Goal: Task Accomplishment & Management: Manage account settings

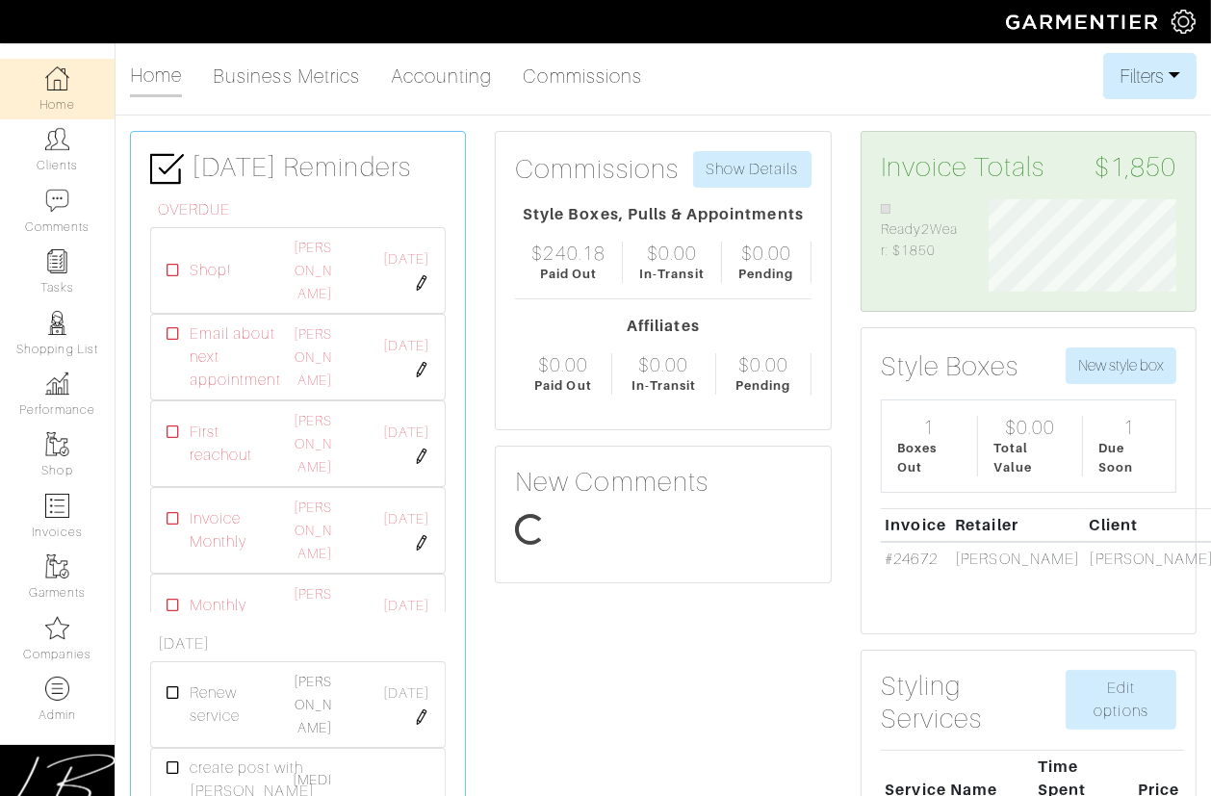
scroll to position [92, 216]
click at [67, 644] on link "Companies" at bounding box center [57, 639] width 115 height 61
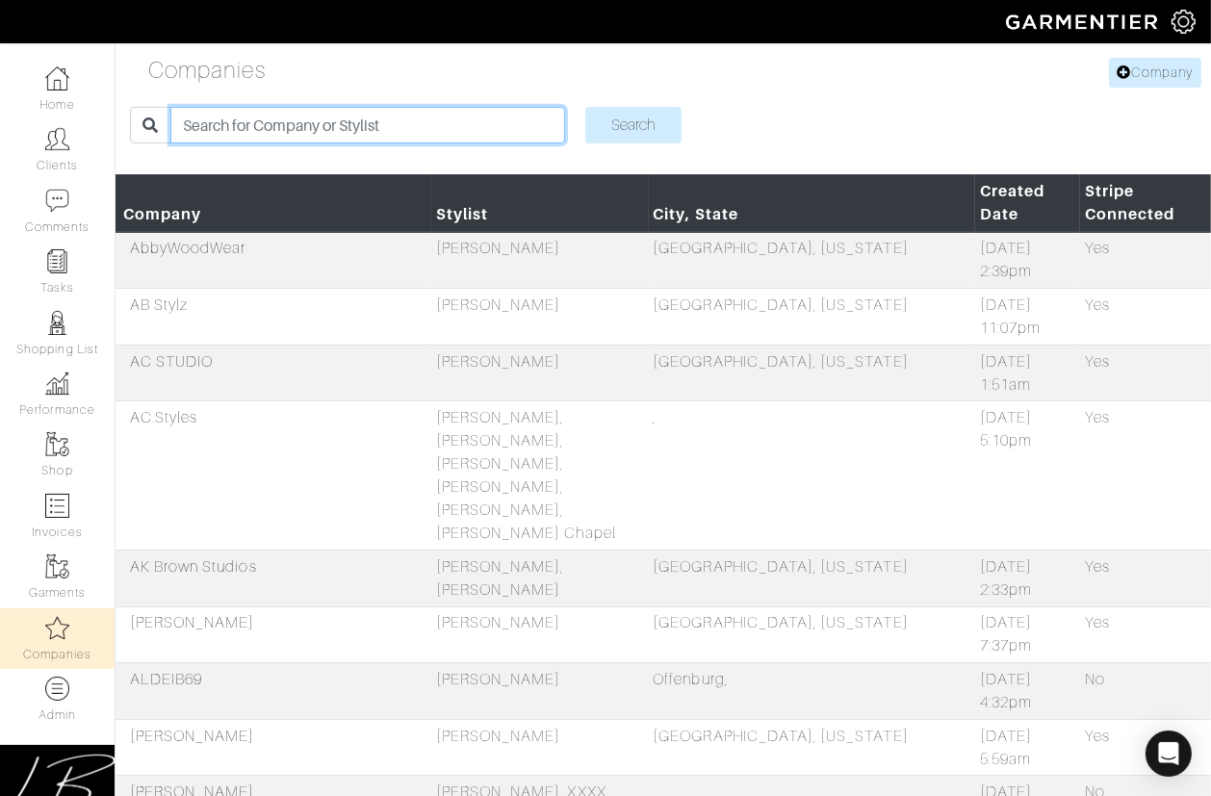
click at [235, 130] on input "search" at bounding box center [367, 125] width 395 height 37
type input "jamie"
click at [585, 107] on input "Search" at bounding box center [633, 125] width 96 height 37
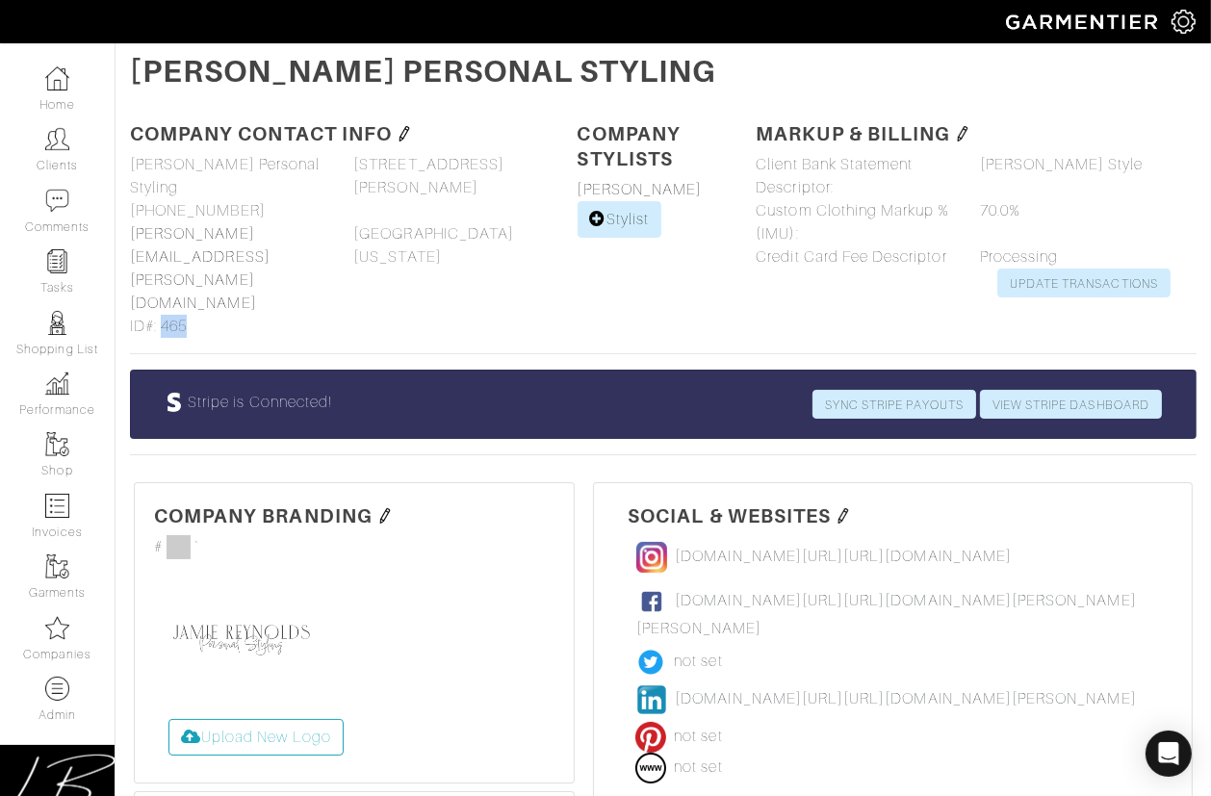
drag, startPoint x: 166, startPoint y: 261, endPoint x: 190, endPoint y: 260, distance: 24.1
click div "Company name Jamie Reynolds Personal Styling Jamie Reynolds Personal Styling Ph…"
copy span "465"
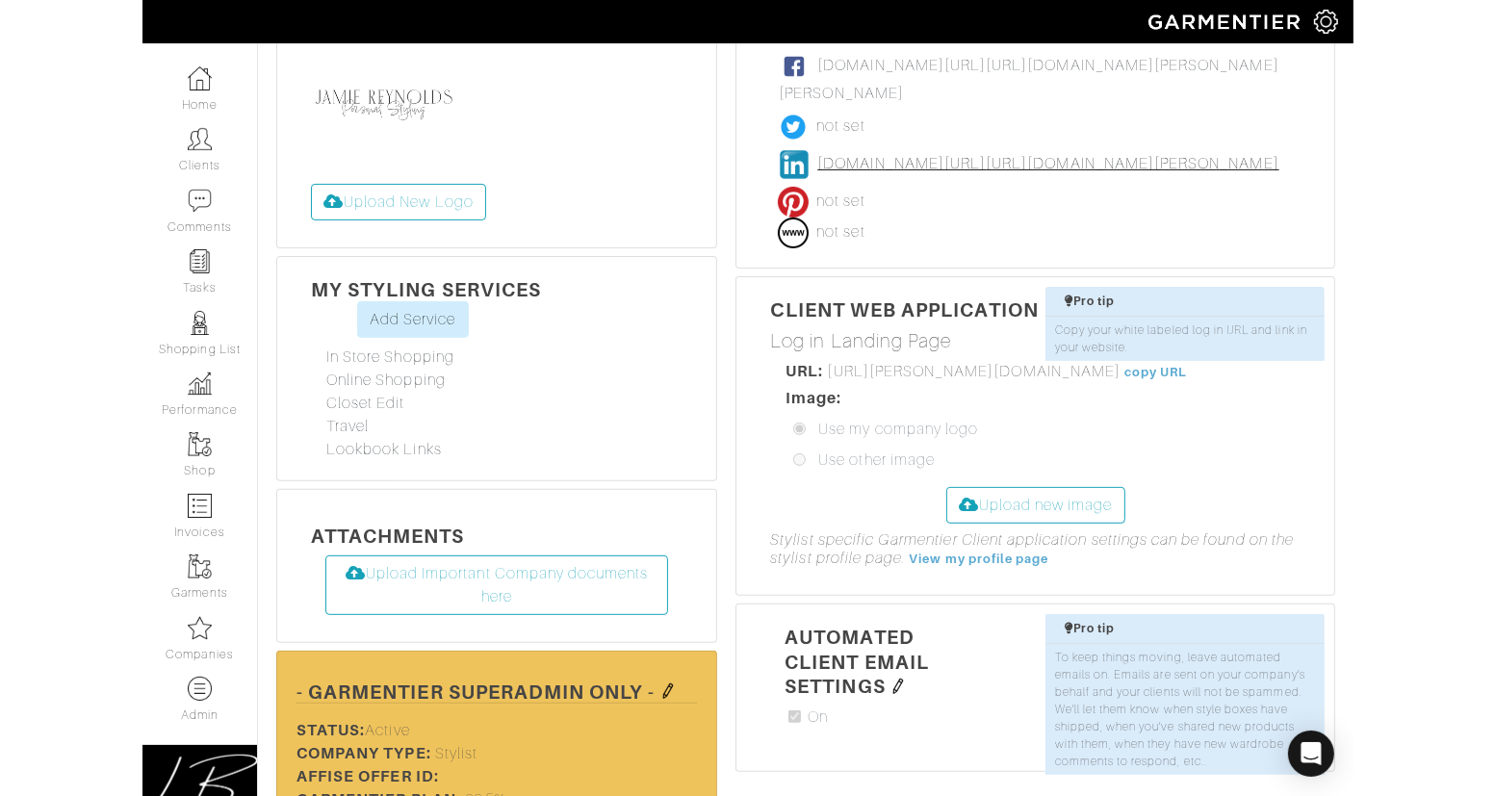
scroll to position [489, 0]
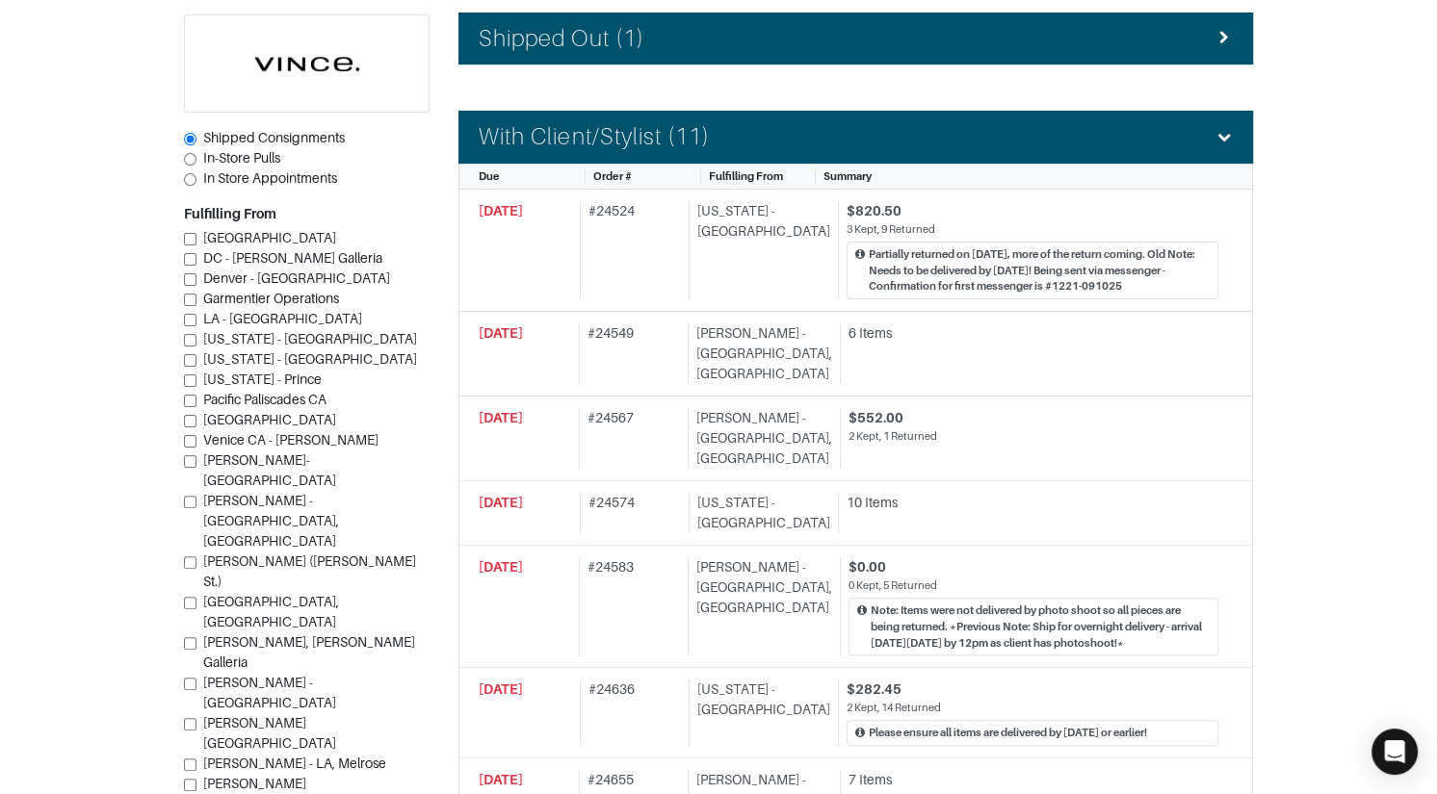
scroll to position [481, 0]
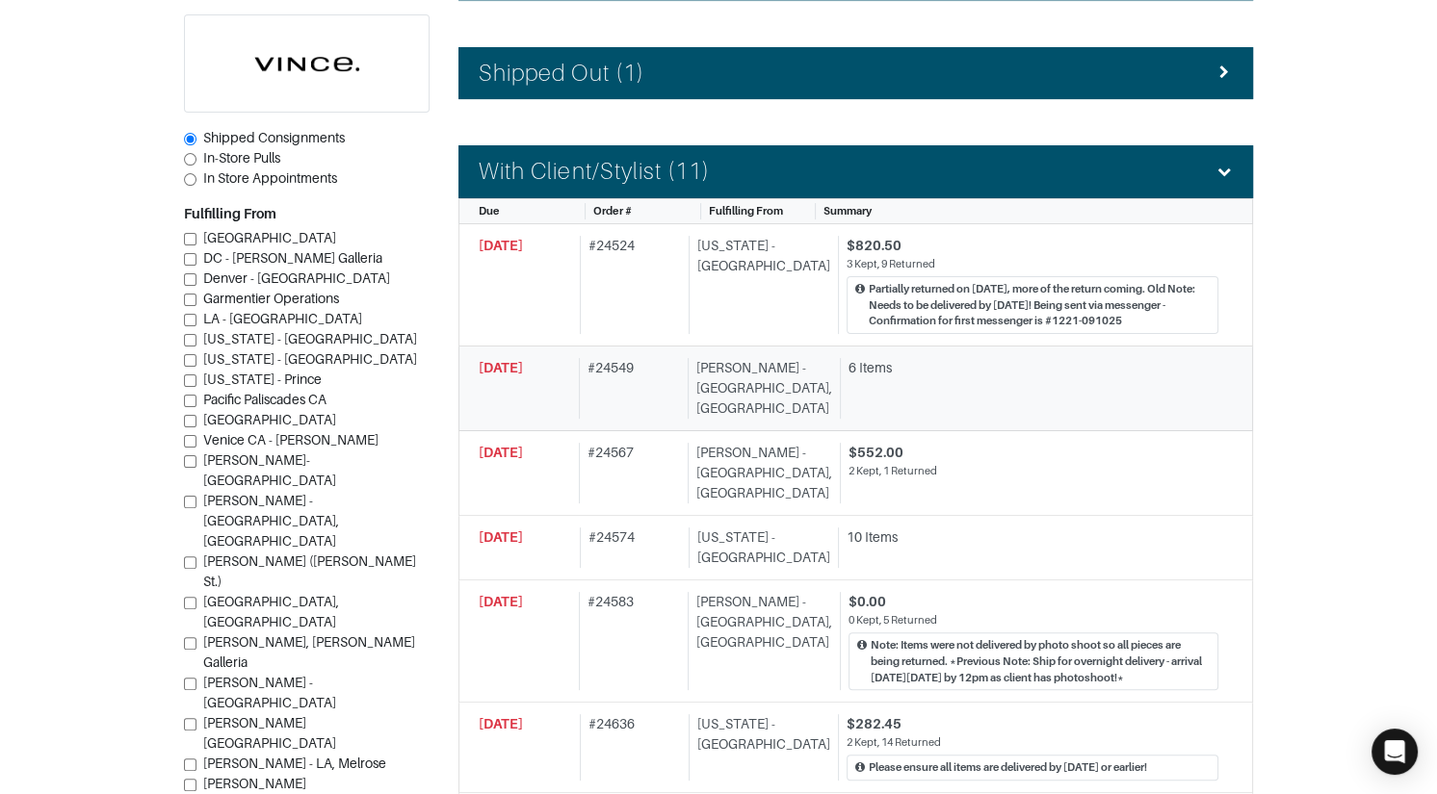
click at [519, 381] on div "09/23/2025" at bounding box center [525, 388] width 92 height 61
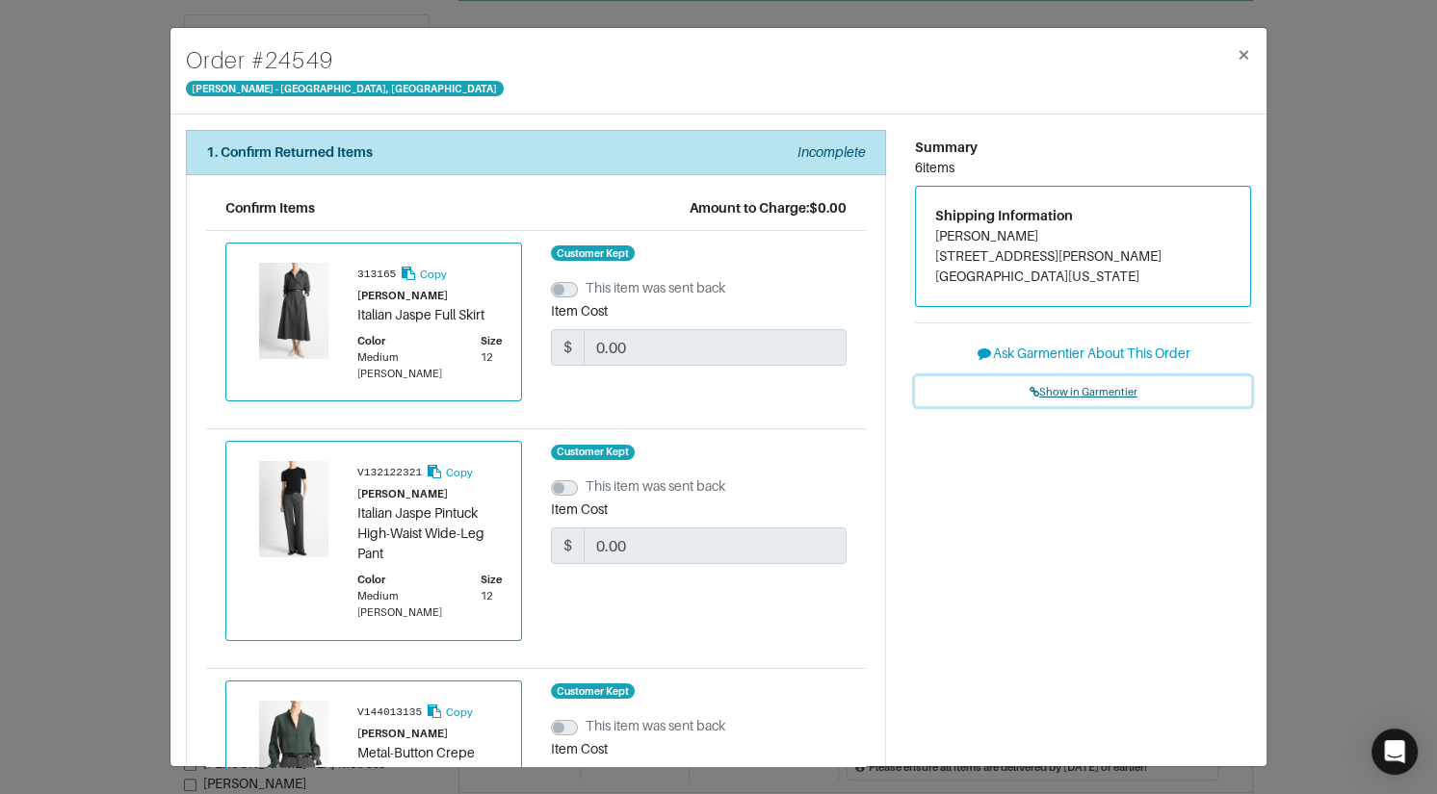
click at [1071, 388] on span "Show in Garmentier" at bounding box center [1083, 392] width 108 height 12
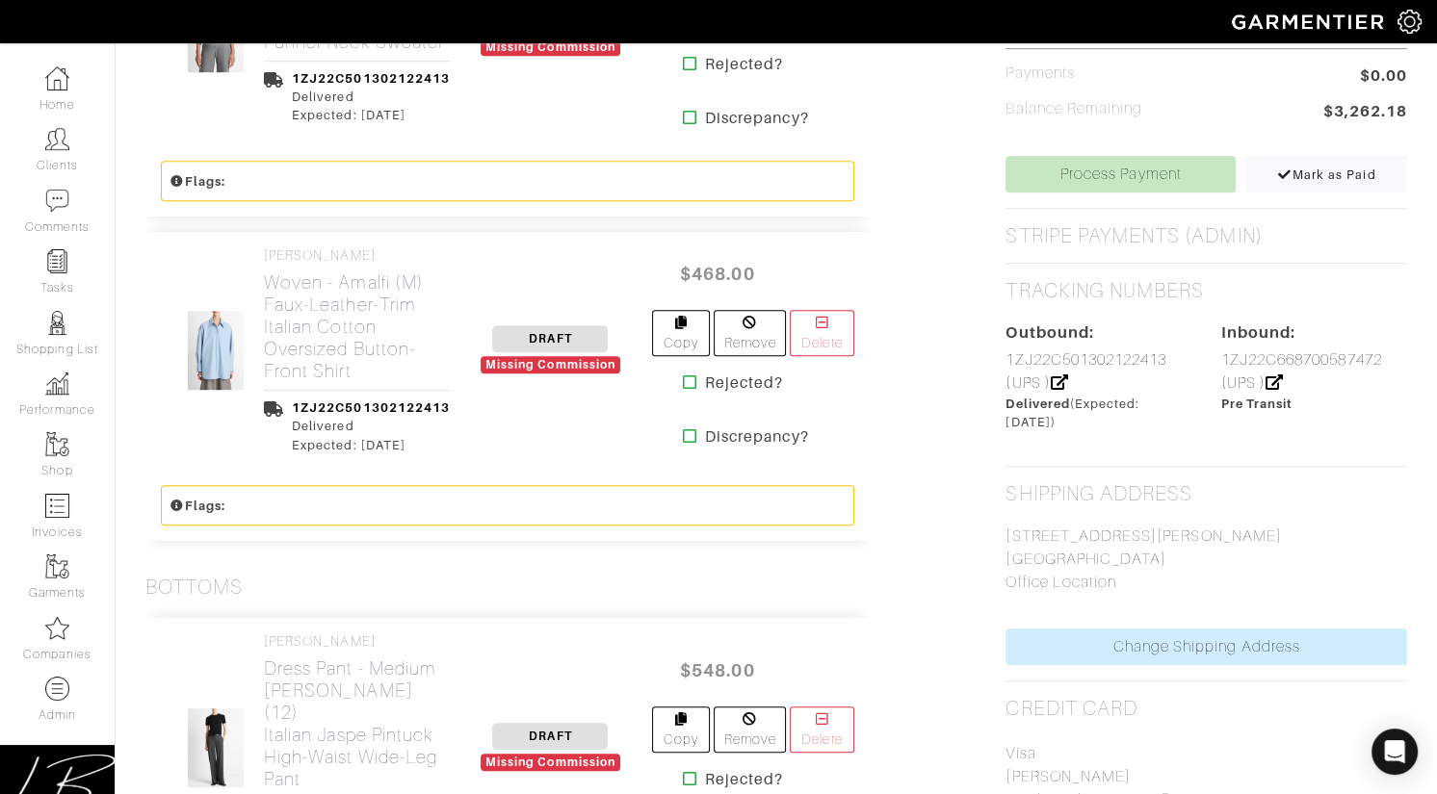
scroll to position [1259, 0]
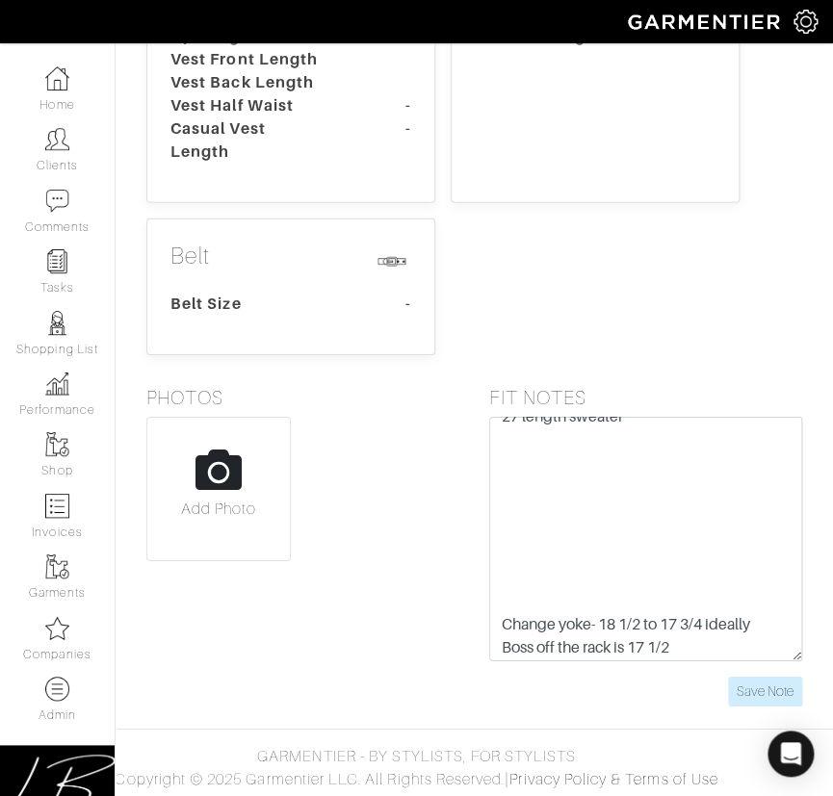
scroll to position [276, 0]
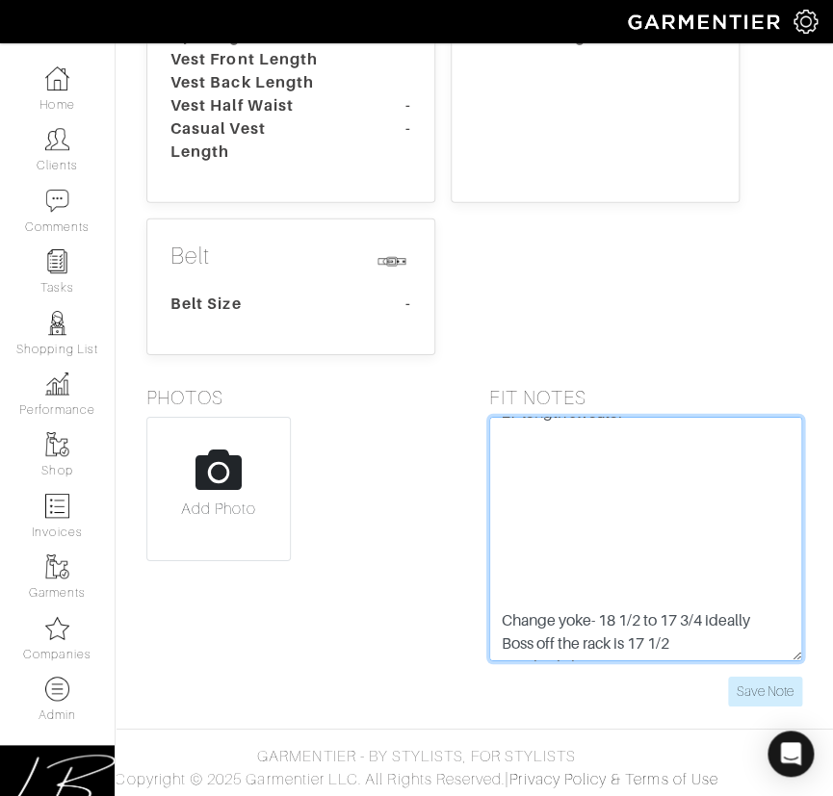
drag, startPoint x: 609, startPoint y: 575, endPoint x: 609, endPoint y: 470, distance: 105.0
click at [609, 470] on textarea "[DATE]: increased chest allowance 3/4" to give him more room bc complaing about…" at bounding box center [646, 539] width 314 height 245
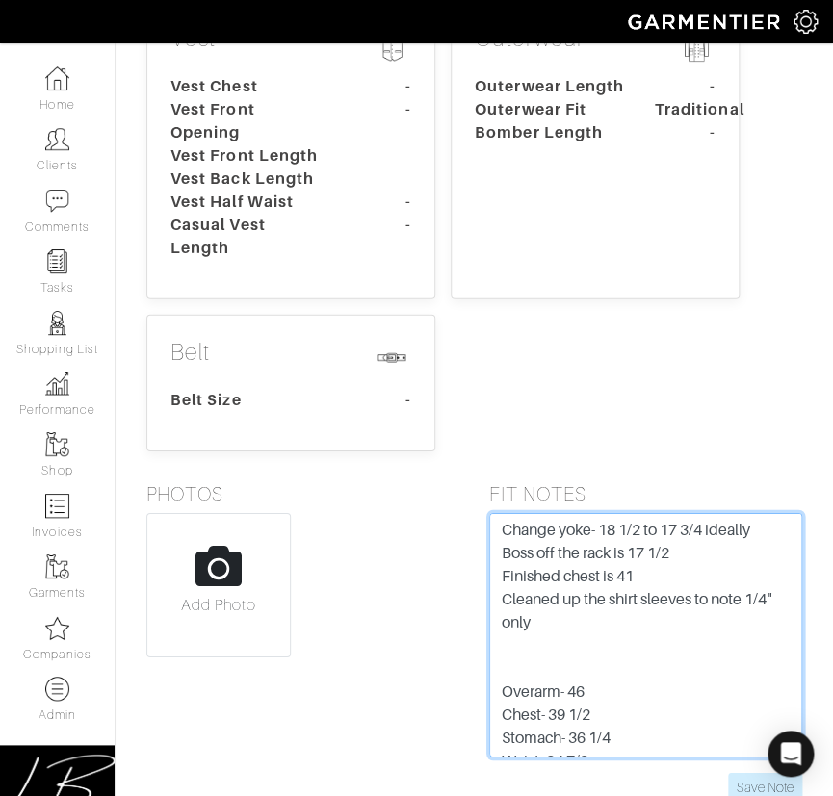
scroll to position [335, 0]
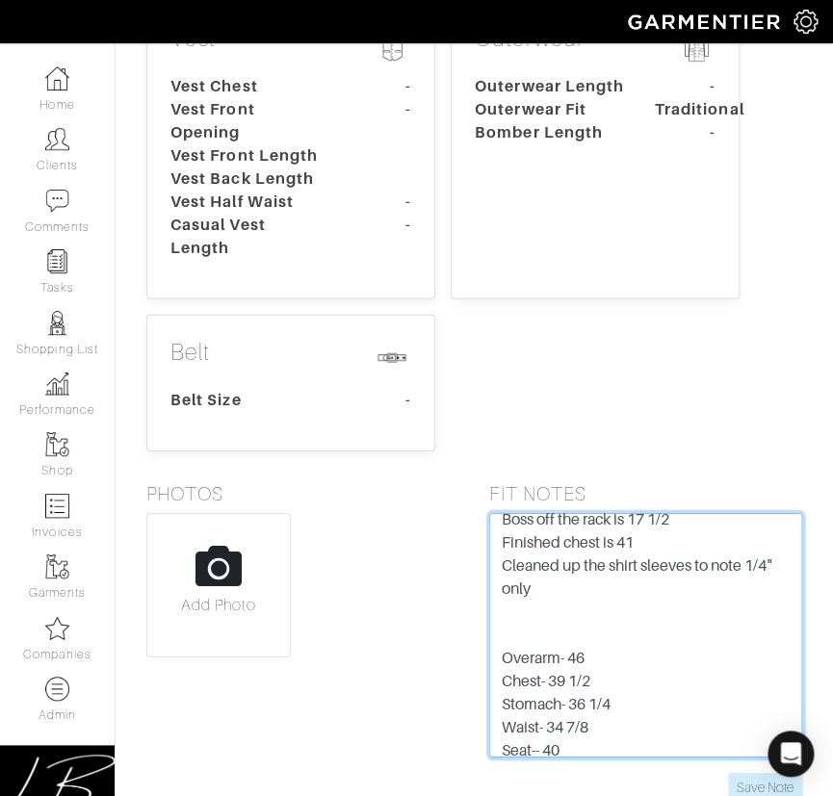
click at [535, 637] on textarea "[DATE]: increased chest allowance 3/4" to give him more room bc complaing about…" at bounding box center [646, 635] width 314 height 245
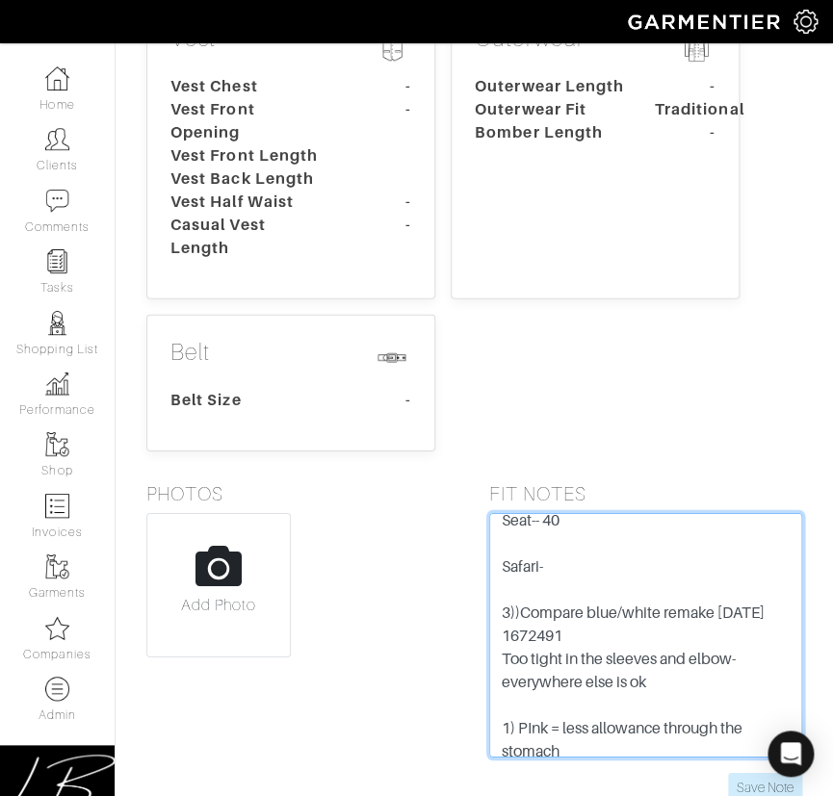
scroll to position [1309, 0]
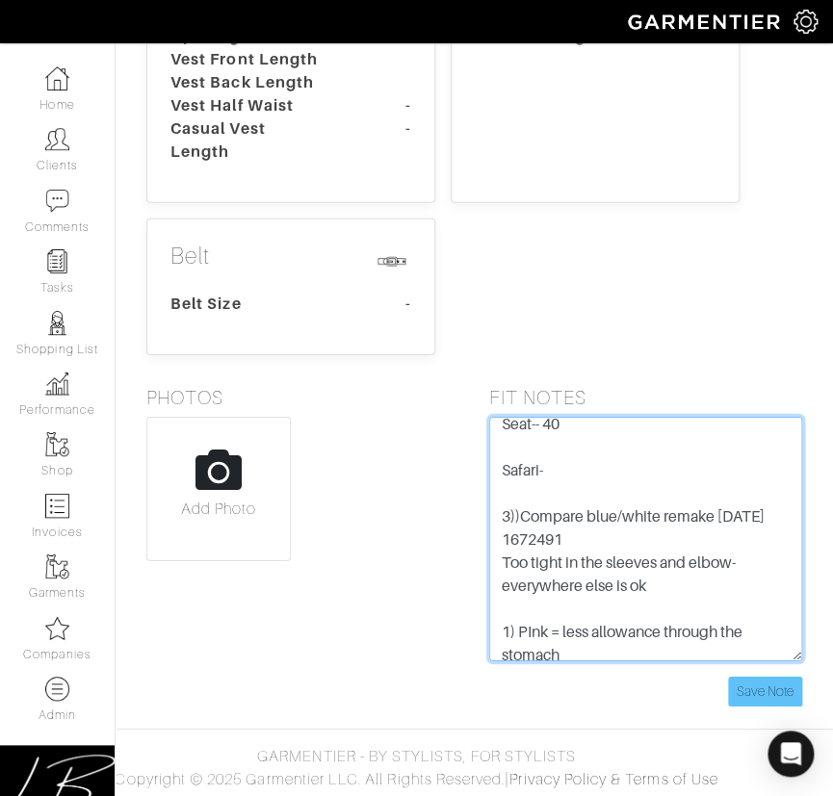
type textarea "9/26/25: increased chest allowance 3/4" to give him more room bc complaing abou…"
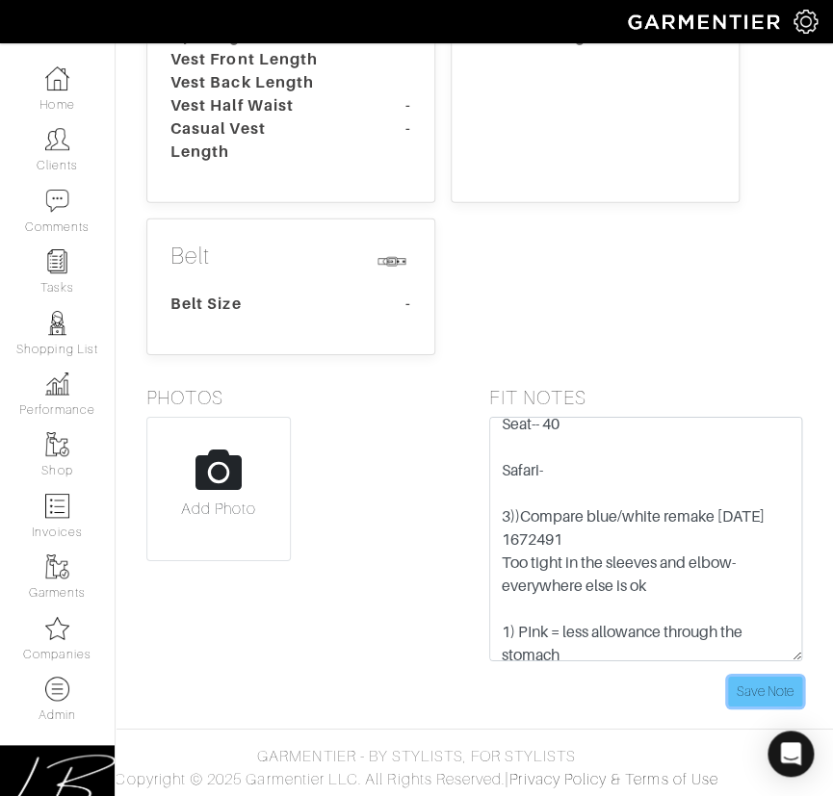
click at [764, 680] on input "Save Note" at bounding box center [765, 692] width 74 height 30
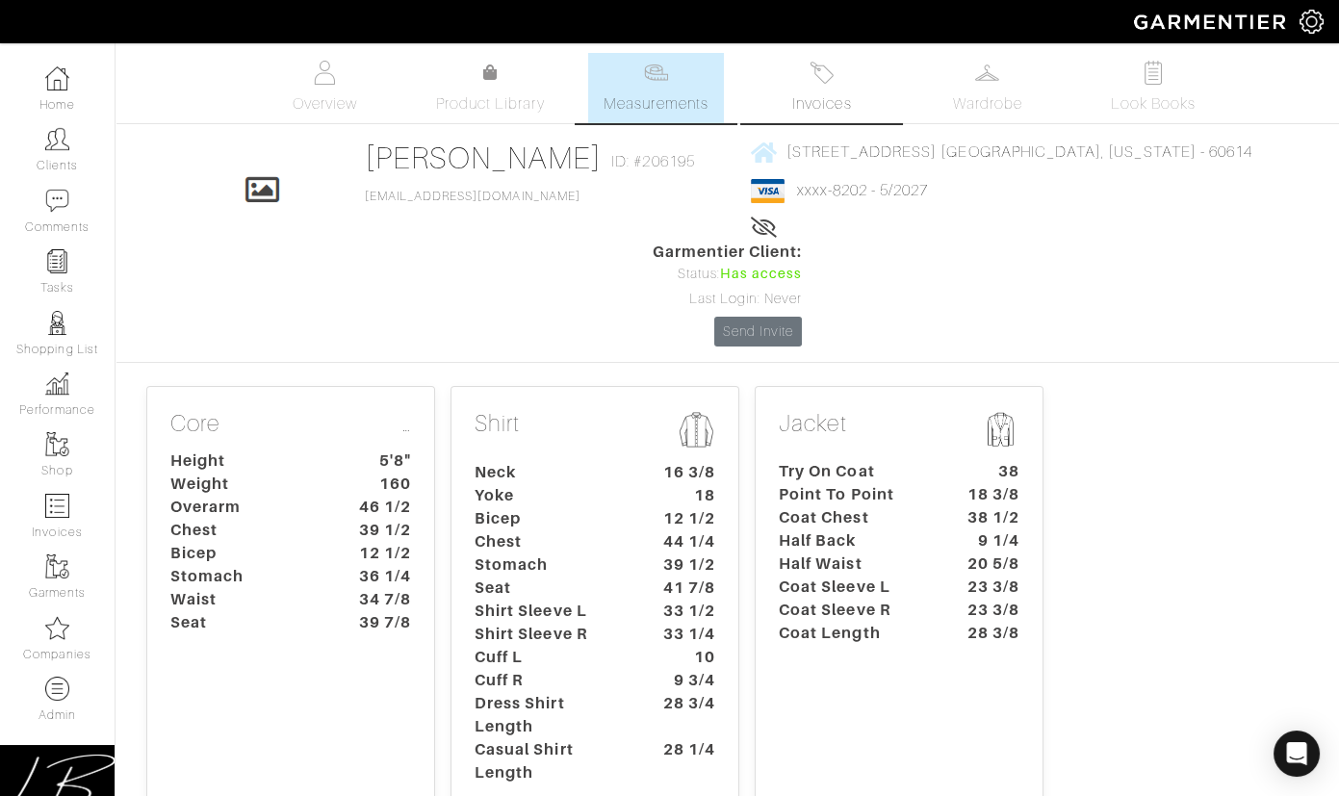
click at [848, 91] on link "Invoices" at bounding box center [822, 88] width 135 height 70
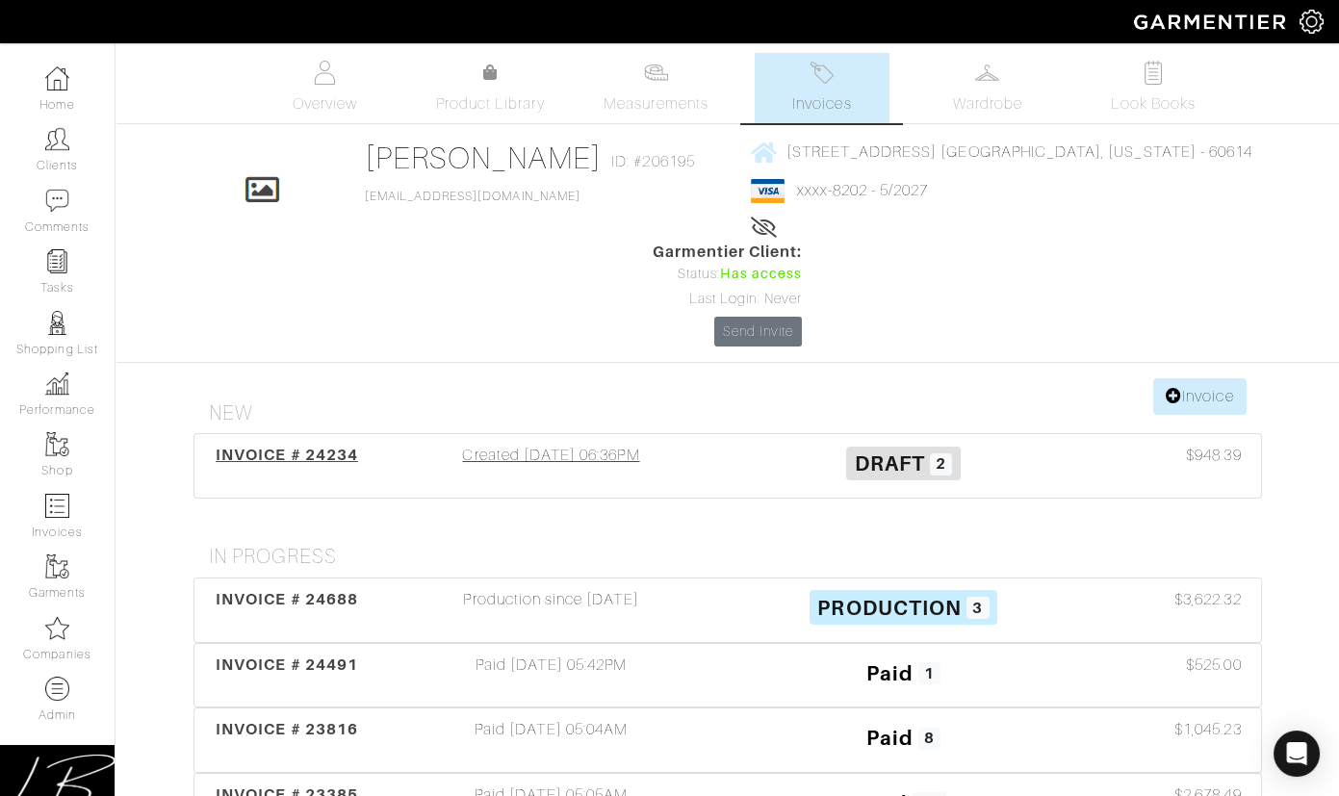
scroll to position [16, 0]
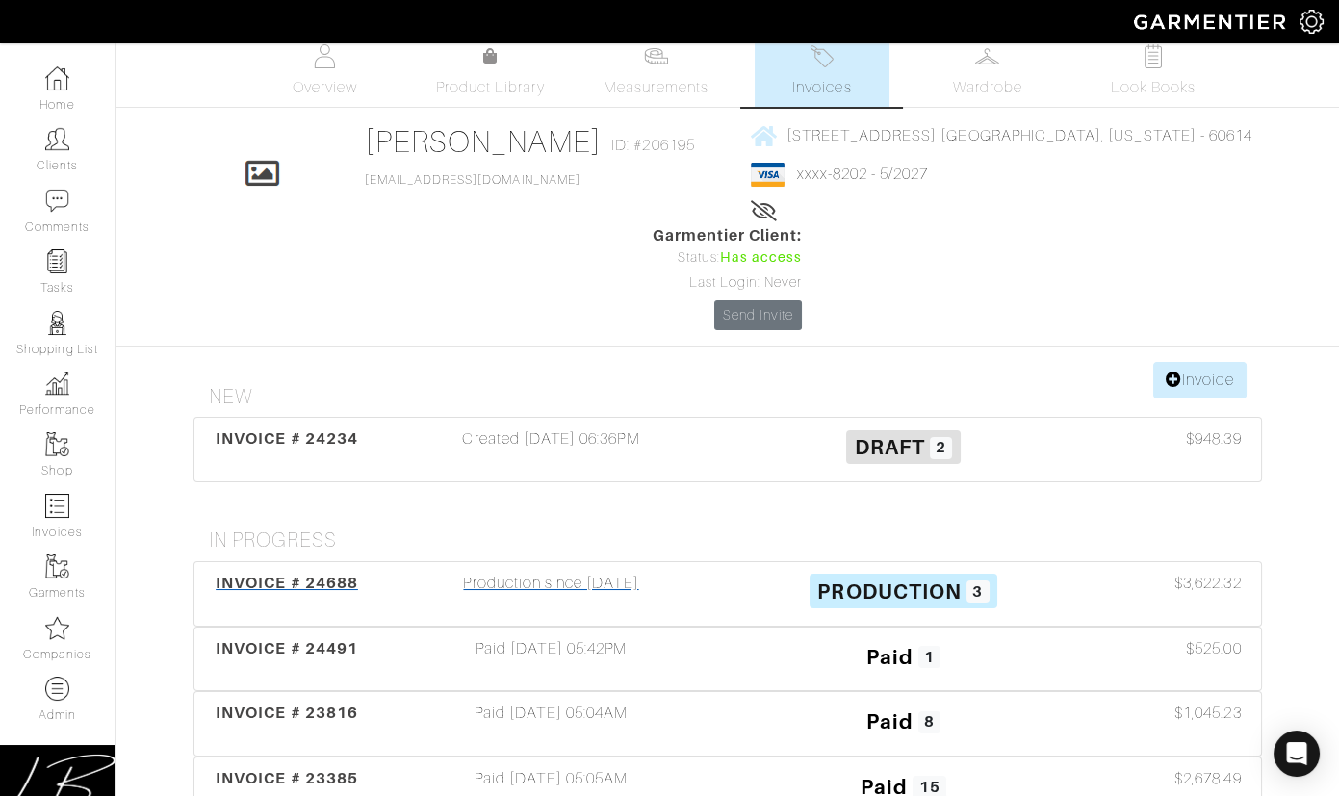
click at [676, 572] on div "Production since [DATE]" at bounding box center [552, 594] width 352 height 44
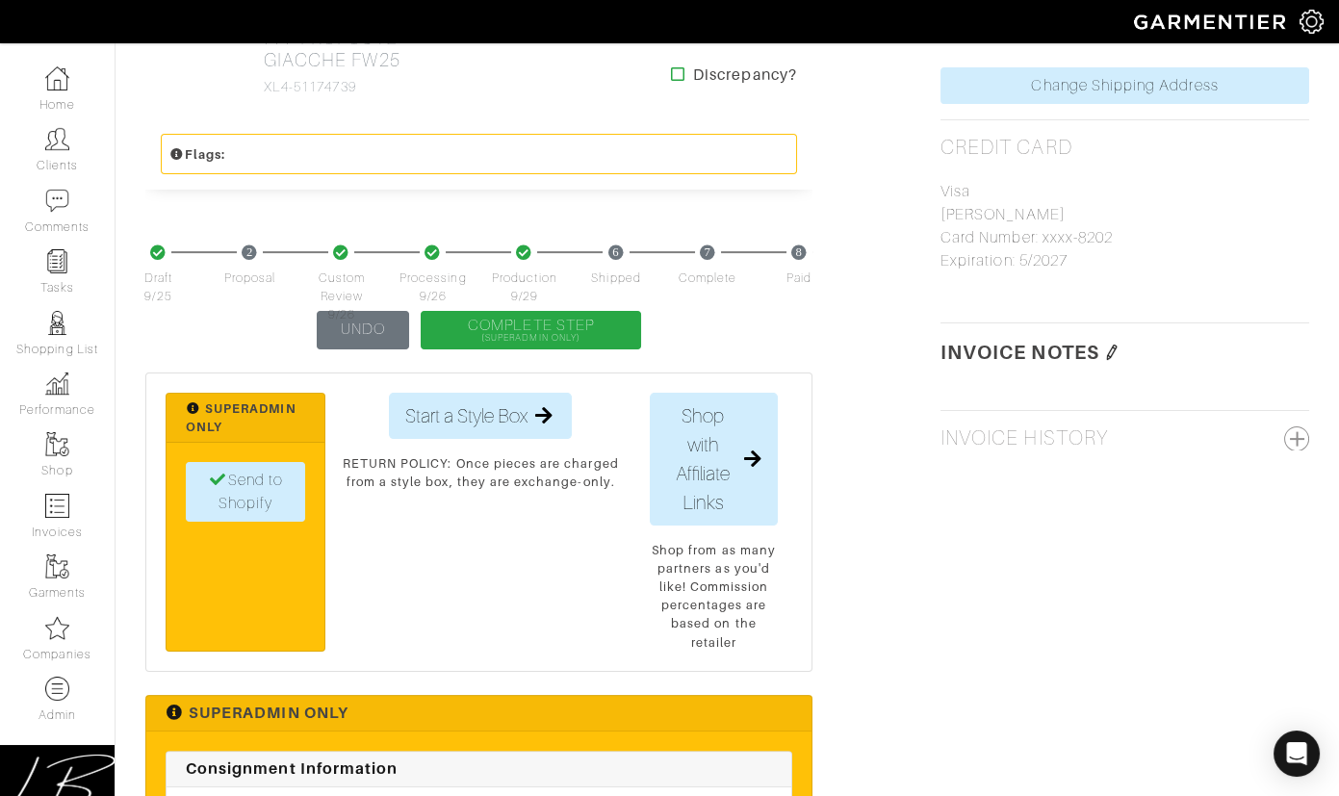
scroll to position [1148, 0]
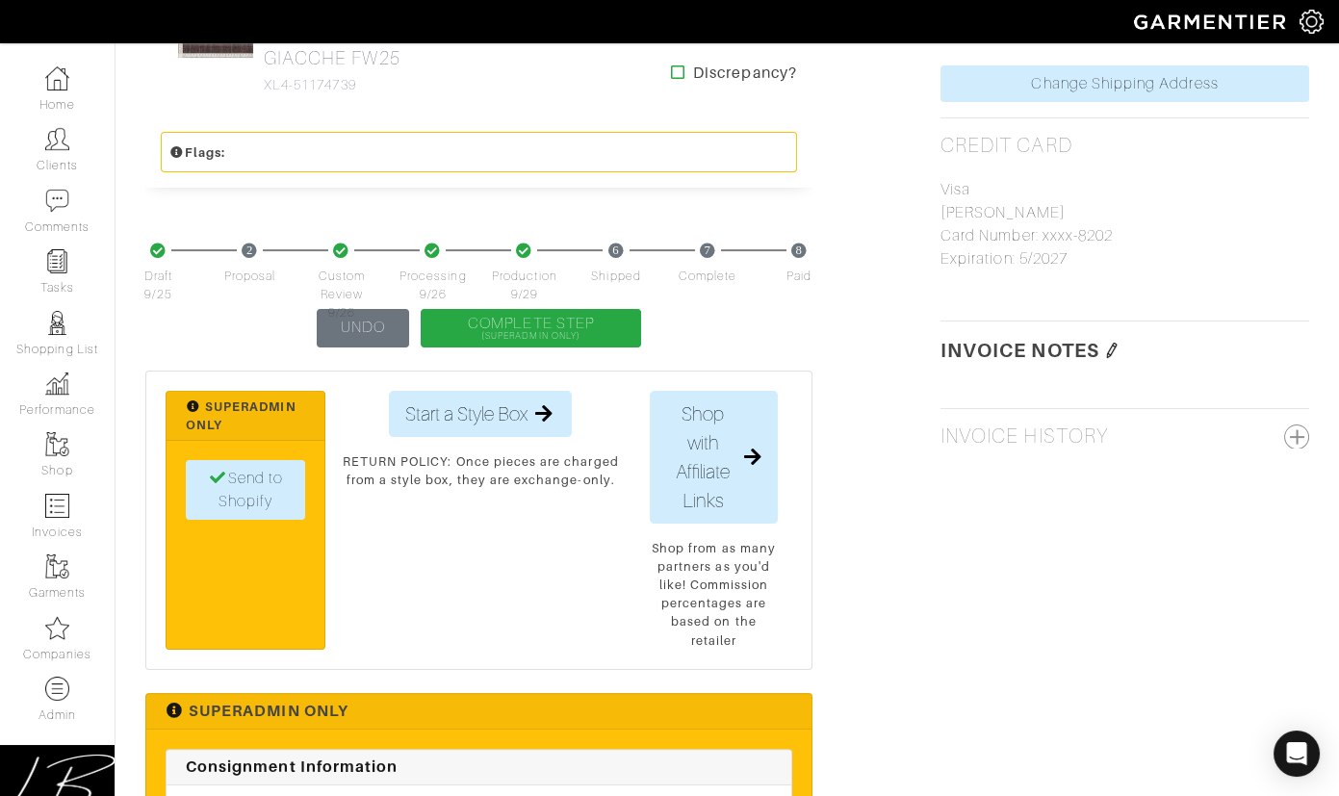
click at [1107, 348] on img at bounding box center [1111, 350] width 15 height 15
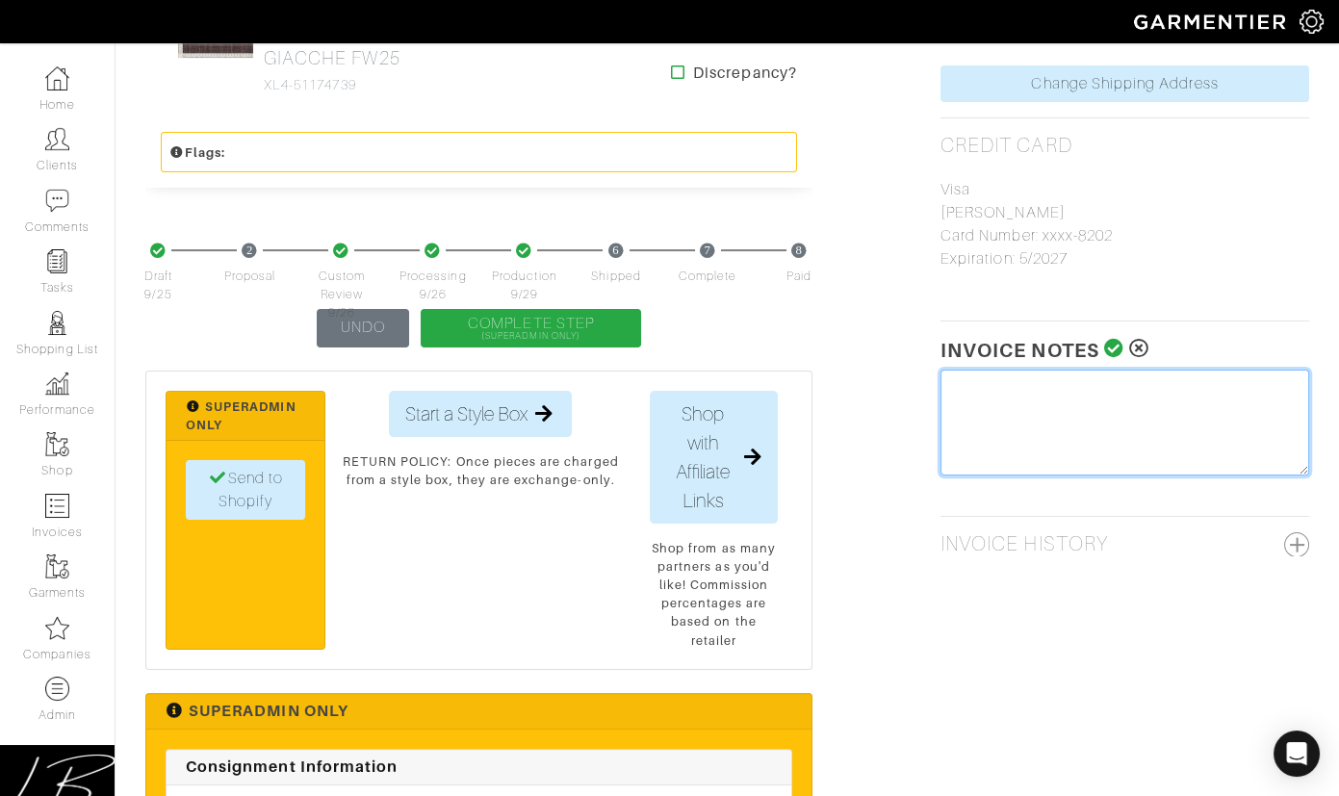
click at [1058, 399] on textarea at bounding box center [1125, 423] width 369 height 106
type textarea "Tariff Surcharge: $23"
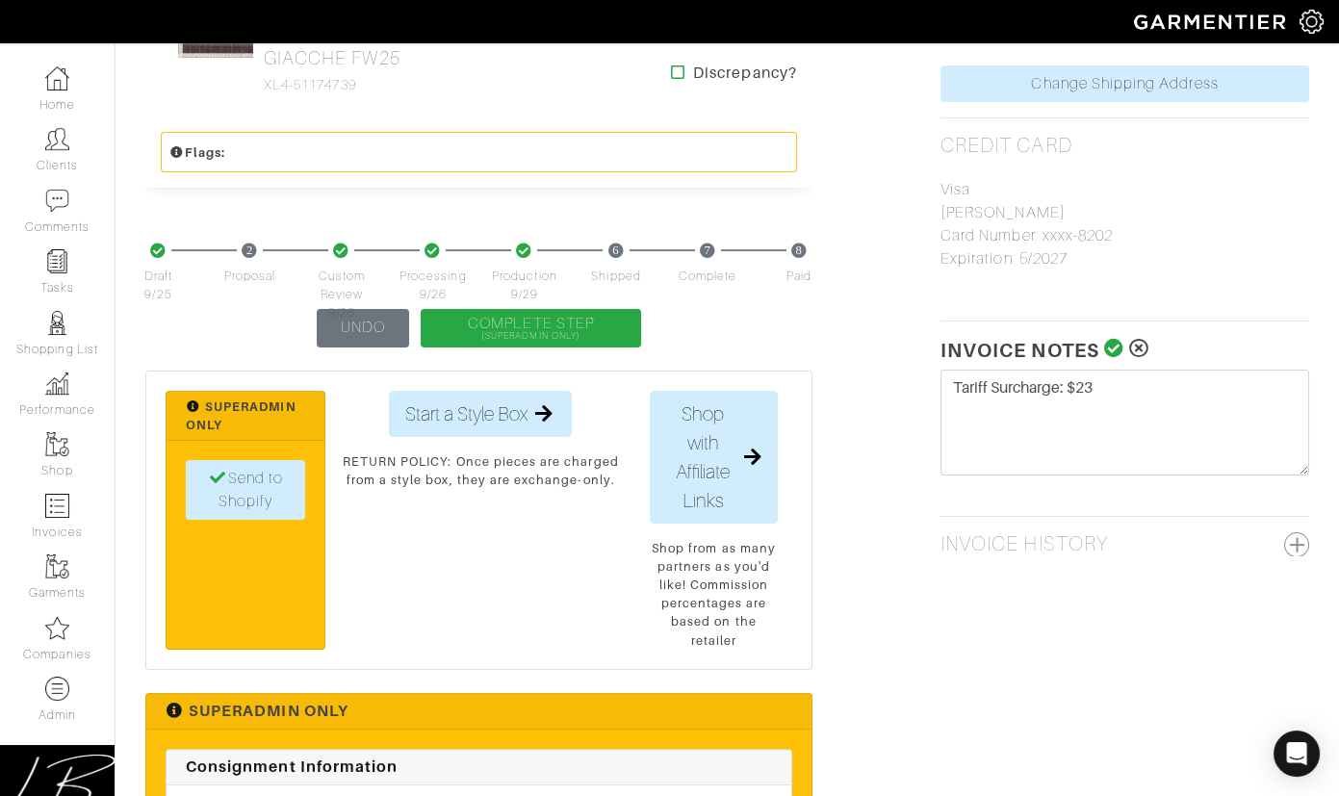
click at [1118, 339] on icon at bounding box center [1114, 348] width 20 height 19
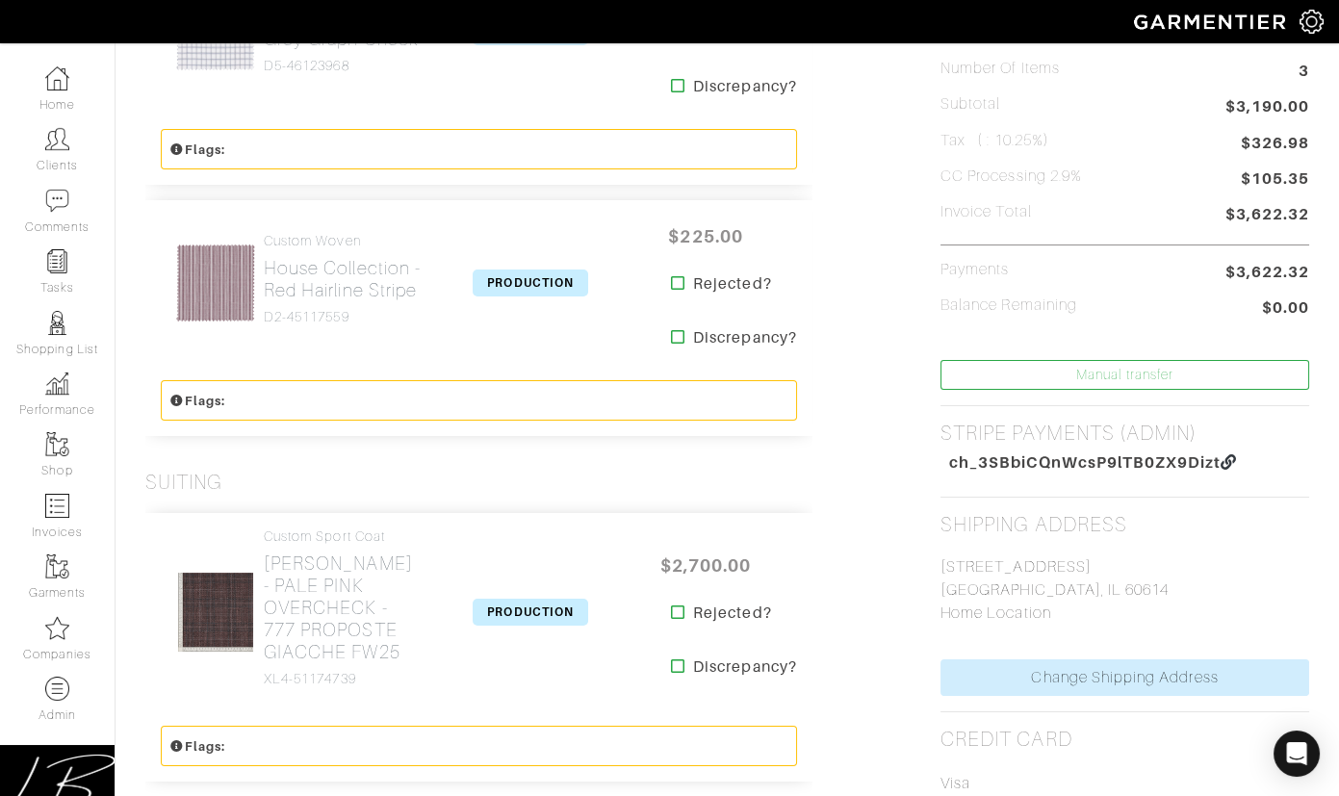
scroll to position [0, 0]
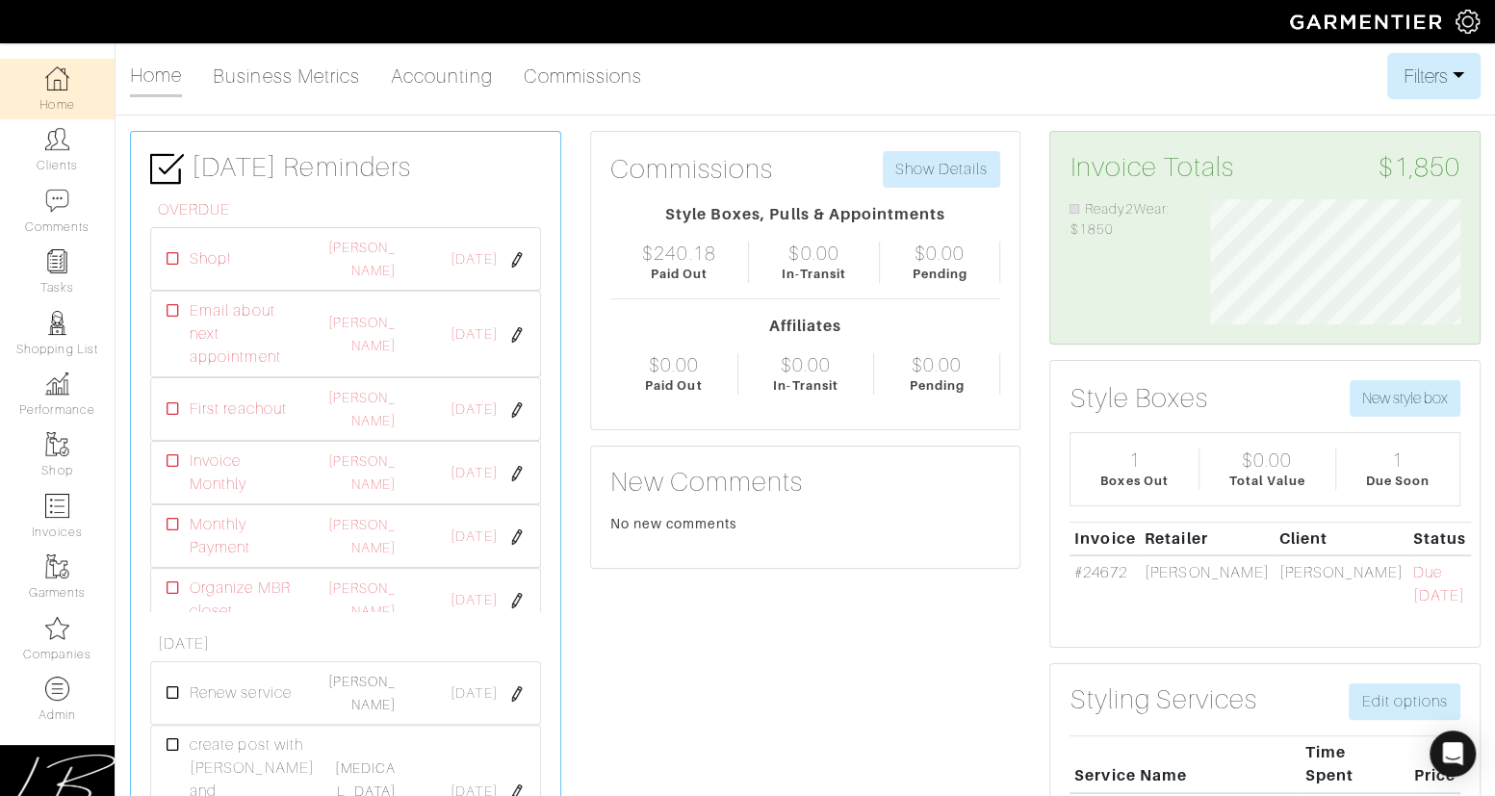
scroll to position [125, 279]
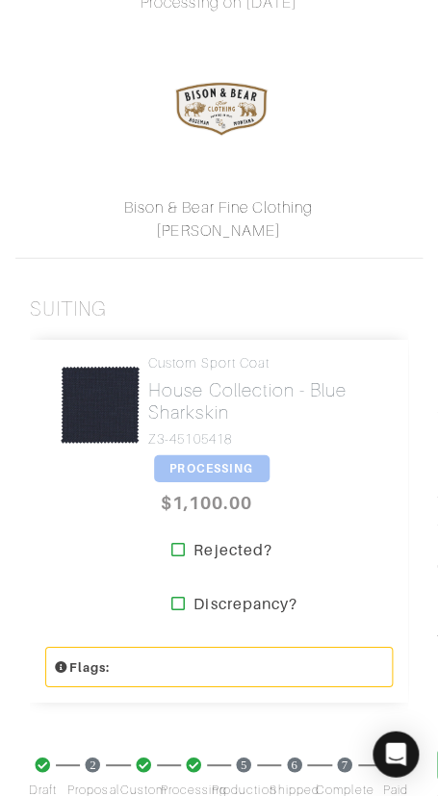
scroll to position [382, 0]
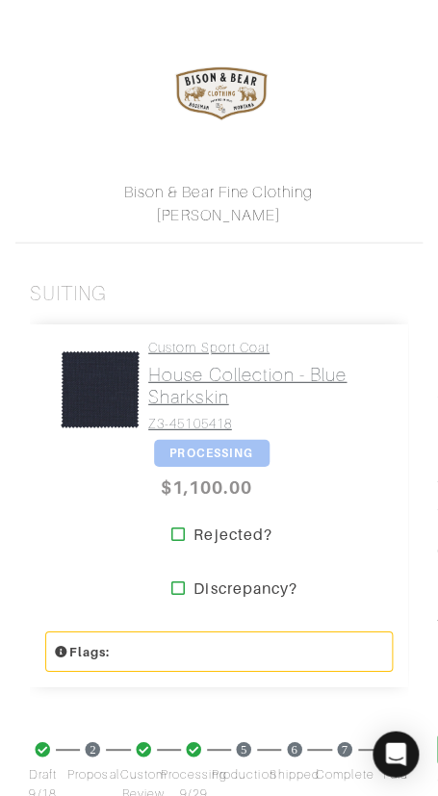
click at [212, 375] on h2 "House Collection - Blue Sharkskin" at bounding box center [263, 385] width 230 height 44
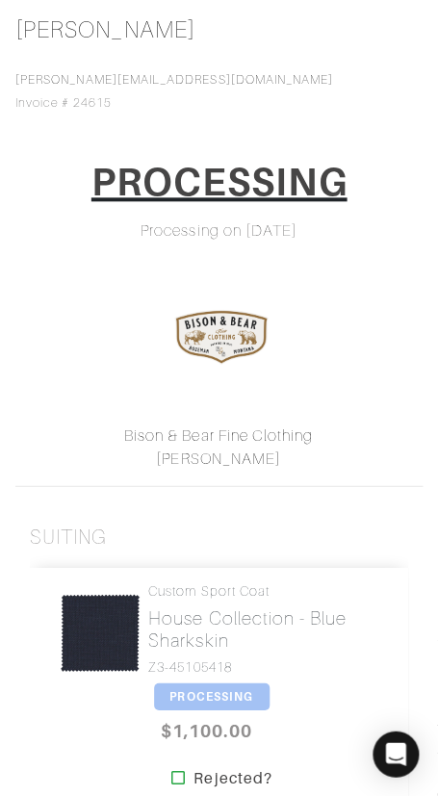
scroll to position [0, 0]
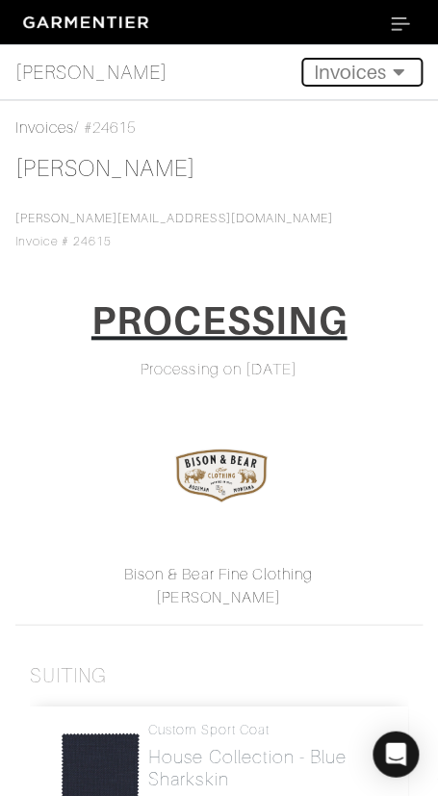
click at [388, 76] on icon "Toggle navigation" at bounding box center [398, 72] width 24 height 19
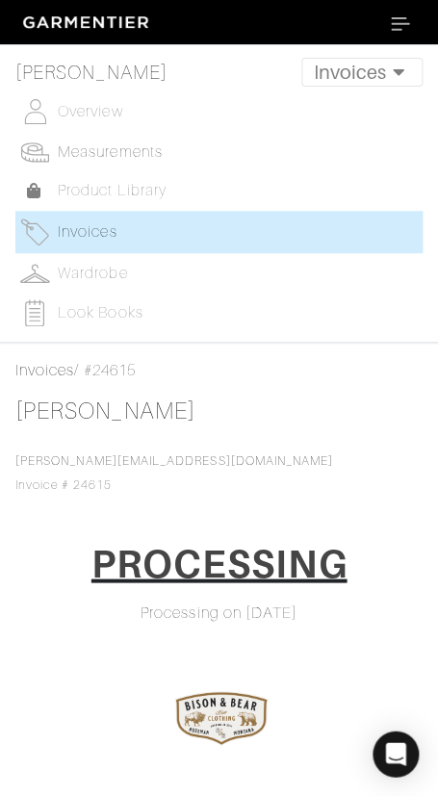
click at [131, 152] on span "Measurements" at bounding box center [110, 151] width 105 height 17
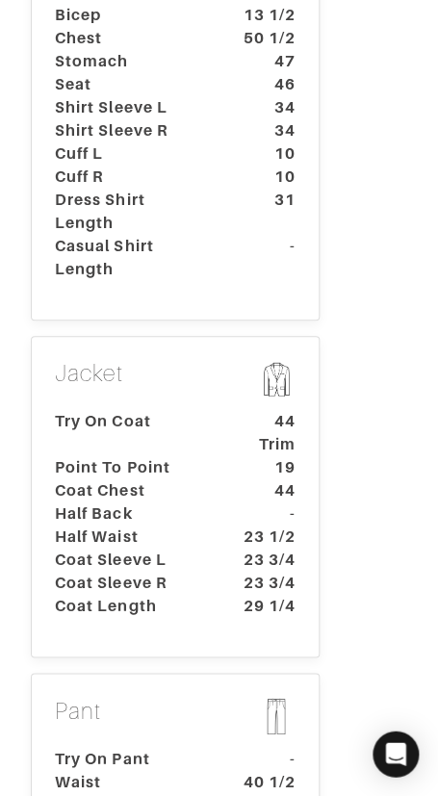
scroll to position [794, 0]
click at [161, 409] on dt "Try On Coat" at bounding box center [130, 432] width 180 height 46
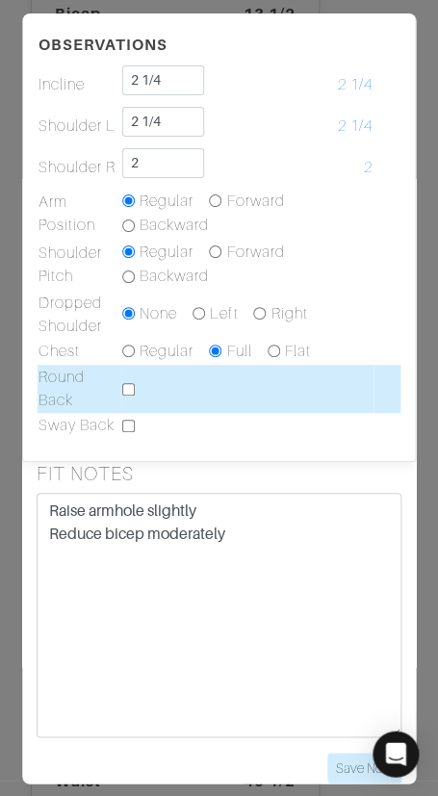
scroll to position [830, 0]
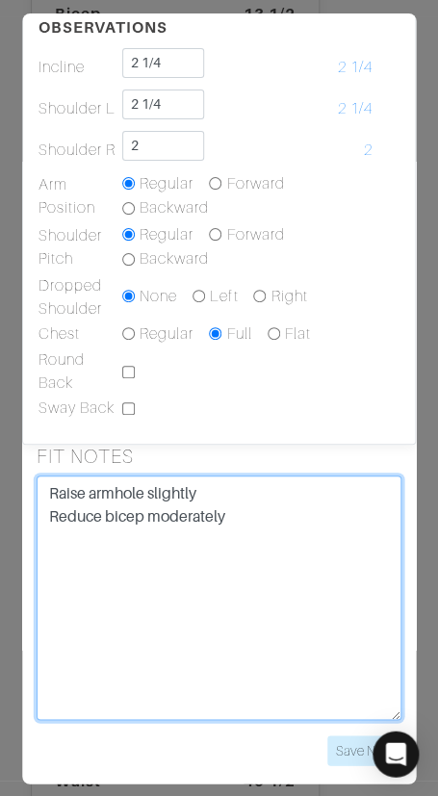
drag, startPoint x: 281, startPoint y: 493, endPoint x: 282, endPoint y: 473, distance: 20.2
click at [282, 476] on textarea "Raise armhole slightly Reduce bicep moderately" at bounding box center [220, 598] width 366 height 245
click at [361, 534] on textarea "Raise armhole slightly Reduce bicep moderately" at bounding box center [220, 598] width 366 height 245
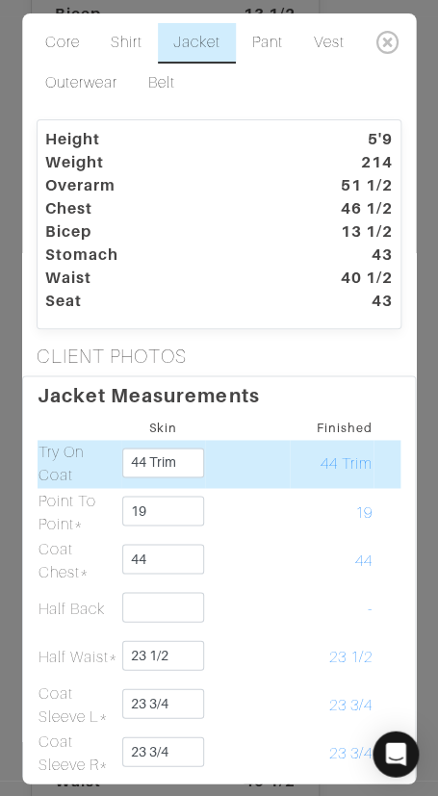
scroll to position [1, 0]
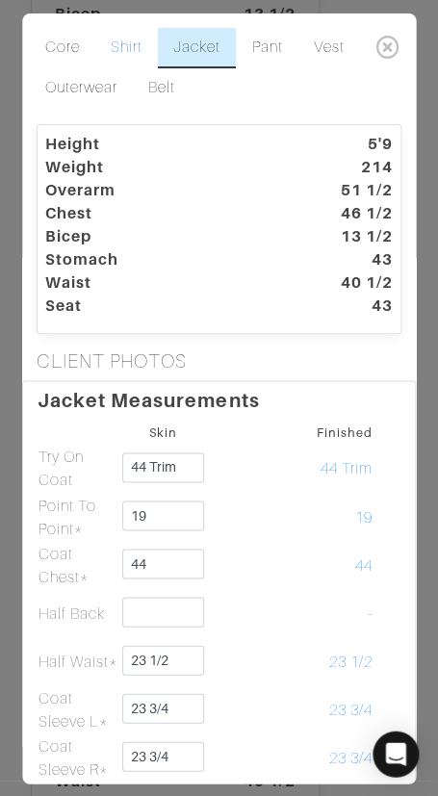
click at [120, 46] on link "Shirt" at bounding box center [126, 48] width 63 height 40
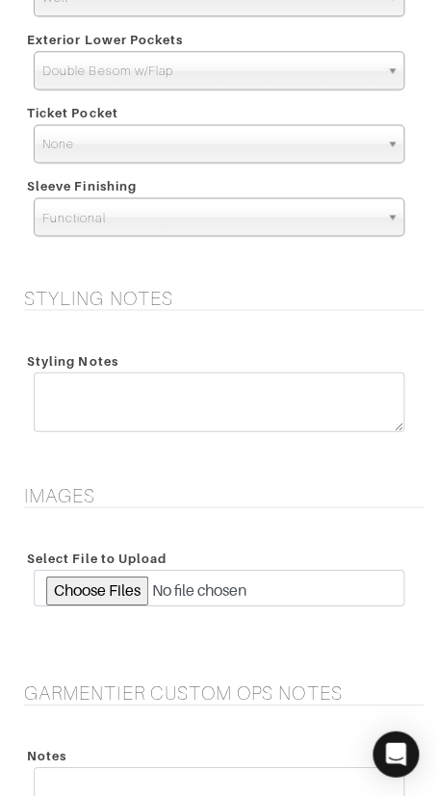
scroll to position [3583, 0]
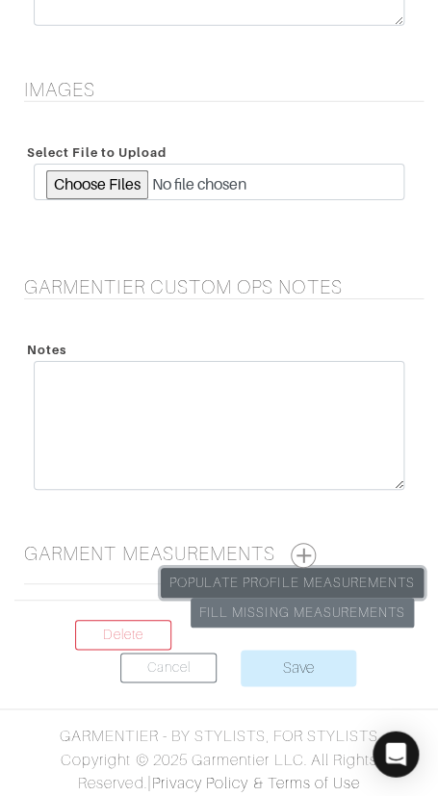
click at [364, 568] on link "Populate Profile Measurements" at bounding box center [292, 583] width 263 height 30
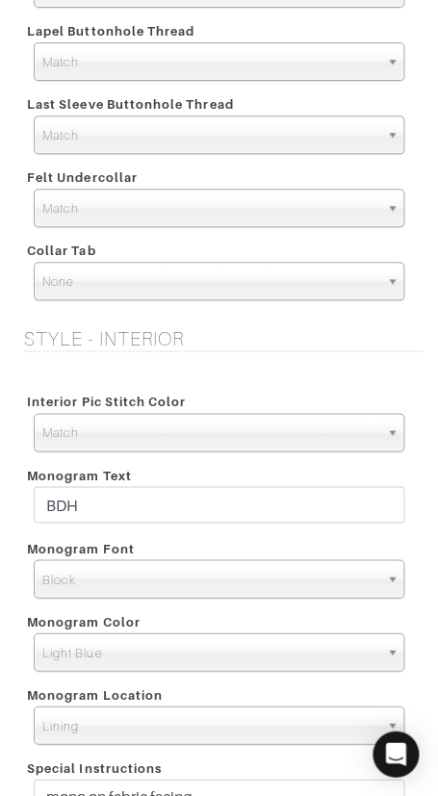
scroll to position [2407, 0]
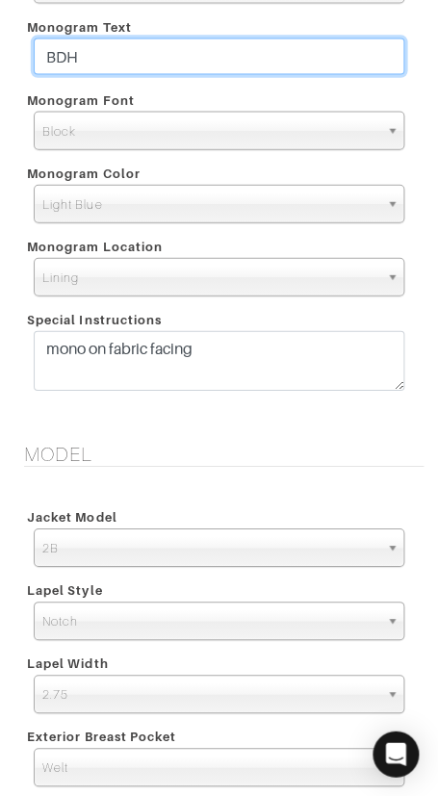
drag, startPoint x: 326, startPoint y: 58, endPoint x: 338, endPoint y: 61, distance: 11.9
click at [329, 34] on div "Monogram Text BDH" at bounding box center [219, 48] width 400 height 73
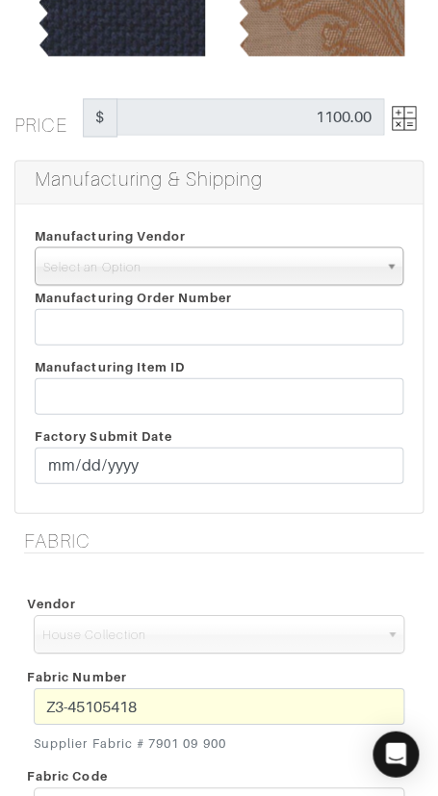
scroll to position [320, 0]
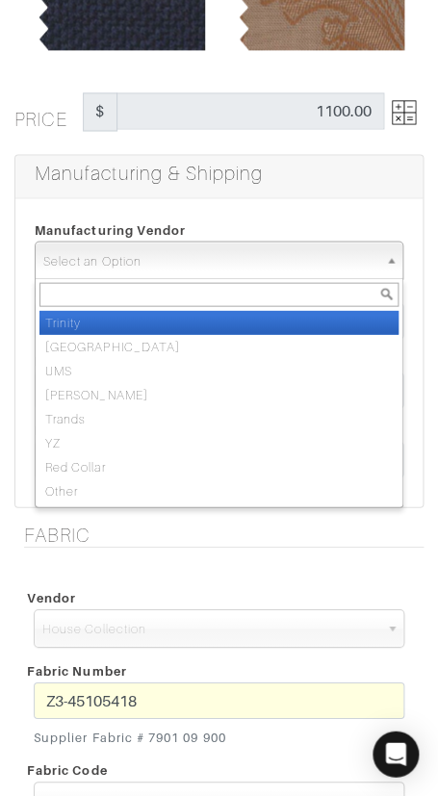
click at [177, 258] on span "Select an Option" at bounding box center [210, 261] width 334 height 39
click at [185, 321] on li "Trinity" at bounding box center [218, 322] width 359 height 24
select select "1"
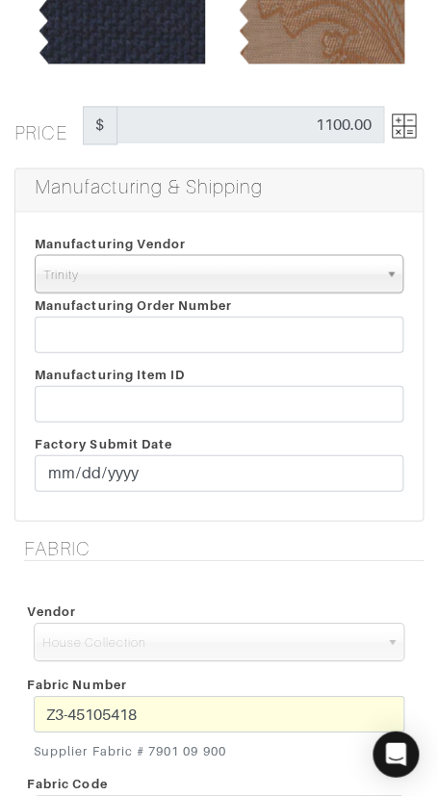
scroll to position [315, 0]
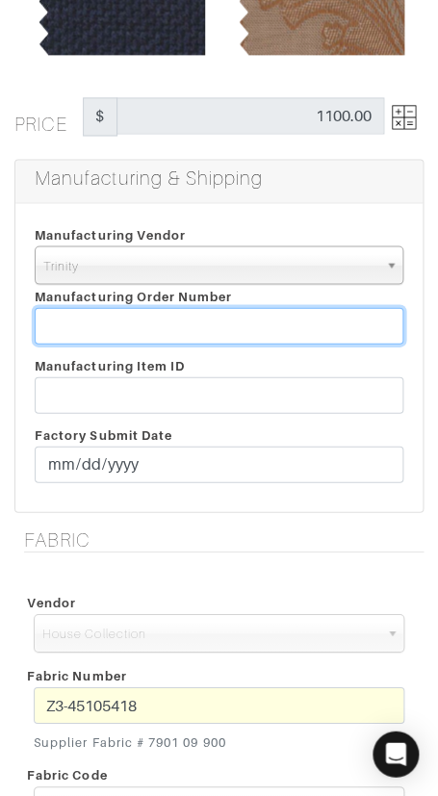
click at [176, 322] on input "text" at bounding box center [219, 325] width 369 height 37
paste input "817140"
type input "817140"
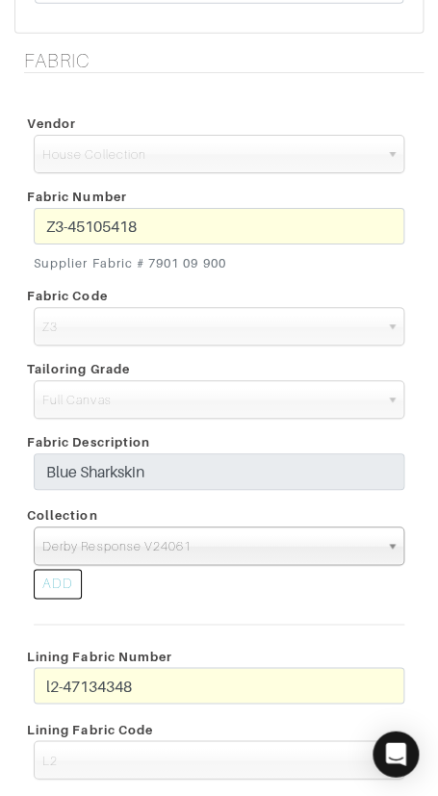
scroll to position [880, 0]
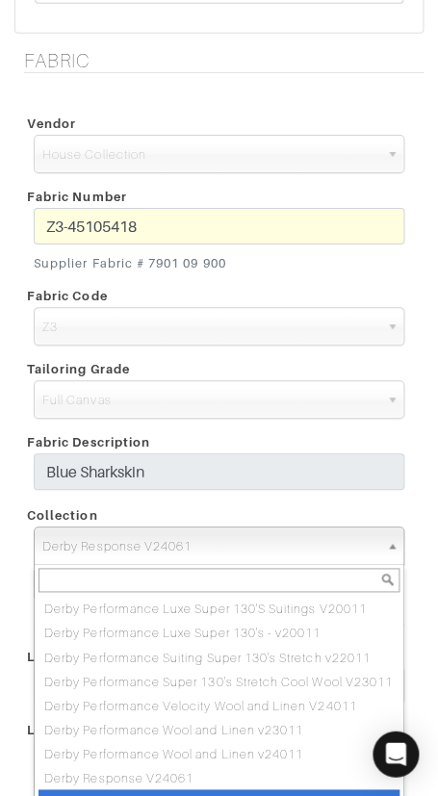
click at [215, 541] on span "Derby Response V24061" at bounding box center [210, 547] width 336 height 39
paste input "[PERSON_NAME] Action V22072"
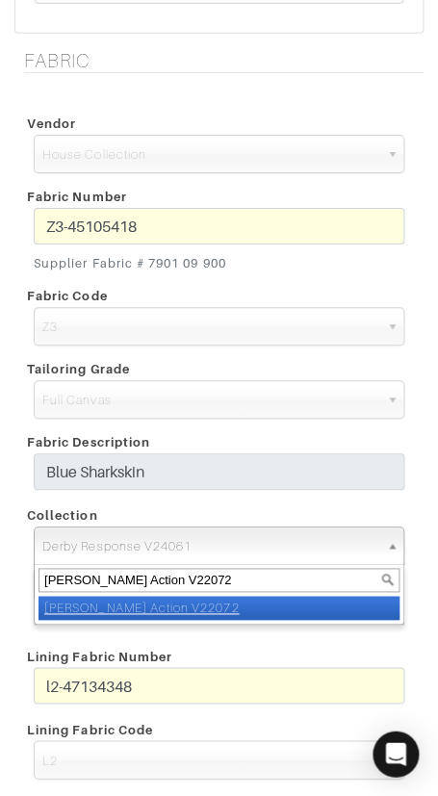
type input "[PERSON_NAME] Action V22072"
drag, startPoint x: 221, startPoint y: 607, endPoint x: 231, endPoint y: 606, distance: 9.7
click at [221, 607] on li "[PERSON_NAME] Action V22072" at bounding box center [219, 608] width 361 height 24
select select "1094"
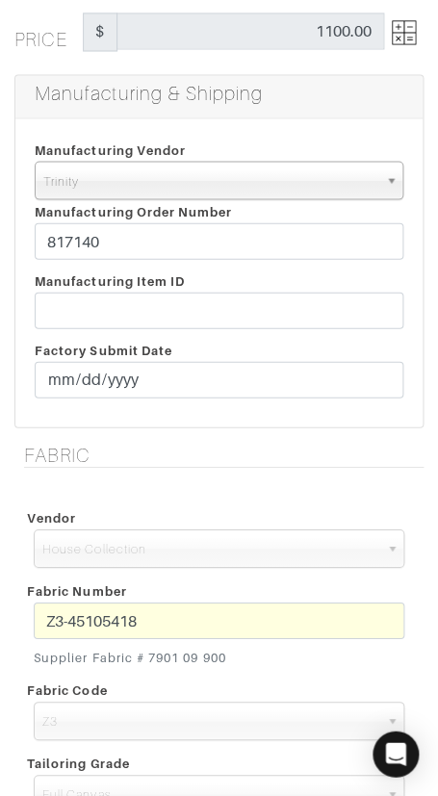
scroll to position [403, 0]
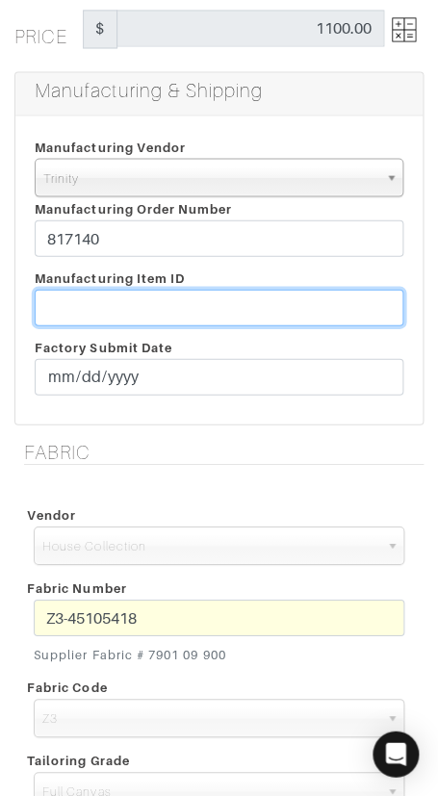
click at [234, 307] on input "text" at bounding box center [219, 307] width 369 height 37
paste input "T2-1790335."
type input "T2-1790335"
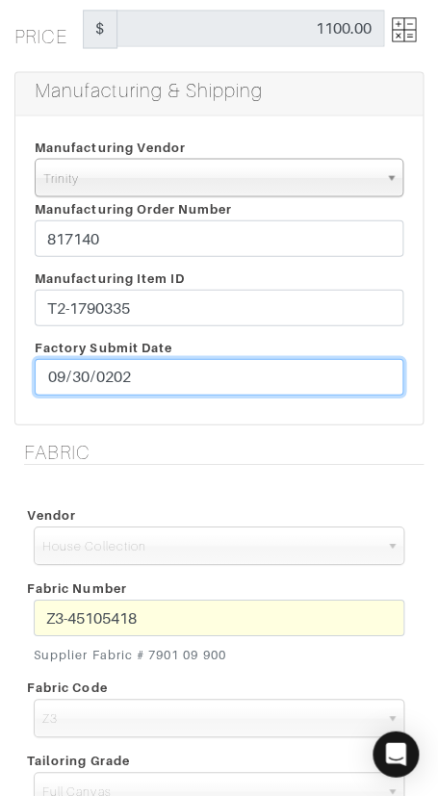
type input "[DATE]"
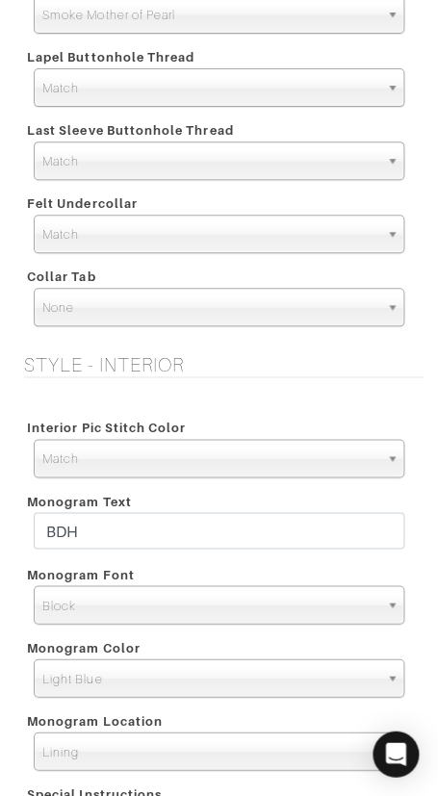
scroll to position [2186, 0]
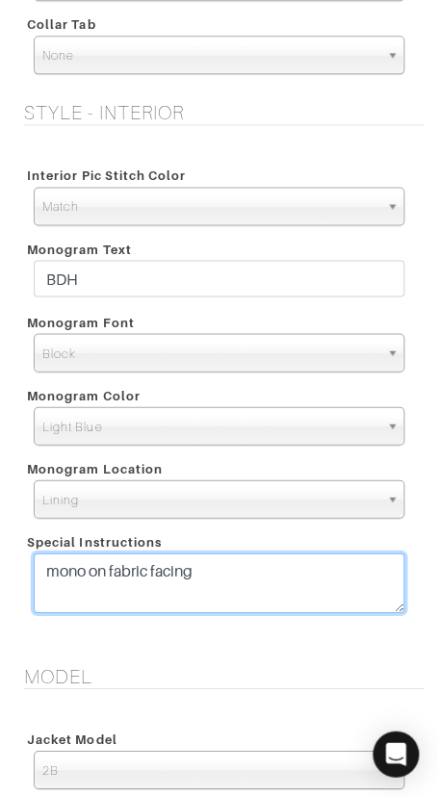
click at [273, 568] on textarea "mono on fabric facing" at bounding box center [219, 583] width 371 height 60
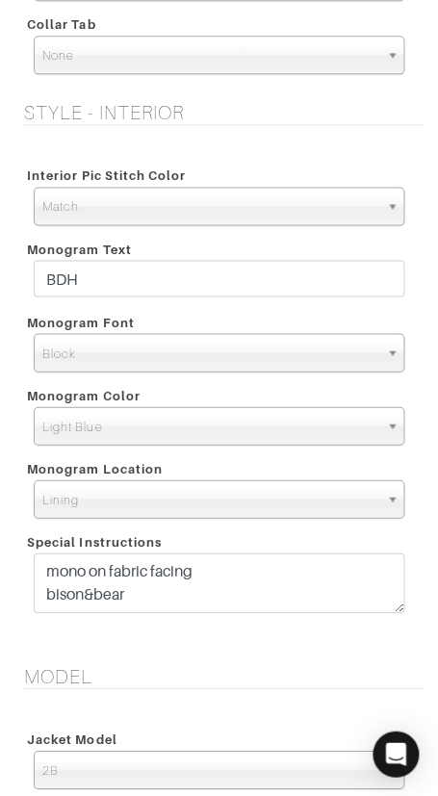
click at [273, 636] on div "Interior Pic Stitch Color Match Aubergine Azure Beige Black Blue British Navy B…" at bounding box center [218, 391] width 409 height 501
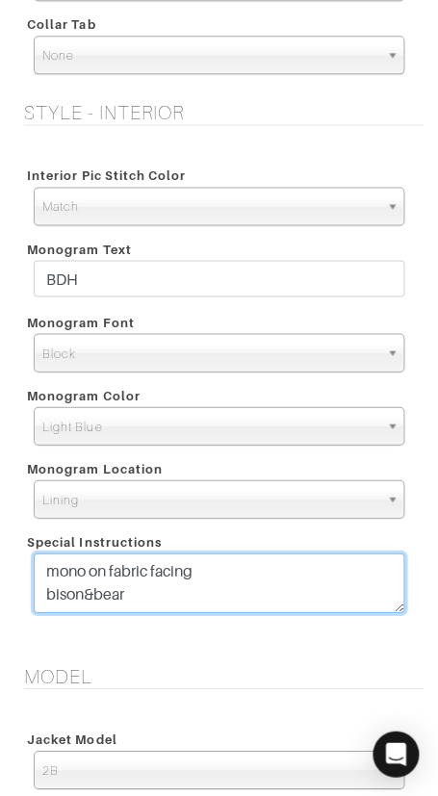
click at [238, 562] on textarea "mono on fabric facing" at bounding box center [219, 583] width 371 height 60
type textarea "mono on fabric facing curved french facing one piece bison&bear"
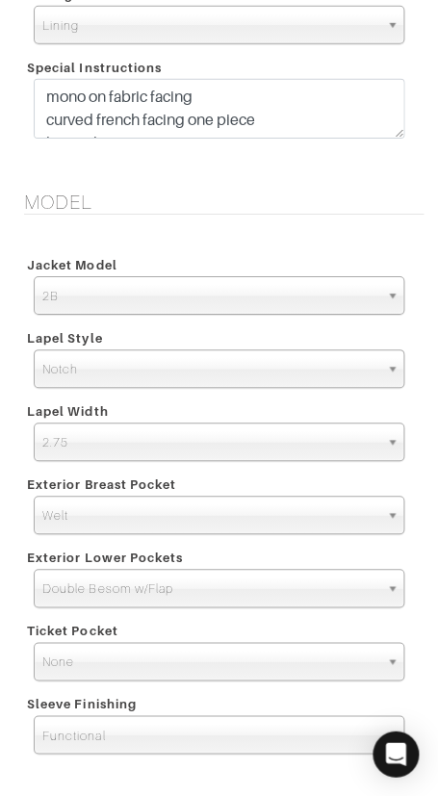
scroll to position [2662, 0]
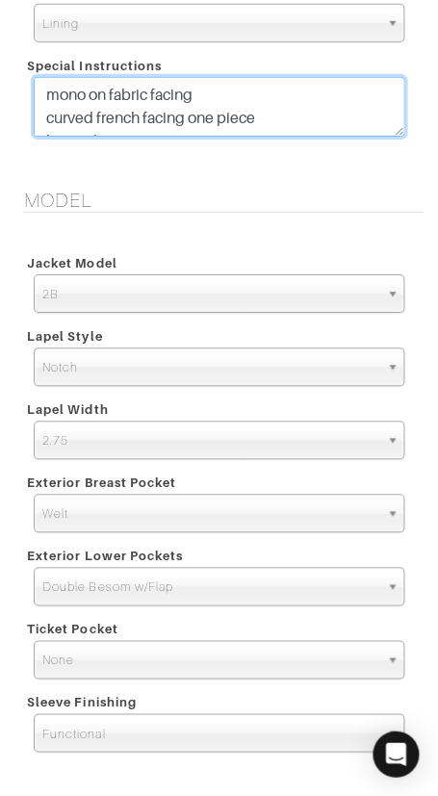
click at [399, 132] on textarea "mono on fabric facing" at bounding box center [219, 107] width 371 height 60
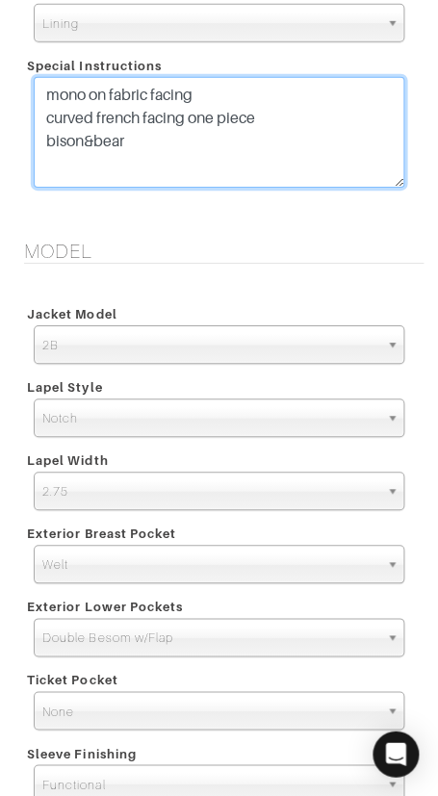
drag, startPoint x: 399, startPoint y: 132, endPoint x: 393, endPoint y: 185, distance: 53.3
click at [394, 184] on textarea "mono on fabric facing" at bounding box center [219, 132] width 371 height 111
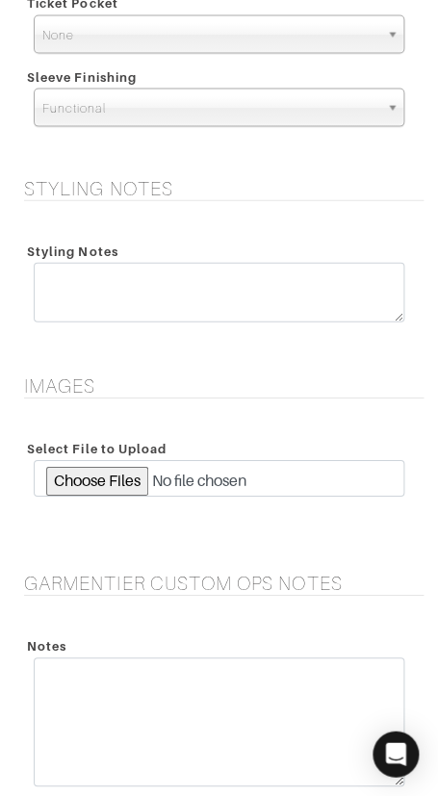
scroll to position [3634, 0]
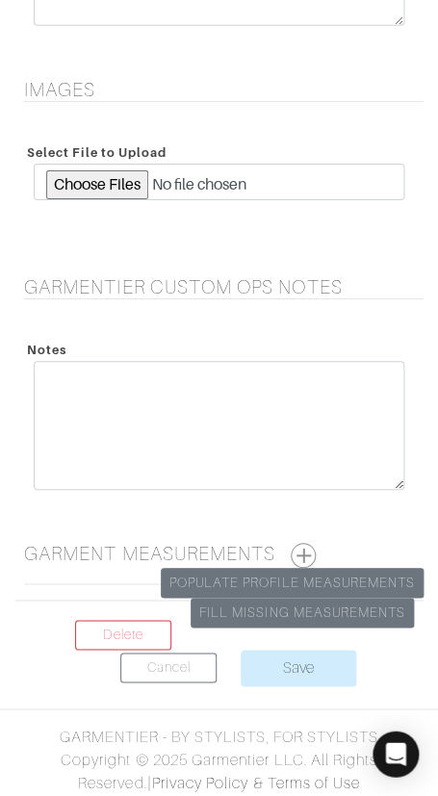
click at [314, 545] on button "button" at bounding box center [303, 555] width 25 height 25
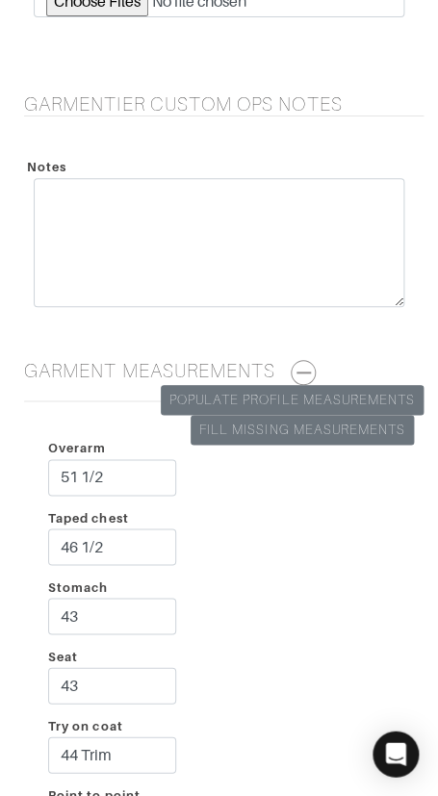
scroll to position [4487, 0]
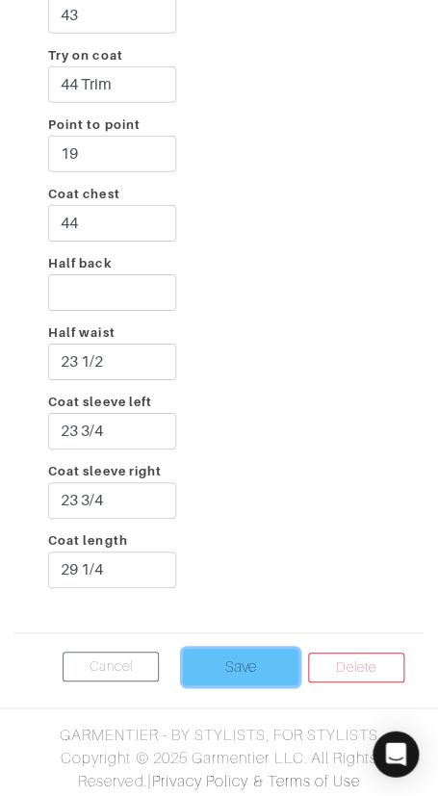
click at [263, 669] on input "Save" at bounding box center [241, 667] width 116 height 37
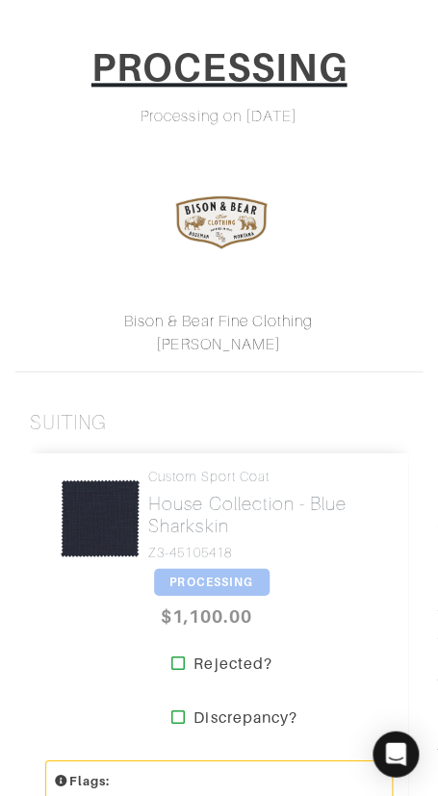
scroll to position [260, 0]
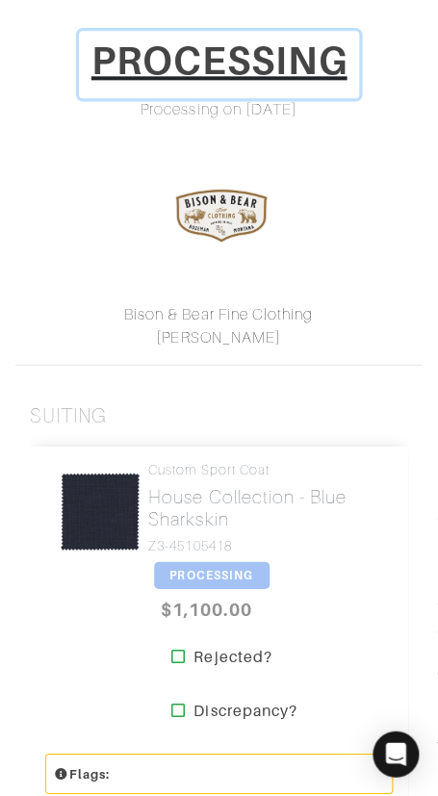
click at [213, 73] on h1 "PROCESSING" at bounding box center [219, 61] width 256 height 46
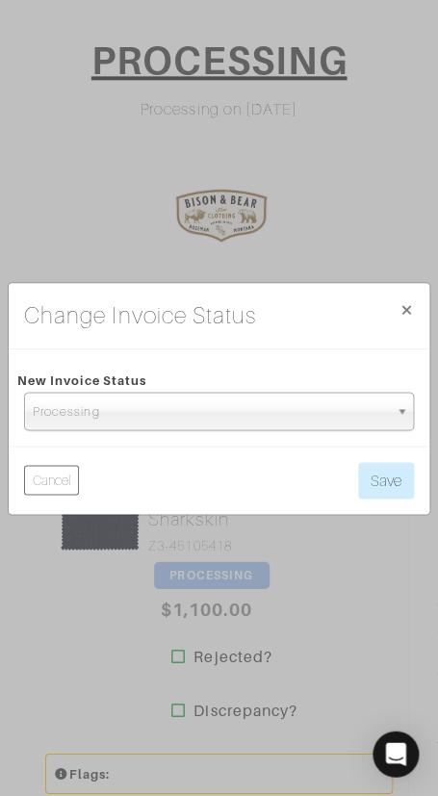
click at [228, 424] on span "Processing" at bounding box center [210, 412] width 355 height 39
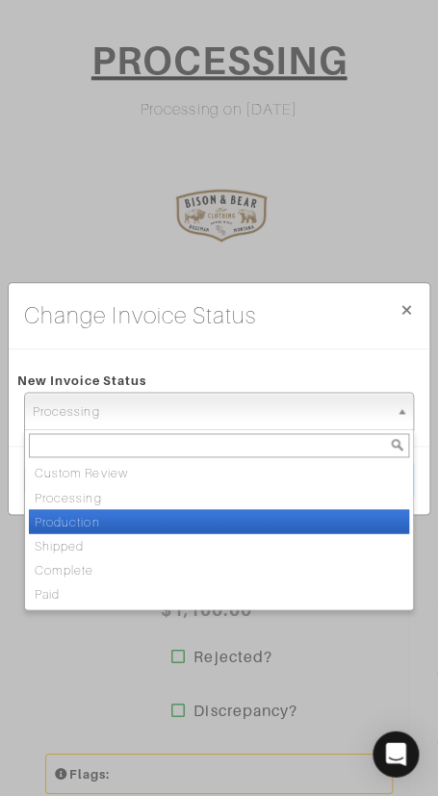
click at [194, 515] on li "Production" at bounding box center [219, 521] width 380 height 24
select select "Production"
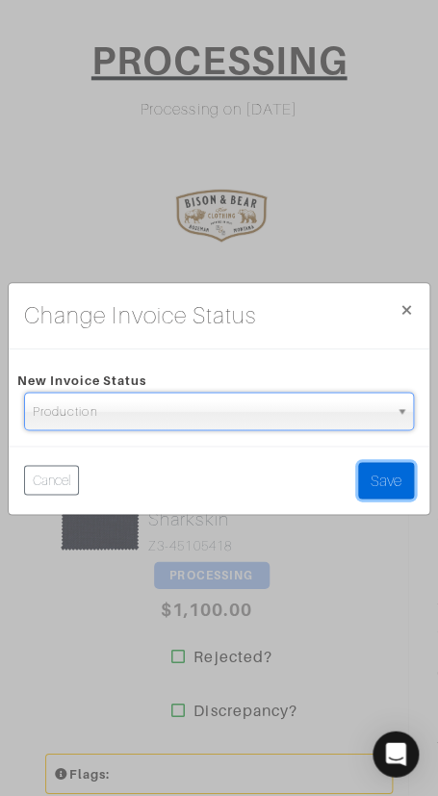
drag, startPoint x: 377, startPoint y: 476, endPoint x: 366, endPoint y: 444, distance: 33.5
click at [377, 472] on button "Save" at bounding box center [386, 480] width 56 height 37
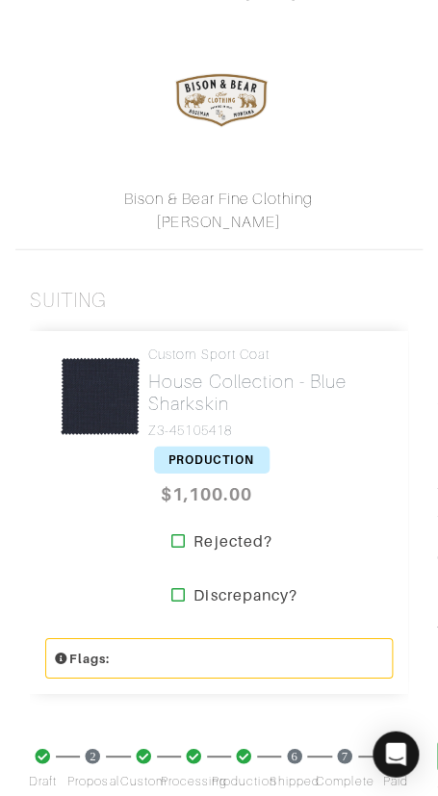
scroll to position [379, 0]
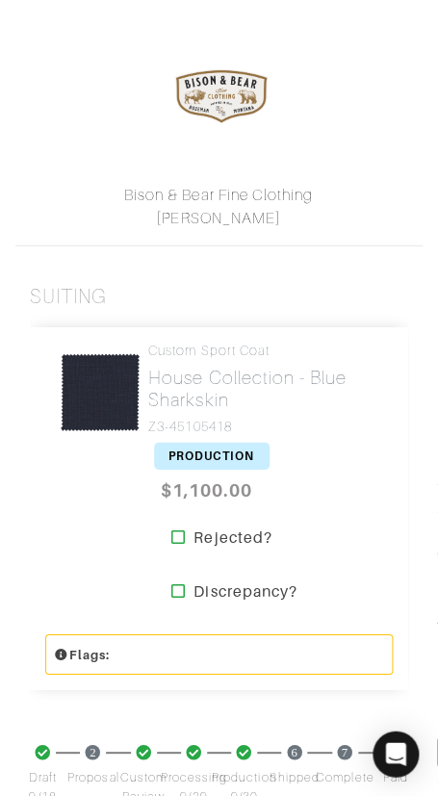
click at [135, 366] on img at bounding box center [100, 391] width 81 height 81
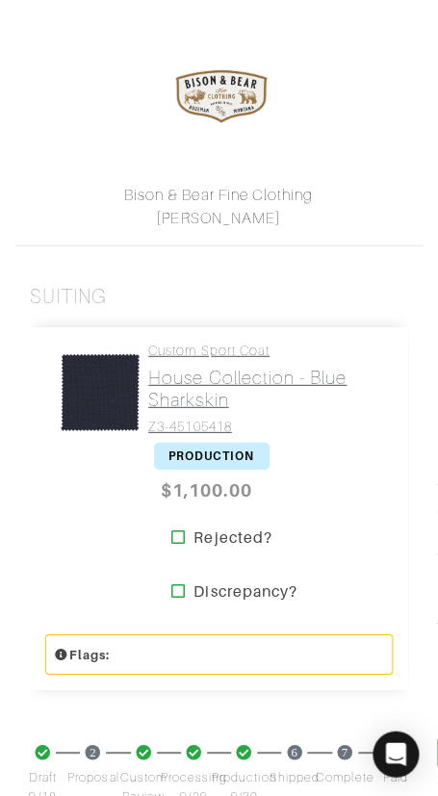
click at [199, 377] on h2 "House Collection - Blue Sharkskin" at bounding box center [263, 388] width 230 height 44
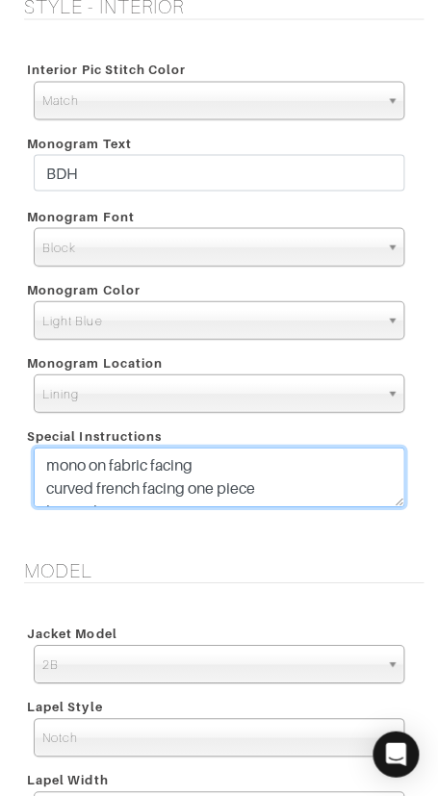
click at [298, 463] on textarea "mono on fabric facing curved french facing one piece bison&bear" at bounding box center [219, 477] width 371 height 60
paste textarea "Raise armhole slightly Reduce bicep moderately"
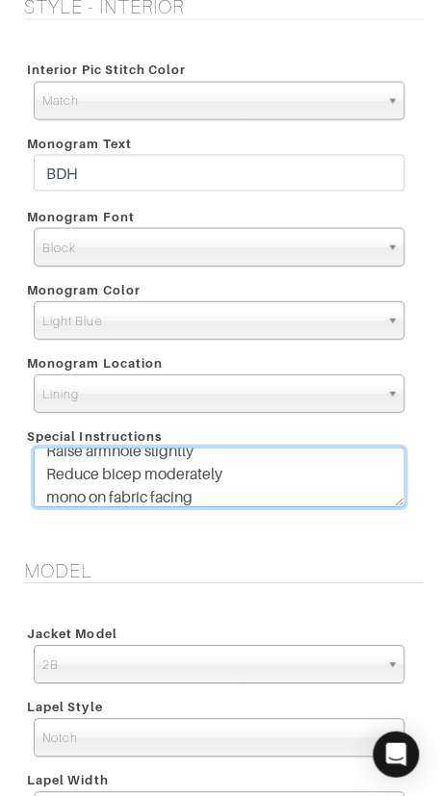
type textarea "Raise armhole slightly Reduce bicep moderately mono on fabric facing curved fre…"
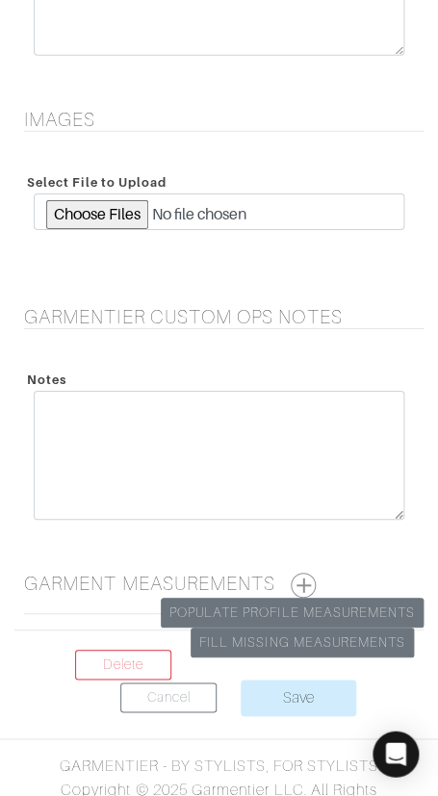
scroll to position [3583, 0]
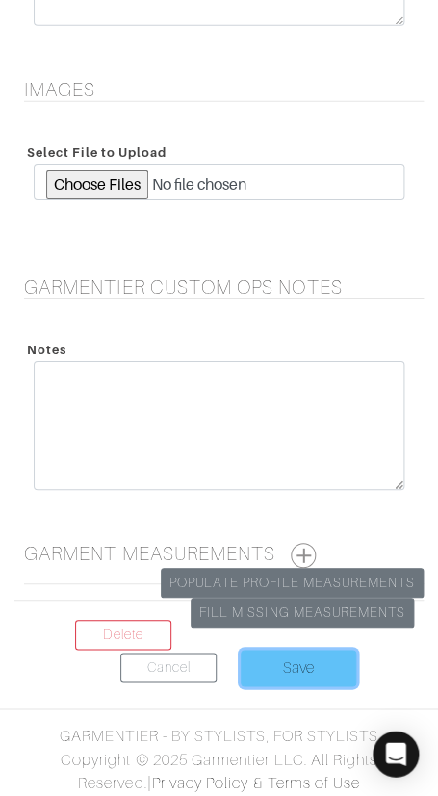
click at [295, 667] on input "Save" at bounding box center [299, 668] width 116 height 37
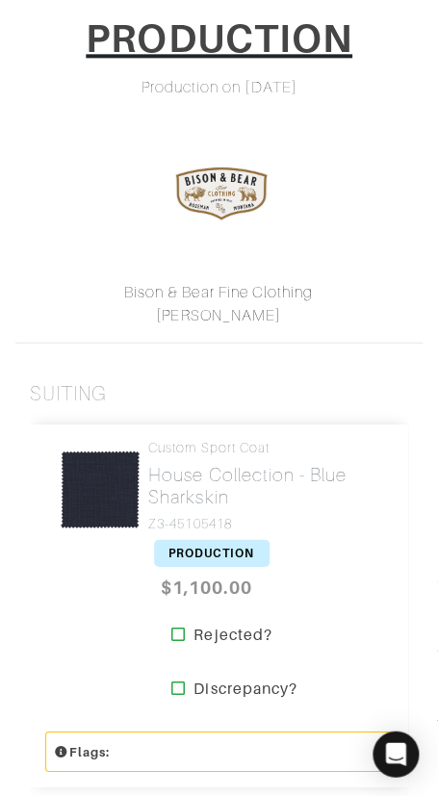
scroll to position [294, 0]
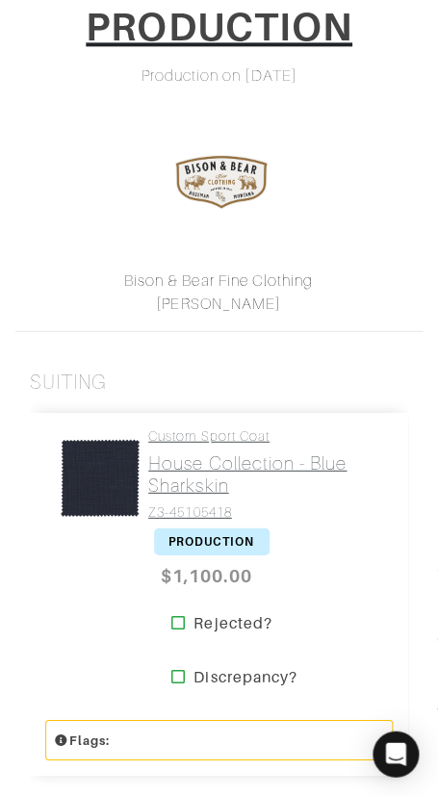
click at [214, 470] on h2 "House Collection - Blue Sharkskin" at bounding box center [263, 474] width 230 height 44
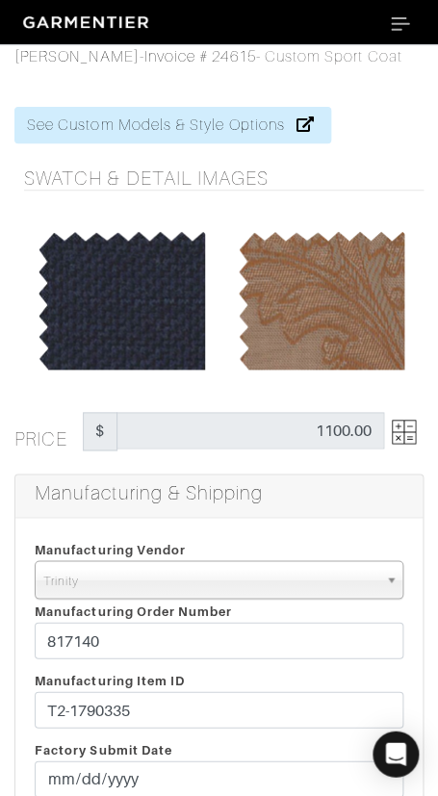
click at [411, 429] on img at bounding box center [404, 432] width 24 height 24
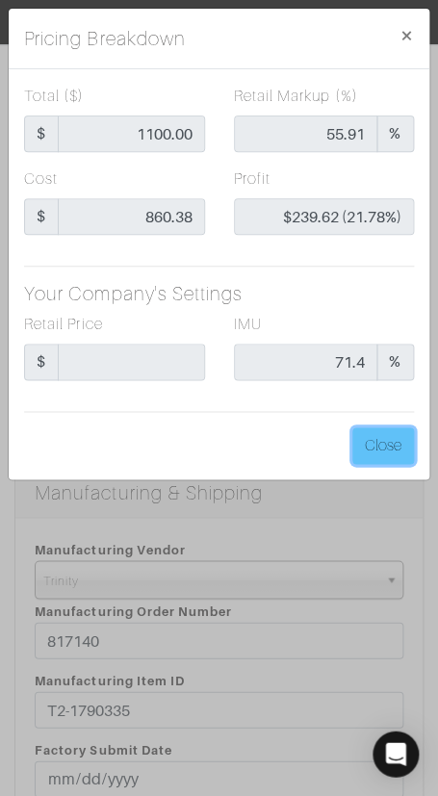
click at [392, 441] on button "Close" at bounding box center [383, 446] width 62 height 37
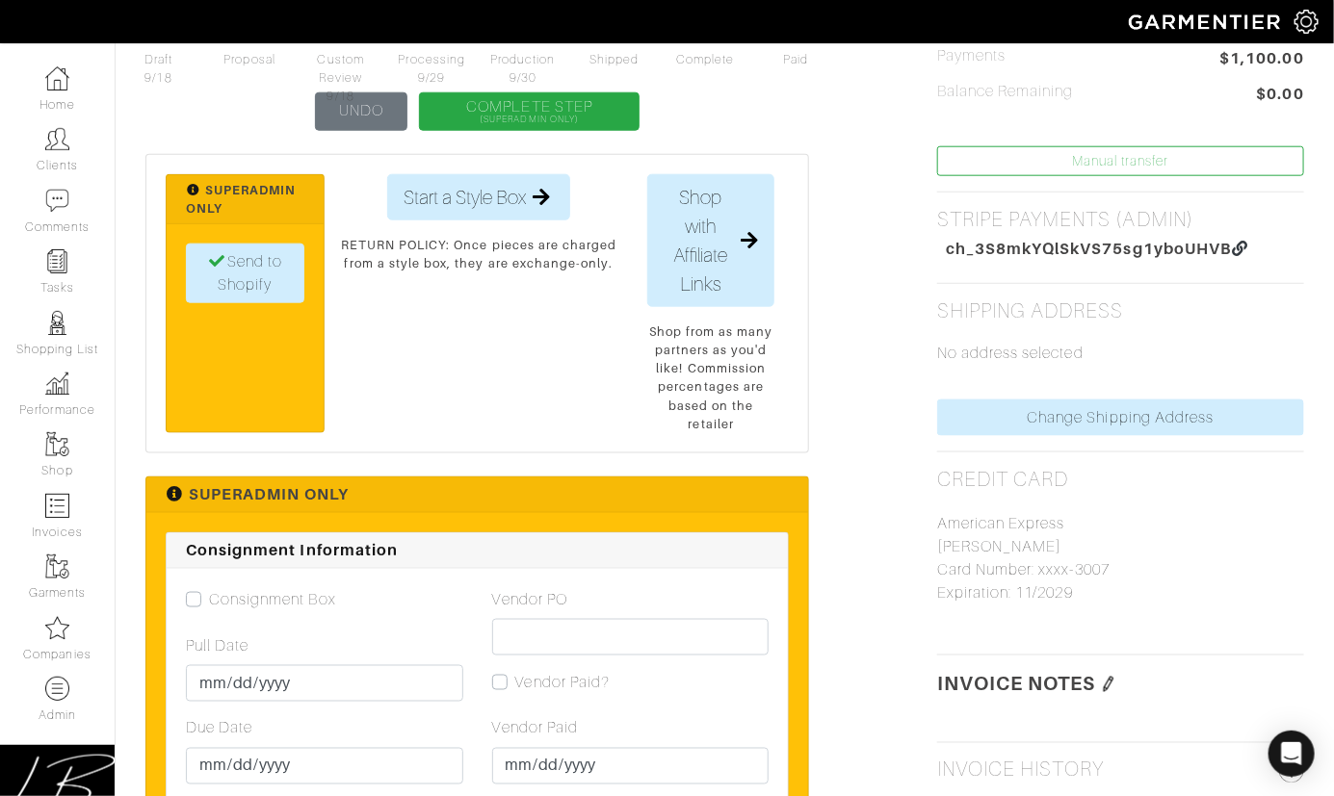
scroll to position [869, 0]
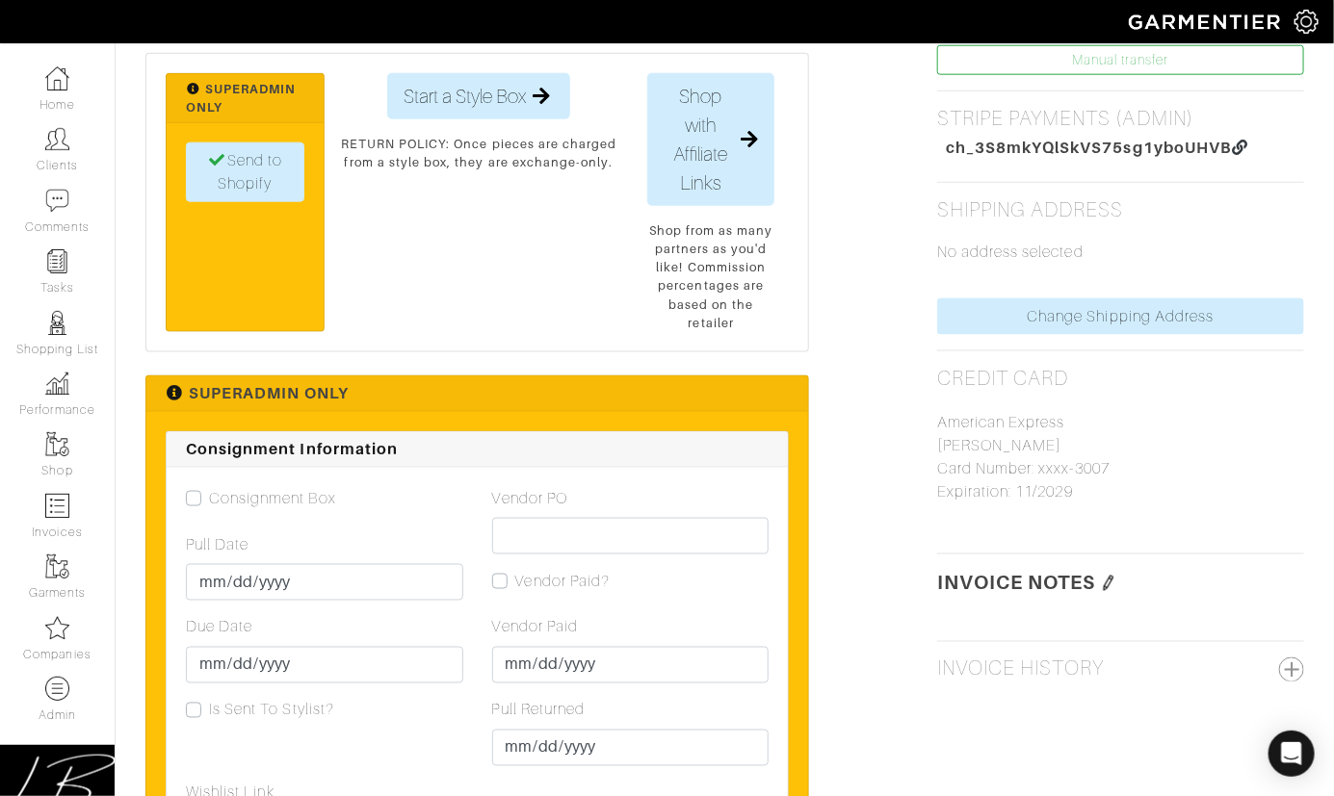
click at [437, 580] on img at bounding box center [1108, 583] width 15 height 15
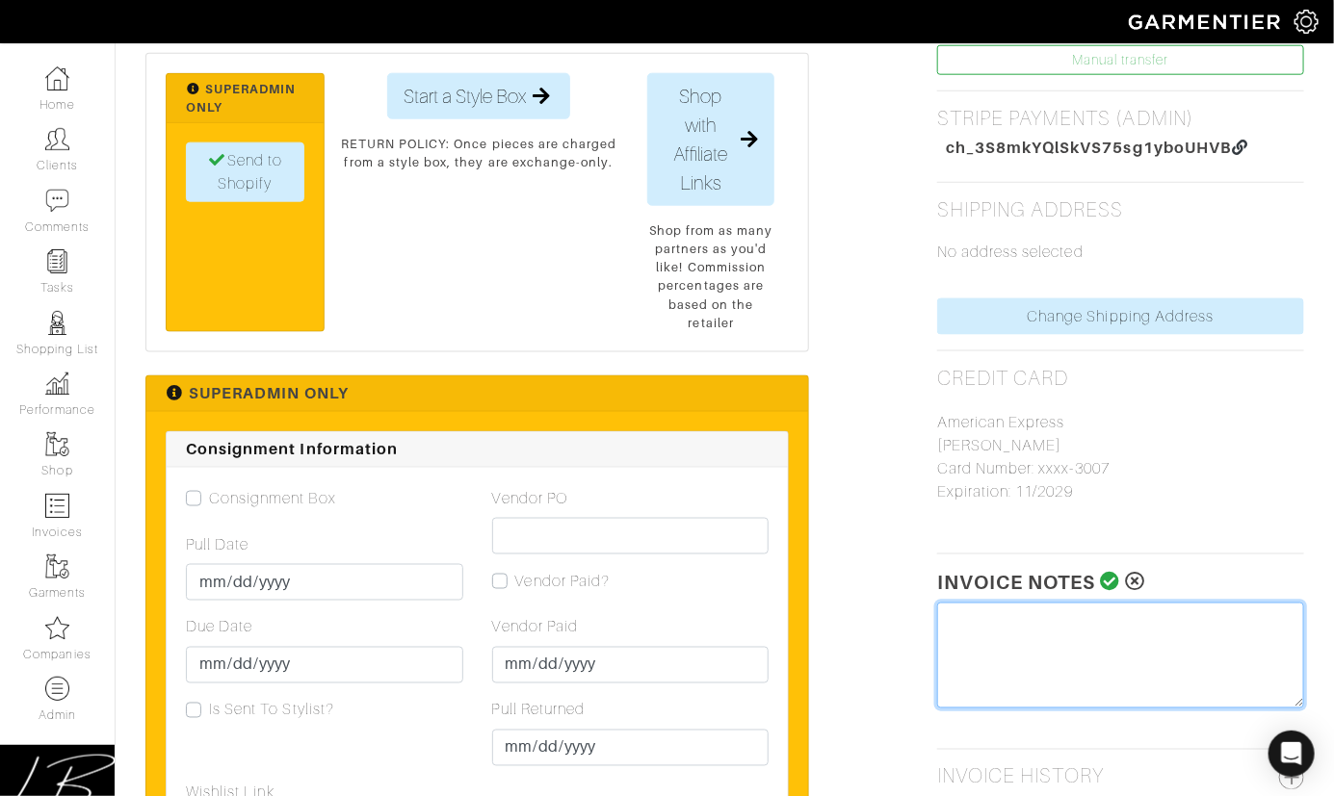
click at [437, 606] on textarea at bounding box center [1120, 656] width 367 height 106
type textarea "Tariff Surcharge: $15"
click at [437, 577] on icon at bounding box center [1111, 581] width 20 height 19
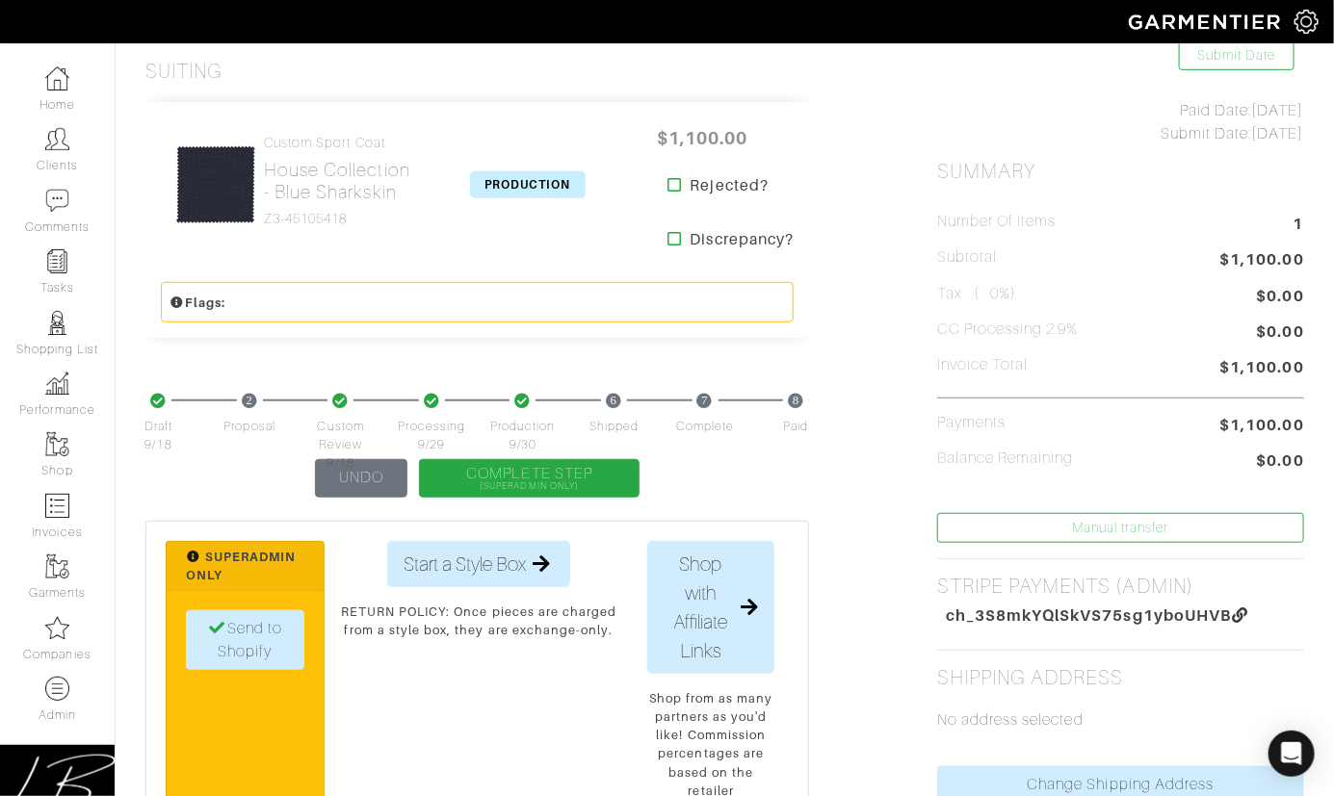
scroll to position [0, 0]
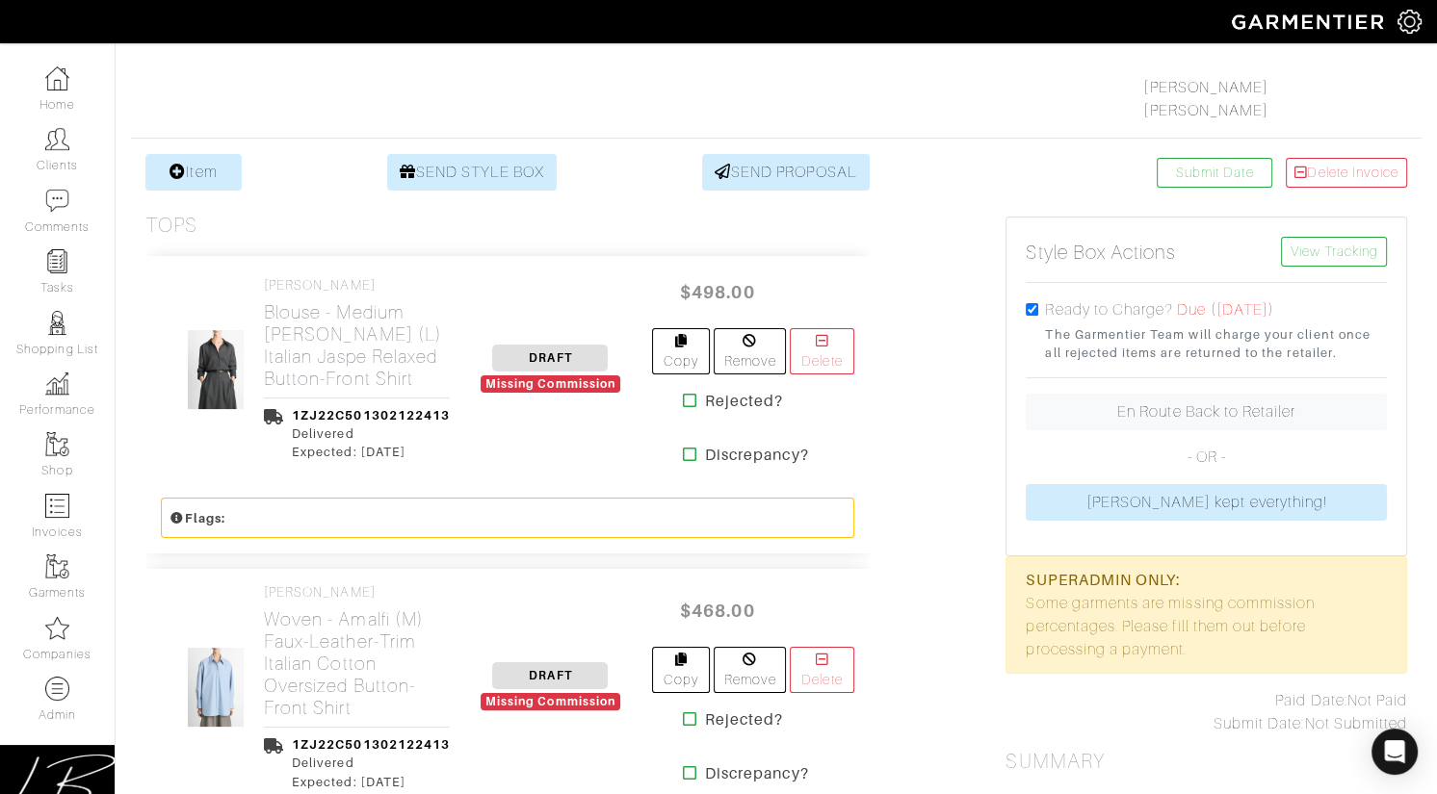
scroll to position [296, 0]
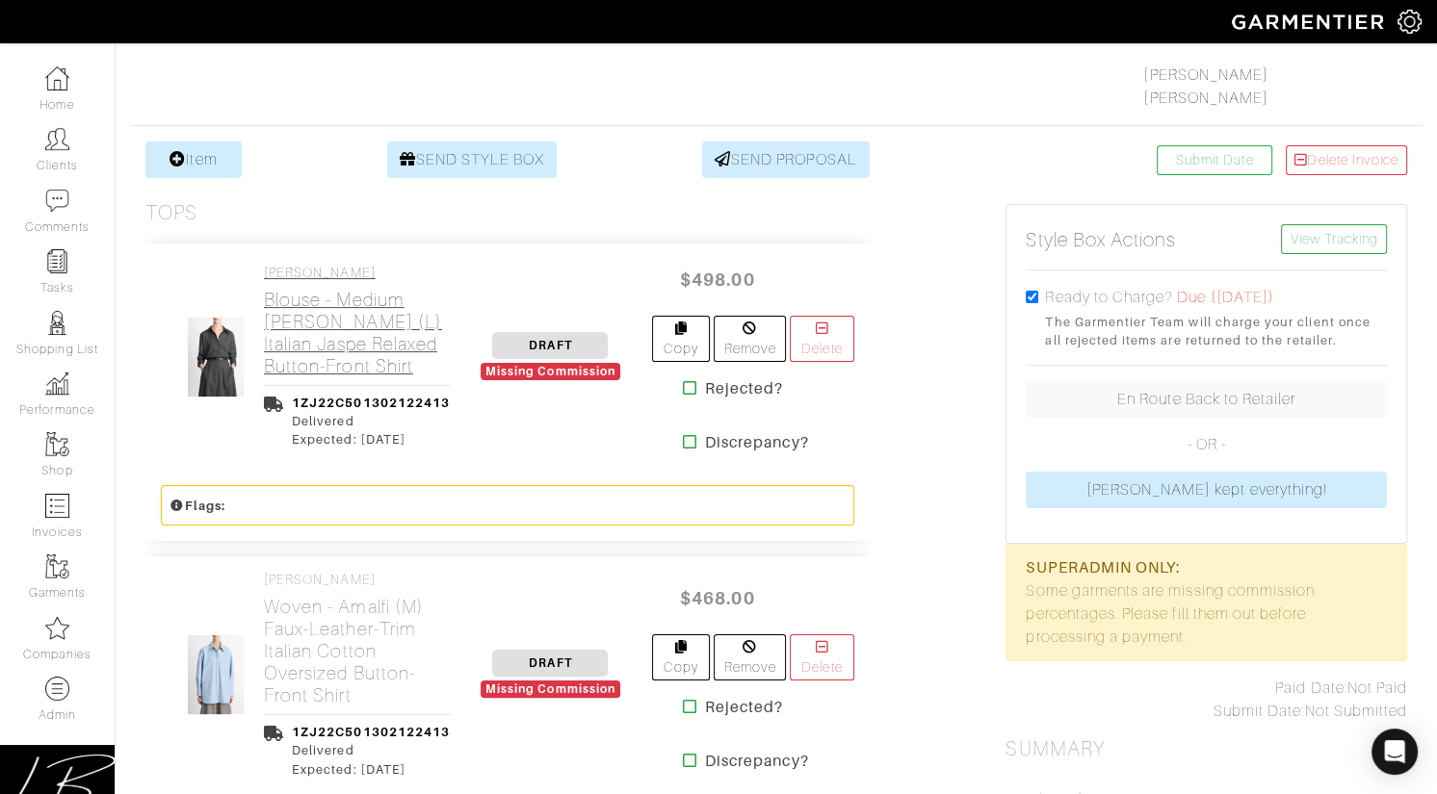
click at [335, 282] on link "VINCE Blouse - Medium Heather Grey (L) Italian Jaspe Relaxed Button-Front Shirt" at bounding box center [357, 321] width 186 height 113
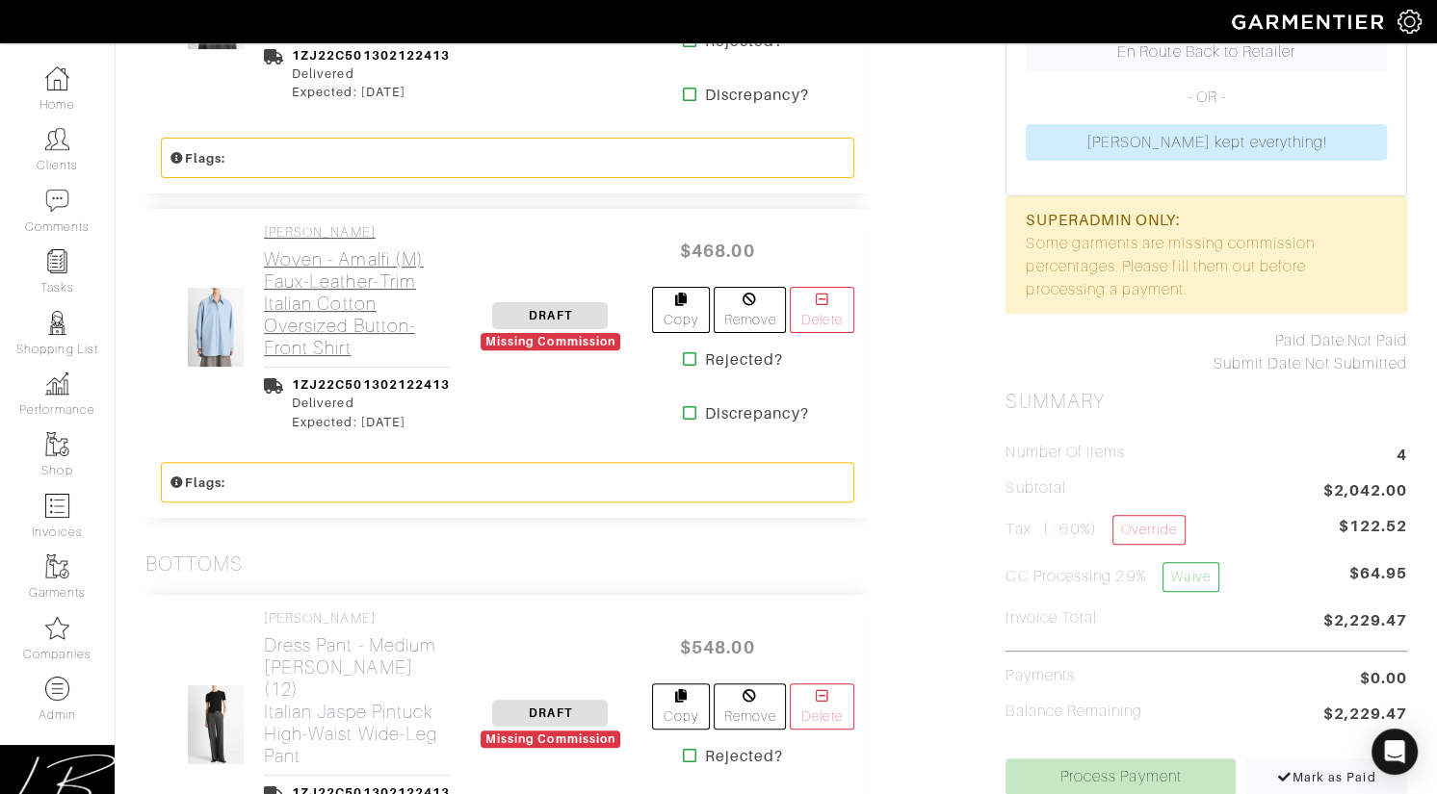
click at [336, 283] on h2 "Woven - Amalfi (M) Faux-Leather-Trim Italian Cotton Oversized Button-Front Shirt" at bounding box center [357, 303] width 186 height 111
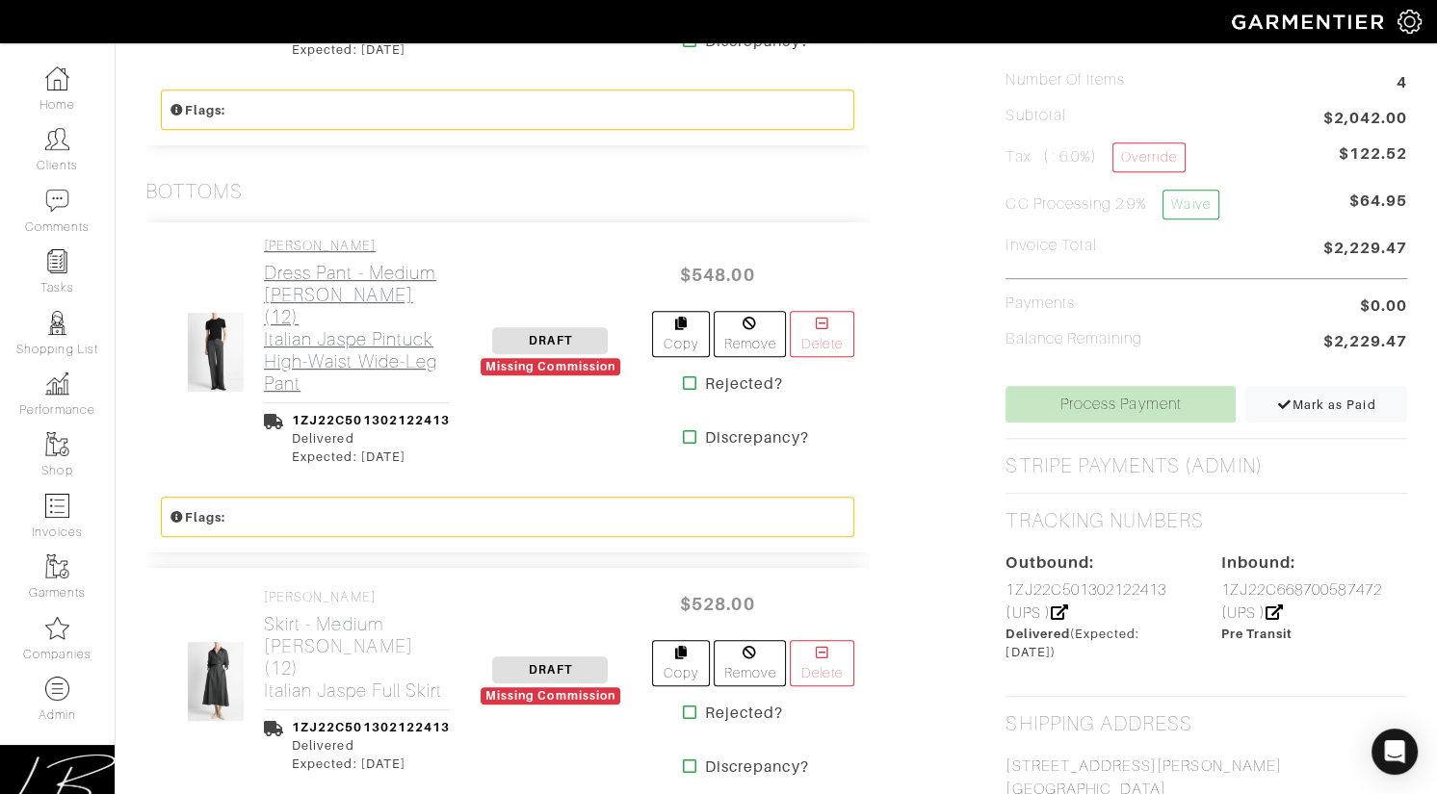
click at [339, 283] on h2 "Dress Pant - Medium Heather Grey (12) Italian Jaspe Pintuck High-Waist Wide-Leg…" at bounding box center [357, 328] width 186 height 133
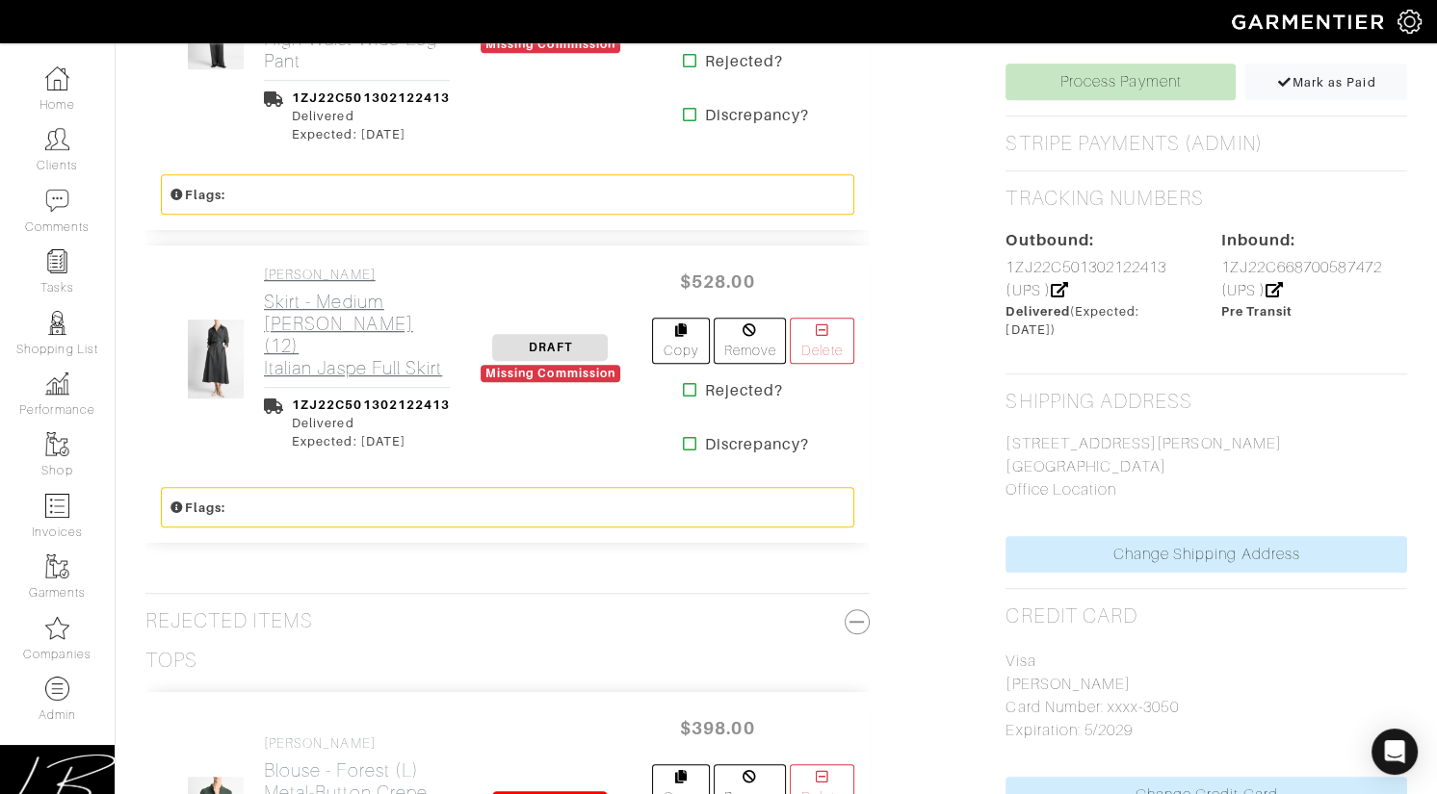
scroll to position [1340, 0]
click at [339, 289] on h2 "Skirt - Medium Heather Grey (12) Italian Jaspe Full Skirt" at bounding box center [357, 333] width 186 height 89
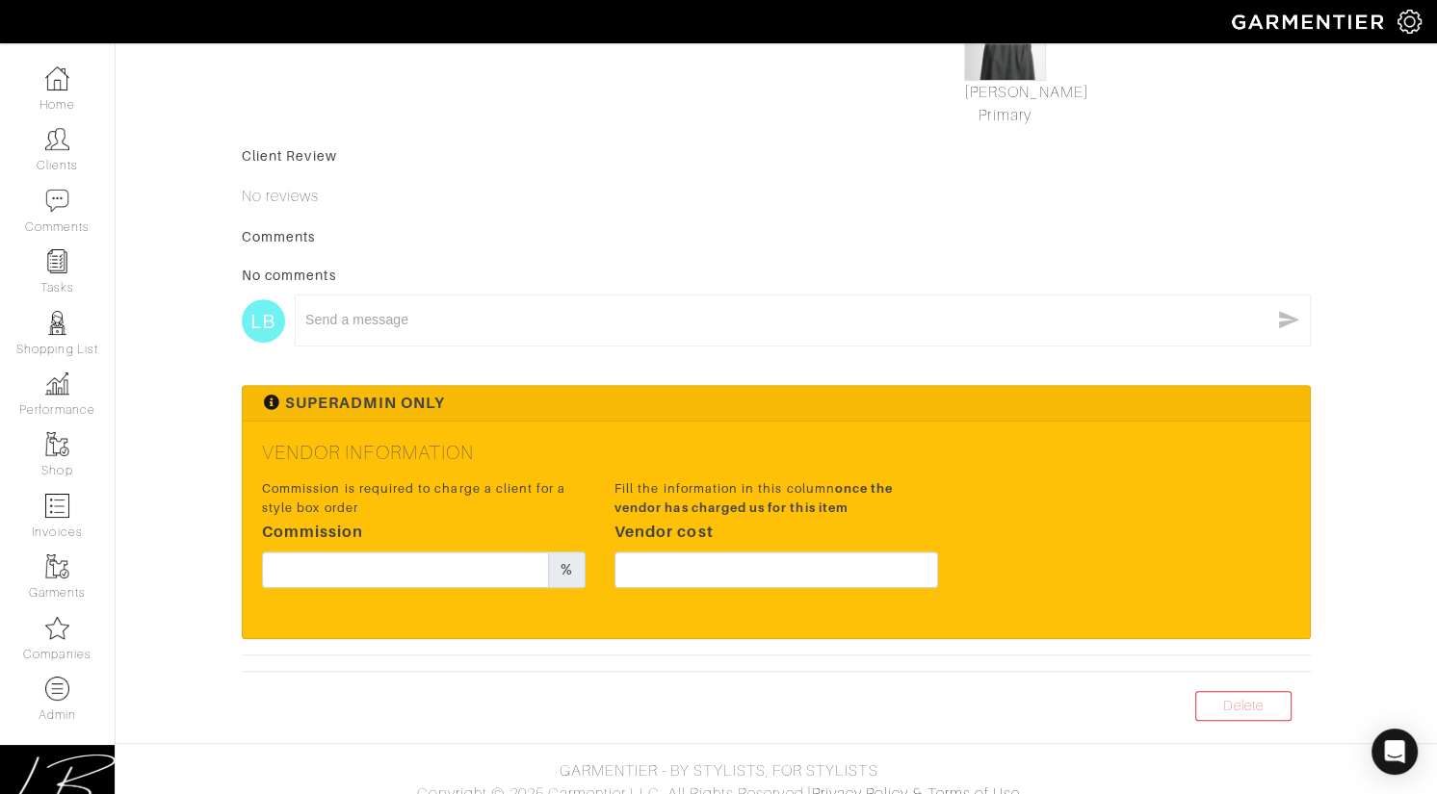
scroll to position [744, 0]
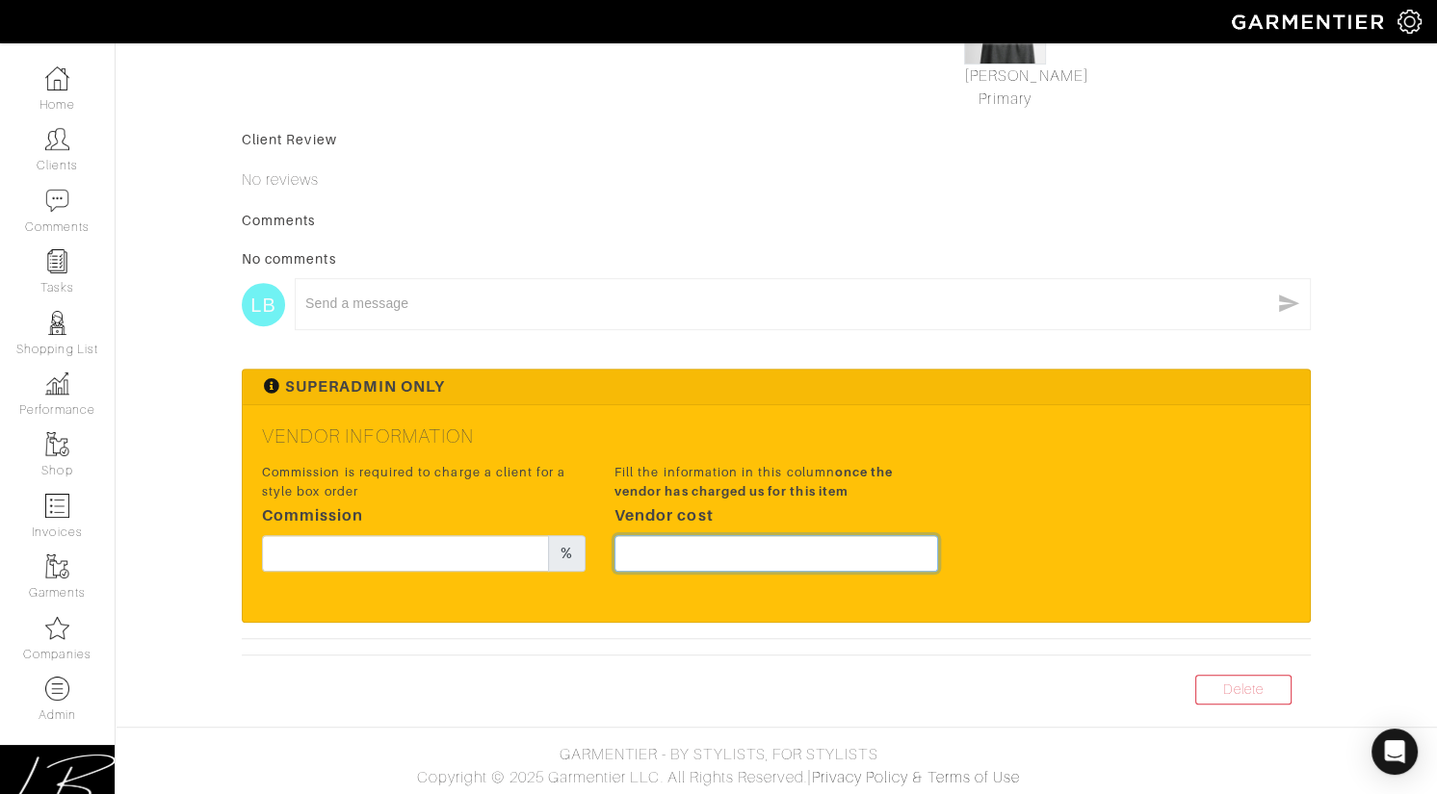
click at [763, 549] on input "text" at bounding box center [776, 553] width 324 height 37
type input "373.5"
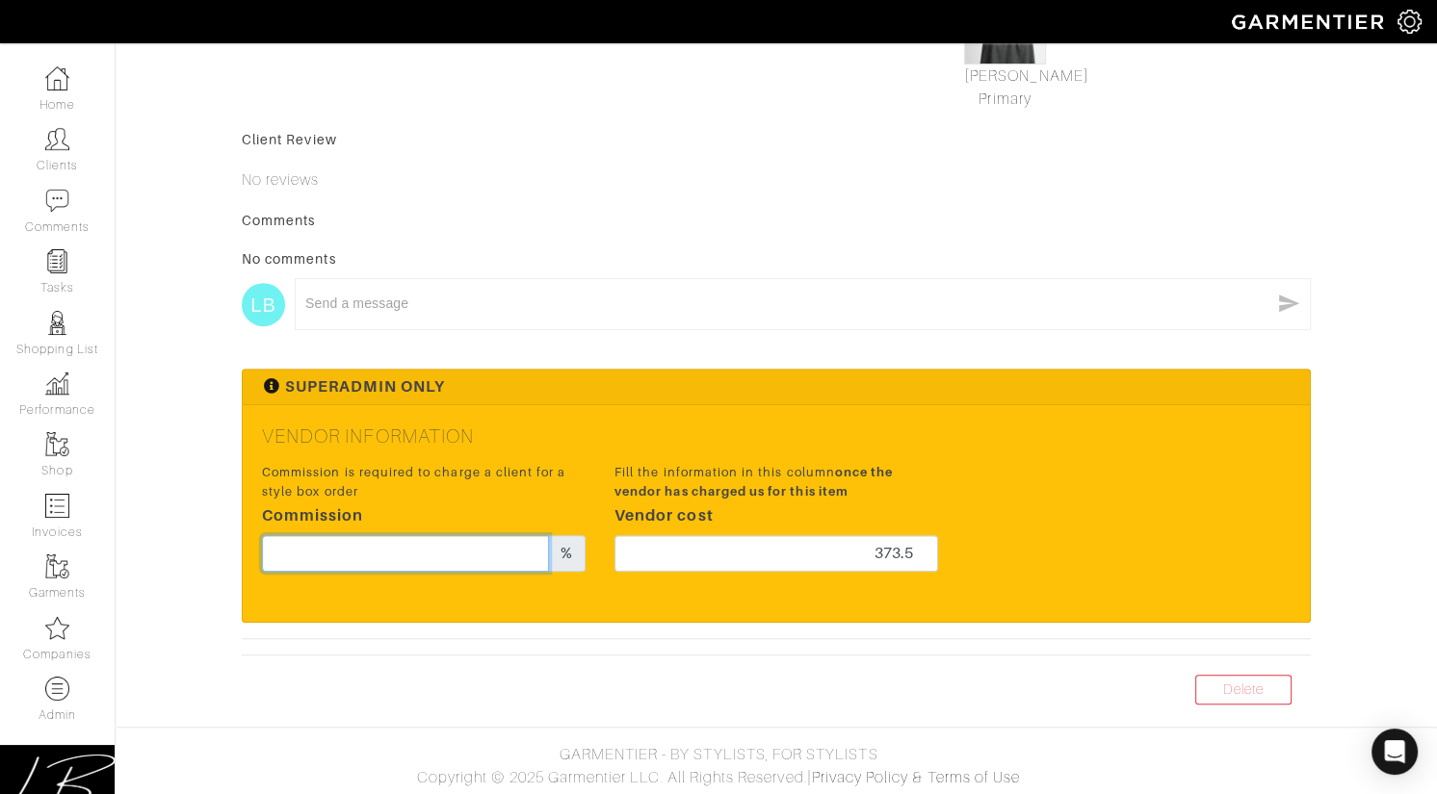
click at [444, 552] on input "text" at bounding box center [405, 553] width 287 height 37
type input "17"
click at [668, 388] on div "Superadmin Only" at bounding box center [776, 388] width 1067 height 36
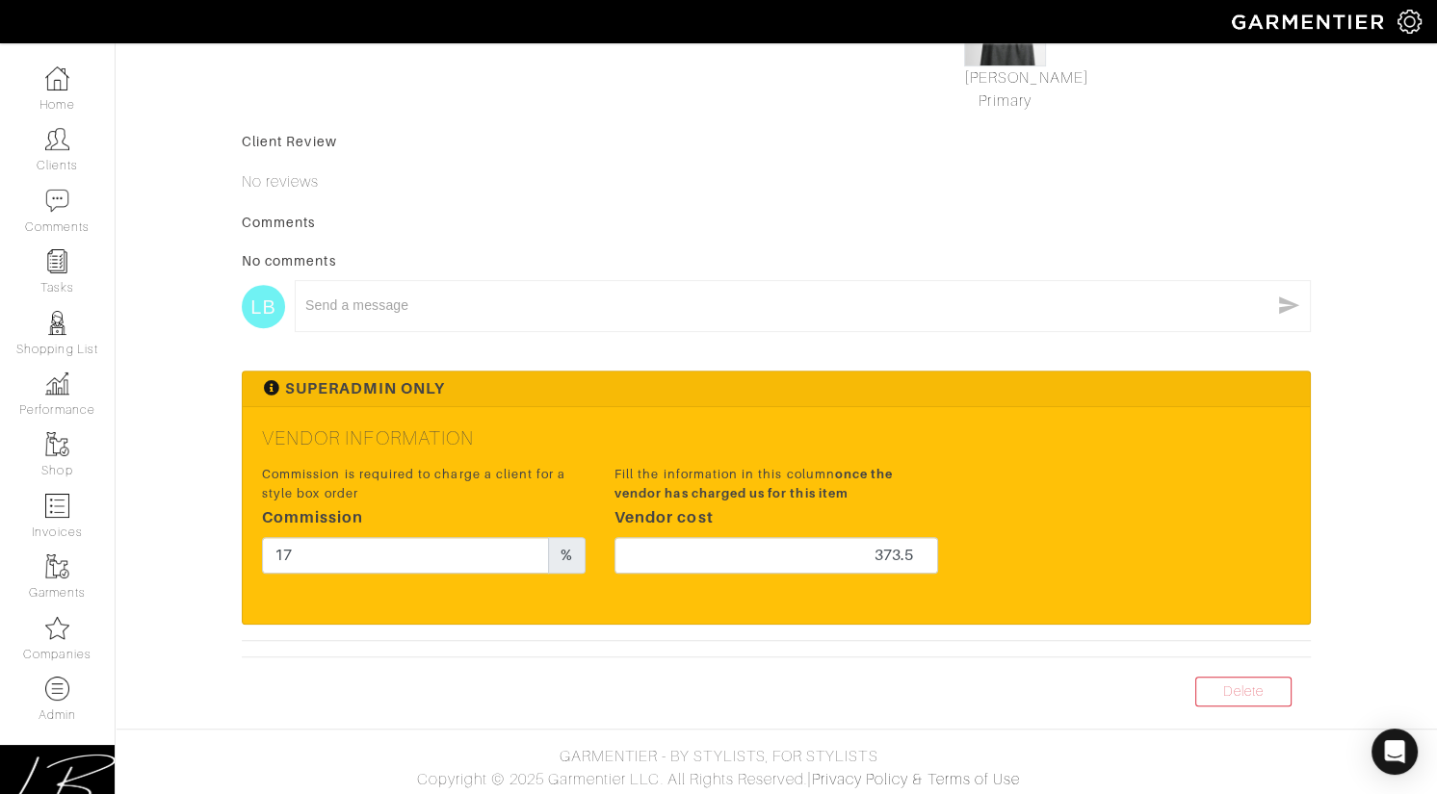
scroll to position [0, 0]
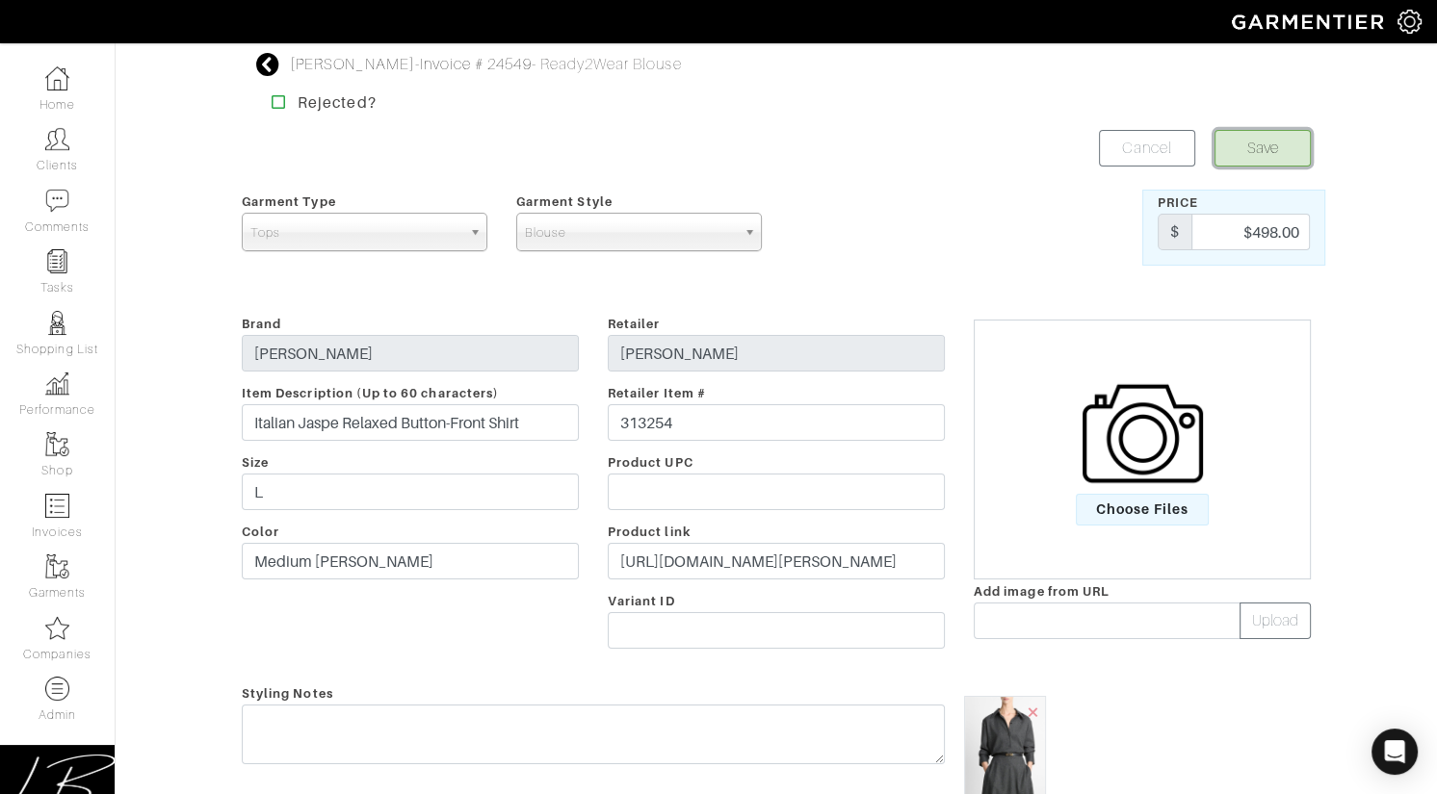
click at [1273, 134] on button "Save" at bounding box center [1262, 148] width 96 height 37
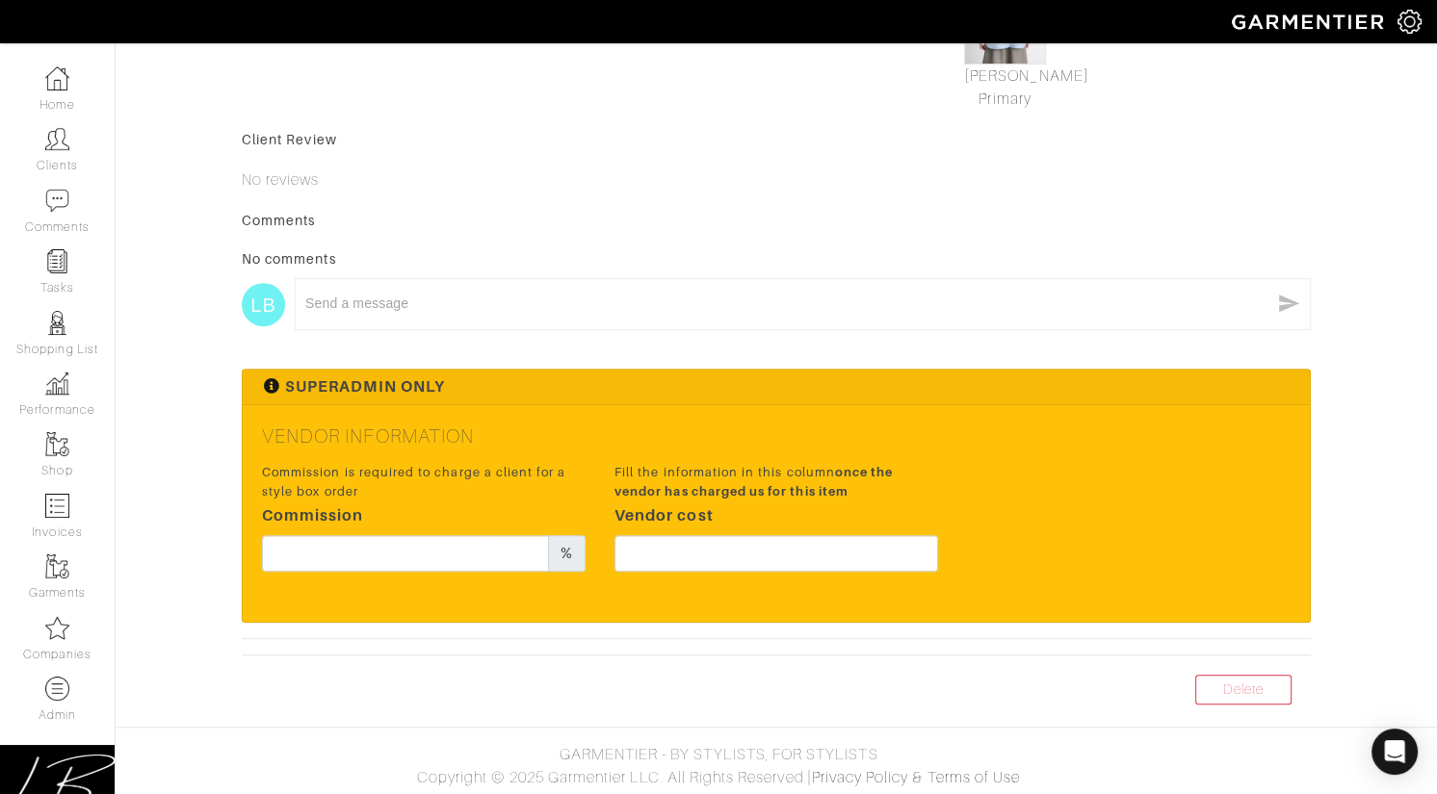
drag, startPoint x: 757, startPoint y: 533, endPoint x: 766, endPoint y: 548, distance: 16.8
click at [758, 534] on div "Fill the information in this column once the vendor has charged us for this ite…" at bounding box center [776, 522] width 352 height 127
click at [767, 549] on input "text" at bounding box center [776, 553] width 324 height 37
type input "351"
click at [410, 559] on input "text" at bounding box center [405, 553] width 287 height 37
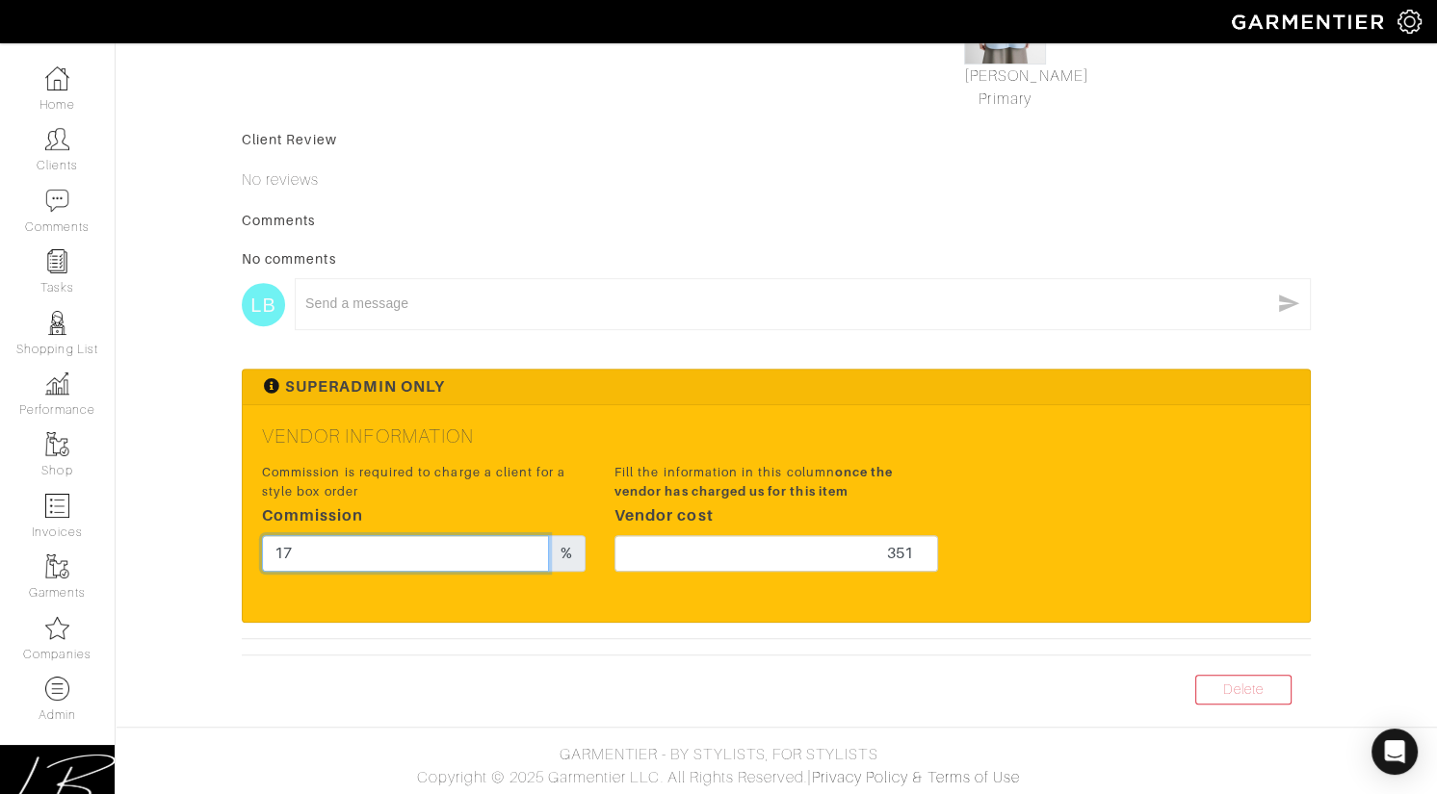
type input "17"
click at [636, 322] on div "x" at bounding box center [803, 304] width 1016 height 52
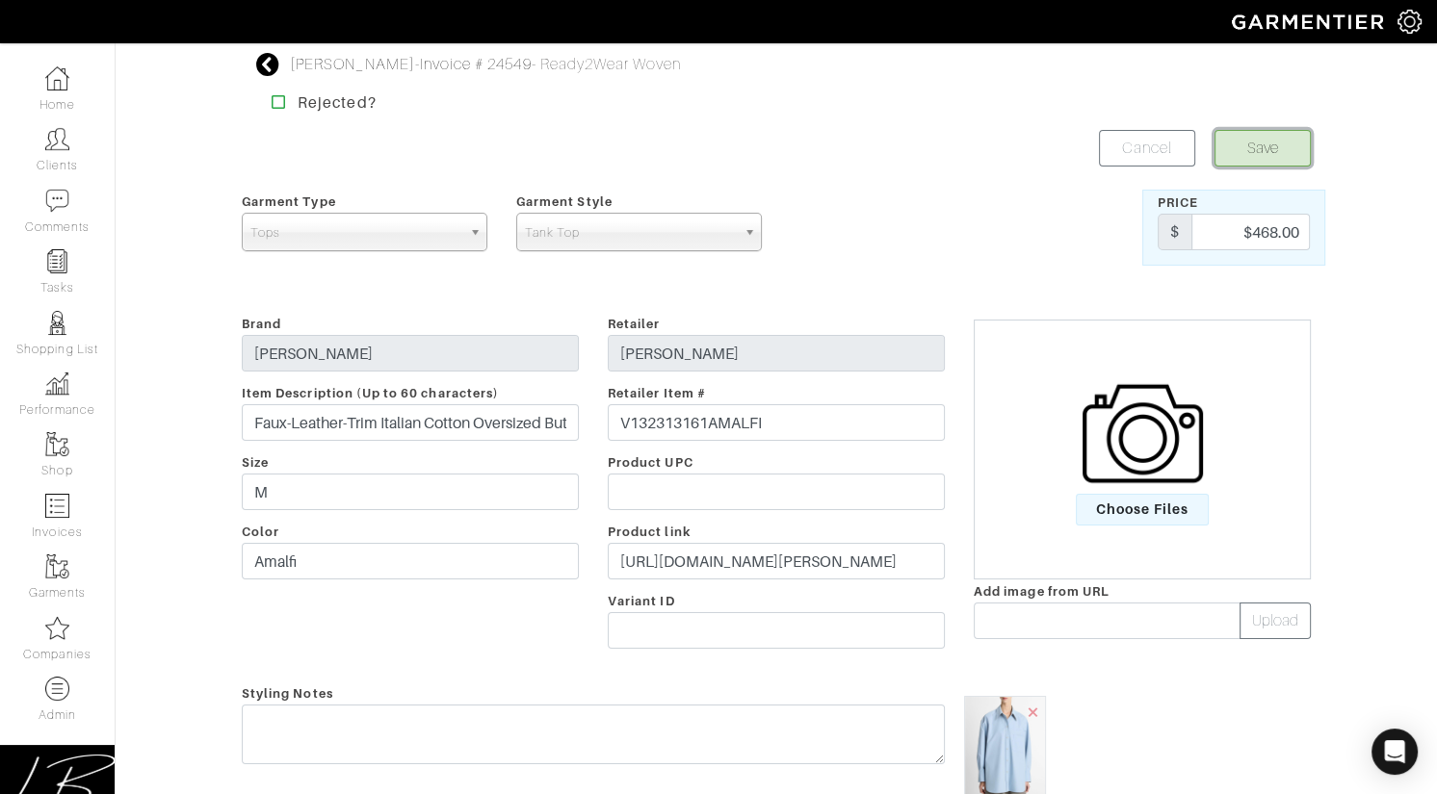
click at [1295, 145] on button "Save" at bounding box center [1262, 148] width 96 height 37
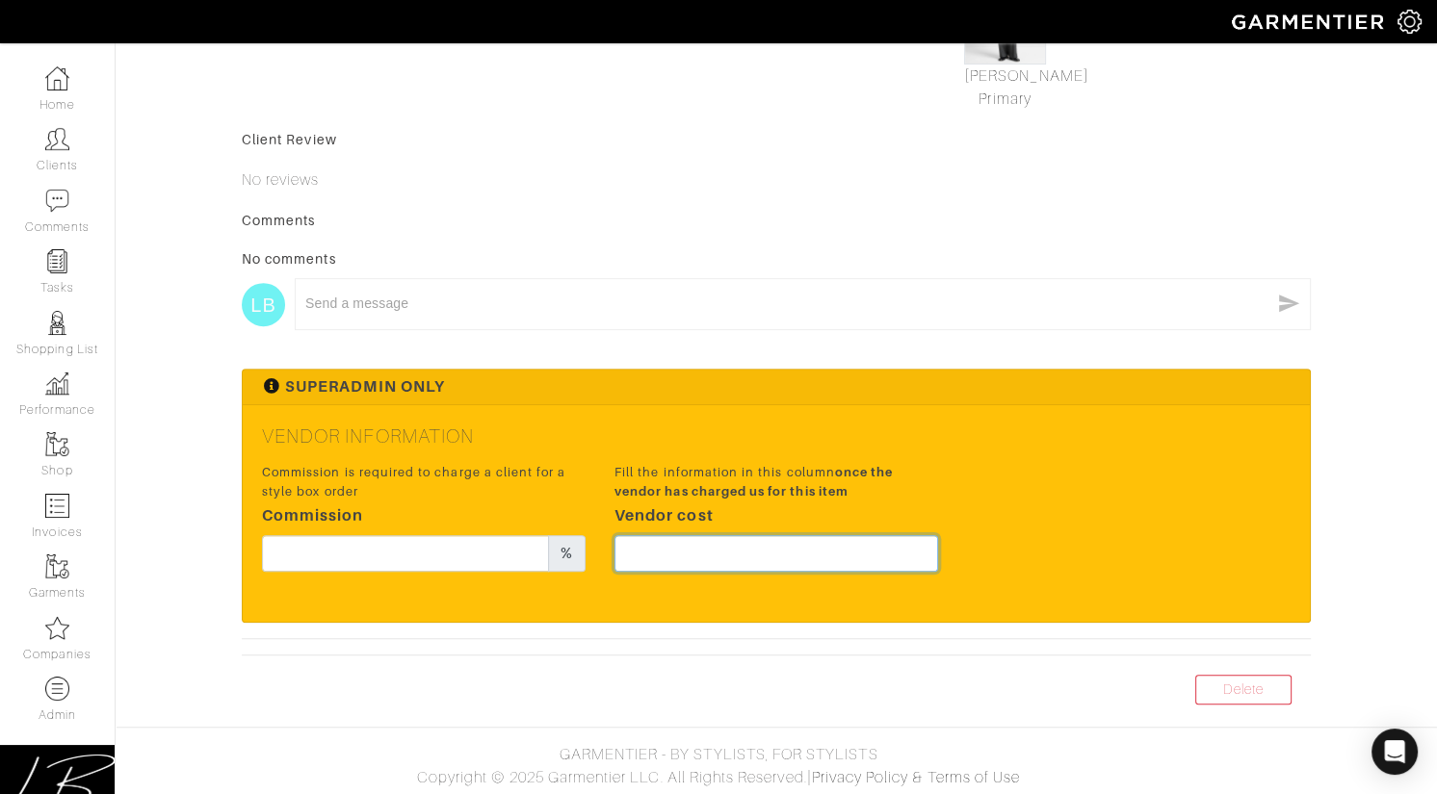
click at [767, 551] on input "text" at bounding box center [776, 553] width 324 height 37
type input "411"
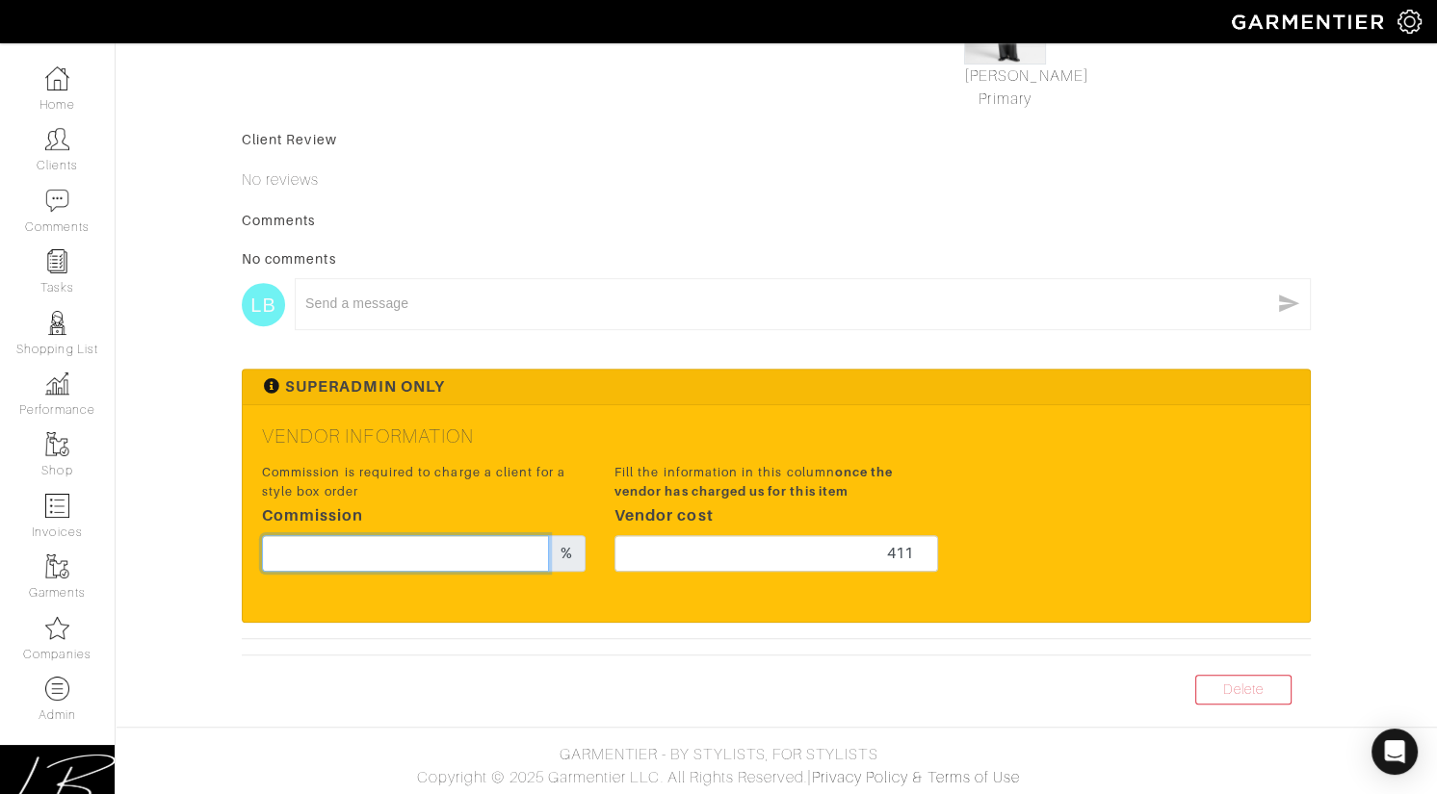
click at [428, 554] on input "text" at bounding box center [405, 553] width 287 height 37
type input "17"
click at [814, 269] on div "LB x" at bounding box center [776, 309] width 1069 height 81
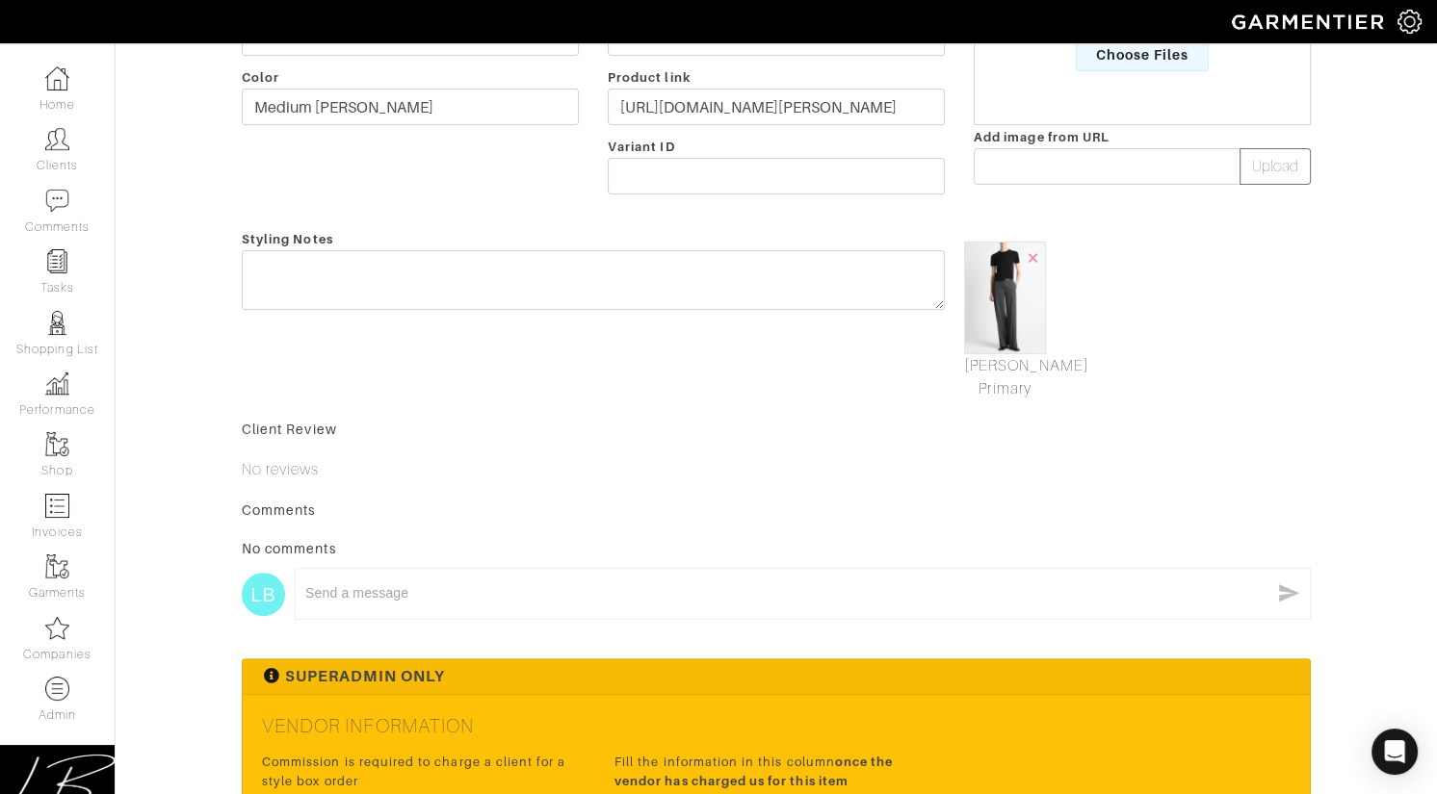
scroll to position [0, 0]
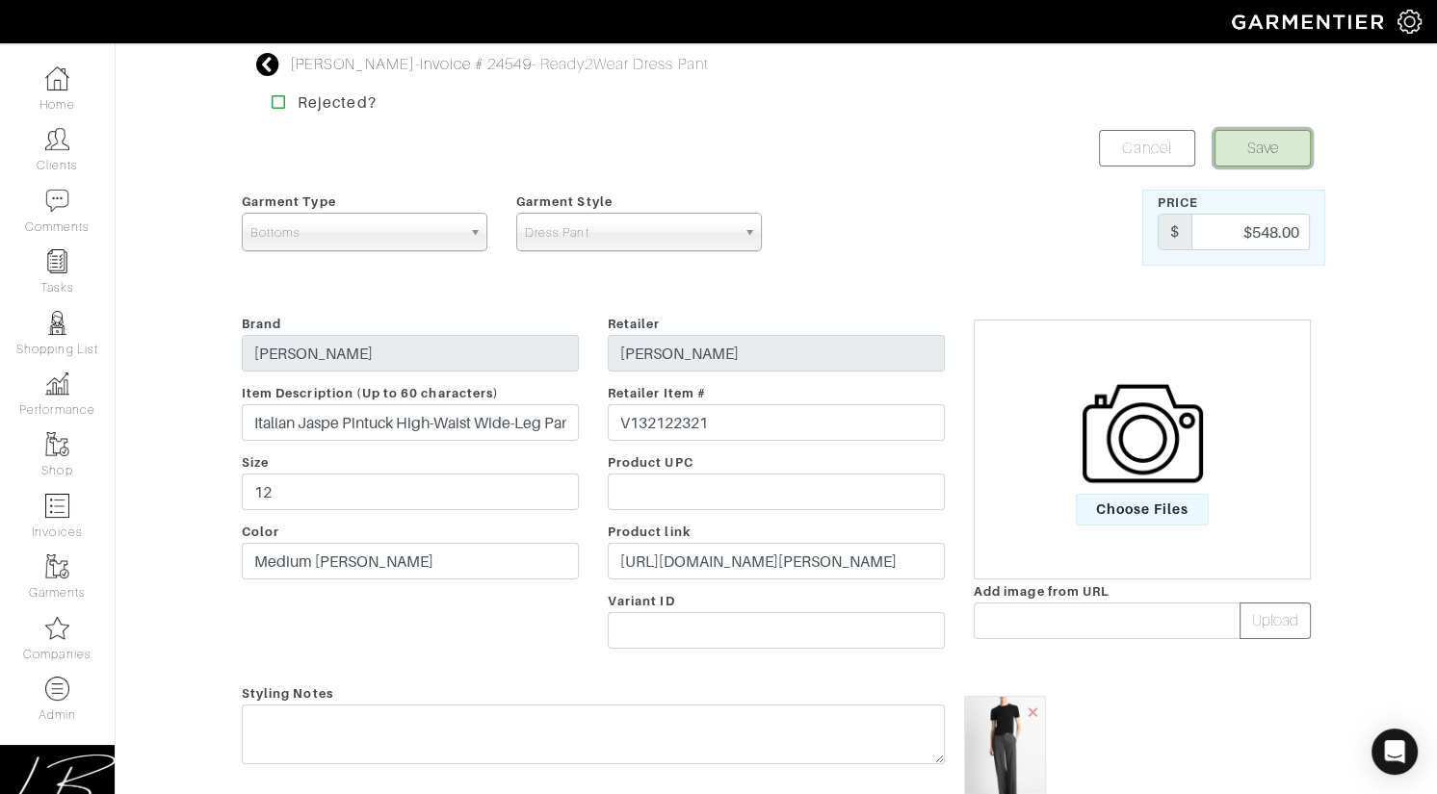
click at [1219, 148] on button "Save" at bounding box center [1262, 148] width 96 height 37
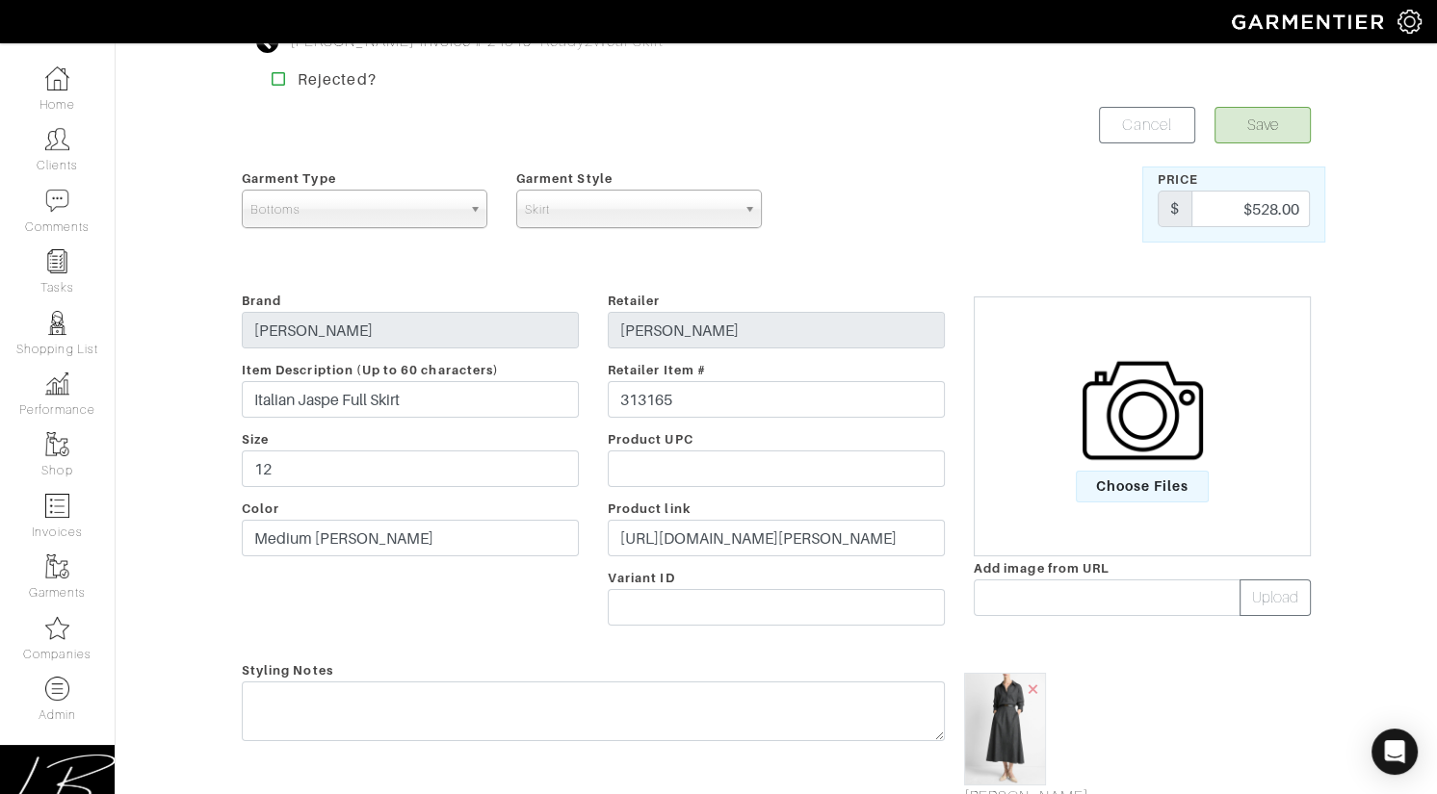
scroll to position [744, 0]
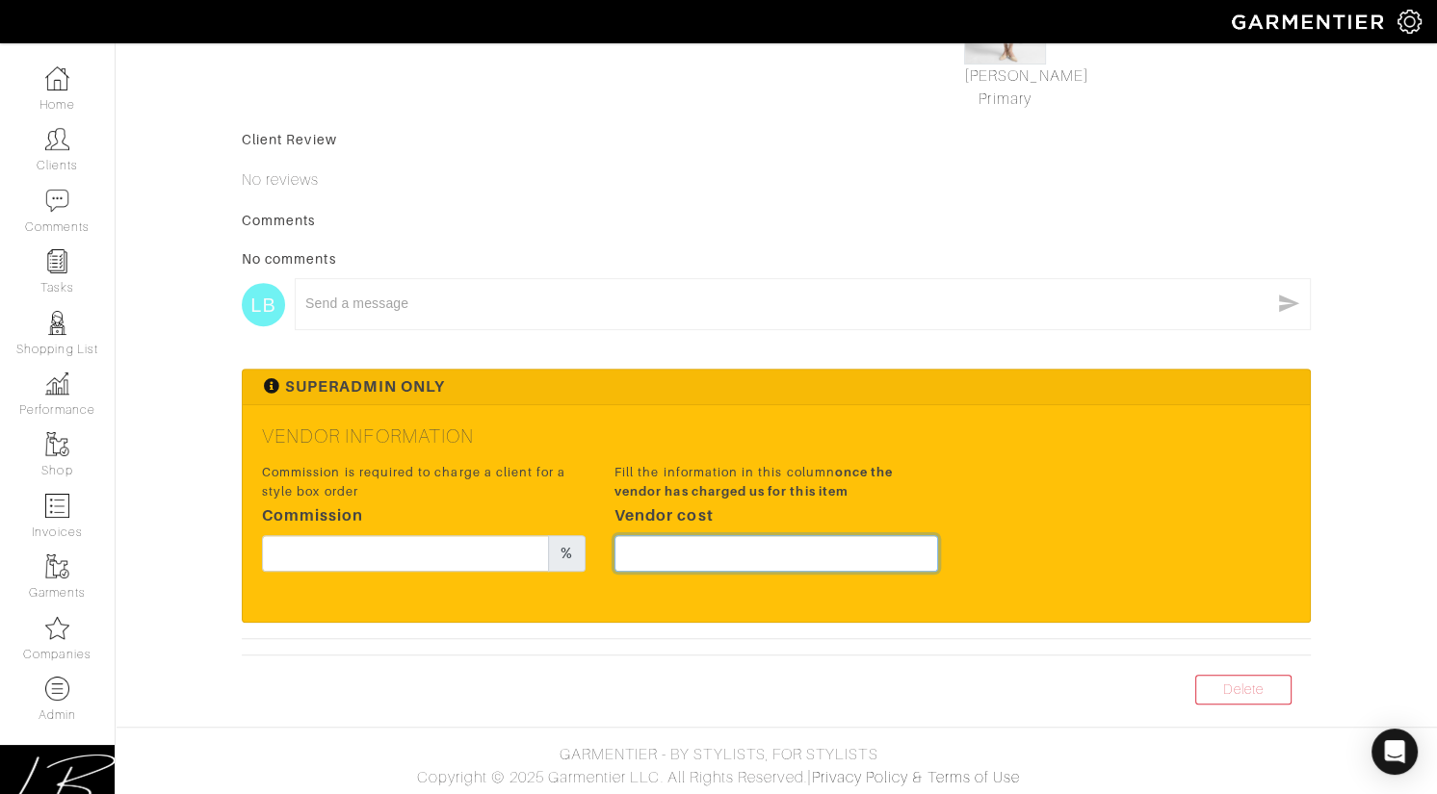
click at [831, 549] on input "text" at bounding box center [776, 553] width 324 height 37
type input "396"
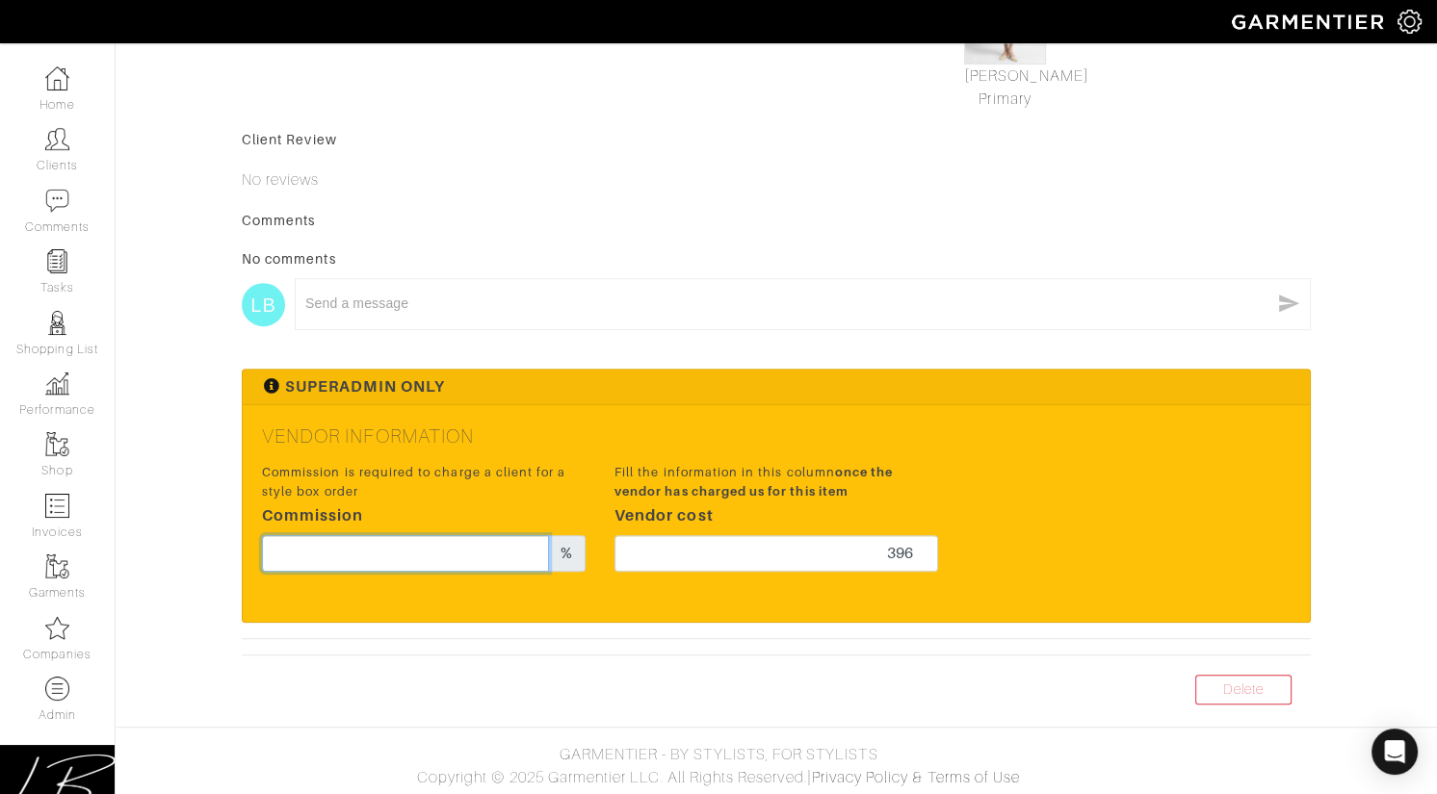
click at [397, 558] on input "text" at bounding box center [405, 553] width 287 height 37
type input "17"
click at [619, 257] on div "No comments" at bounding box center [776, 258] width 1069 height 19
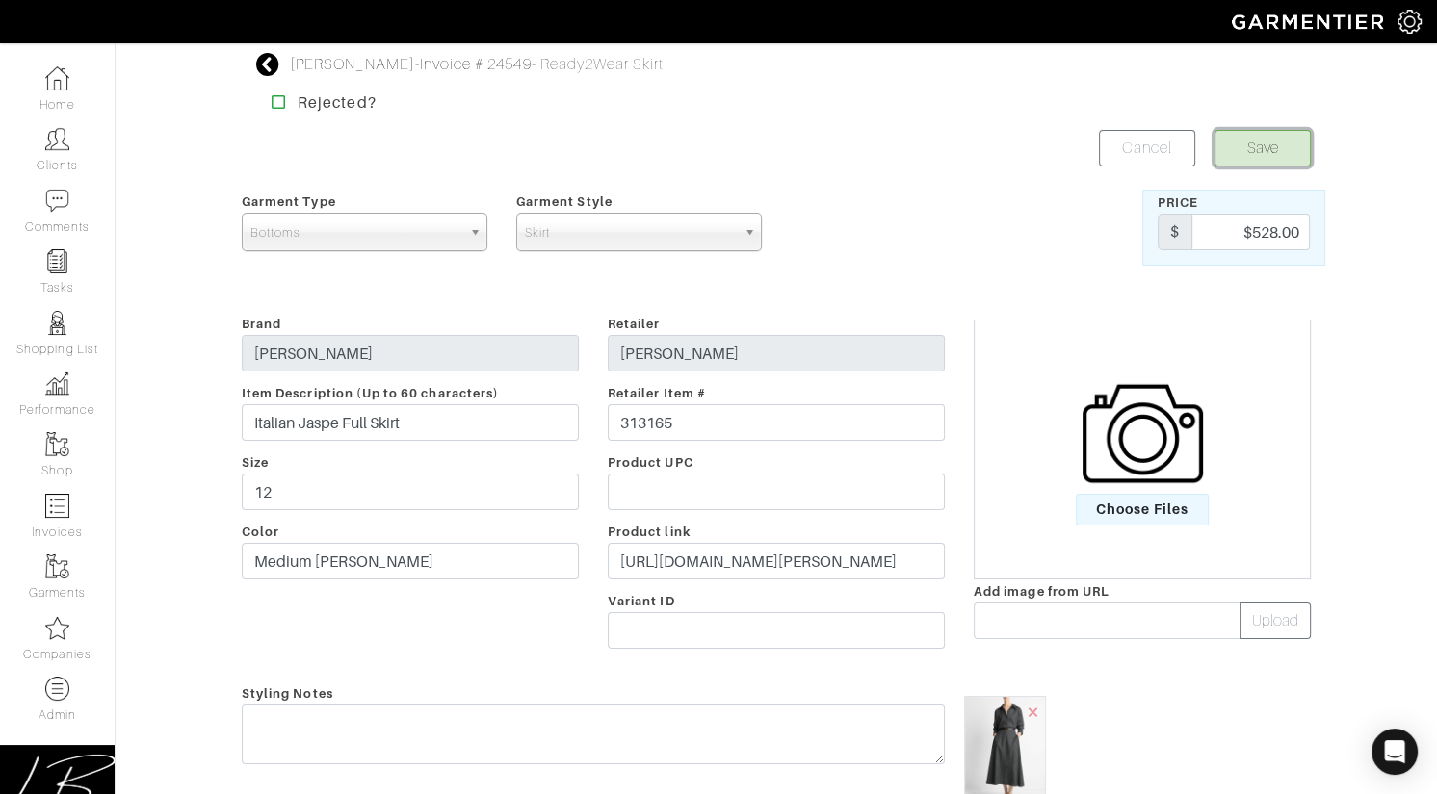
click at [1285, 138] on button "Save" at bounding box center [1262, 148] width 96 height 37
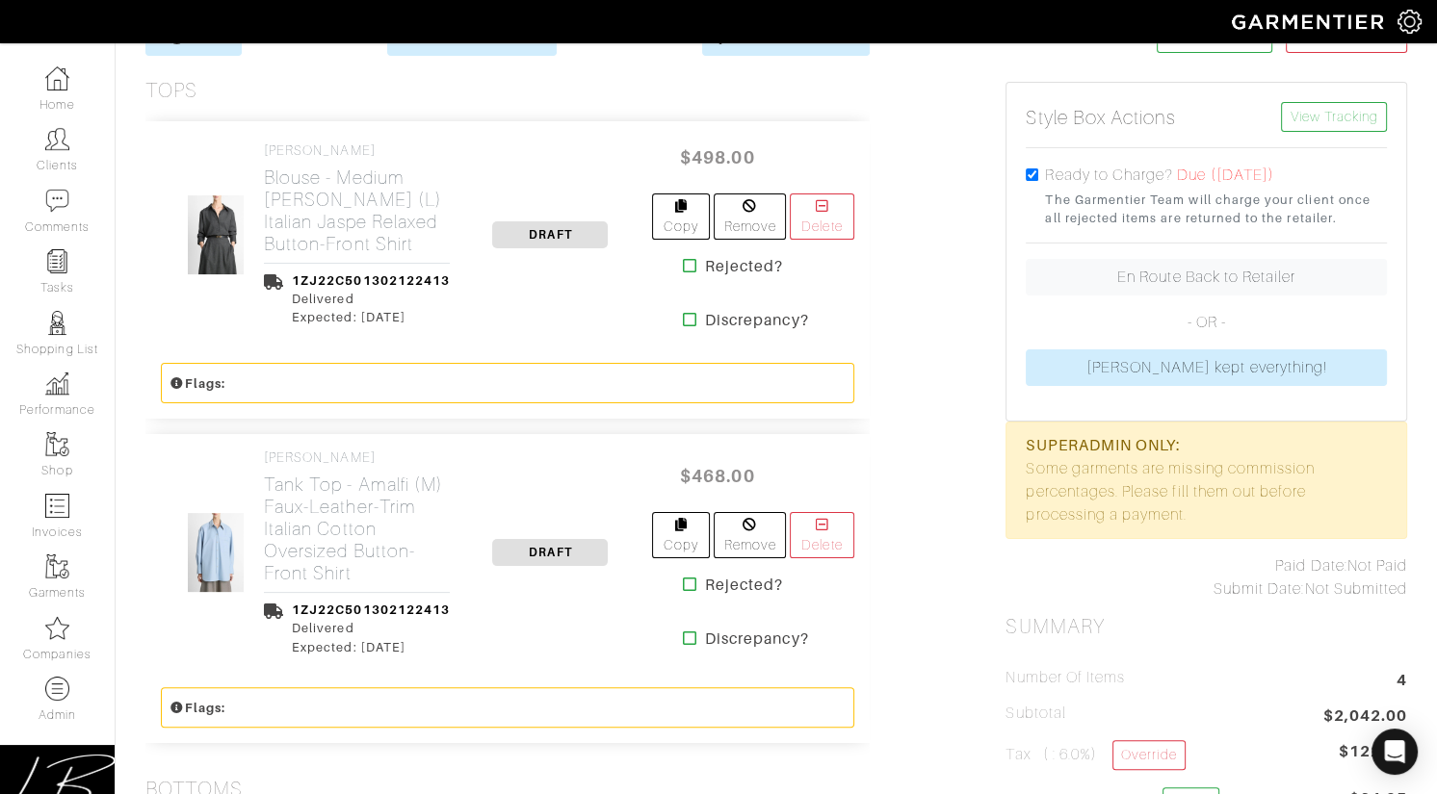
scroll to position [421, 0]
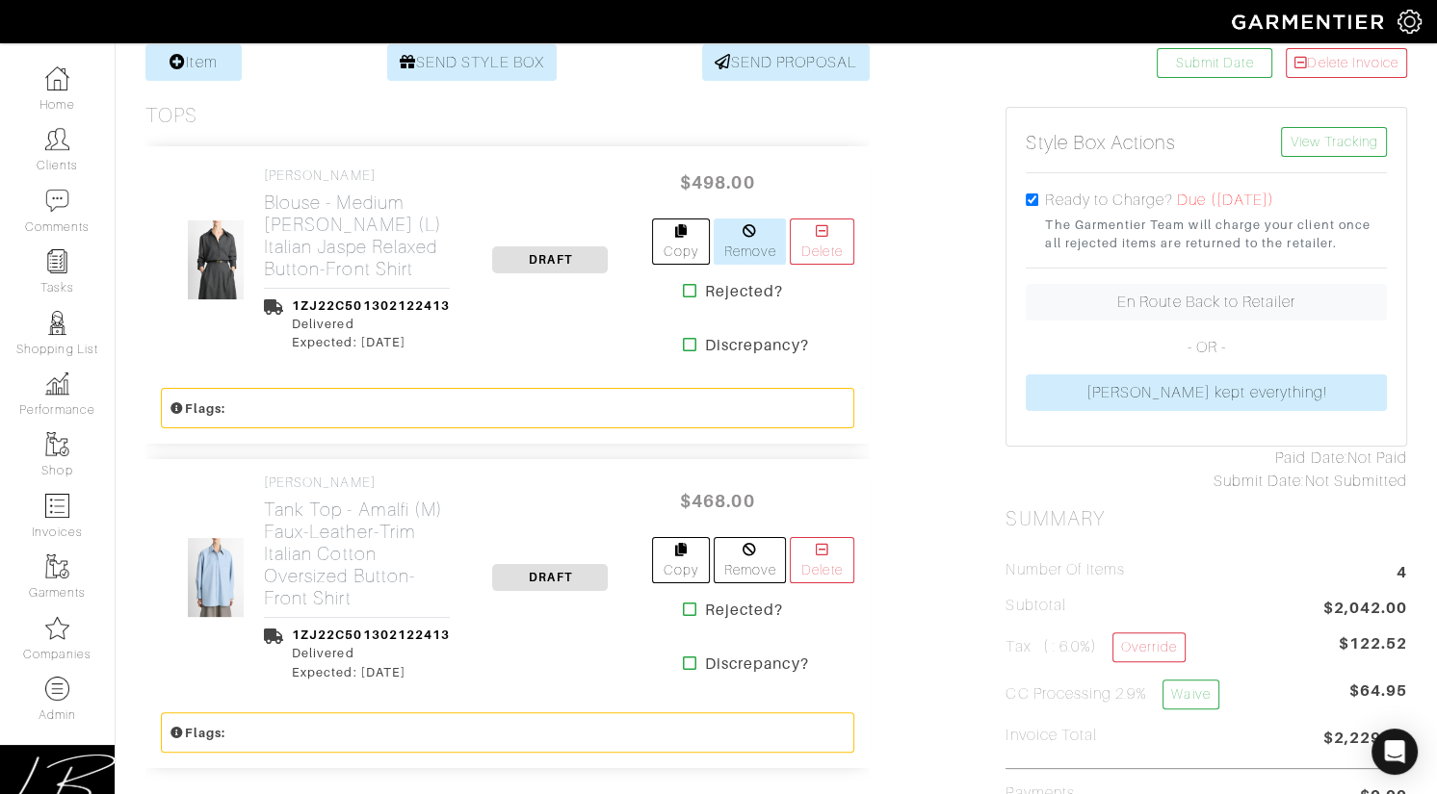
scroll to position [392, 0]
click at [346, 248] on h2 "Blouse - Medium Heather Grey (L) Italian Jaspe Relaxed Button-Front Shirt" at bounding box center [357, 237] width 186 height 89
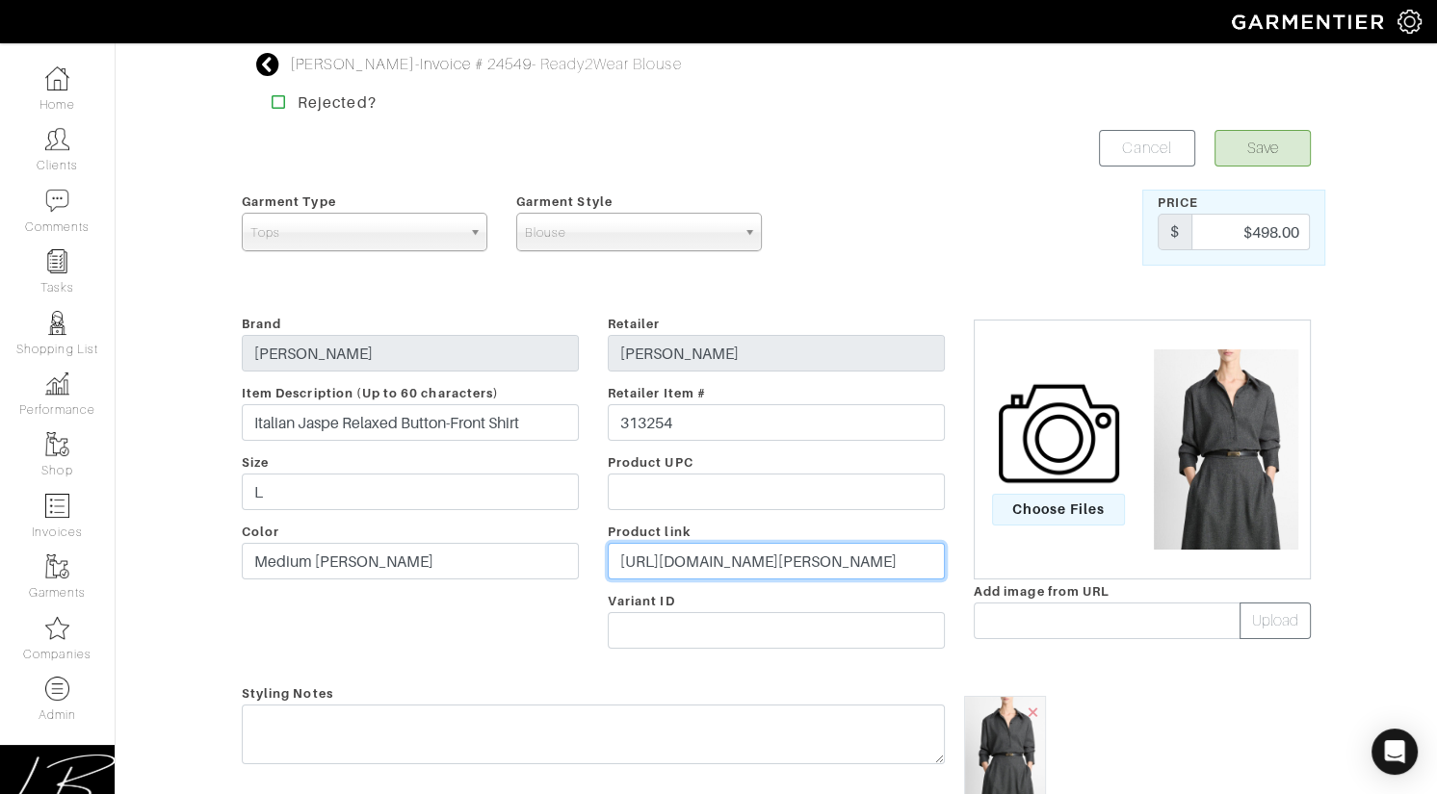
click at [699, 551] on input "https://www.vince.com/product/italian-jaspe-relaxed-button-front-shirt-313254.h…" at bounding box center [776, 561] width 337 height 37
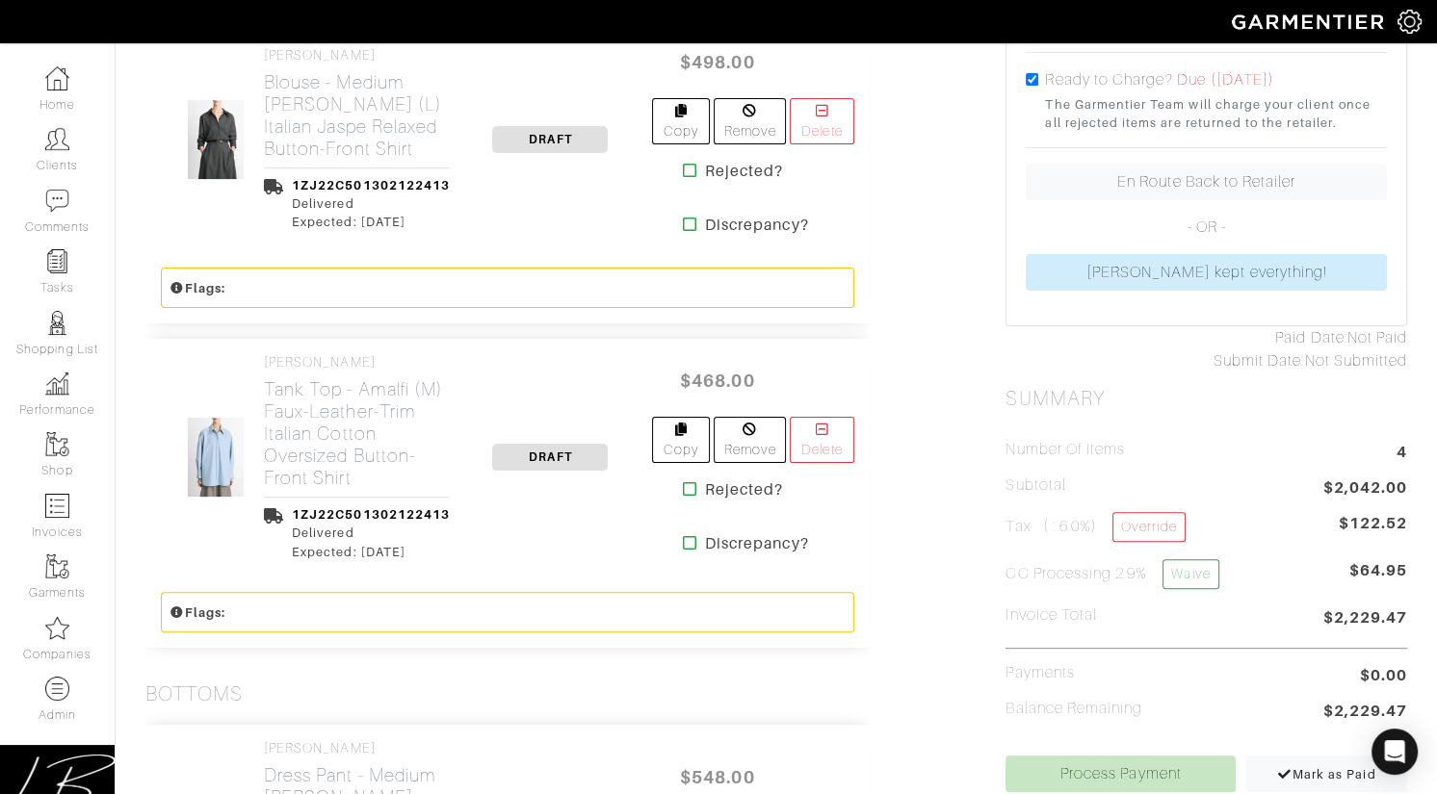
scroll to position [514, 0]
click at [337, 140] on h2 "Blouse - Medium Heather Grey (L) Italian Jaspe Relaxed Button-Front Shirt" at bounding box center [357, 114] width 186 height 89
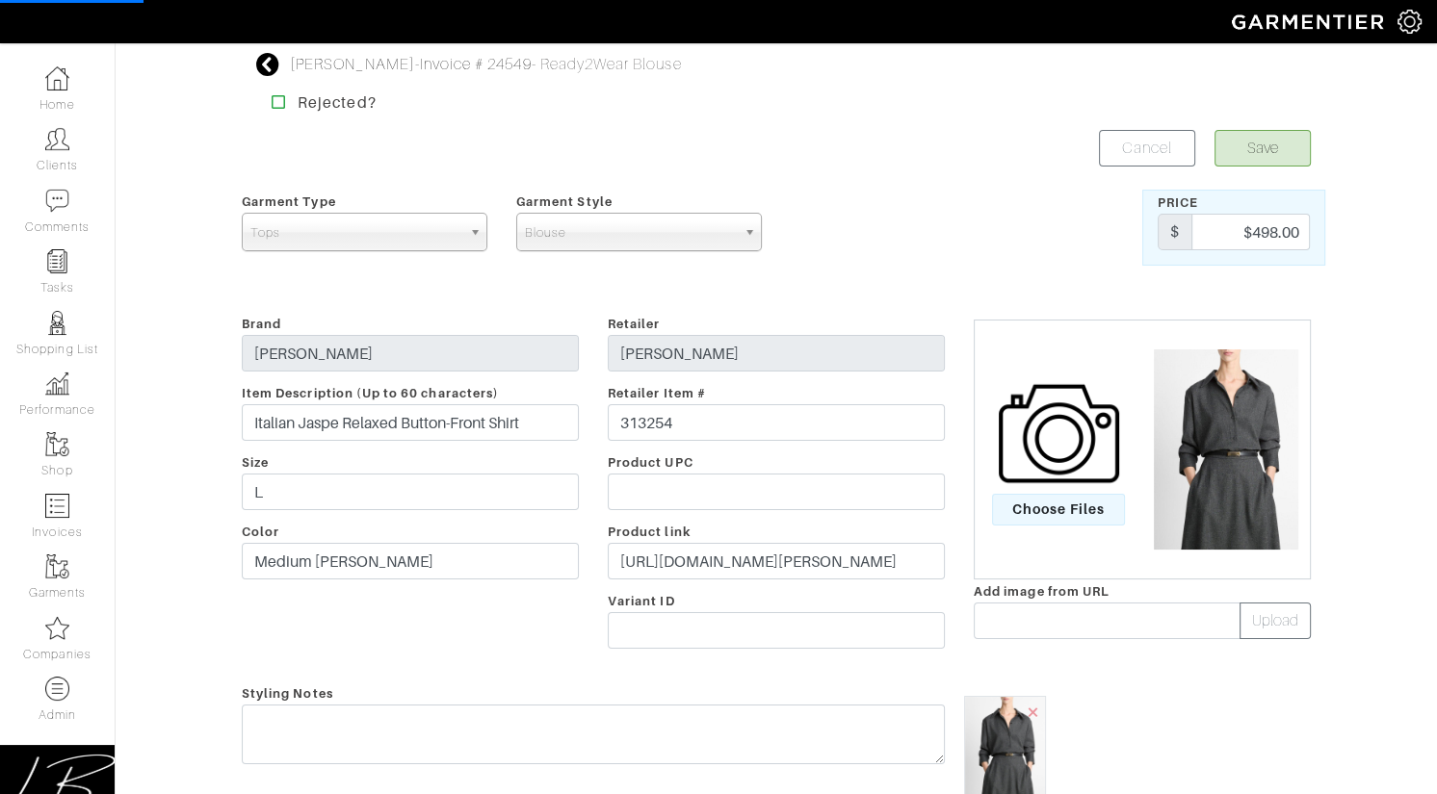
scroll to position [480, 0]
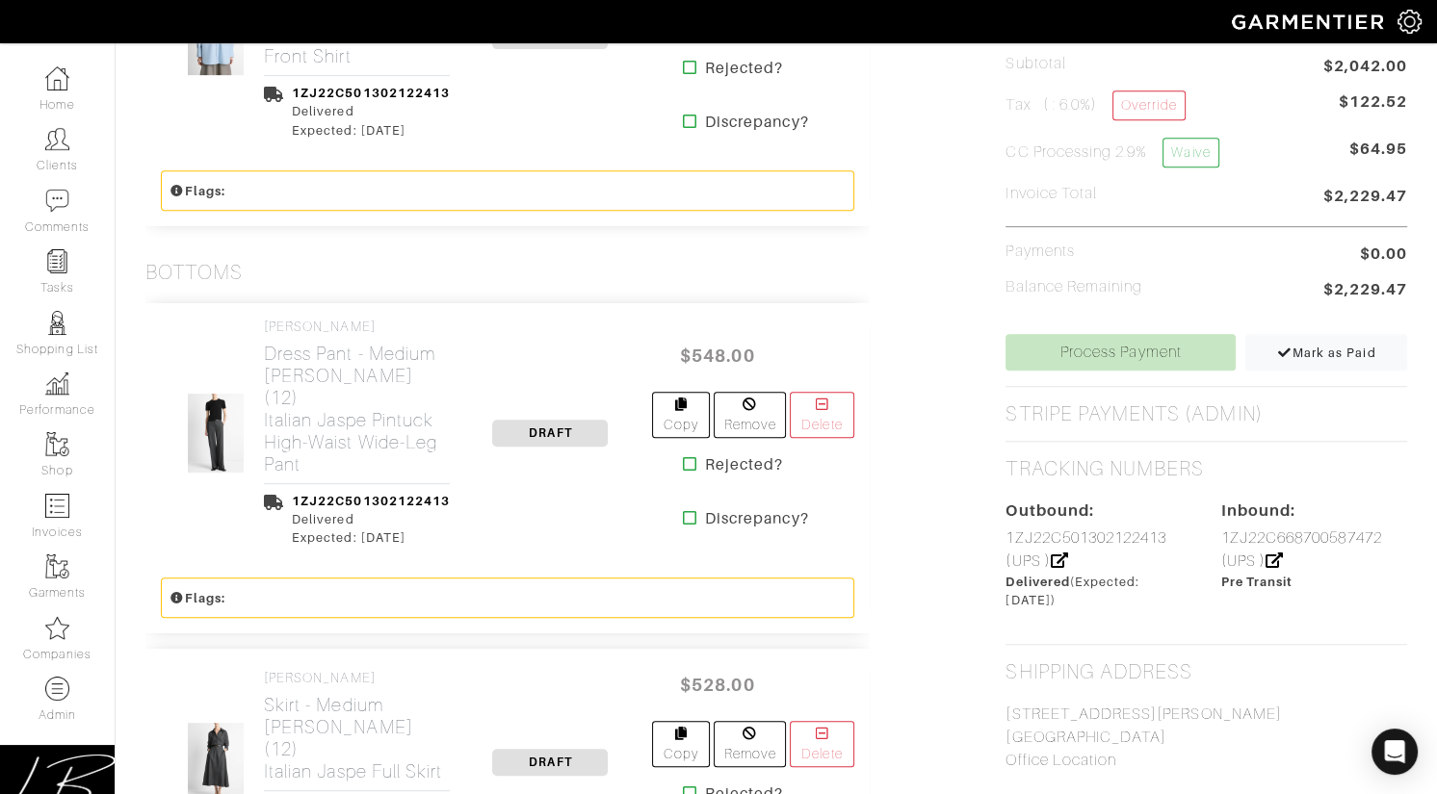
scroll to position [943, 0]
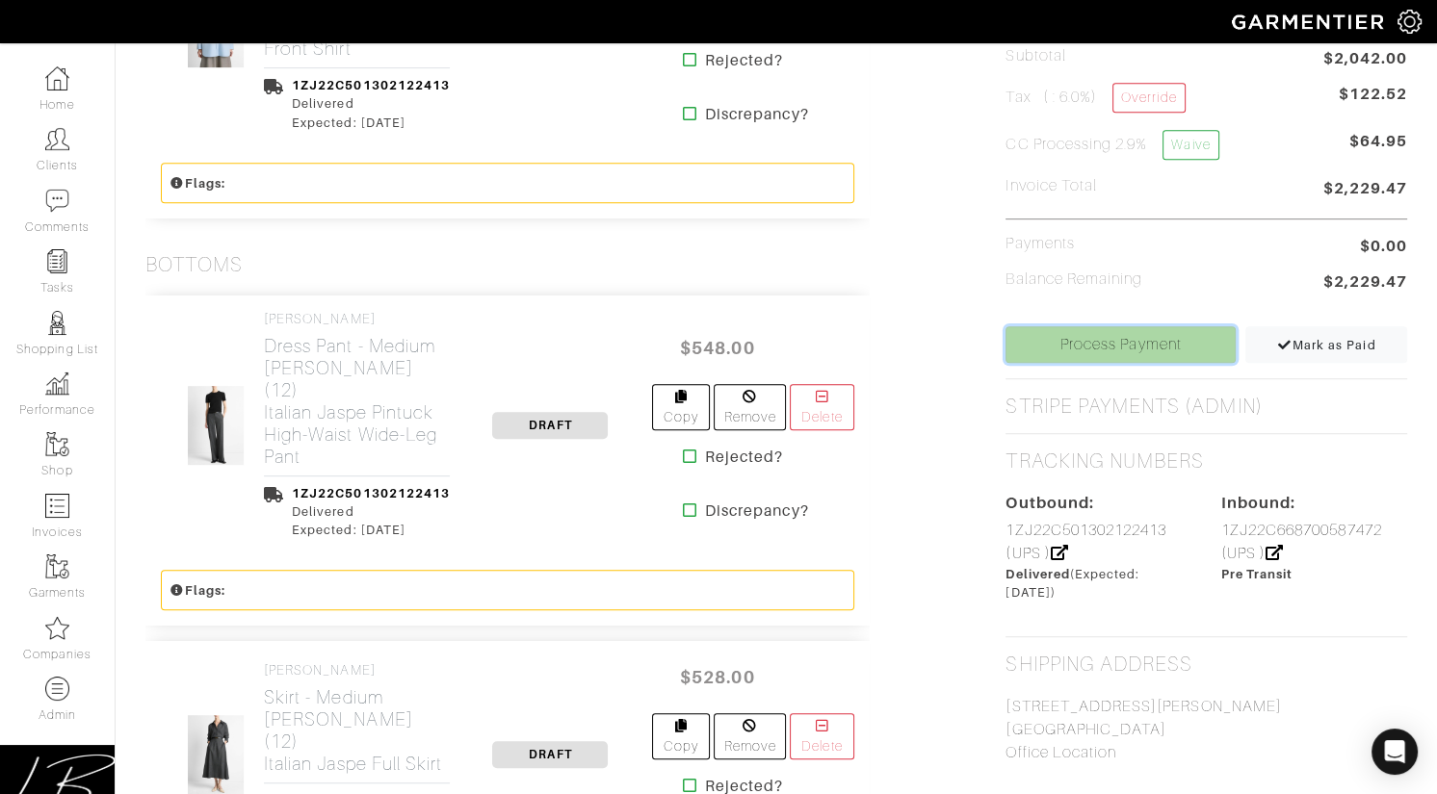
click at [1085, 341] on link "Process Payment" at bounding box center [1120, 344] width 230 height 37
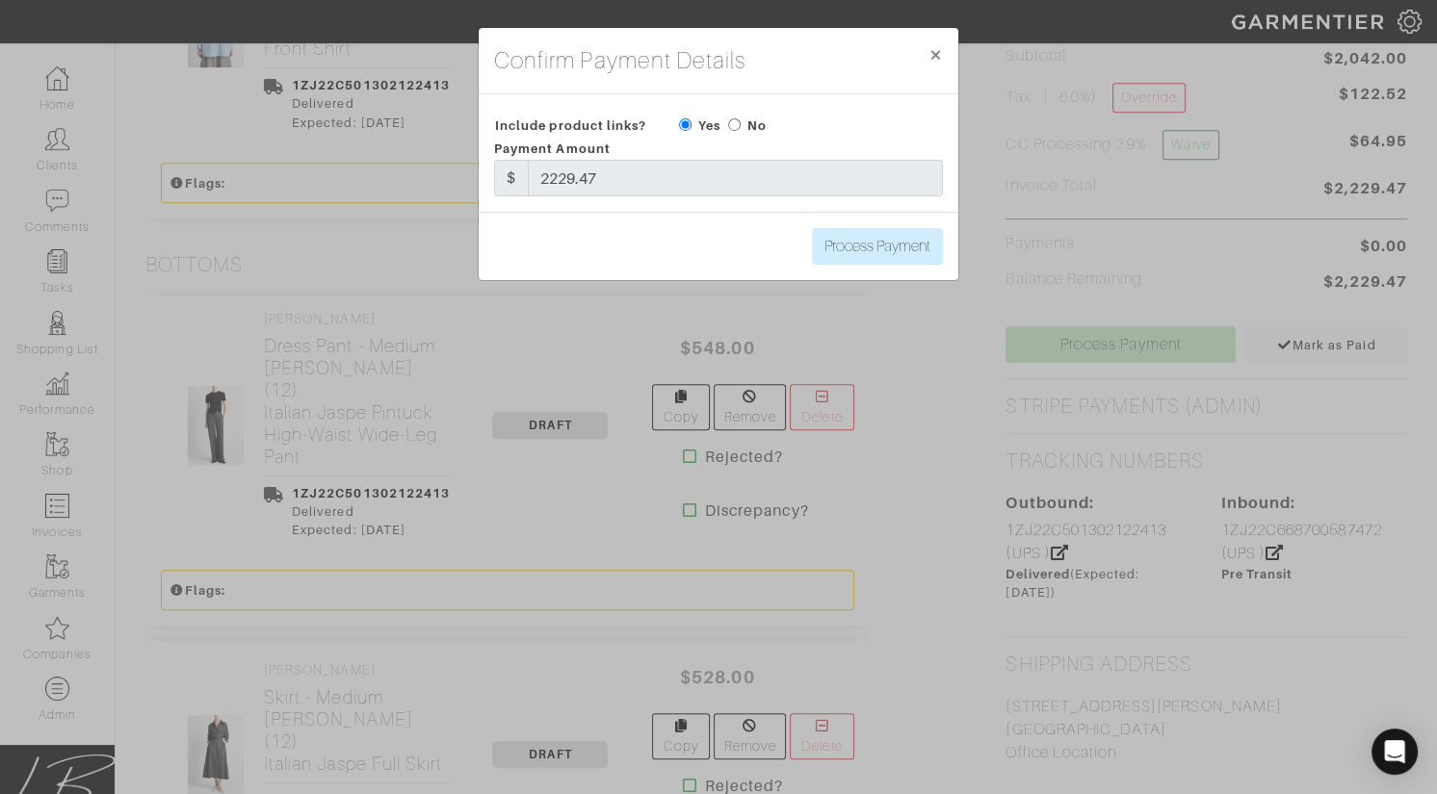
click at [737, 123] on input "radio" at bounding box center [734, 124] width 13 height 13
radio input "true"
click at [853, 246] on input "Process Payment" at bounding box center [877, 246] width 131 height 37
type input "Process Payment"
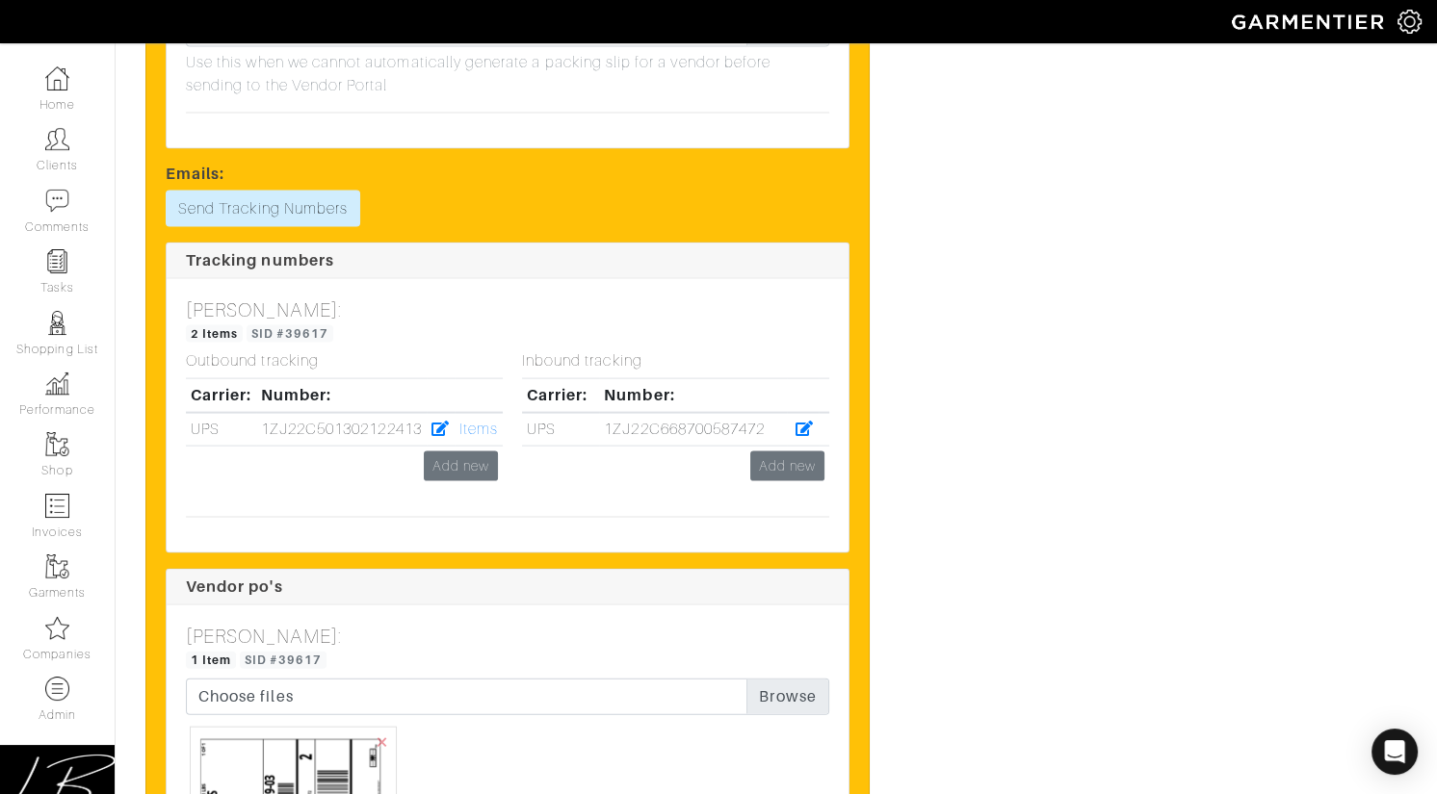
scroll to position [5241, 0]
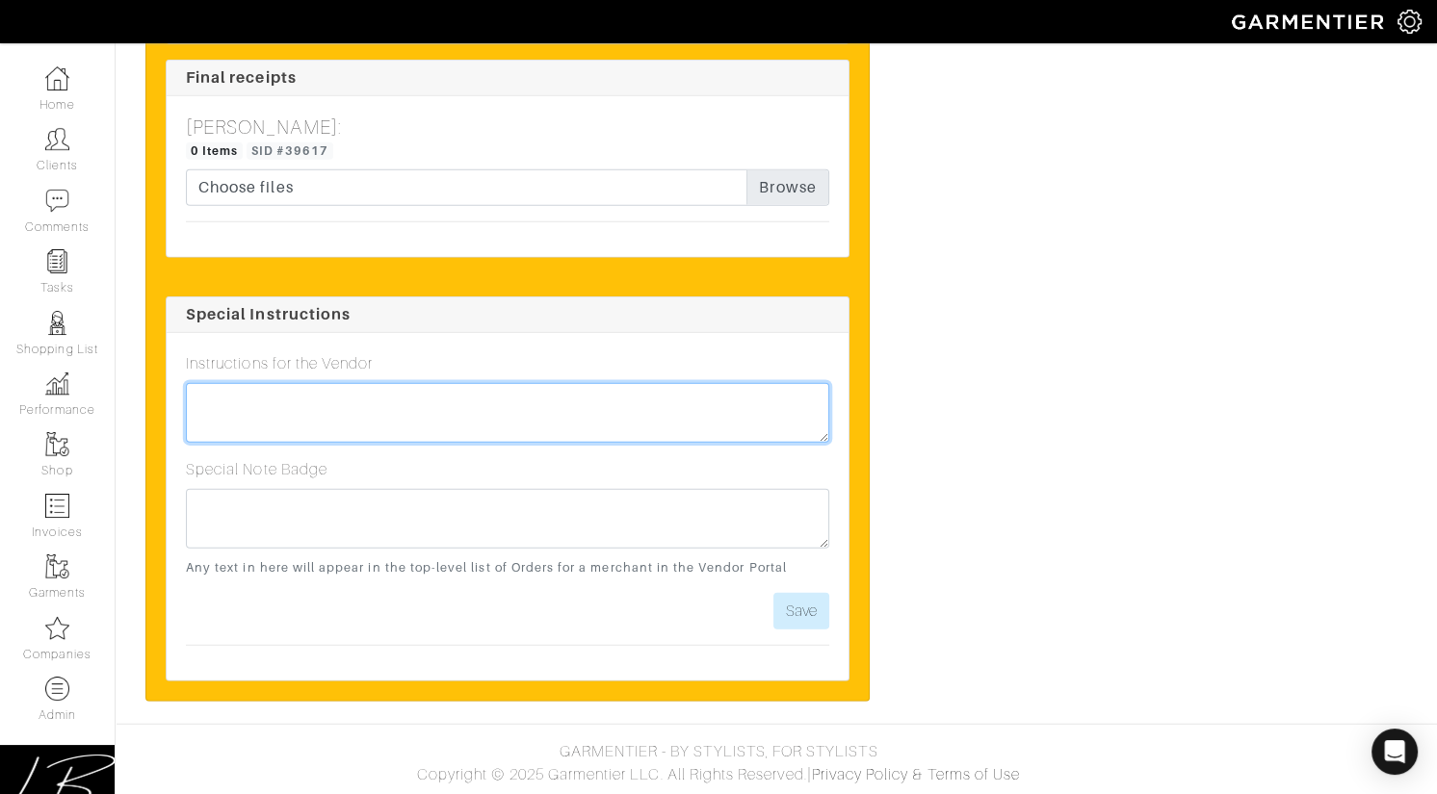
click at [630, 405] on textarea at bounding box center [507, 413] width 643 height 60
type textarea "Client sending back ASAP - had to briefly go out of town!"
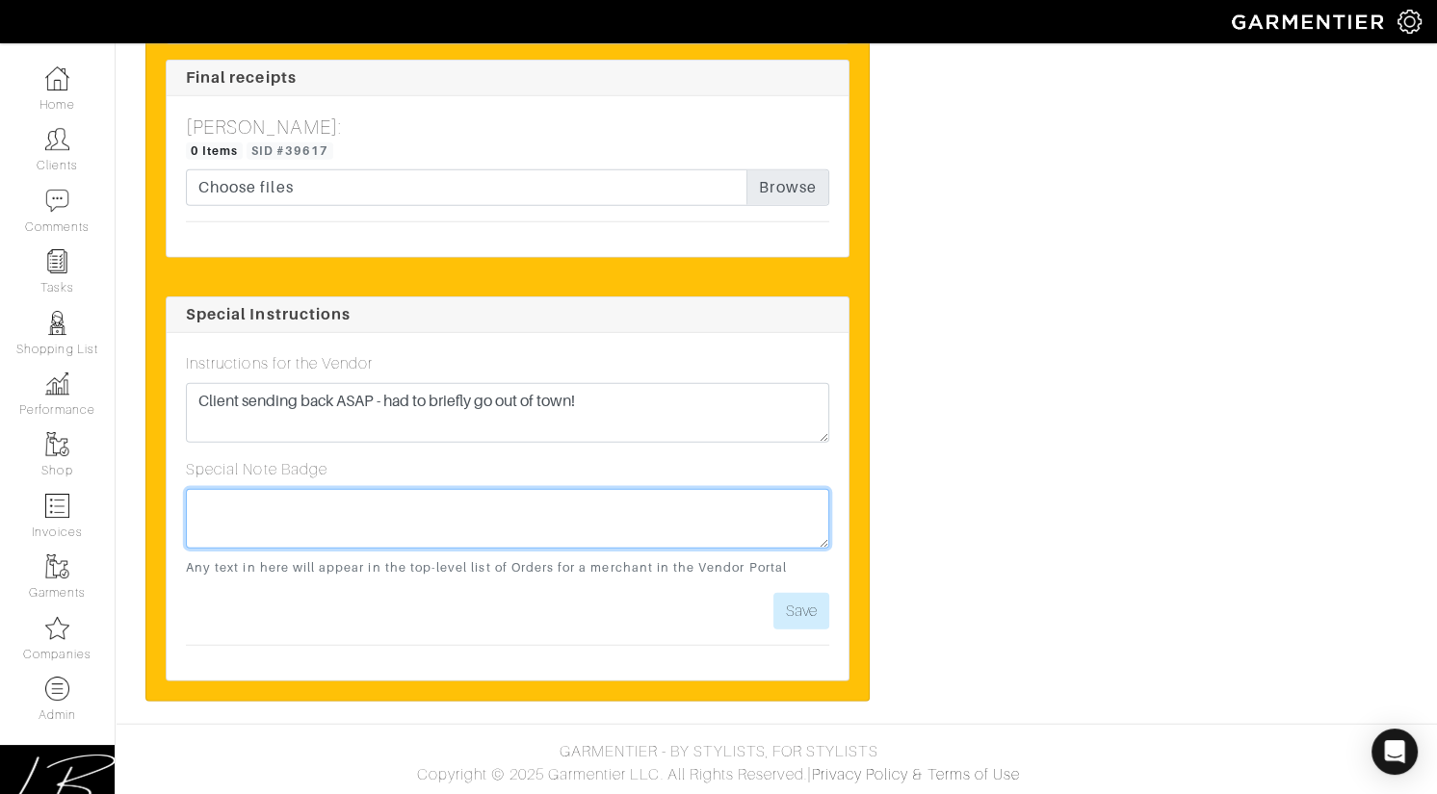
paste textarea "Client sending back ASAP - had to briefly go out of town!"
type textarea "Client sending back ASAP - had to briefly go out of town!"
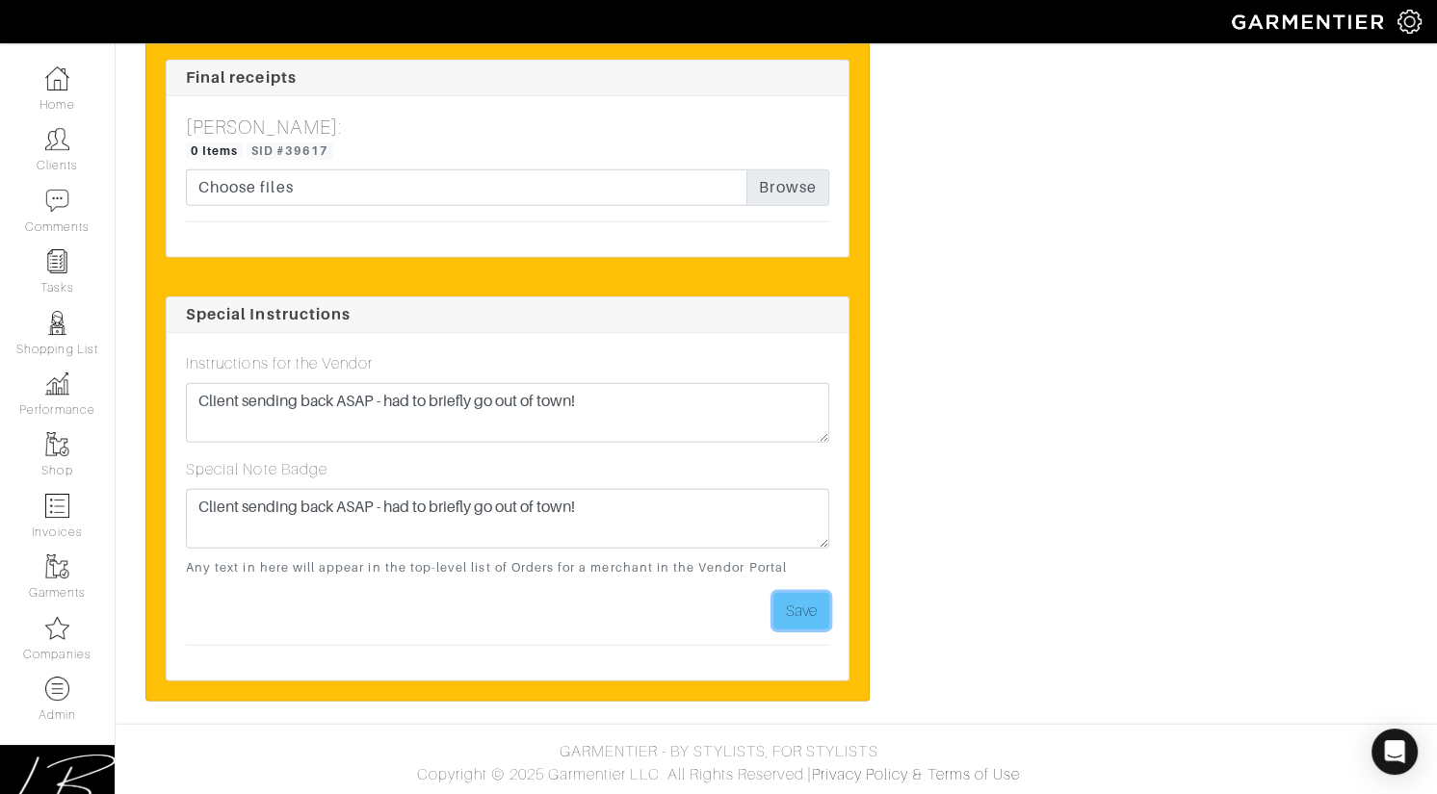
click at [817, 598] on button "Save" at bounding box center [801, 611] width 56 height 37
click at [816, 598] on button "Save" at bounding box center [801, 611] width 56 height 37
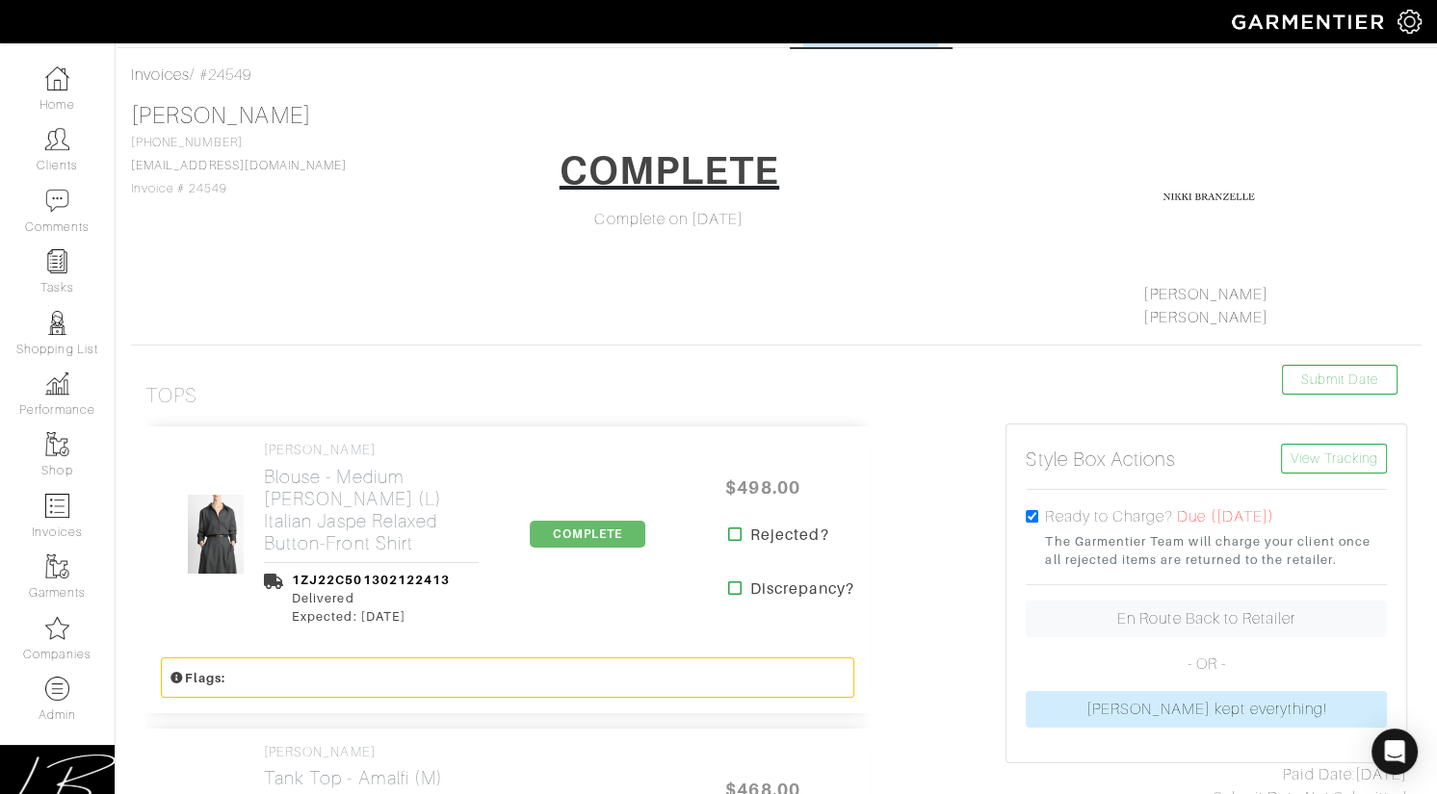
scroll to position [0, 0]
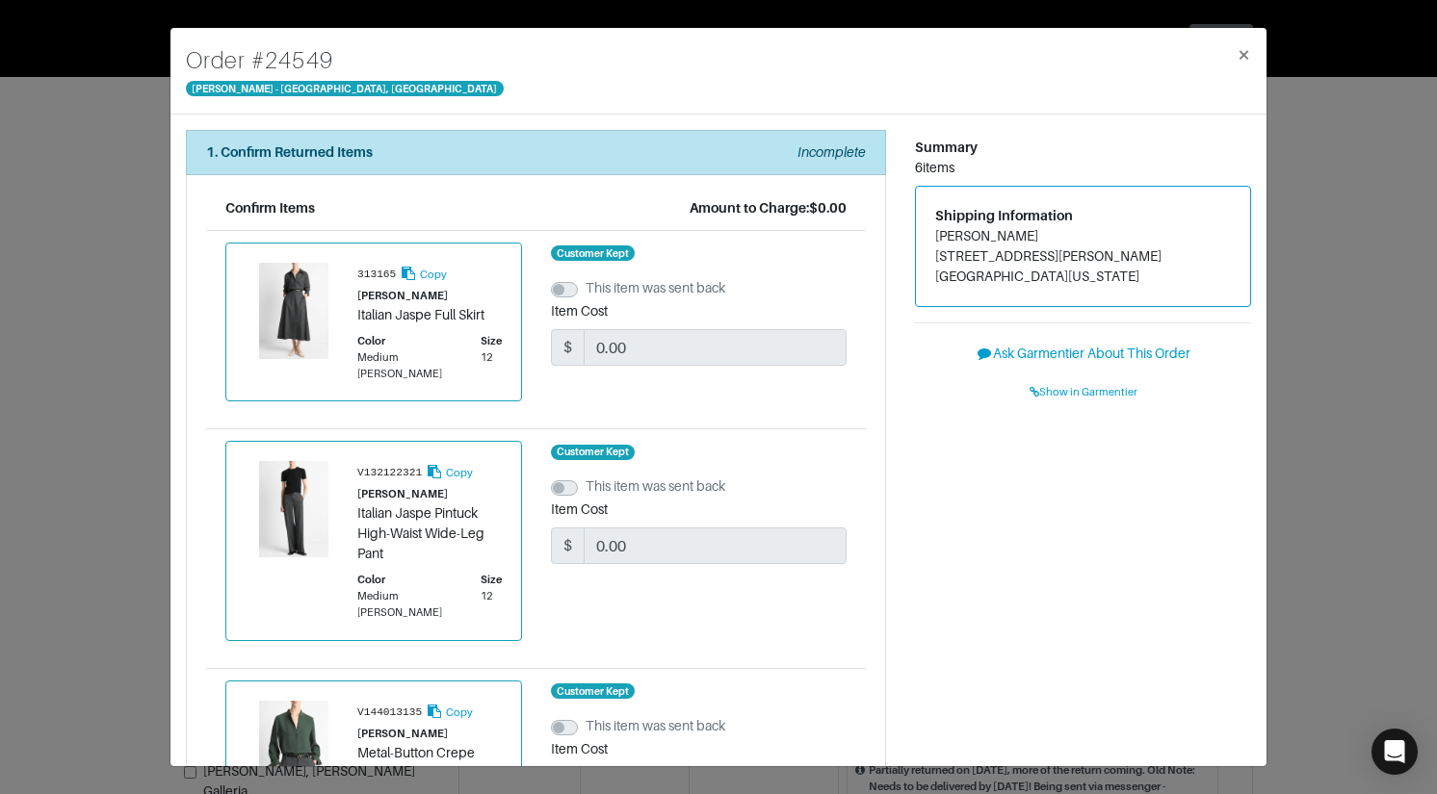
scroll to position [481, 0]
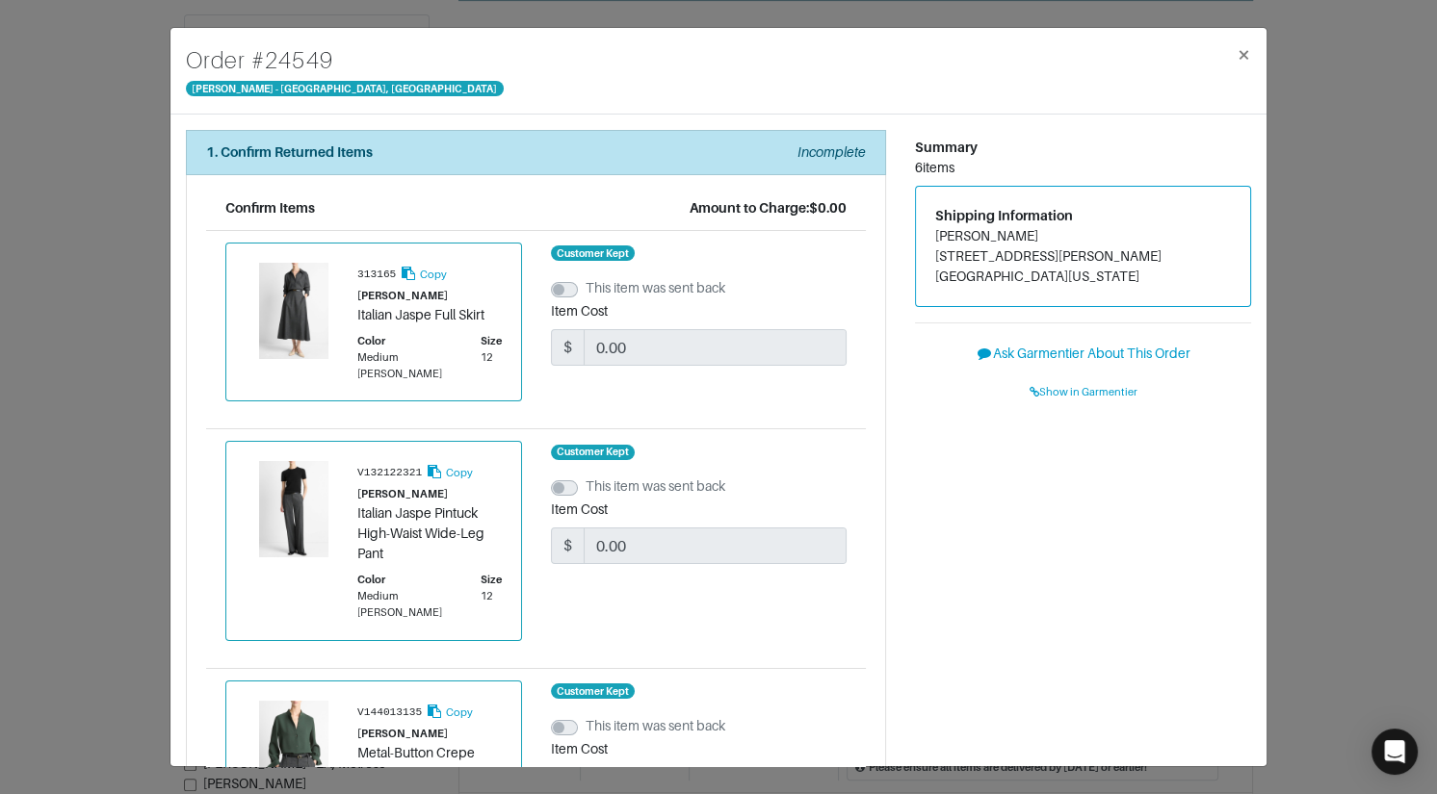
drag, startPoint x: 0, startPoint y: 0, endPoint x: 129, endPoint y: 151, distance: 198.8
click at [129, 152] on div "Order # 24549 Vince - Chicago, Oak Street × 1. Confirm Returned Items Incomplet…" at bounding box center [718, 397] width 1437 height 794
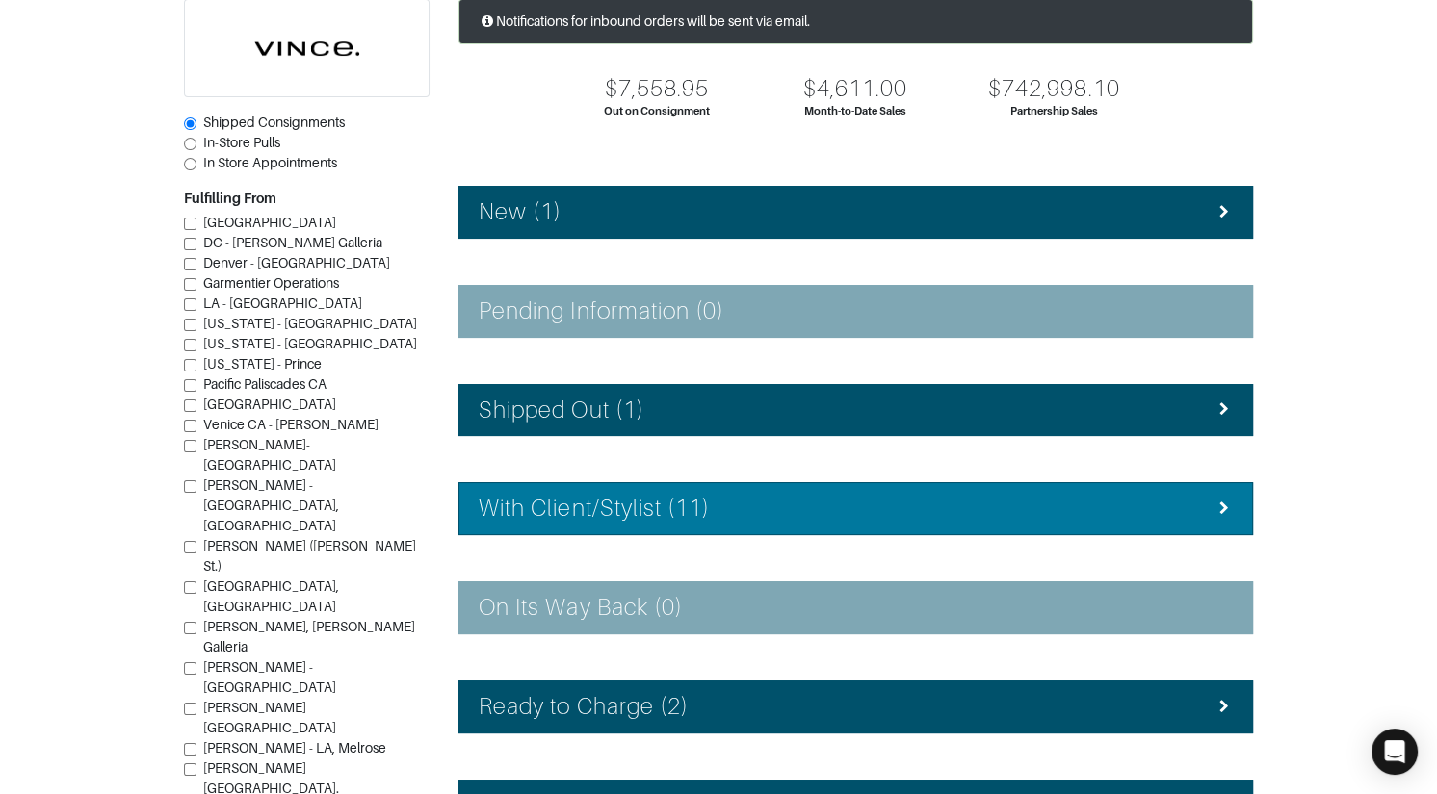
scroll to position [300, 0]
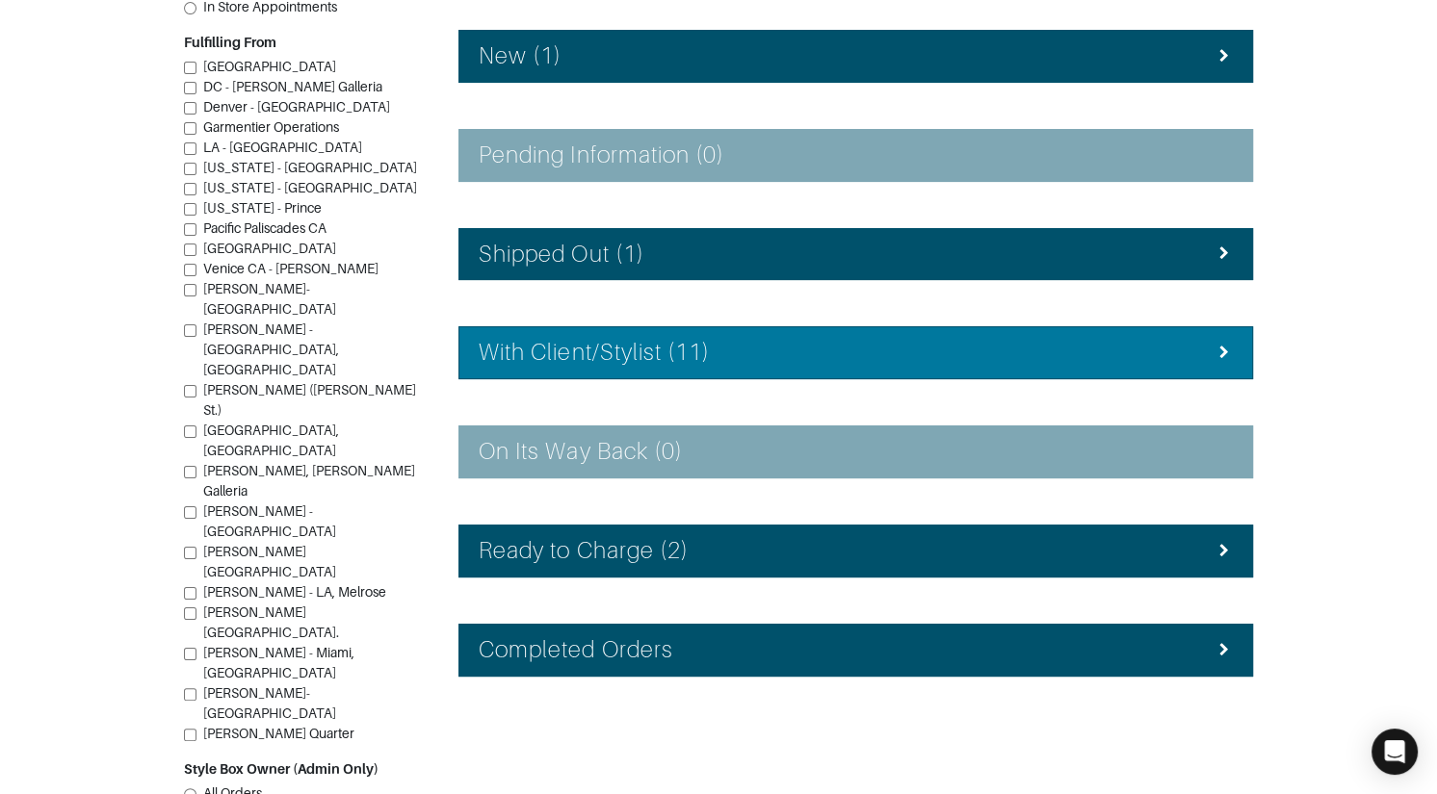
click at [728, 359] on div "With Client/Stylist (11)" at bounding box center [856, 353] width 754 height 28
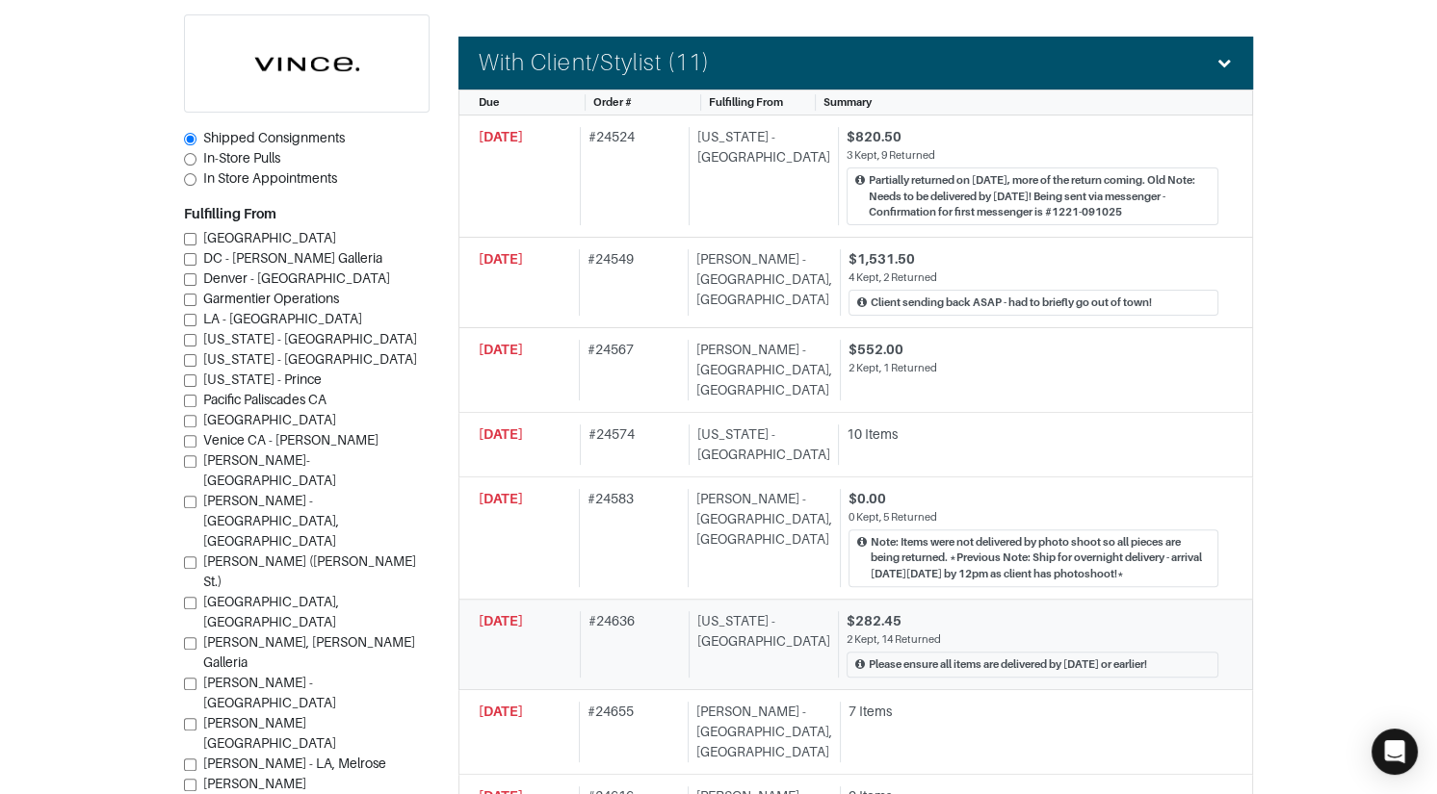
scroll to position [589, 0]
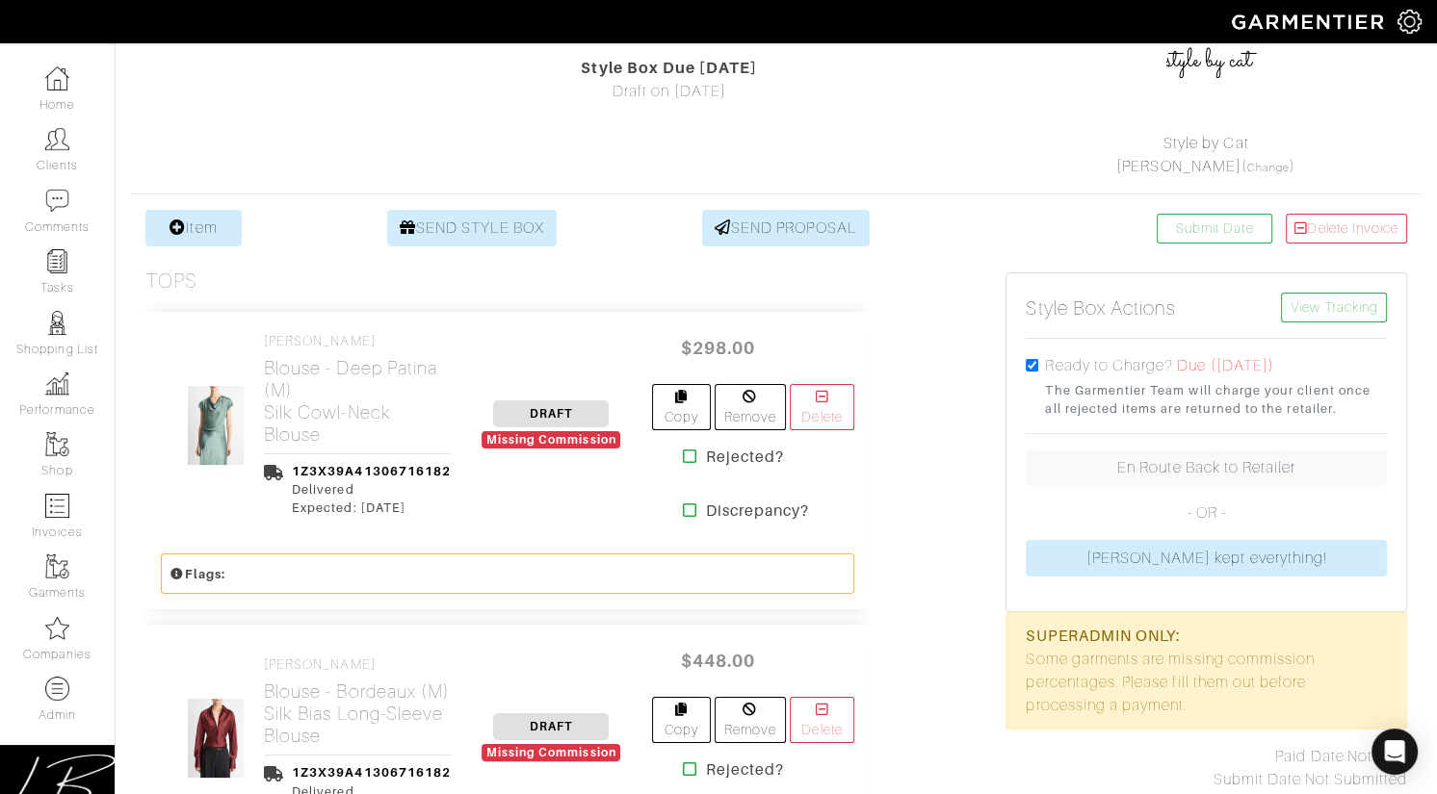
scroll to position [403, 0]
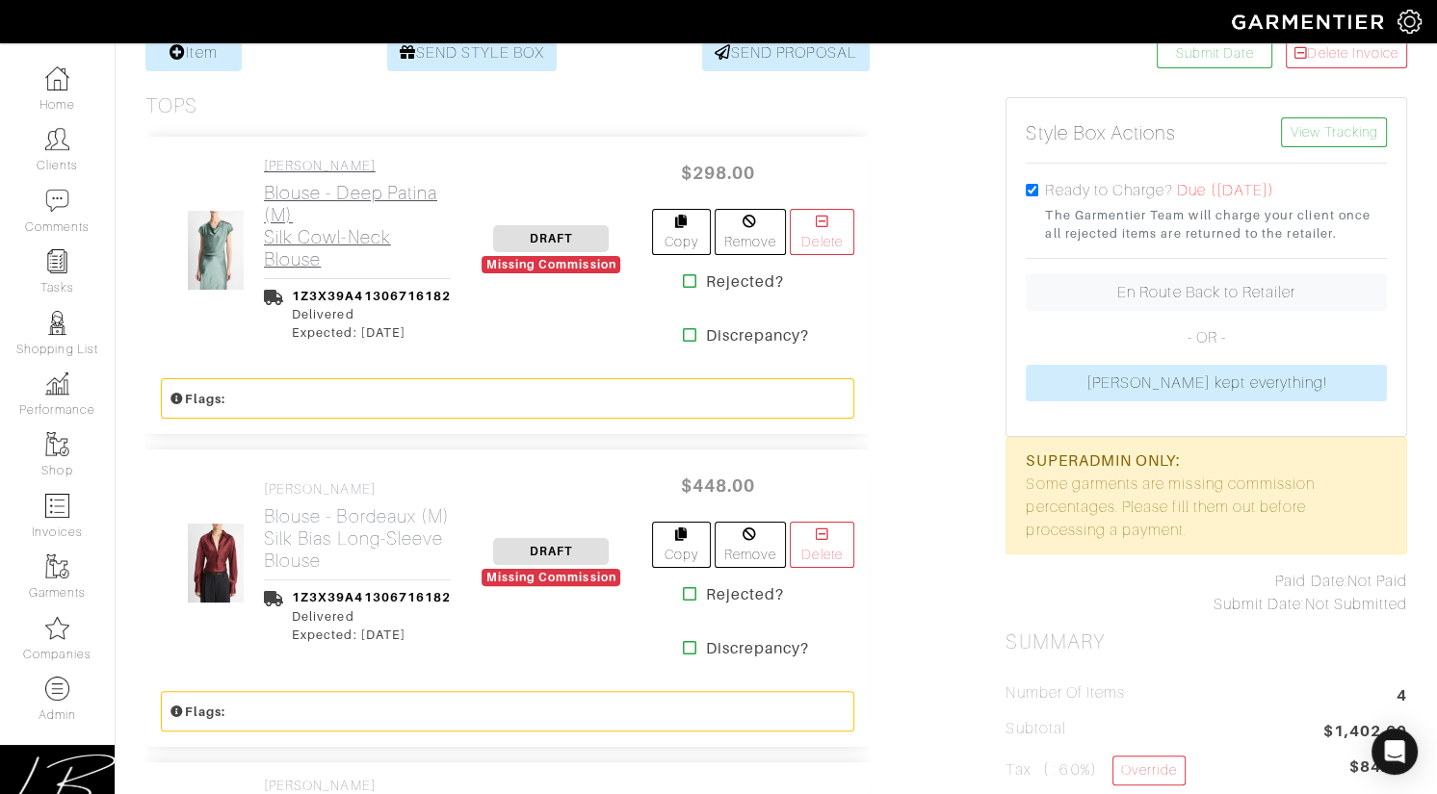
click at [348, 266] on h2 "Blouse - Deep Patina (M) Silk Cowl-Neck Blouse" at bounding box center [357, 226] width 187 height 89
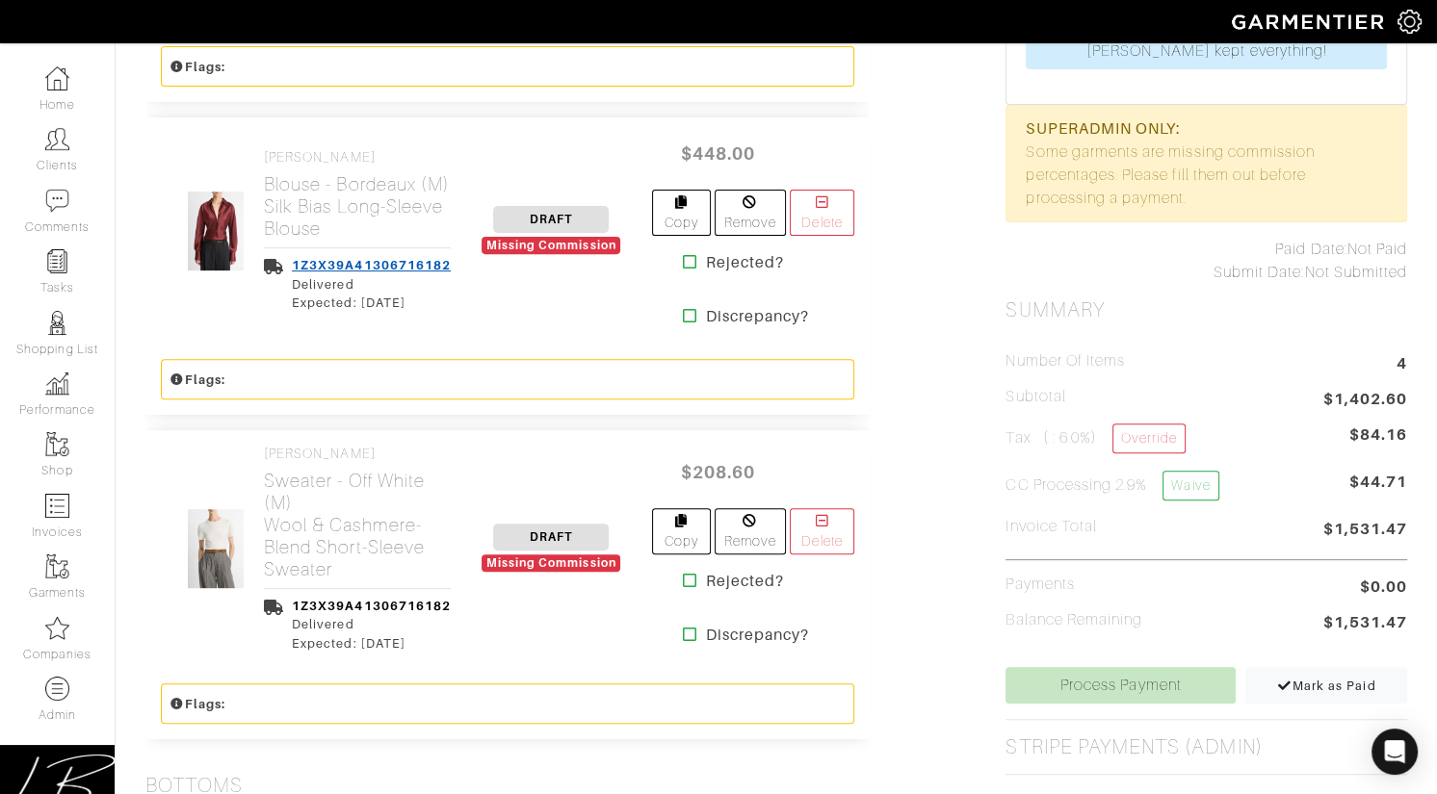
click at [348, 266] on link "1Z3X39A41306716182" at bounding box center [371, 265] width 159 height 14
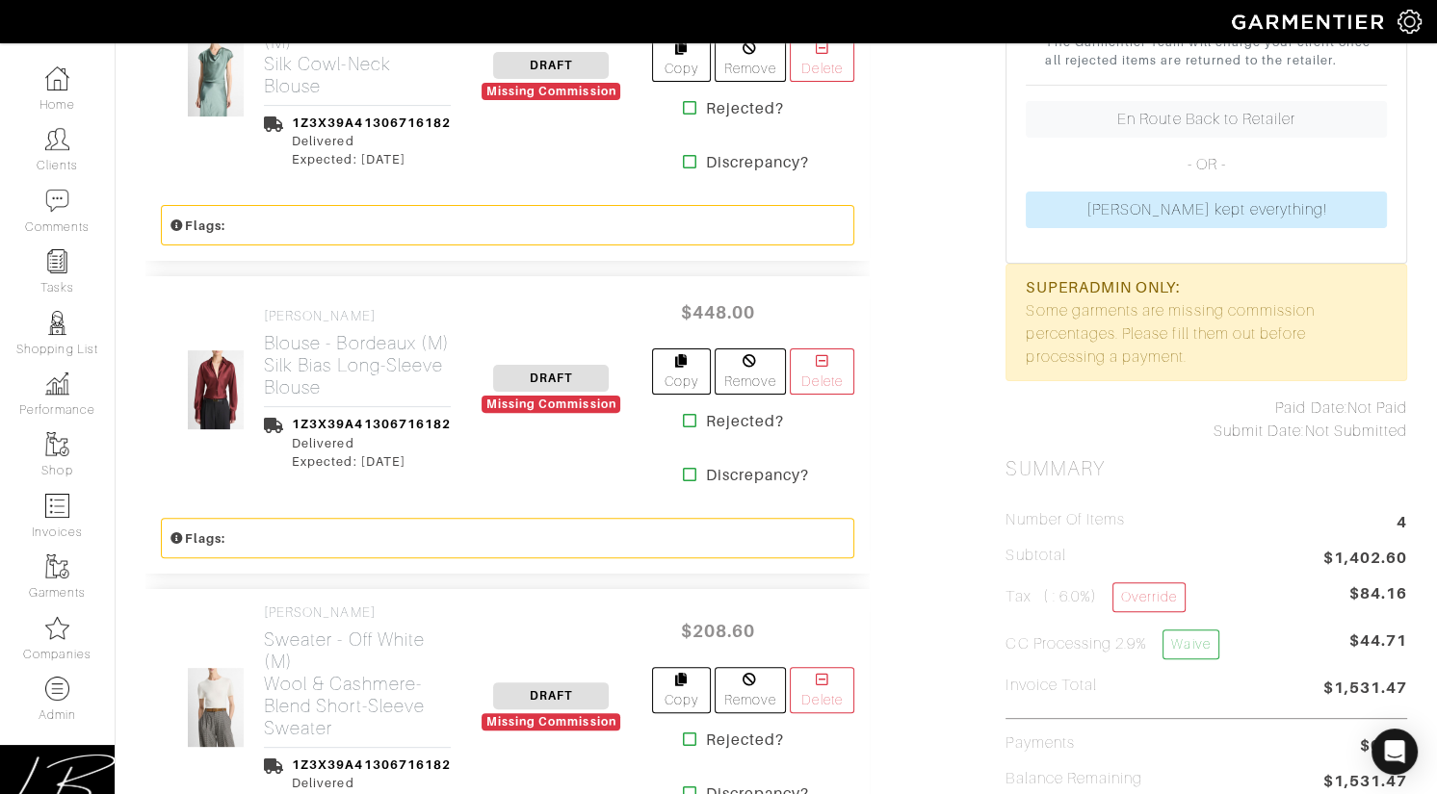
scroll to position [640, 0]
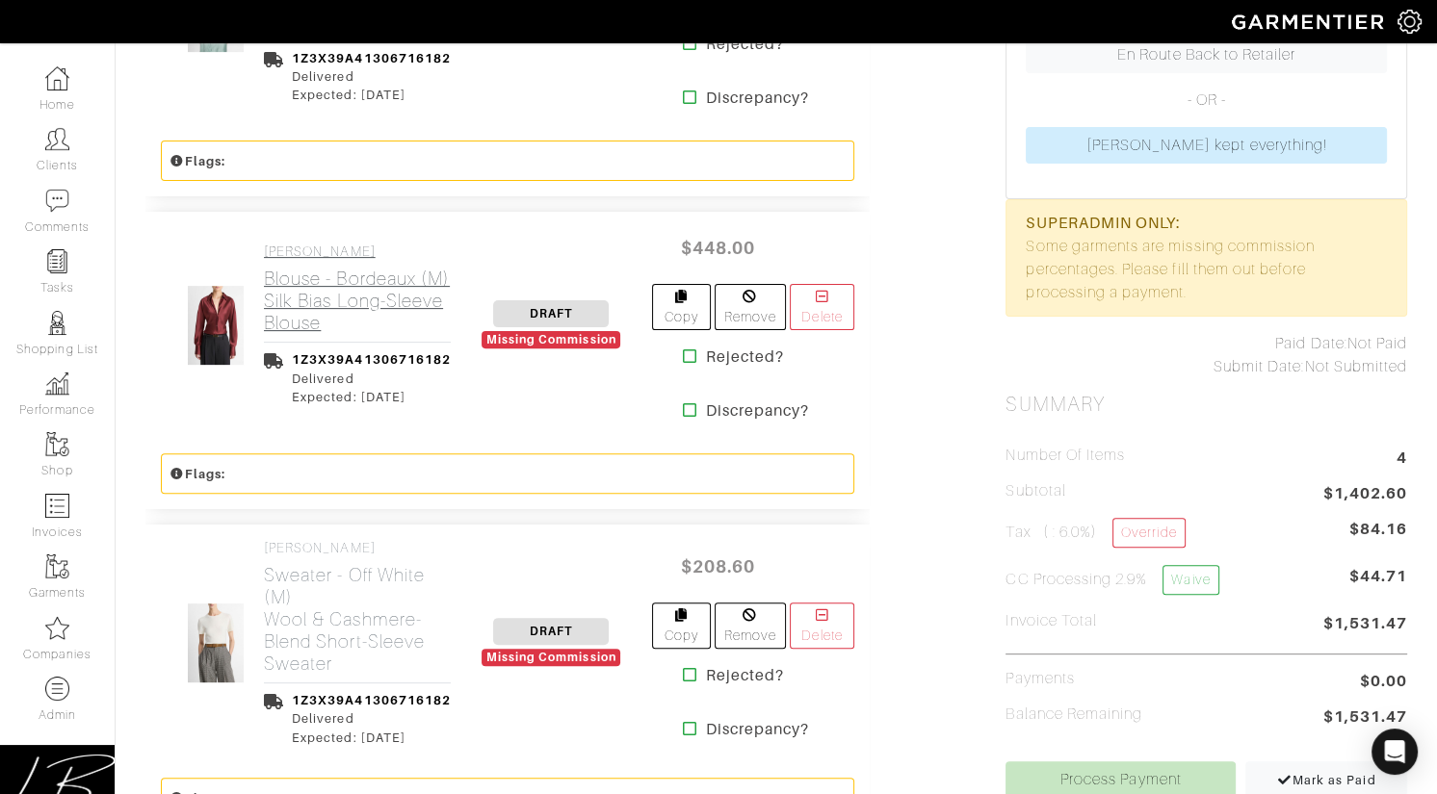
click at [327, 261] on link "VINCE Blouse - Bordeaux (M) Silk Bias Long-Sleeve Blouse" at bounding box center [357, 289] width 187 height 91
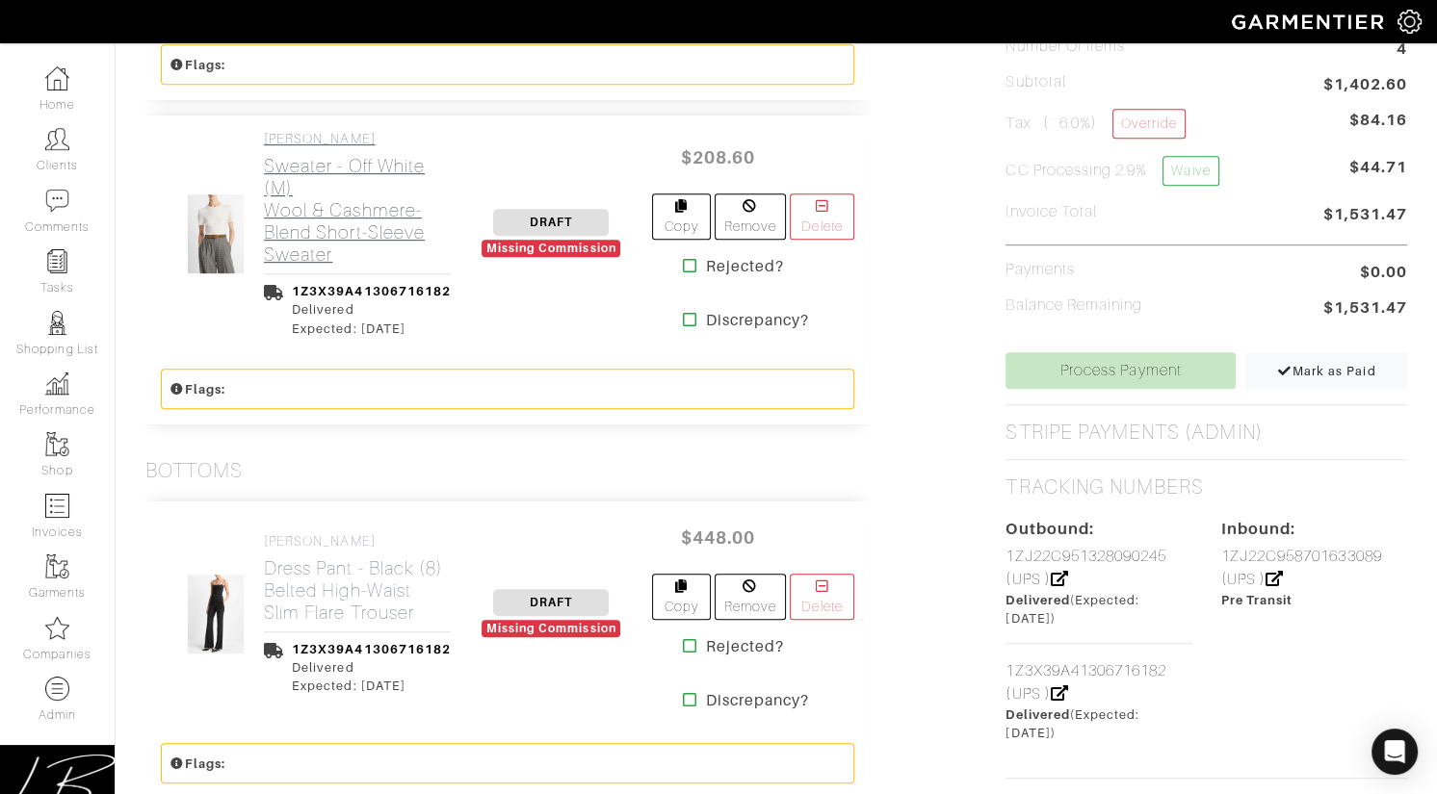
scroll to position [1050, 0]
click at [324, 196] on h2 "Sweater - Off White (M) Wool & Cashmere-Blend Short-Sleeve Sweater" at bounding box center [357, 210] width 187 height 111
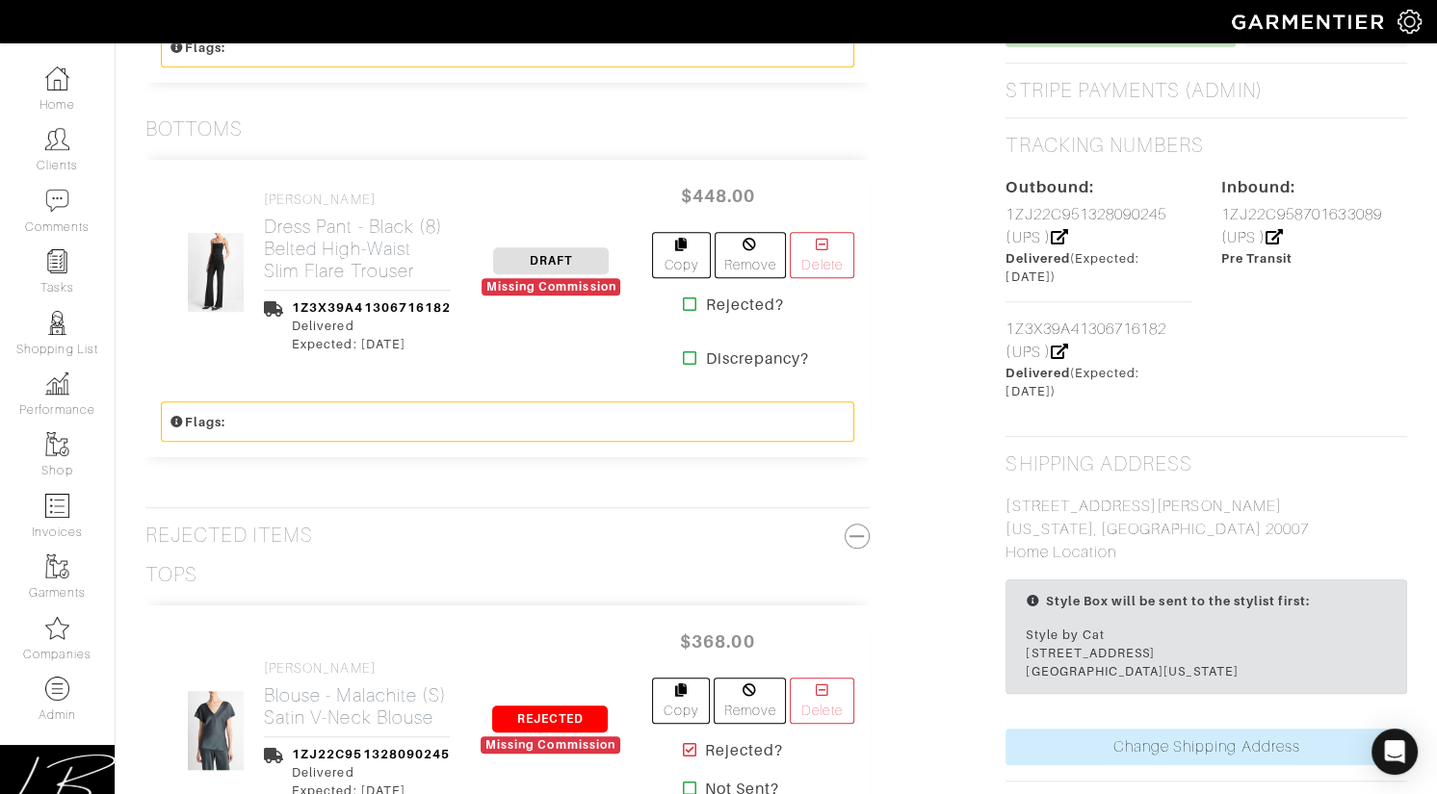
scroll to position [1401, 0]
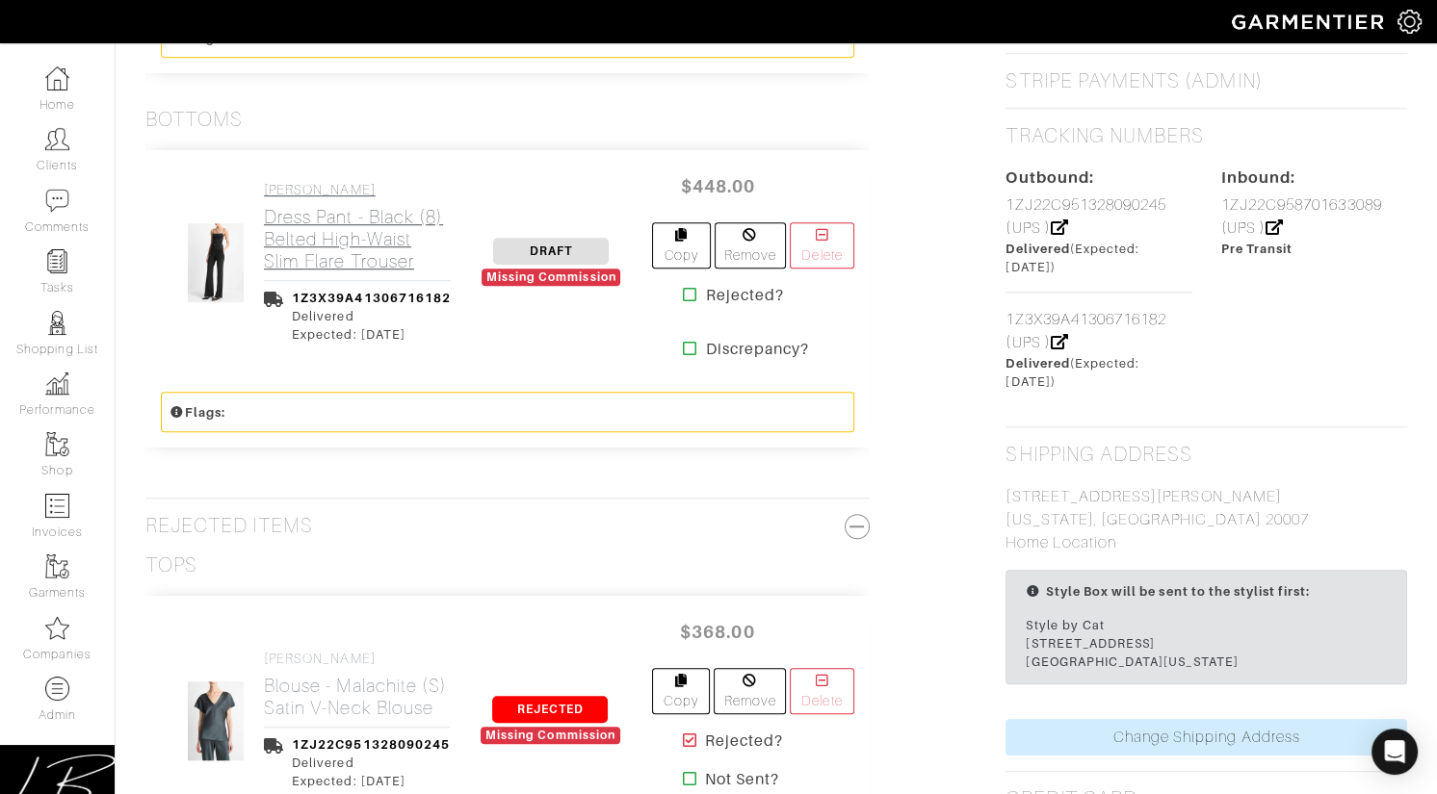
click at [321, 214] on h2 "Dress Pant - Black (8) Belted High-Waist Slim Flare Trouser" at bounding box center [357, 239] width 187 height 66
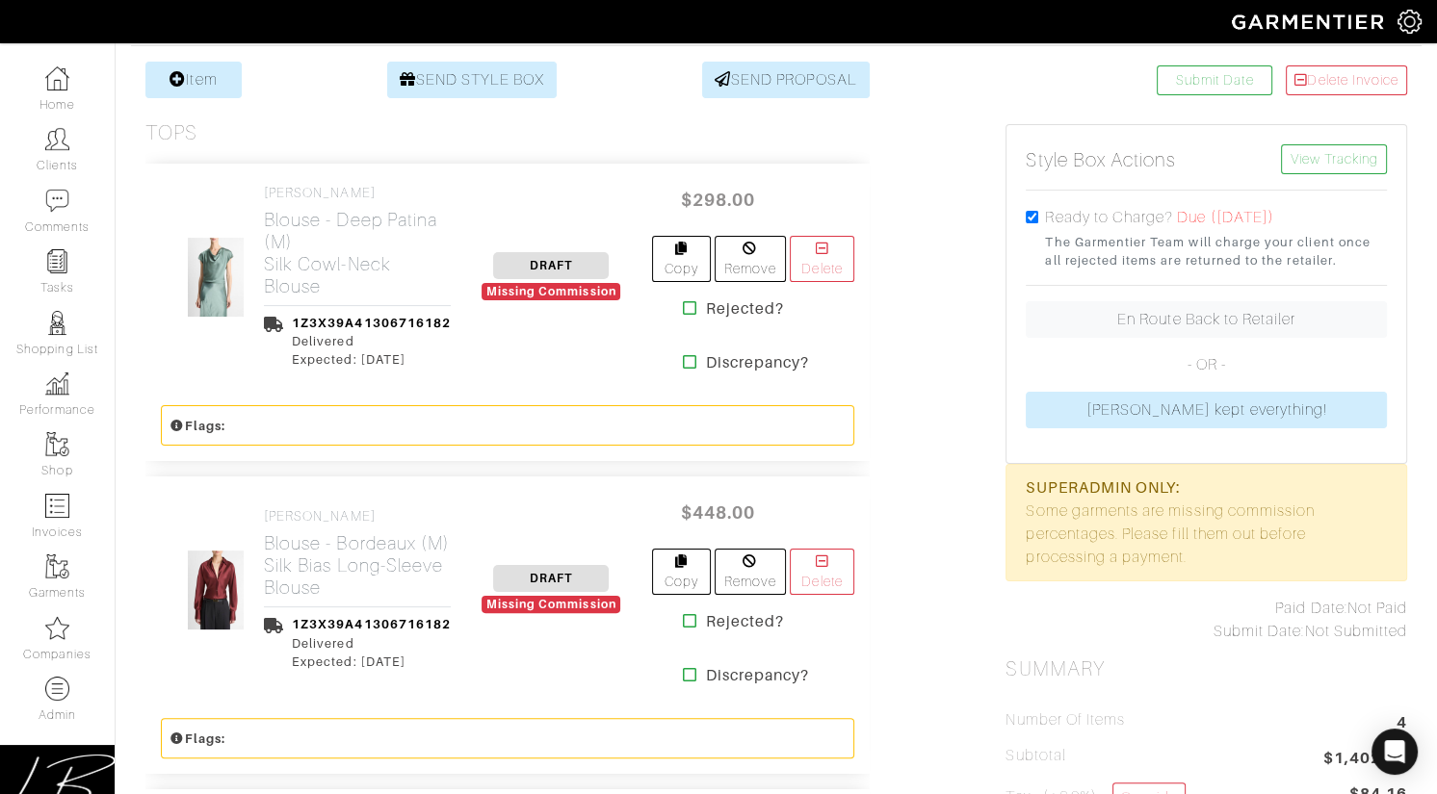
scroll to position [377, 0]
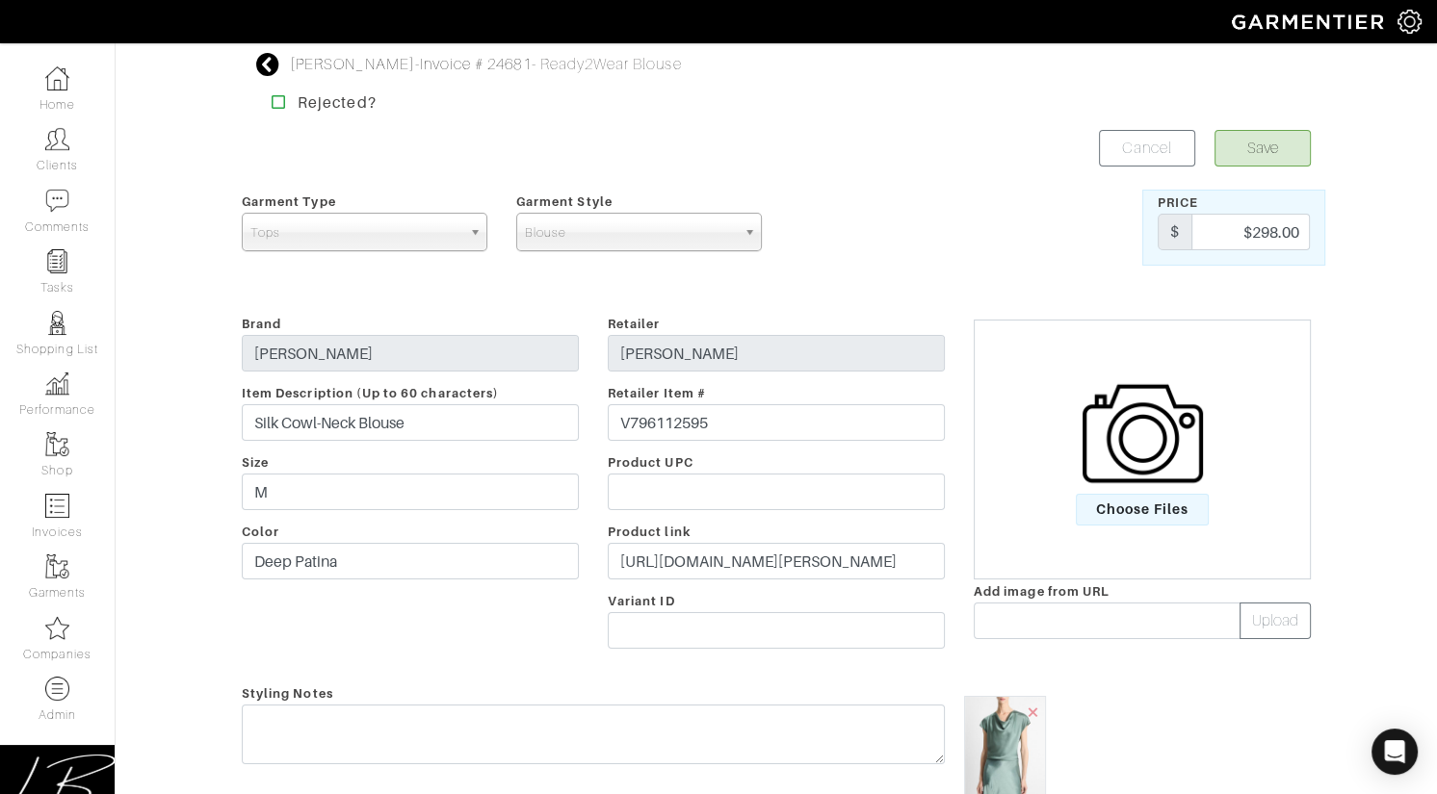
scroll to position [744, 0]
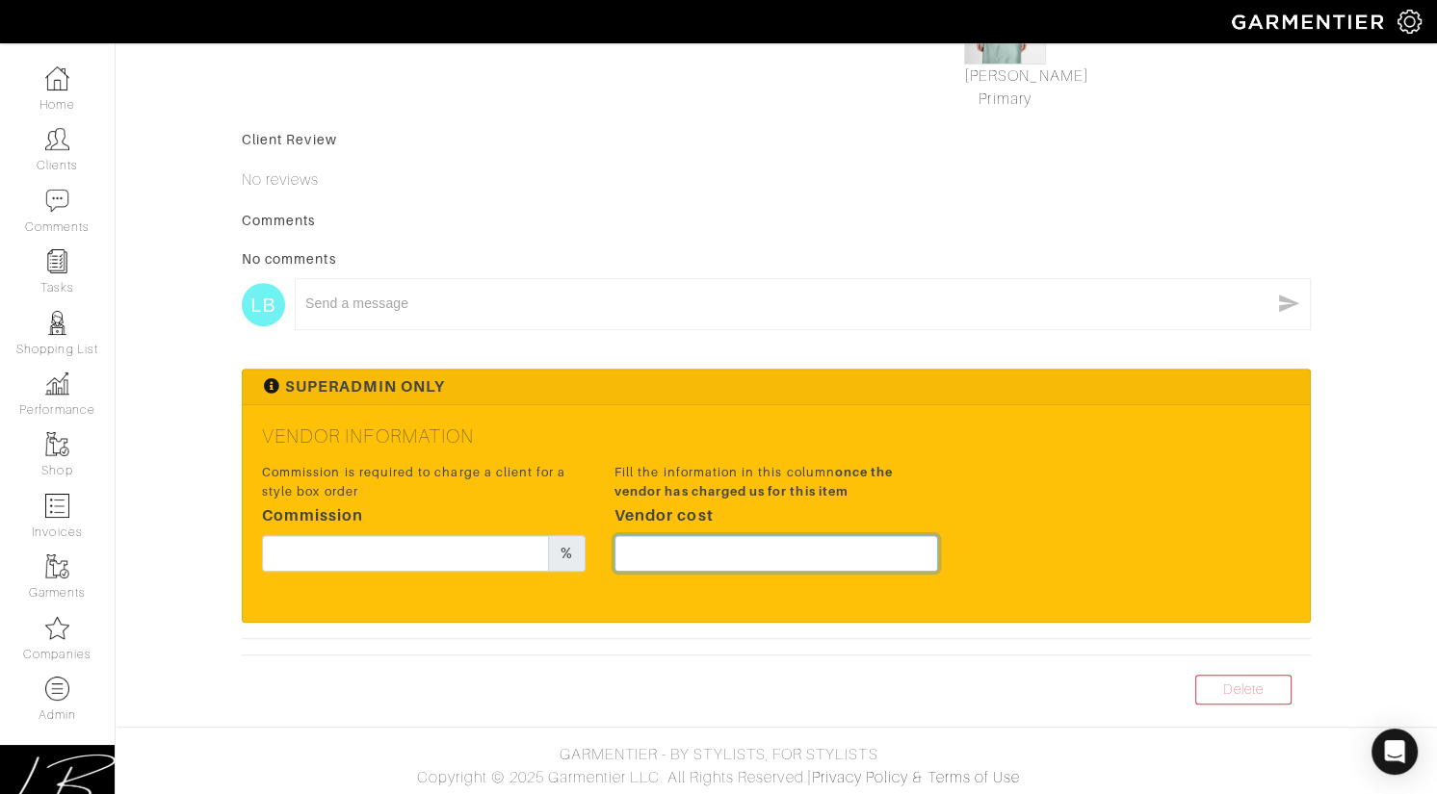
click at [767, 549] on input "text" at bounding box center [776, 553] width 324 height 37
type input "223.5"
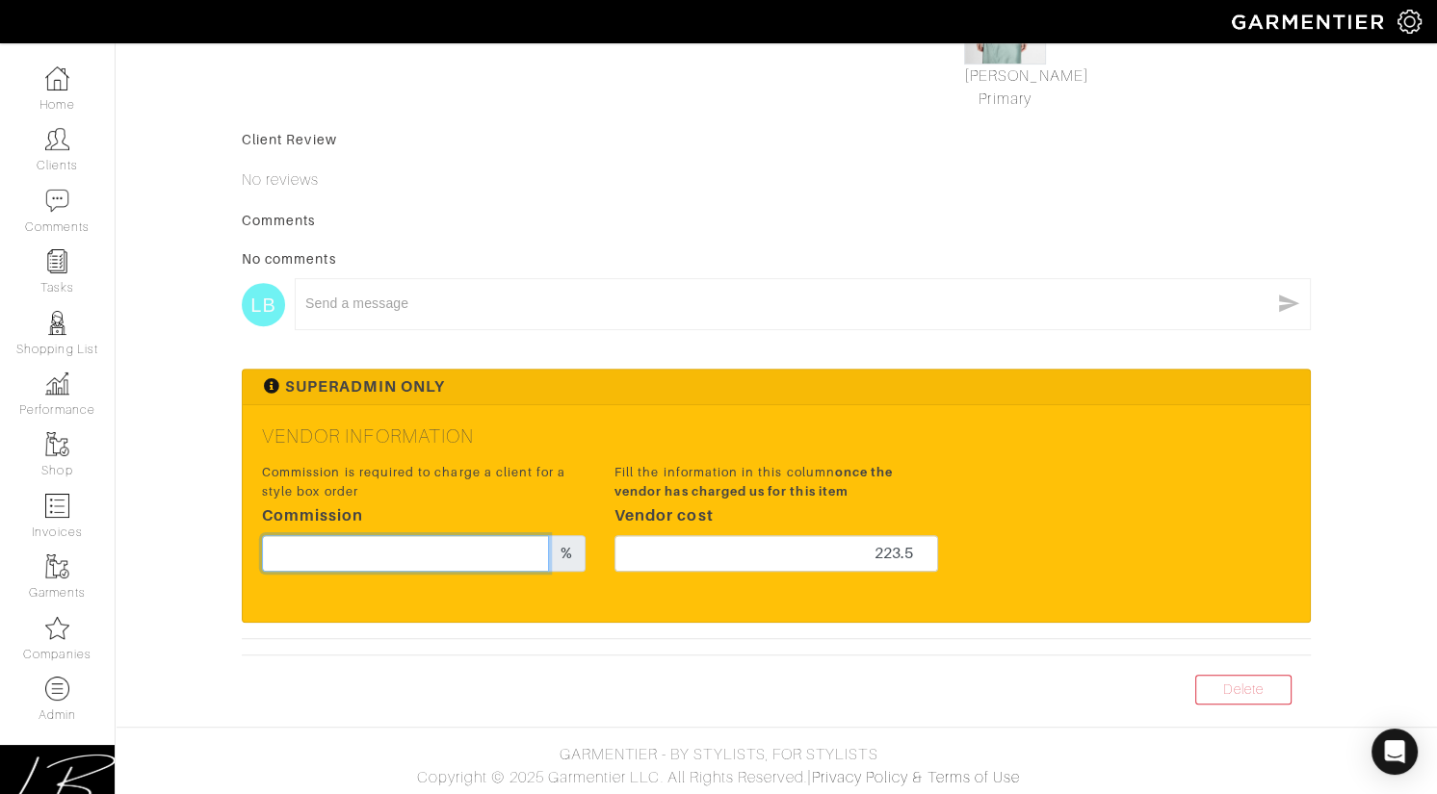
click at [479, 556] on input "text" at bounding box center [405, 553] width 287 height 37
type input "20"
click at [639, 369] on div "Superadmin Only Vendor Information Commission is required to charge a client fo…" at bounding box center [776, 495] width 1069 height 253
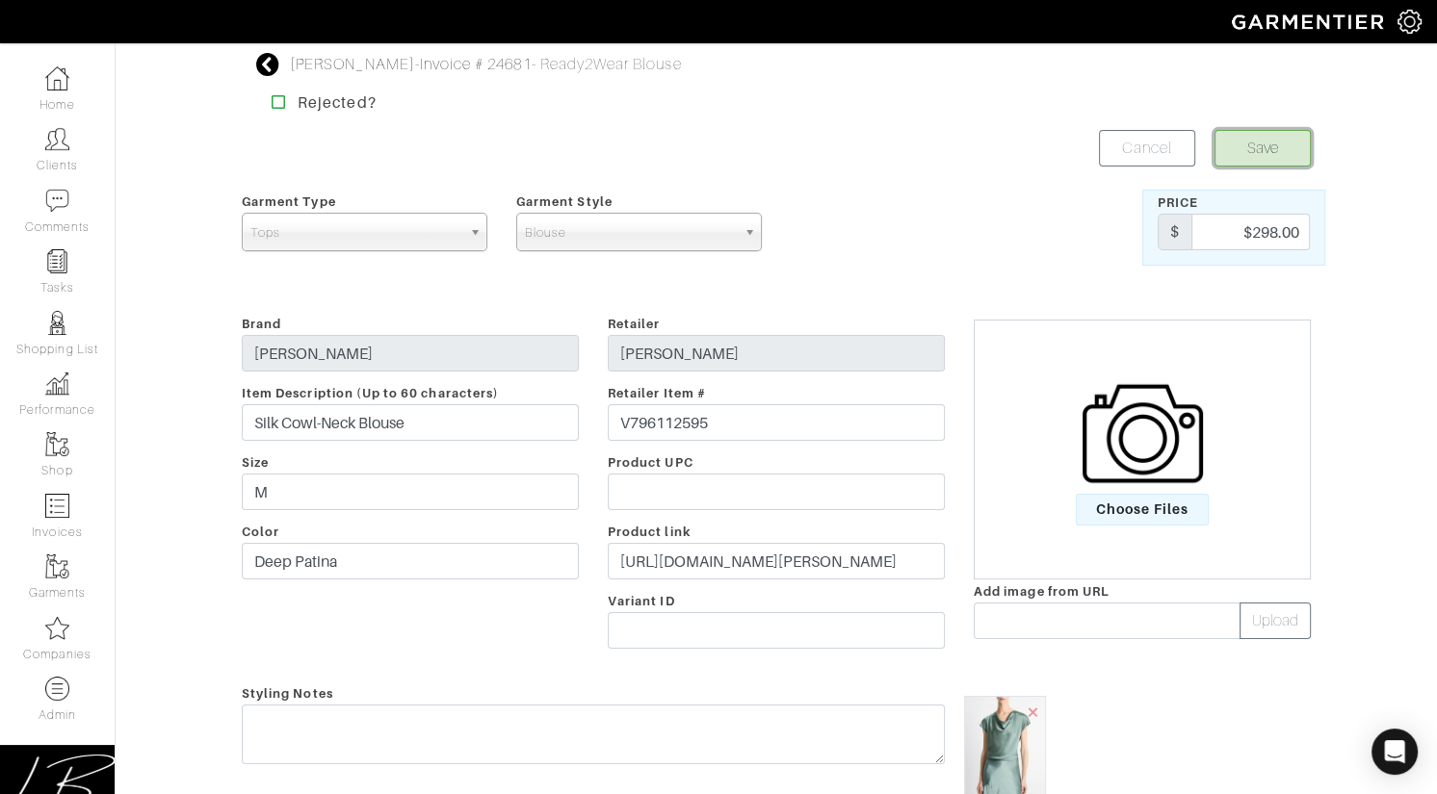
click at [1244, 144] on button "Save" at bounding box center [1262, 148] width 96 height 37
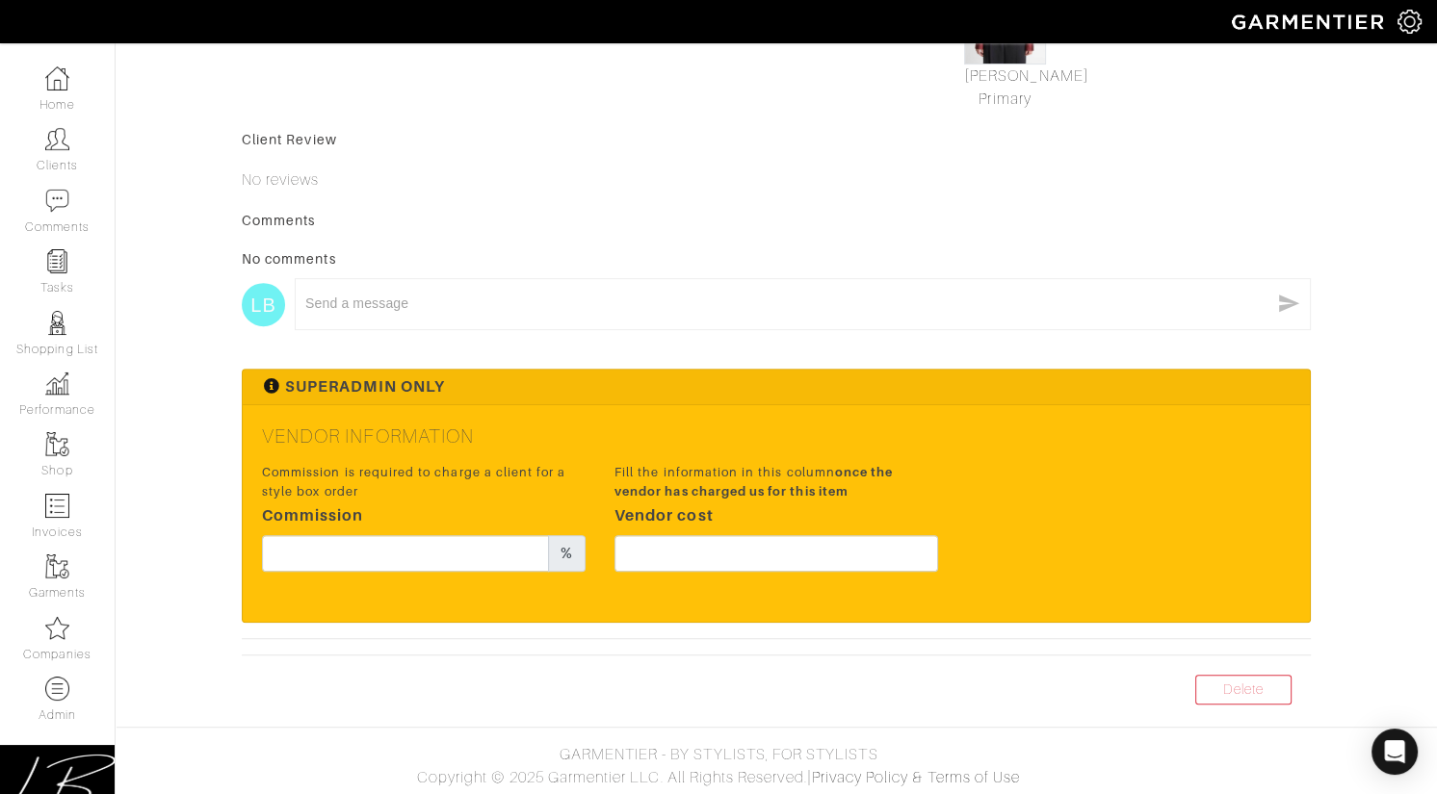
drag, startPoint x: 603, startPoint y: 561, endPoint x: 654, endPoint y: 551, distance: 52.1
click at [623, 558] on div "Fill the information in this column once the vendor has charged us for this ite…" at bounding box center [776, 522] width 352 height 127
click at [655, 550] on input "text" at bounding box center [776, 553] width 324 height 37
type input "336"
click at [367, 563] on input "text" at bounding box center [405, 553] width 287 height 37
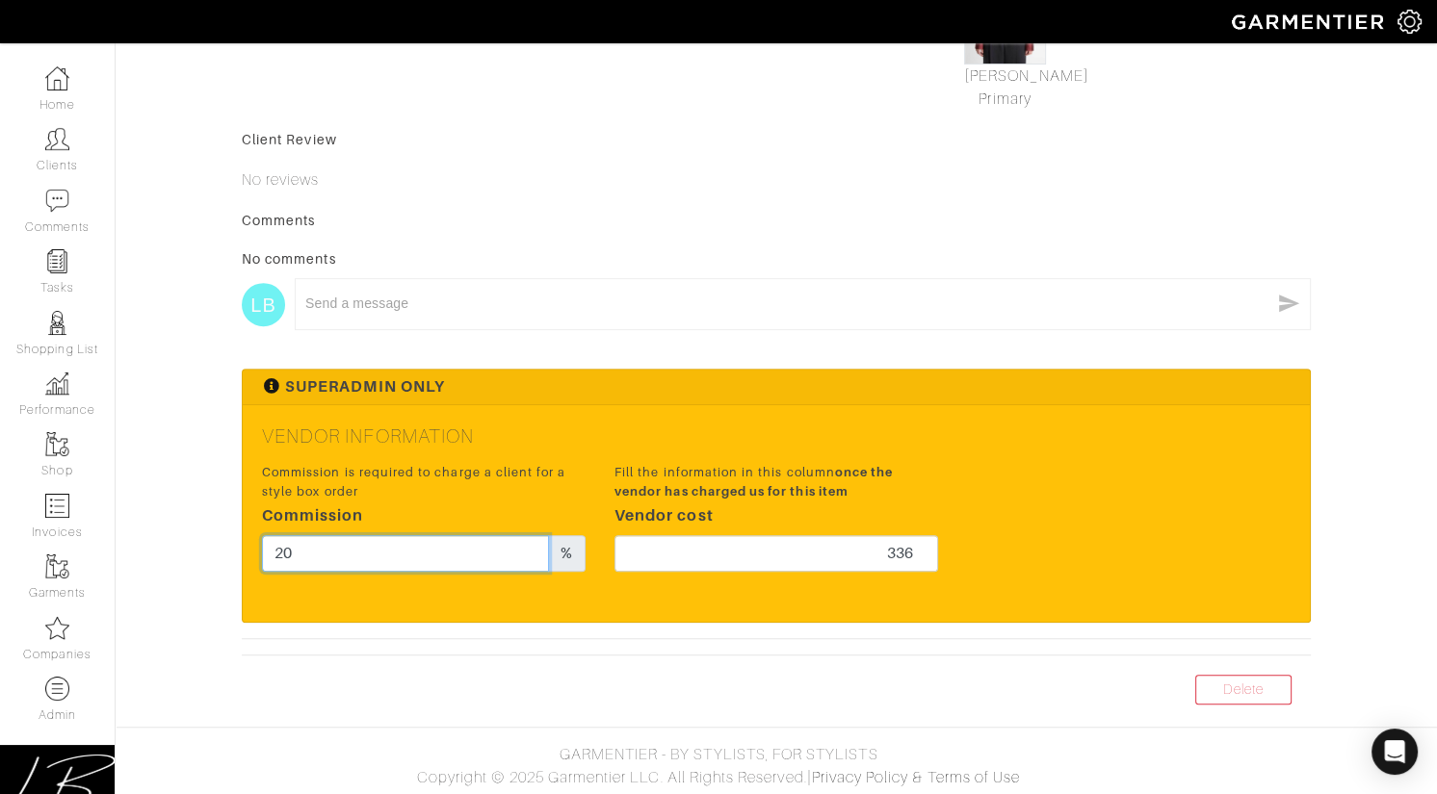
type input "20"
click at [551, 412] on div "Vendor Information Commission is required to charge a client for a style box or…" at bounding box center [776, 513] width 1067 height 216
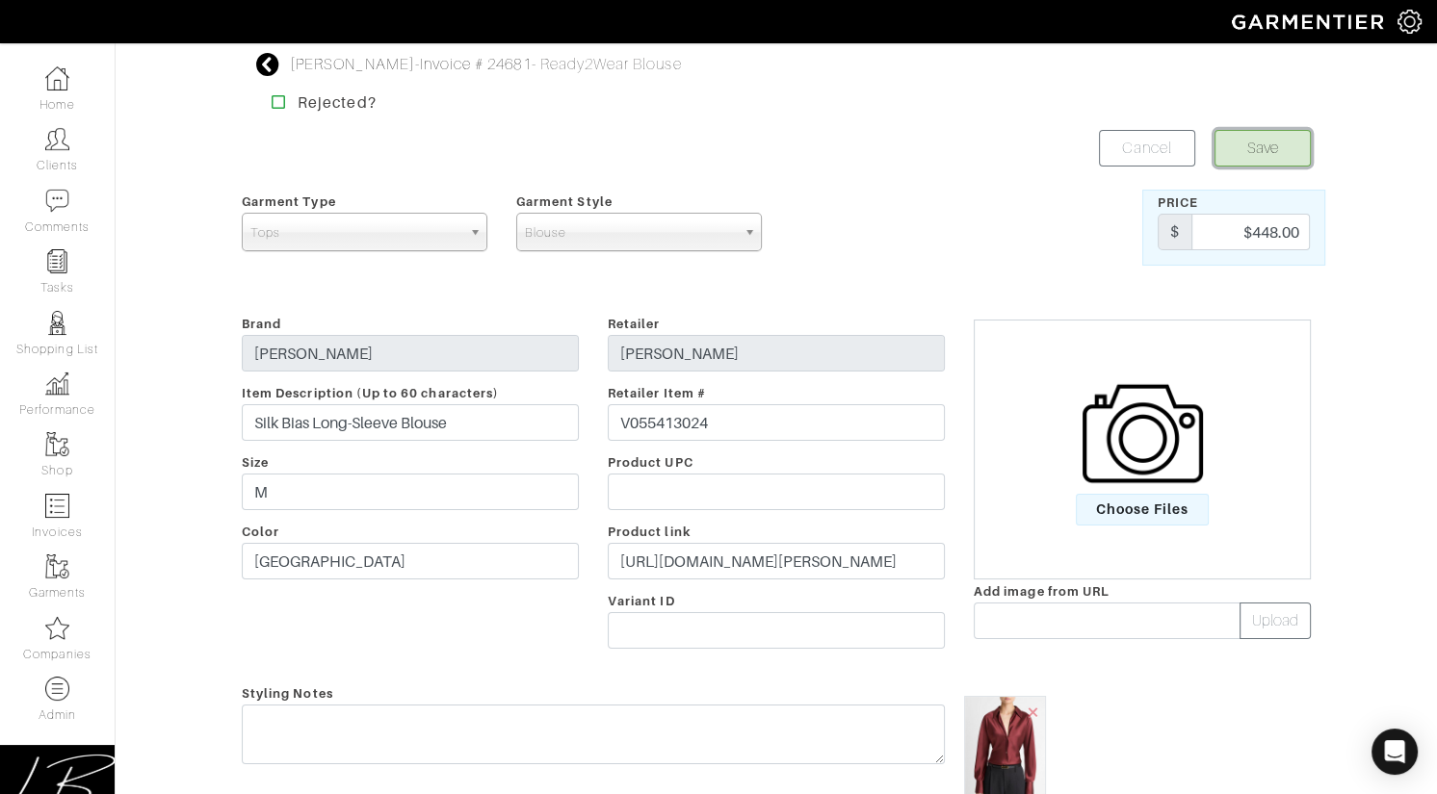
click at [1264, 140] on button "Save" at bounding box center [1262, 148] width 96 height 37
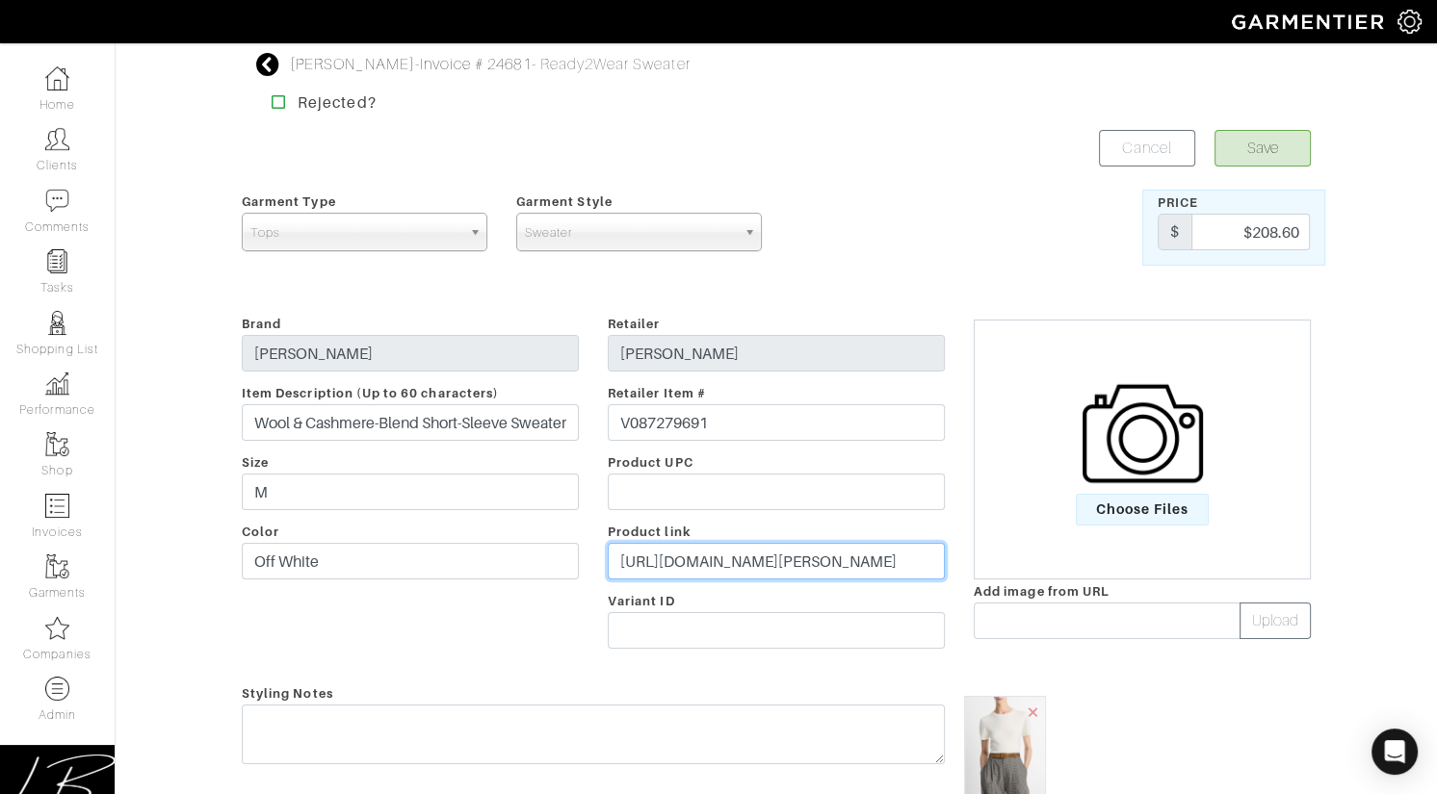
click at [779, 558] on input "[URL][DOMAIN_NAME][PERSON_NAME]" at bounding box center [776, 561] width 337 height 37
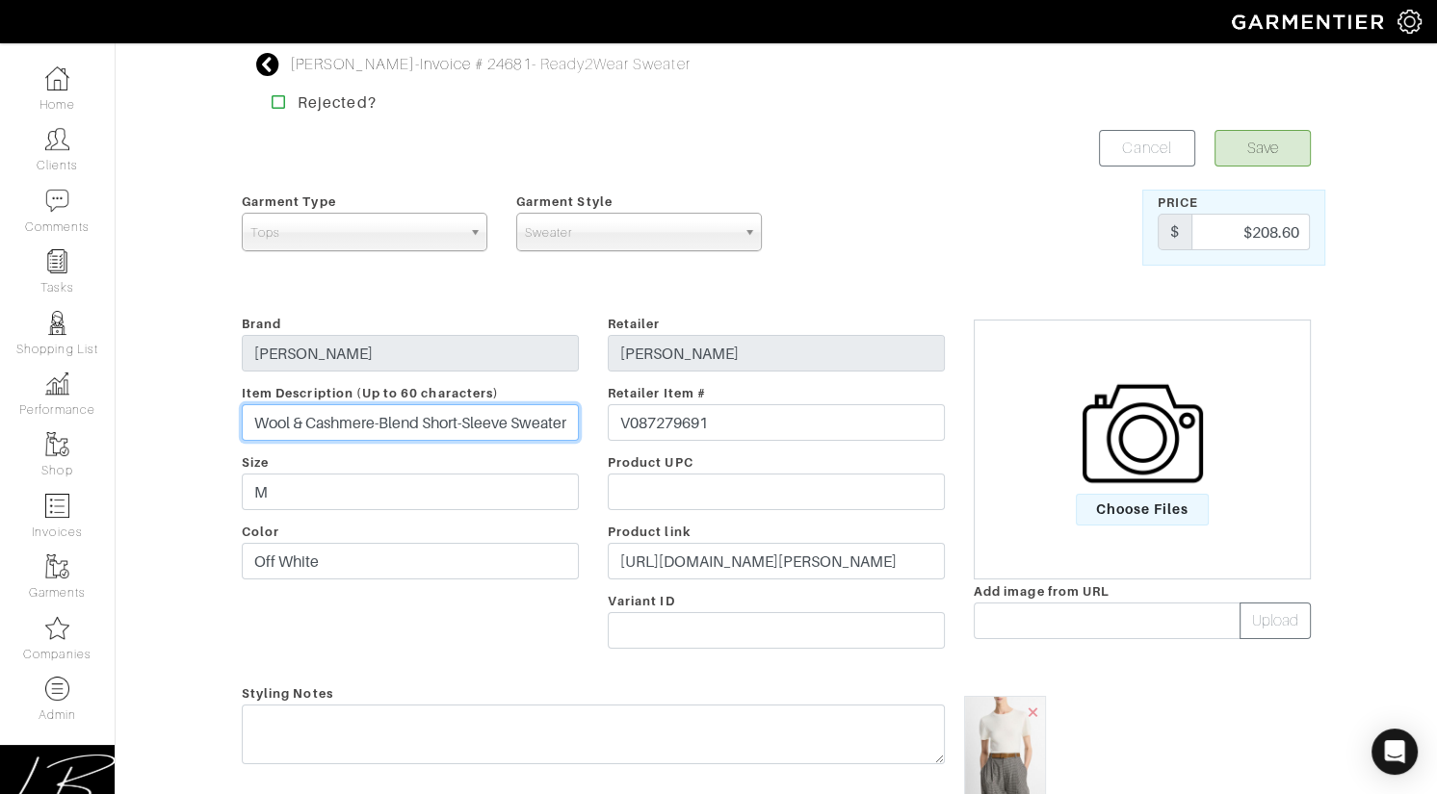
click at [482, 418] on input "Wool & Cashmere-Blend Short-Sleeve Sweater" at bounding box center [410, 422] width 337 height 37
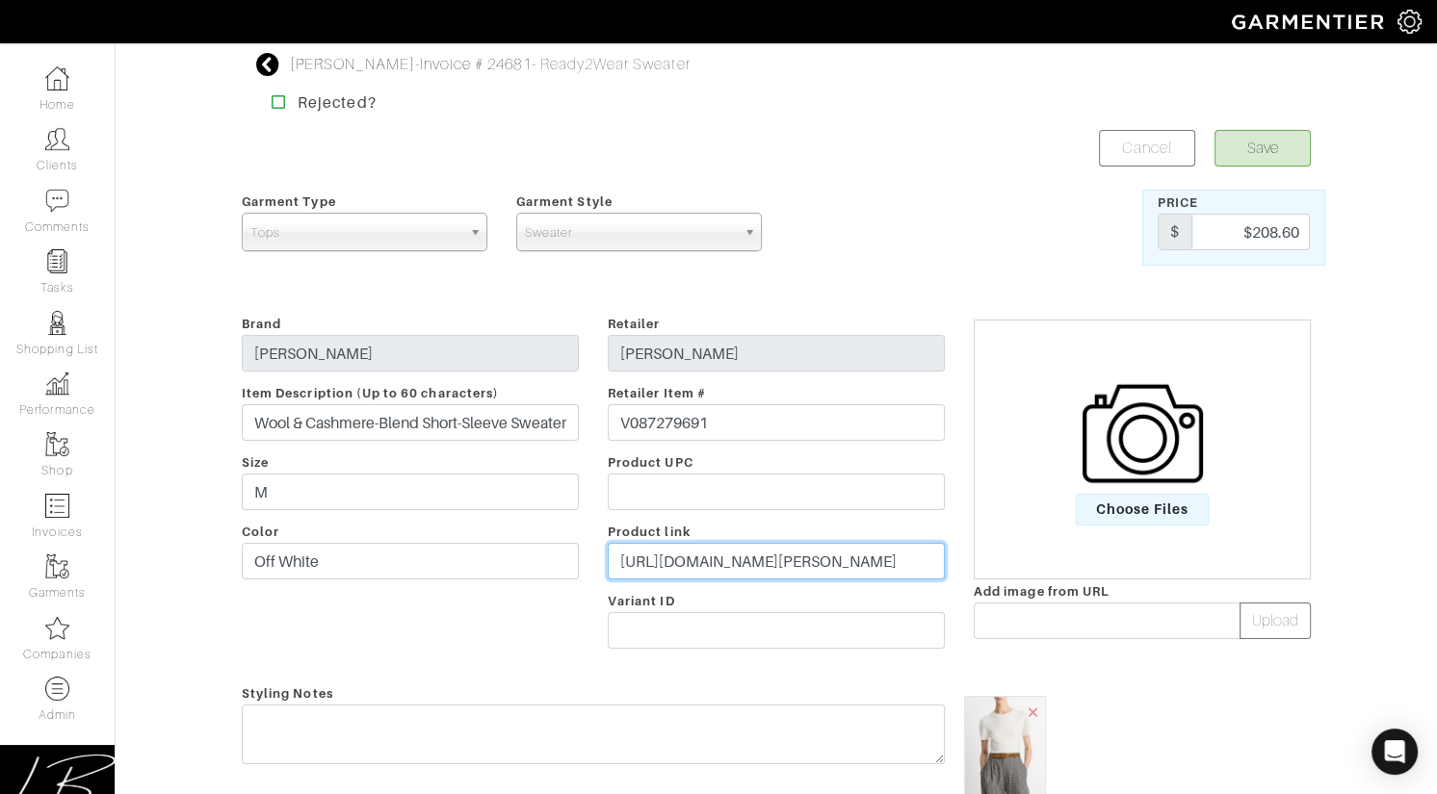
click at [650, 556] on input "https://www.vince.com/product/wool-and-cashmere-blend-short-sleeve-sweater-V087…" at bounding box center [776, 561] width 337 height 37
drag, startPoint x: 1260, startPoint y: 227, endPoint x: 1285, endPoint y: 210, distance: 30.5
click at [1312, 230] on div "Price $ $208.60" at bounding box center [1233, 228] width 183 height 76
type input "298"
click at [1013, 265] on div at bounding box center [1050, 228] width 183 height 76
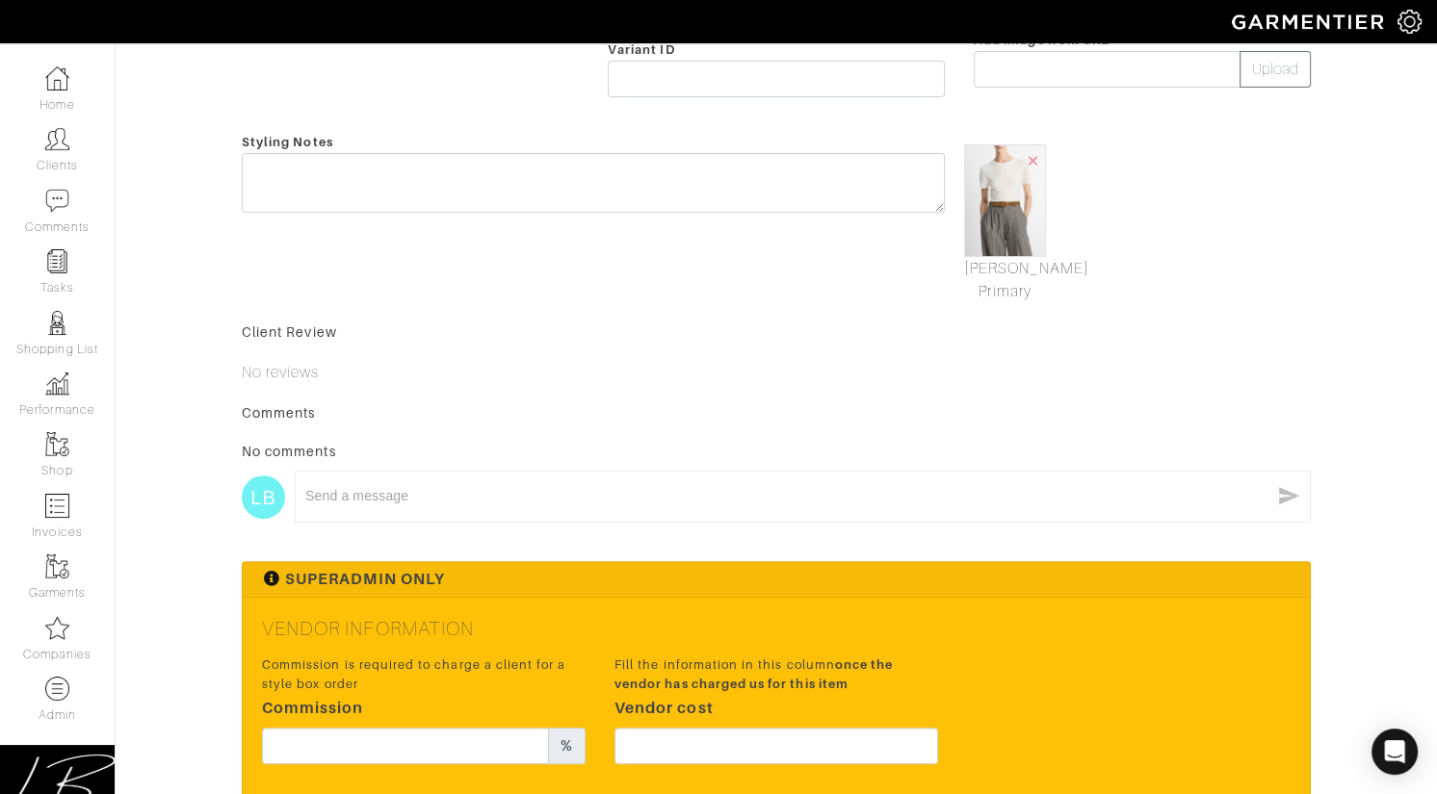
scroll to position [744, 0]
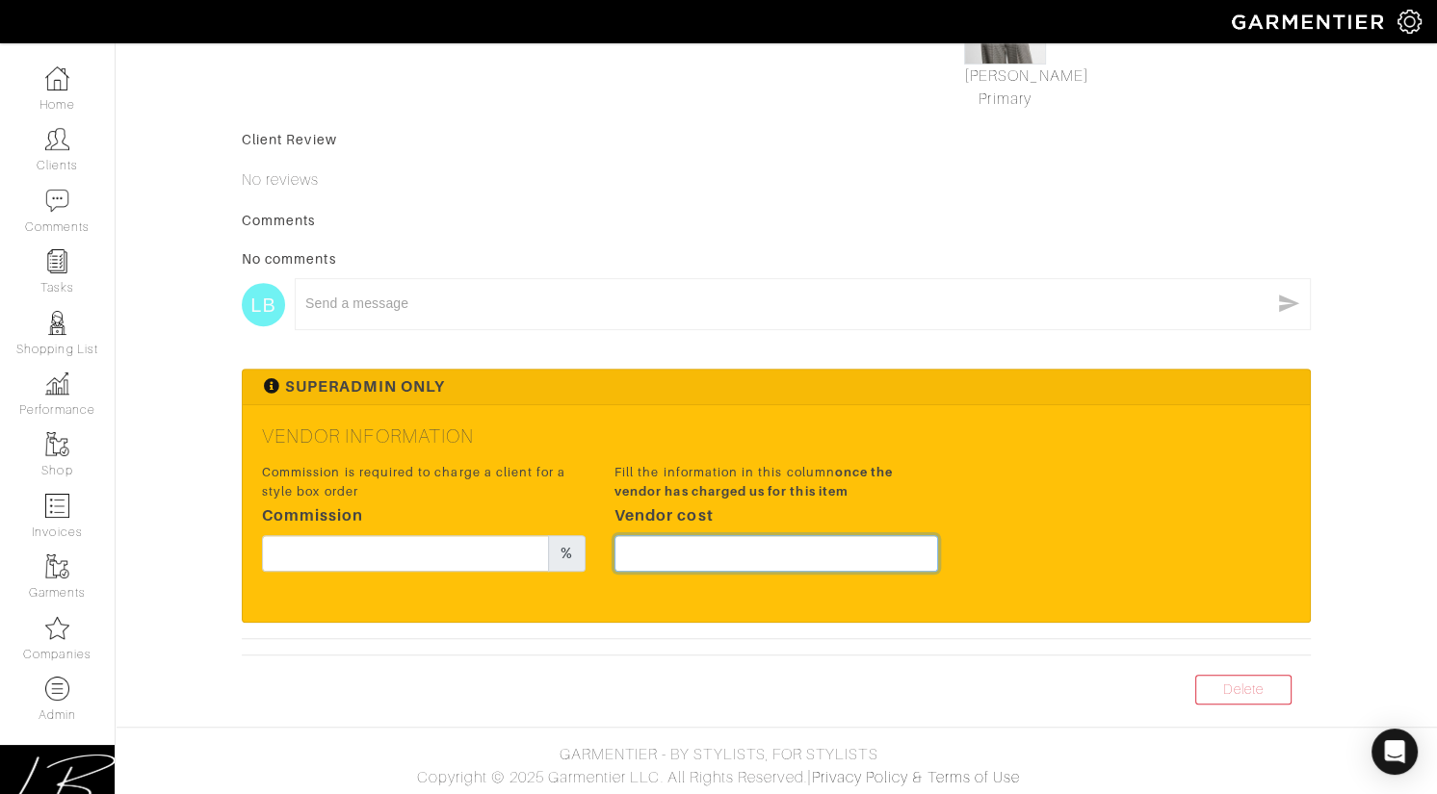
click at [744, 545] on input "text" at bounding box center [776, 553] width 324 height 37
type input "223.5"
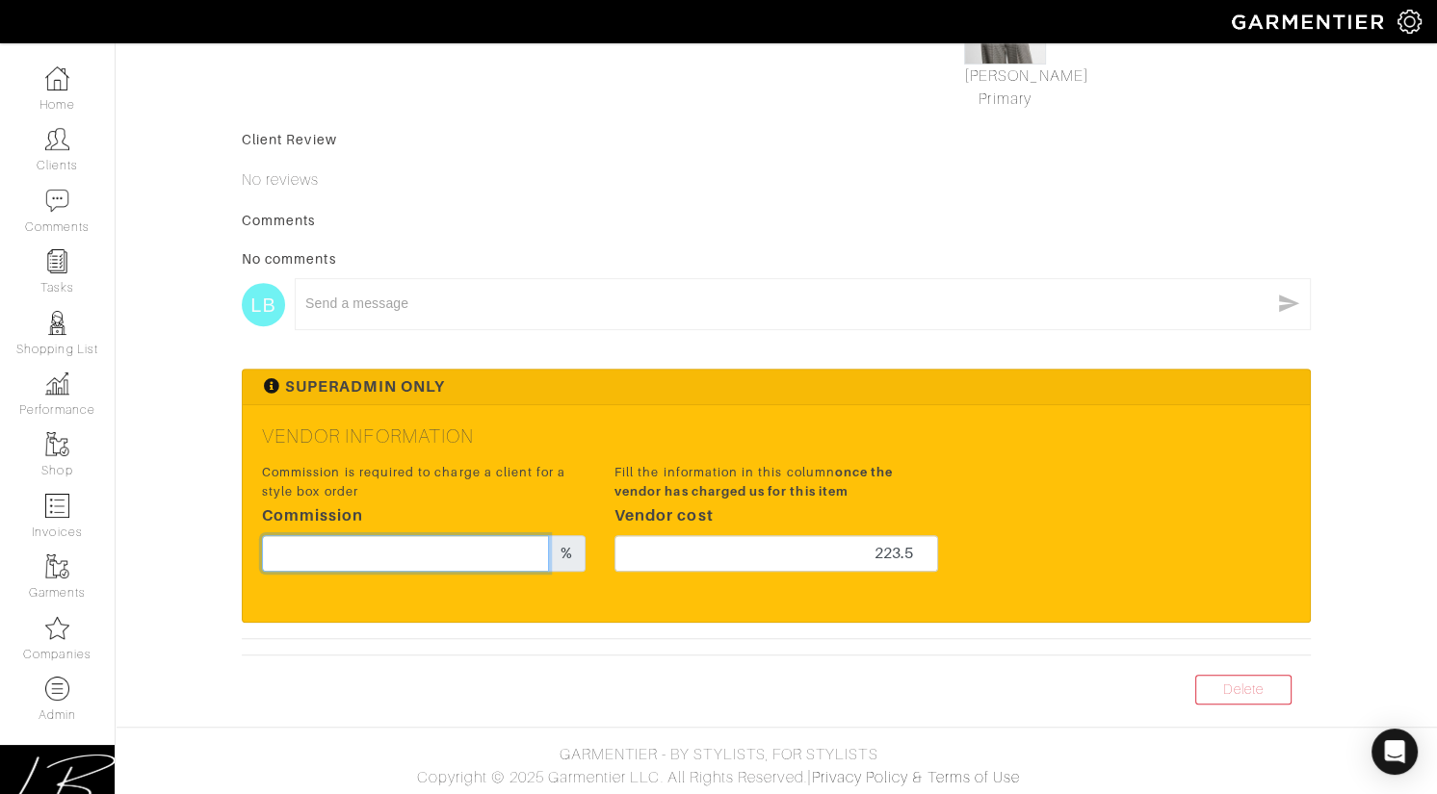
click at [496, 546] on input "text" at bounding box center [405, 553] width 287 height 37
type input "20"
click at [694, 158] on div "Client Review No reviews" at bounding box center [776, 161] width 1069 height 62
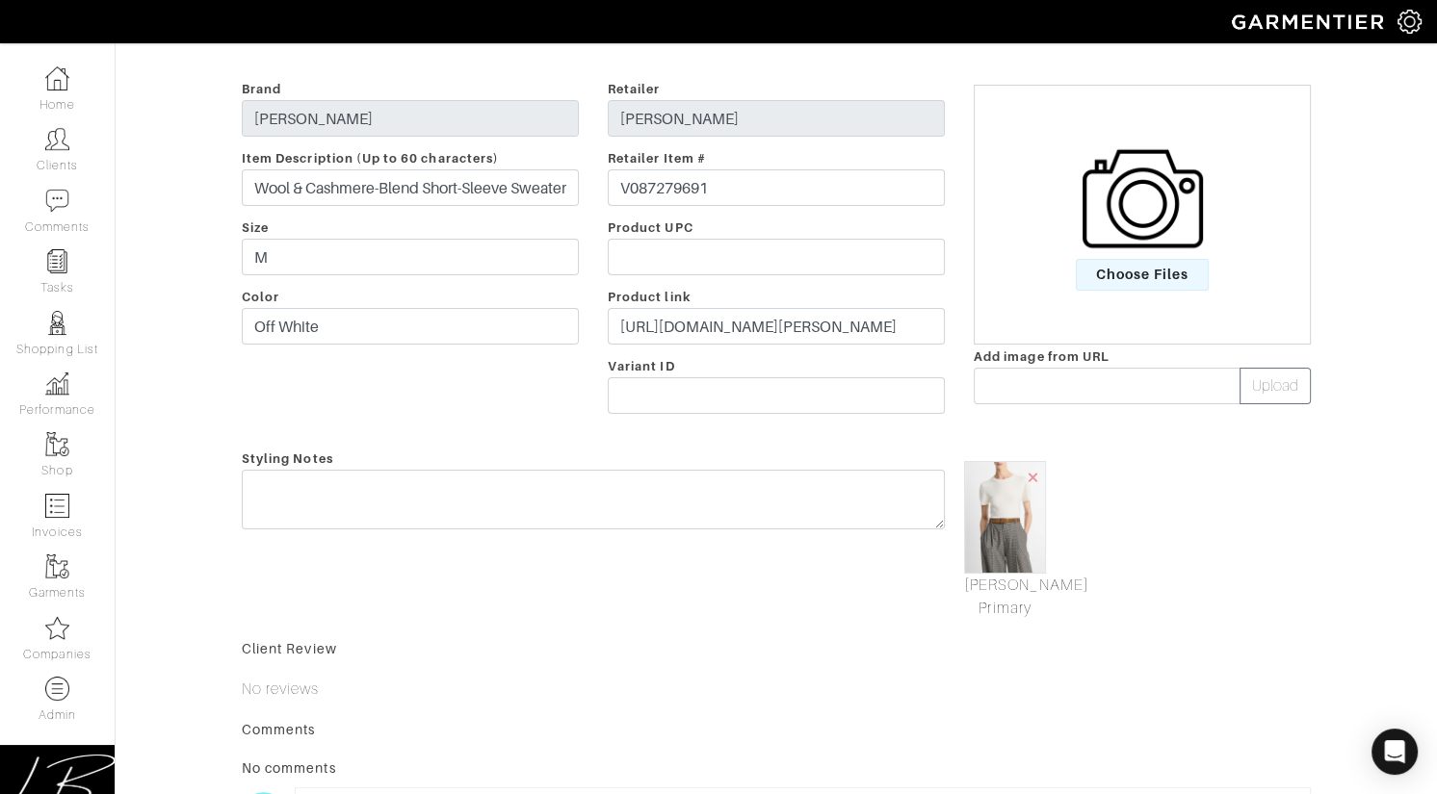
scroll to position [0, 0]
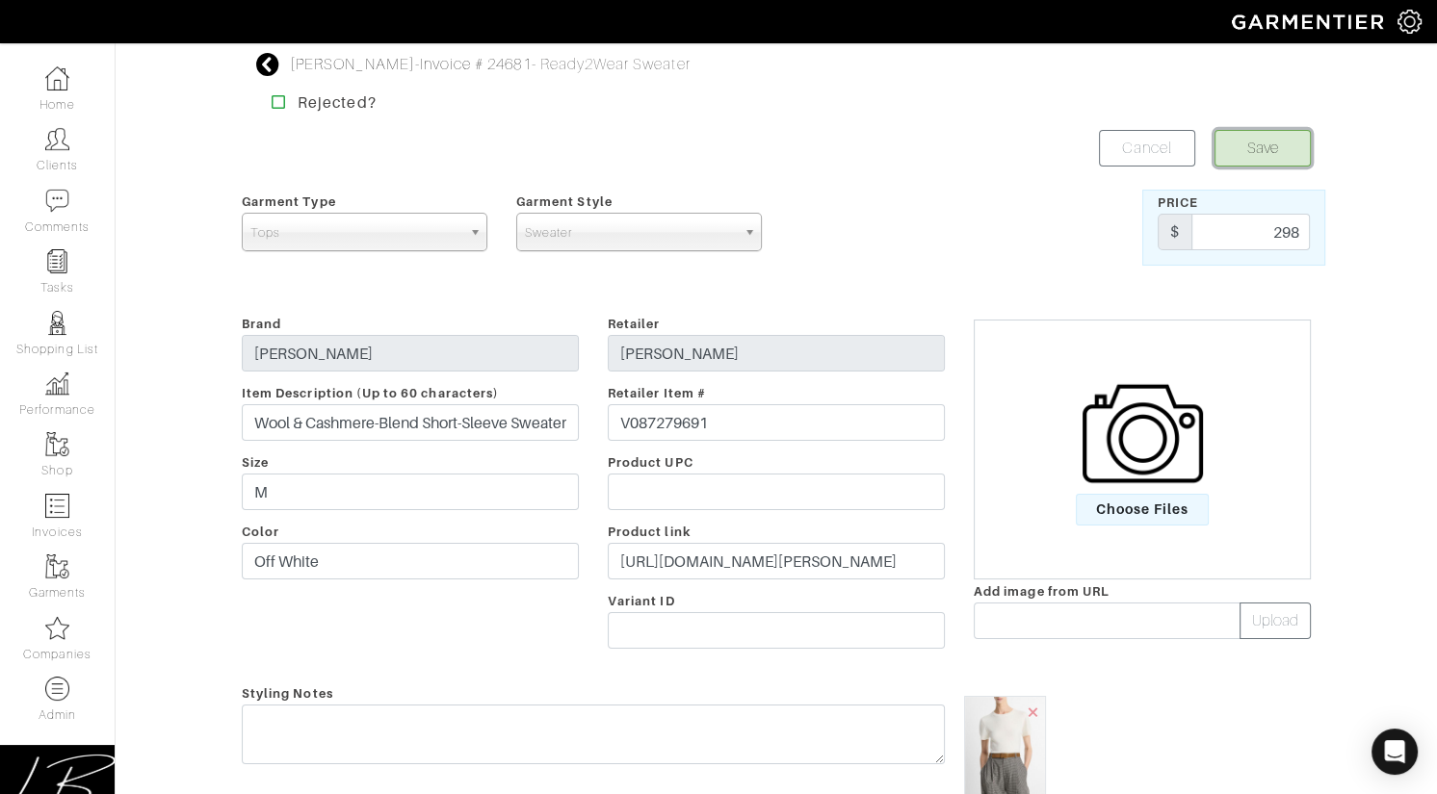
click at [1246, 148] on button "Save" at bounding box center [1262, 148] width 96 height 37
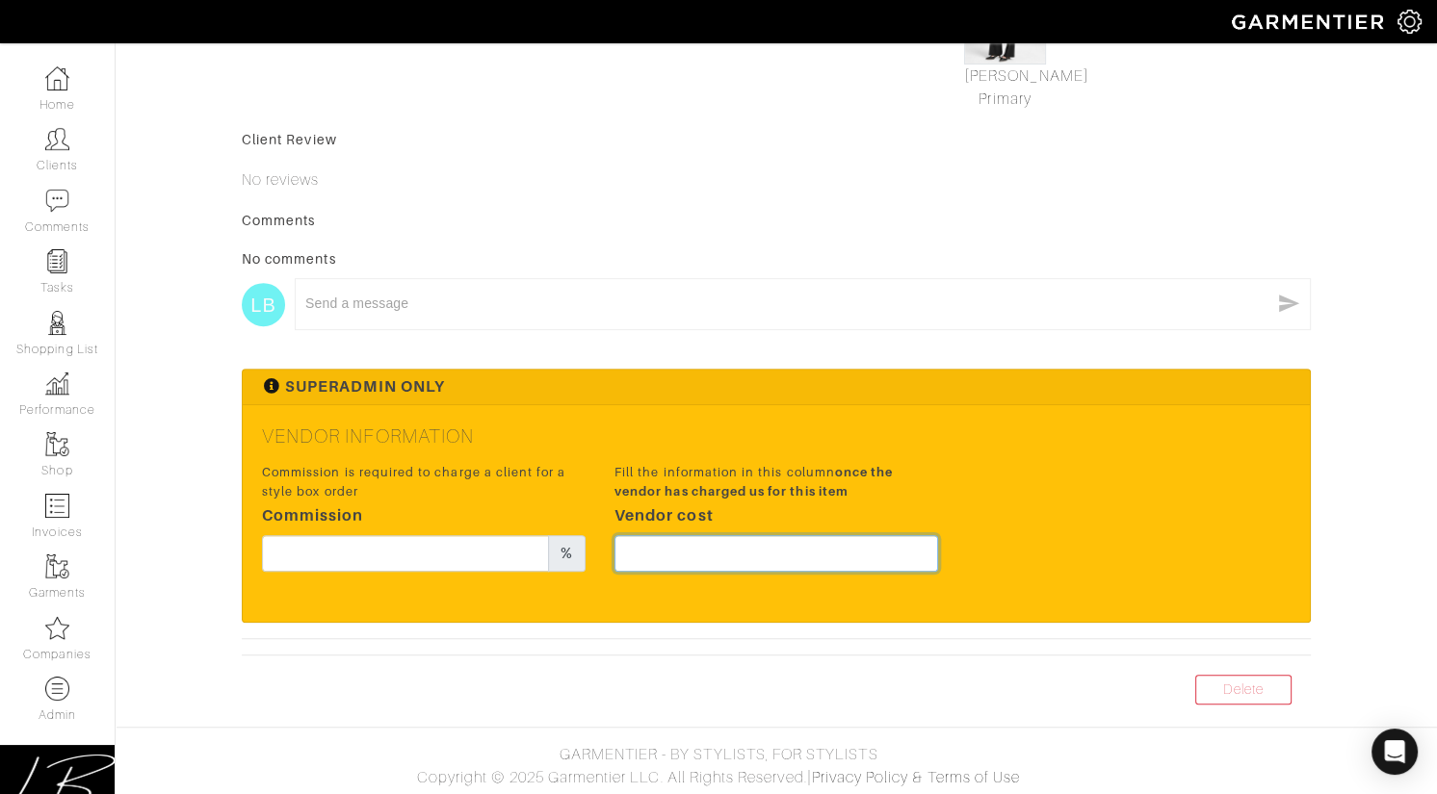
click at [843, 554] on input "text" at bounding box center [776, 553] width 324 height 37
type input "336"
click at [475, 570] on div "Commission is required to charge a client for a style box order Commission %" at bounding box center [423, 522] width 352 height 127
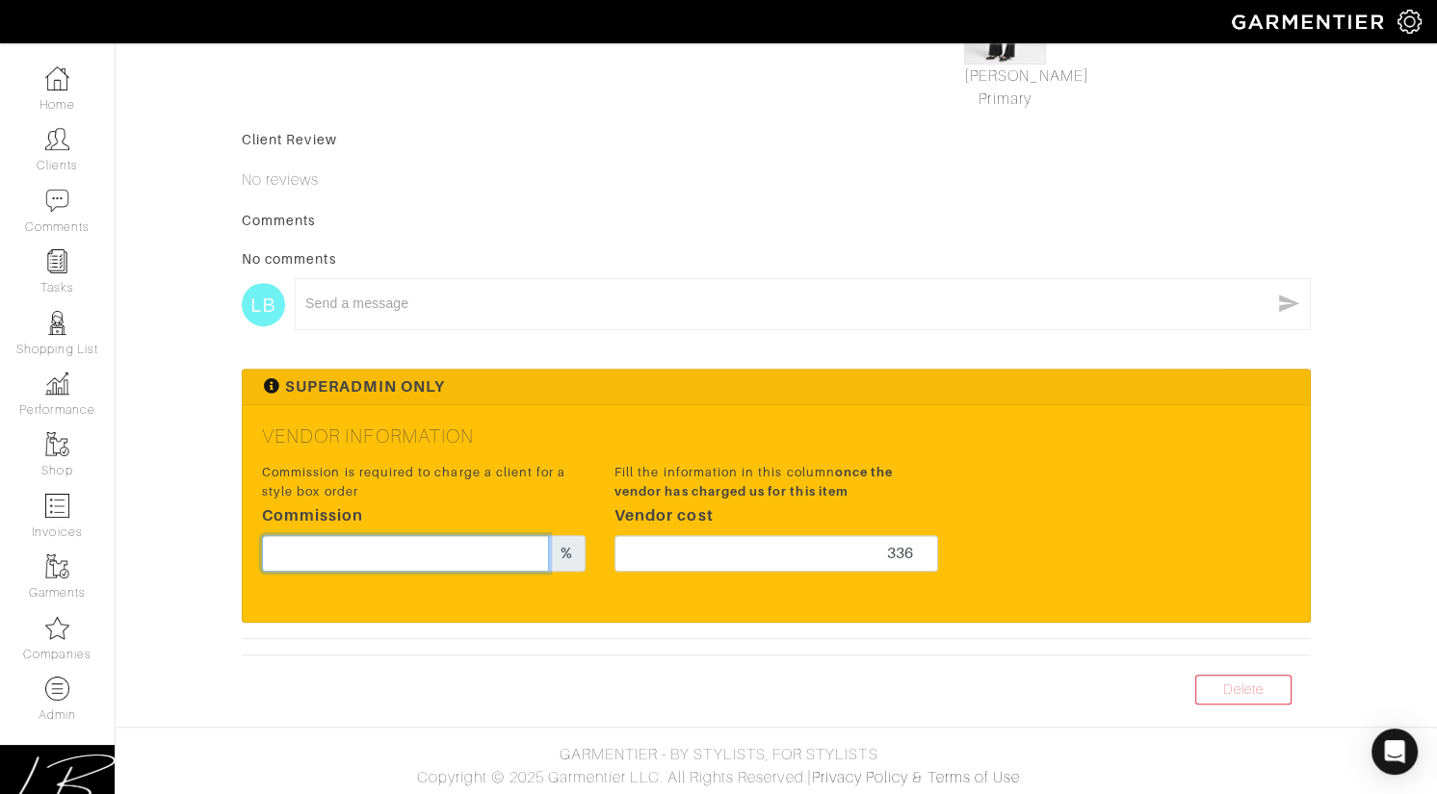
click at [478, 561] on input "text" at bounding box center [405, 553] width 287 height 37
type input "20"
drag, startPoint x: 829, startPoint y: 170, endPoint x: 856, endPoint y: 270, distance: 102.8
click at [829, 170] on p "No reviews" at bounding box center [776, 180] width 1069 height 23
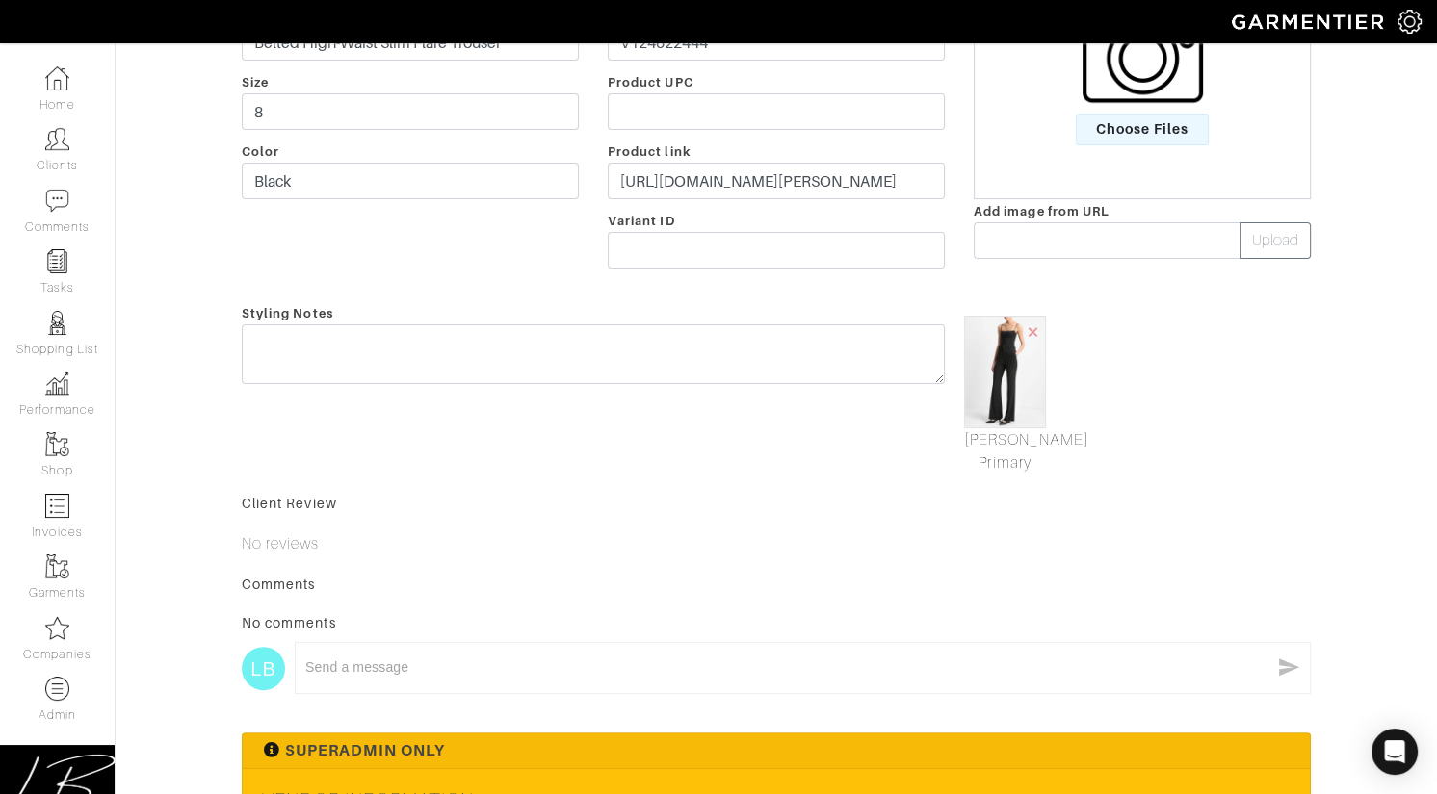
scroll to position [0, 0]
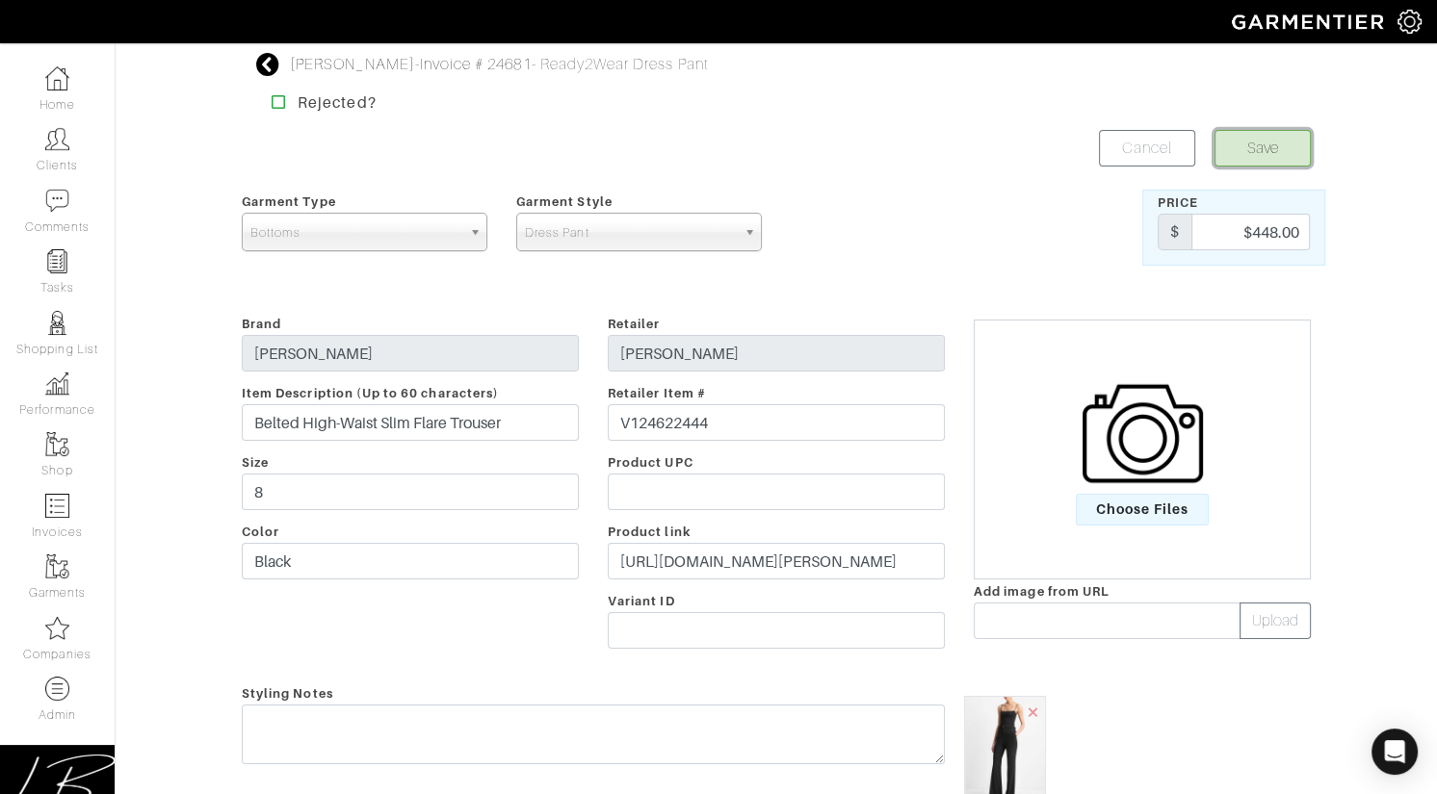
click at [1248, 148] on button "Save" at bounding box center [1262, 148] width 96 height 37
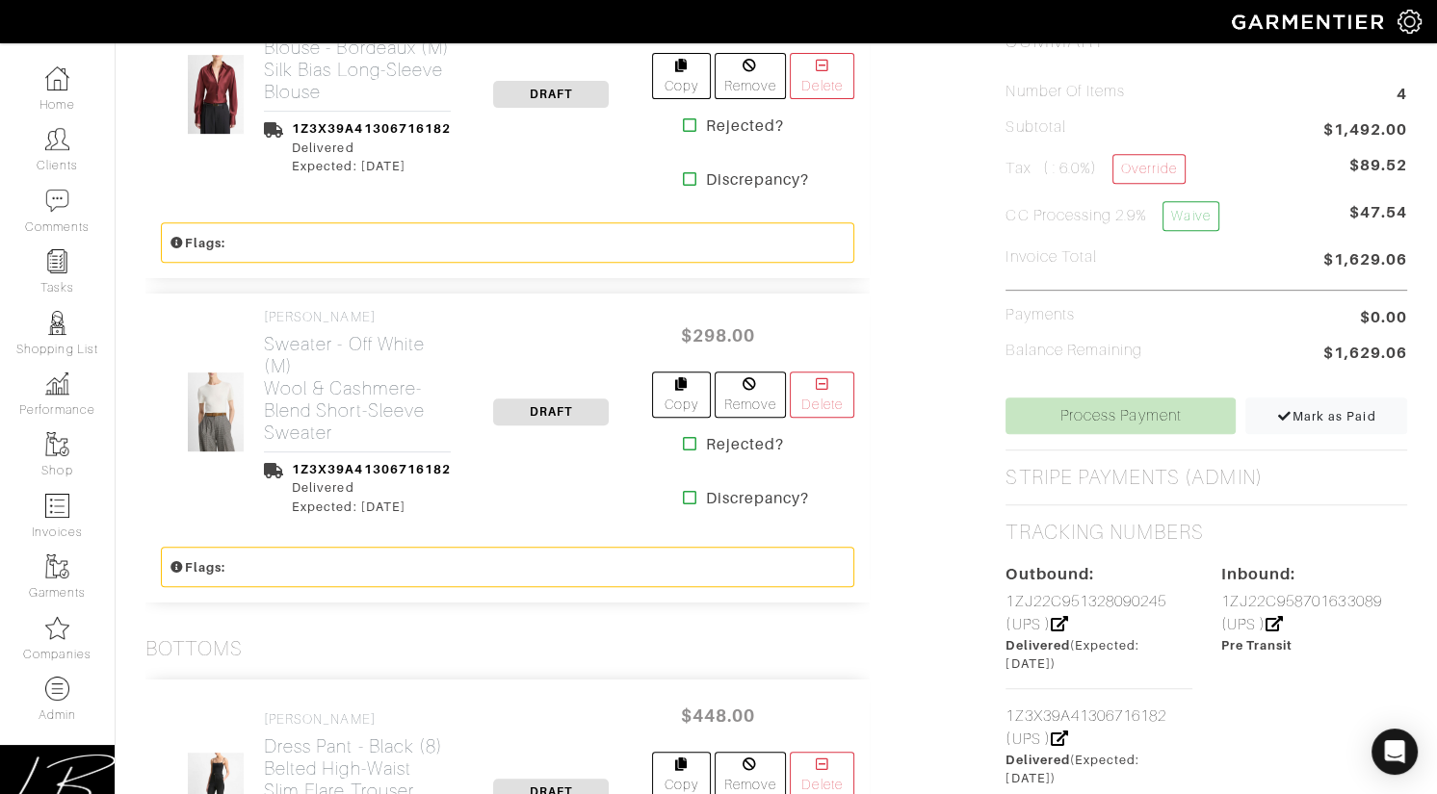
scroll to position [873, 0]
click at [1050, 412] on link "Process Payment" at bounding box center [1120, 414] width 230 height 37
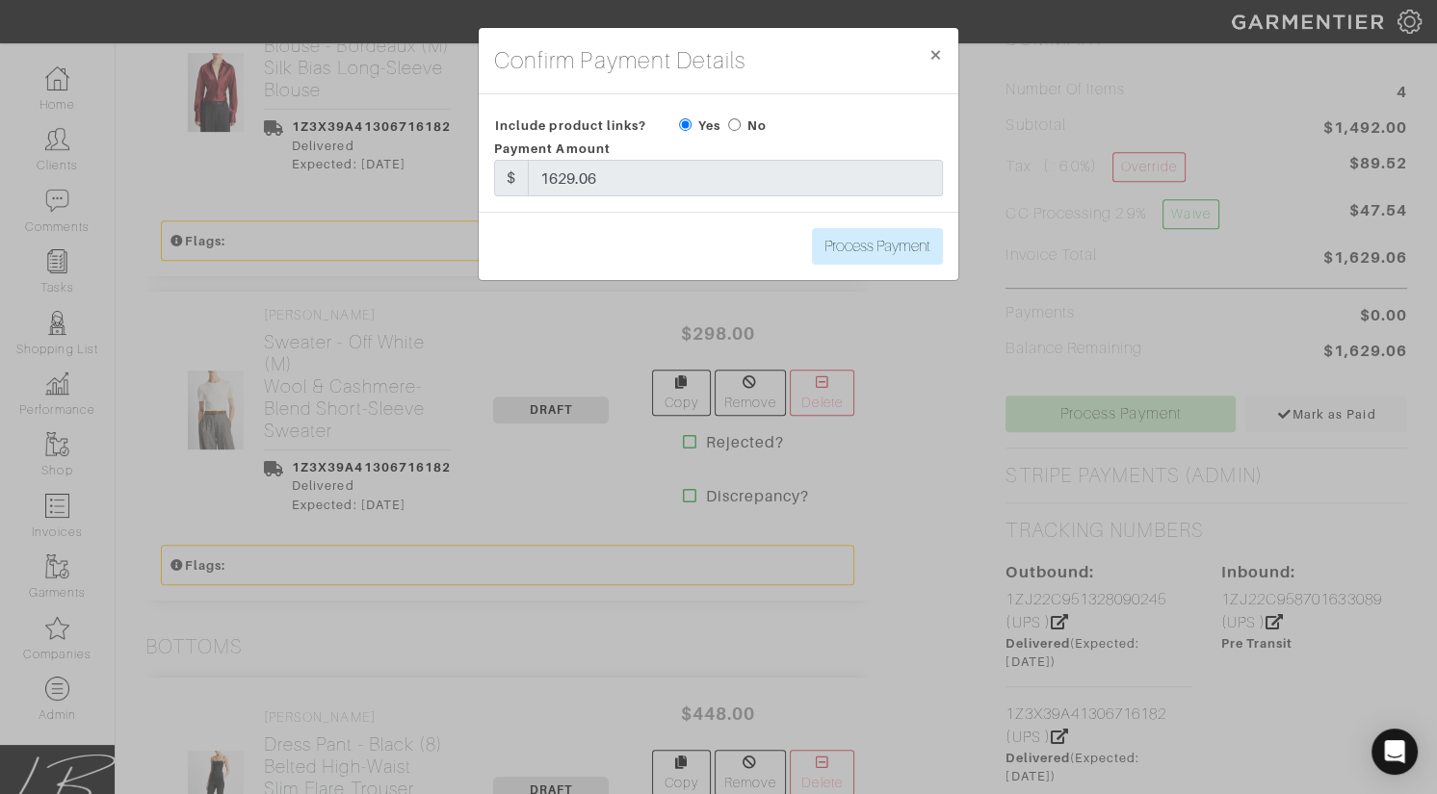
drag, startPoint x: 732, startPoint y: 120, endPoint x: 742, endPoint y: 130, distance: 14.3
click at [732, 120] on input "radio" at bounding box center [734, 124] width 13 height 13
radio input "true"
click at [896, 248] on input "Process Payment" at bounding box center [877, 246] width 131 height 37
type input "Process Payment"
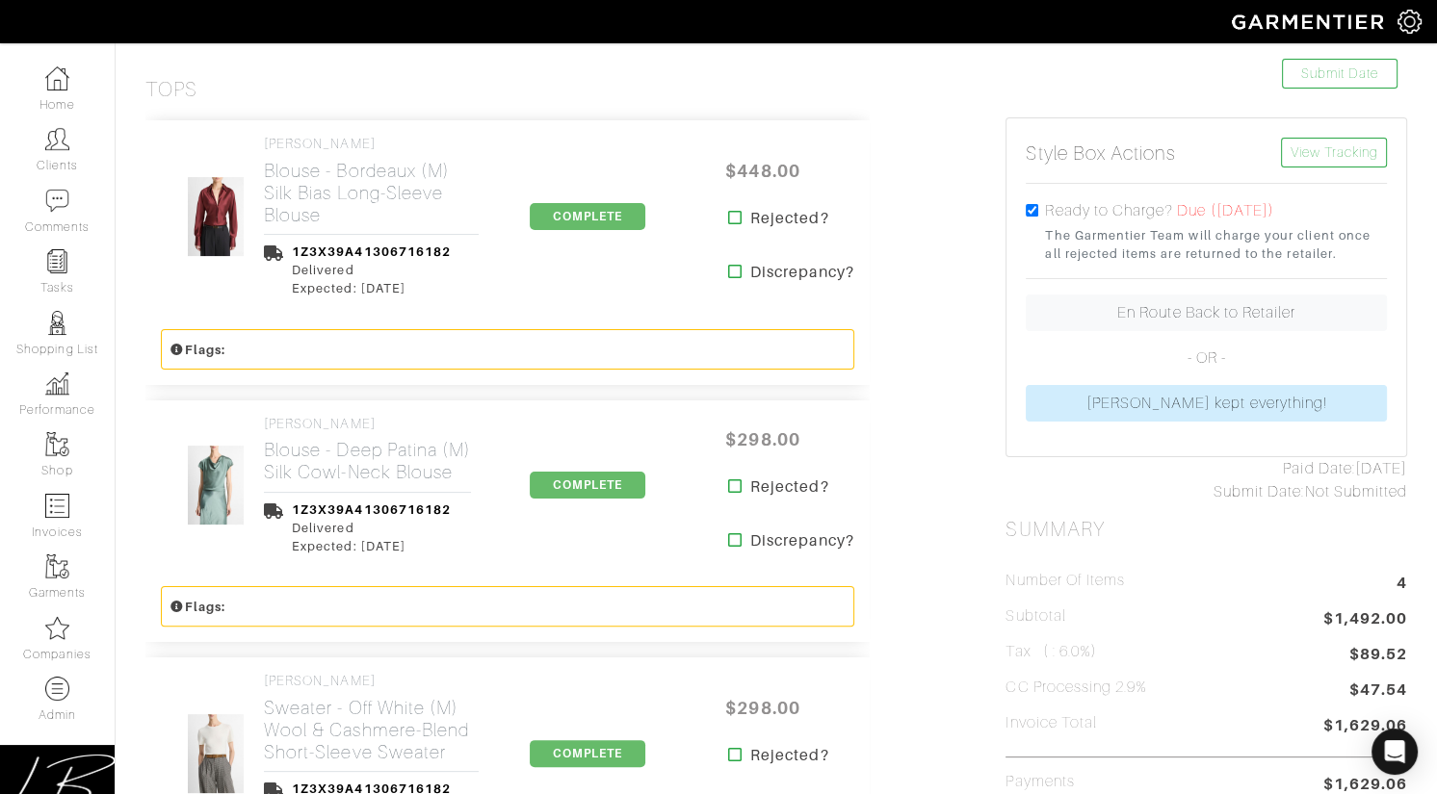
scroll to position [0, 0]
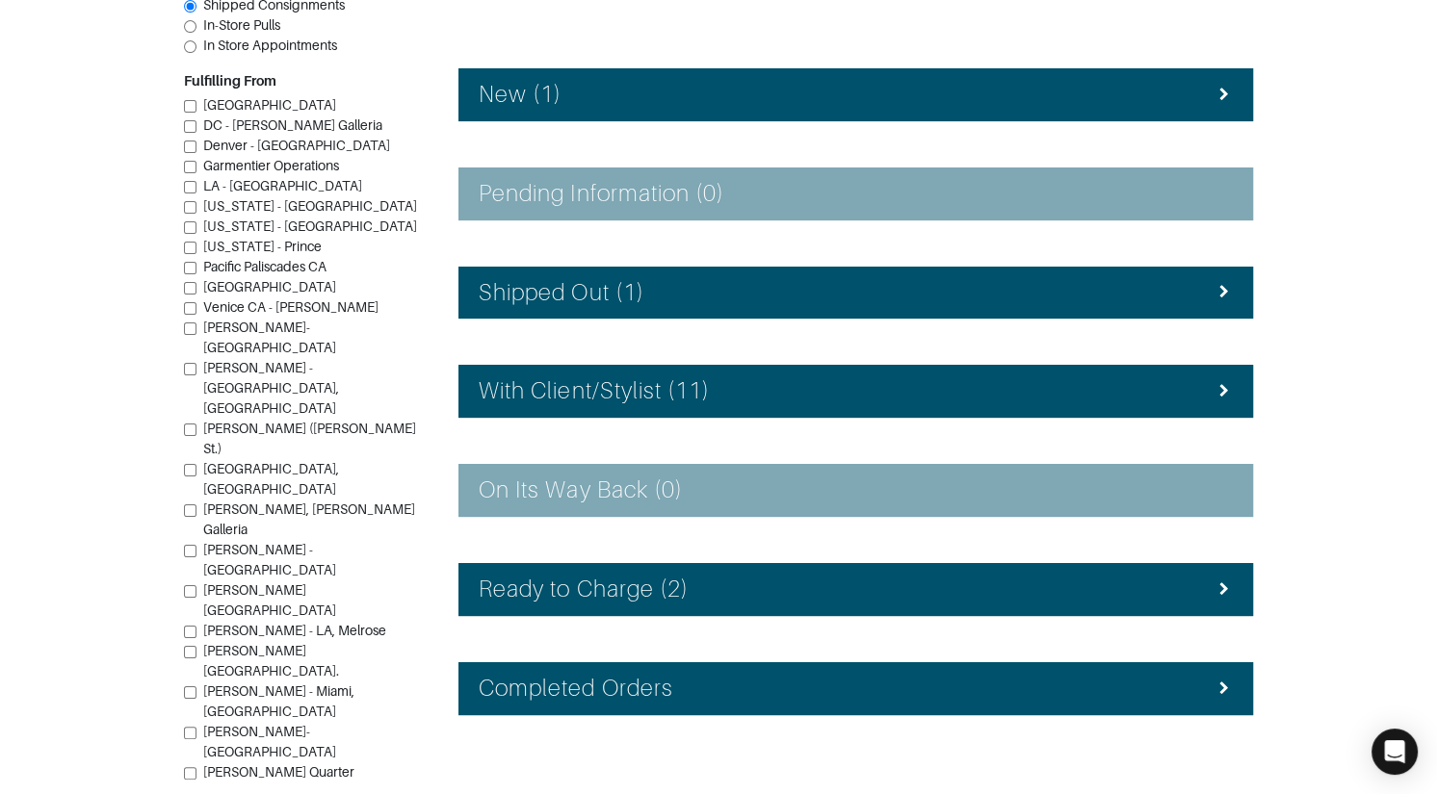
scroll to position [275, 0]
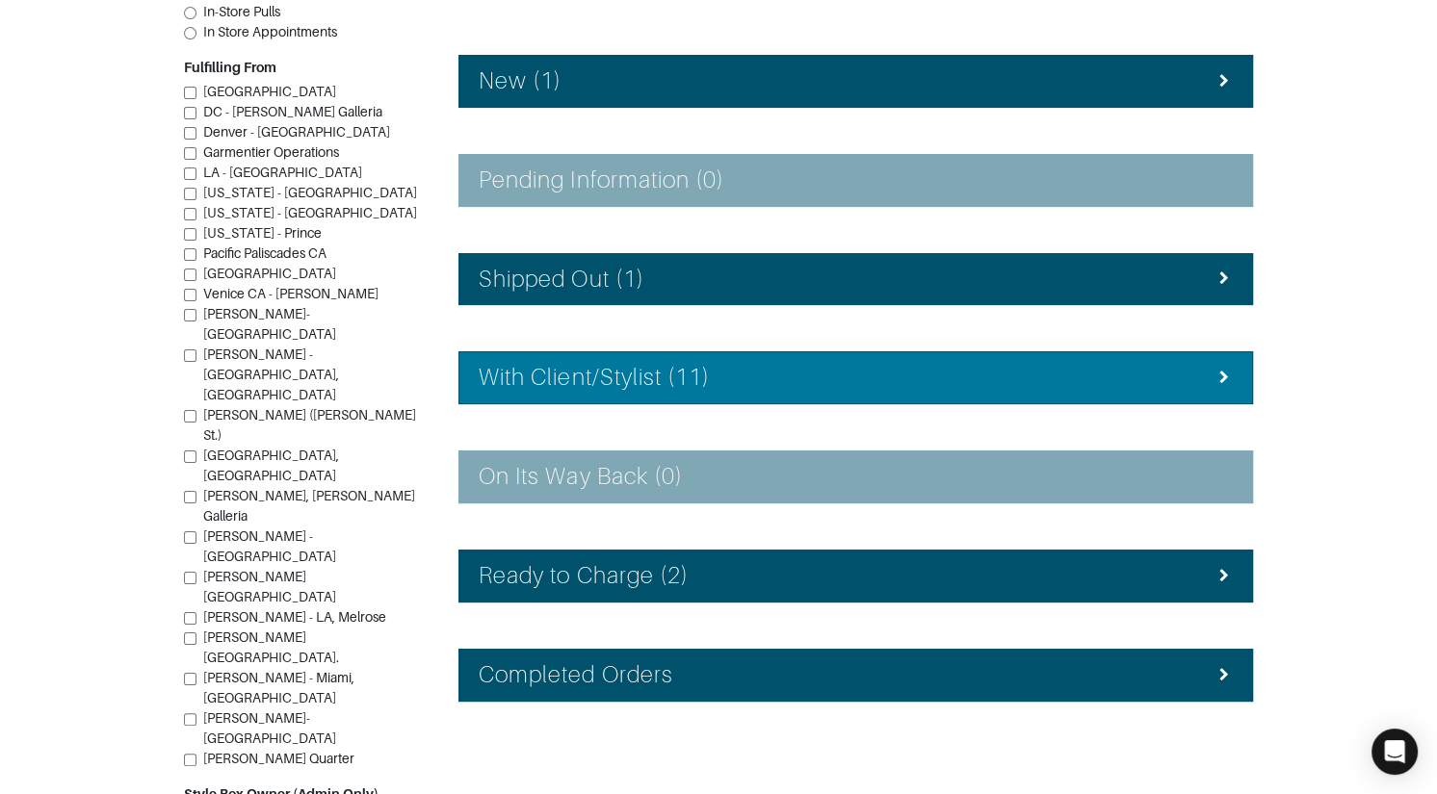
click at [568, 355] on li "With Client/Stylist (11)" at bounding box center [855, 377] width 794 height 53
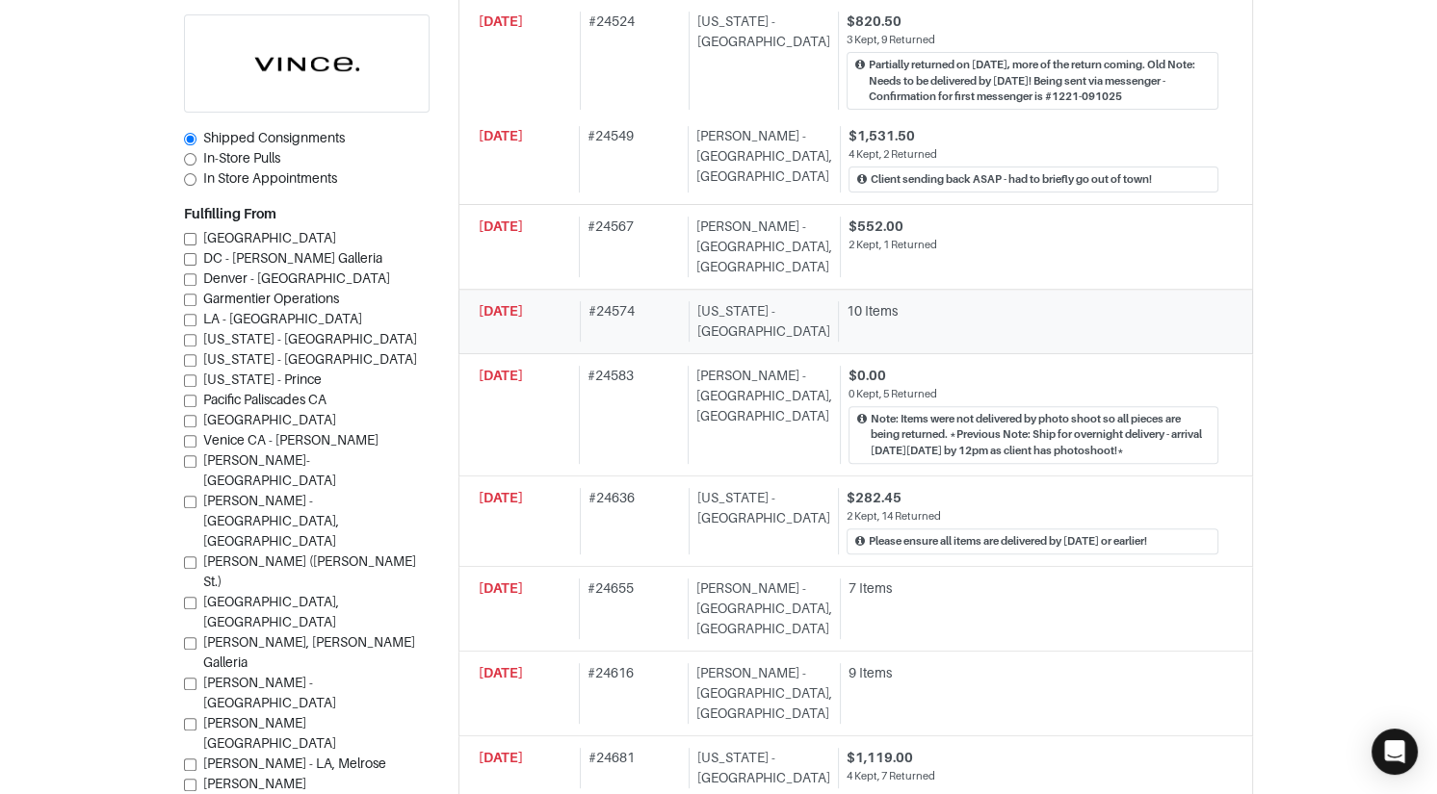
scroll to position [718, 0]
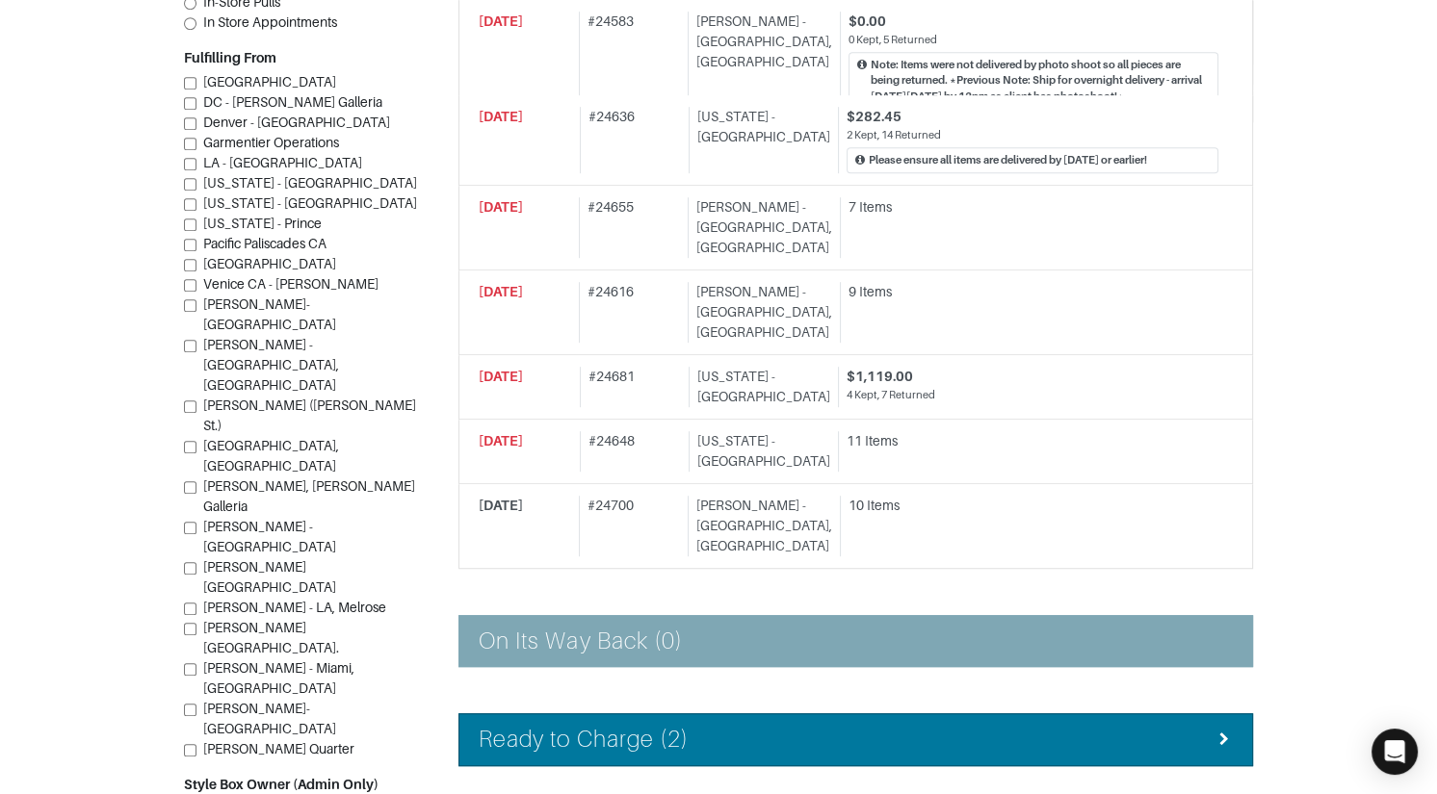
click at [812, 714] on li "Ready to Charge (2)" at bounding box center [855, 740] width 794 height 53
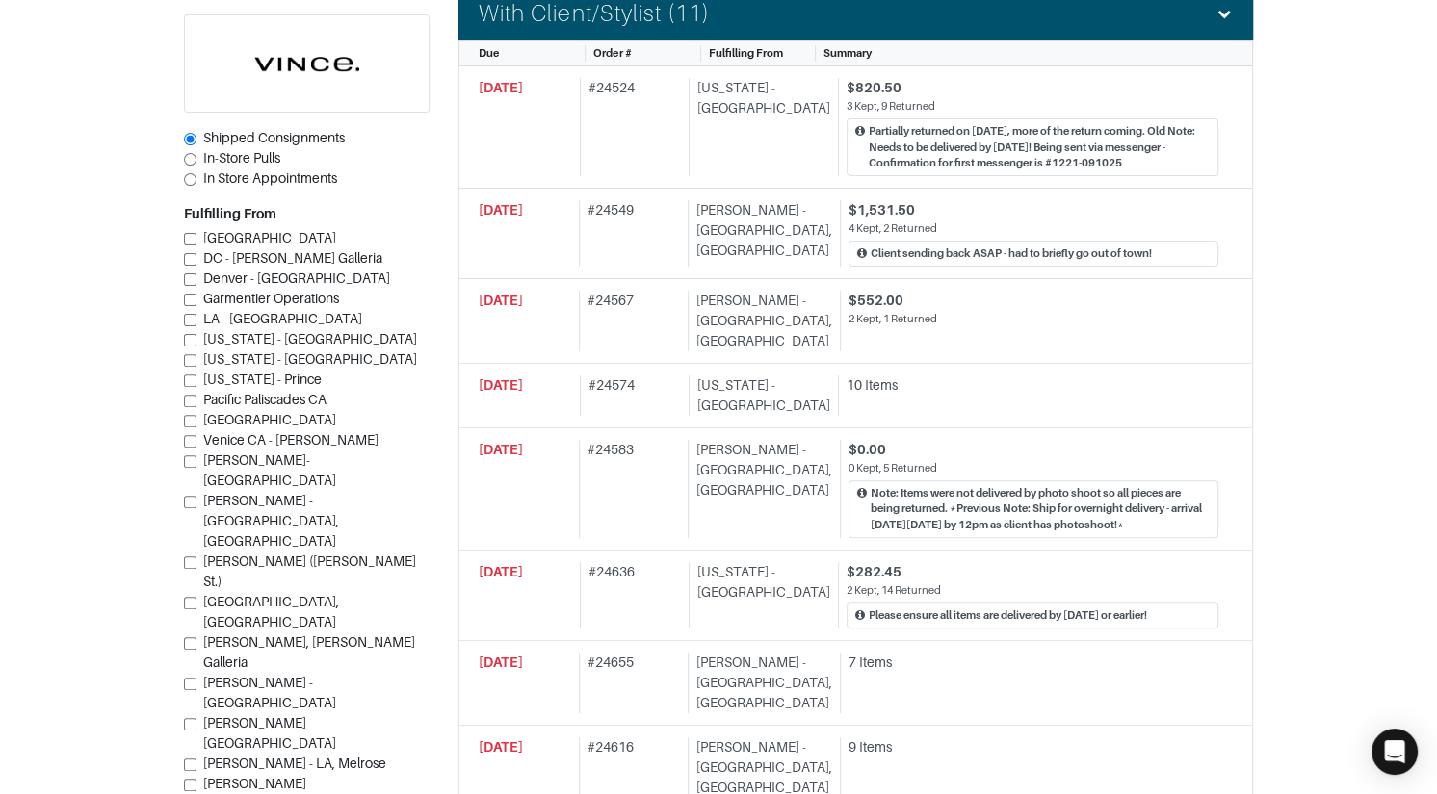
scroll to position [633, 0]
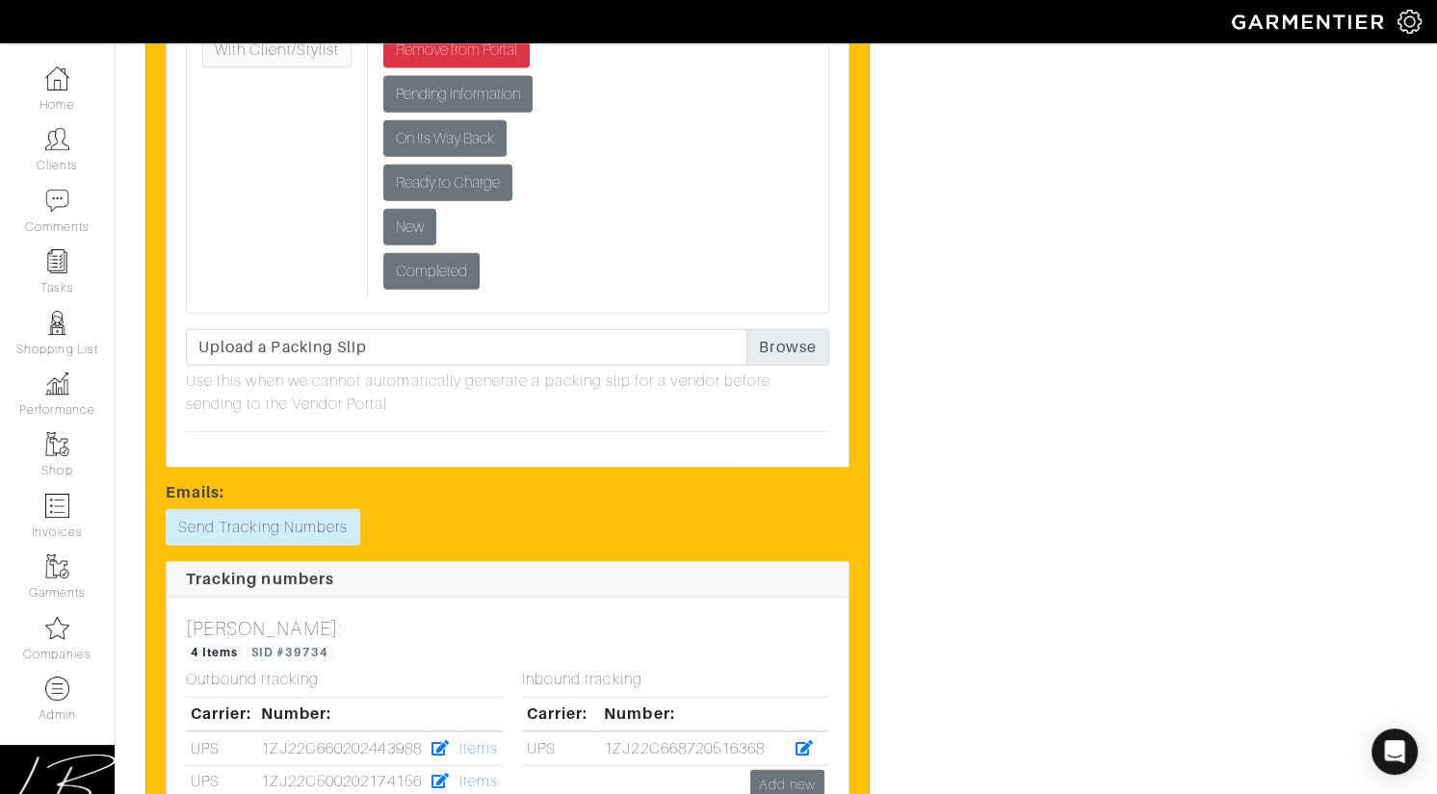
scroll to position [5899, 0]
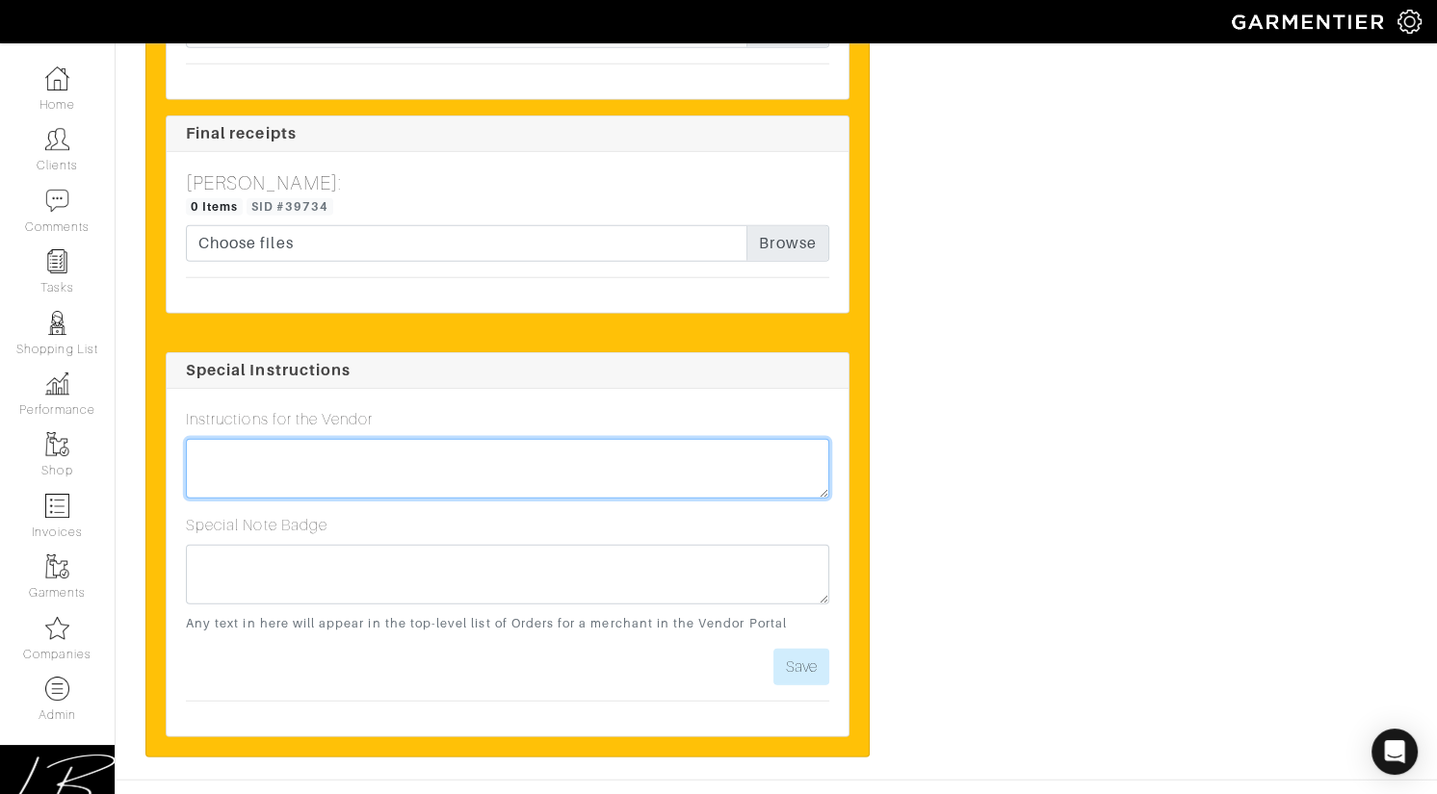
click at [520, 439] on textarea at bounding box center [507, 469] width 643 height 60
type textarea "Items were all too large, client needs additional return label please - thank y…"
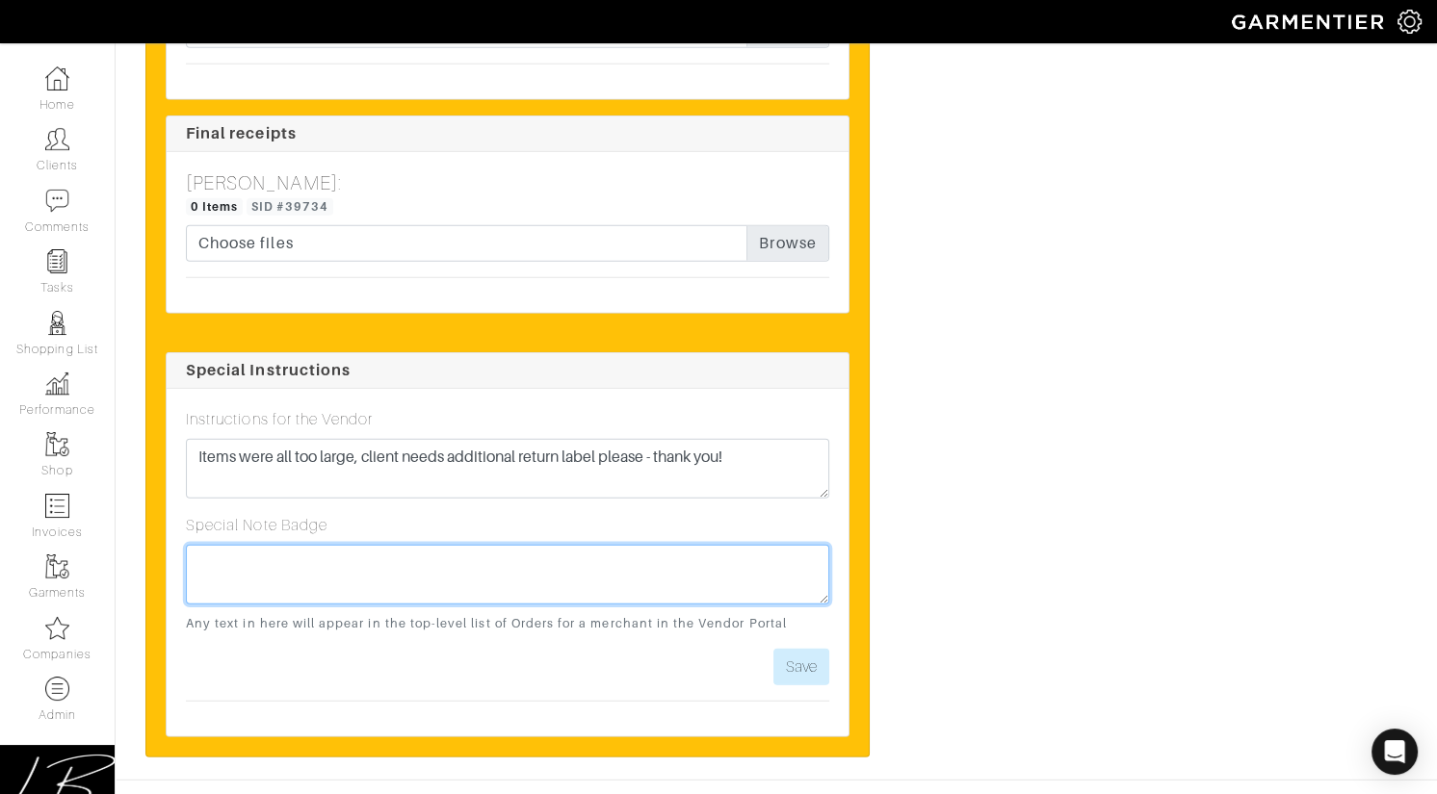
paste textarea "Items were all too large, client needs additional return label please - thank y…"
type textarea "Items were all too large, client needs additional return label please - thank y…"
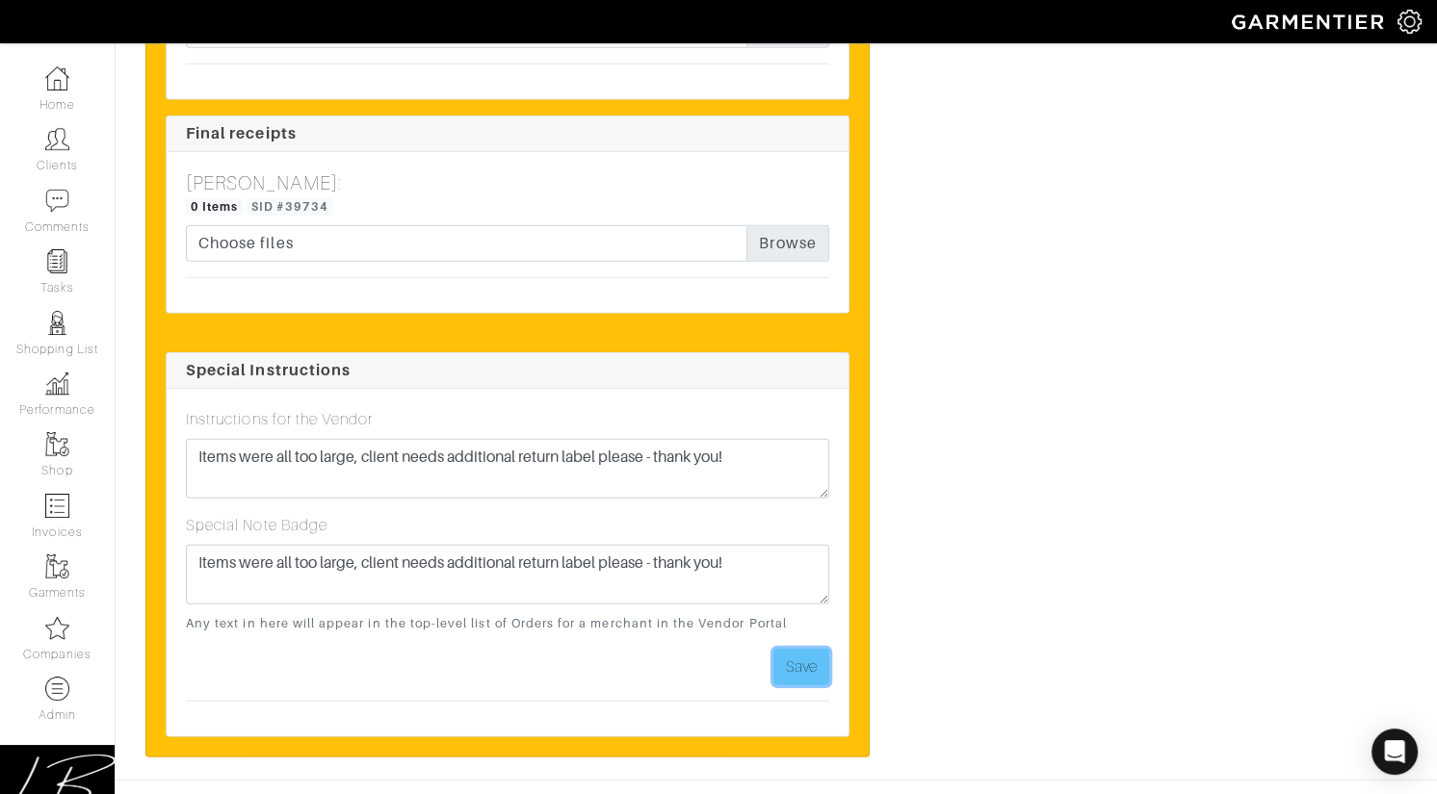
click at [795, 649] on button "Save" at bounding box center [801, 667] width 56 height 37
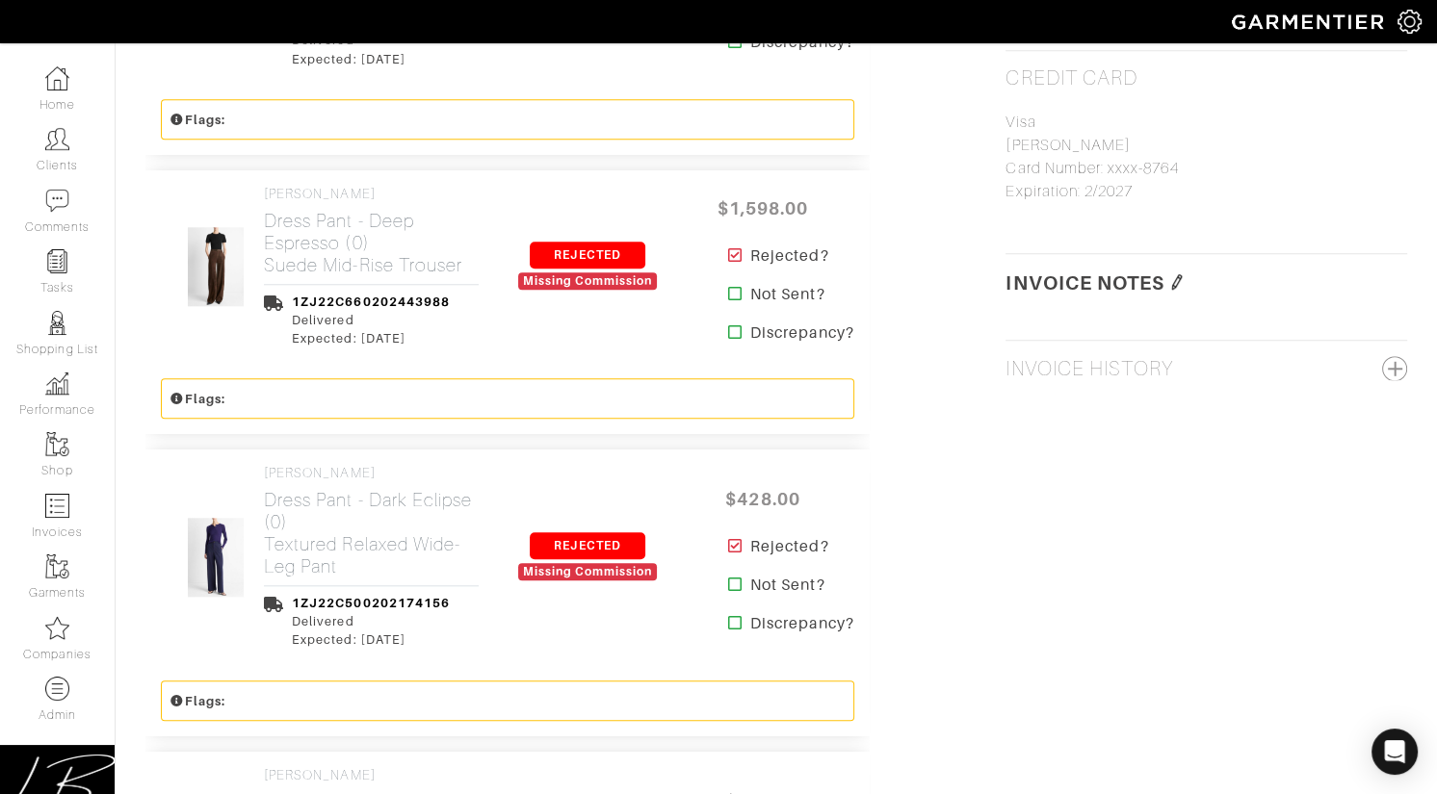
scroll to position [1954, 0]
click at [1172, 284] on img at bounding box center [1176, 280] width 15 height 15
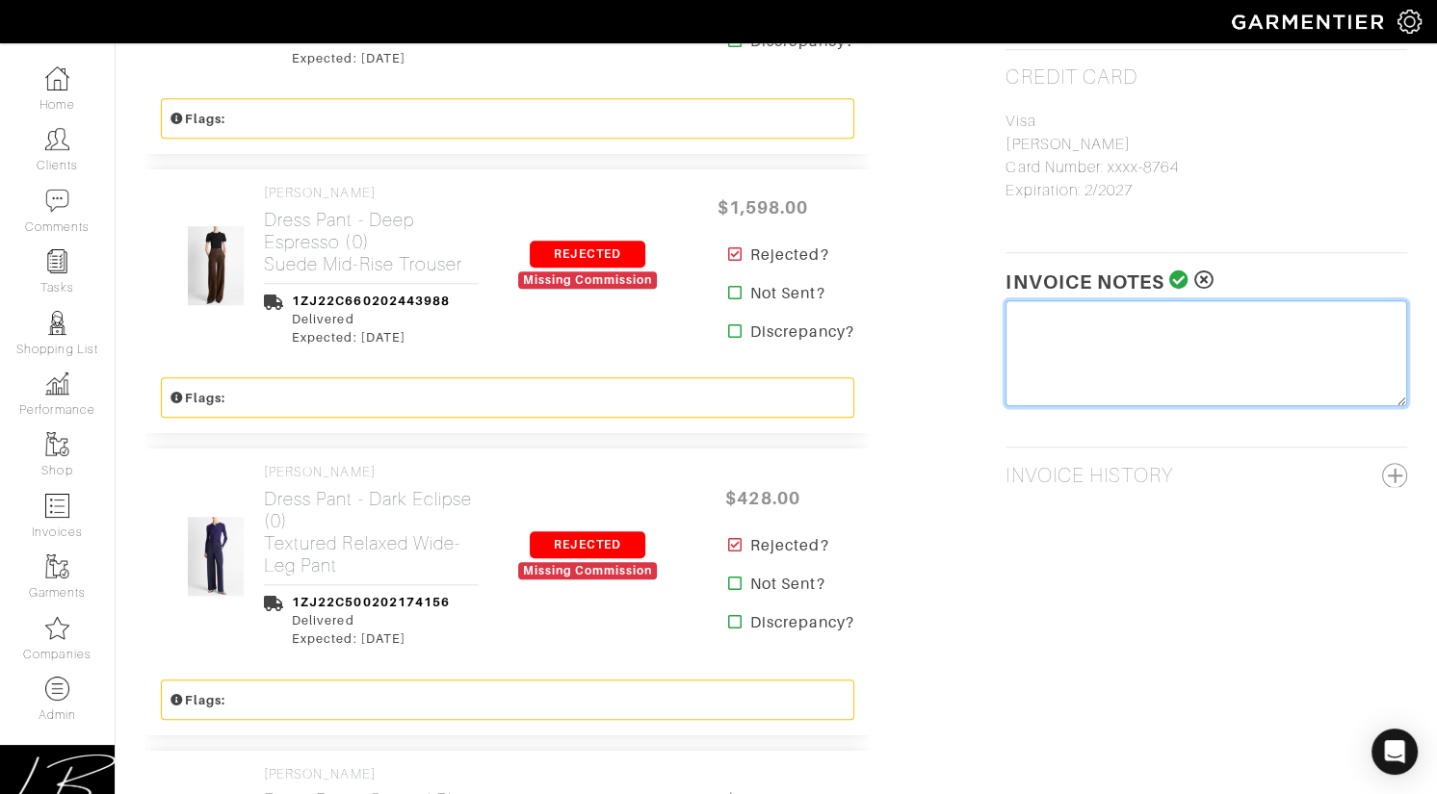
click at [1117, 350] on textarea at bounding box center [1206, 353] width 402 height 106
type textarea "$0 Box Restocking Fee: $25"
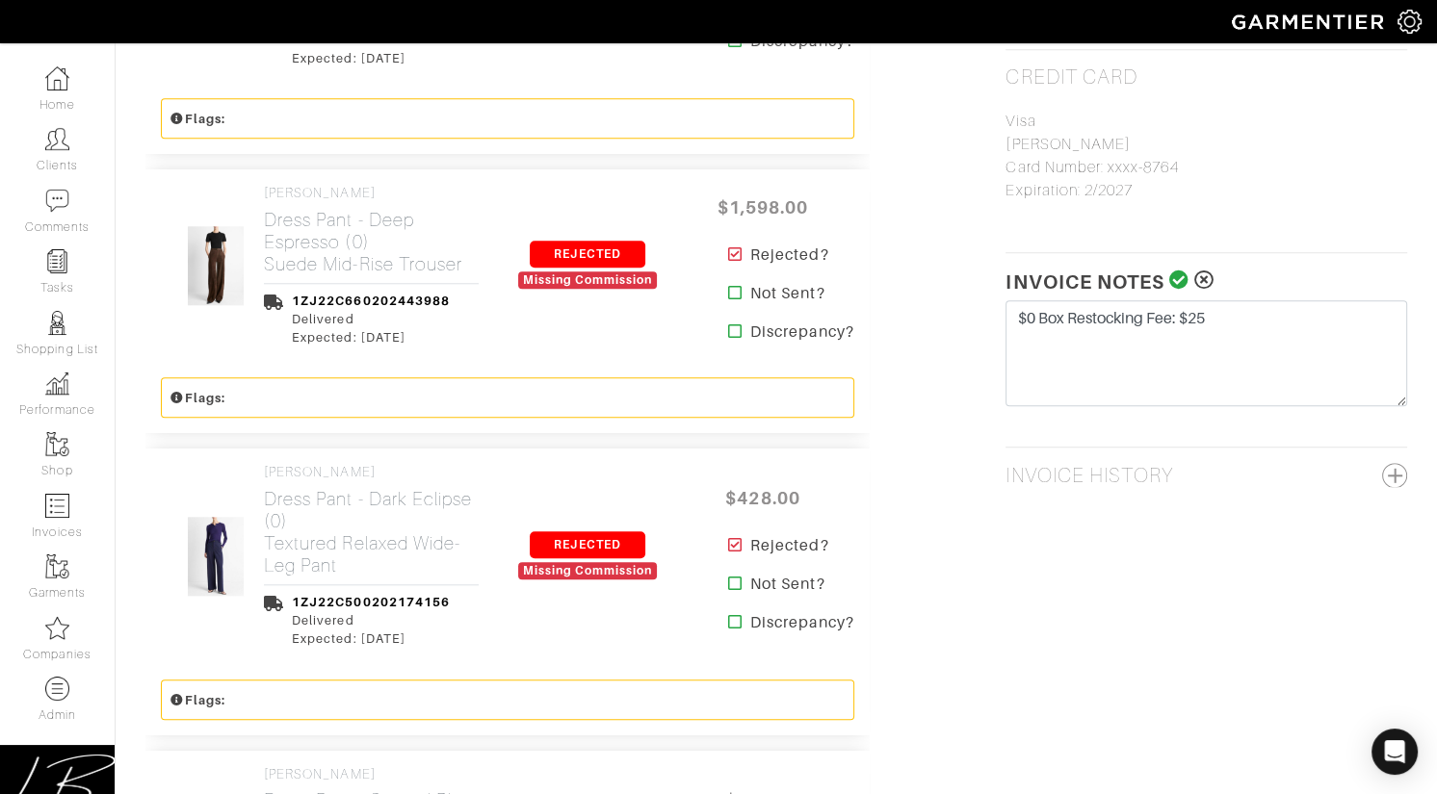
click at [1180, 271] on icon at bounding box center [1179, 280] width 20 height 19
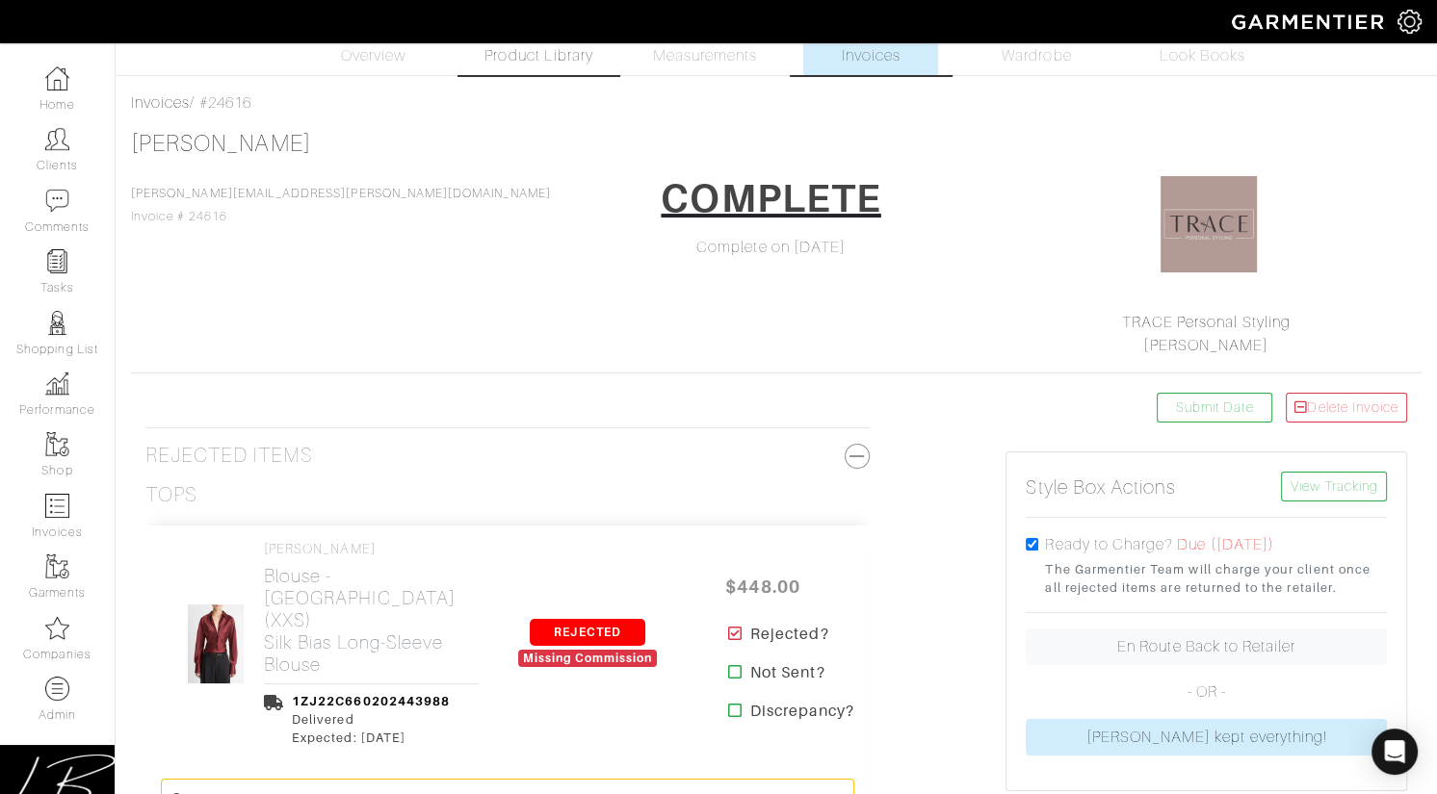
scroll to position [0, 0]
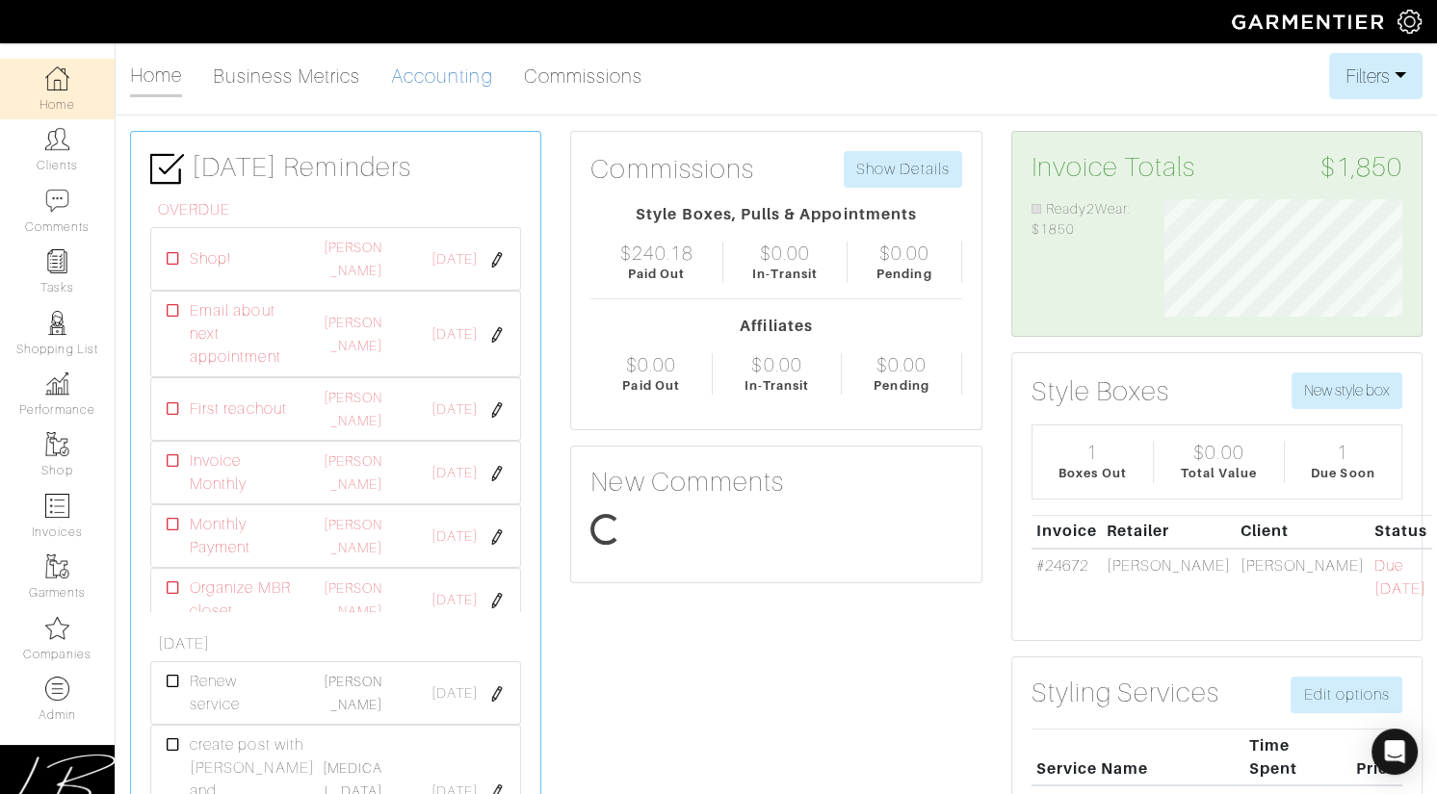
scroll to position [118, 266]
drag, startPoint x: 452, startPoint y: 84, endPoint x: 329, endPoint y: 102, distance: 123.7
click at [452, 84] on link "Accounting" at bounding box center [442, 76] width 102 height 39
click at [448, 83] on link "Accounting" at bounding box center [442, 76] width 102 height 39
select select
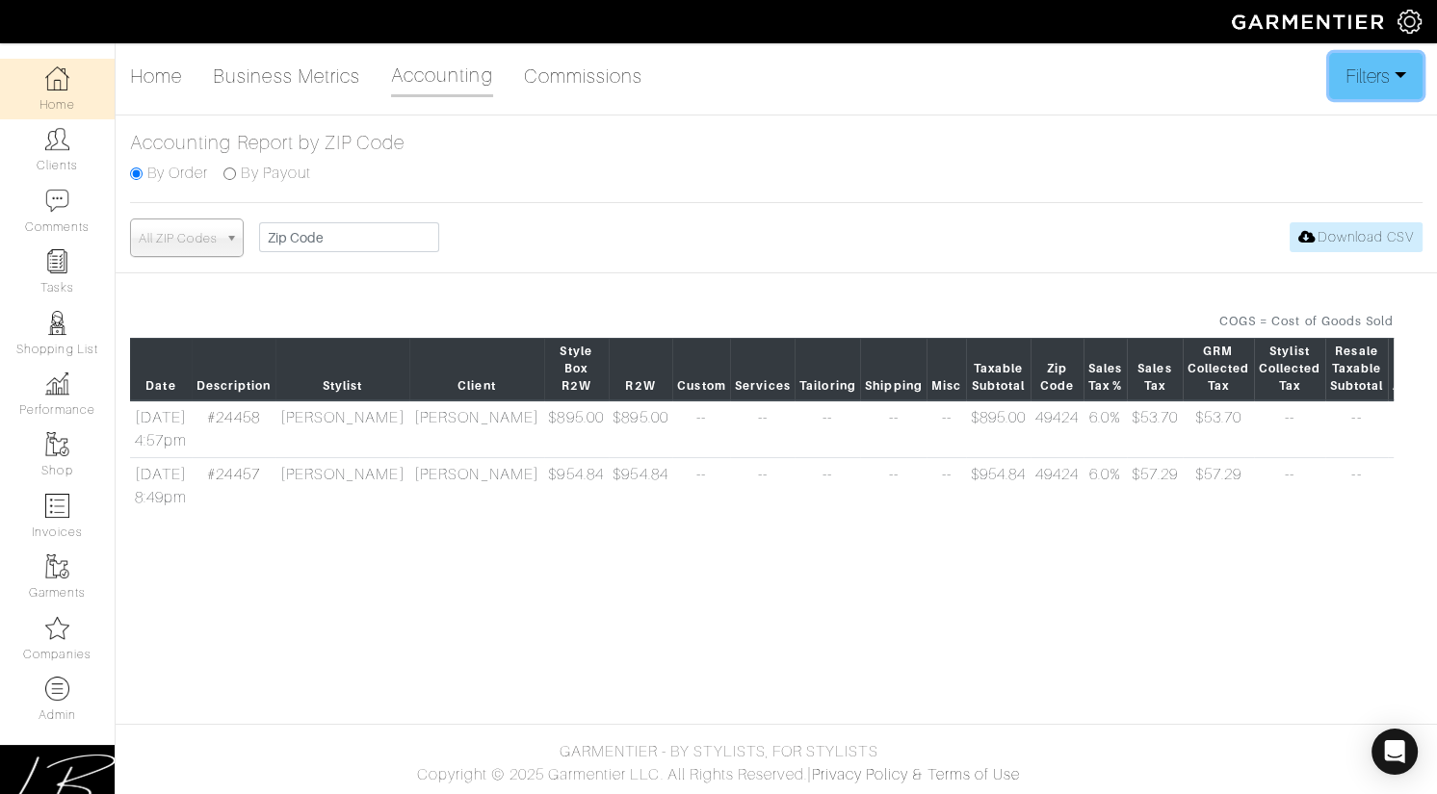
click at [1376, 76] on button "Filters" at bounding box center [1375, 76] width 93 height 46
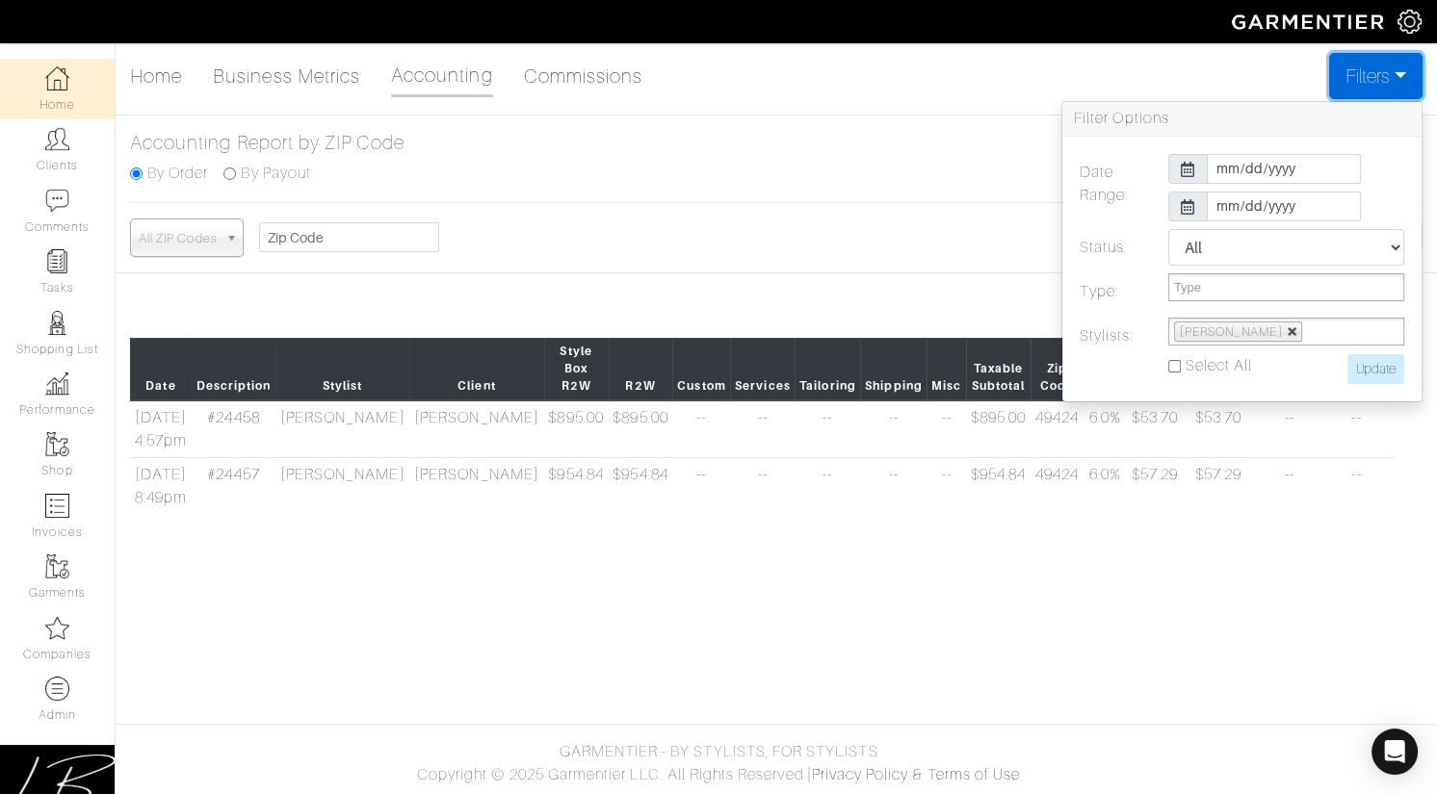
click at [1286, 332] on link at bounding box center [1292, 332] width 12 height 12
select select
type input "Stylist"
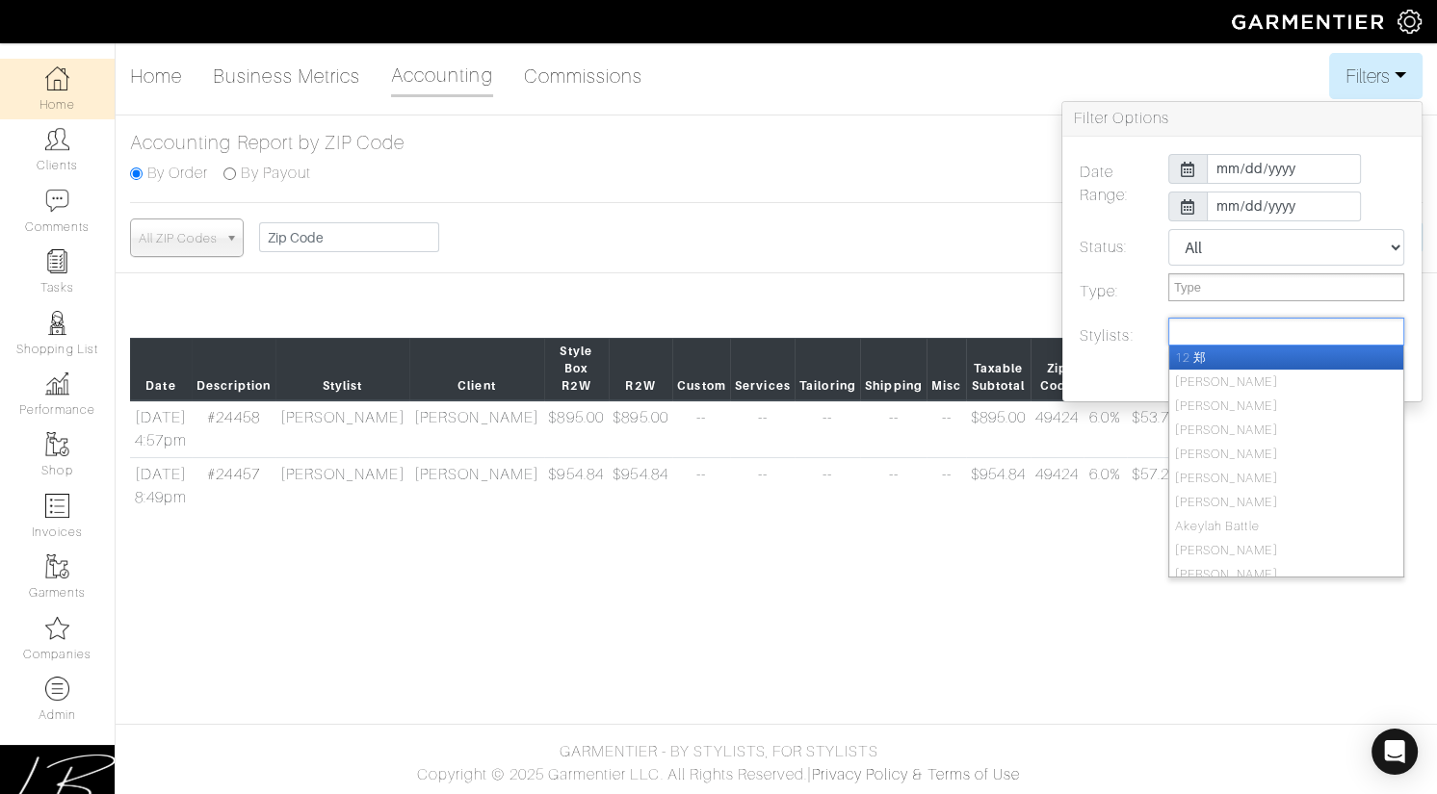
click at [1253, 332] on ul at bounding box center [1286, 332] width 236 height 28
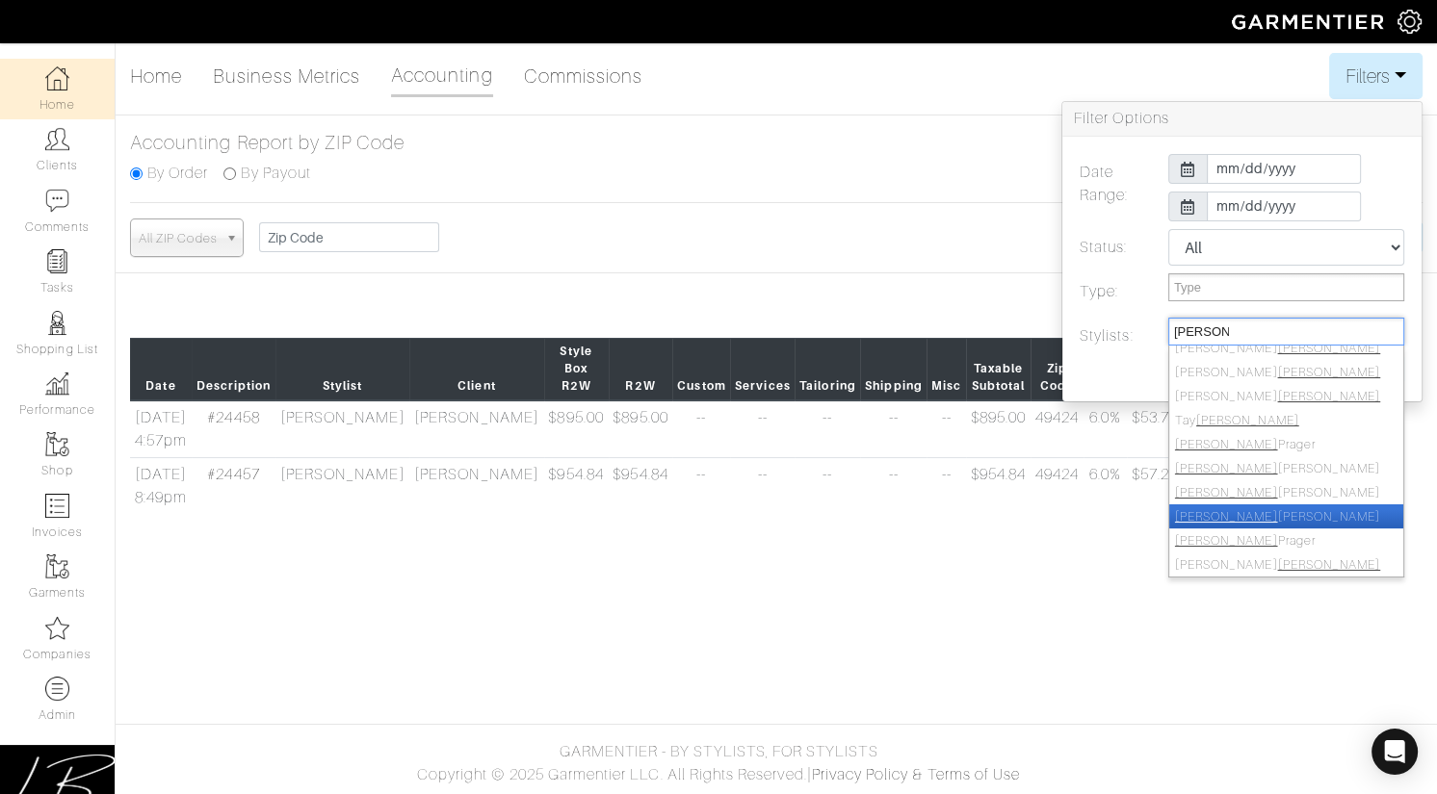
scroll to position [32, 0]
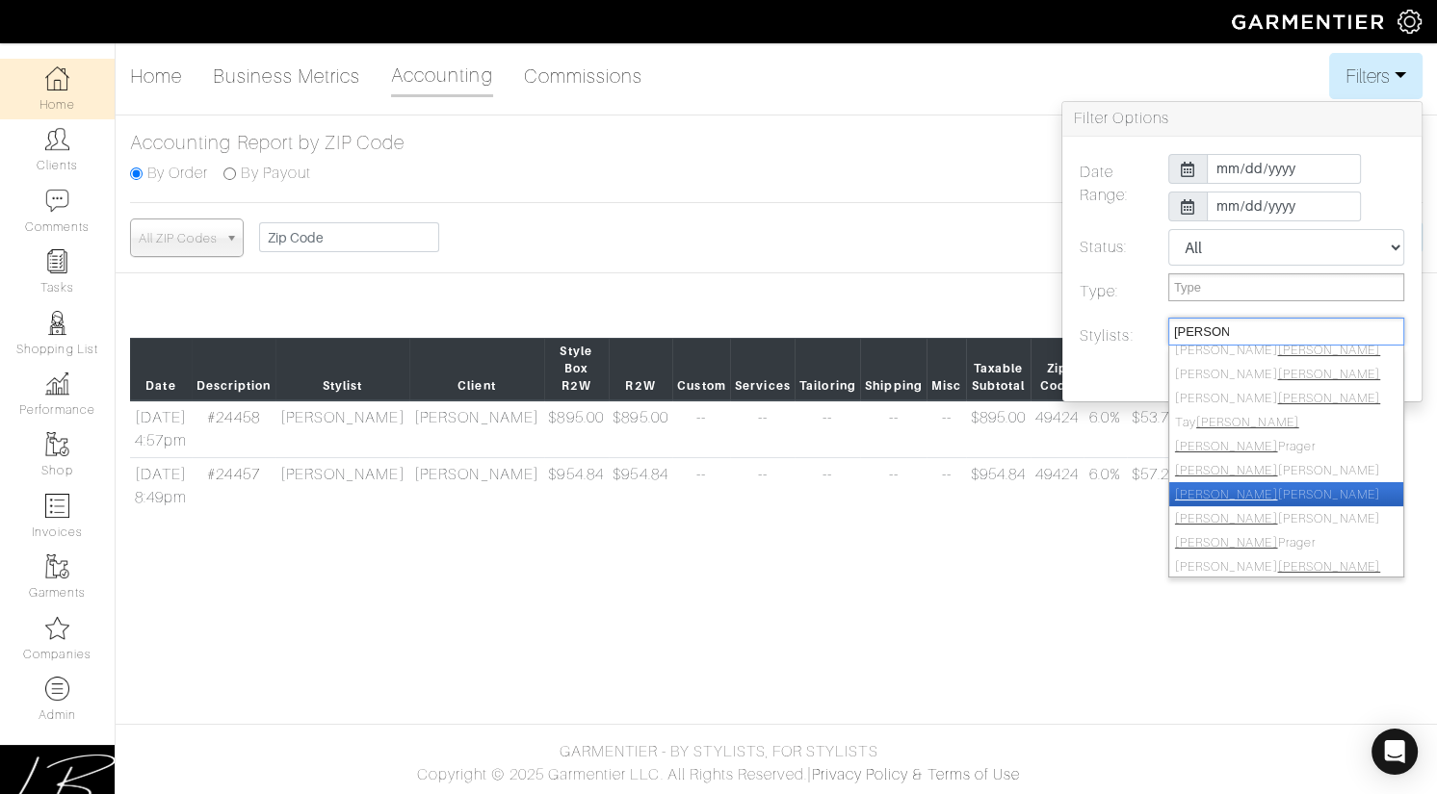
type input "taylor"
click at [1257, 497] on li "Taylor Rapoport" at bounding box center [1286, 494] width 234 height 24
select select "252"
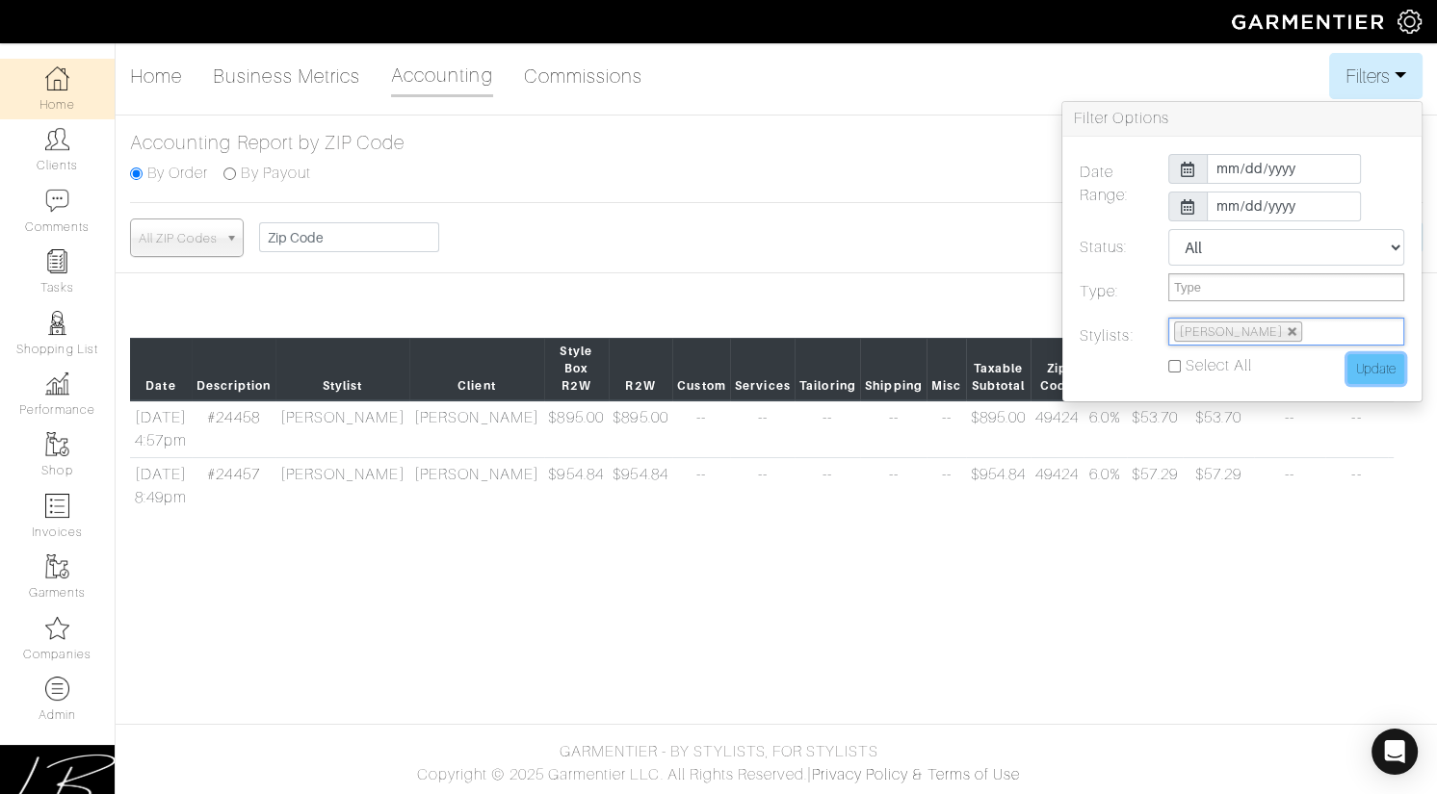
click at [1378, 374] on input "Update" at bounding box center [1375, 369] width 57 height 30
type input "Update"
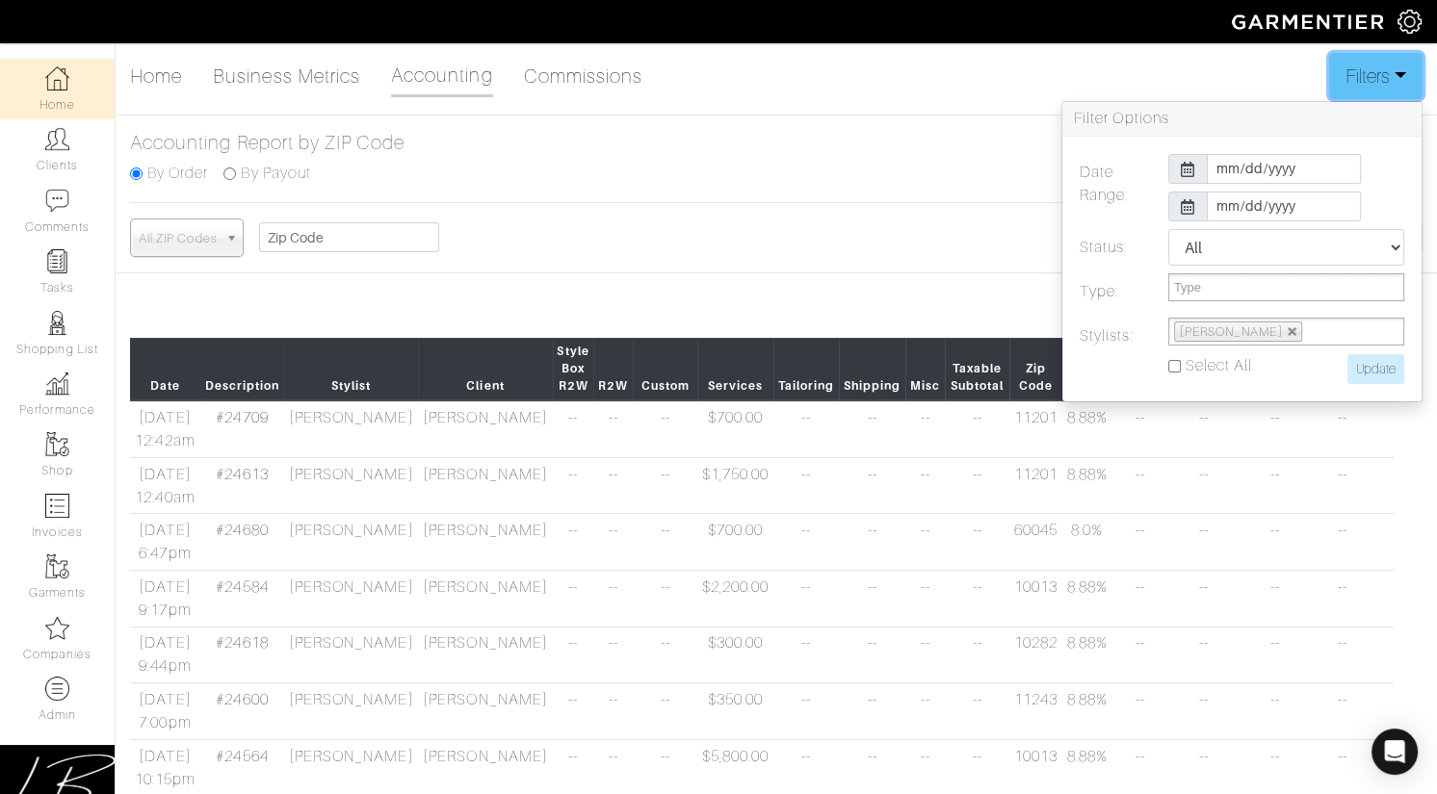
click at [1367, 84] on button "Filters" at bounding box center [1375, 76] width 93 height 46
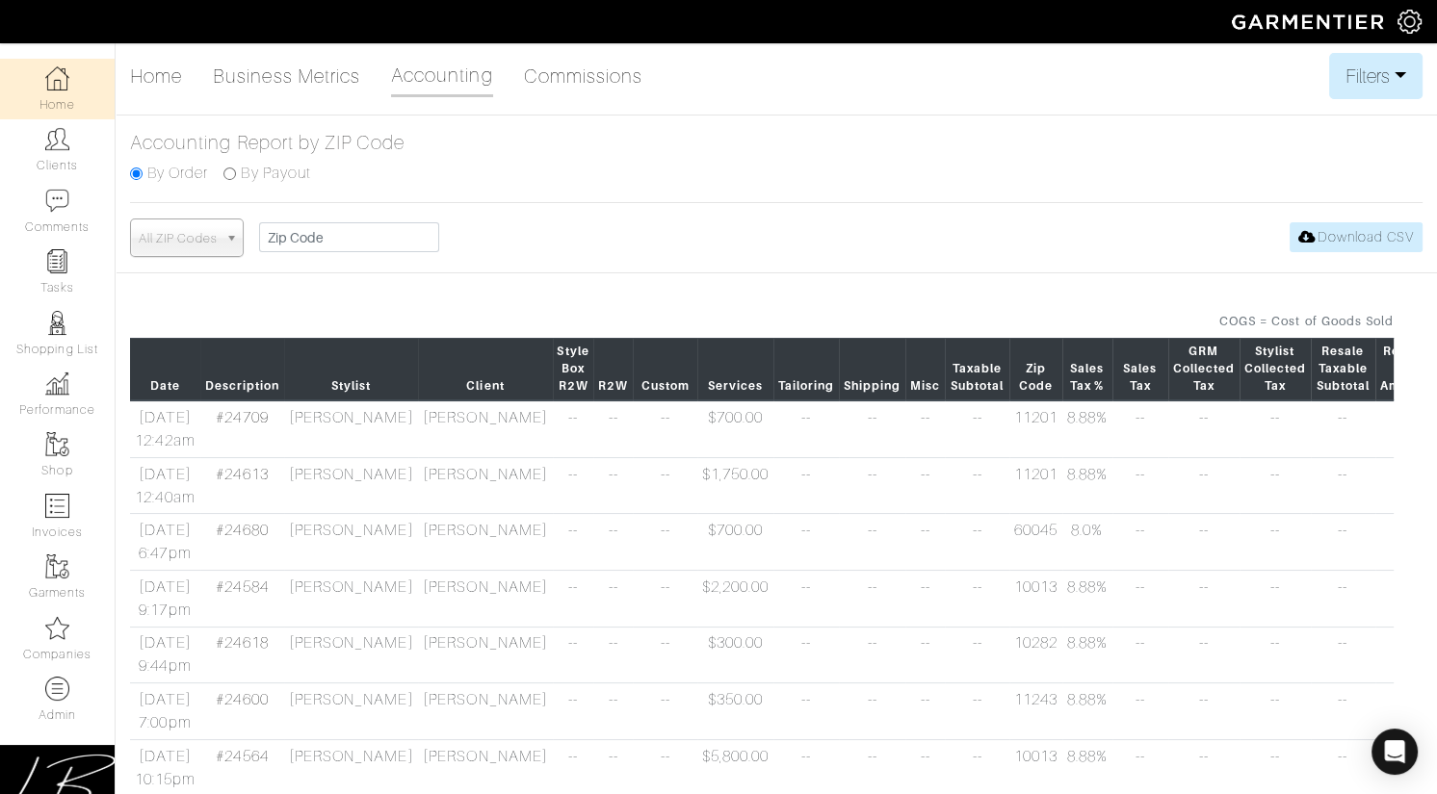
click at [232, 171] on input "By Payout" at bounding box center [229, 174] width 13 height 13
radio input "true"
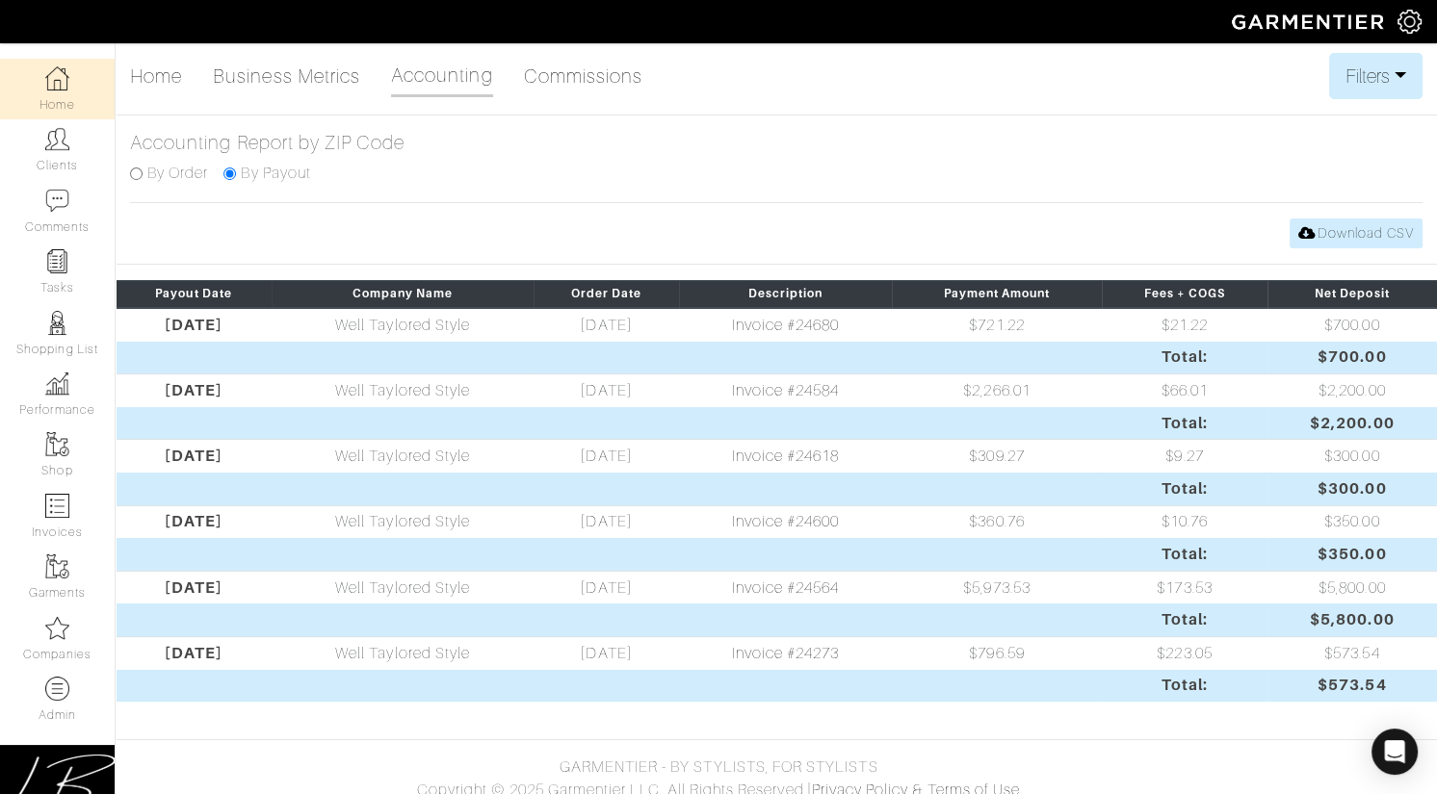
click at [139, 170] on input "By Order" at bounding box center [136, 174] width 13 height 13
radio input "true"
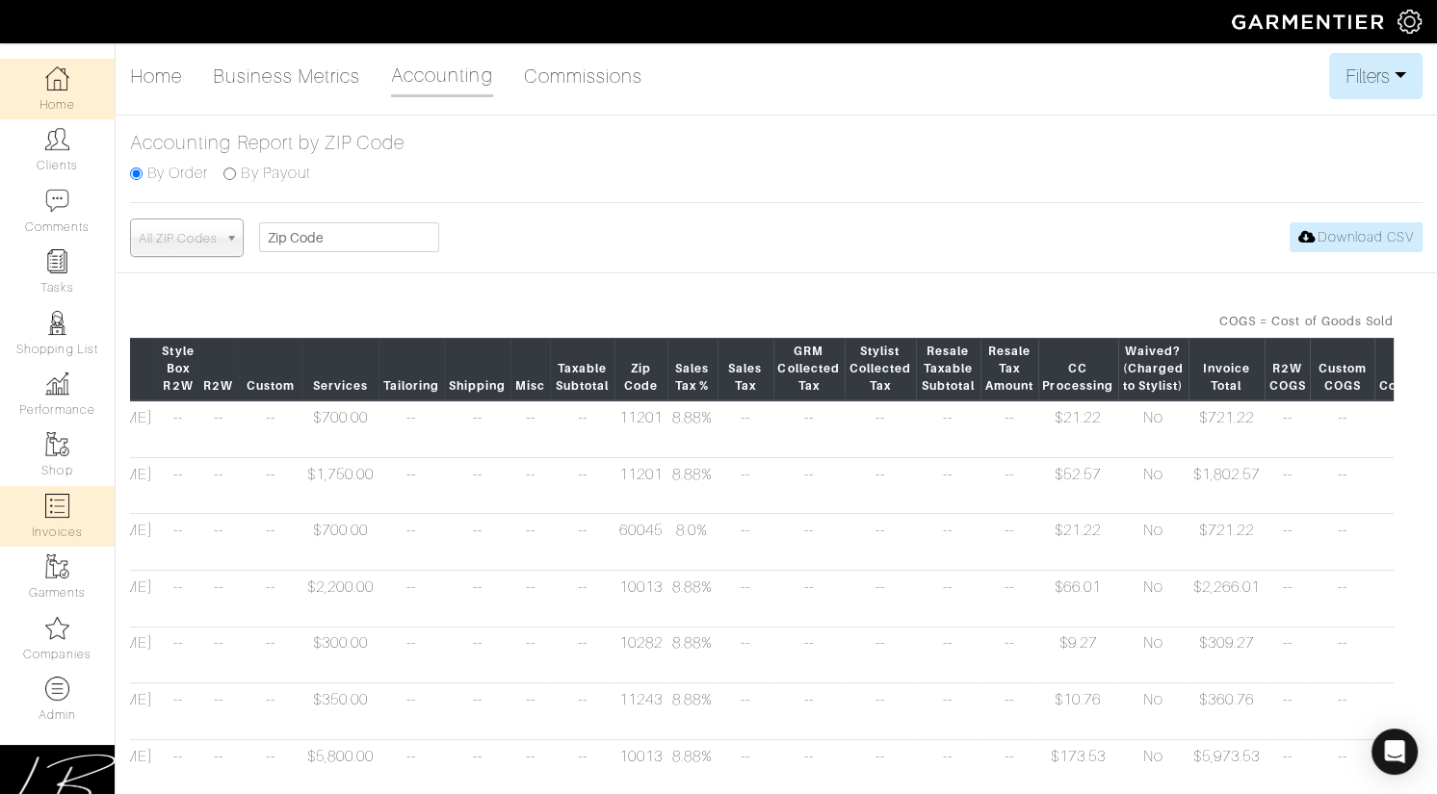
scroll to position [0, 0]
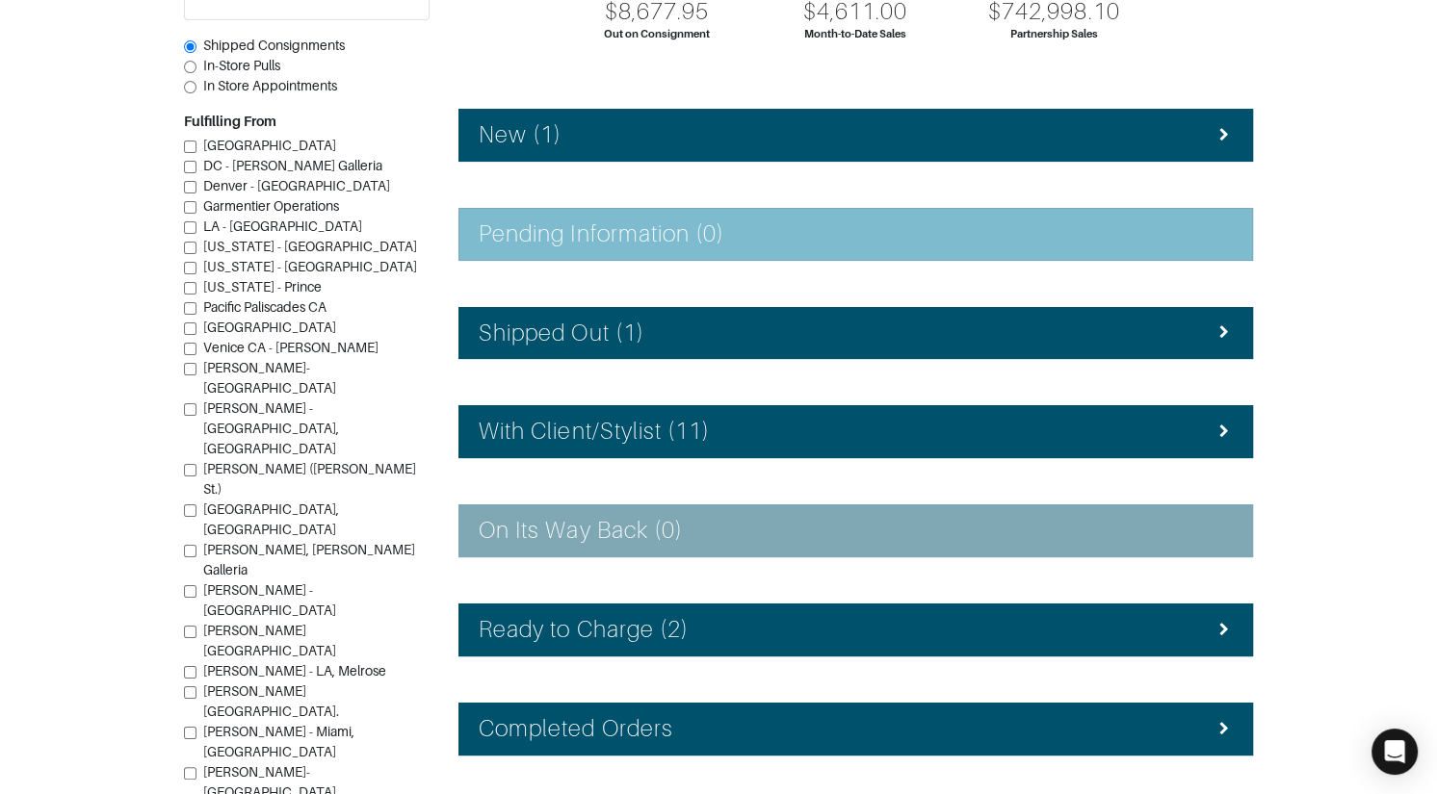
scroll to position [300, 0]
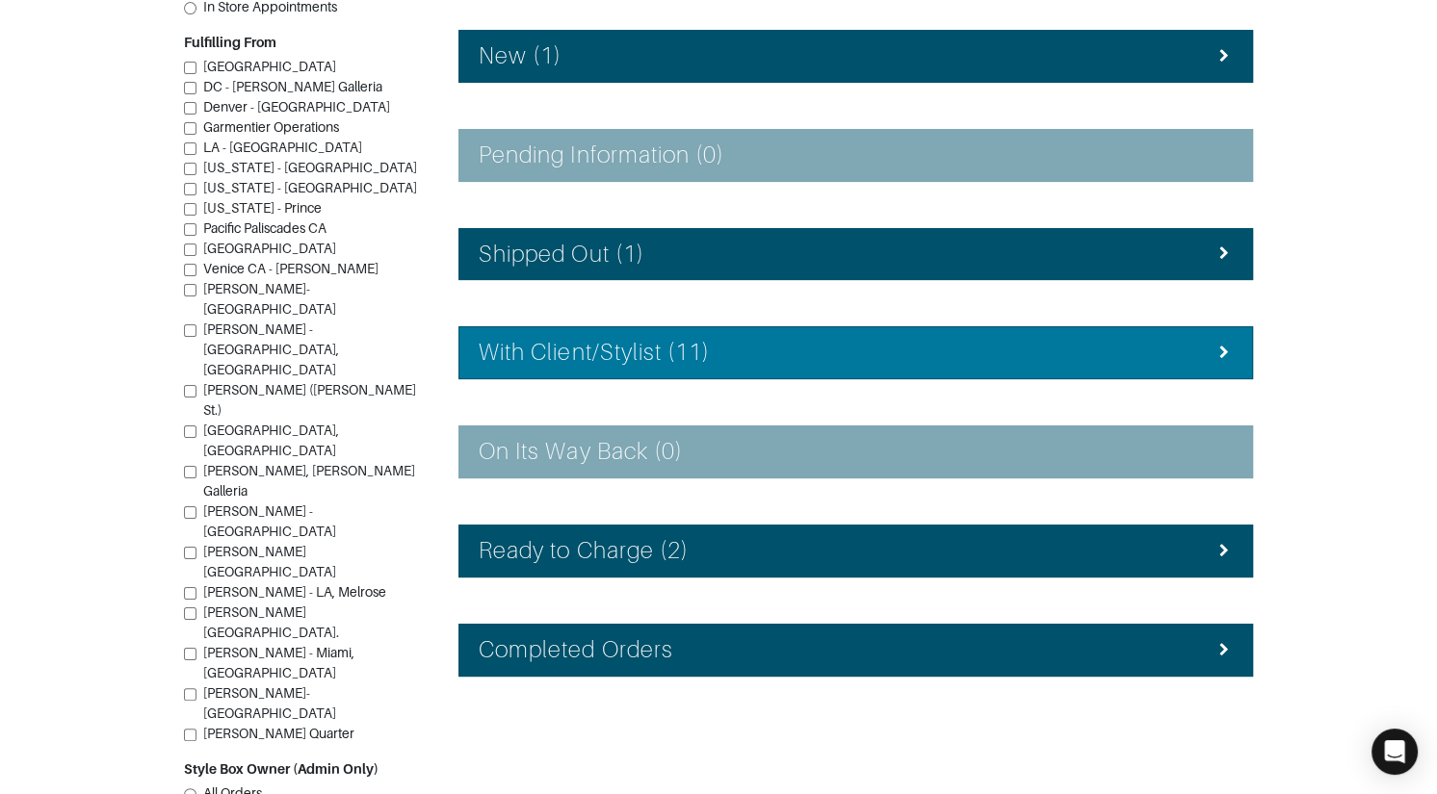
click at [575, 353] on h4 "With Client/Stylist (11)" at bounding box center [594, 353] width 231 height 28
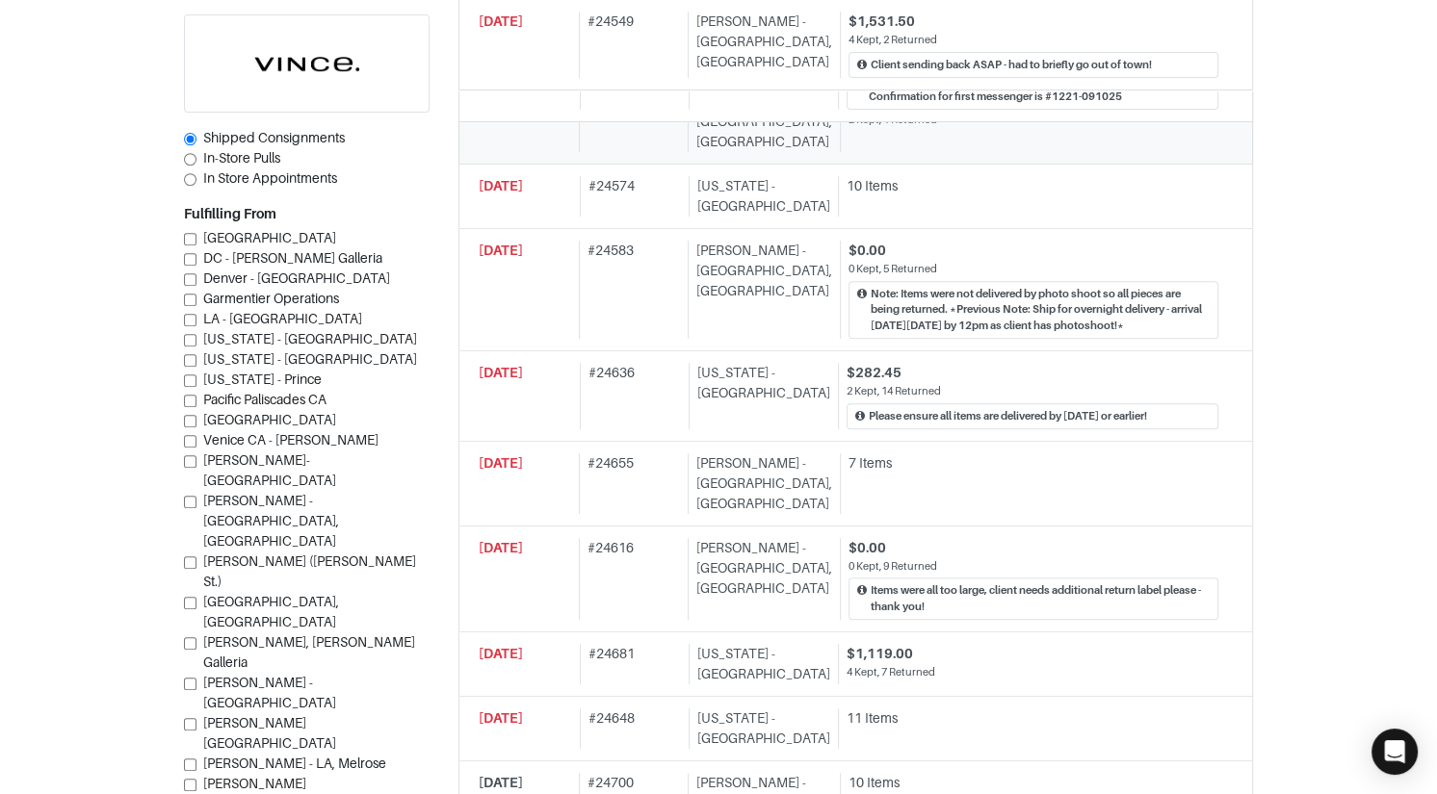
scroll to position [868, 0]
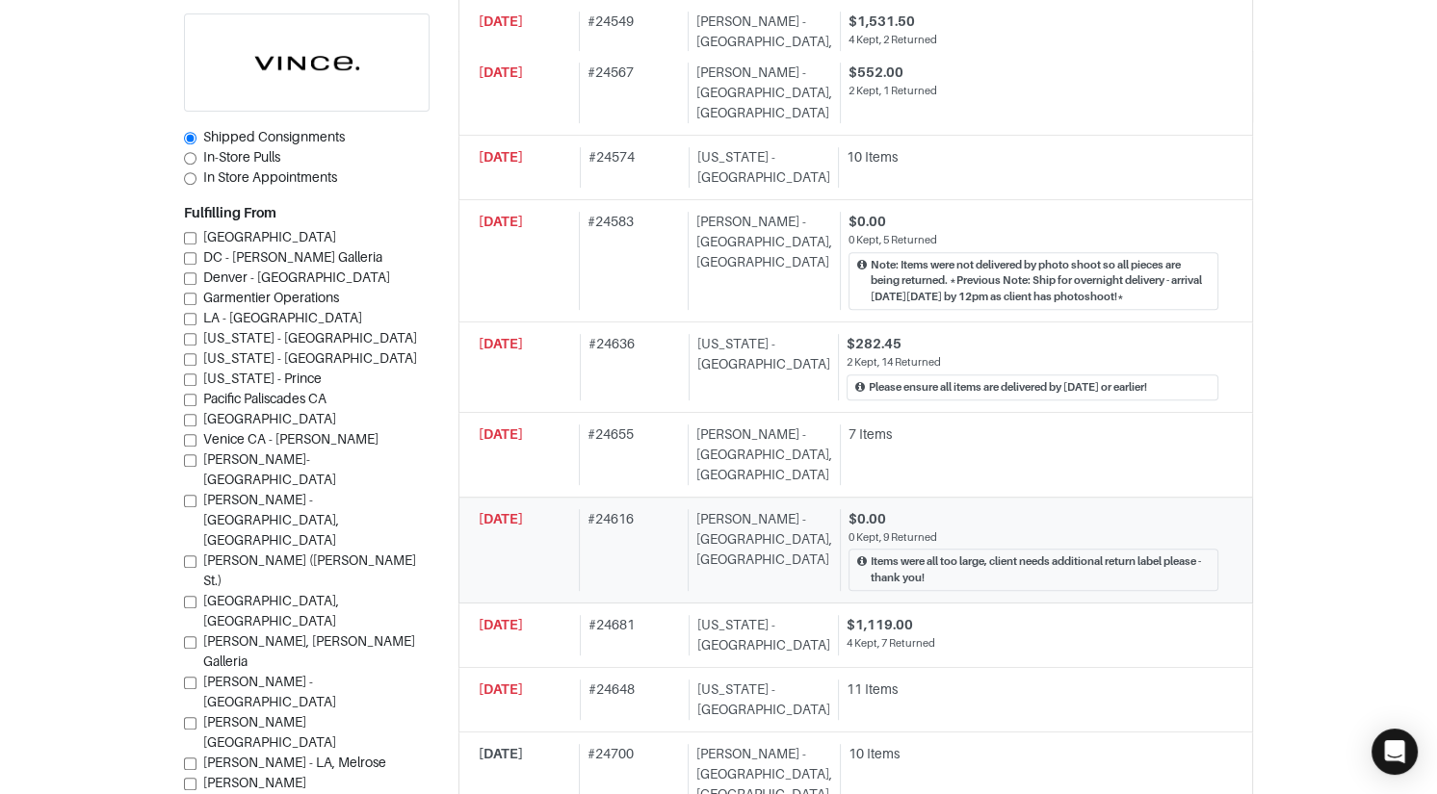
click at [589, 509] on div "# 24616" at bounding box center [629, 550] width 101 height 82
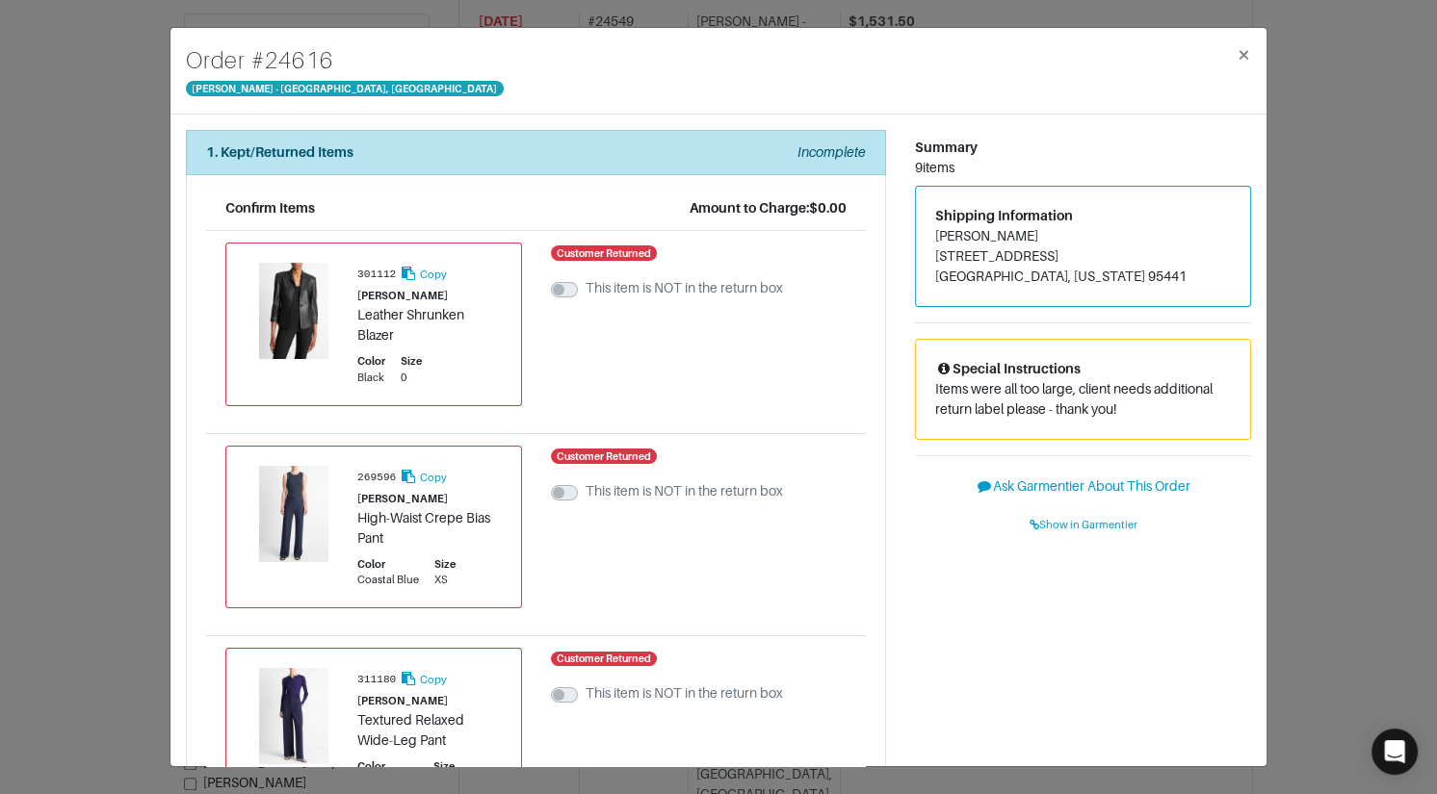
click at [1319, 316] on div "Order # 24616 [PERSON_NAME] - [GEOGRAPHIC_DATA], [GEOGRAPHIC_DATA] × 1. Kept/Re…" at bounding box center [718, 397] width 1437 height 794
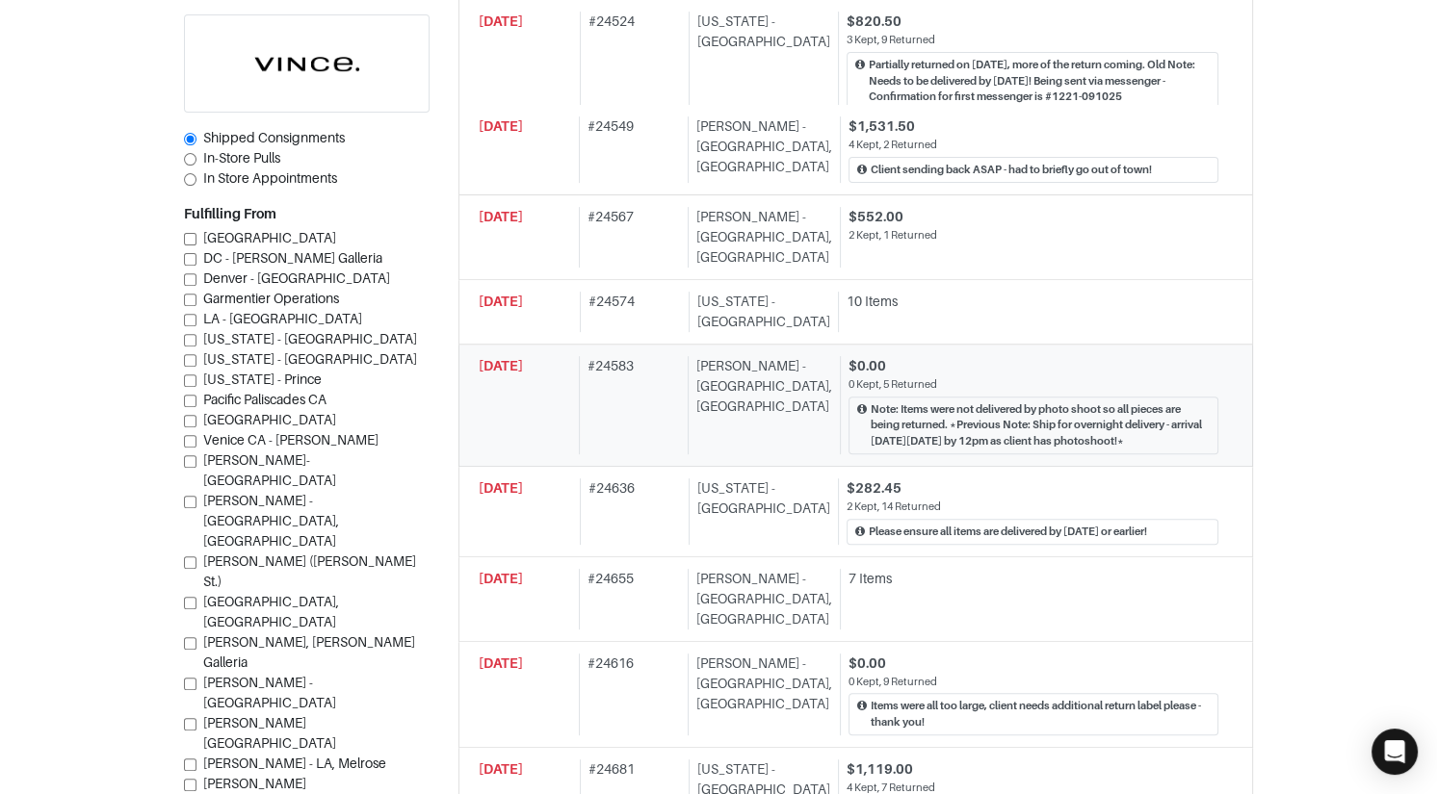
scroll to position [722, 0]
click at [784, 421] on div "[PERSON_NAME] - [GEOGRAPHIC_DATA], [GEOGRAPHIC_DATA]" at bounding box center [760, 406] width 144 height 98
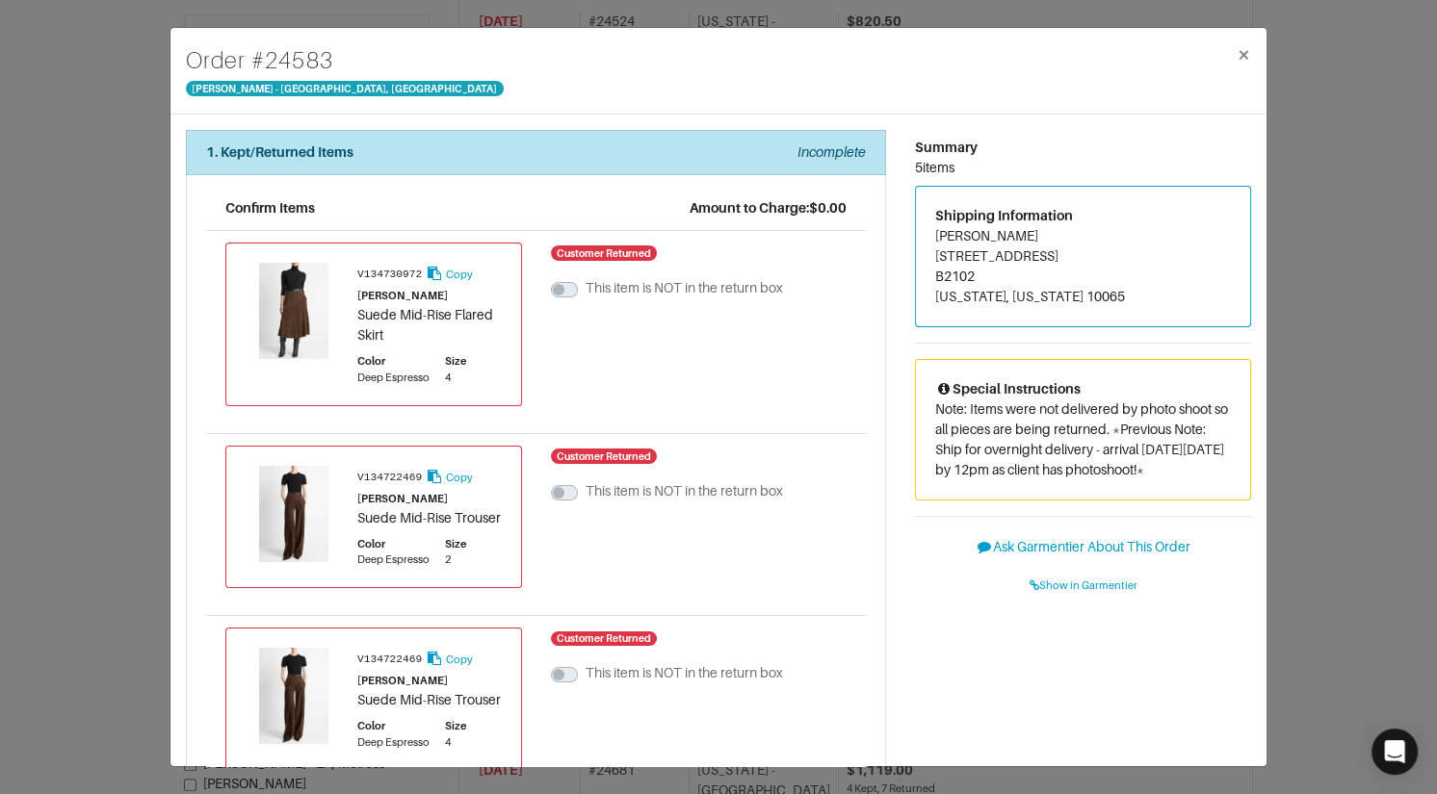
click at [1316, 367] on div "Order # [GEOGRAPHIC_DATA][PERSON_NAME] × 1. Kept/Returned Items Incomplete Conf…" at bounding box center [718, 397] width 1437 height 794
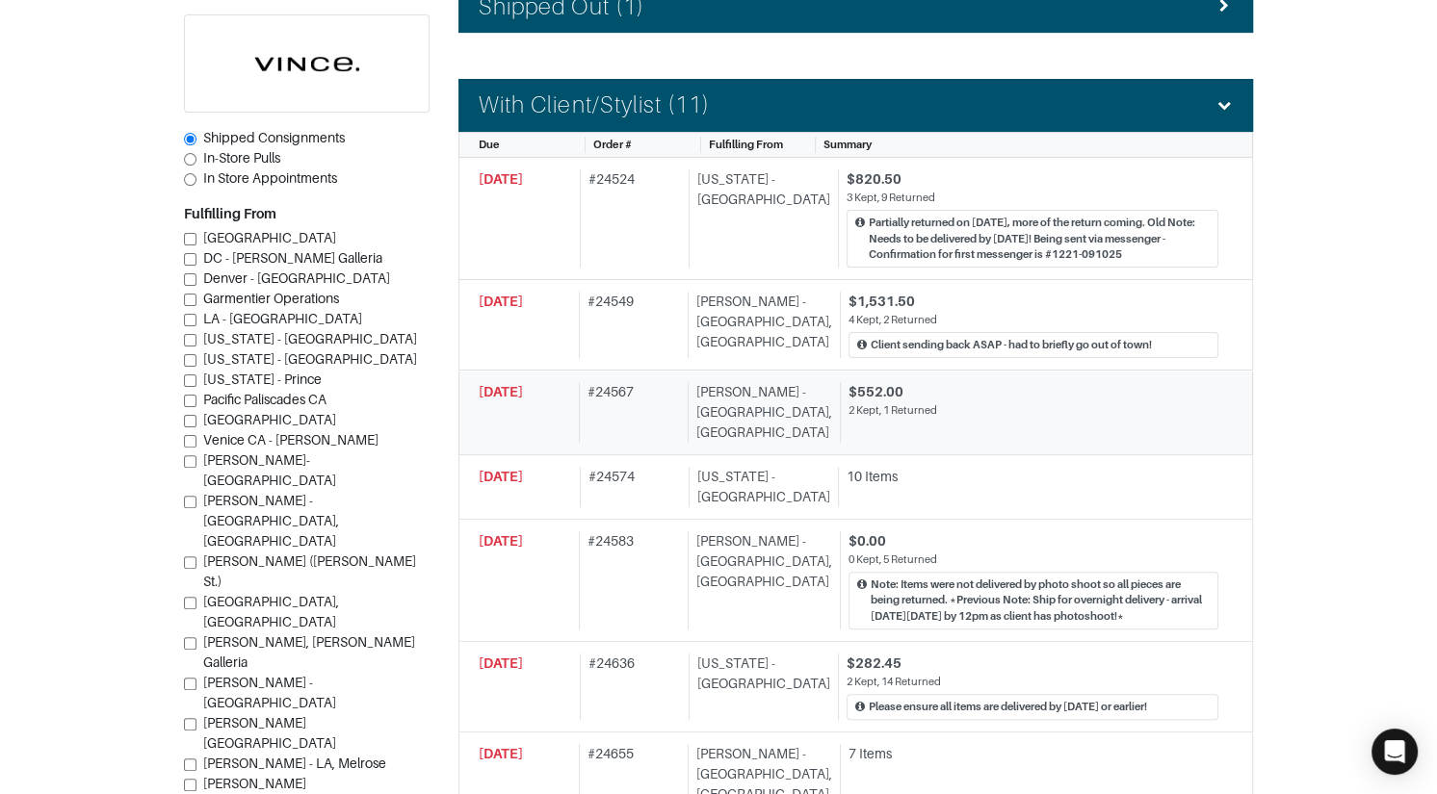
scroll to position [1242, 0]
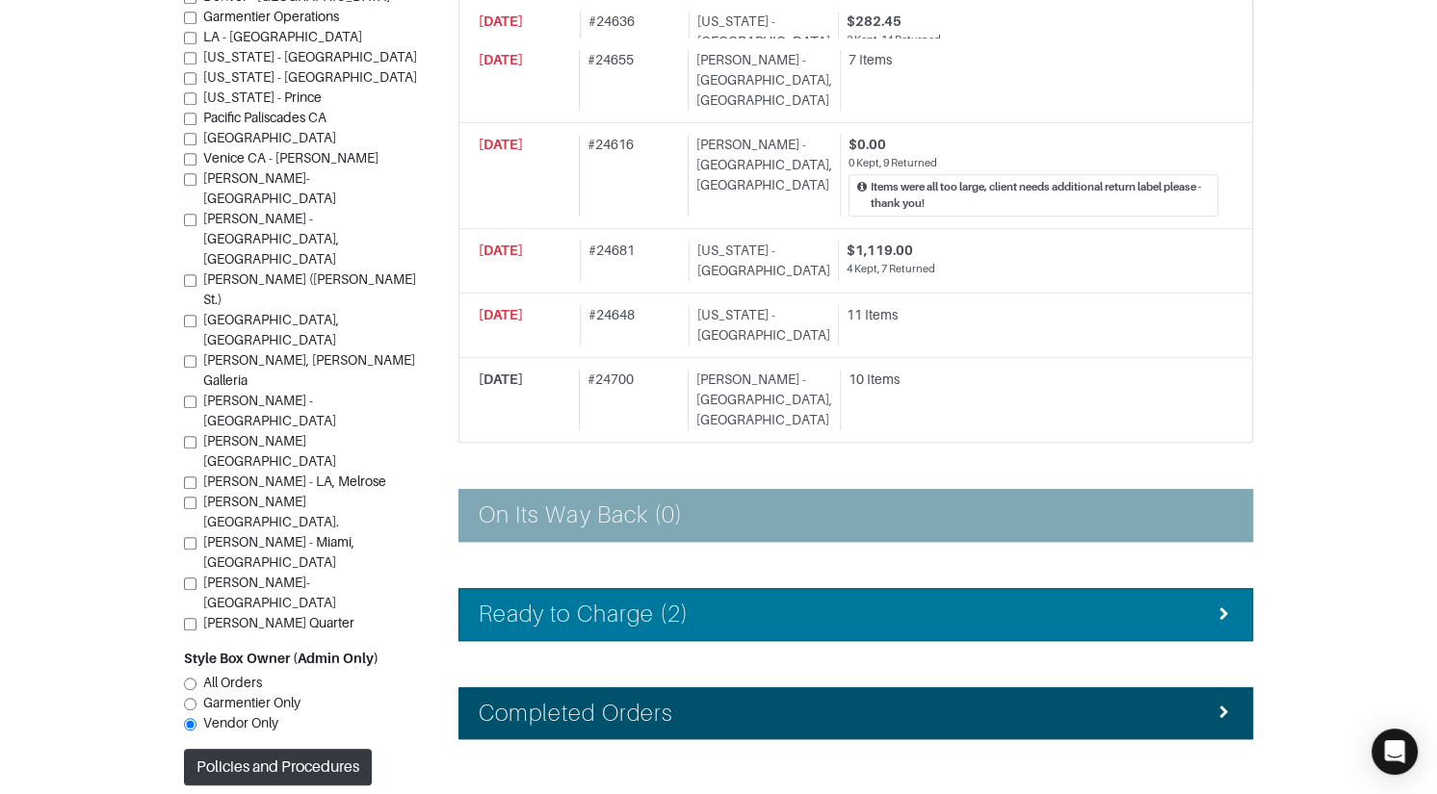
drag, startPoint x: 809, startPoint y: 558, endPoint x: 807, endPoint y: 545, distance: 12.7
click at [809, 601] on div "Ready to Charge (2)" at bounding box center [856, 615] width 754 height 28
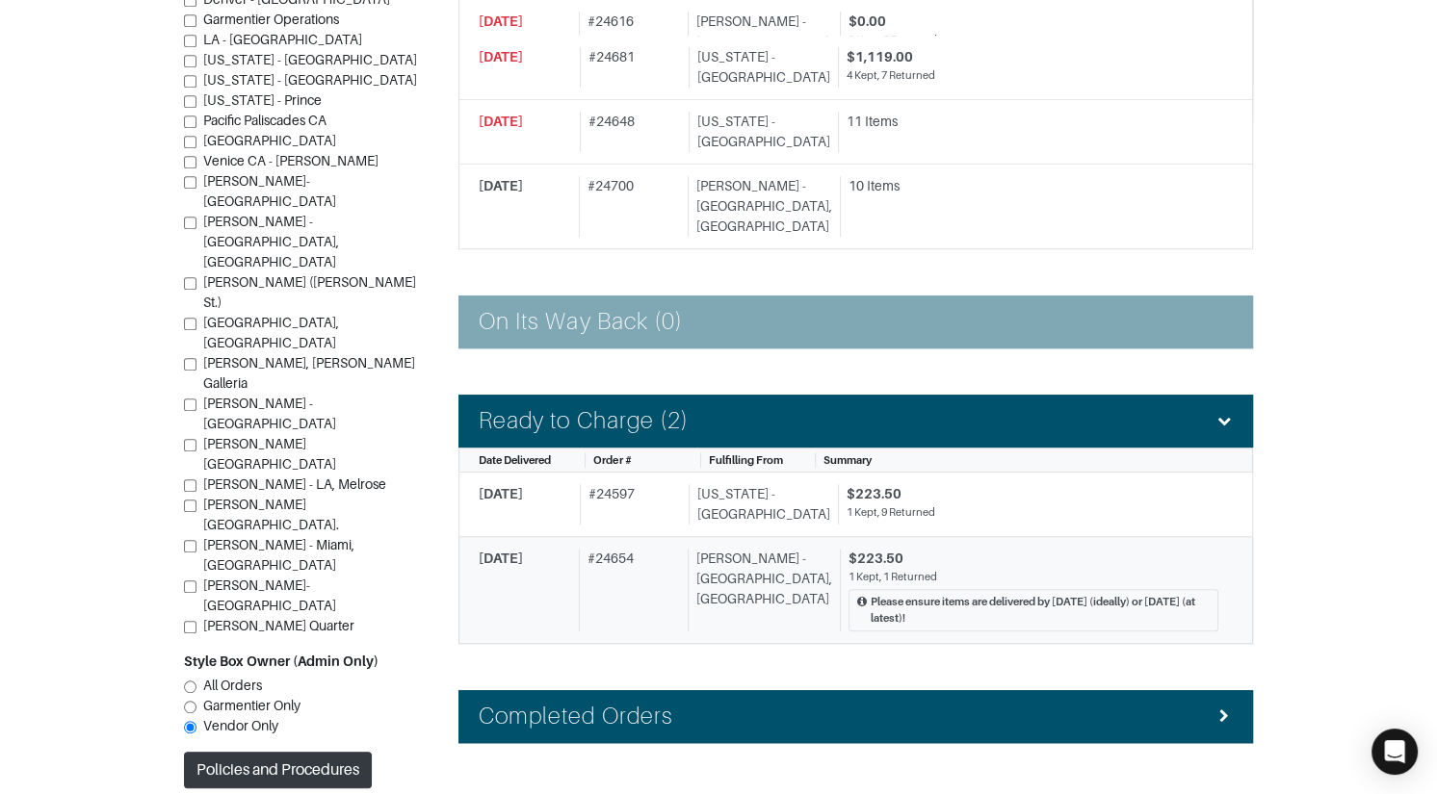
scroll to position [1439, 0]
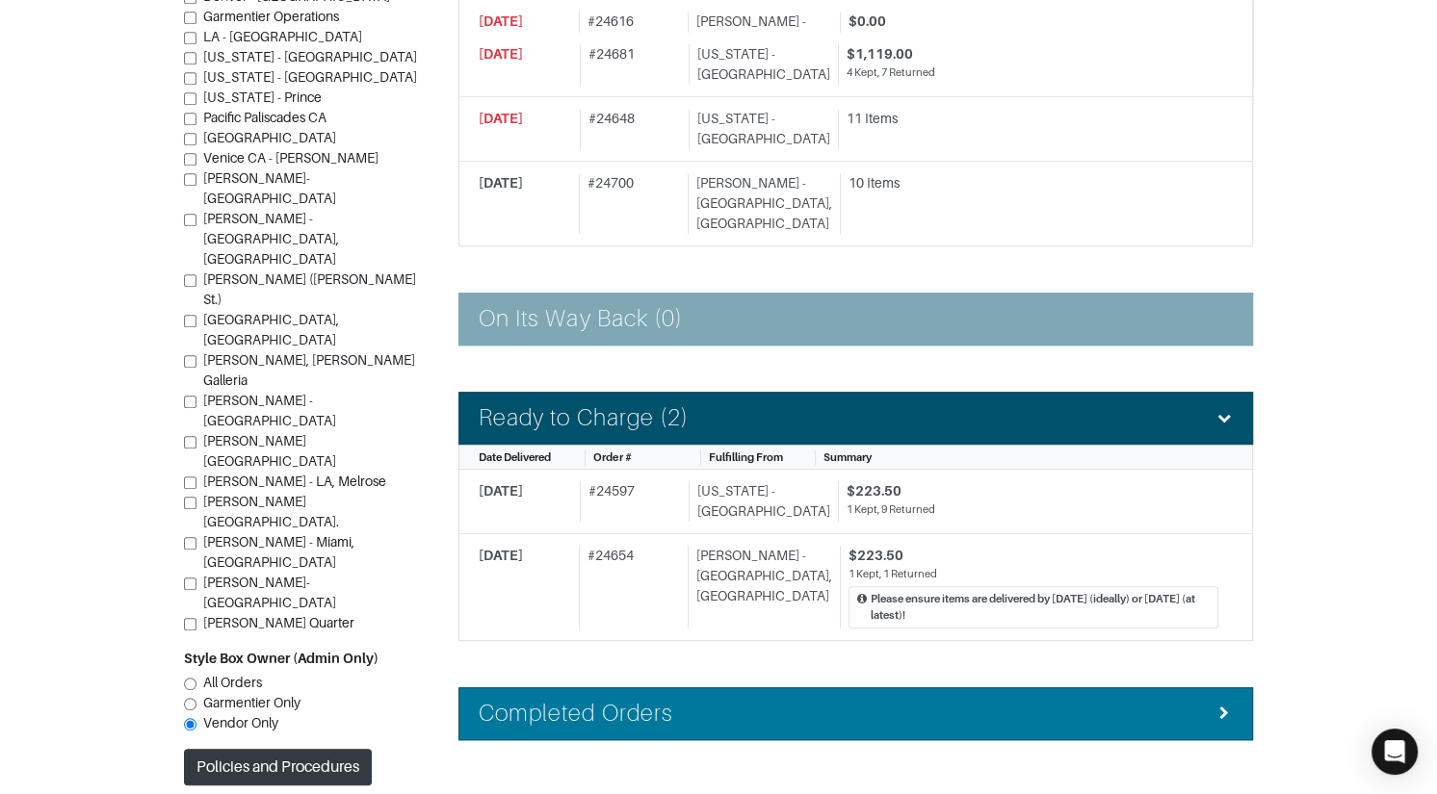
click at [839, 688] on li "Completed Orders" at bounding box center [855, 714] width 794 height 53
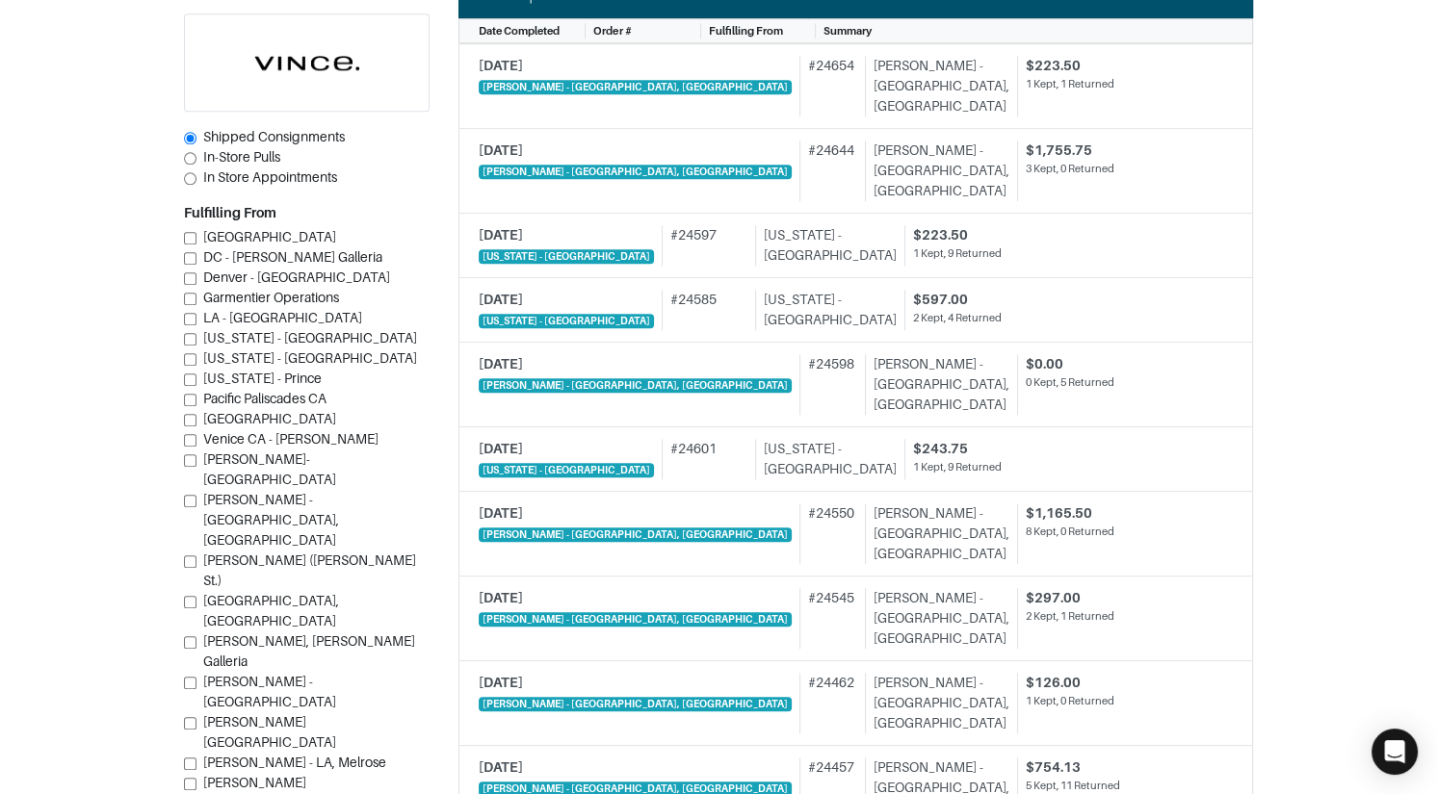
scroll to position [2166, 0]
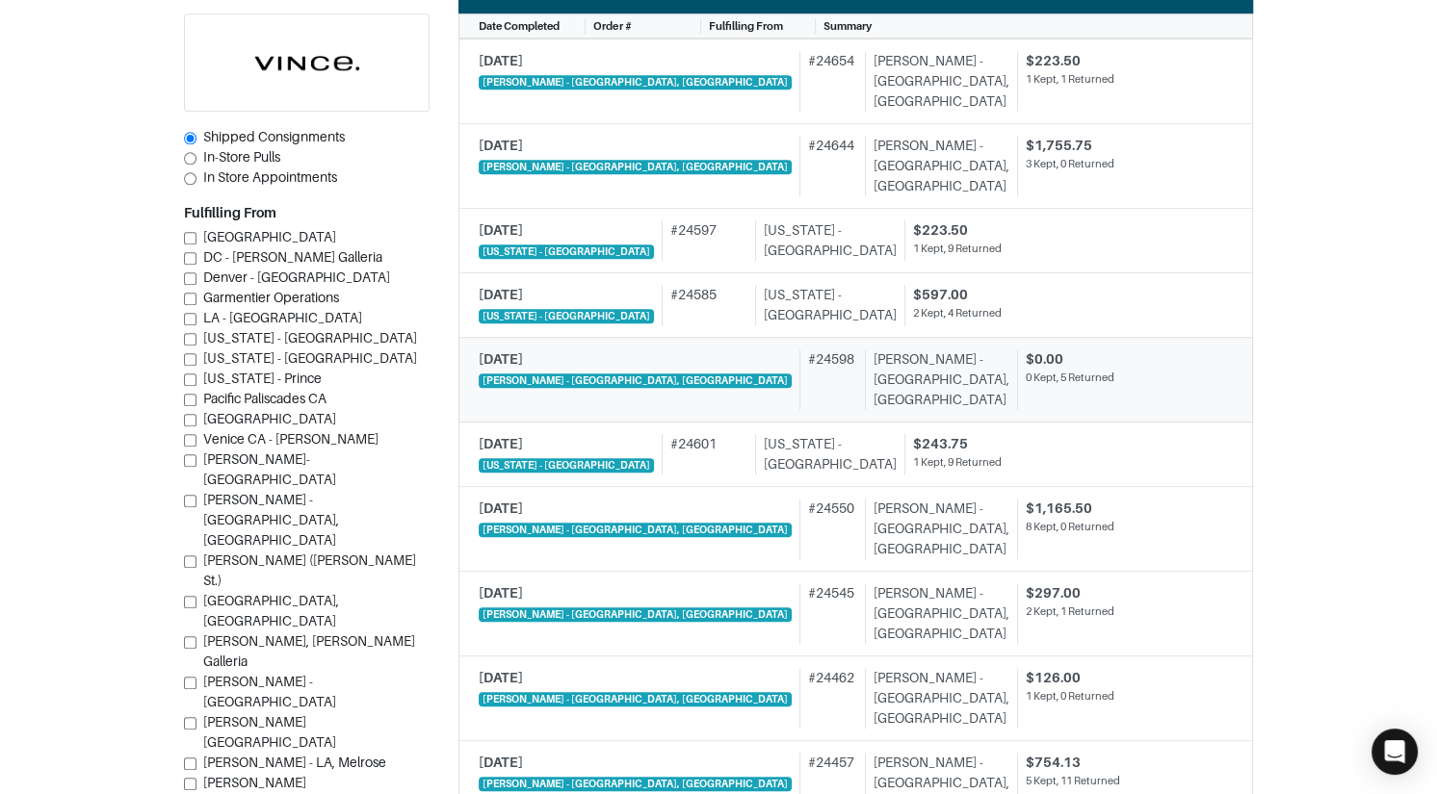
click at [799, 350] on div "# 24598" at bounding box center [827, 380] width 57 height 61
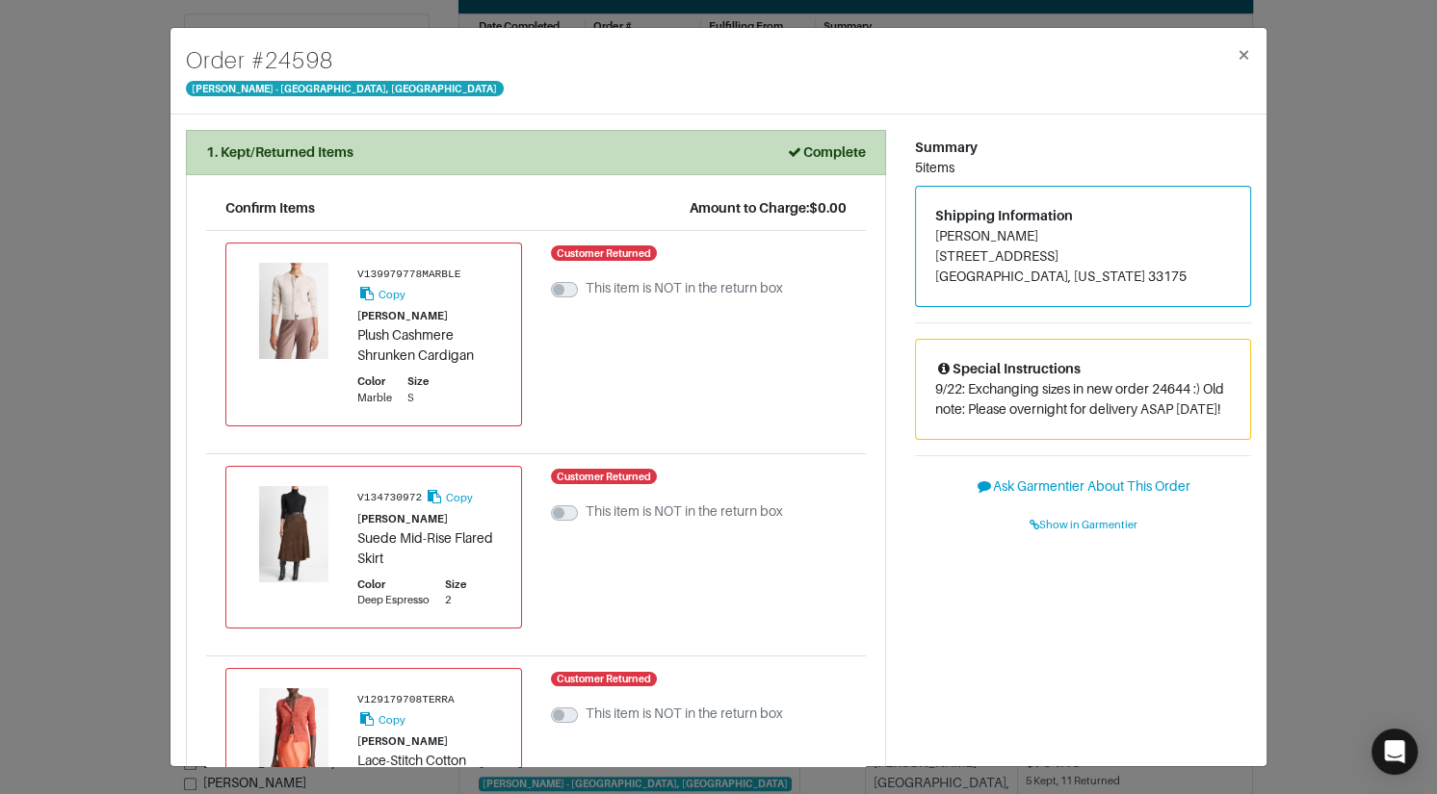
click at [1299, 307] on div "Order # 24598 Vince - Chicago, Oak Street × 1. Kept/Returned Items Complete Con…" at bounding box center [718, 397] width 1437 height 794
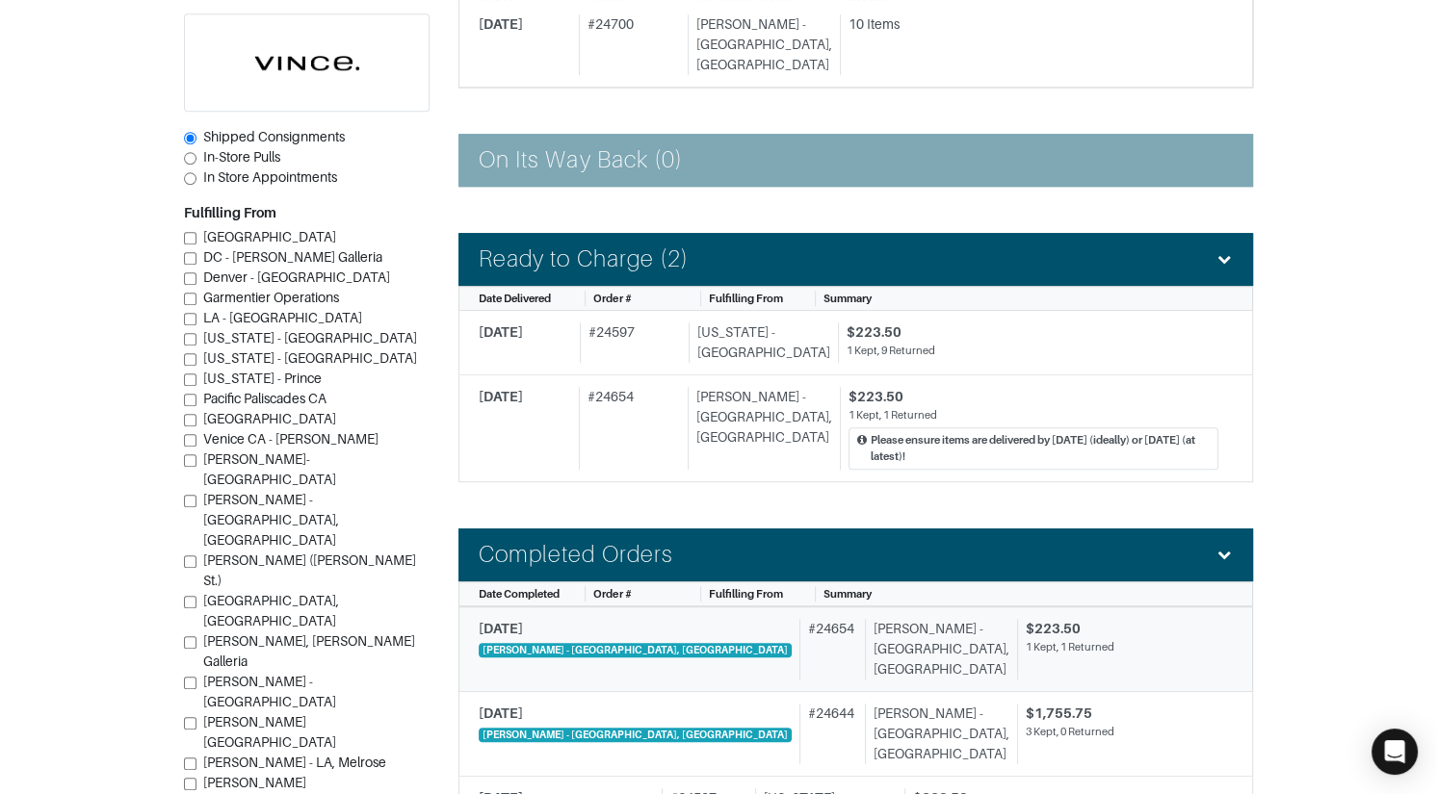
scroll to position [1588, 0]
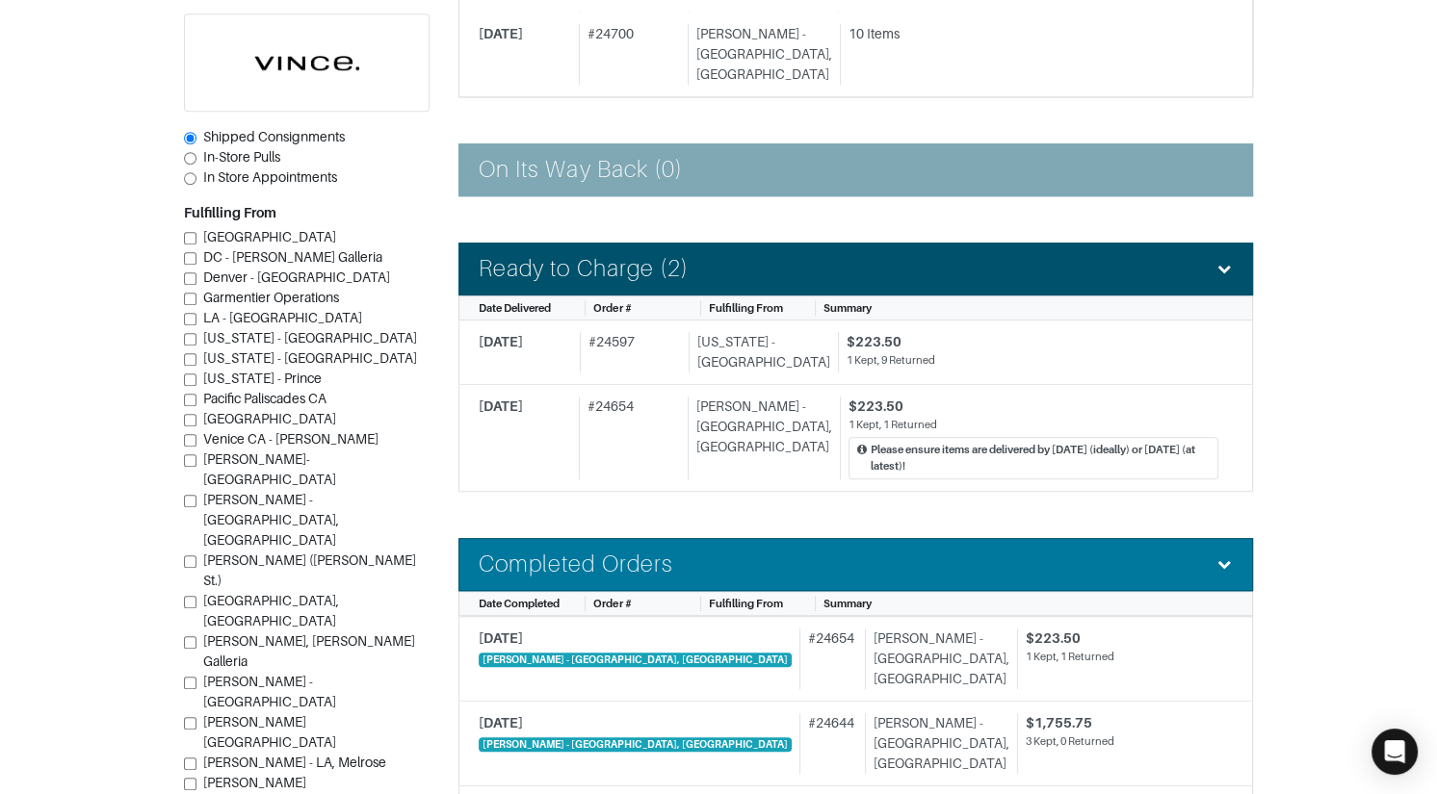
click at [716, 551] on div "Completed Orders" at bounding box center [856, 565] width 754 height 28
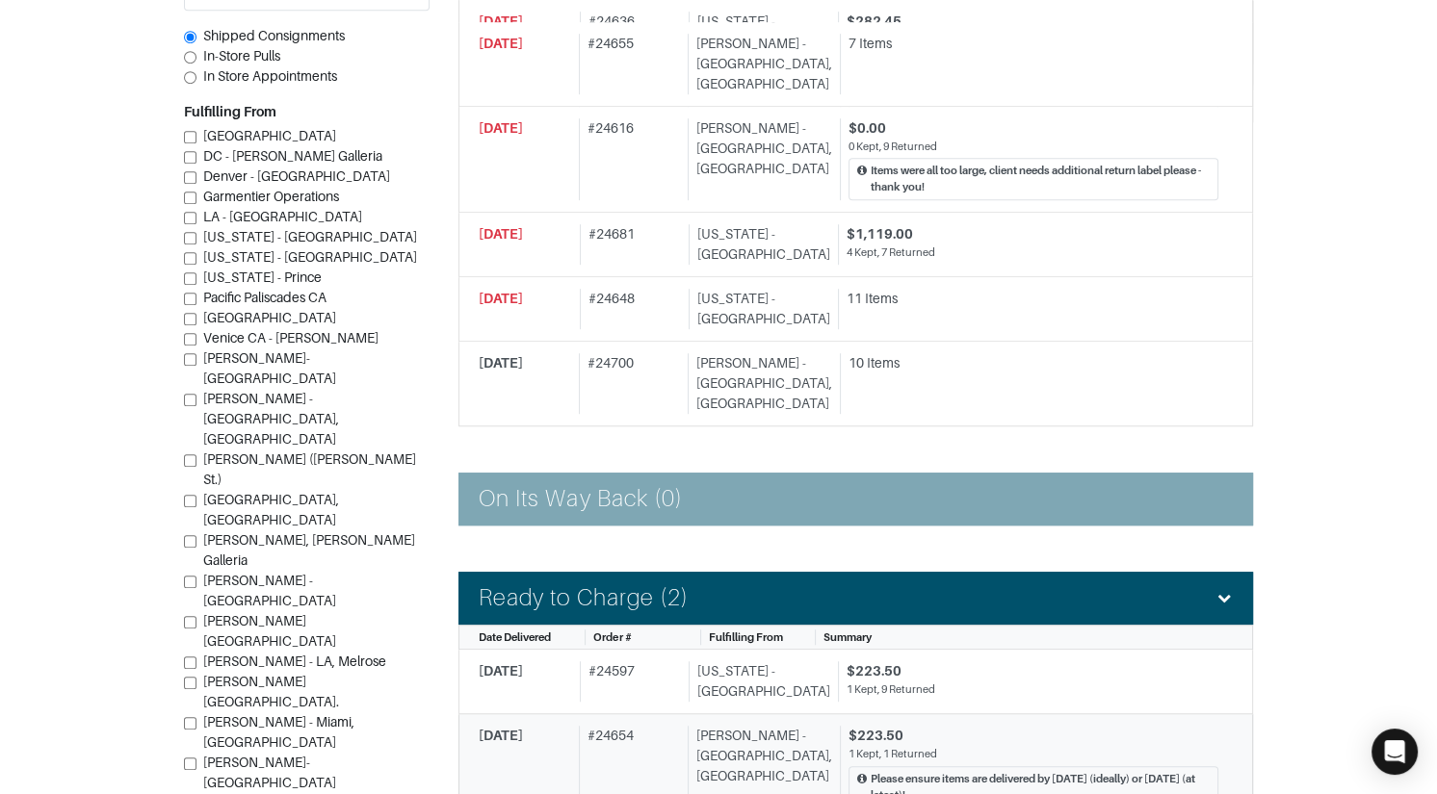
scroll to position [1202, 0]
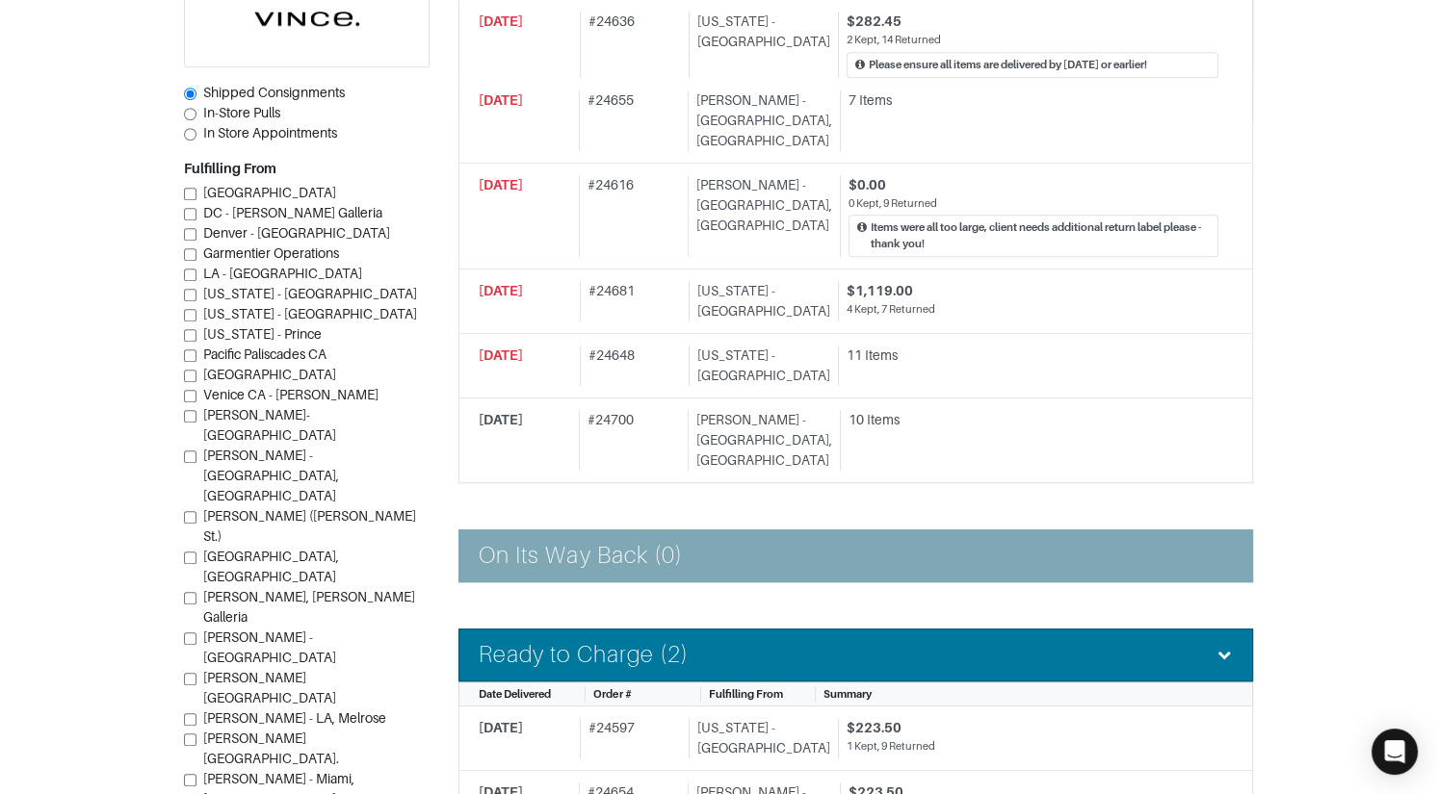
click at [739, 641] on div "Ready to Charge (2)" at bounding box center [856, 655] width 754 height 28
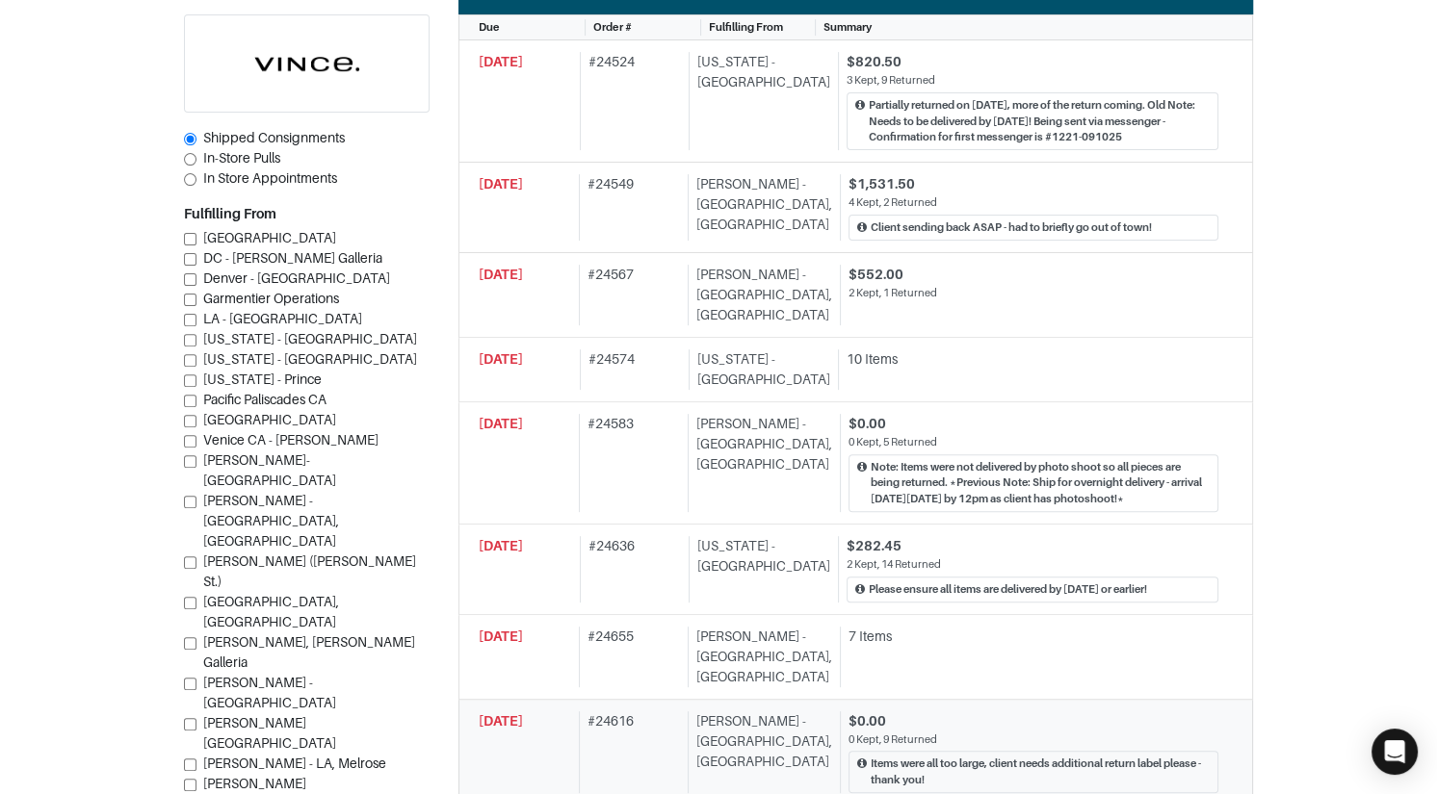
scroll to position [614, 0]
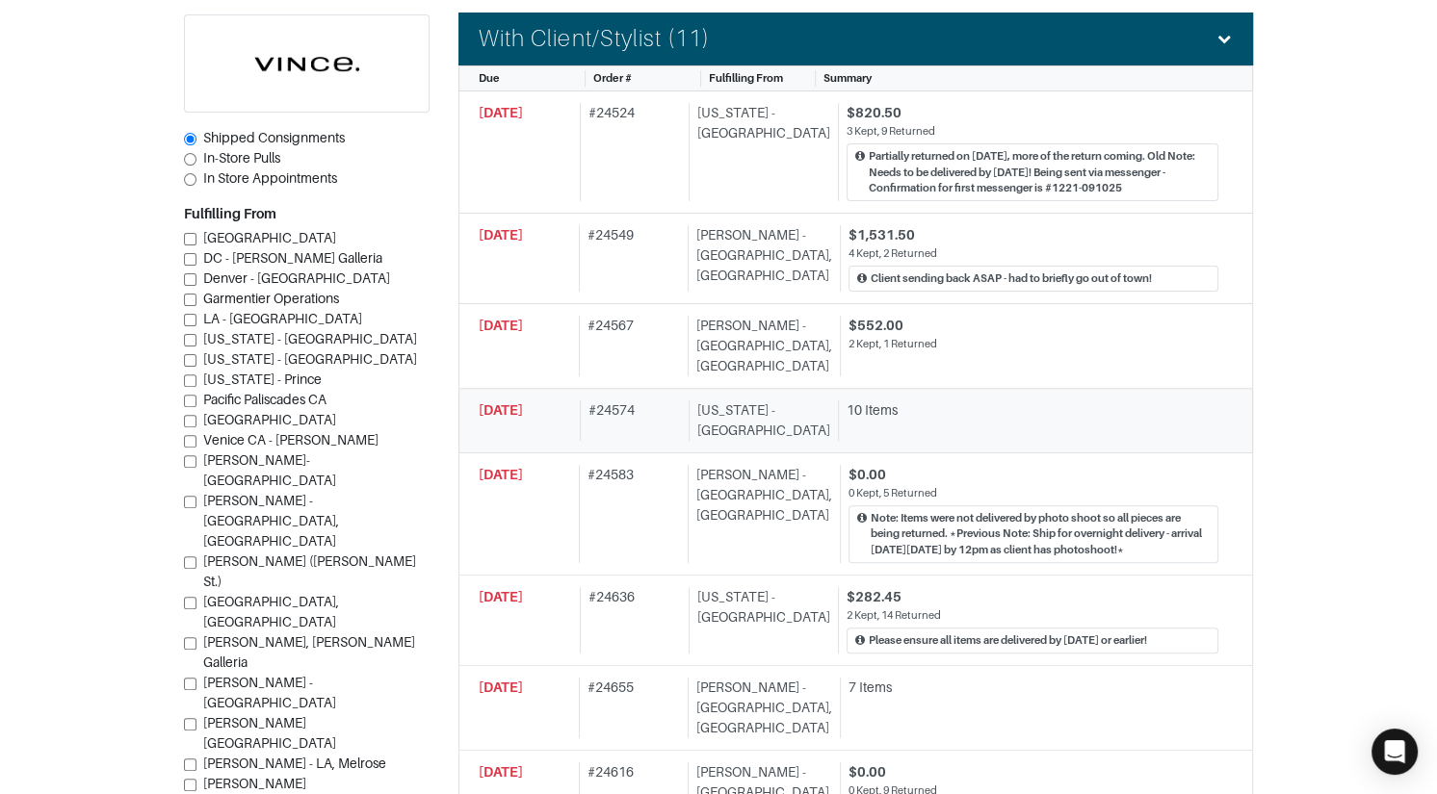
click at [1028, 402] on div "10 Items" at bounding box center [1028, 421] width 380 height 40
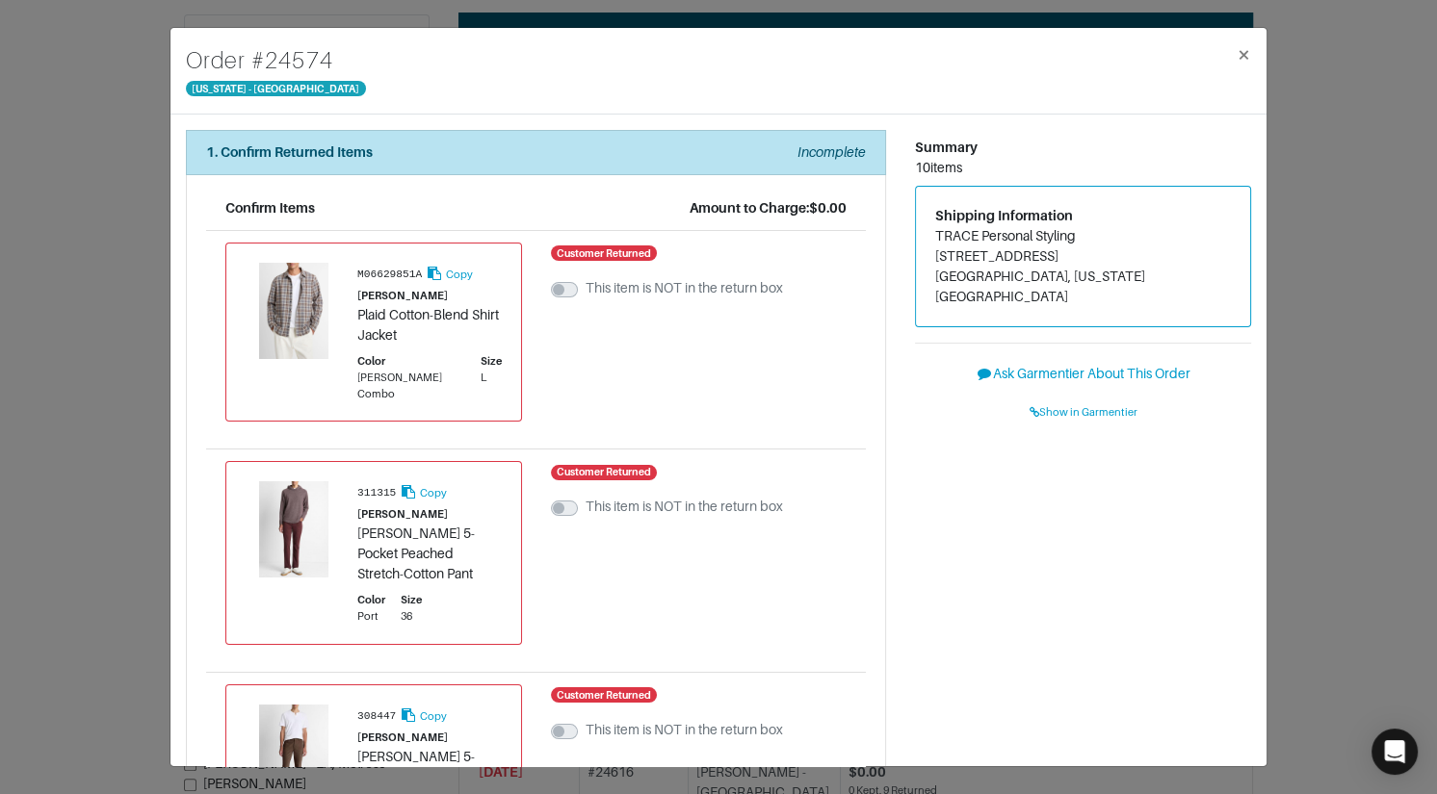
click at [1337, 348] on div "Order # 24574 New York - 5th Avenue × 1. Confirm Returned Items Incomplete Conf…" at bounding box center [718, 397] width 1437 height 794
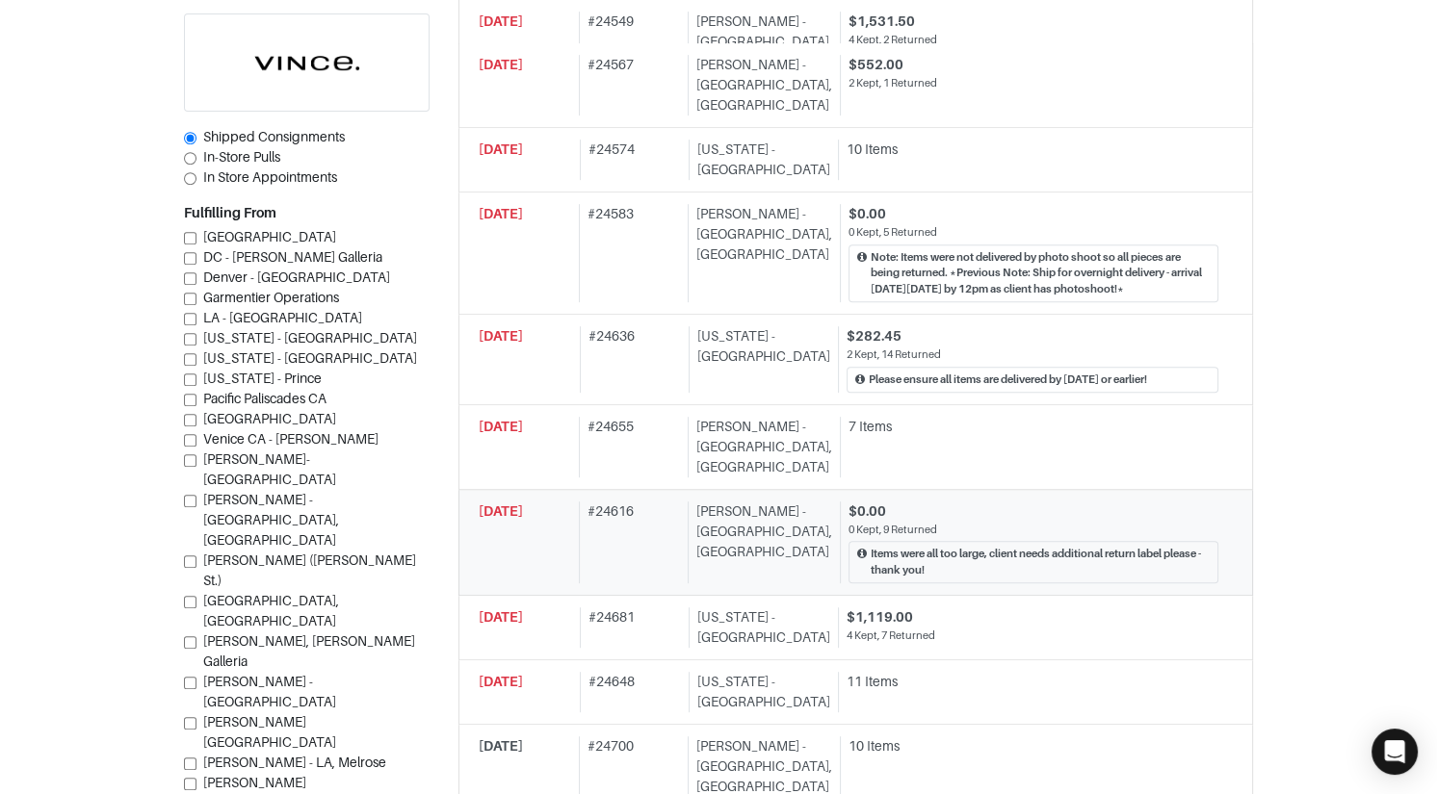
scroll to position [876, 0]
click at [1049, 416] on div "7 Items" at bounding box center [1029, 446] width 378 height 61
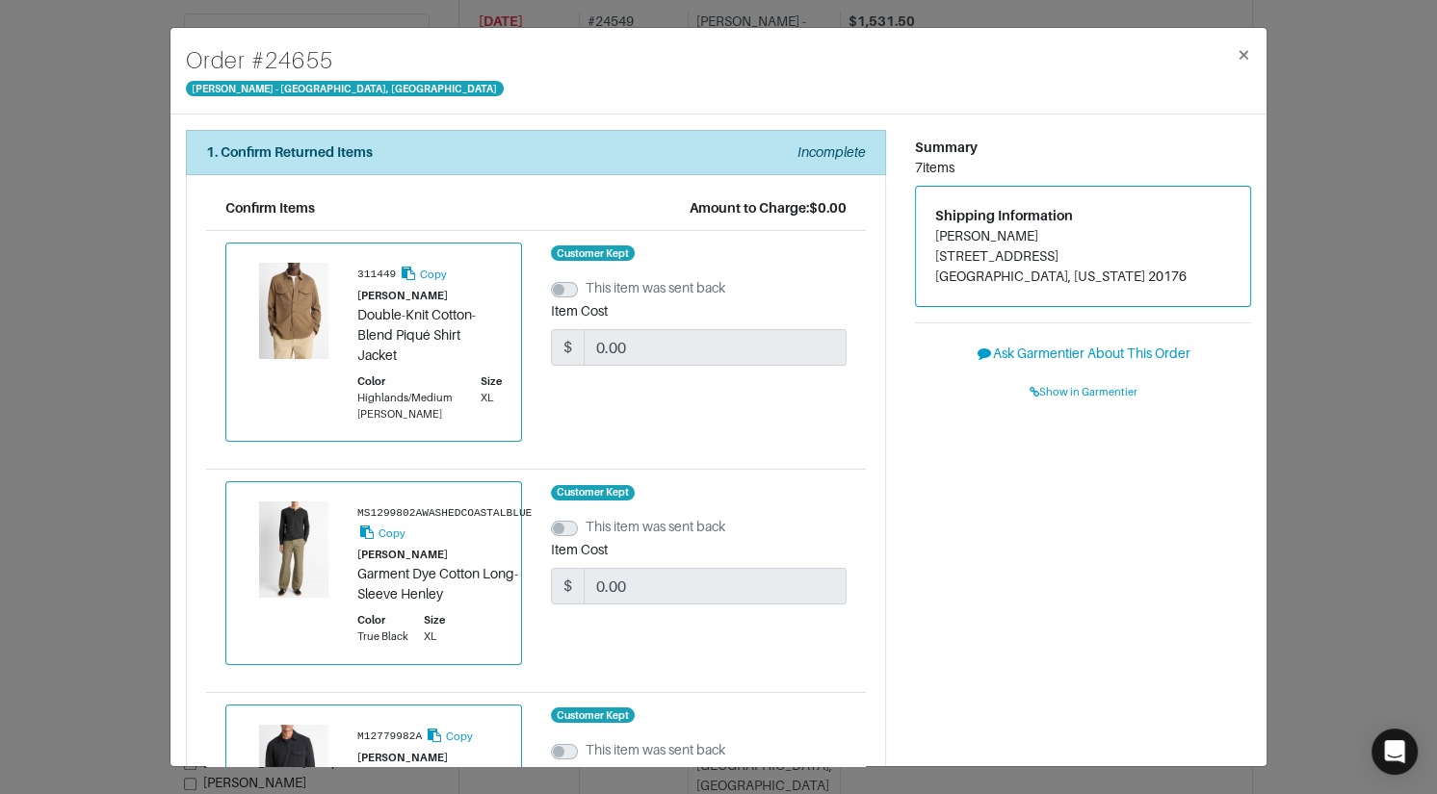
click at [1292, 385] on div "Order # 24655 Vince - Chicago, Oak Street × 1. Confirm Returned Items Incomplet…" at bounding box center [718, 397] width 1437 height 794
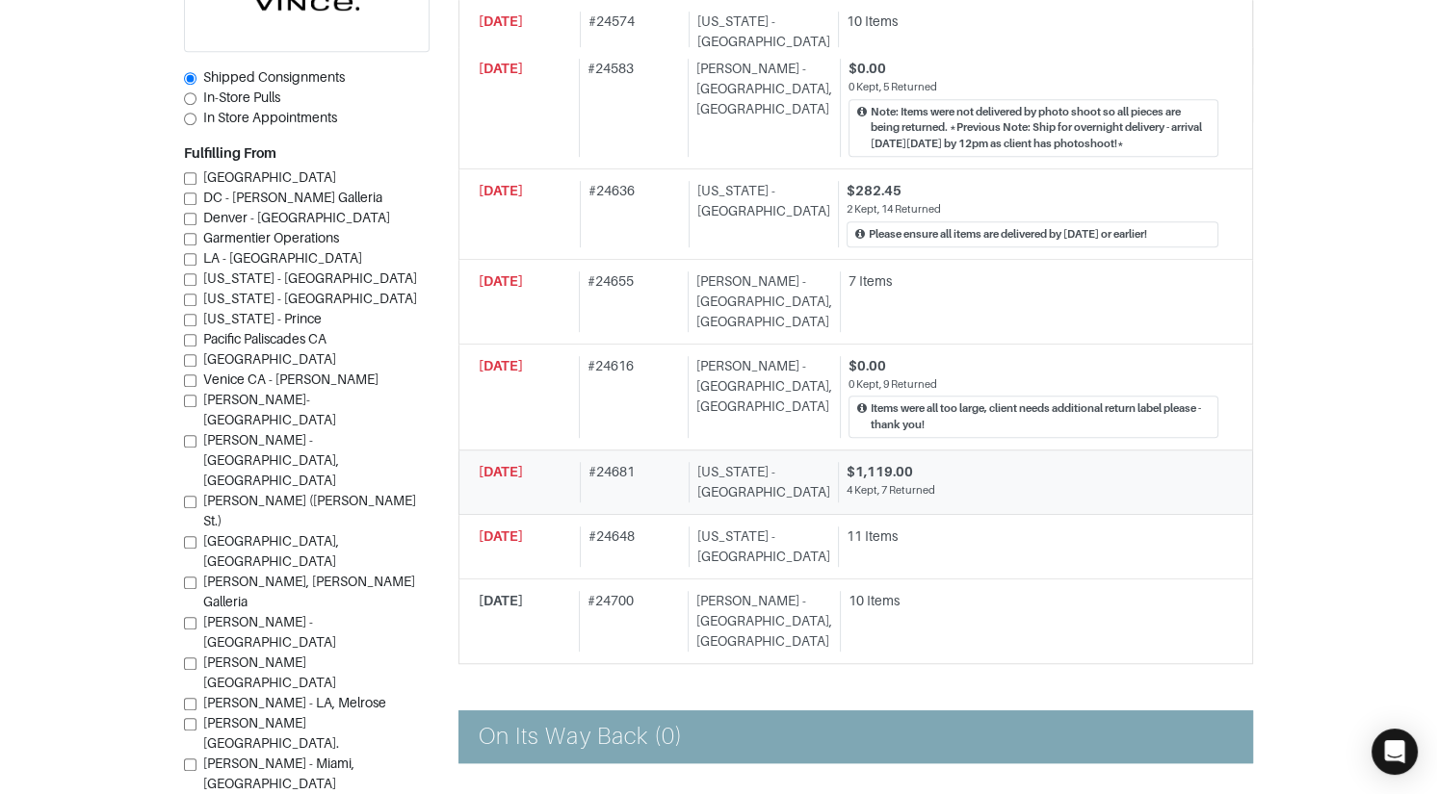
scroll to position [1023, 0]
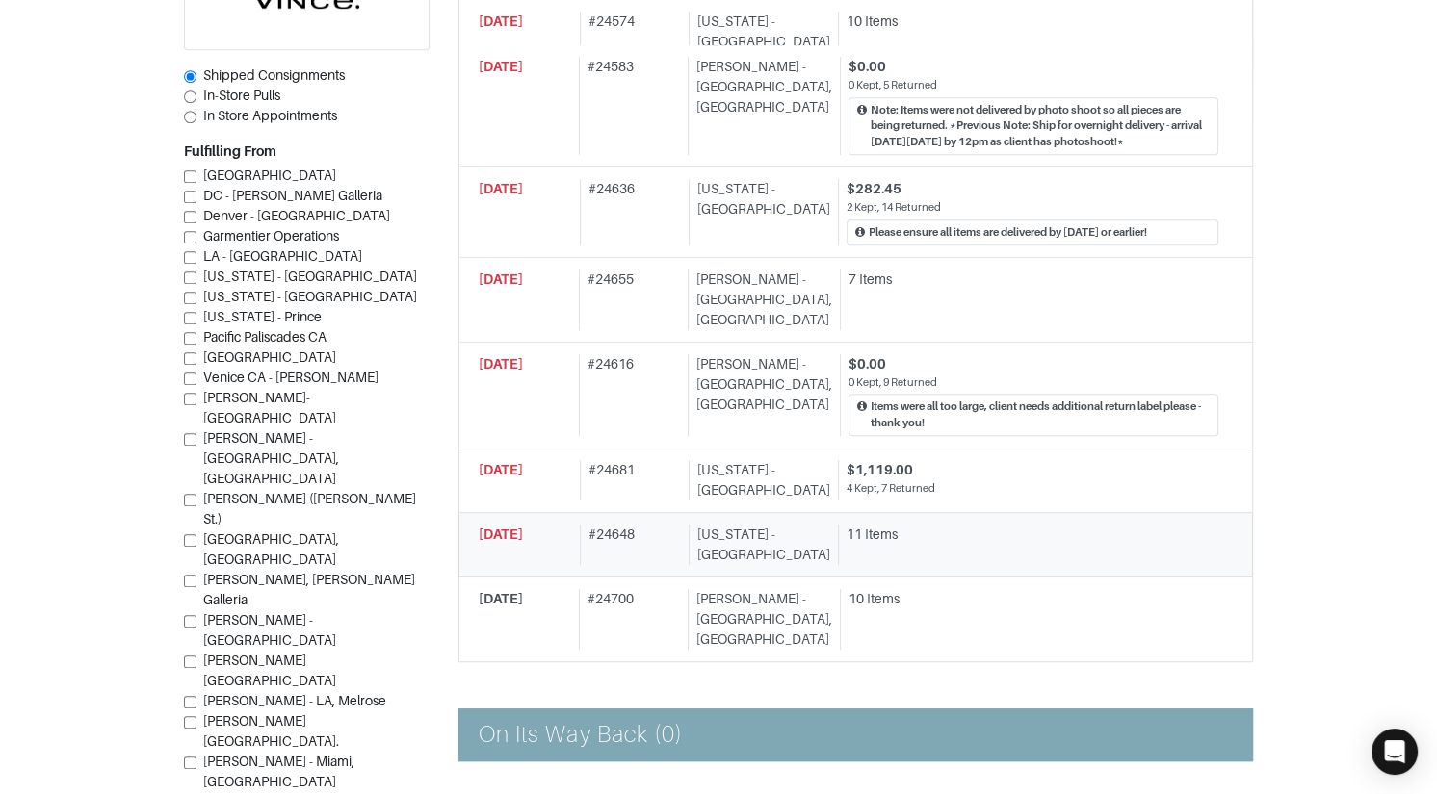
click at [996, 525] on div "11 Items" at bounding box center [1032, 535] width 372 height 20
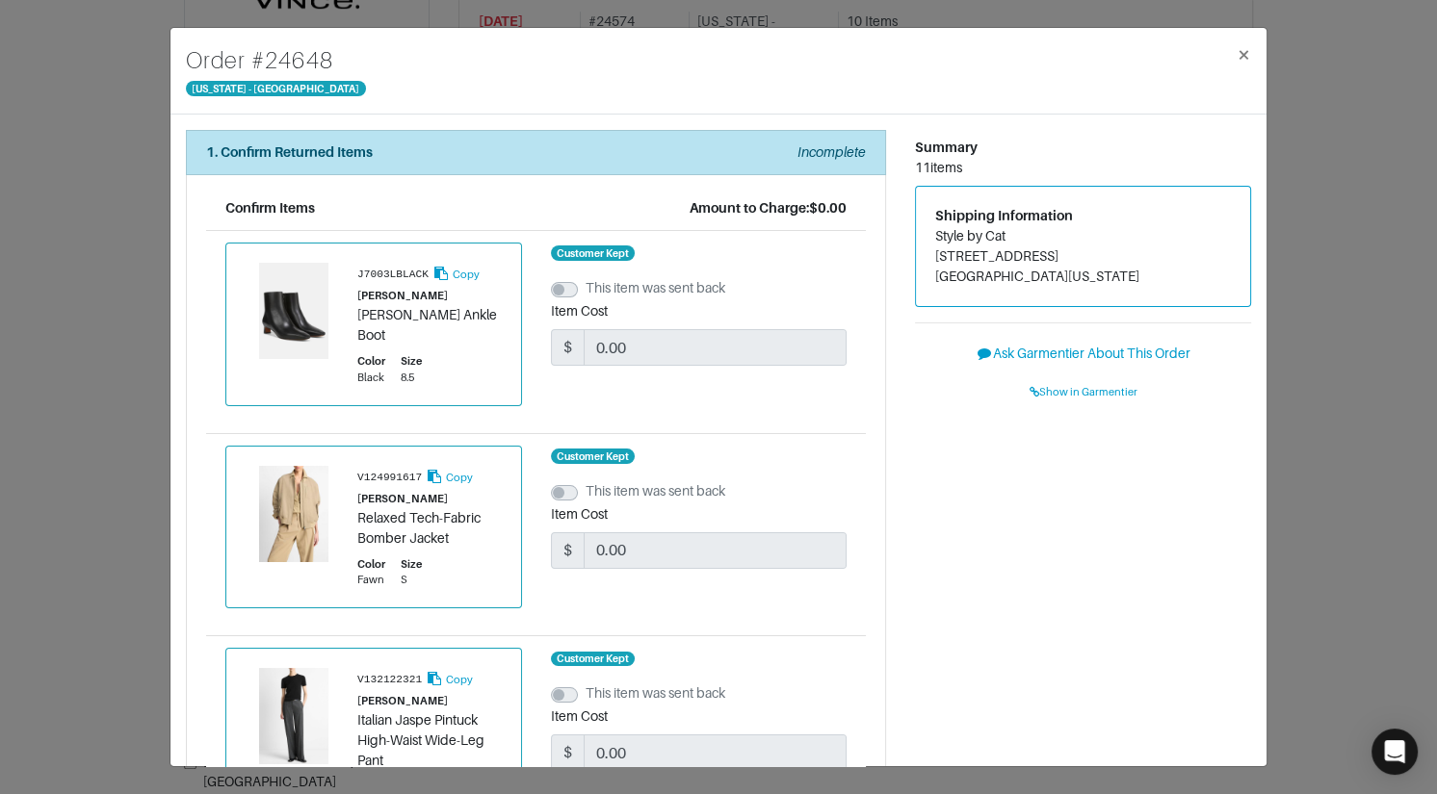
click at [1280, 370] on div "Order # 24648 New York - 5th Avenue × 1. Confirm Returned Items Incomplete Conf…" at bounding box center [718, 397] width 1437 height 794
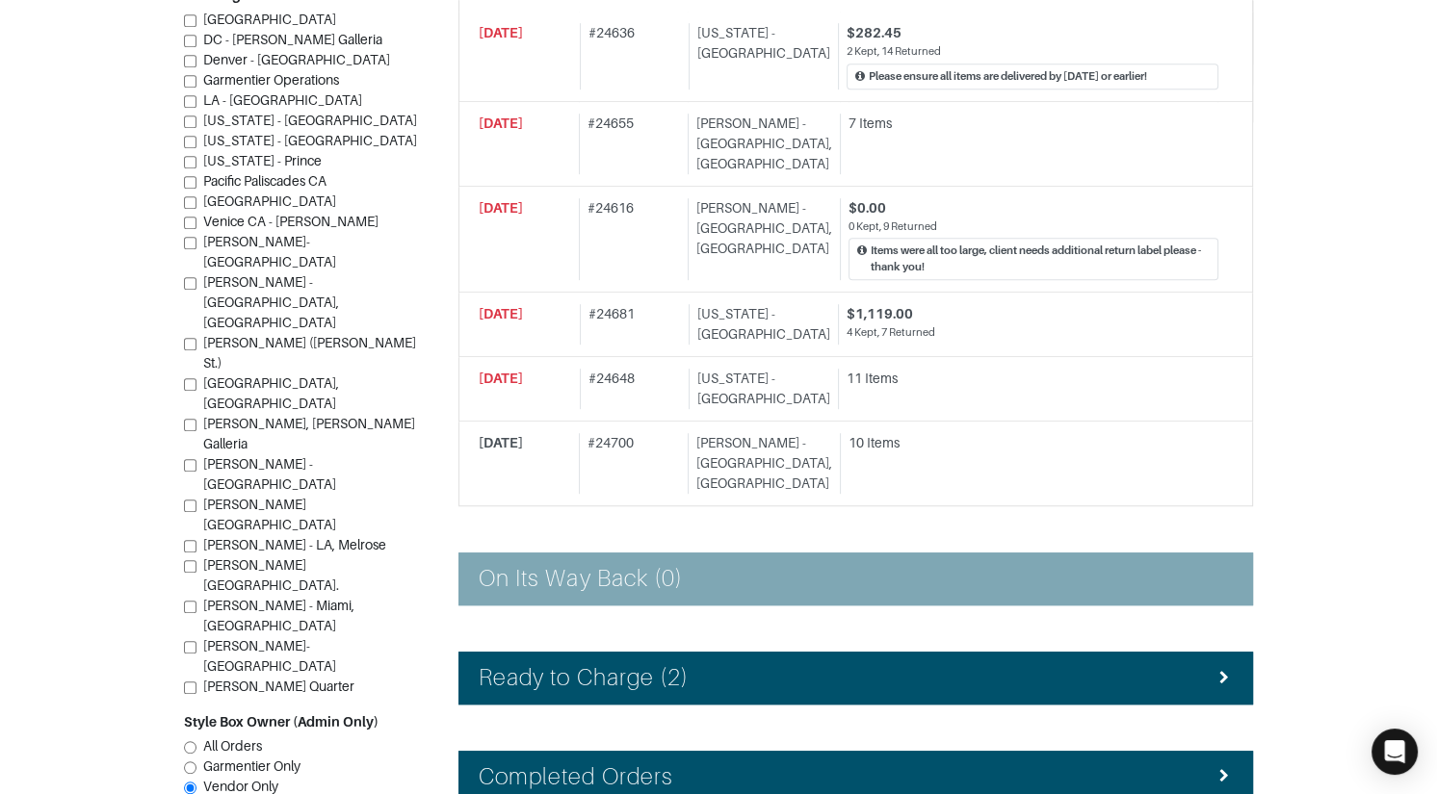
scroll to position [1184, 0]
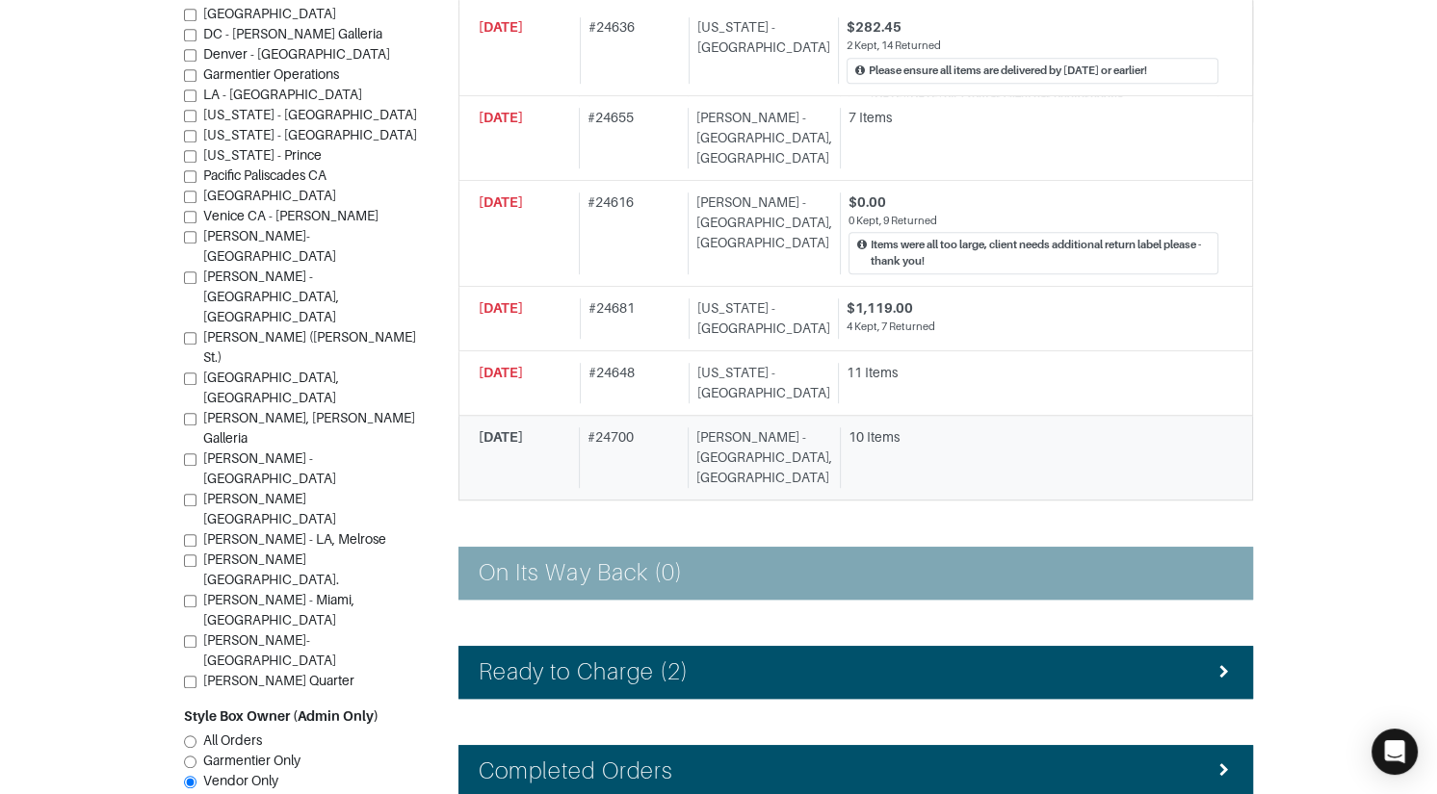
click at [921, 429] on link "10/05/2025 # 24700 Vince - Chicago, Oak Street 10 Items" at bounding box center [855, 458] width 794 height 85
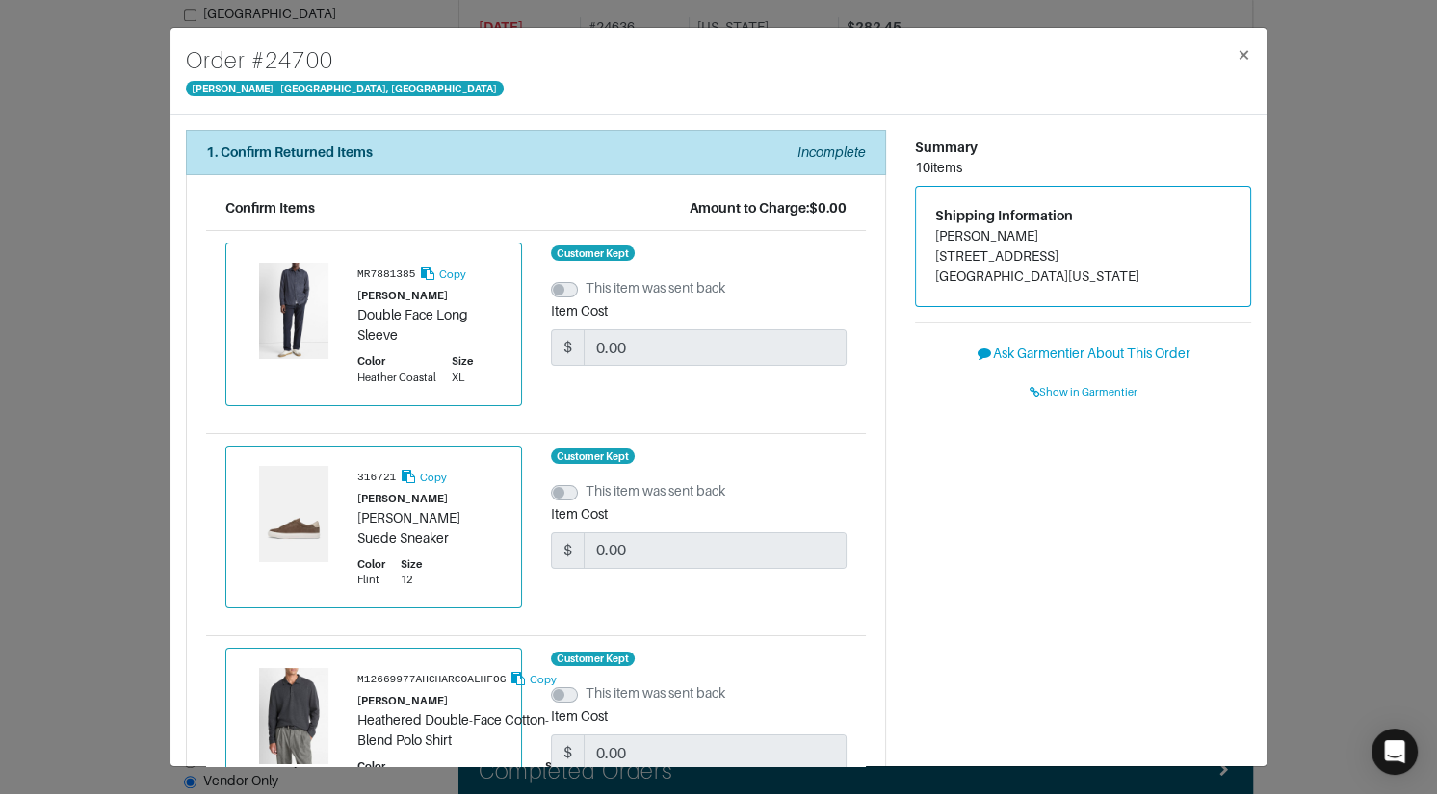
click at [1303, 408] on div "Order # 24700 Vince - Chicago, Oak Street × 1. Confirm Returned Items Incomplet…" at bounding box center [718, 397] width 1437 height 794
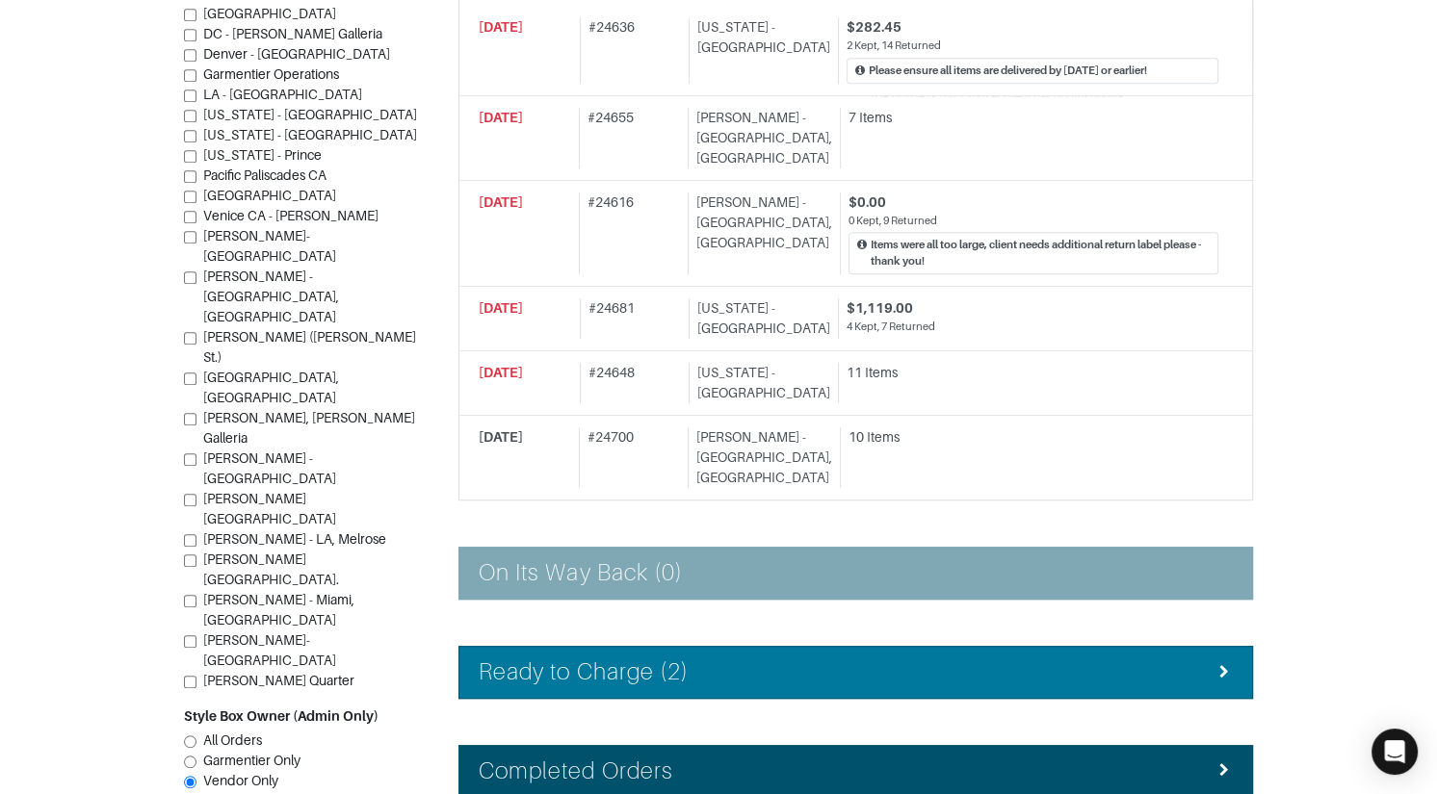
click at [760, 659] on div "Ready to Charge (2)" at bounding box center [856, 673] width 754 height 28
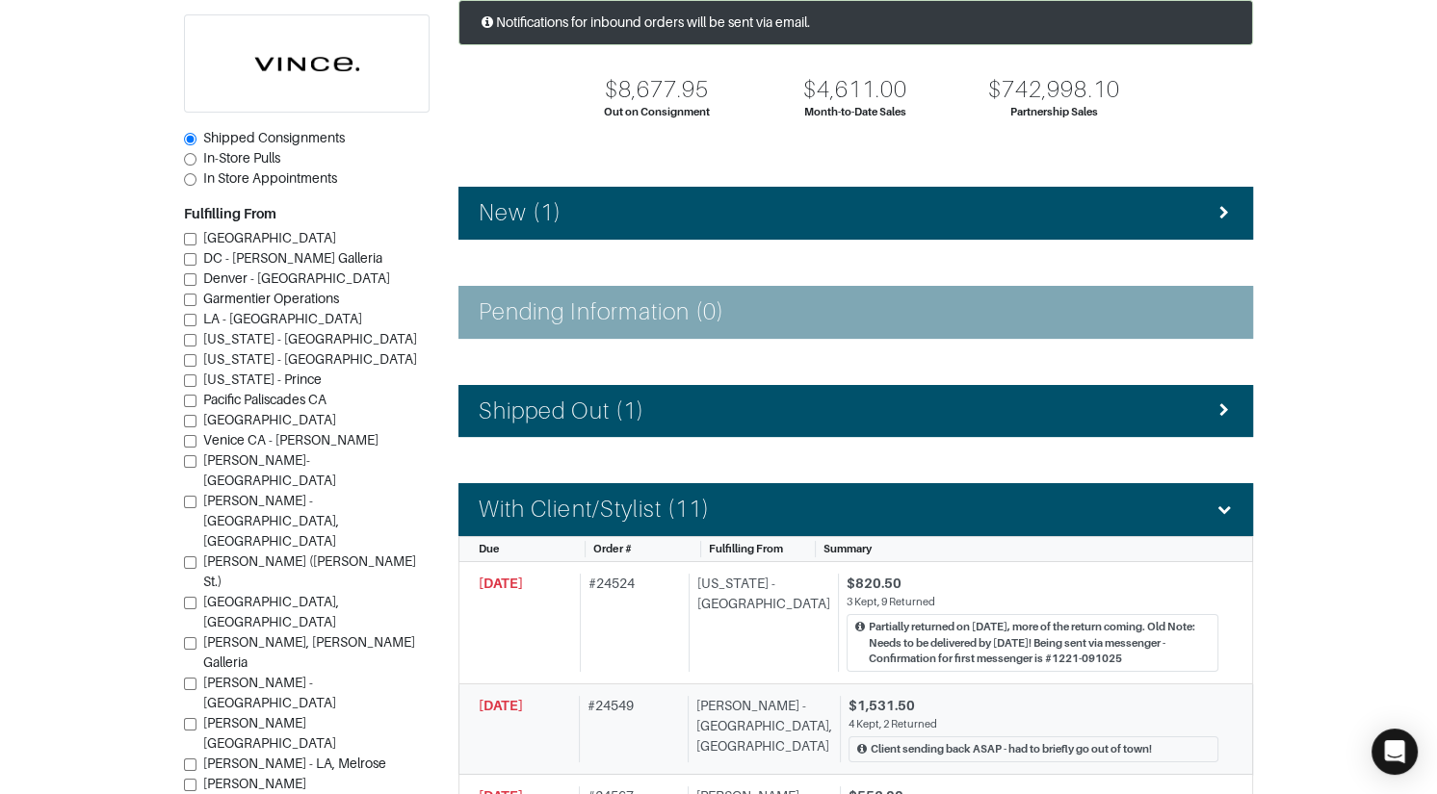
scroll to position [117, 0]
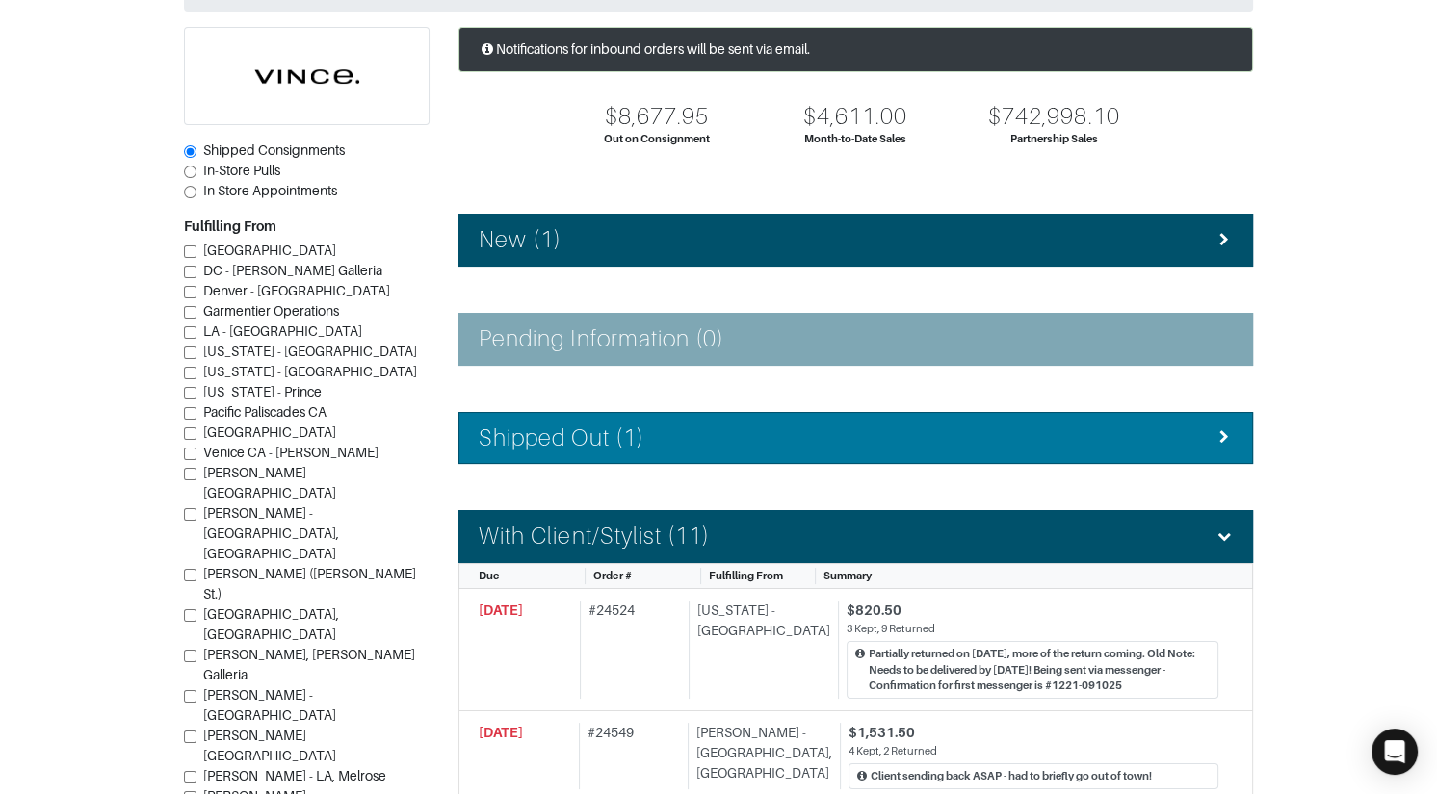
click at [791, 444] on div "Shipped Out (1)" at bounding box center [856, 439] width 754 height 28
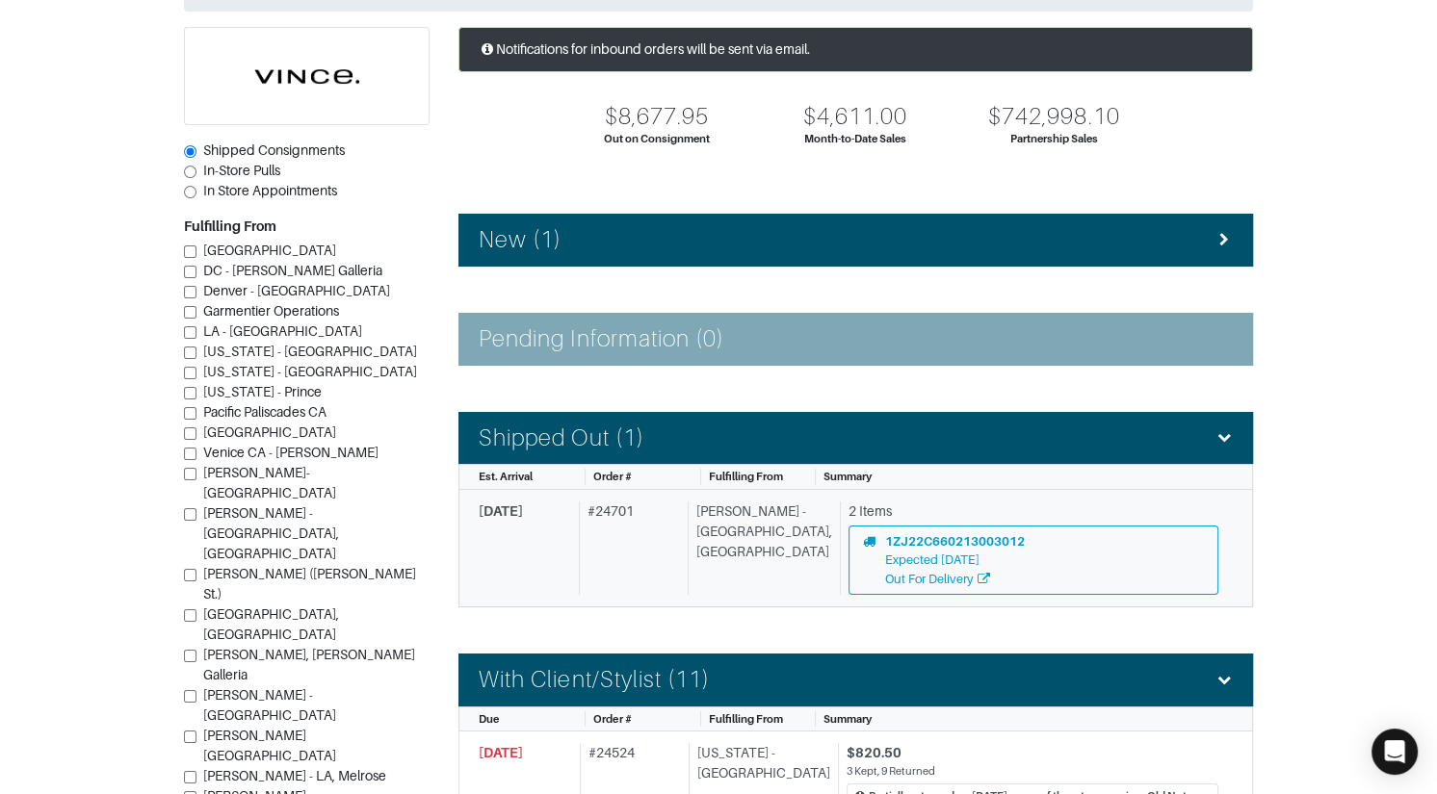
click at [765, 538] on div "Vince - Chicago, Oak Street" at bounding box center [760, 548] width 144 height 93
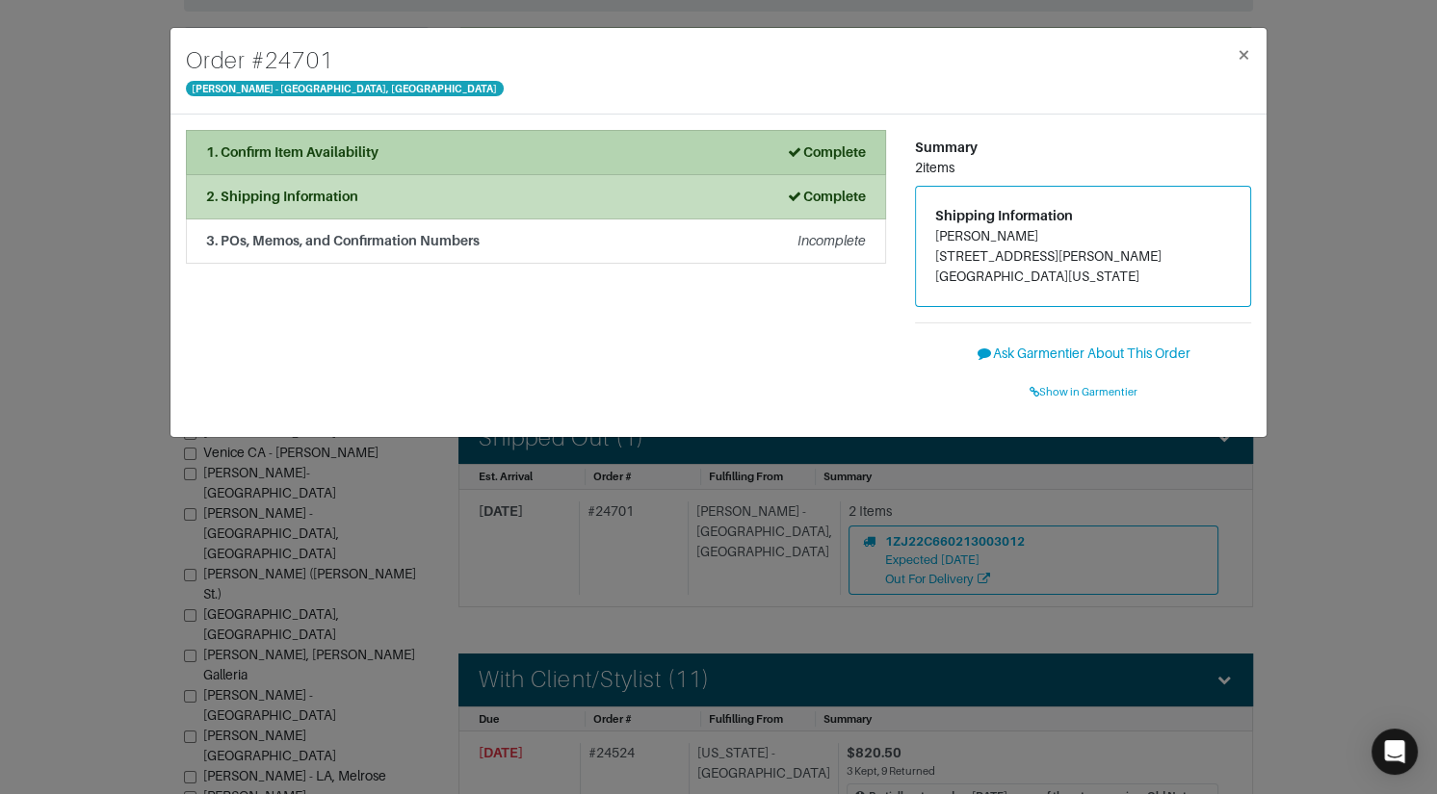
click at [528, 159] on div "1. Confirm Item Availability Complete" at bounding box center [536, 153] width 660 height 20
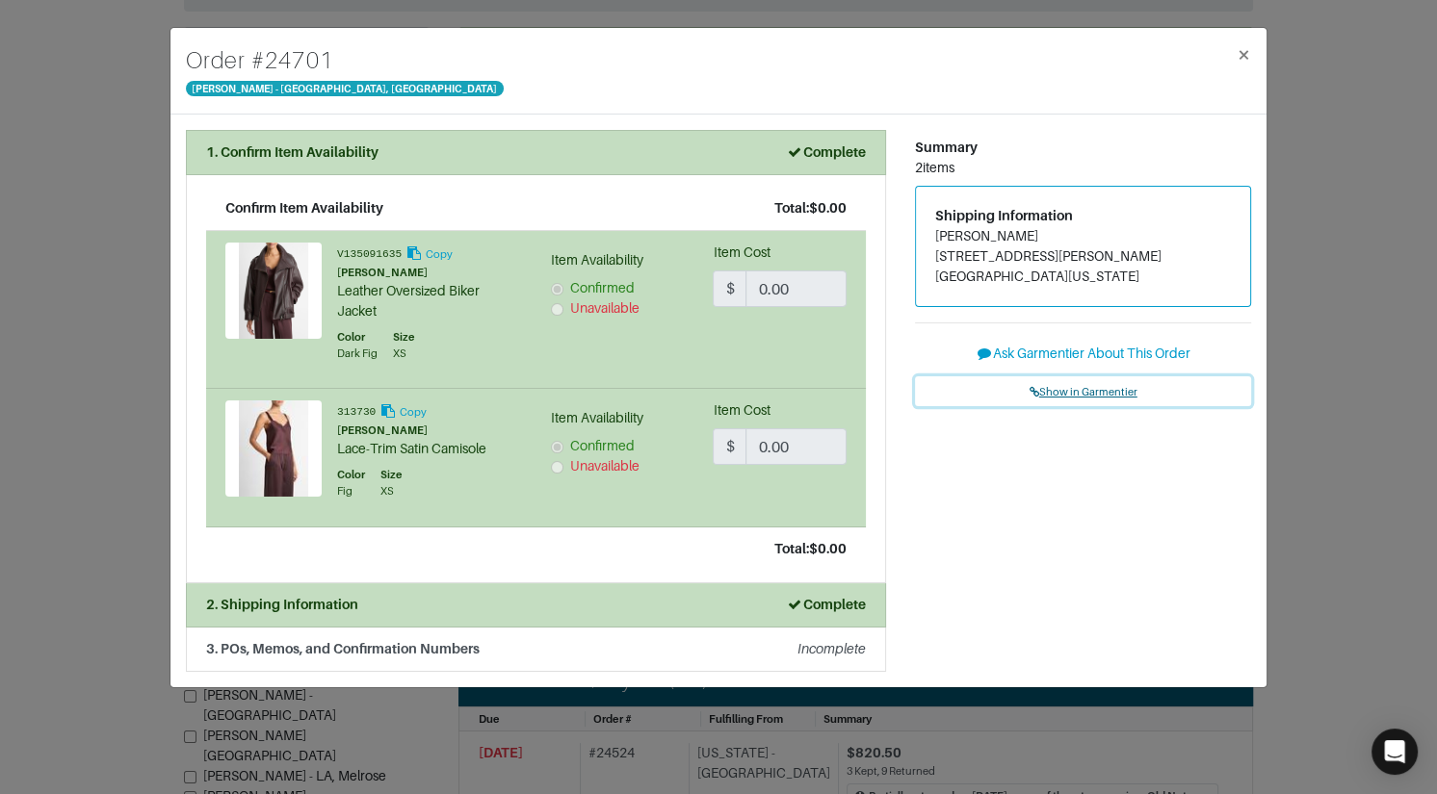
click at [1101, 391] on span "Show in Garmentier" at bounding box center [1083, 392] width 108 height 12
click at [147, 186] on div "Order # 24701 Vince - Chicago, Oak Street × 1. Confirm Item Availability Comple…" at bounding box center [718, 397] width 1437 height 794
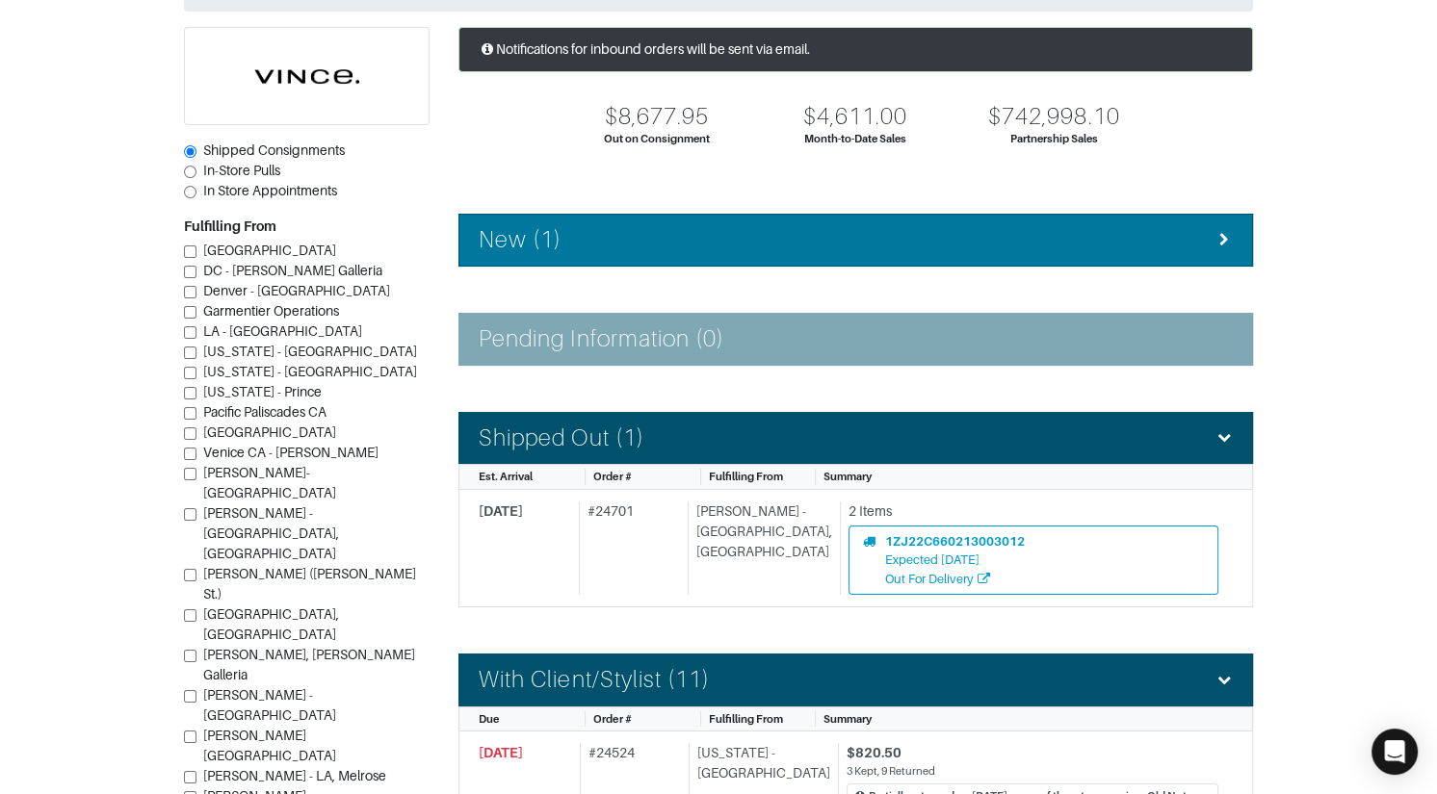
click at [638, 217] on li "New (1)" at bounding box center [855, 240] width 794 height 53
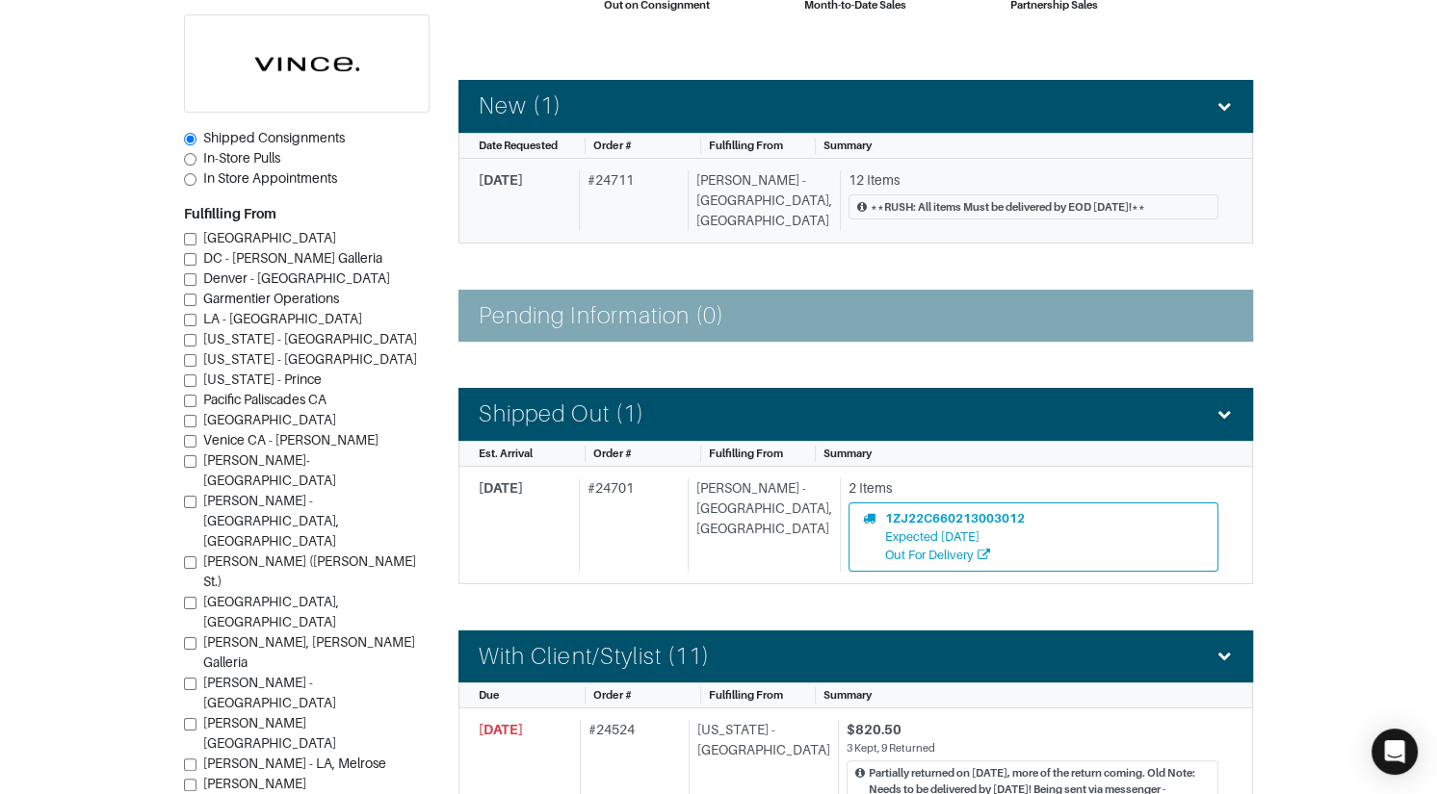
scroll to position [408, 0]
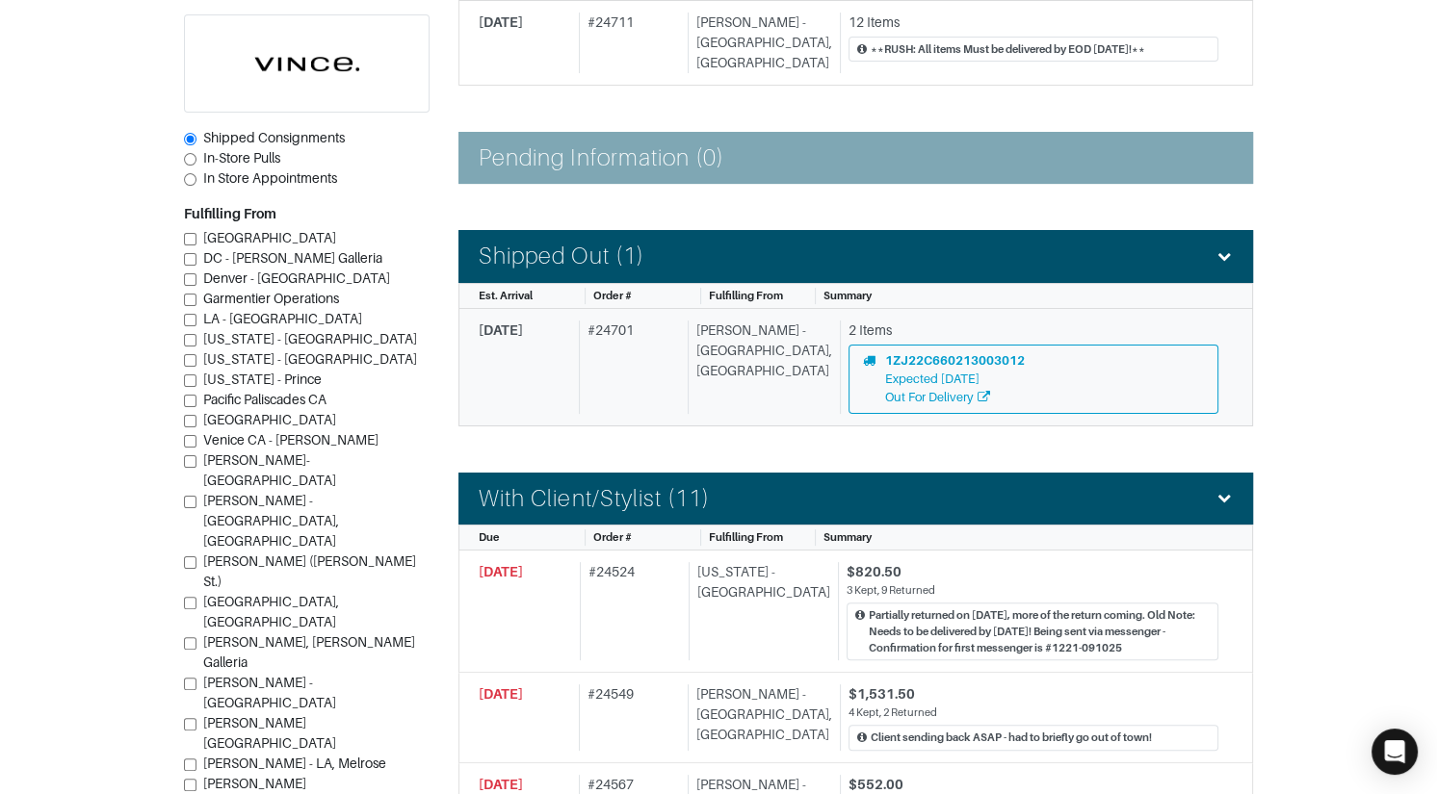
click at [741, 367] on div "Vince - Chicago, Oak Street" at bounding box center [760, 367] width 144 height 93
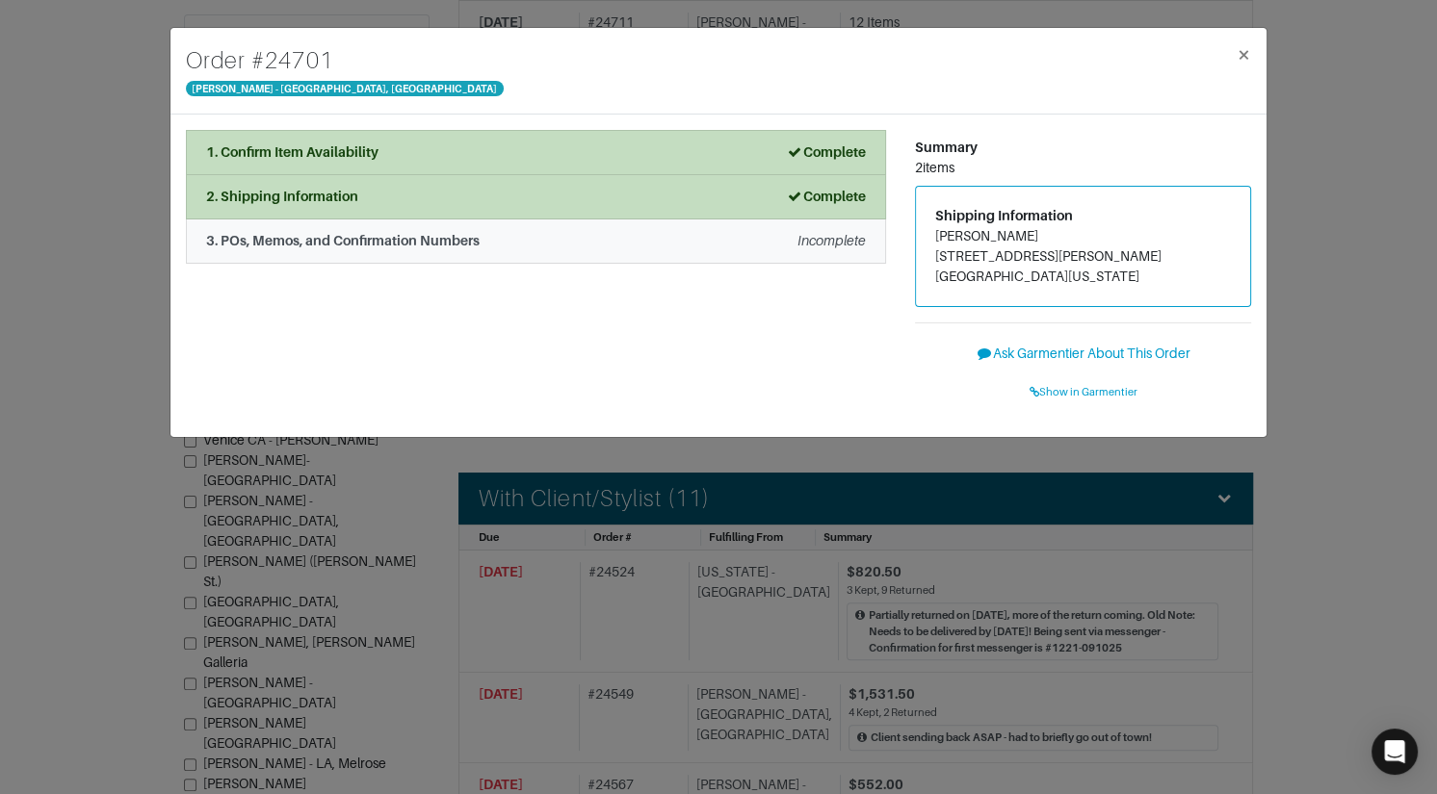
click at [520, 249] on div "3. POs, Memos, and Confirmation Numbers Incomplete" at bounding box center [536, 241] width 660 height 20
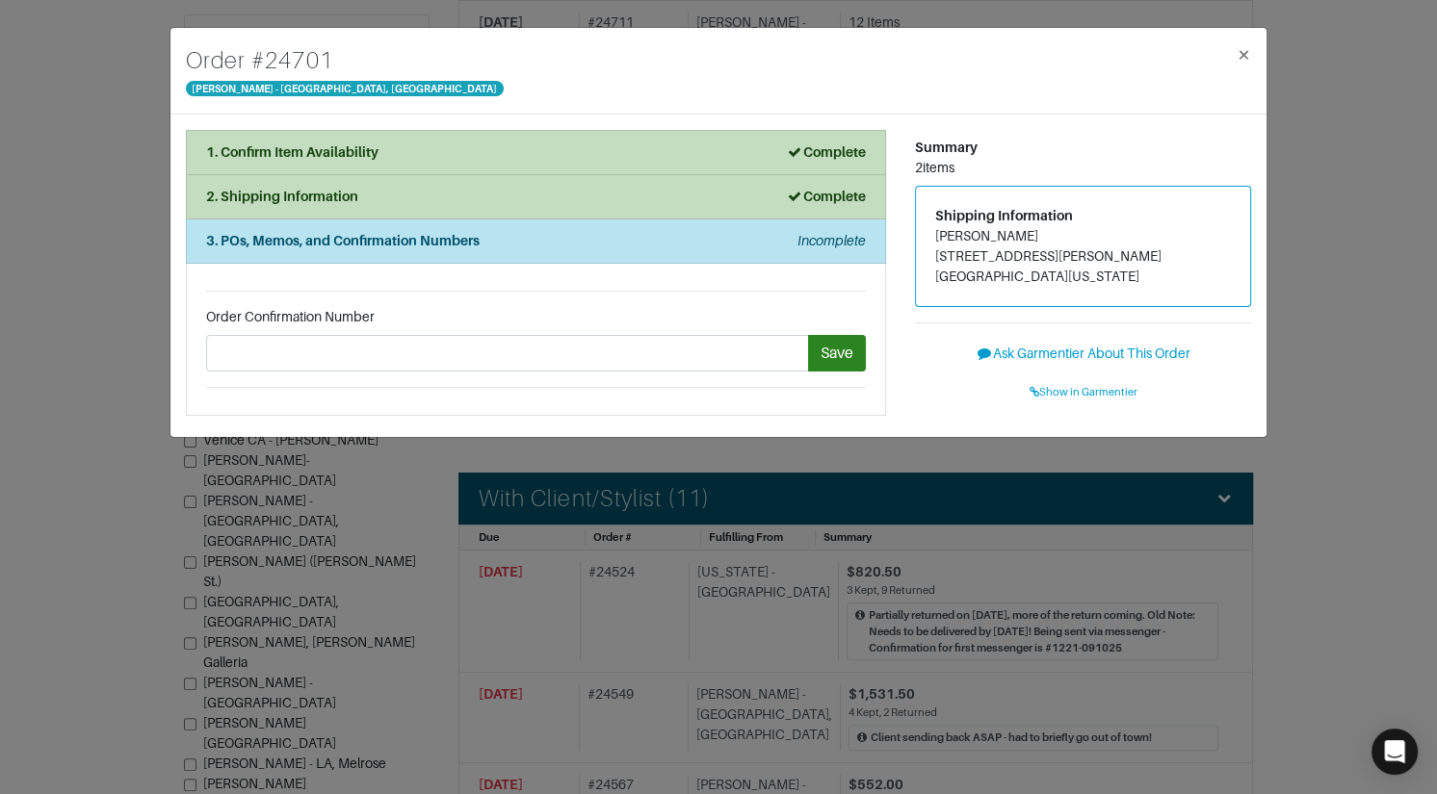
drag, startPoint x: 924, startPoint y: 229, endPoint x: 1040, endPoint y: 239, distance: 116.0
click at [1041, 239] on div "Shipping Information Rebecca Landin 11421 E. Ricks Circle Dallas, Texas 75230" at bounding box center [1083, 246] width 334 height 119
drag, startPoint x: 252, startPoint y: 62, endPoint x: 359, endPoint y: 64, distance: 106.9
click at [359, 65] on div "Order # 24701 Vince - Chicago, Oak Street ×" at bounding box center [718, 71] width 1096 height 87
copy h4 "# 24701"
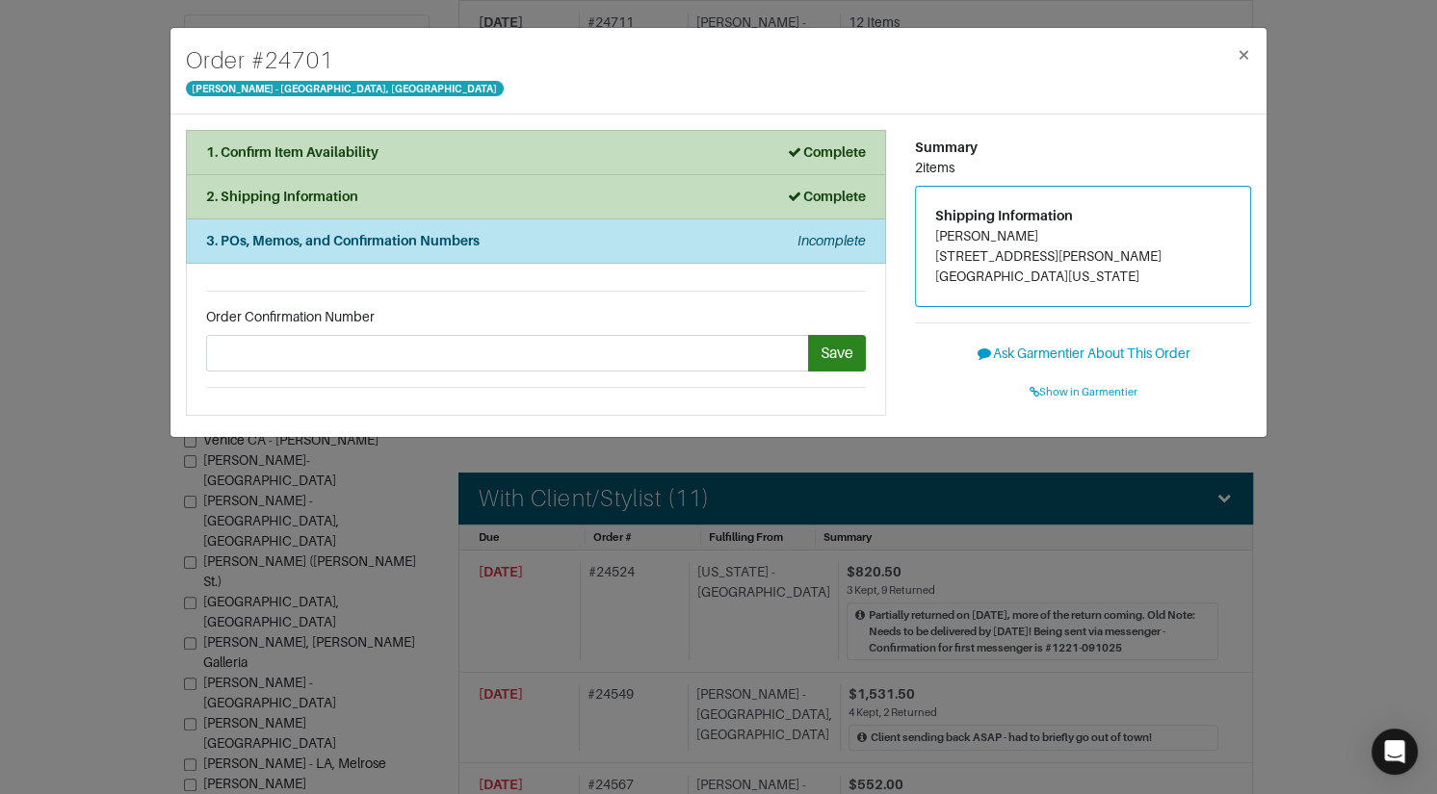
click at [91, 162] on div "Order # 24701 Vince - Chicago, Oak Street × 1. Confirm Item Availability Comple…" at bounding box center [718, 397] width 1437 height 794
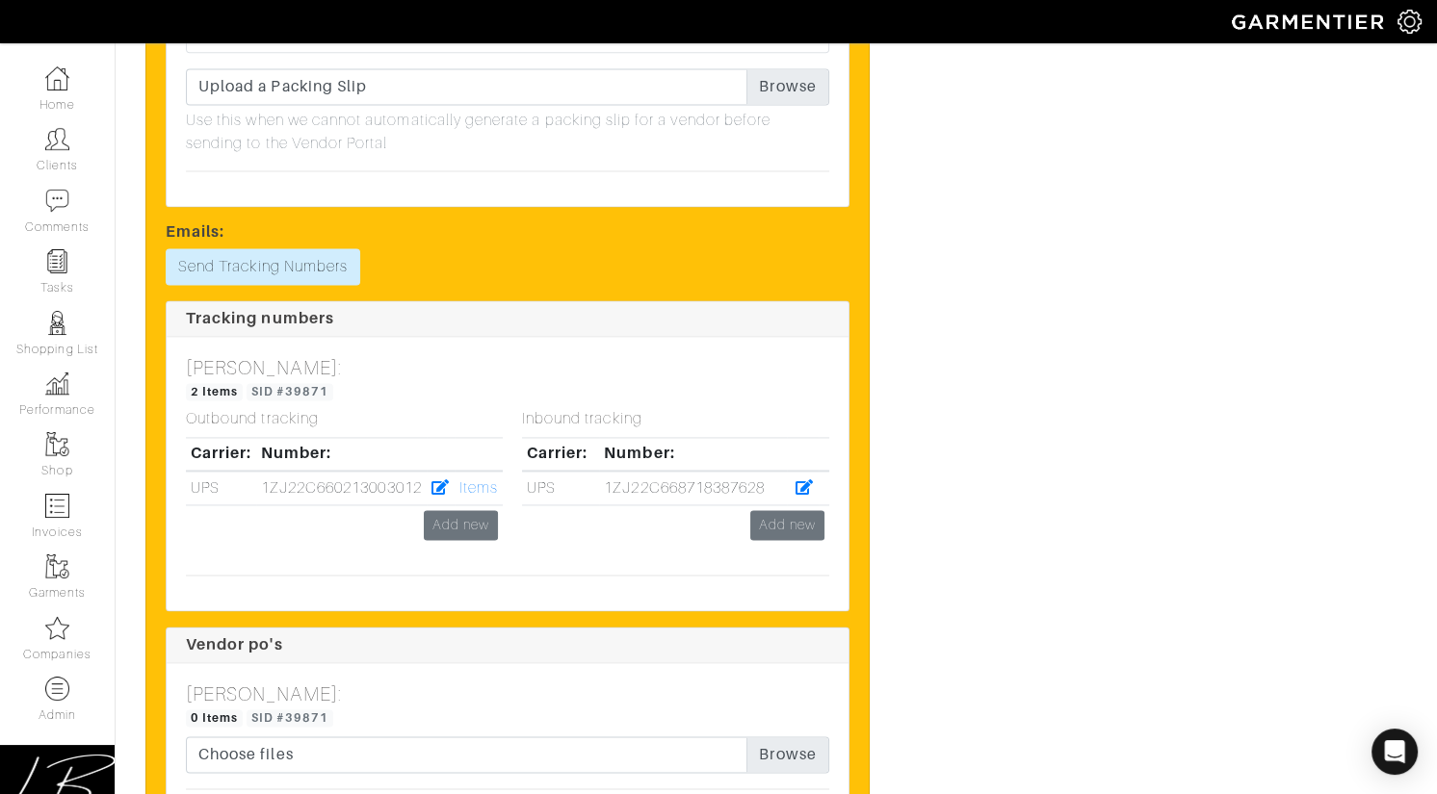
scroll to position [3019, 0]
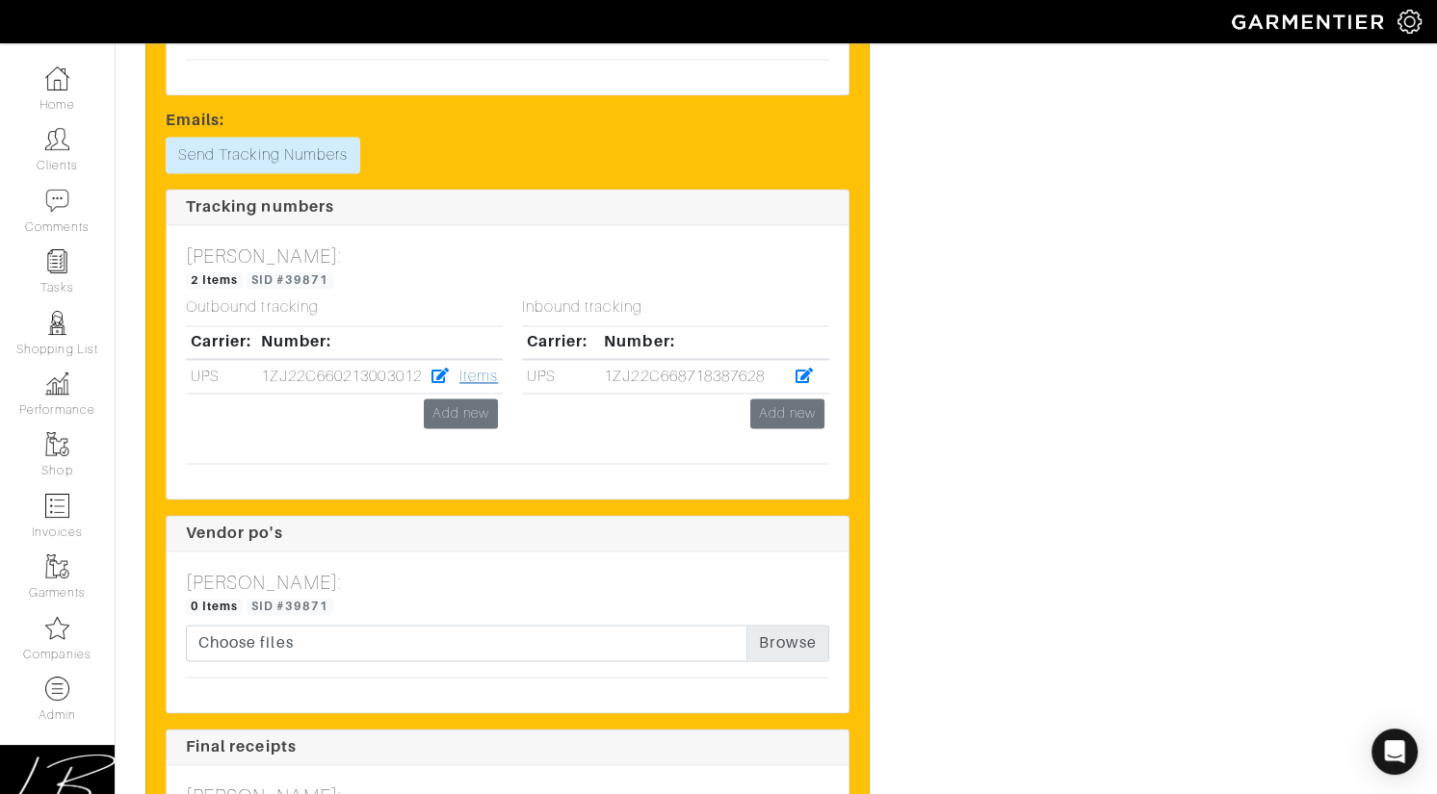
click at [483, 375] on link "Items" at bounding box center [478, 376] width 39 height 17
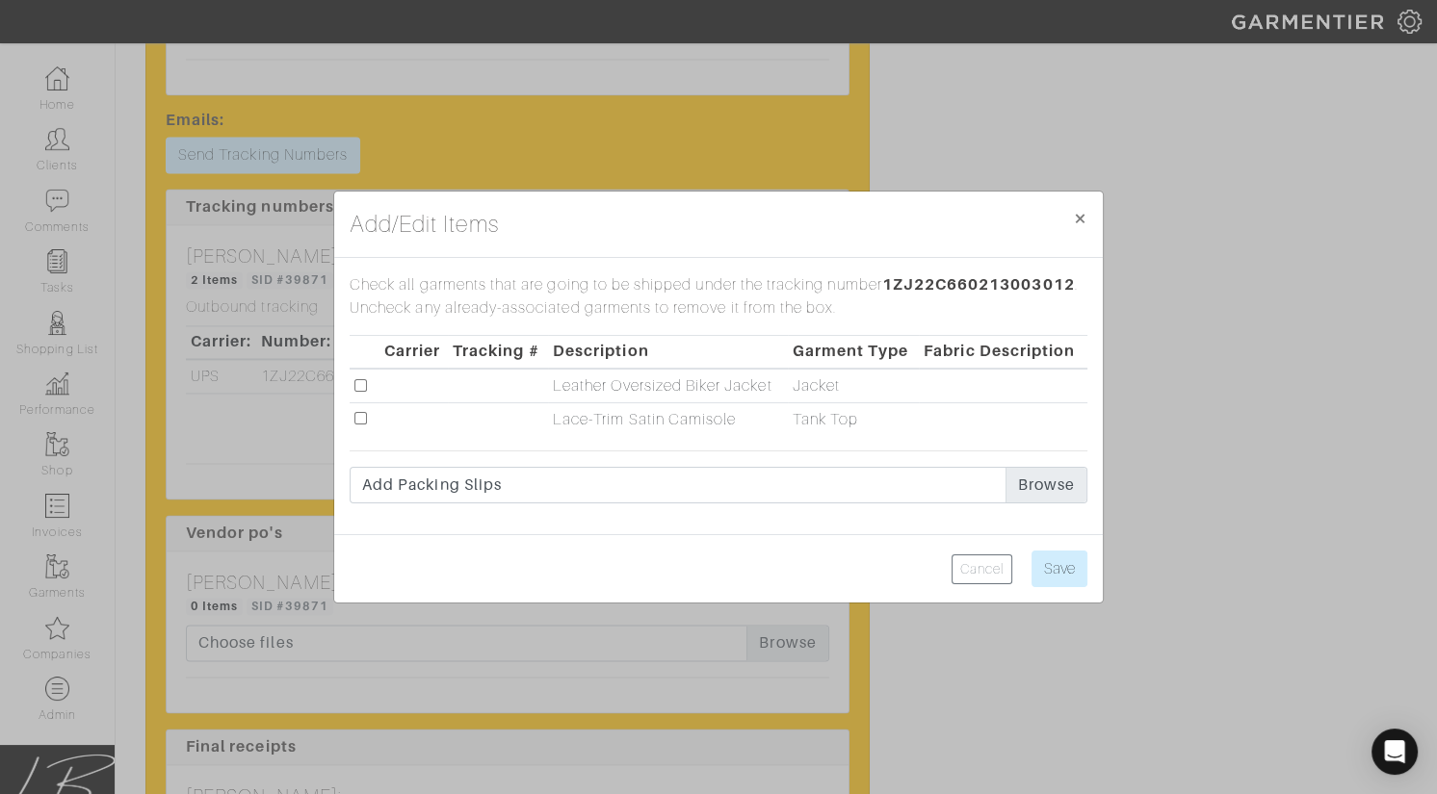
drag, startPoint x: 361, startPoint y: 388, endPoint x: 359, endPoint y: 410, distance: 22.2
click at [360, 388] on input "checkbox" at bounding box center [360, 385] width 13 height 13
checkbox input "true"
click at [359, 419] on input "checkbox" at bounding box center [360, 418] width 13 height 13
checkbox input "true"
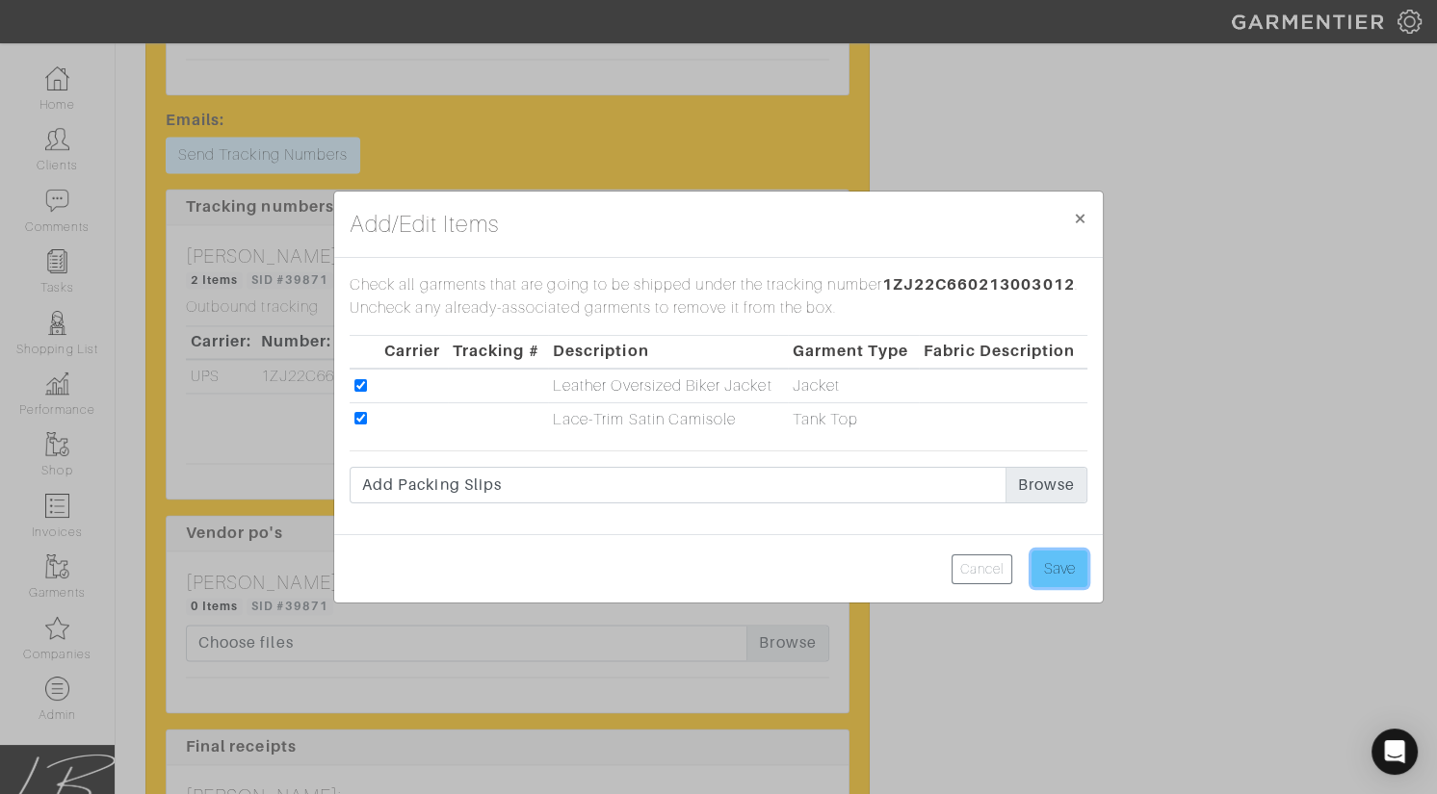
click at [1064, 565] on input "Save" at bounding box center [1059, 569] width 56 height 37
type input "Save"
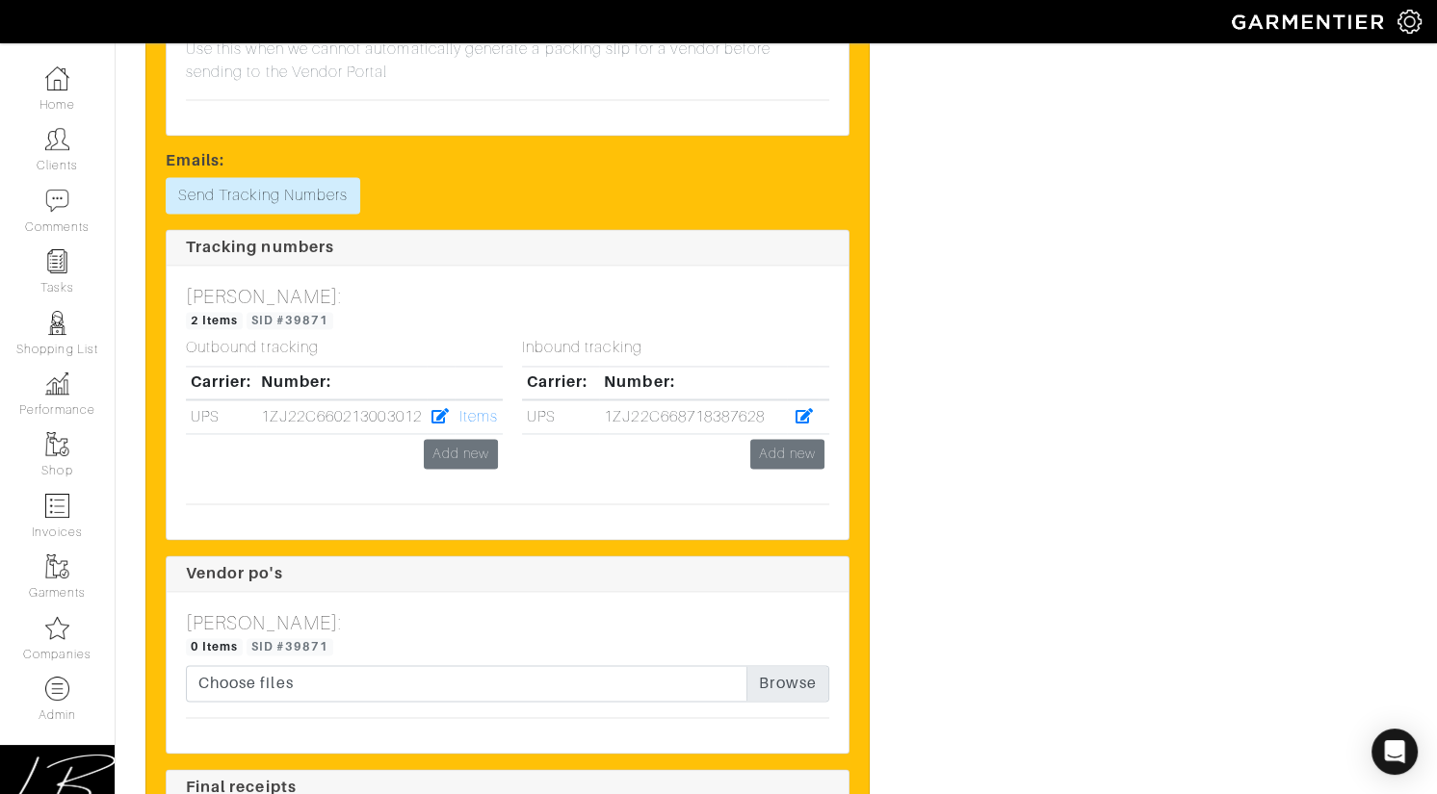
scroll to position [0, 0]
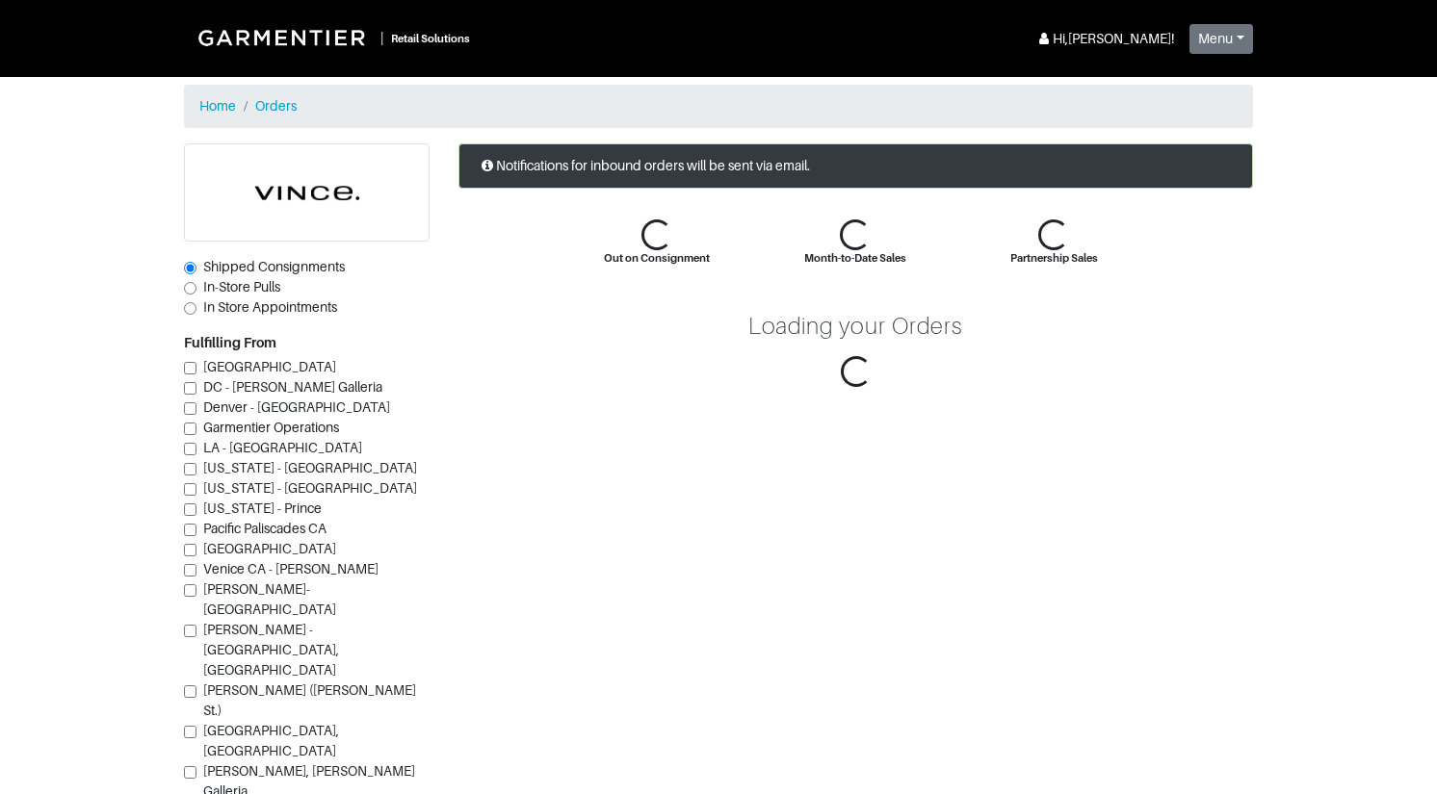
scroll to position [254, 0]
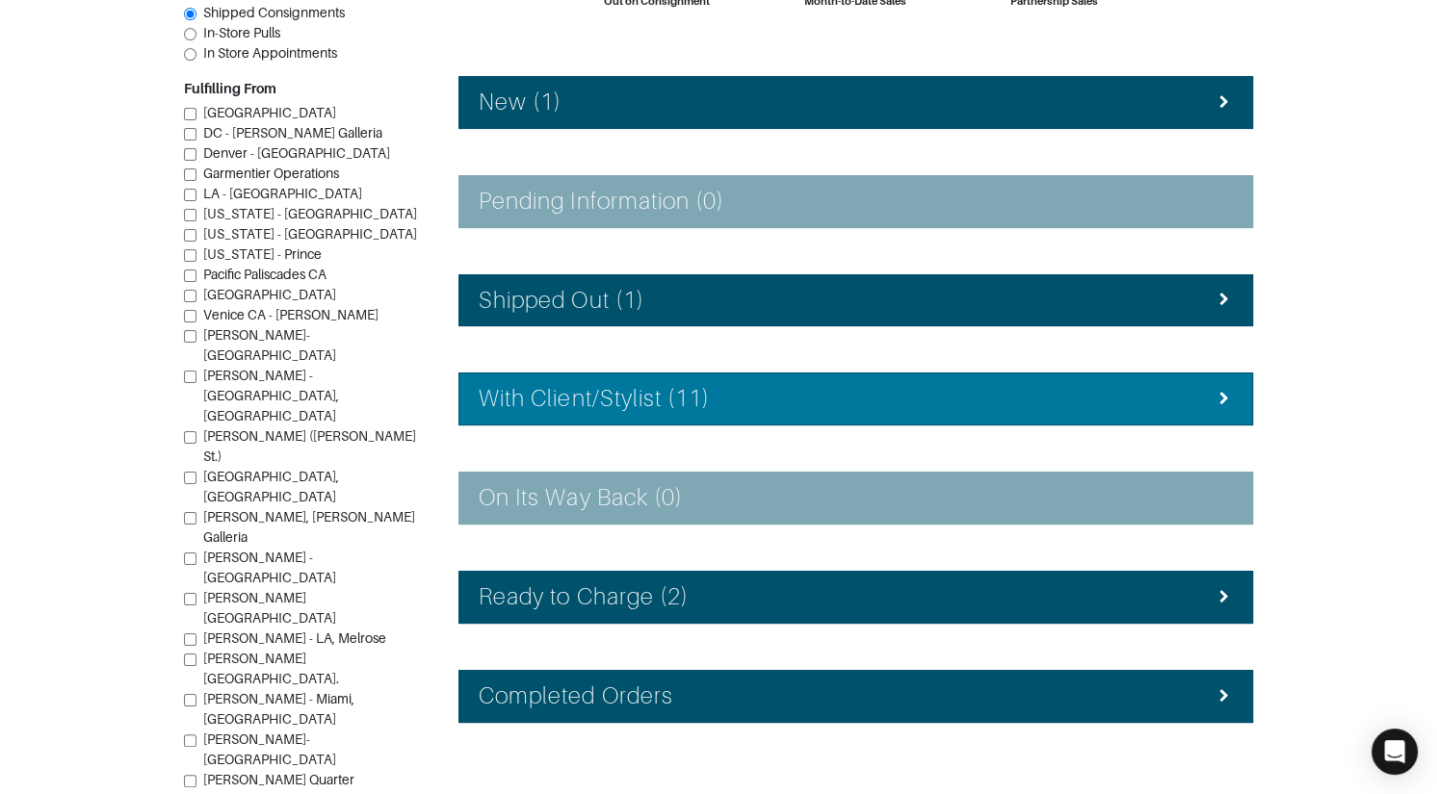
drag, startPoint x: 702, startPoint y: 401, endPoint x: 700, endPoint y: 414, distance: 13.6
click at [702, 401] on h4 "With Client/Stylist (11)" at bounding box center [594, 399] width 231 height 28
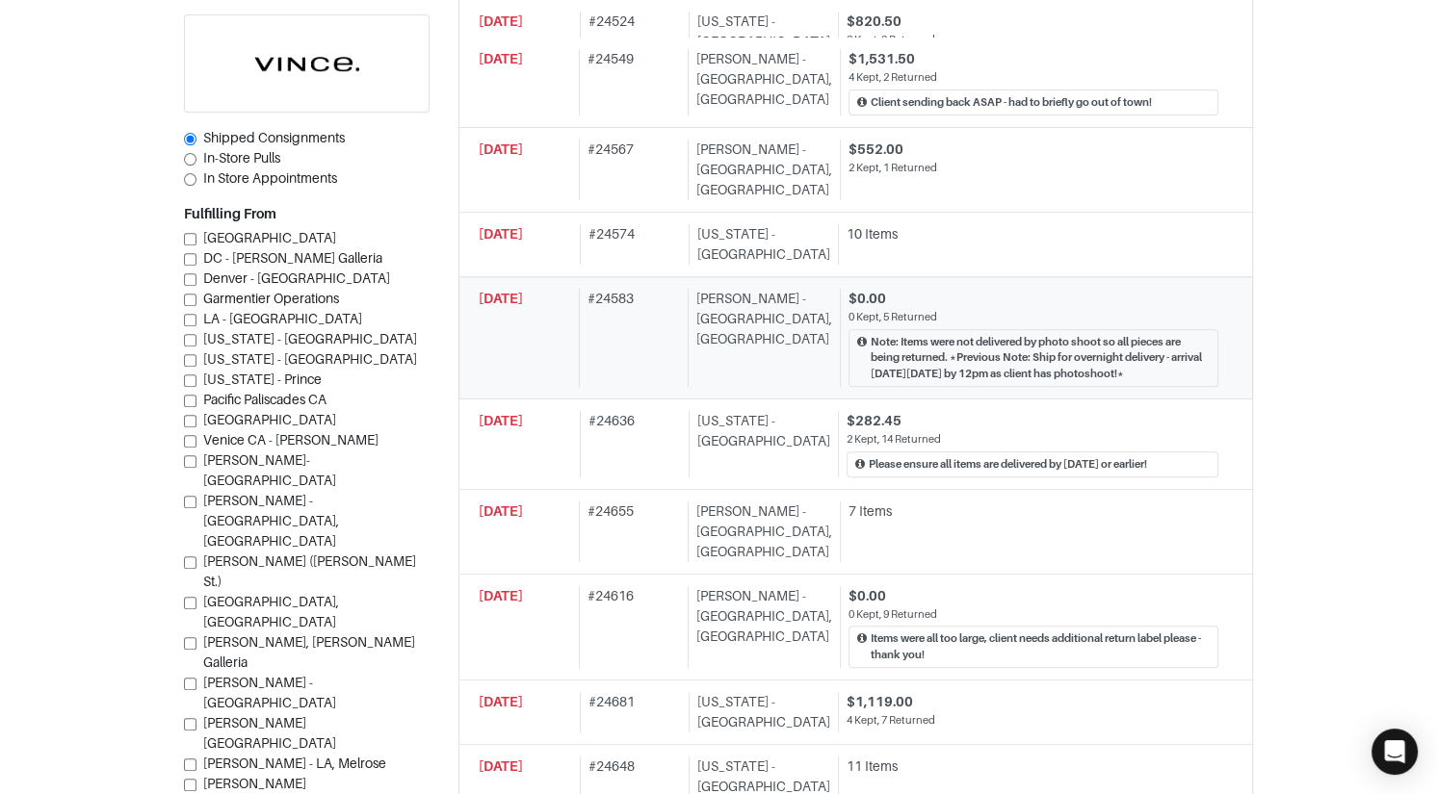
scroll to position [794, 0]
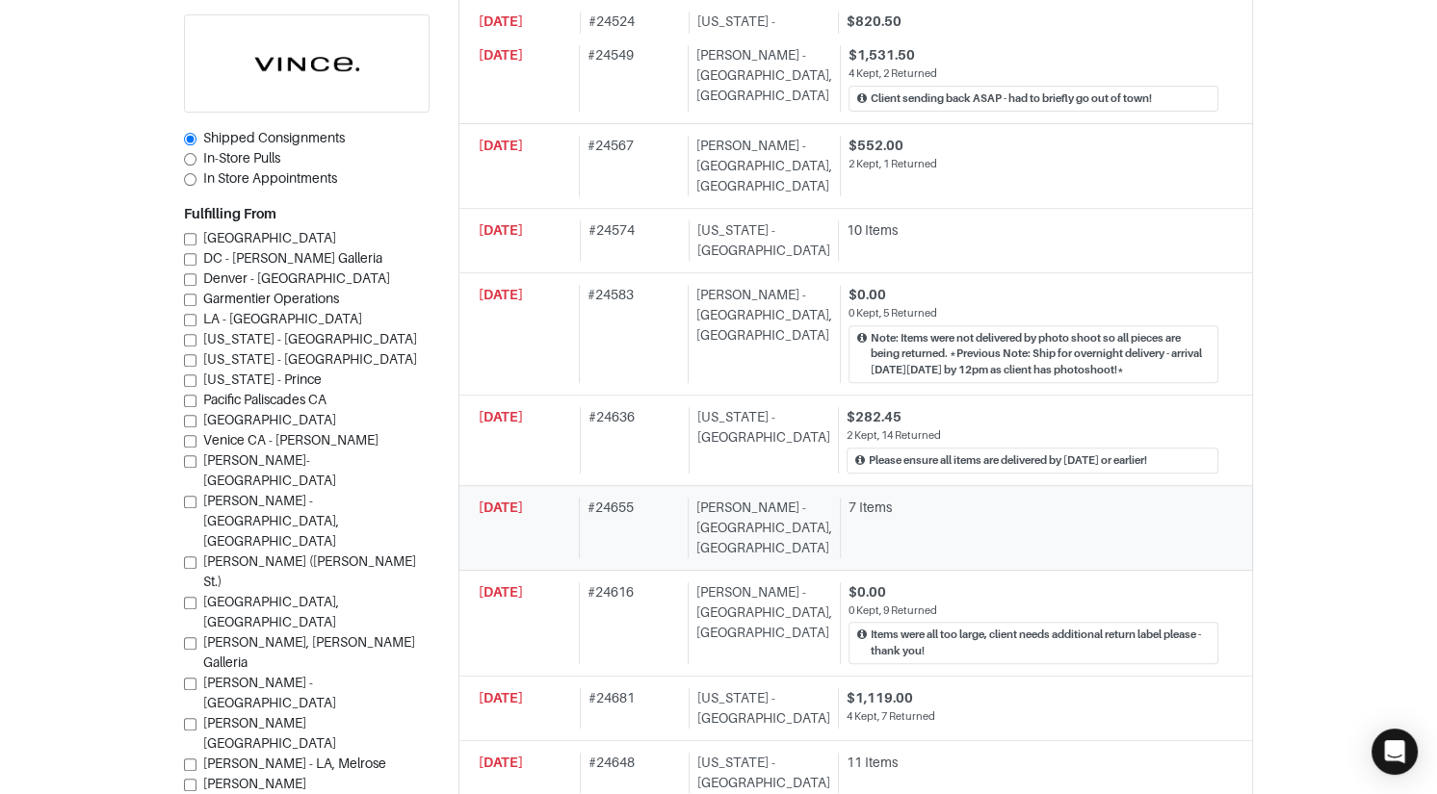
click at [907, 498] on div "7 Items" at bounding box center [1033, 508] width 370 height 20
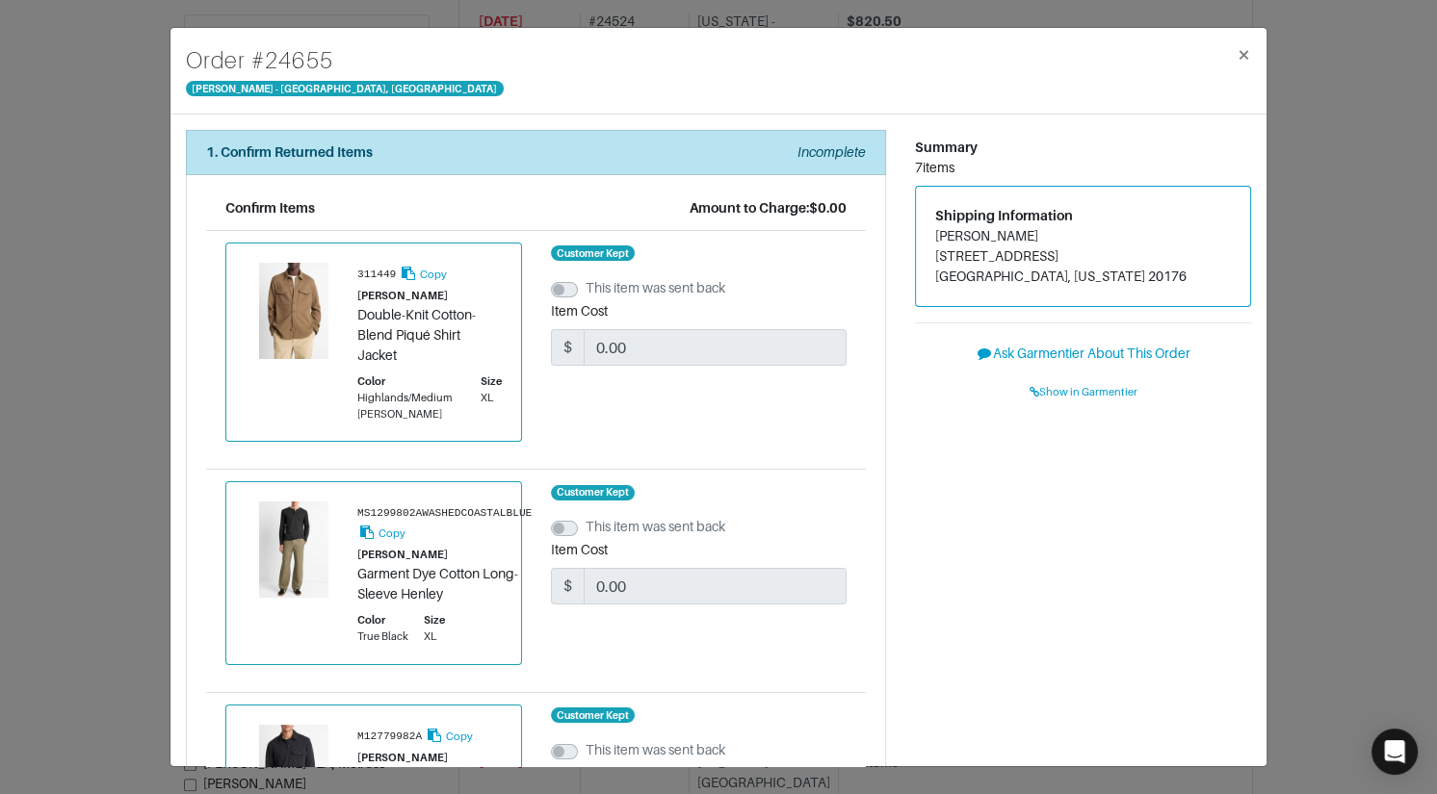
click at [1281, 390] on div "Order # 24655 [PERSON_NAME] - [GEOGRAPHIC_DATA], [GEOGRAPHIC_DATA] × 1. Confirm…" at bounding box center [718, 397] width 1437 height 794
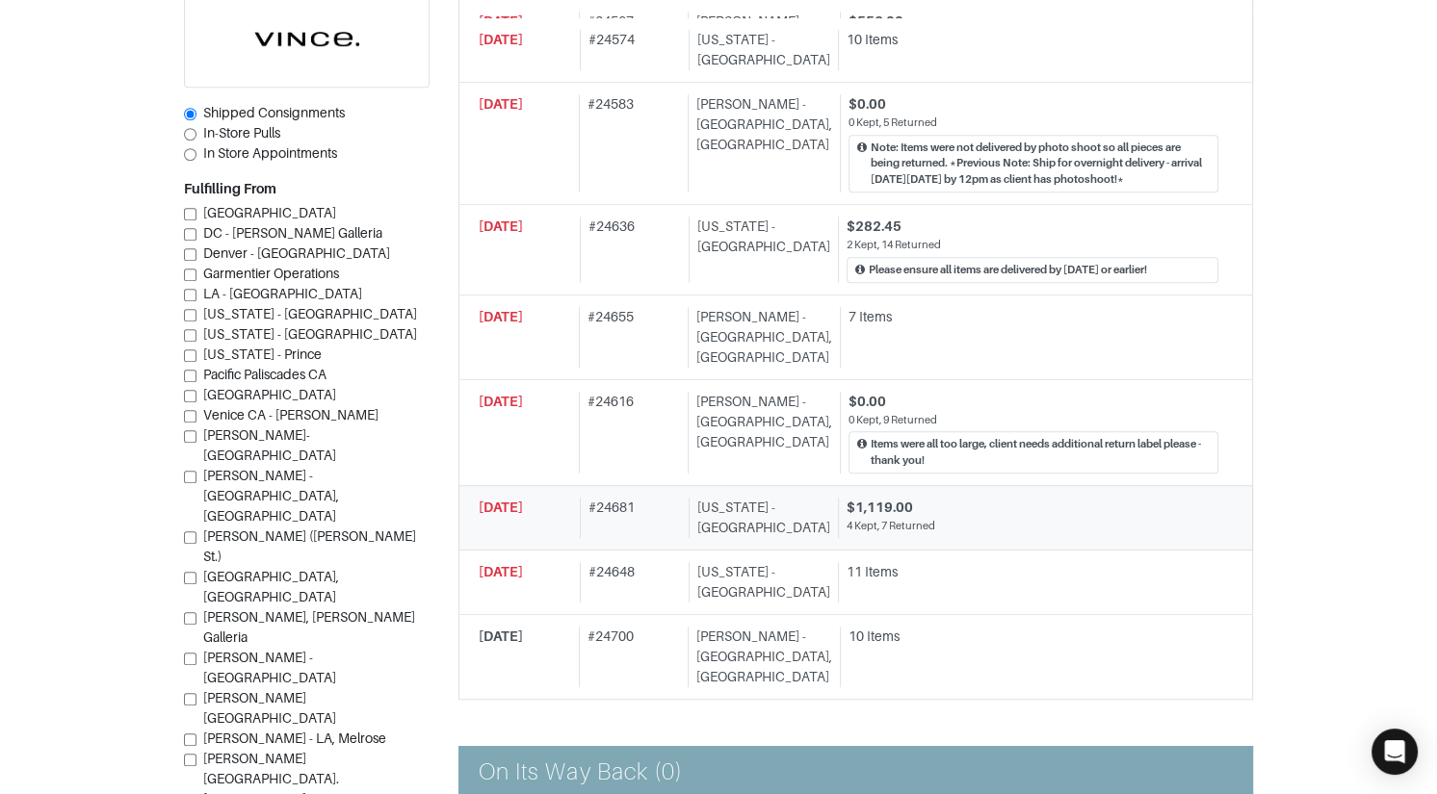
scroll to position [993, 0]
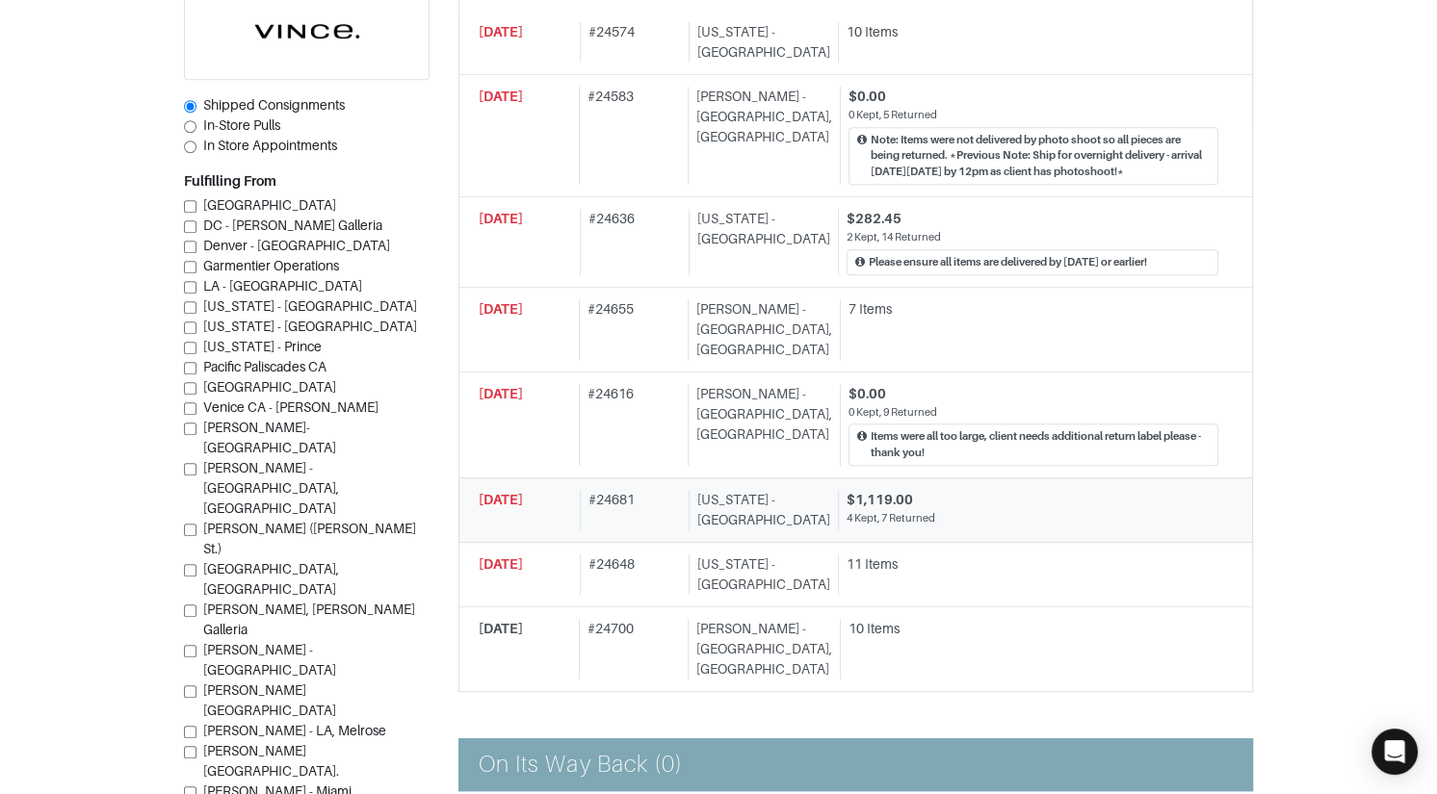
click at [975, 490] on div "$1,119.00" at bounding box center [1032, 500] width 372 height 20
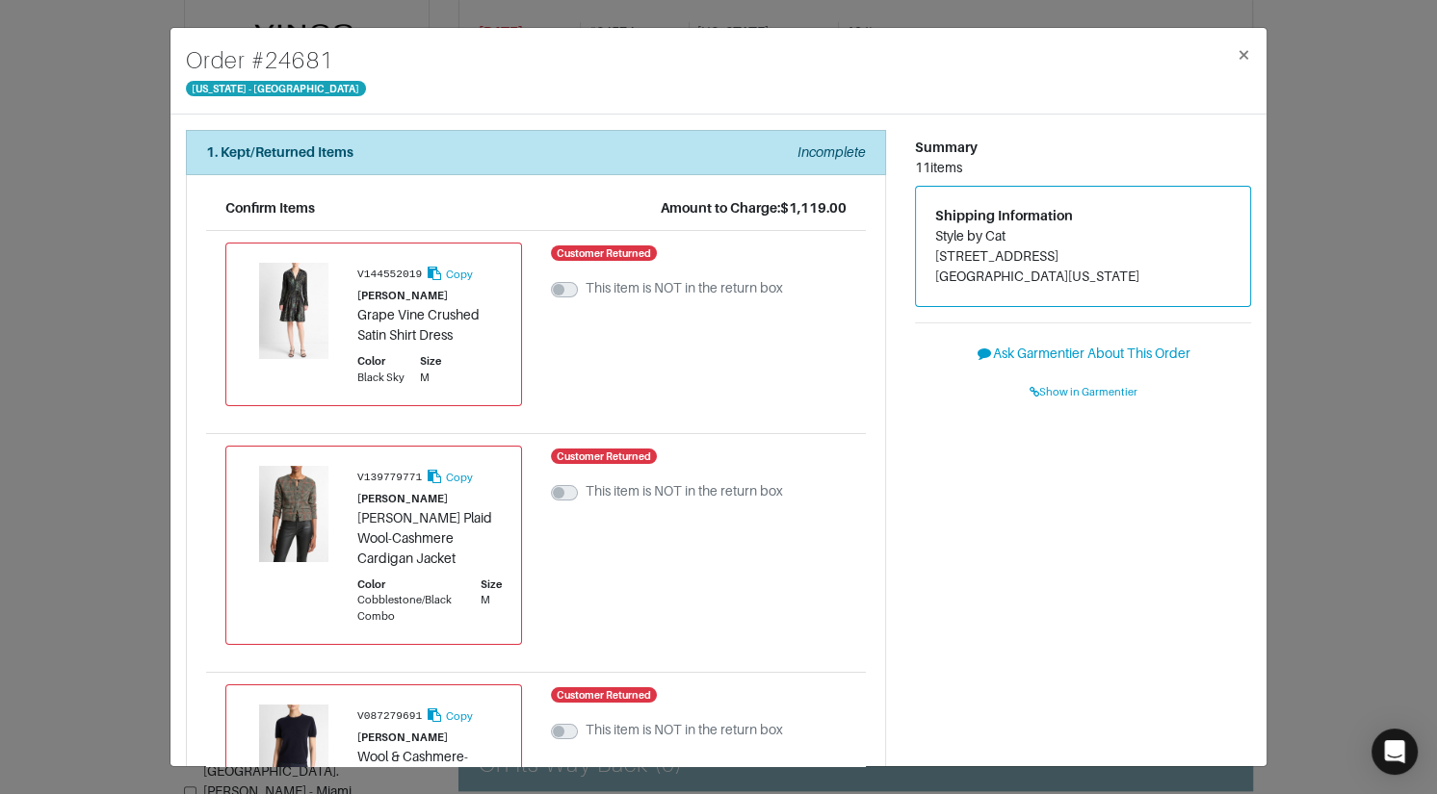
click at [1309, 405] on div "Order # 24681 [US_STATE] - [GEOGRAPHIC_DATA] × 1. Kept/Returned Items Incomplet…" at bounding box center [718, 397] width 1437 height 794
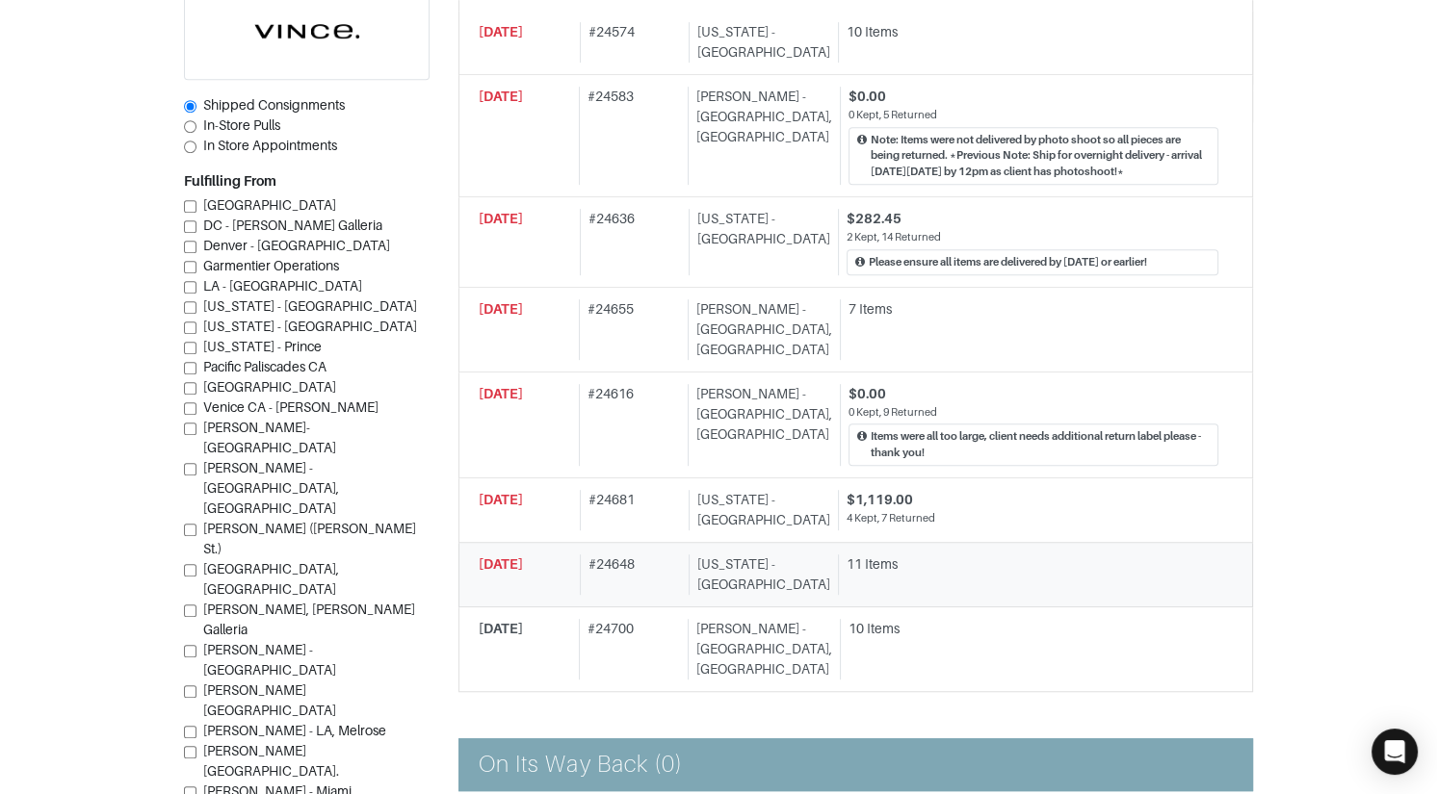
click at [1073, 543] on link "[DATE] # 24648 [US_STATE] - [GEOGRAPHIC_DATA] 11 Items" at bounding box center [855, 575] width 794 height 65
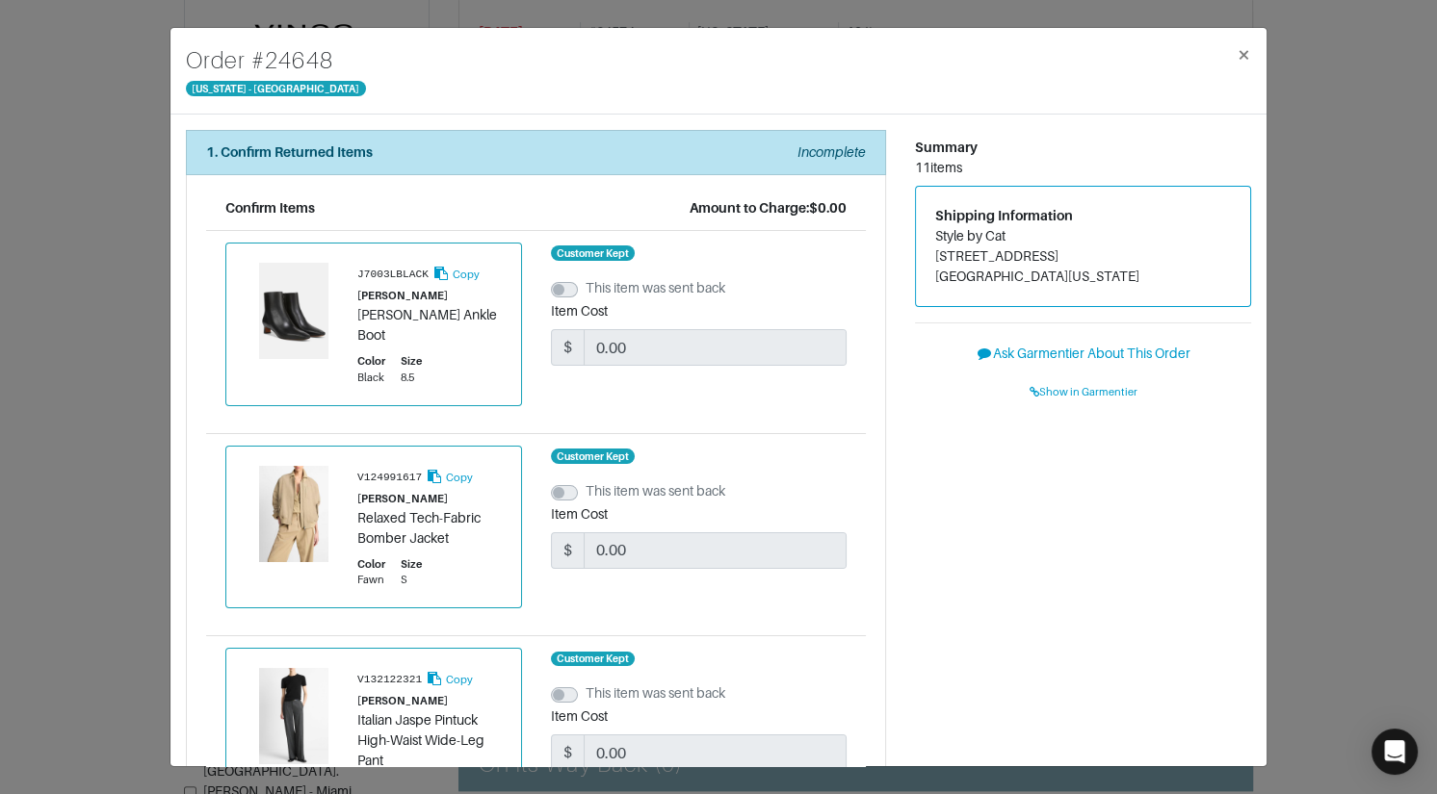
click at [1306, 432] on div "Order # 24648 [US_STATE] - [GEOGRAPHIC_DATA] × 1. Confirm Returned Items Incomp…" at bounding box center [718, 397] width 1437 height 794
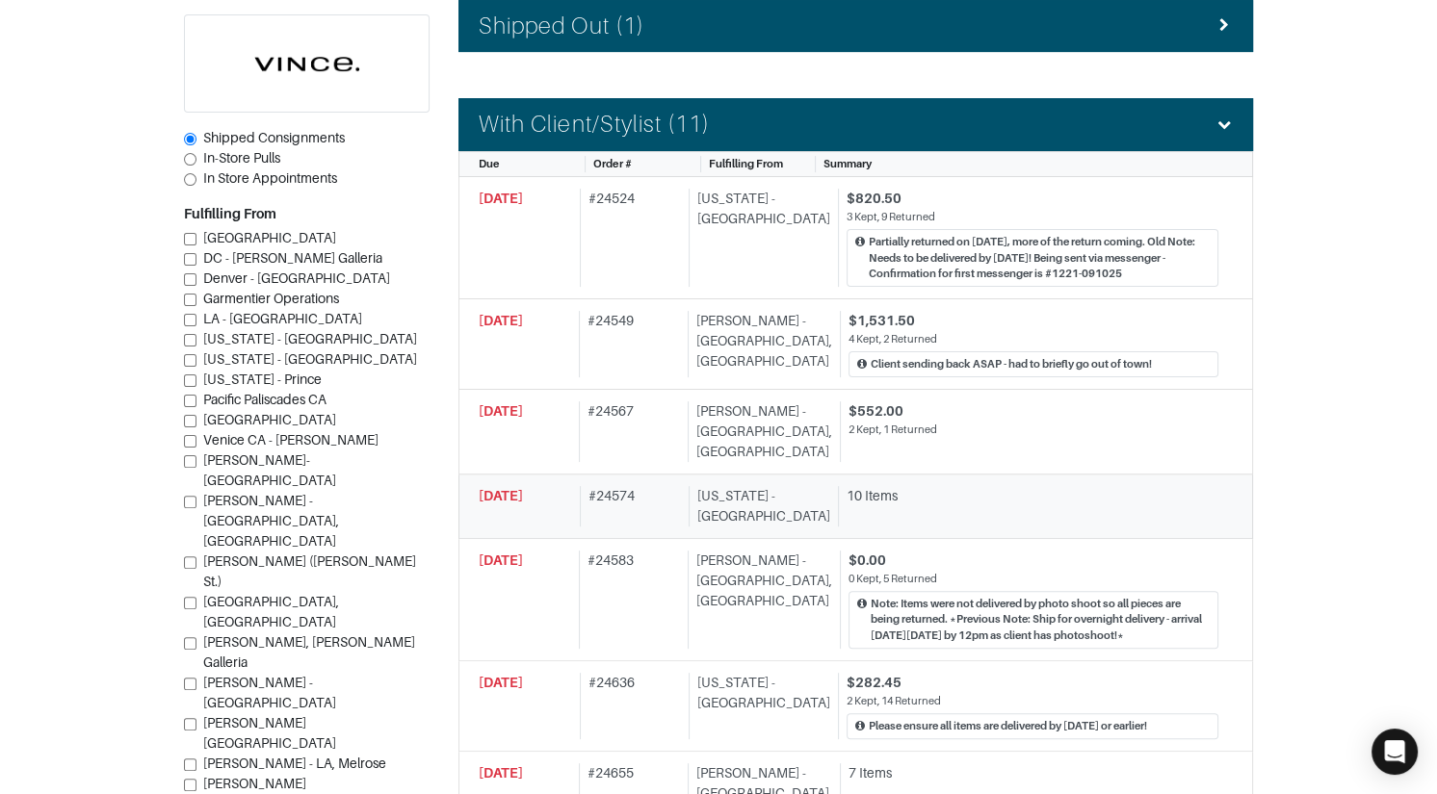
scroll to position [532, 0]
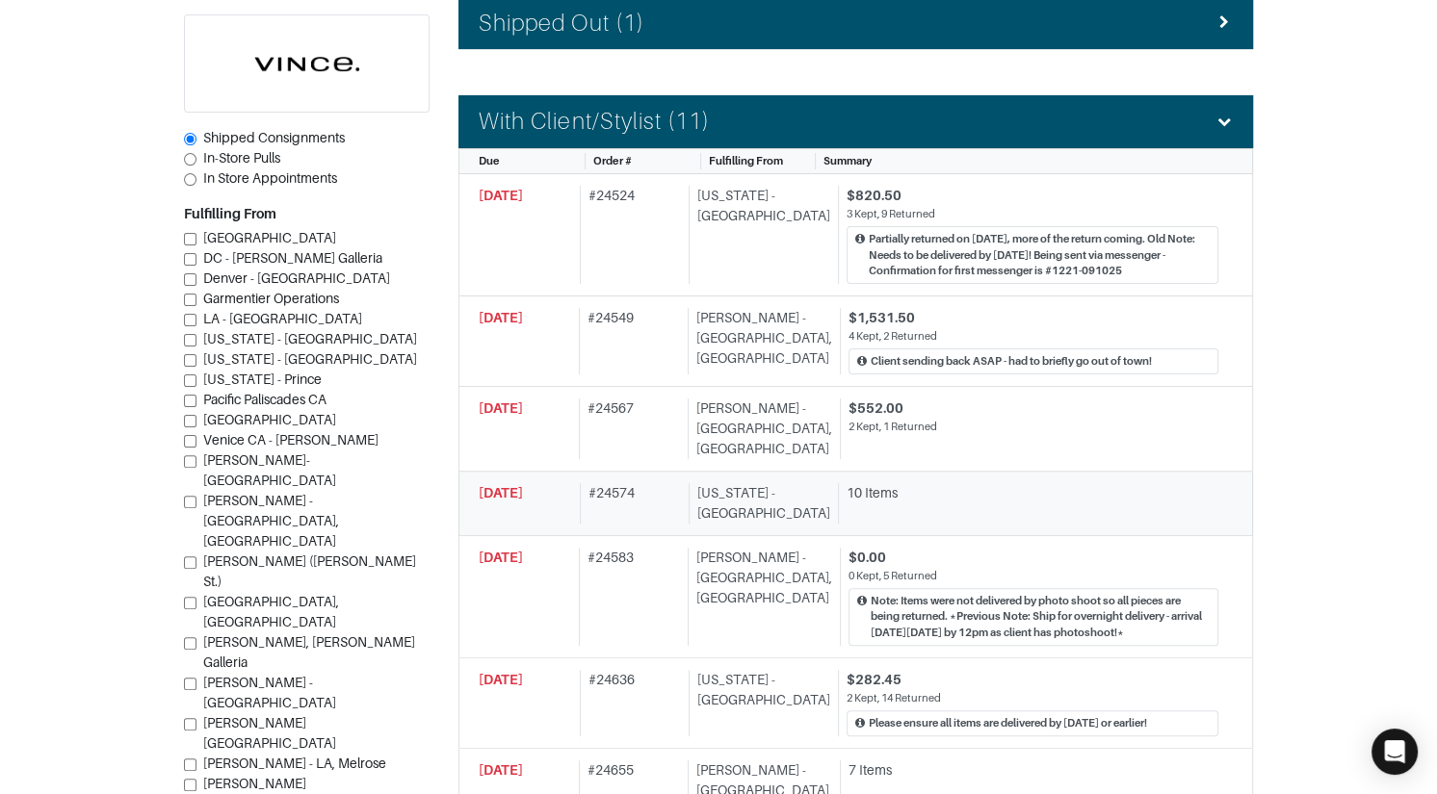
click at [983, 483] on div "10 Items" at bounding box center [1032, 493] width 372 height 20
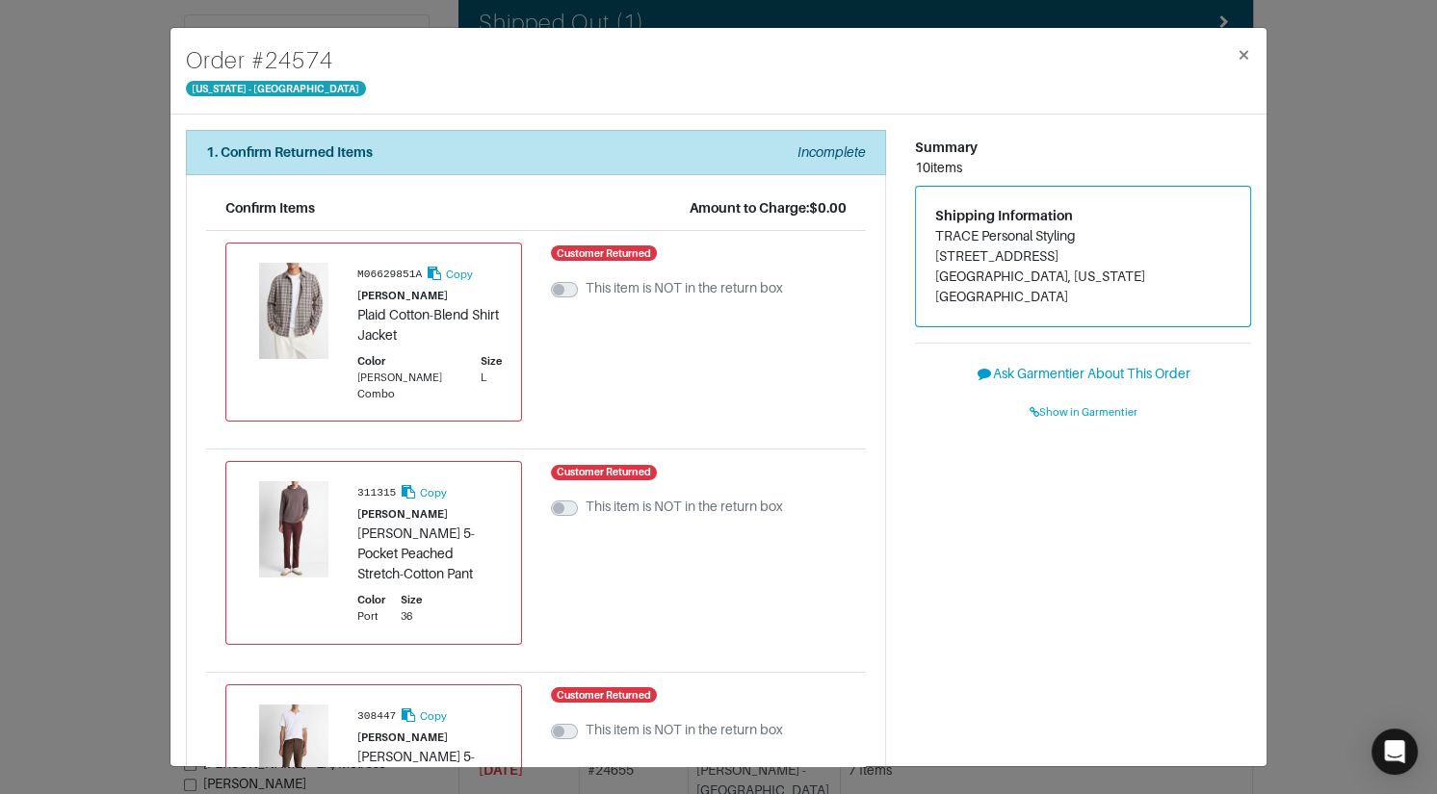
click at [1284, 405] on div "Order # 24574 New York - 5th Avenue × 1. Confirm Returned Items Incomplete Conf…" at bounding box center [718, 397] width 1437 height 794
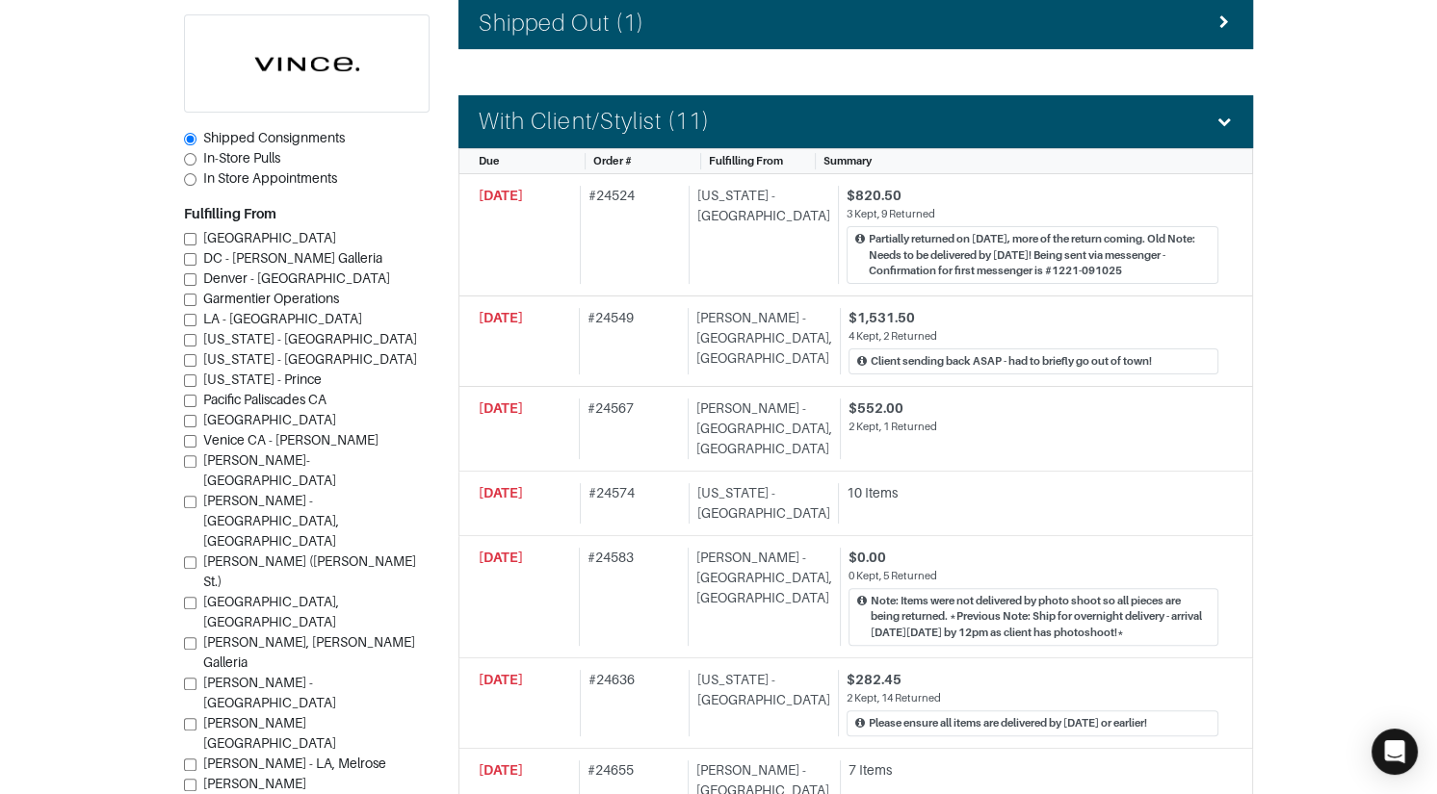
click at [915, 117] on div "With Client/Stylist (11)" at bounding box center [856, 122] width 754 height 28
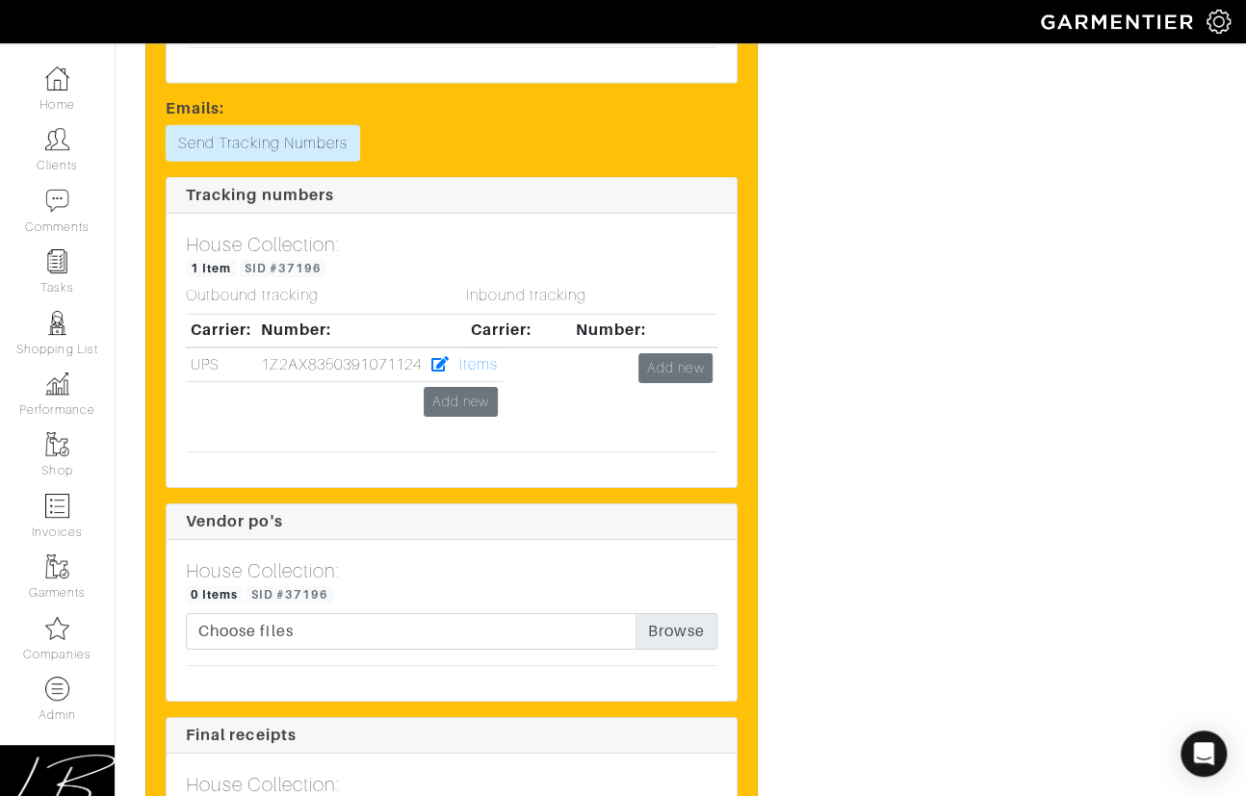
scroll to position [2801, 0]
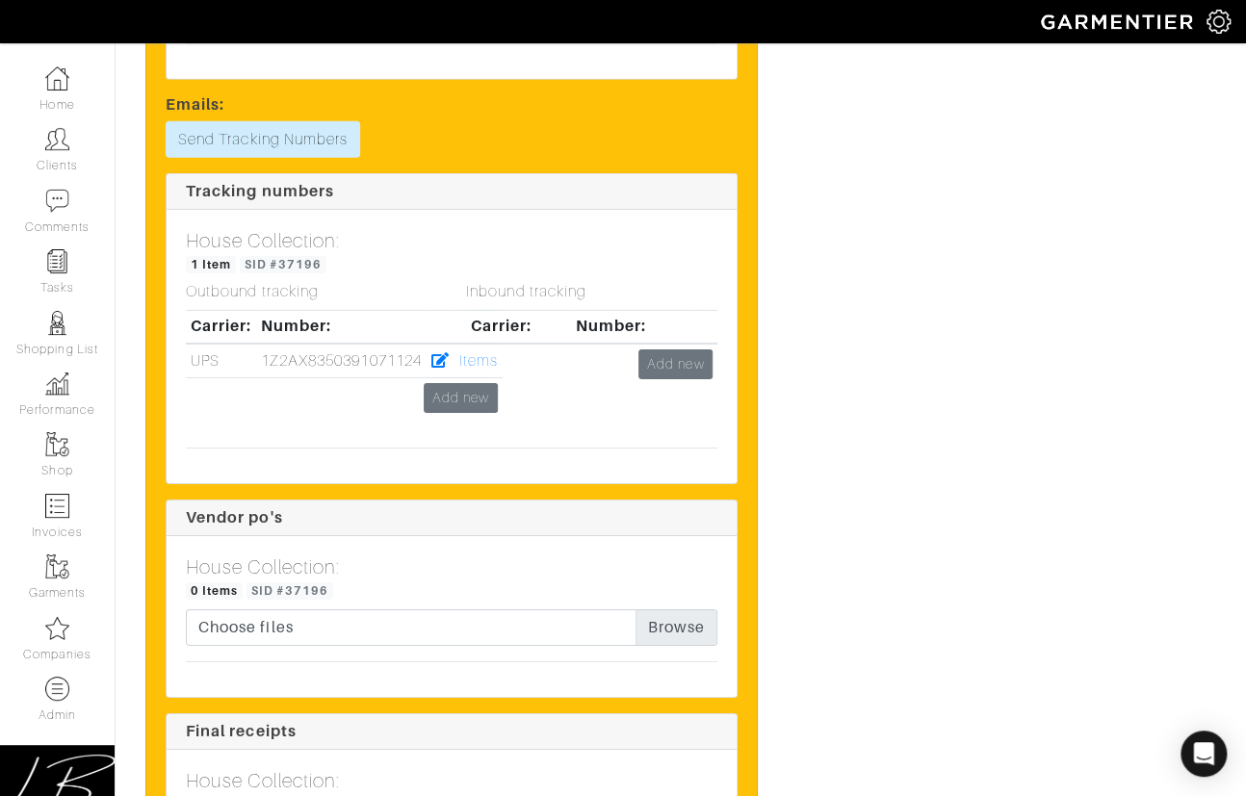
click at [470, 390] on div "Inbound tracking Carrier: Number: Add new" at bounding box center [592, 357] width 280 height 149
drag, startPoint x: 461, startPoint y: 396, endPoint x: 420, endPoint y: 391, distance: 41.7
click at [461, 395] on div "Inbound tracking Carrier: Number: Add new" at bounding box center [592, 357] width 280 height 149
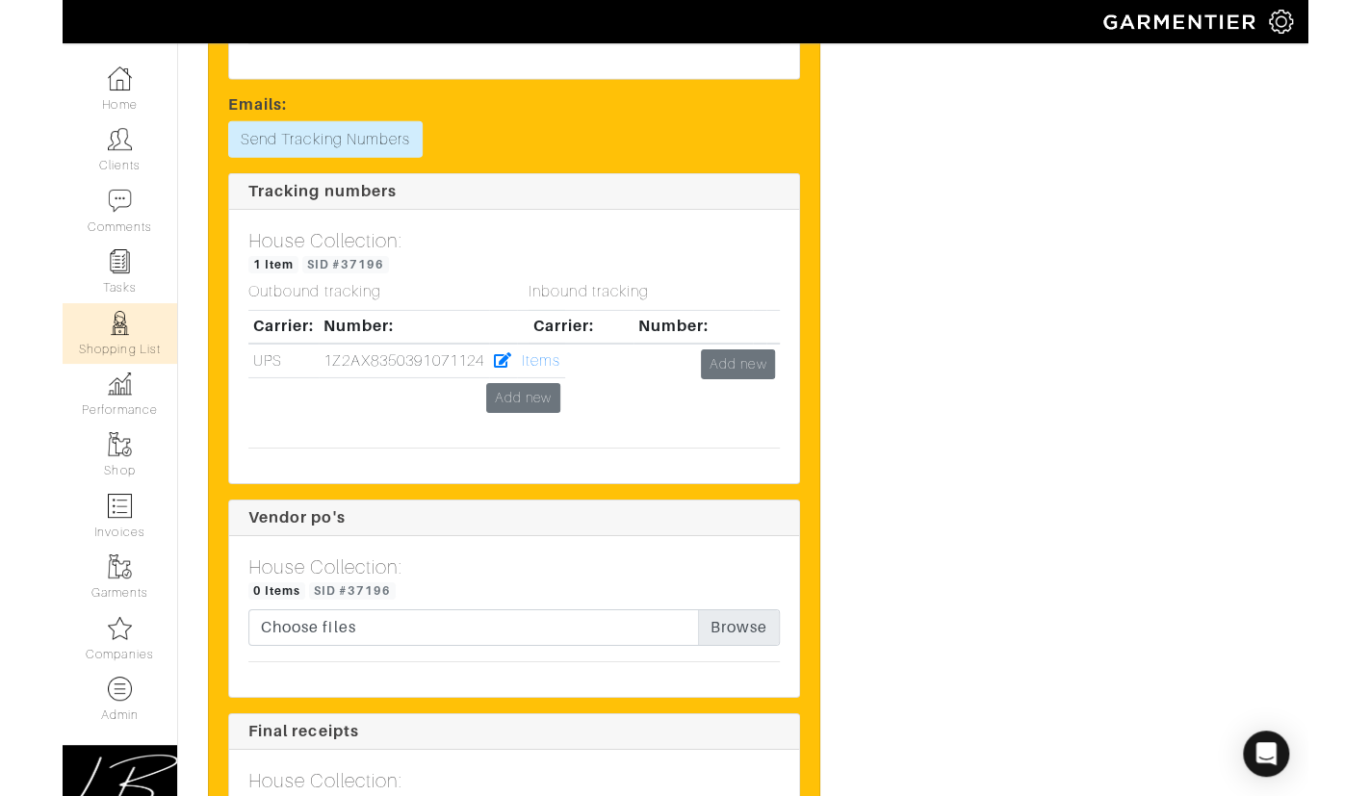
scroll to position [2737, 0]
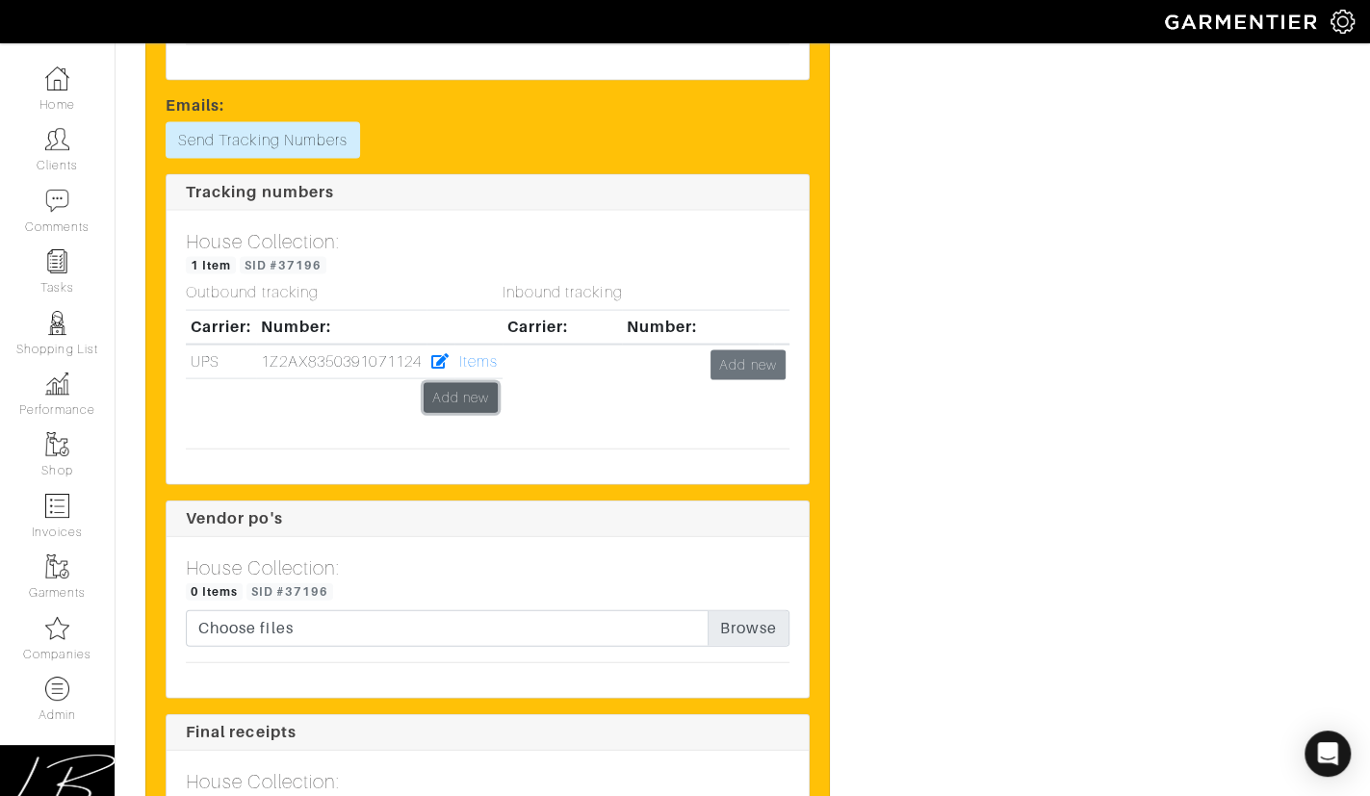
click at [478, 387] on link "Add new" at bounding box center [461, 398] width 74 height 30
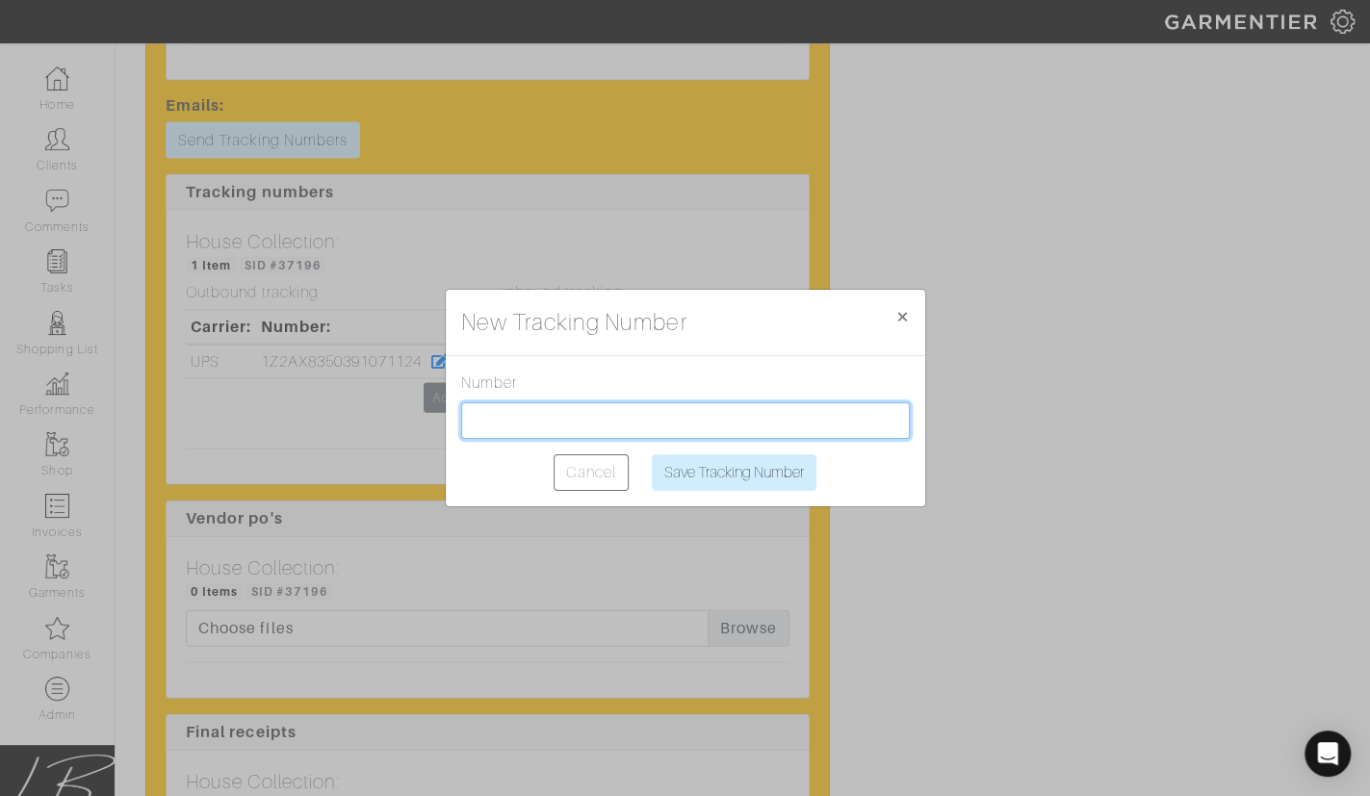
drag, startPoint x: 518, startPoint y: 417, endPoint x: 568, endPoint y: 425, distance: 50.7
click at [518, 417] on input "text" at bounding box center [685, 421] width 449 height 37
paste input "1Z2AX8350390967258"
type input "1Z2AX8350390967258"
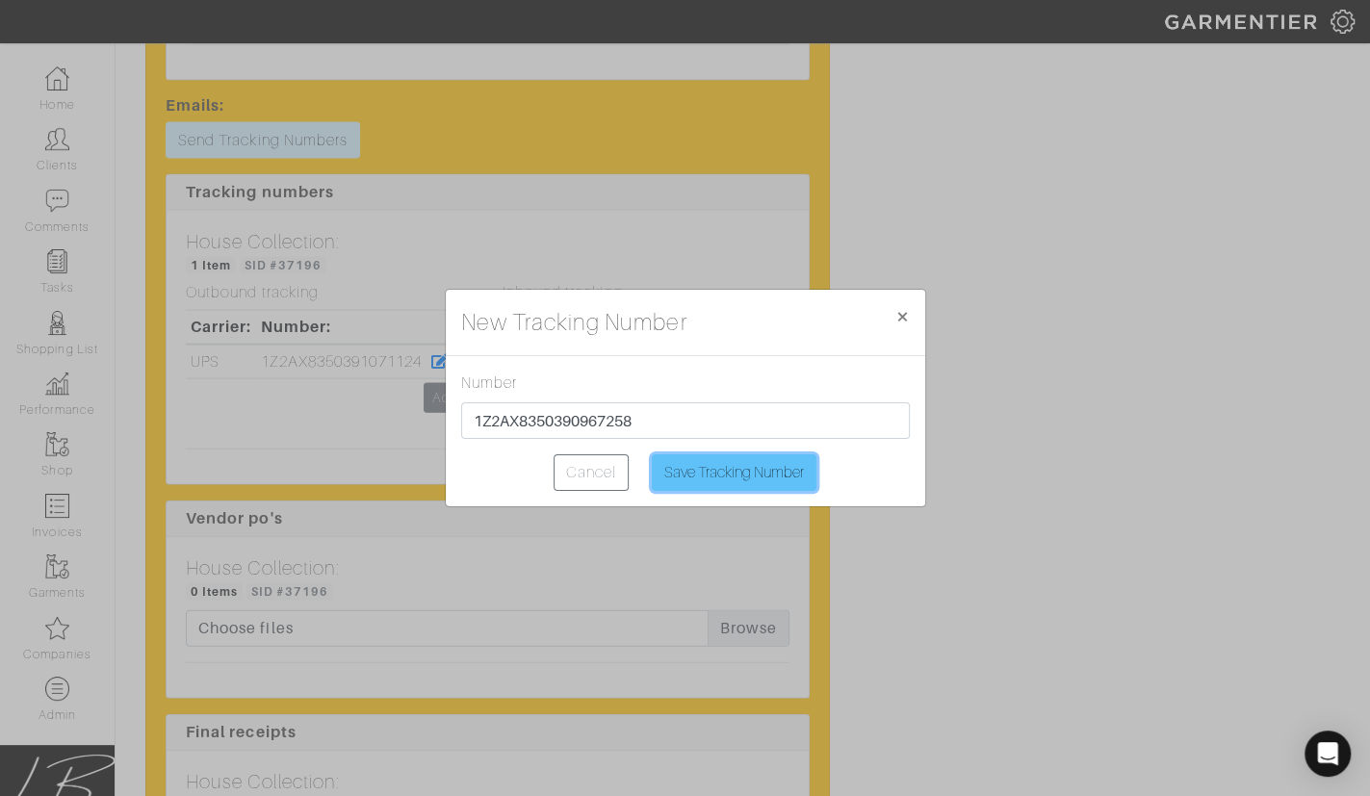
click at [740, 462] on input "Save Tracking Number" at bounding box center [734, 473] width 165 height 37
type input "Saving..."
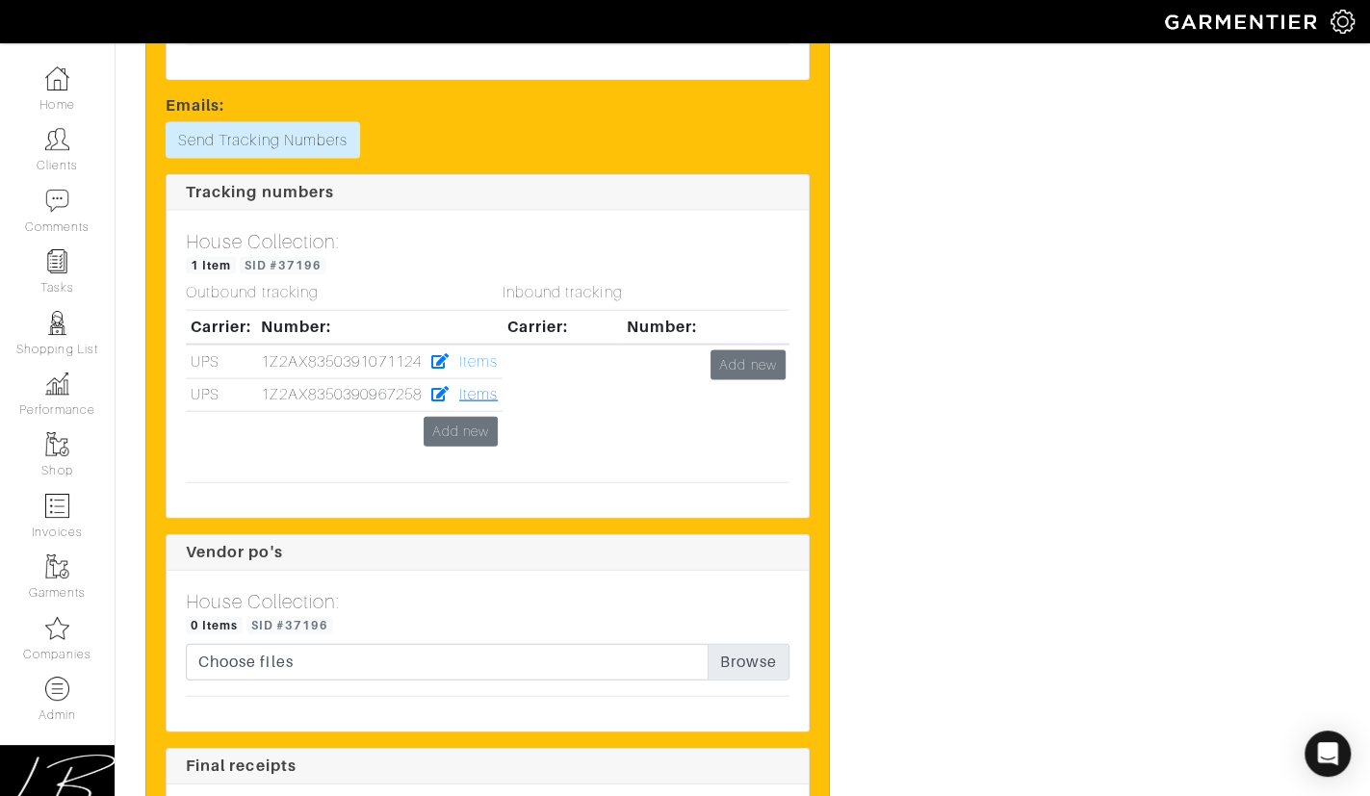
click at [479, 392] on link "Items" at bounding box center [478, 394] width 39 height 17
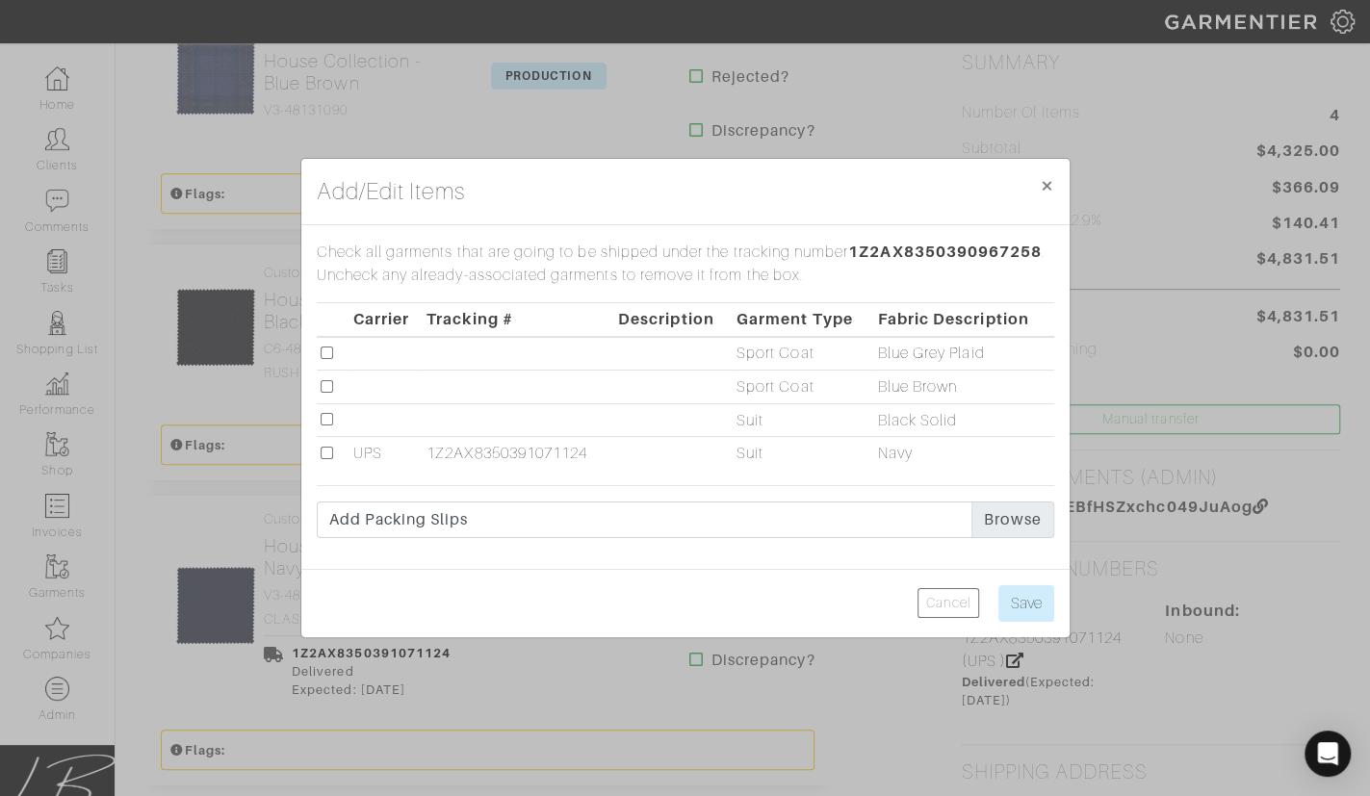
scroll to position [504, 0]
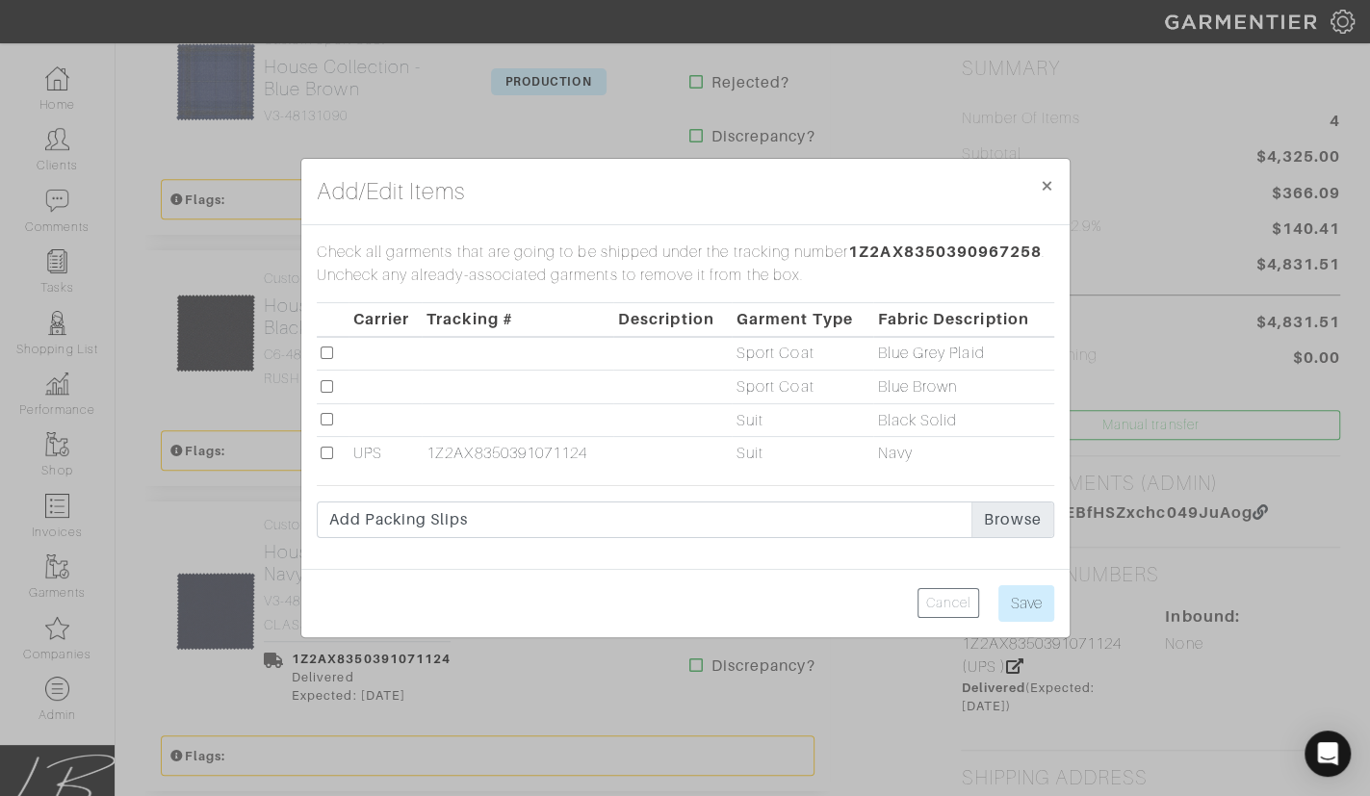
click at [327, 384] on input "checkbox" at bounding box center [327, 386] width 13 height 13
checkbox input "true"
click at [1018, 596] on input "Save" at bounding box center [1027, 603] width 56 height 37
type input "Save"
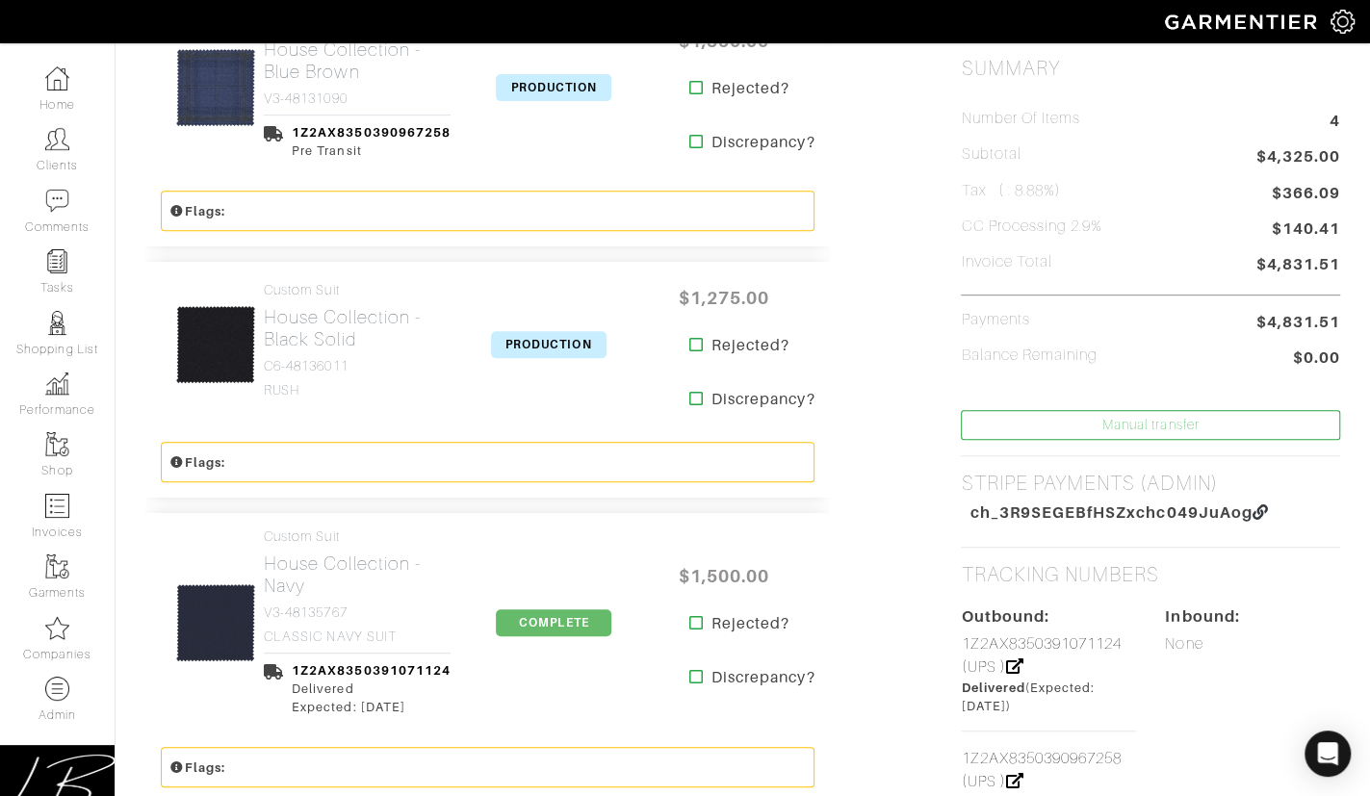
scroll to position [0, 0]
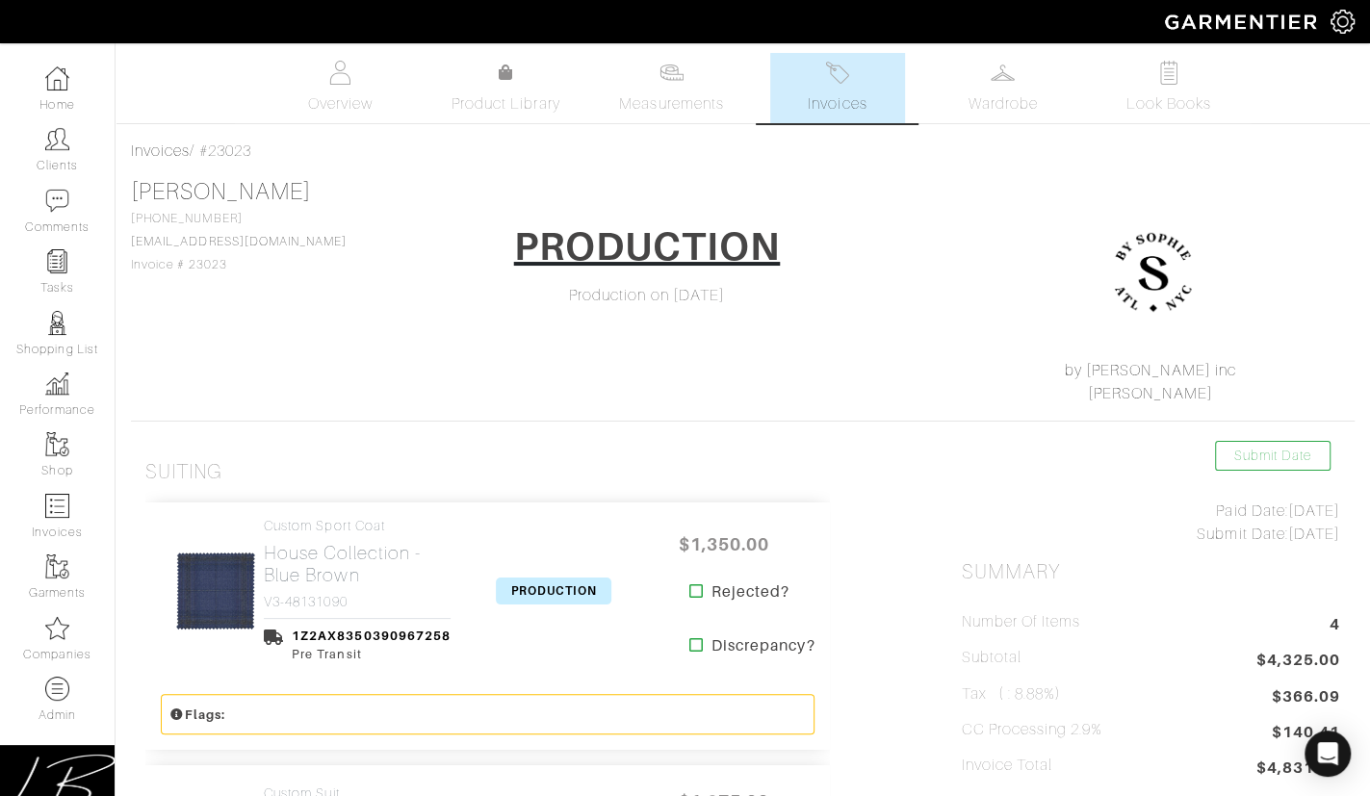
click at [544, 584] on span "PRODUCTION" at bounding box center [554, 591] width 116 height 27
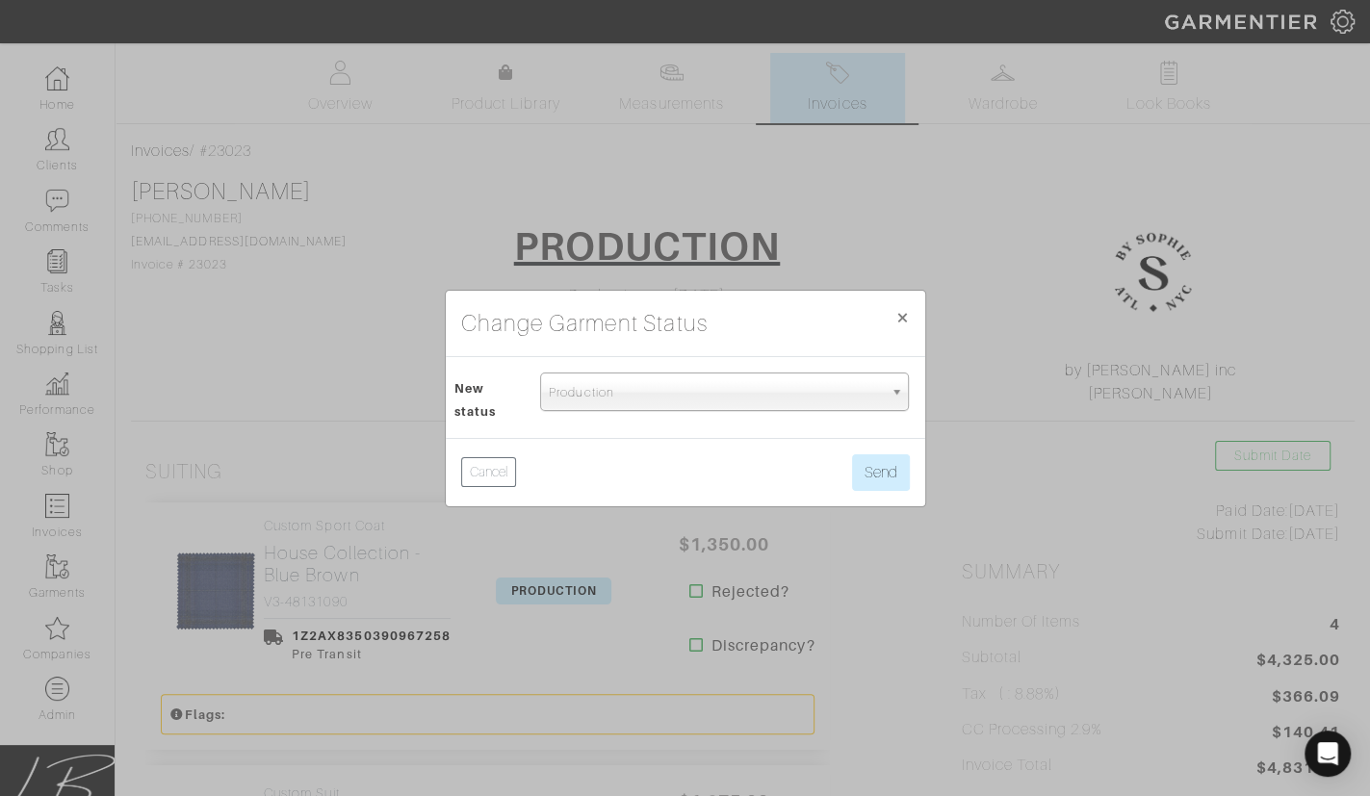
click at [602, 399] on span "Production" at bounding box center [716, 393] width 334 height 39
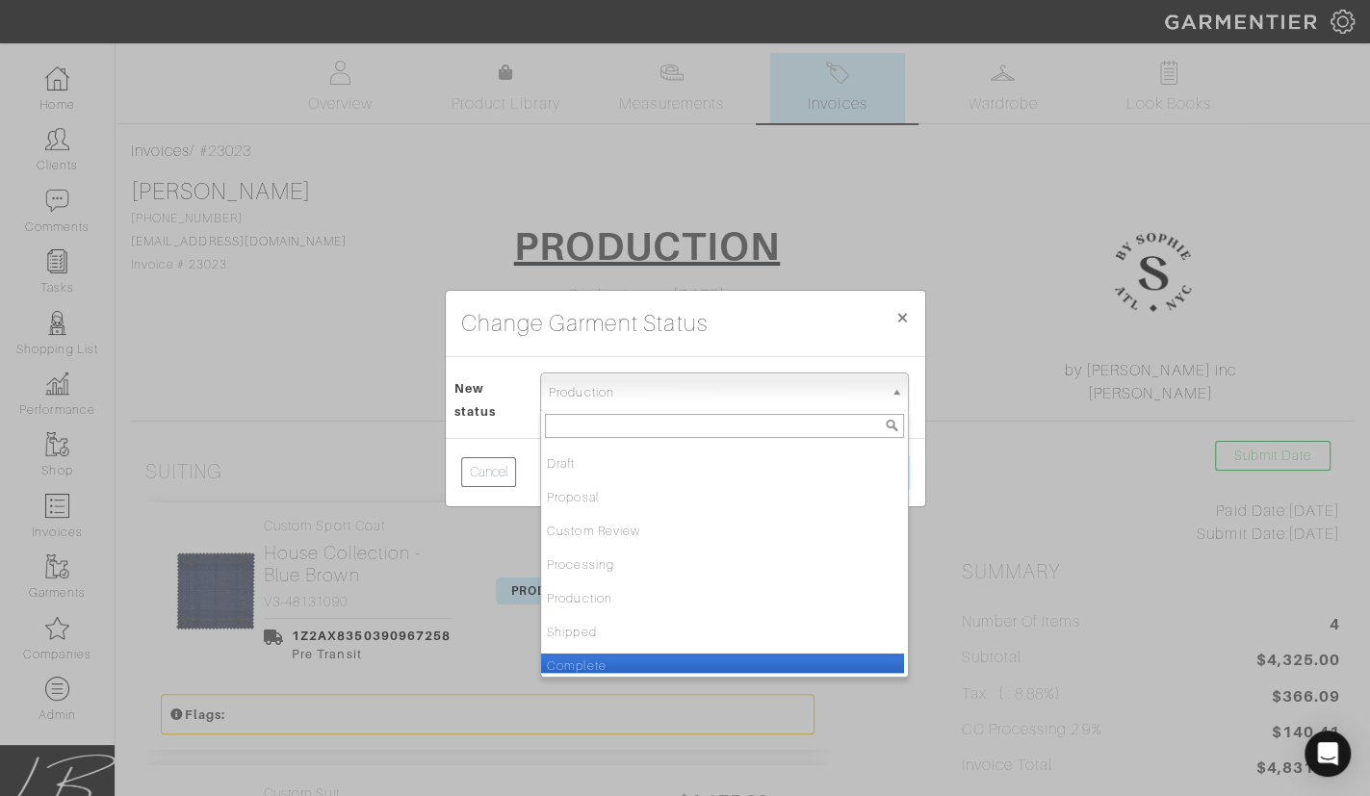
click at [656, 654] on li "Complete" at bounding box center [722, 666] width 363 height 24
select select "Complete"
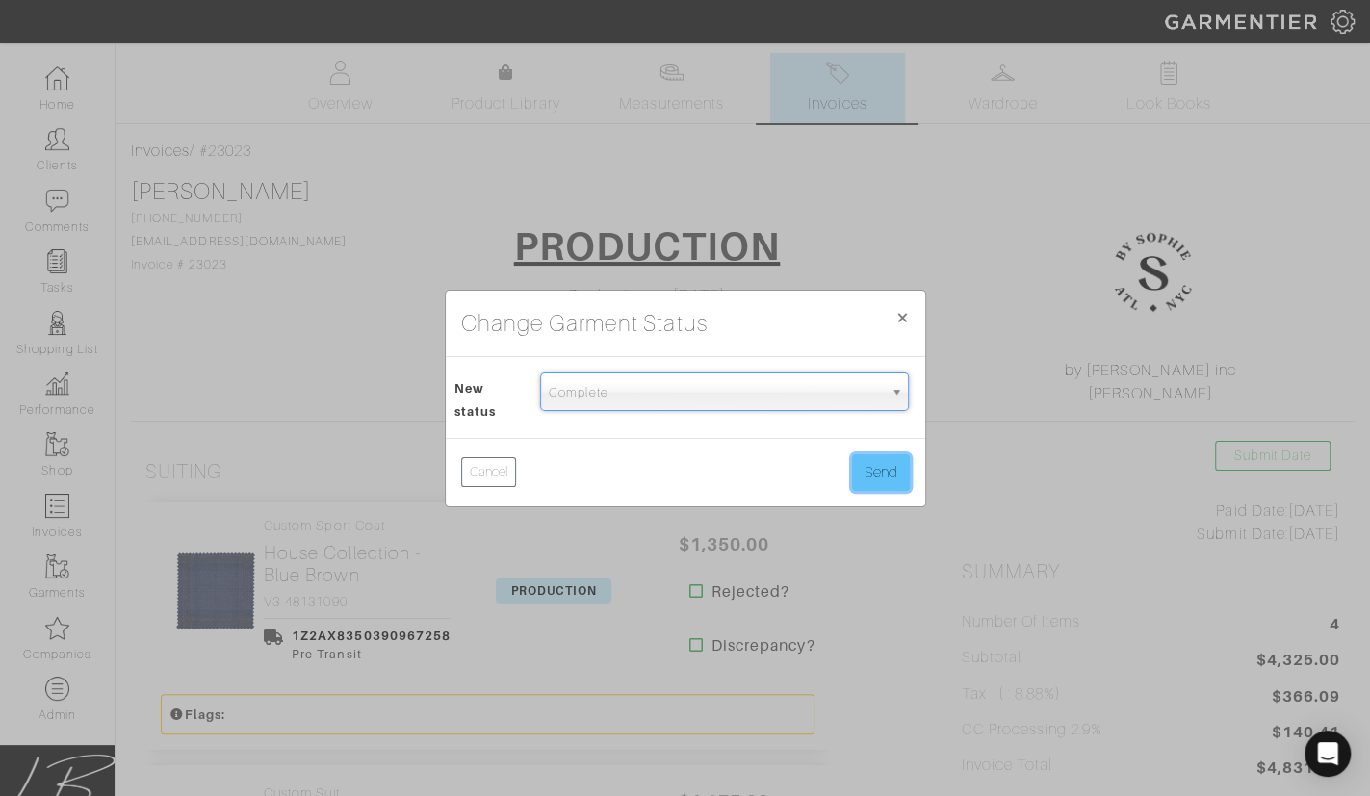
click at [873, 468] on button "Send" at bounding box center [881, 473] width 58 height 37
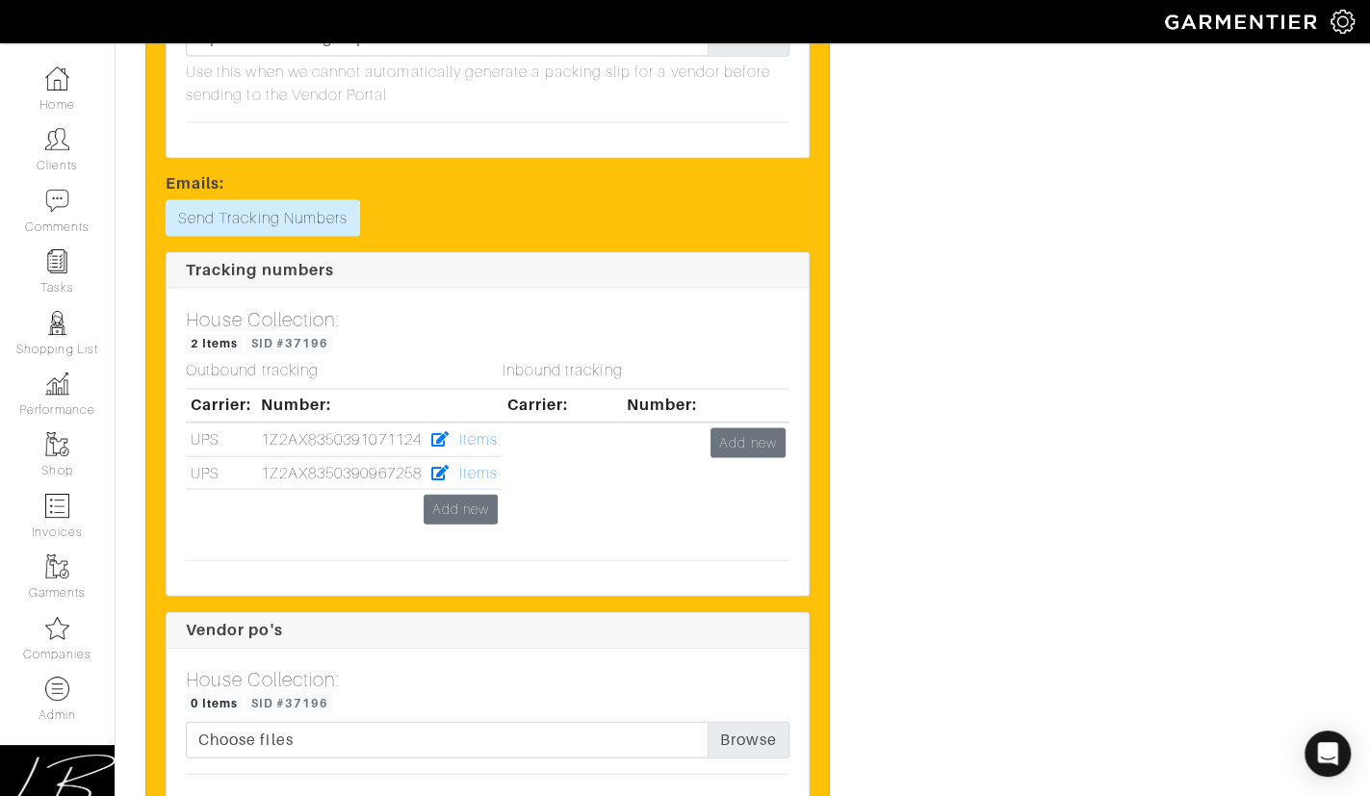
scroll to position [2653, 0]
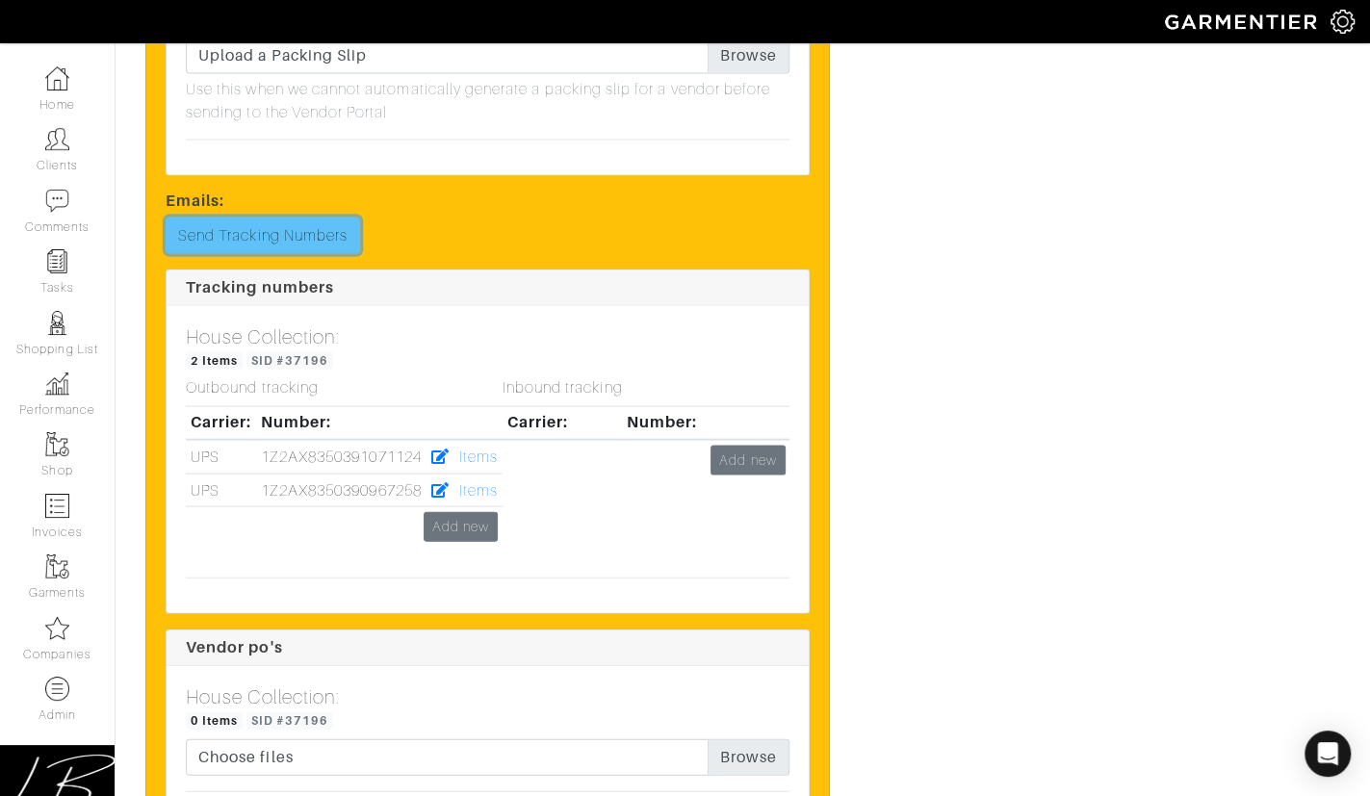
click at [307, 243] on link "Send Tracking Numbers" at bounding box center [263, 236] width 195 height 37
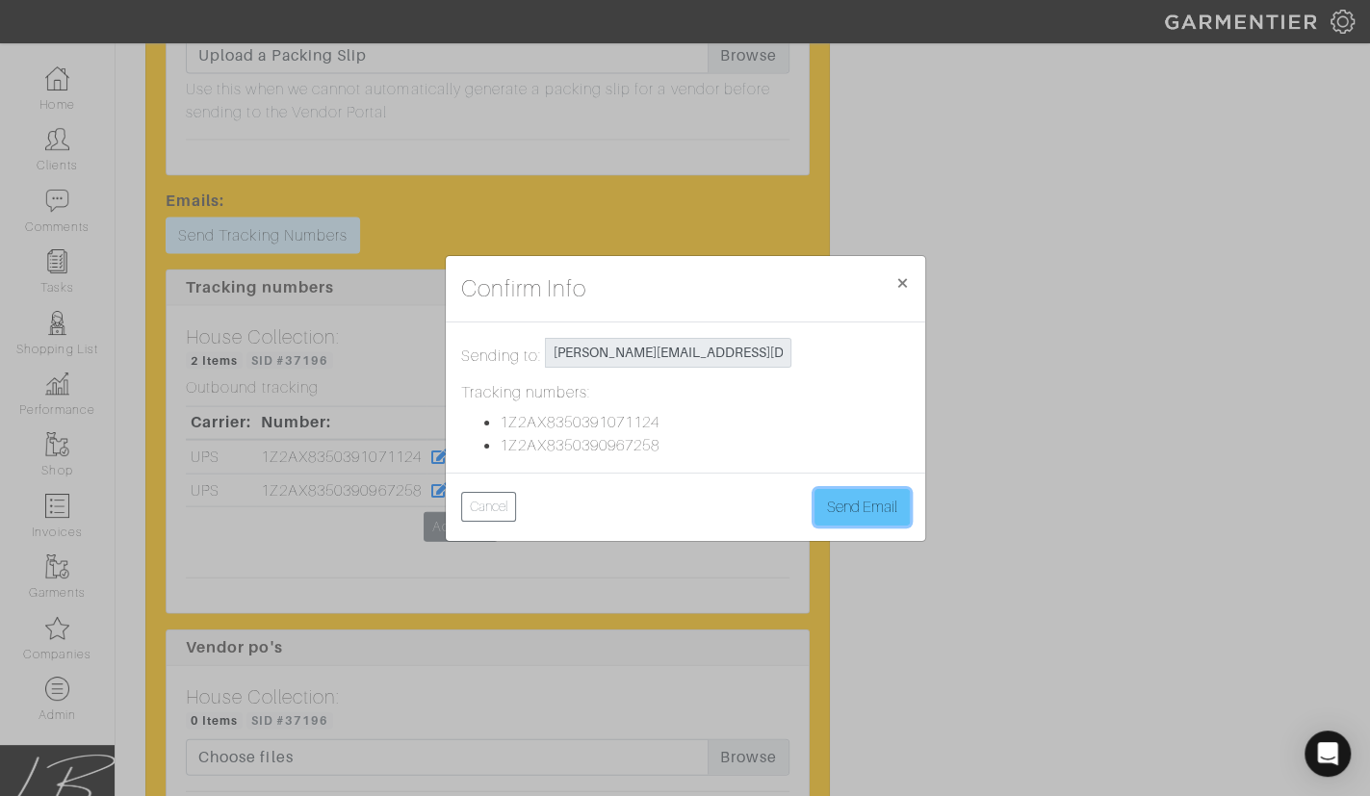
click at [868, 504] on button "Send Email" at bounding box center [862, 507] width 95 height 37
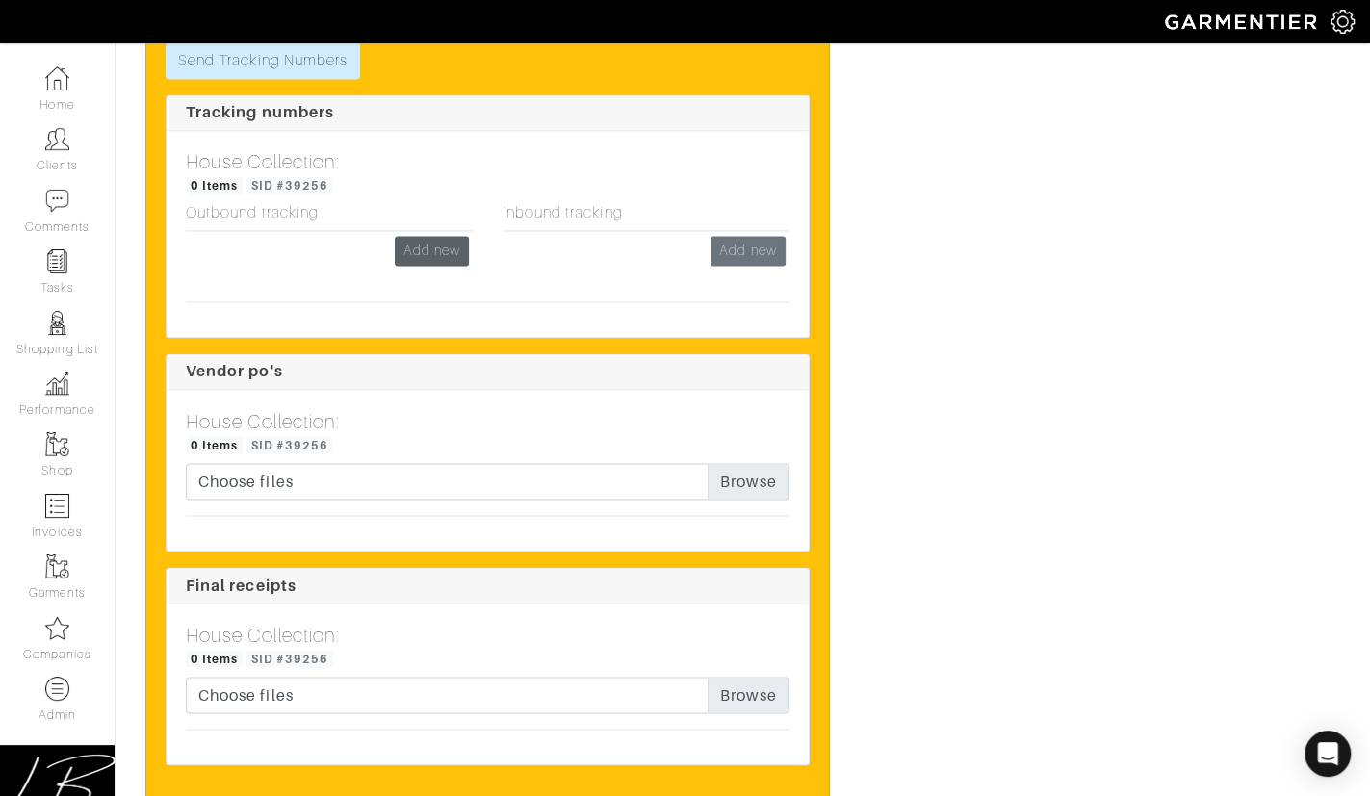
scroll to position [2100, 0]
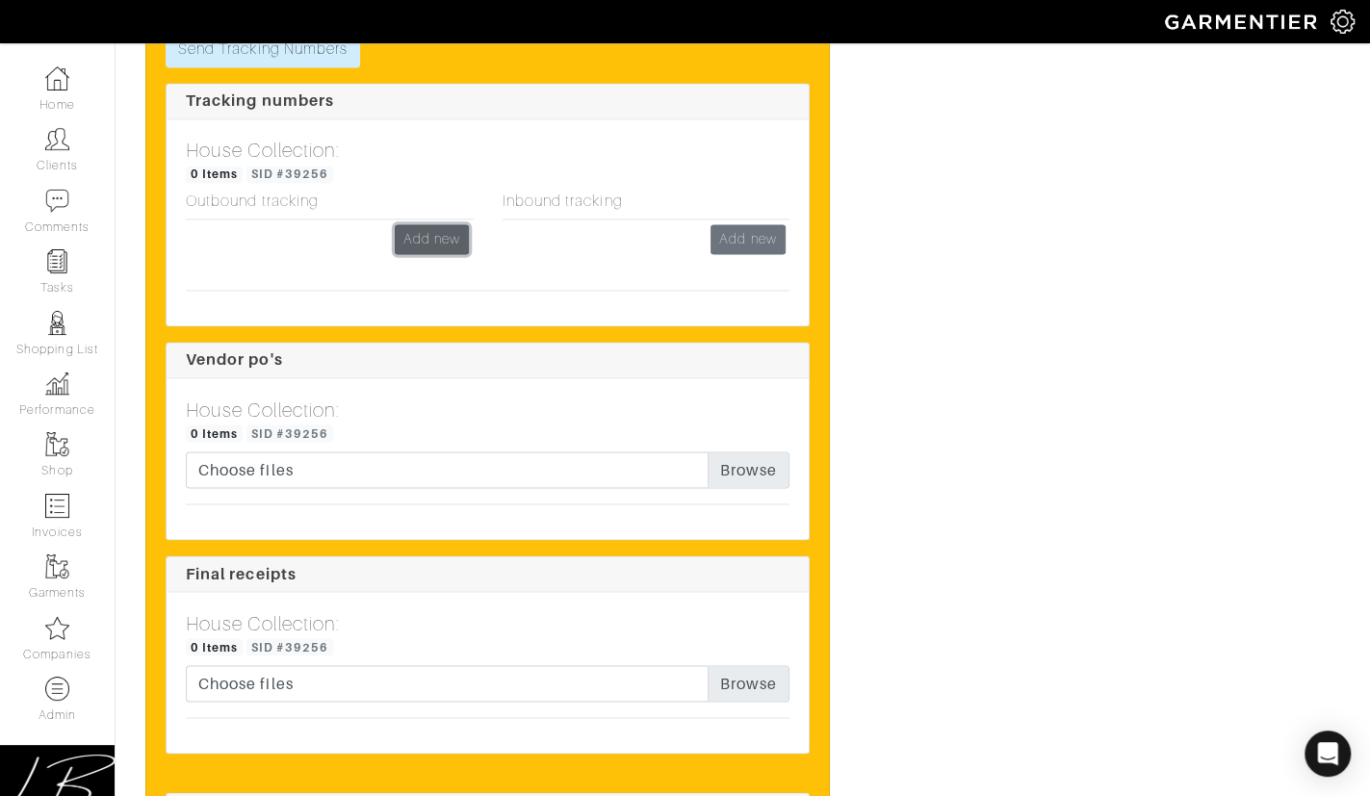
click at [445, 236] on link "Add new" at bounding box center [432, 239] width 74 height 30
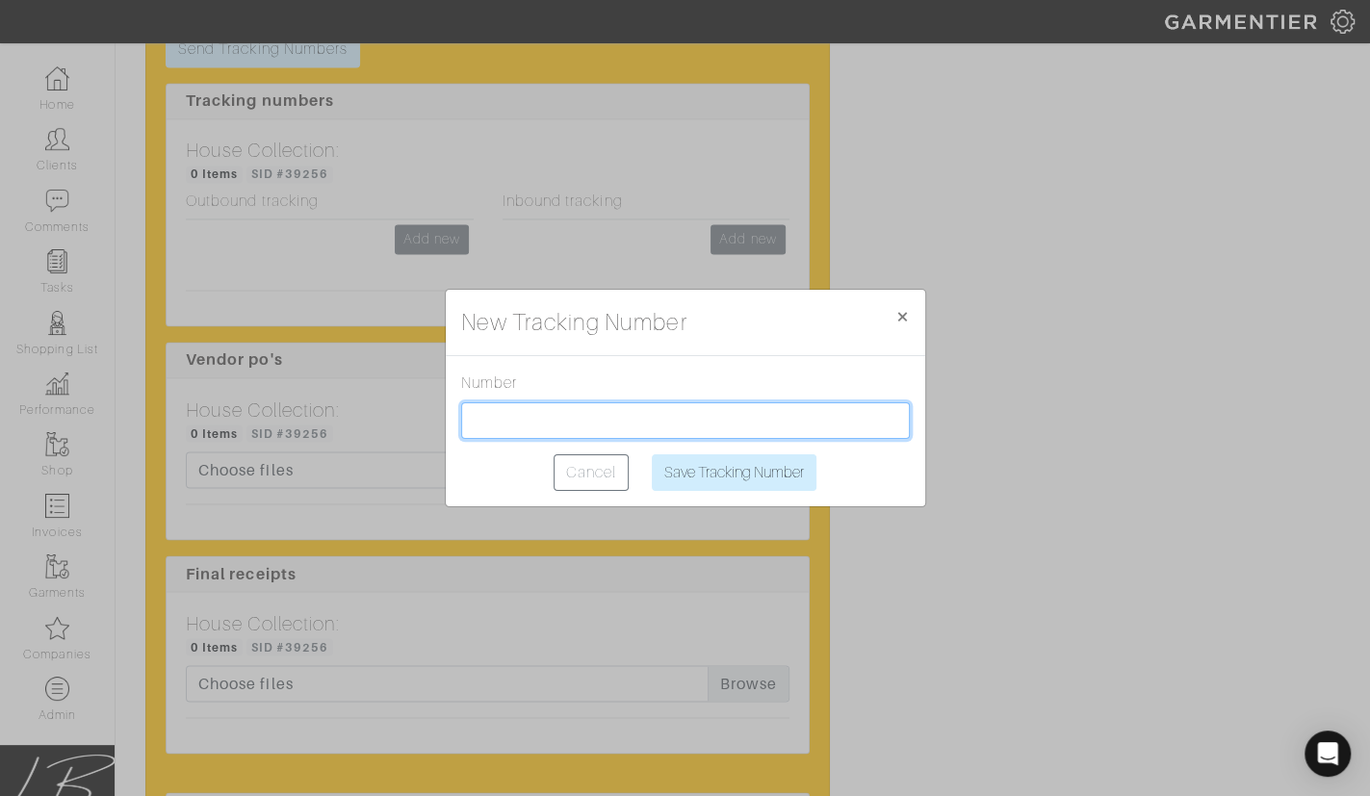
click at [615, 415] on input "text" at bounding box center [685, 421] width 449 height 37
paste input "1Z2AX8350397470656"
type input "1Z2AX8350397470656"
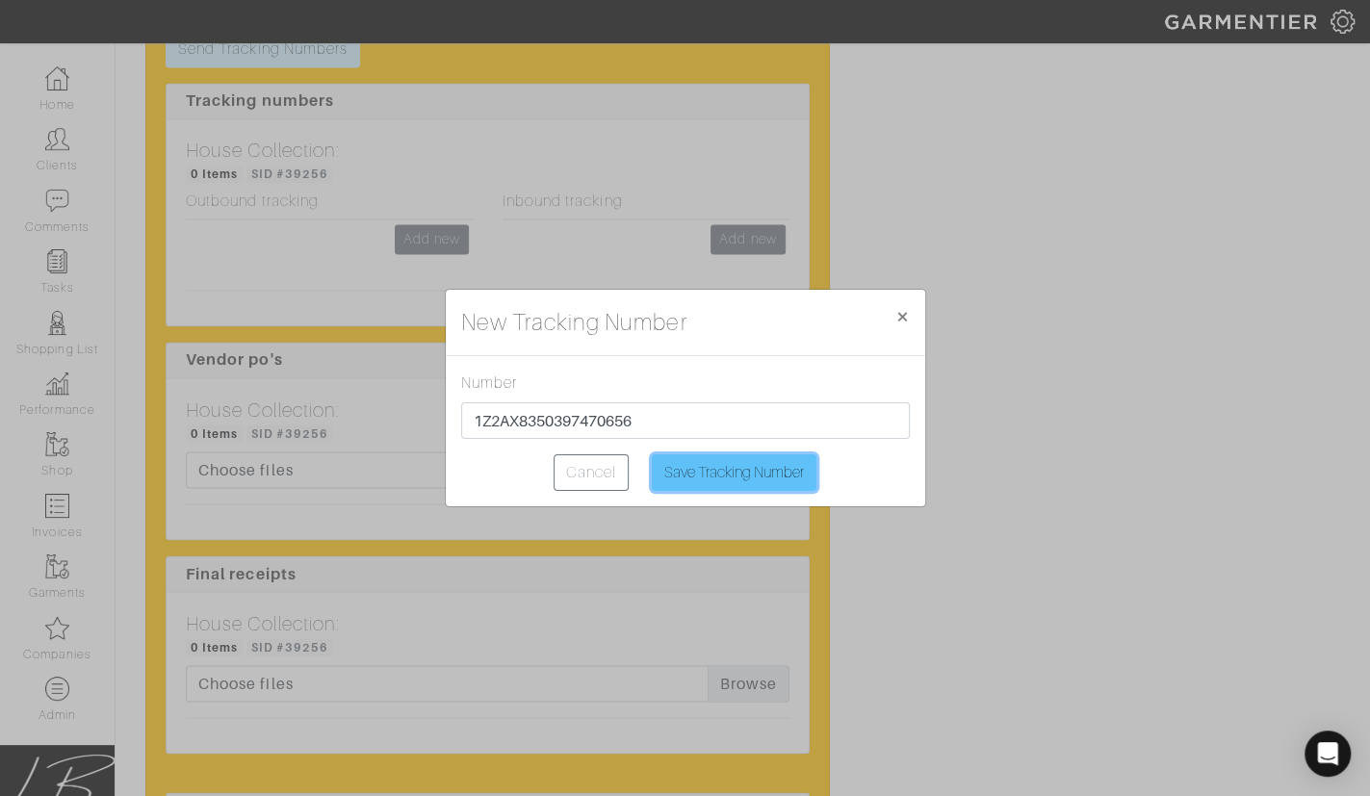
click at [726, 461] on input "Save Tracking Number" at bounding box center [734, 473] width 165 height 37
type input "Saving..."
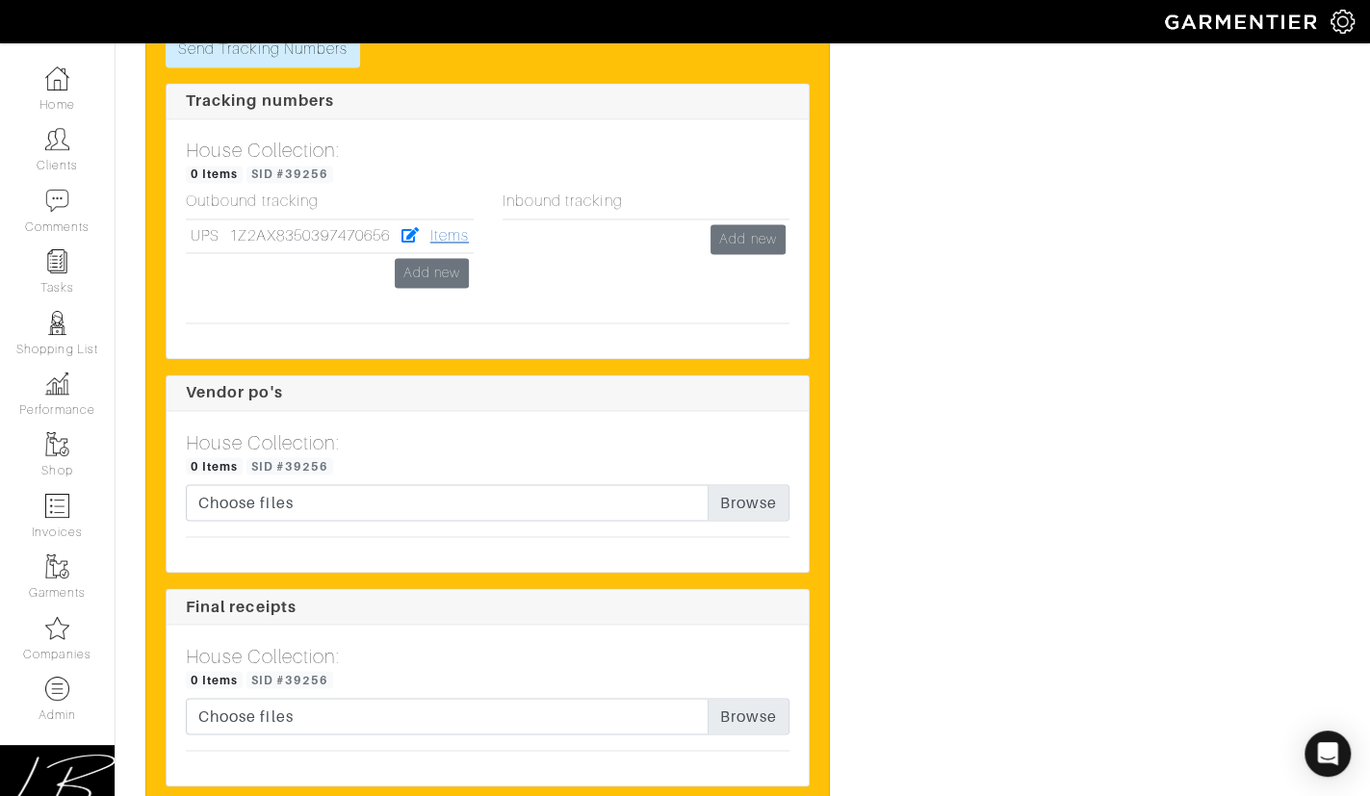
click at [437, 233] on link "Items" at bounding box center [449, 235] width 39 height 17
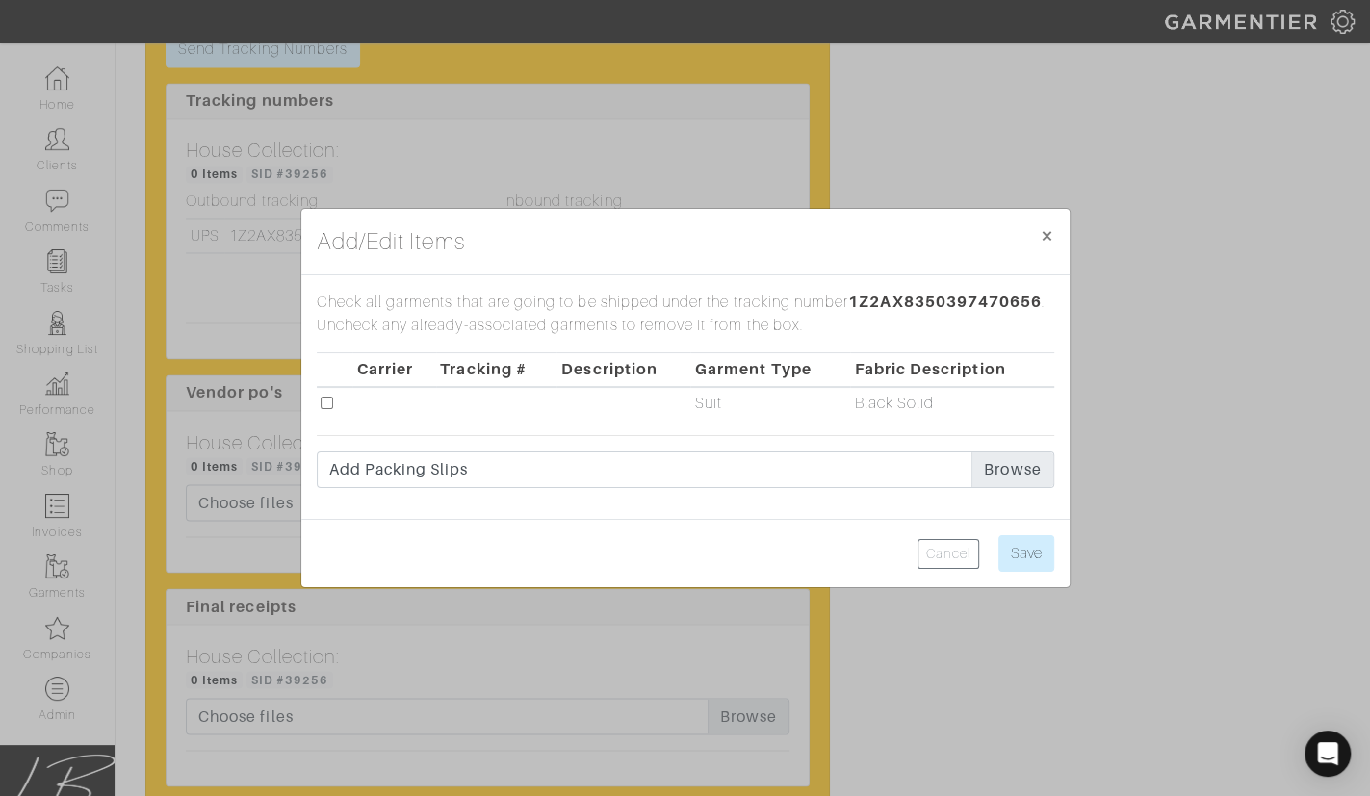
click at [329, 403] on input "checkbox" at bounding box center [327, 403] width 13 height 13
checkbox input "true"
click at [1019, 540] on input "Save" at bounding box center [1027, 553] width 56 height 37
type input "Save"
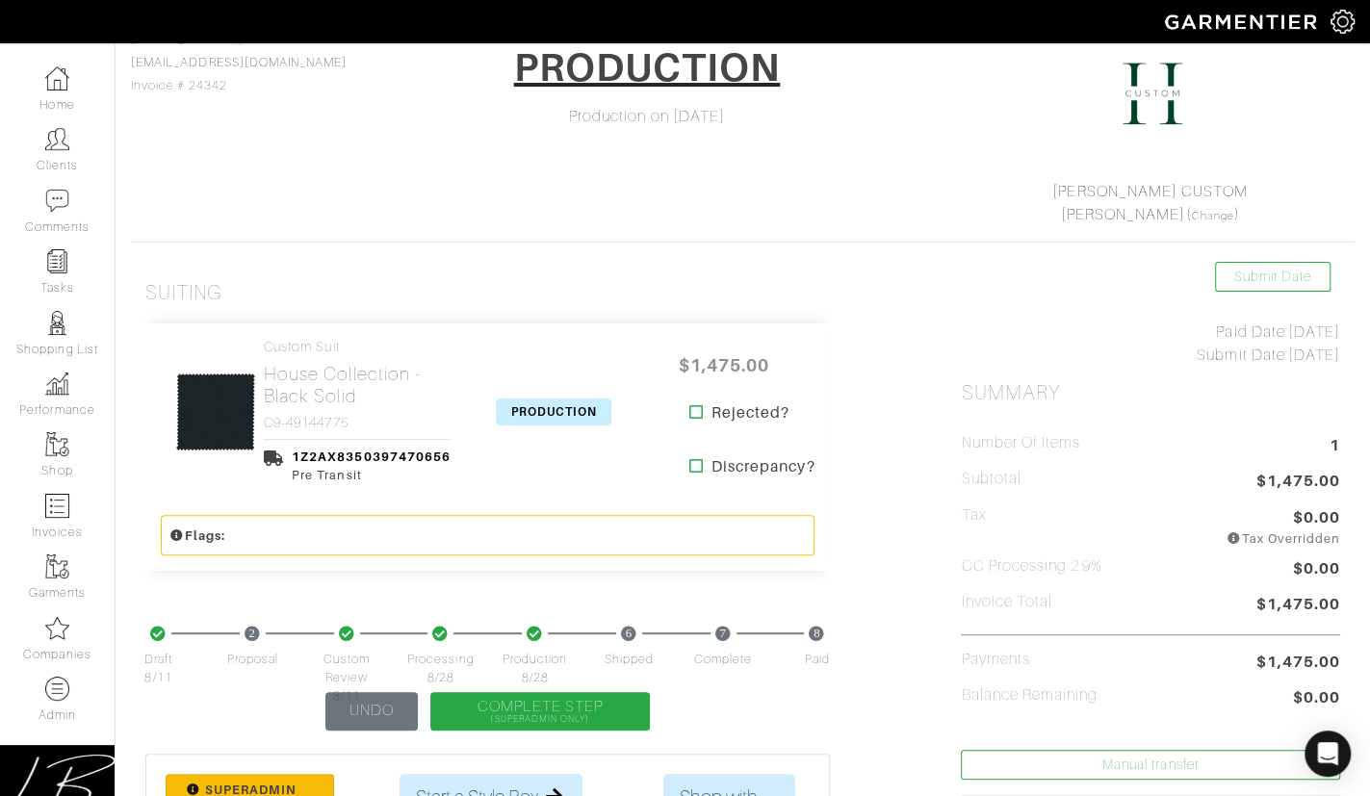
scroll to position [181, 0]
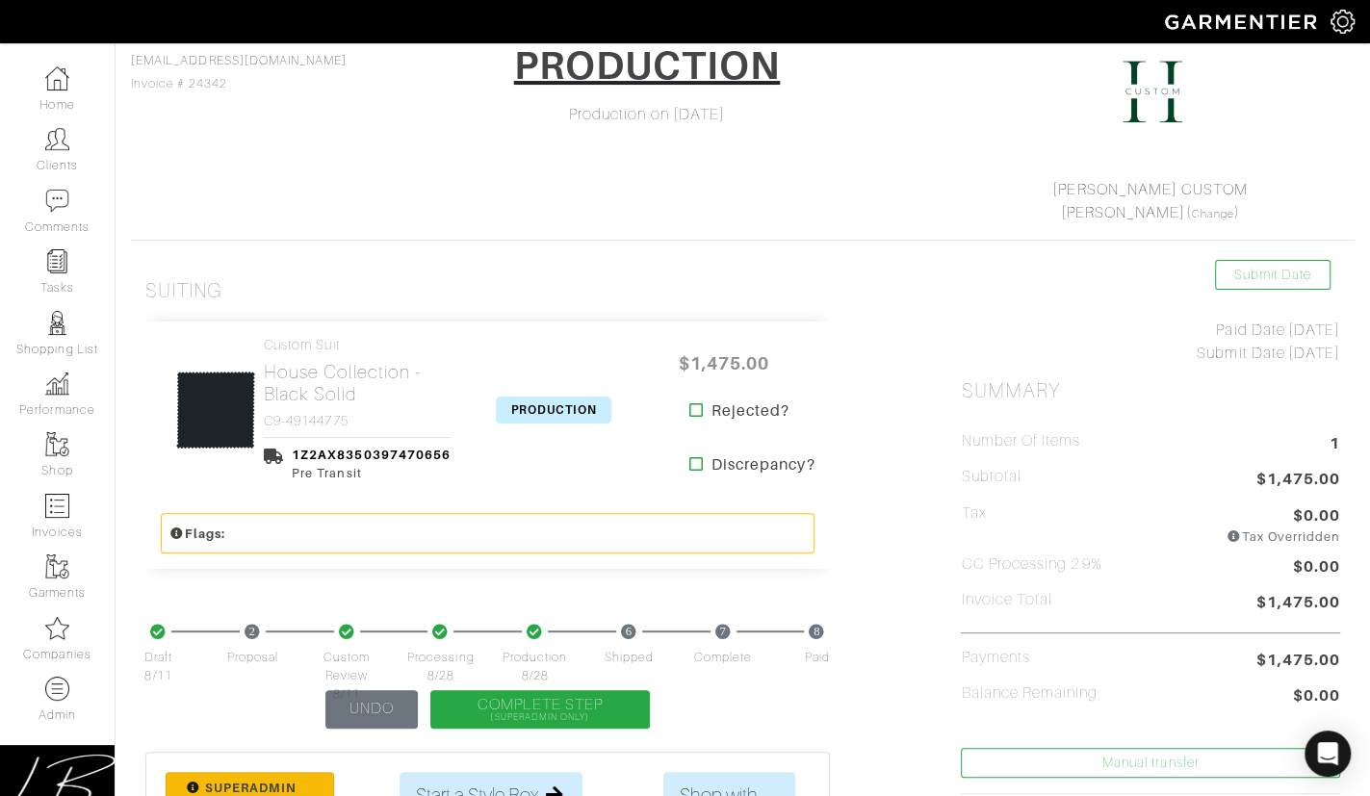
click at [549, 412] on span "PRODUCTION" at bounding box center [554, 410] width 116 height 27
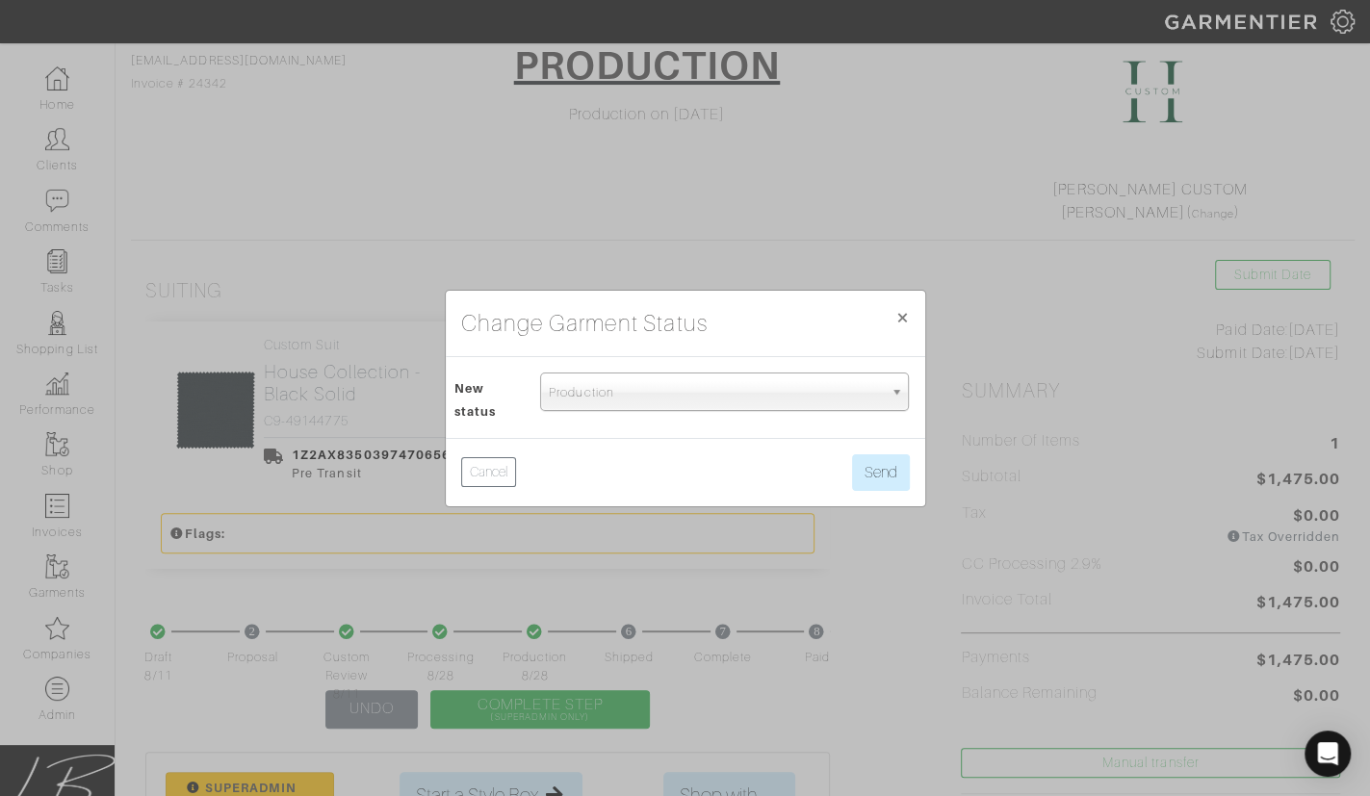
click at [597, 377] on span "Production" at bounding box center [716, 393] width 334 height 39
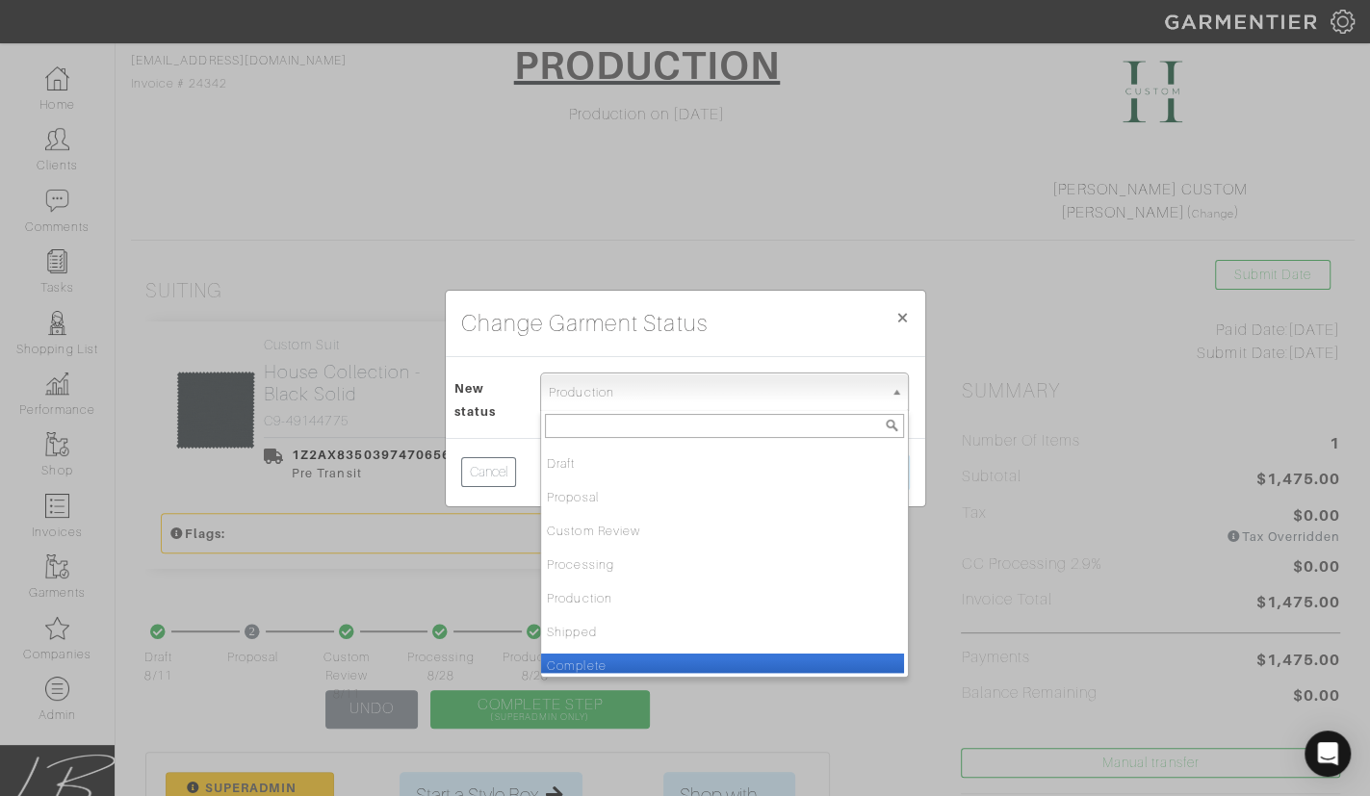
click at [645, 656] on li "Complete" at bounding box center [722, 666] width 363 height 24
select select "Complete"
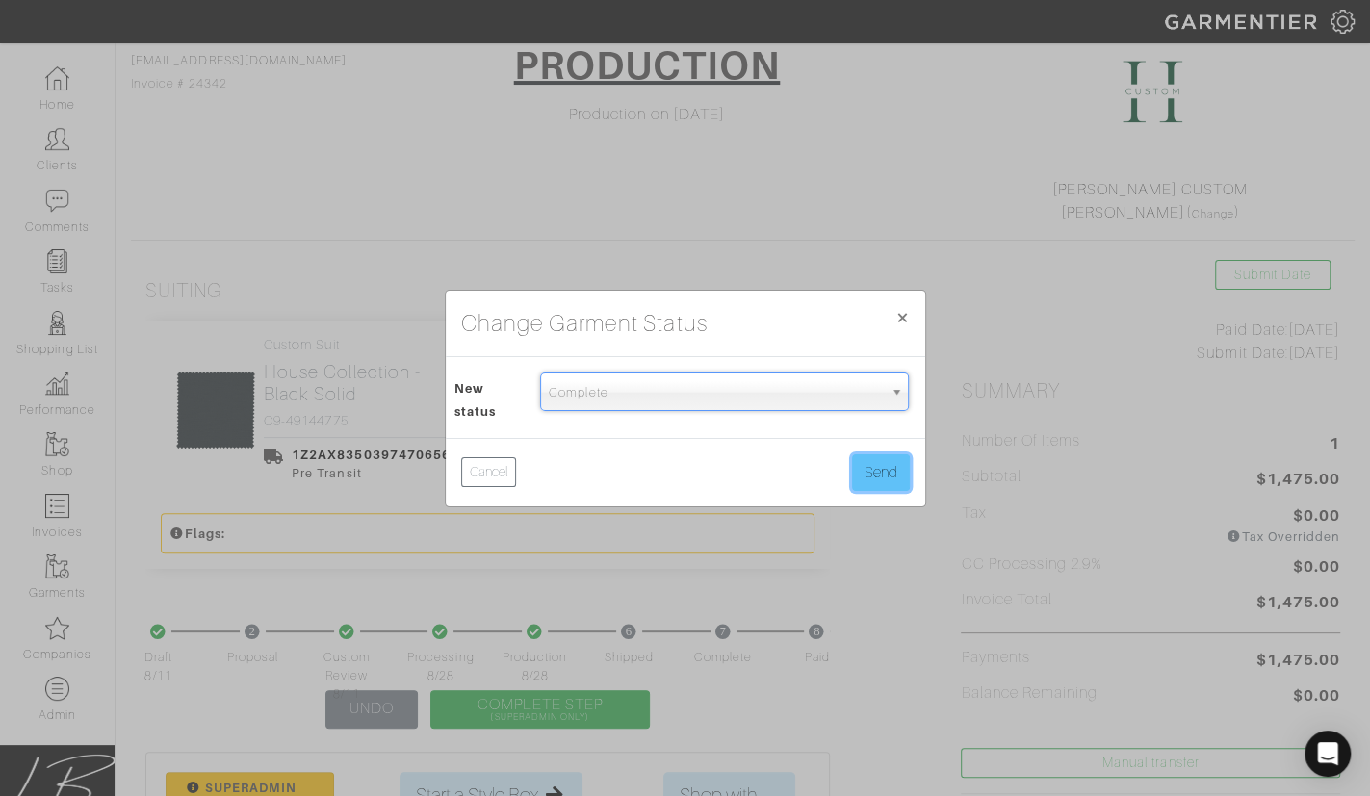
click at [871, 477] on button "Send" at bounding box center [881, 473] width 58 height 37
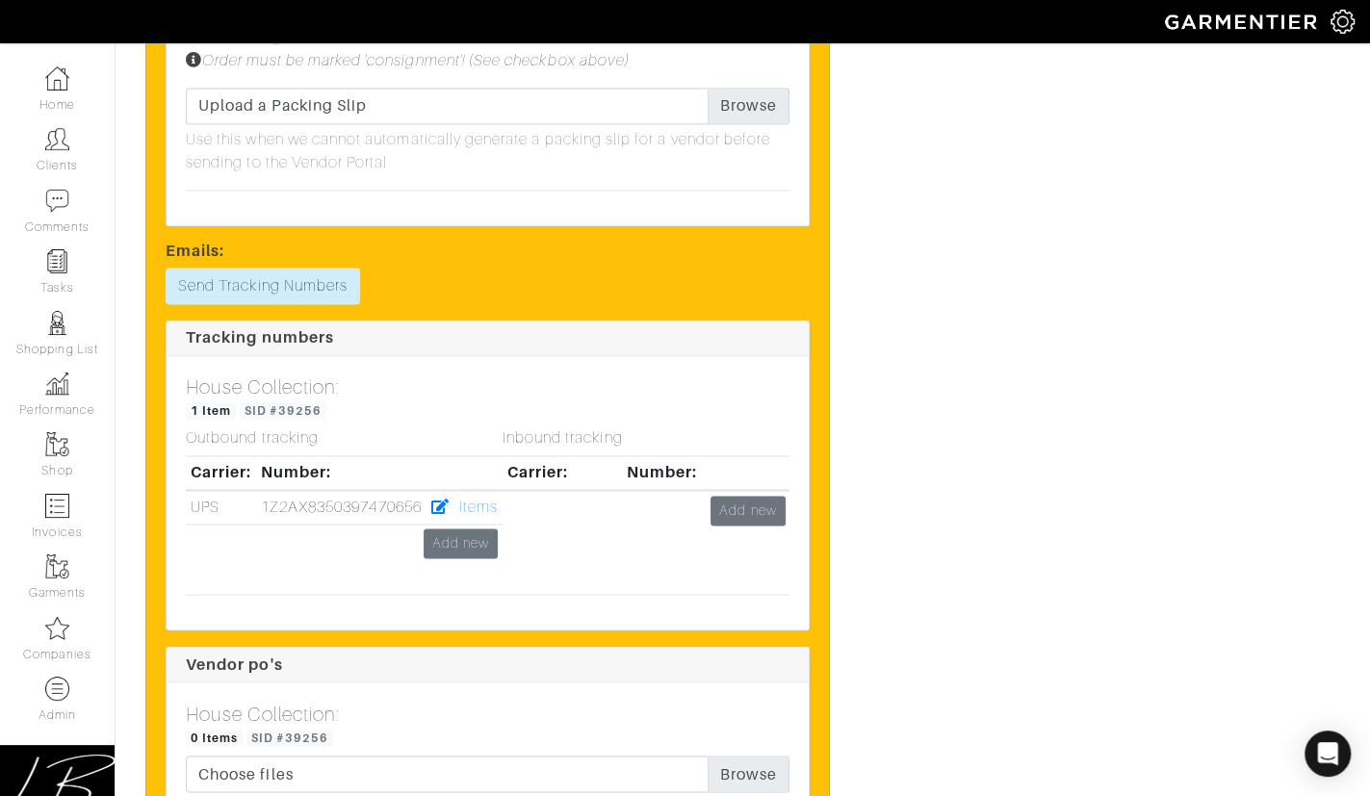
scroll to position [2039, 0]
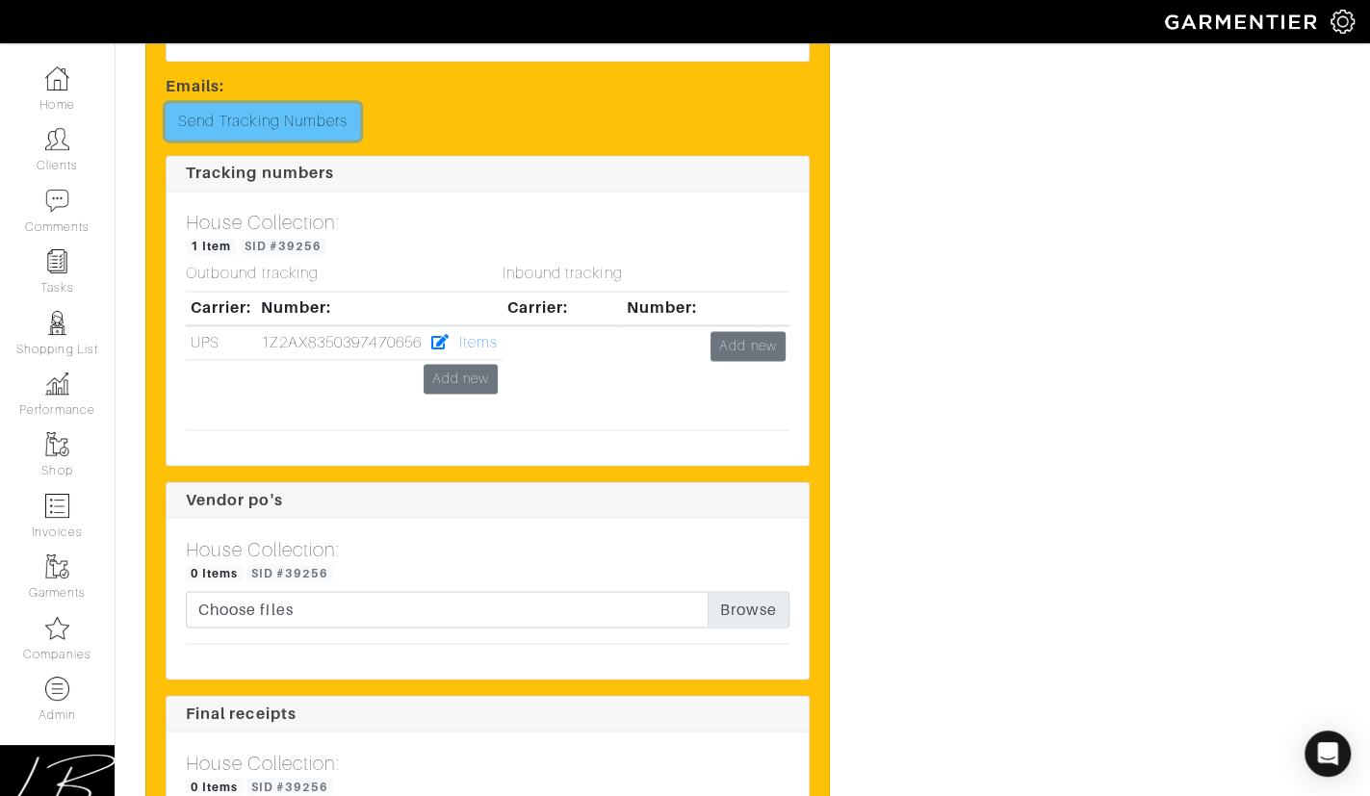
click at [299, 113] on link "Send Tracking Numbers" at bounding box center [263, 121] width 195 height 37
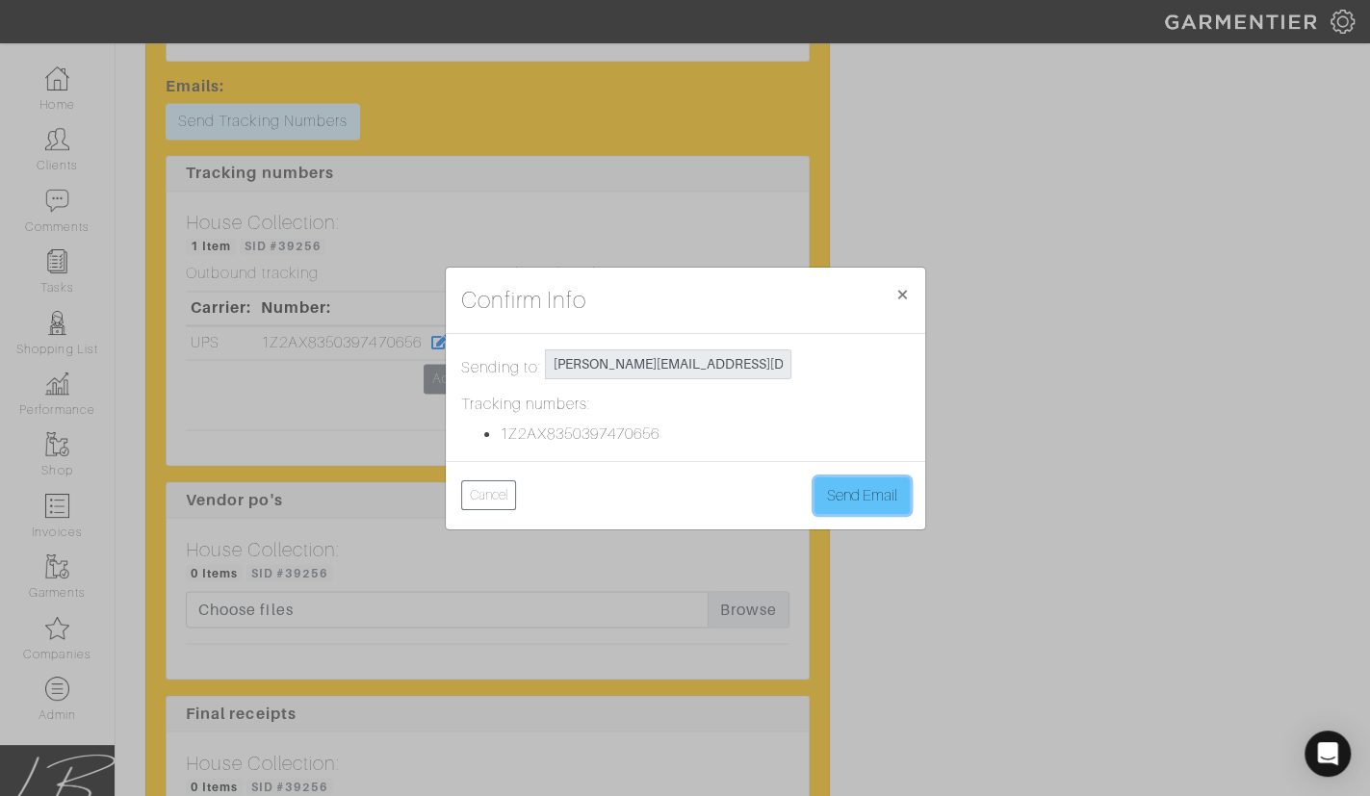
click at [874, 484] on button "Send Email" at bounding box center [862, 496] width 95 height 37
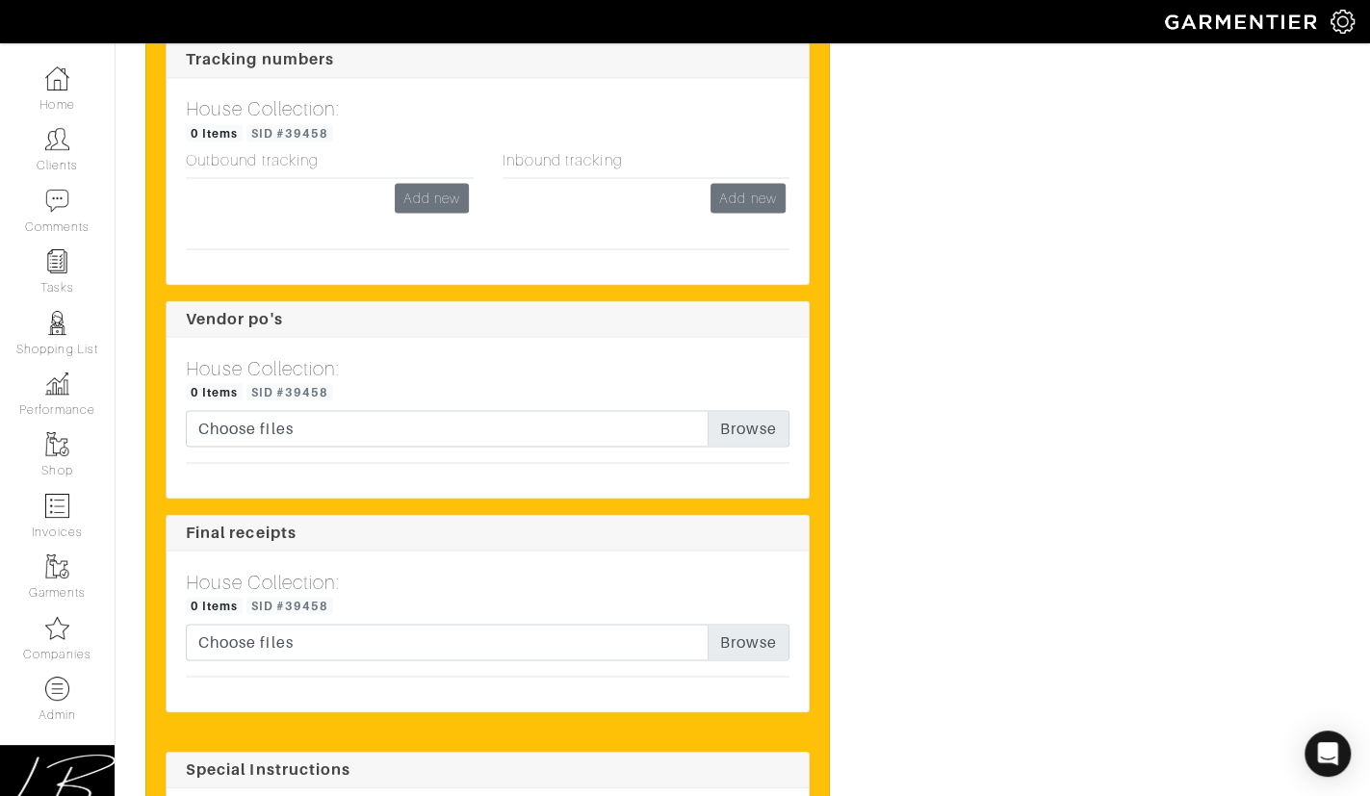
scroll to position [2398, 0]
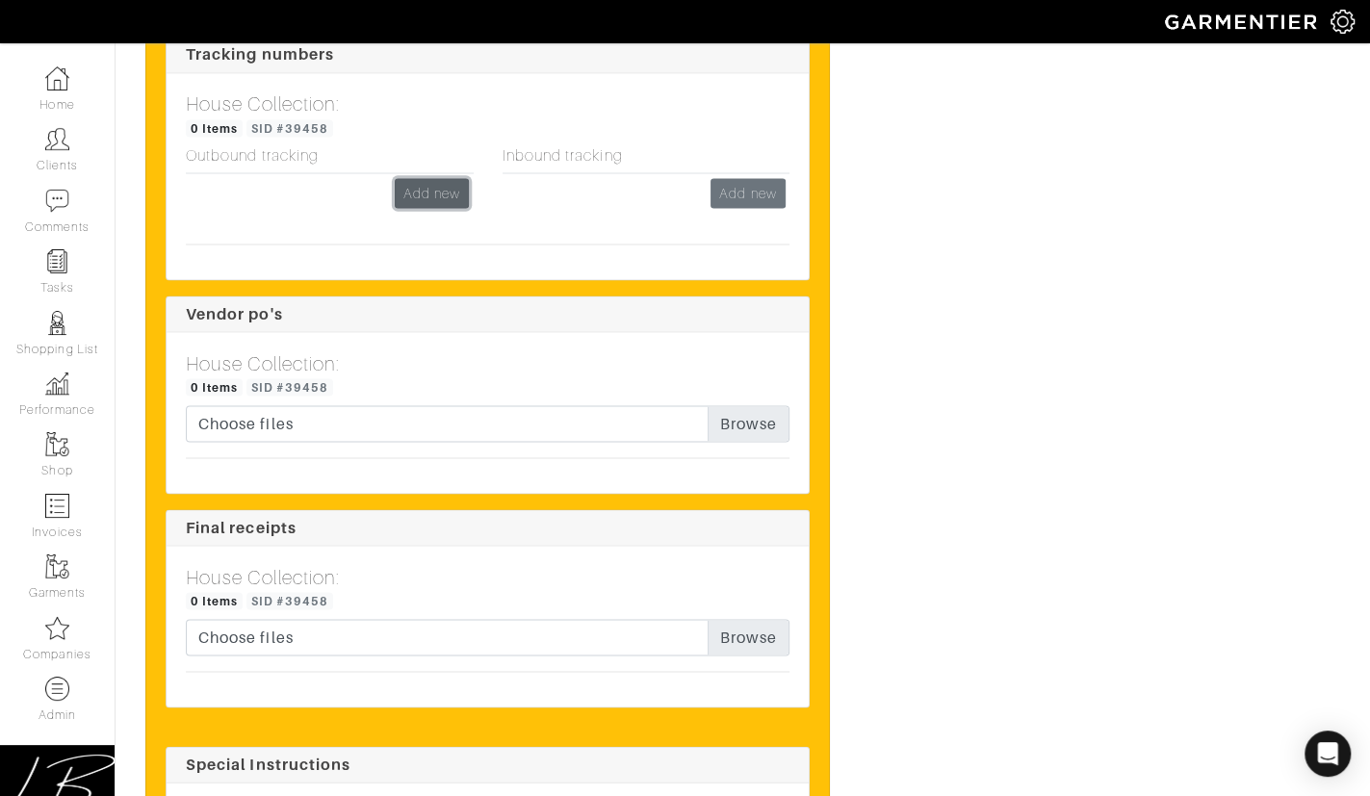
click at [429, 184] on link "Add new" at bounding box center [432, 193] width 74 height 30
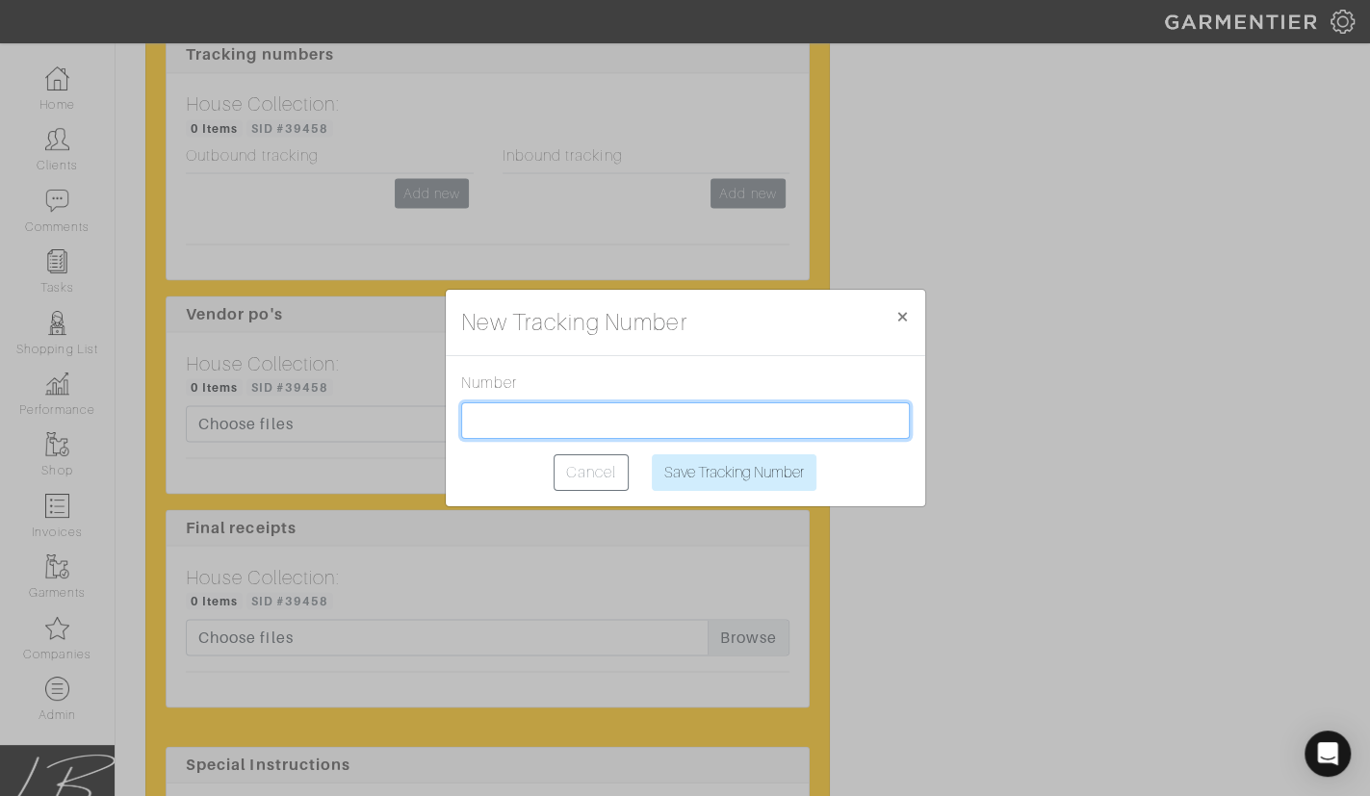
drag, startPoint x: 590, startPoint y: 419, endPoint x: 604, endPoint y: 423, distance: 14.0
click at [590, 419] on input "text" at bounding box center [685, 421] width 449 height 37
paste input "1Z2AX8350397470656"
type input "1Z2AX8350397470656"
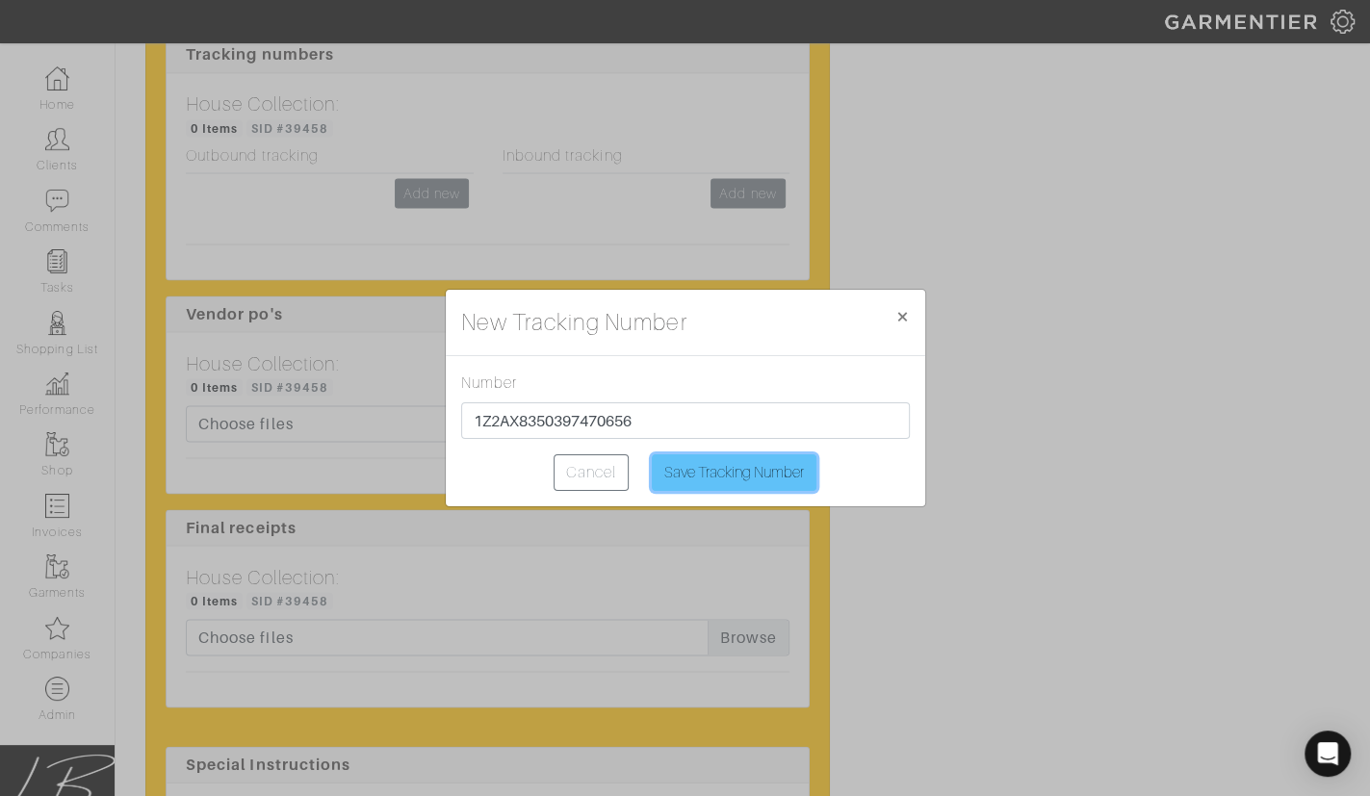
click at [718, 465] on input "Save Tracking Number" at bounding box center [734, 473] width 165 height 37
type input "Saving..."
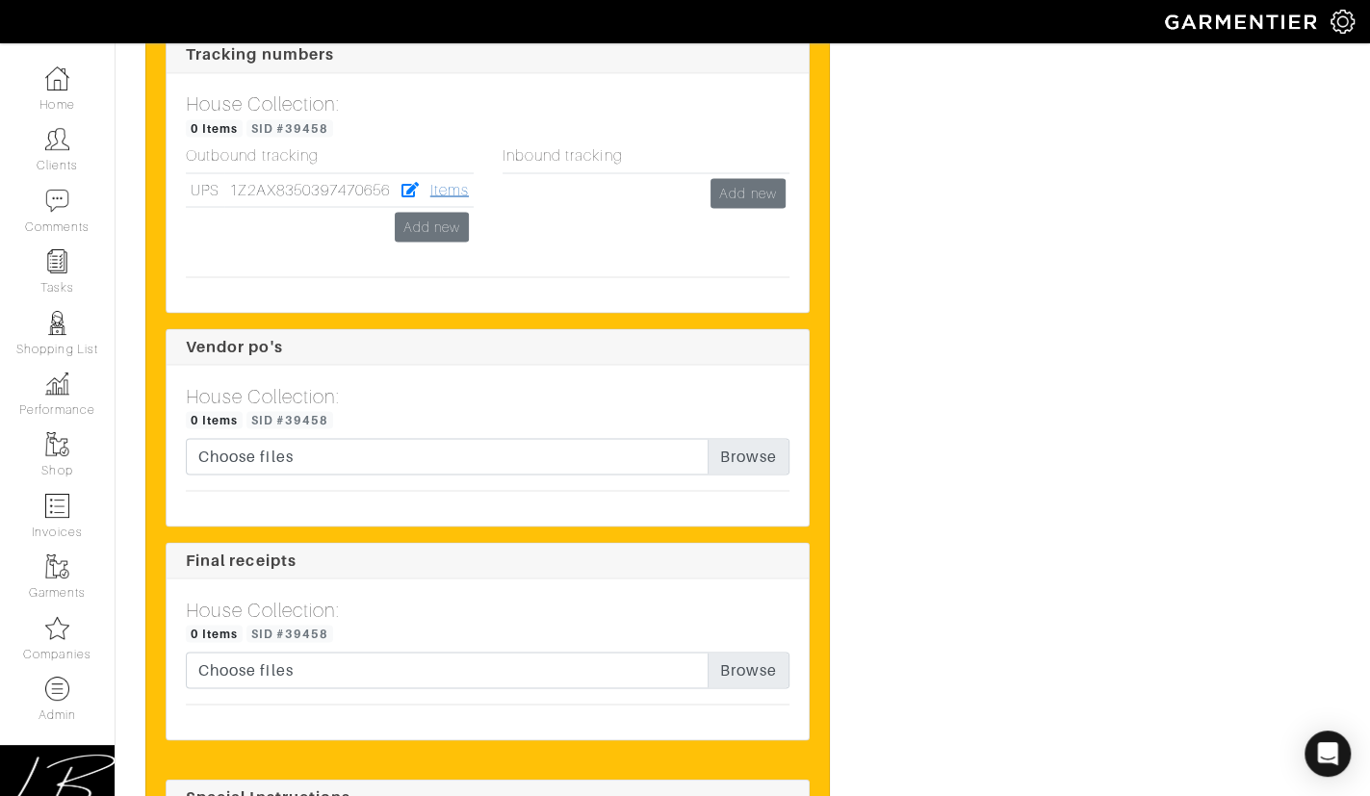
click at [441, 195] on link "Items" at bounding box center [449, 189] width 39 height 17
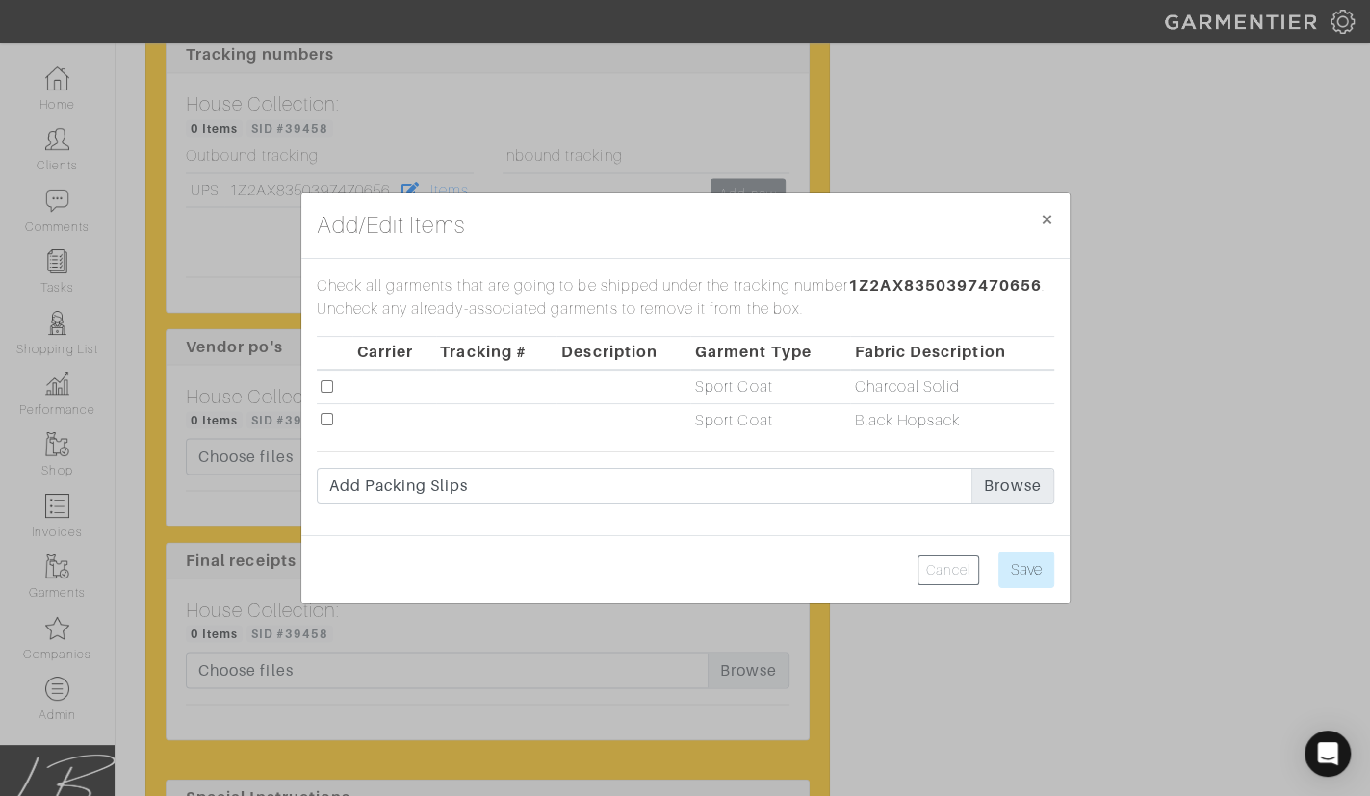
drag, startPoint x: 329, startPoint y: 420, endPoint x: 398, endPoint y: 423, distance: 68.4
click at [329, 420] on input "checkbox" at bounding box center [327, 419] width 13 height 13
checkbox input "true"
click at [1032, 557] on input "Save" at bounding box center [1027, 570] width 56 height 37
type input "Save"
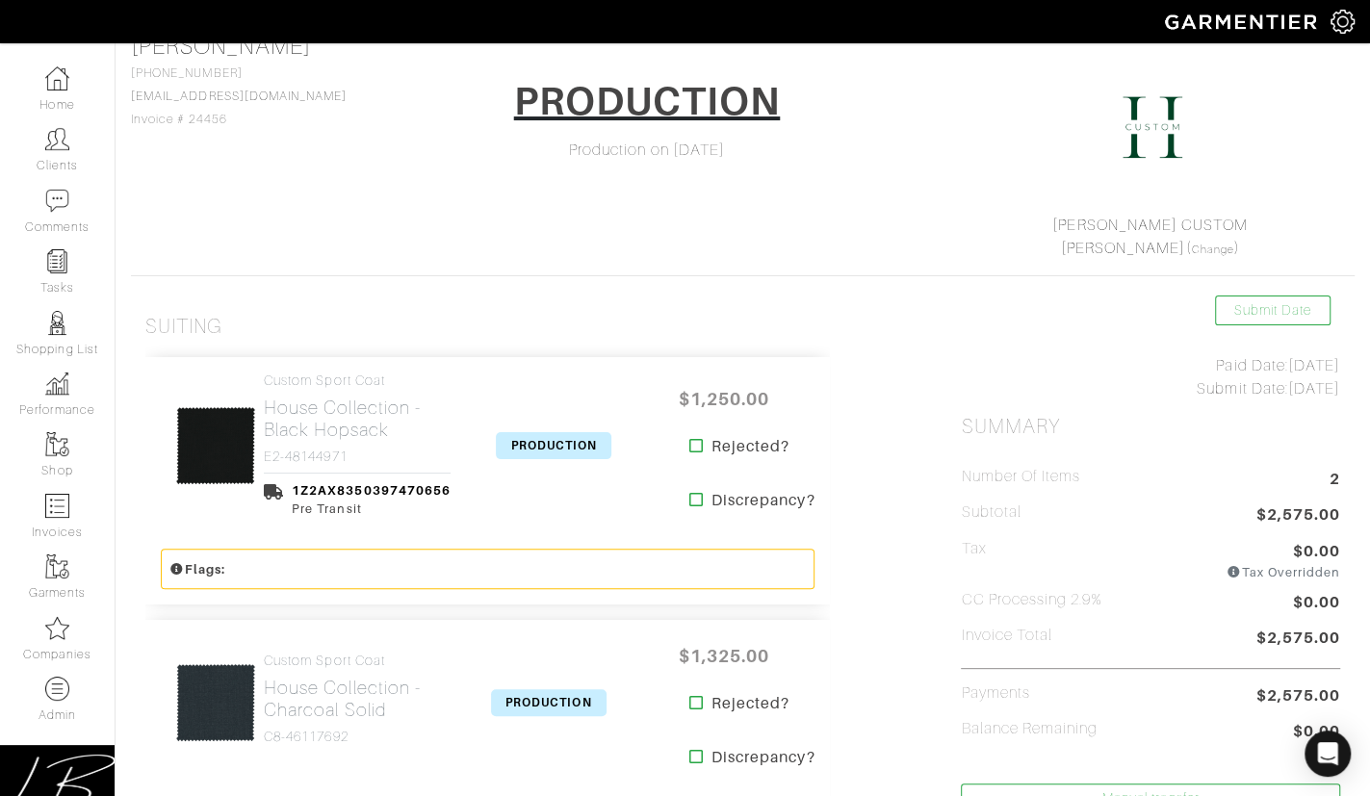
scroll to position [247, 0]
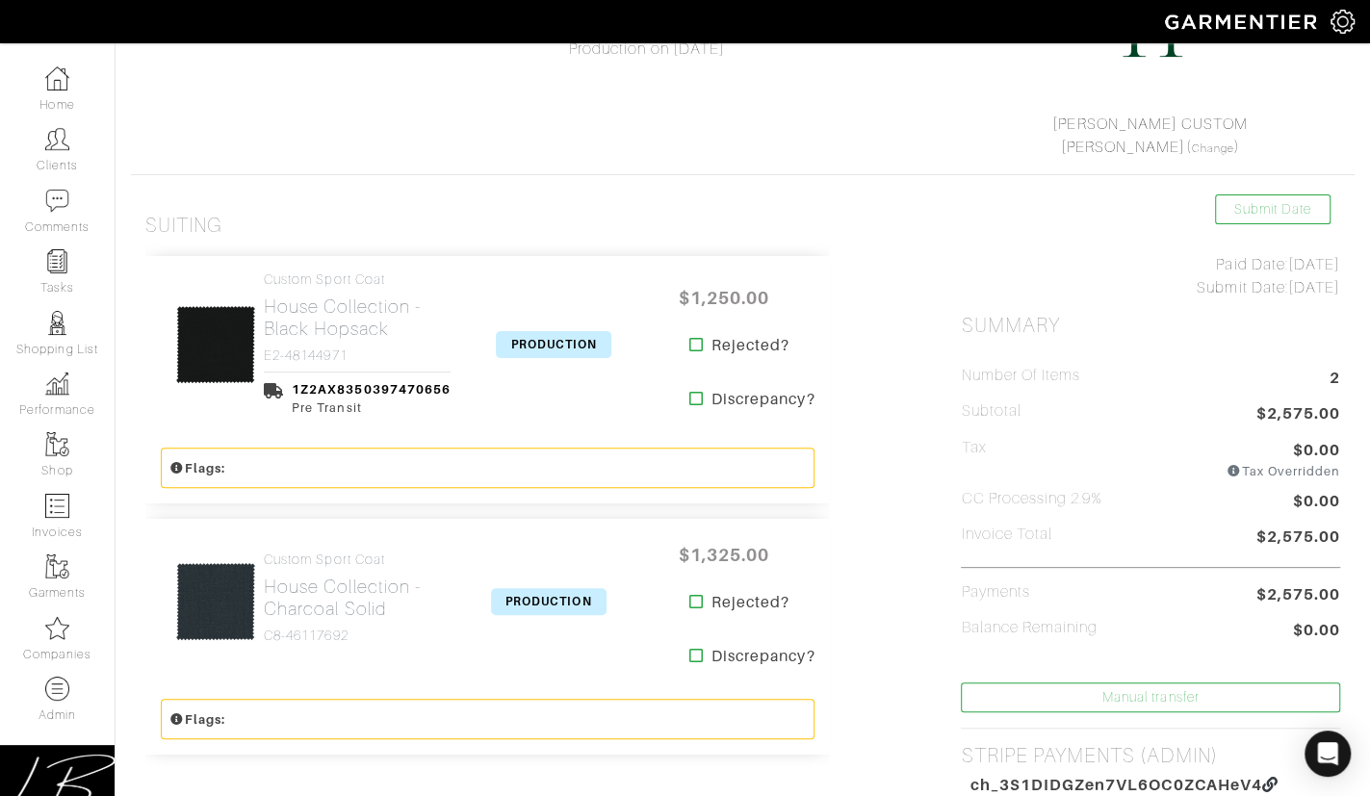
click at [559, 345] on span "PRODUCTION" at bounding box center [554, 344] width 116 height 27
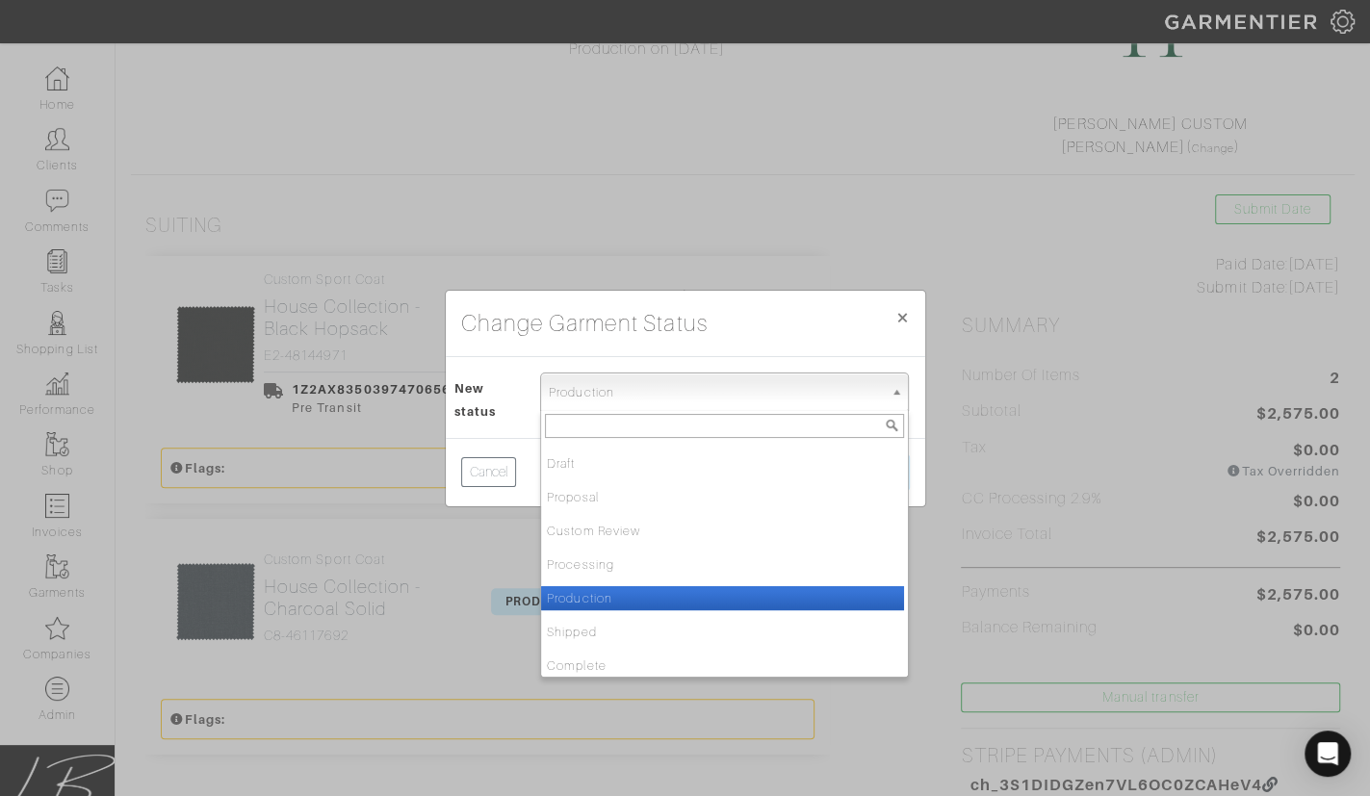
drag, startPoint x: 635, startPoint y: 392, endPoint x: 649, endPoint y: 499, distance: 107.9
click at [635, 395] on span "Production" at bounding box center [716, 393] width 334 height 39
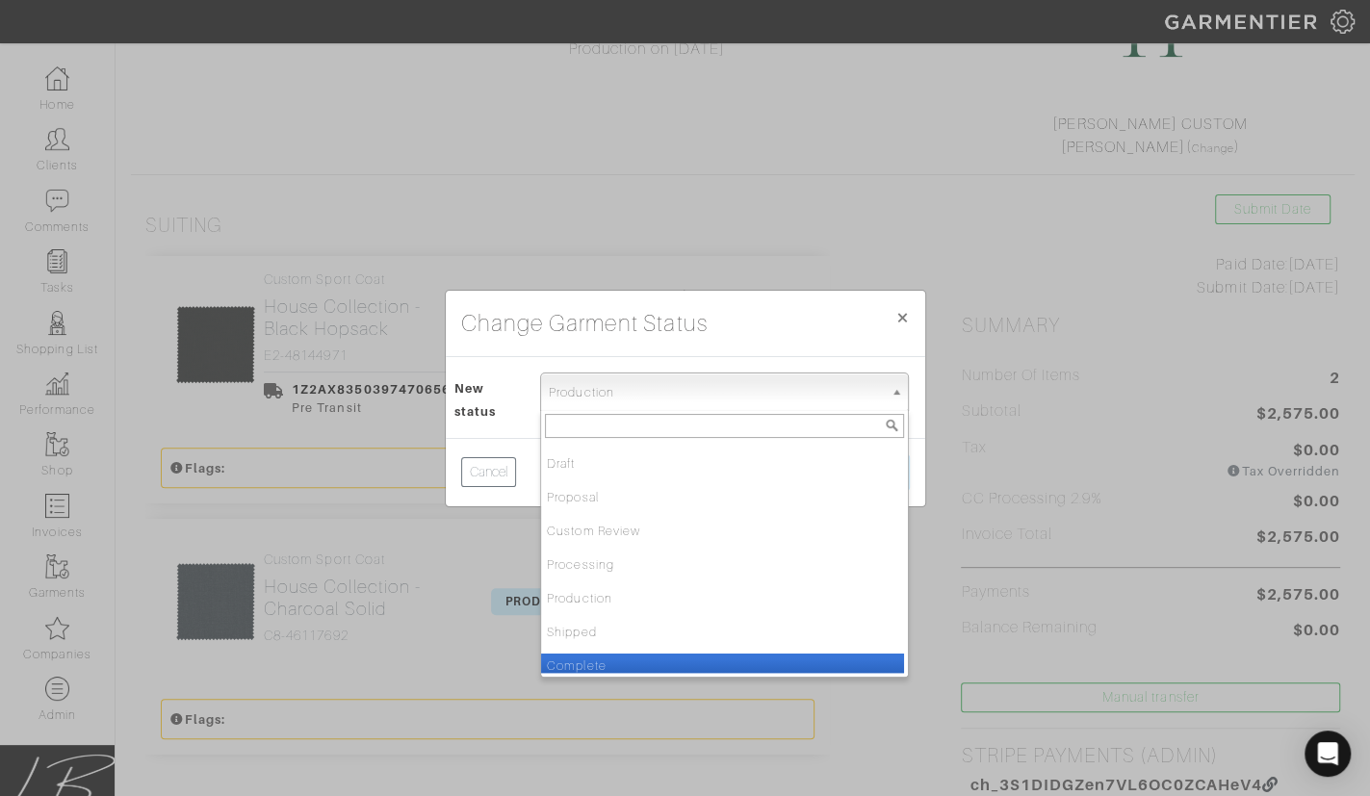
drag, startPoint x: 639, startPoint y: 659, endPoint x: 689, endPoint y: 572, distance: 100.1
click at [639, 659] on li "Complete" at bounding box center [722, 666] width 363 height 24
select select "Complete"
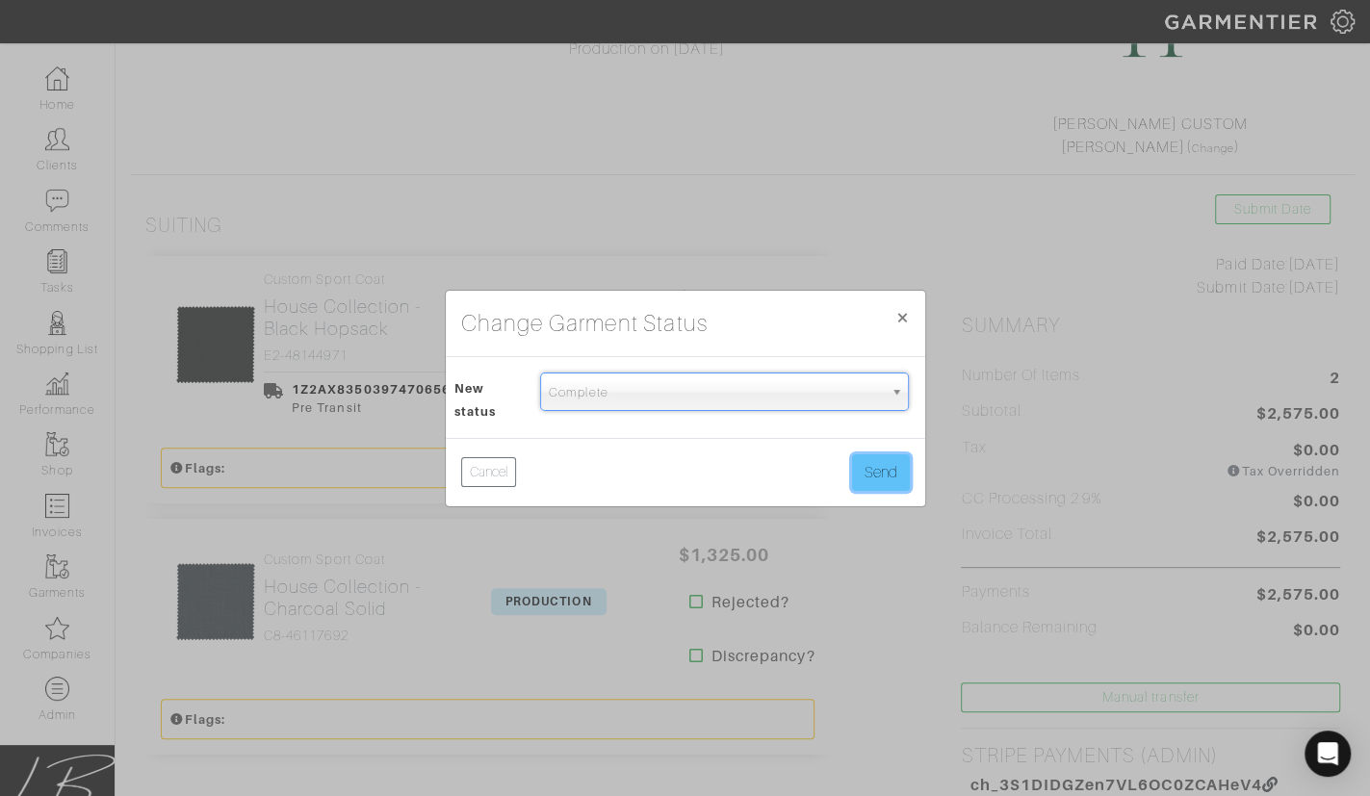
click at [862, 471] on button "Send" at bounding box center [881, 473] width 58 height 37
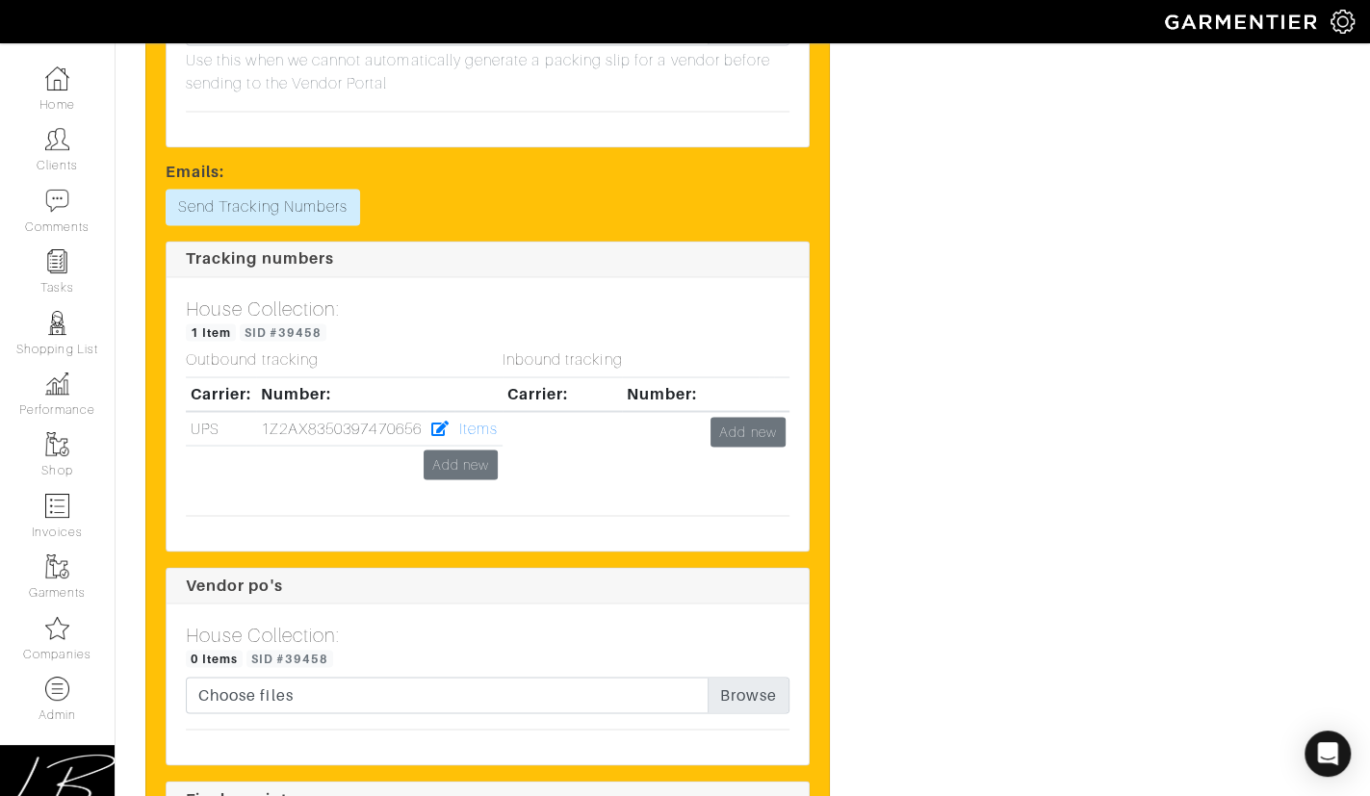
scroll to position [2203, 0]
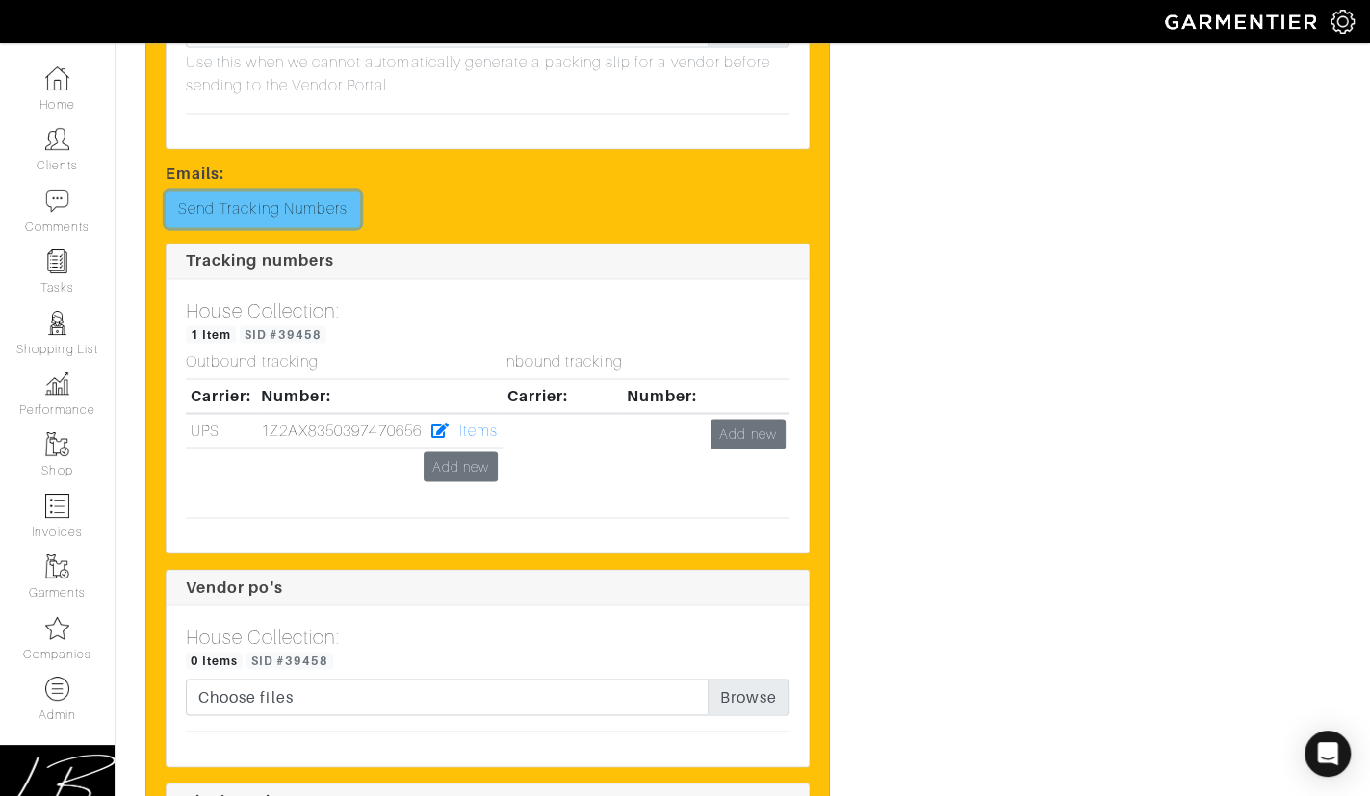
click at [306, 215] on link "Send Tracking Numbers" at bounding box center [263, 209] width 195 height 37
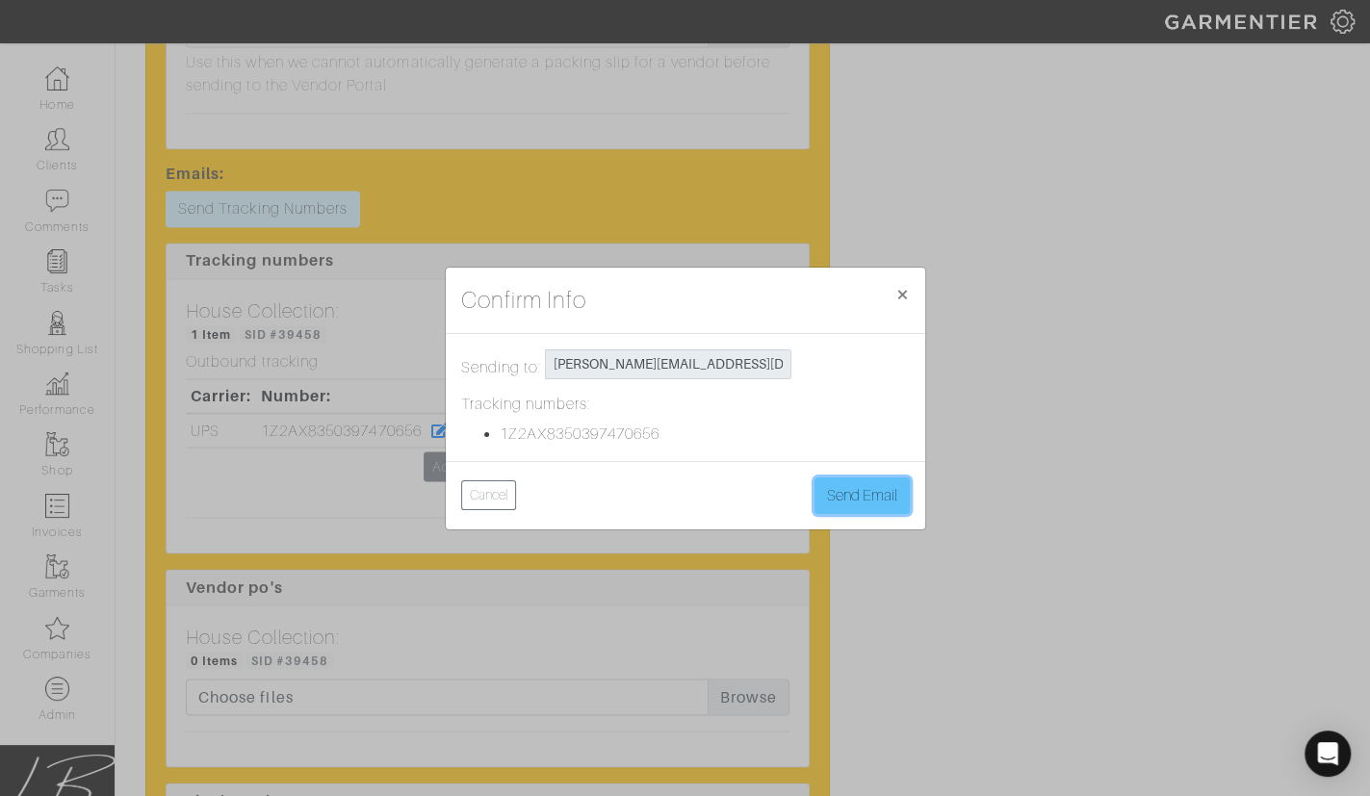
click at [888, 504] on button "Send Email" at bounding box center [862, 496] width 95 height 37
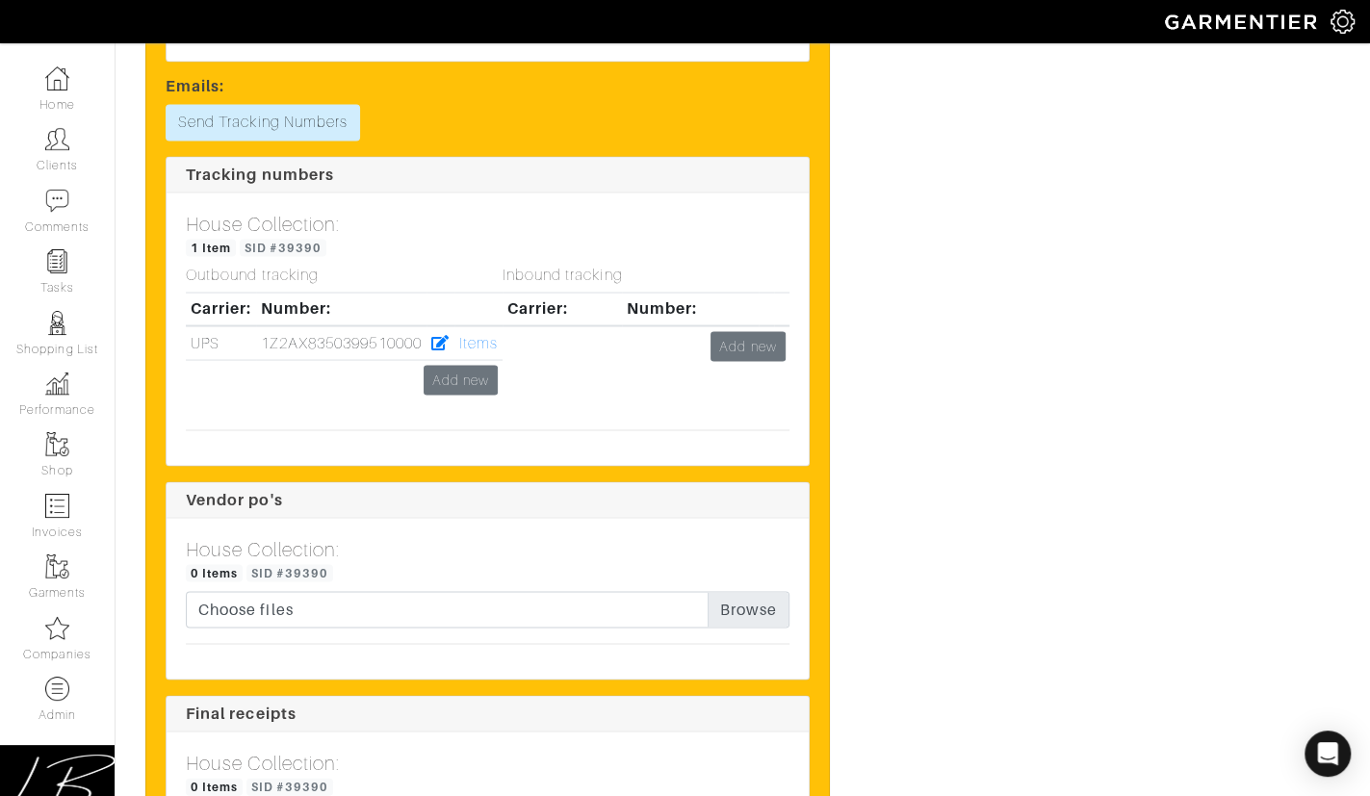
scroll to position [2372, 0]
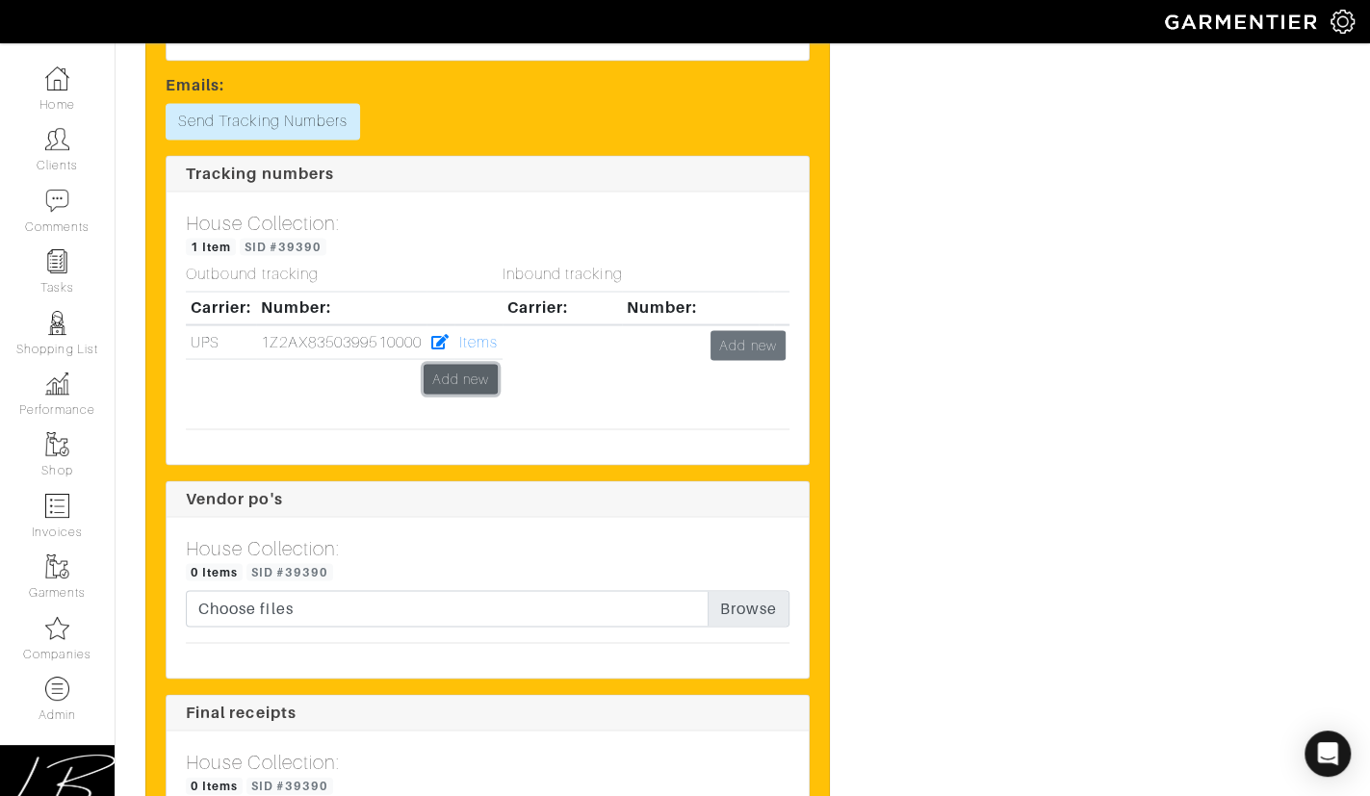
click at [486, 366] on link "Add new" at bounding box center [461, 379] width 74 height 30
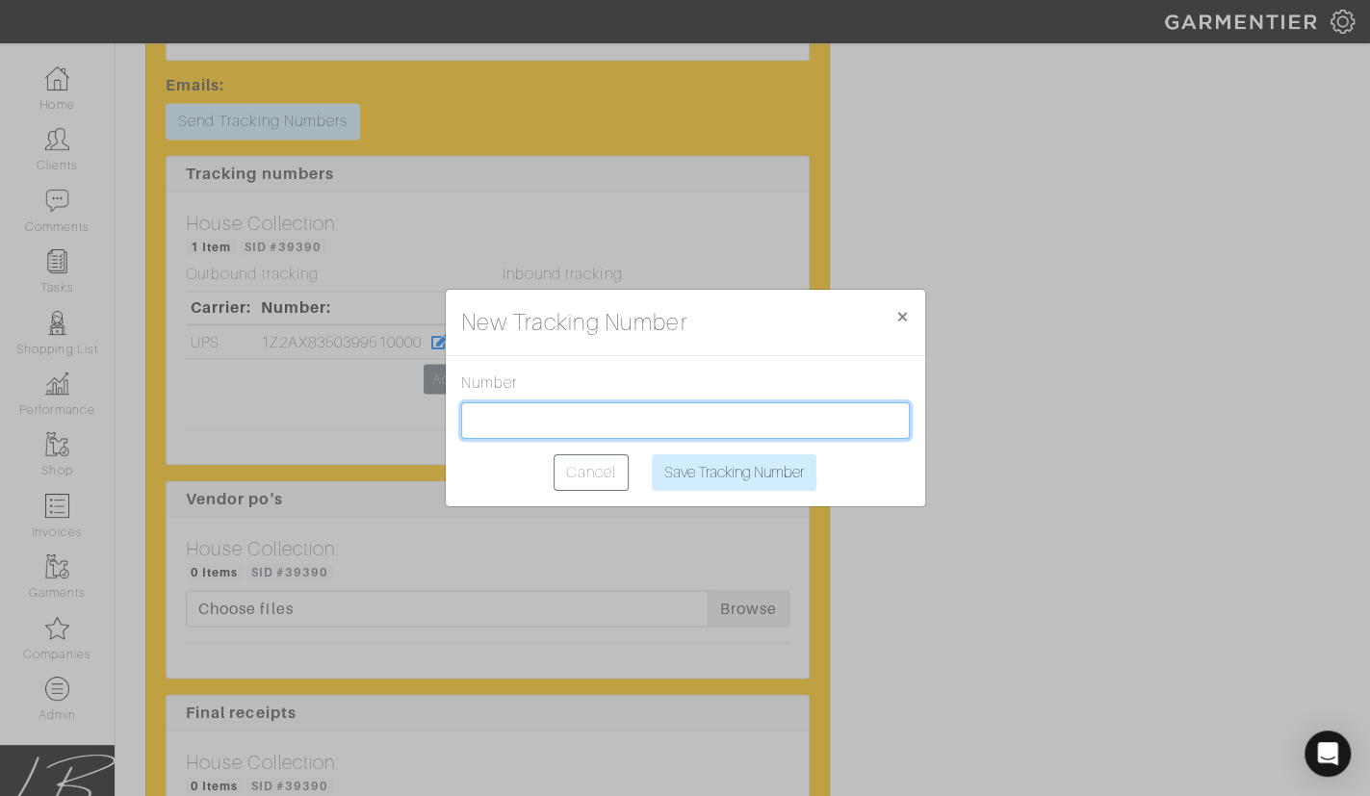
drag, startPoint x: 532, startPoint y: 420, endPoint x: 544, endPoint y: 423, distance: 11.9
click at [532, 420] on input "text" at bounding box center [685, 421] width 449 height 37
paste input "1Z2AX8350397803260"
type input "1Z2AX8350397803260"
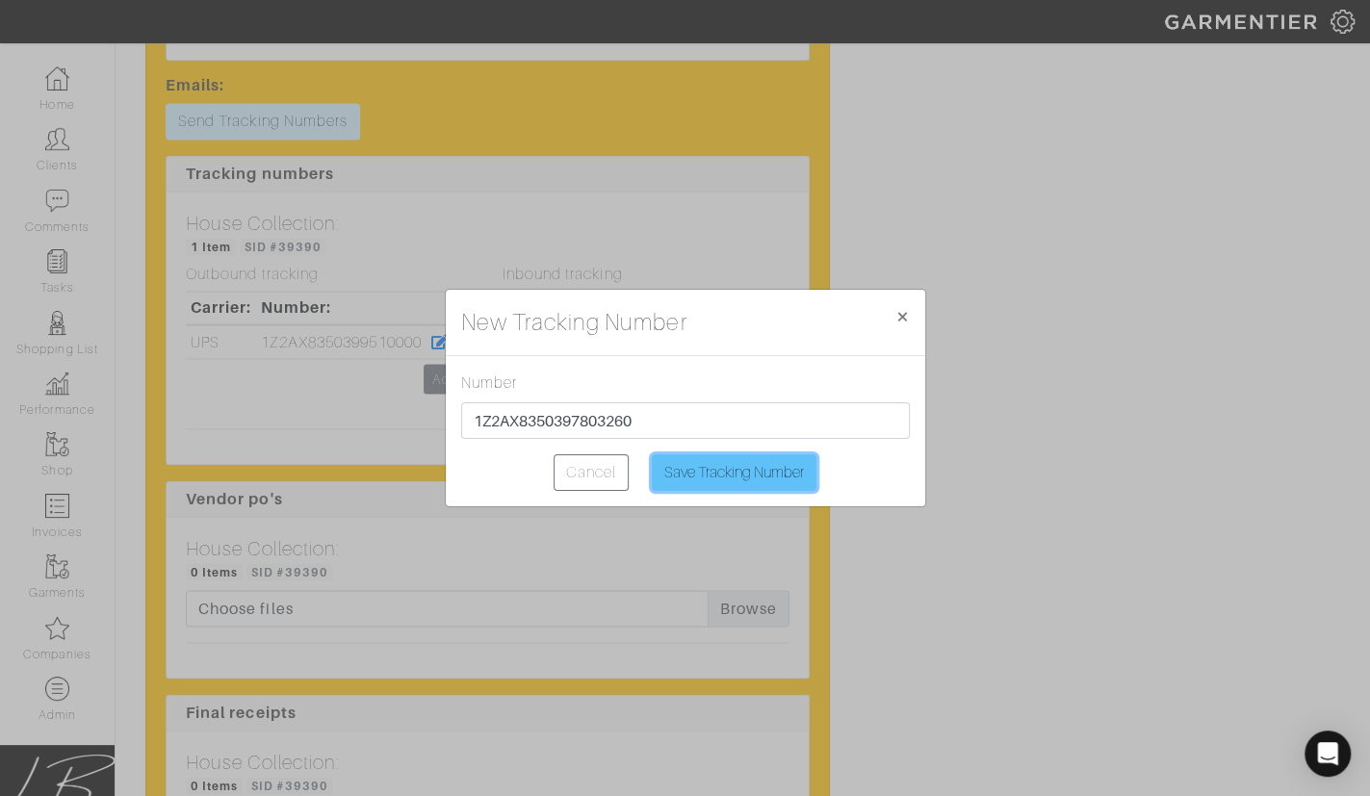
click at [741, 469] on input "Save Tracking Number" at bounding box center [734, 473] width 165 height 37
type input "Saving..."
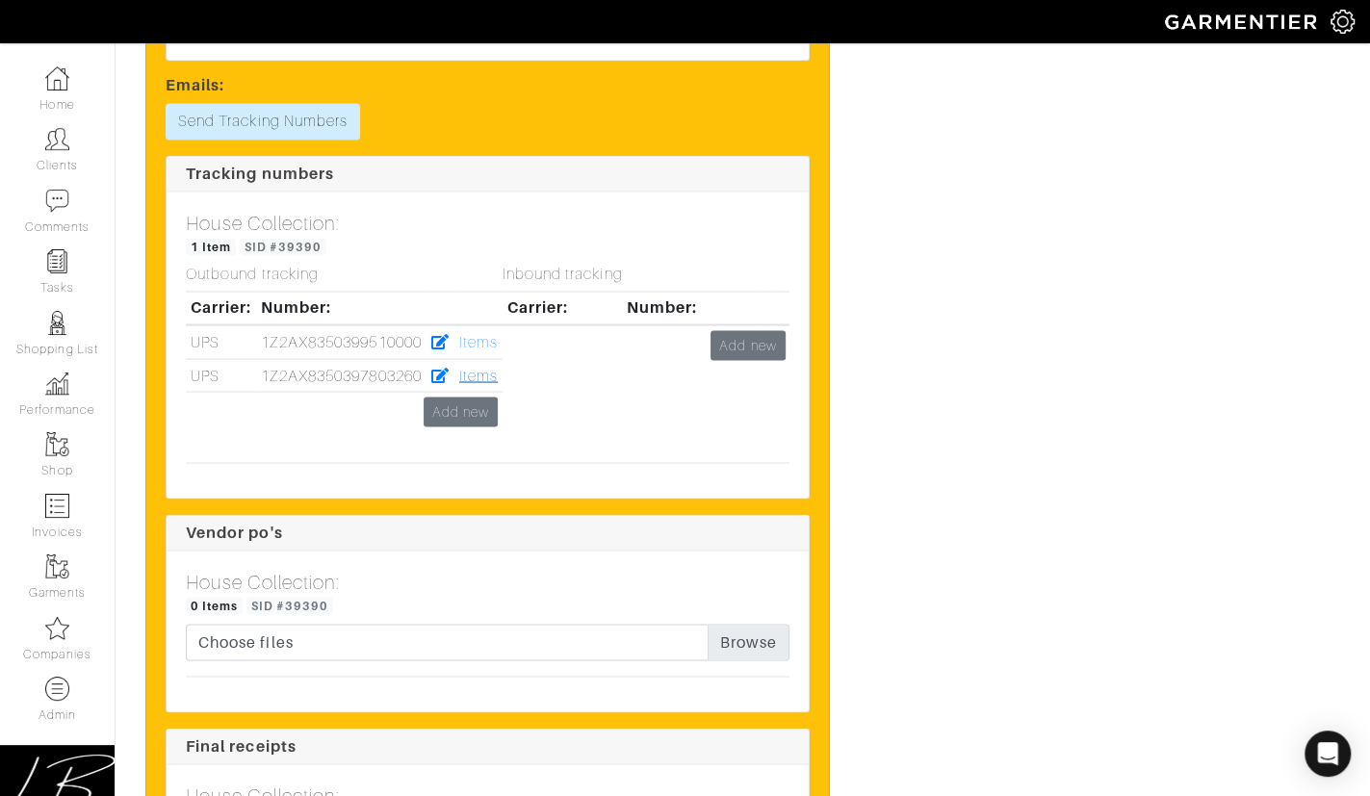
click at [475, 370] on link "Items" at bounding box center [478, 375] width 39 height 17
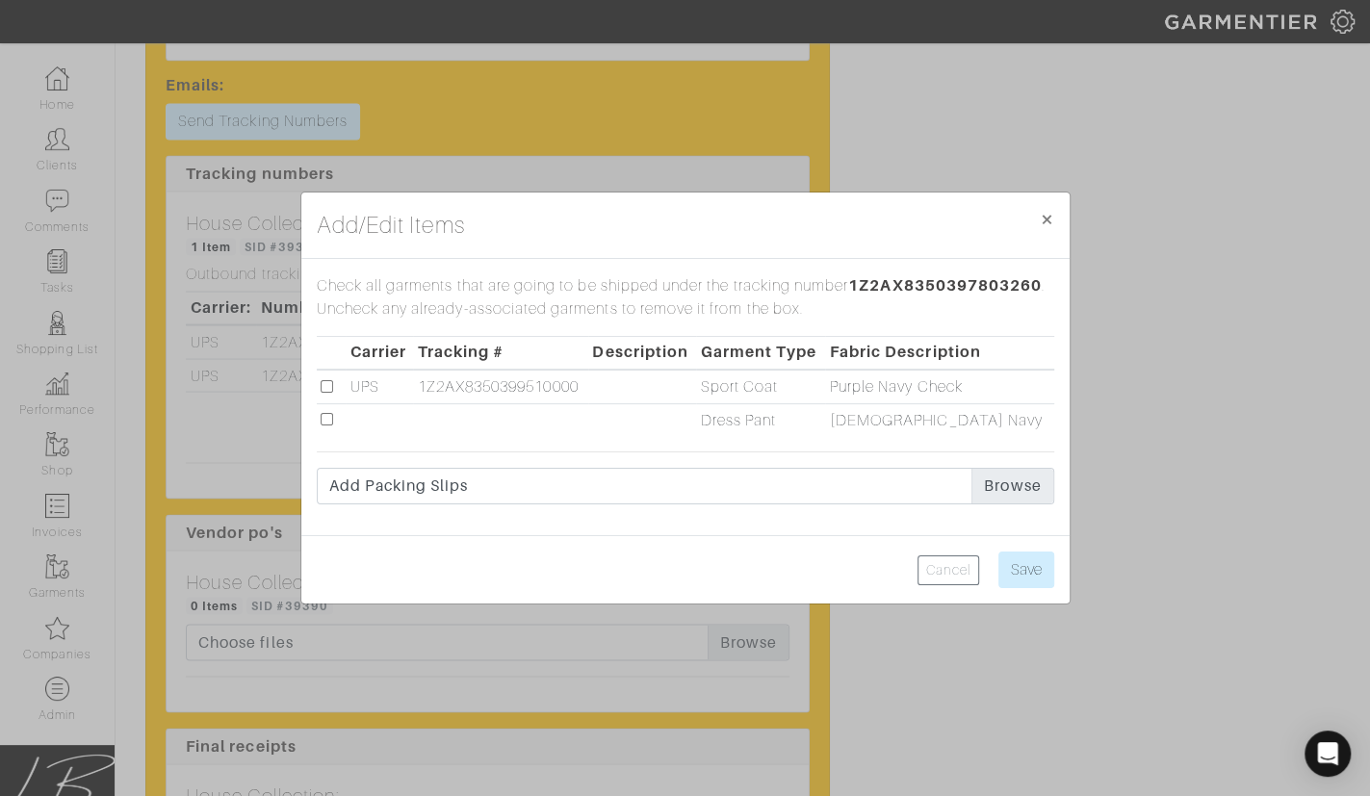
click at [326, 415] on input "checkbox" at bounding box center [327, 419] width 13 height 13
checkbox input "true"
click at [1026, 565] on input "Save" at bounding box center [1027, 570] width 56 height 37
type input "Save"
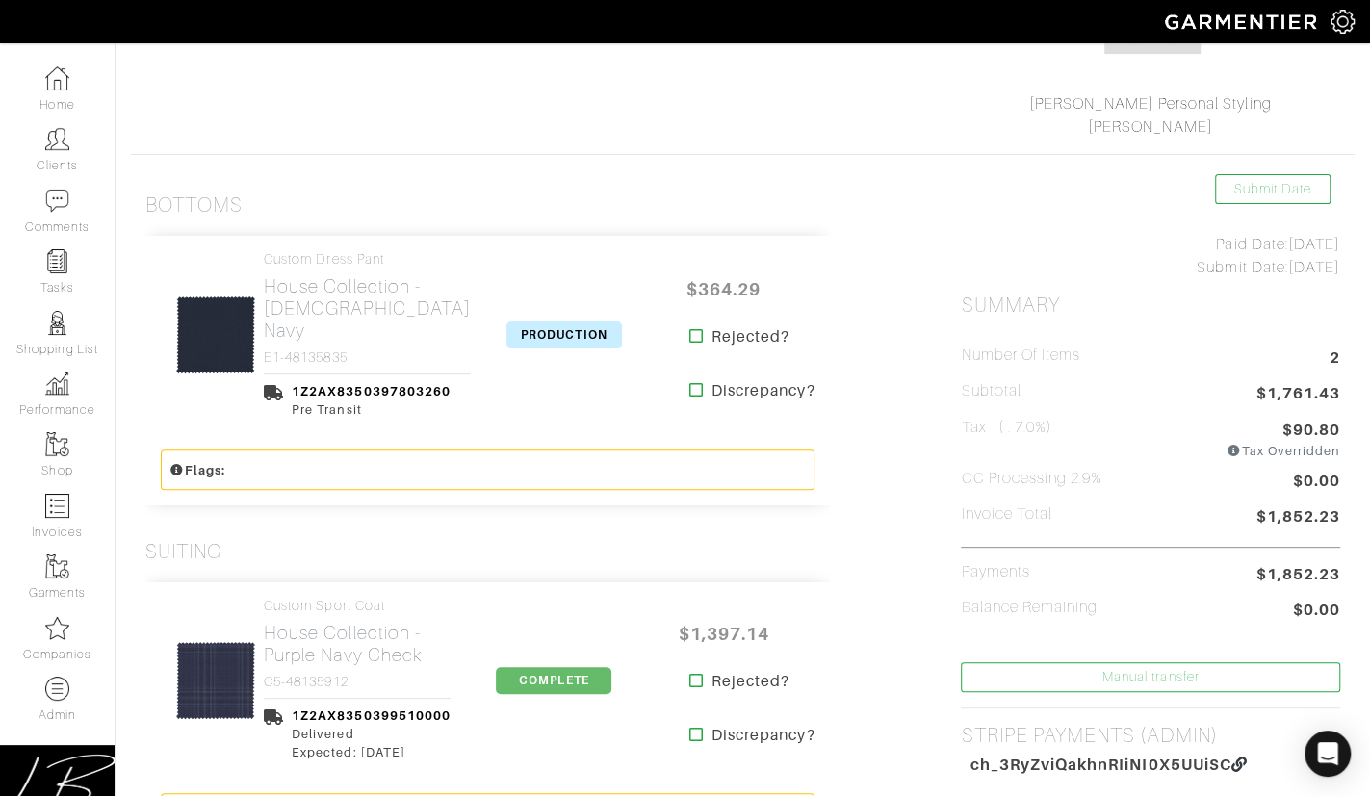
scroll to position [268, 0]
click at [556, 322] on span "PRODUCTION" at bounding box center [564, 334] width 116 height 27
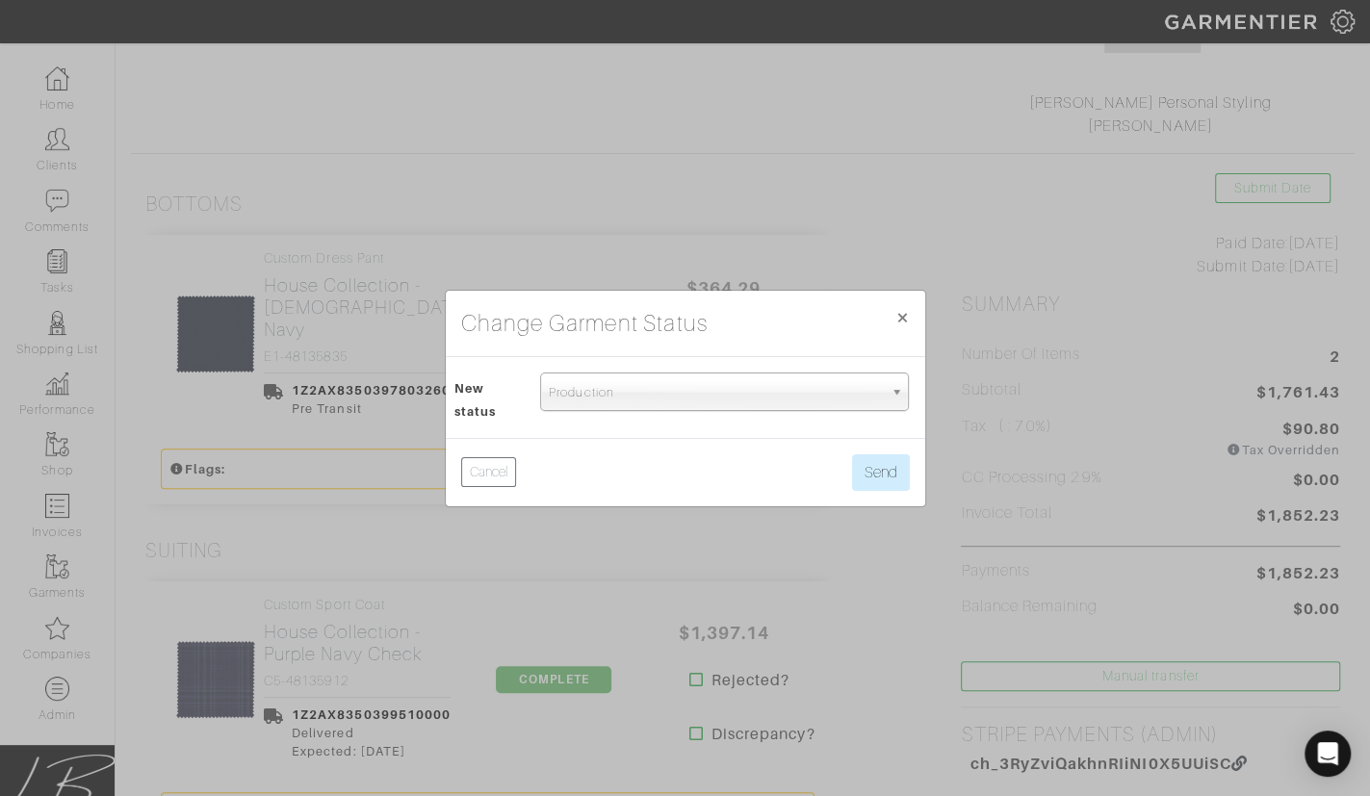
click at [673, 403] on span "Production" at bounding box center [716, 393] width 334 height 39
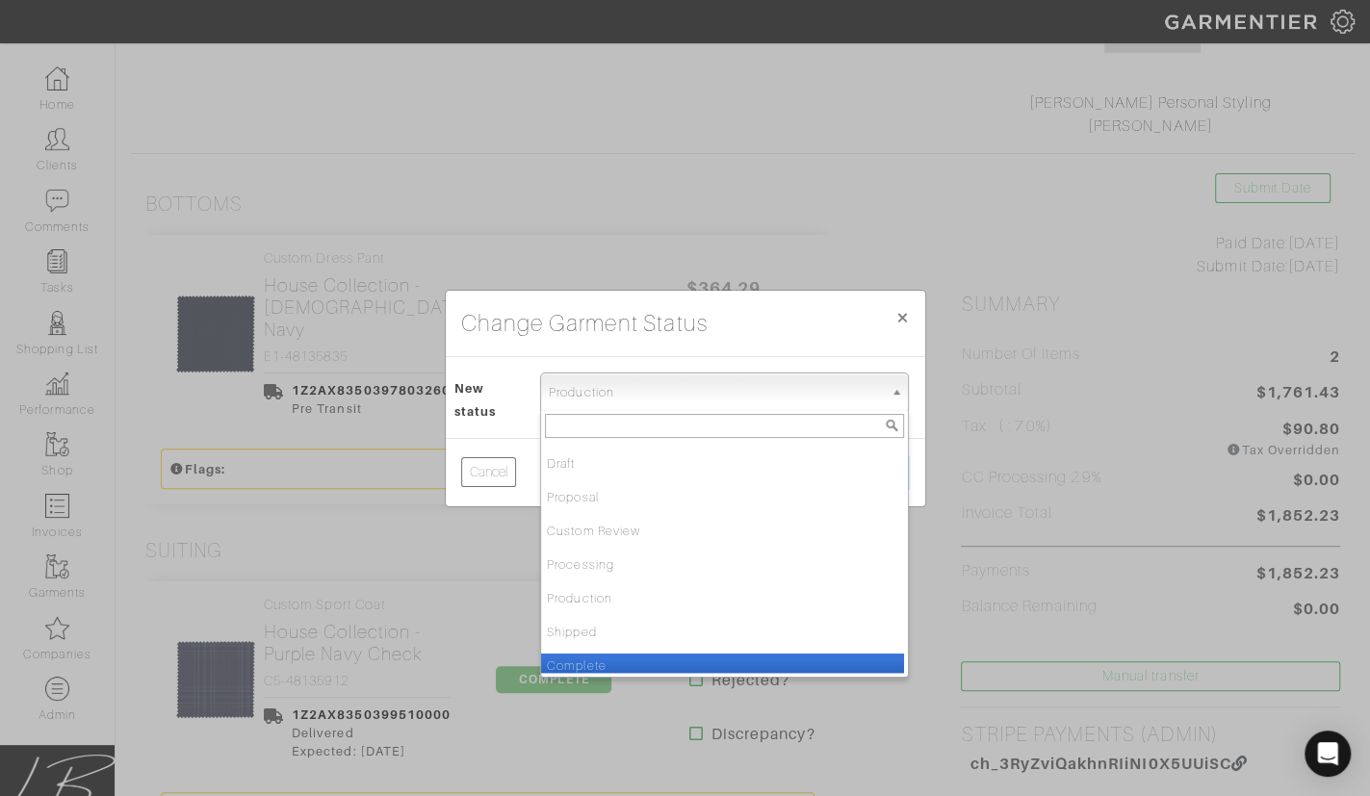
click at [689, 657] on li "Complete" at bounding box center [722, 666] width 363 height 24
select select "Complete"
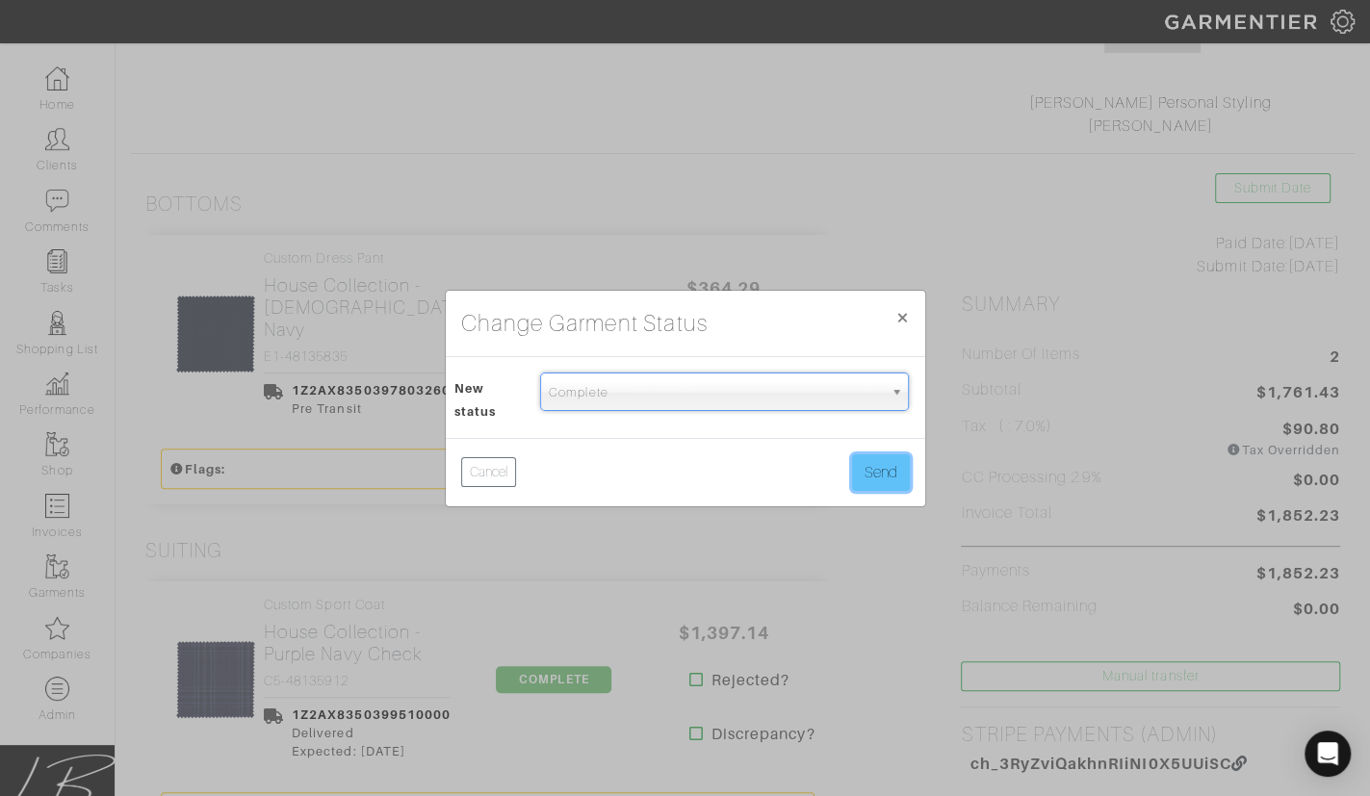
click at [860, 481] on button "Send" at bounding box center [881, 473] width 58 height 37
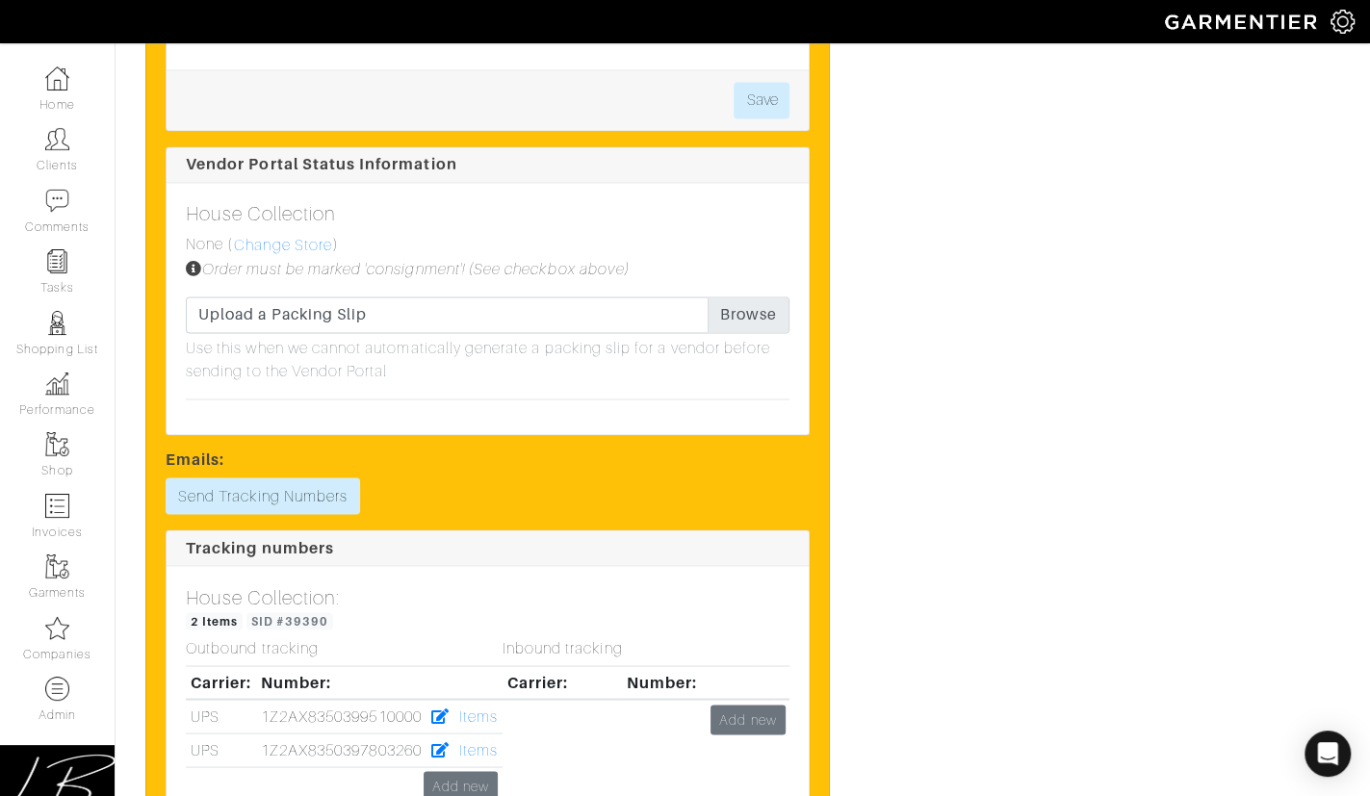
scroll to position [2034, 0]
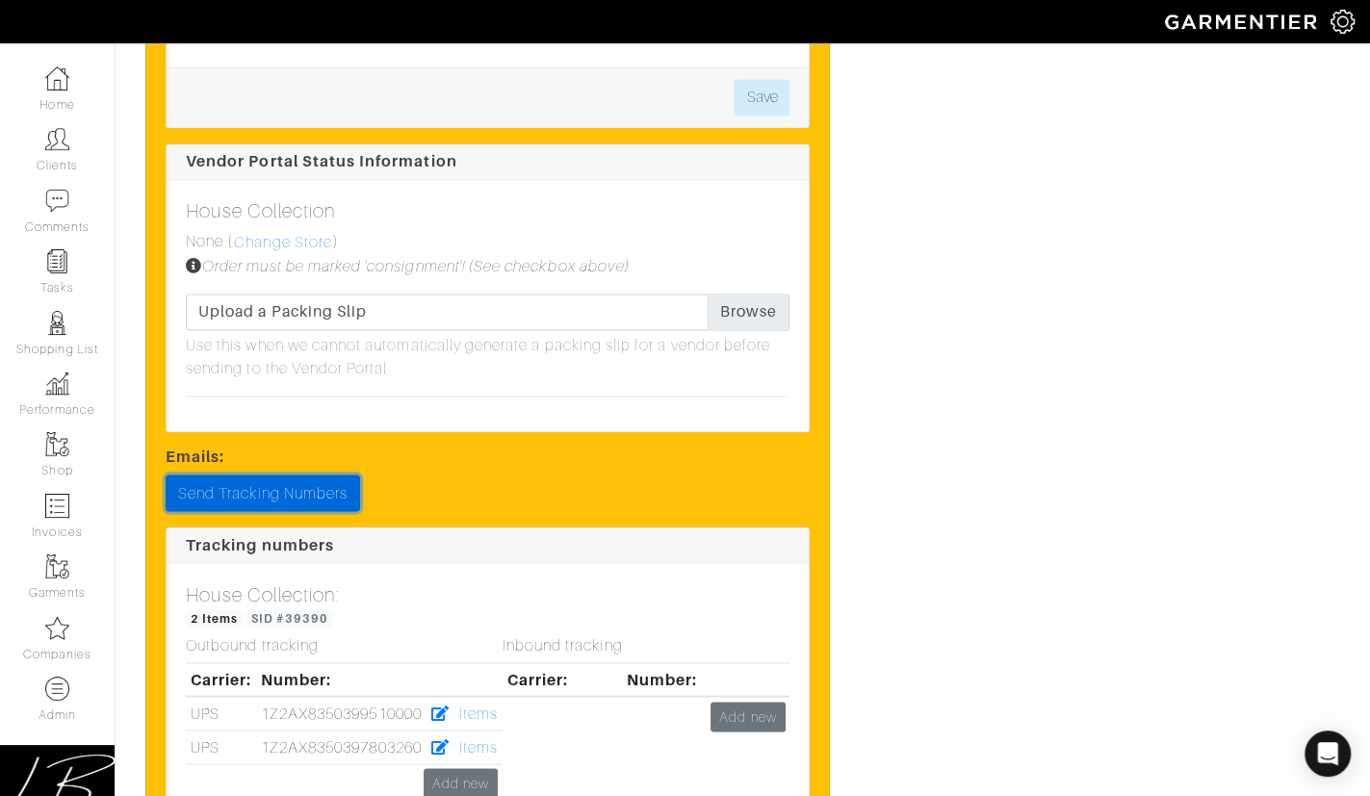
click at [330, 475] on link "Send Tracking Numbers" at bounding box center [263, 493] width 195 height 37
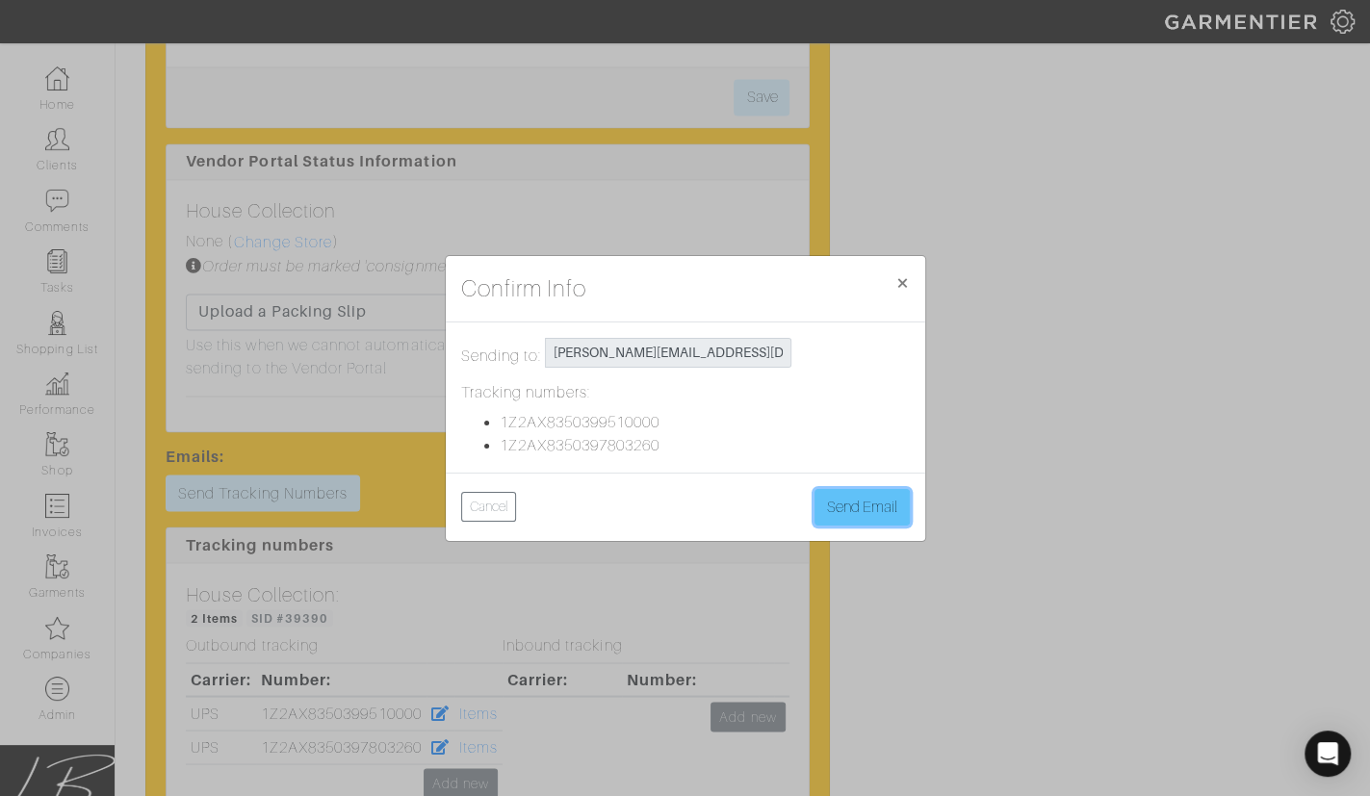
click at [874, 503] on button "Send Email" at bounding box center [862, 507] width 95 height 37
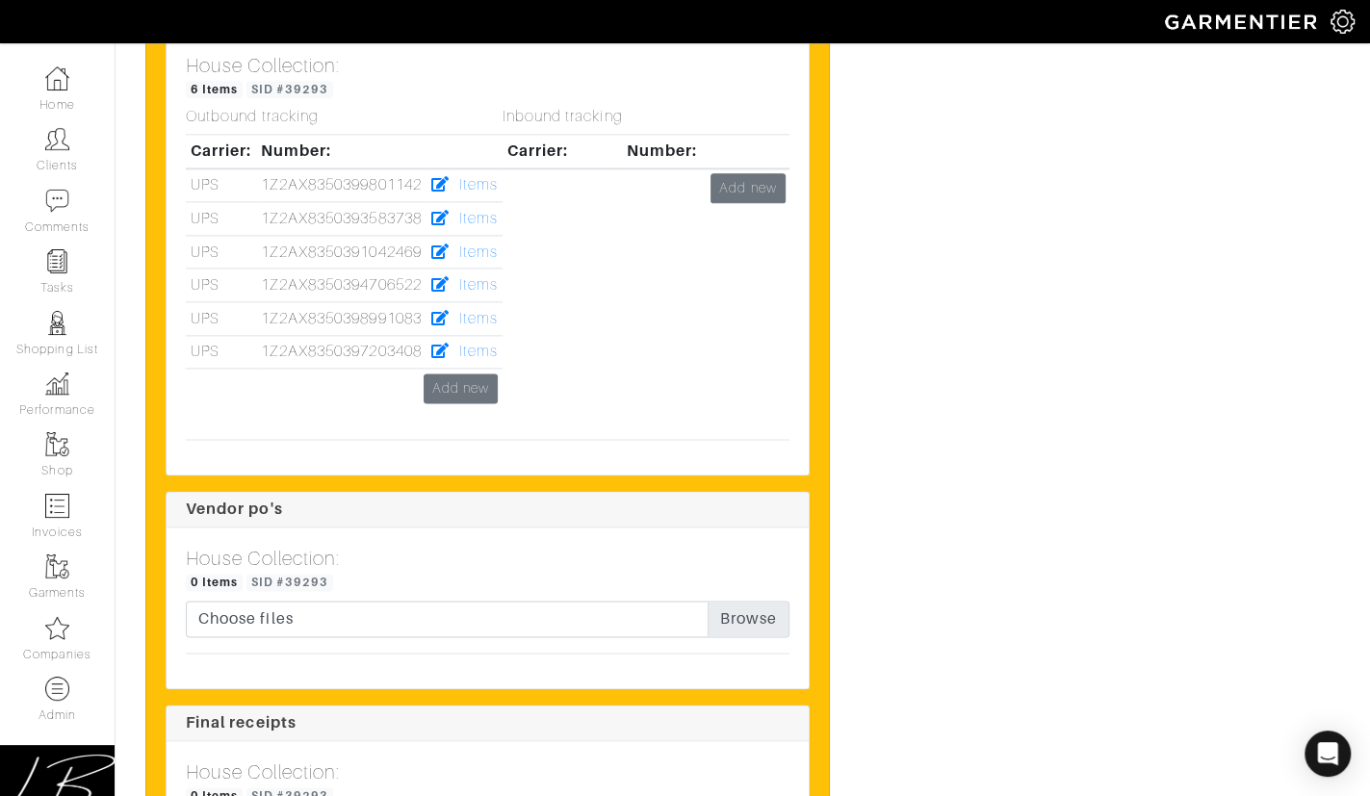
scroll to position [6661, 0]
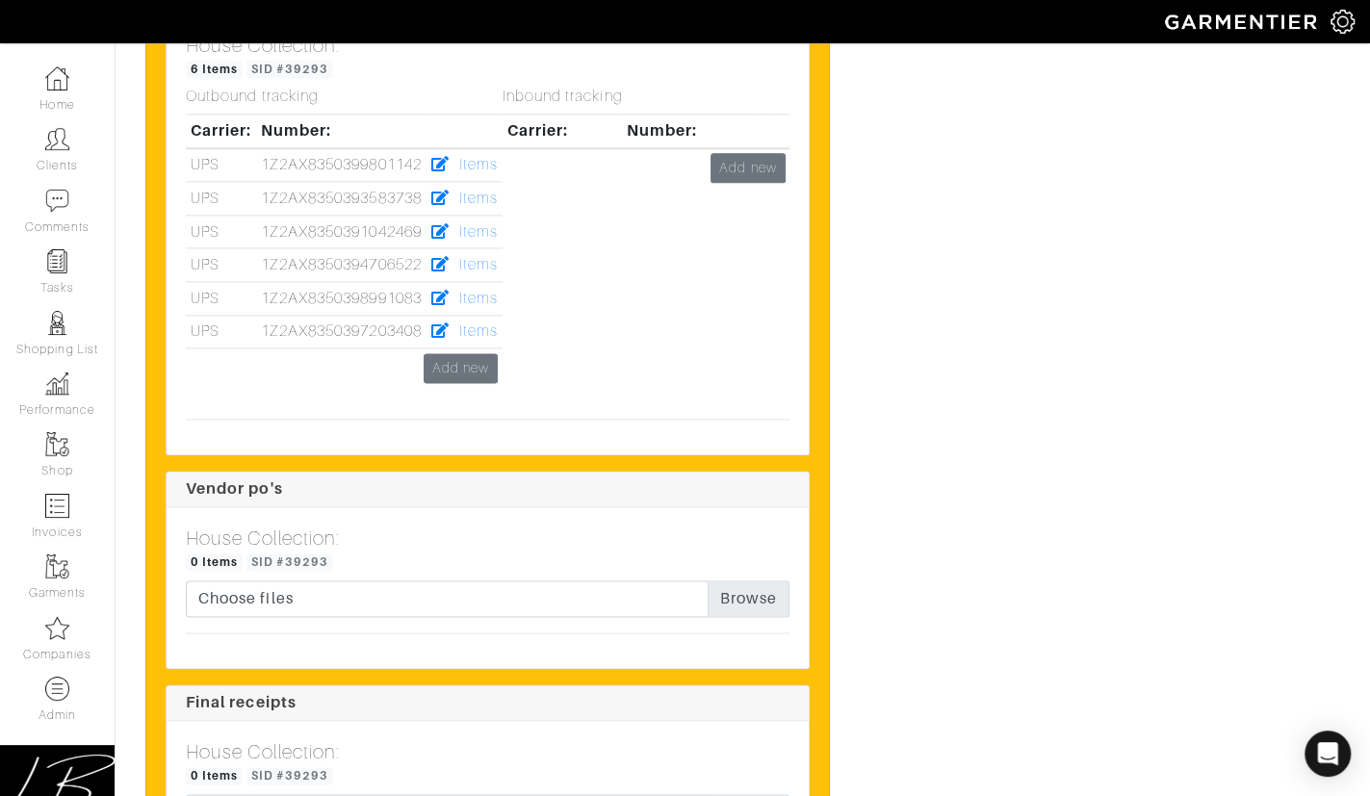
click at [474, 349] on td "Add new" at bounding box center [344, 368] width 317 height 39
click at [480, 353] on link "Add new" at bounding box center [461, 368] width 74 height 30
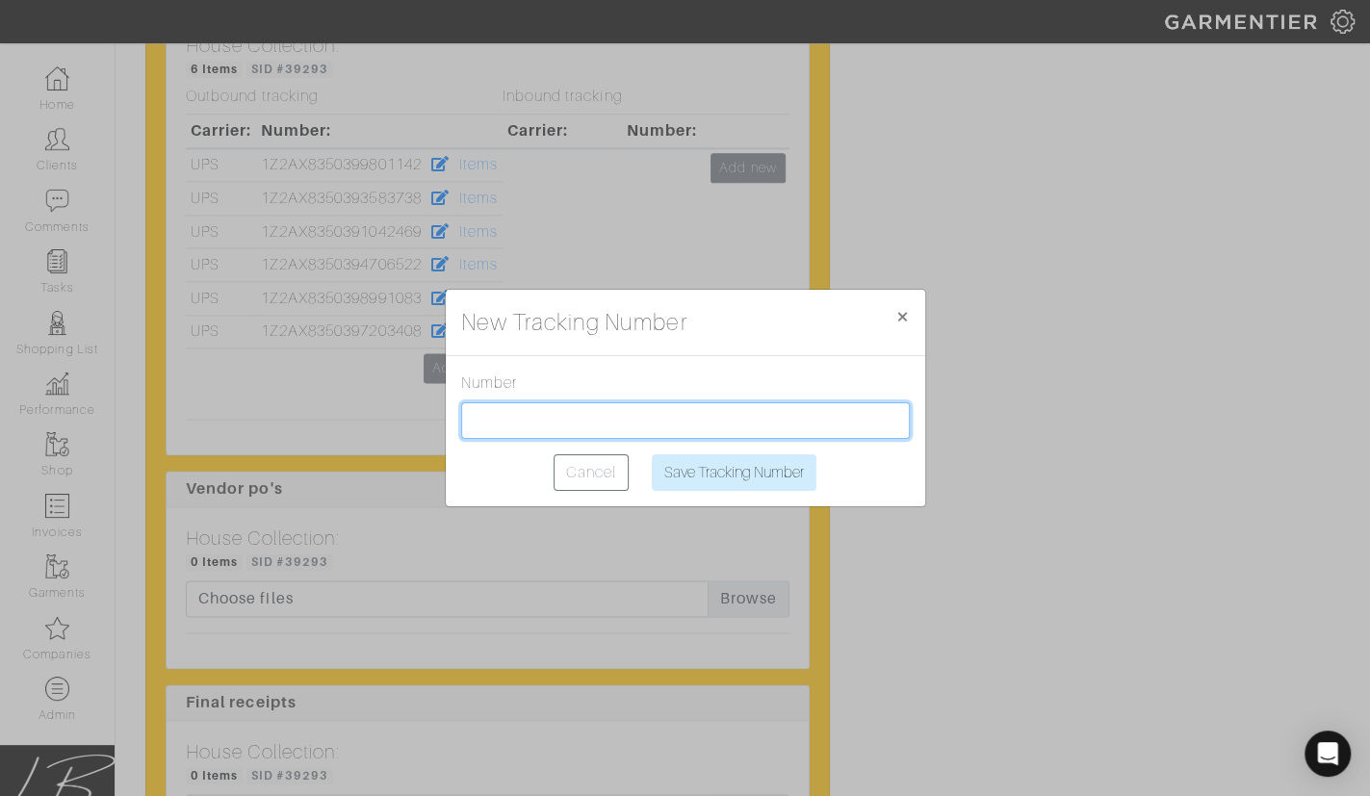
drag, startPoint x: 506, startPoint y: 420, endPoint x: 562, endPoint y: 436, distance: 58.2
click at [506, 420] on input "text" at bounding box center [685, 421] width 449 height 37
paste input "1Z2AX8350397803260"
type input "1Z2AX8350397803260"
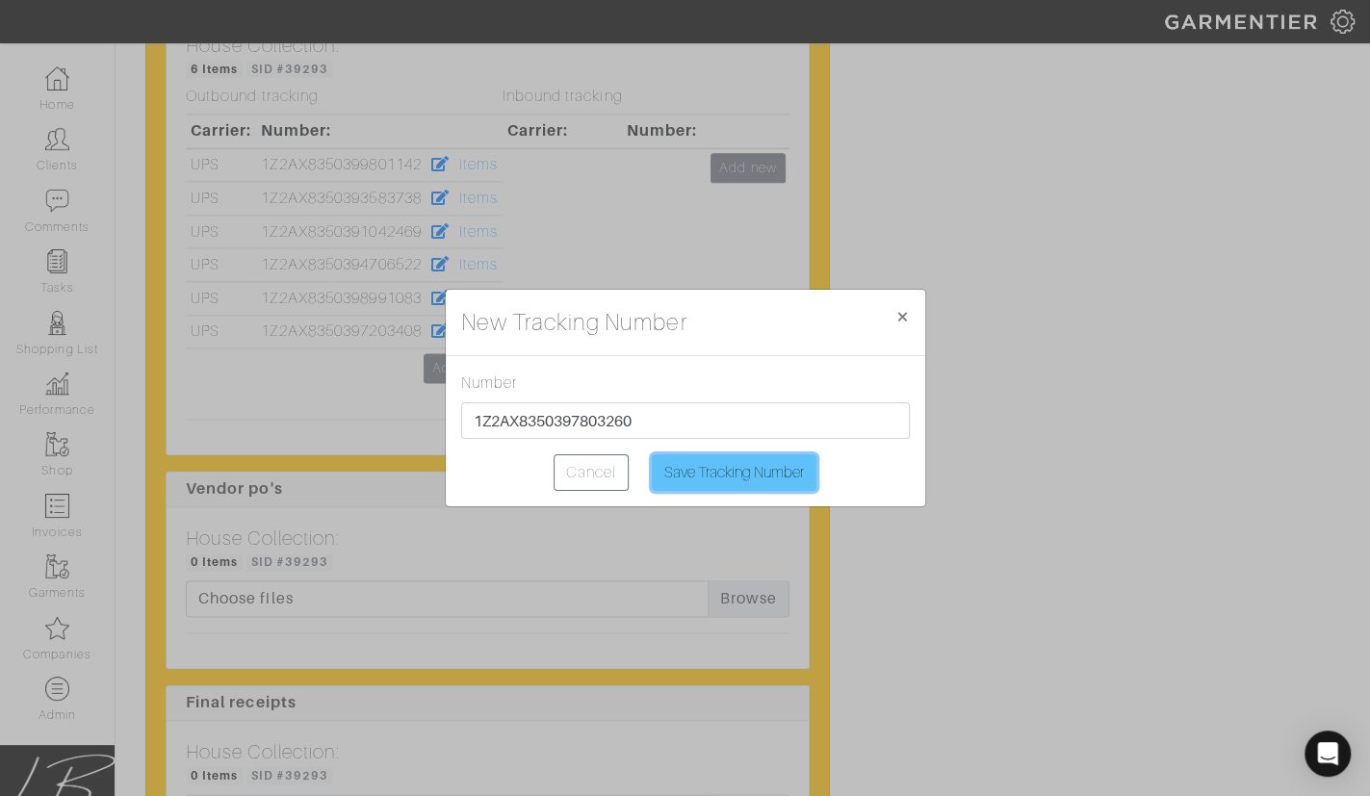
click at [734, 476] on input "Save Tracking Number" at bounding box center [734, 473] width 165 height 37
type input "Saving..."
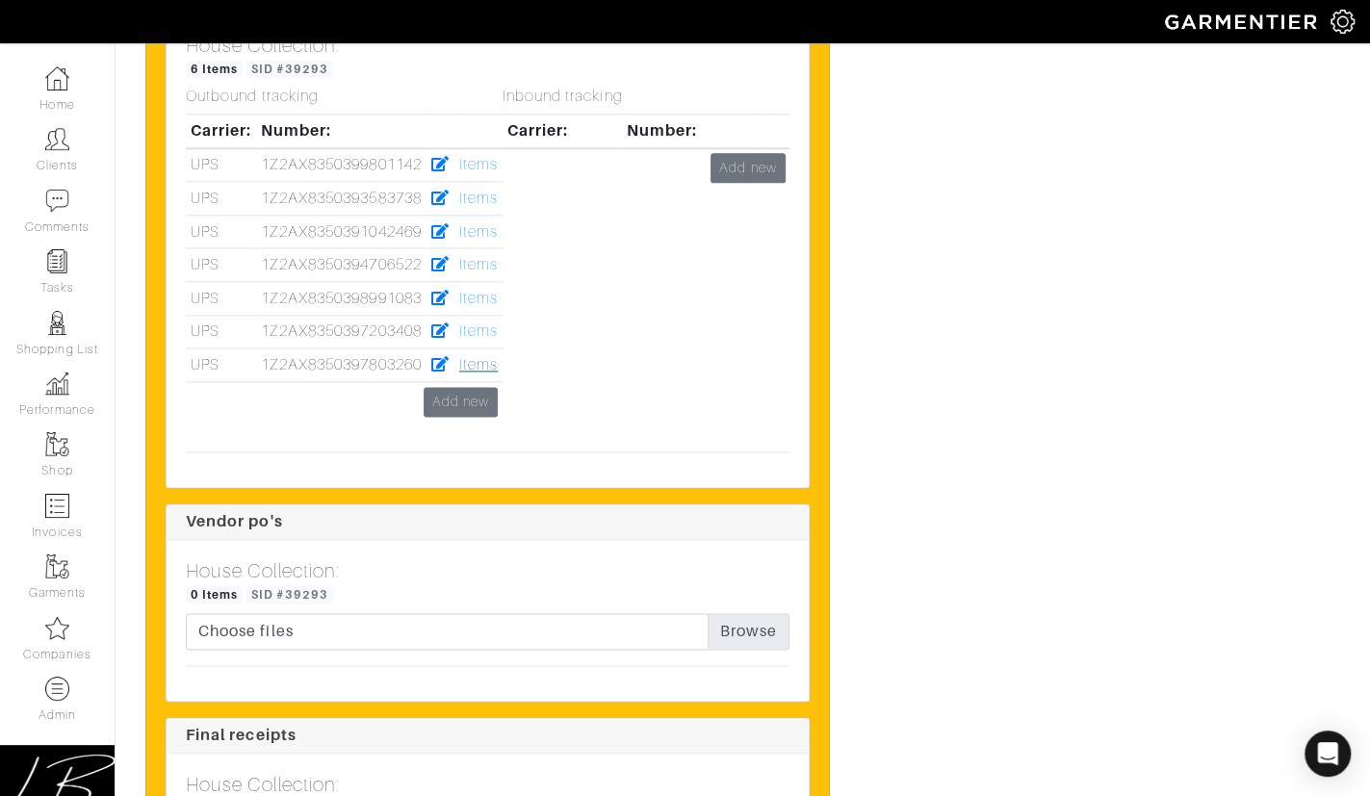
click at [485, 356] on link "Items" at bounding box center [478, 364] width 39 height 17
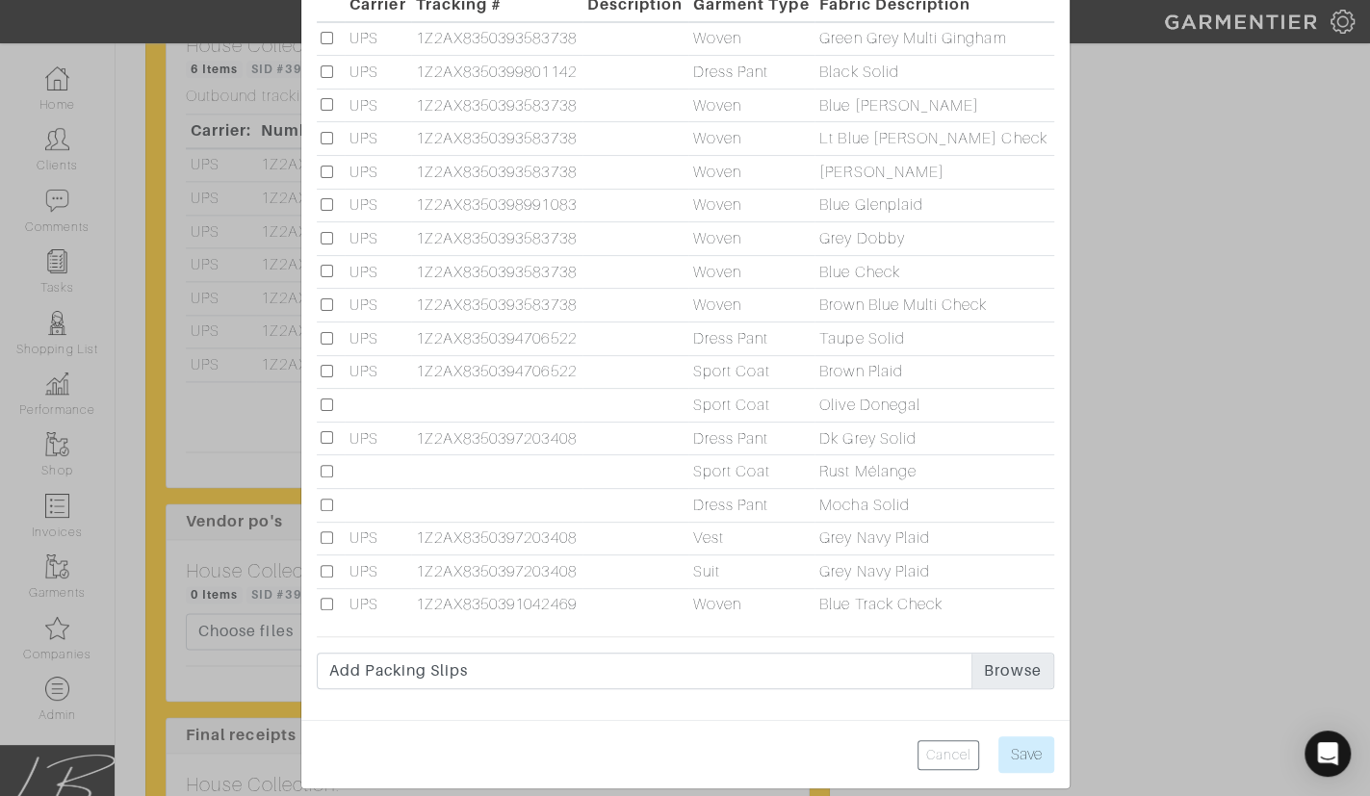
scroll to position [201, 0]
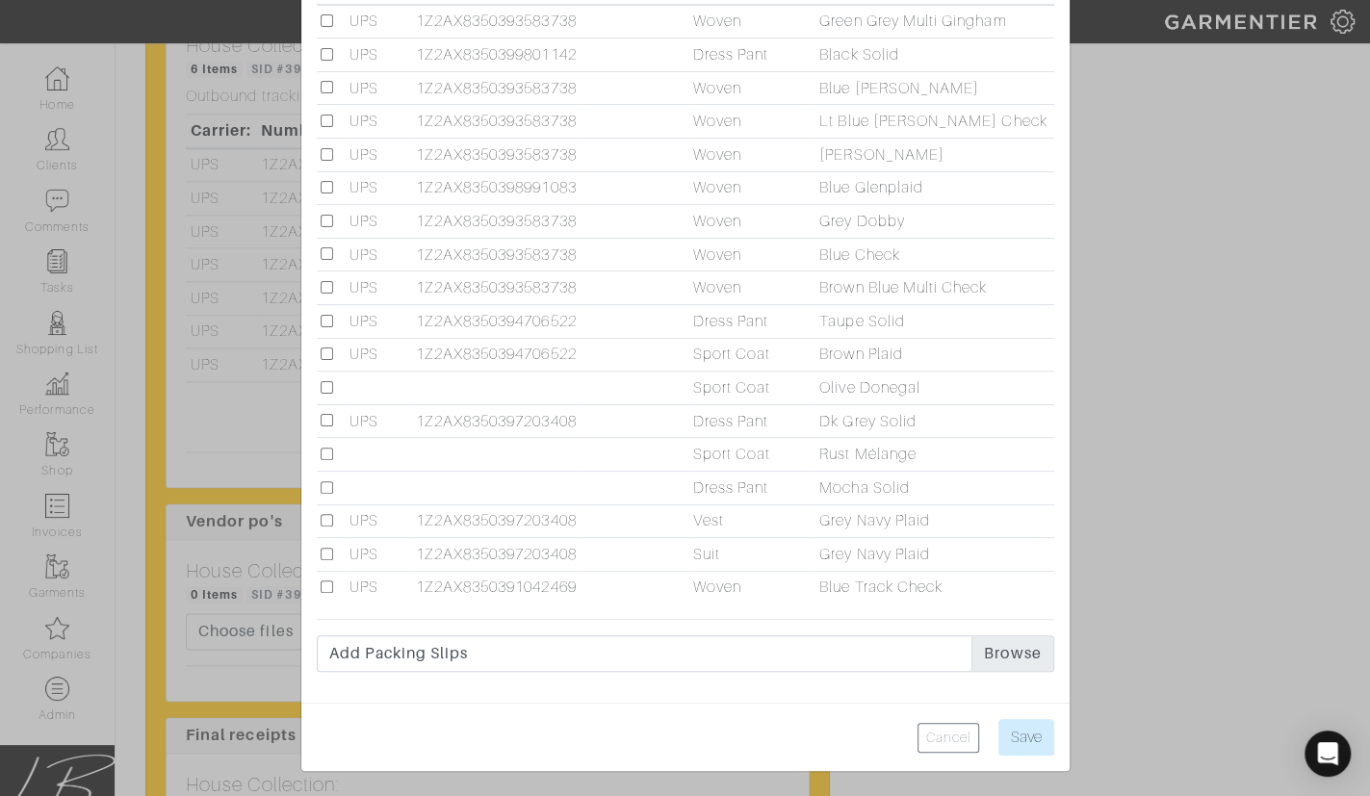
click at [329, 485] on input "checkbox" at bounding box center [327, 487] width 13 height 13
checkbox input "true"
click at [1038, 738] on input "Save" at bounding box center [1027, 737] width 56 height 37
type input "Save"
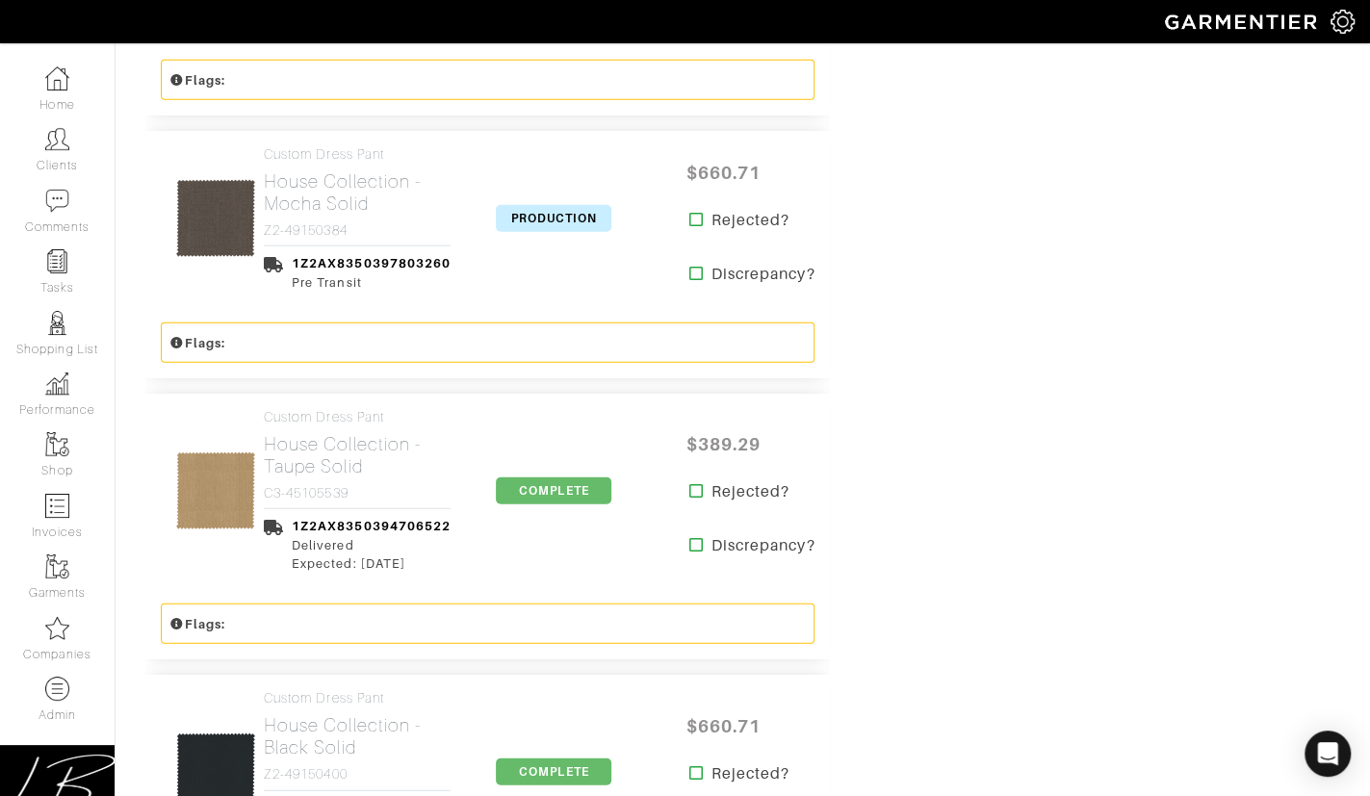
scroll to position [3363, 0]
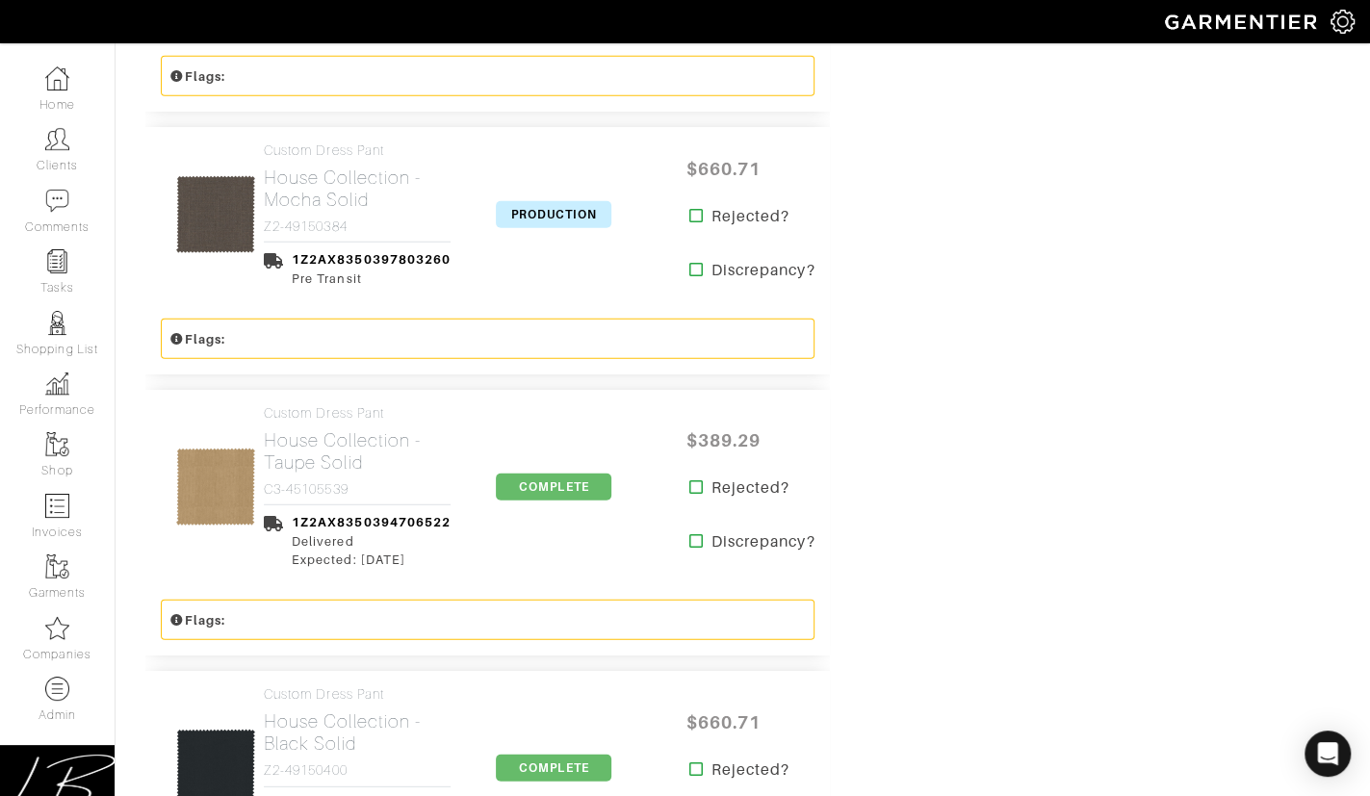
click at [549, 201] on span "PRODUCTION" at bounding box center [554, 214] width 116 height 27
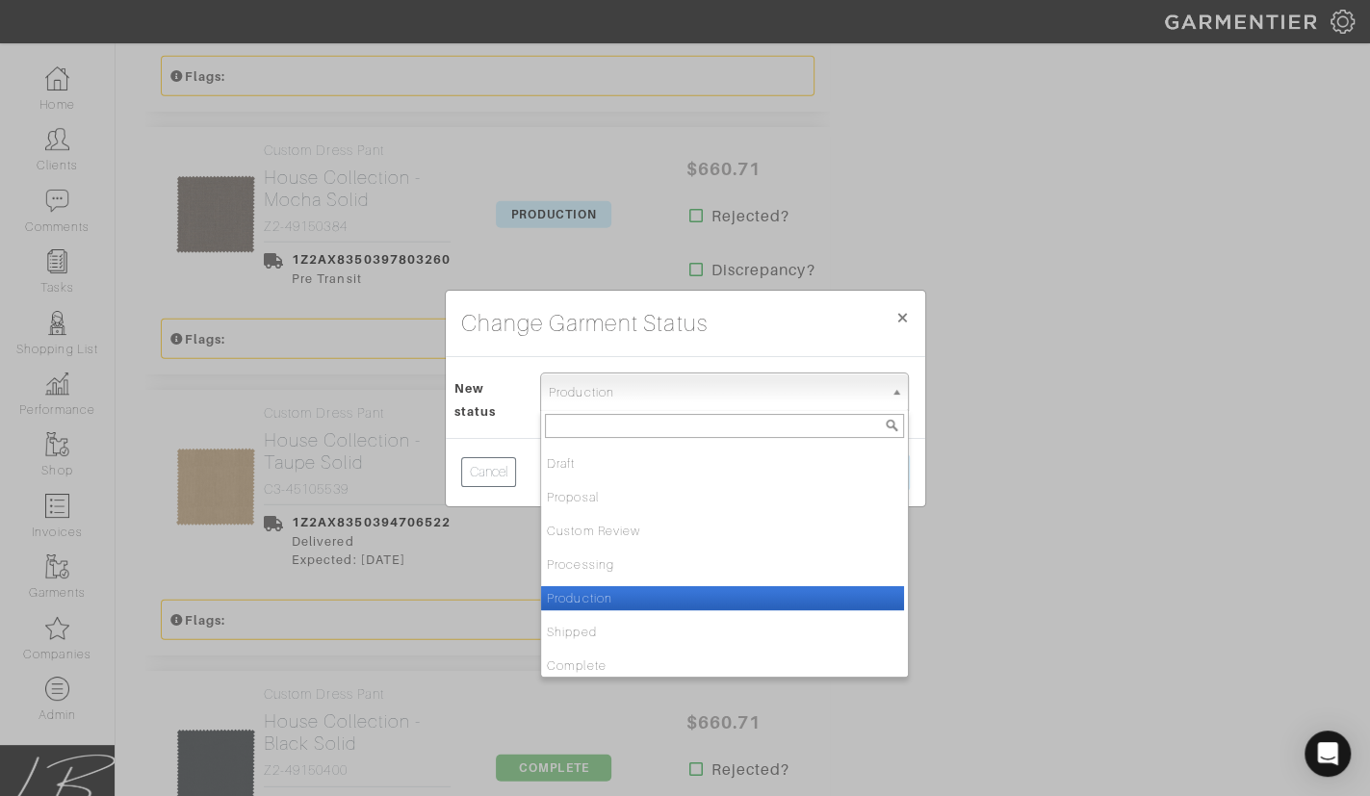
drag, startPoint x: 657, startPoint y: 386, endPoint x: 668, endPoint y: 418, distance: 33.8
click at [657, 387] on span "Production" at bounding box center [716, 393] width 334 height 39
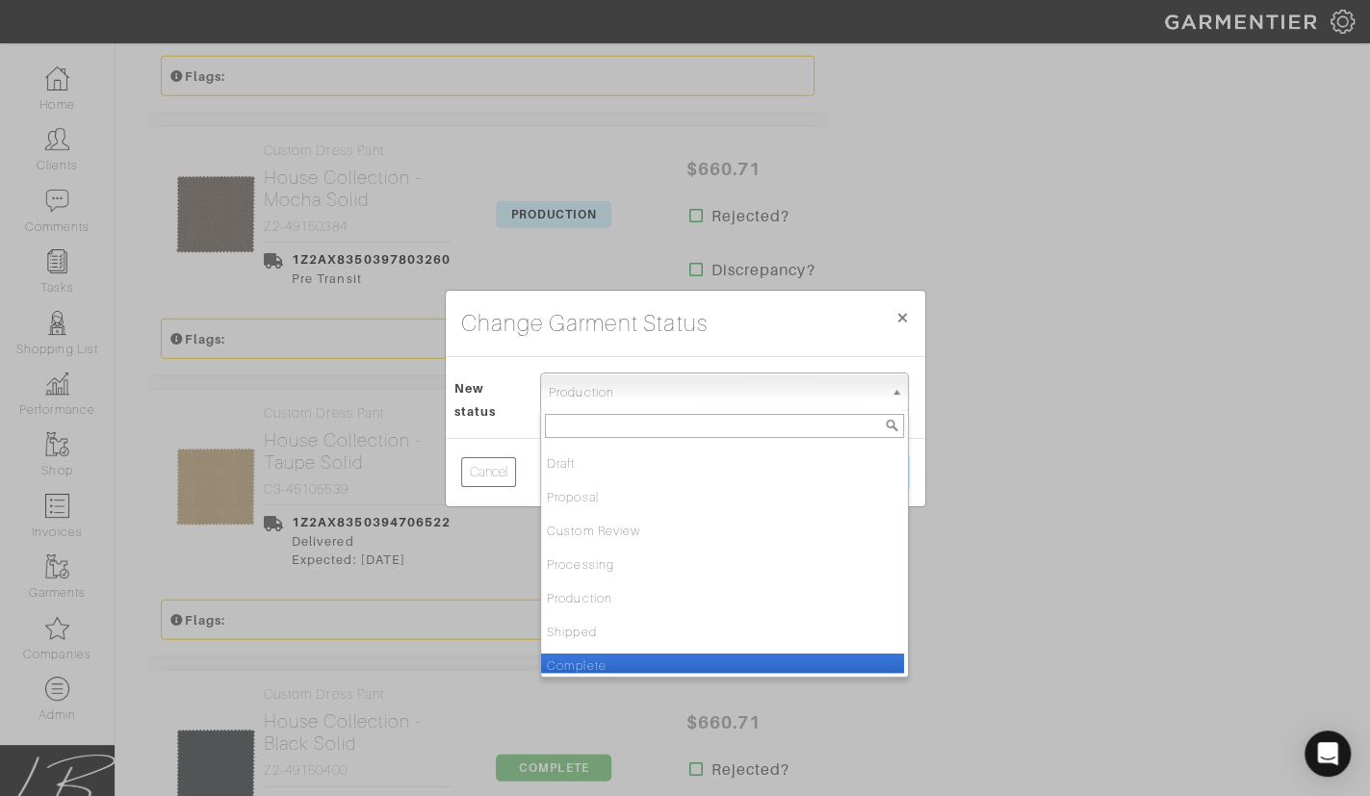
click at [681, 656] on li "Complete" at bounding box center [722, 666] width 363 height 24
select select "Complete"
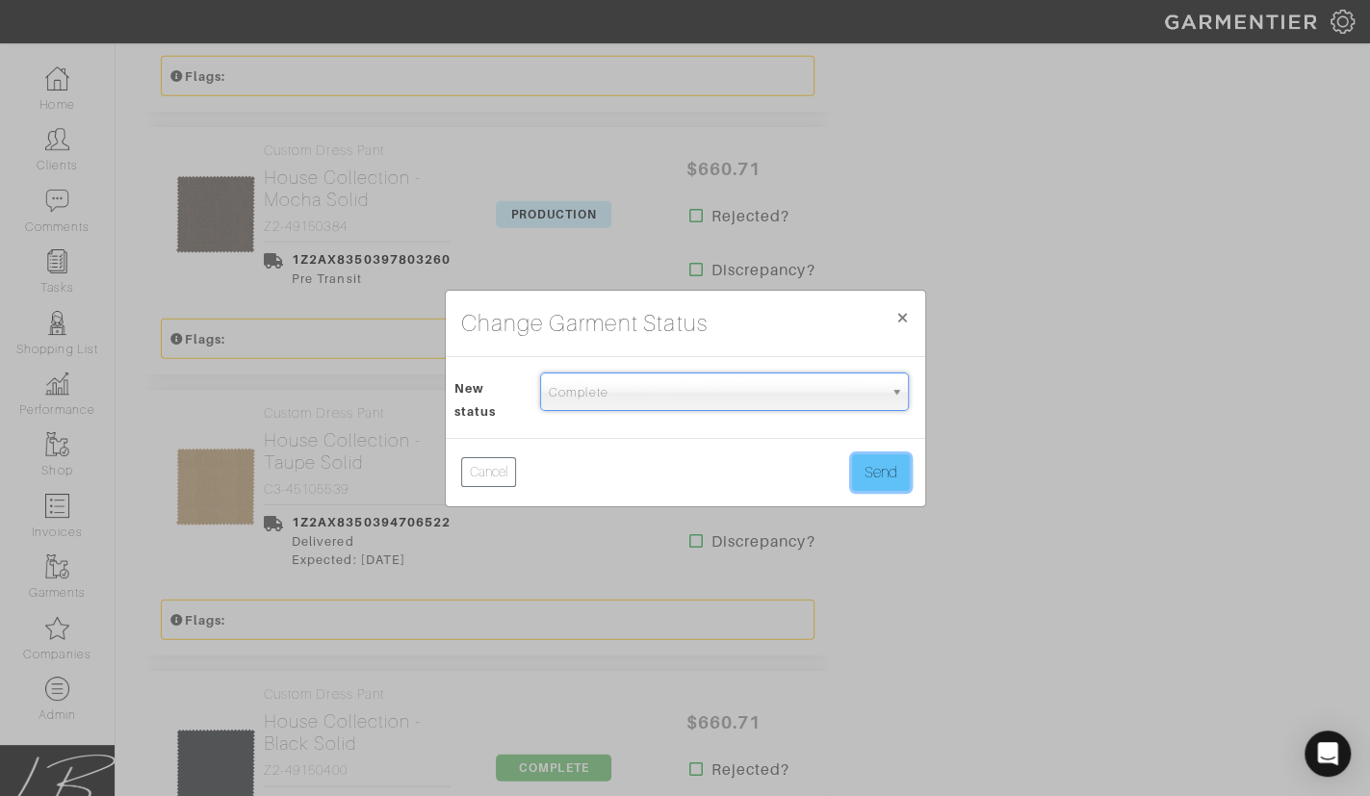
click at [868, 463] on button "Send" at bounding box center [881, 473] width 58 height 37
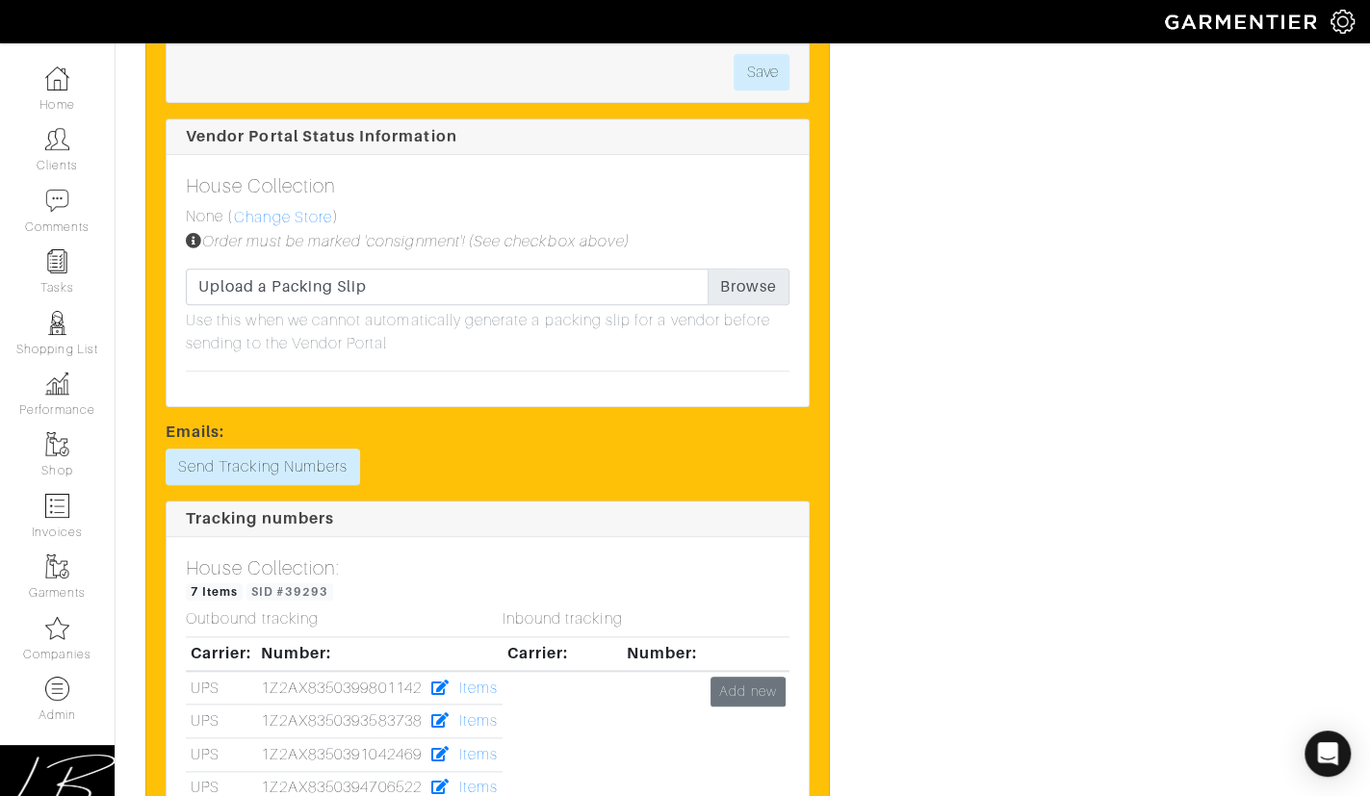
scroll to position [6187, 0]
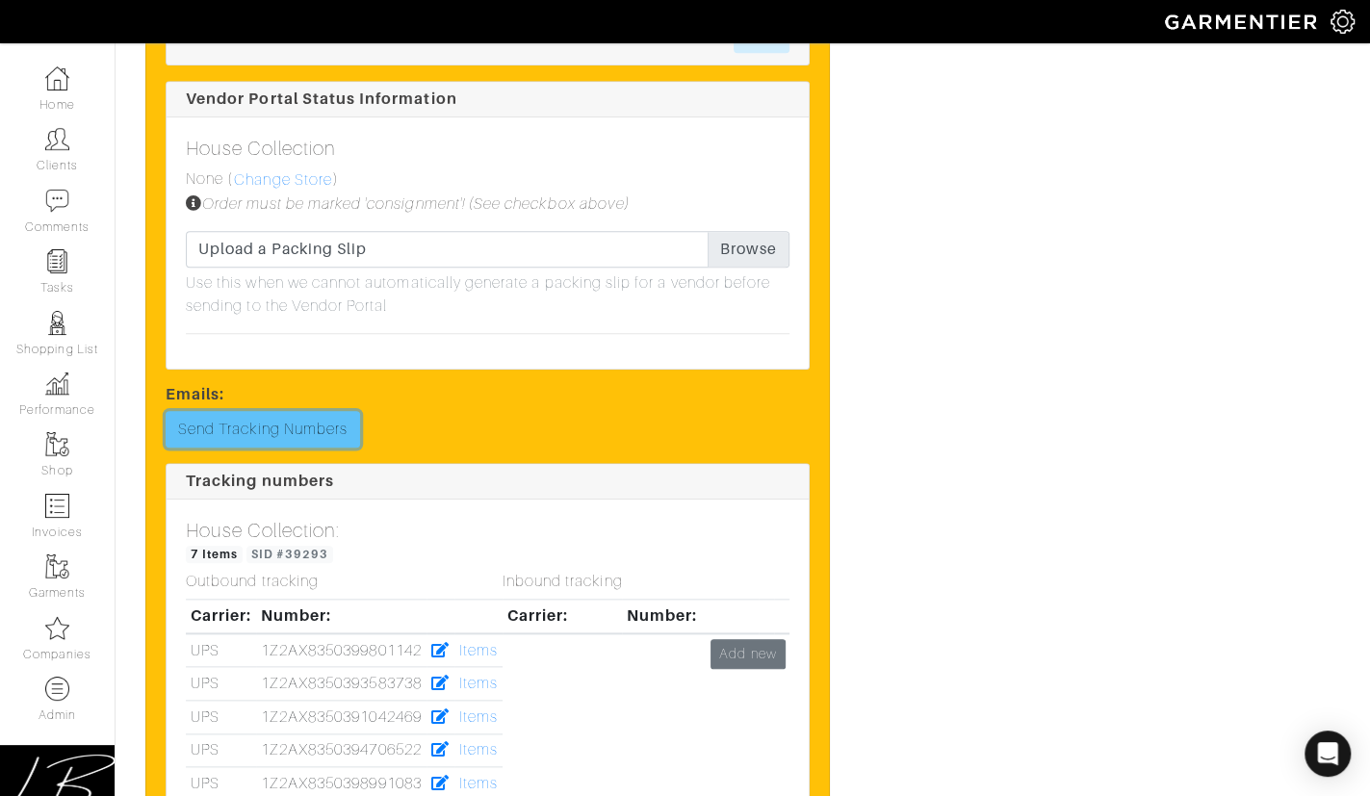
click at [304, 411] on link "Send Tracking Numbers" at bounding box center [263, 429] width 195 height 37
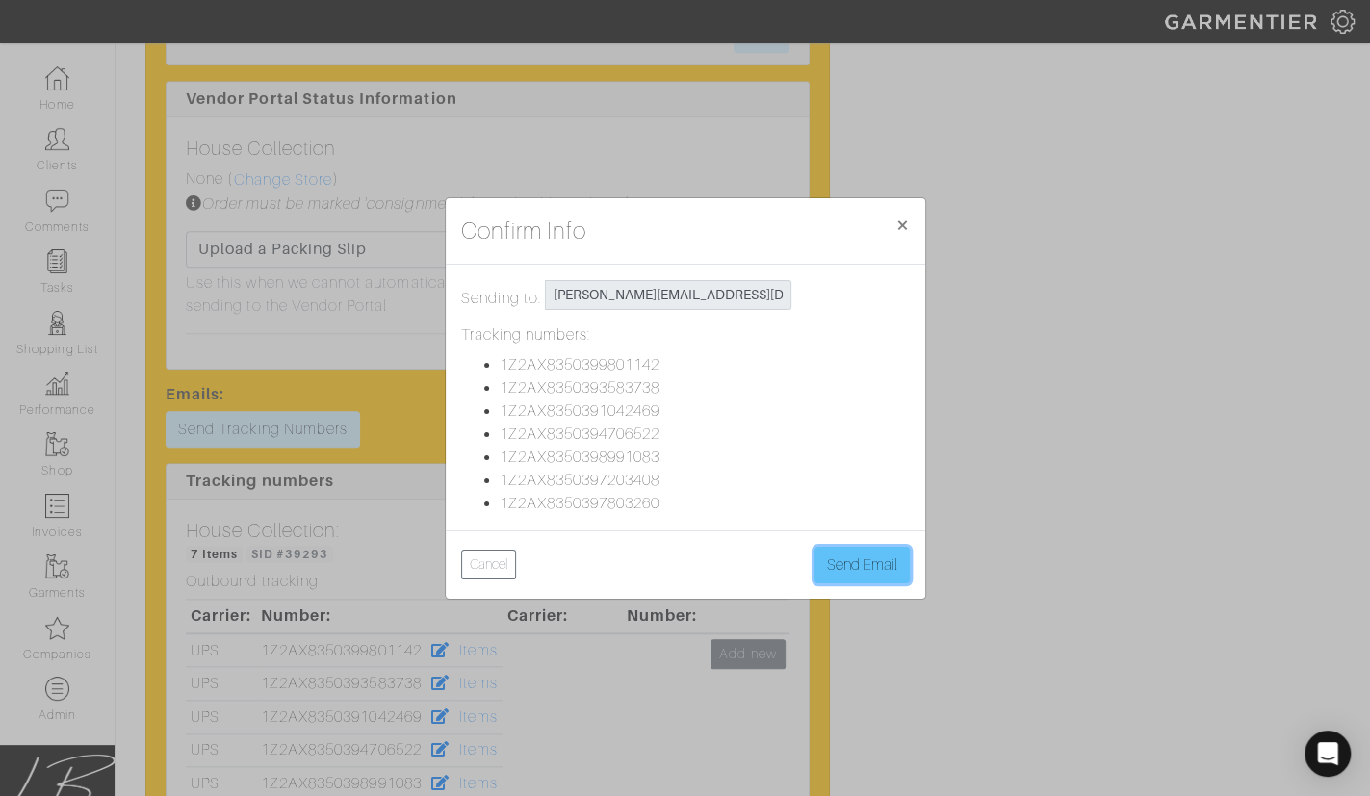
click at [869, 569] on button "Send Email" at bounding box center [862, 565] width 95 height 37
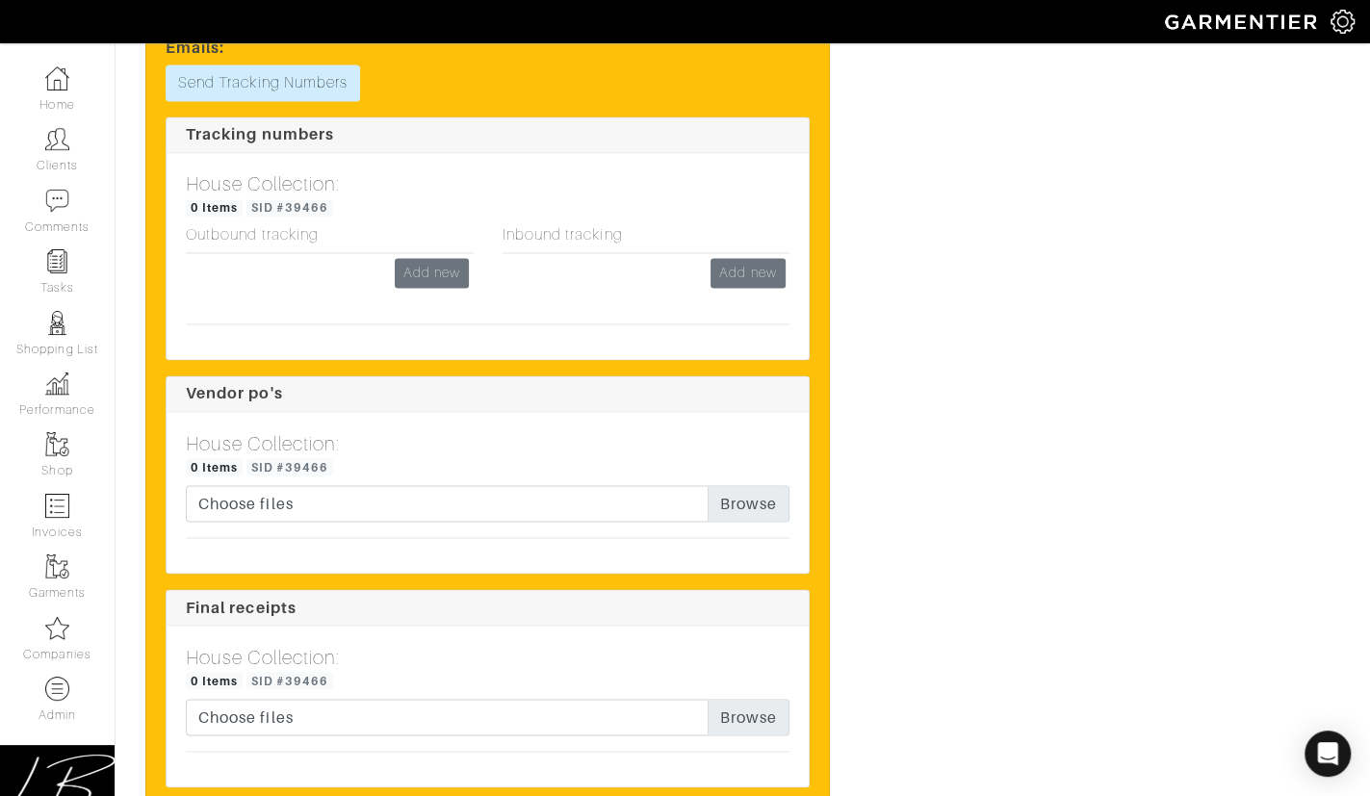
scroll to position [2073, 0]
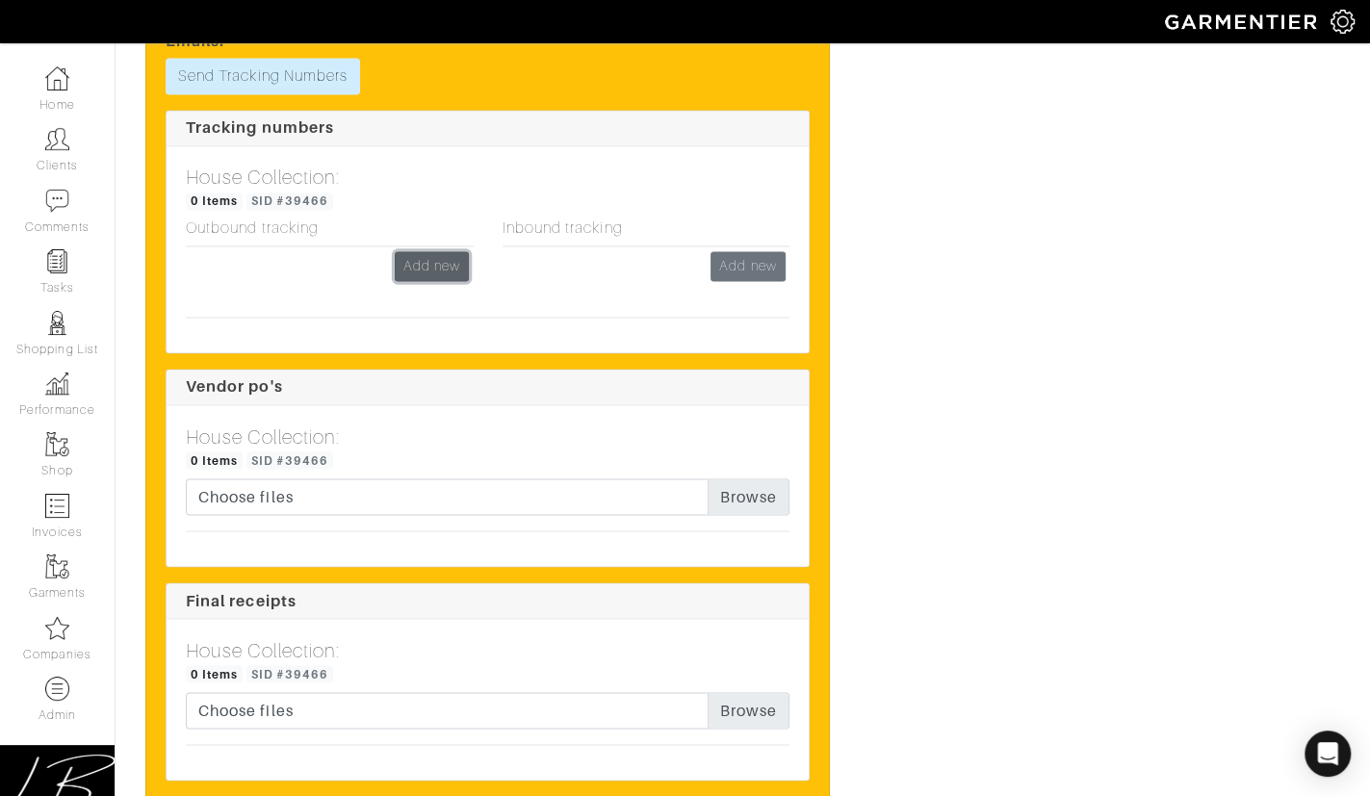
click at [435, 258] on link "Add new" at bounding box center [432, 266] width 74 height 30
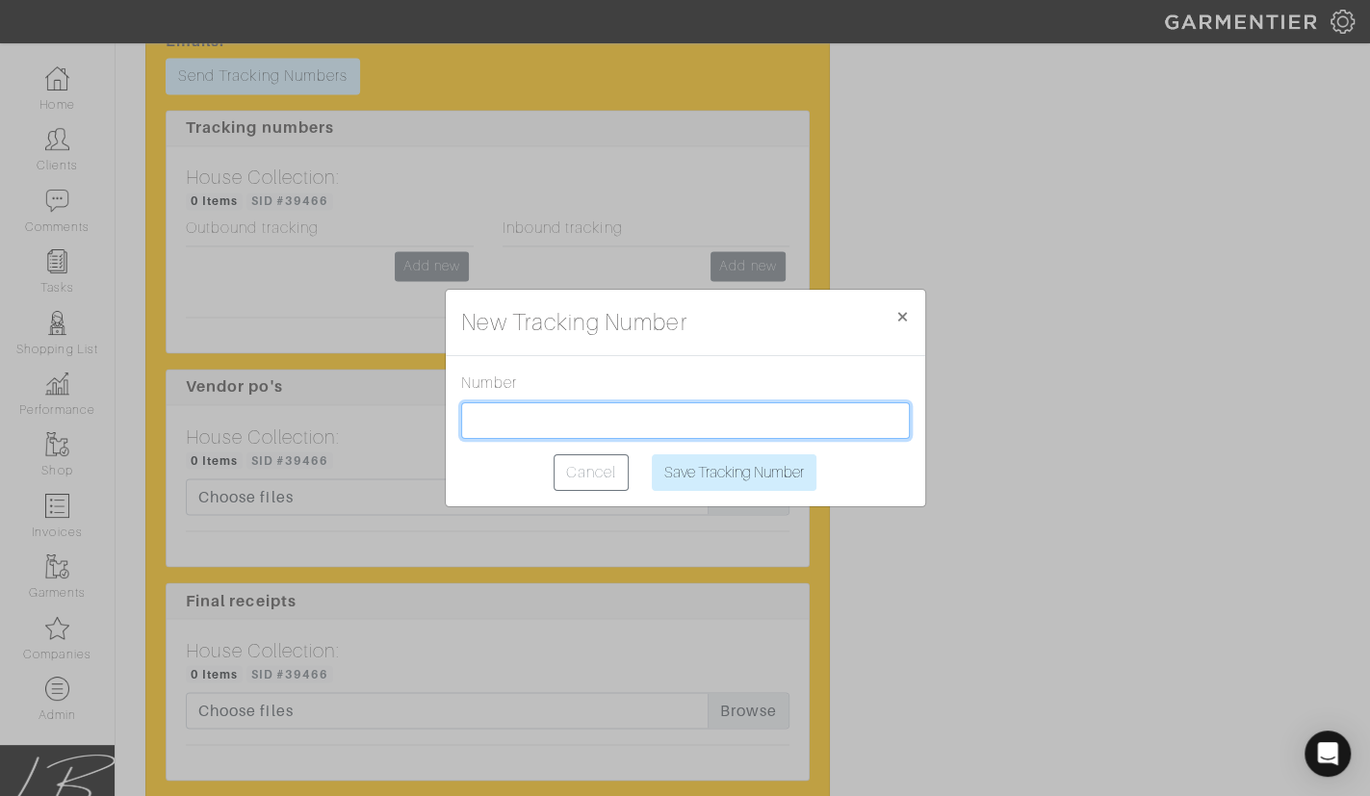
click at [578, 416] on input "text" at bounding box center [685, 421] width 449 height 37
paste input "1Z2AX8350397803260"
type input "1Z2AX8350397803260"
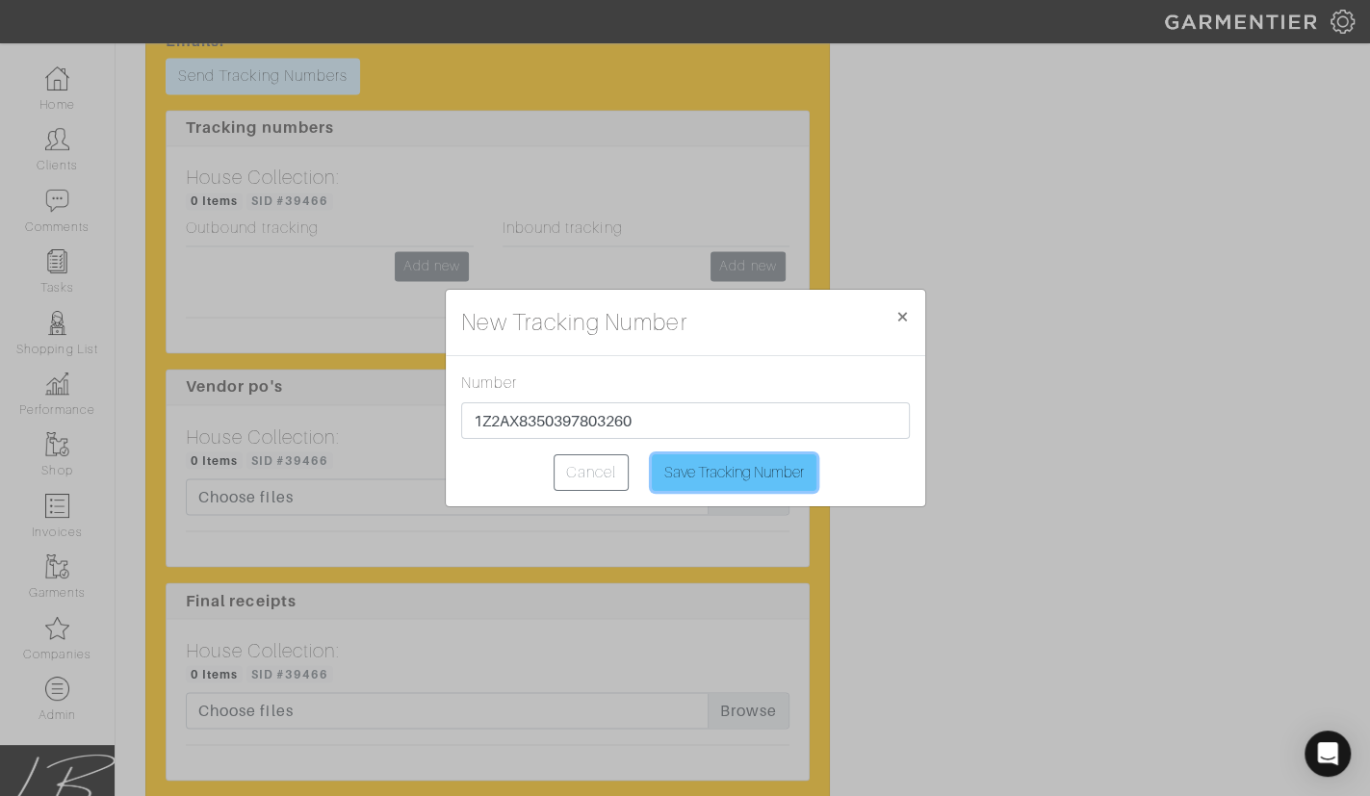
click at [739, 473] on input "Save Tracking Number" at bounding box center [734, 473] width 165 height 37
type input "Saving..."
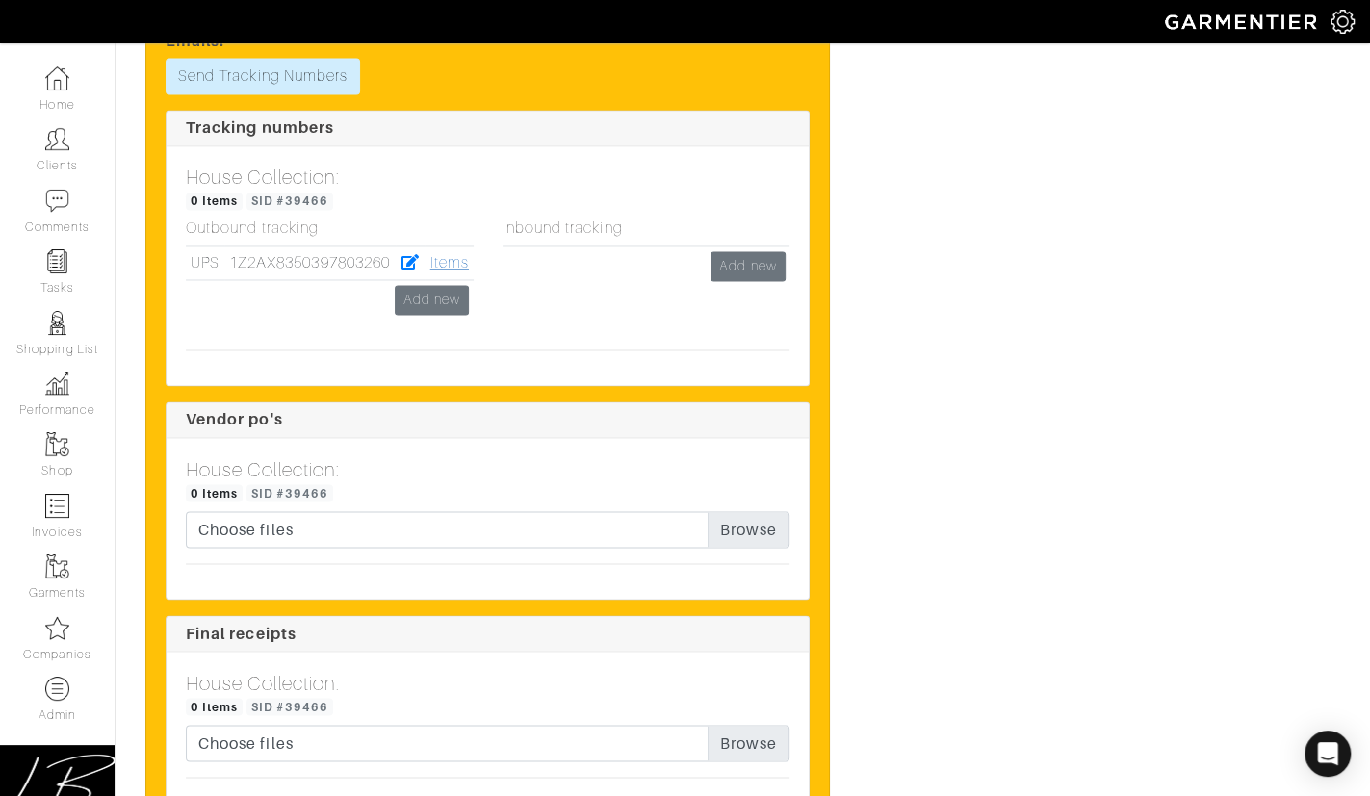
click at [443, 258] on link "Items" at bounding box center [449, 262] width 39 height 17
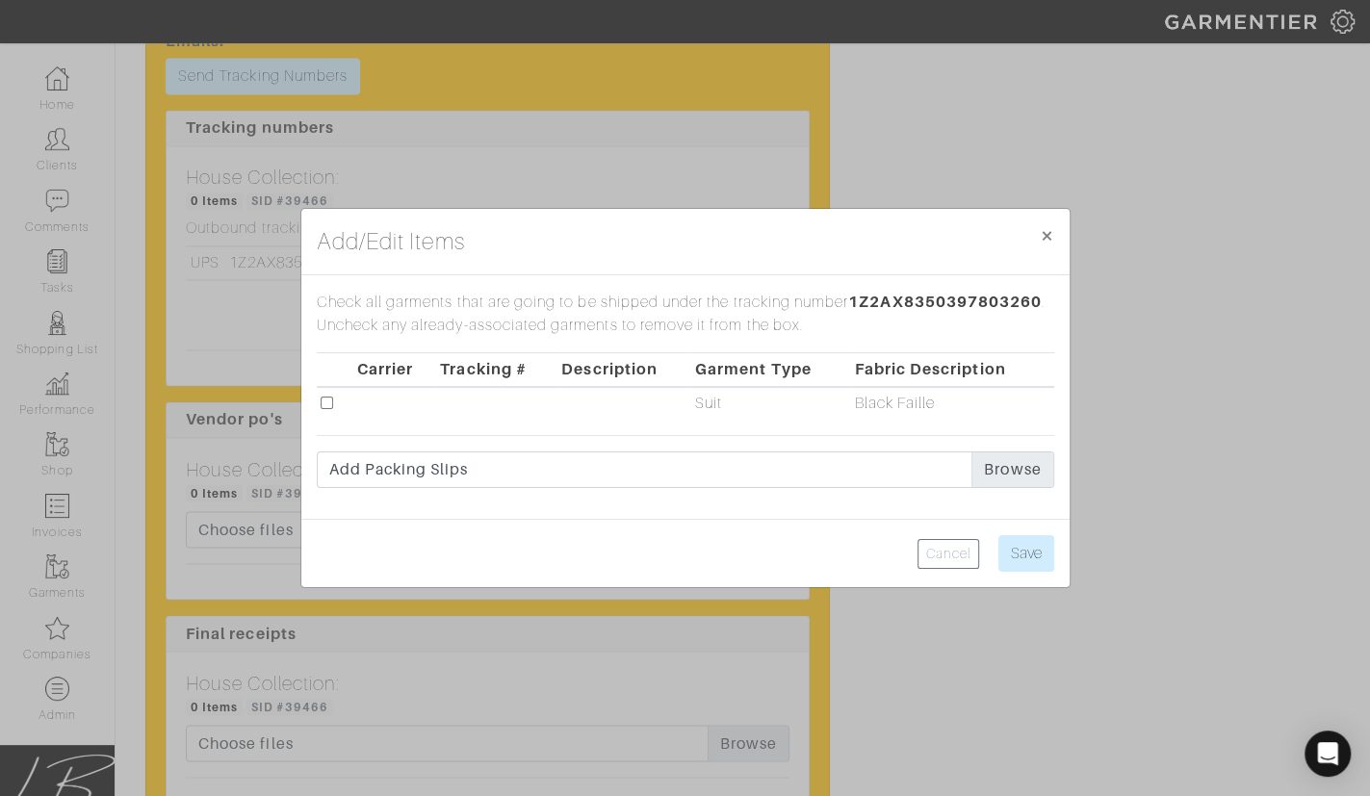
drag, startPoint x: 324, startPoint y: 403, endPoint x: 338, endPoint y: 403, distance: 14.4
click at [325, 403] on input "checkbox" at bounding box center [327, 403] width 13 height 13
checkbox input "true"
click at [1031, 556] on input "Save" at bounding box center [1027, 553] width 56 height 37
type input "Save"
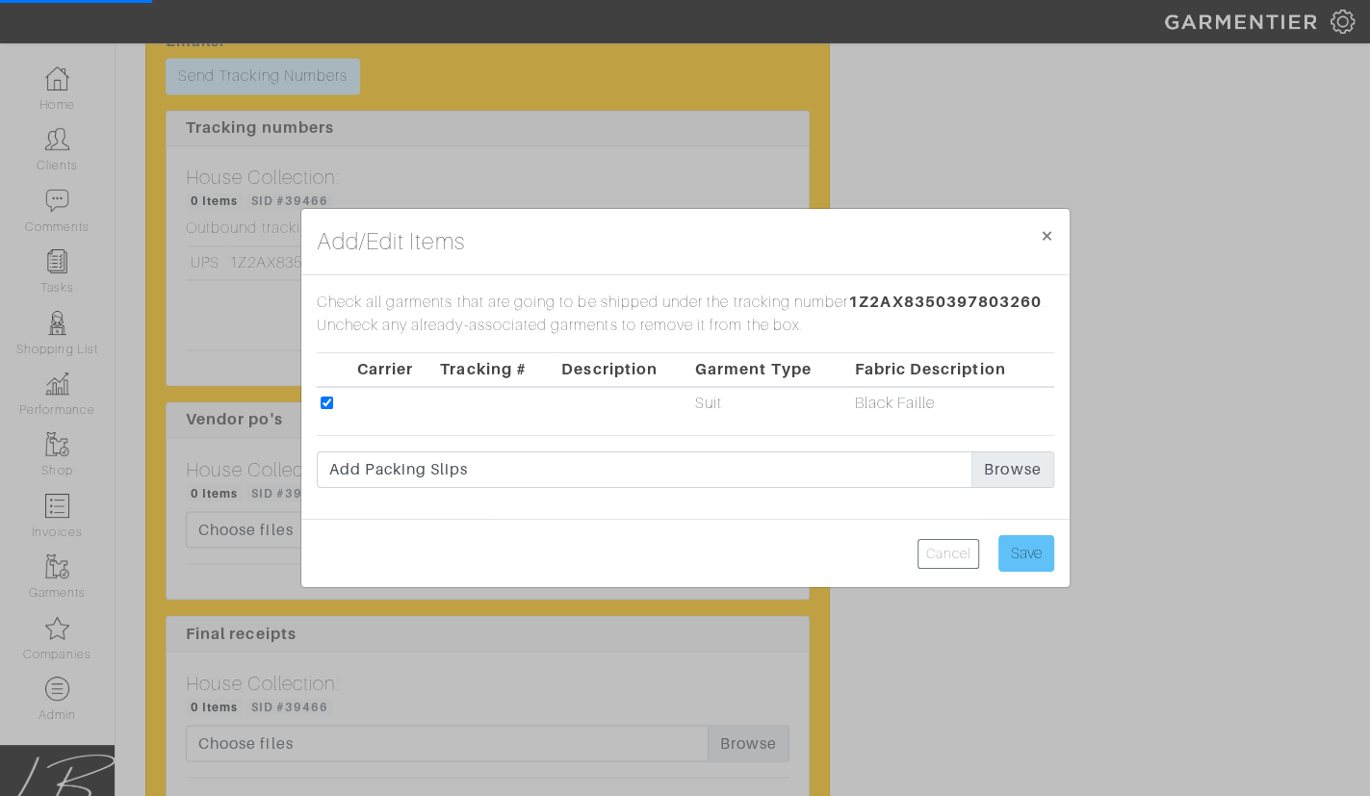
scroll to position [0, 0]
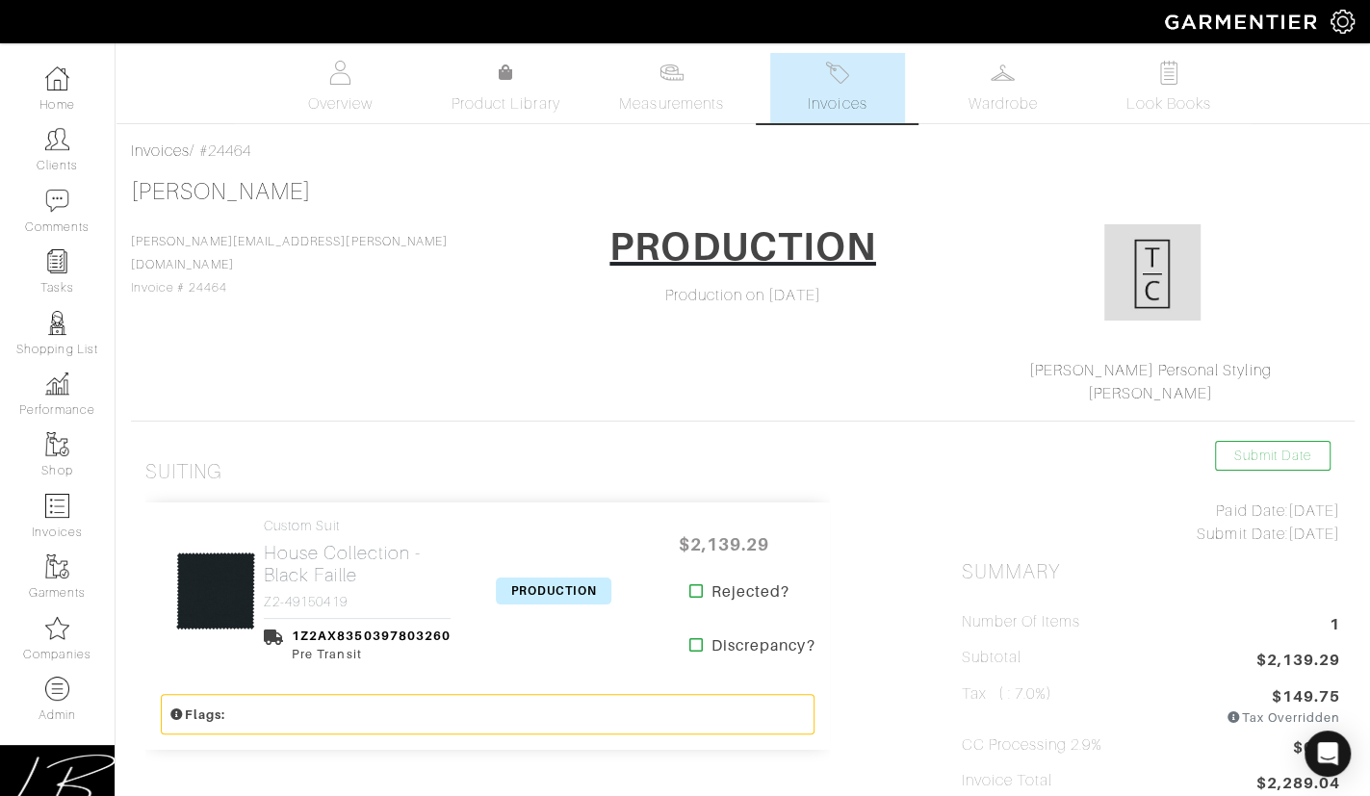
click at [531, 587] on span "PRODUCTION" at bounding box center [554, 591] width 116 height 27
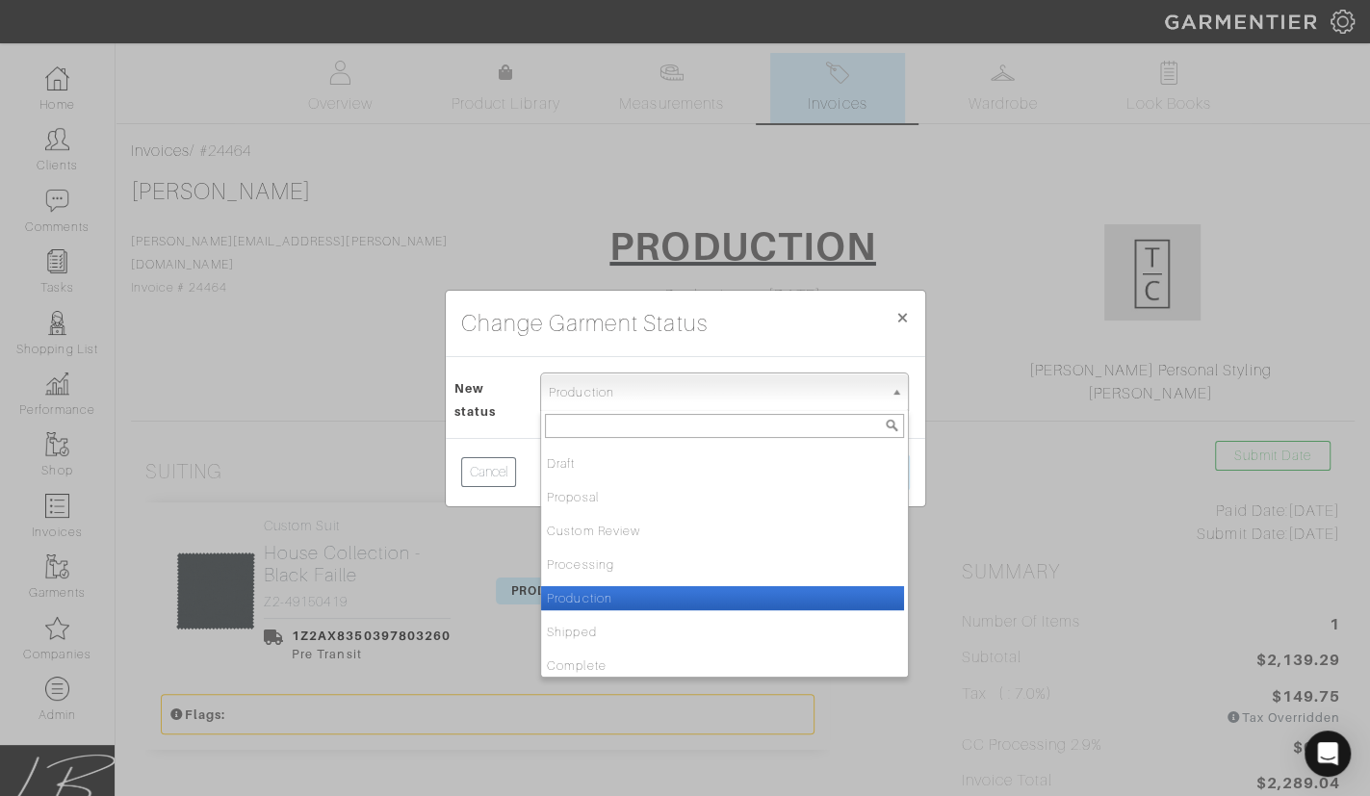
drag, startPoint x: 596, startPoint y: 405, endPoint x: 595, endPoint y: 427, distance: 21.2
click at [596, 405] on span "Production" at bounding box center [716, 393] width 334 height 39
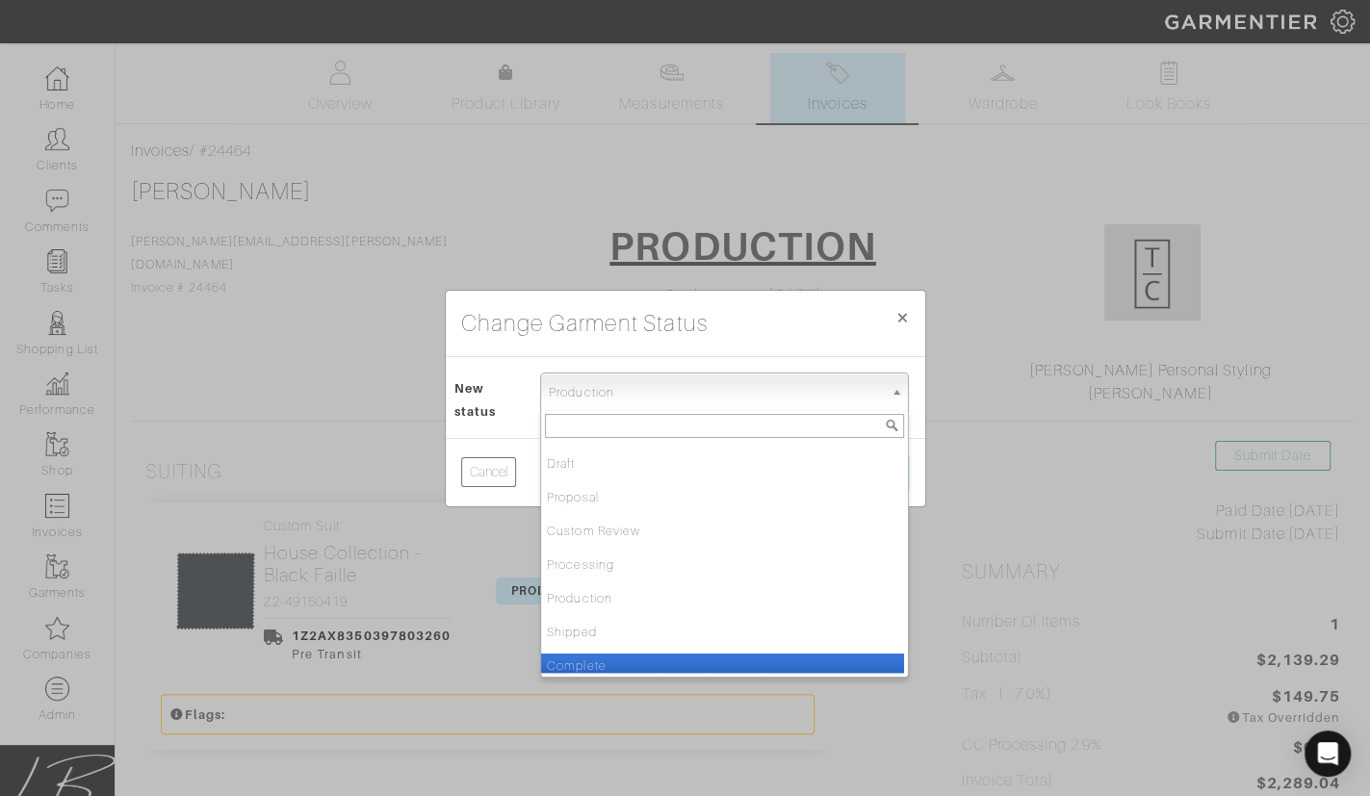
click at [606, 654] on li "Complete" at bounding box center [722, 666] width 363 height 24
select select "Complete"
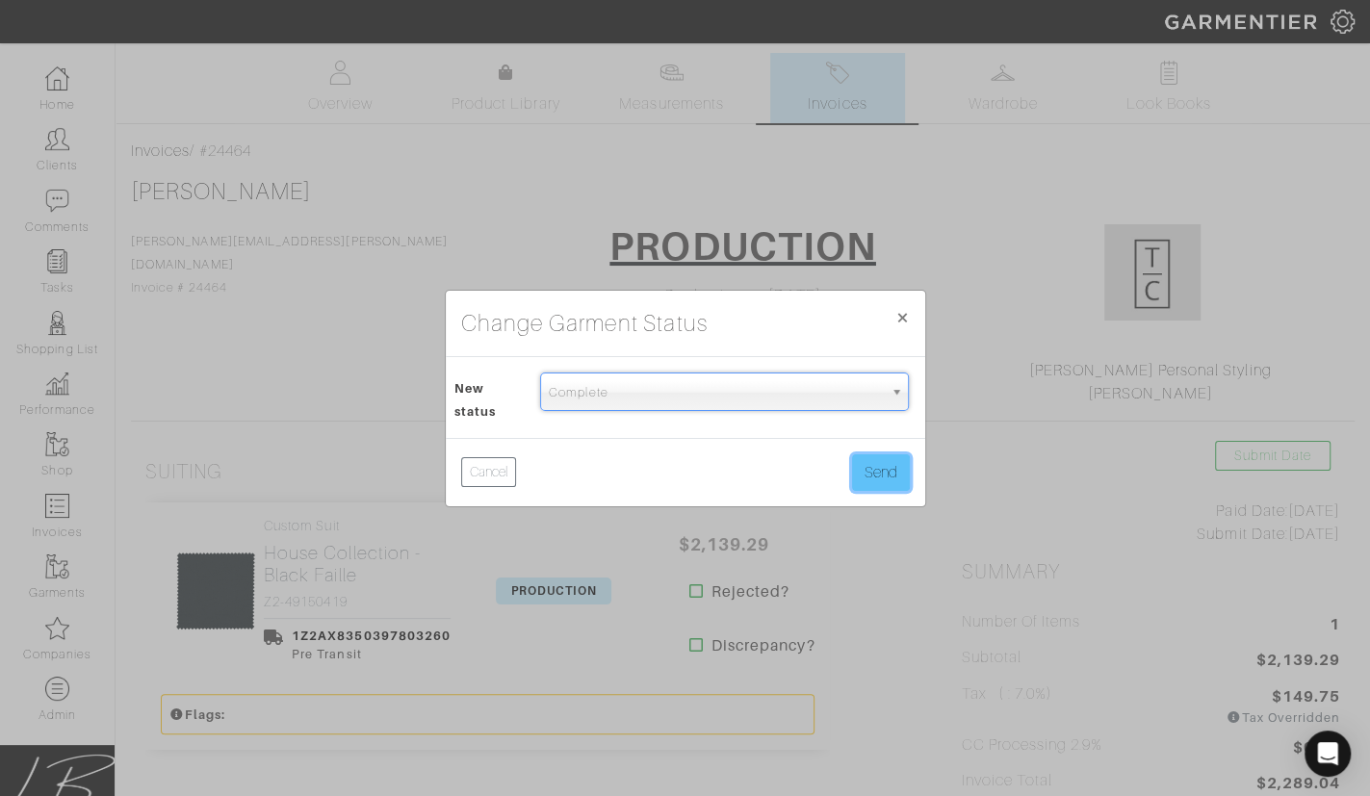
click at [868, 475] on button "Send" at bounding box center [881, 473] width 58 height 37
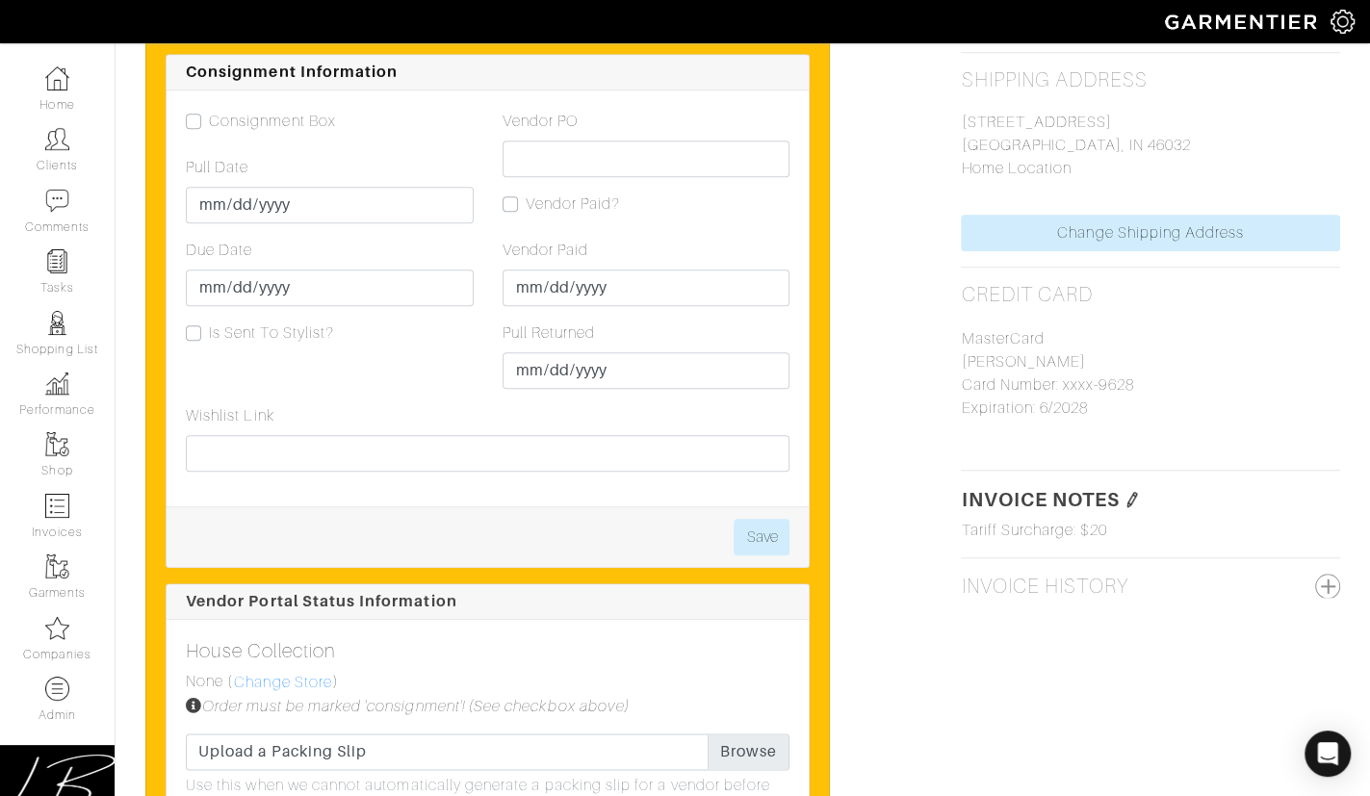
scroll to position [1769, 0]
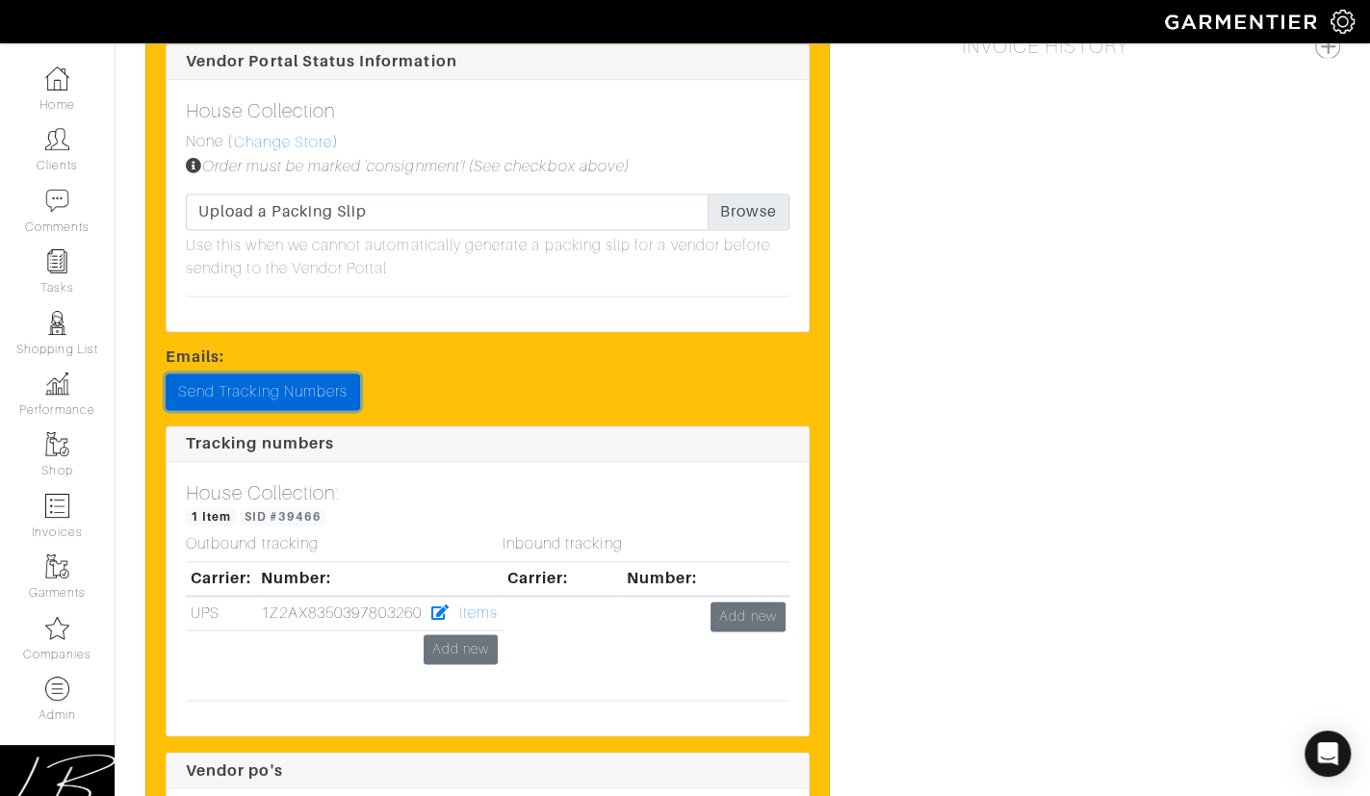
click at [266, 390] on link "Send Tracking Numbers" at bounding box center [263, 392] width 195 height 37
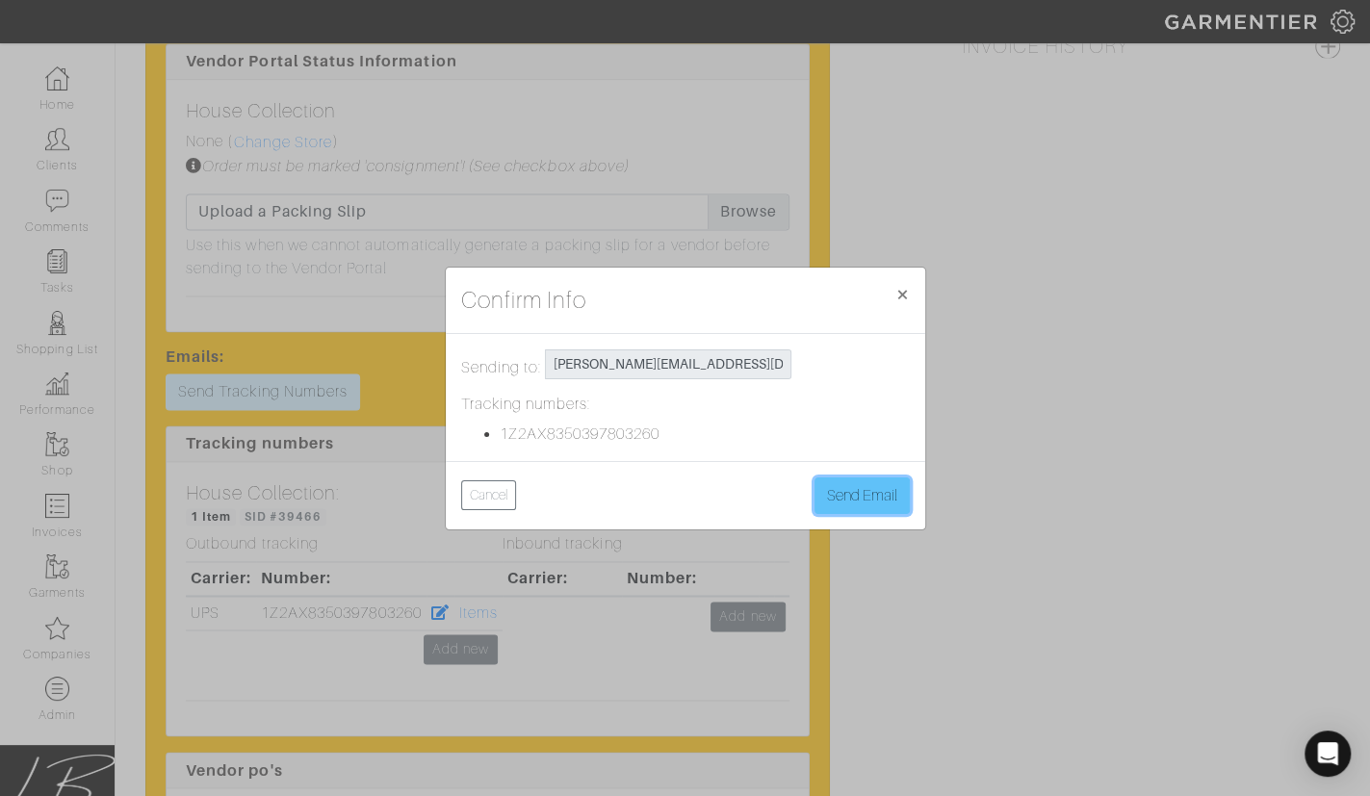
click at [846, 481] on button "Send Email" at bounding box center [862, 496] width 95 height 37
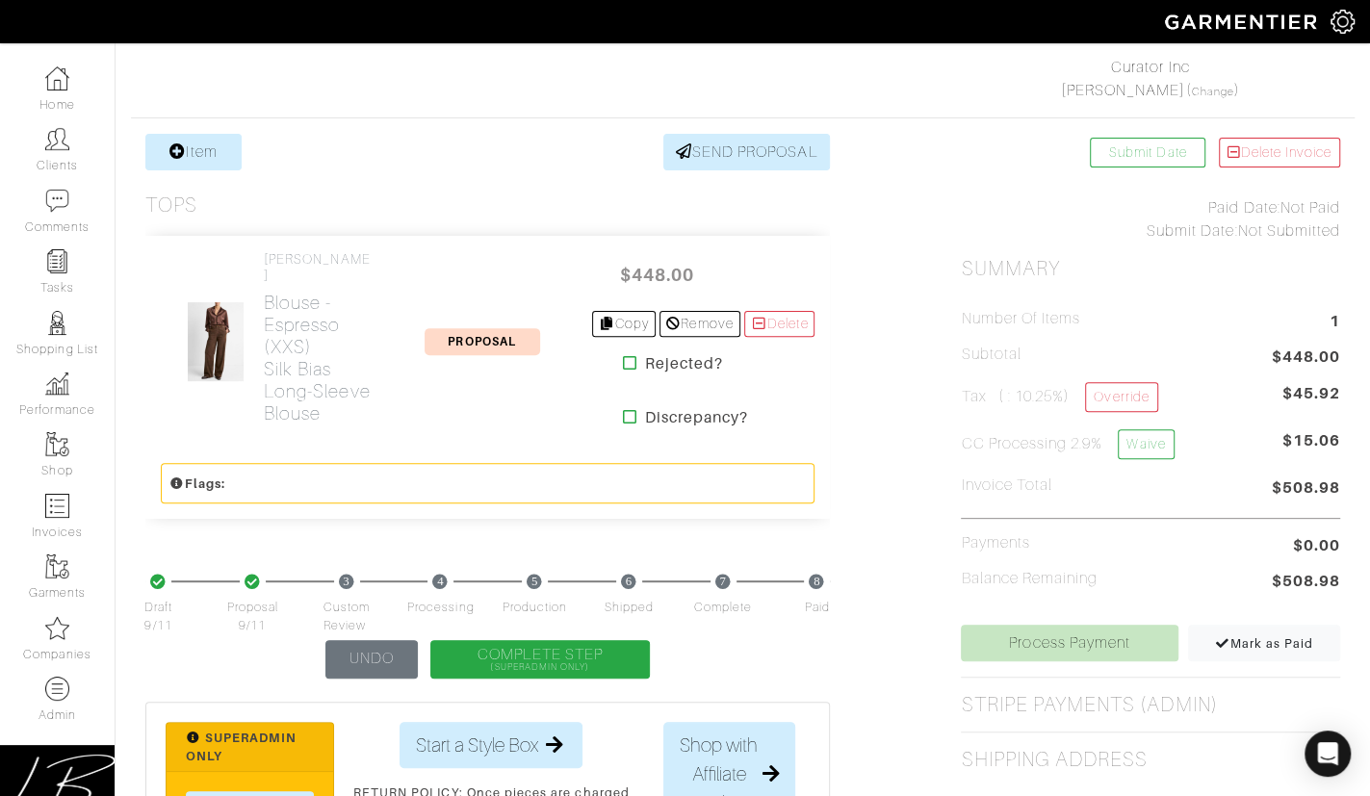
scroll to position [245, 0]
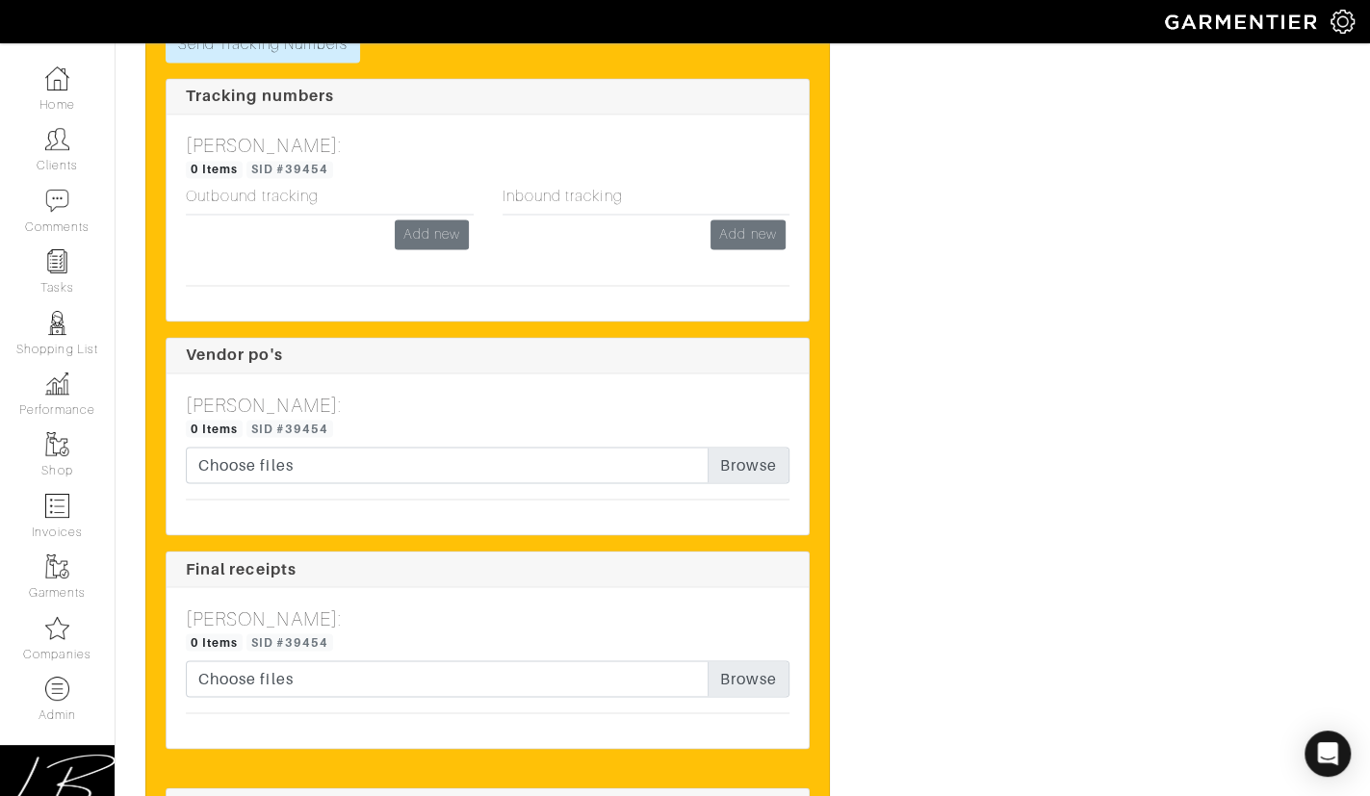
scroll to position [2118, 0]
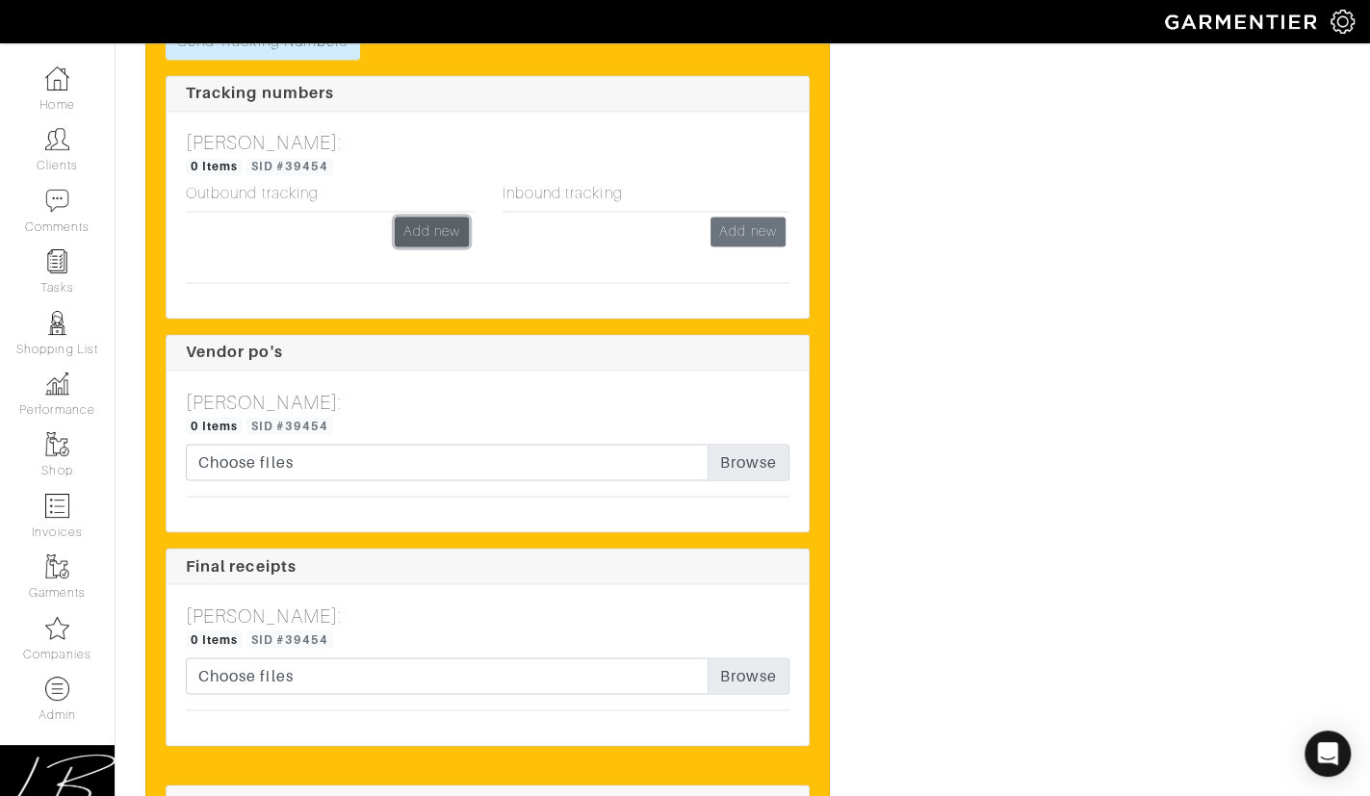
drag, startPoint x: 442, startPoint y: 220, endPoint x: 518, endPoint y: 160, distance: 96.7
click at [442, 220] on link "Add new" at bounding box center [432, 232] width 74 height 30
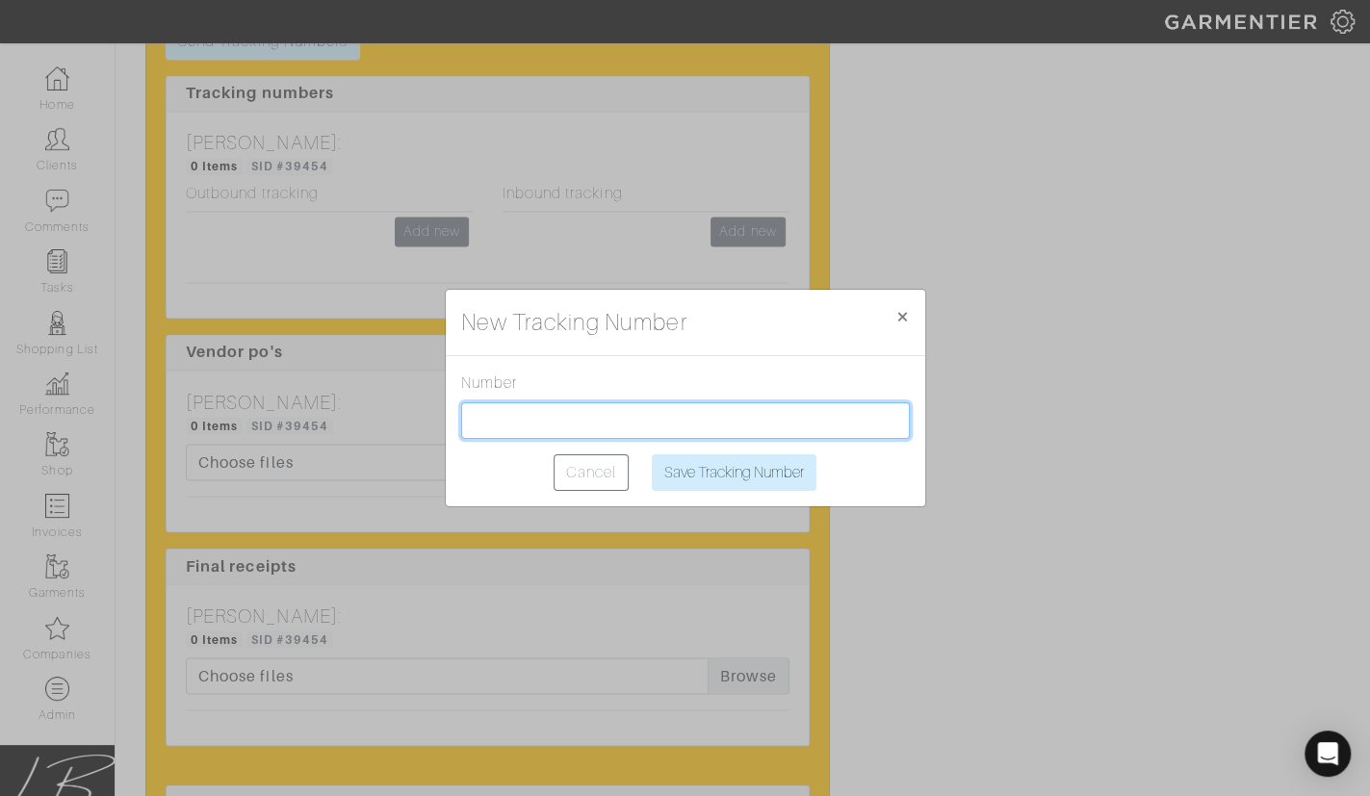
click at [572, 434] on input "text" at bounding box center [685, 421] width 449 height 37
paste input "1Z2AX8350399440872"
type input "1Z2AX8350399440872"
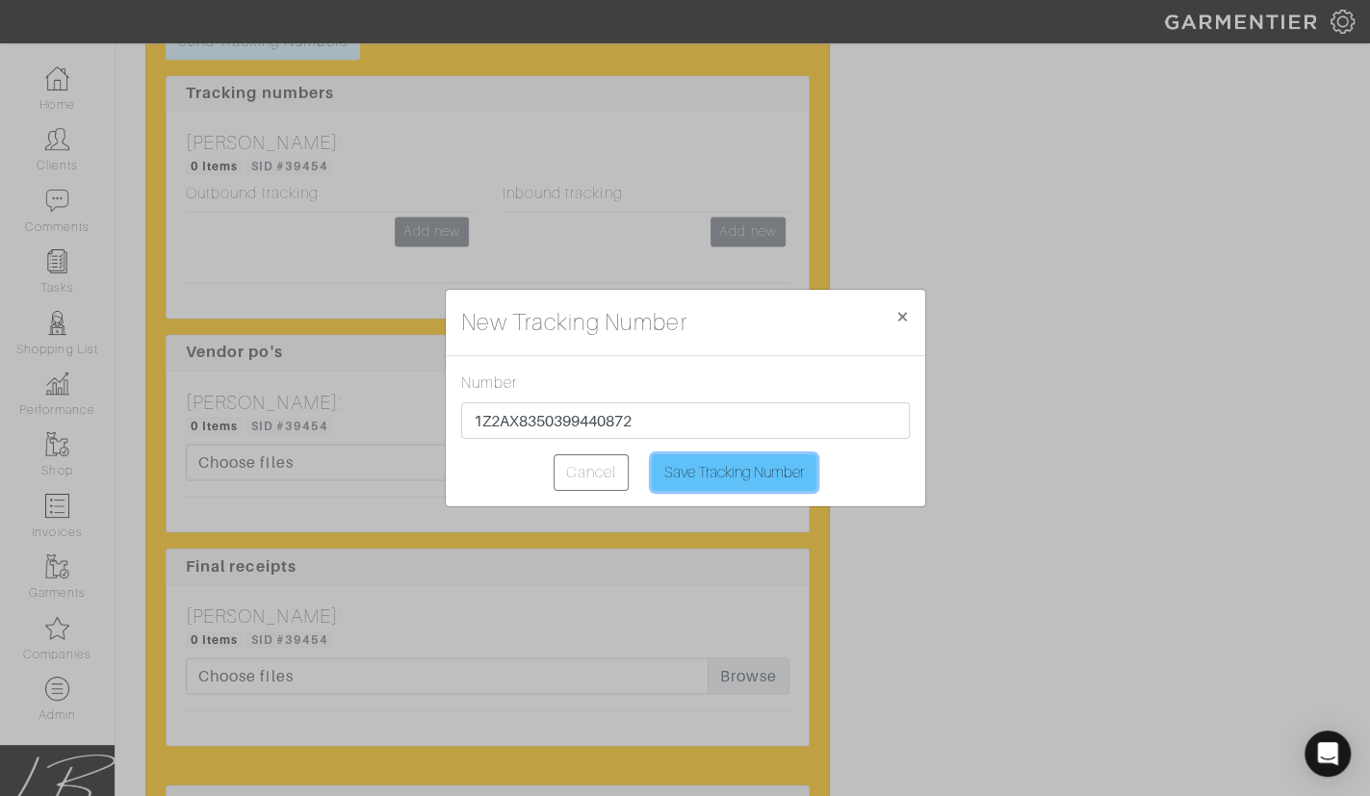
click at [716, 480] on input "Save Tracking Number" at bounding box center [734, 473] width 165 height 37
type input "Saving..."
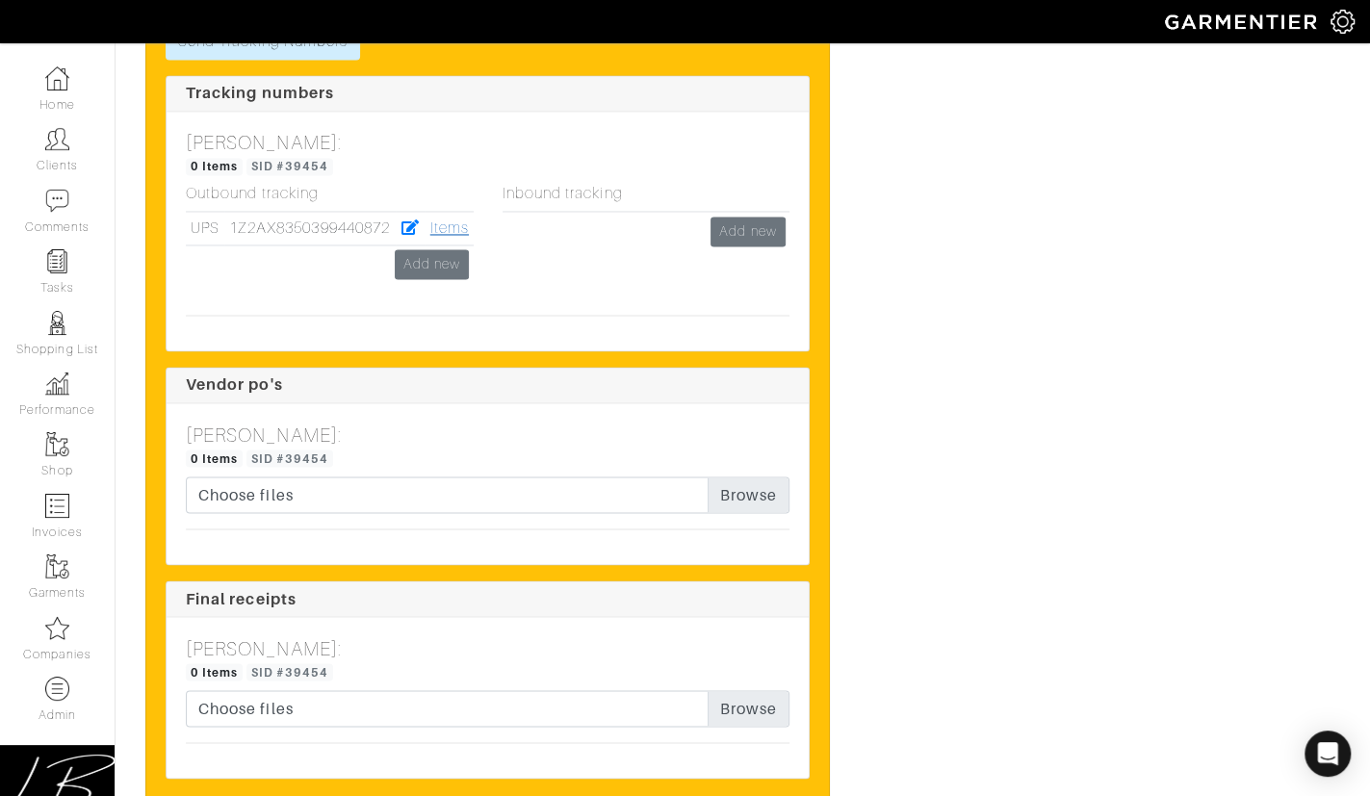
click at [459, 230] on link "Items" at bounding box center [449, 228] width 39 height 17
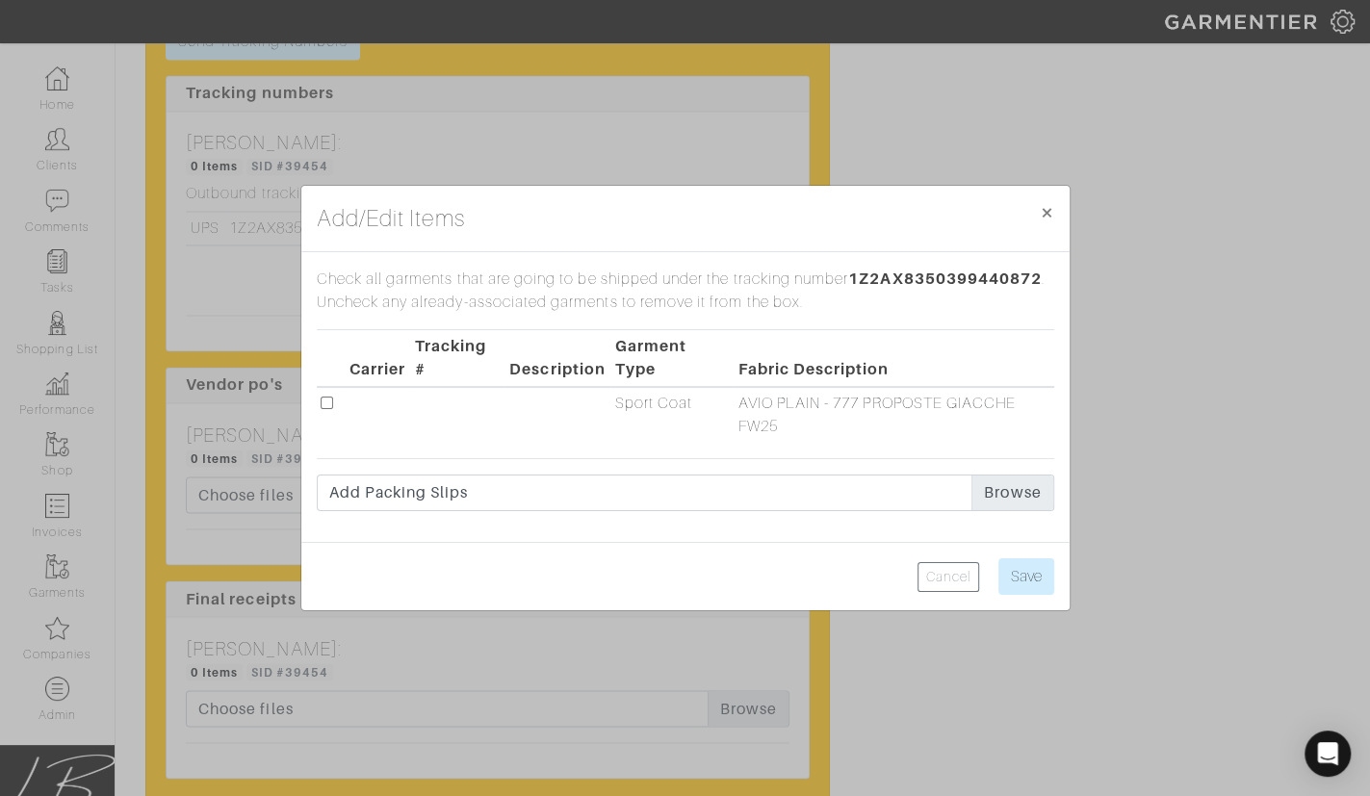
click at [327, 403] on input "checkbox" at bounding box center [327, 403] width 13 height 13
checkbox input "true"
click at [1035, 577] on input "Save" at bounding box center [1027, 576] width 56 height 37
type input "Save"
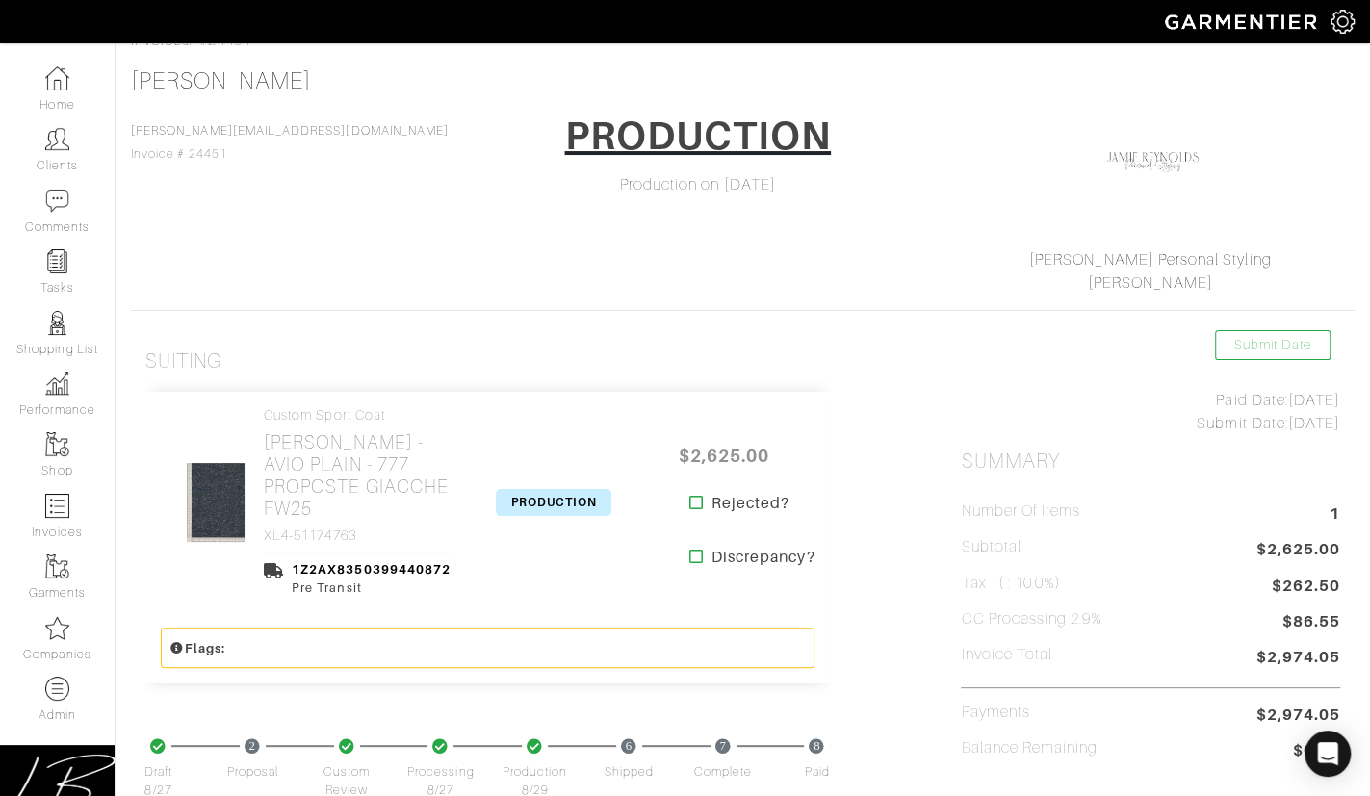
scroll to position [116, 0]
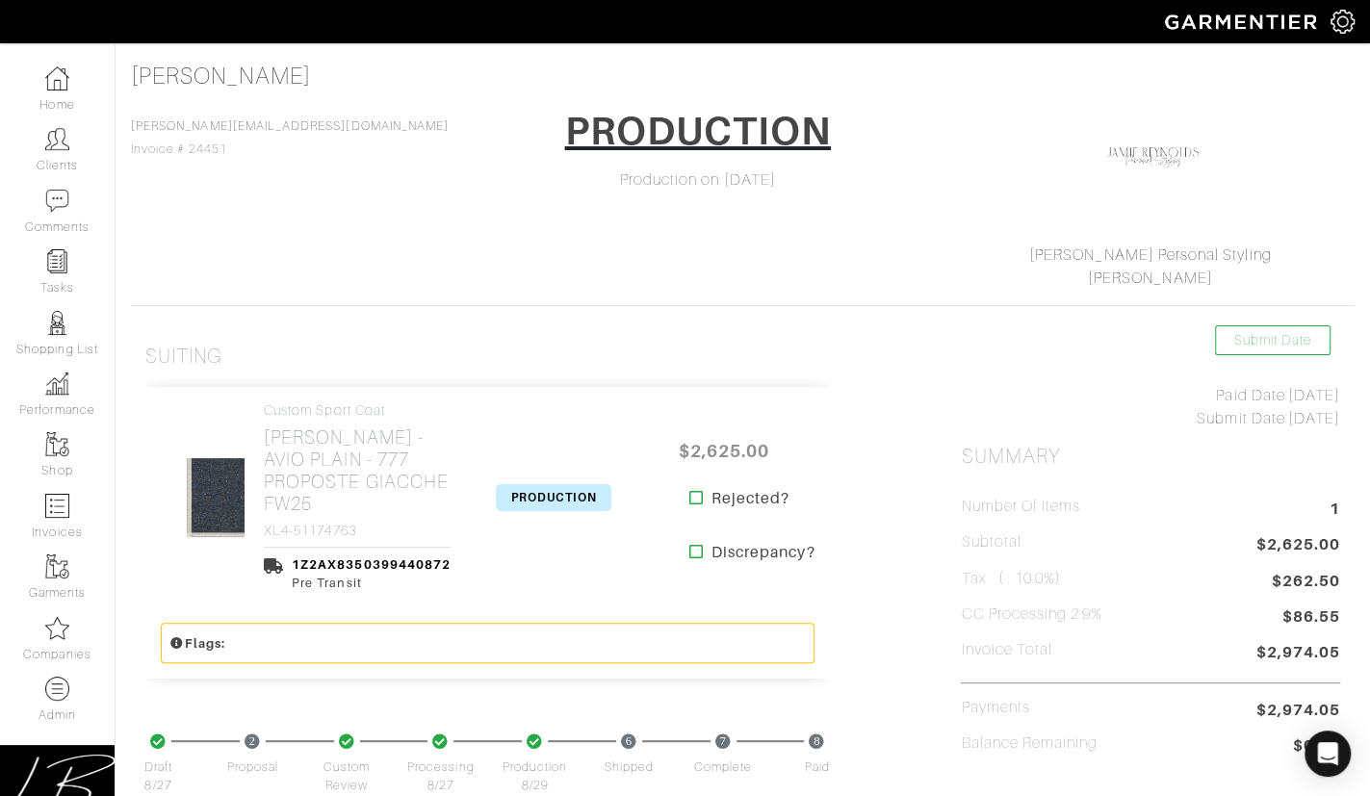
click at [532, 500] on span "PRODUCTION" at bounding box center [554, 497] width 116 height 27
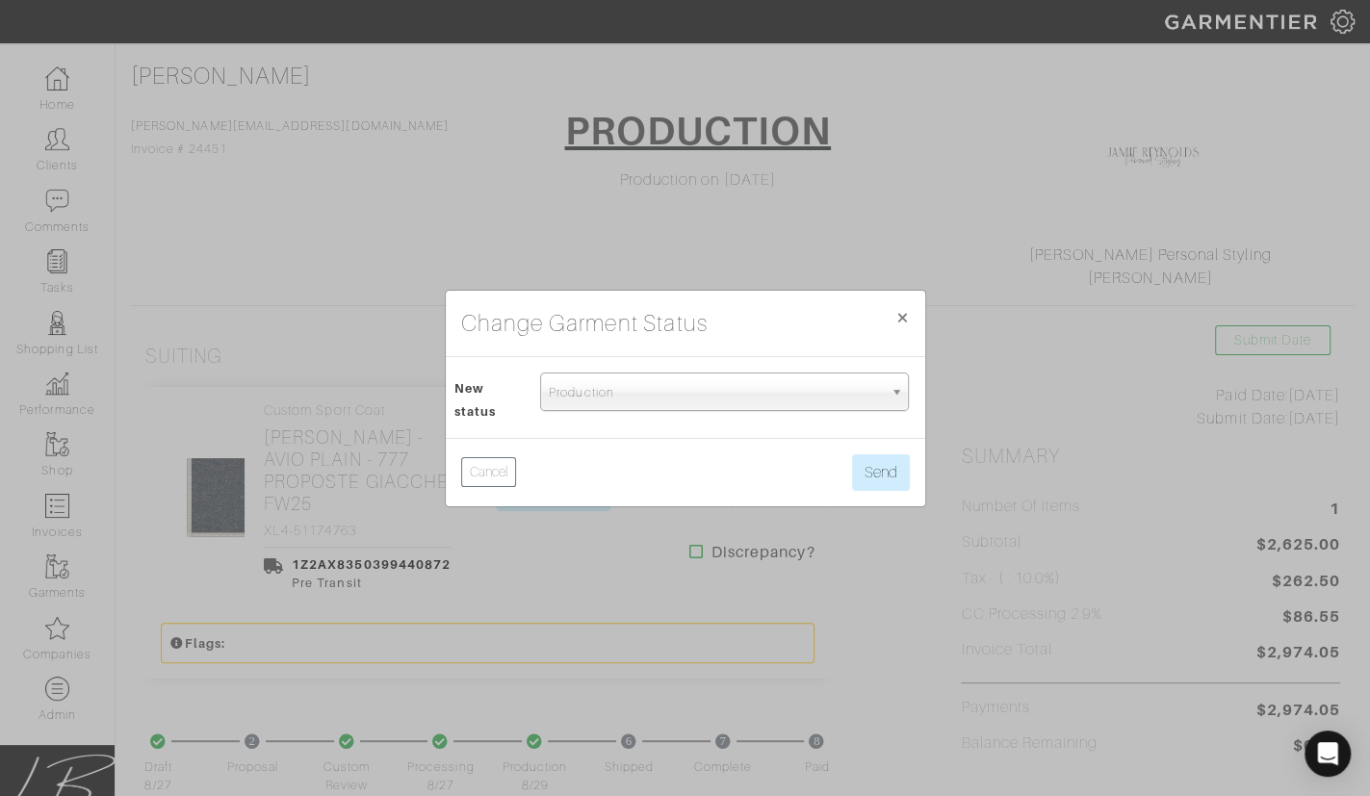
click at [595, 400] on span "Production" at bounding box center [716, 393] width 334 height 39
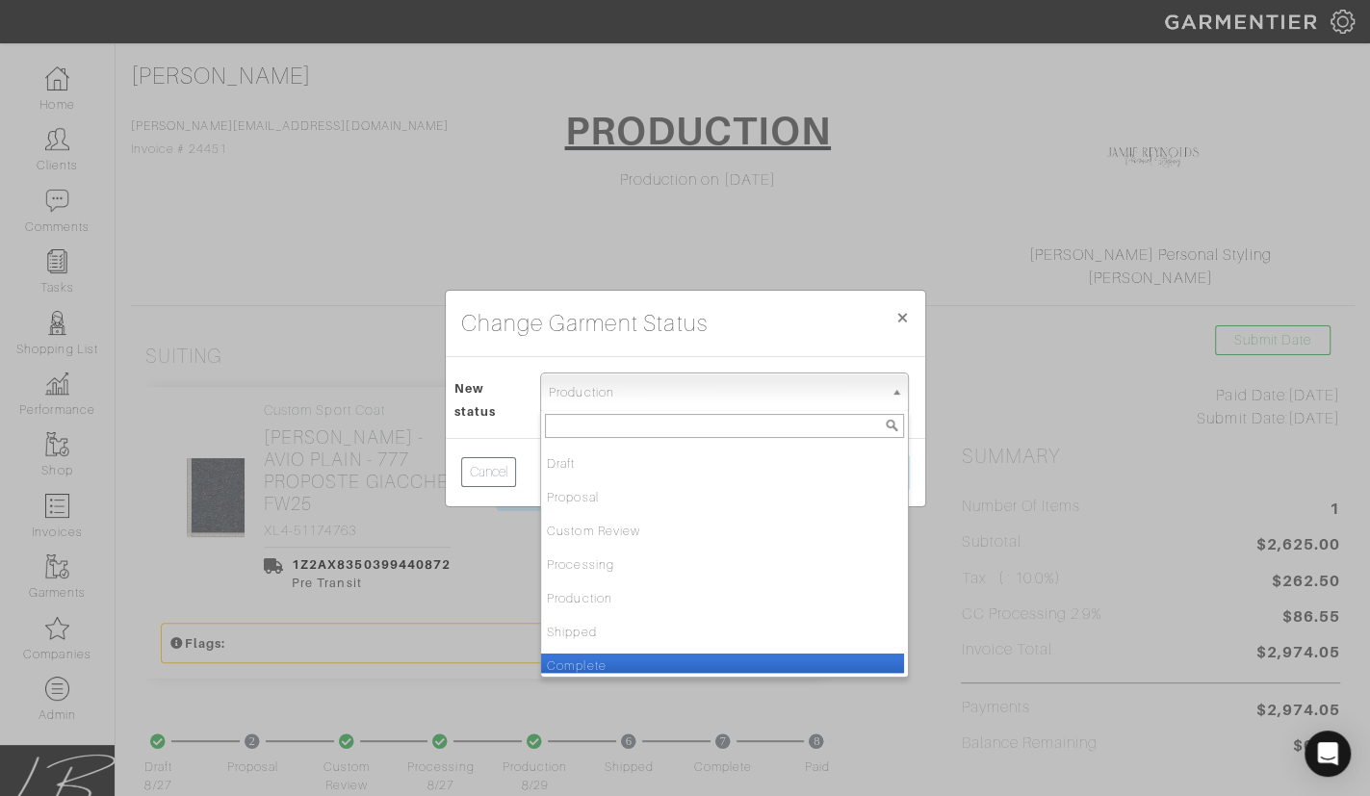
drag, startPoint x: 611, startPoint y: 664, endPoint x: 621, endPoint y: 656, distance: 13.0
click at [611, 664] on li "Complete" at bounding box center [722, 666] width 363 height 24
select select "Complete"
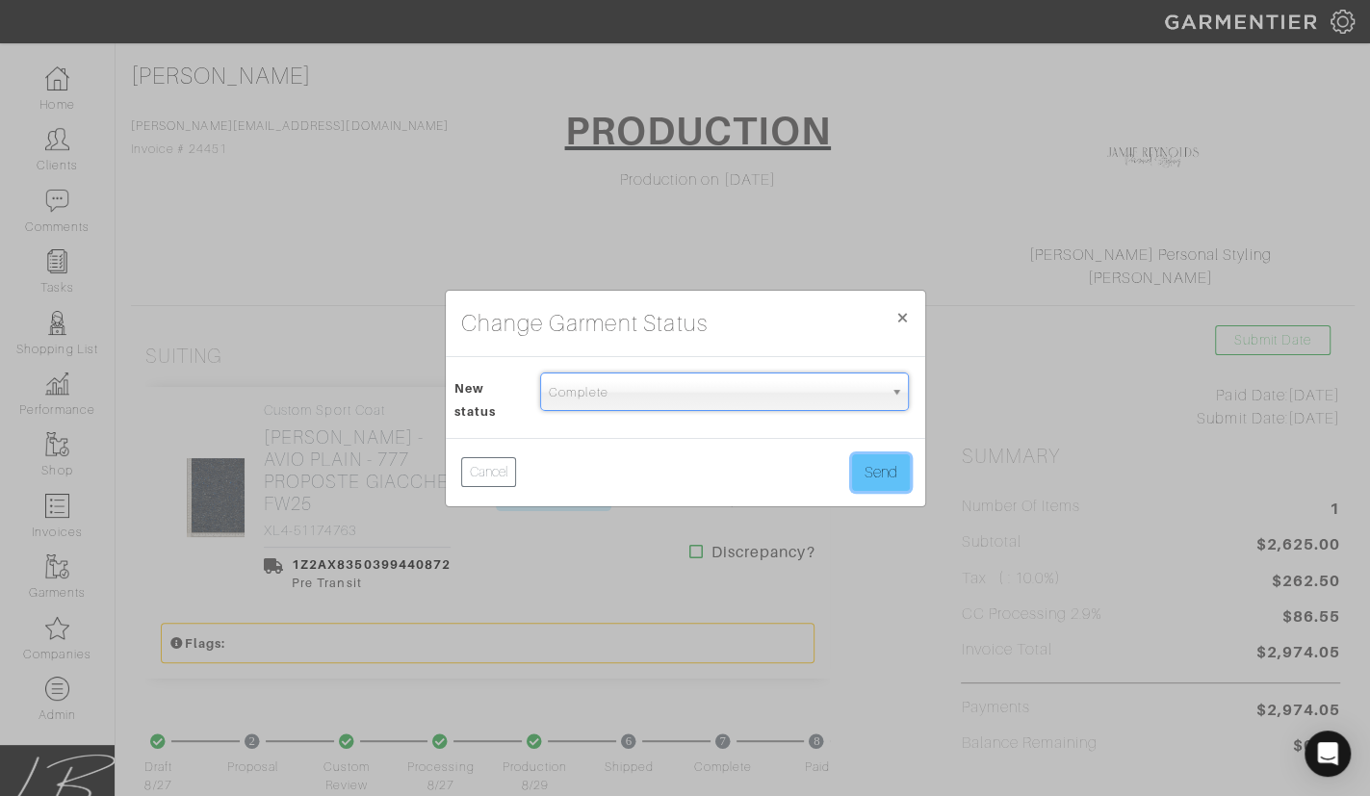
click at [892, 455] on button "Send" at bounding box center [881, 473] width 58 height 37
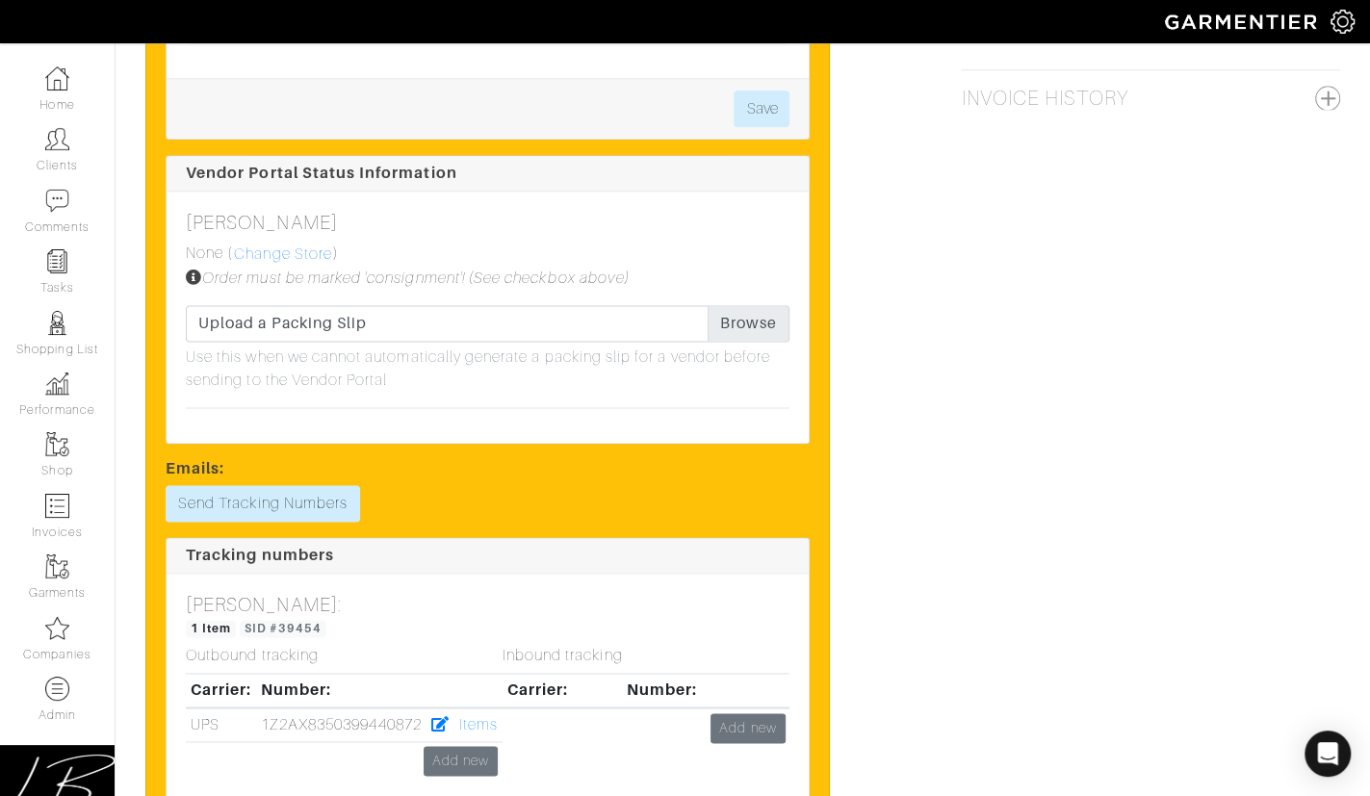
scroll to position [1703, 0]
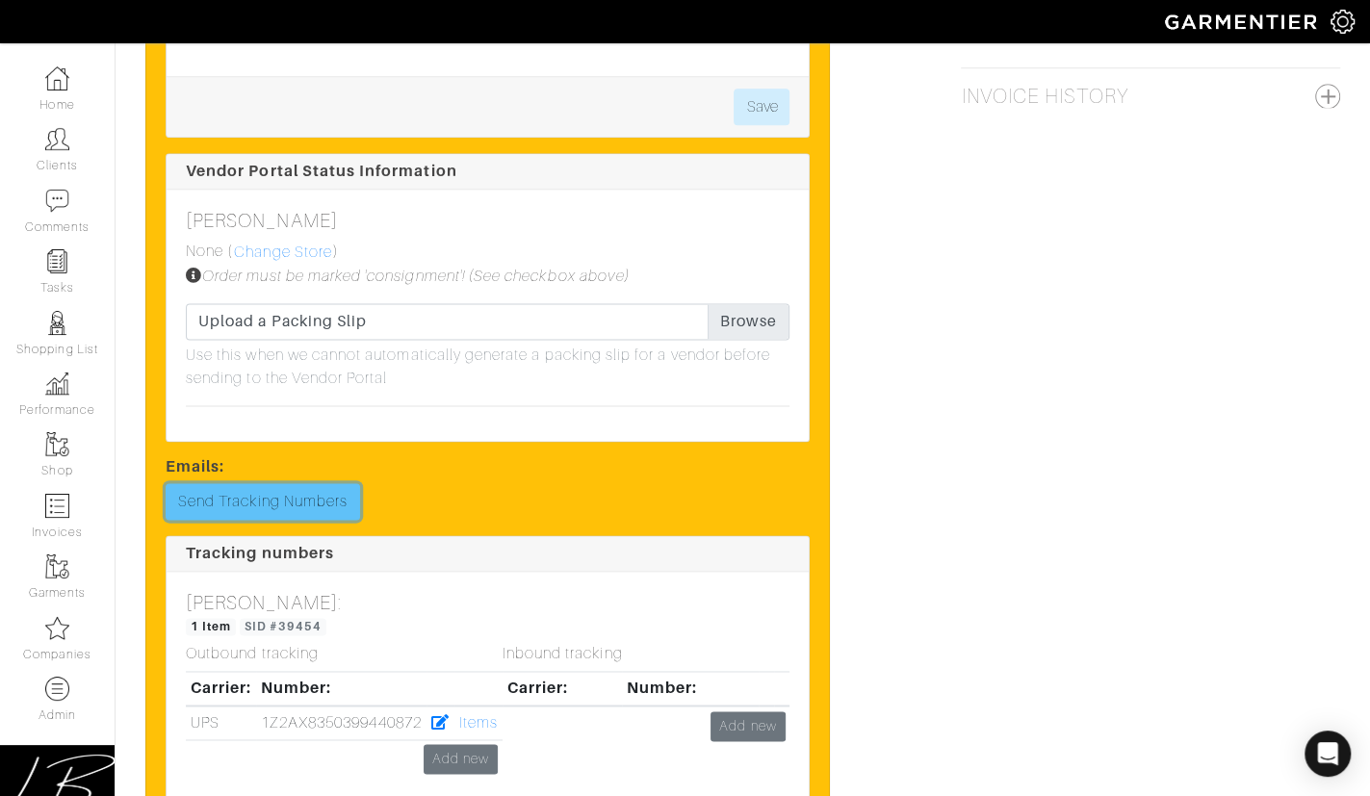
click at [267, 502] on link "Send Tracking Numbers" at bounding box center [263, 501] width 195 height 37
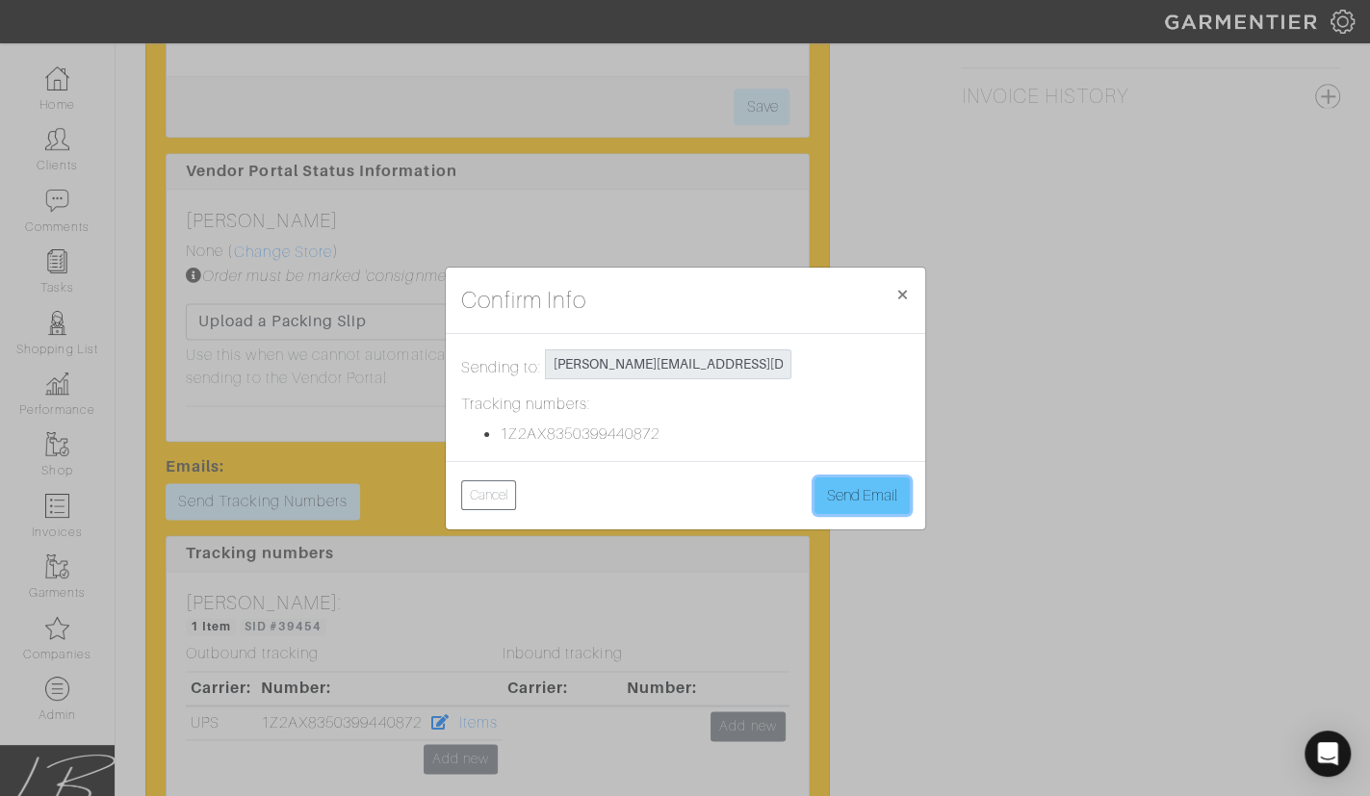
click at [846, 490] on button "Send Email" at bounding box center [862, 496] width 95 height 37
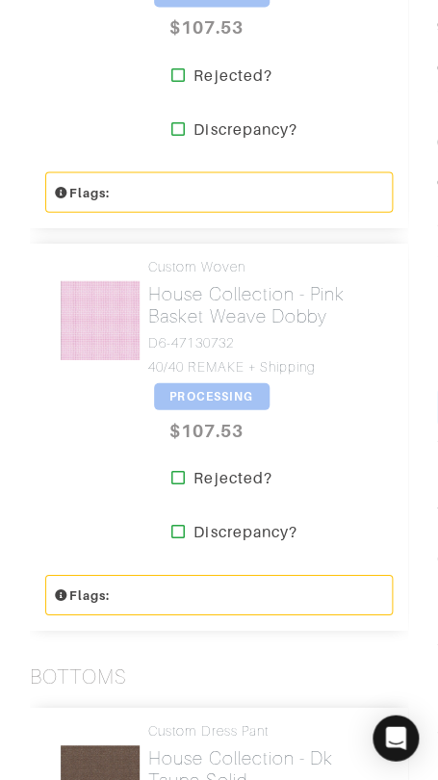
scroll to position [1401, 0]
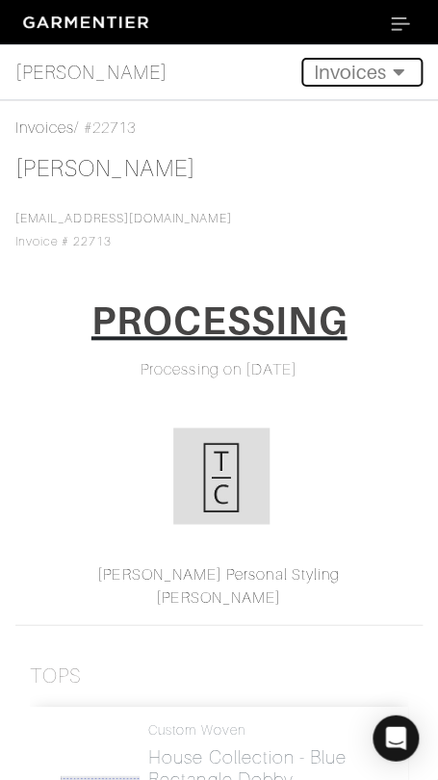
click at [338, 73] on button "Invoices" at bounding box center [361, 72] width 121 height 29
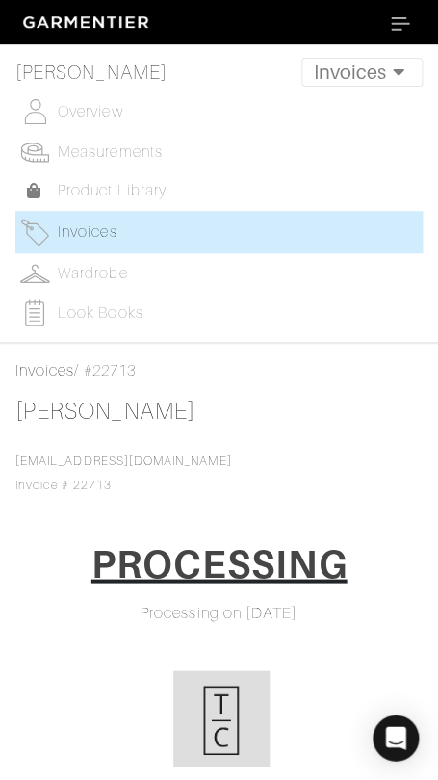
click at [92, 235] on span "Invoices" at bounding box center [87, 231] width 59 height 17
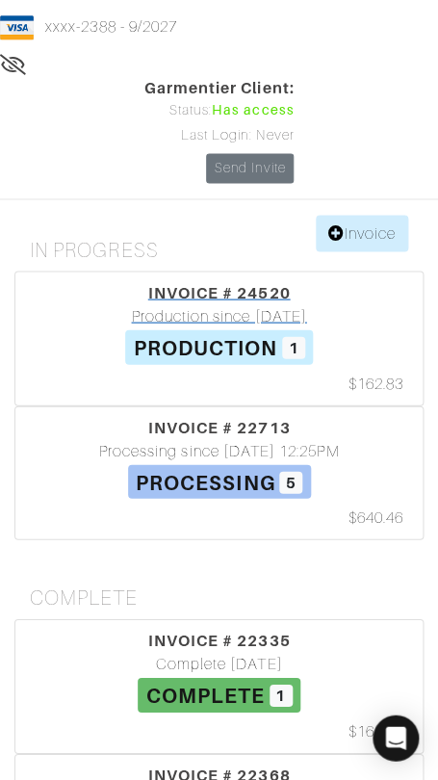
scroll to position [277, 0]
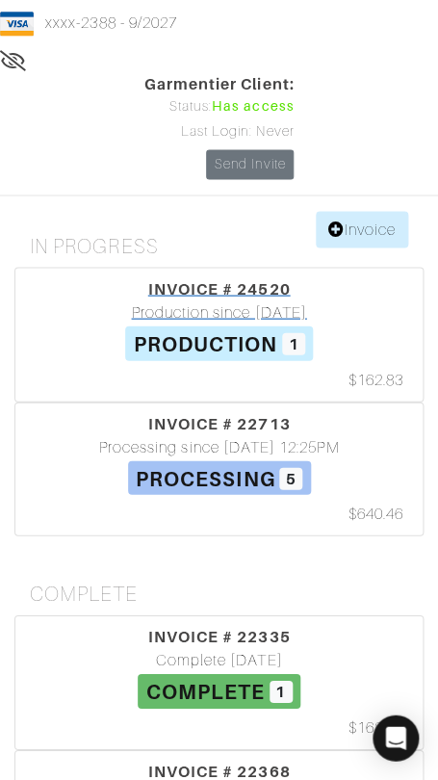
click at [175, 277] on div "INVOICE # 24520" at bounding box center [219, 288] width 398 height 23
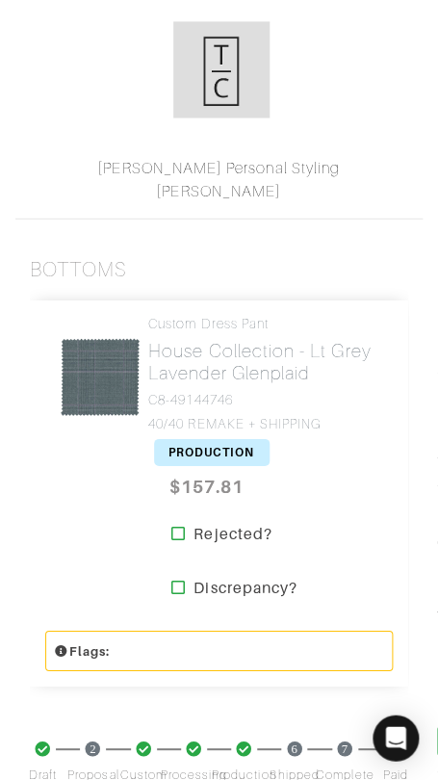
scroll to position [410, 0]
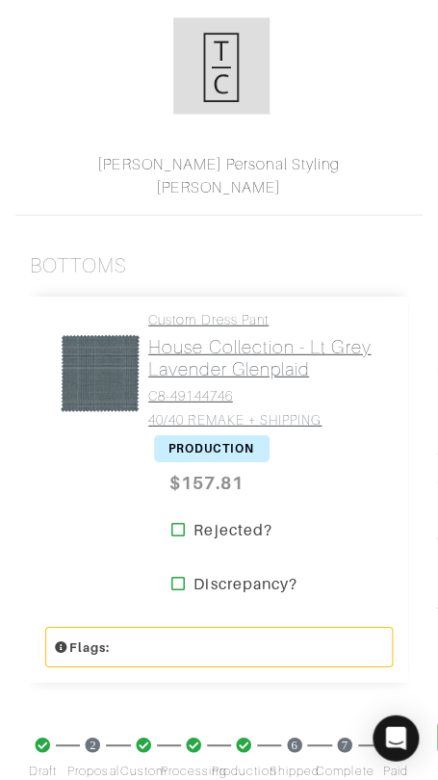
click at [202, 322] on h4 "Custom Dress Pant" at bounding box center [263, 319] width 230 height 16
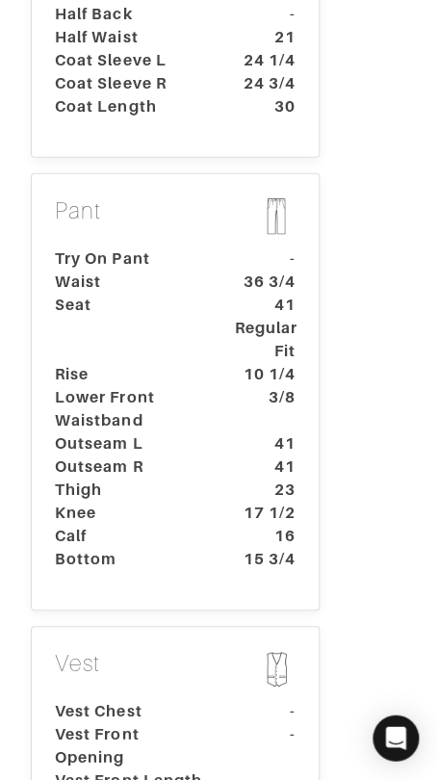
scroll to position [1442, 0]
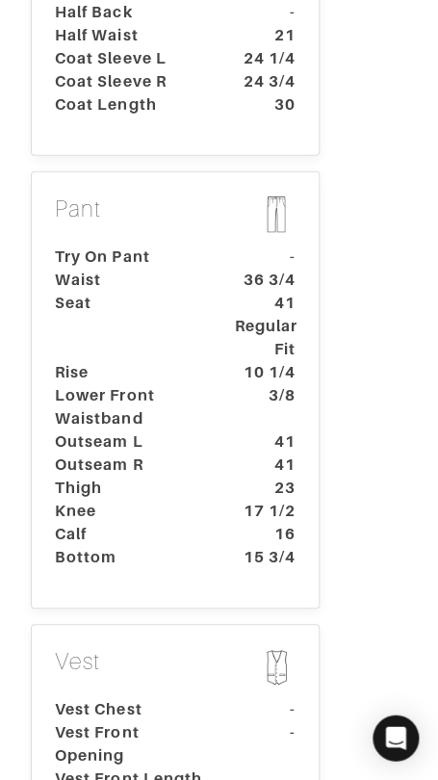
click at [167, 360] on dt "Rise" at bounding box center [130, 371] width 180 height 23
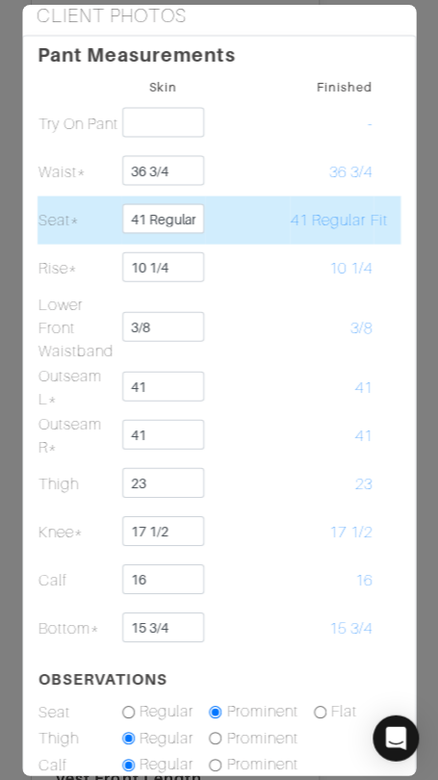
scroll to position [368, 0]
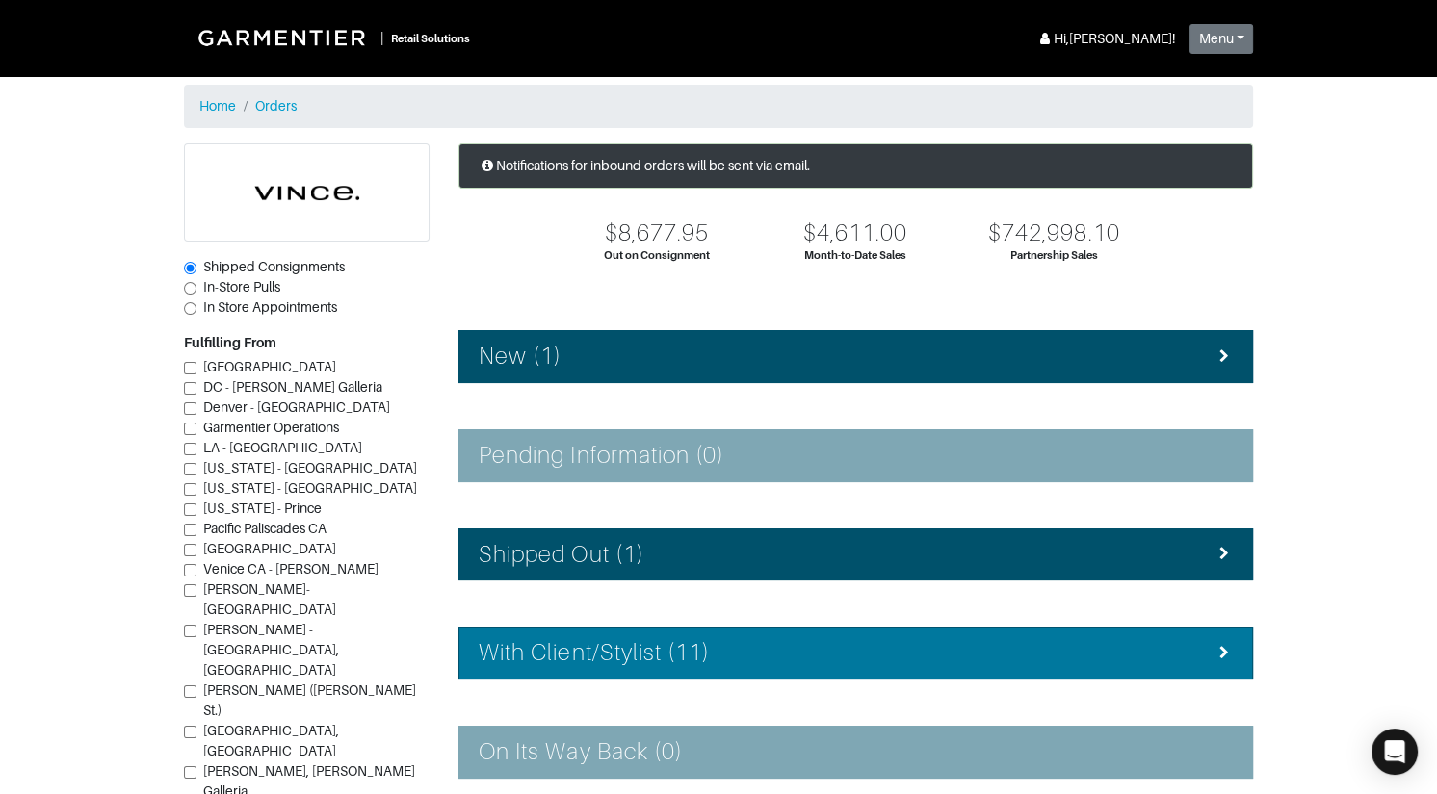
click at [679, 649] on h4 "With Client/Stylist (11)" at bounding box center [594, 653] width 231 height 28
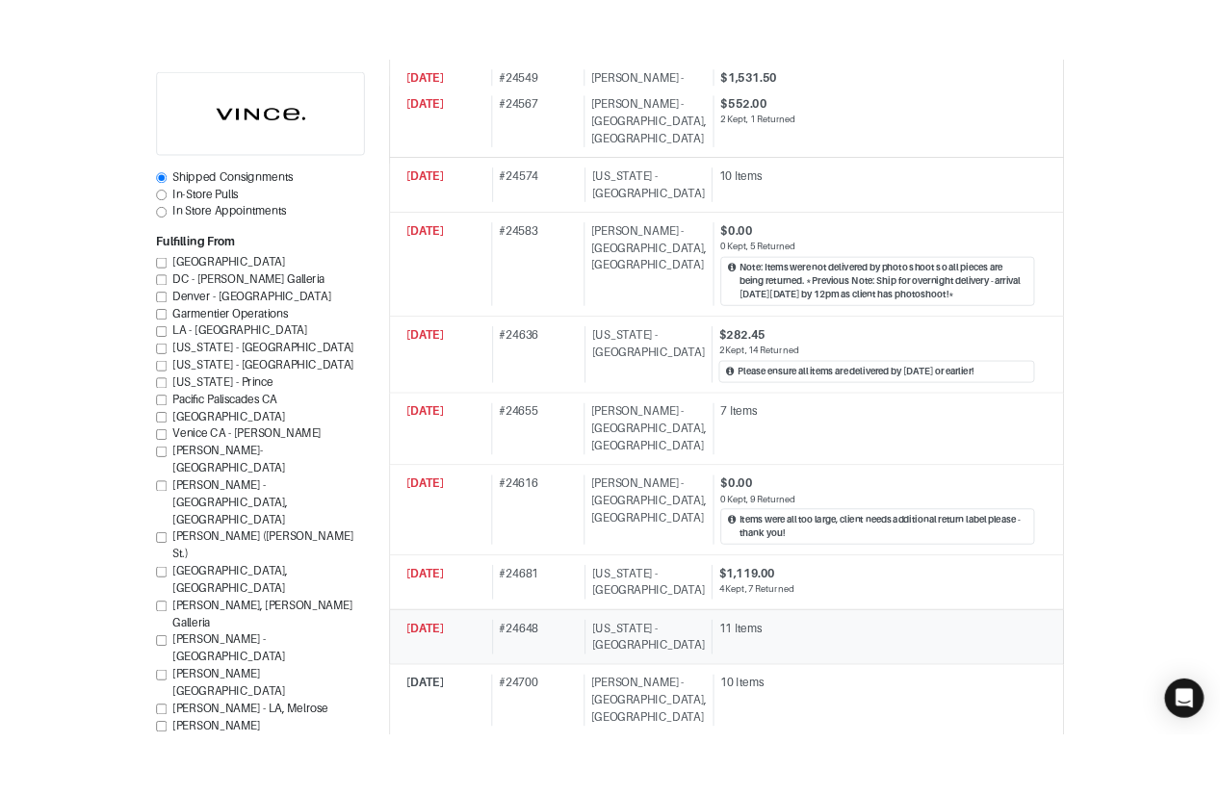
scroll to position [898, 0]
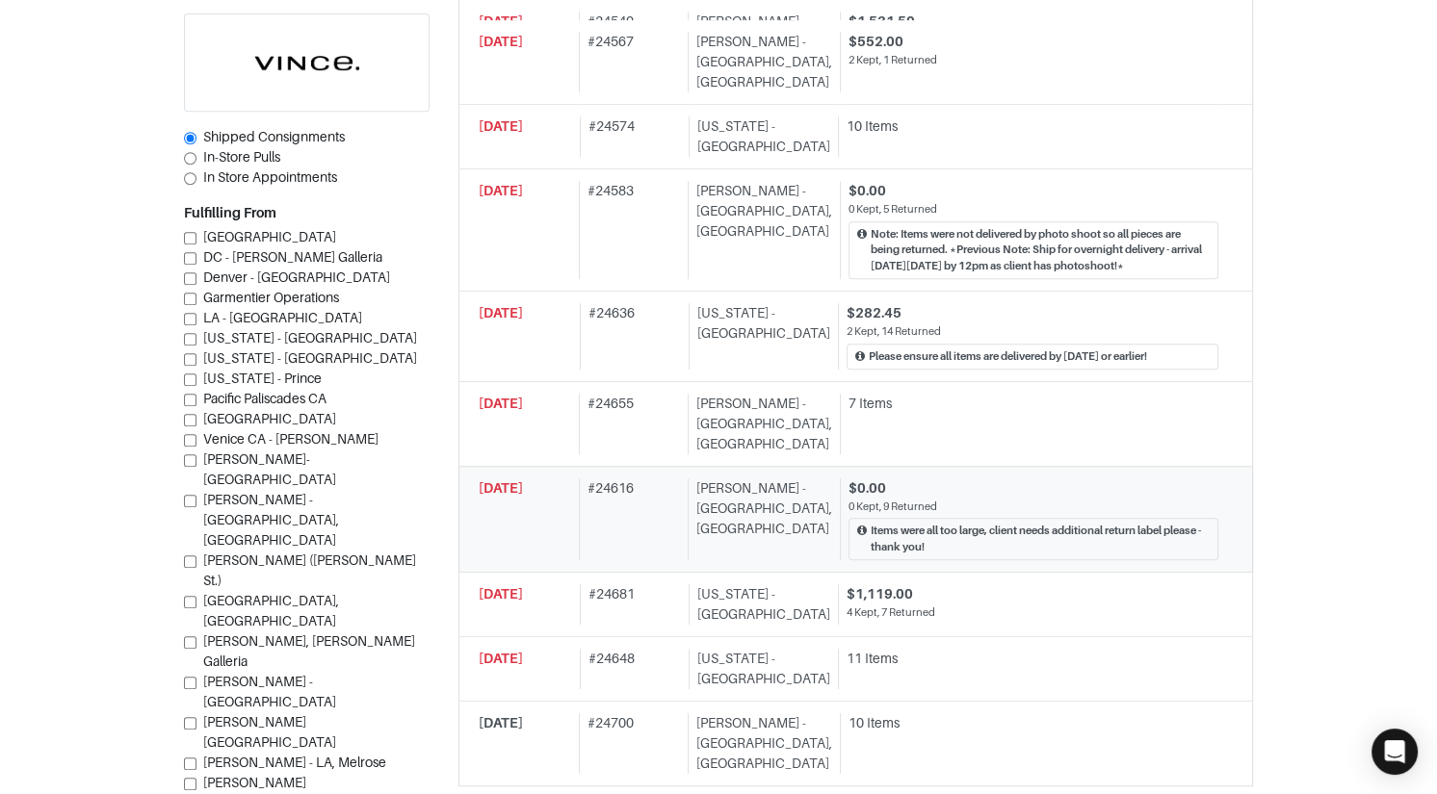
click at [659, 486] on div "# 24616" at bounding box center [629, 520] width 101 height 82
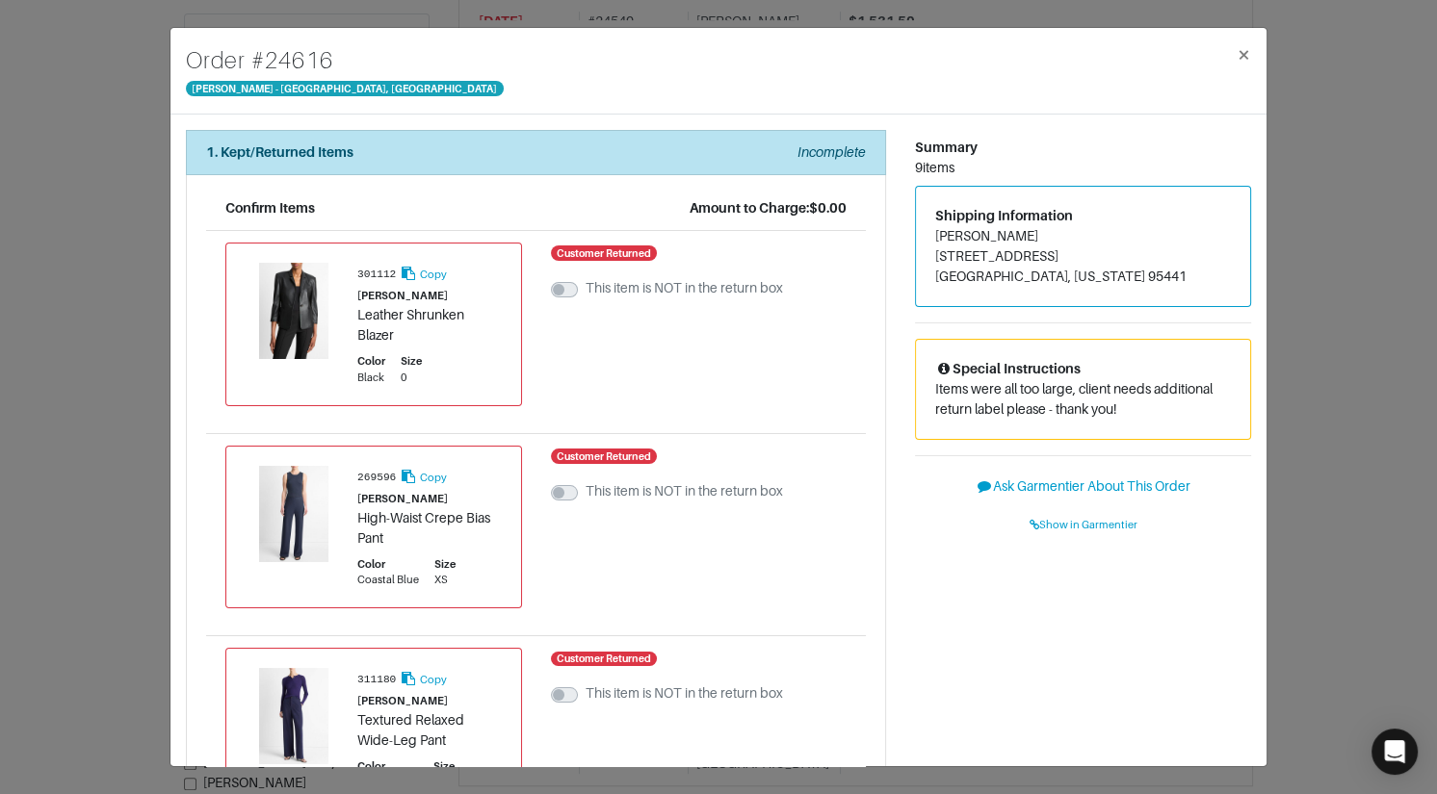
click at [5, 180] on div "Order # 24616 Vince - Chicago, Oak Street × 1. Kept/Returned Items Incomplete C…" at bounding box center [718, 397] width 1437 height 794
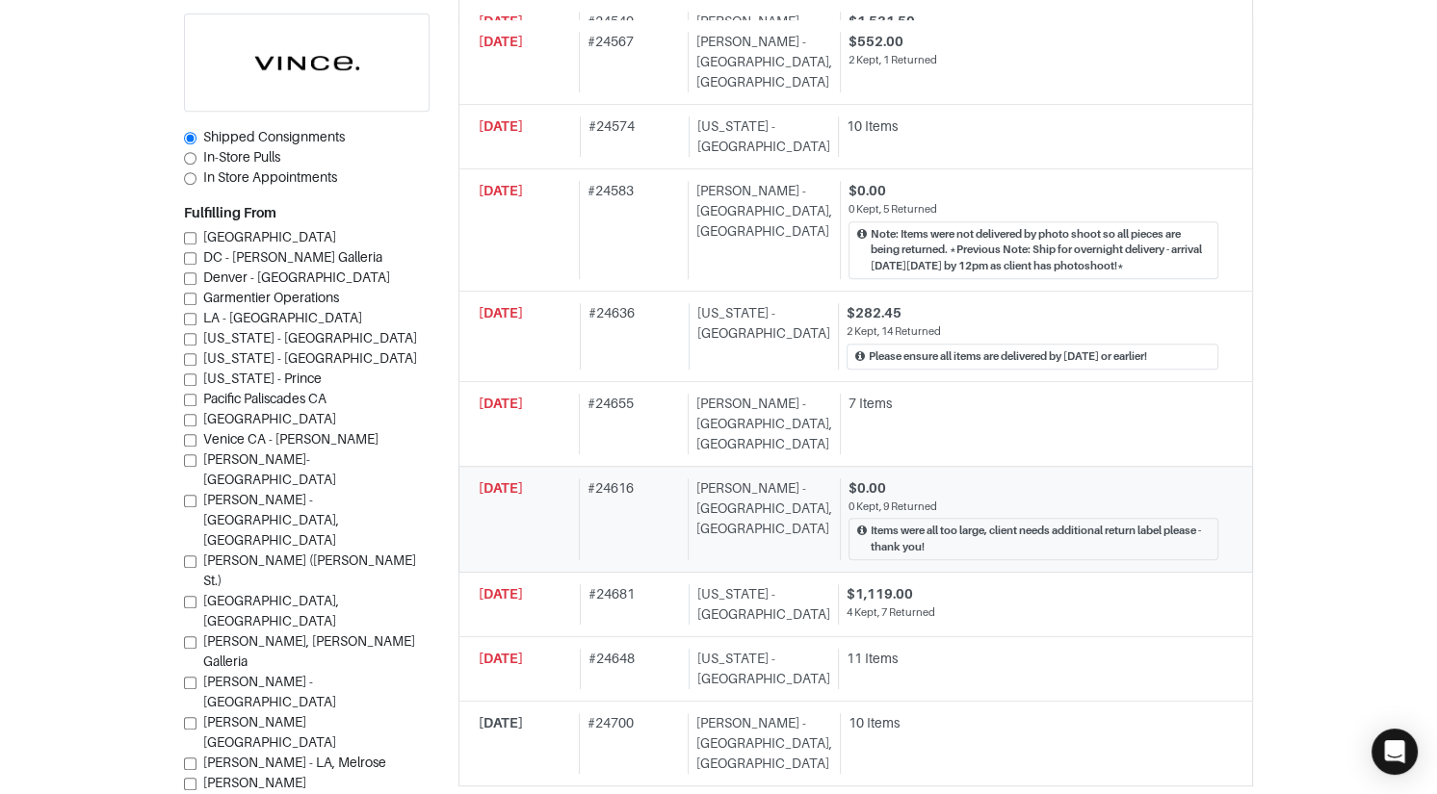
click at [650, 479] on div "# 24616" at bounding box center [629, 520] width 101 height 82
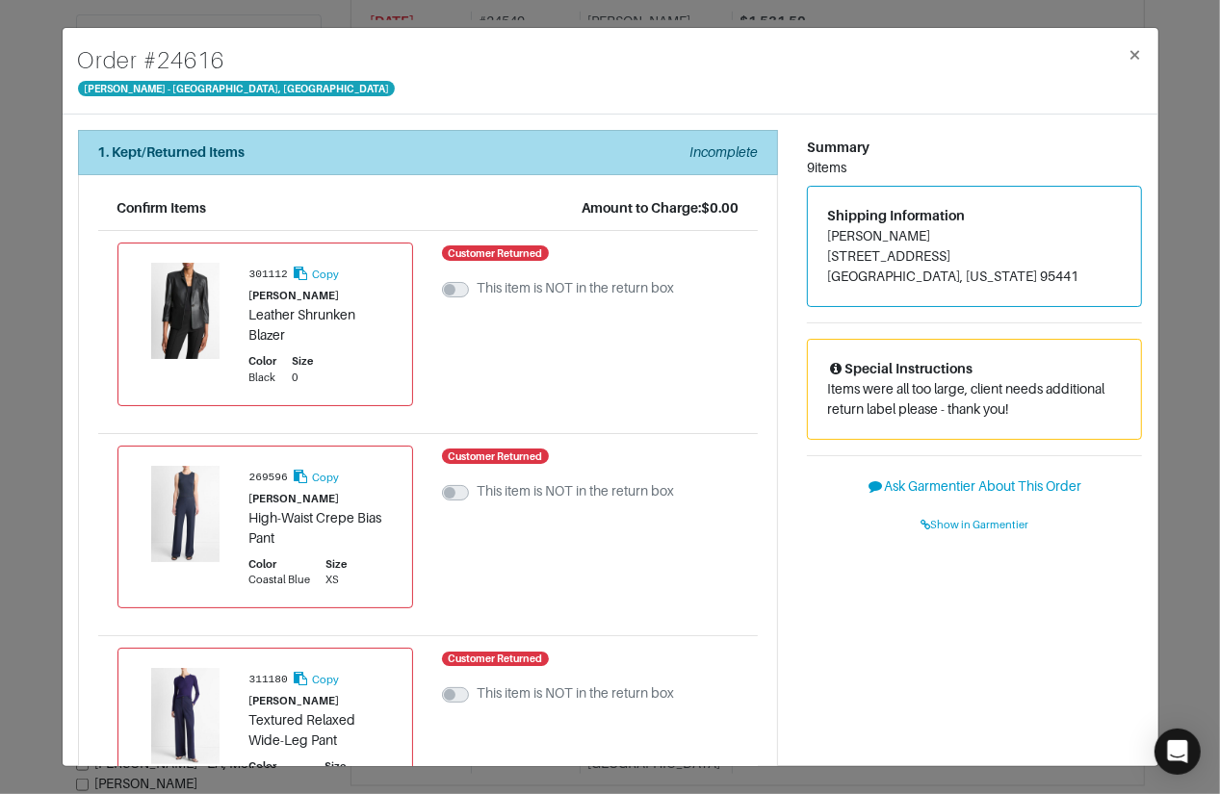
click at [304, 155] on div "1. Kept/Returned Items Incomplete" at bounding box center [428, 153] width 660 height 20
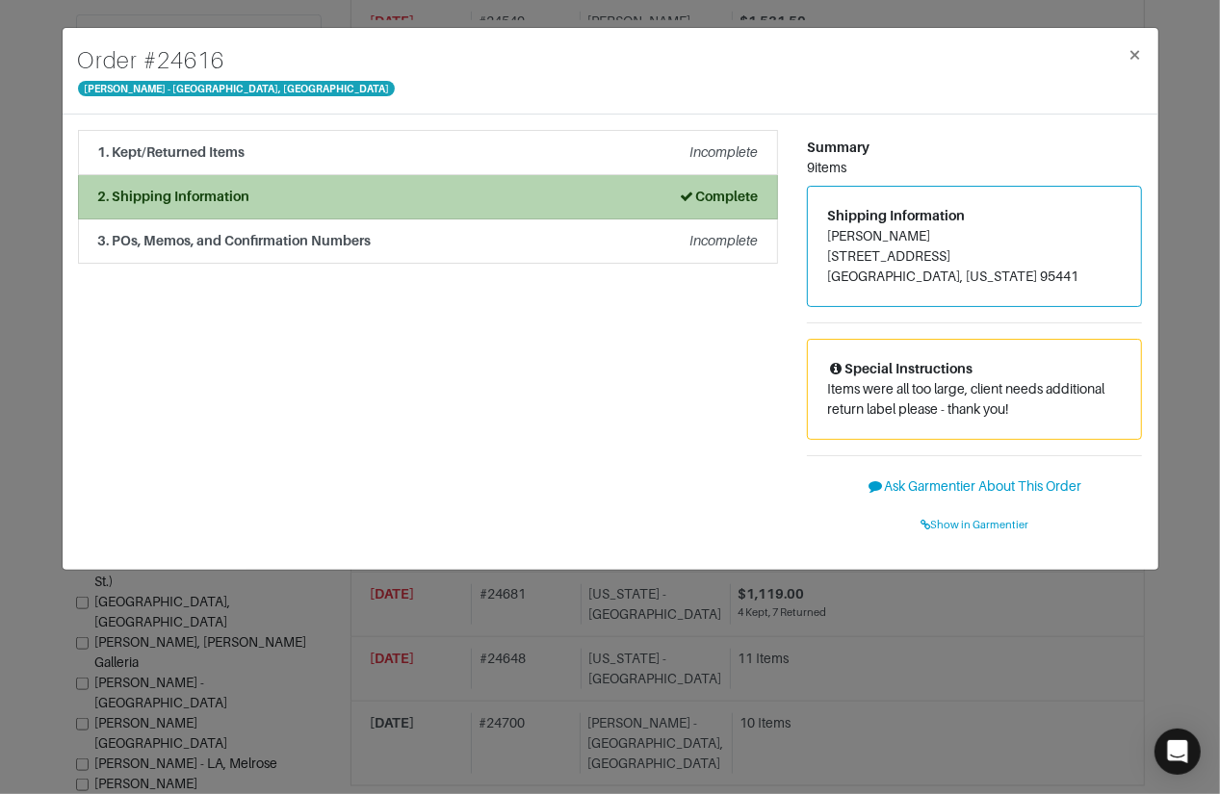
click at [311, 213] on li "2. Shipping Information Complete" at bounding box center [428, 197] width 700 height 44
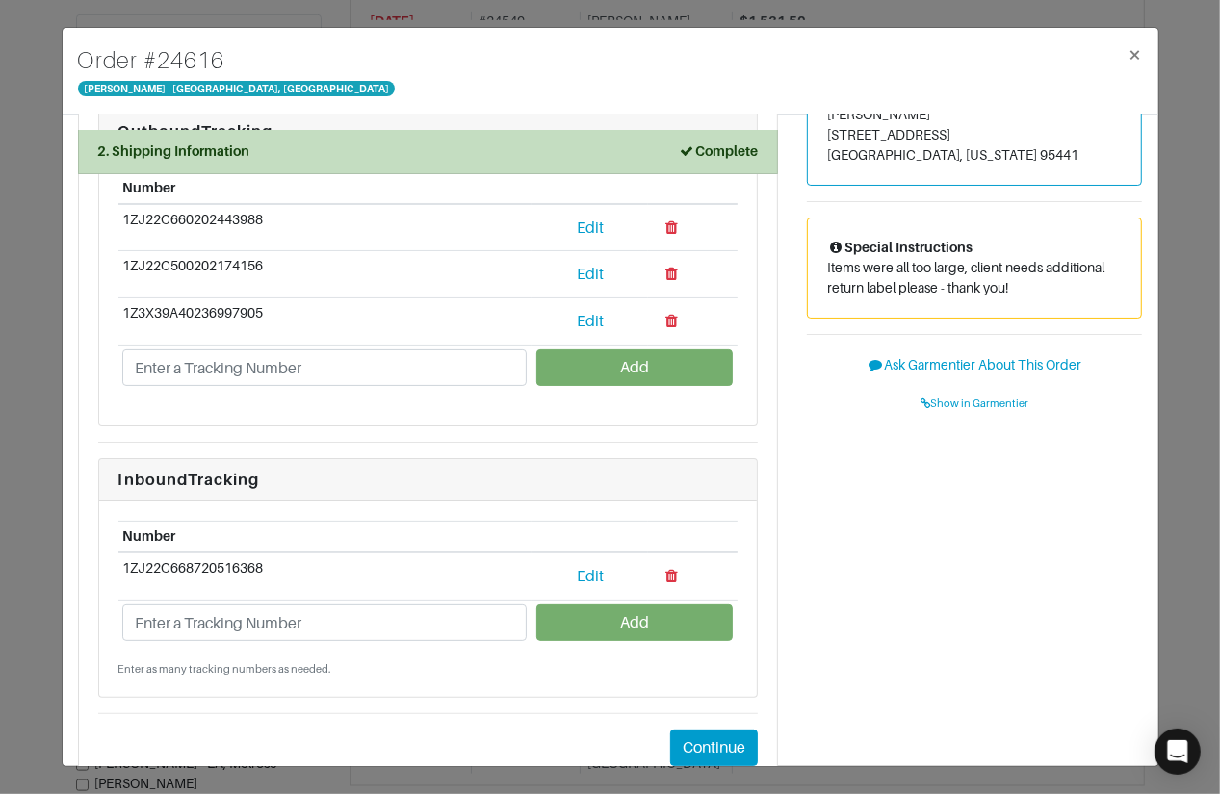
scroll to position [177, 0]
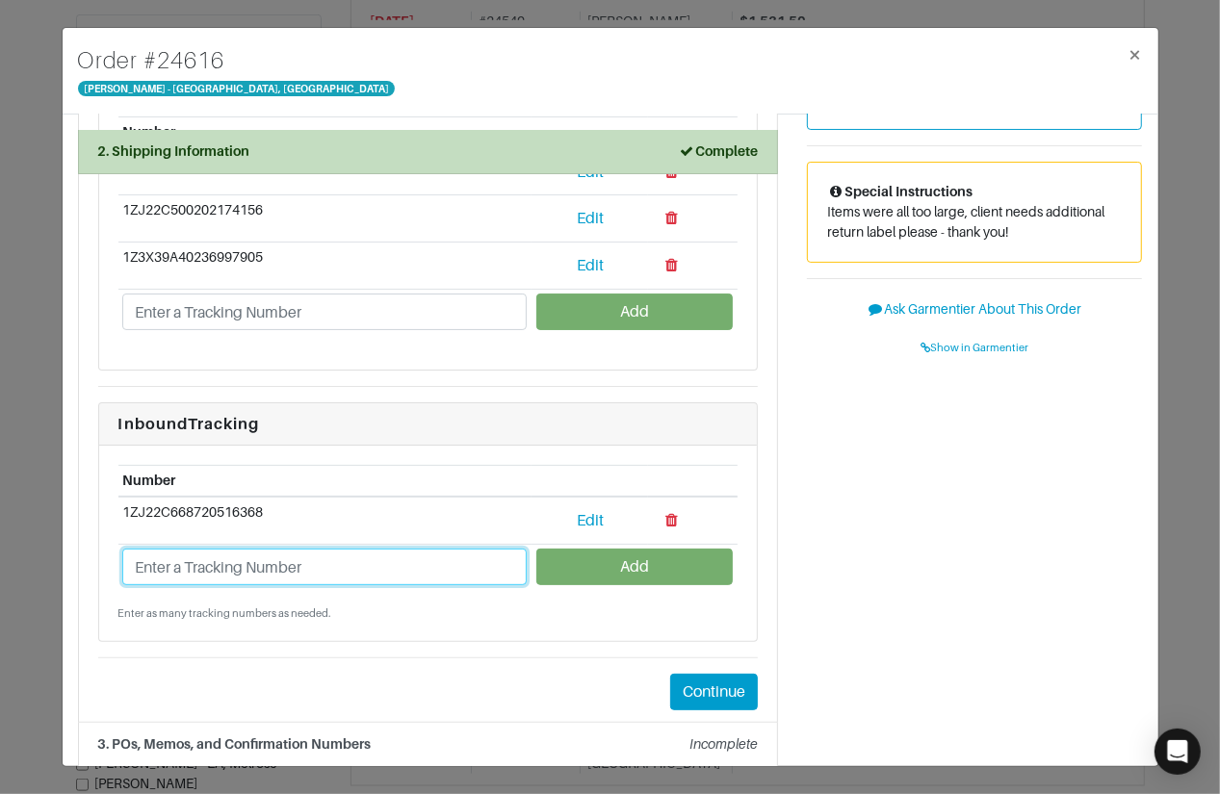
click at [237, 563] on input "text" at bounding box center [324, 567] width 404 height 37
type input "1ZJ22C668701298247"
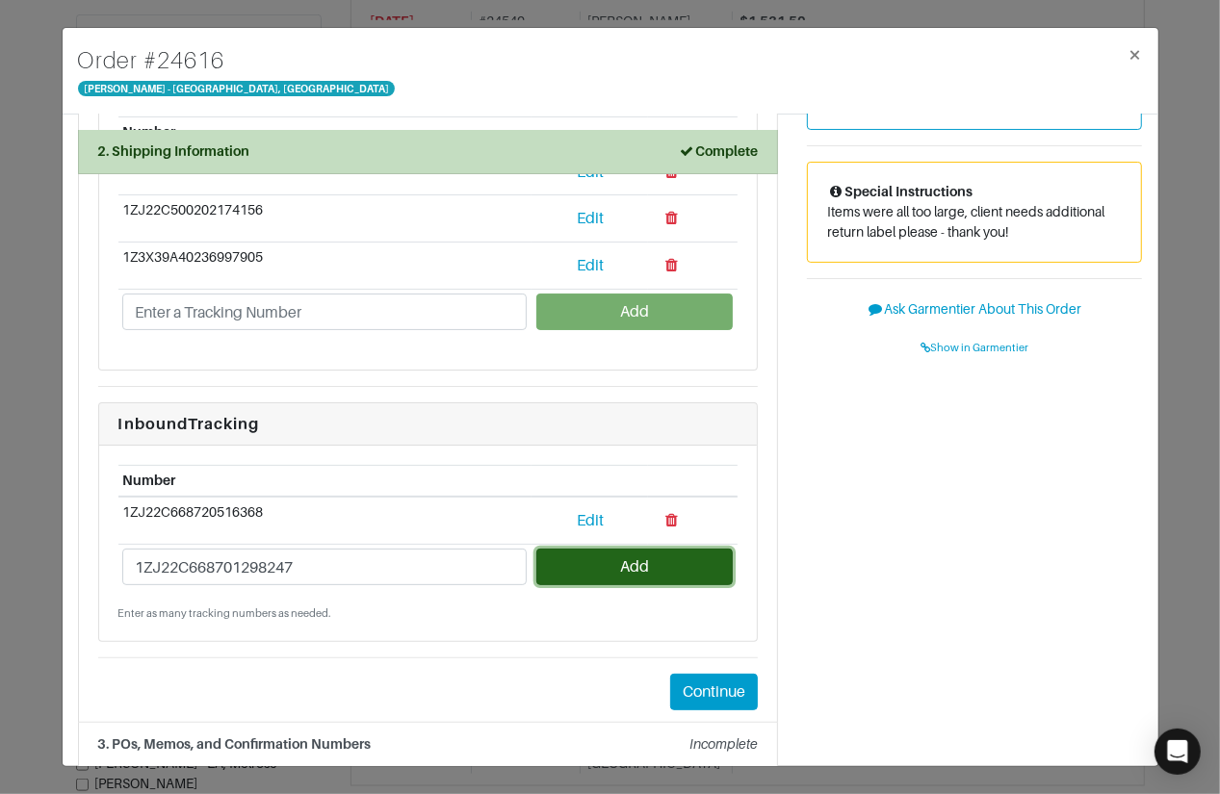
click at [622, 562] on button "Add" at bounding box center [634, 567] width 196 height 37
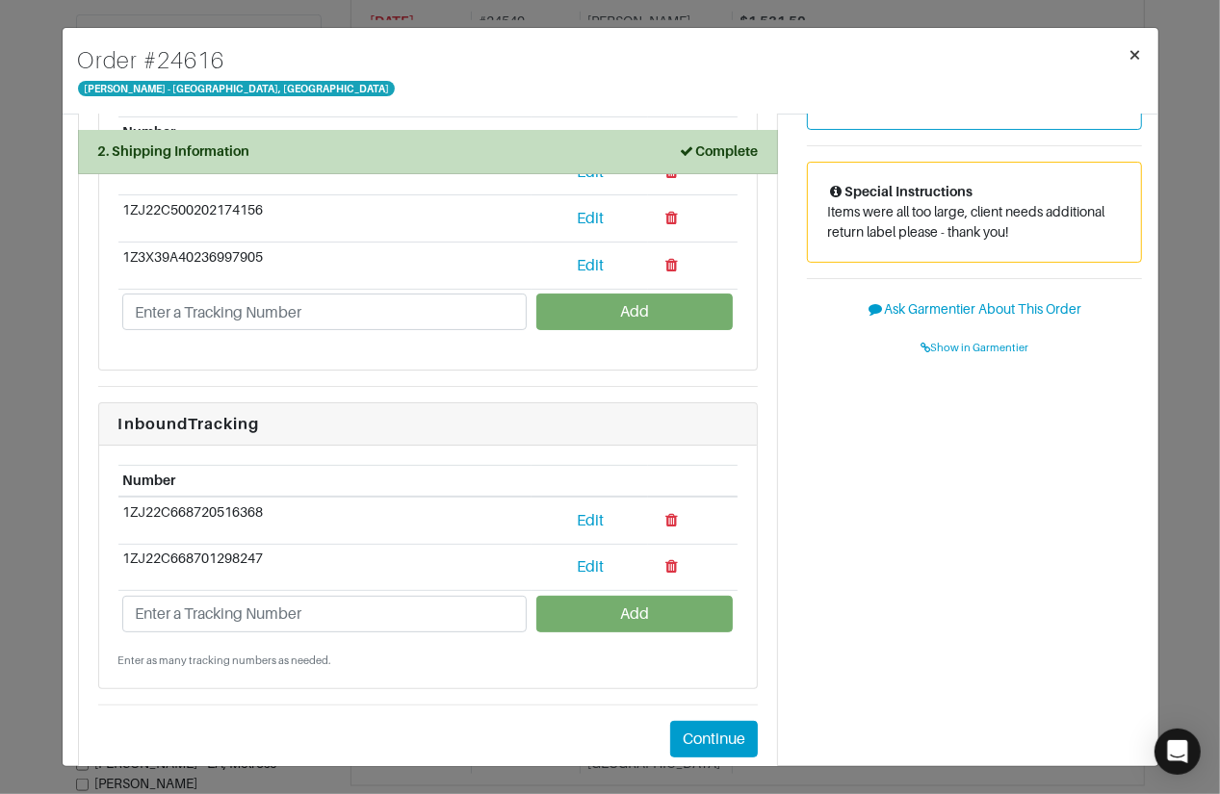
click at [1137, 42] on span "×" at bounding box center [1136, 54] width 14 height 26
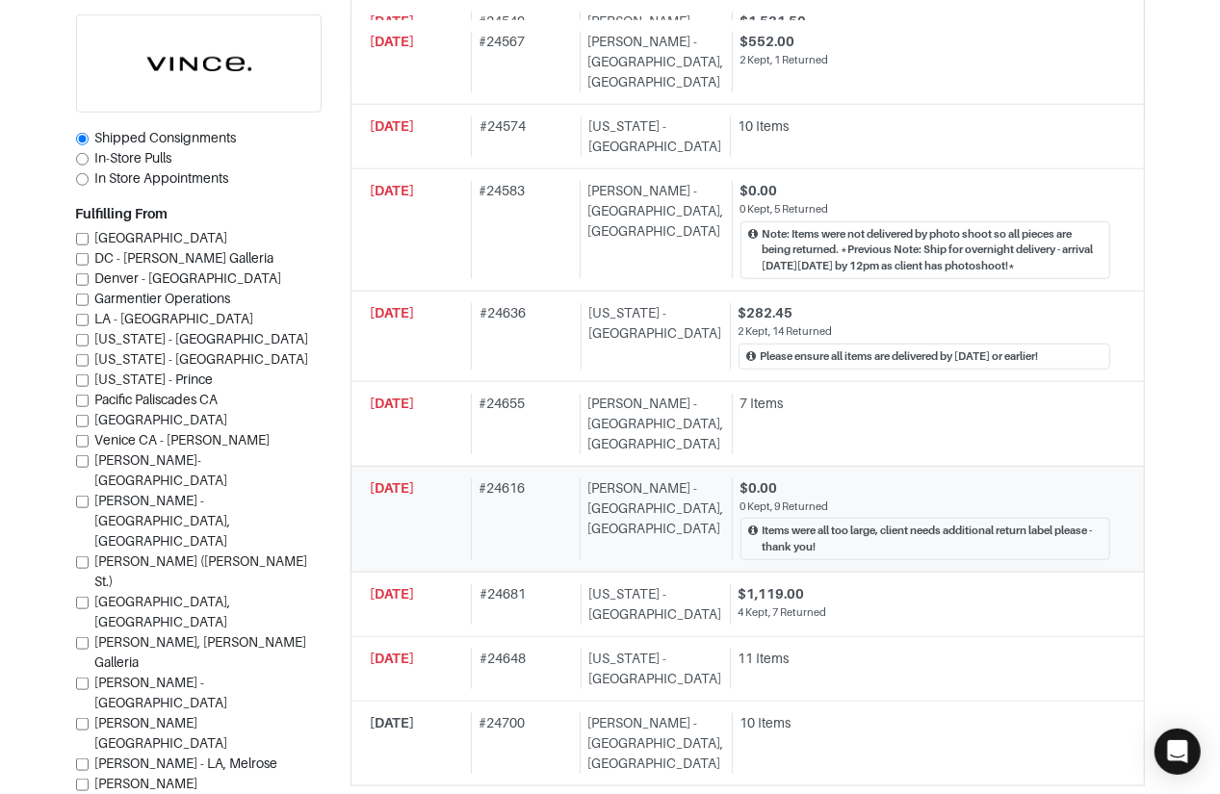
click at [842, 479] on div "$0.00" at bounding box center [925, 489] width 370 height 20
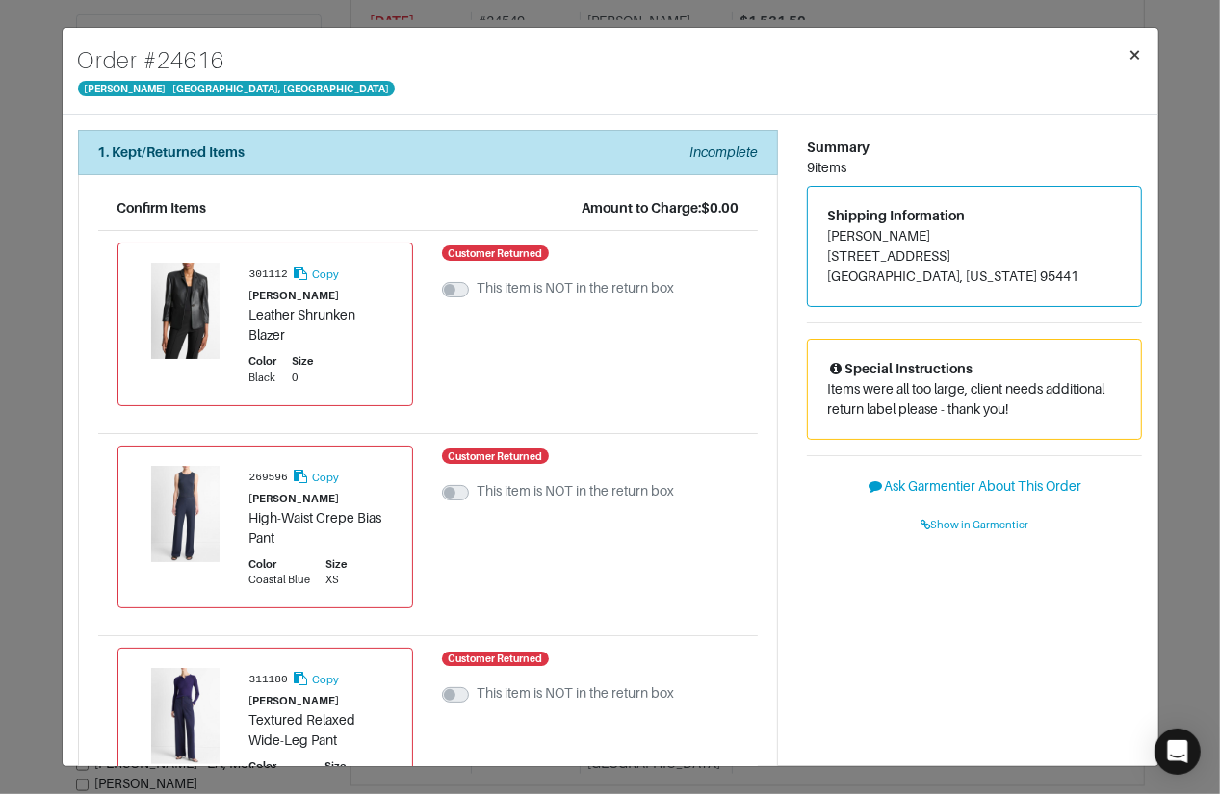
click at [1135, 59] on span "×" at bounding box center [1136, 54] width 14 height 26
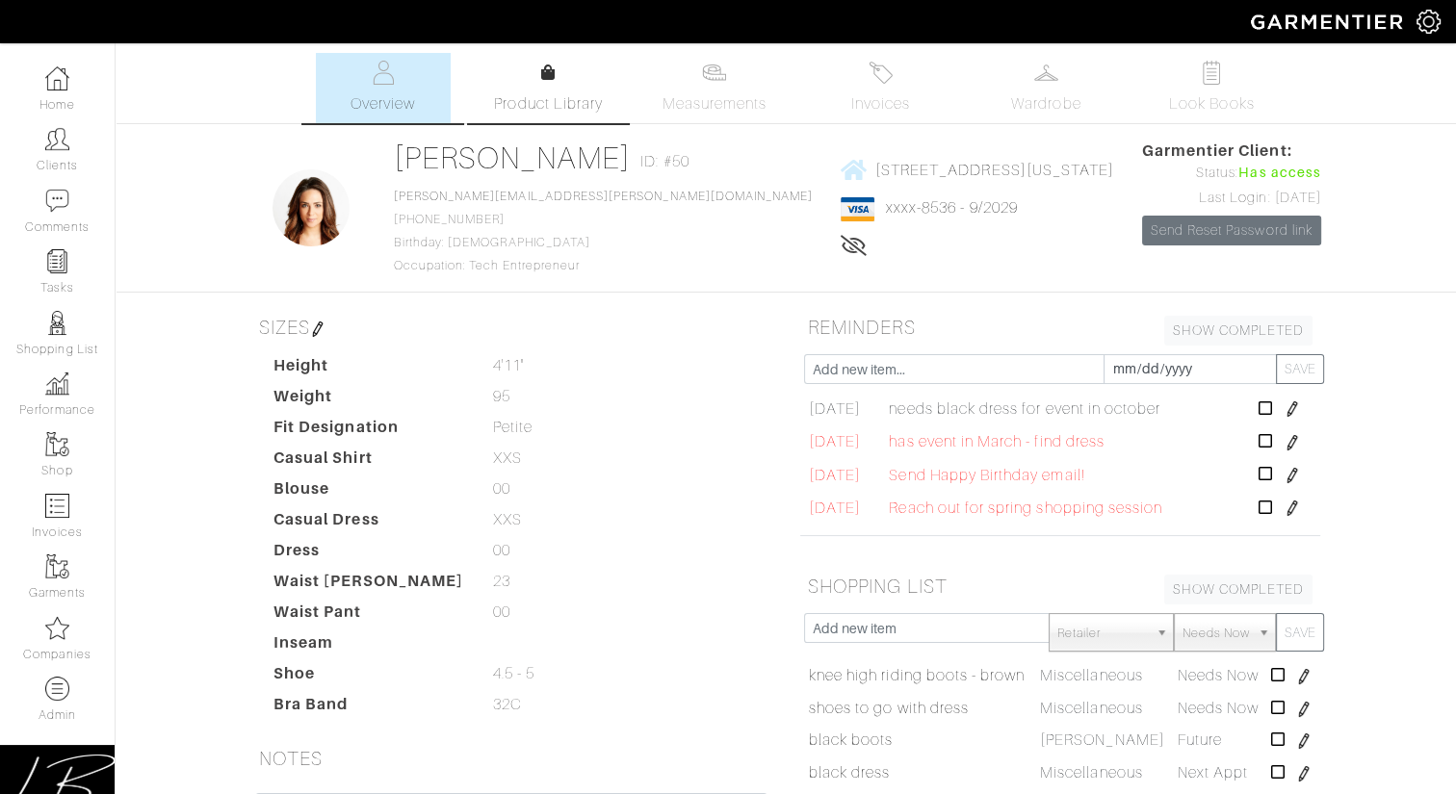
click at [568, 90] on link "Product Library" at bounding box center [548, 89] width 135 height 54
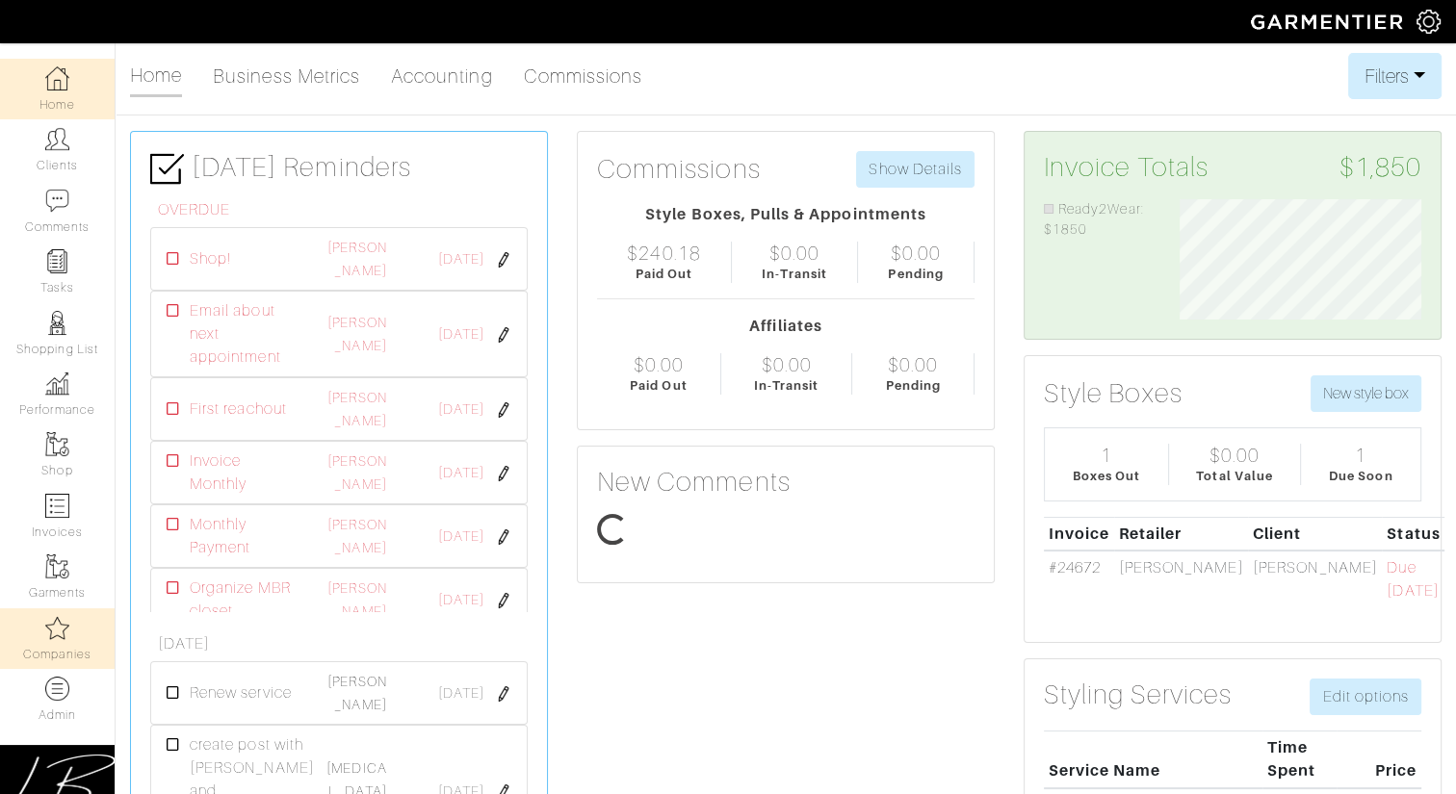
scroll to position [119, 270]
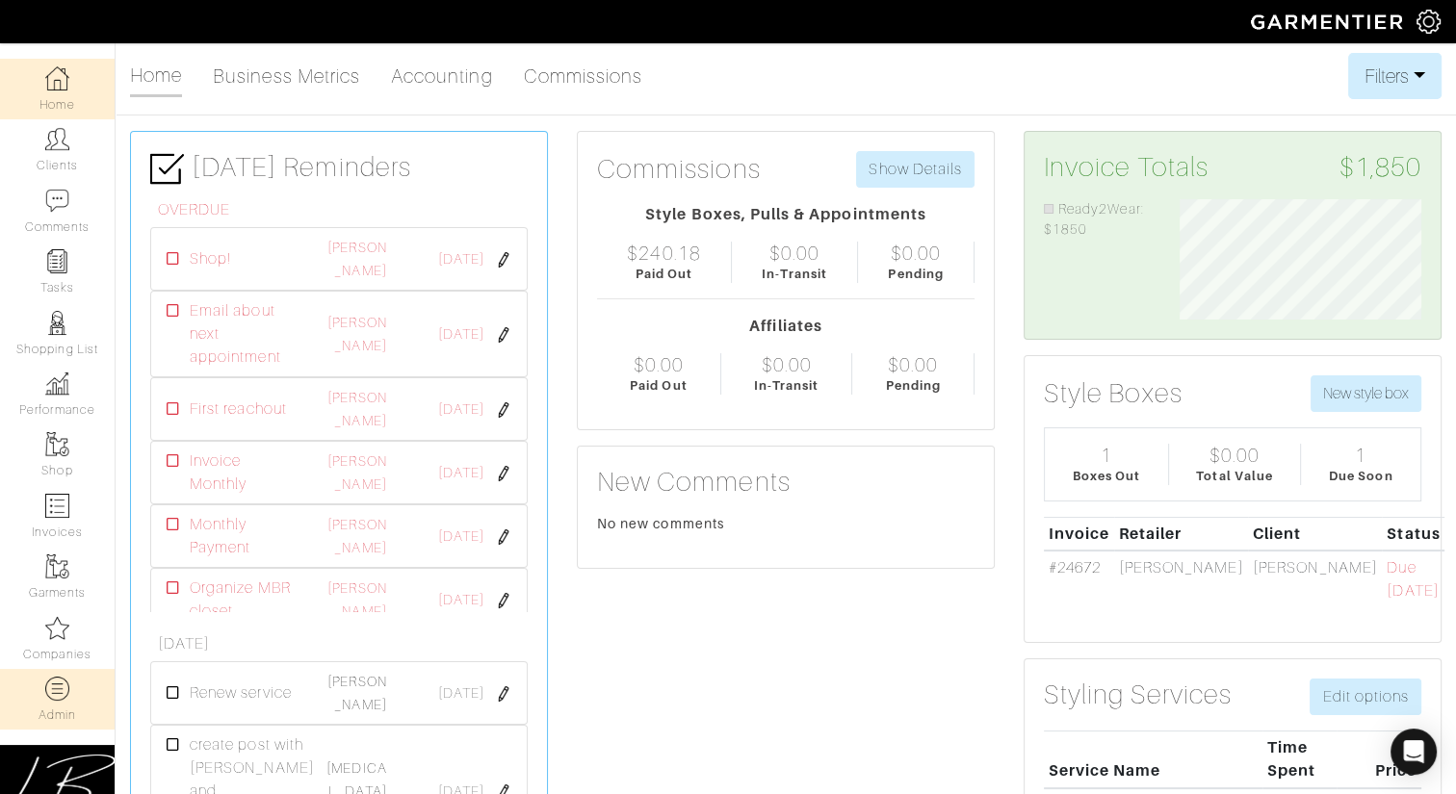
click at [62, 699] on img at bounding box center [57, 689] width 24 height 24
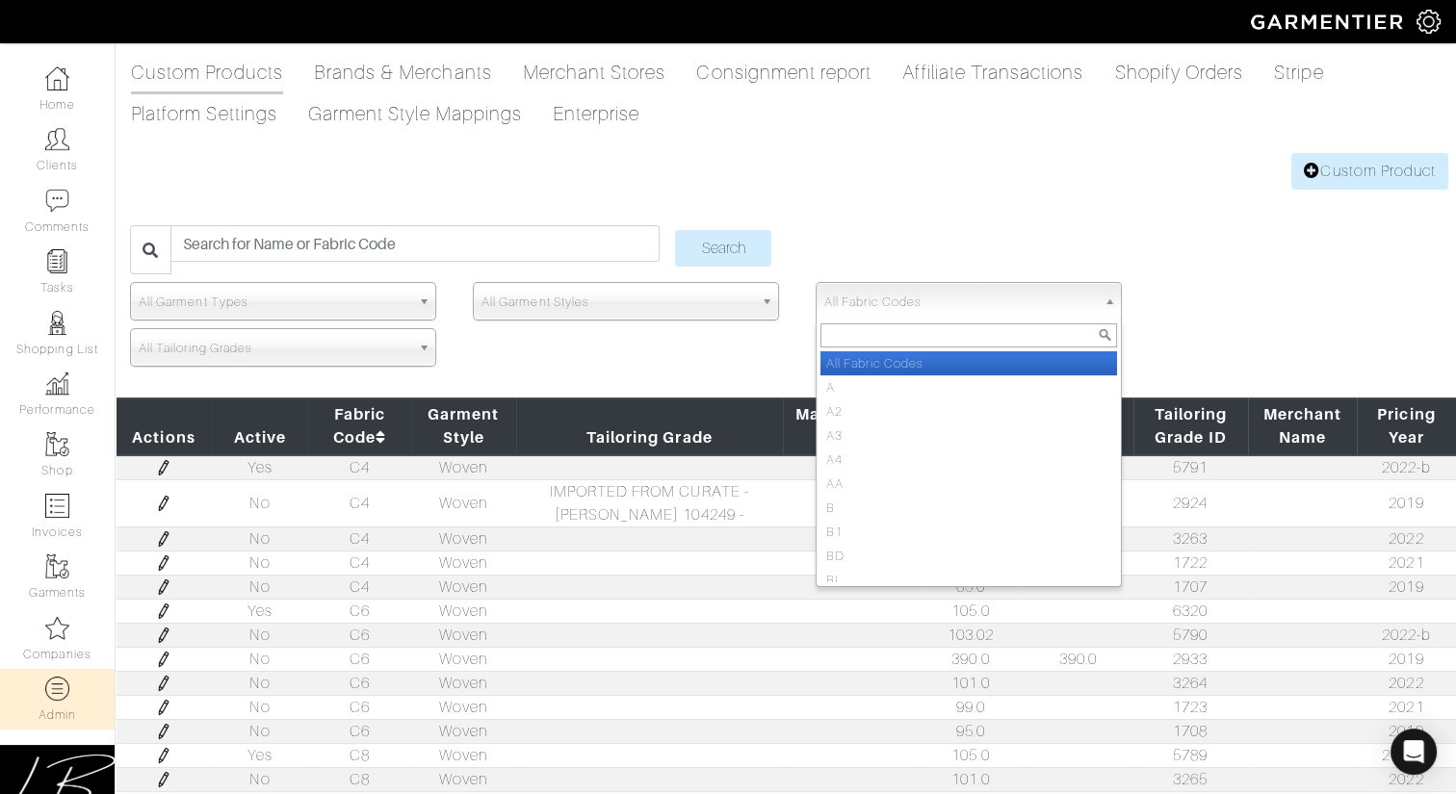
click at [949, 302] on span "All Fabric Codes" at bounding box center [960, 302] width 272 height 39
click at [859, 330] on input "text" at bounding box center [968, 336] width 297 height 24
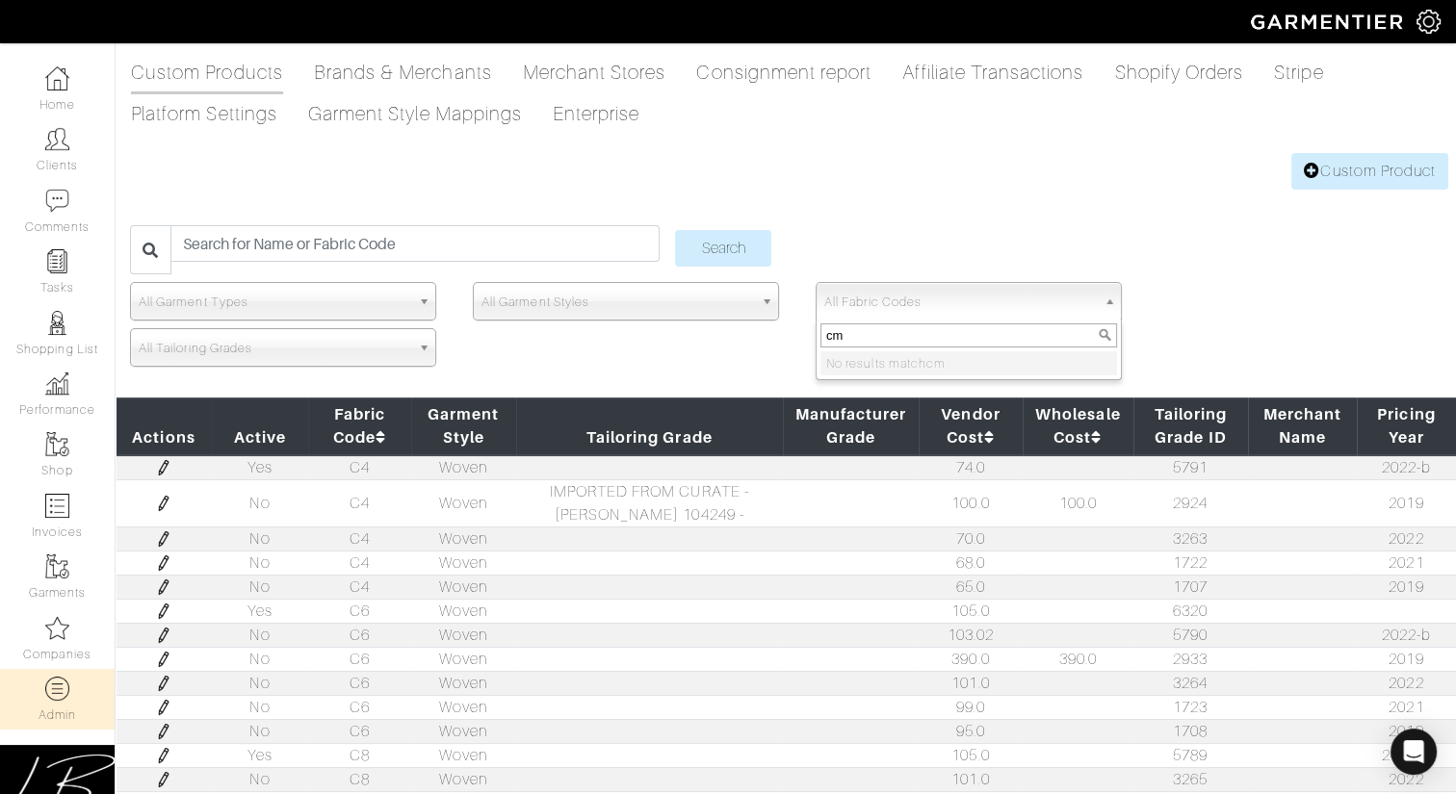
type input "c"
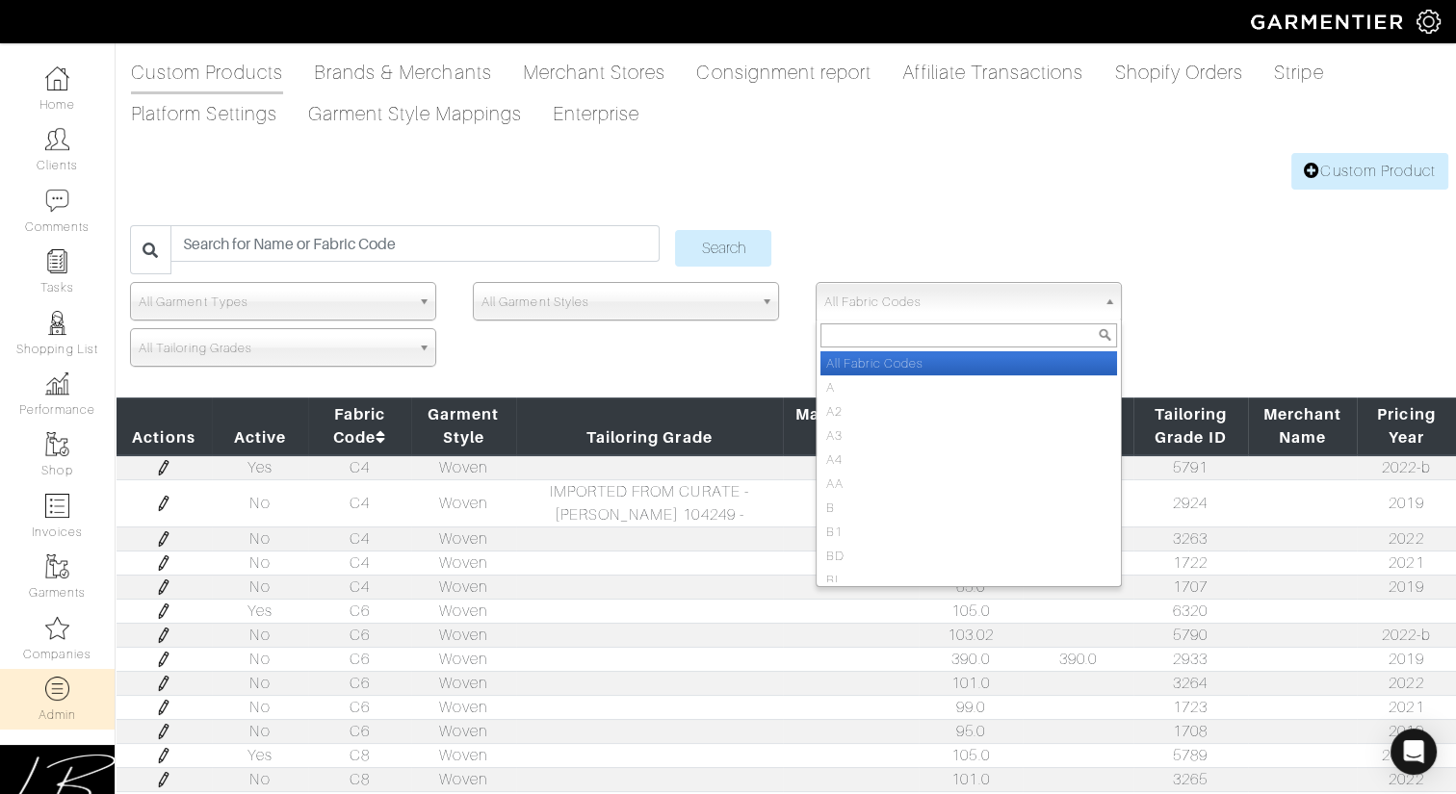
click at [869, 235] on div "Search" at bounding box center [786, 253] width 1340 height 57
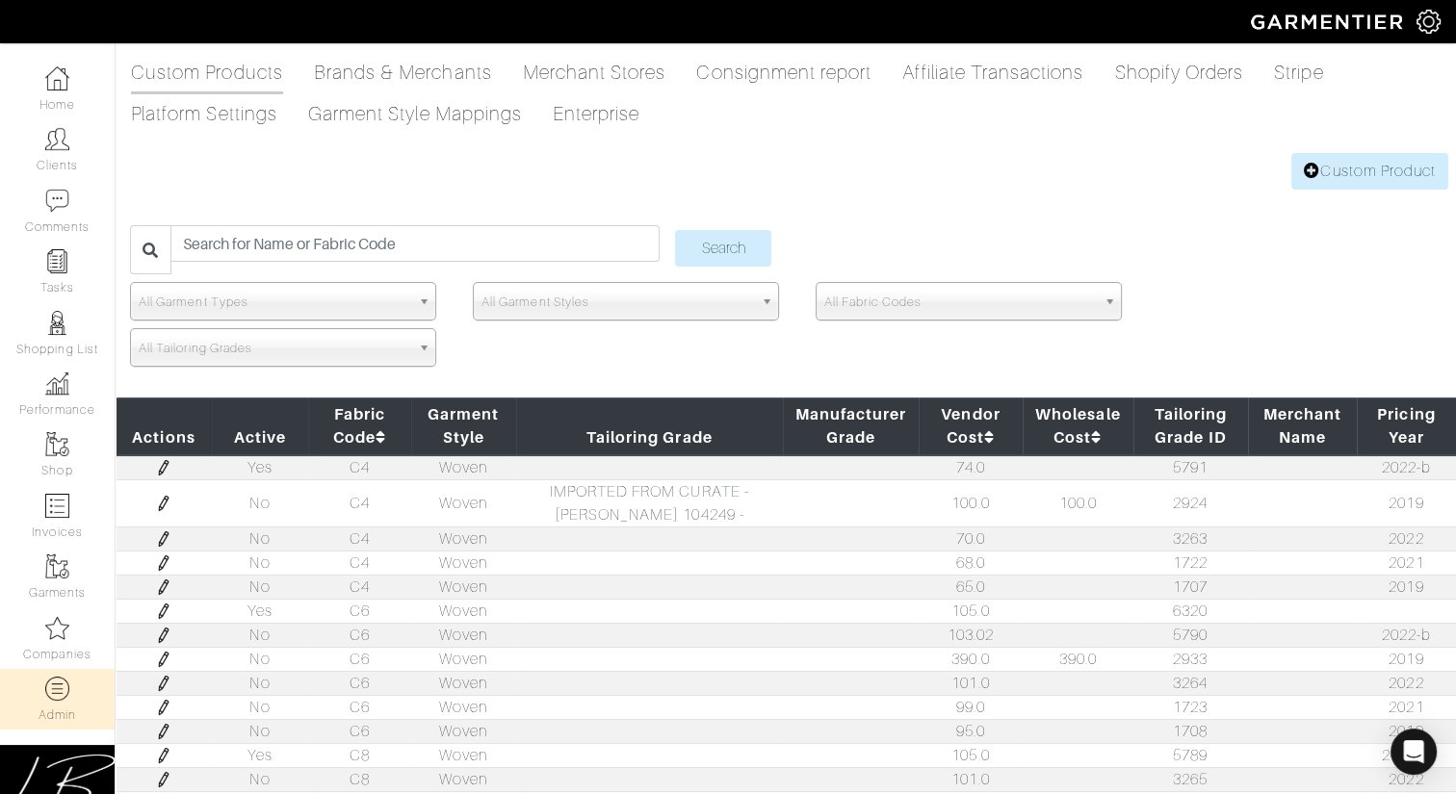
click at [161, 469] on img at bounding box center [163, 467] width 15 height 15
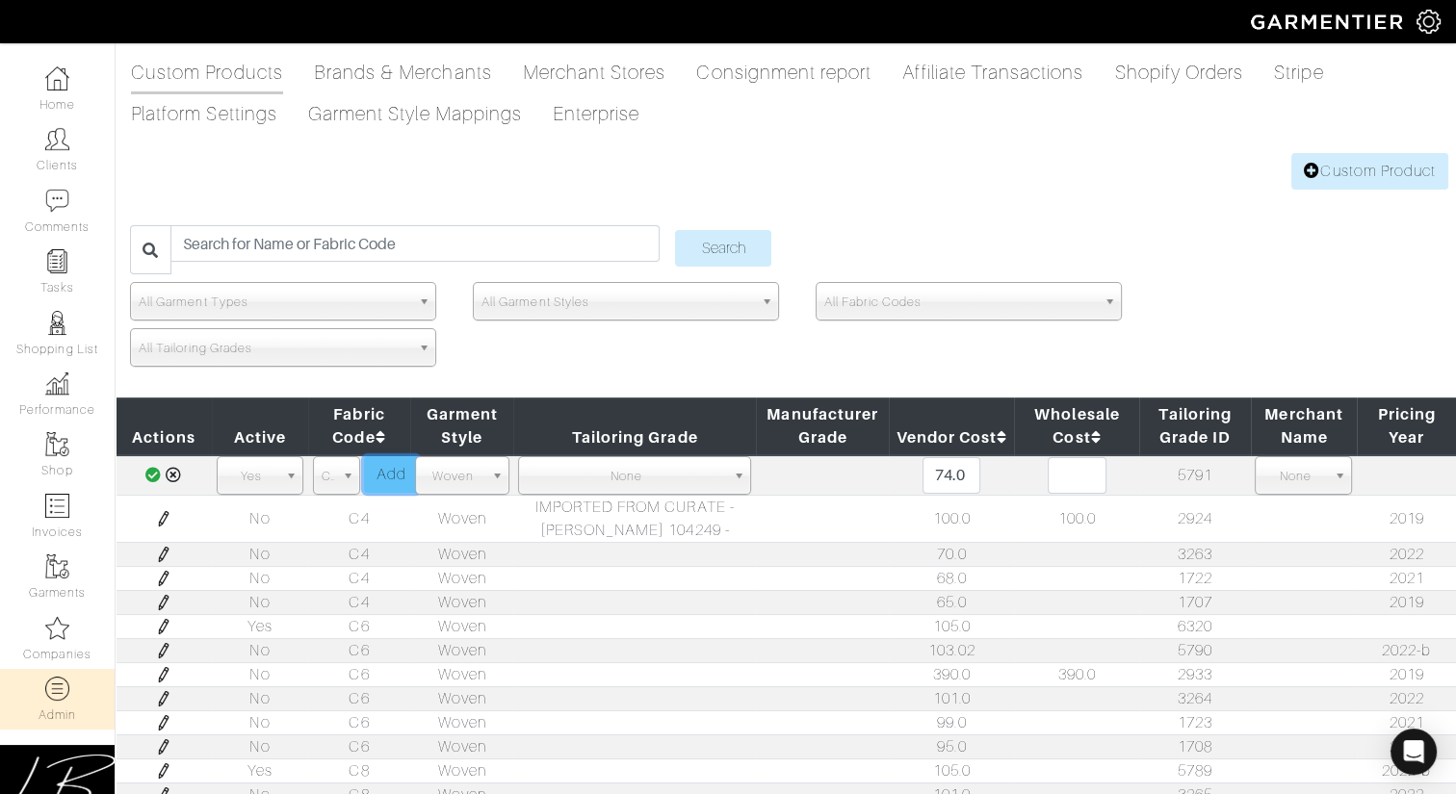
click at [393, 478] on link "Add" at bounding box center [391, 474] width 55 height 37
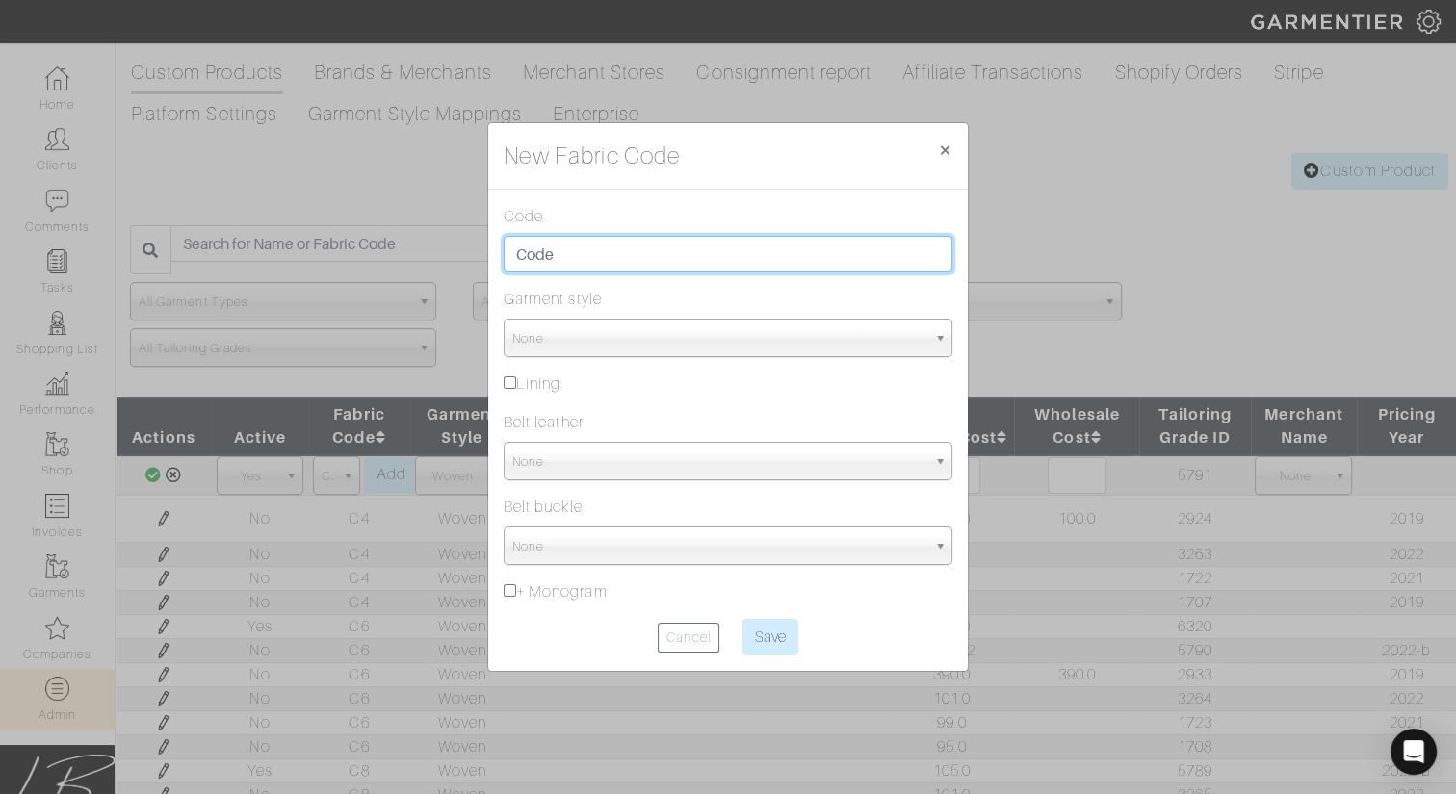
click at [548, 248] on input "text" at bounding box center [728, 254] width 449 height 37
type input "CMT"
click at [532, 342] on span "None" at bounding box center [719, 339] width 414 height 39
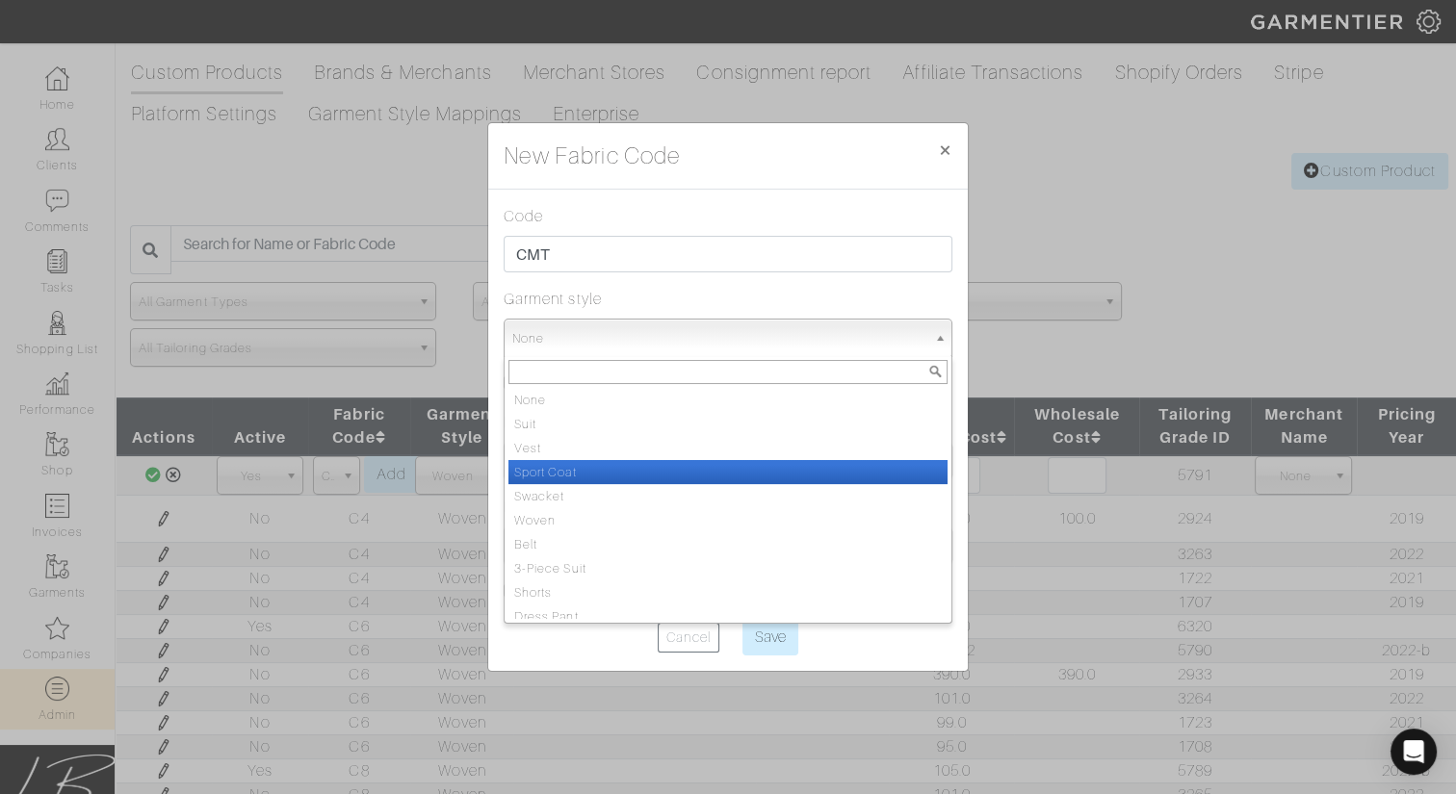
click at [557, 460] on li "Sport Coat" at bounding box center [727, 472] width 439 height 24
select select "12"
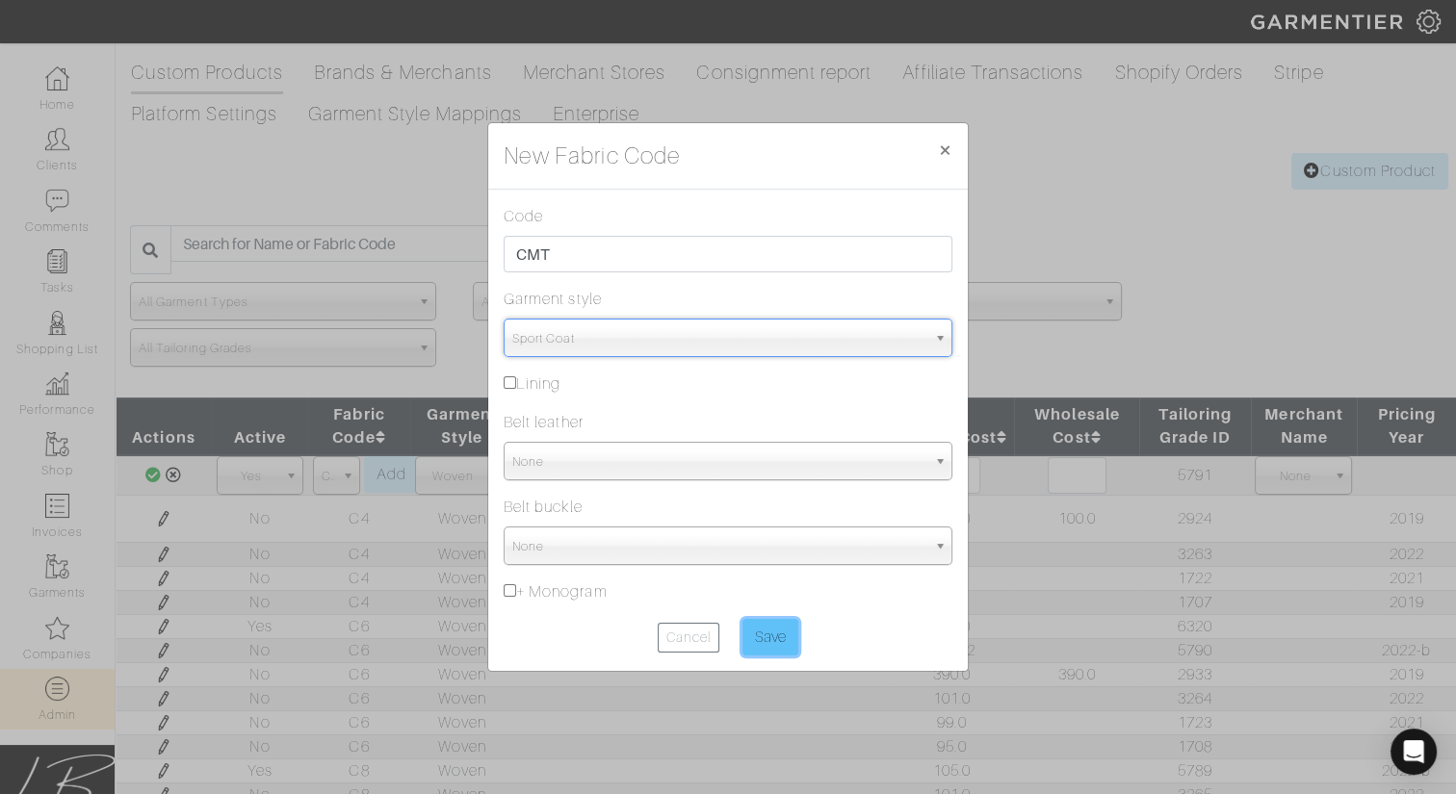
click at [784, 638] on input "Save" at bounding box center [770, 637] width 56 height 37
type input "Saving..."
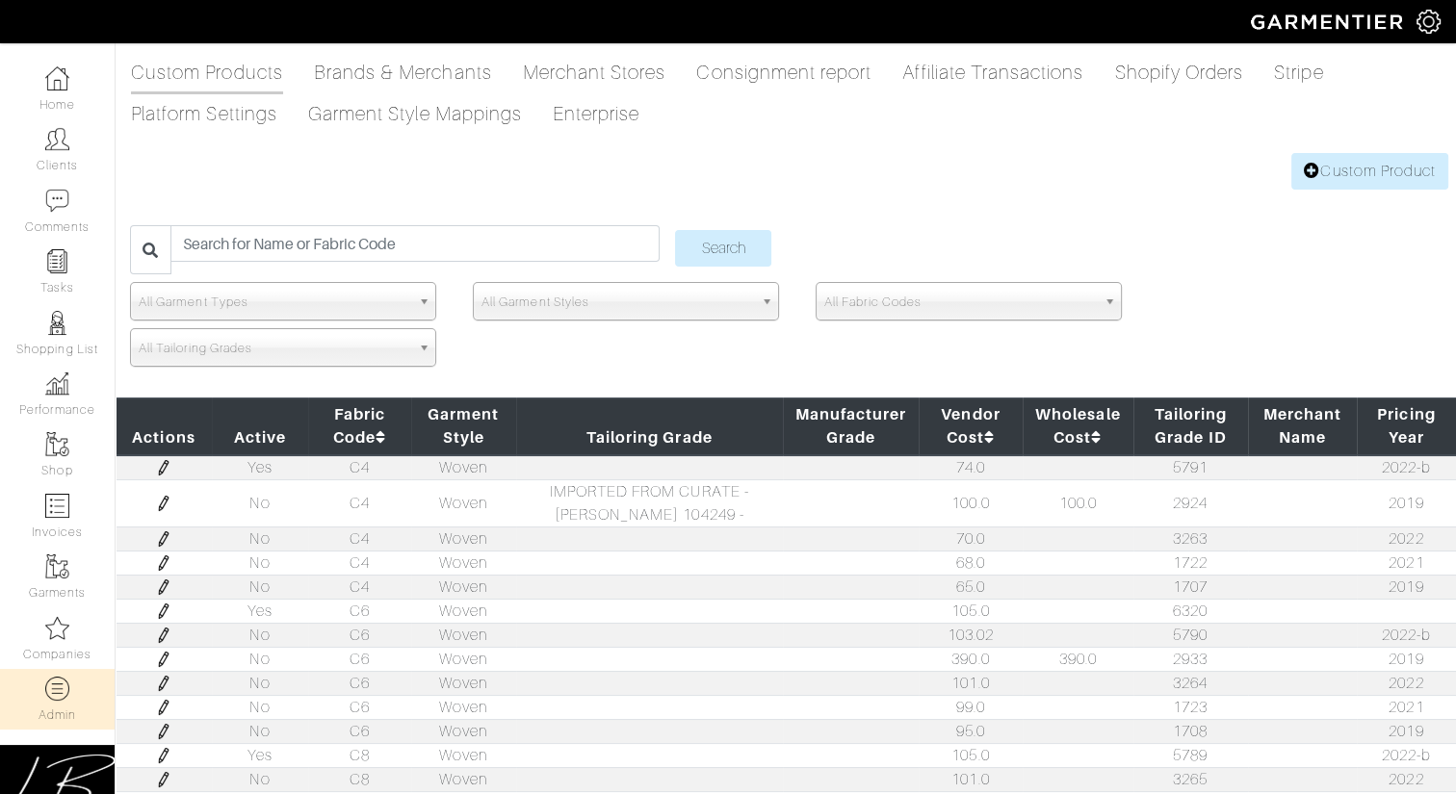
click at [1274, 175] on div "Custom Products Brands & Merchants Merchant Stores Consignment report Affiliate…" at bounding box center [728, 662] width 1456 height 1218
click at [1351, 169] on link "Custom Product" at bounding box center [1369, 171] width 157 height 37
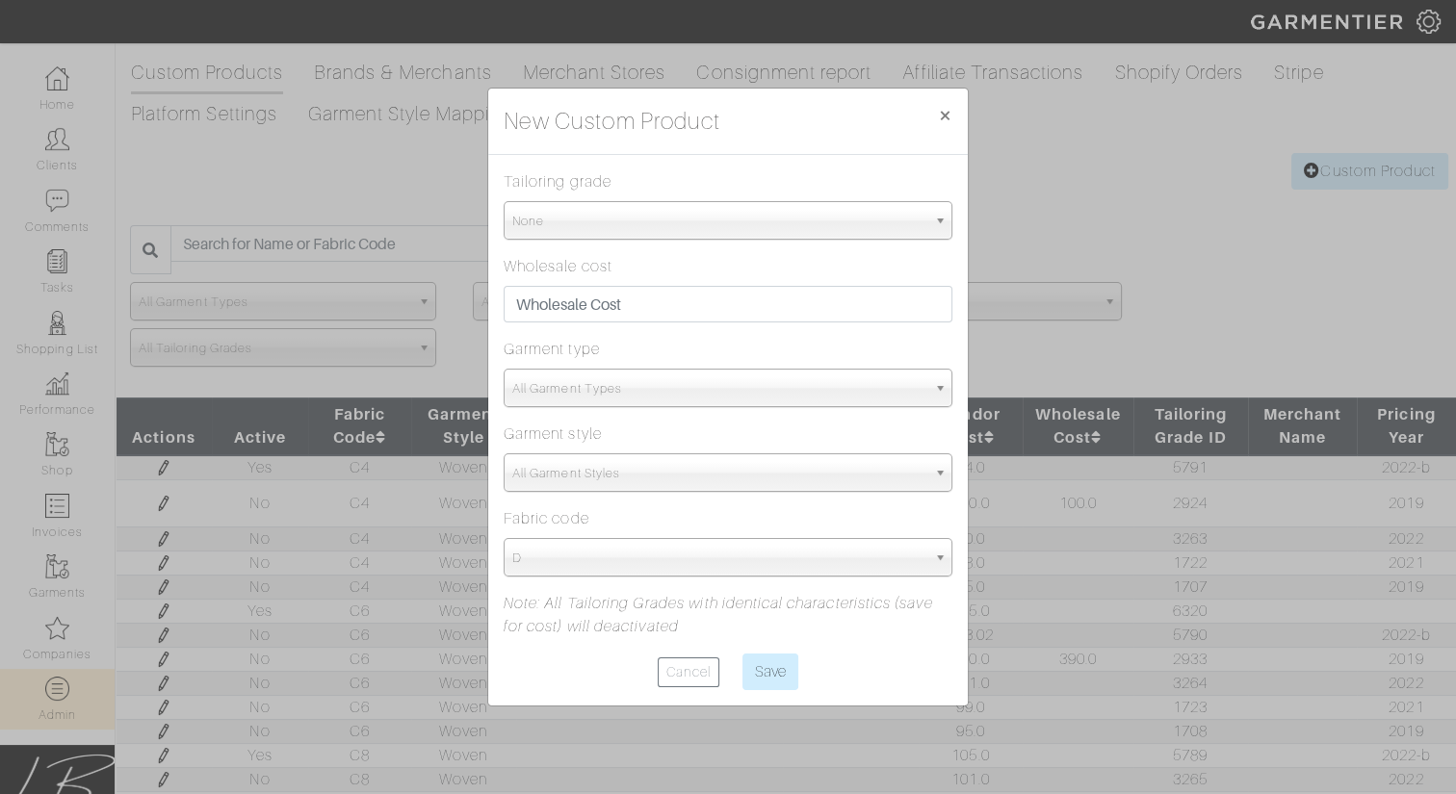
scroll to position [2, 0]
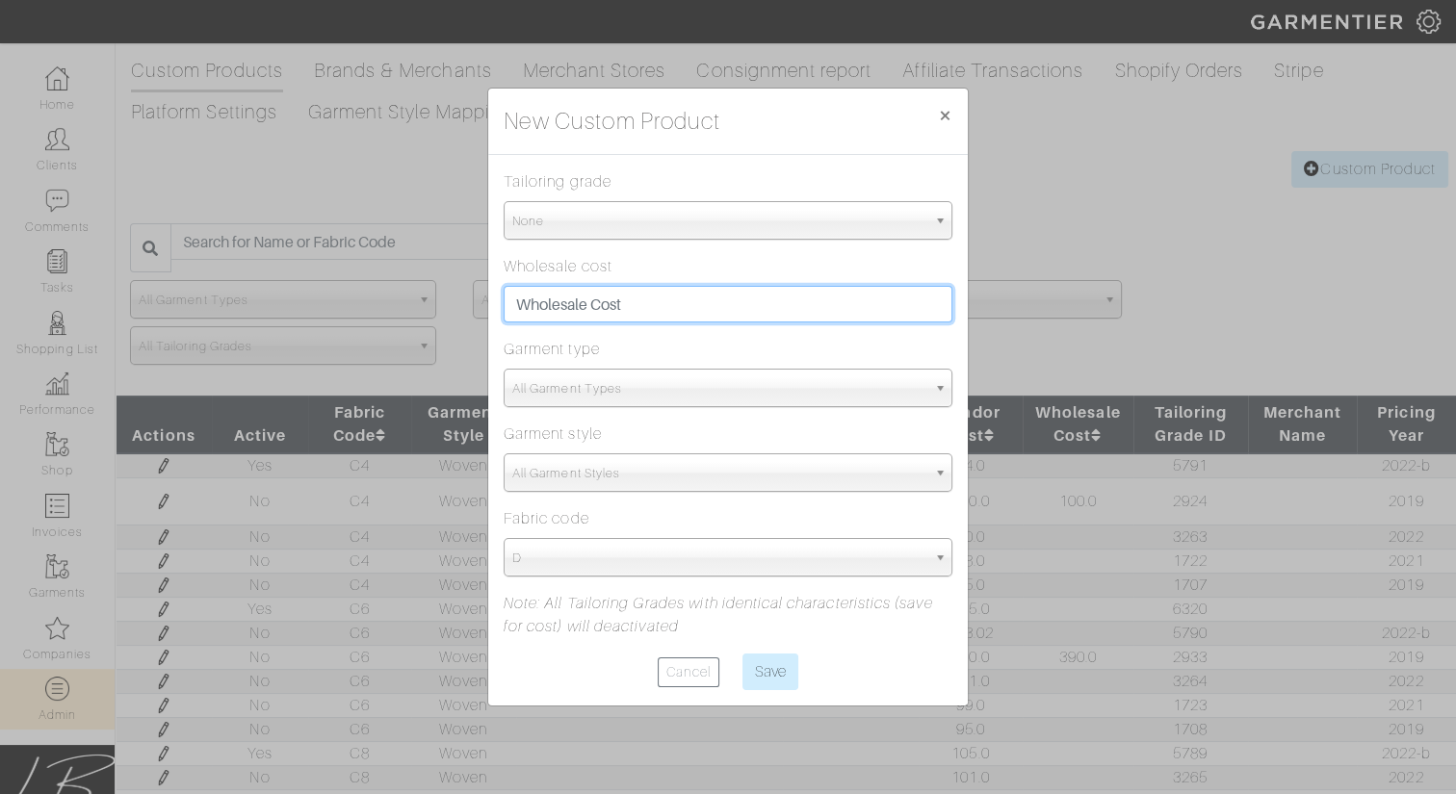
click at [690, 302] on input "text" at bounding box center [728, 304] width 449 height 37
type input "310"
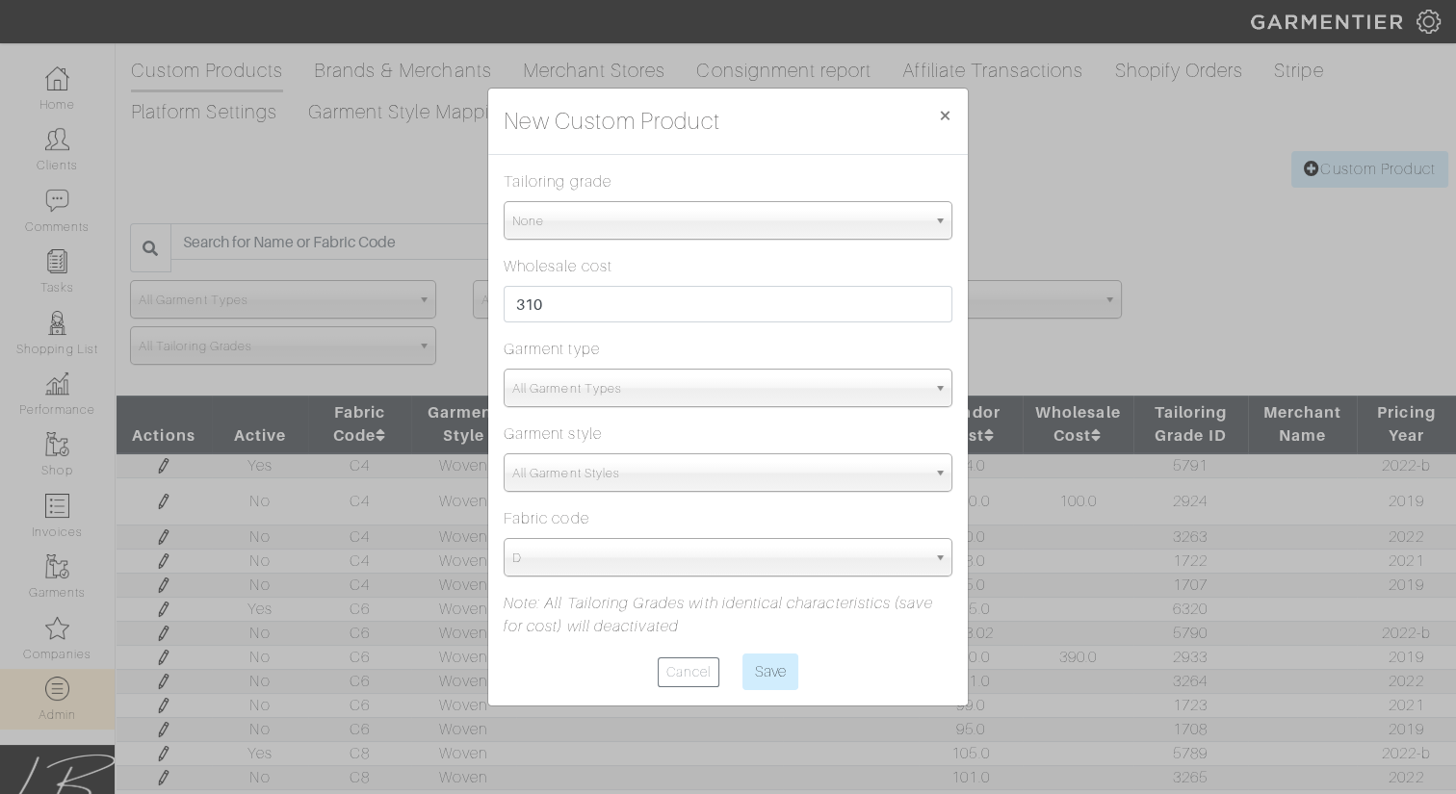
click at [550, 381] on span "All Garment Types" at bounding box center [719, 389] width 414 height 39
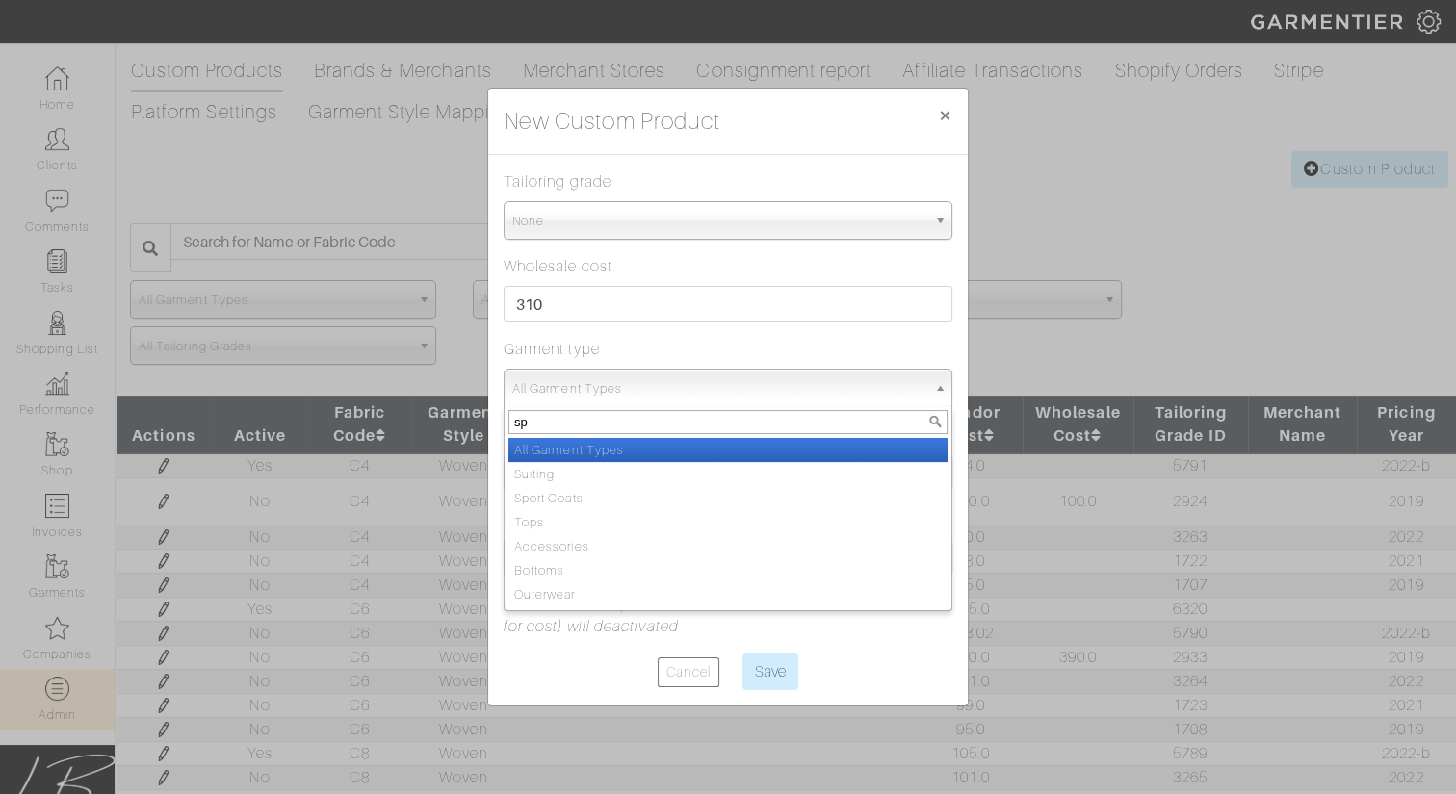
type input "spo"
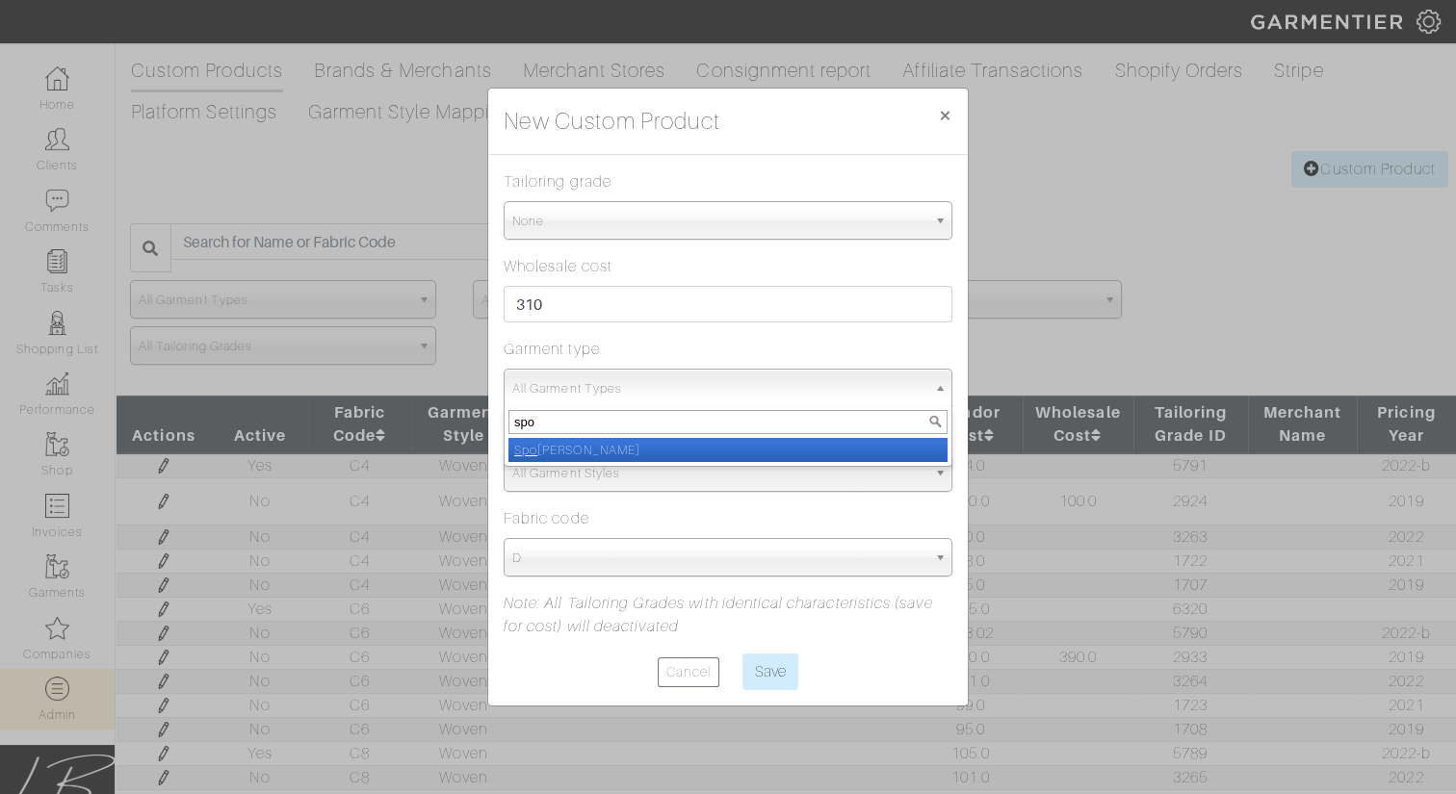
select select "15"
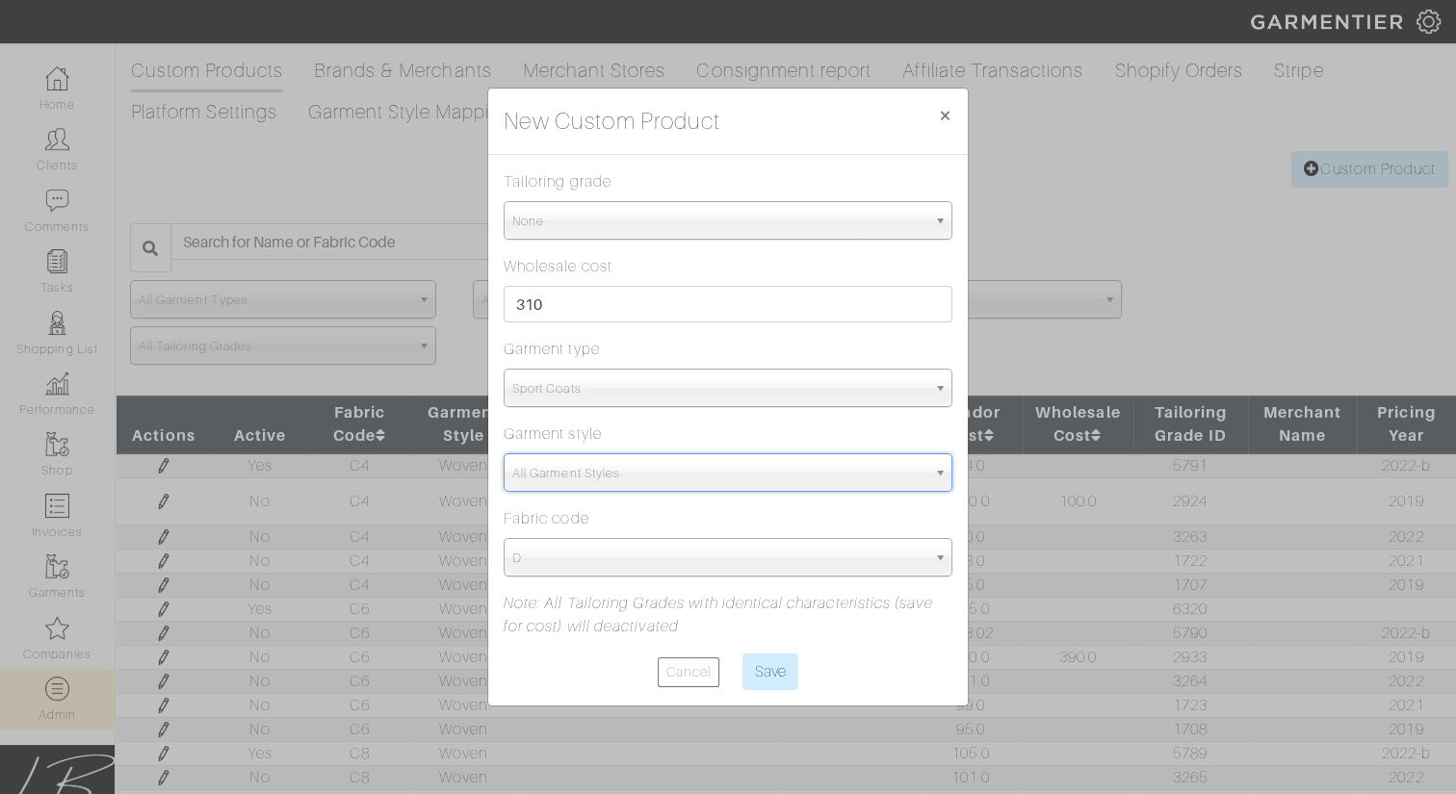
type input "spo"
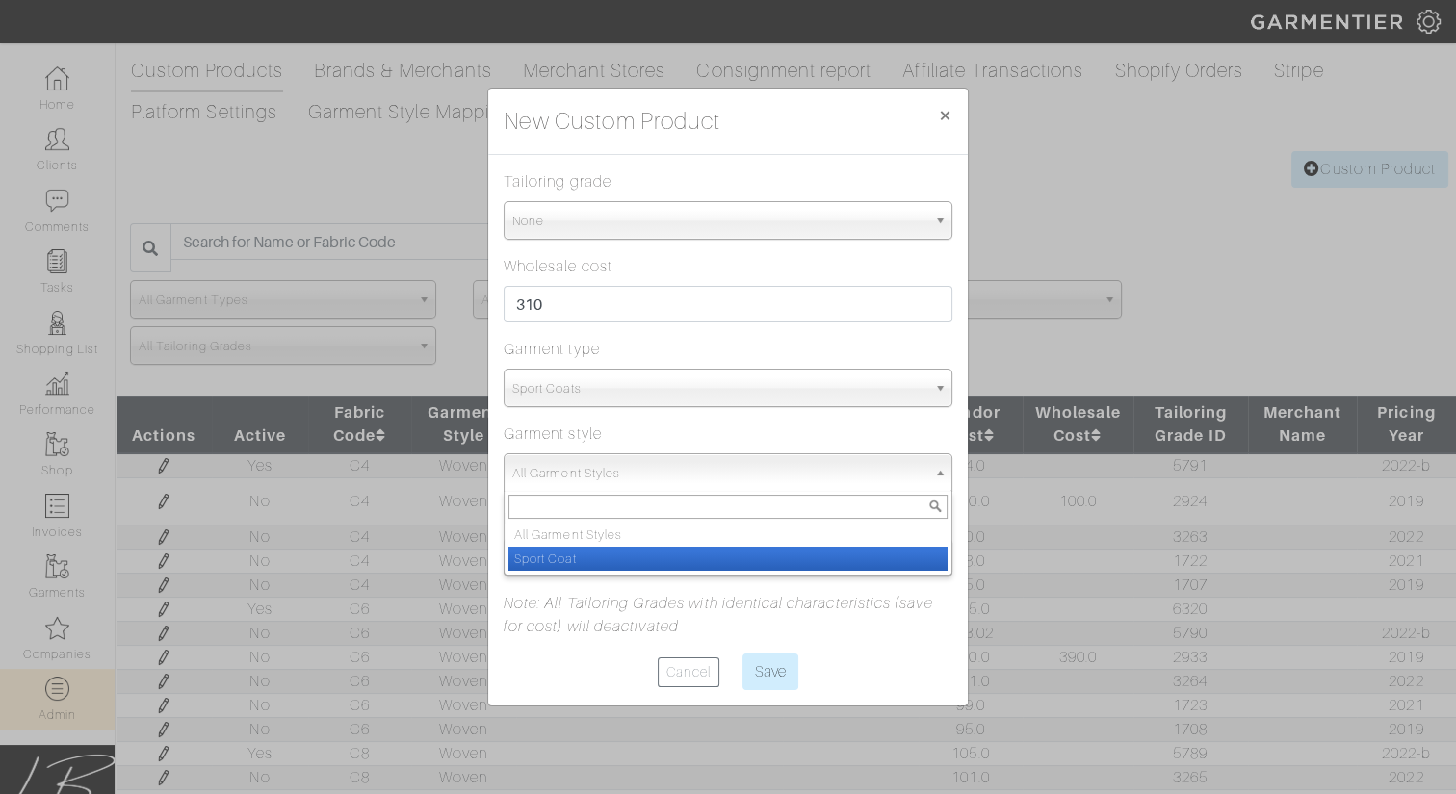
select select "12"
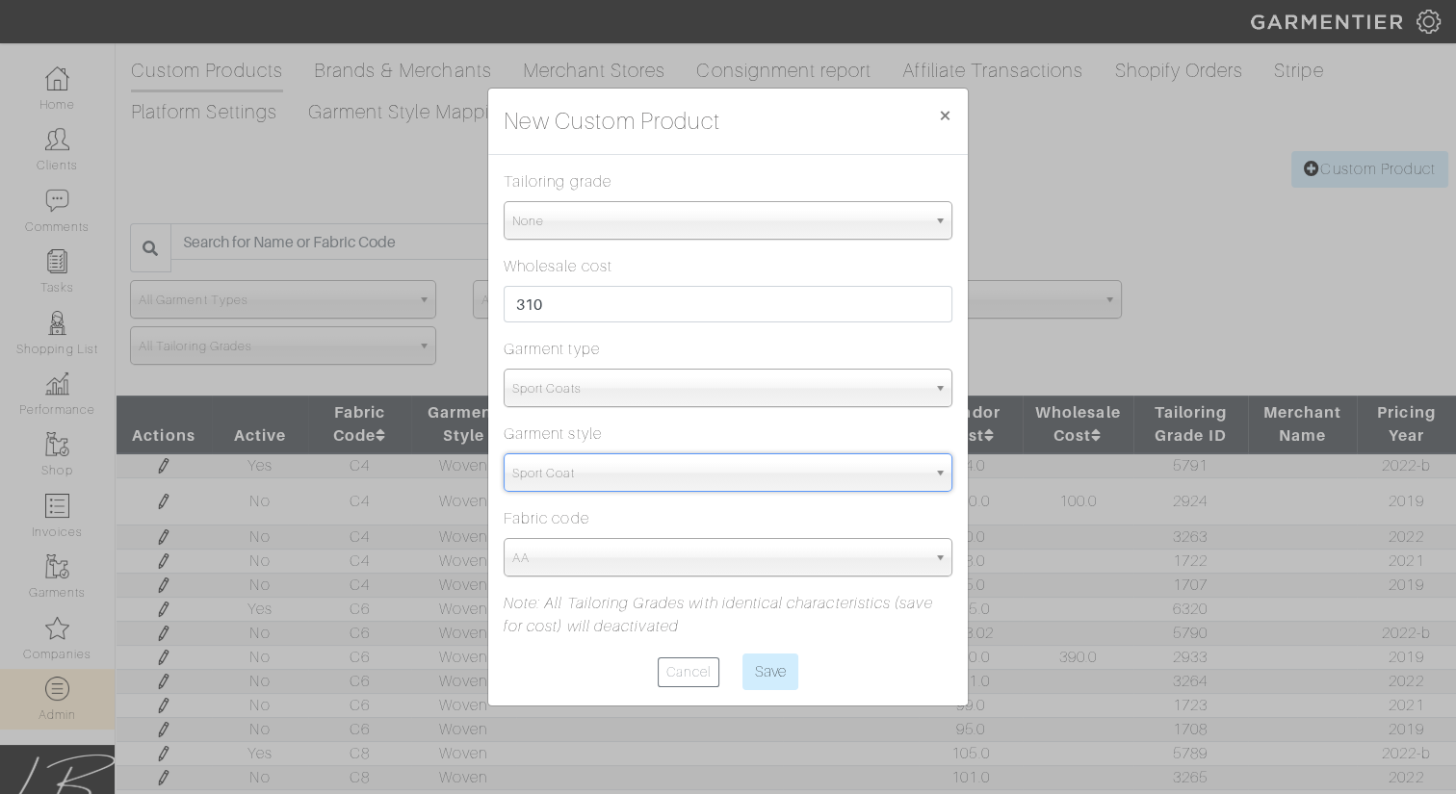
select select "5709"
type input "s"
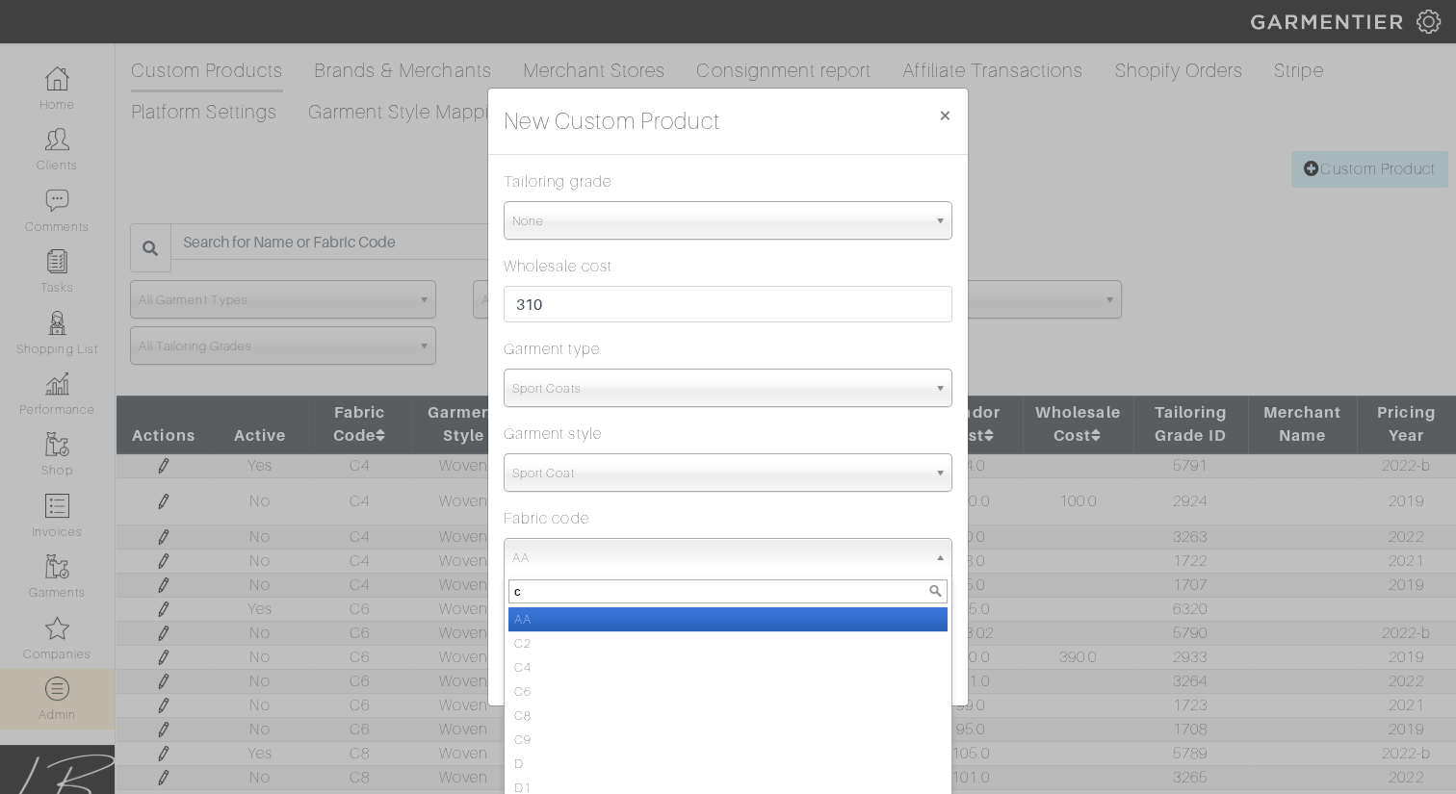
type input "cm"
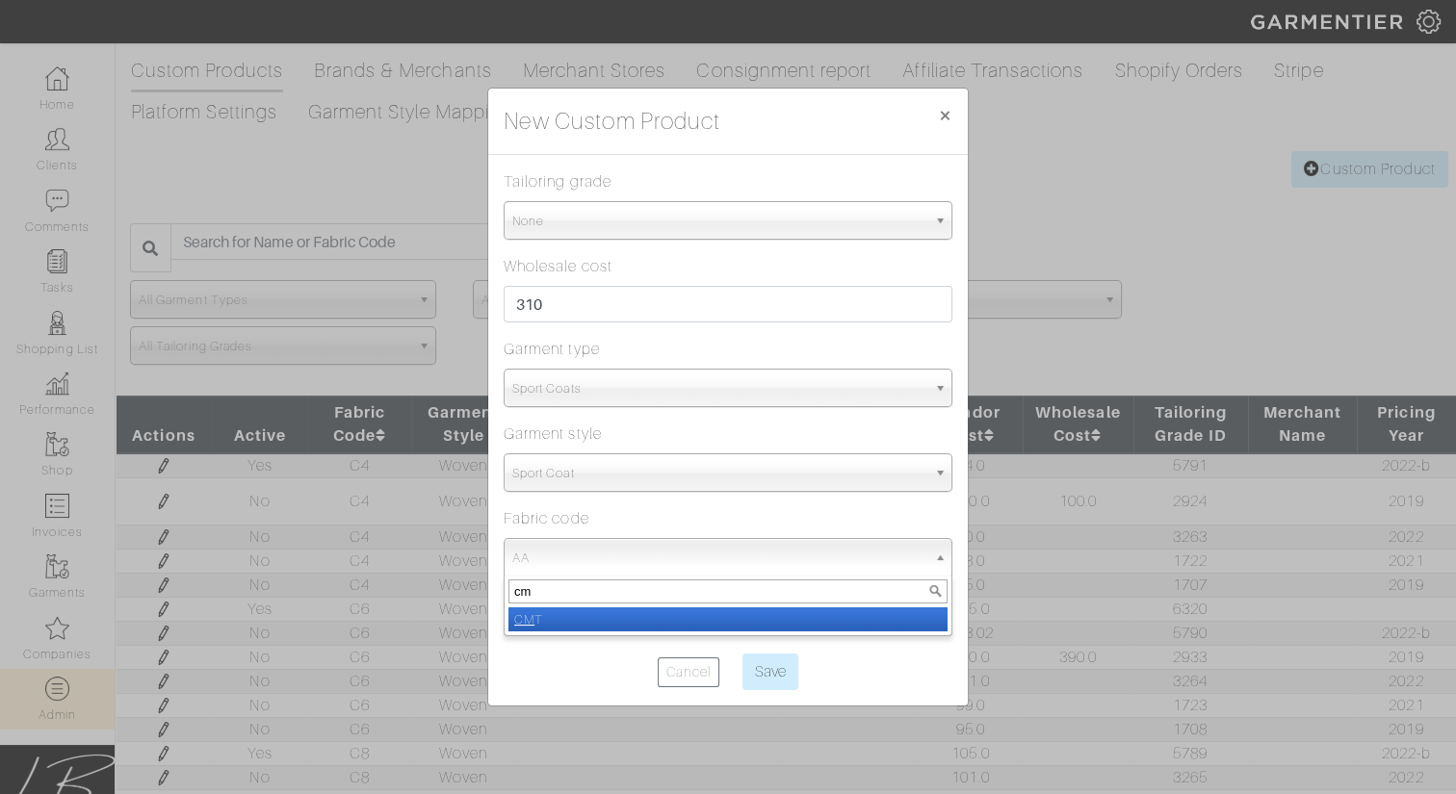
select select "1436"
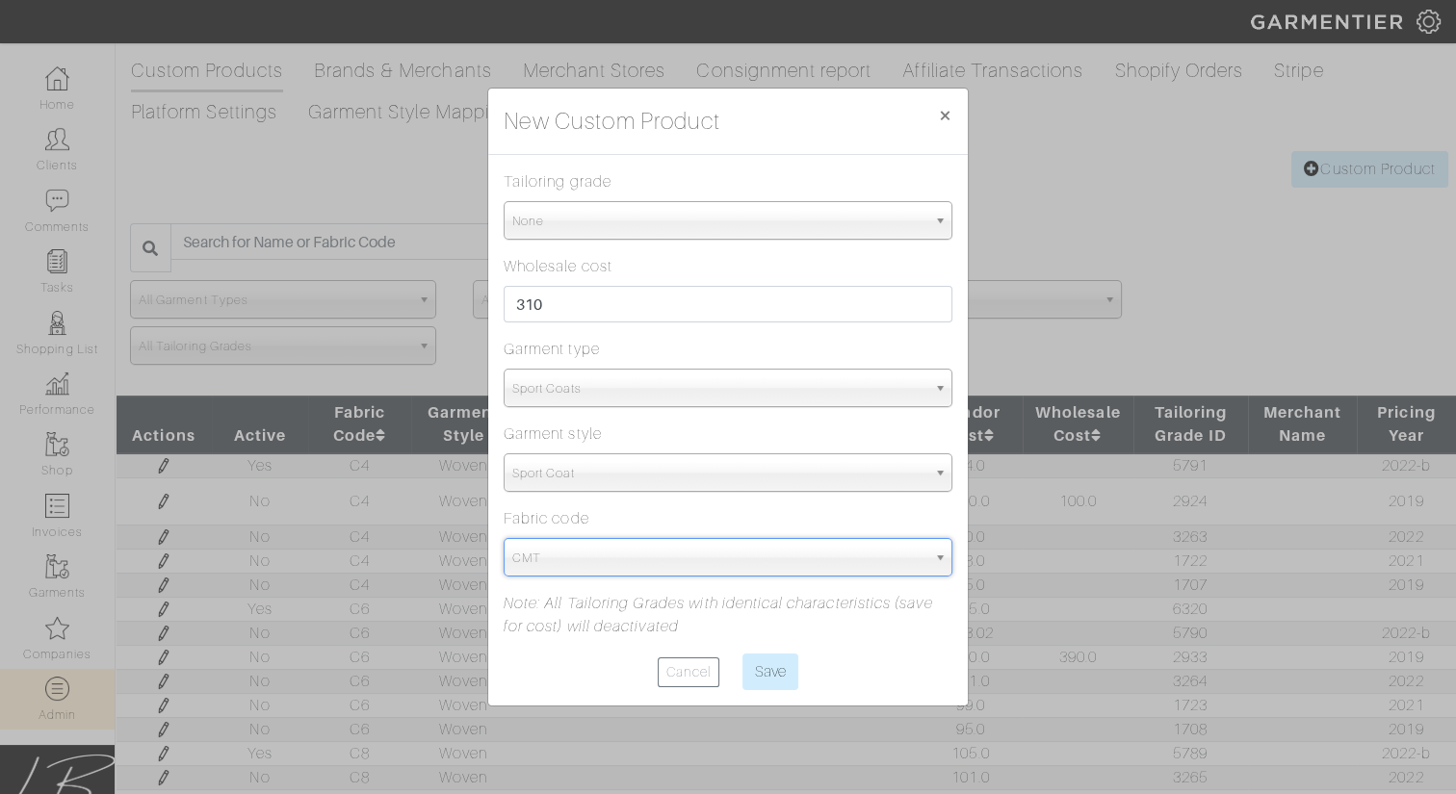
click at [539, 217] on span "None" at bounding box center [719, 221] width 414 height 39
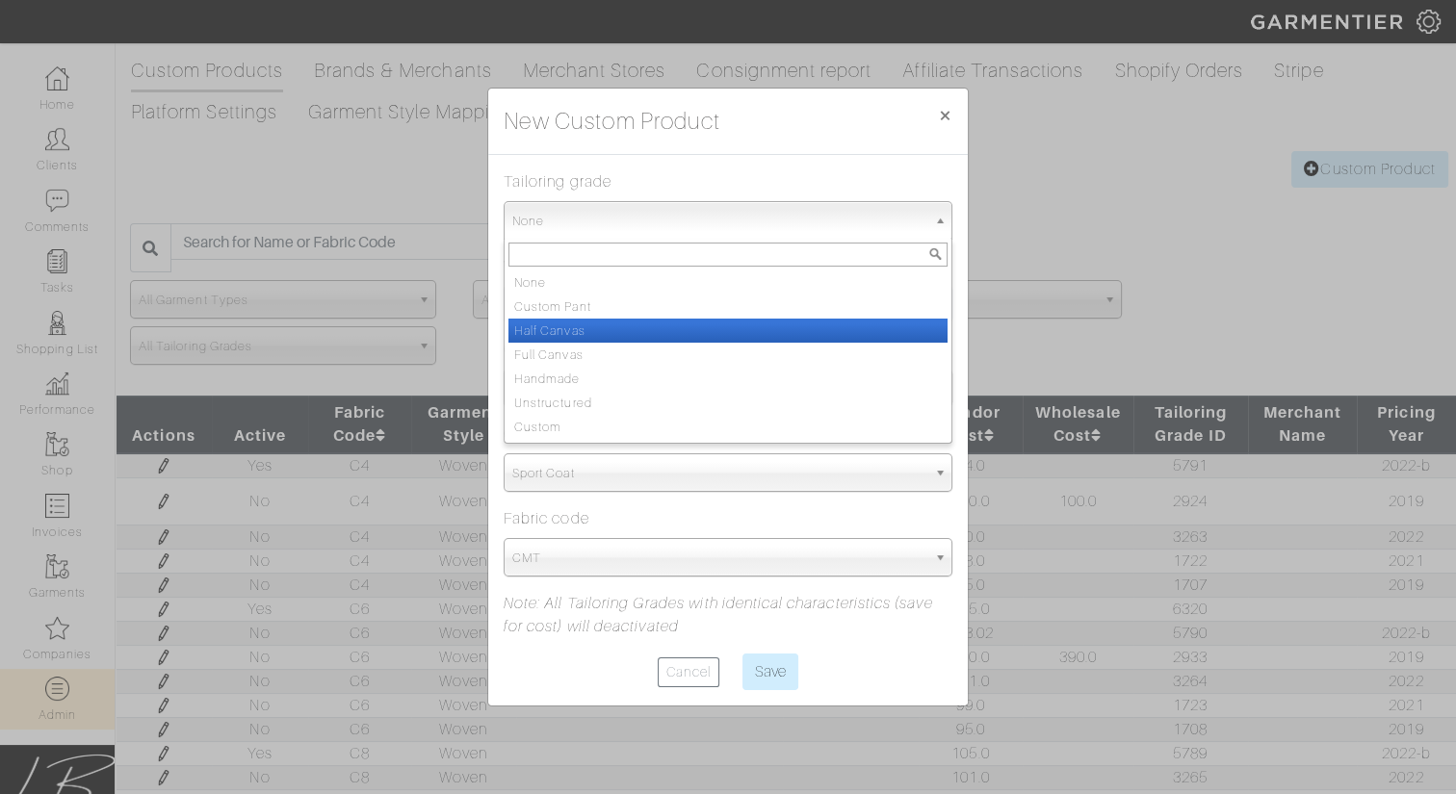
click at [572, 331] on li "Half Canvas" at bounding box center [727, 331] width 439 height 24
select select "Half Canvas"
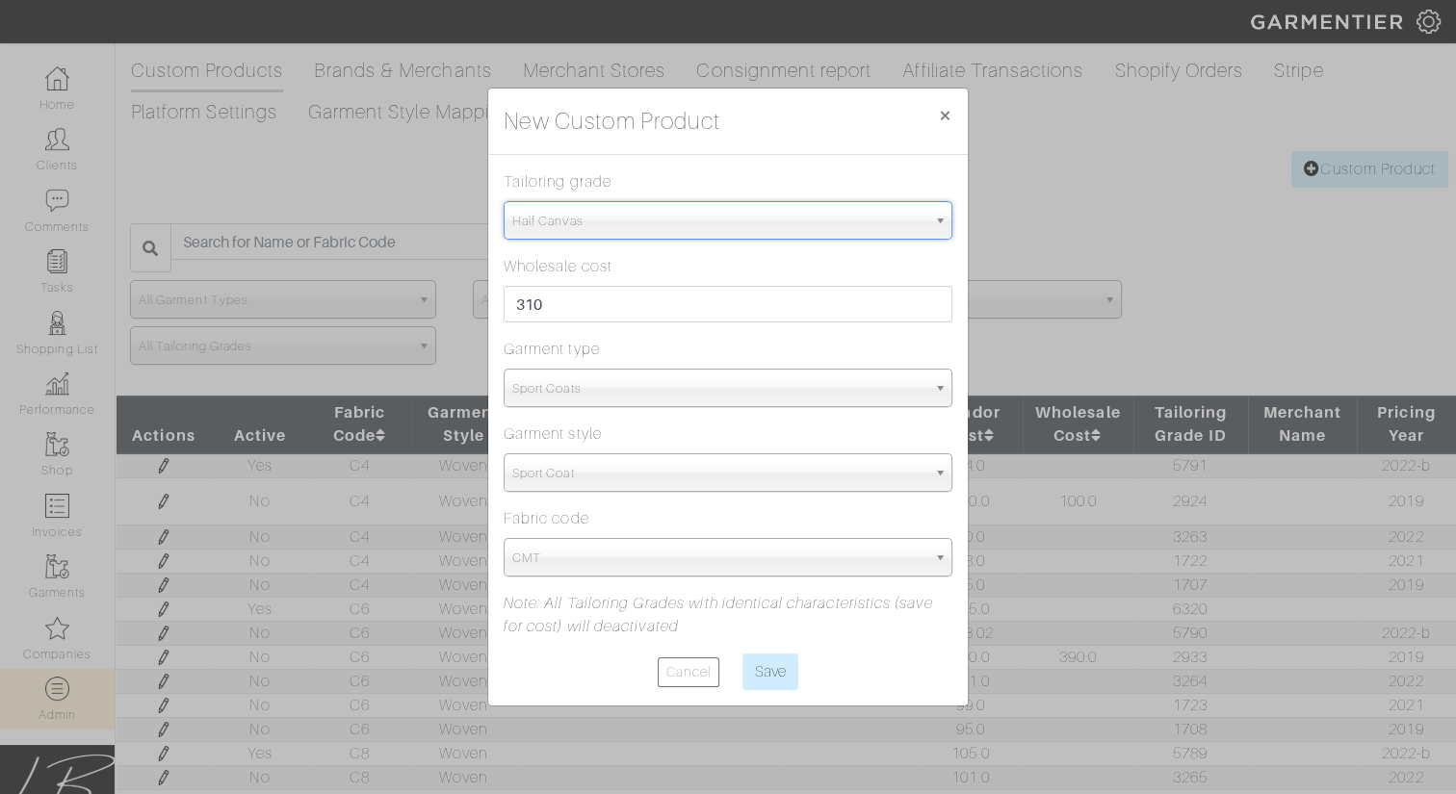
click at [623, 181] on div "Tailoring grade None Custom Pant Half Canvas Full Canvas Handmade Unstructured …" at bounding box center [728, 204] width 449 height 69
click at [770, 669] on input "Save" at bounding box center [770, 672] width 56 height 37
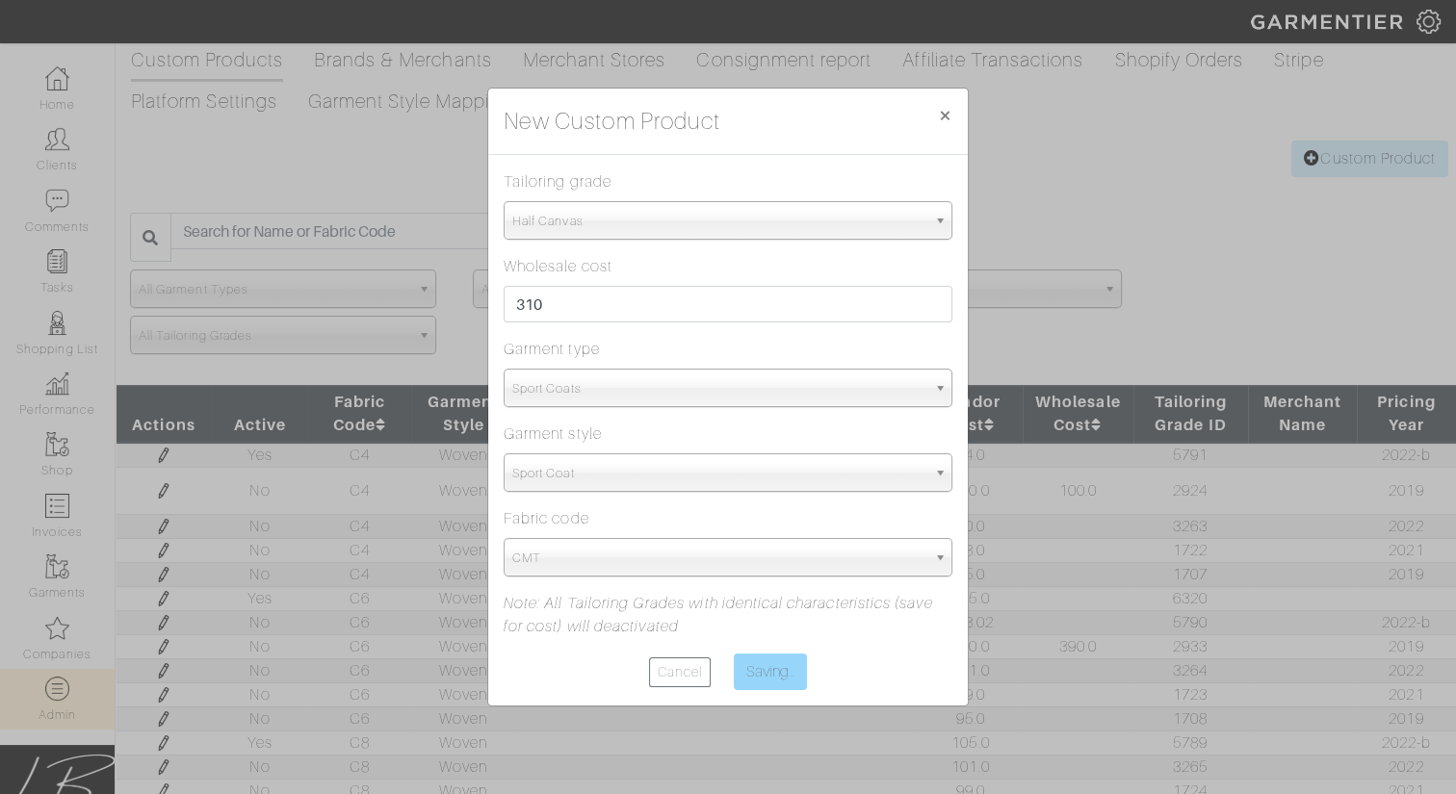
scroll to position [16, 0]
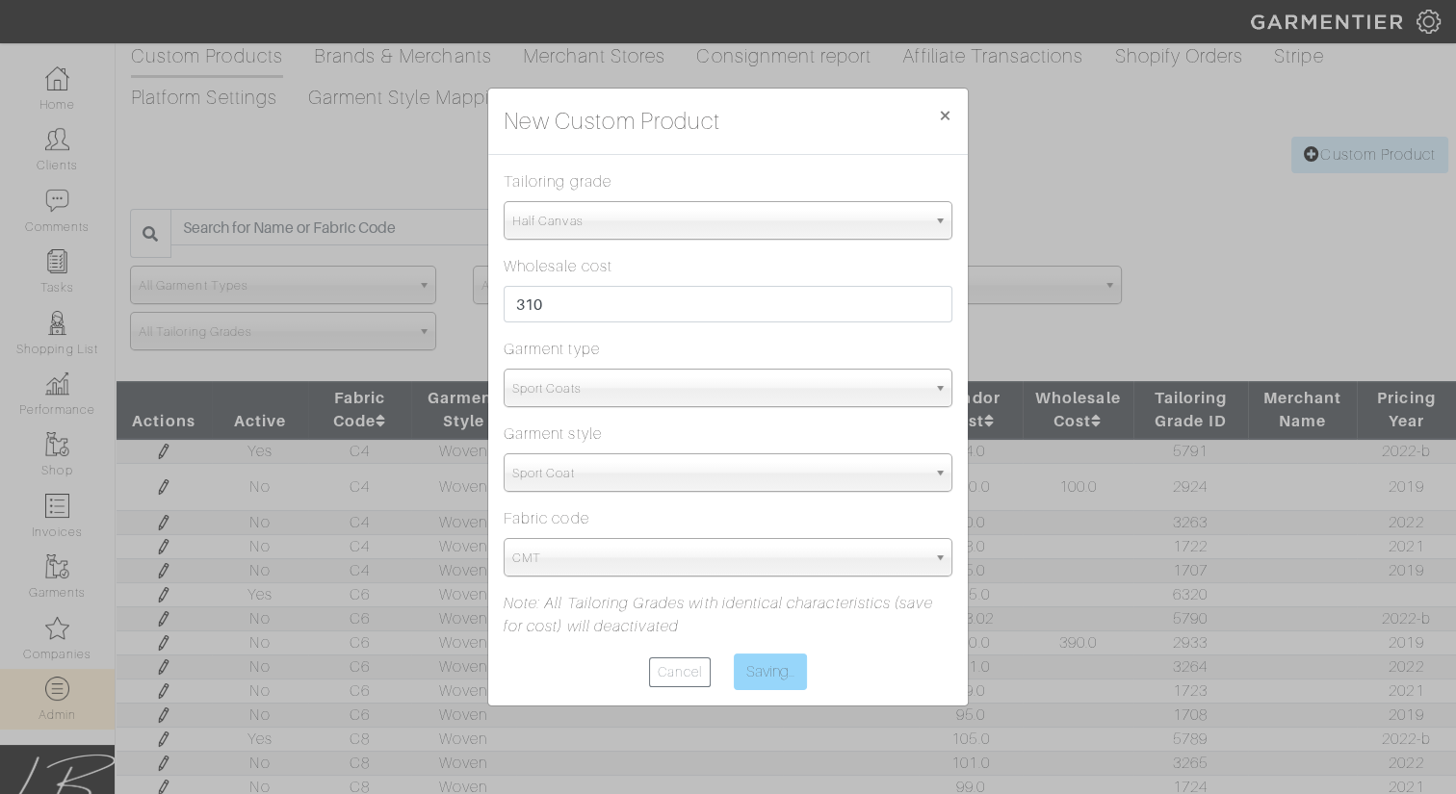
type input "Save"
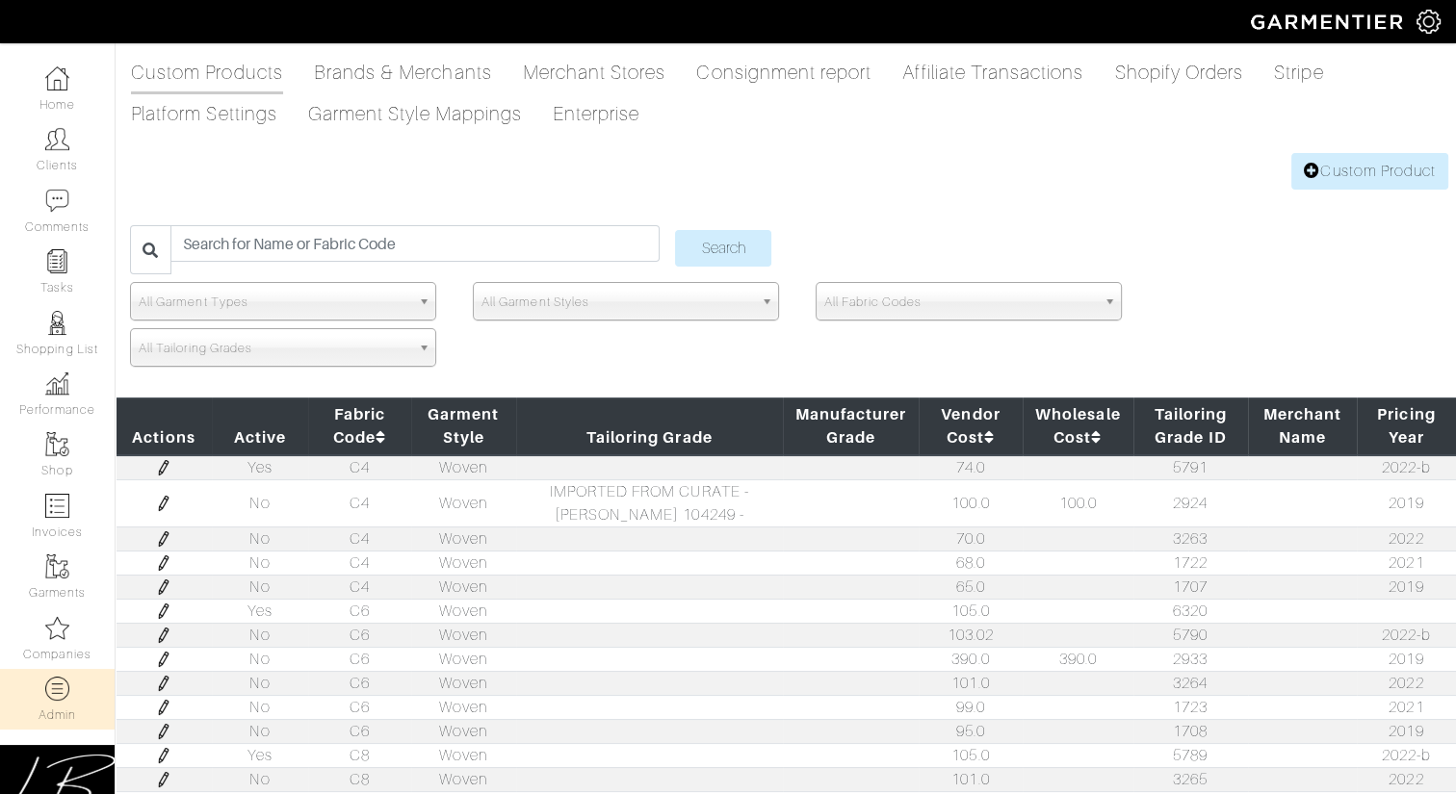
scroll to position [1, 0]
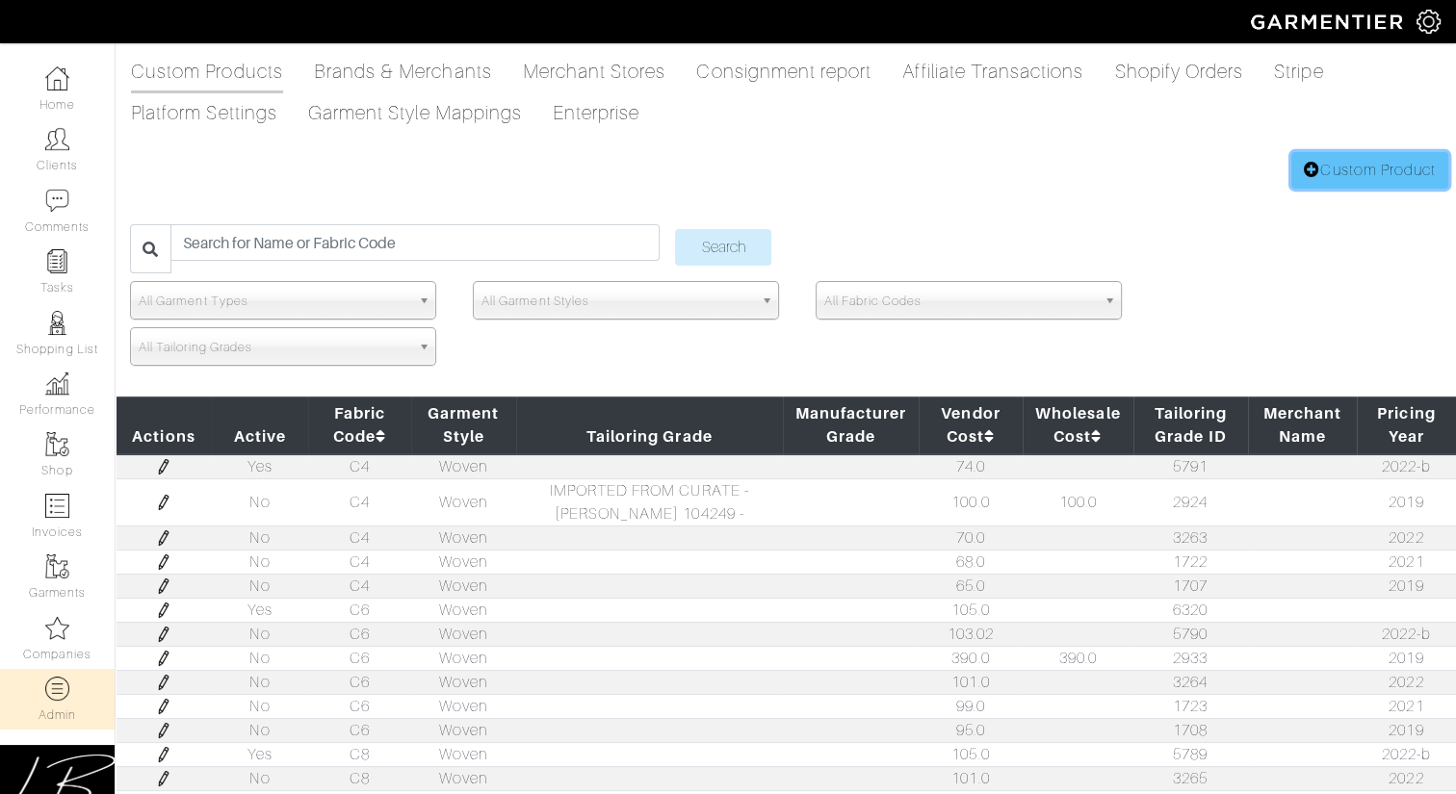
click at [1323, 170] on link "Custom Product" at bounding box center [1369, 170] width 157 height 37
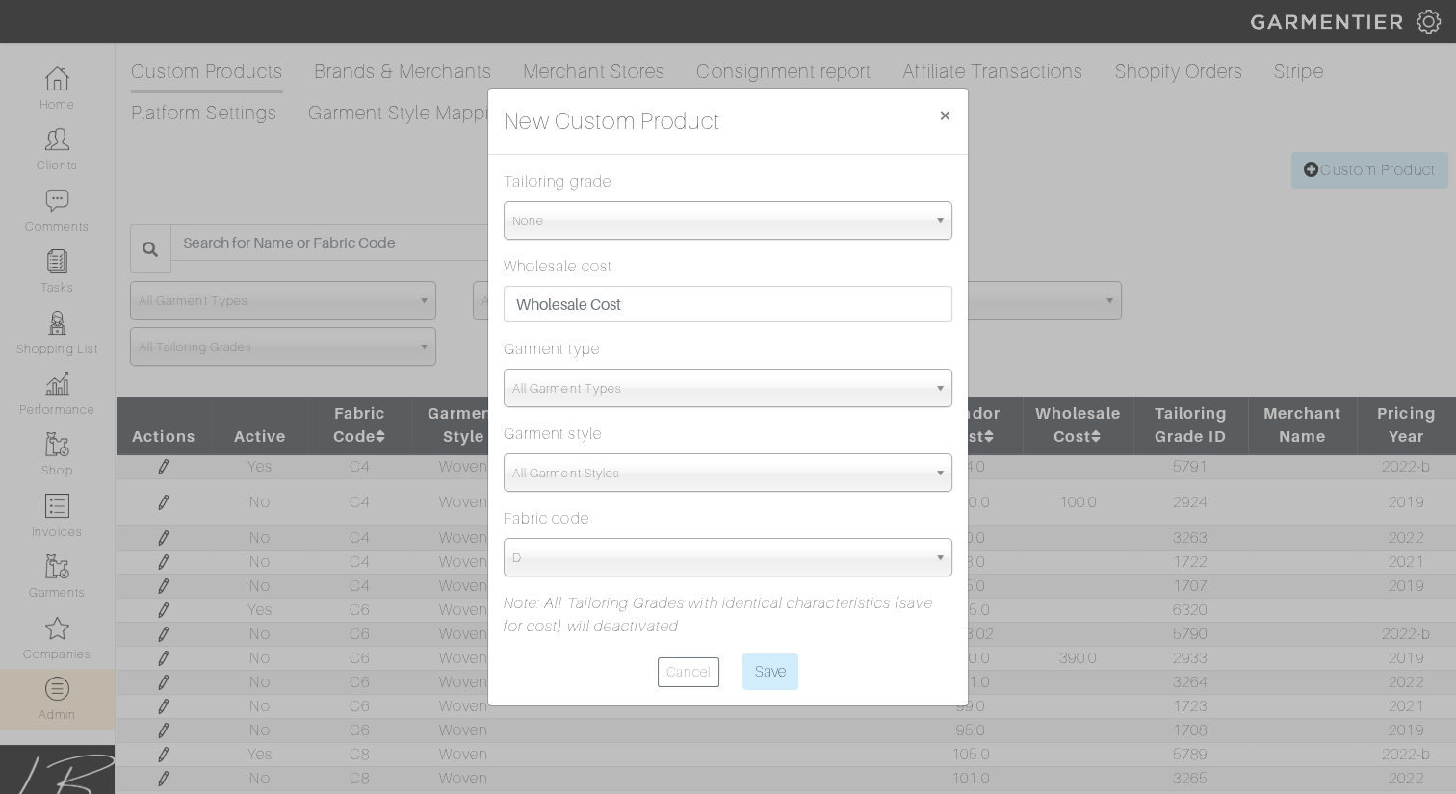
click at [724, 210] on span "None" at bounding box center [719, 221] width 414 height 39
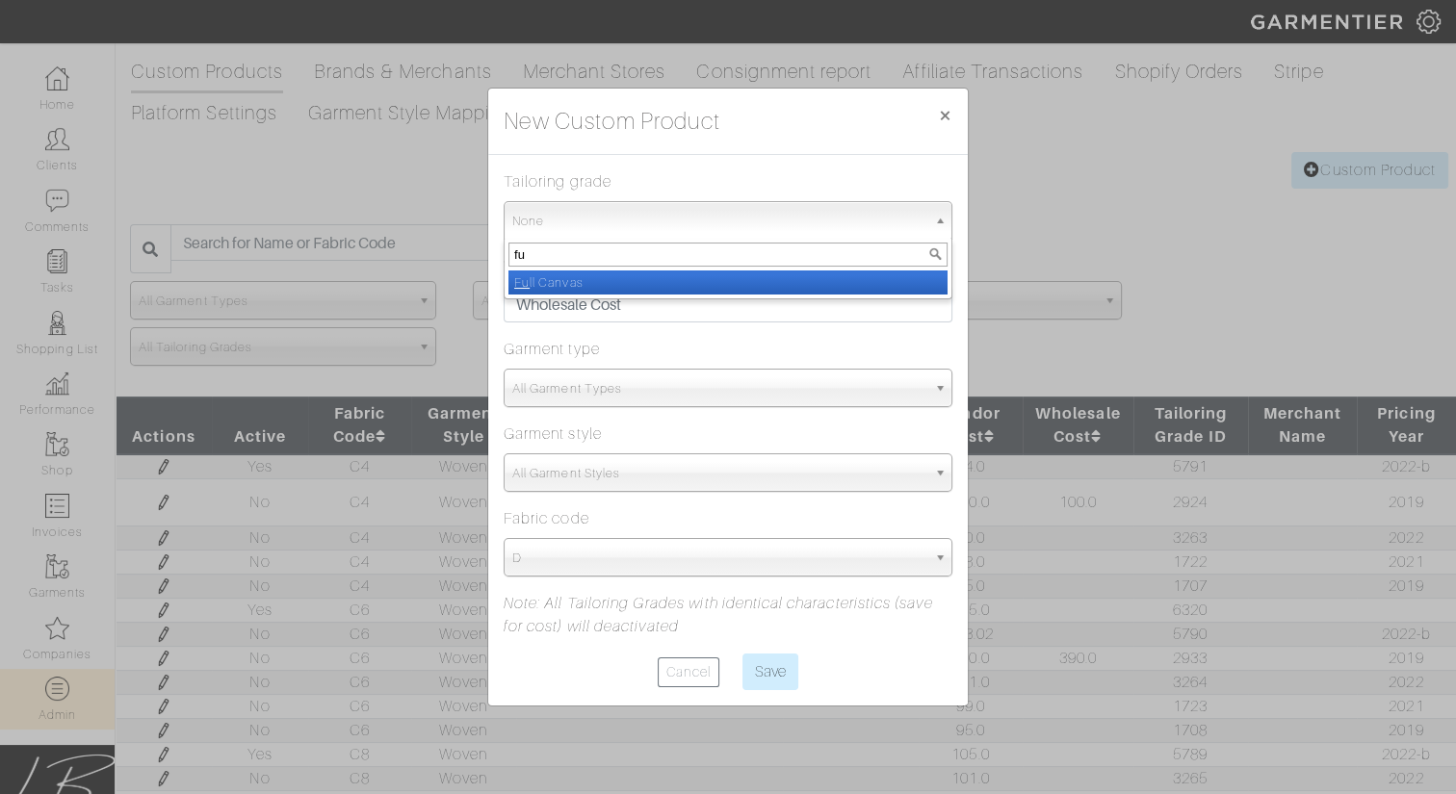
type input "ful"
select select "Full Canvas"
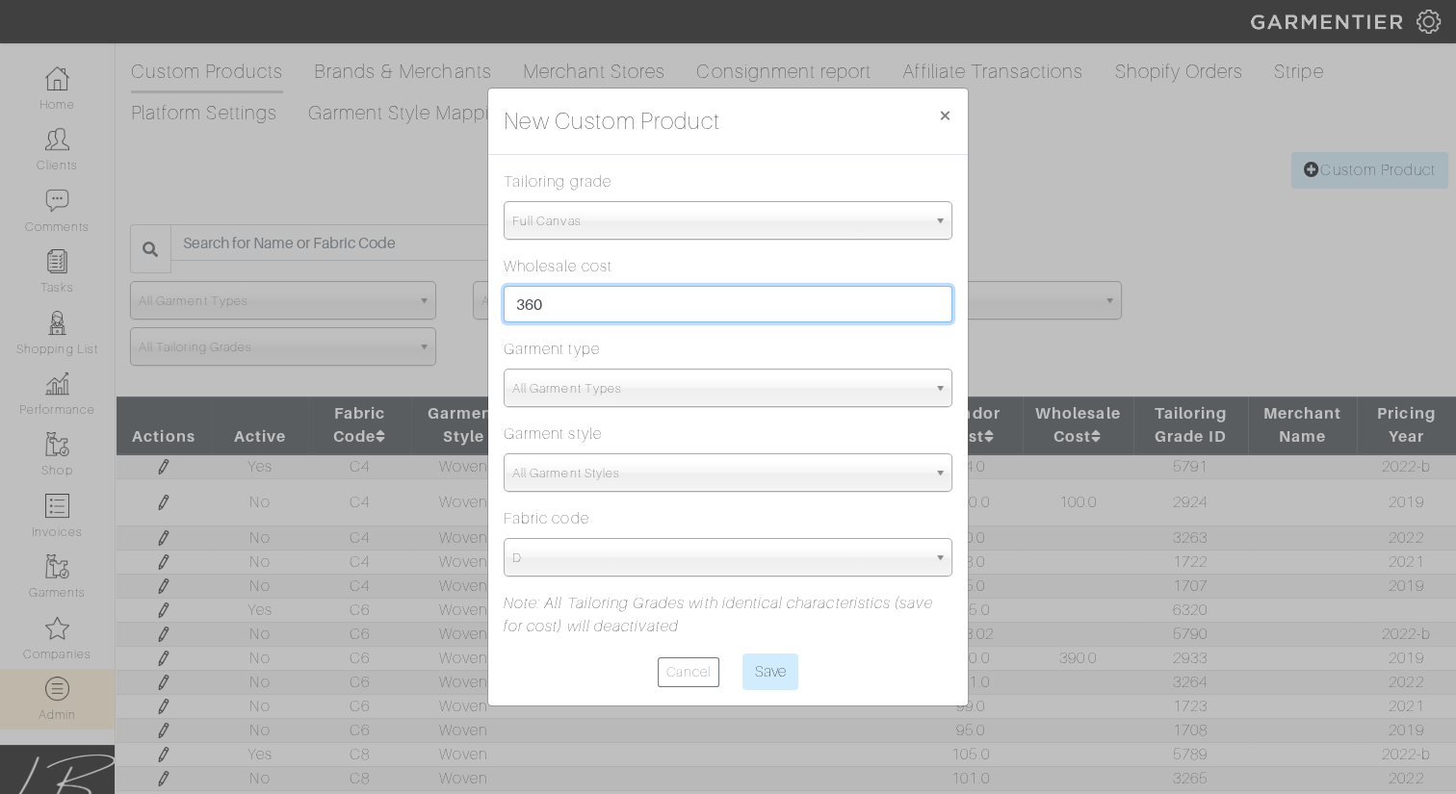
type input "360"
click at [772, 153] on div "New Custom Product × Close" at bounding box center [728, 122] width 480 height 66
click at [659, 404] on span "All Garment Types" at bounding box center [719, 389] width 414 height 39
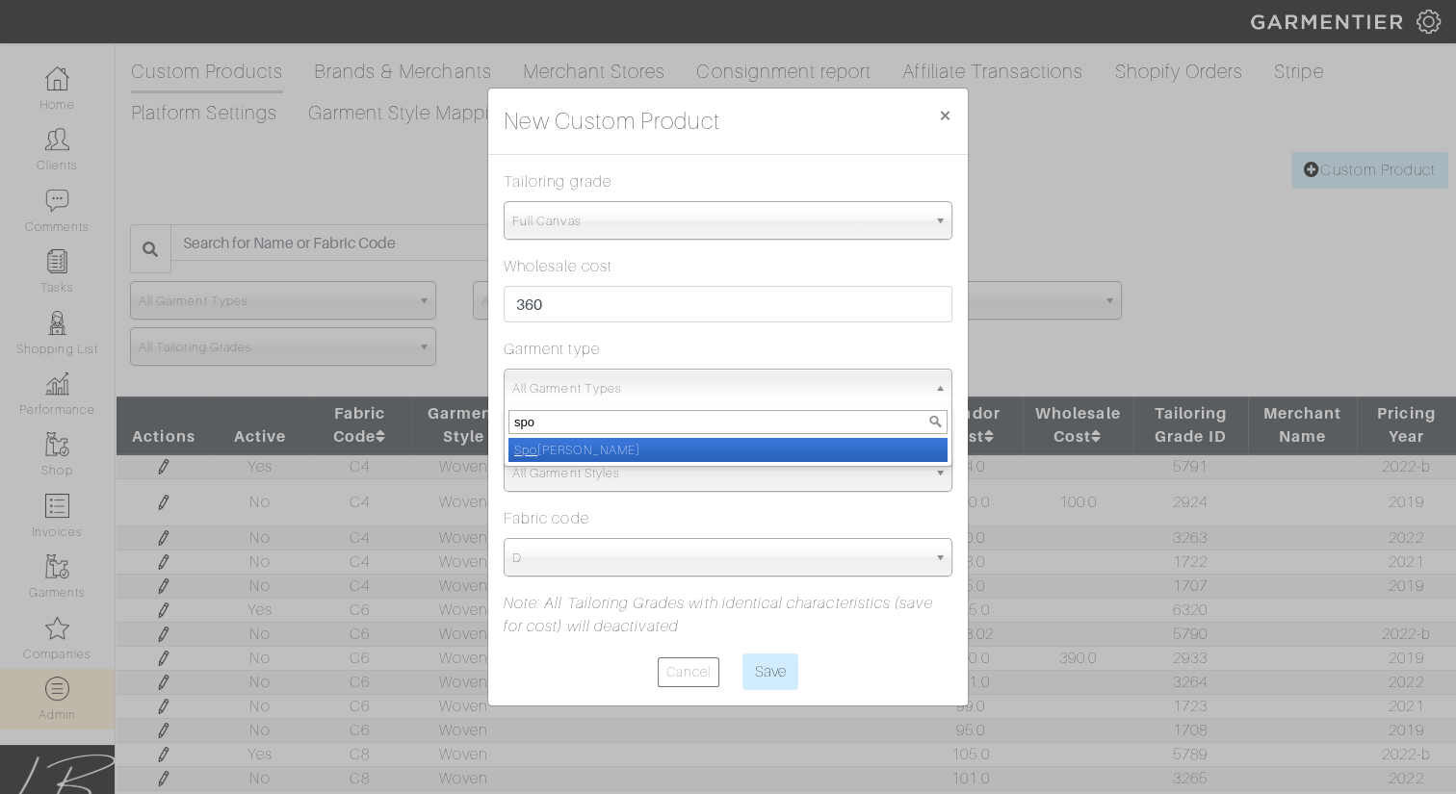
type input "spor"
select select "15"
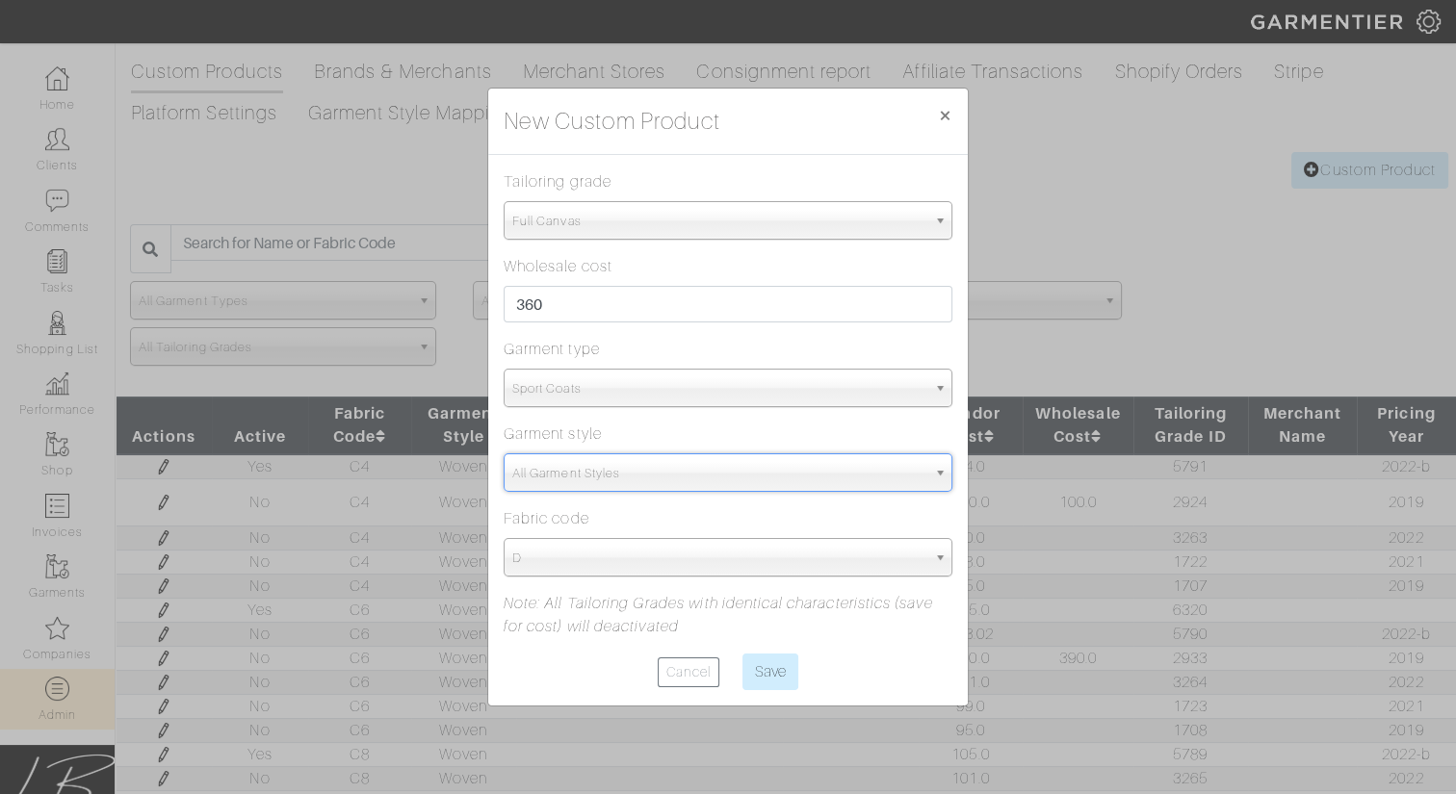
type input "spo"
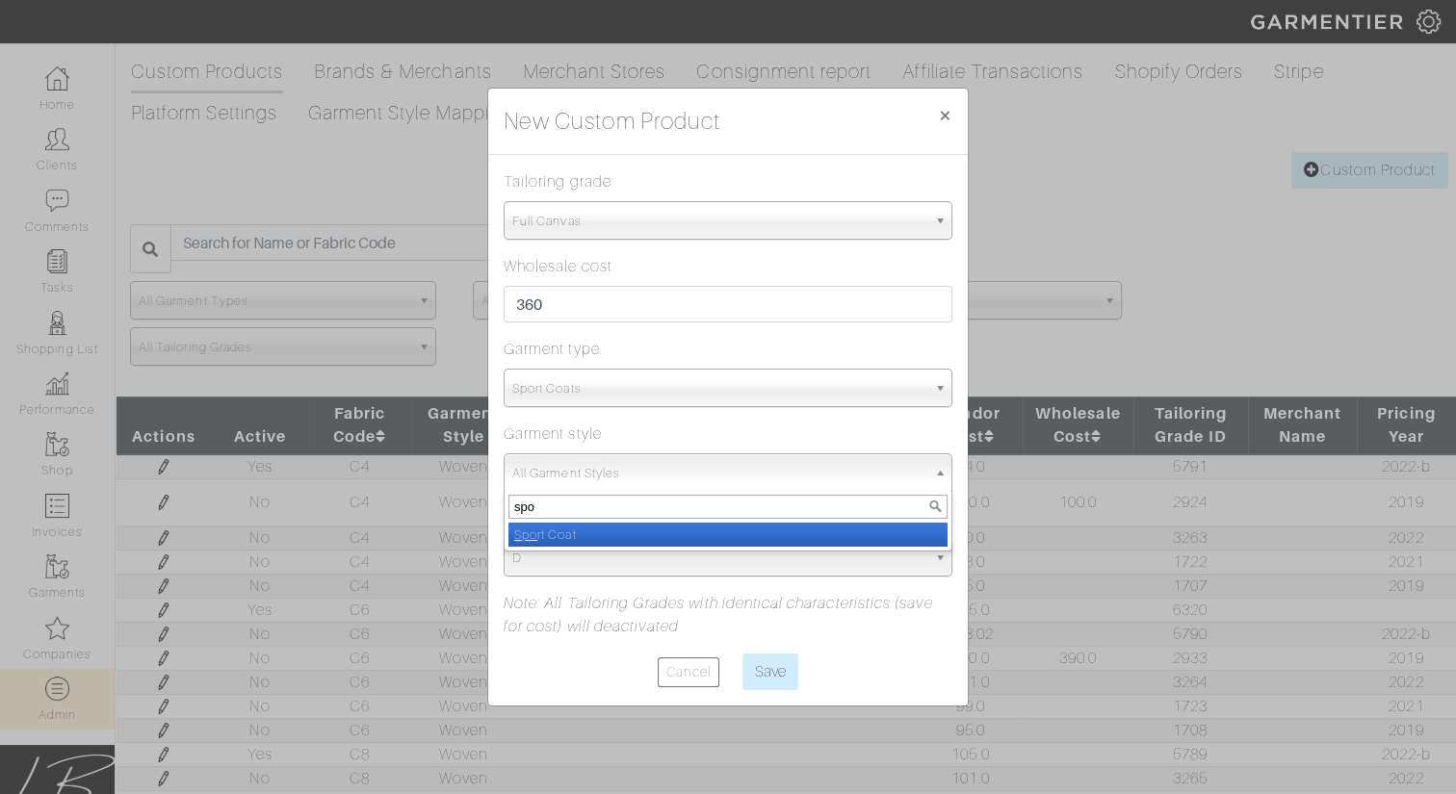
select select "12"
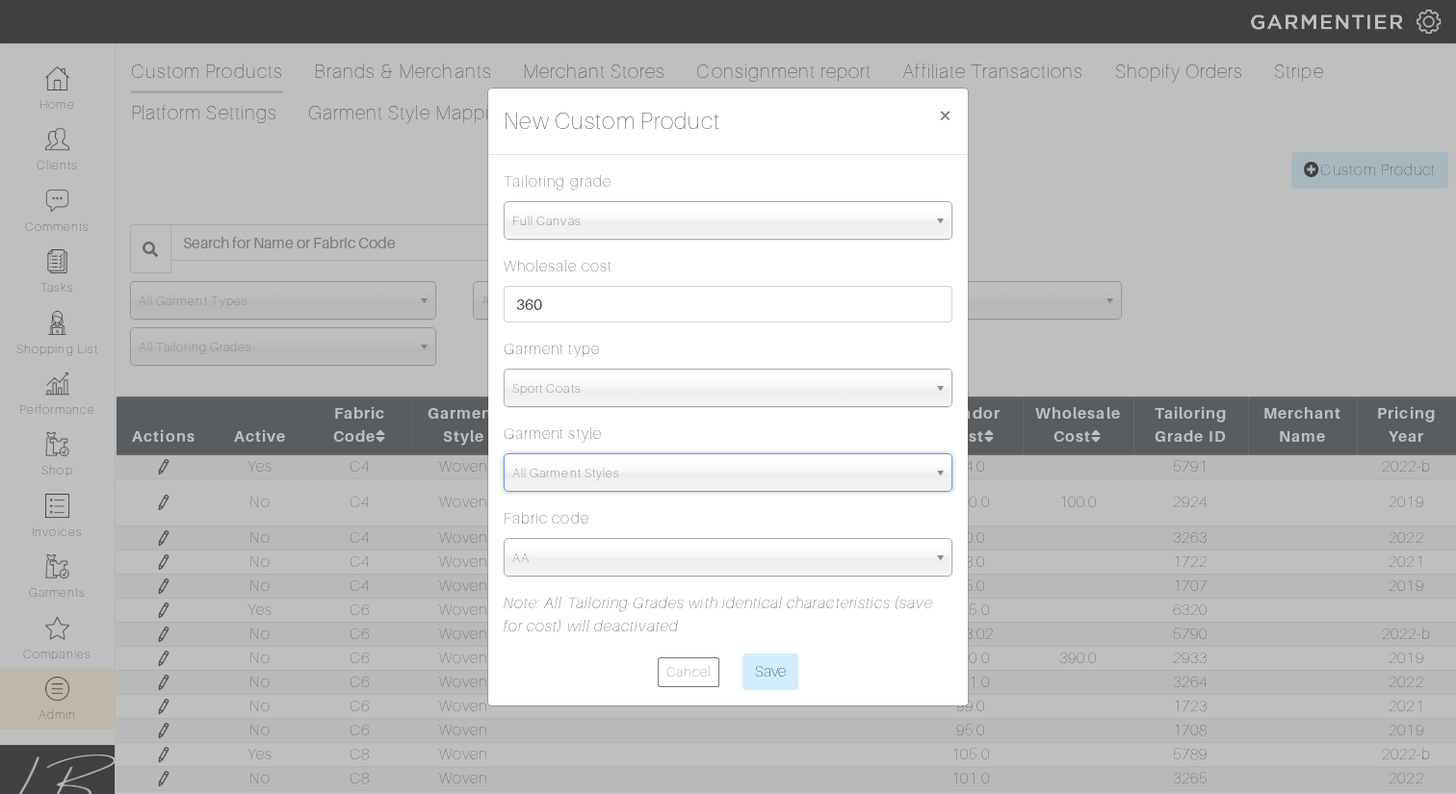
select select "5709"
type input "cm"
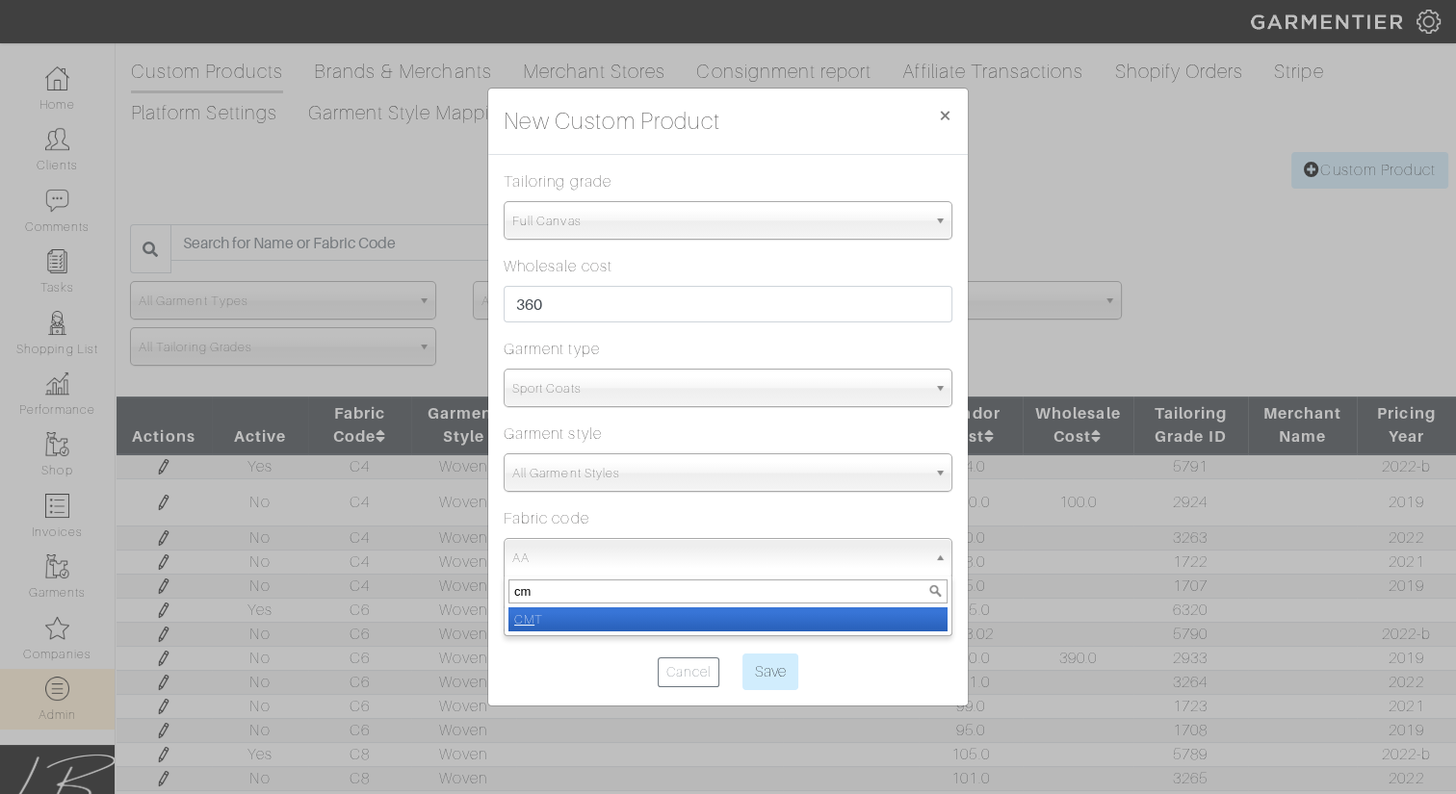
select select "1436"
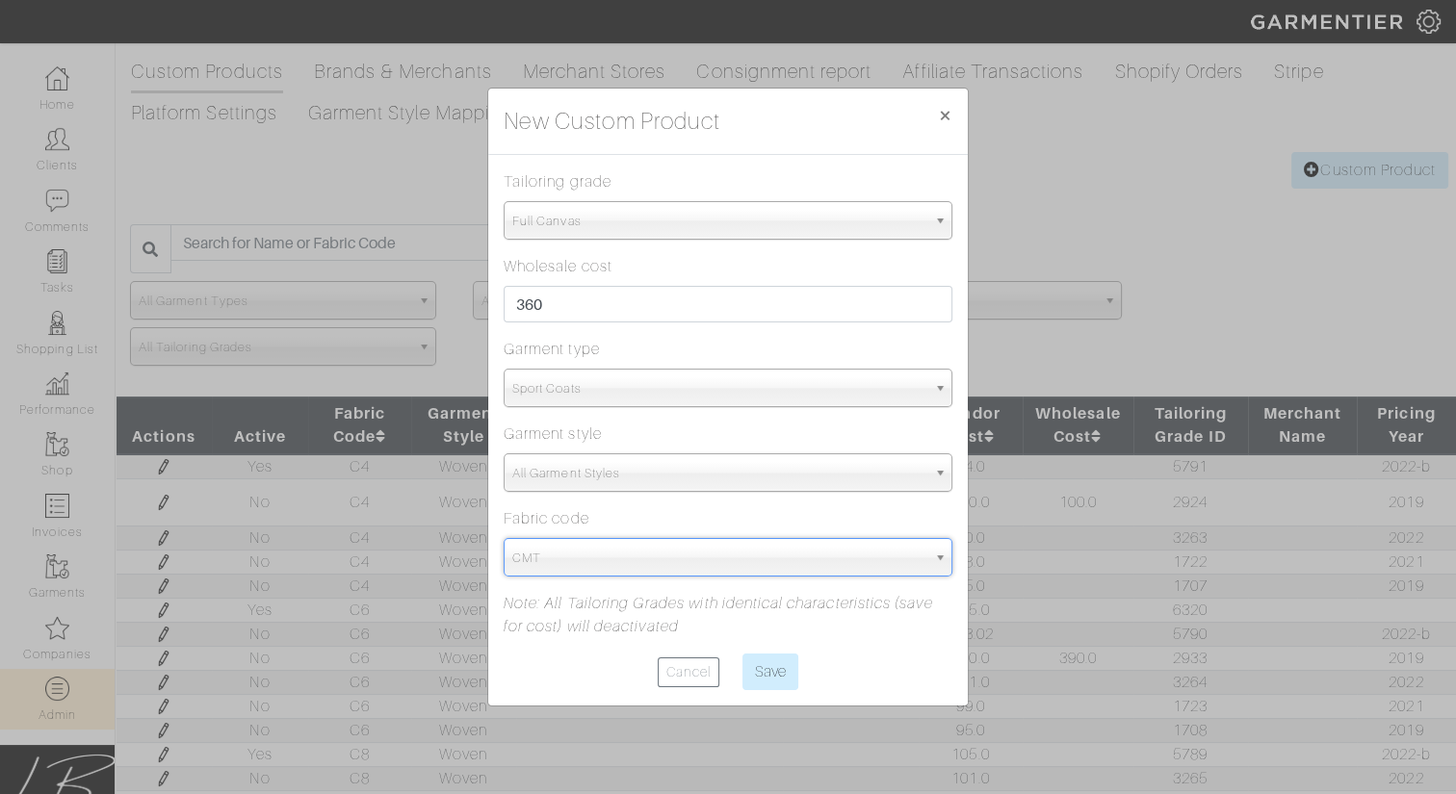
click at [742, 654] on input "Save" at bounding box center [770, 672] width 56 height 37
type input "Save"
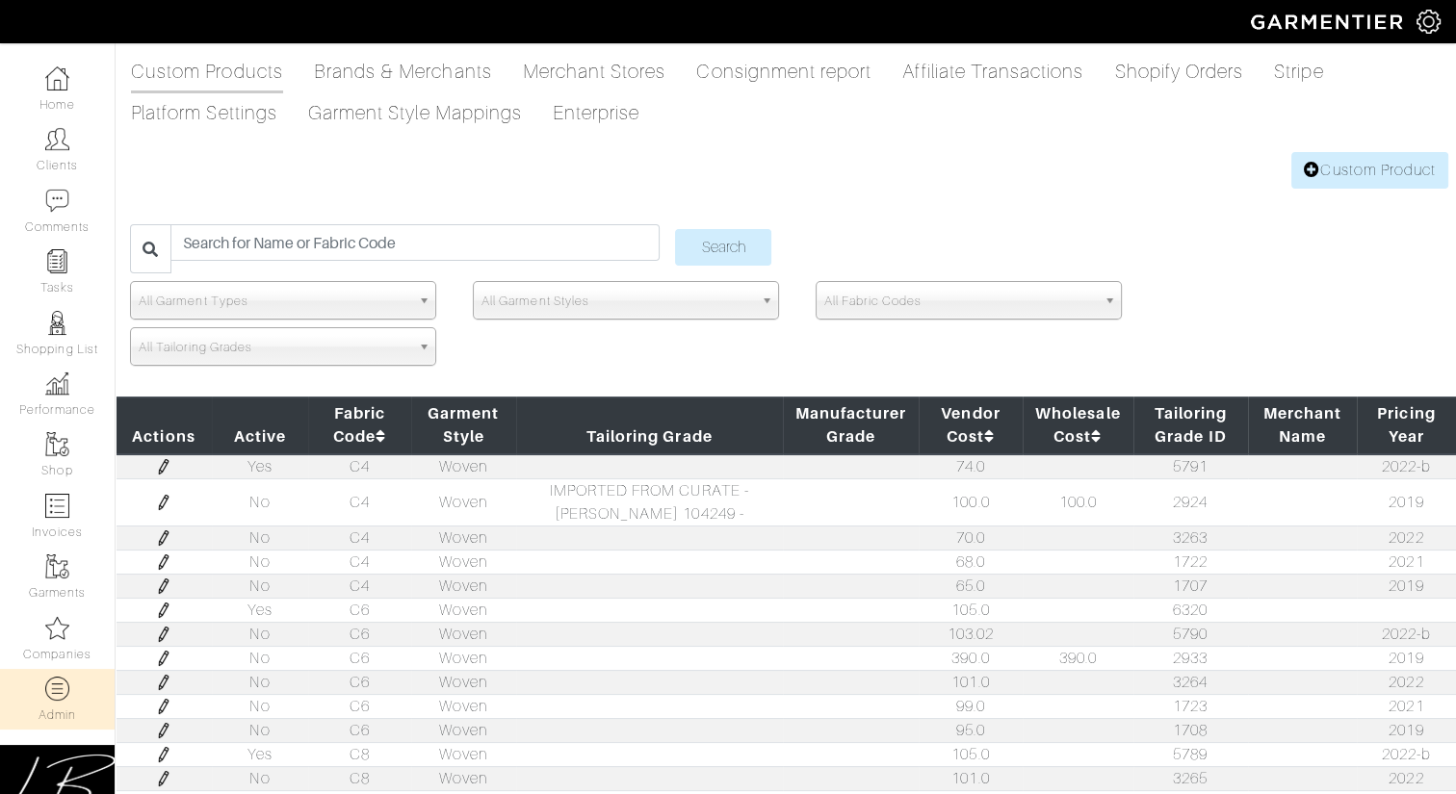
scroll to position [0, 0]
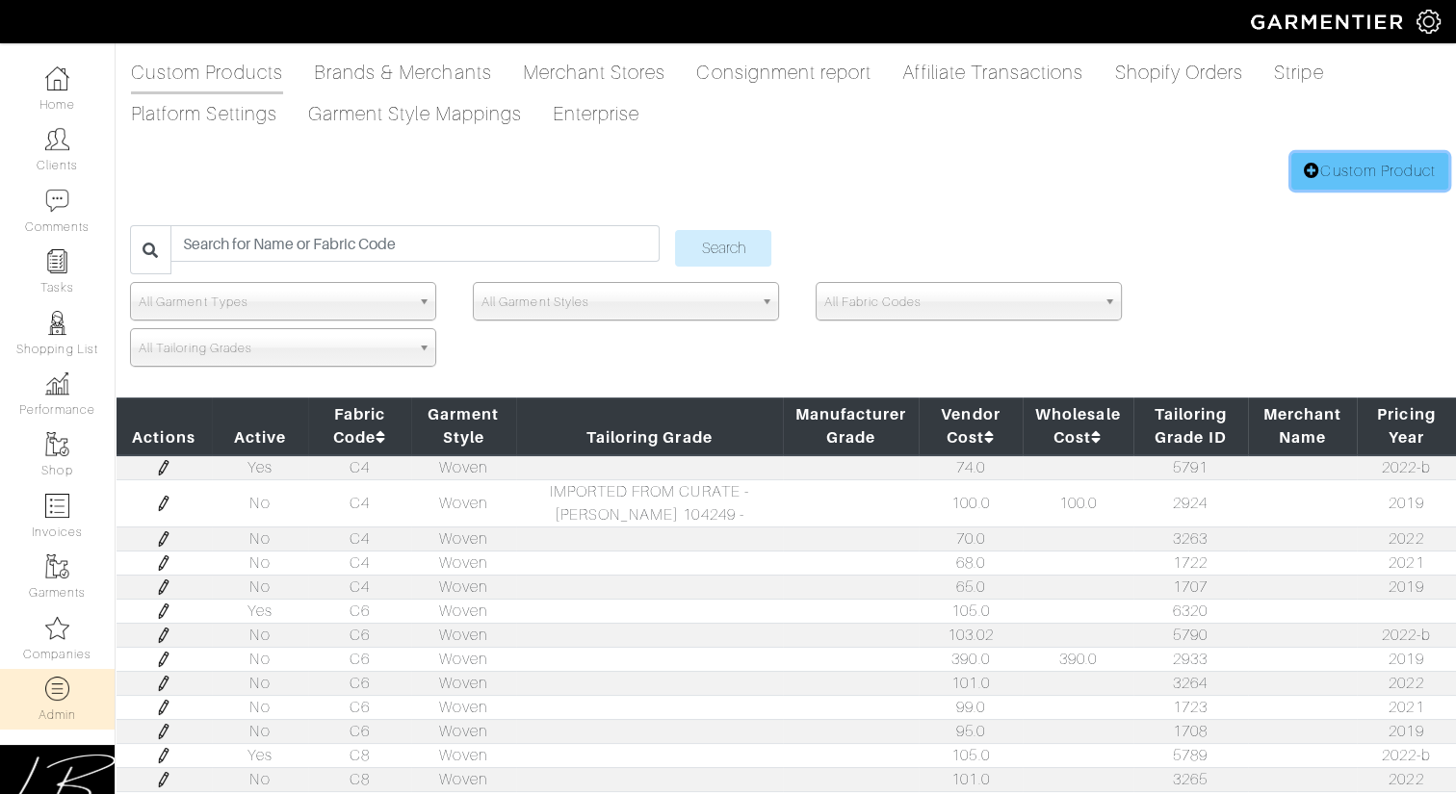
click at [1347, 175] on link "Custom Product" at bounding box center [1369, 171] width 157 height 37
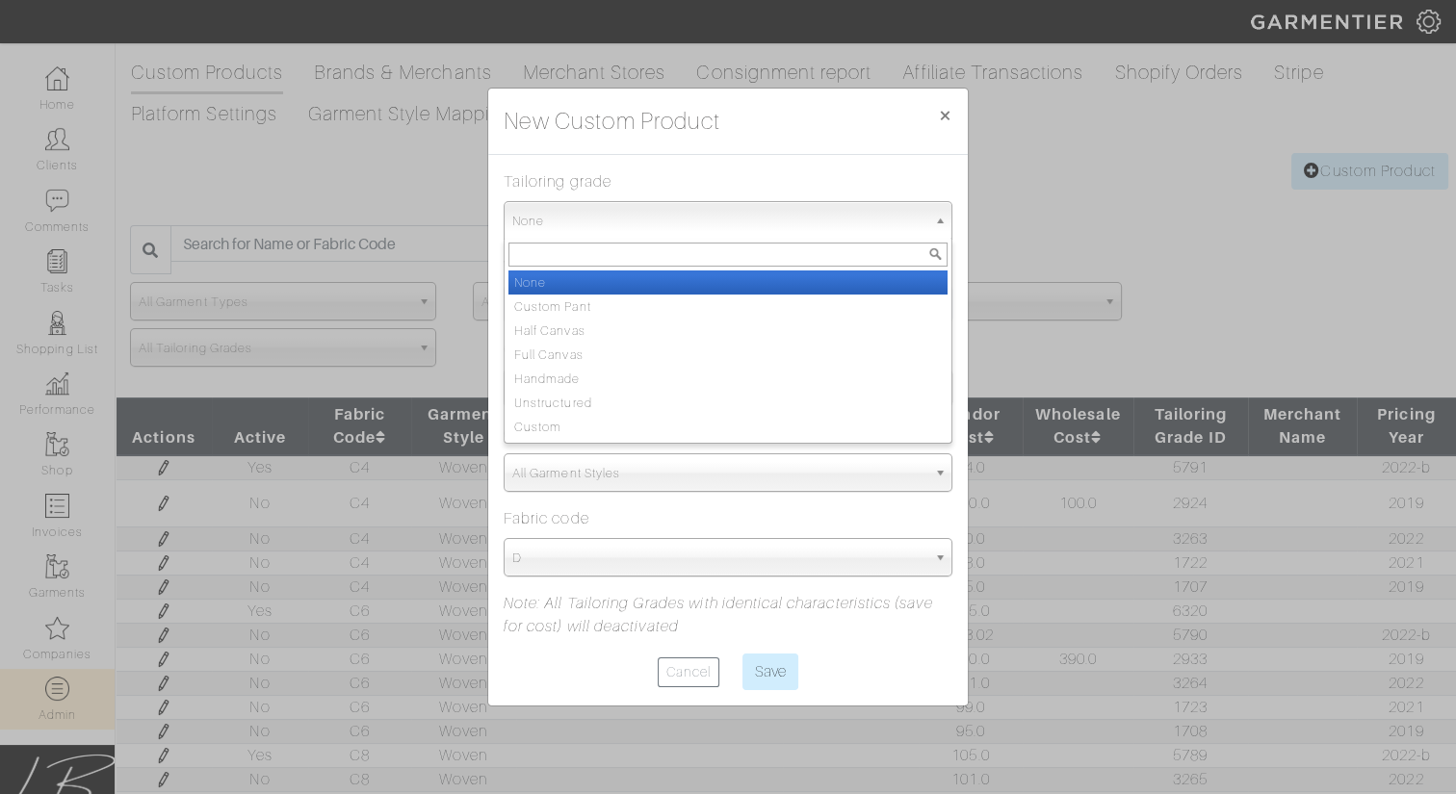
click at [817, 220] on span "None" at bounding box center [719, 221] width 414 height 39
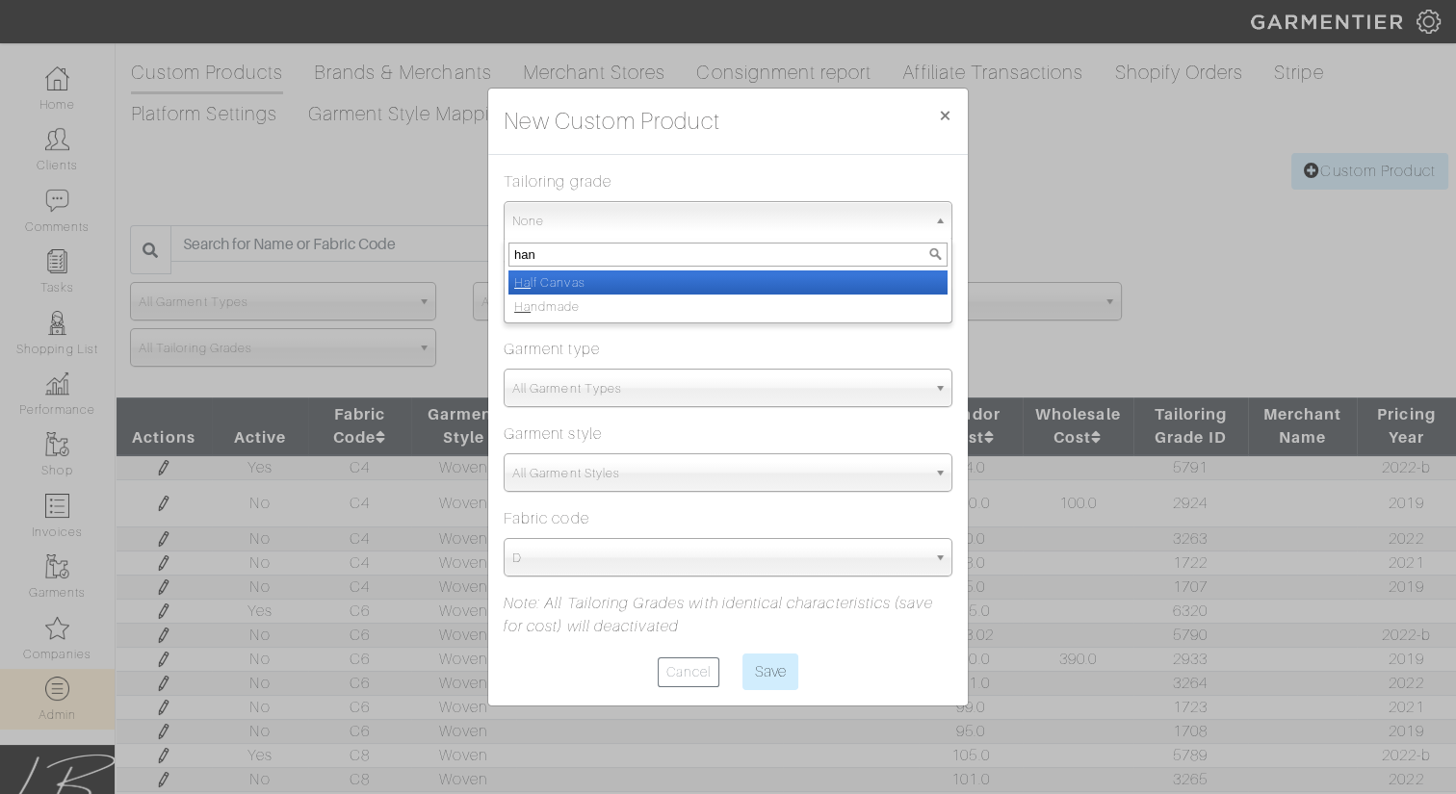
type input "hand"
select select "Handmade"
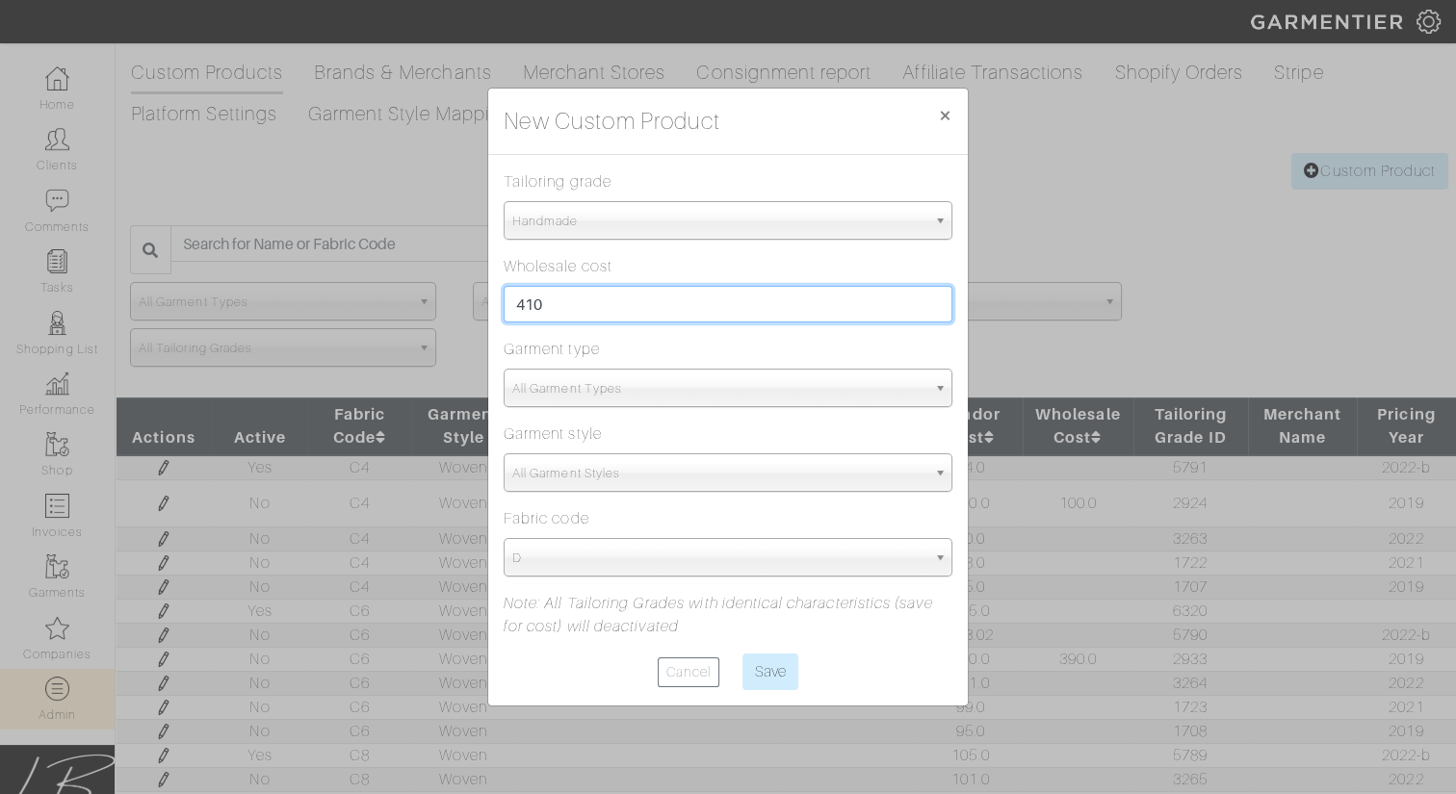
type input "410"
click at [818, 269] on div "Wholesale cost 410" at bounding box center [728, 288] width 449 height 67
click at [779, 389] on span "All Garment Types" at bounding box center [719, 389] width 414 height 39
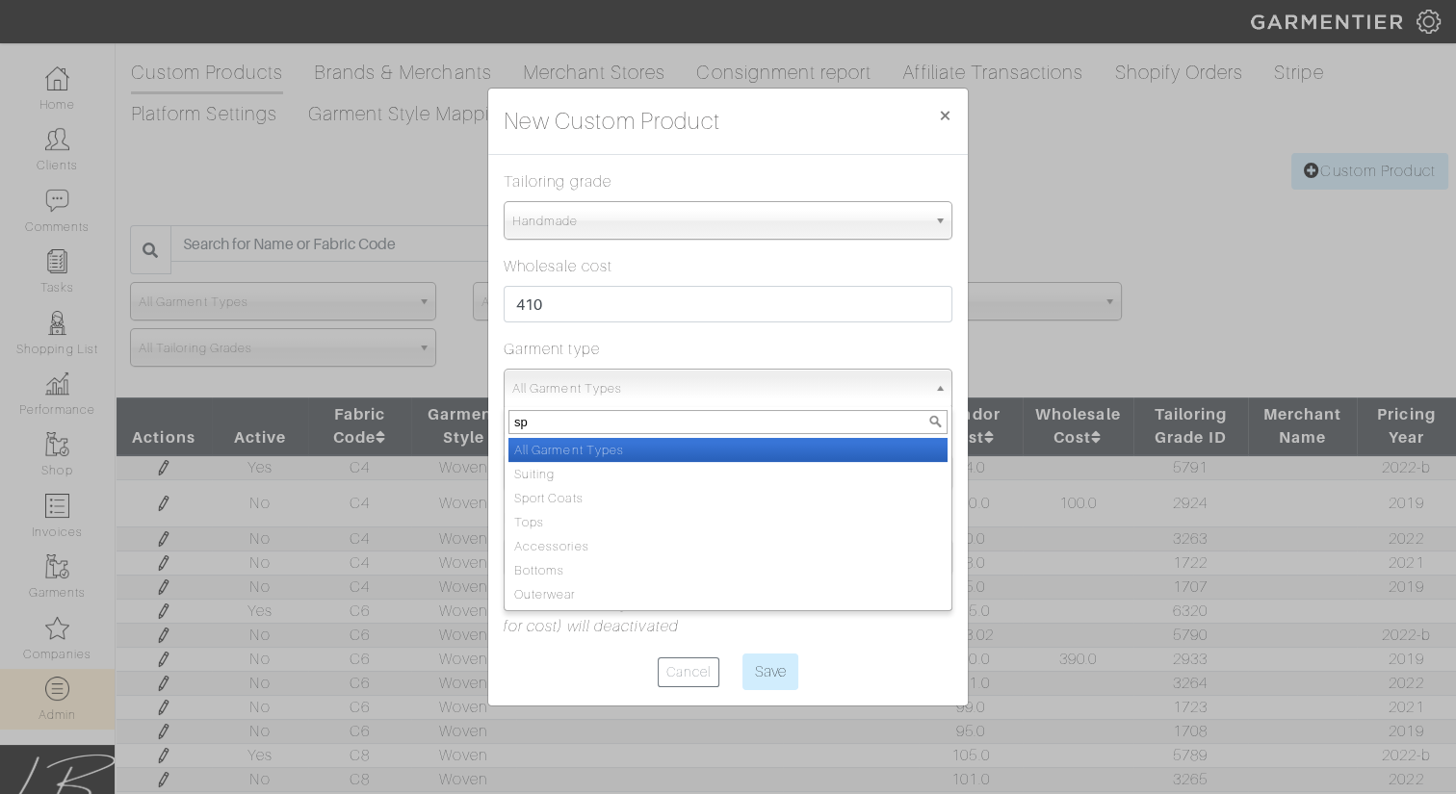
type input "spor"
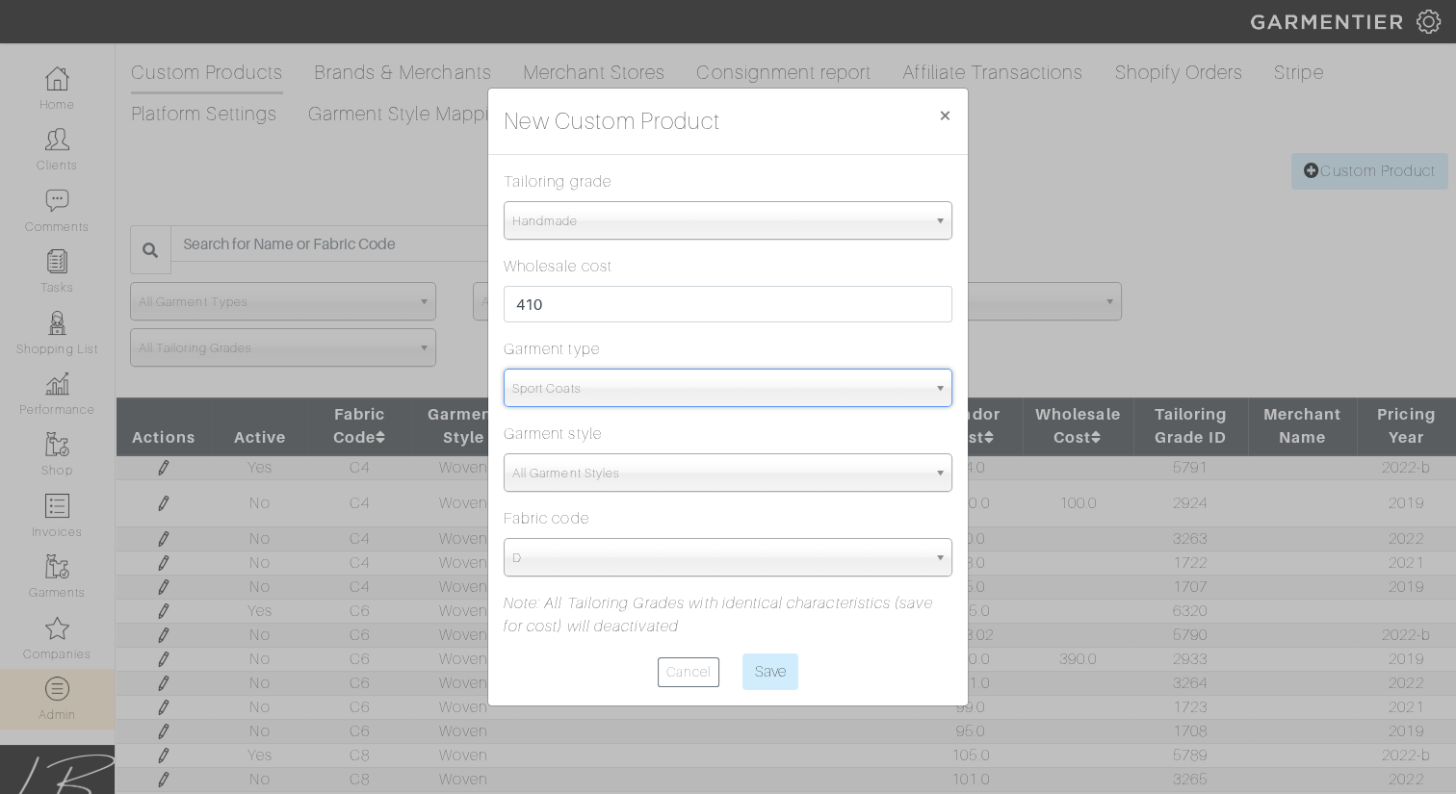
select select "15"
type input "s"
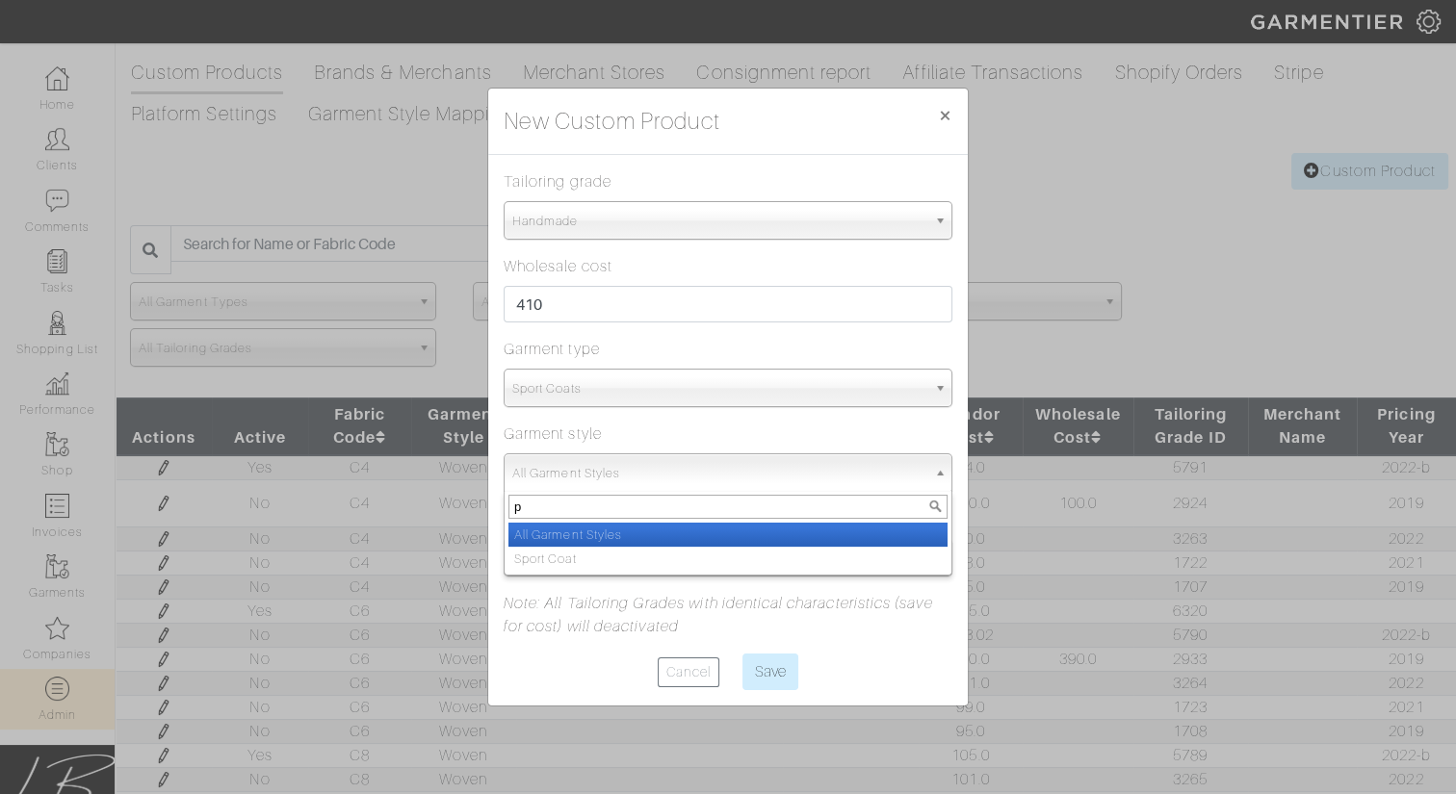
type input "po"
select select "12"
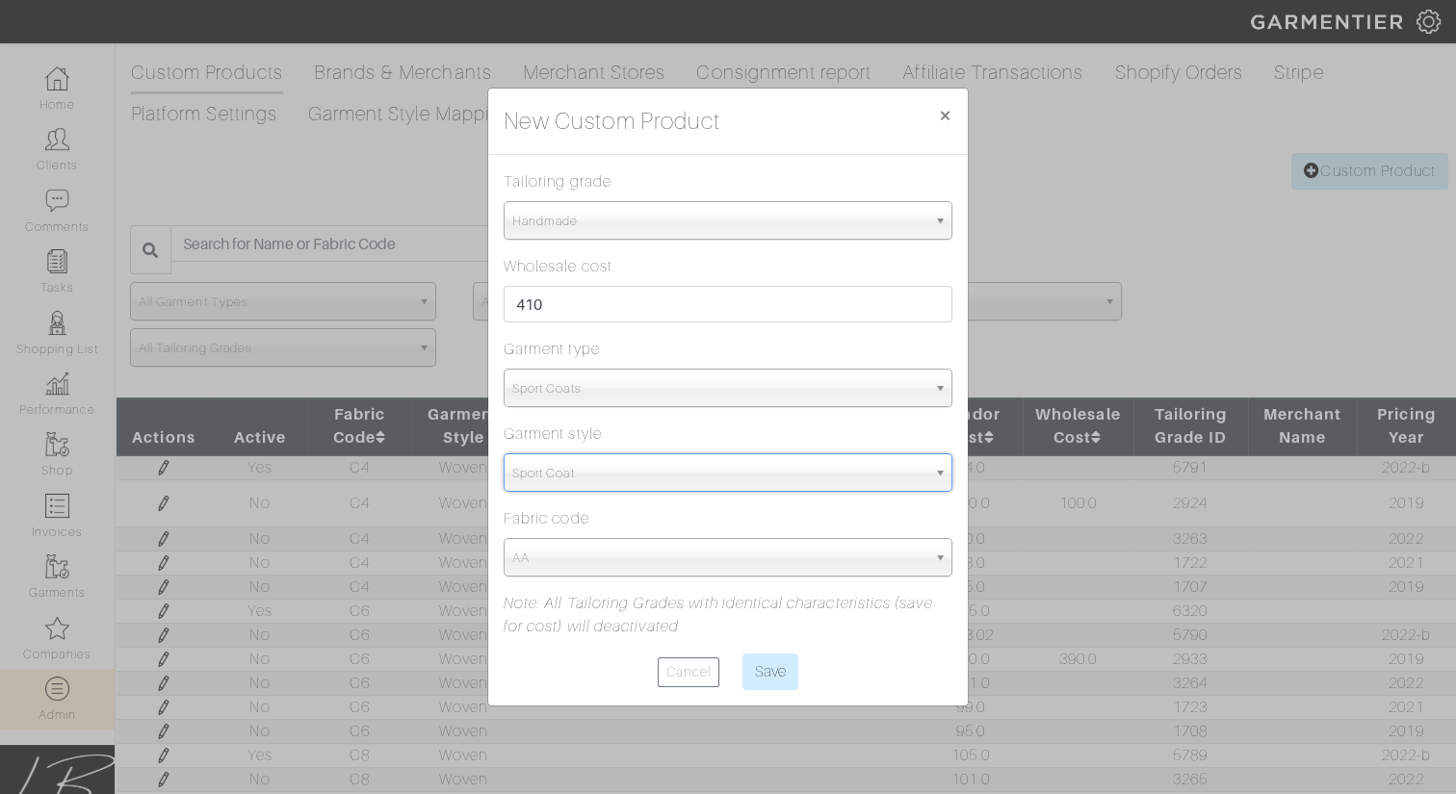
select select "5709"
type input "cm"
type input "t"
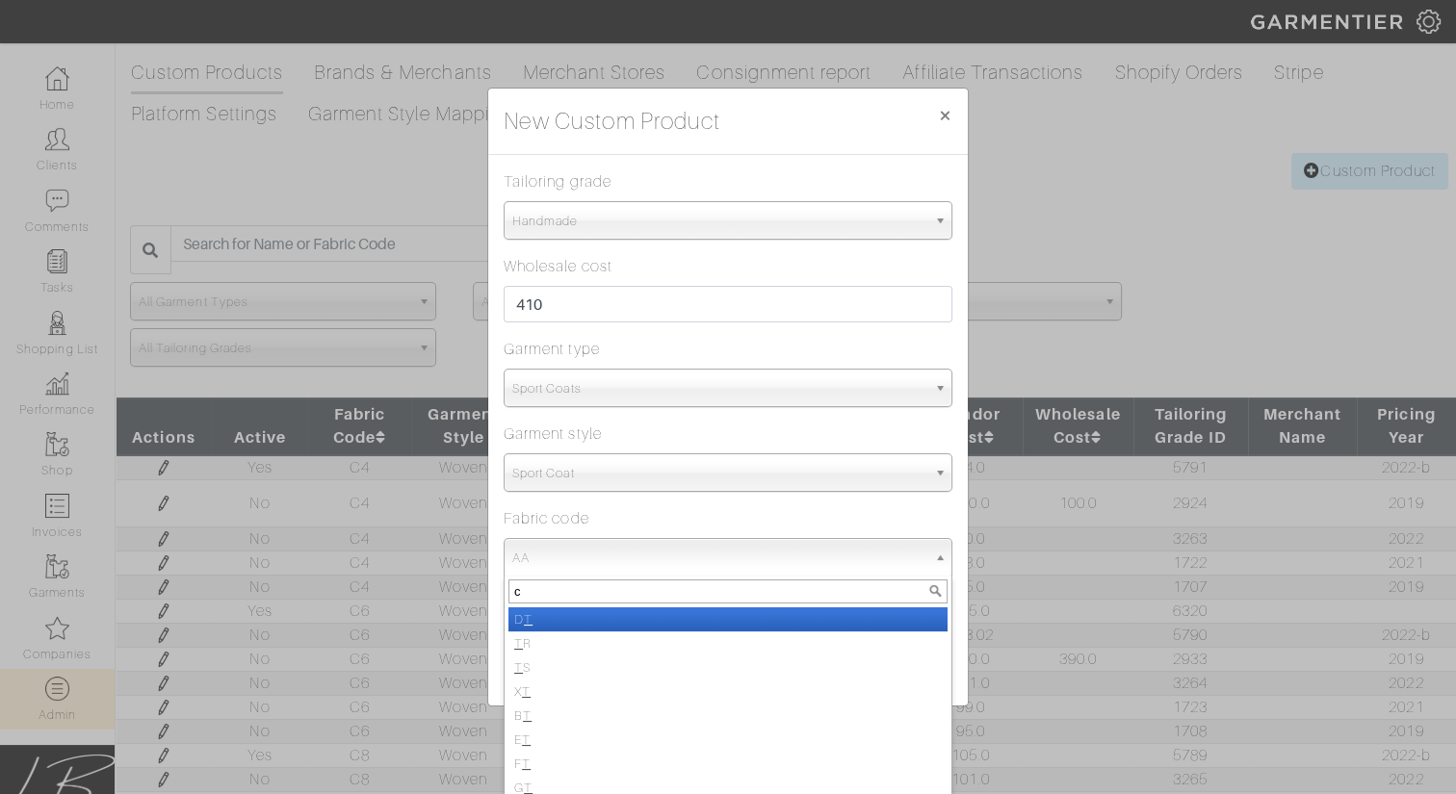
type input "cm"
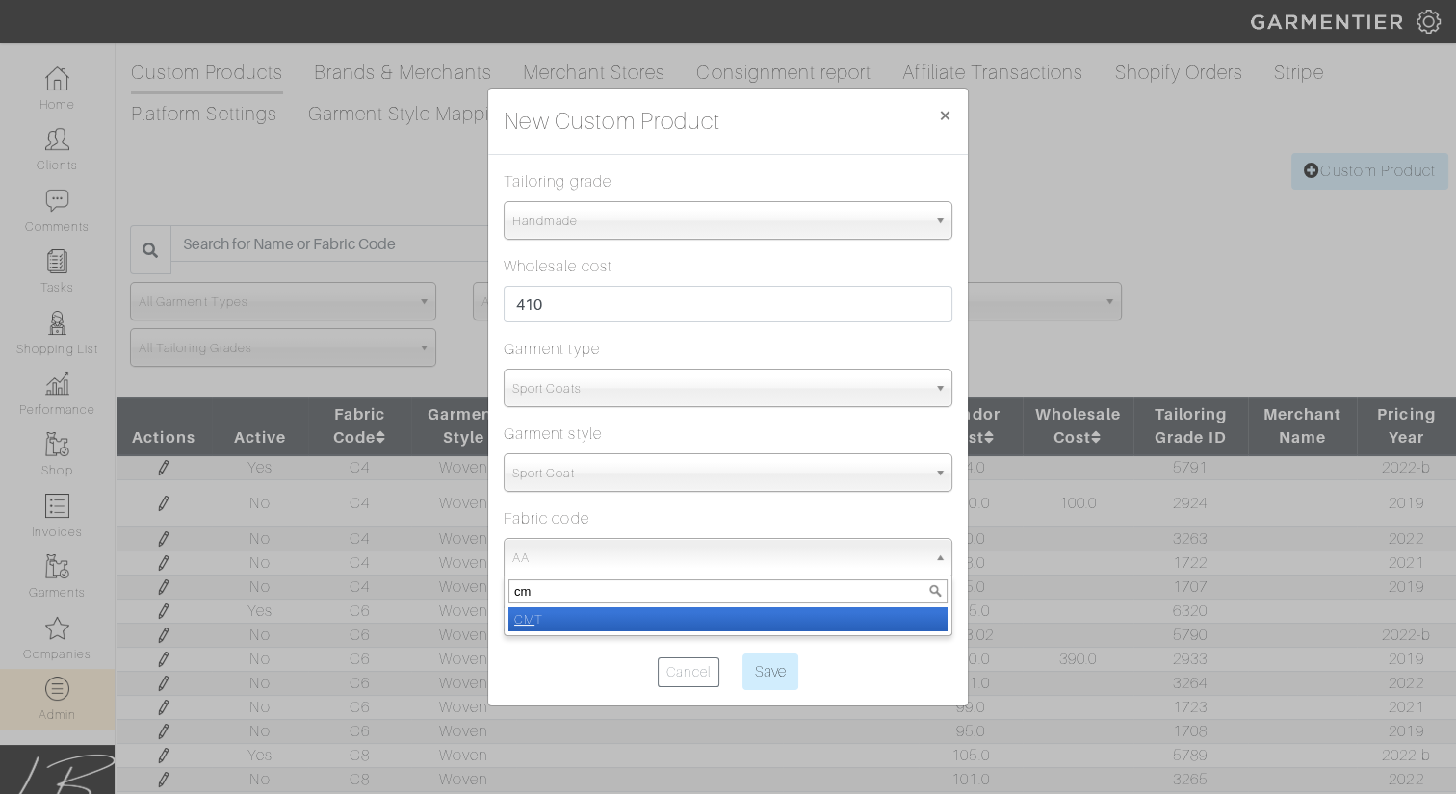
select select "1436"
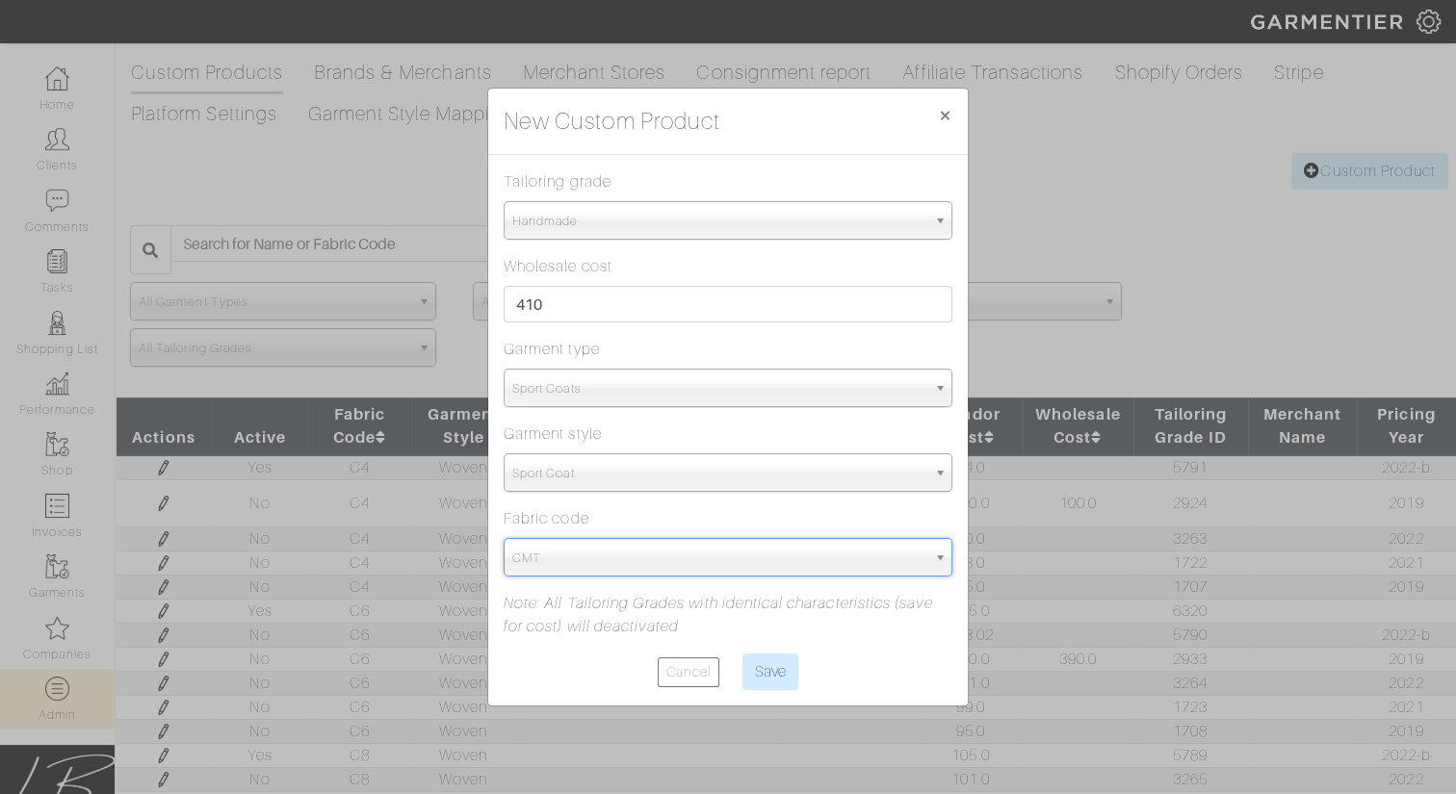
click at [742, 654] on input "Save" at bounding box center [770, 672] width 56 height 37
type input "Save"
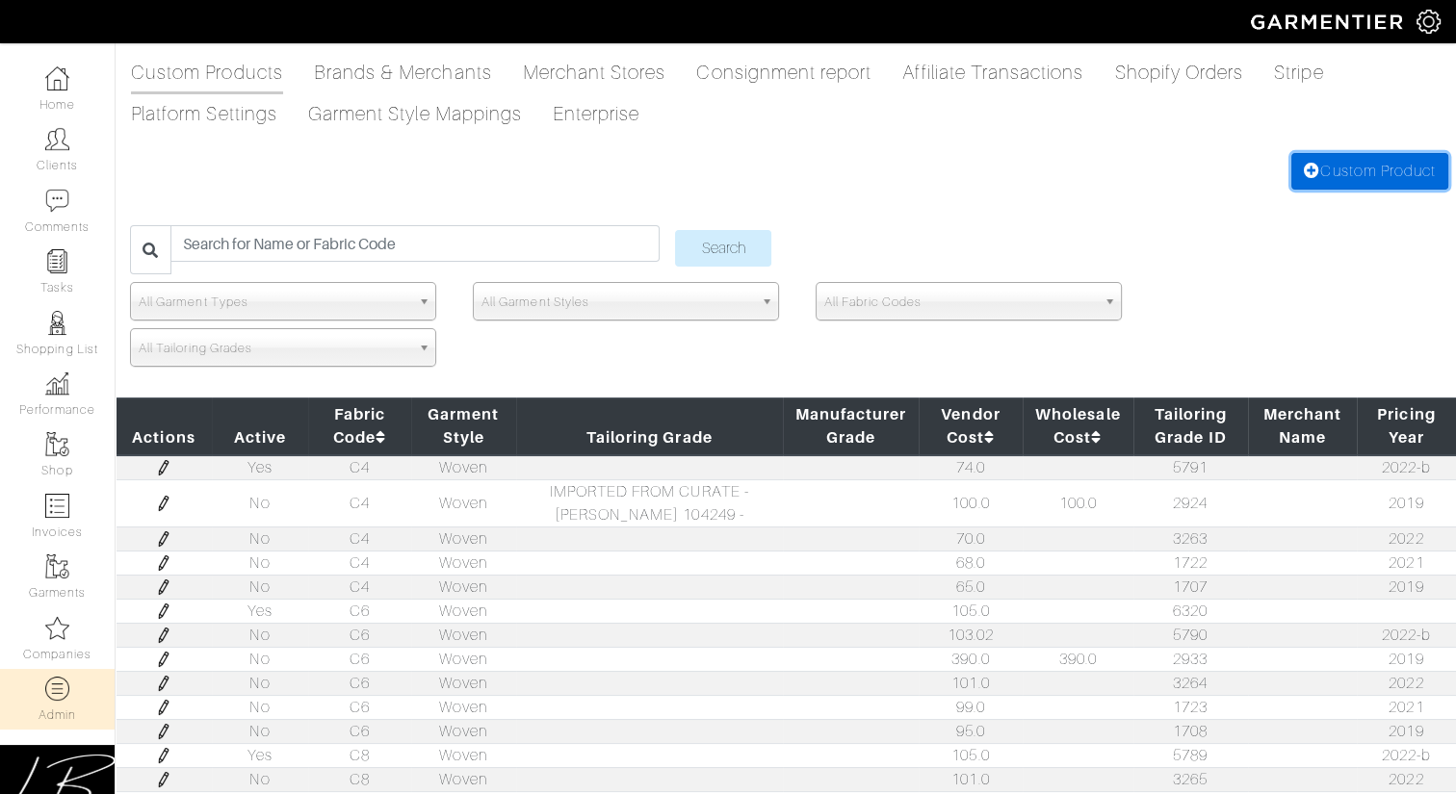
click at [1320, 175] on link "Custom Product" at bounding box center [1369, 171] width 157 height 37
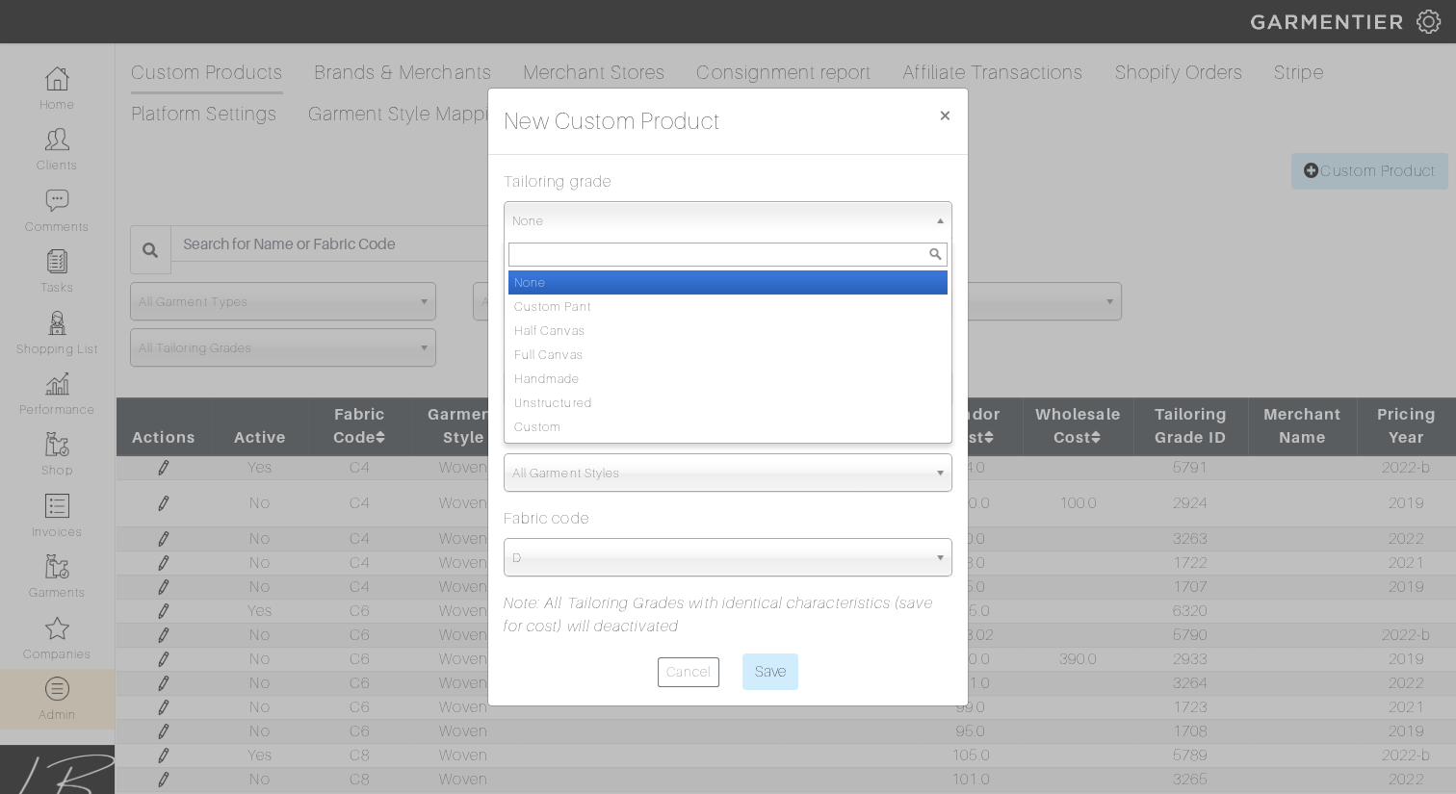
click at [797, 230] on span "None" at bounding box center [719, 221] width 414 height 39
type input "un"
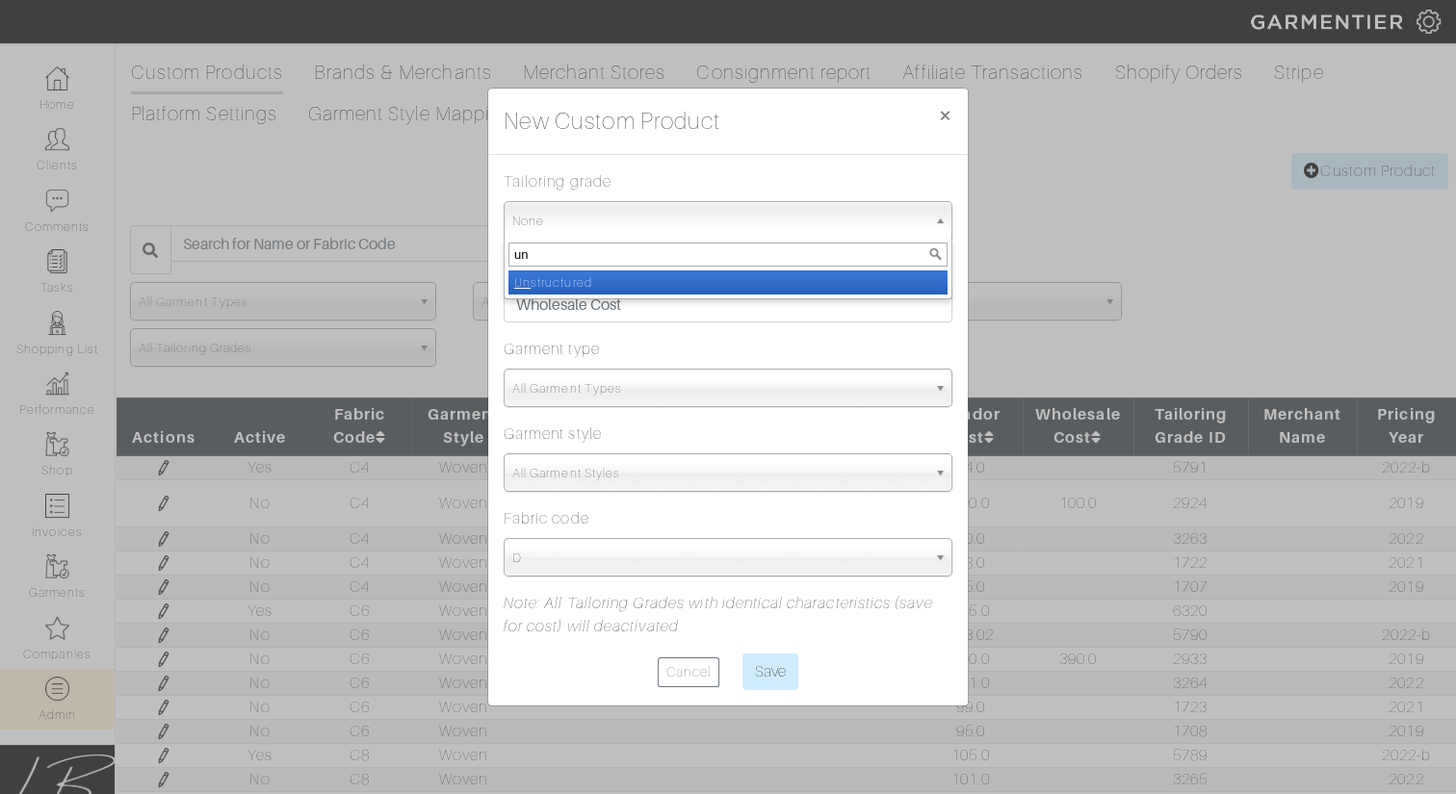
select select "Unstructured"
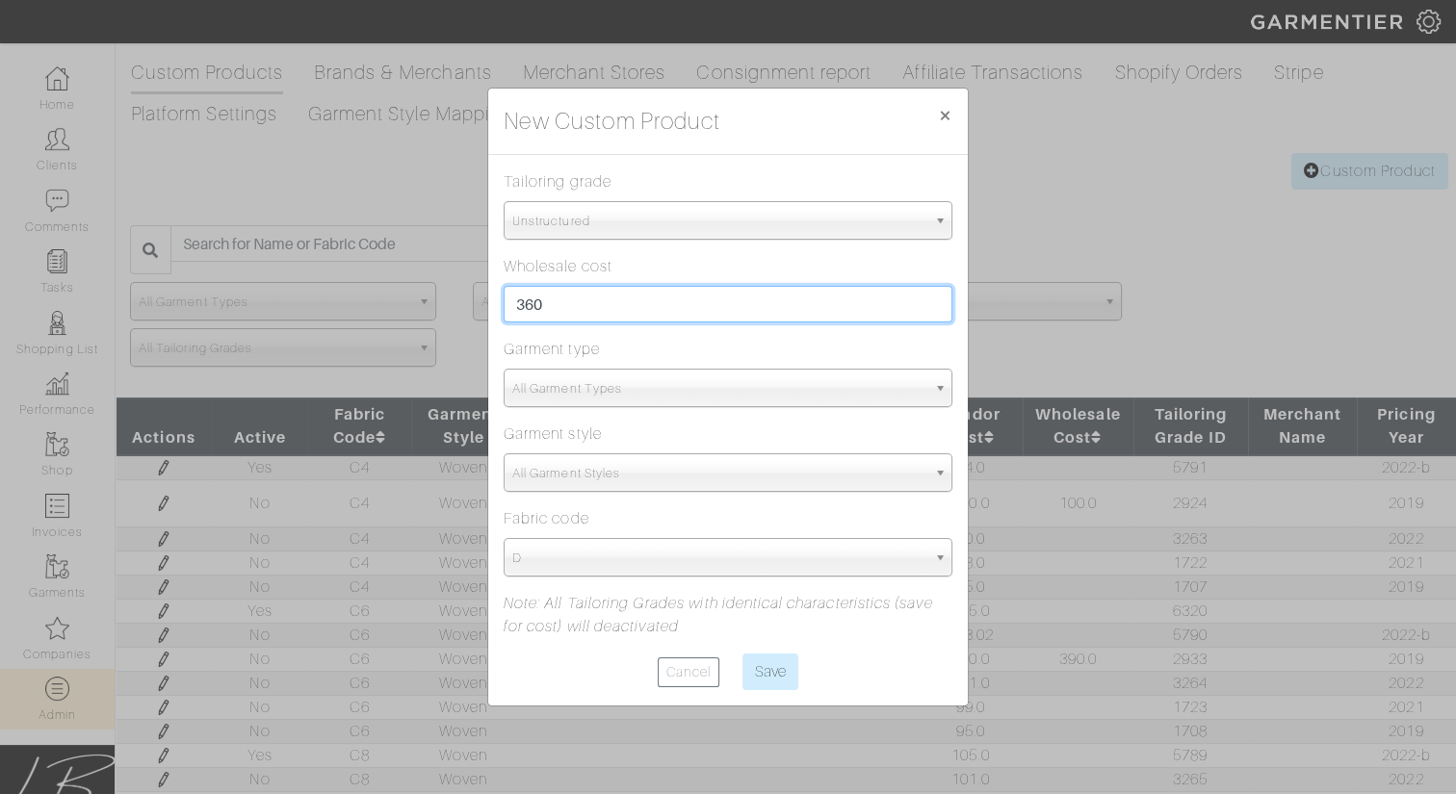
type input "360"
type input "spo"
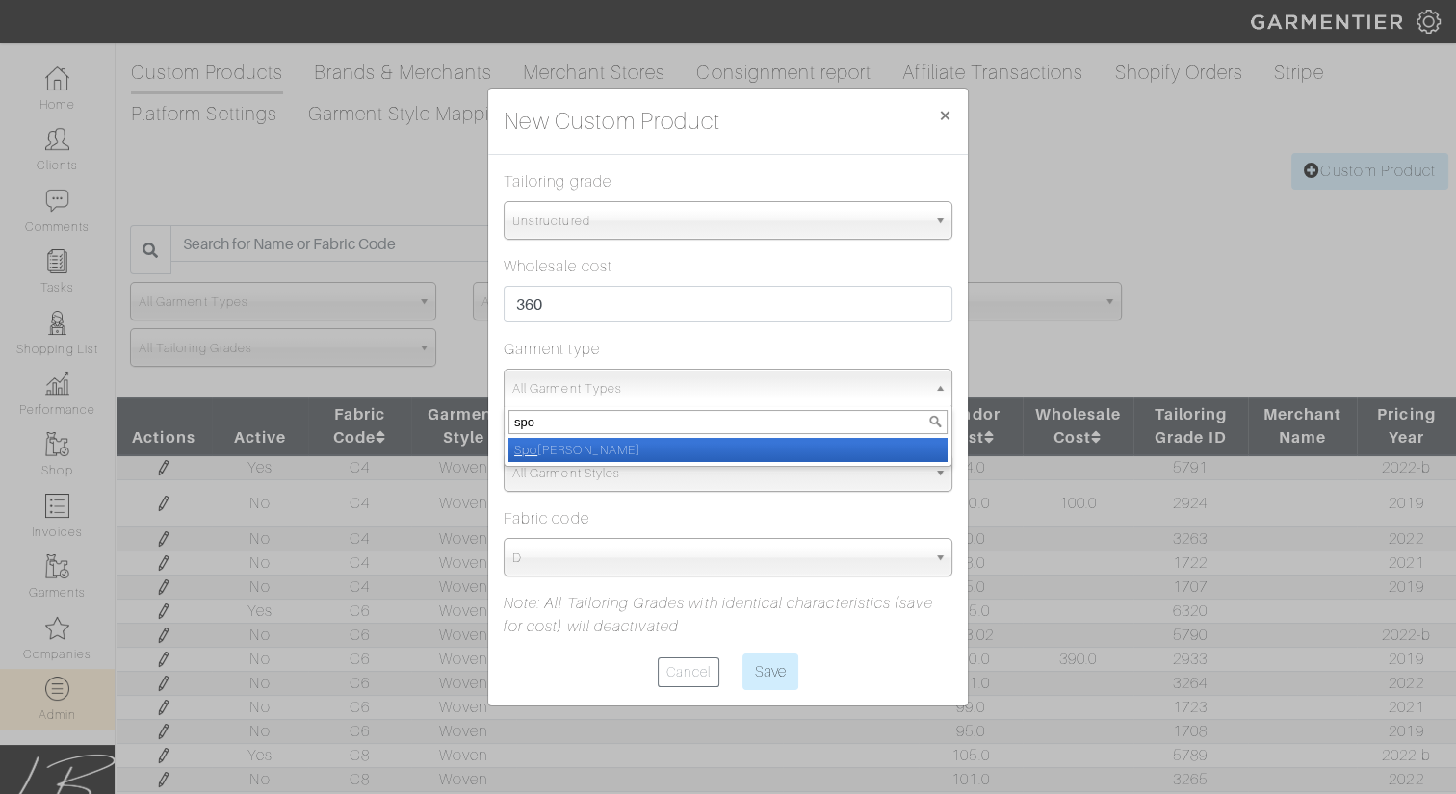
select select "15"
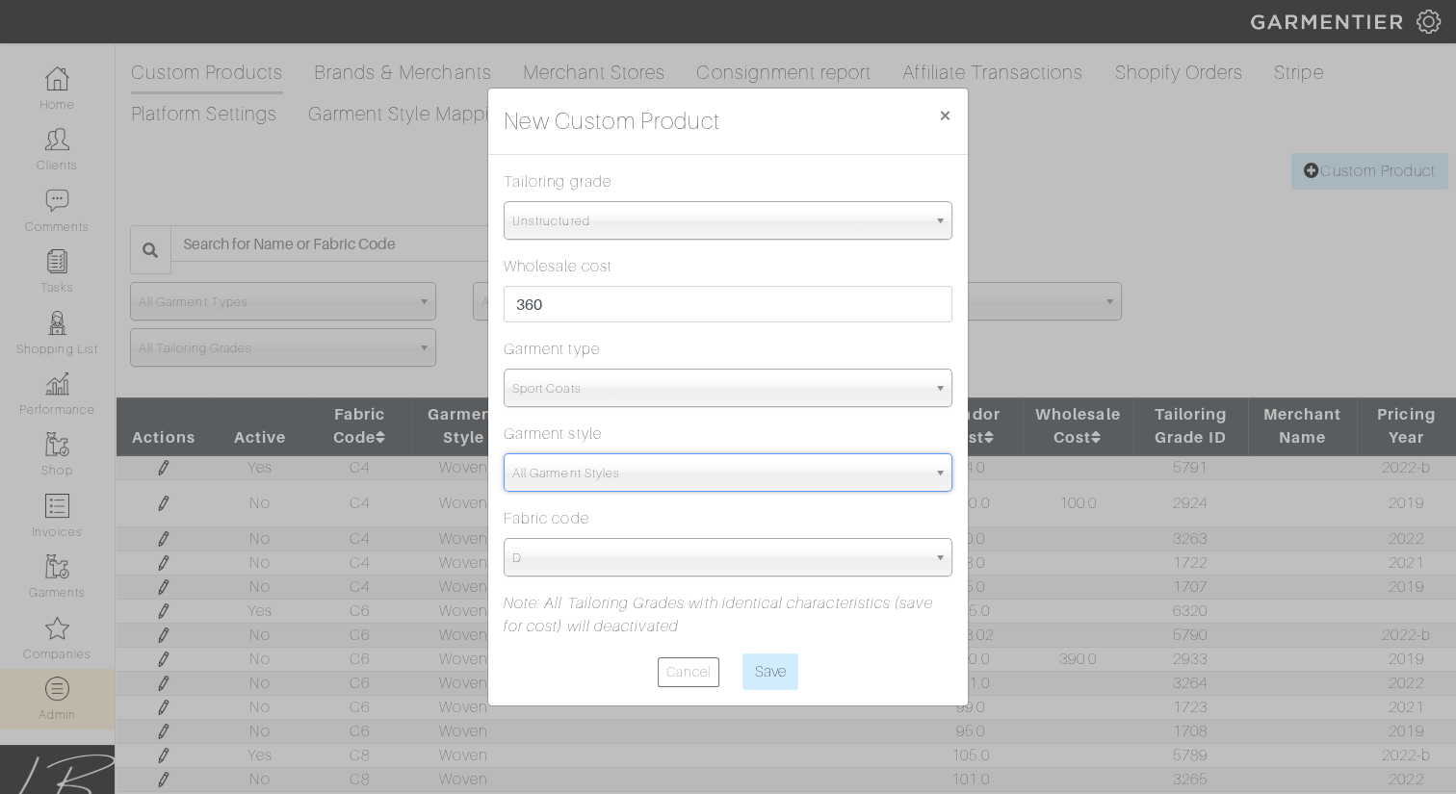
type input "s"
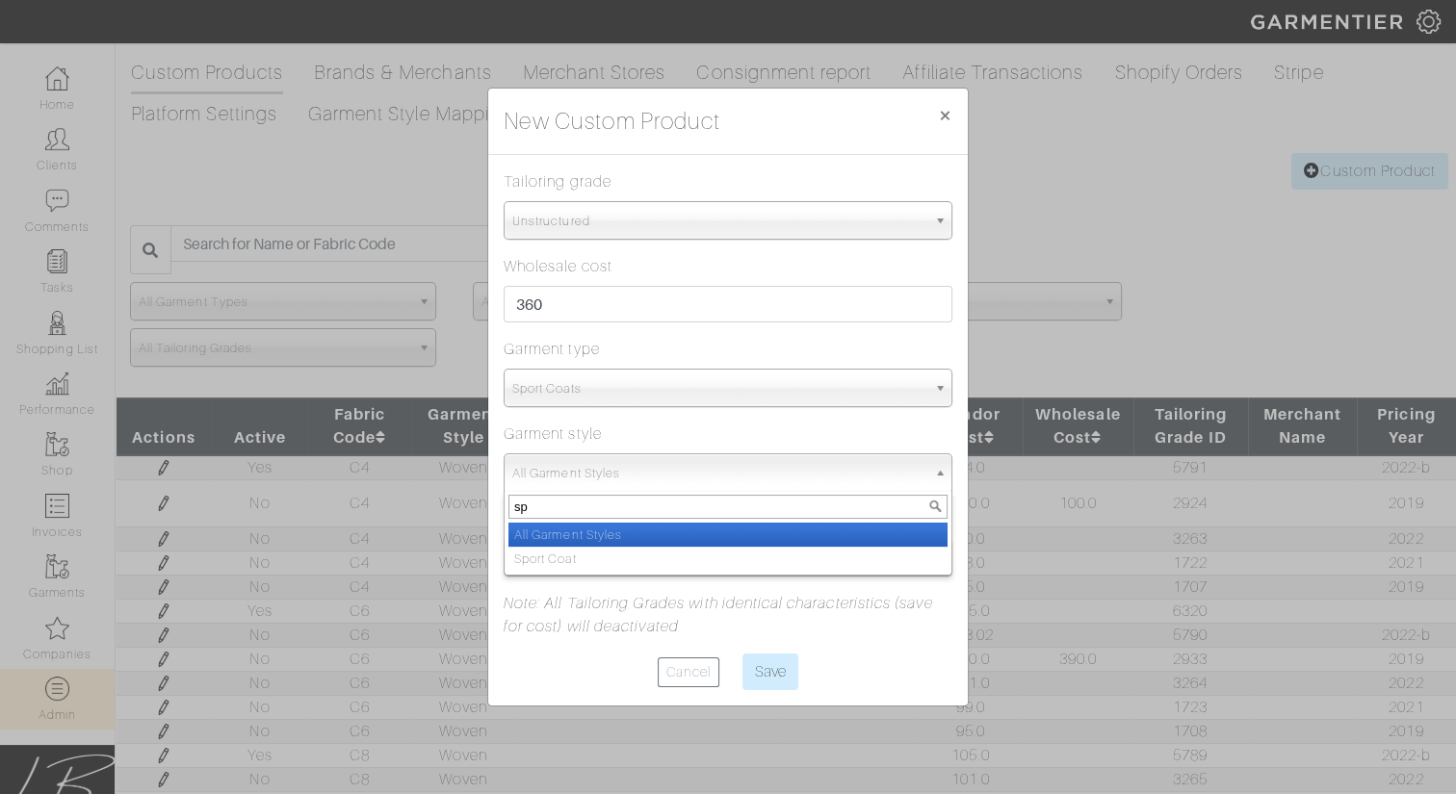
type input "spo"
select select "12"
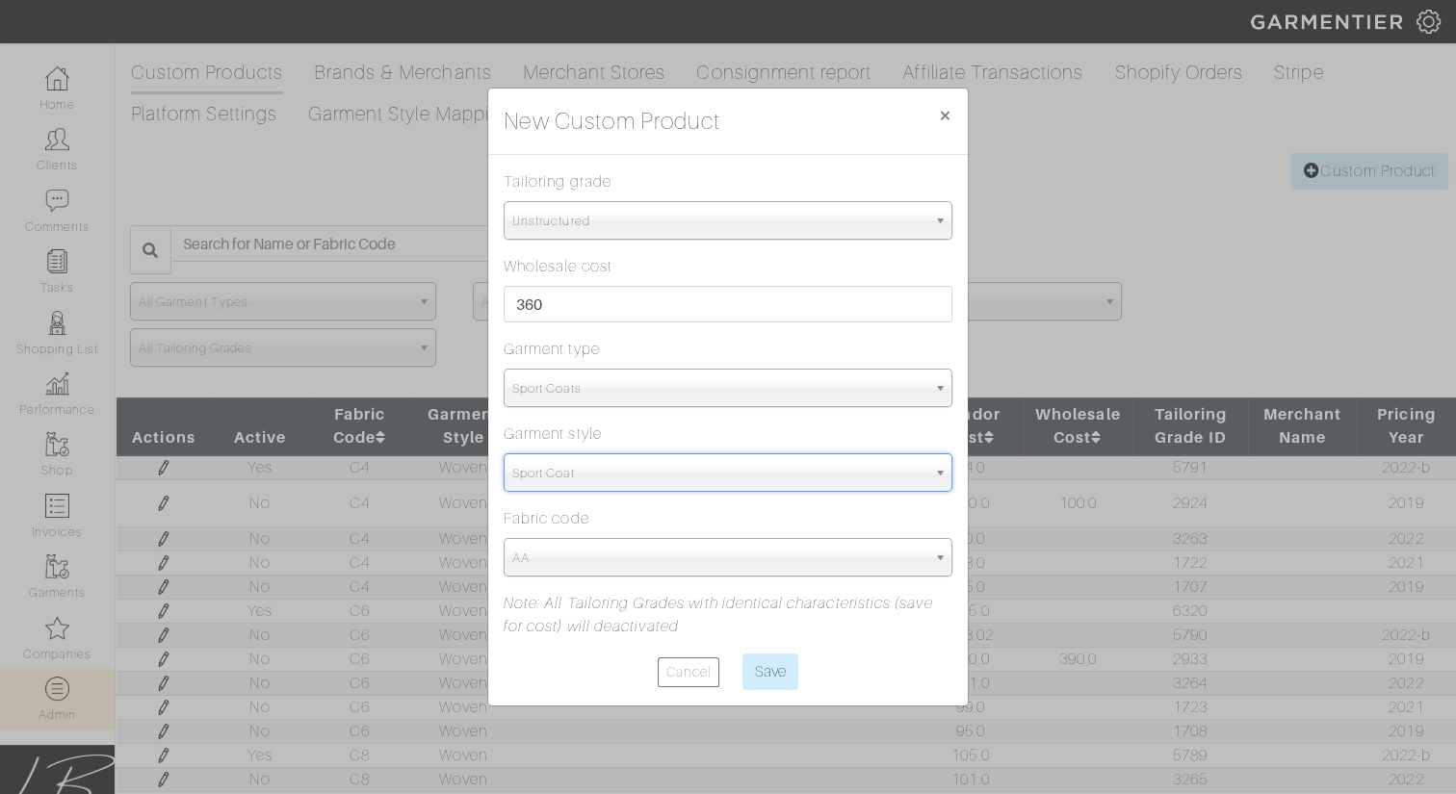
select select "5709"
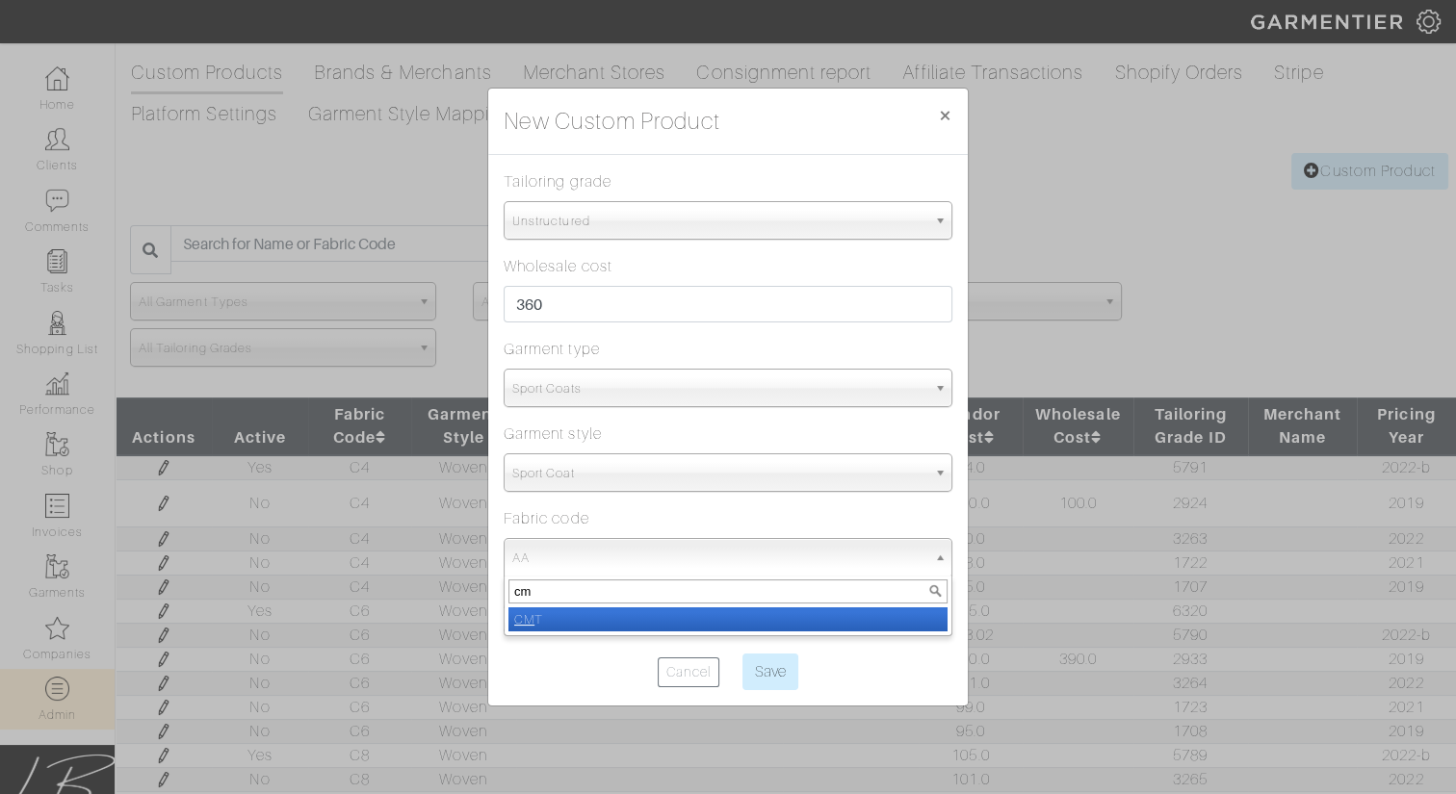
type input "cmt"
select select "1436"
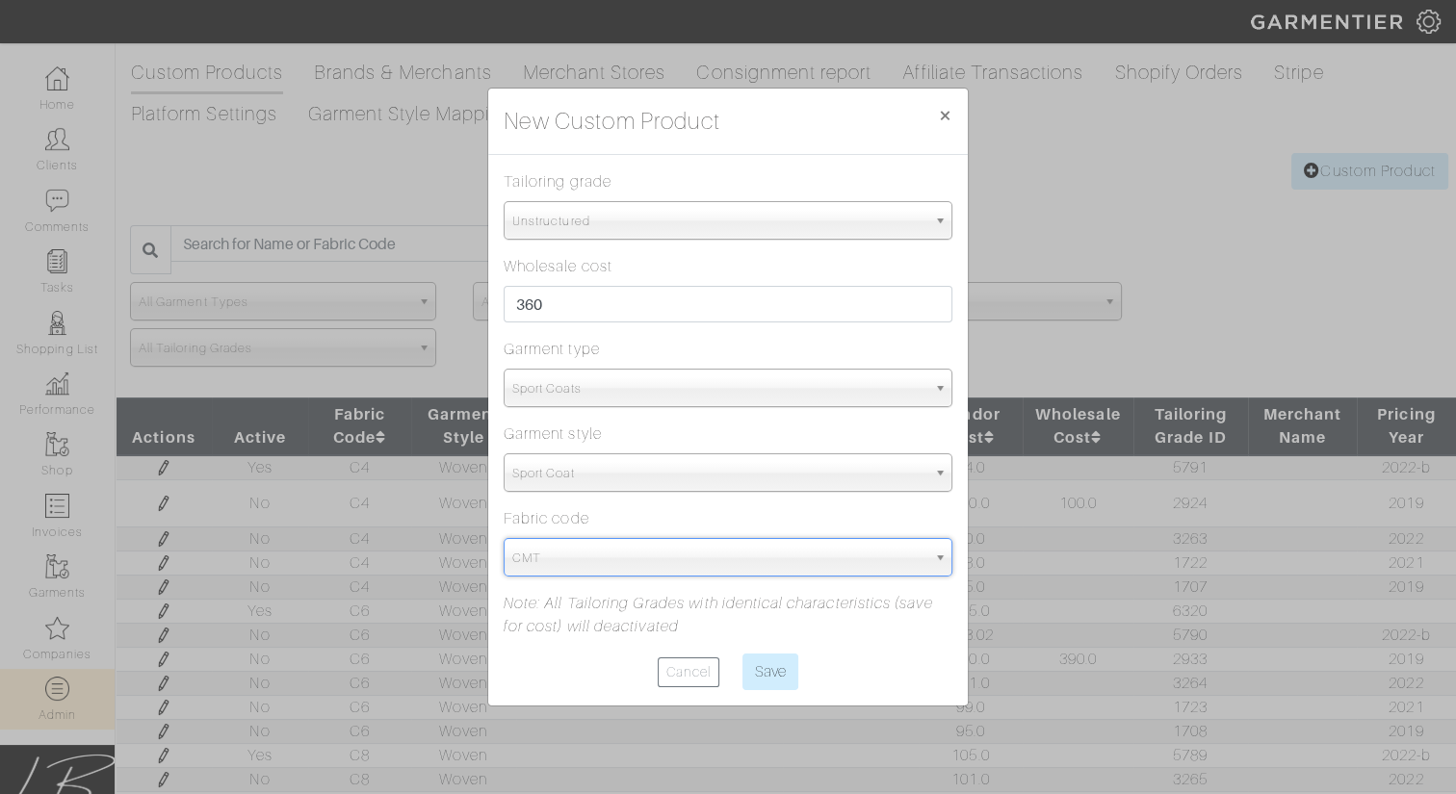
click at [742, 654] on input "Save" at bounding box center [770, 672] width 56 height 37
type input "Save"
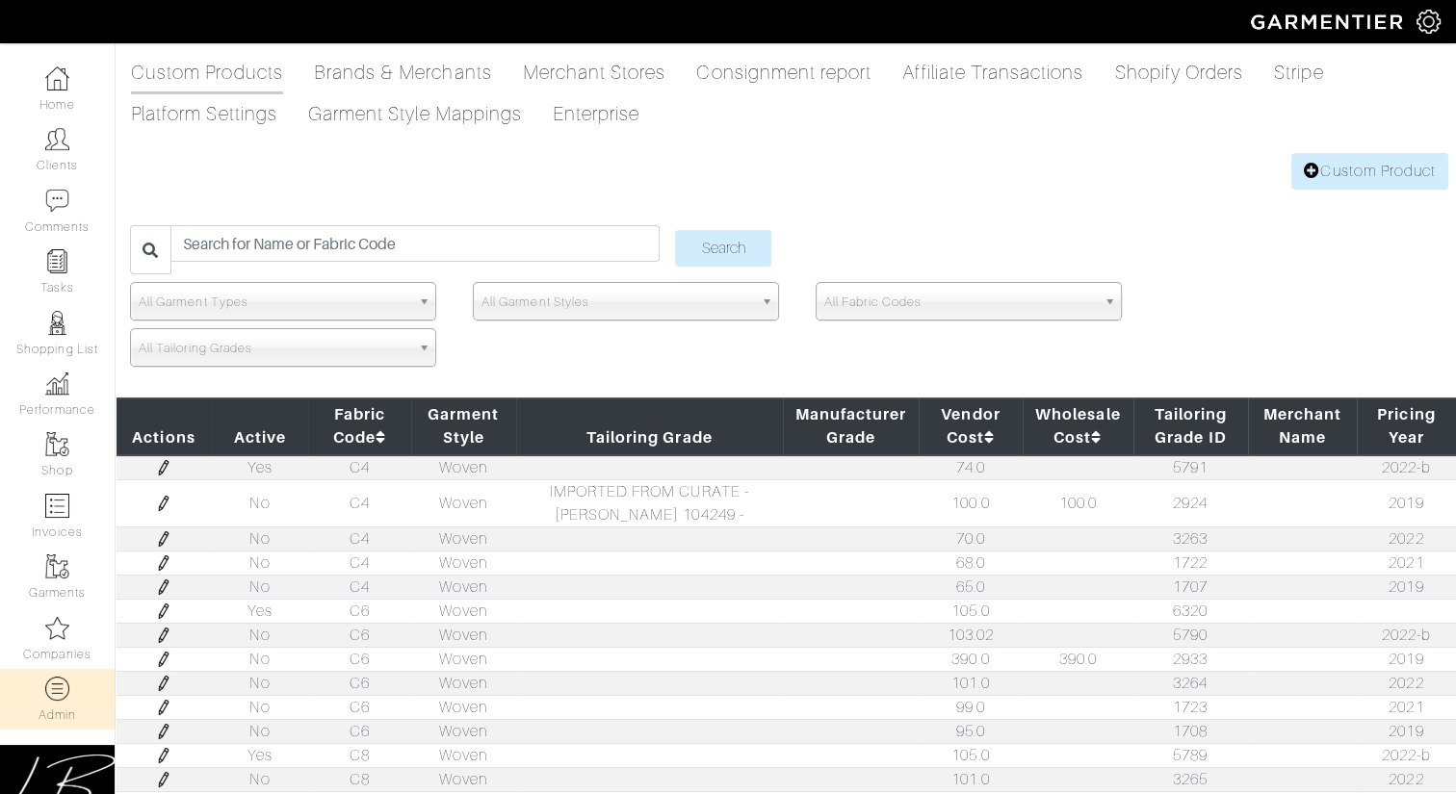
click at [165, 469] on img at bounding box center [163, 467] width 15 height 15
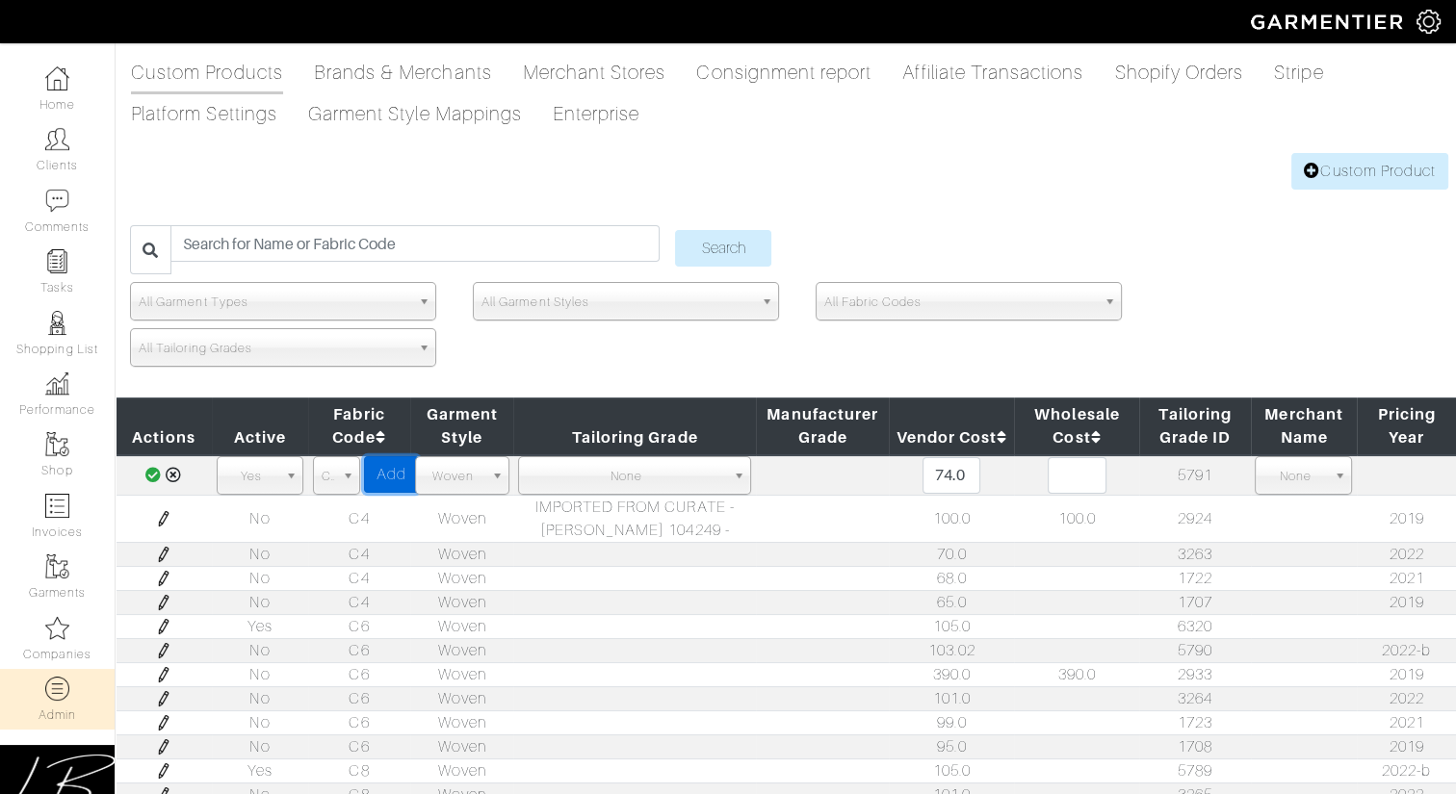
click at [388, 471] on link "Add" at bounding box center [391, 474] width 55 height 37
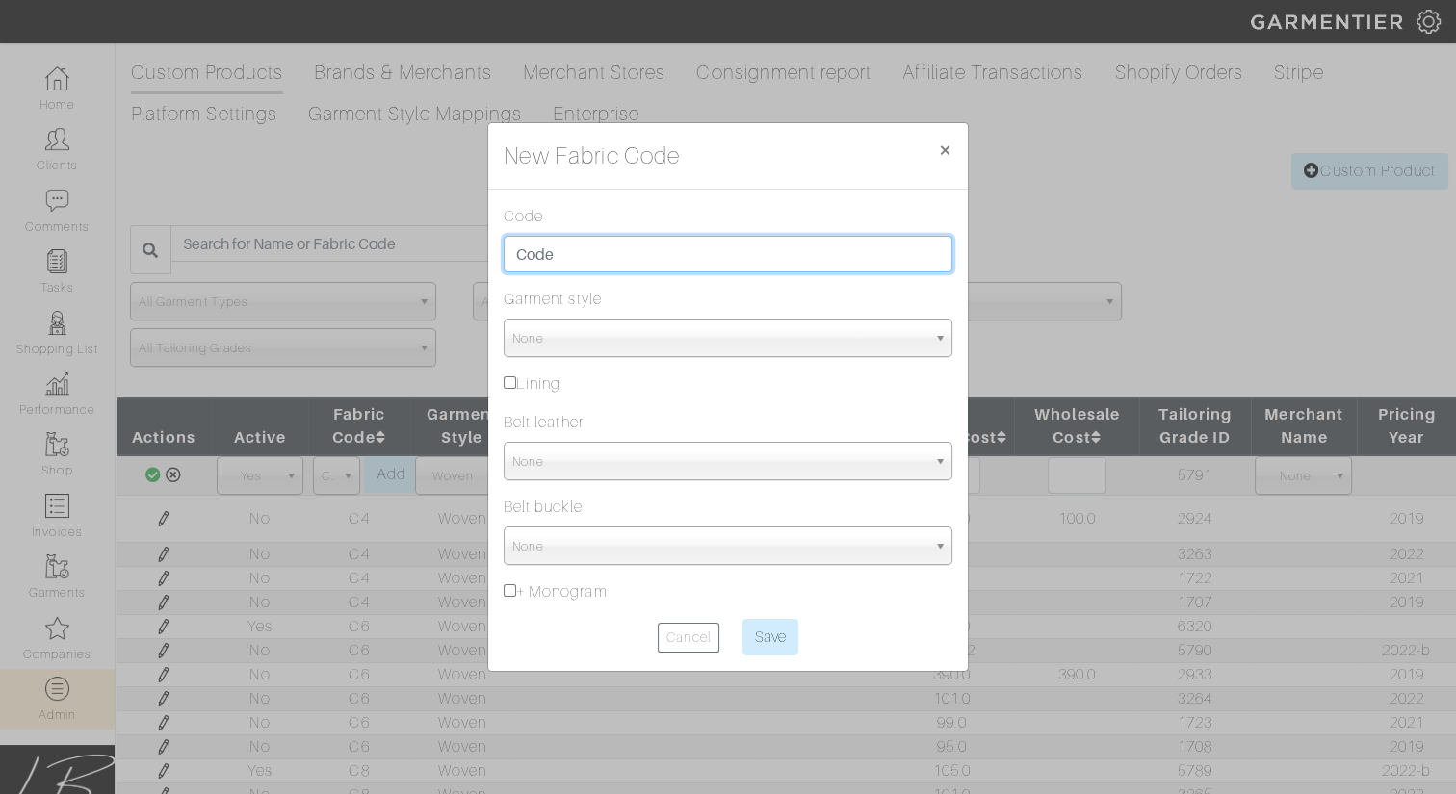
click at [541, 249] on input "text" at bounding box center [728, 254] width 449 height 37
type input "CMT"
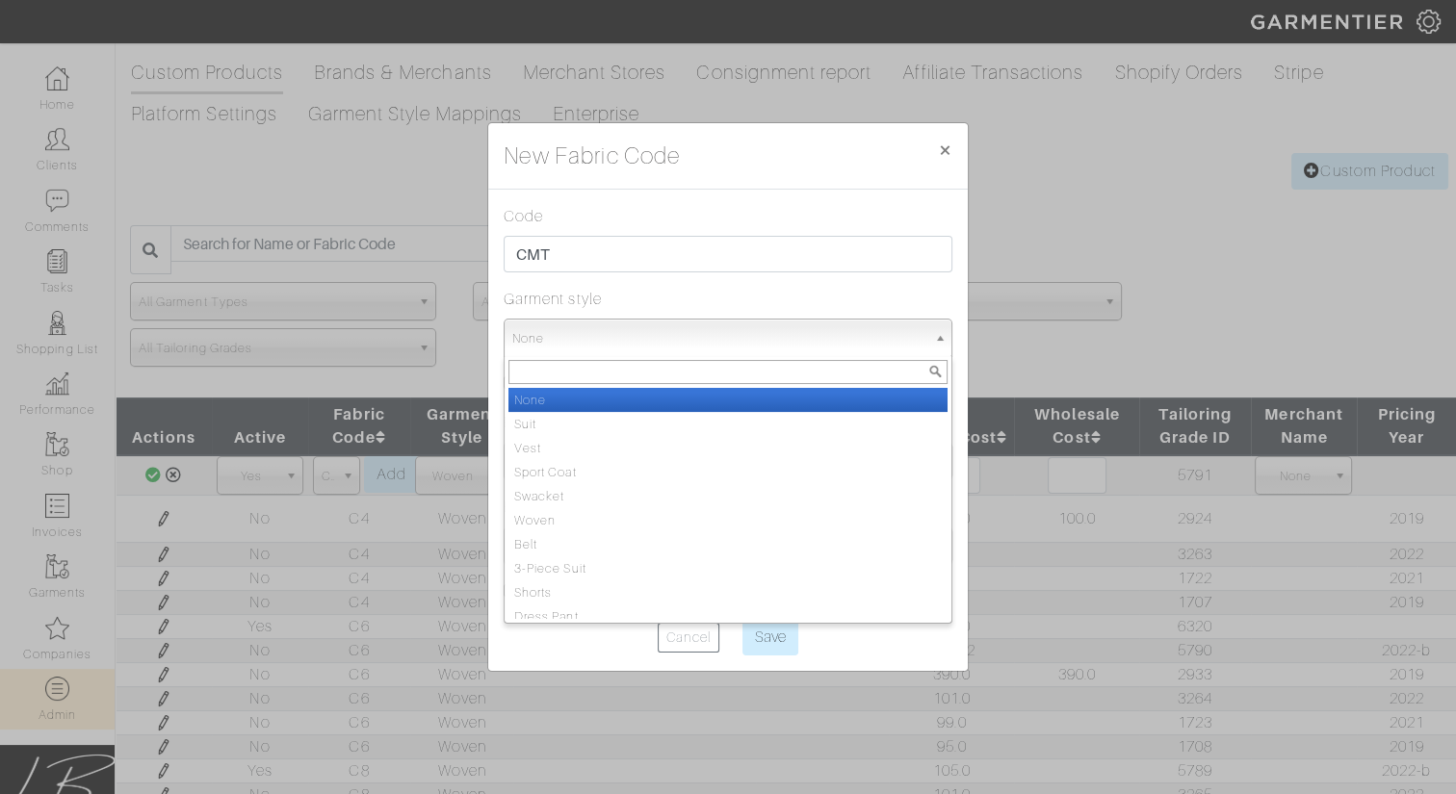
click at [518, 343] on span "None" at bounding box center [719, 339] width 414 height 39
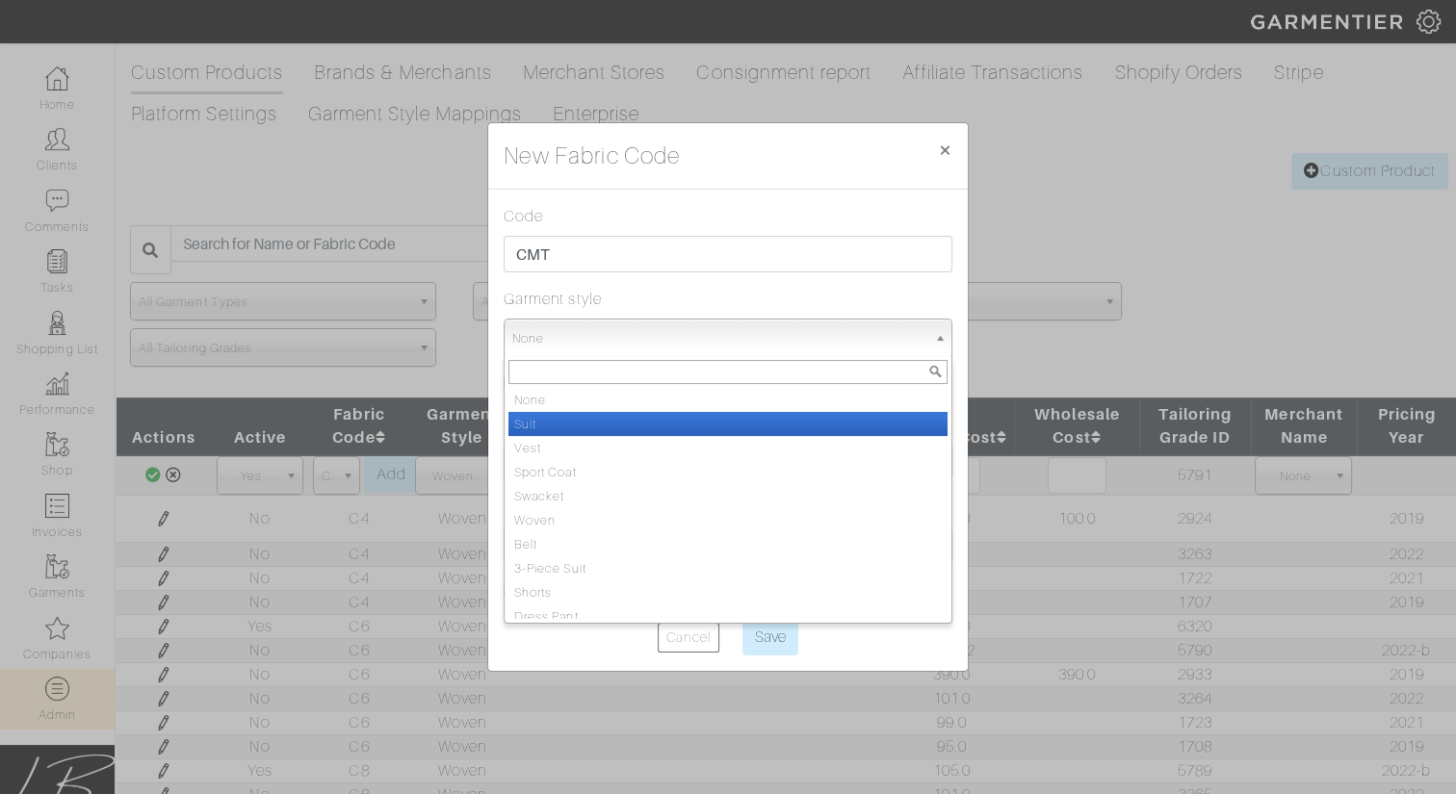
click at [542, 413] on li "Suit" at bounding box center [727, 424] width 439 height 24
select select "13"
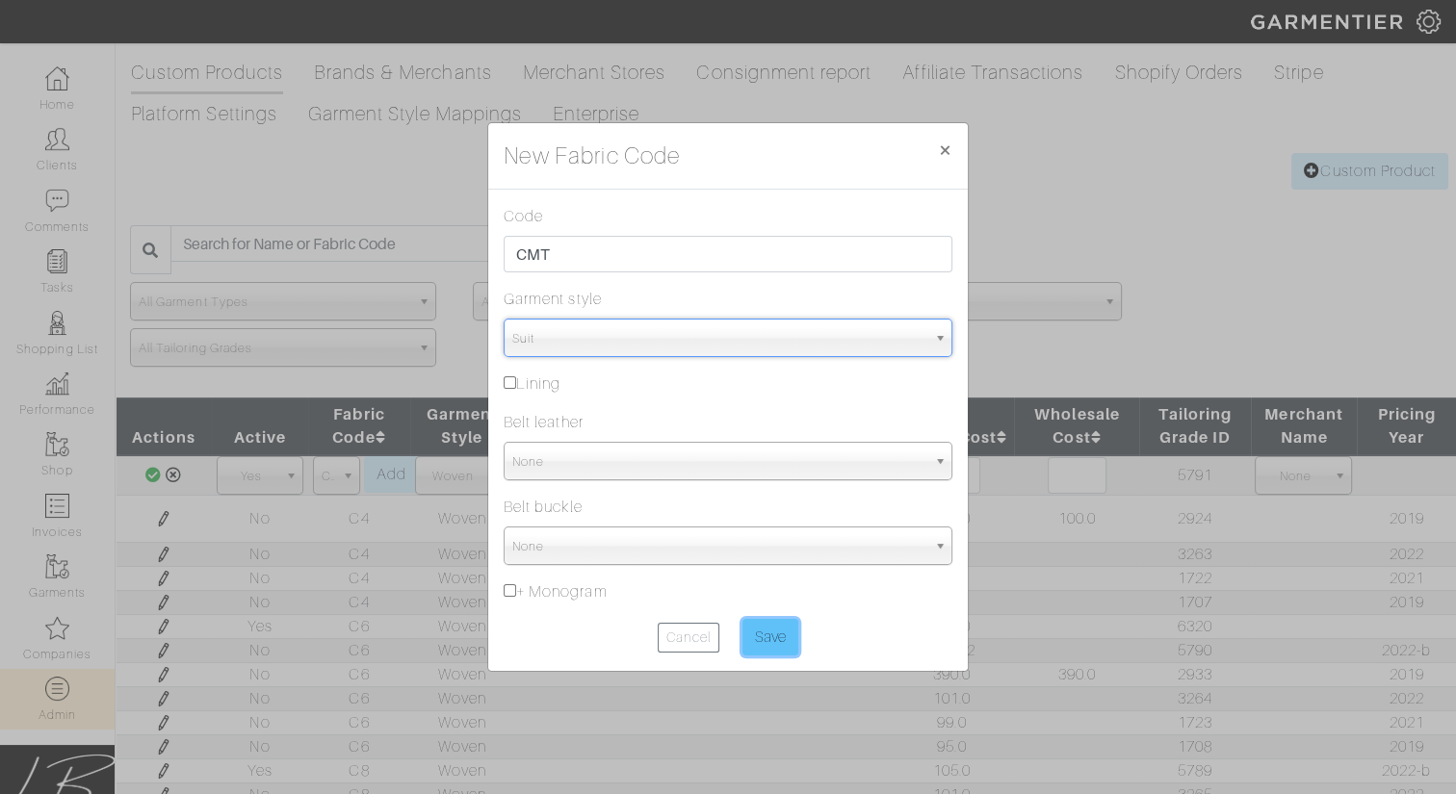
click at [781, 632] on input "Save" at bounding box center [770, 637] width 56 height 37
type input "Saving..."
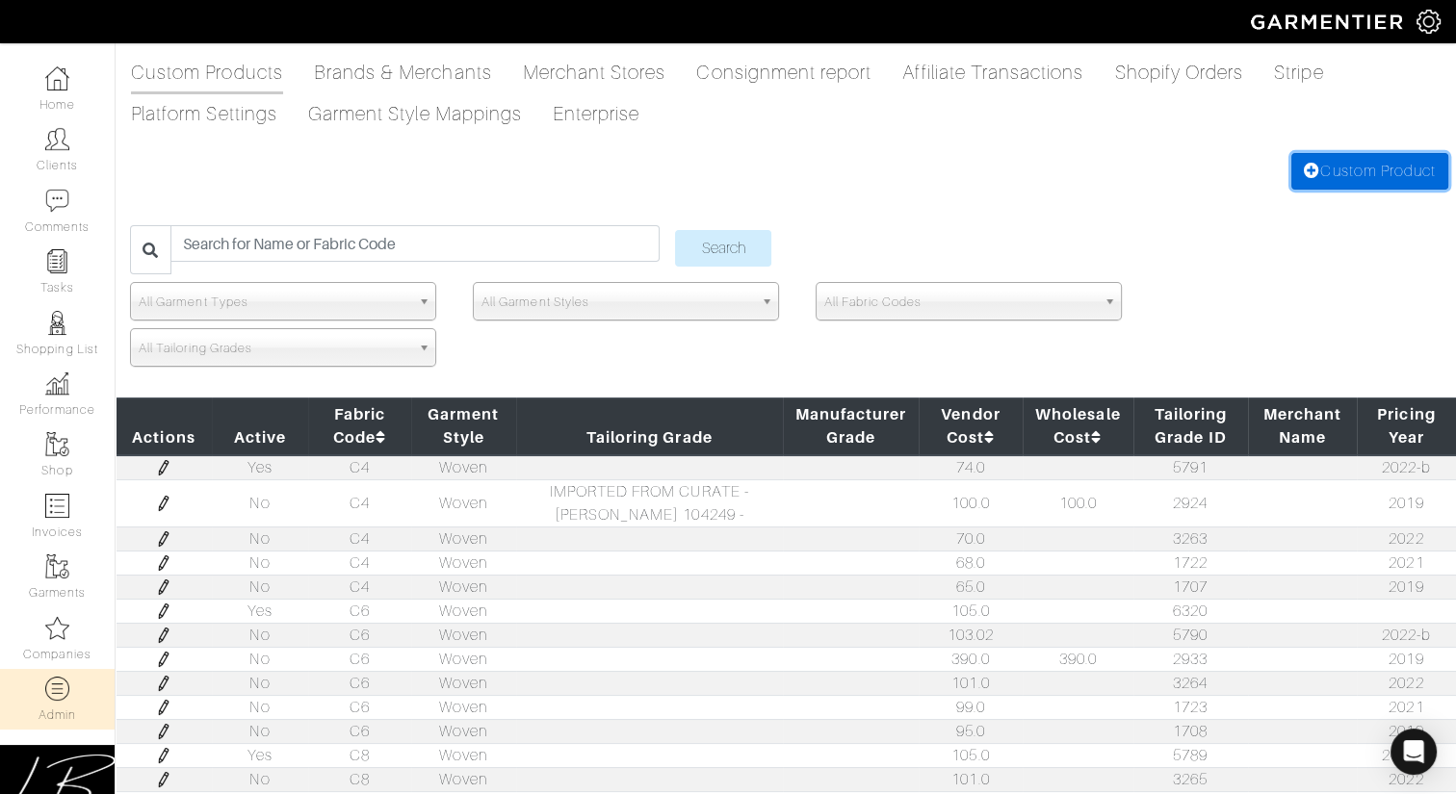
click at [1328, 180] on link "Custom Product" at bounding box center [1369, 171] width 157 height 37
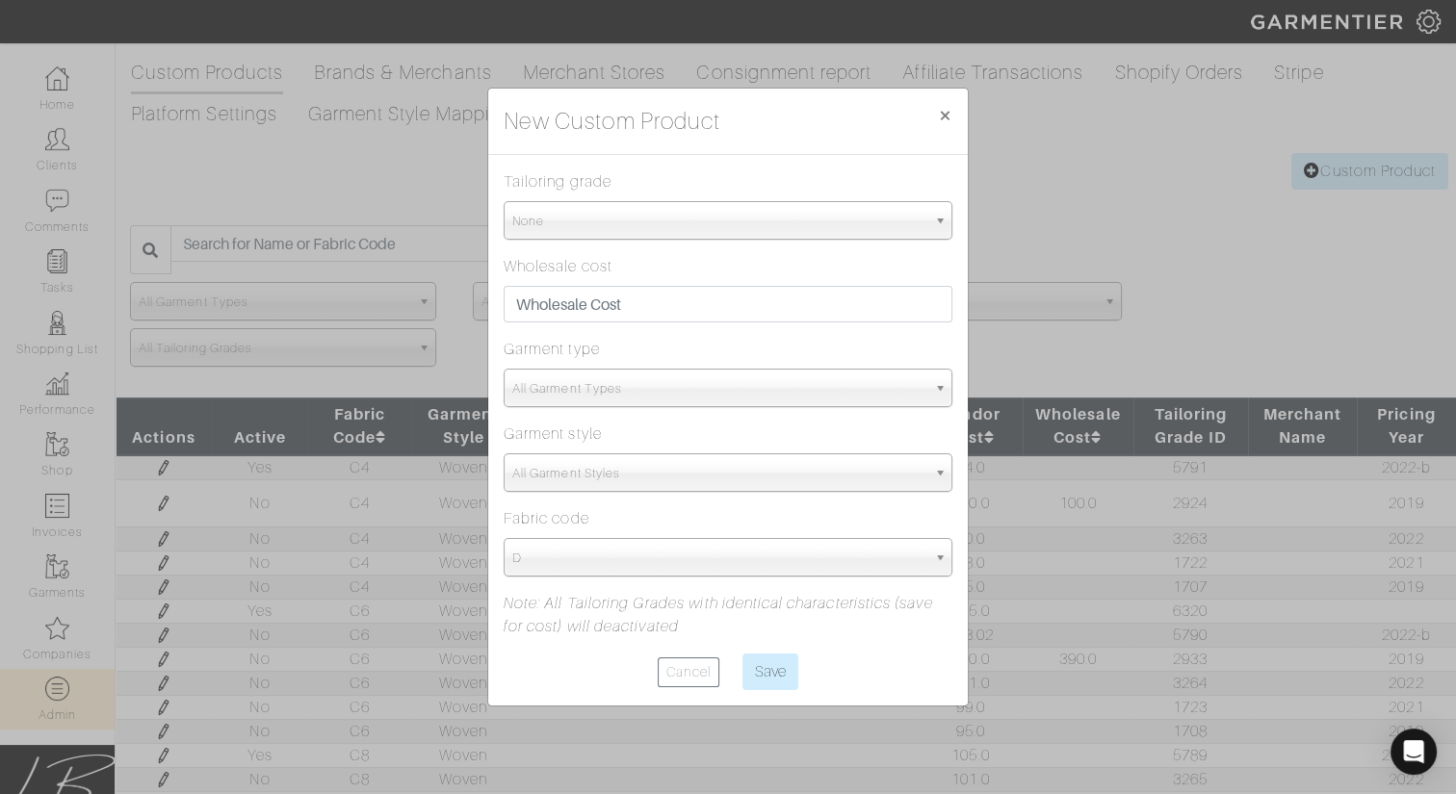
click at [792, 225] on span "None" at bounding box center [719, 221] width 414 height 39
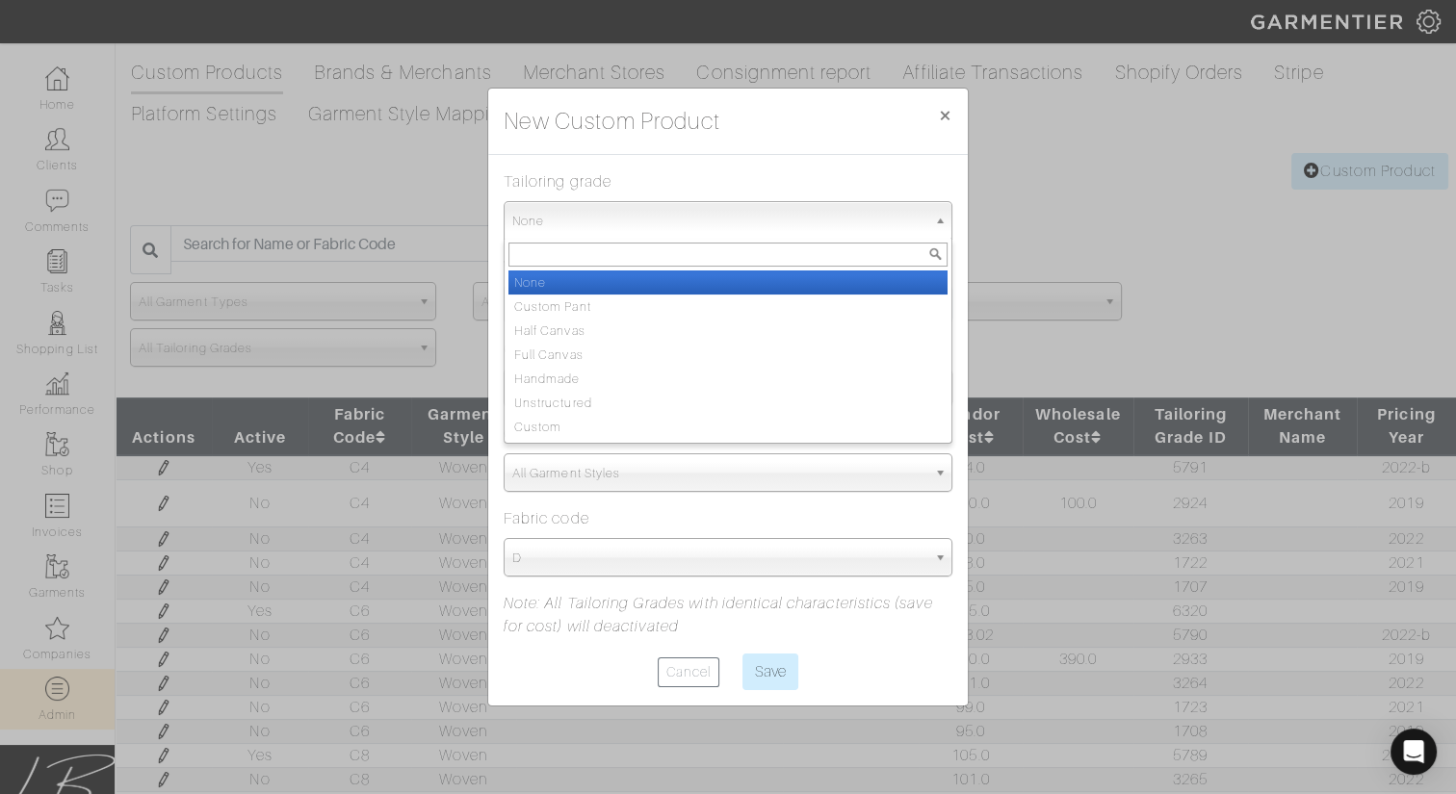
type input "ha"
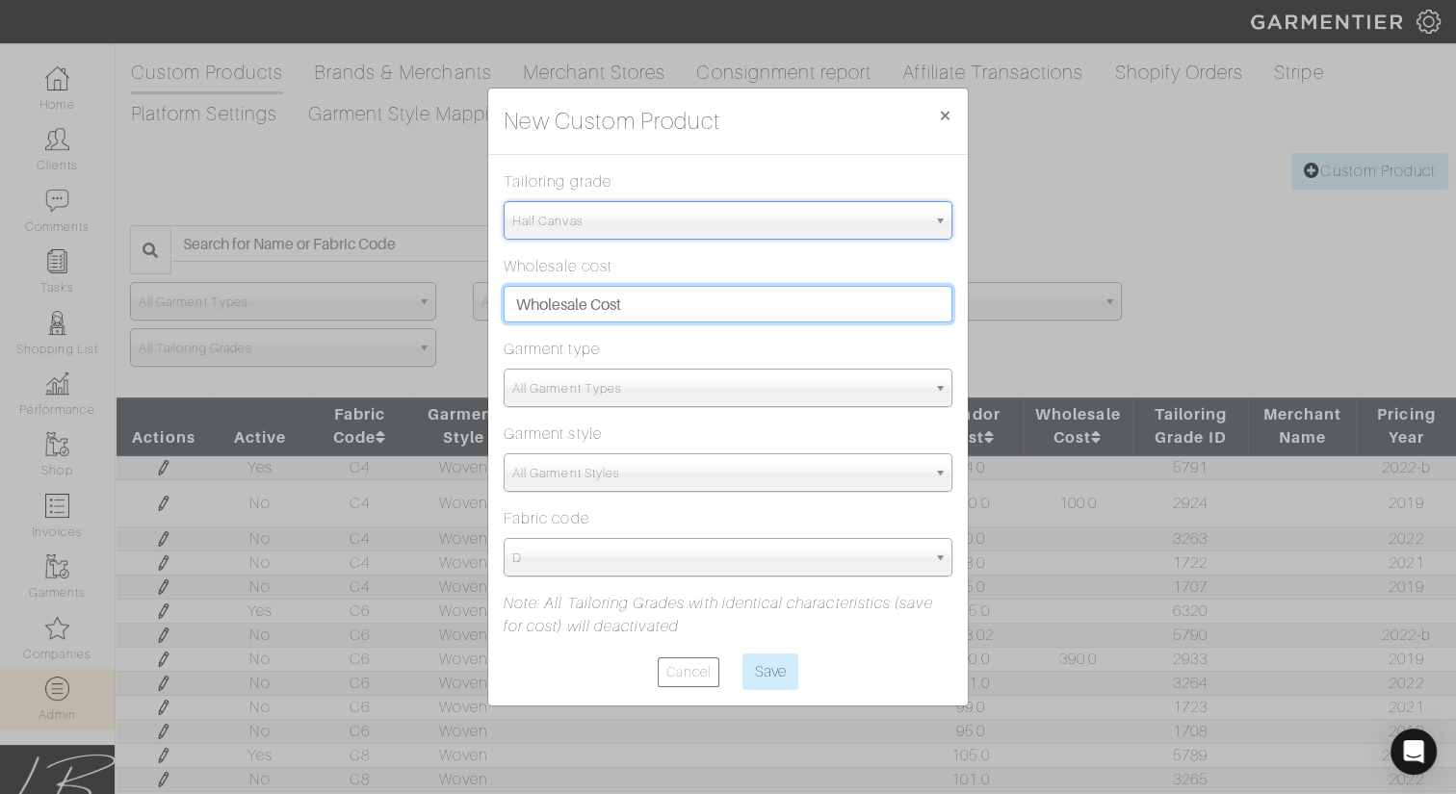
select select "Half Canvas"
type input "375"
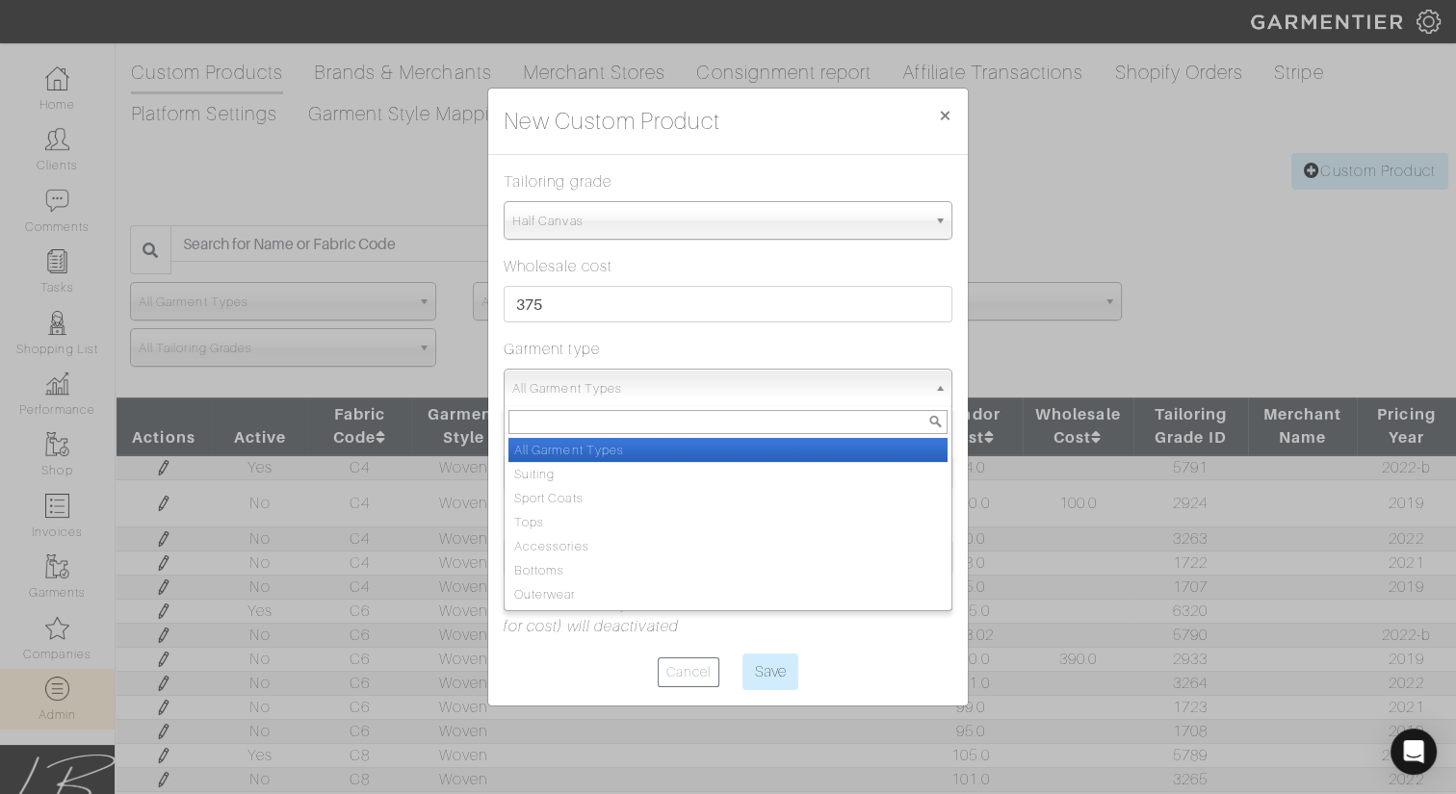
click at [785, 375] on span "All Garment Types" at bounding box center [719, 389] width 414 height 39
type input "sui"
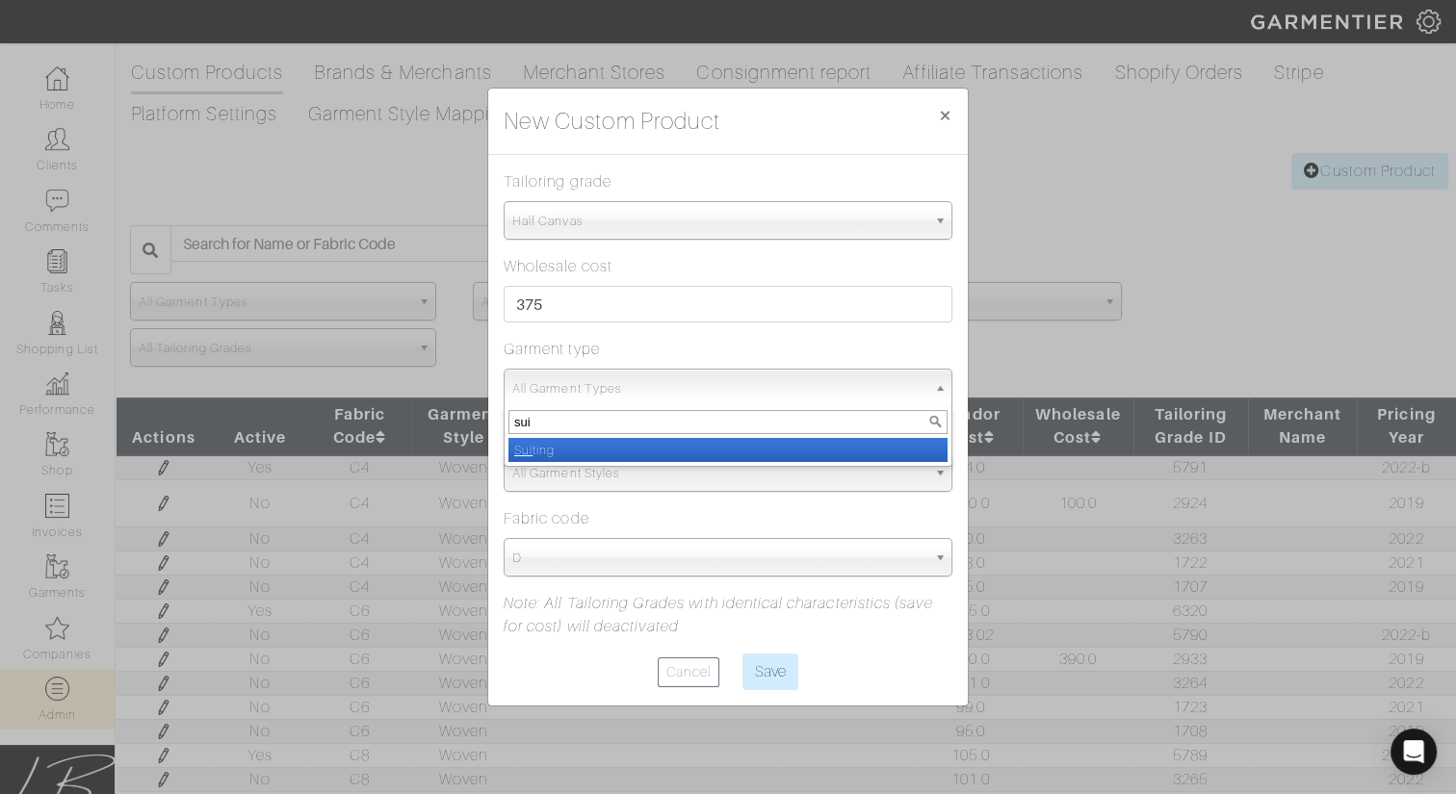
select select "4"
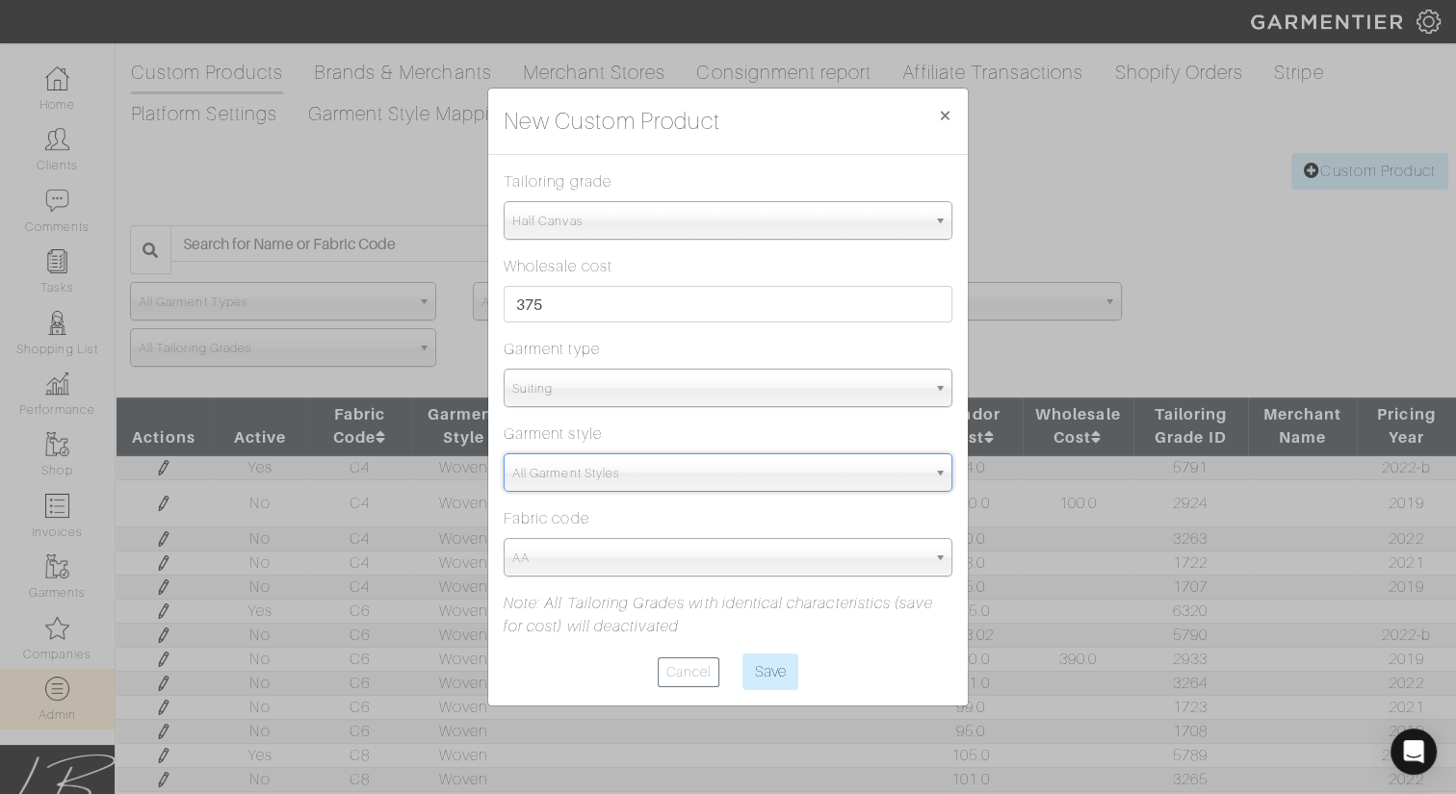
type input "sui"
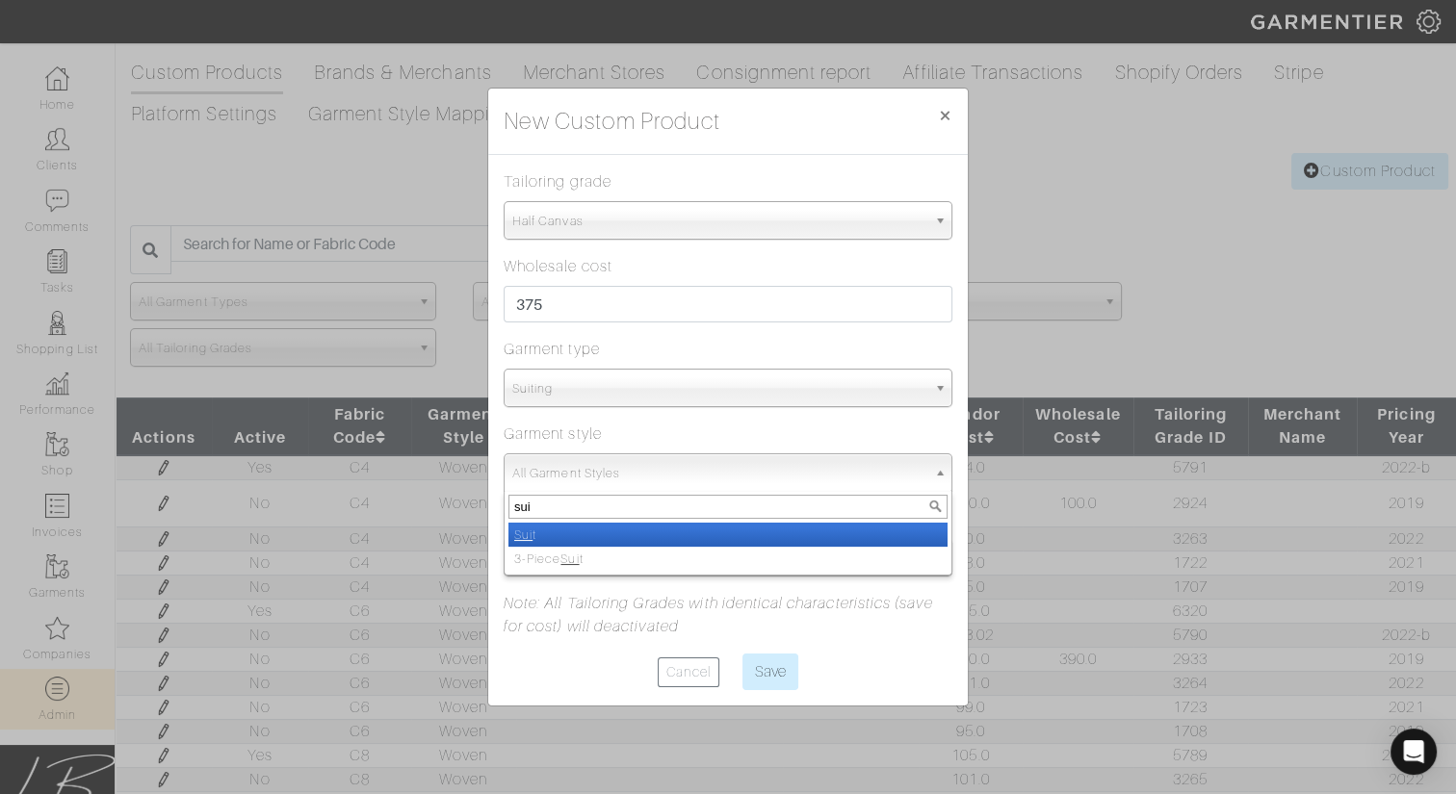
select select "13"
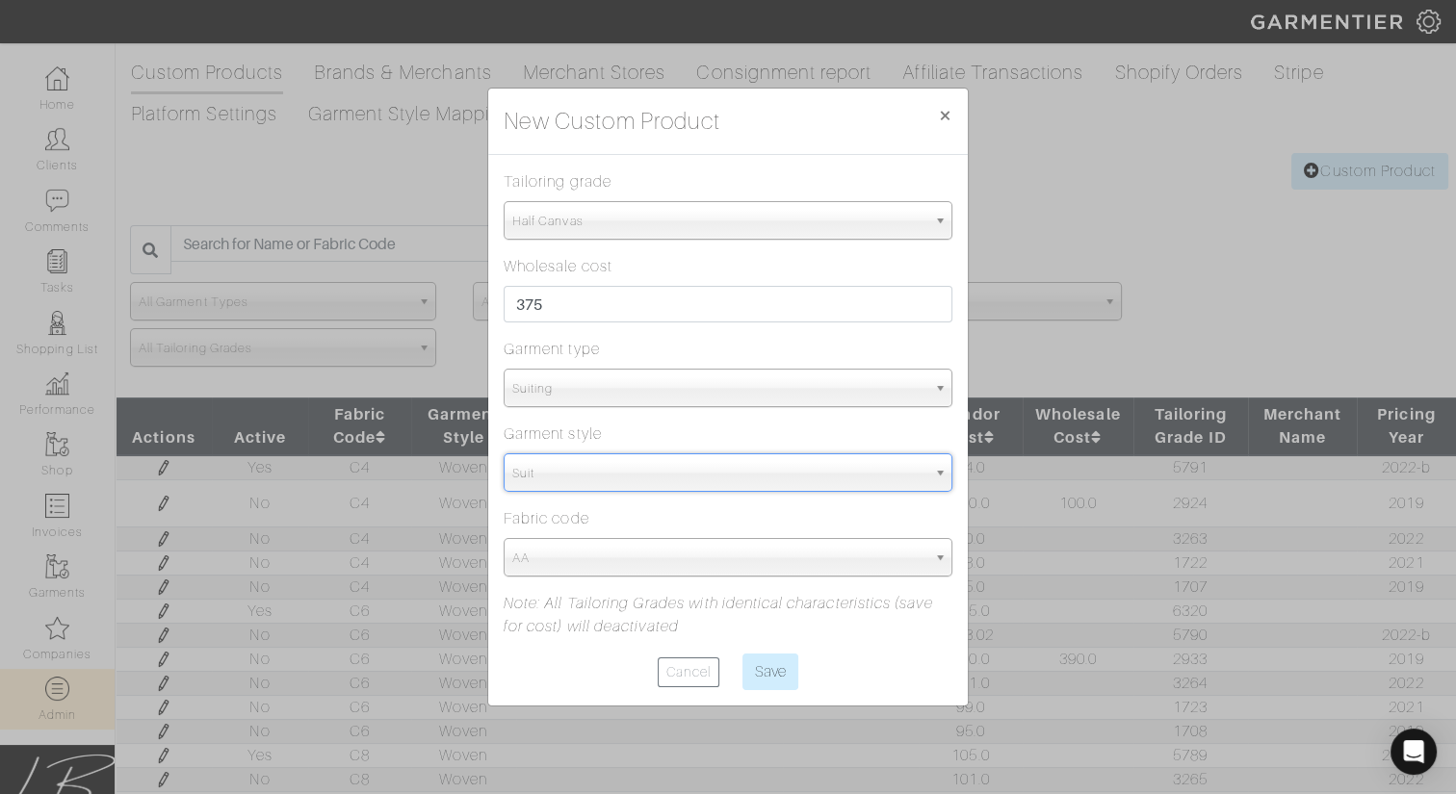
select select "5815"
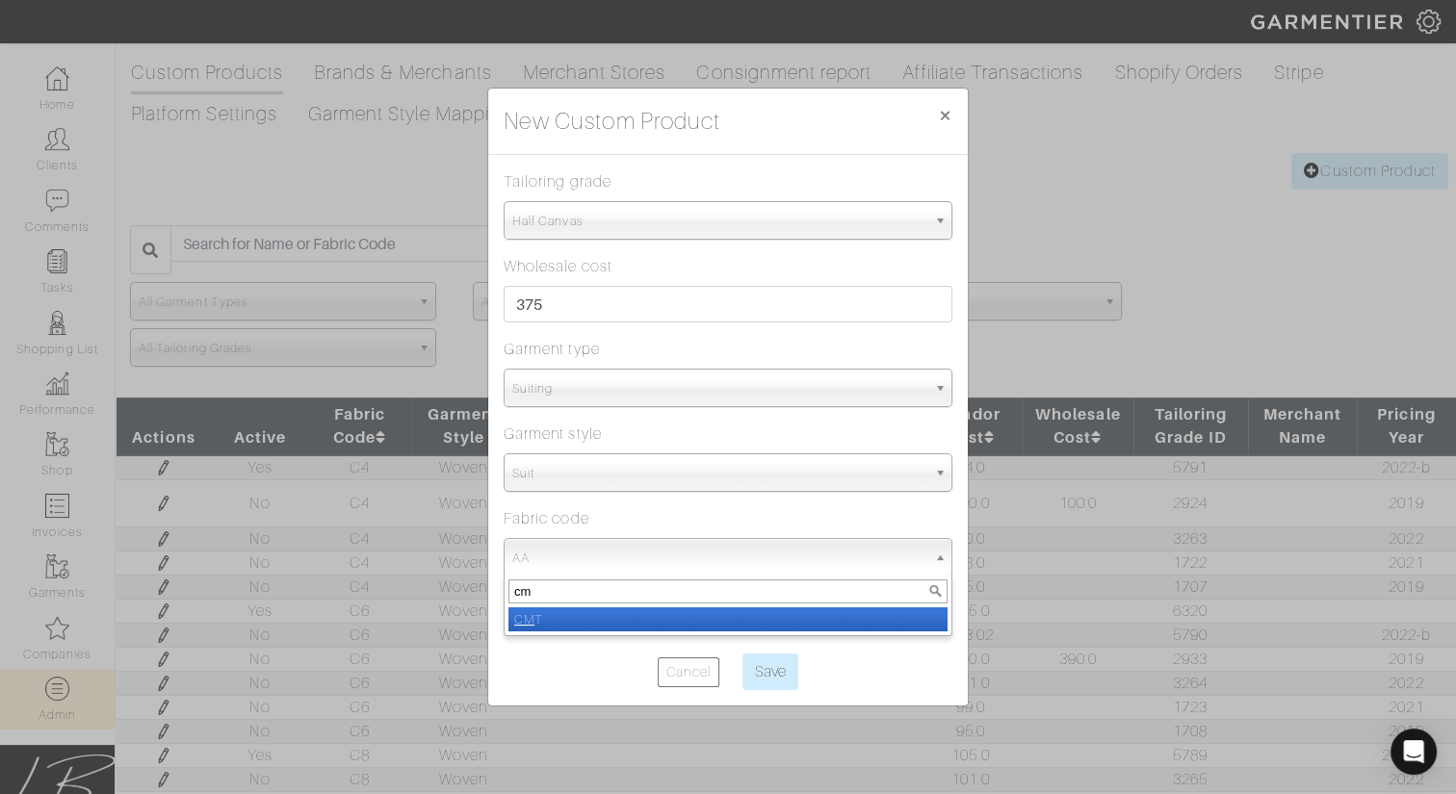
type input "cmt"
select select "1437"
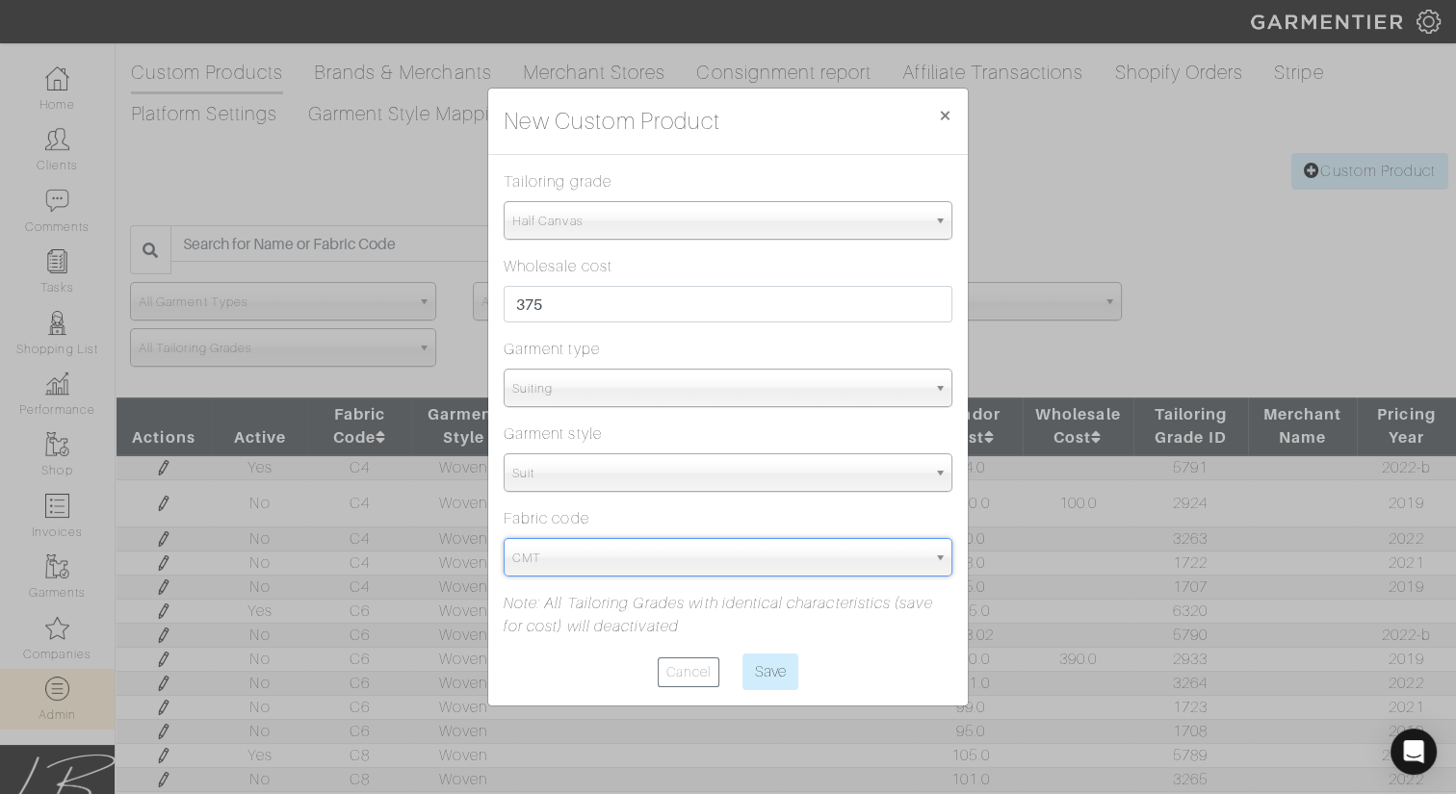
click at [742, 654] on input "Save" at bounding box center [770, 672] width 56 height 37
type input "Save"
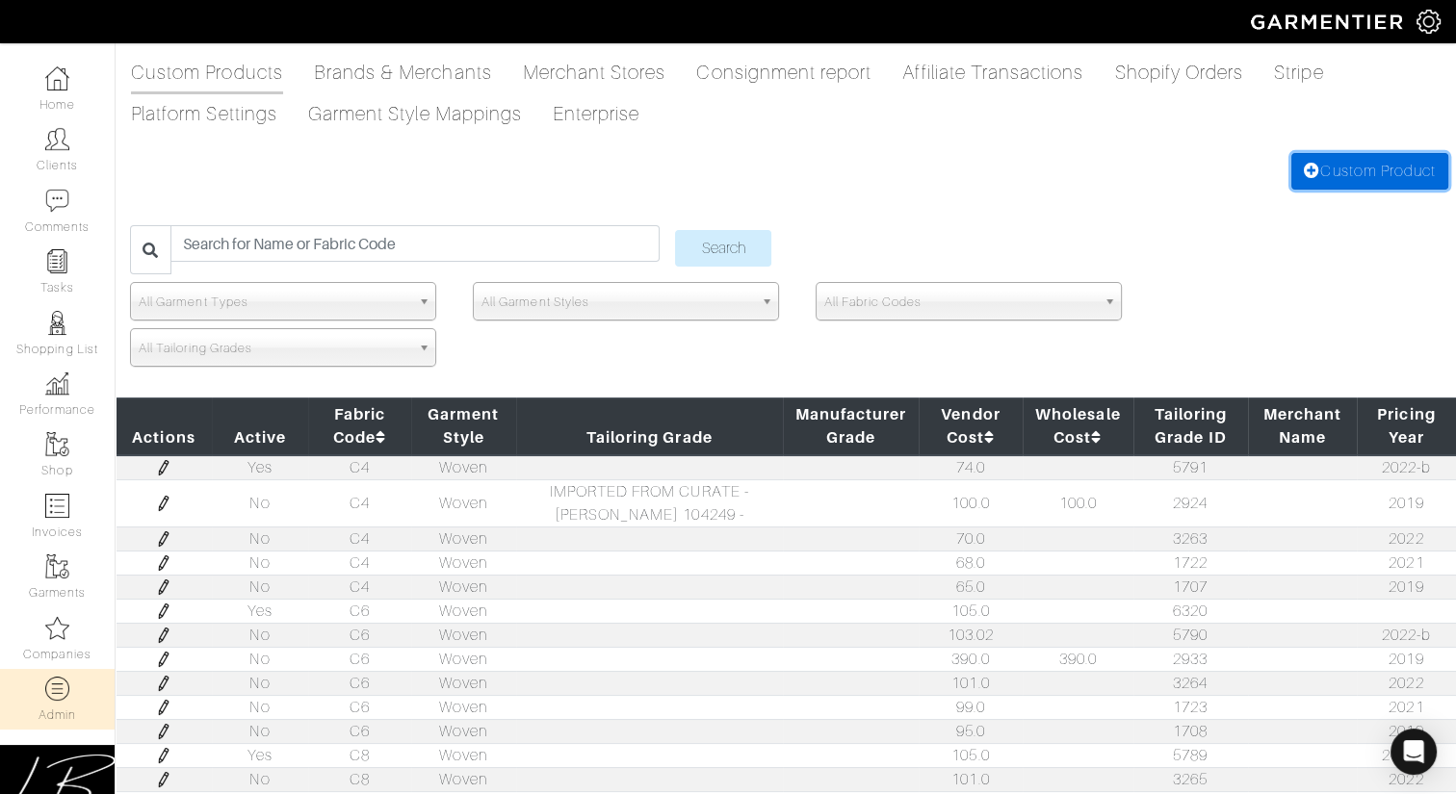
click at [1323, 167] on link "Custom Product" at bounding box center [1369, 171] width 157 height 37
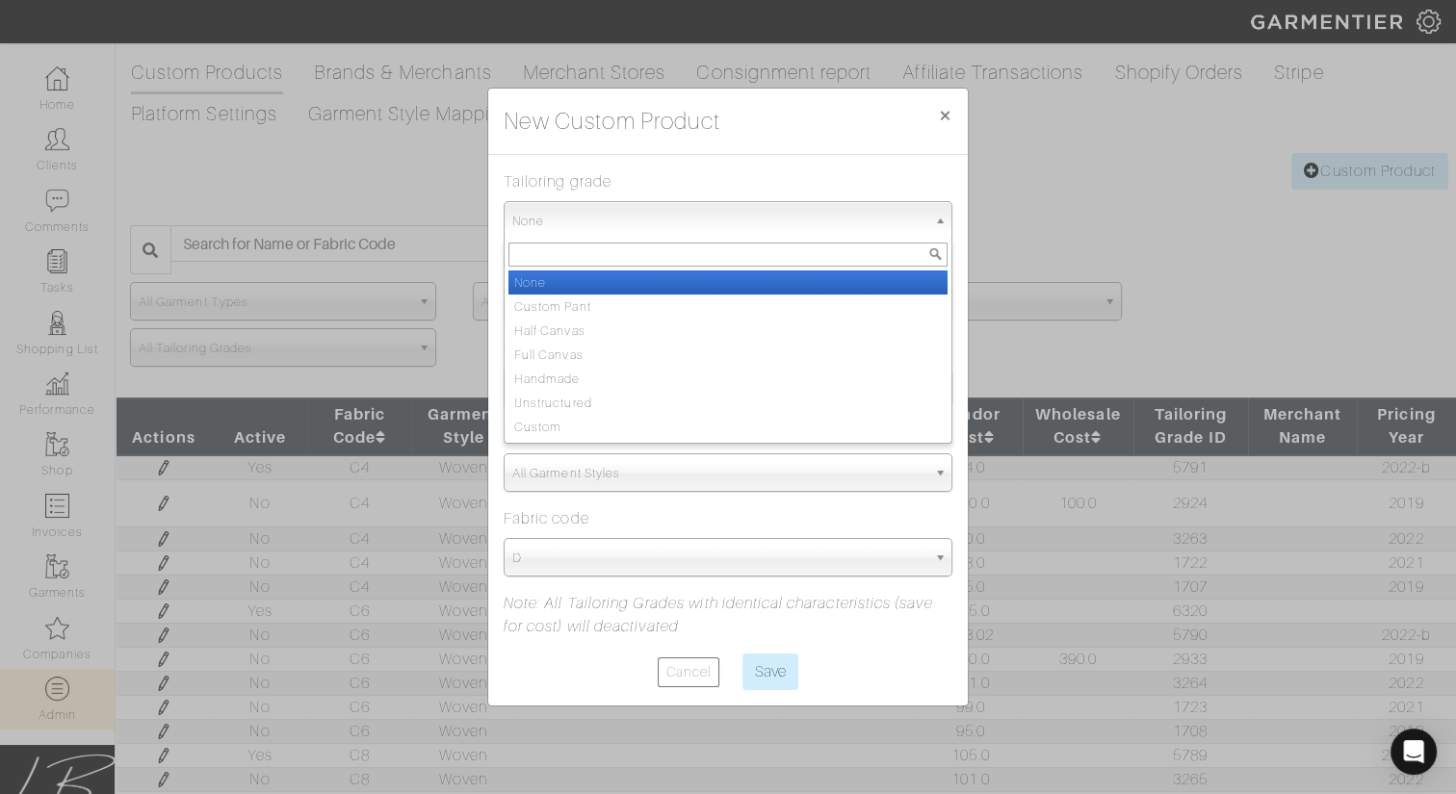
click at [759, 221] on span "None" at bounding box center [719, 221] width 414 height 39
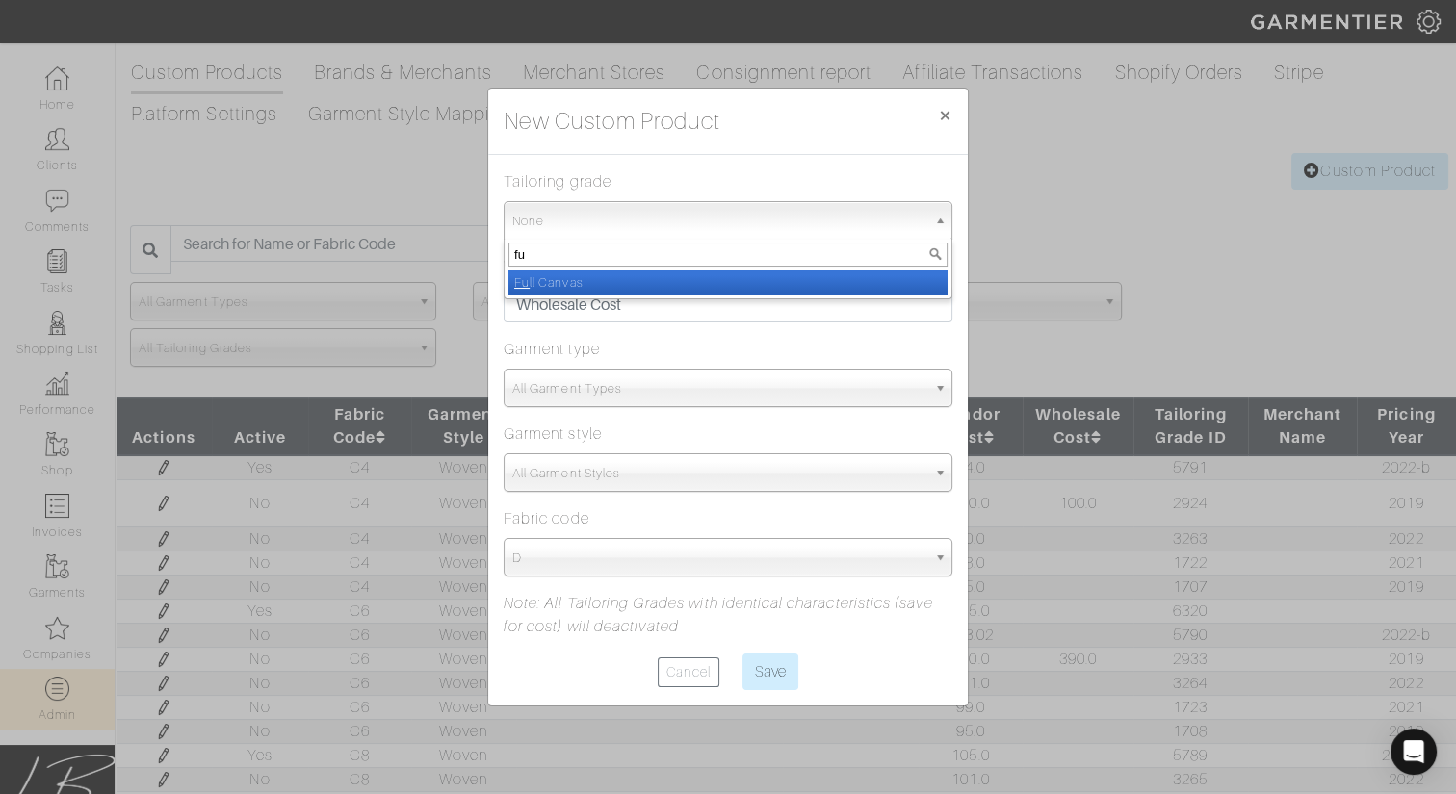
type input "ful"
select select "Full Canvas"
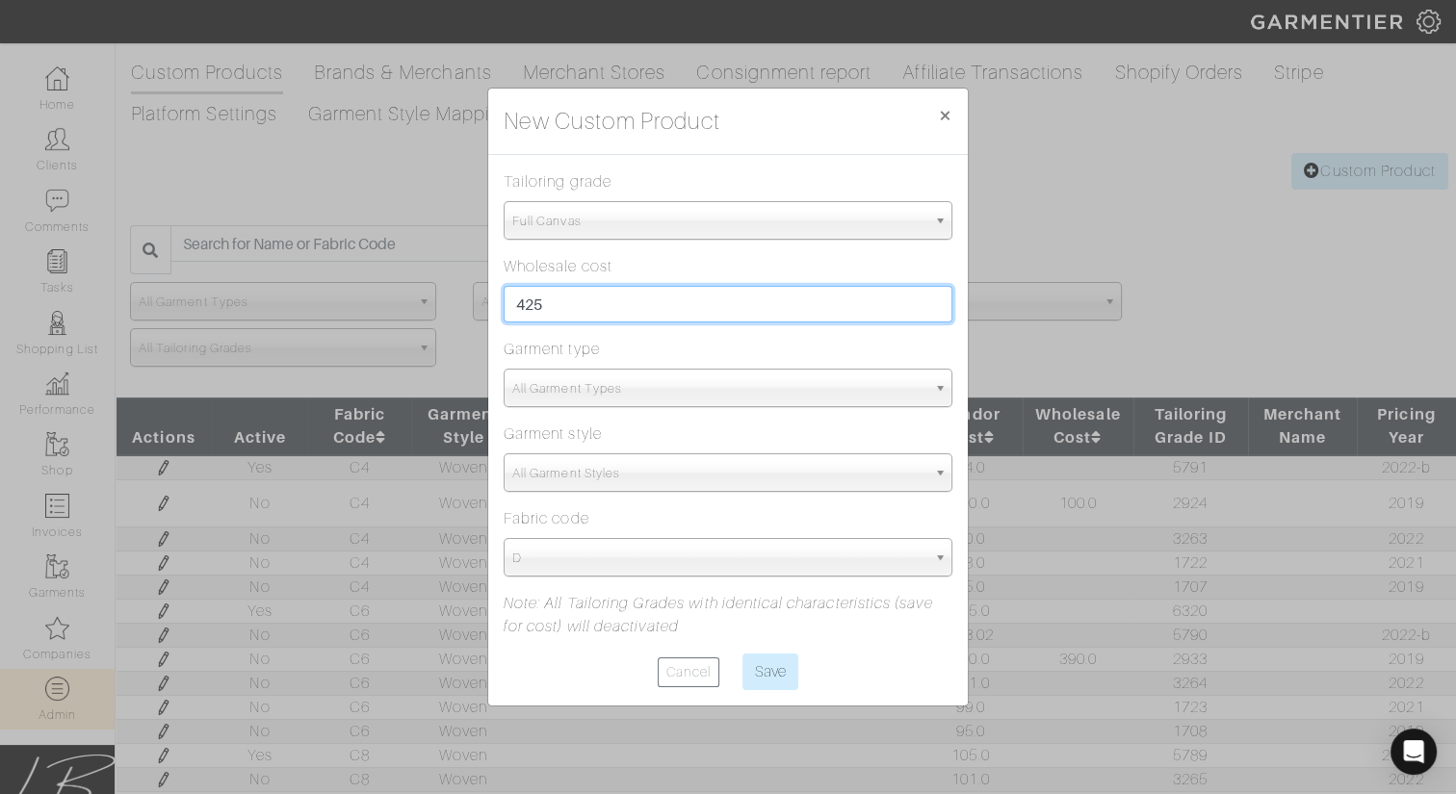
type input "425"
type input "sui"
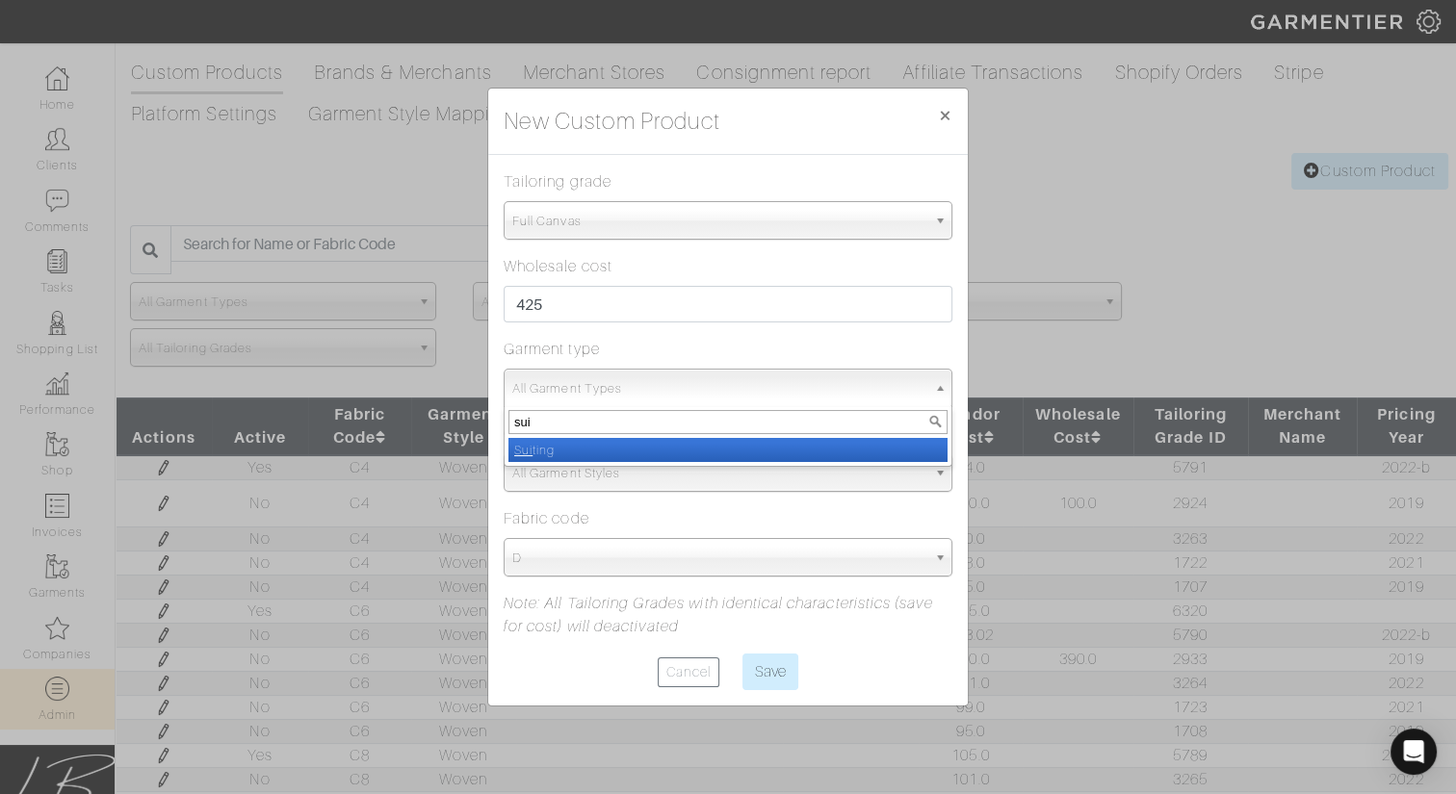
select select "4"
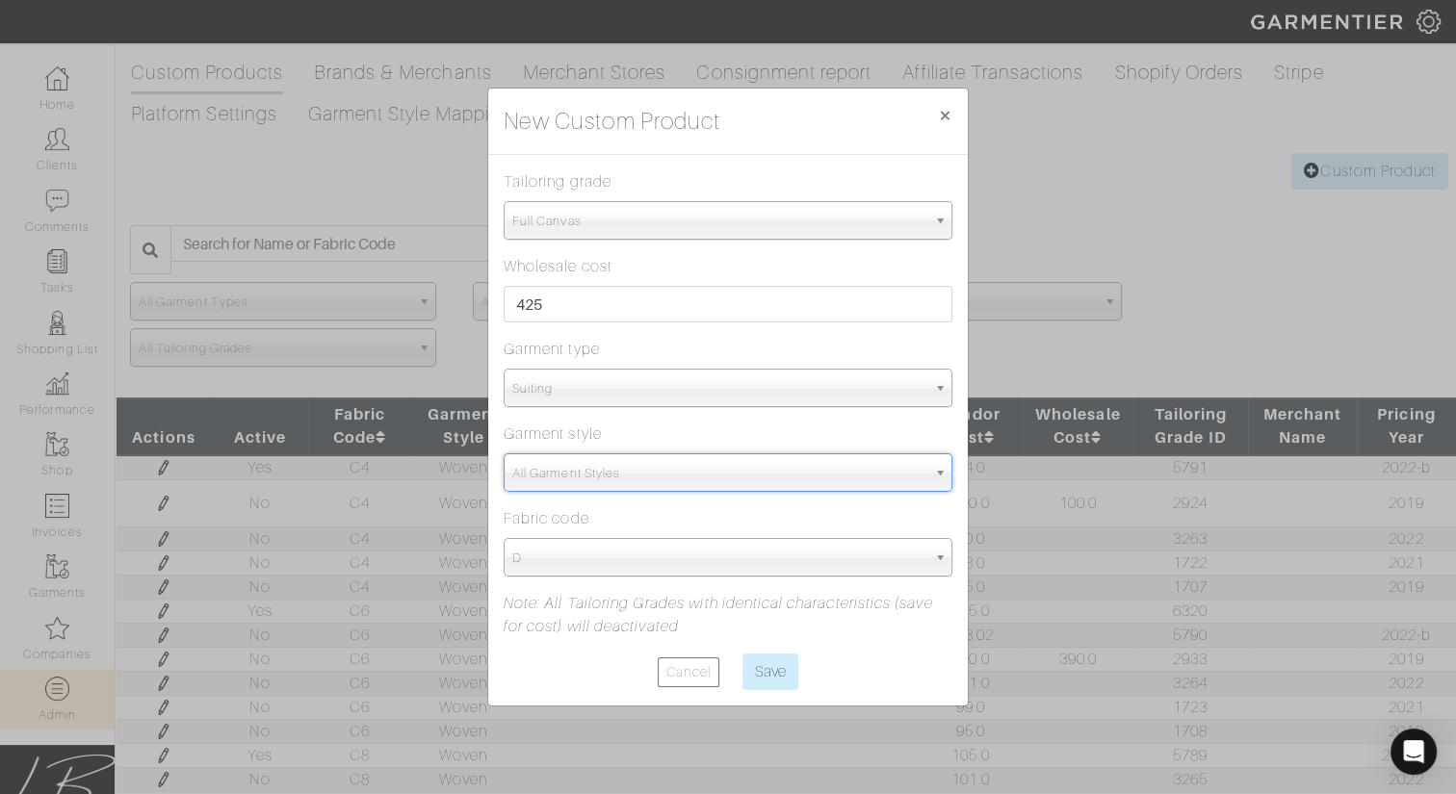
type input "s"
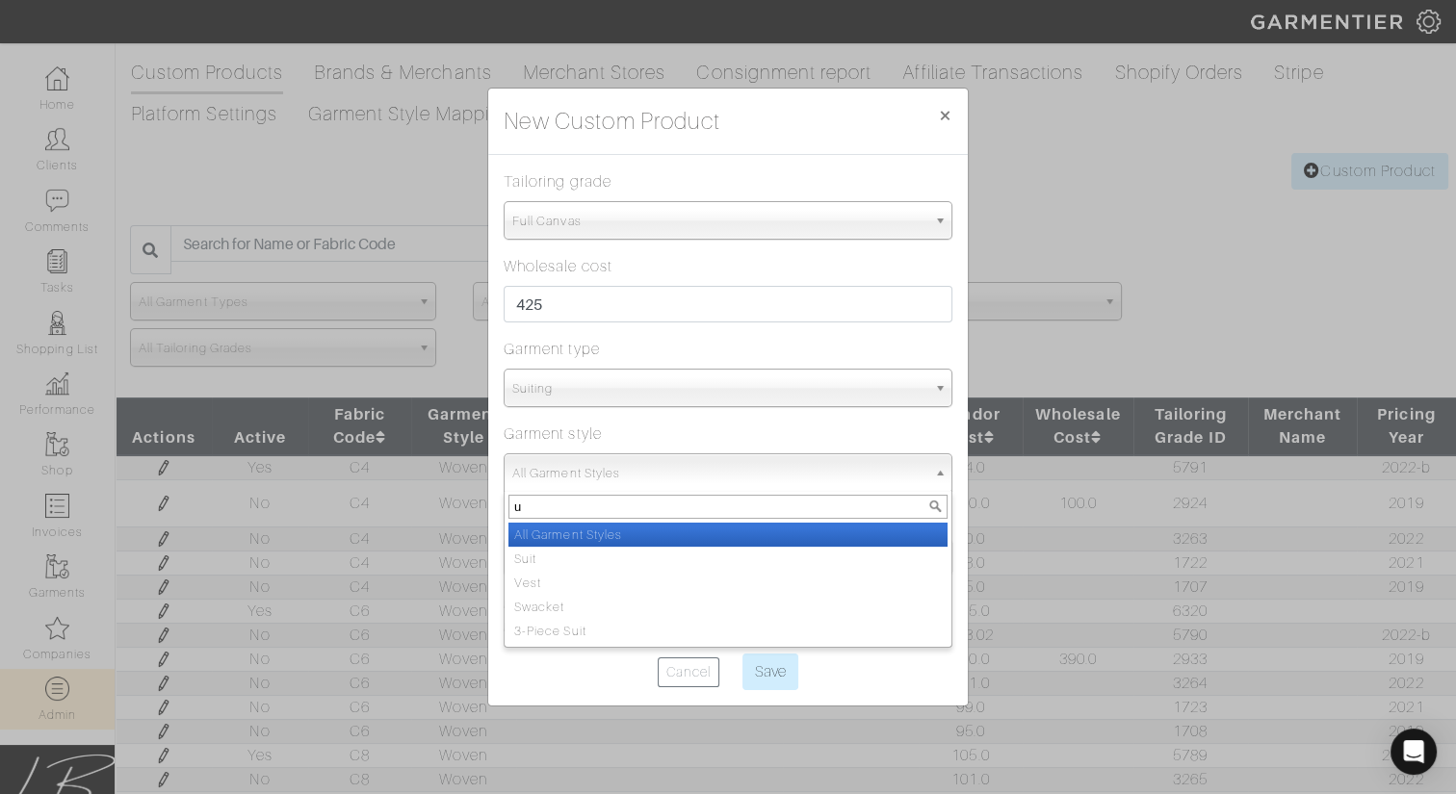
type input "ui"
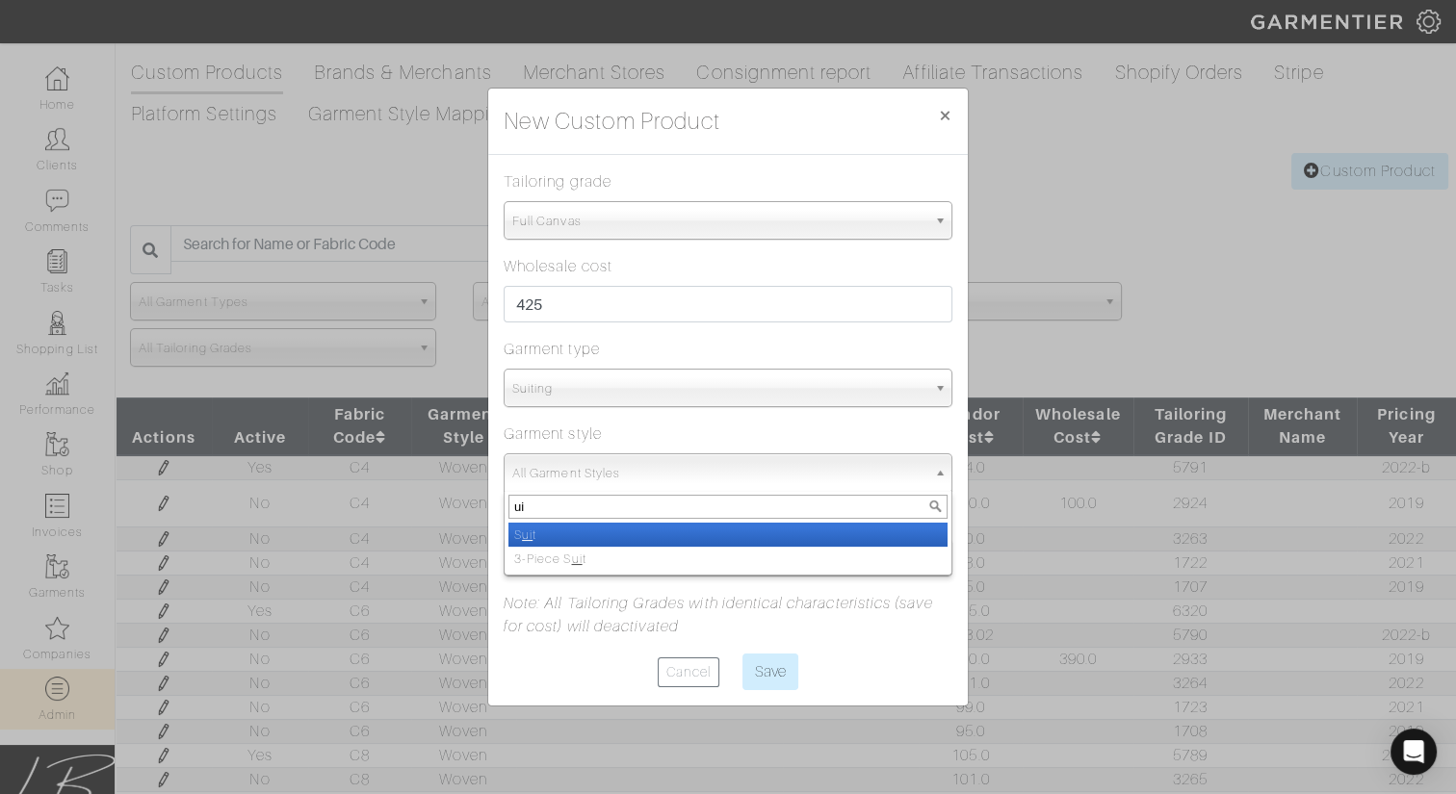
select select "13"
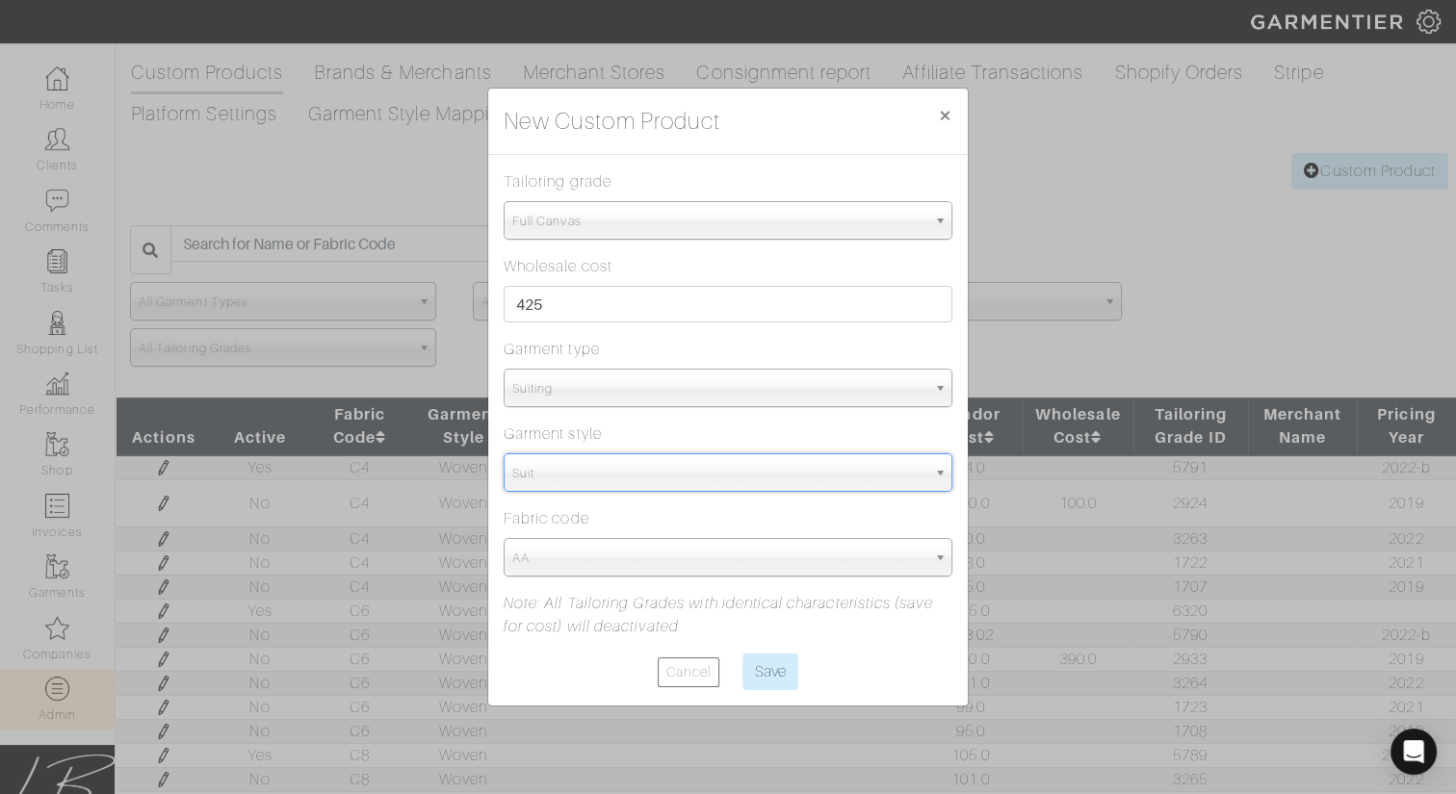
select select "5815"
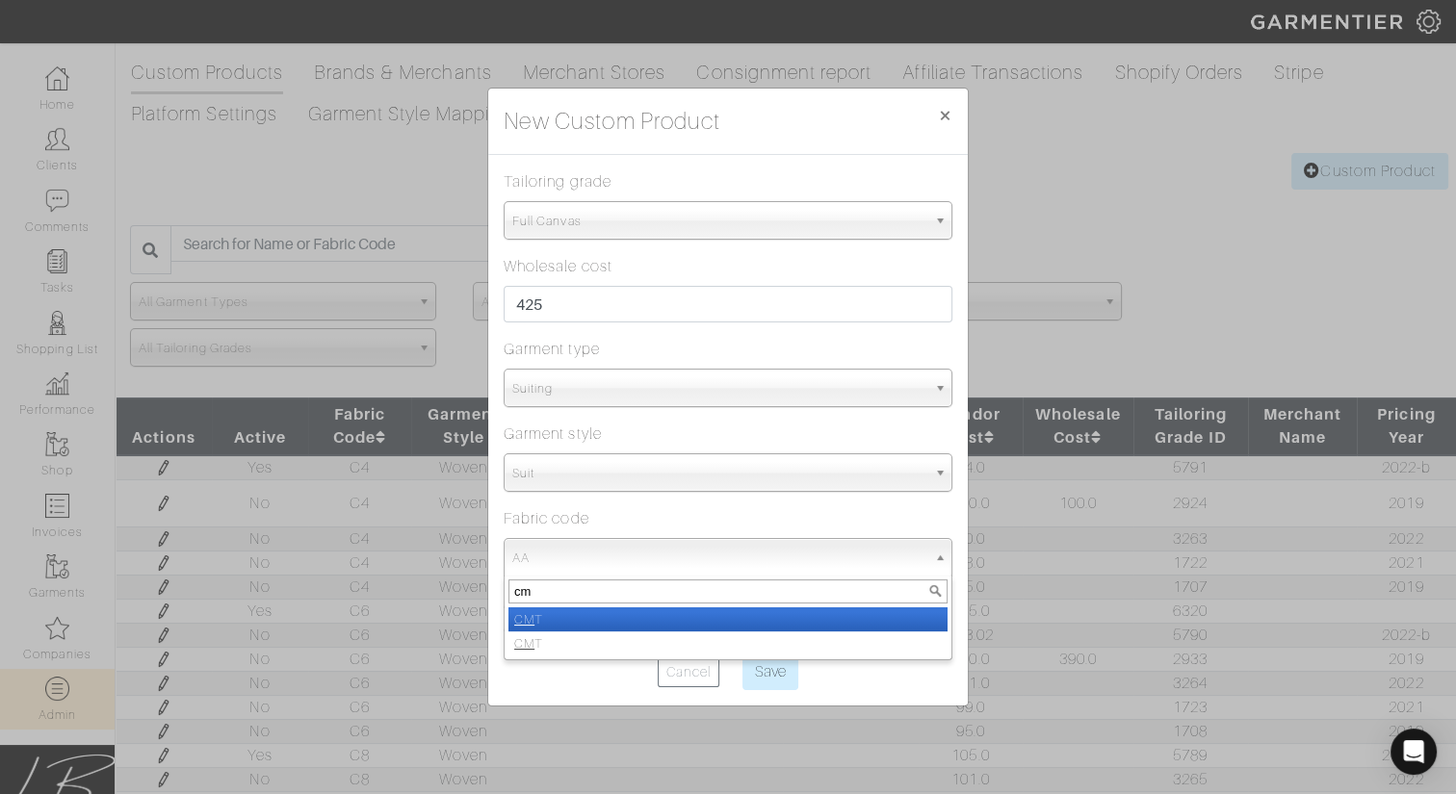
type input "cmt"
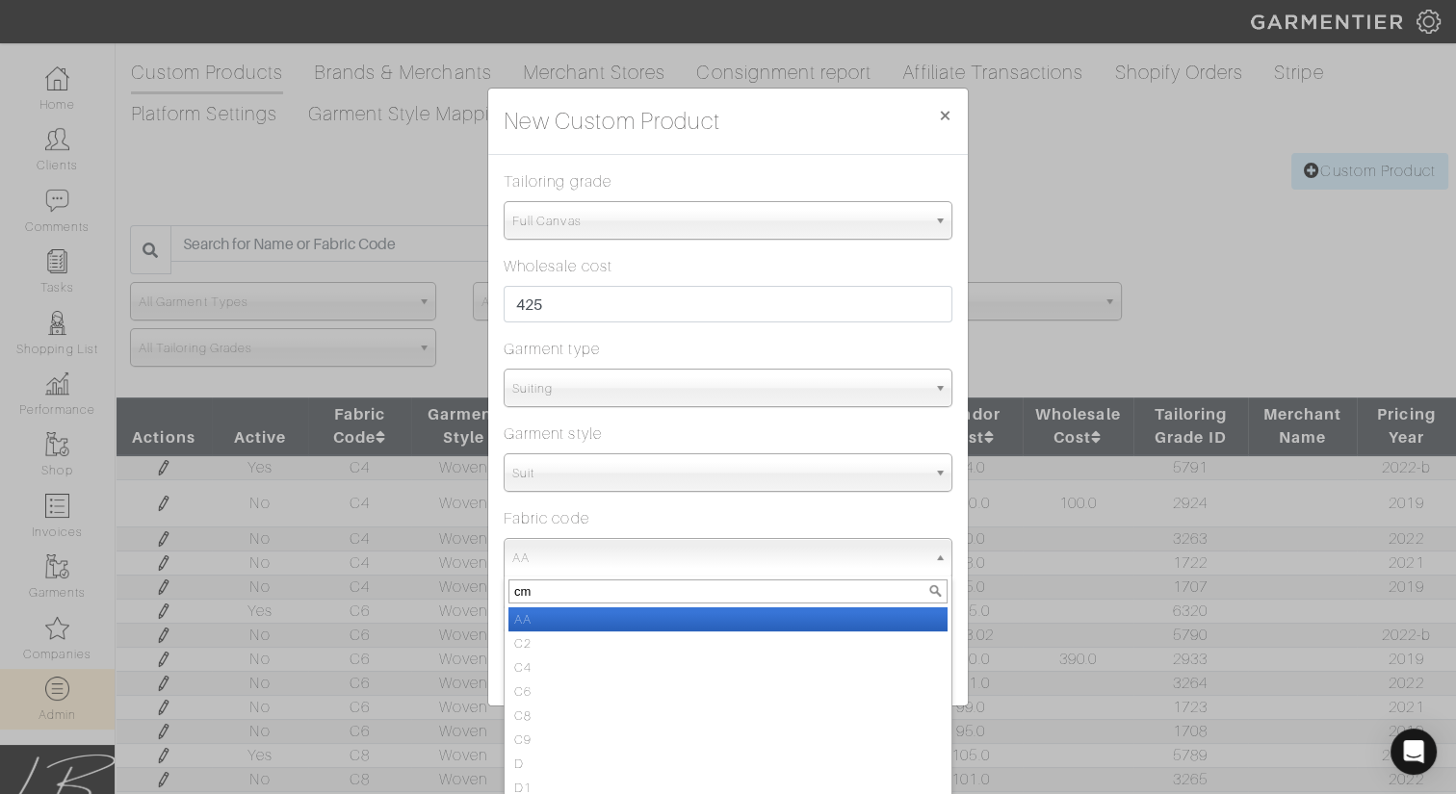
type input "cmt"
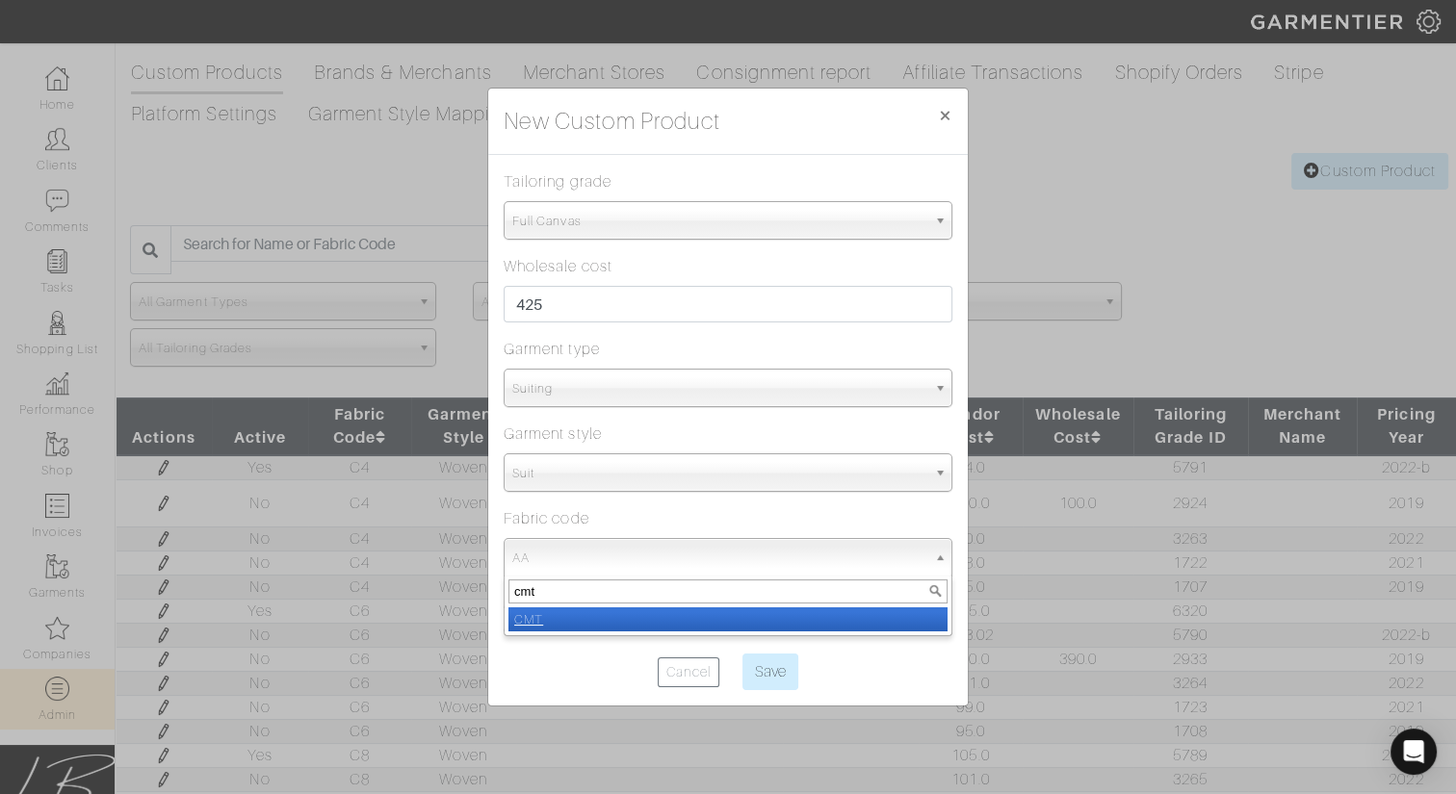
select select "1437"
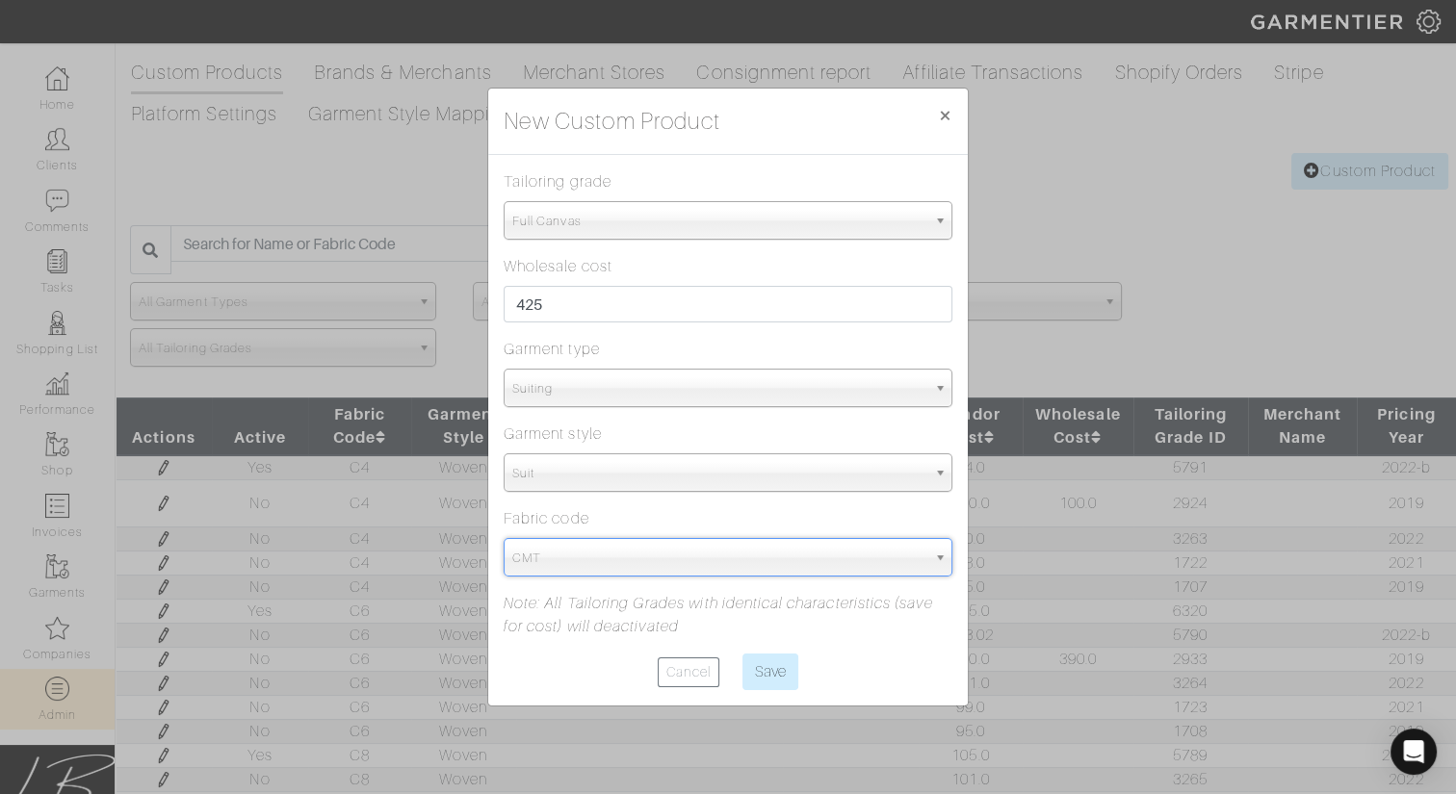
click at [742, 654] on input "Save" at bounding box center [770, 672] width 56 height 37
type input "Save"
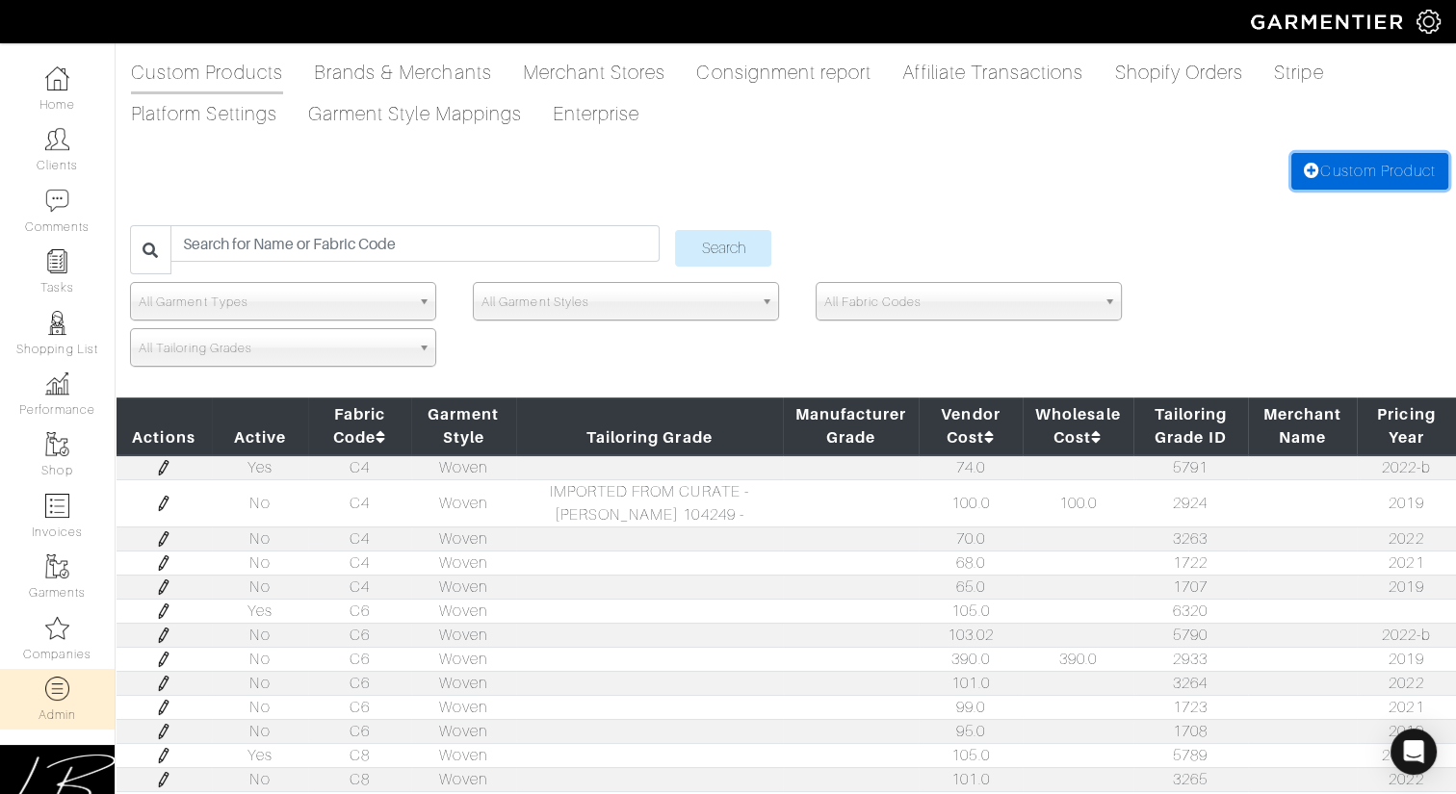
drag, startPoint x: 1334, startPoint y: 171, endPoint x: 1322, endPoint y: 174, distance: 11.9
click at [1334, 171] on link "Custom Product" at bounding box center [1369, 171] width 157 height 37
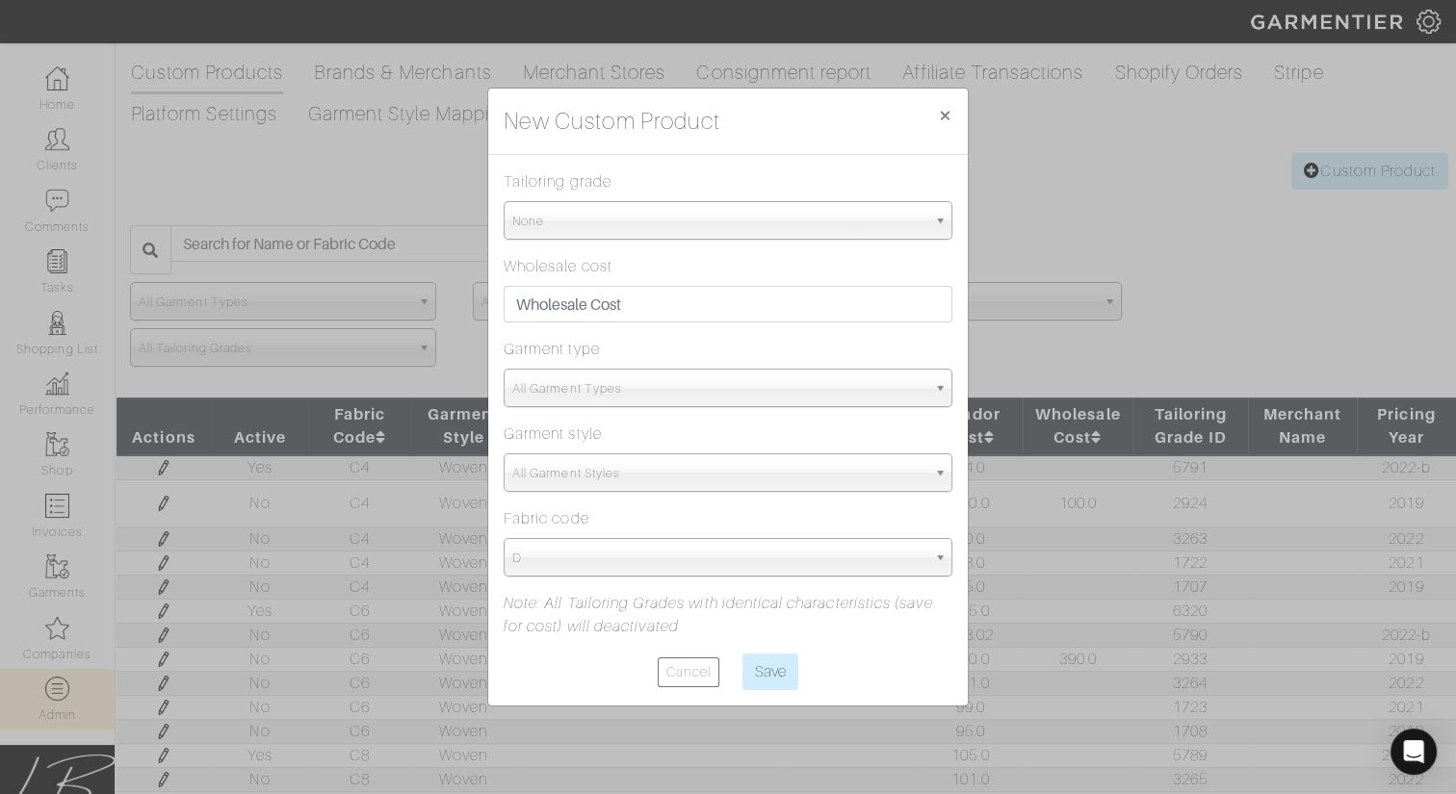
click at [804, 210] on span "None" at bounding box center [719, 221] width 414 height 39
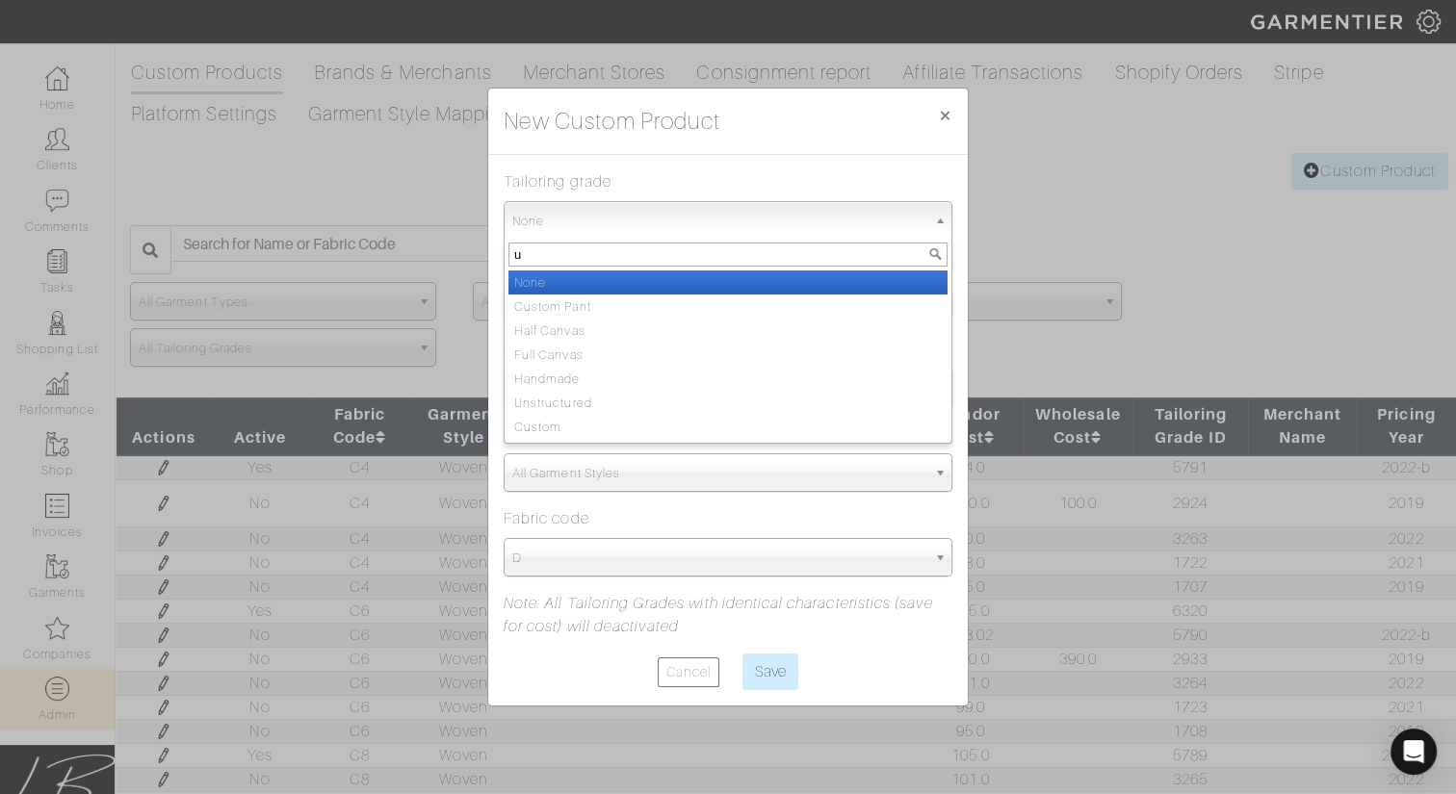
type input "un"
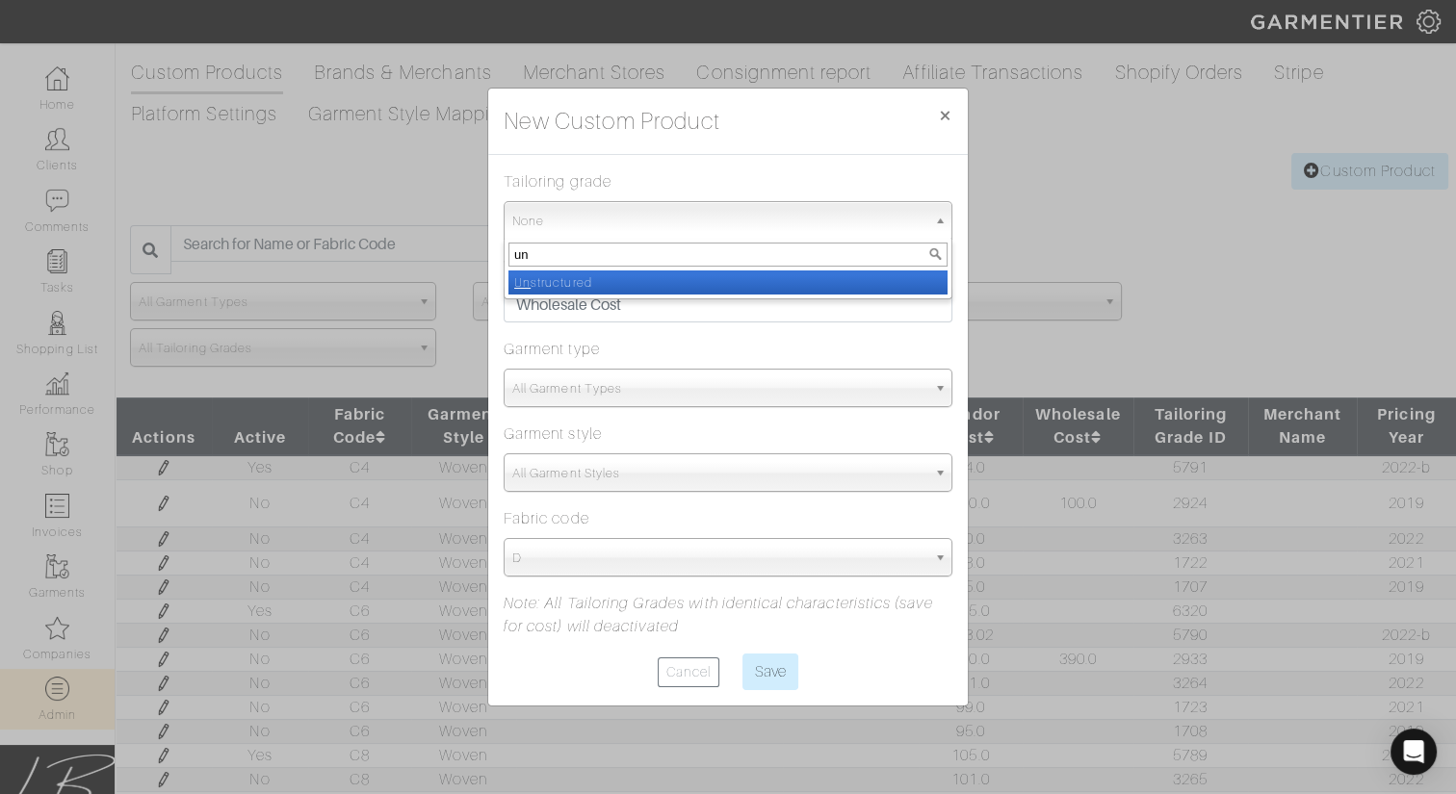
select select "Unstructured"
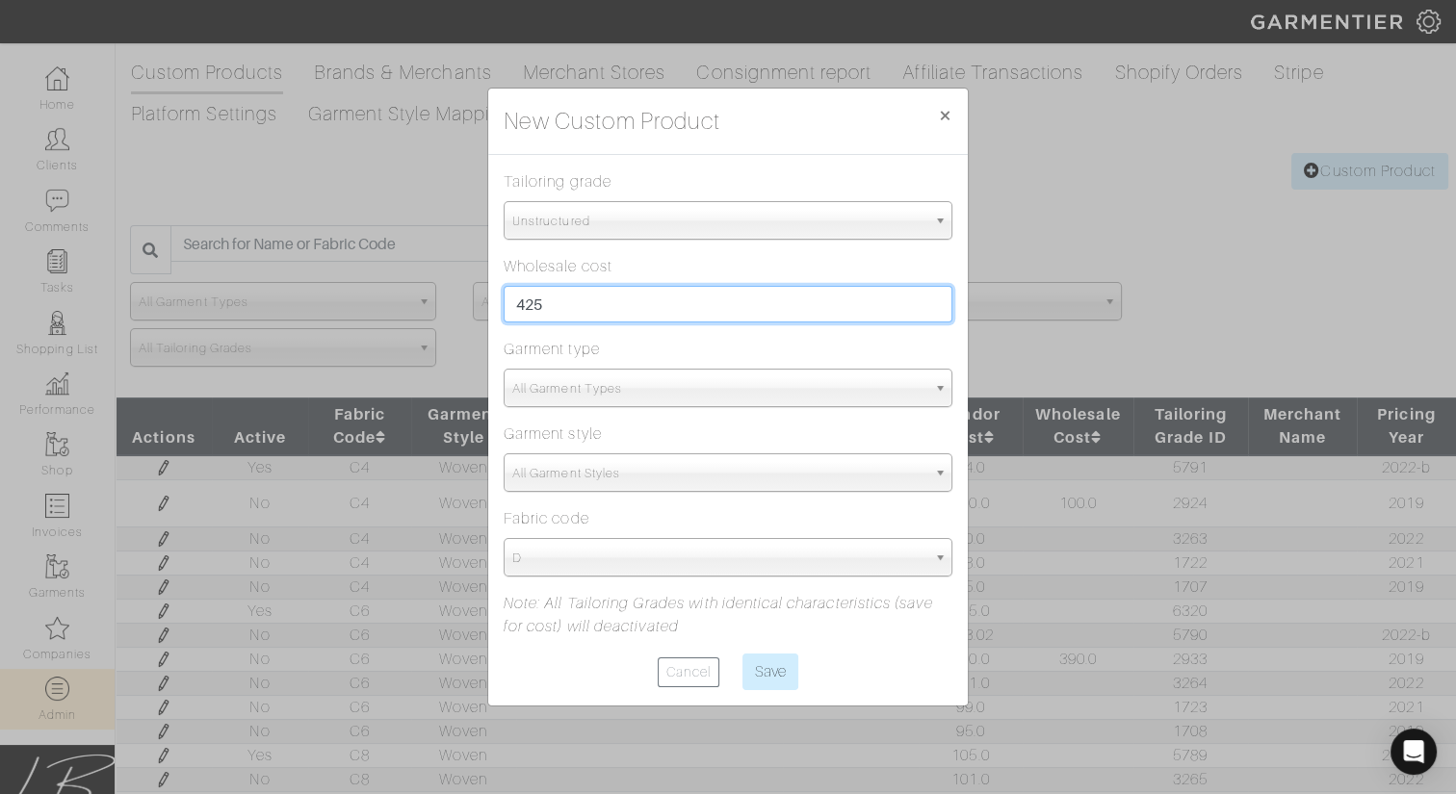
type input "425"
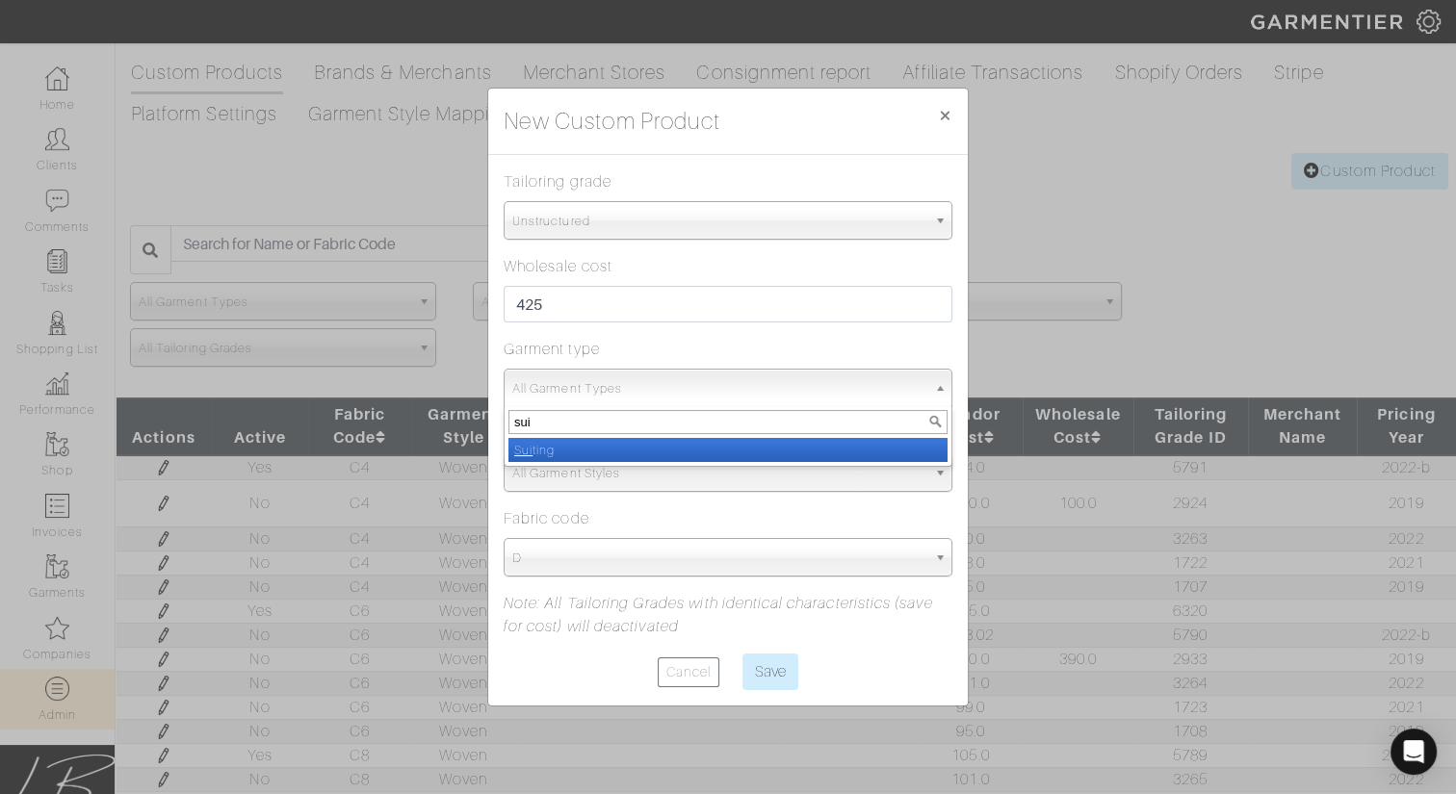
type input "suit"
select select "4"
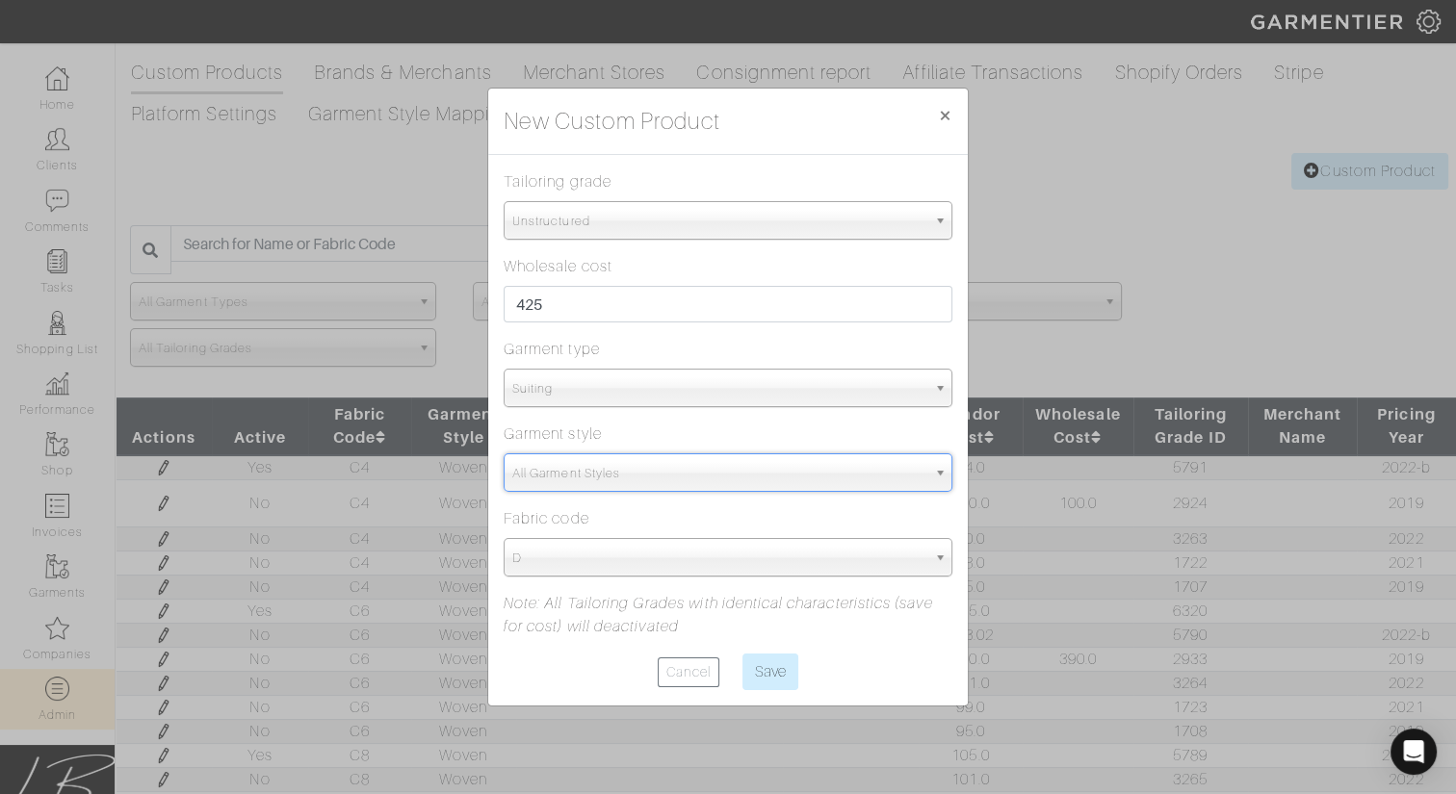
type input "sui"
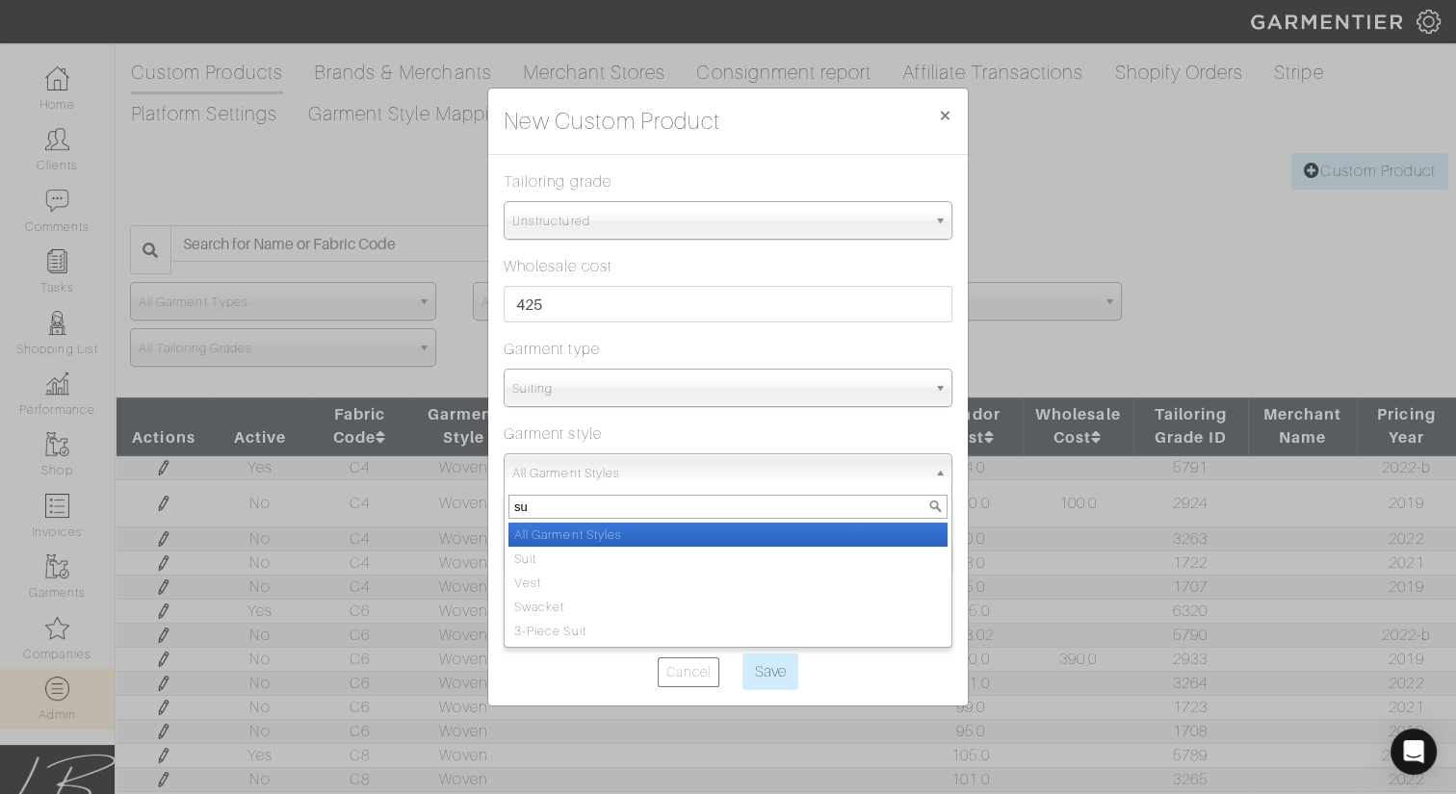
type input "sui"
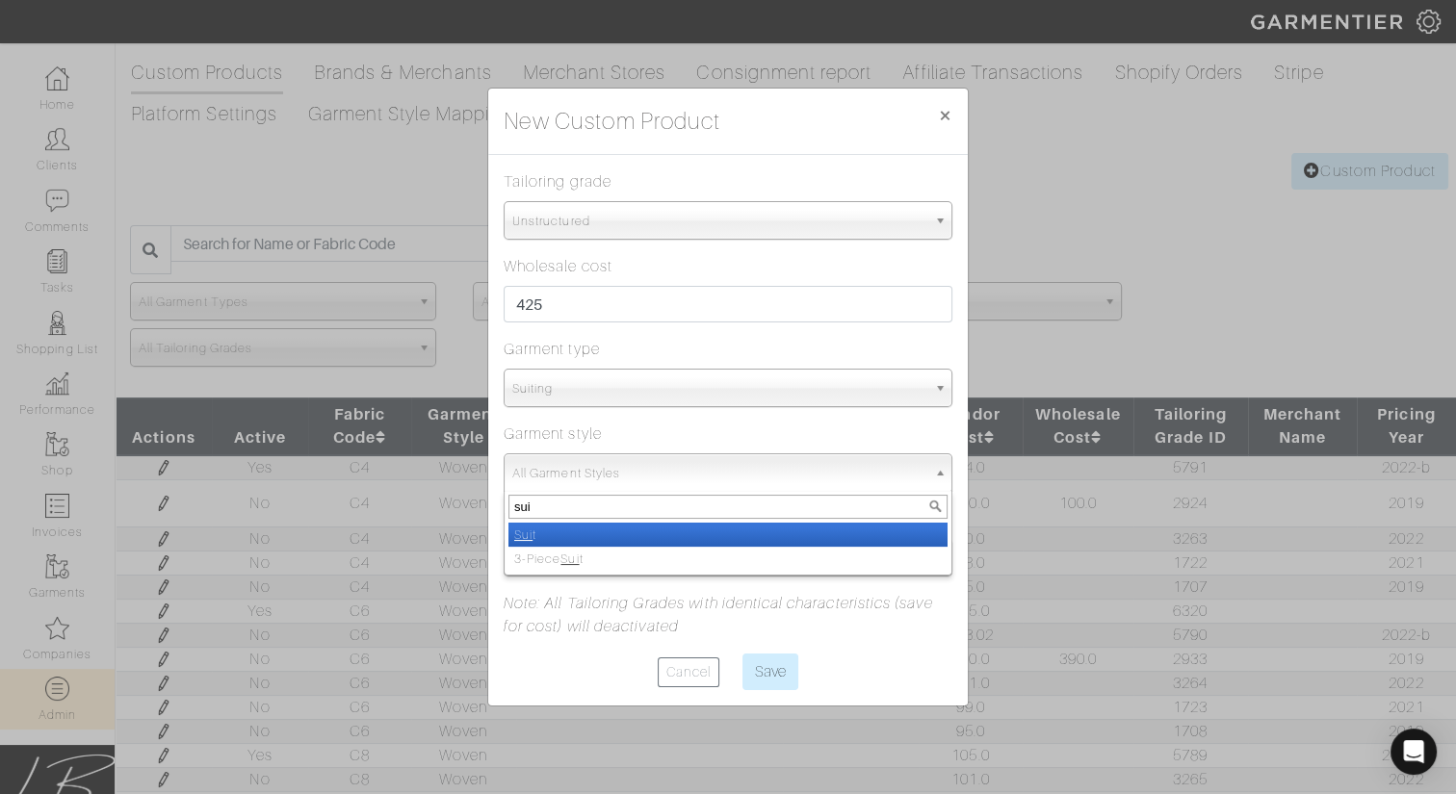
select select "13"
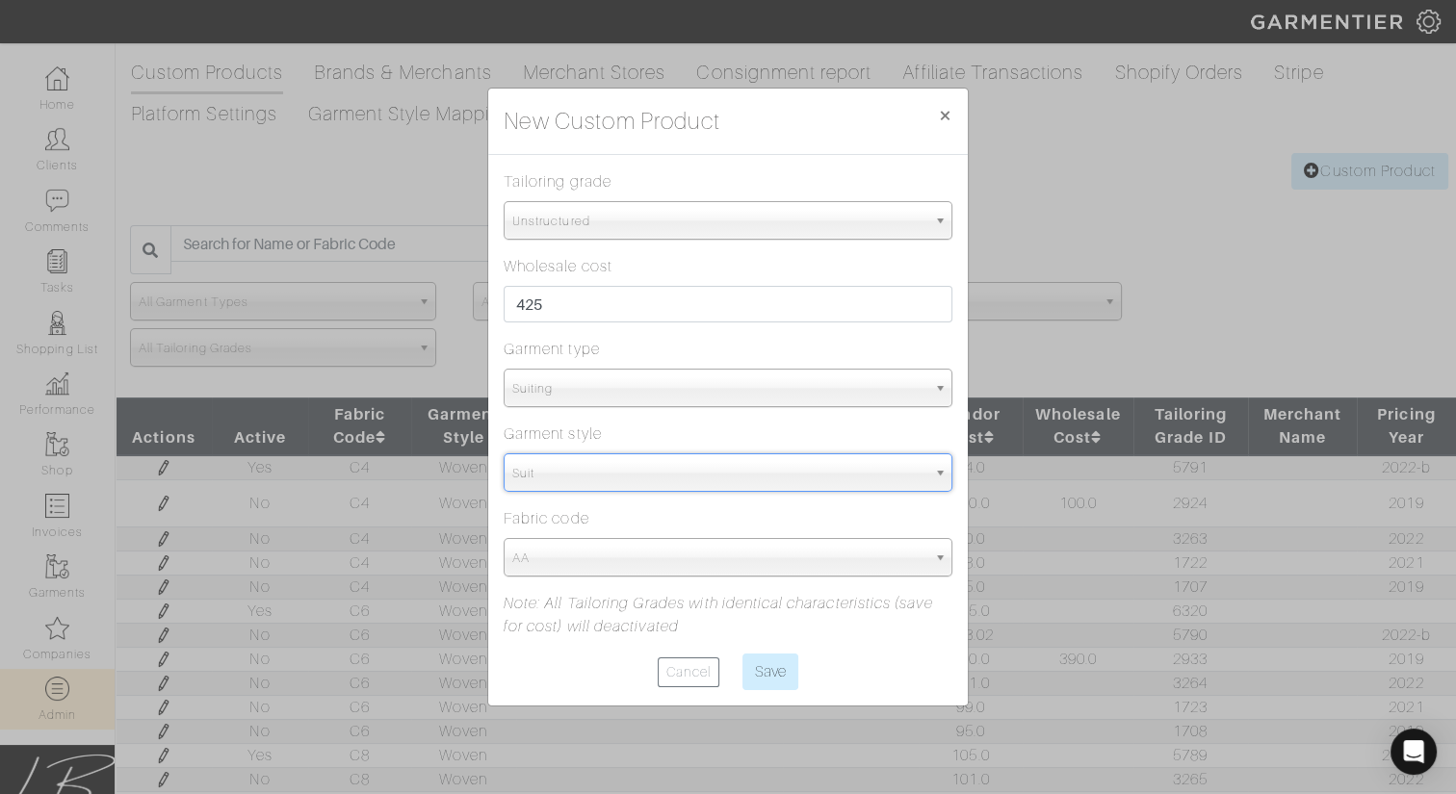
select select "5815"
type input "c"
type input "mt"
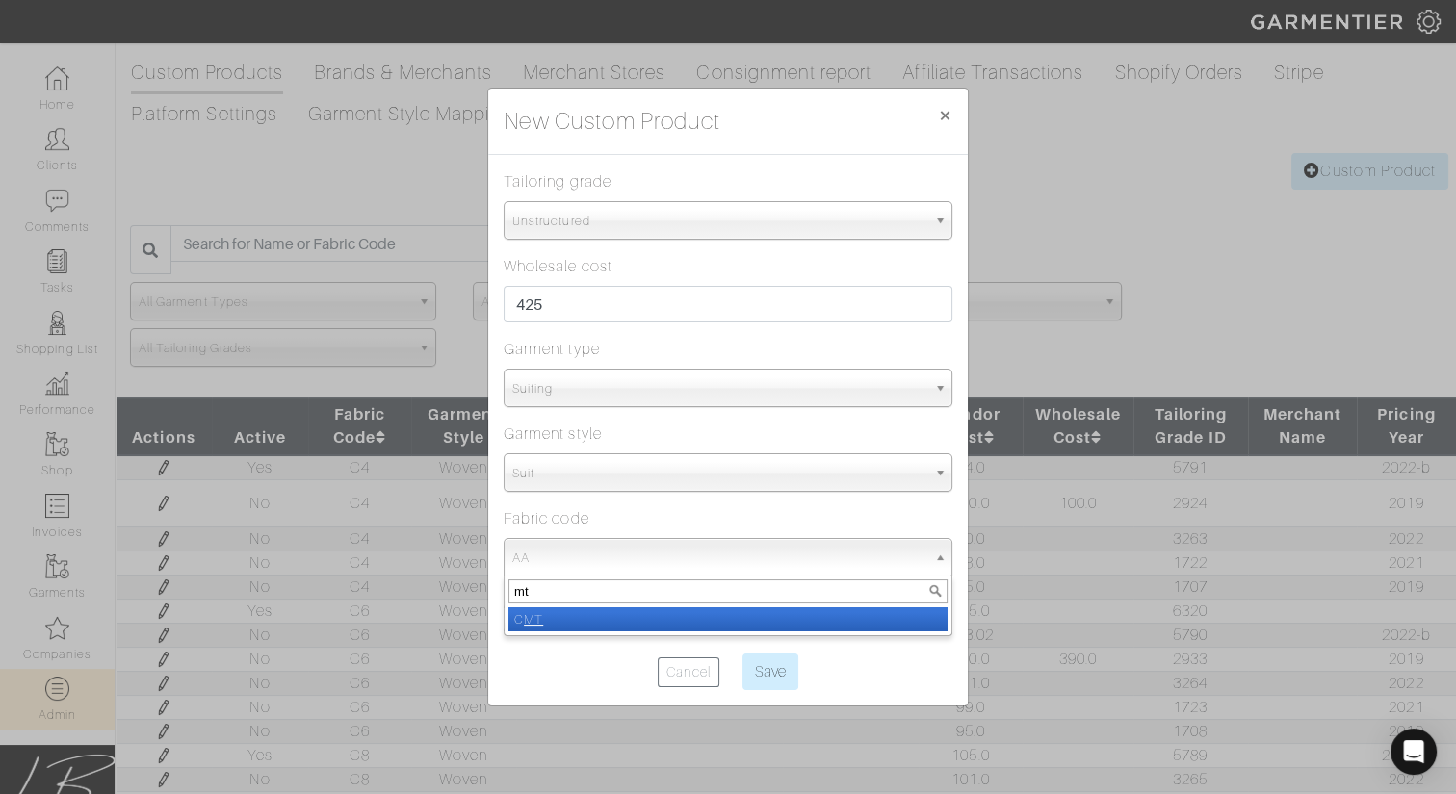
select select "1437"
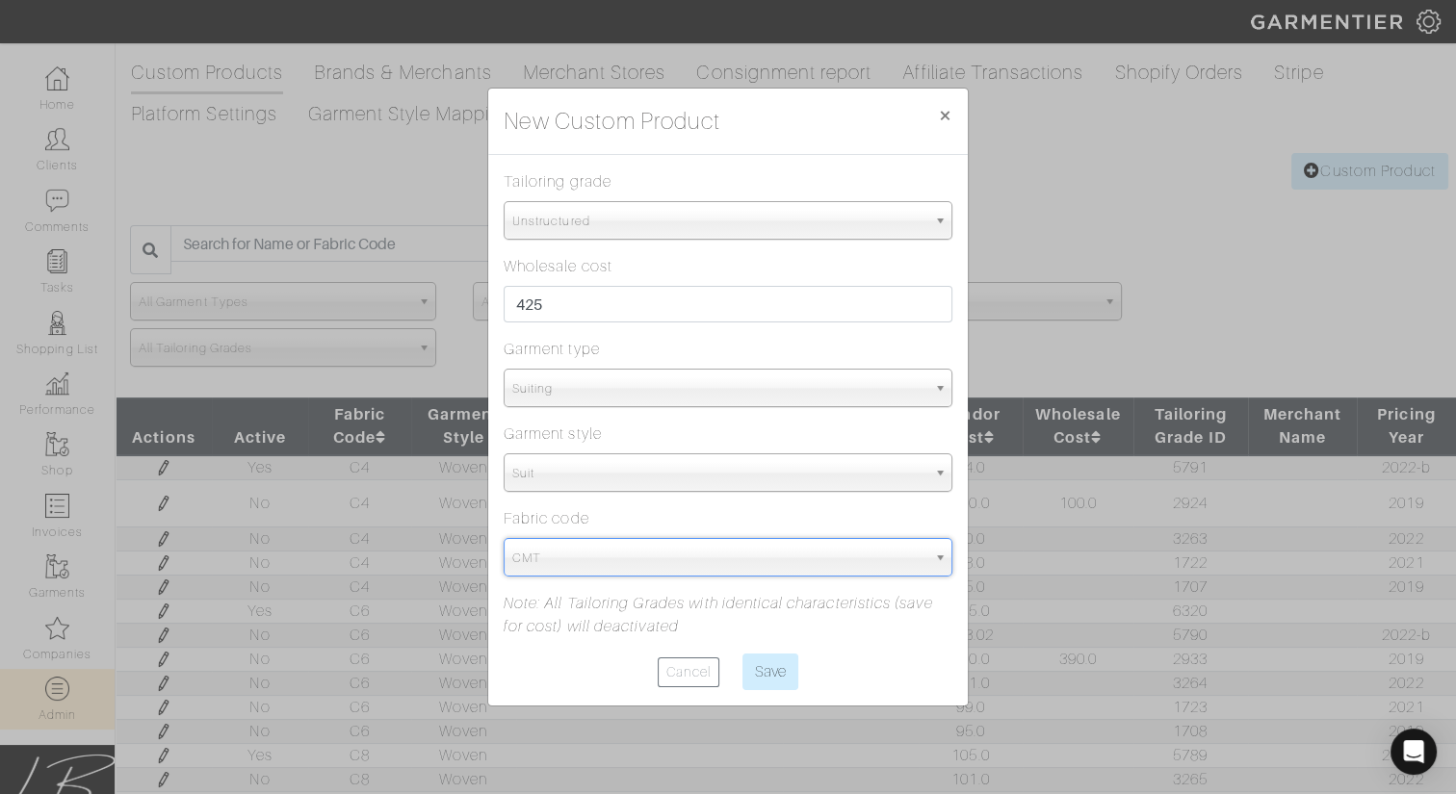
click at [742, 654] on input "Save" at bounding box center [770, 672] width 56 height 37
type input "Save"
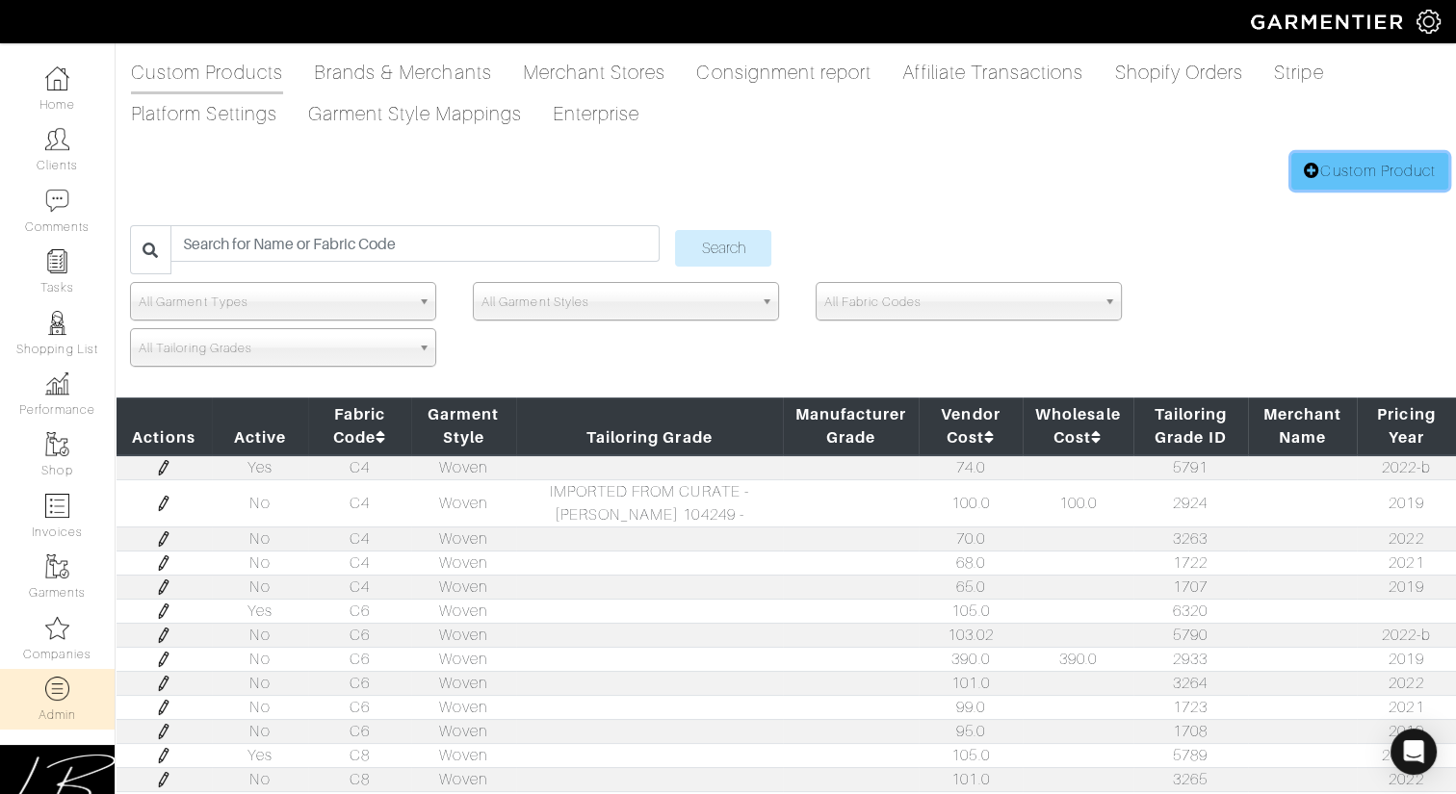
click at [1319, 163] on link "Custom Product" at bounding box center [1369, 171] width 157 height 37
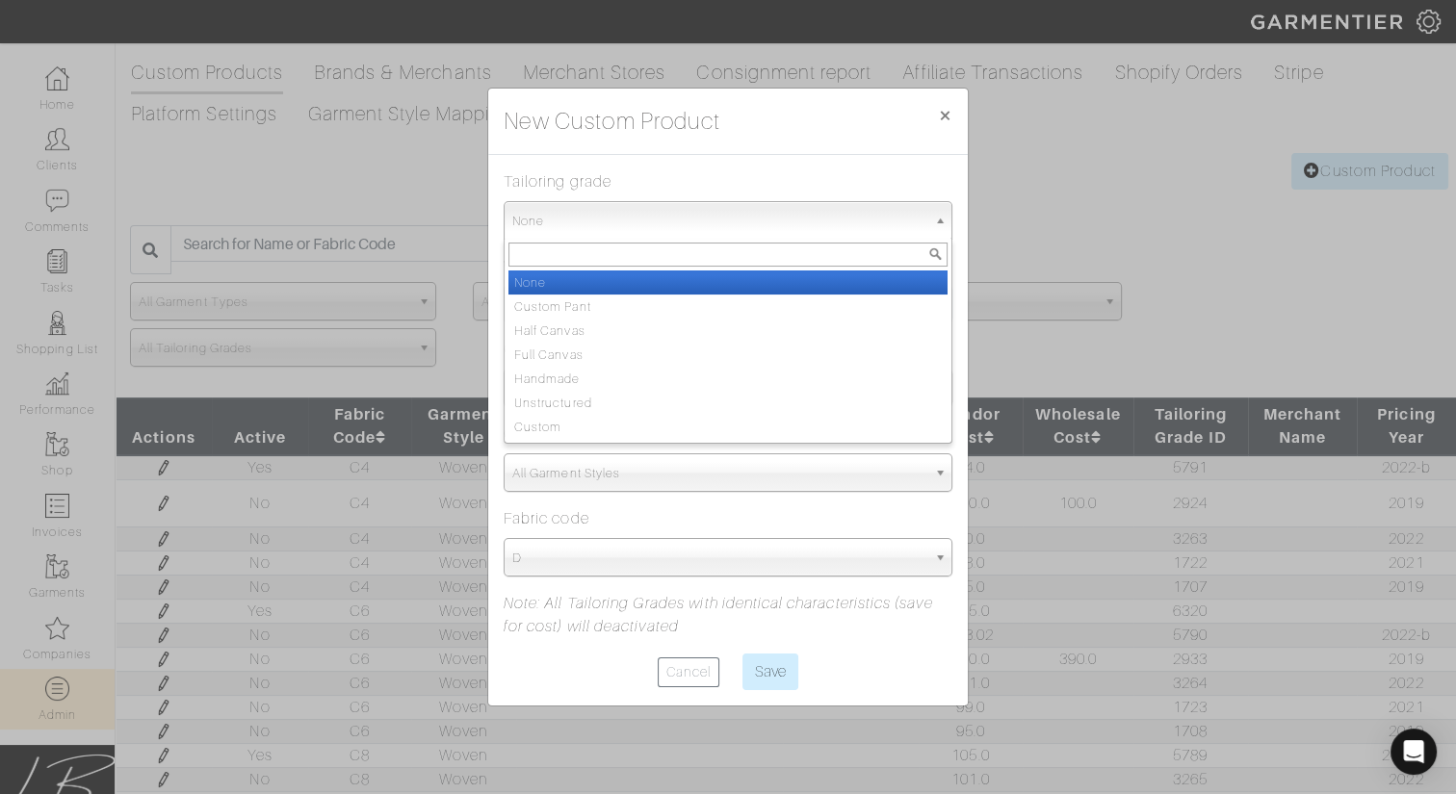
click at [818, 233] on span "None" at bounding box center [719, 221] width 414 height 39
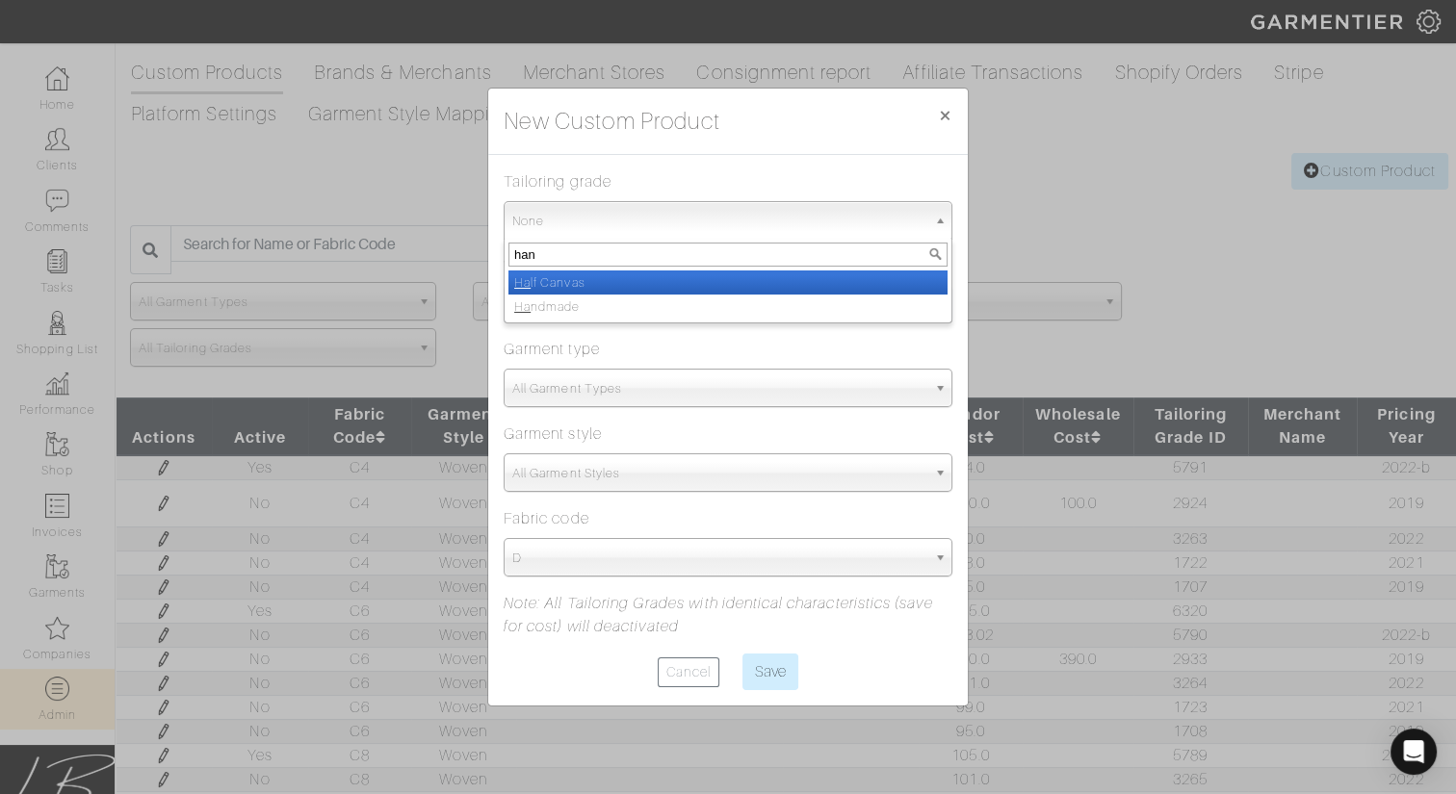
type input "hand"
select select "Handmade"
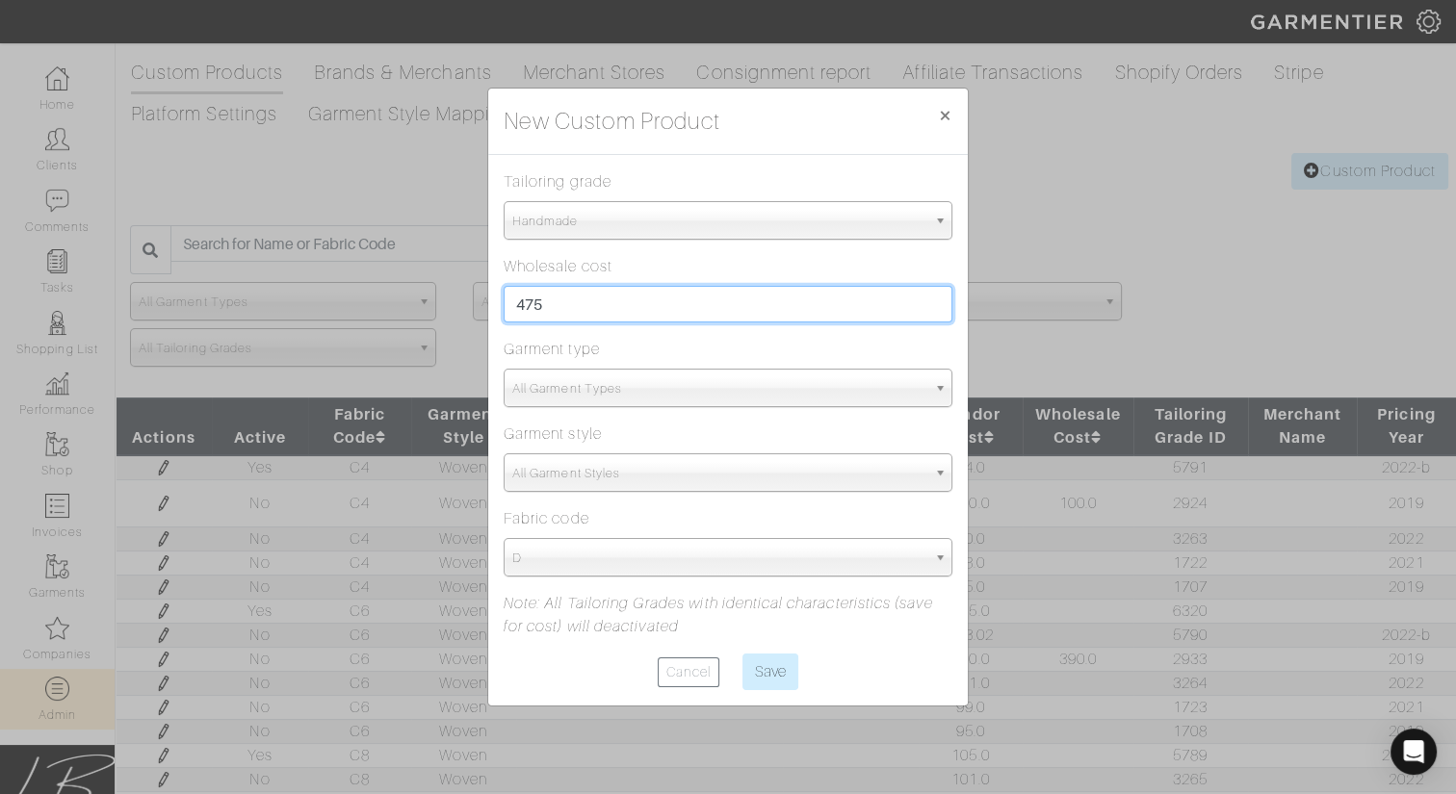
type input "475"
type input "sui"
select select "4"
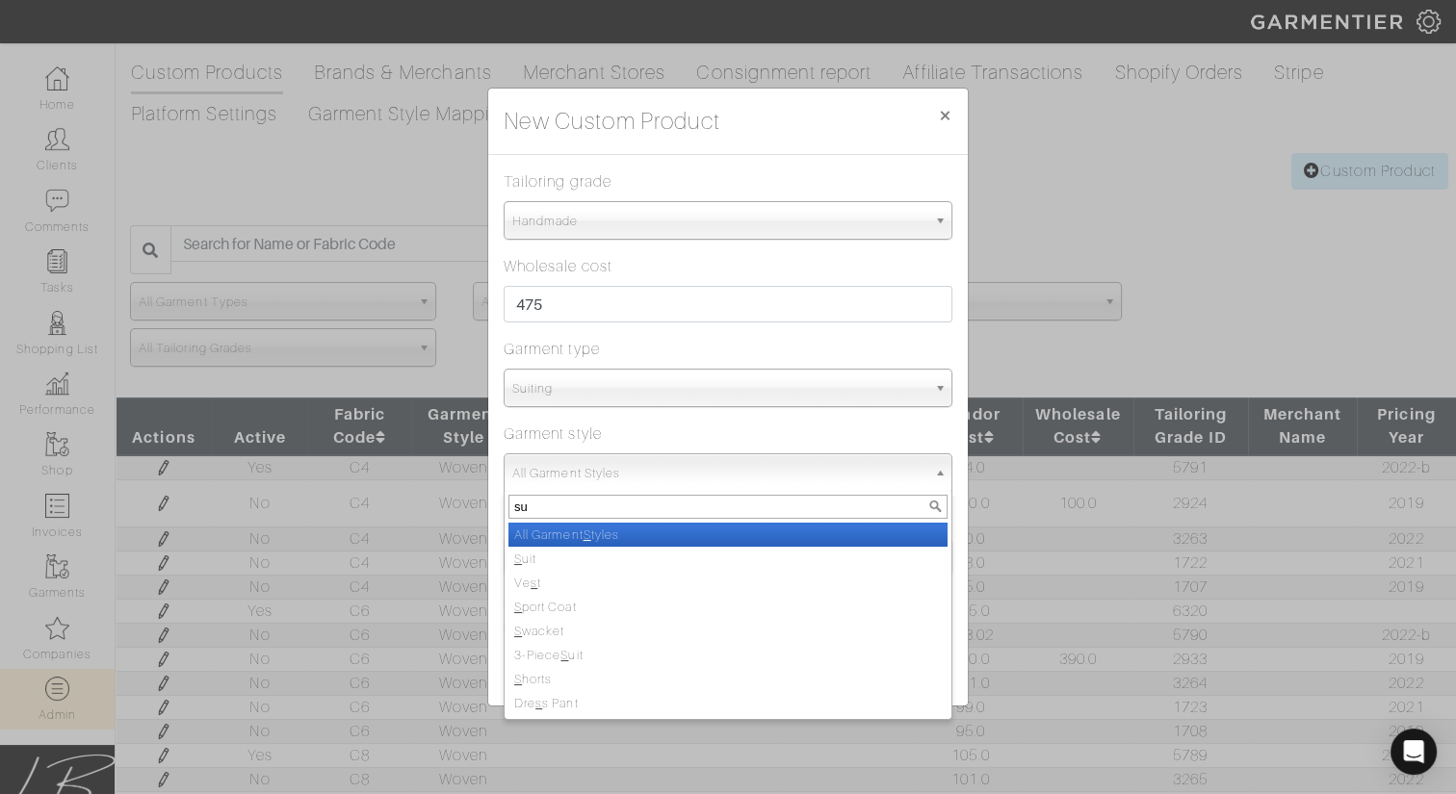
type input "sui"
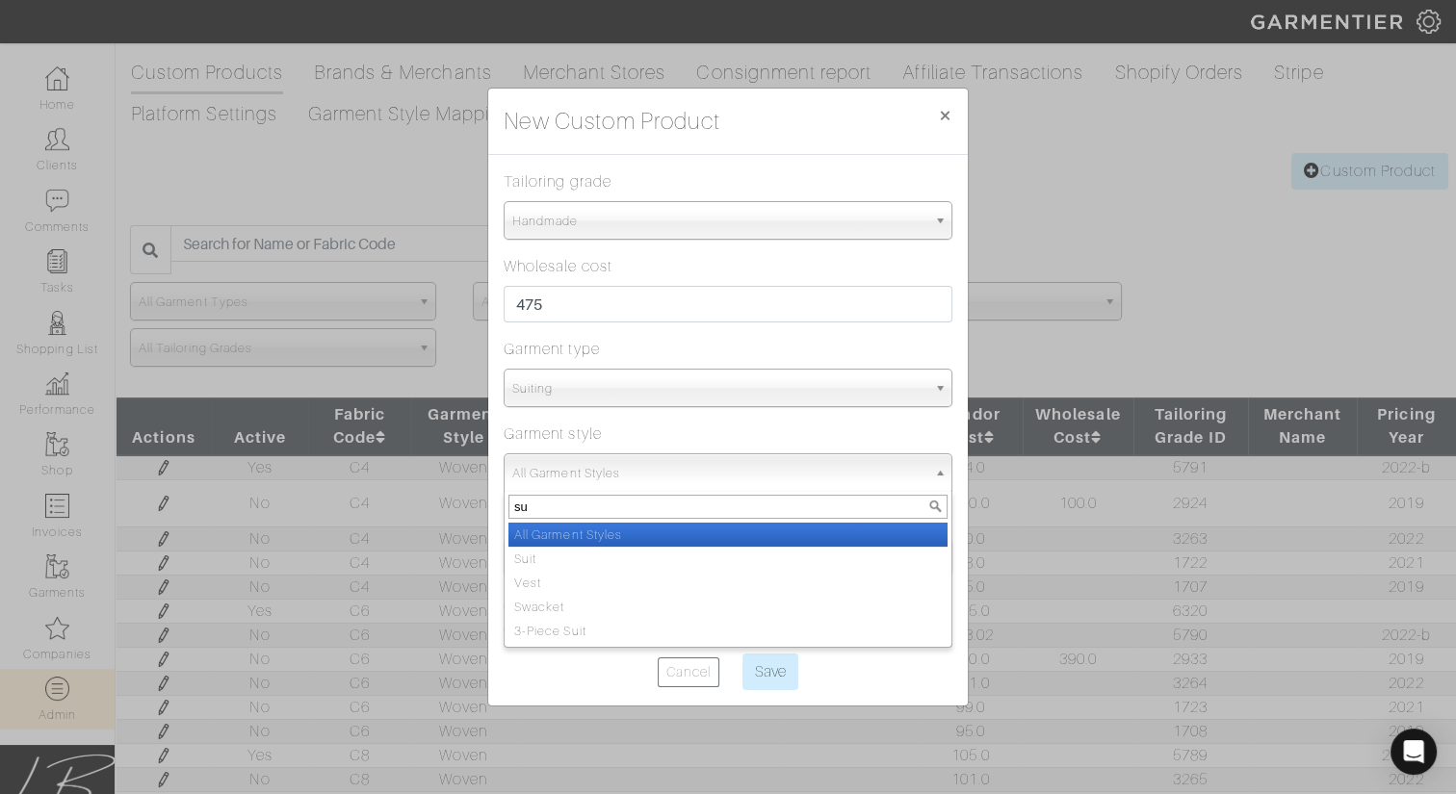
type input "sui"
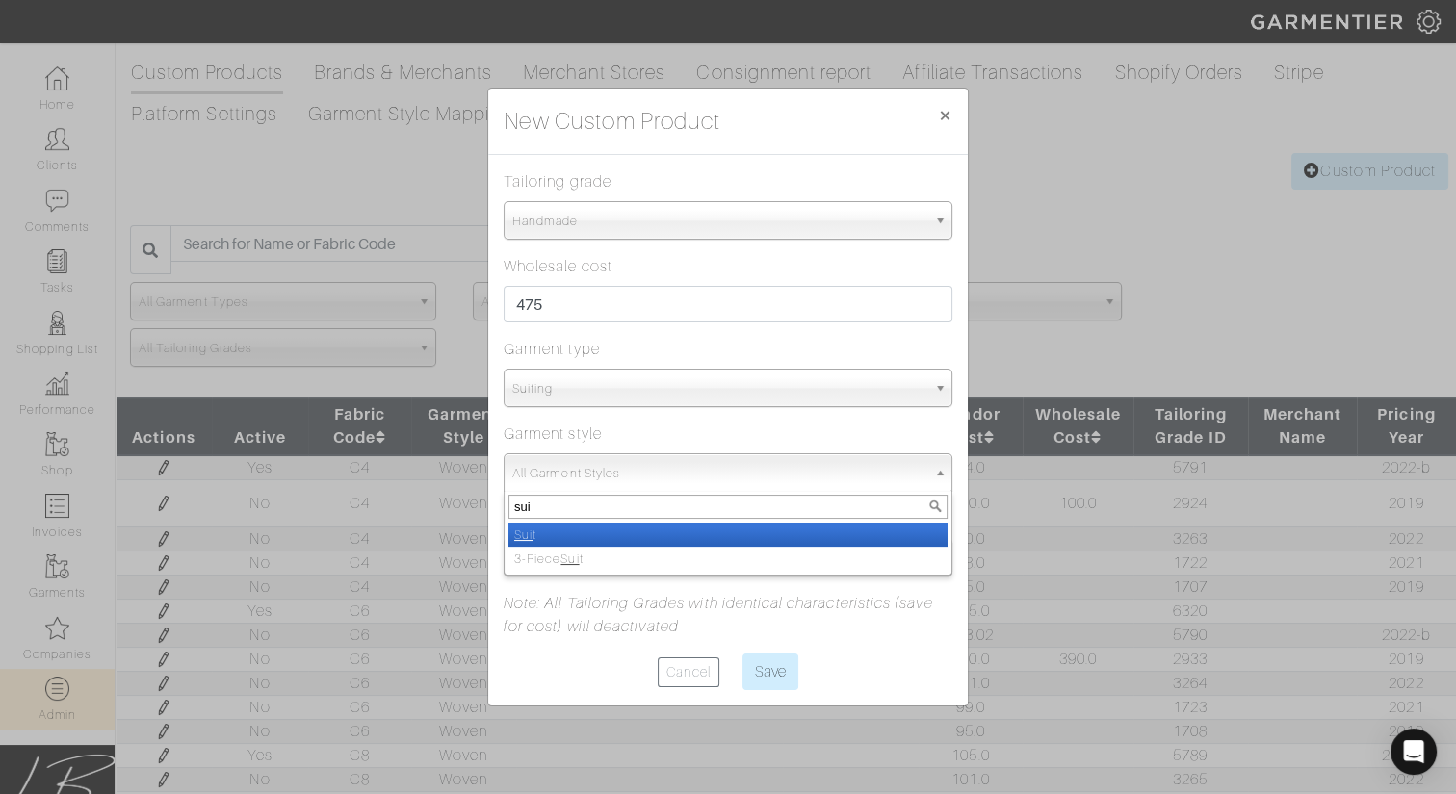
select select "13"
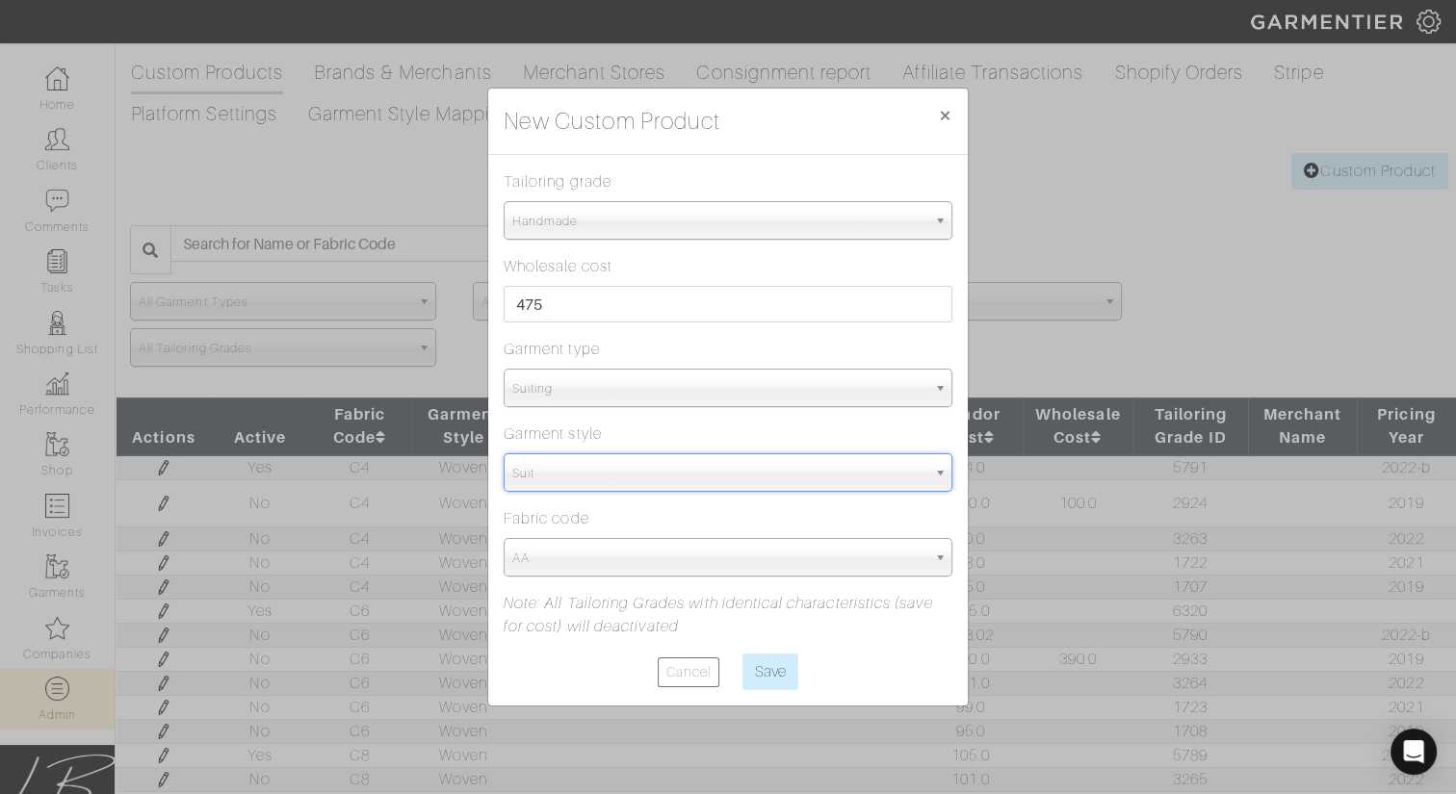
select select "5815"
type input "cm"
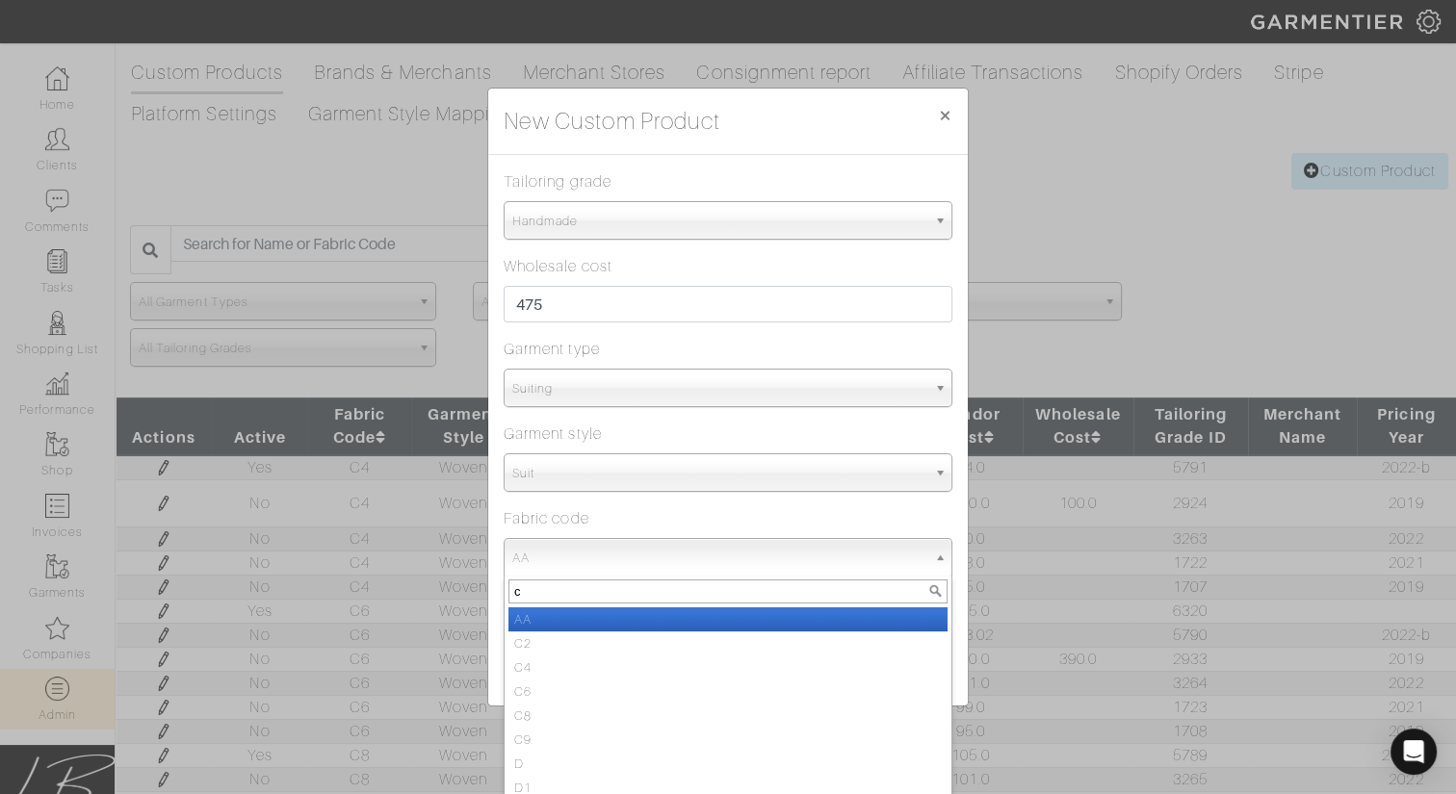
type input "cm"
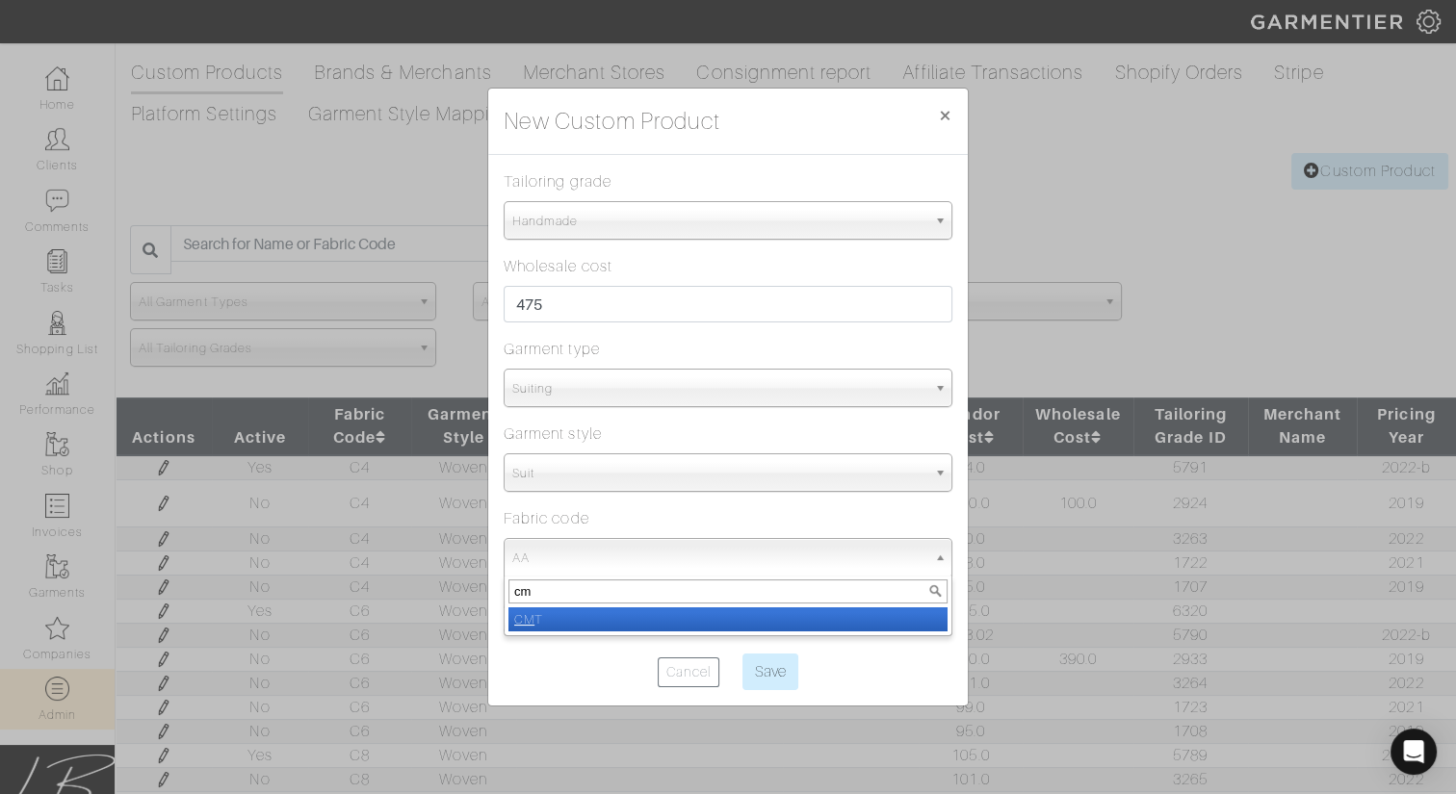
select select "1437"
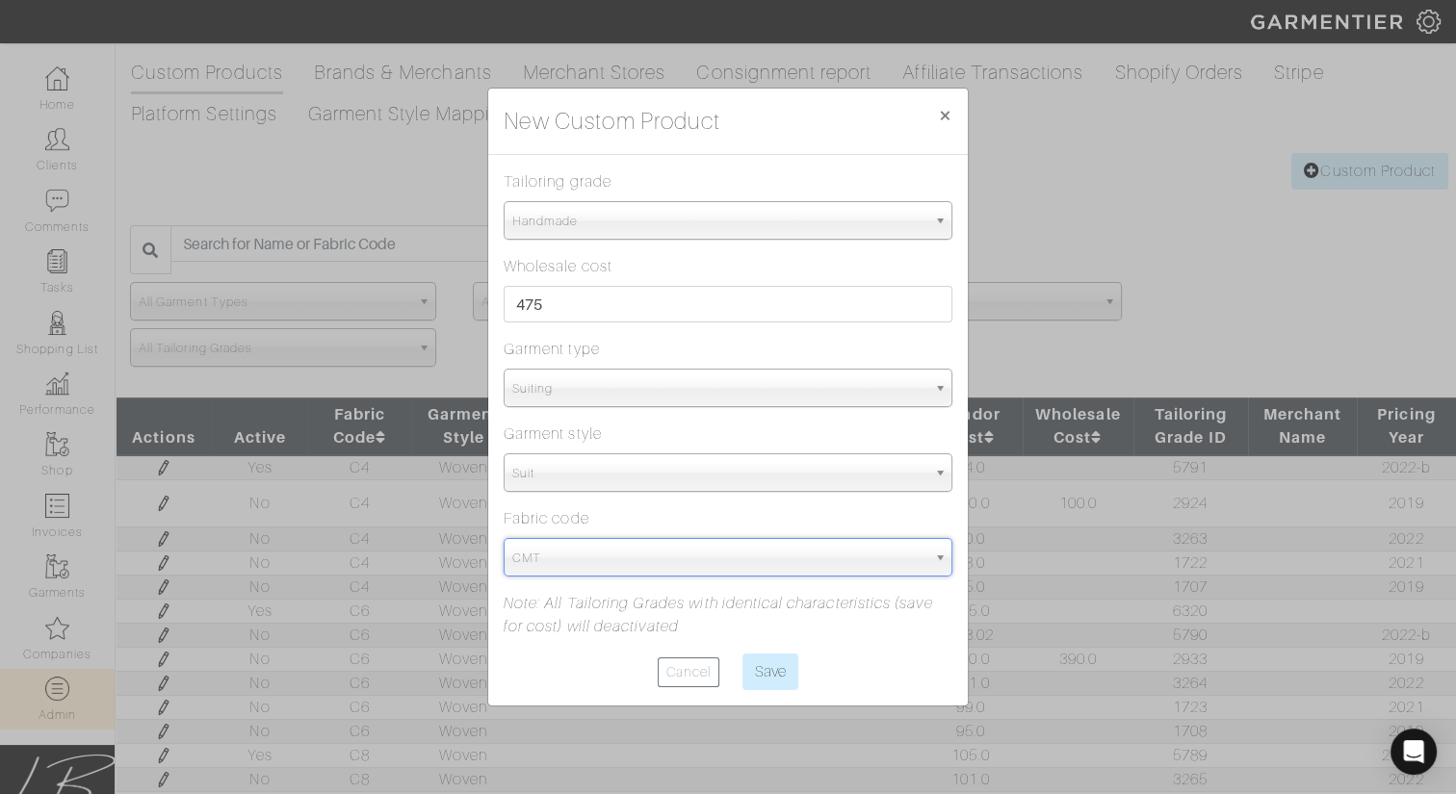
click at [742, 654] on input "Save" at bounding box center [770, 672] width 56 height 37
type input "Save"
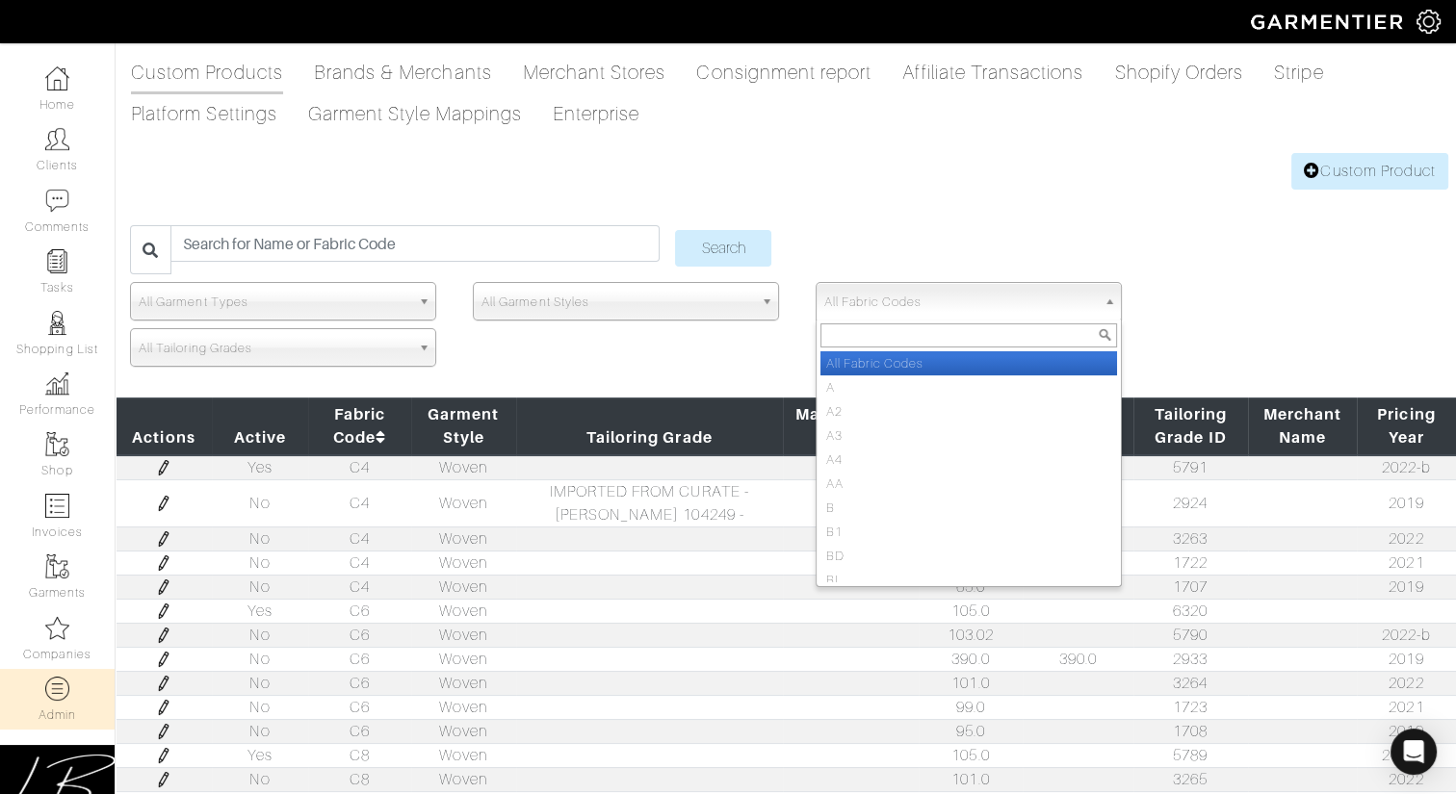
click at [886, 314] on span "All Fabric Codes" at bounding box center [960, 302] width 272 height 39
type input "cmt"
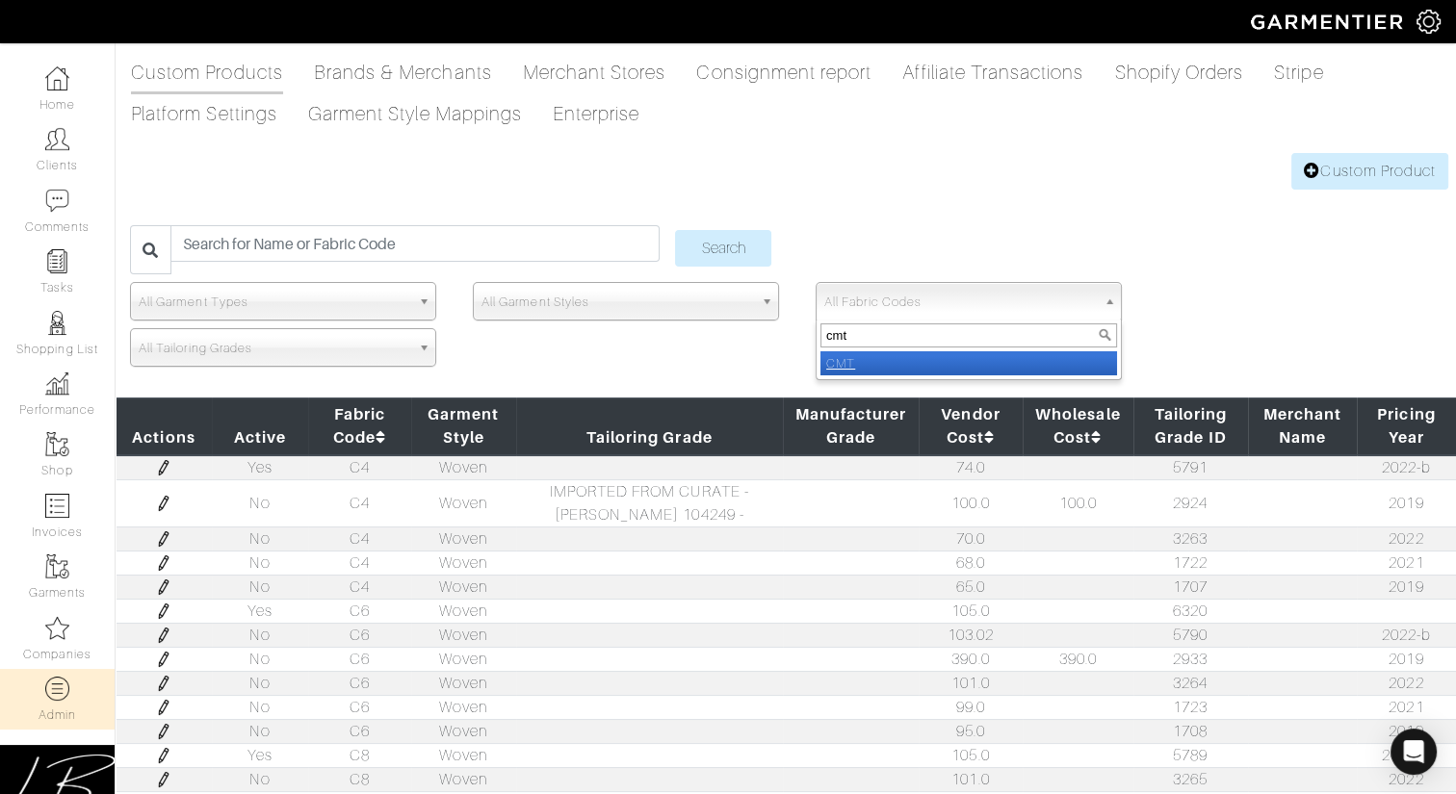
select select "CMT"
click at [675, 230] on input "Search" at bounding box center [723, 248] width 96 height 37
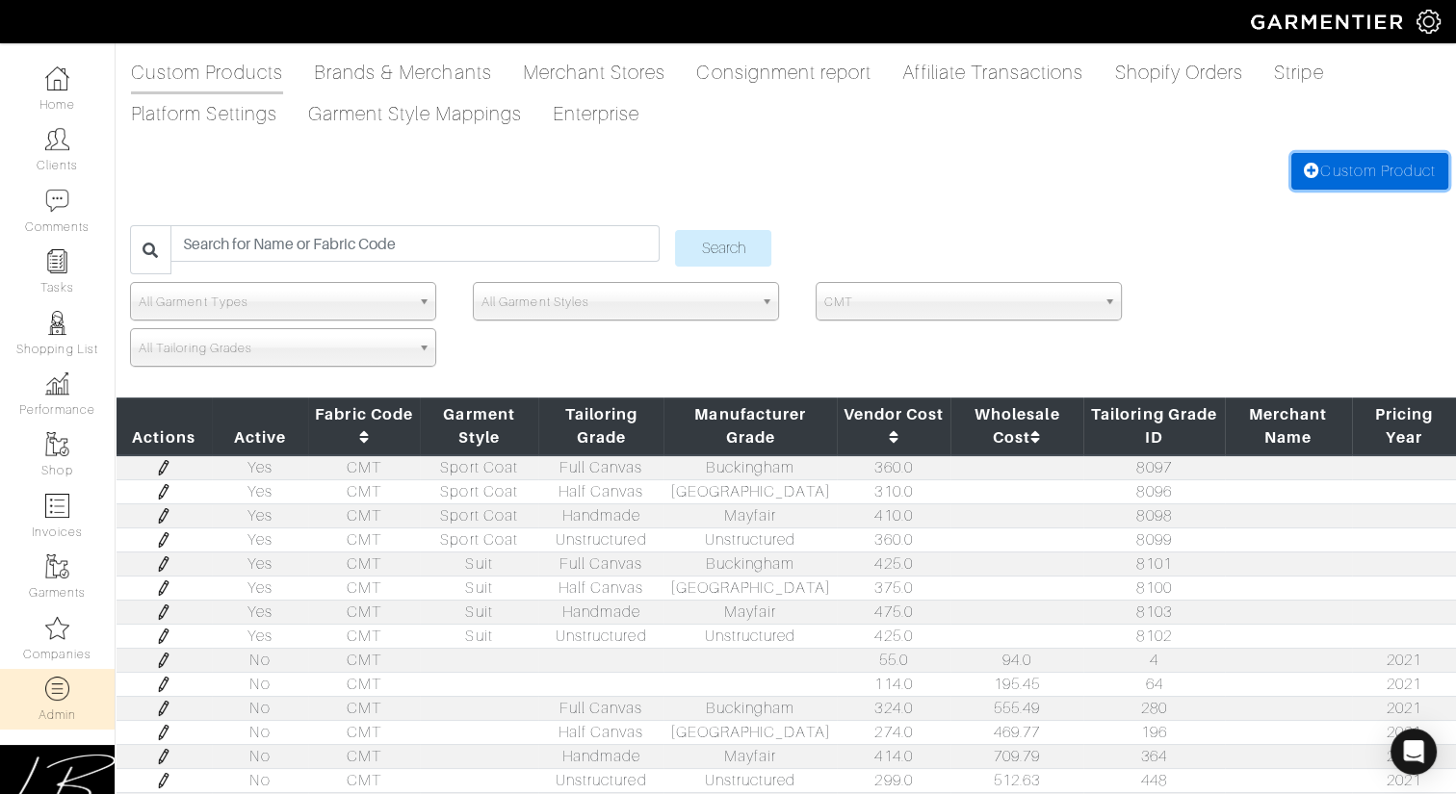
click at [1324, 169] on link "Custom Product" at bounding box center [1369, 171] width 157 height 37
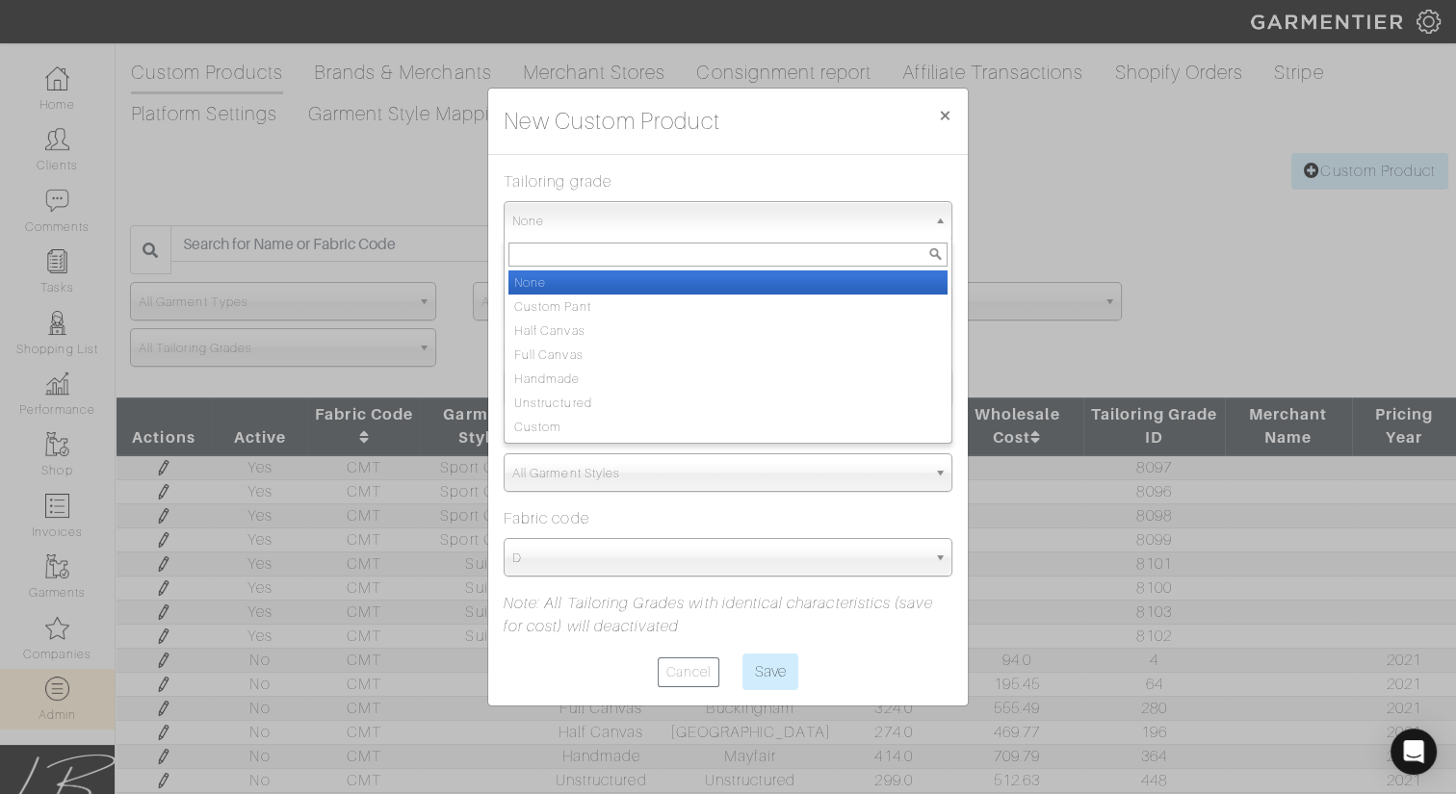
click at [706, 225] on span "None" at bounding box center [719, 221] width 414 height 39
type input "cu"
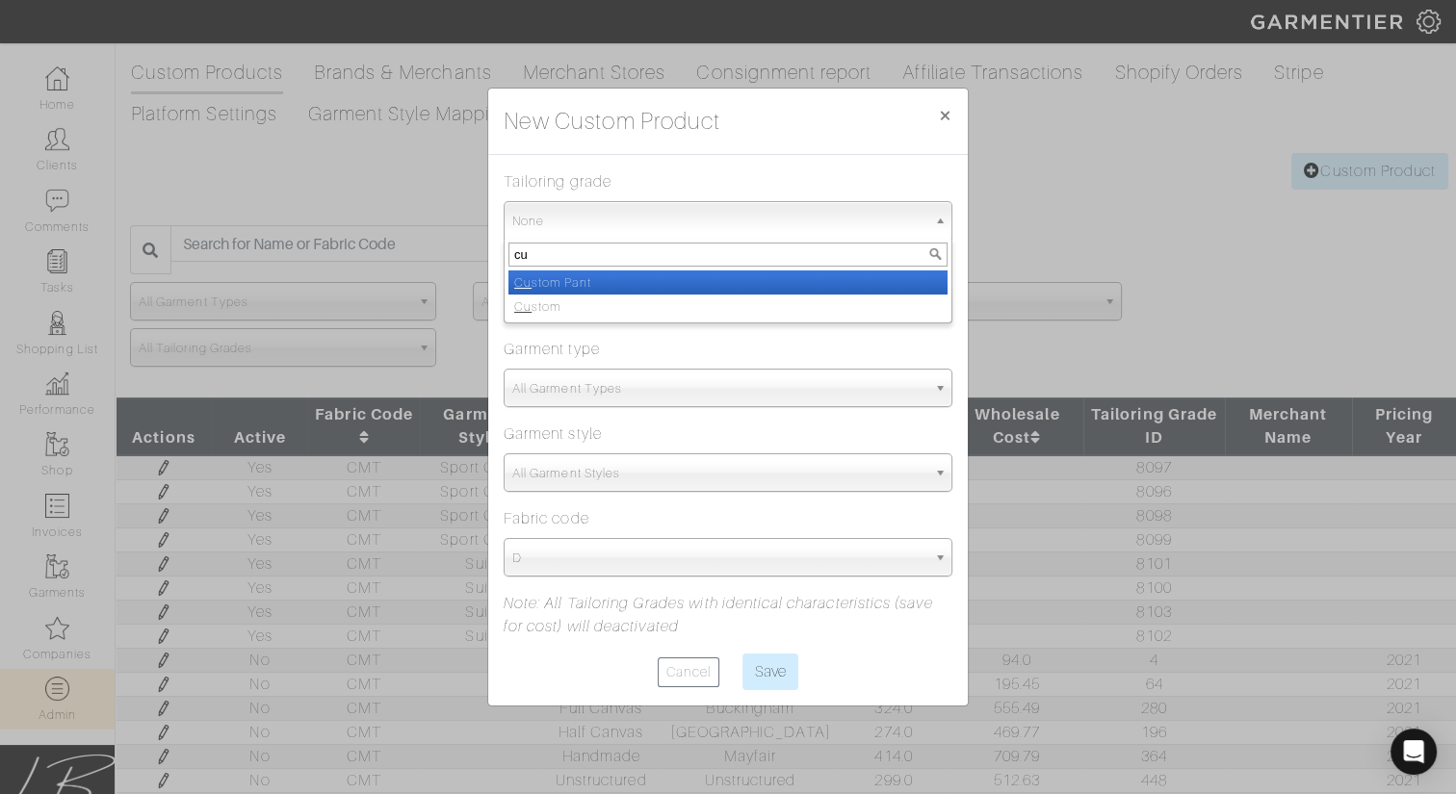
select select "Custom Pant"
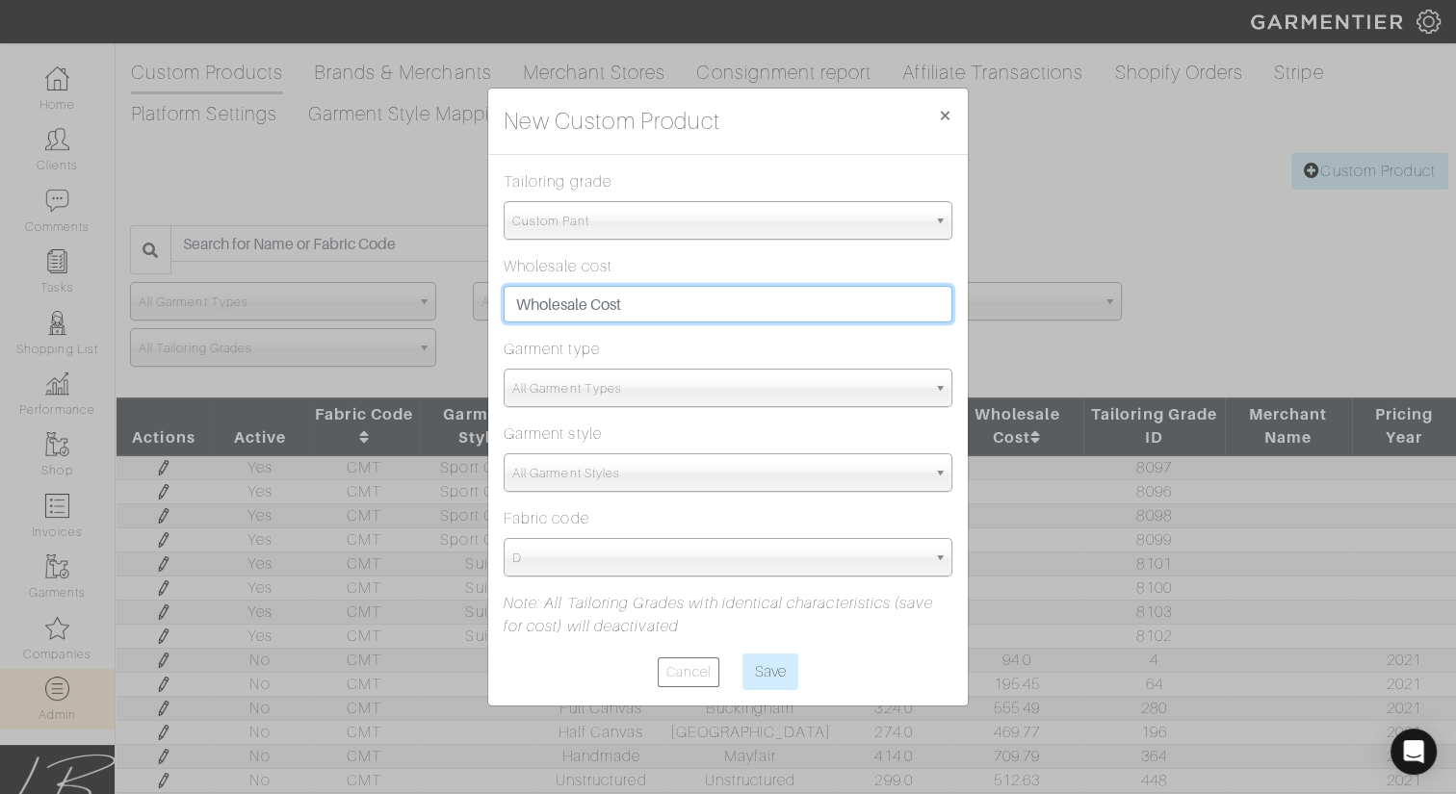
click at [744, 320] on input "text" at bounding box center [728, 304] width 449 height 37
type input "120"
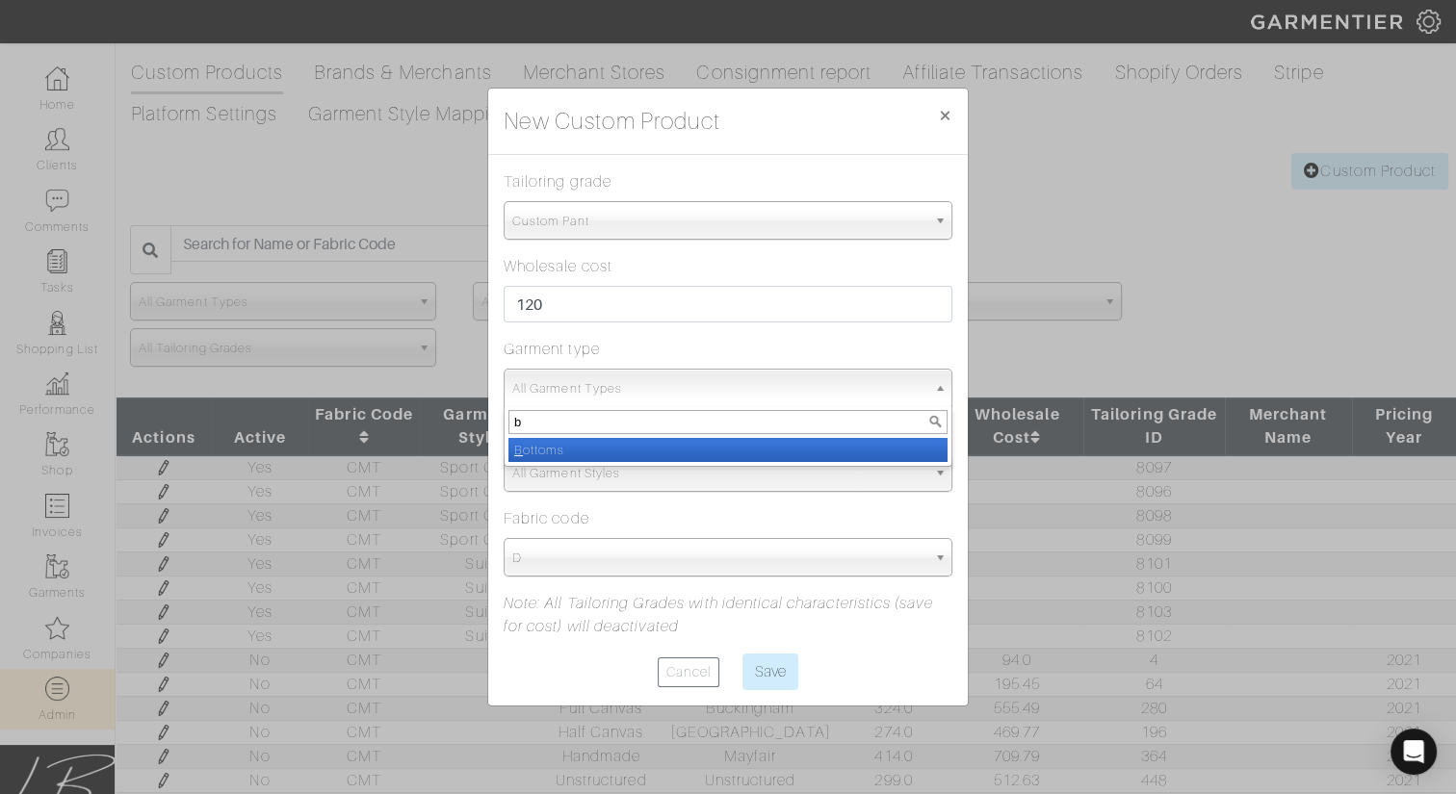
type input "bo"
select select "2"
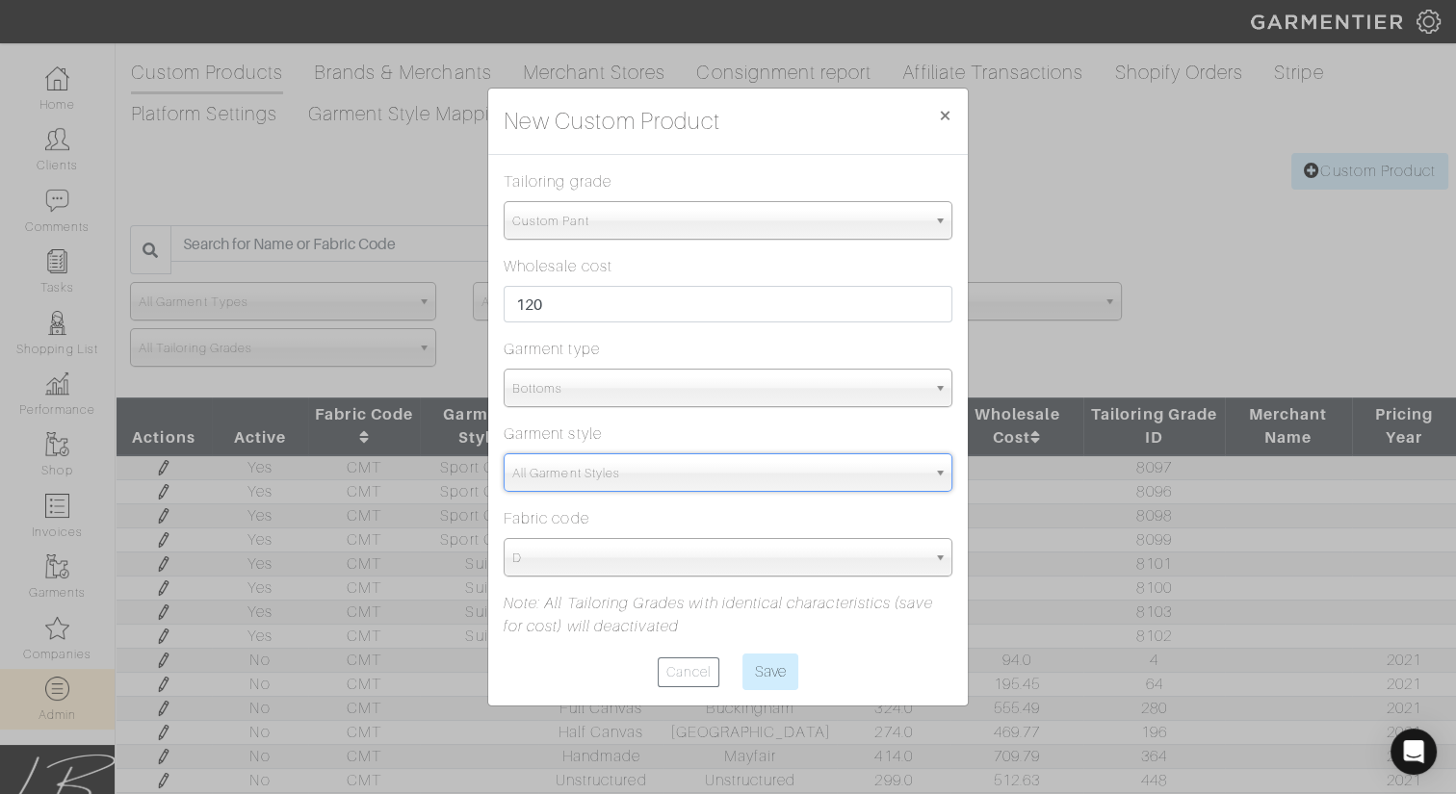
type input "d"
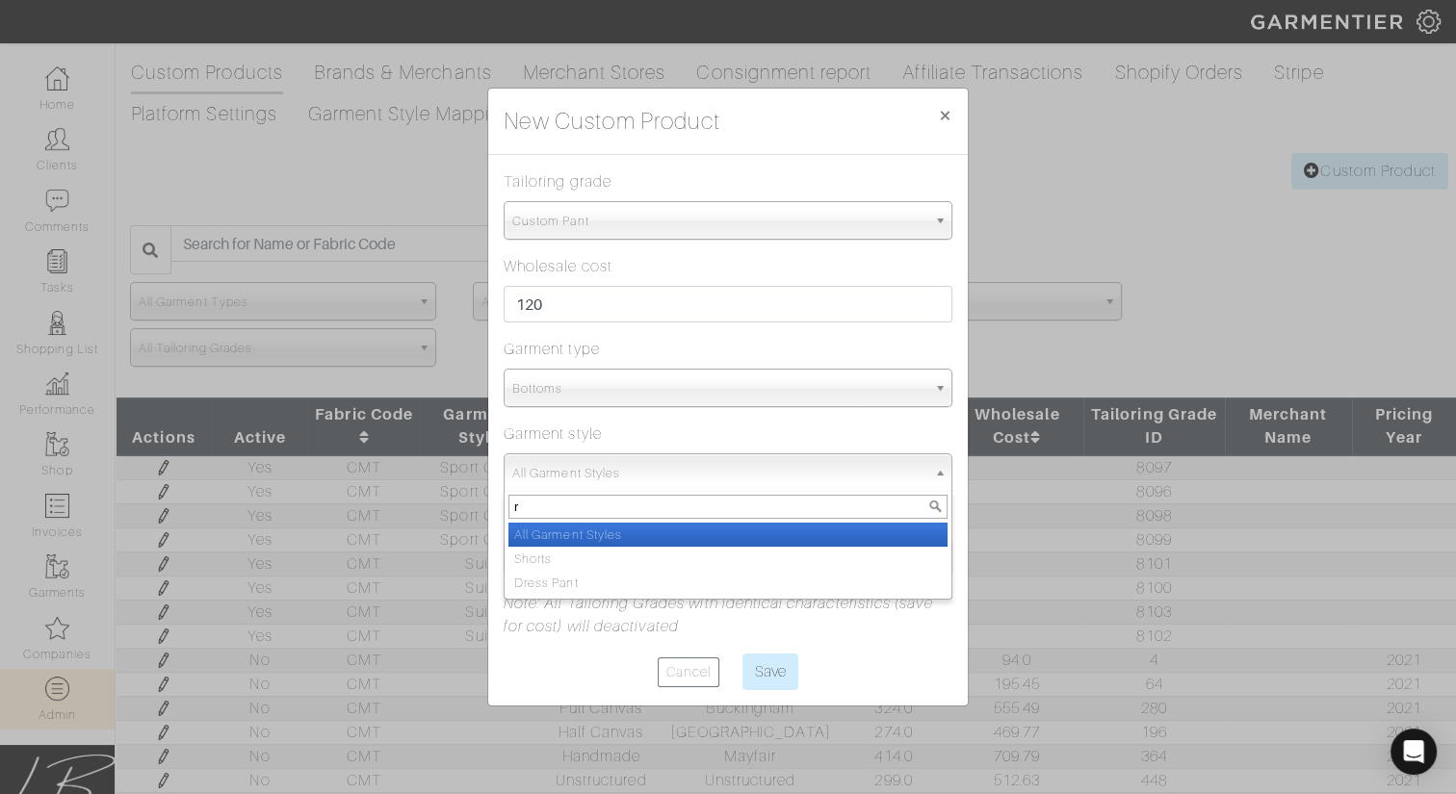
type input "re"
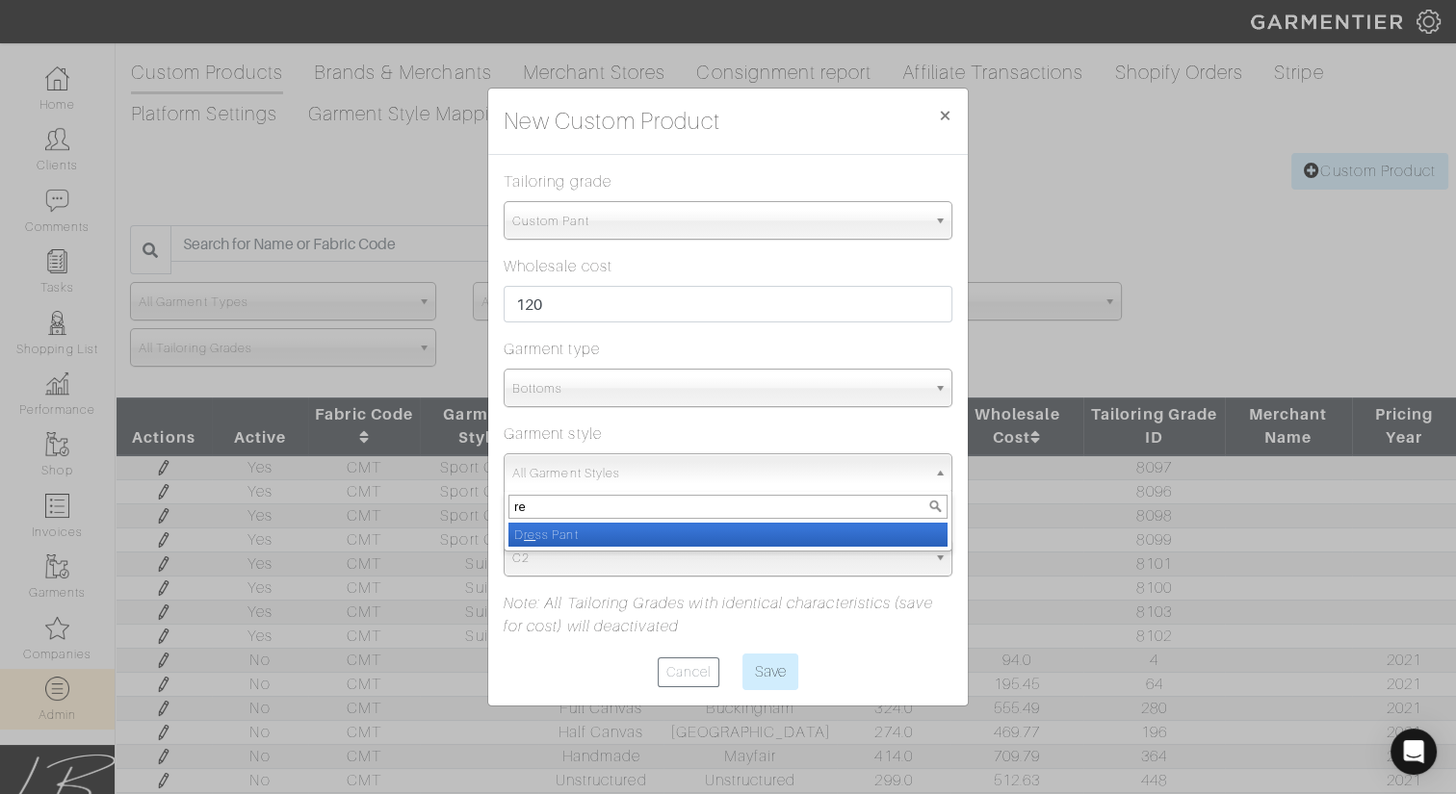
select select "8"
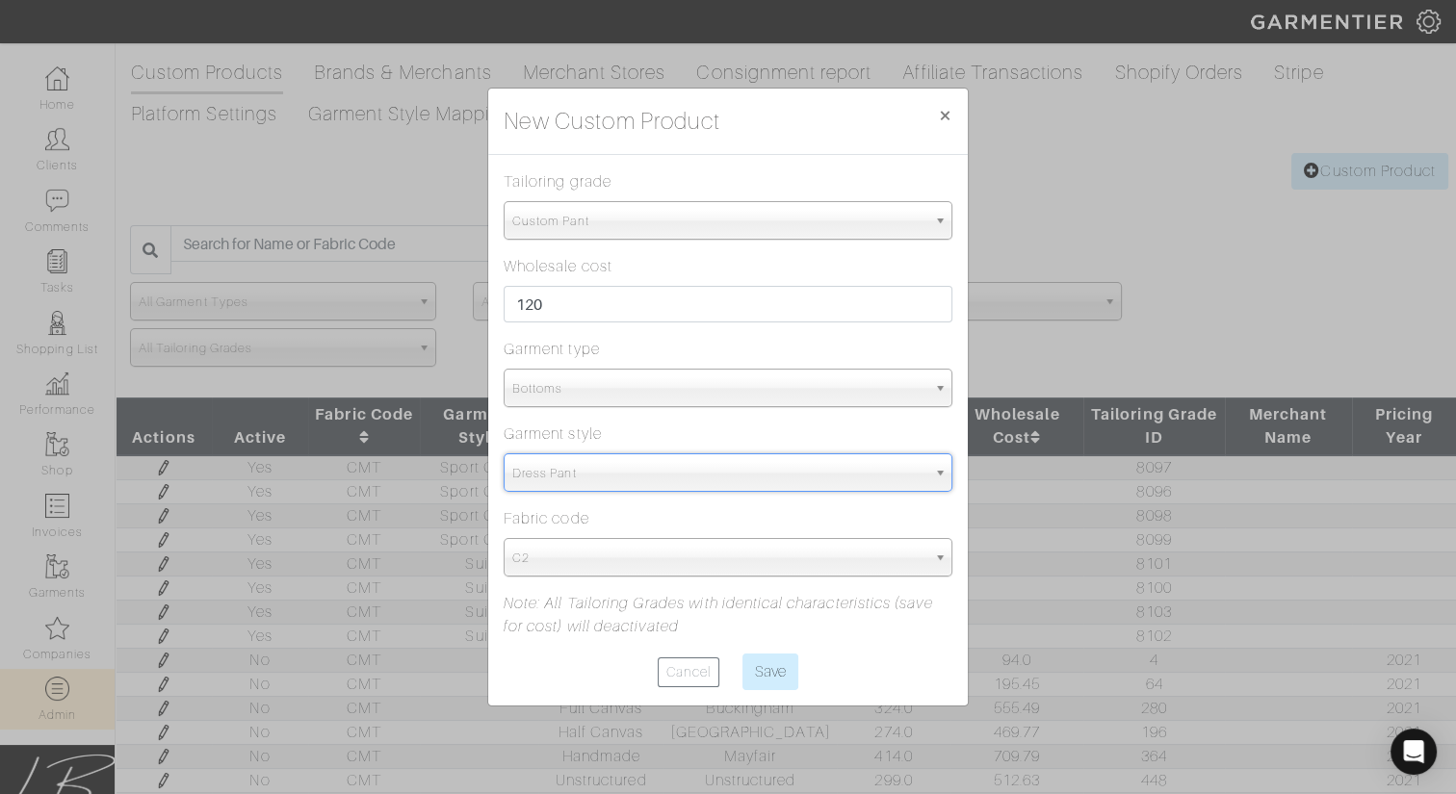
select select "5627"
type input "cm"
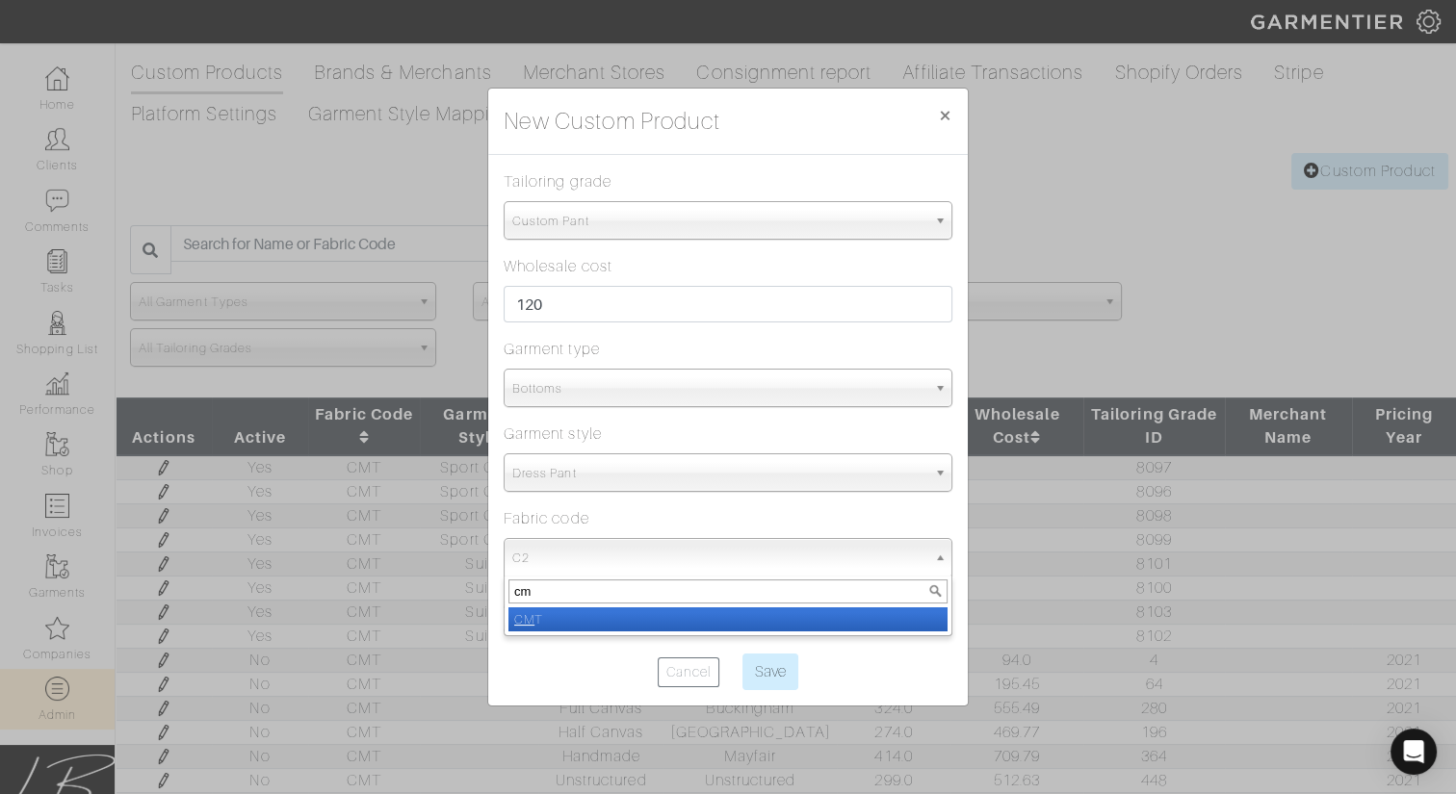
select select "486"
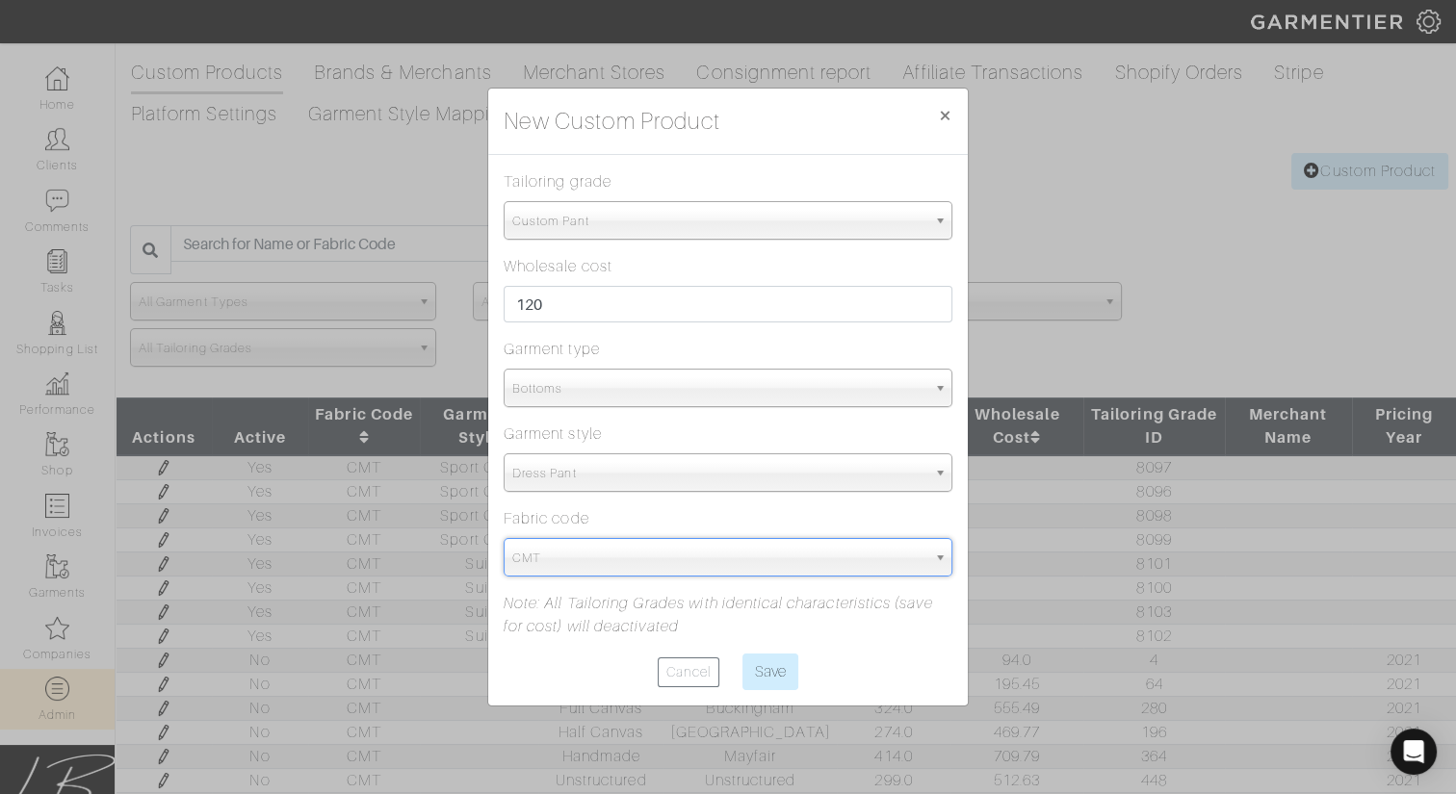
click at [742, 654] on input "Save" at bounding box center [770, 672] width 56 height 37
type input "Save"
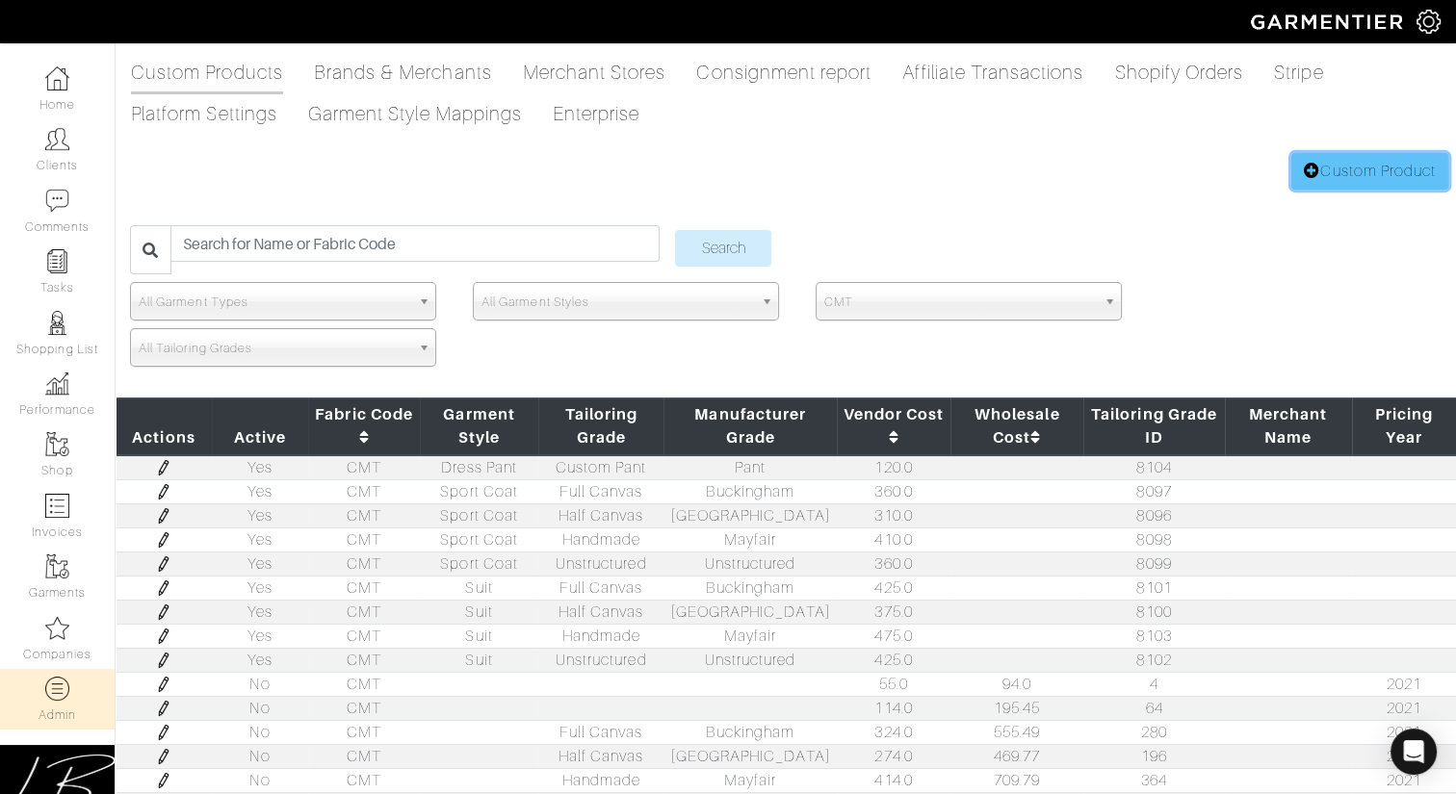
click at [1325, 170] on link "Custom Product" at bounding box center [1369, 171] width 157 height 37
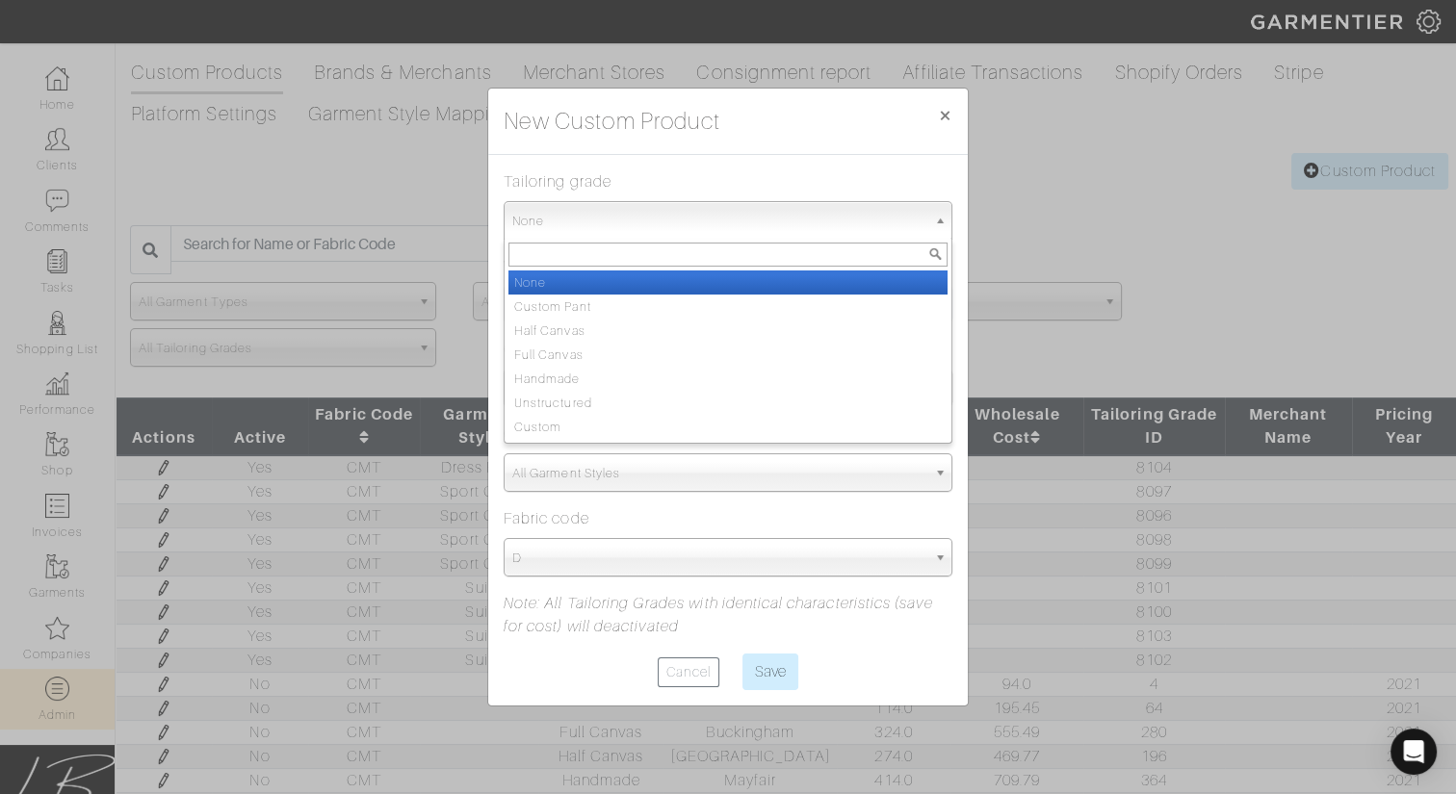
click at [718, 224] on span "None" at bounding box center [719, 221] width 414 height 39
type input "h"
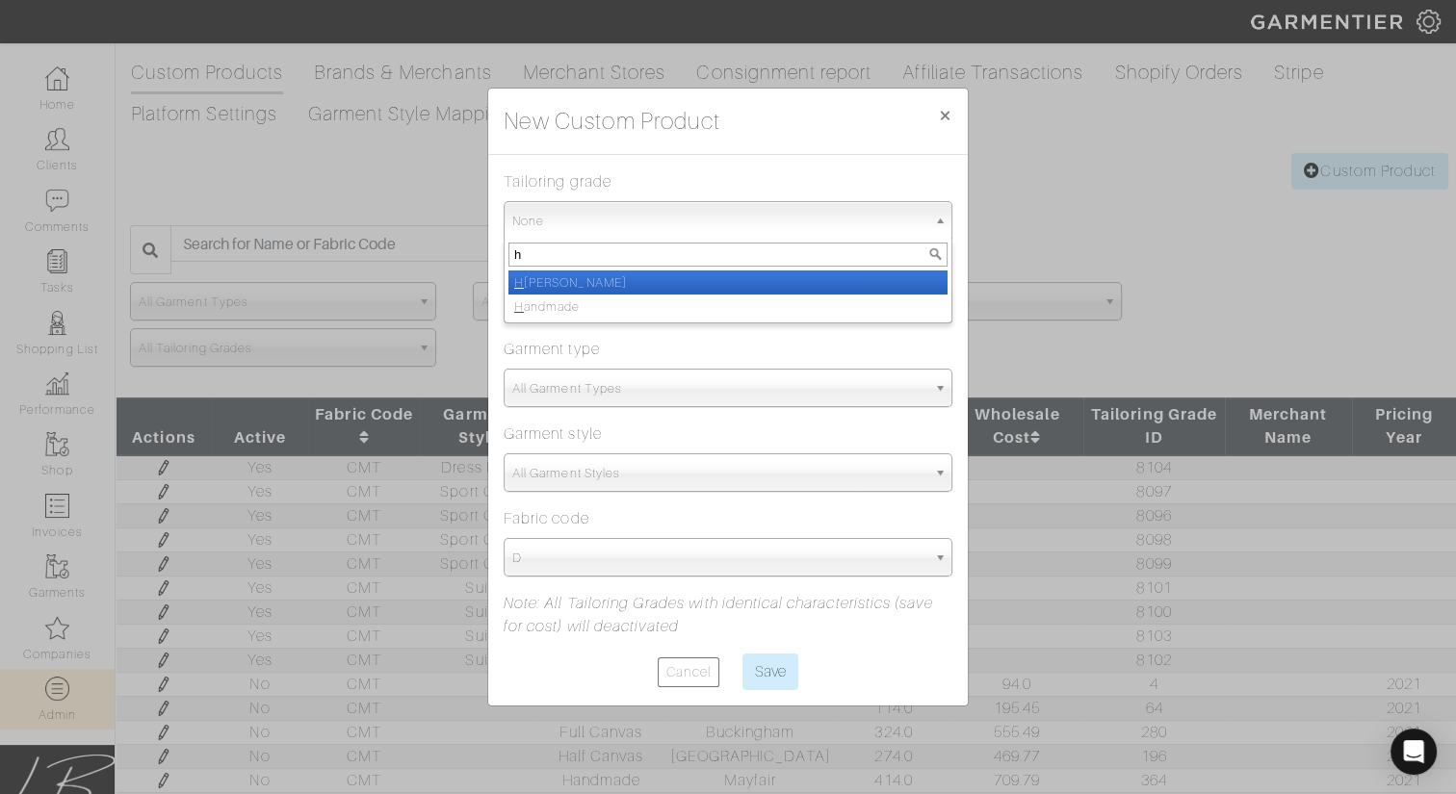
select select "Half Canvas"
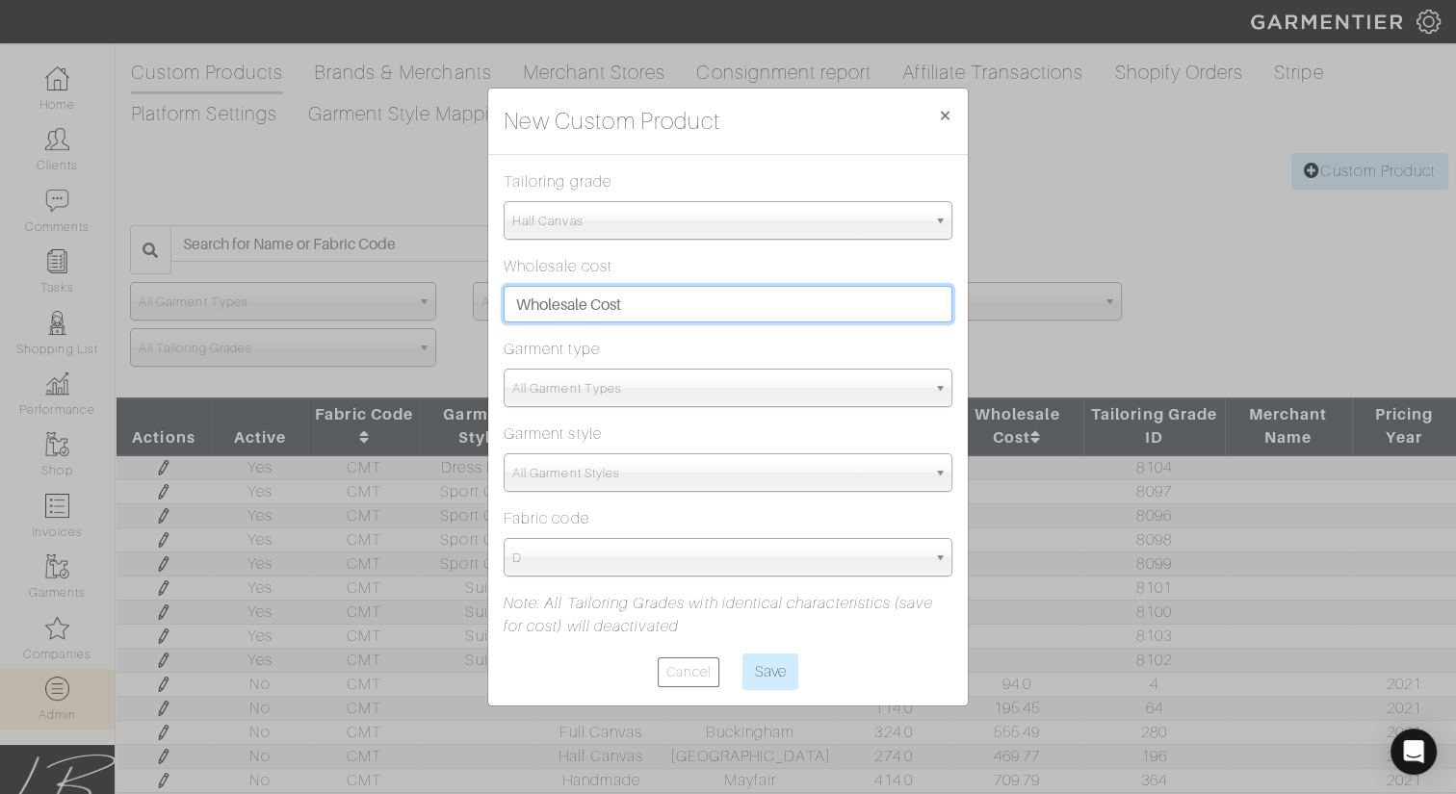
click at [742, 302] on input "text" at bounding box center [728, 304] width 449 height 37
click at [522, 306] on input "260" at bounding box center [728, 304] width 449 height 37
type input "360"
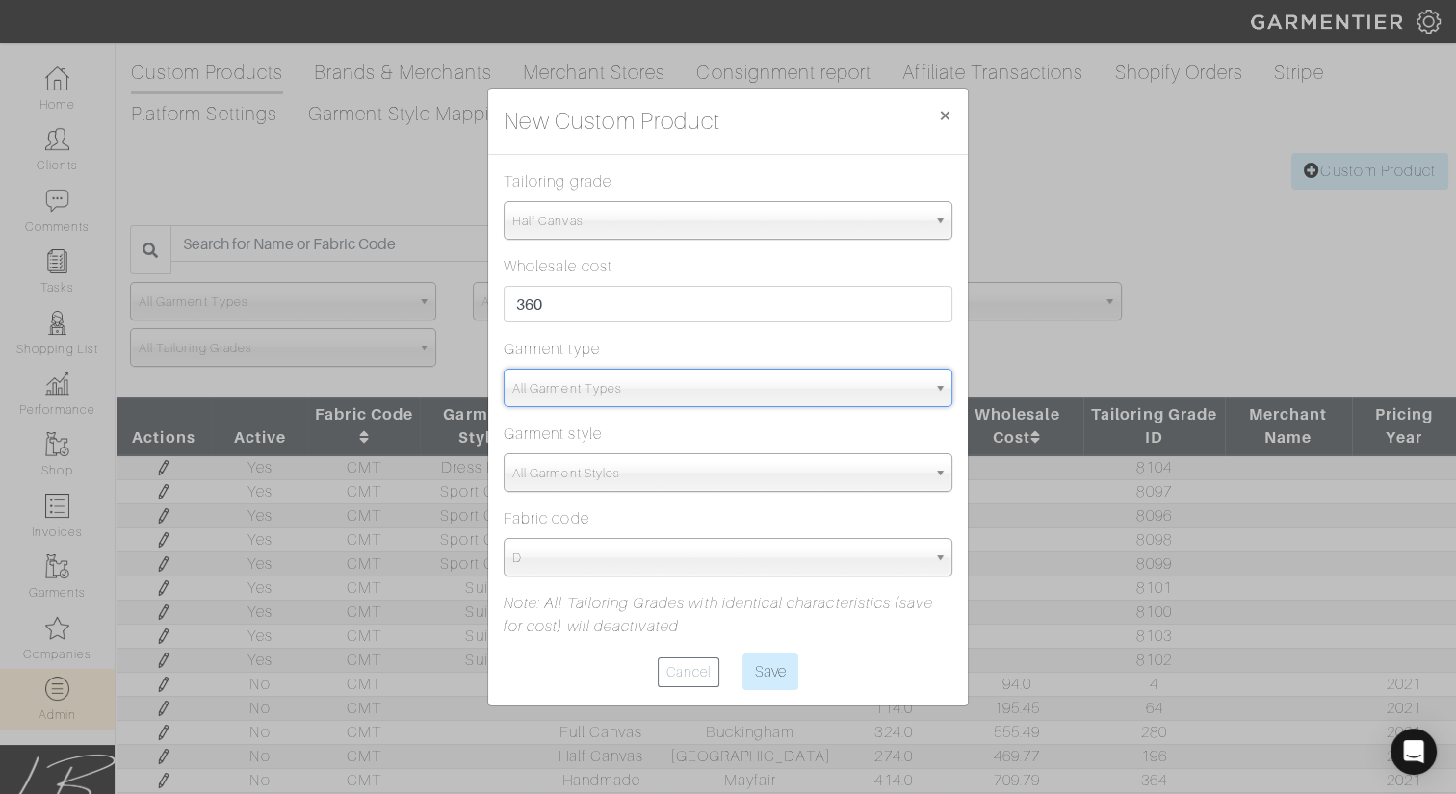
type input "out"
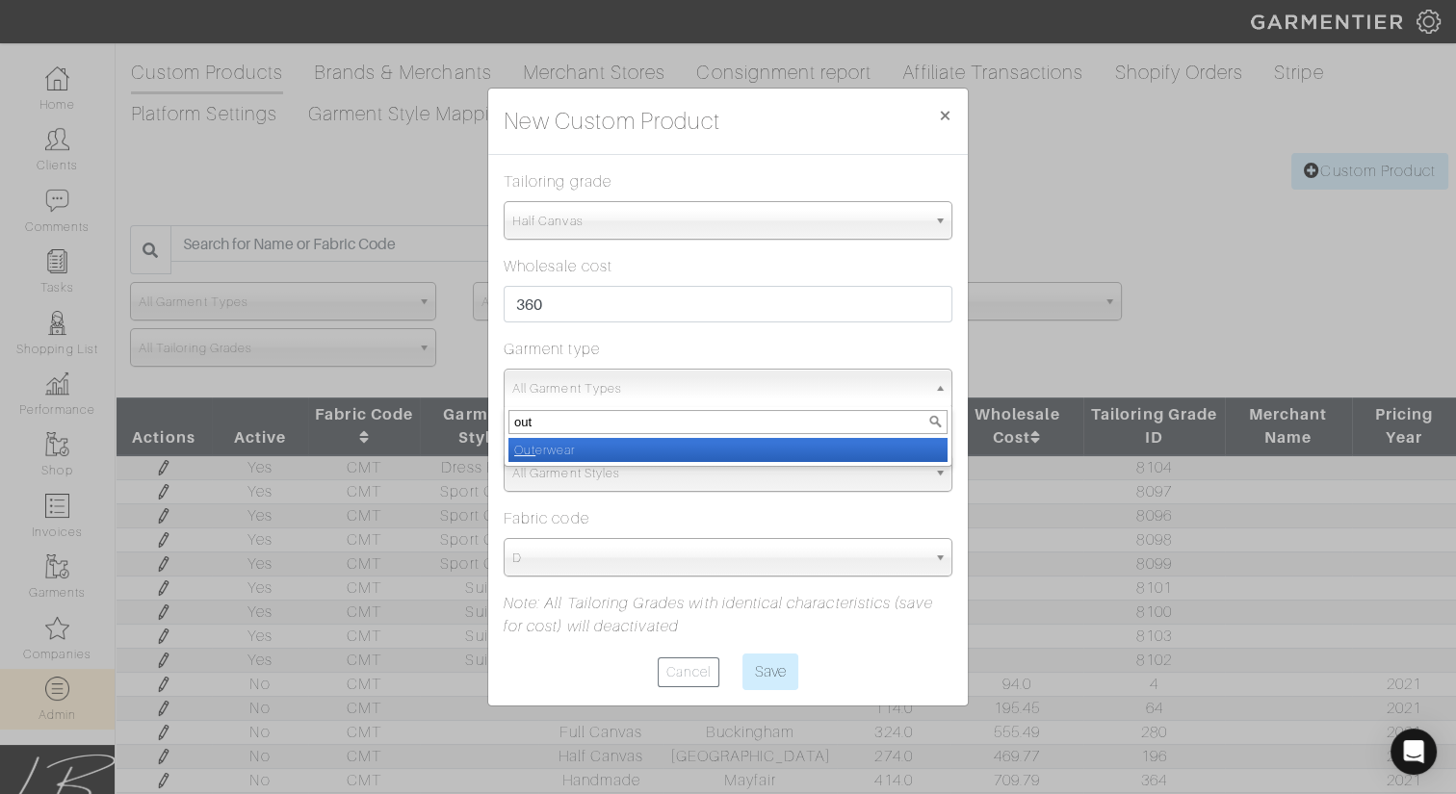
select select "3"
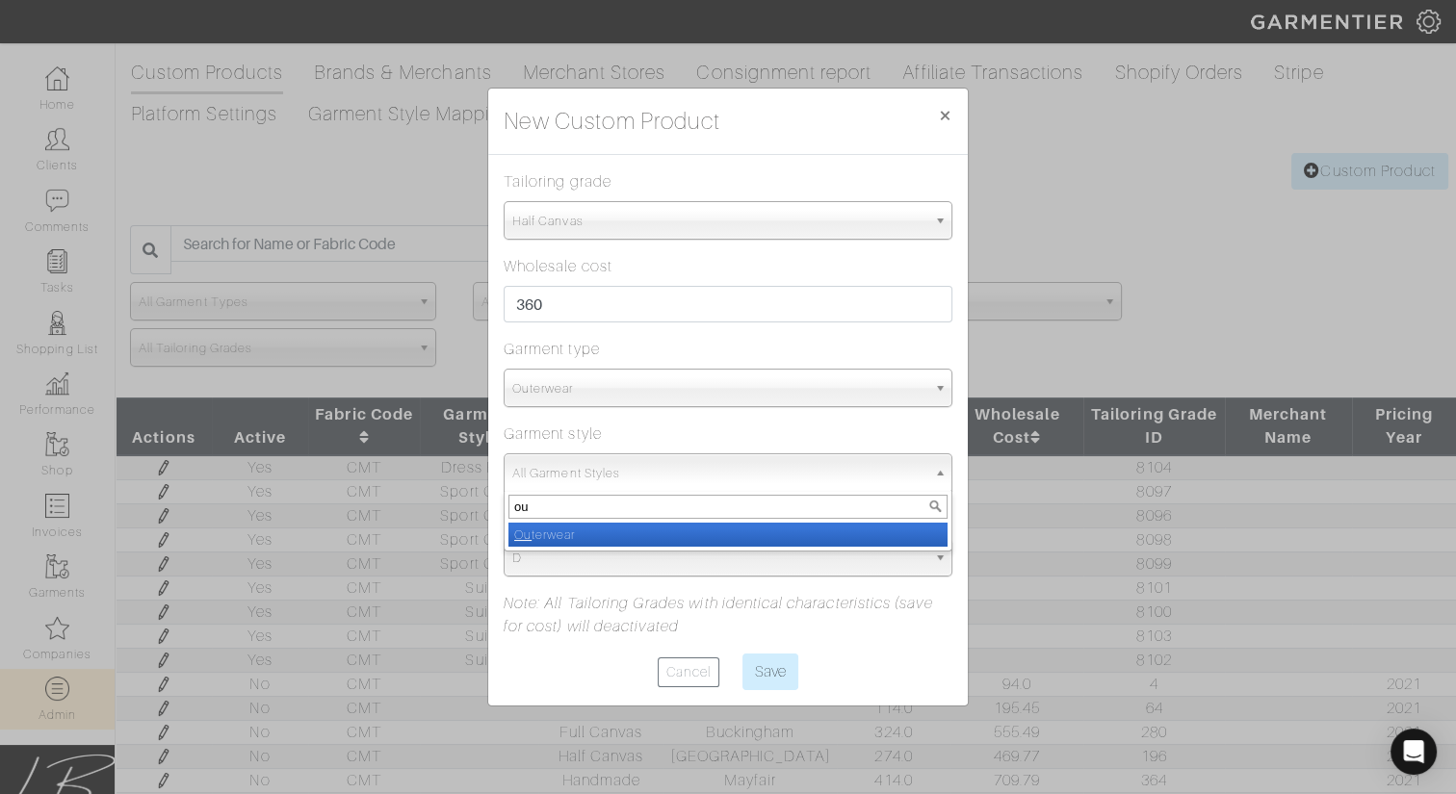
type input "out"
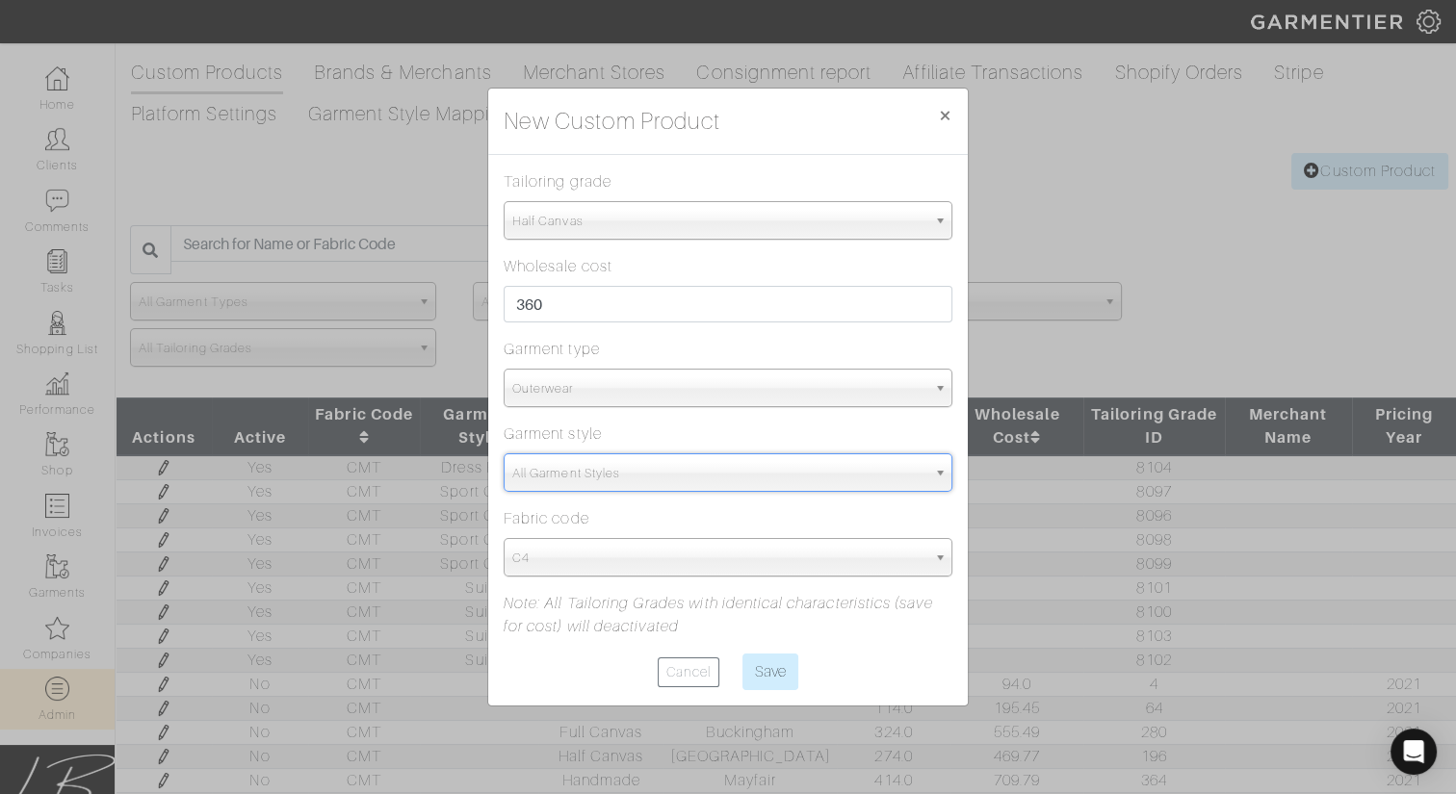
select select "5998"
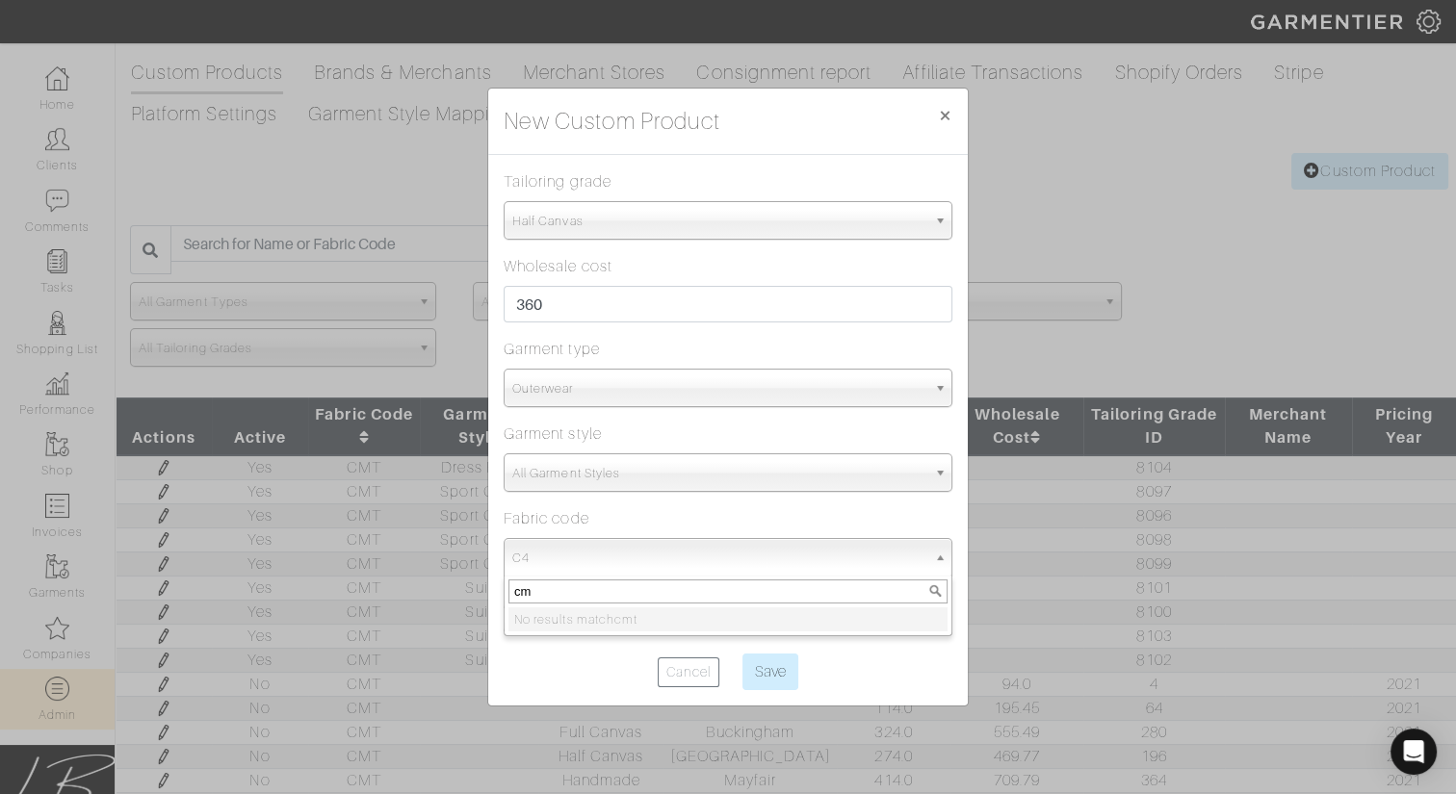
type input "c"
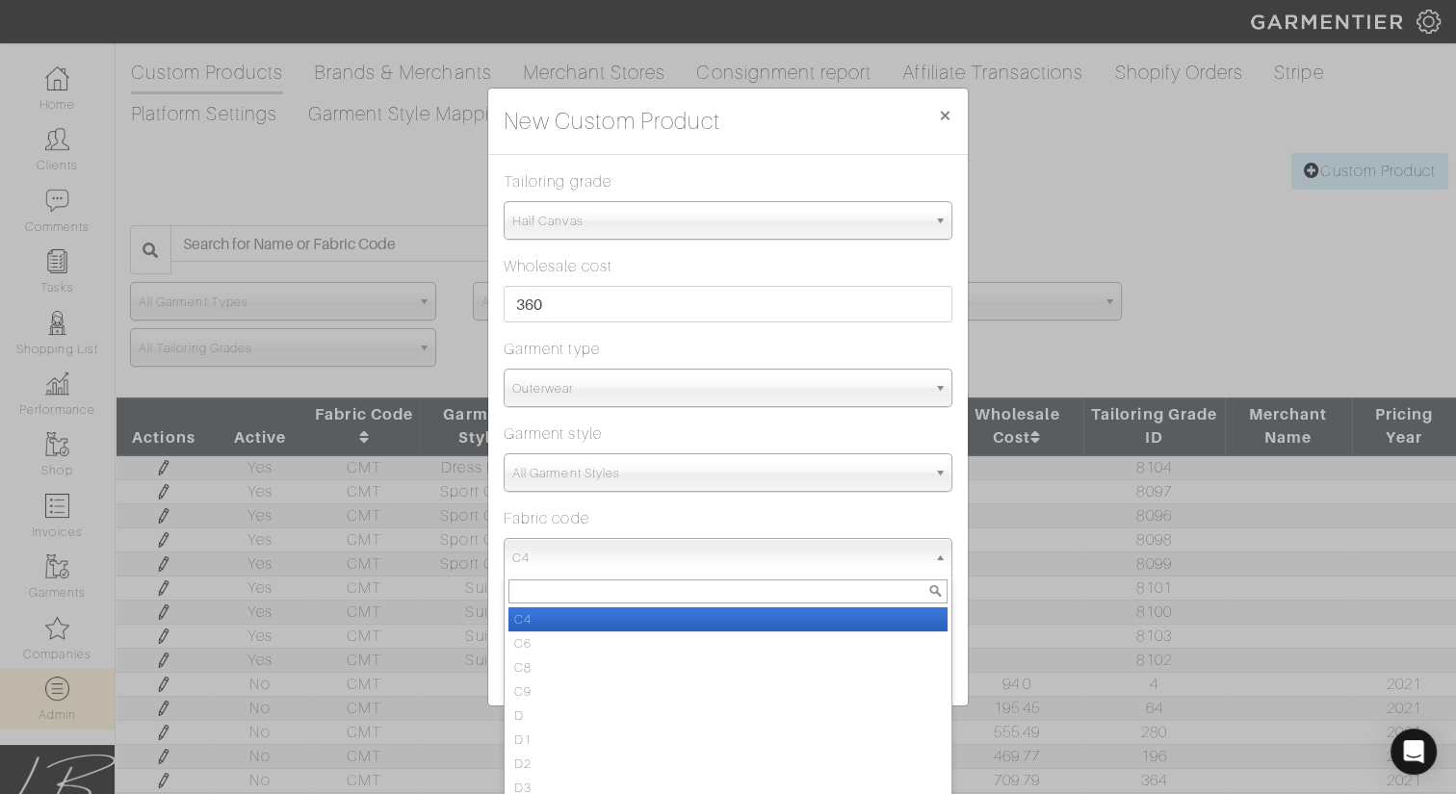
click at [692, 173] on div "Tailoring grade None Custom Pant Half Canvas Full Canvas Handmade Unstructured …" at bounding box center [728, 204] width 449 height 69
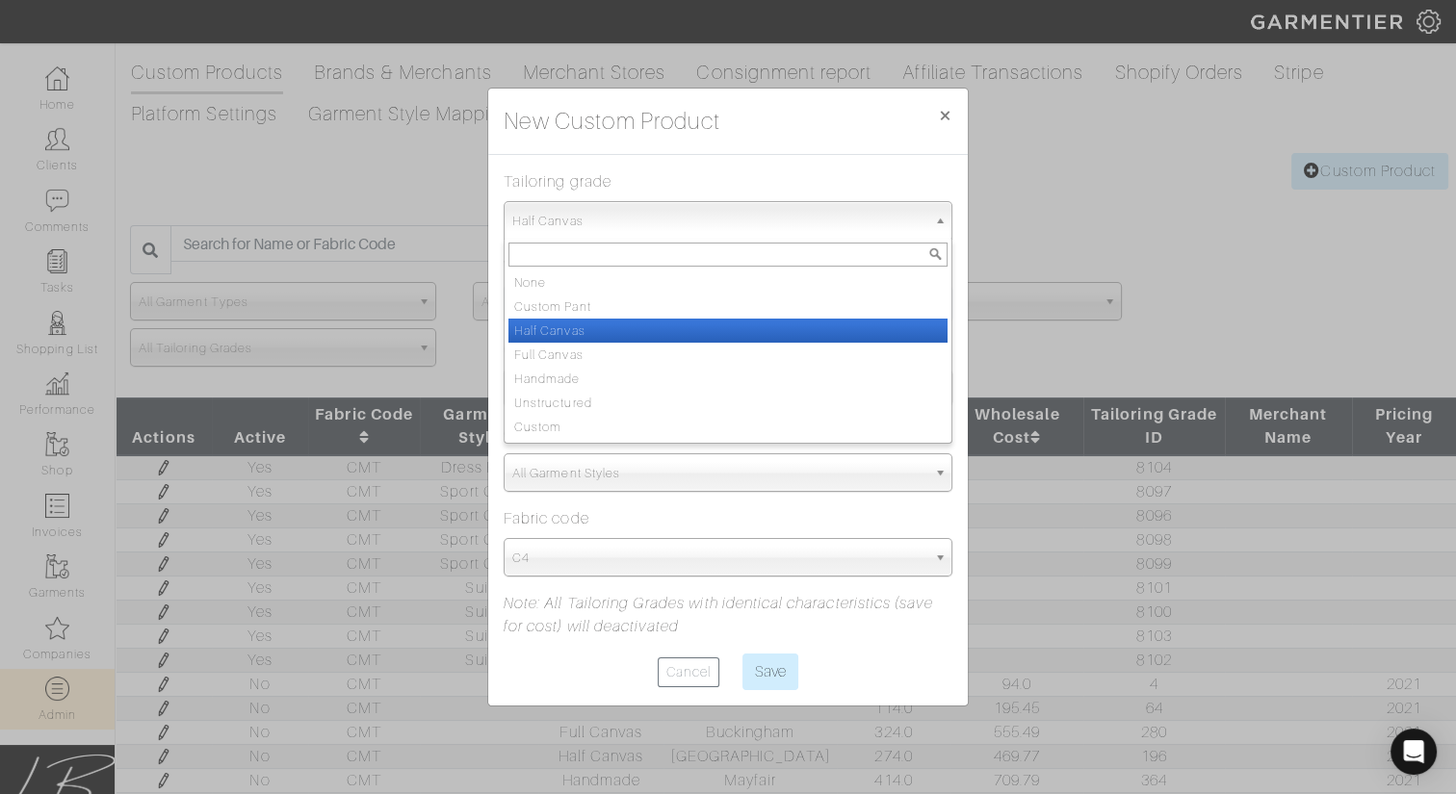
click at [641, 211] on span "Half Canvas" at bounding box center [719, 221] width 414 height 39
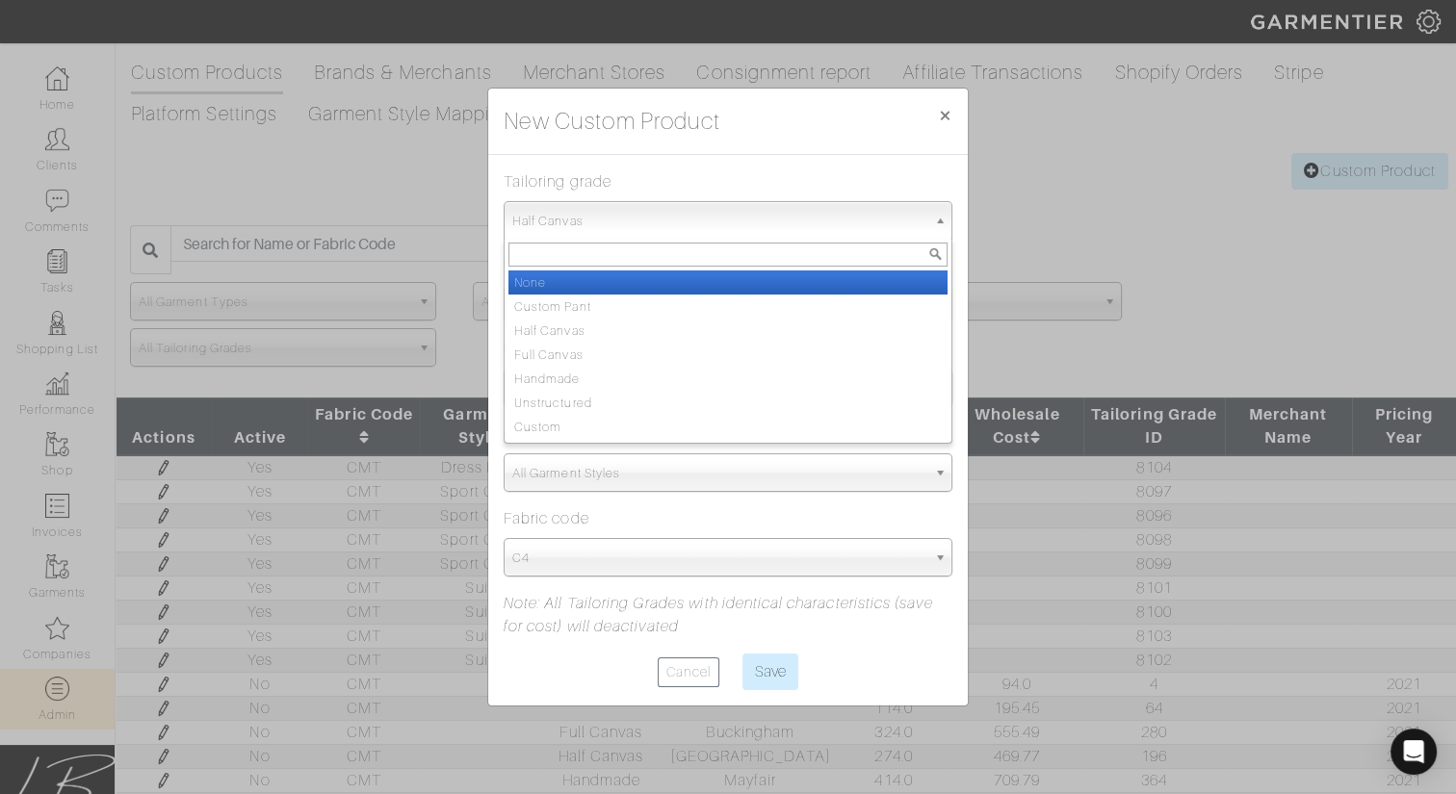
click at [621, 279] on li "None" at bounding box center [727, 283] width 439 height 24
select select
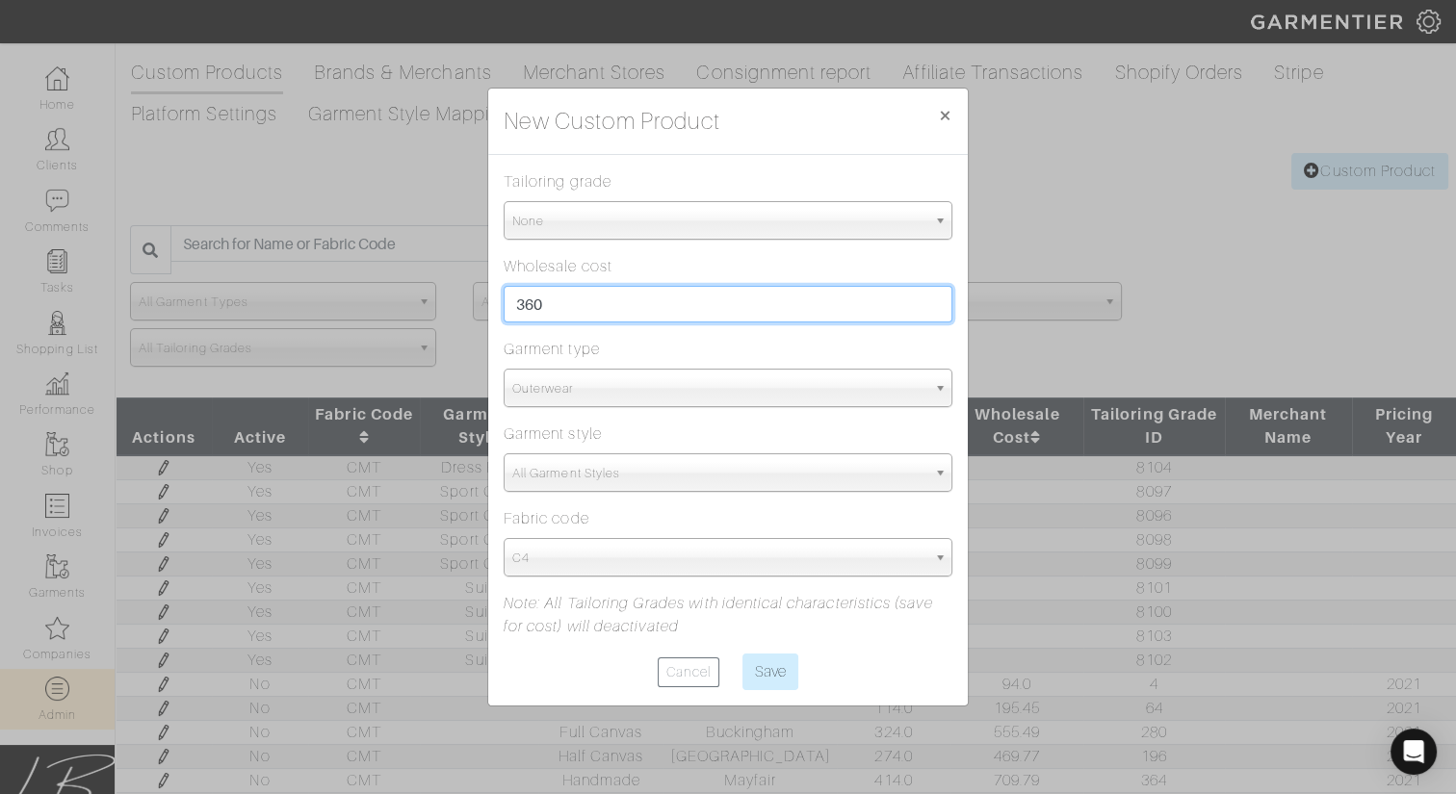
click at [623, 280] on div "Wholesale cost 360" at bounding box center [728, 288] width 449 height 67
type input "60"
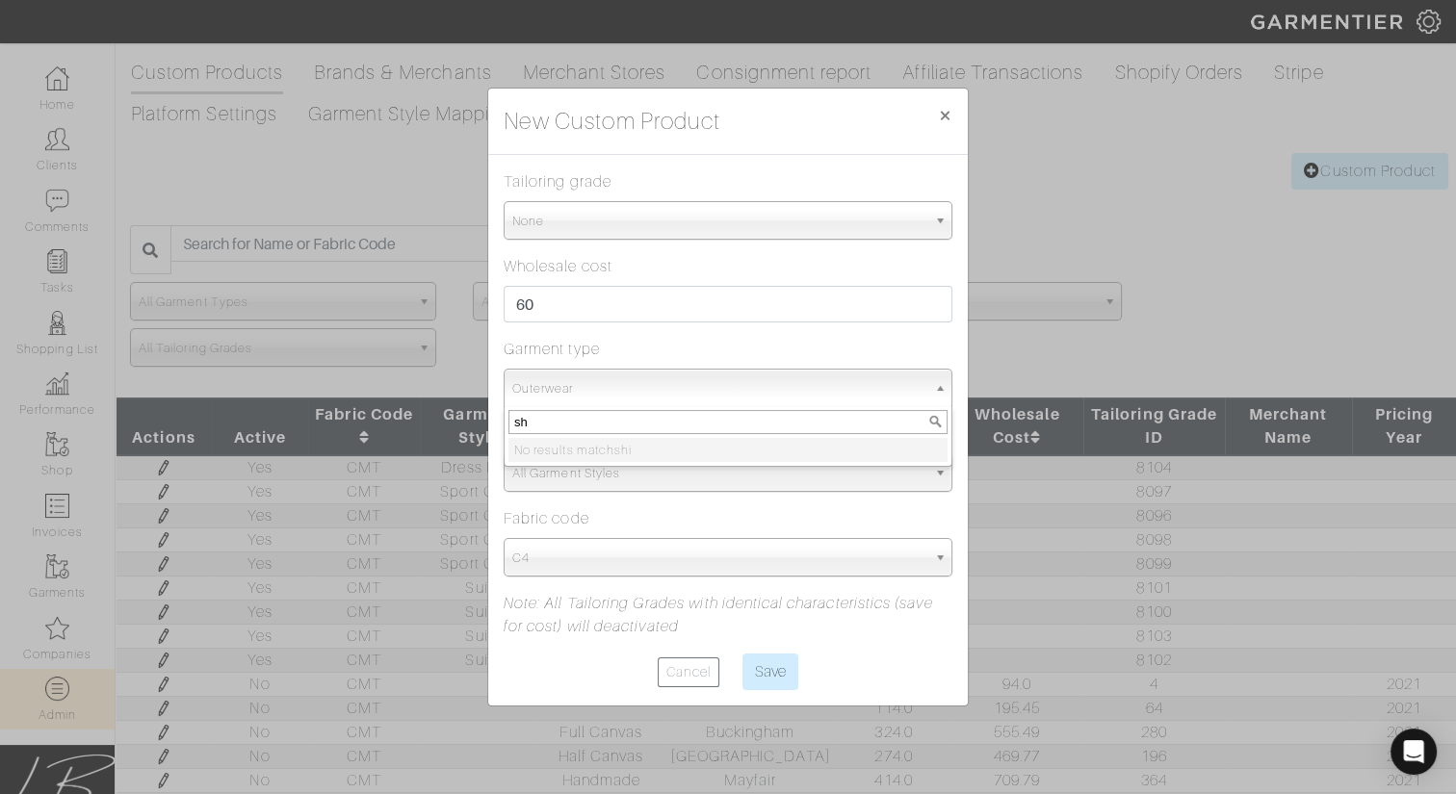
type input "s"
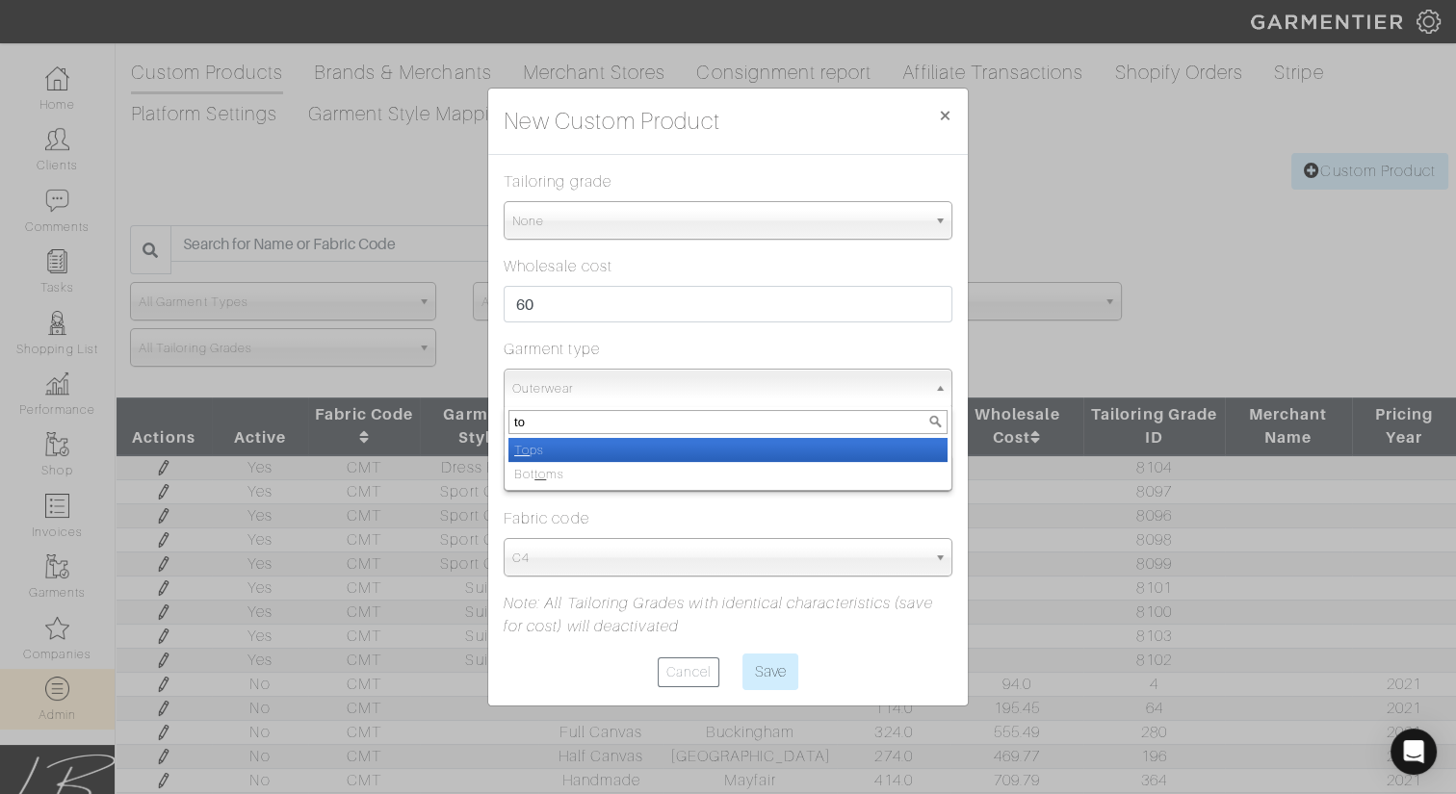
type input "top"
select select "1"
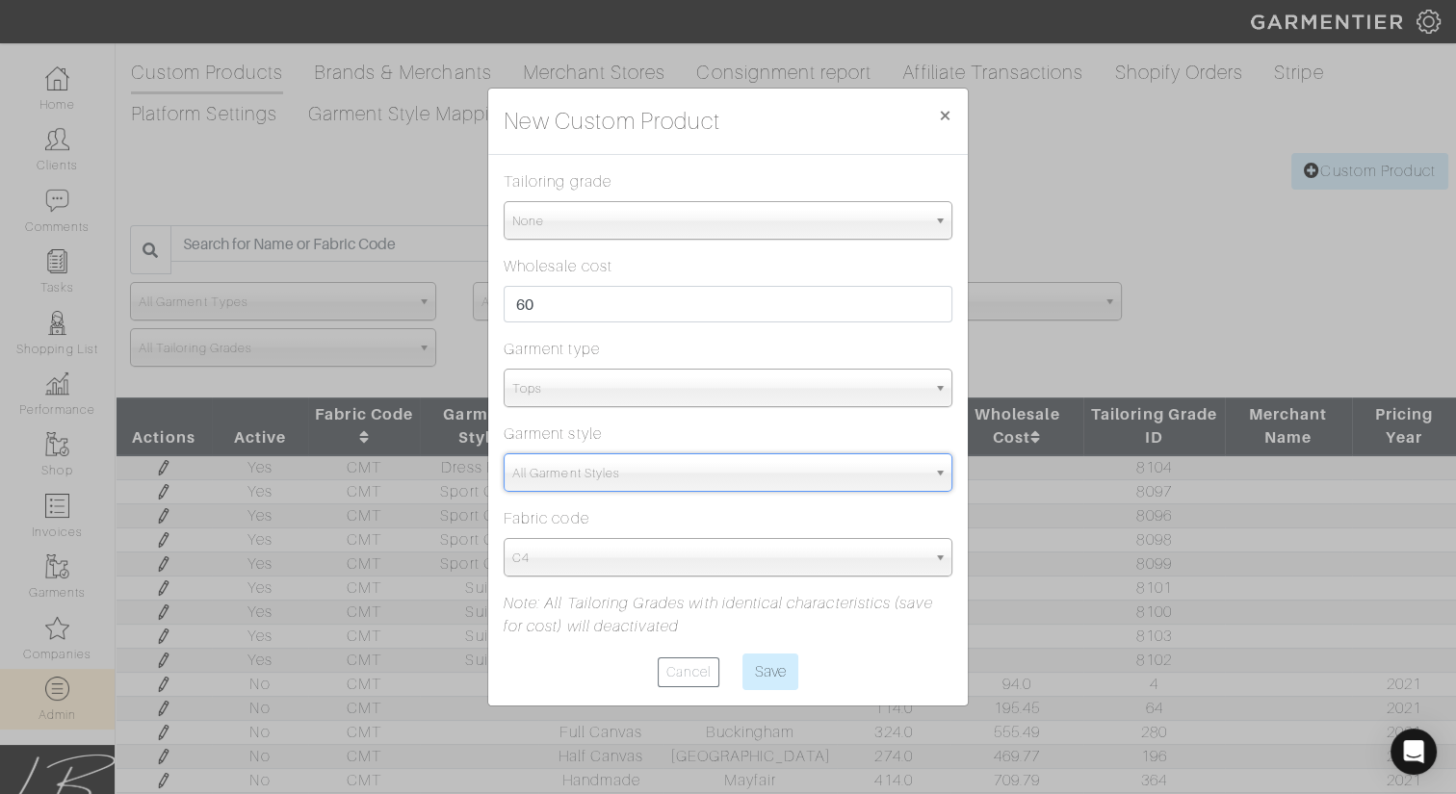
type input "sh"
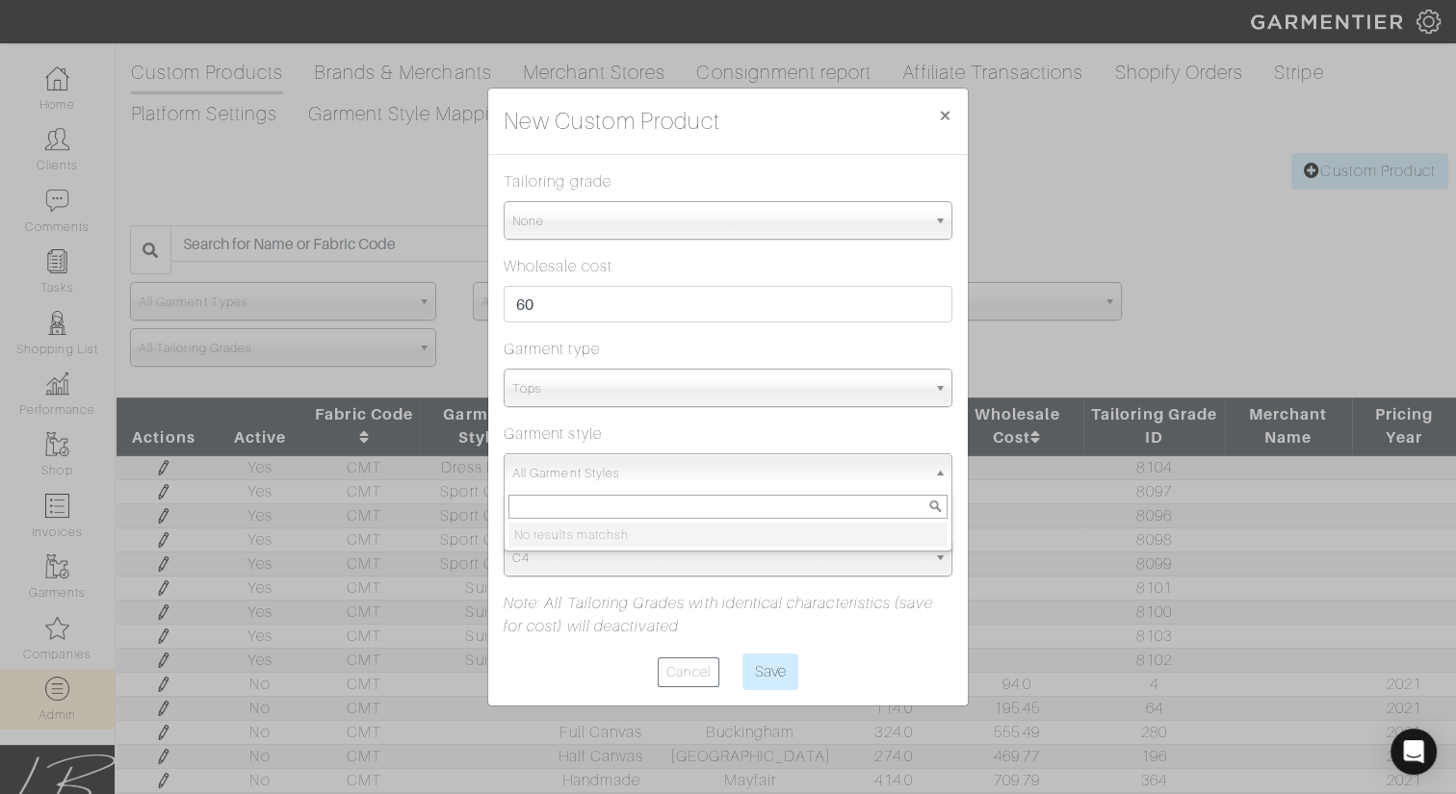
type input "i"
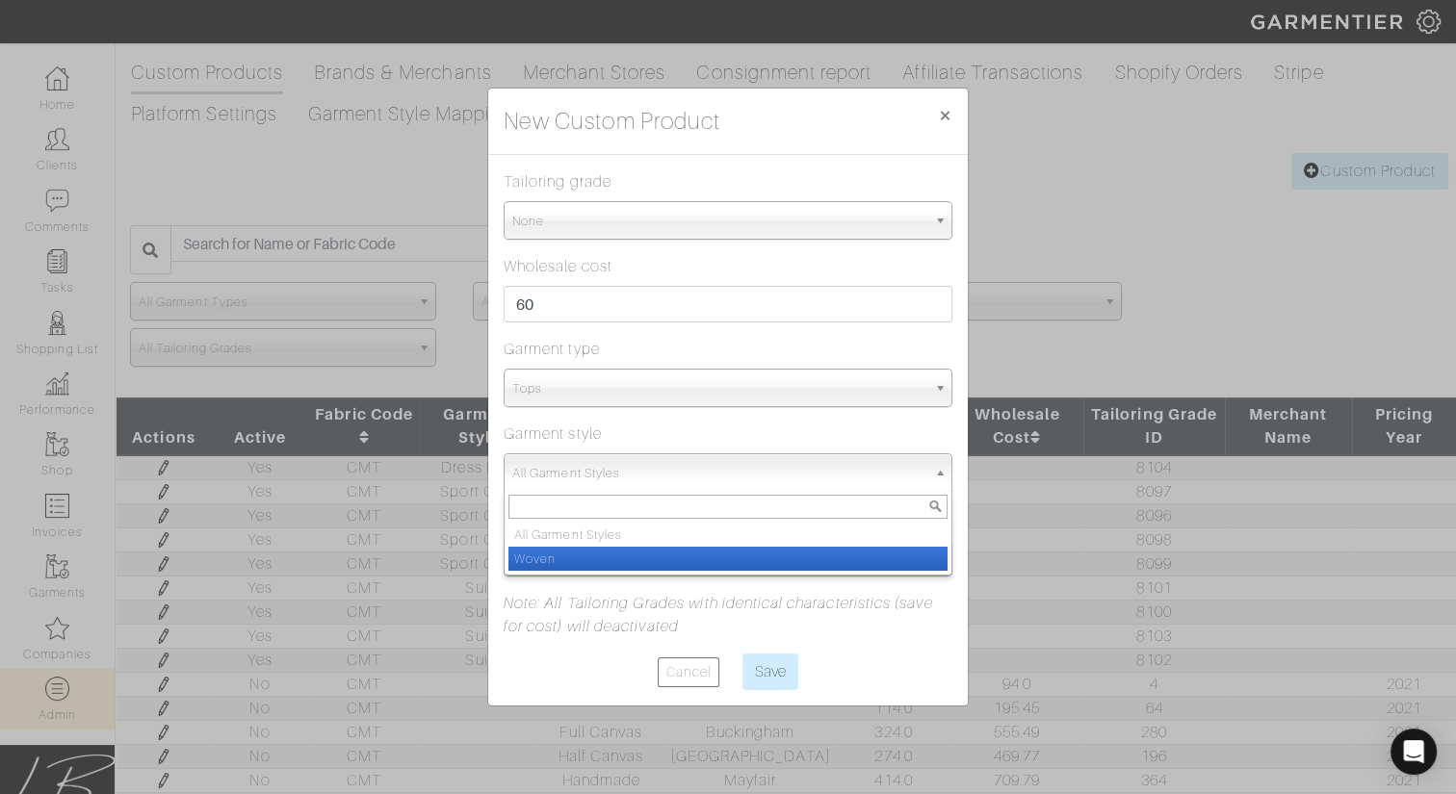
select select "1"
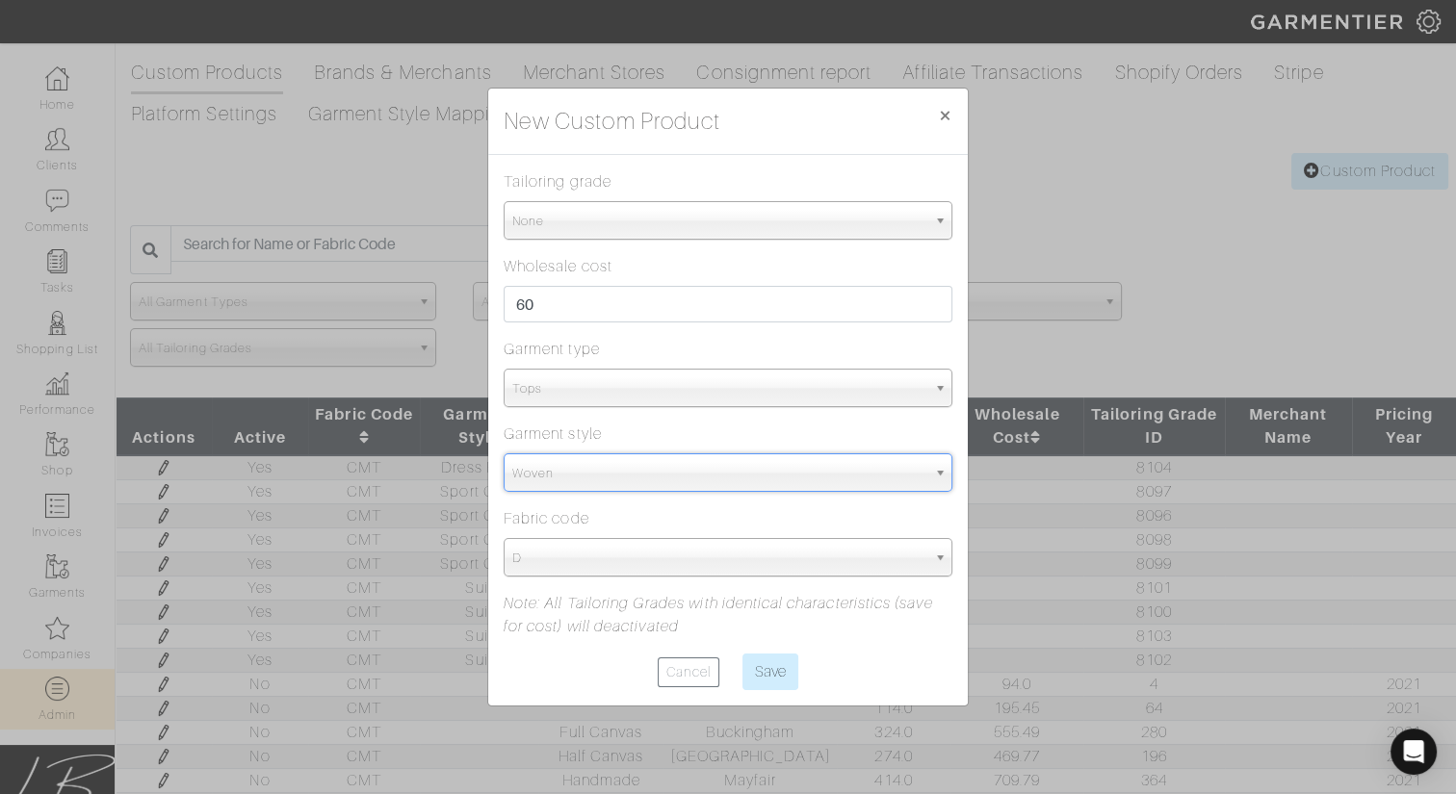
select select "5569"
type input "cm"
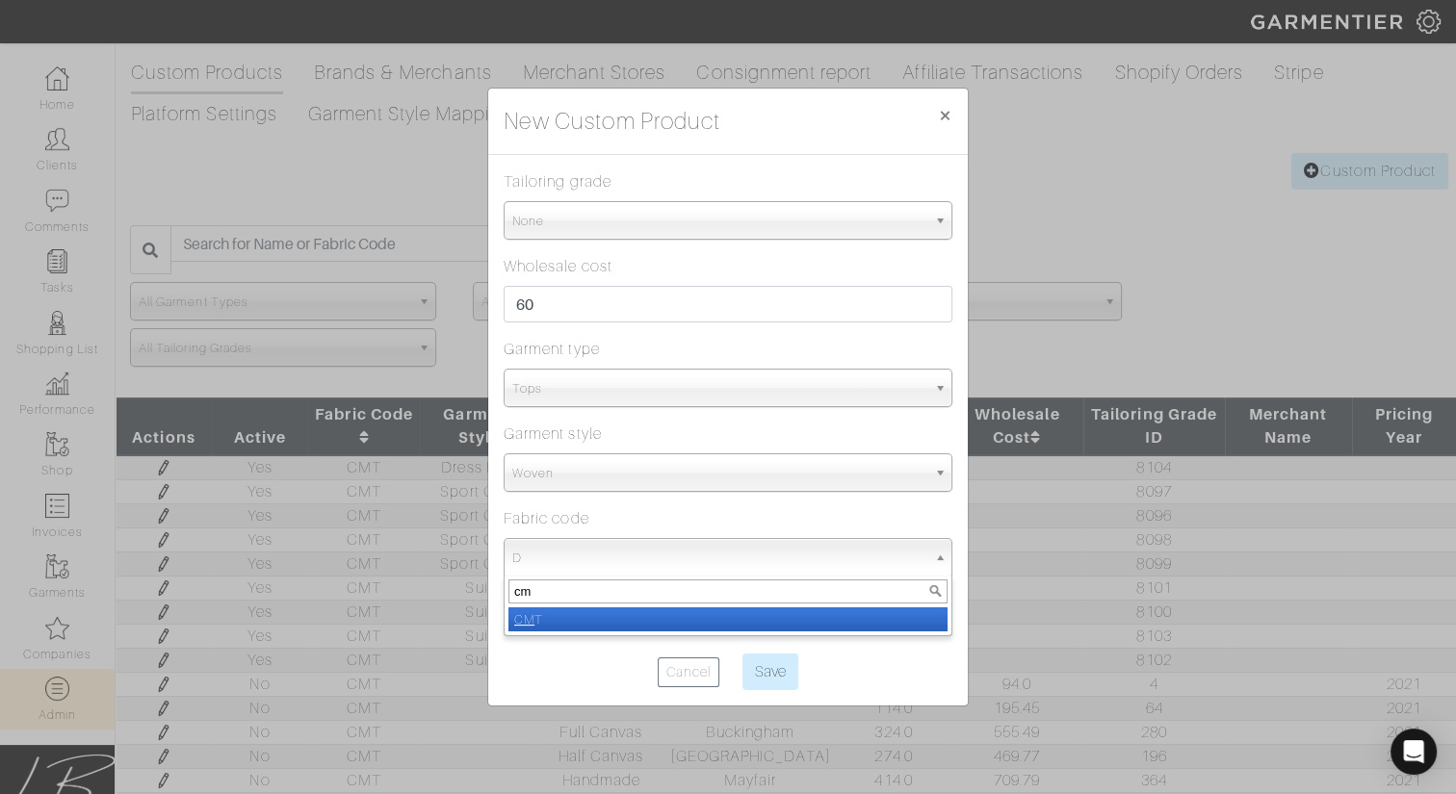
select select "487"
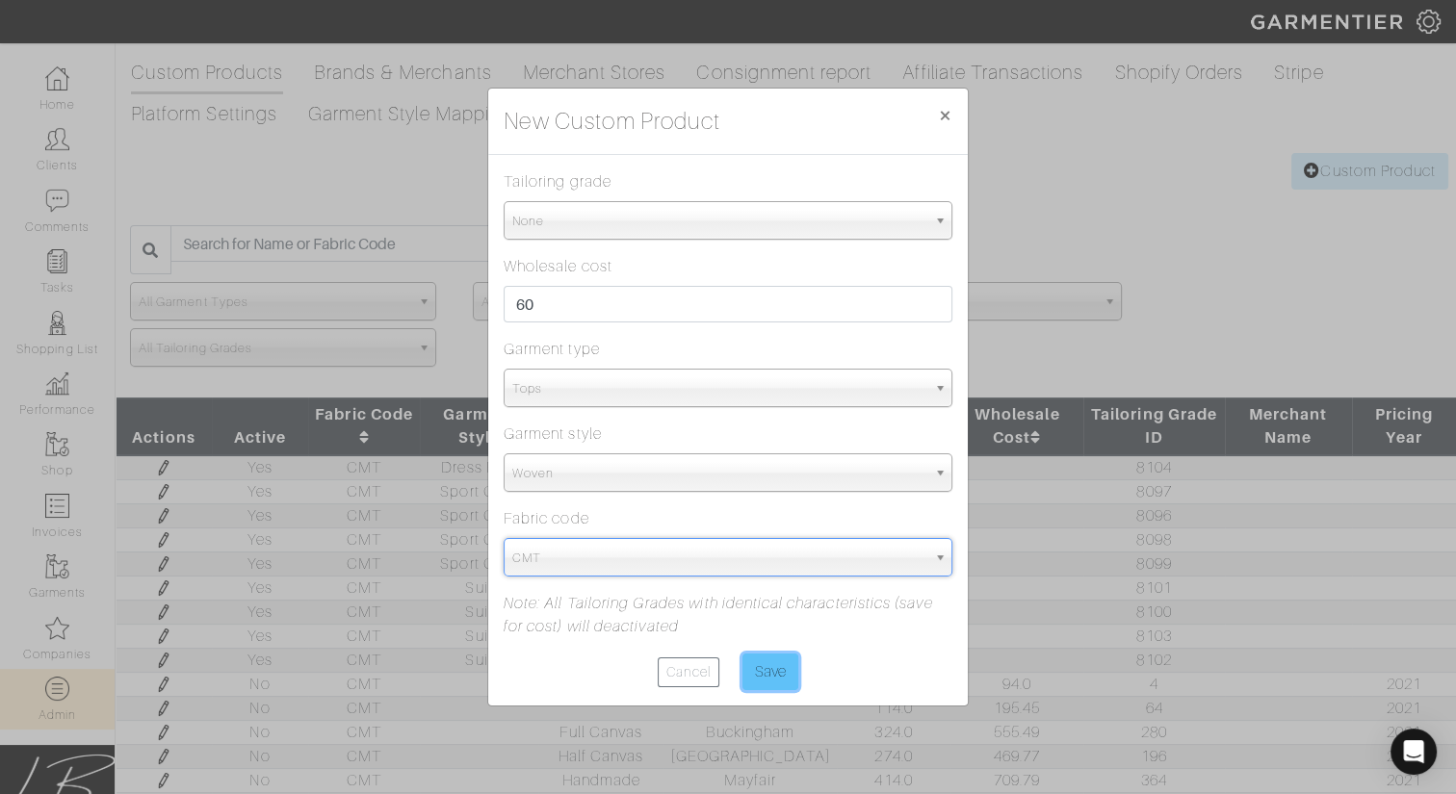
click at [767, 666] on input "Save" at bounding box center [770, 672] width 56 height 37
type input "Save"
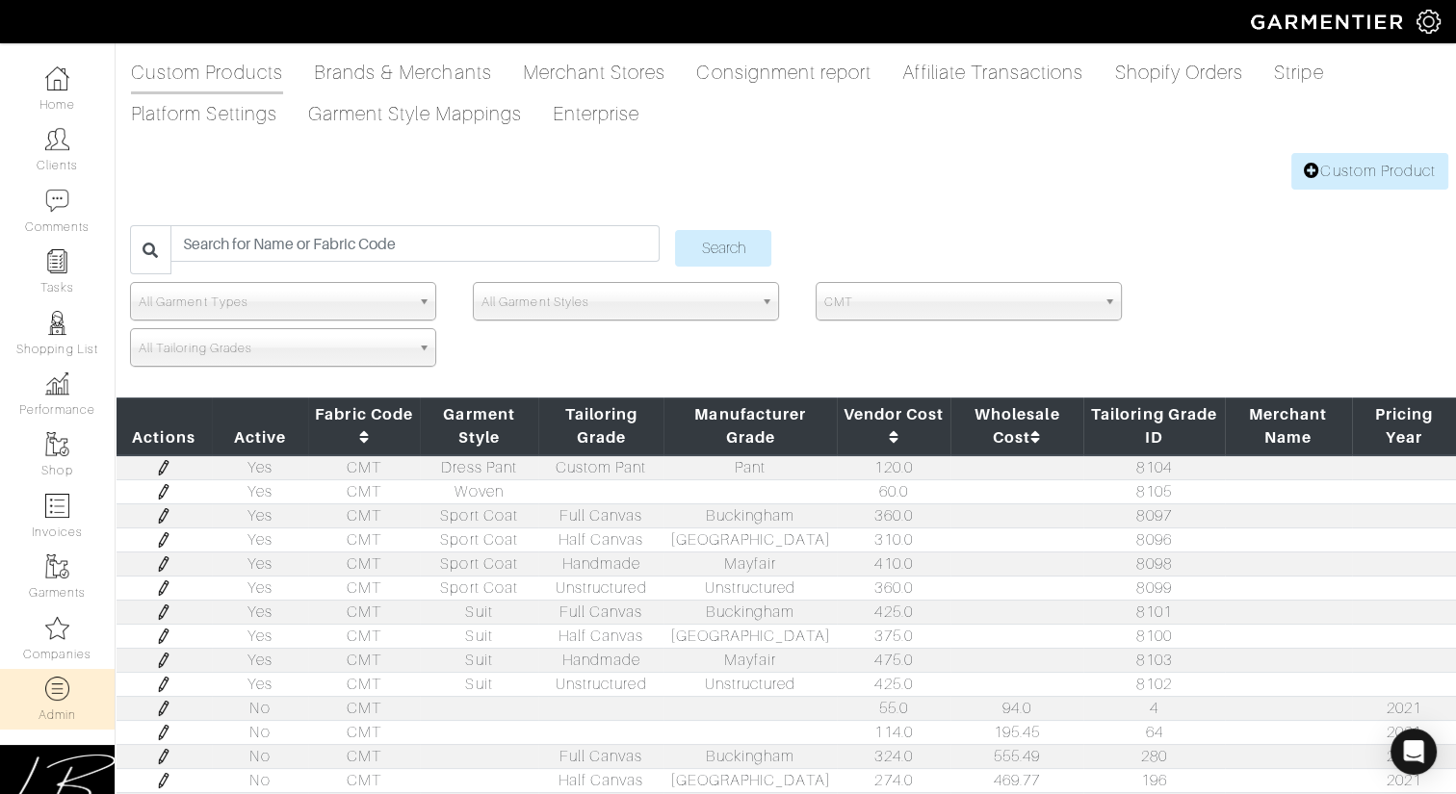
click at [159, 493] on img at bounding box center [163, 491] width 15 height 15
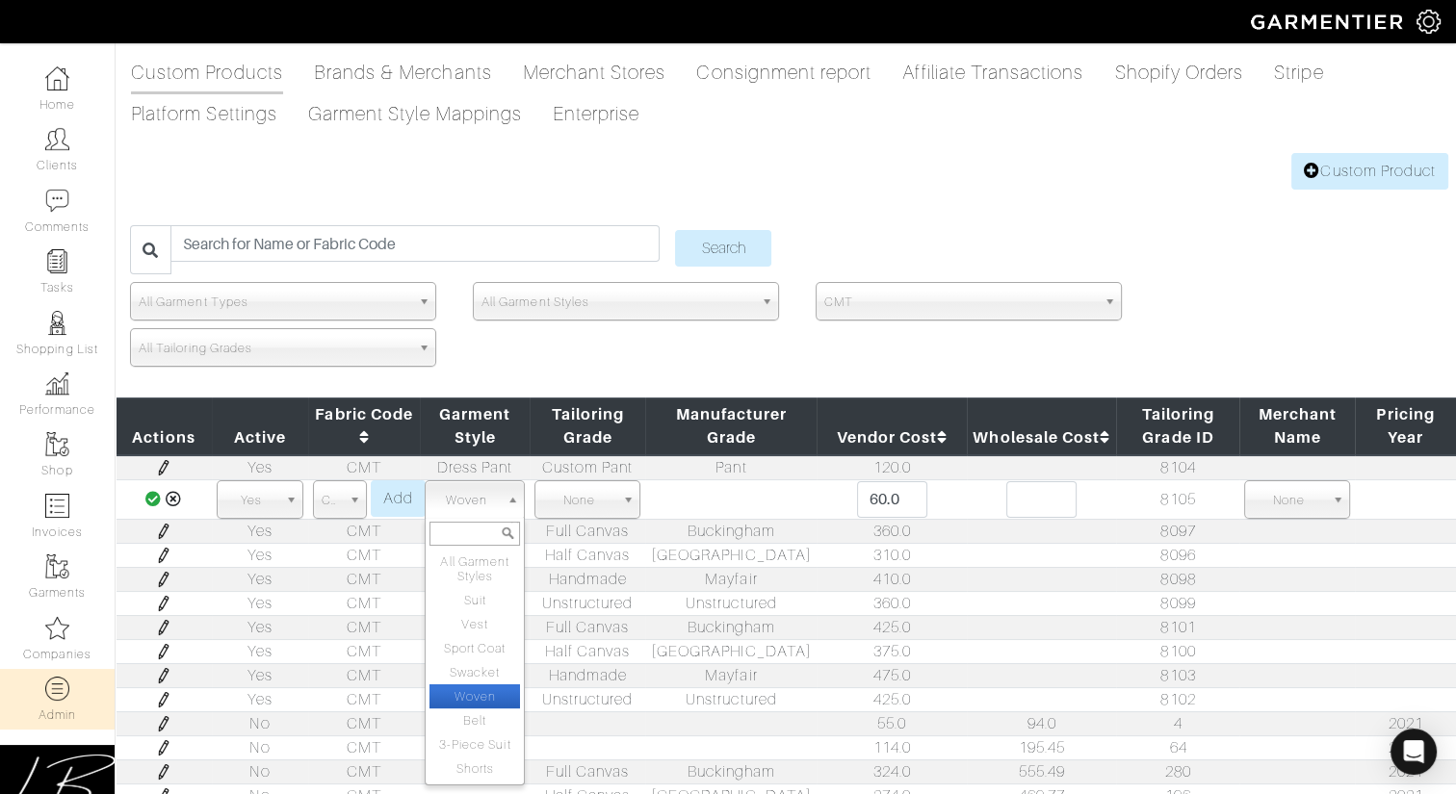
click at [466, 496] on span "Woven" at bounding box center [465, 500] width 65 height 39
click at [719, 497] on td at bounding box center [730, 499] width 171 height 39
click at [172, 493] on icon at bounding box center [174, 498] width 16 height 15
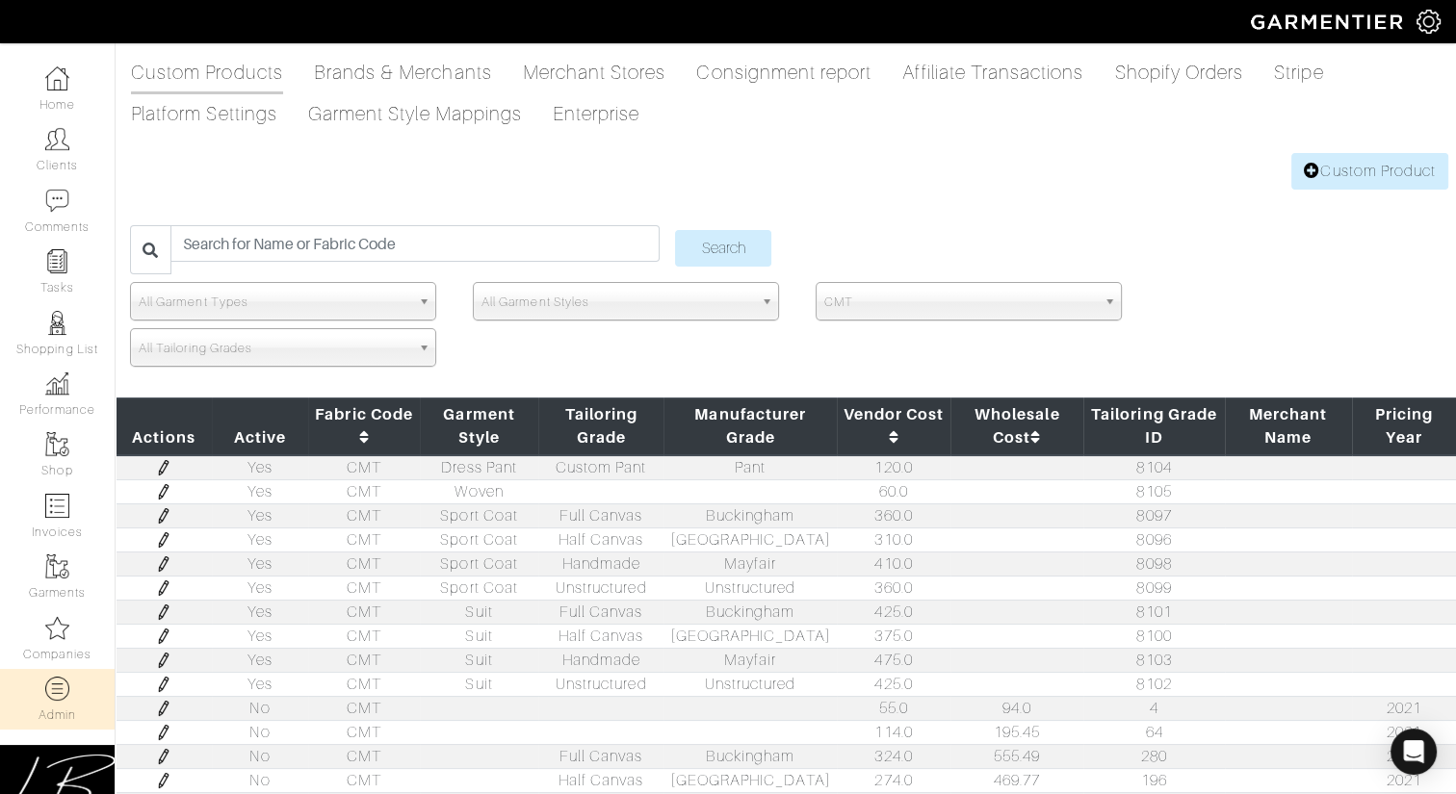
click at [159, 463] on img at bounding box center [163, 467] width 15 height 15
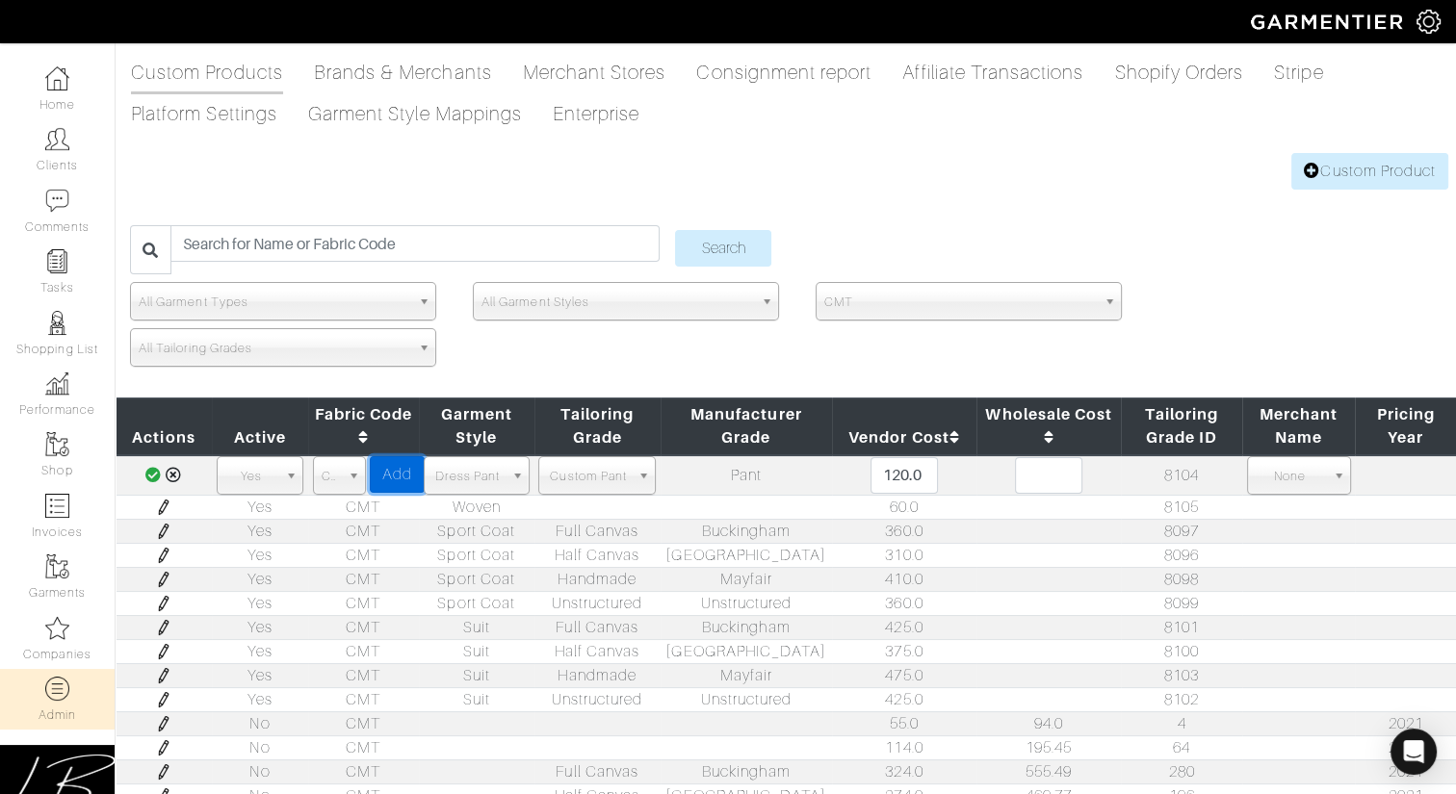
click at [408, 470] on link "Add" at bounding box center [397, 474] width 55 height 37
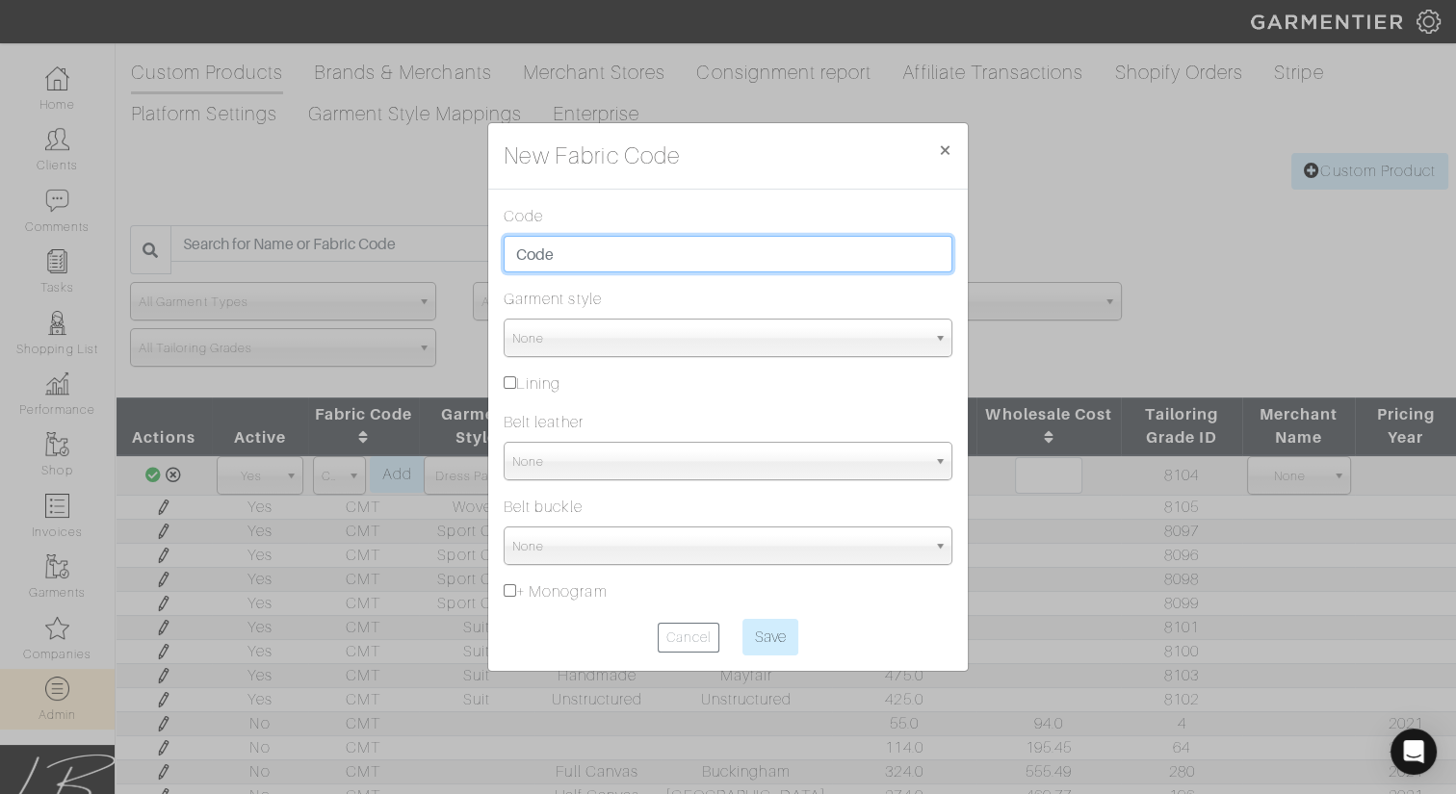
click at [555, 255] on input "text" at bounding box center [728, 254] width 449 height 37
type input "CMT"
type input "out"
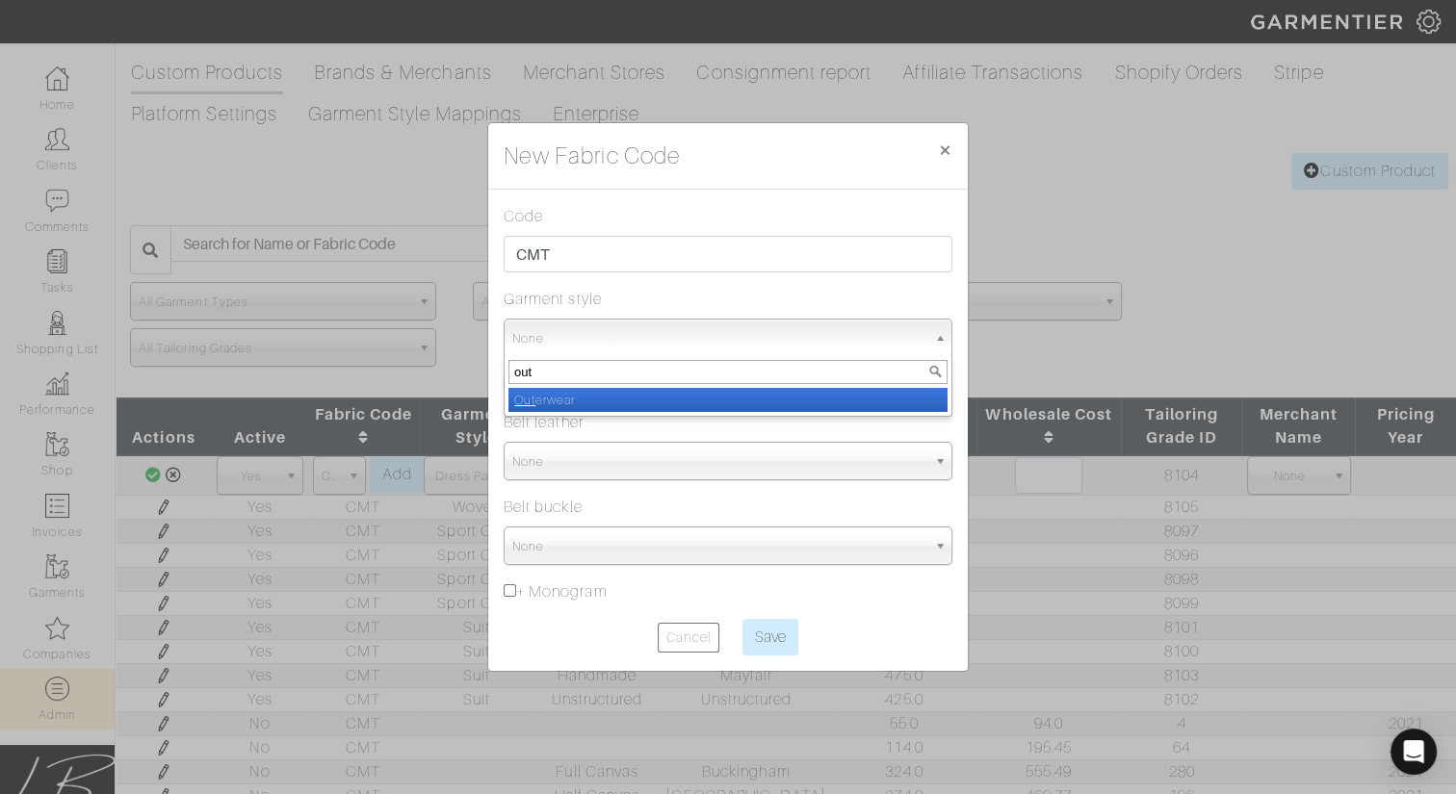
select select "17"
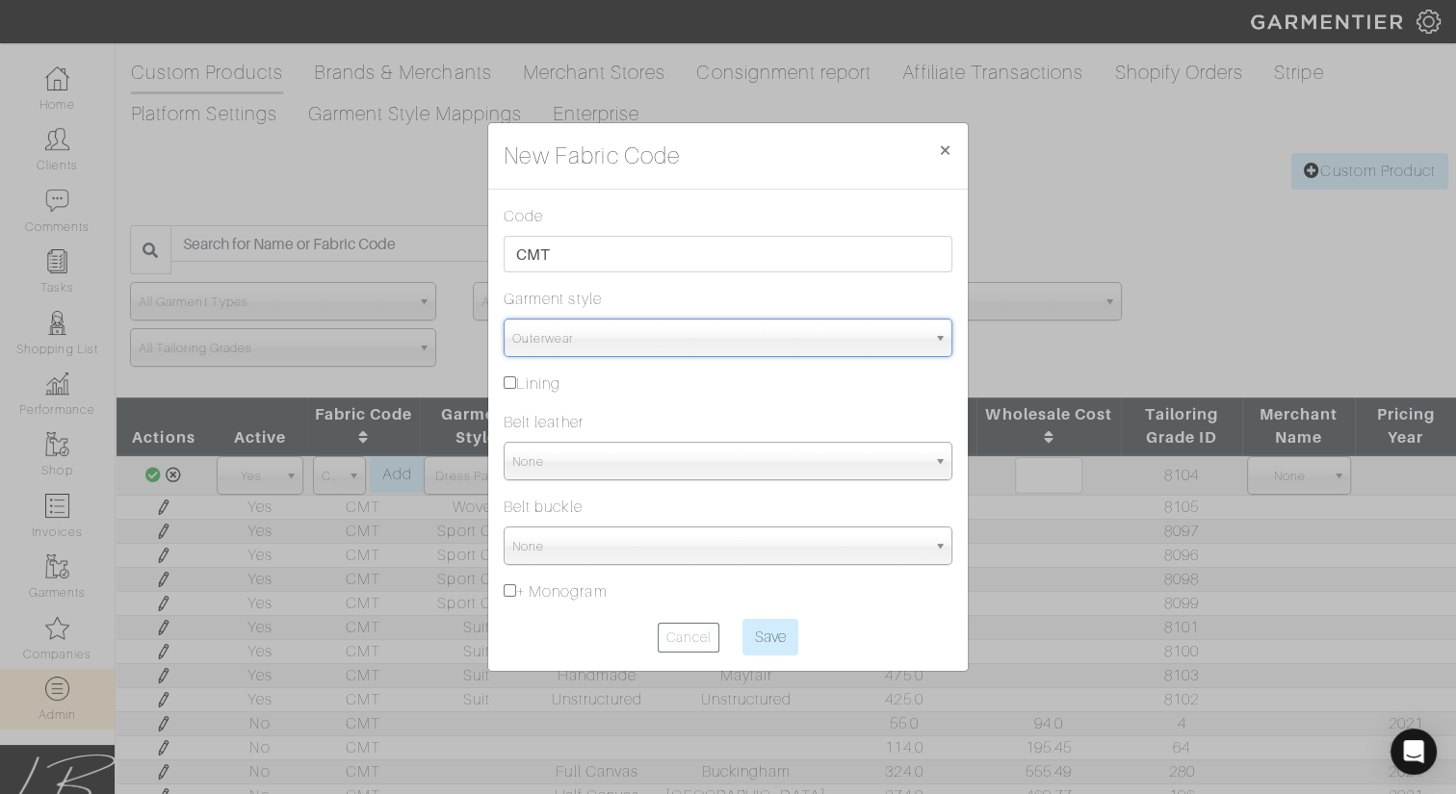
click at [742, 619] on input "Save" at bounding box center [770, 637] width 56 height 37
type input "Saving..."
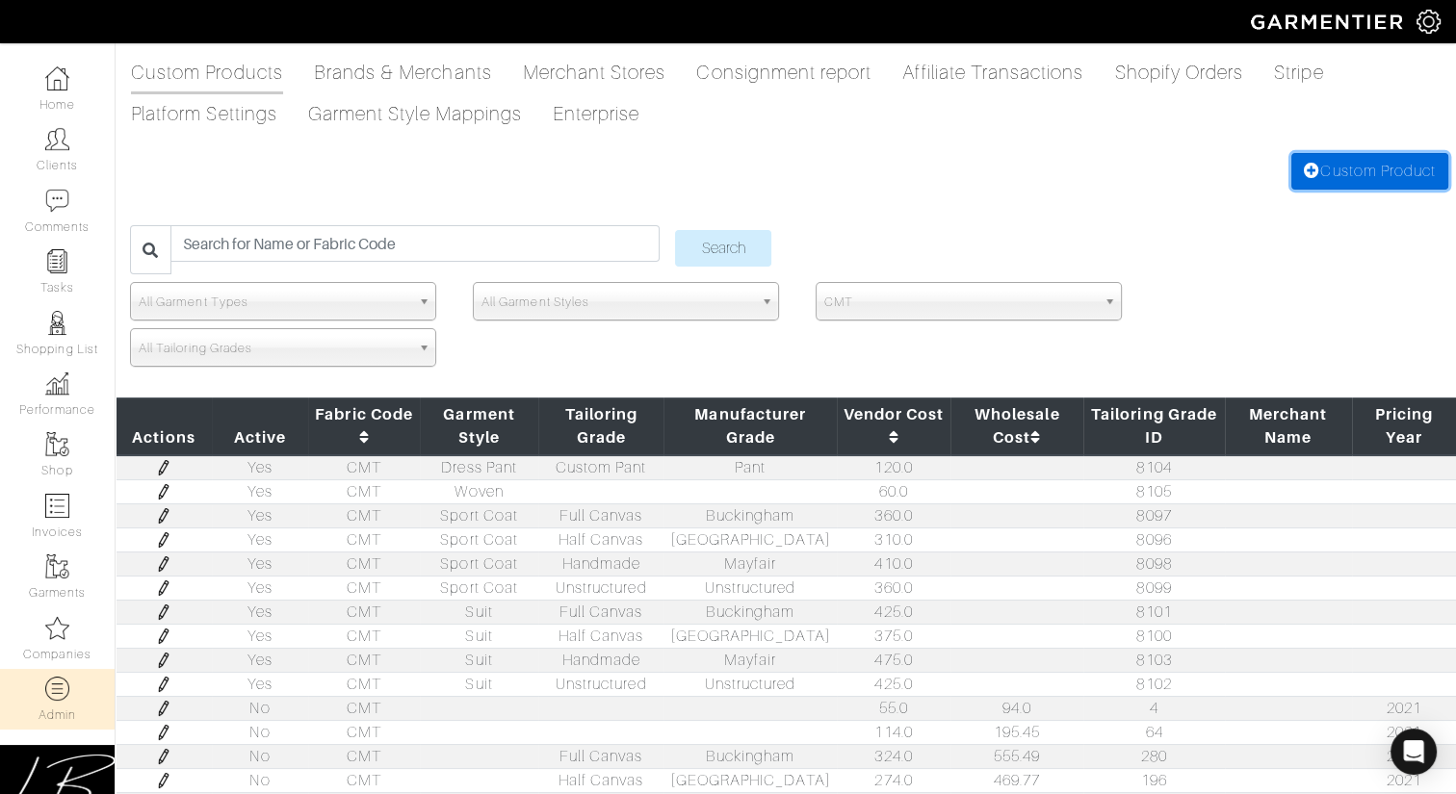
click at [1336, 165] on link "Custom Product" at bounding box center [1369, 171] width 157 height 37
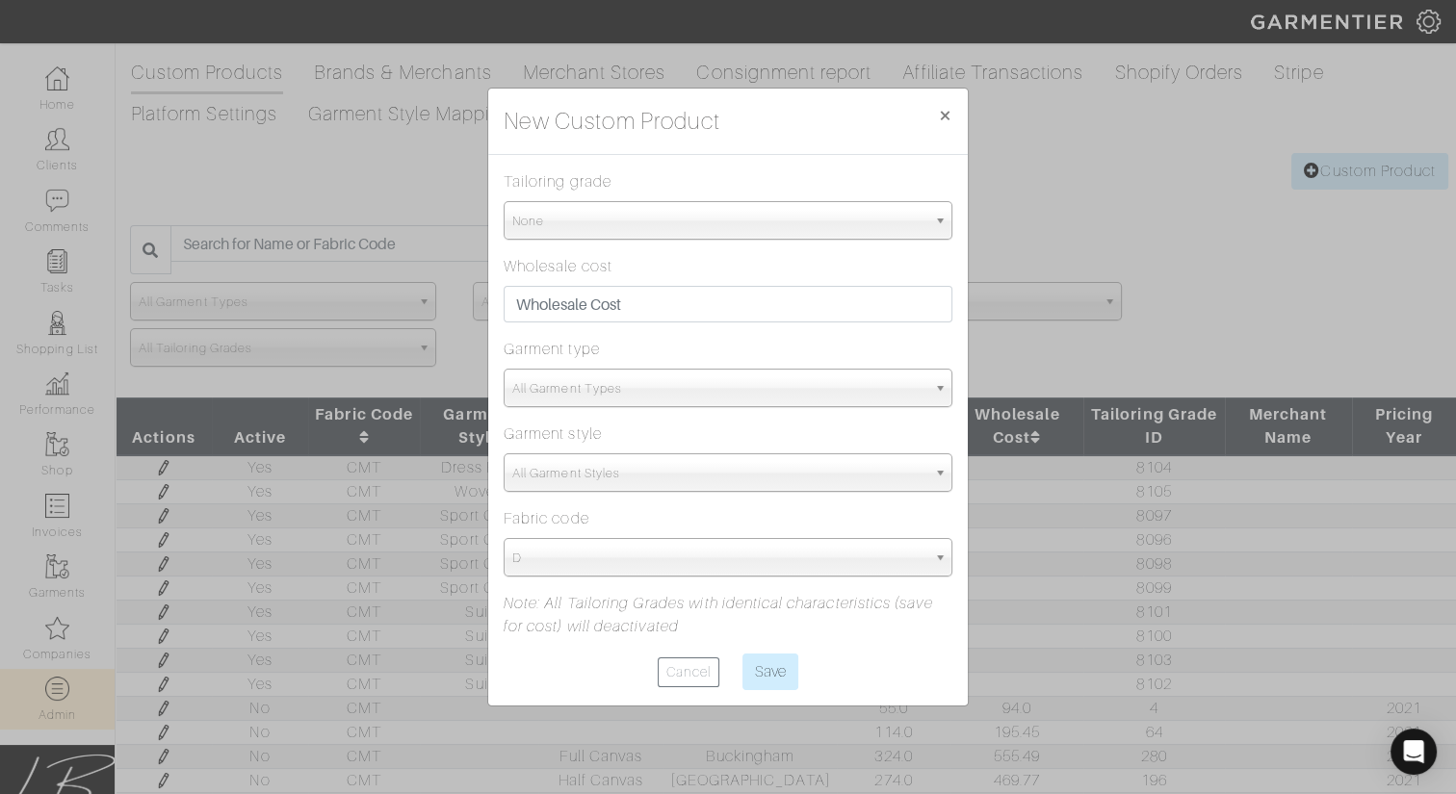
click at [723, 215] on span "None" at bounding box center [719, 221] width 414 height 39
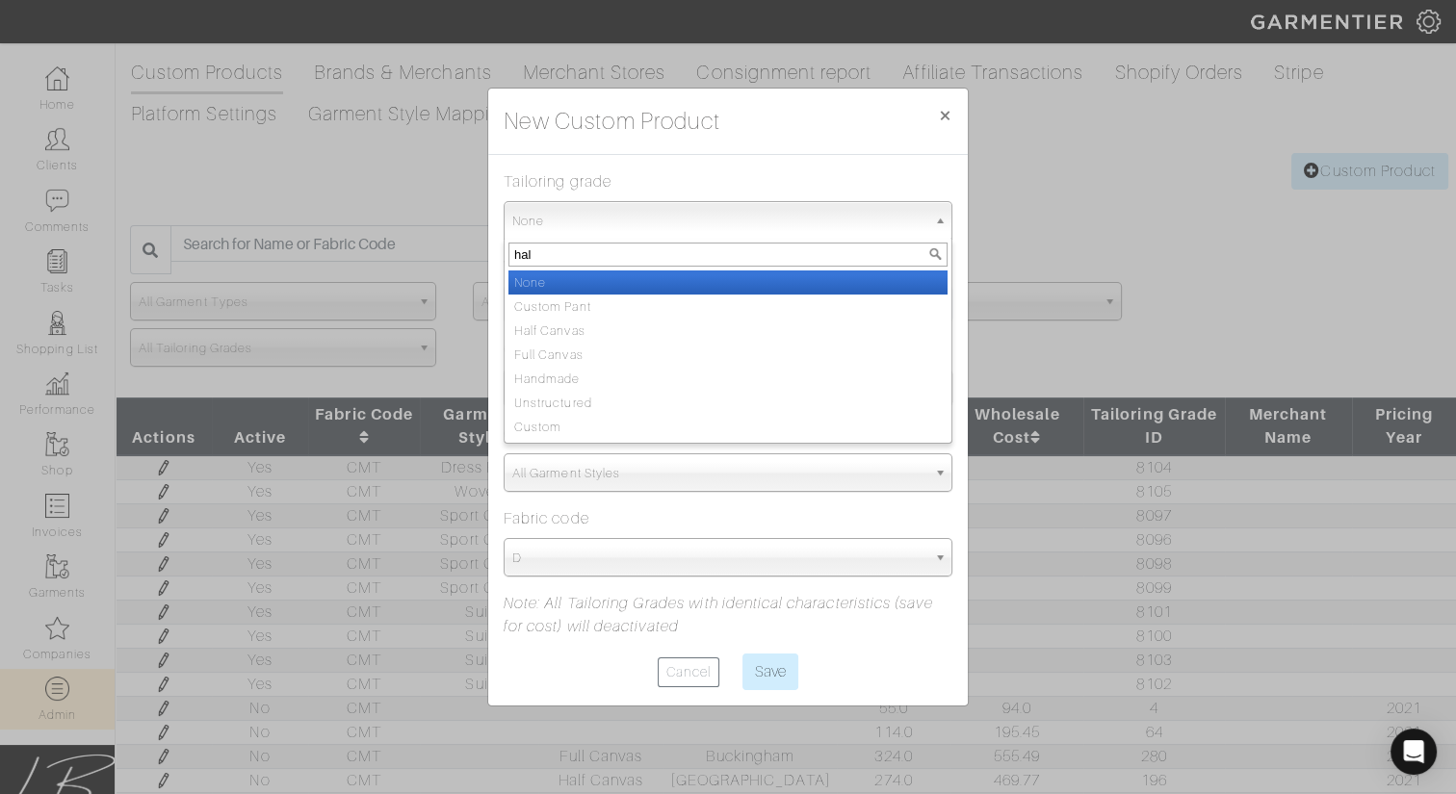
type input "half"
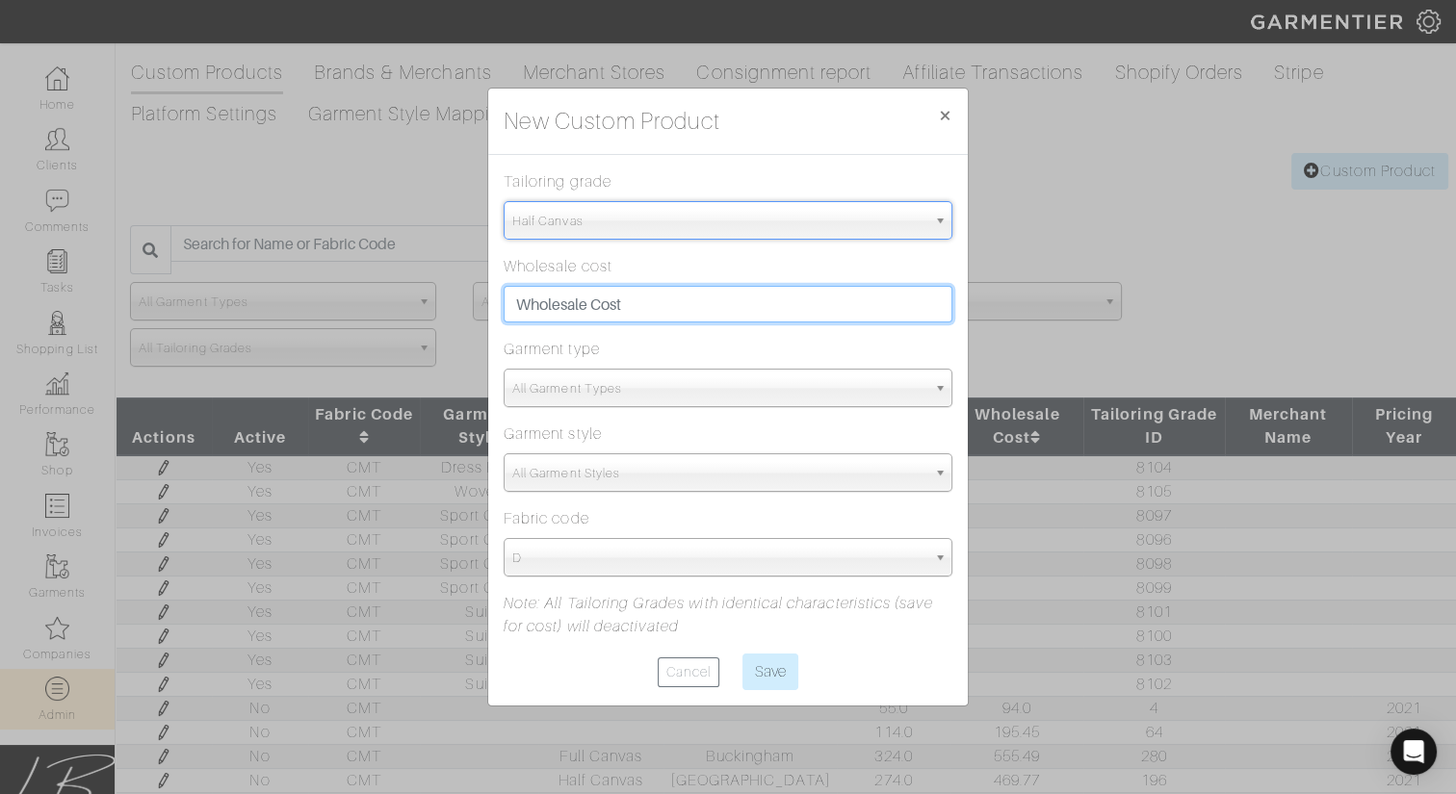
select select "Half Canvas"
type input "360"
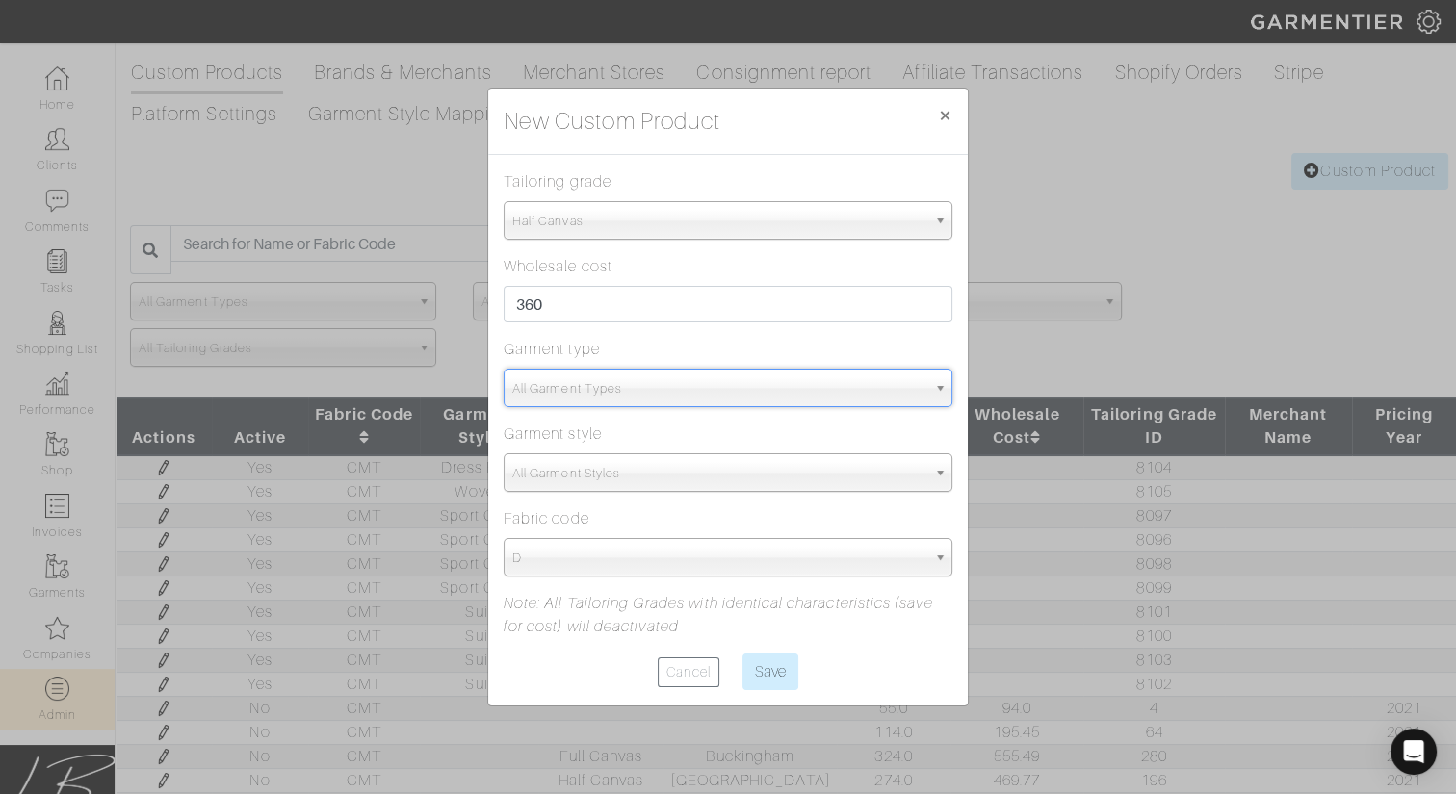
type input "out"
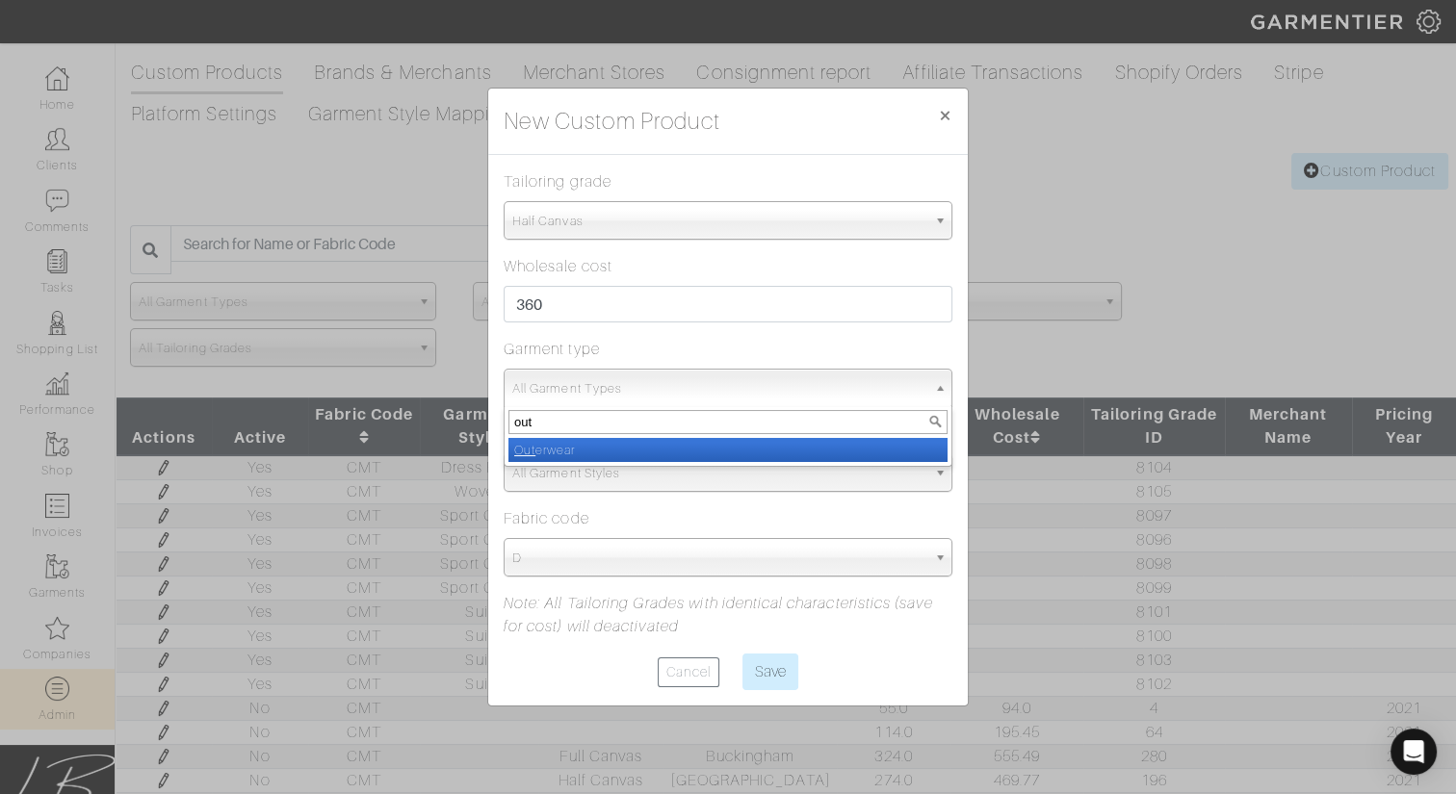
select select "3"
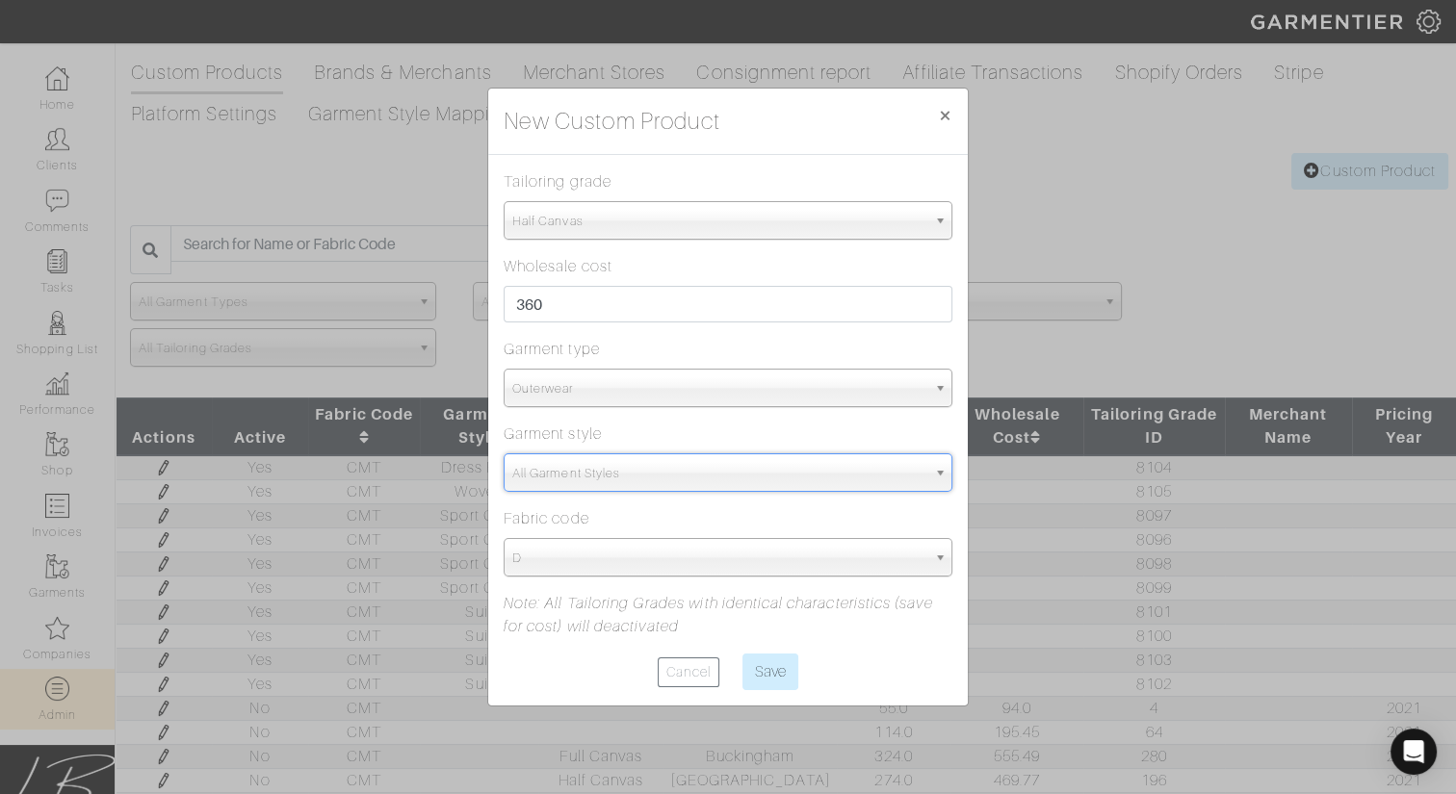
type input "ou"
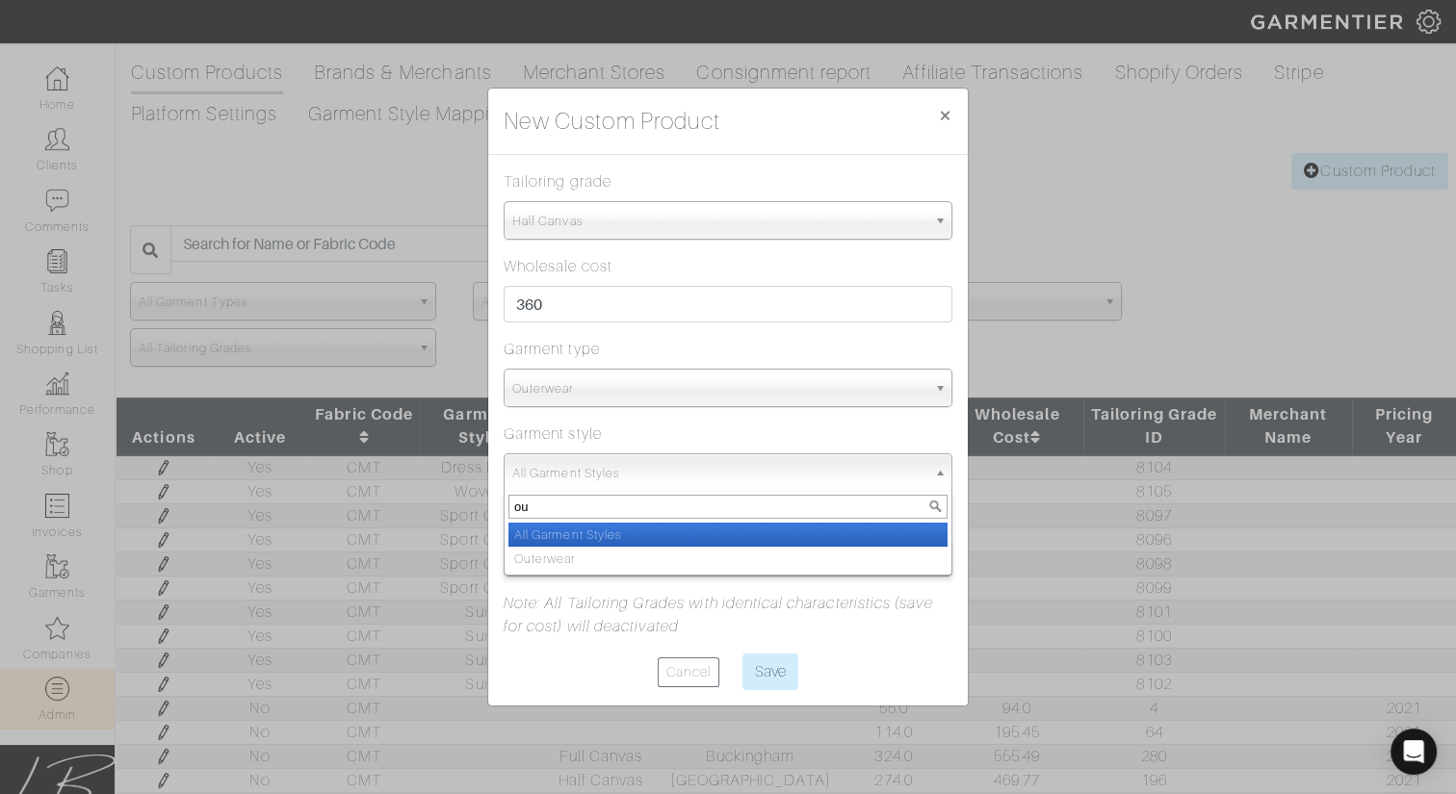
type input "out"
select select "17"
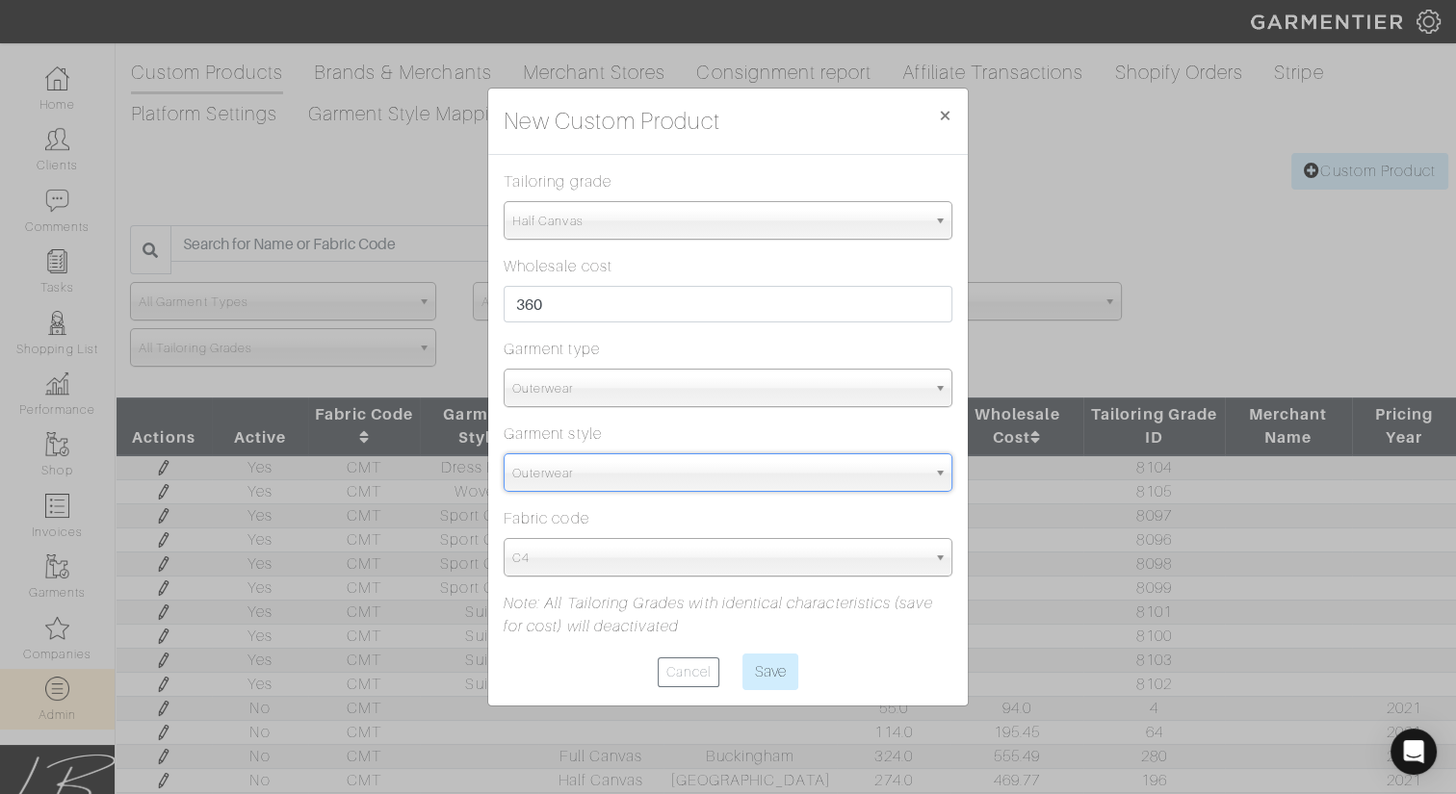
select select "5998"
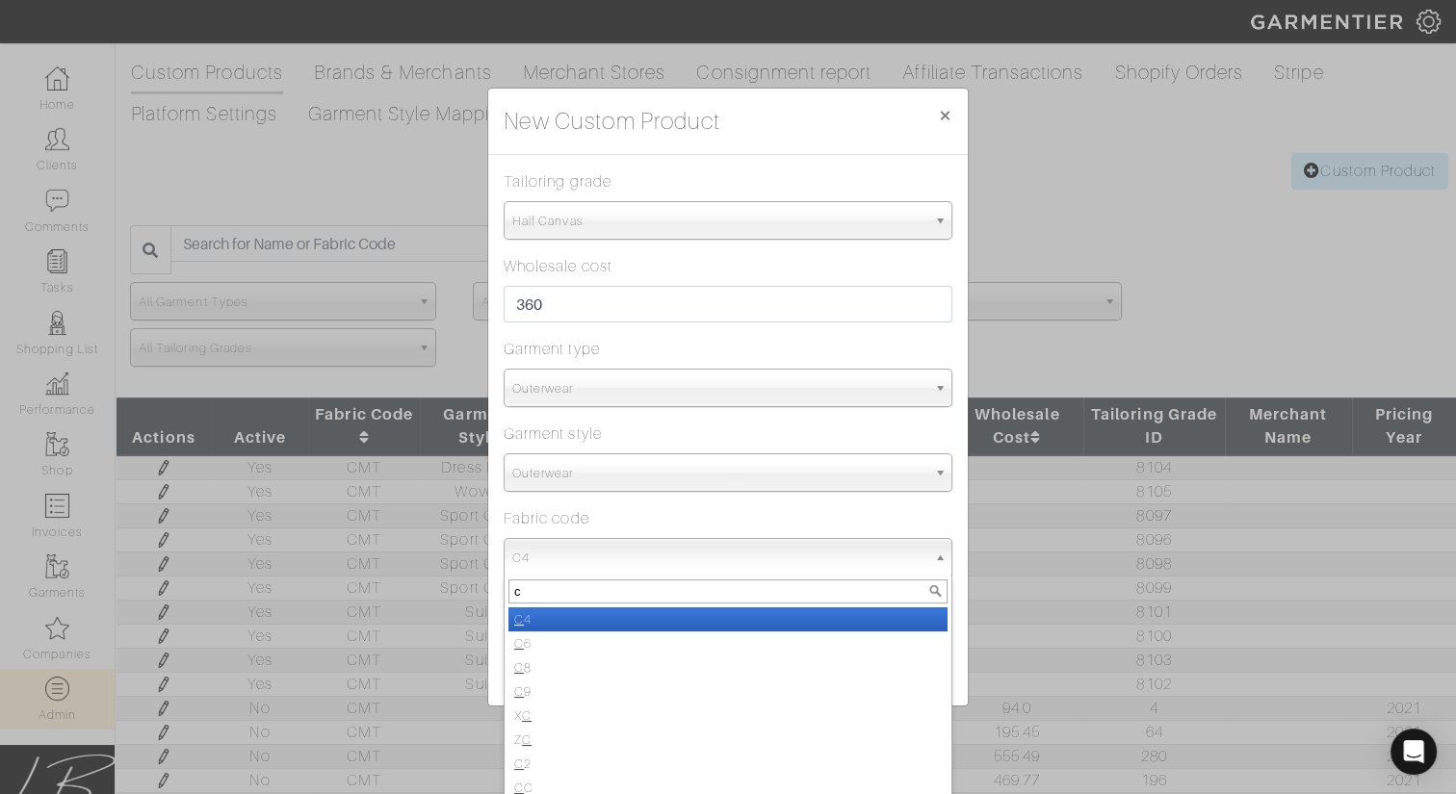
type input "cm"
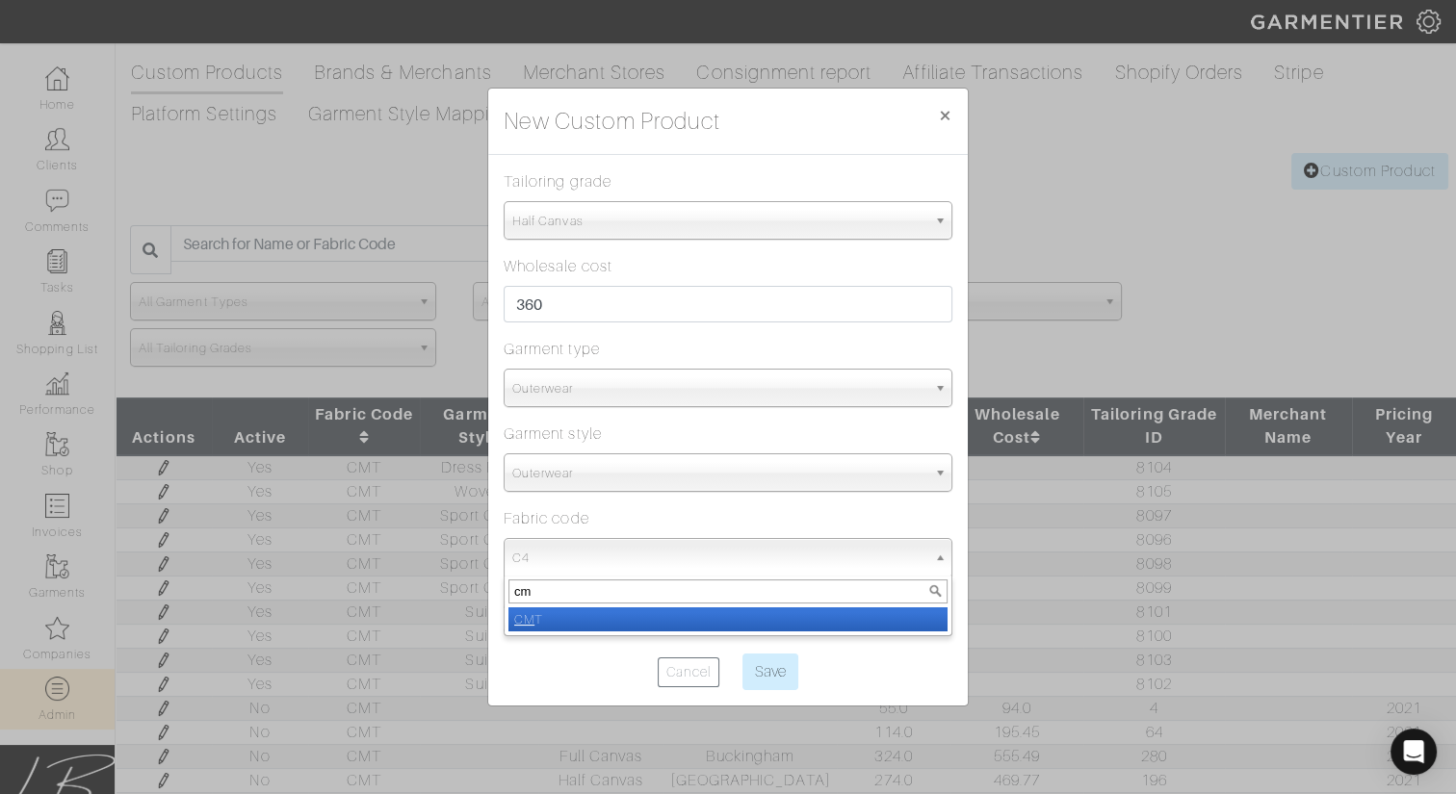
select select "1438"
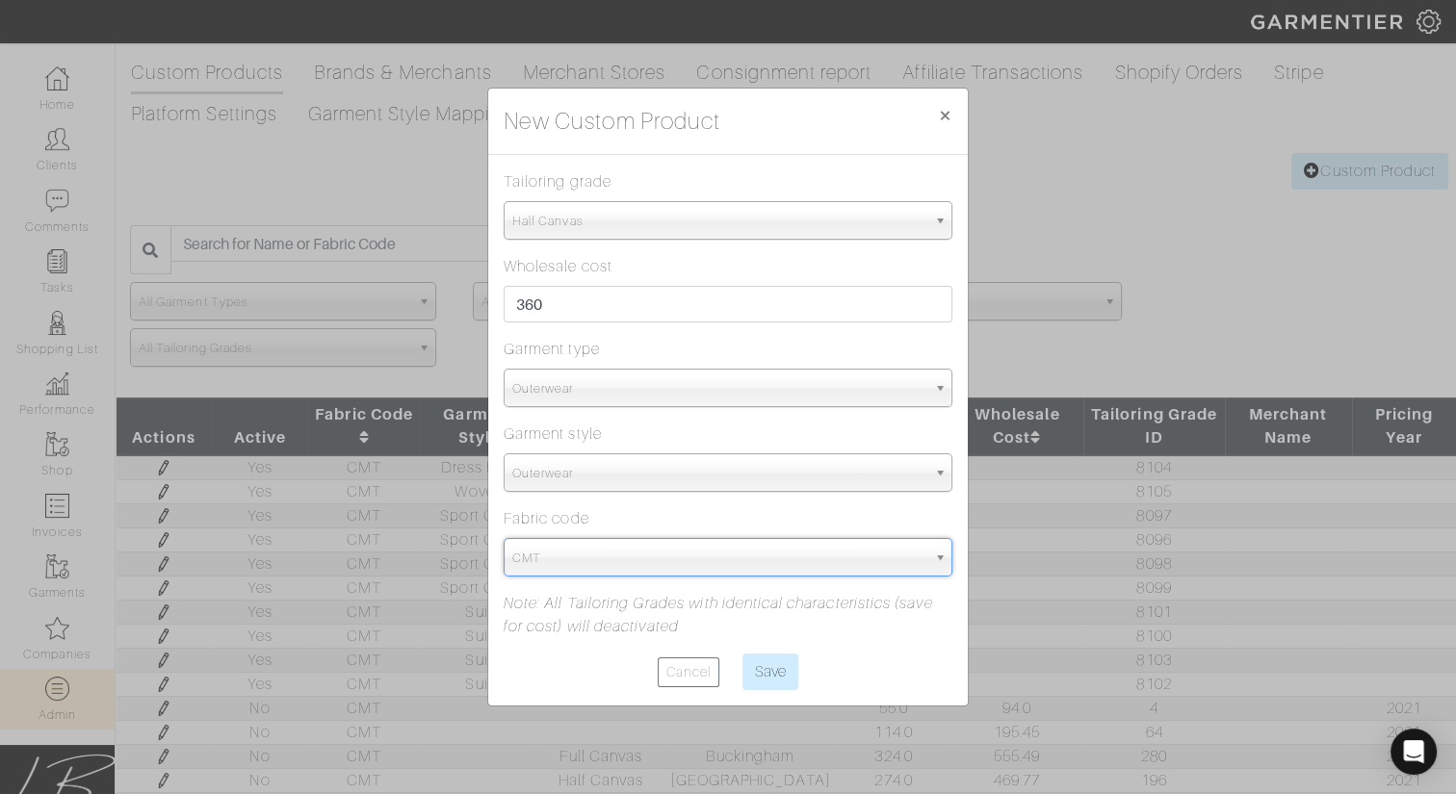
click at [742, 654] on input "Save" at bounding box center [770, 672] width 56 height 37
type input "Save"
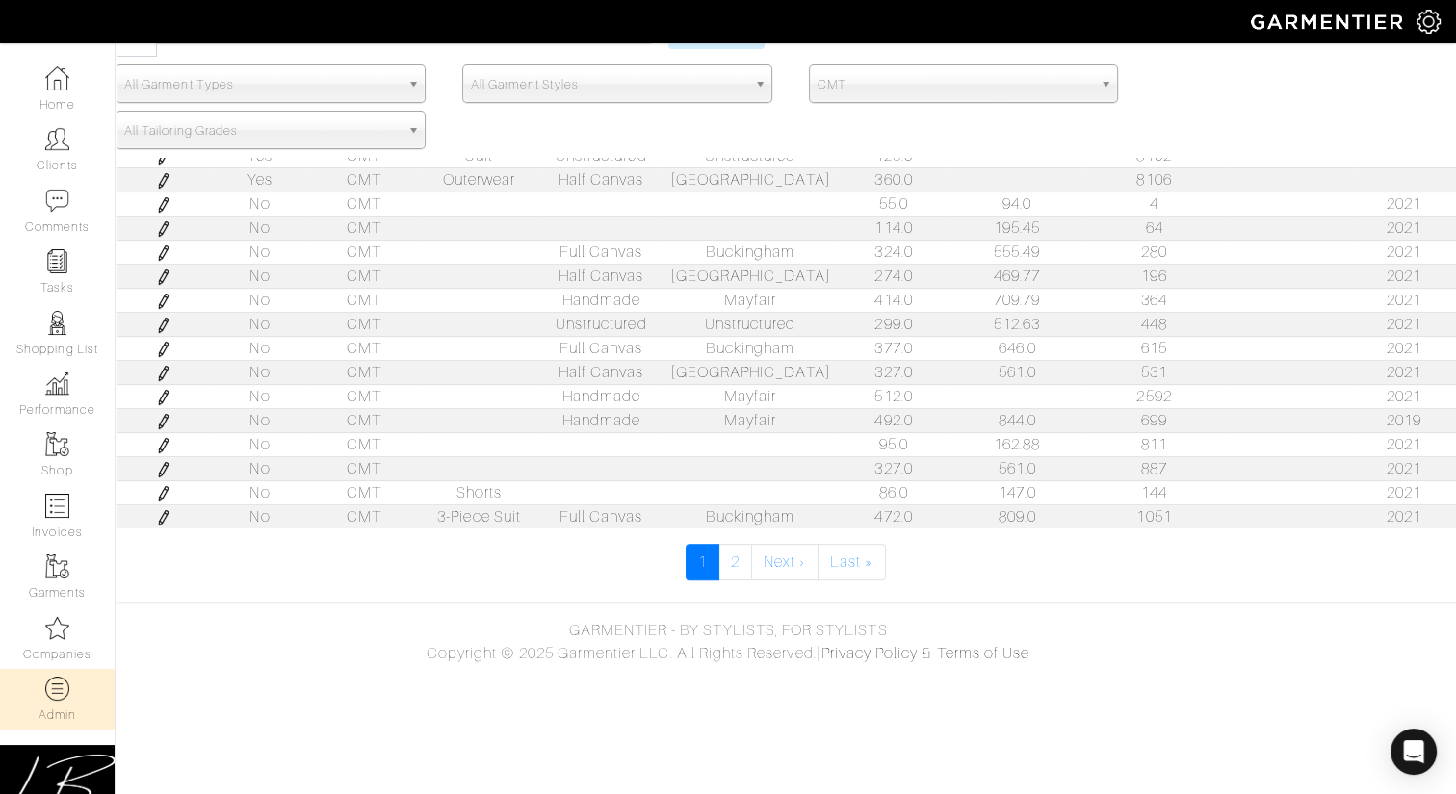
scroll to position [520, 0]
click at [724, 557] on link "2" at bounding box center [735, 562] width 34 height 37
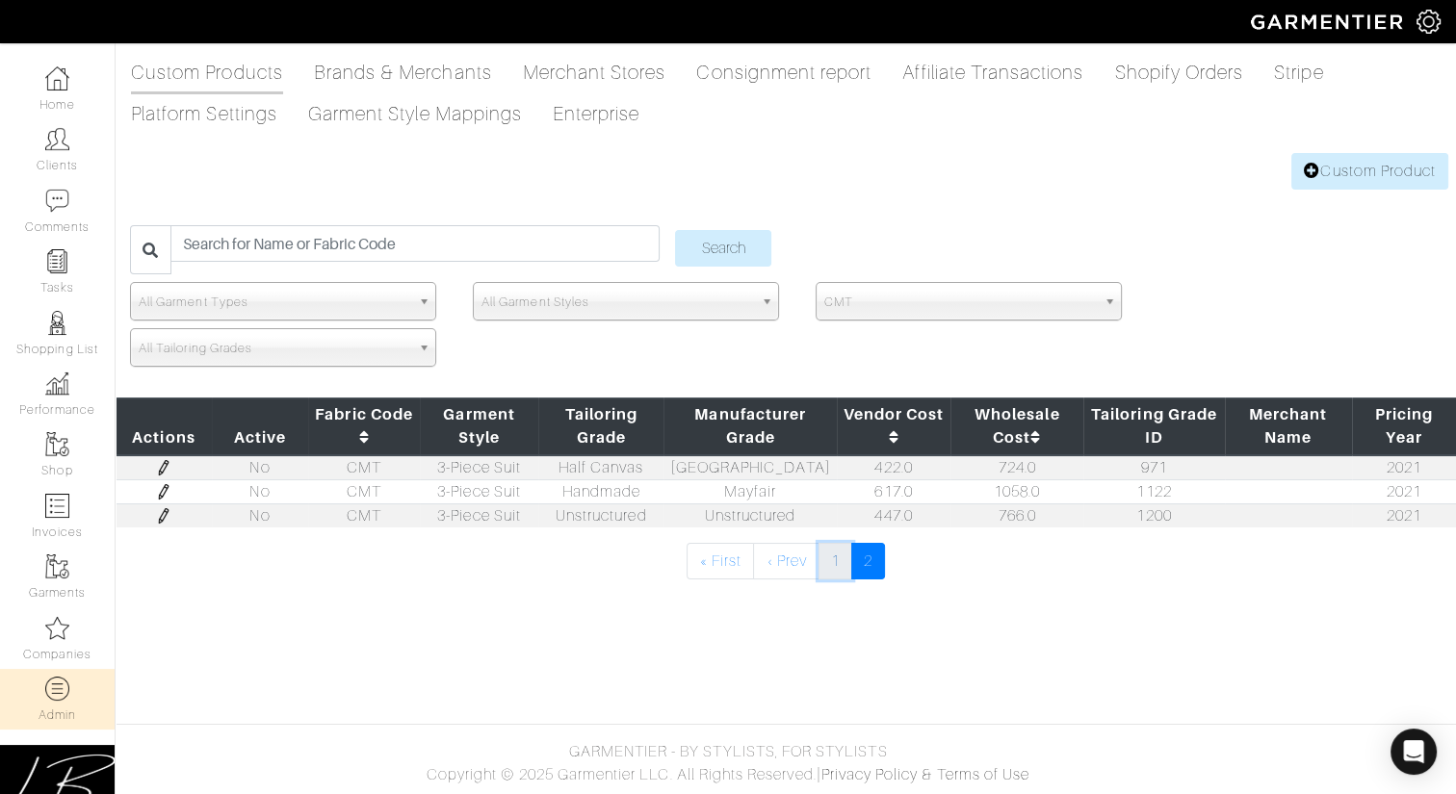
click at [827, 551] on link "1" at bounding box center [835, 561] width 34 height 37
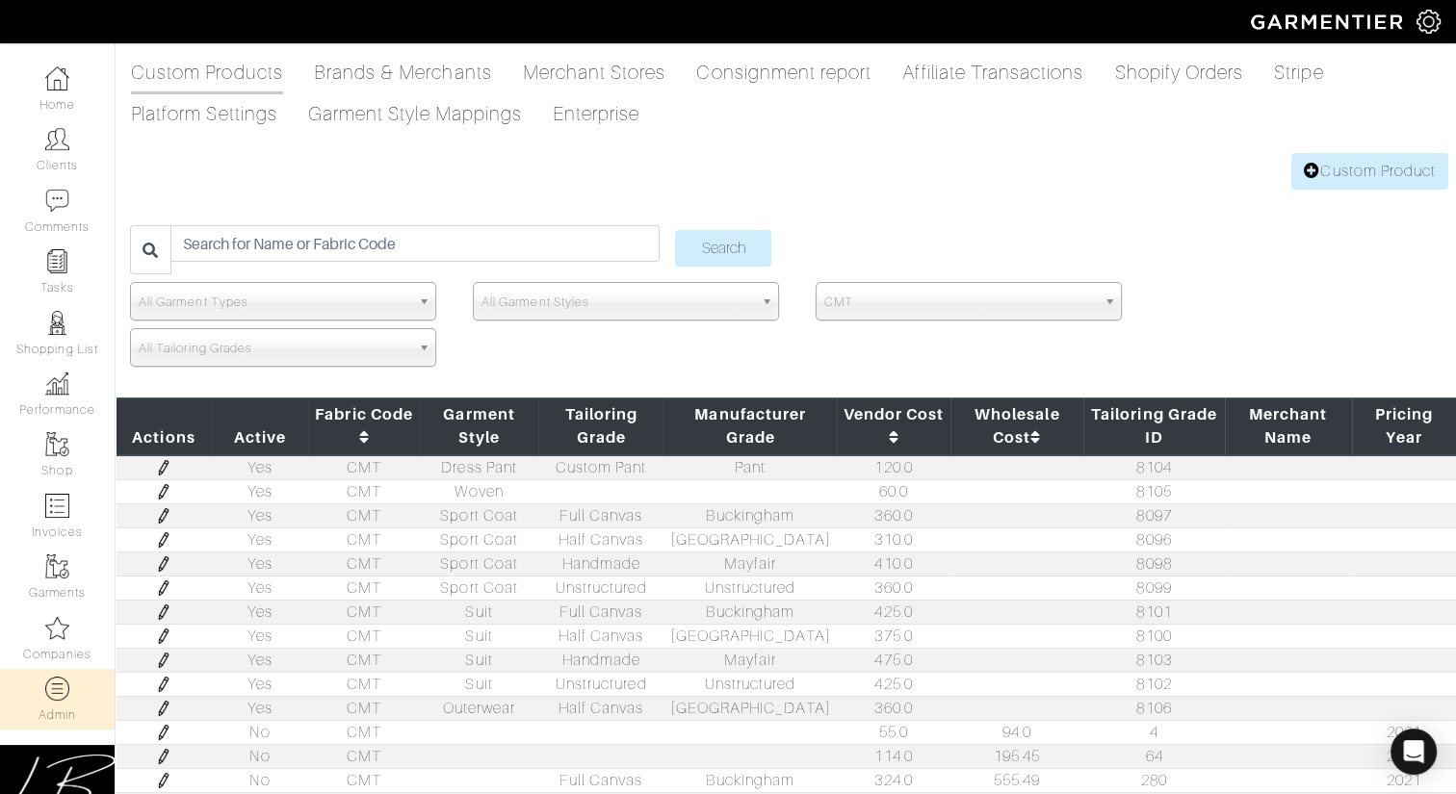
click at [168, 465] on img at bounding box center [163, 467] width 15 height 15
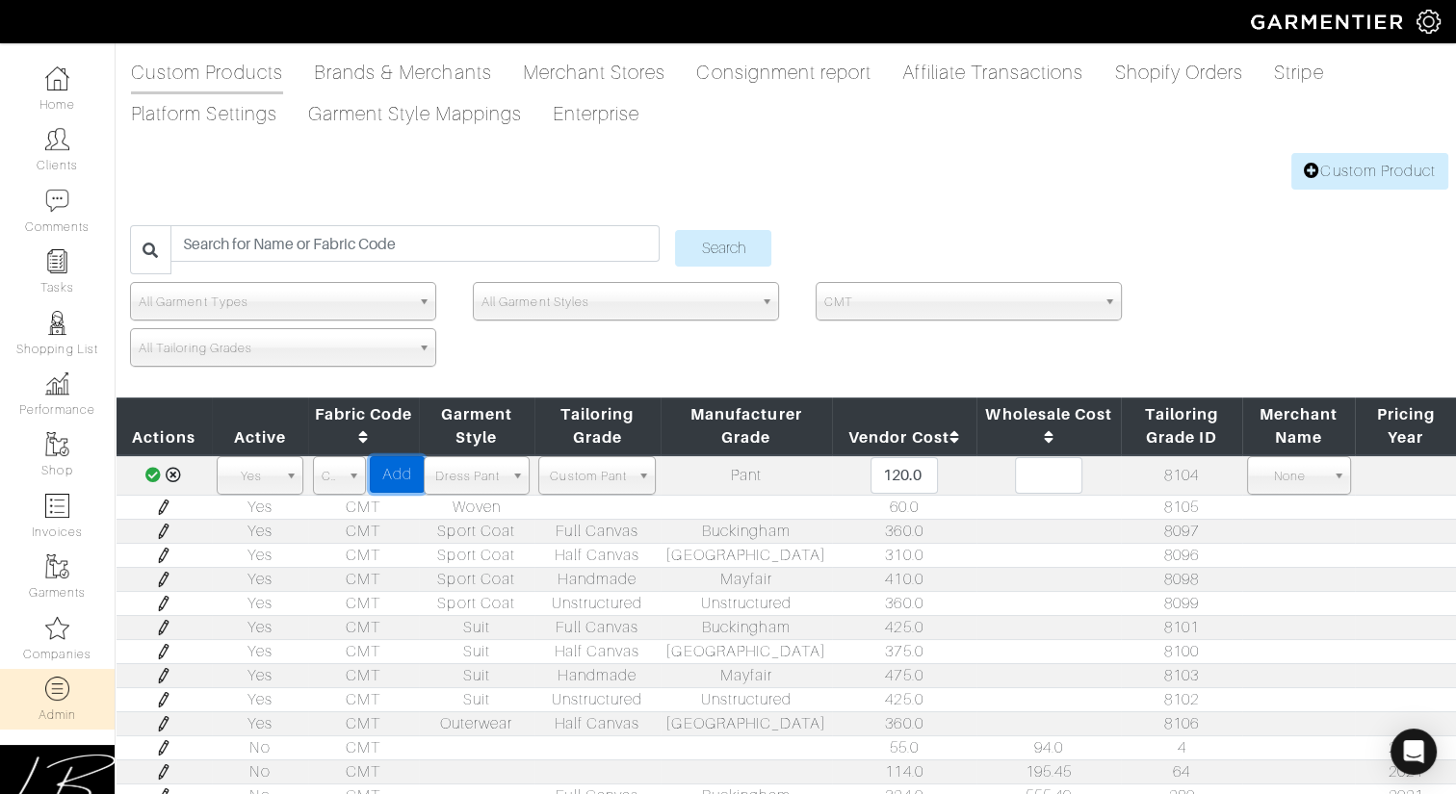
click at [383, 476] on link "Add" at bounding box center [397, 474] width 55 height 37
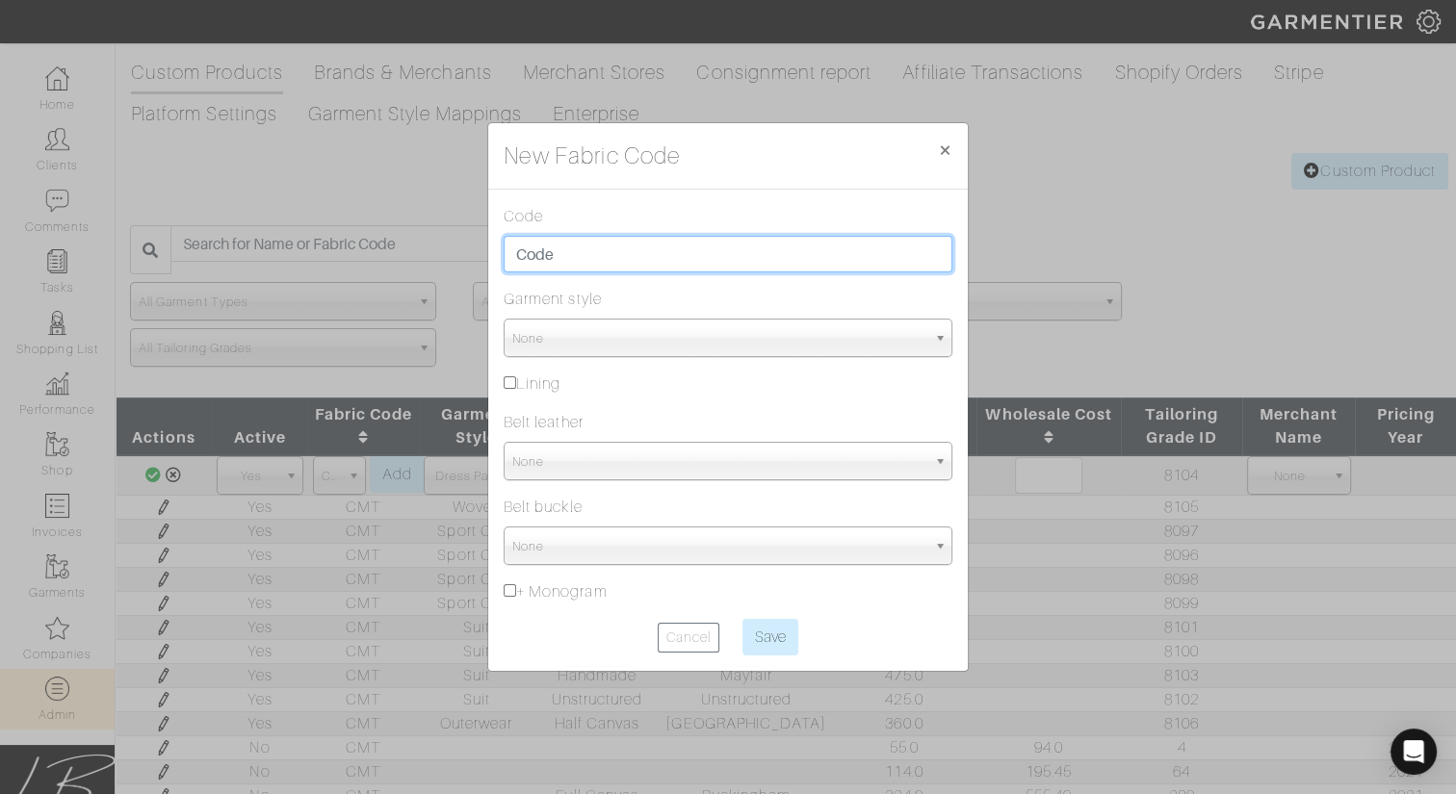
click at [585, 250] on input "text" at bounding box center [728, 254] width 449 height 37
type input "CMT"
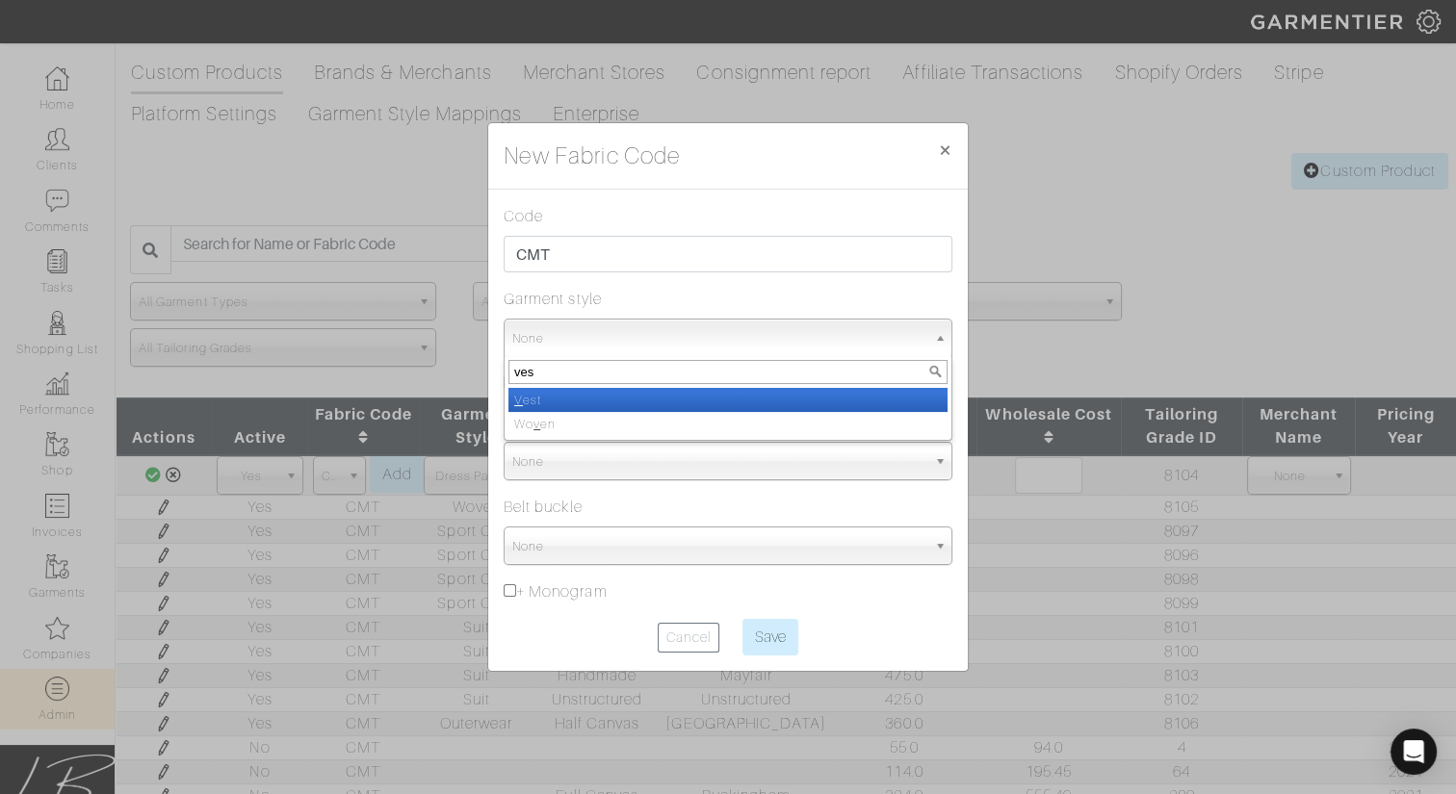
type input "vest"
select select "14"
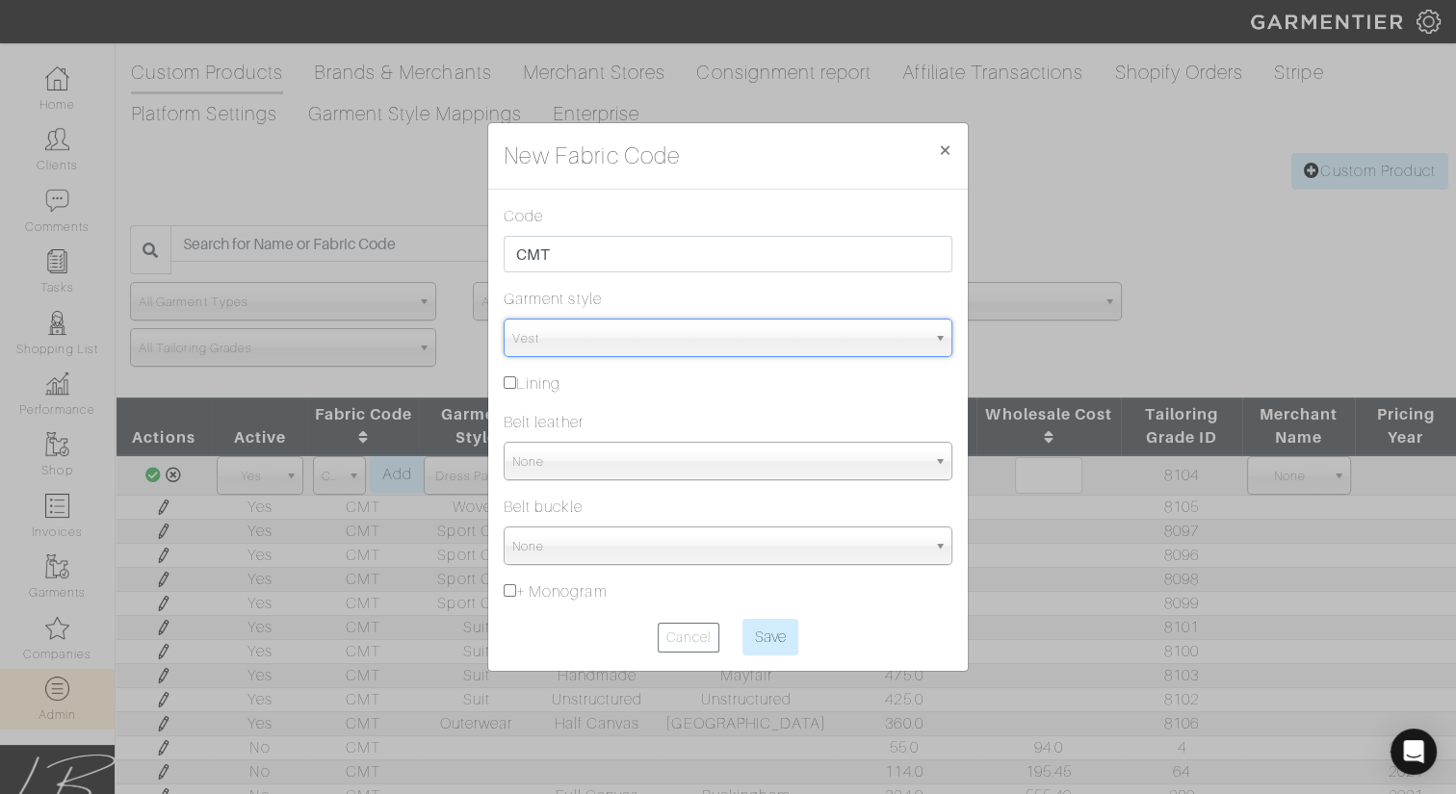
click at [742, 619] on input "Save" at bounding box center [770, 637] width 56 height 37
type input "Saving..."
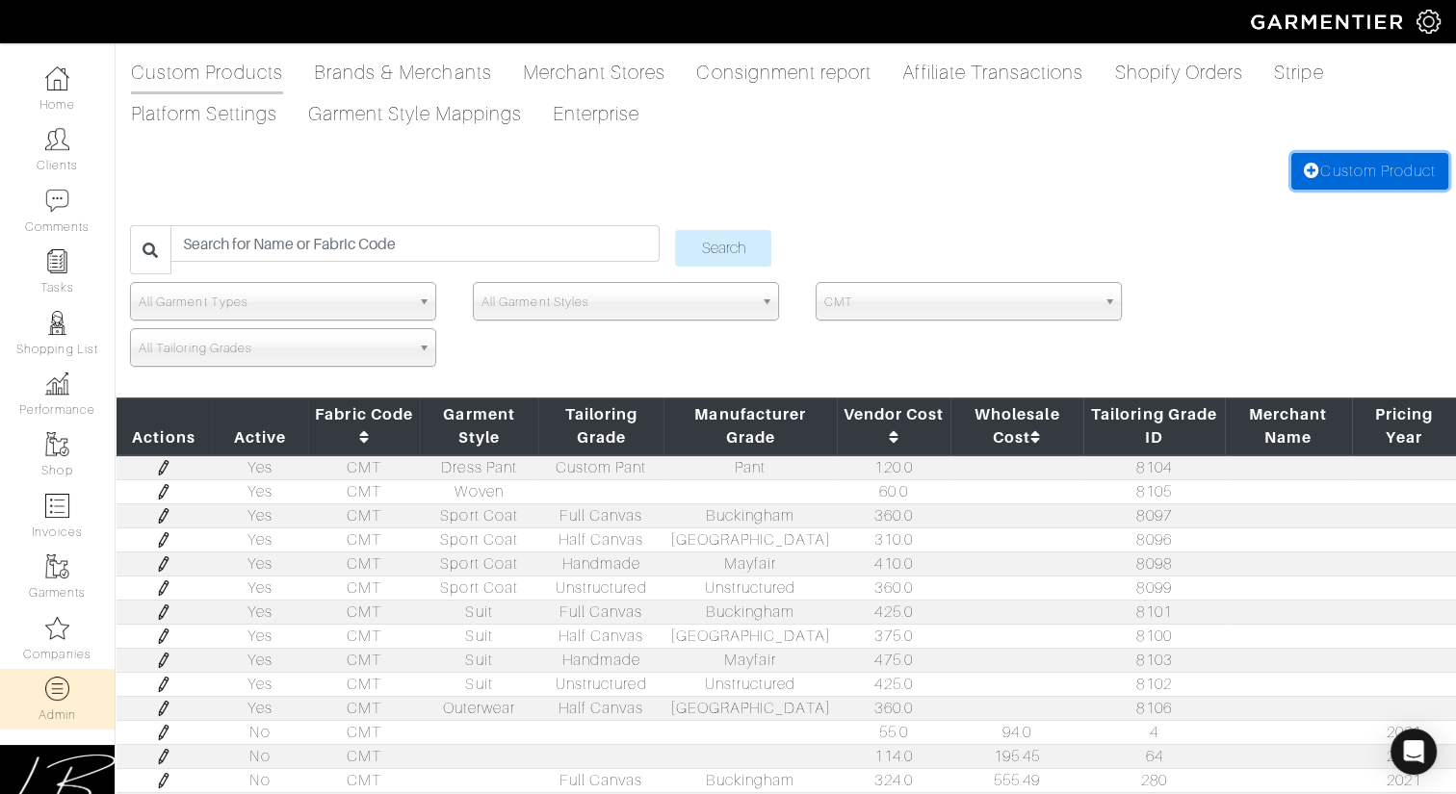
click at [1319, 165] on link "Custom Product" at bounding box center [1369, 171] width 157 height 37
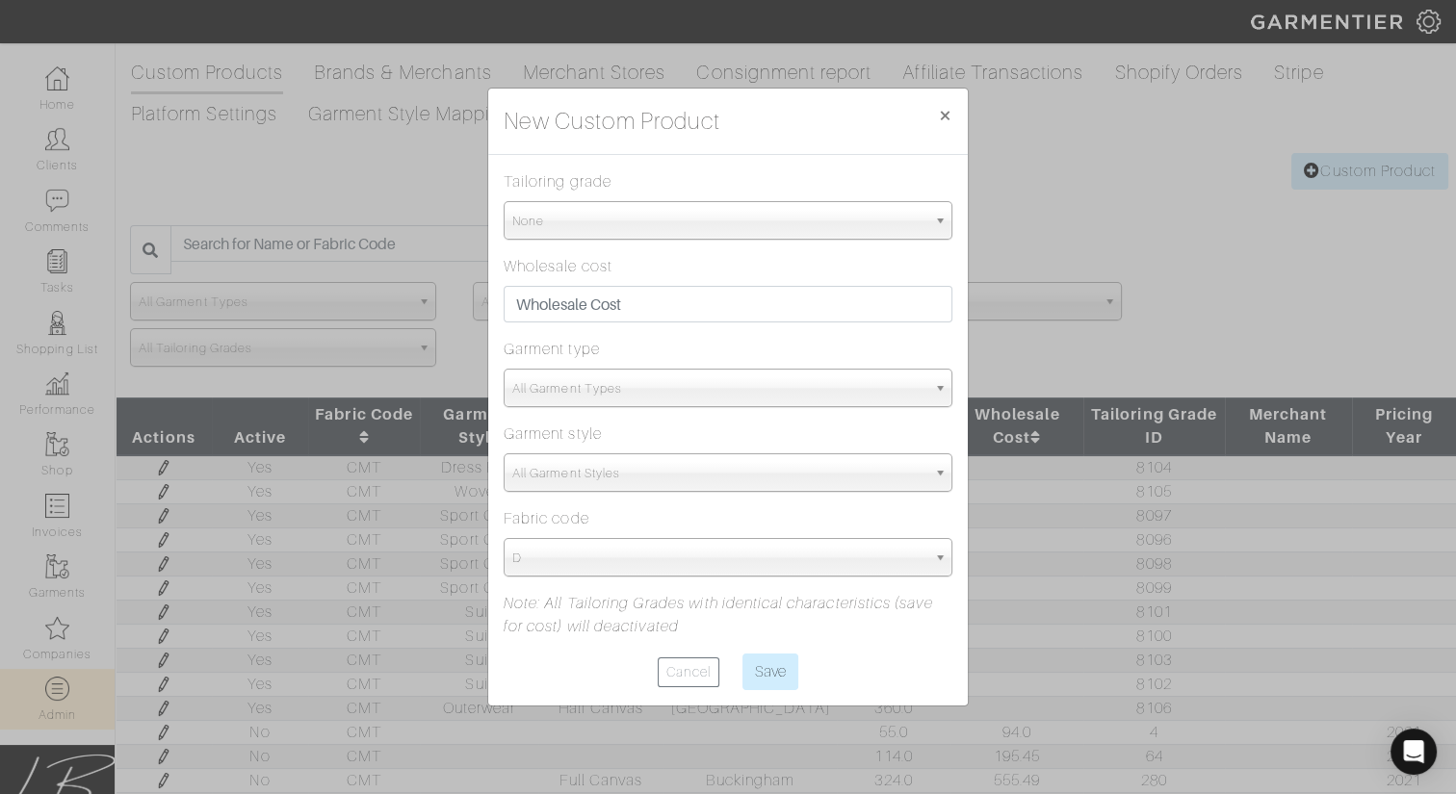
drag, startPoint x: 735, startPoint y: 225, endPoint x: 727, endPoint y: 262, distance: 37.4
click at [735, 225] on span "None" at bounding box center [719, 221] width 414 height 39
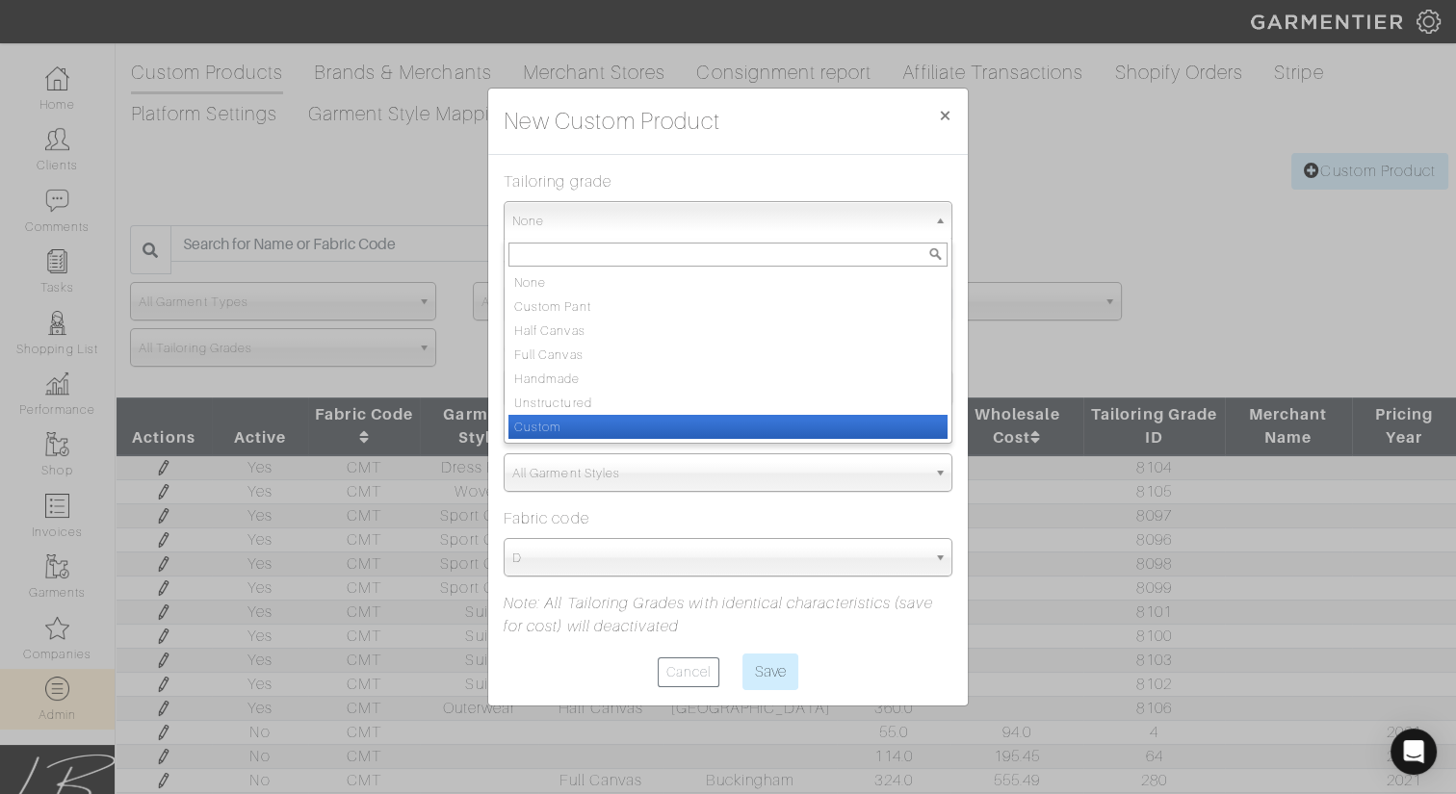
click at [676, 418] on li "Custom" at bounding box center [727, 427] width 439 height 24
select select "Custom"
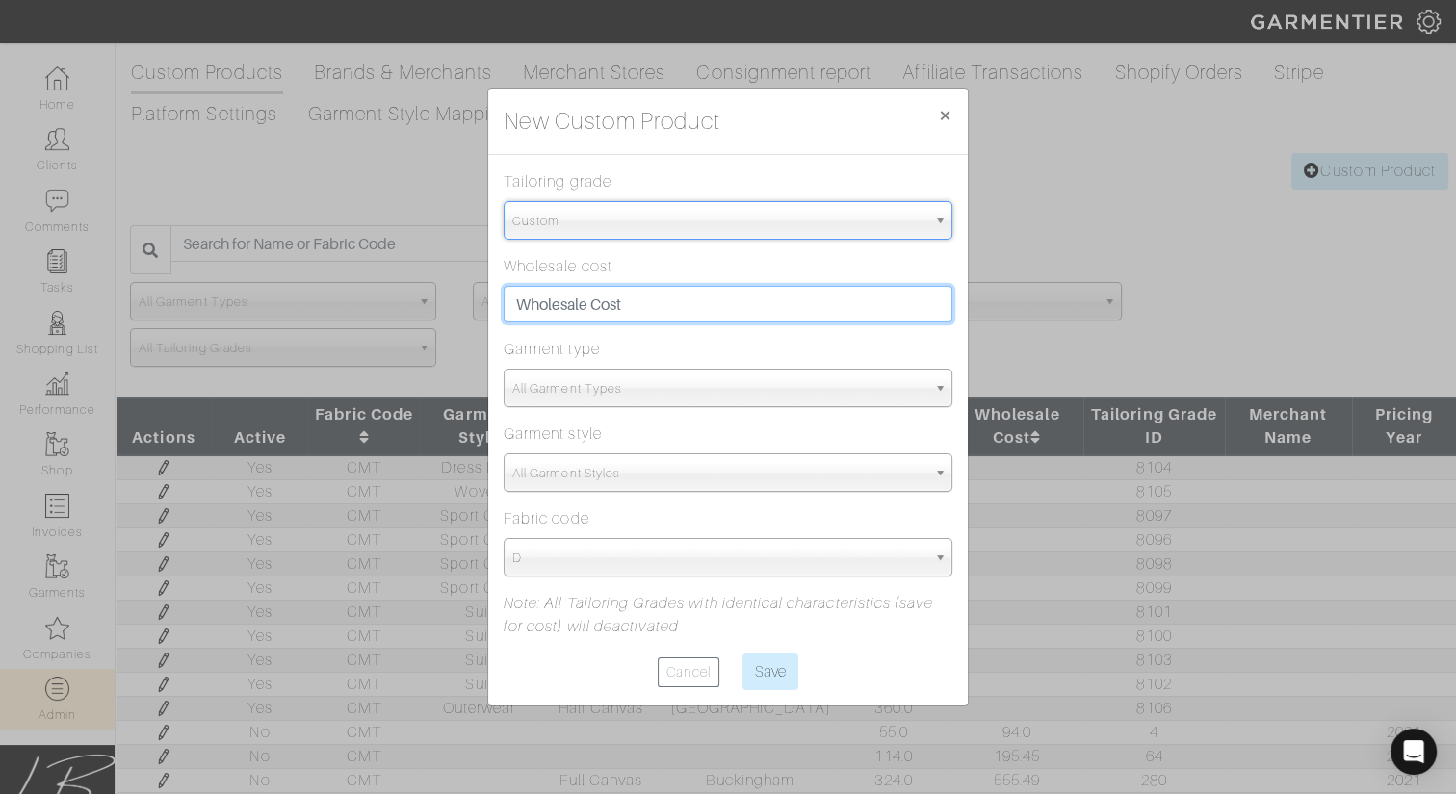
click at [658, 310] on input "text" at bounding box center [728, 304] width 449 height 37
type input "84"
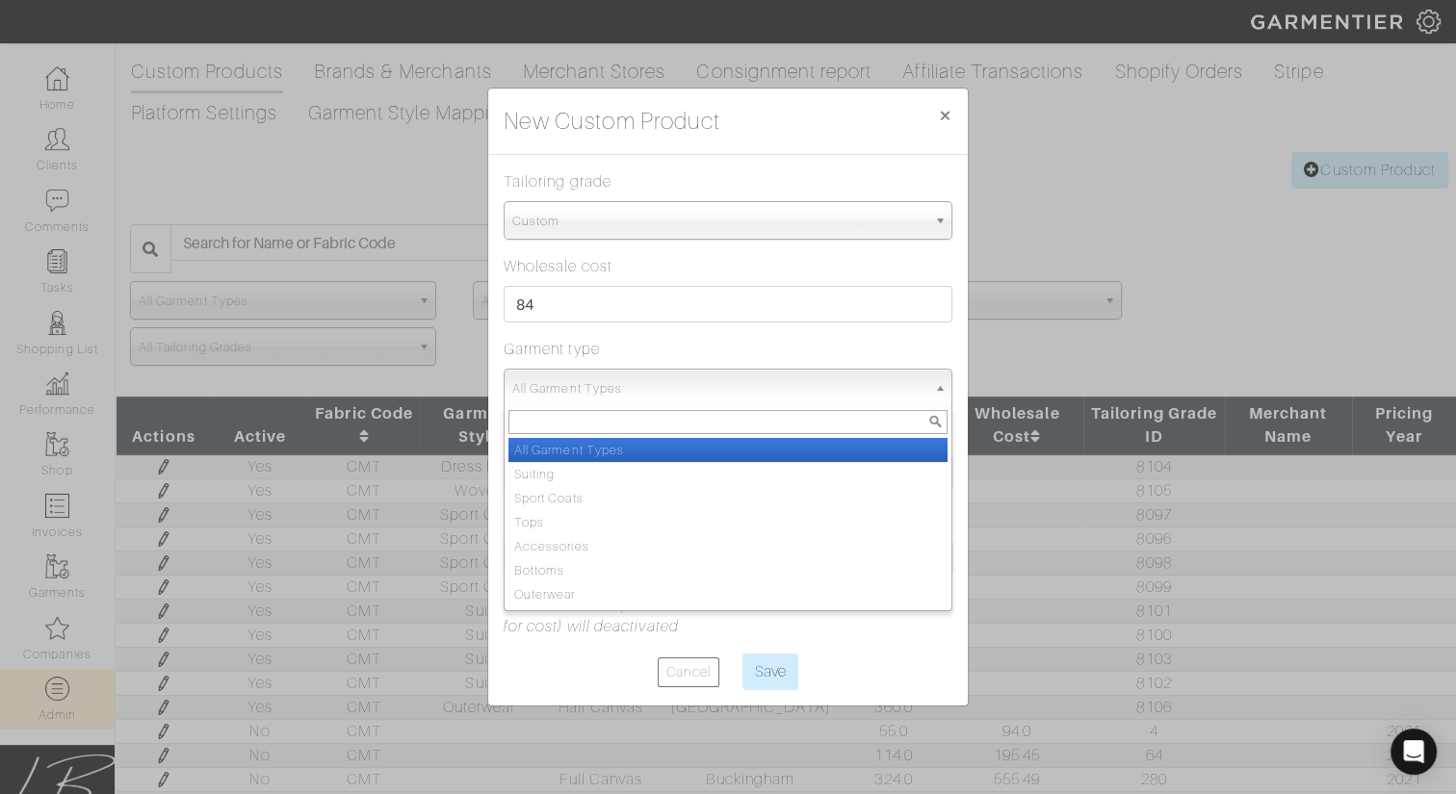
click at [537, 386] on span "All Garment Types" at bounding box center [719, 389] width 414 height 39
type input "sui"
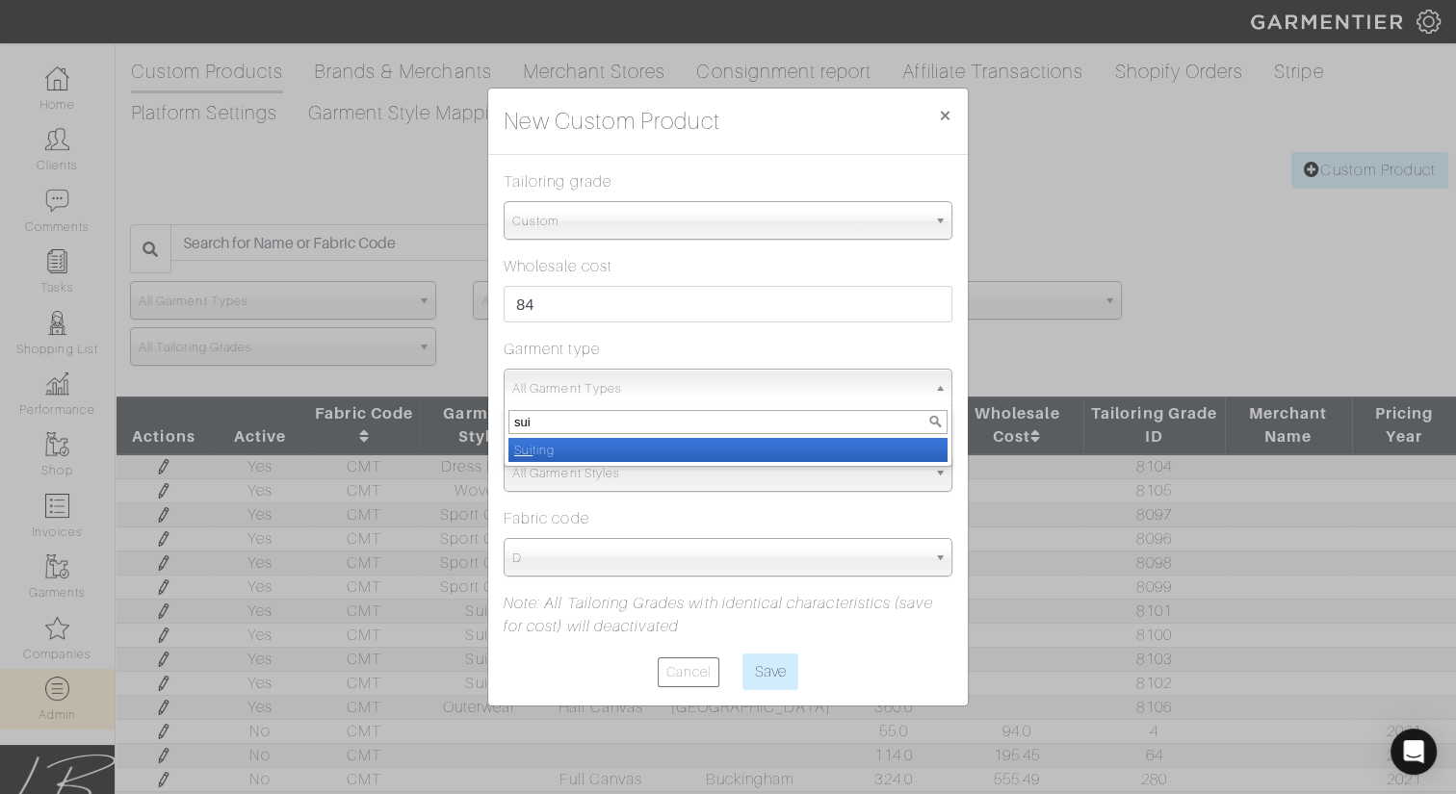
select select "4"
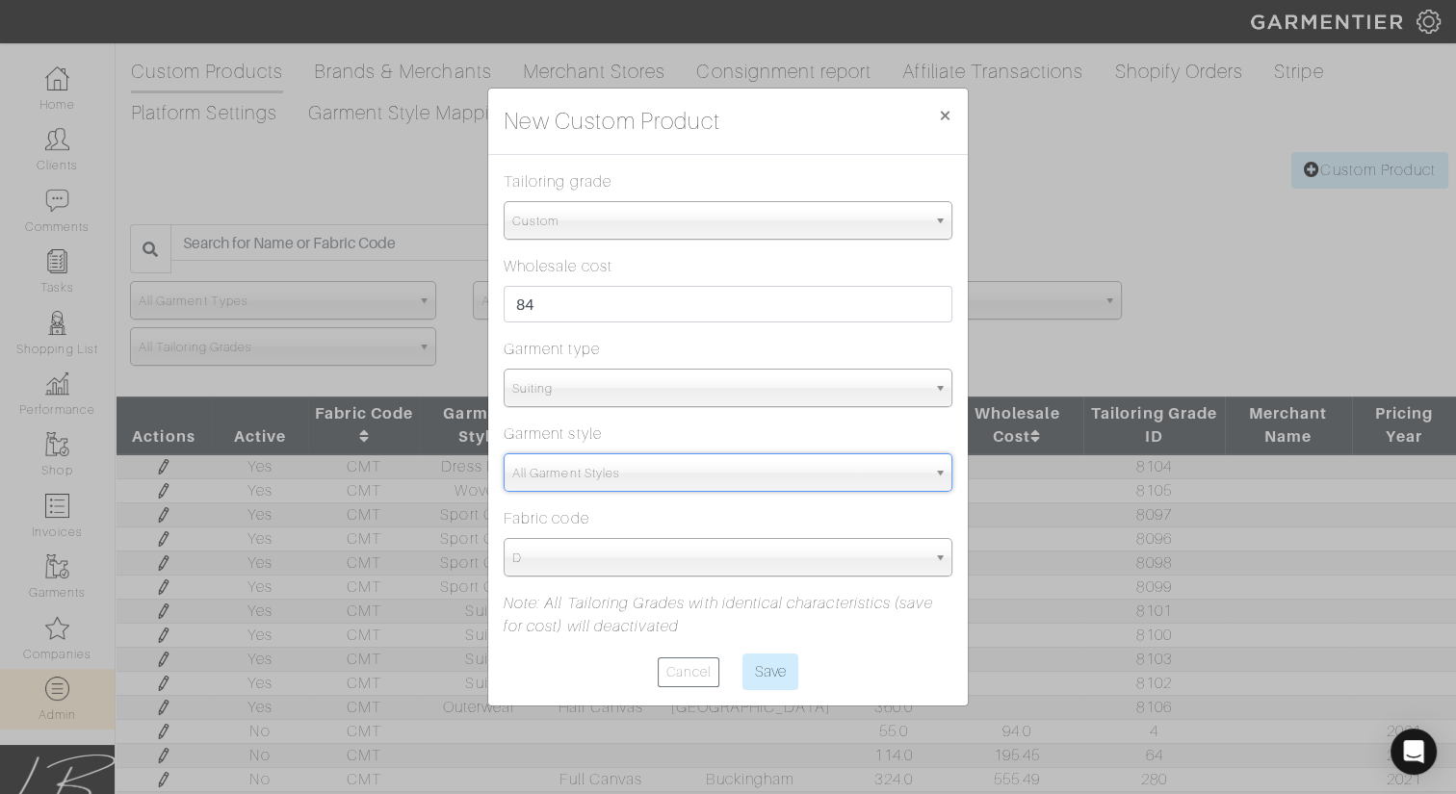
type input "v"
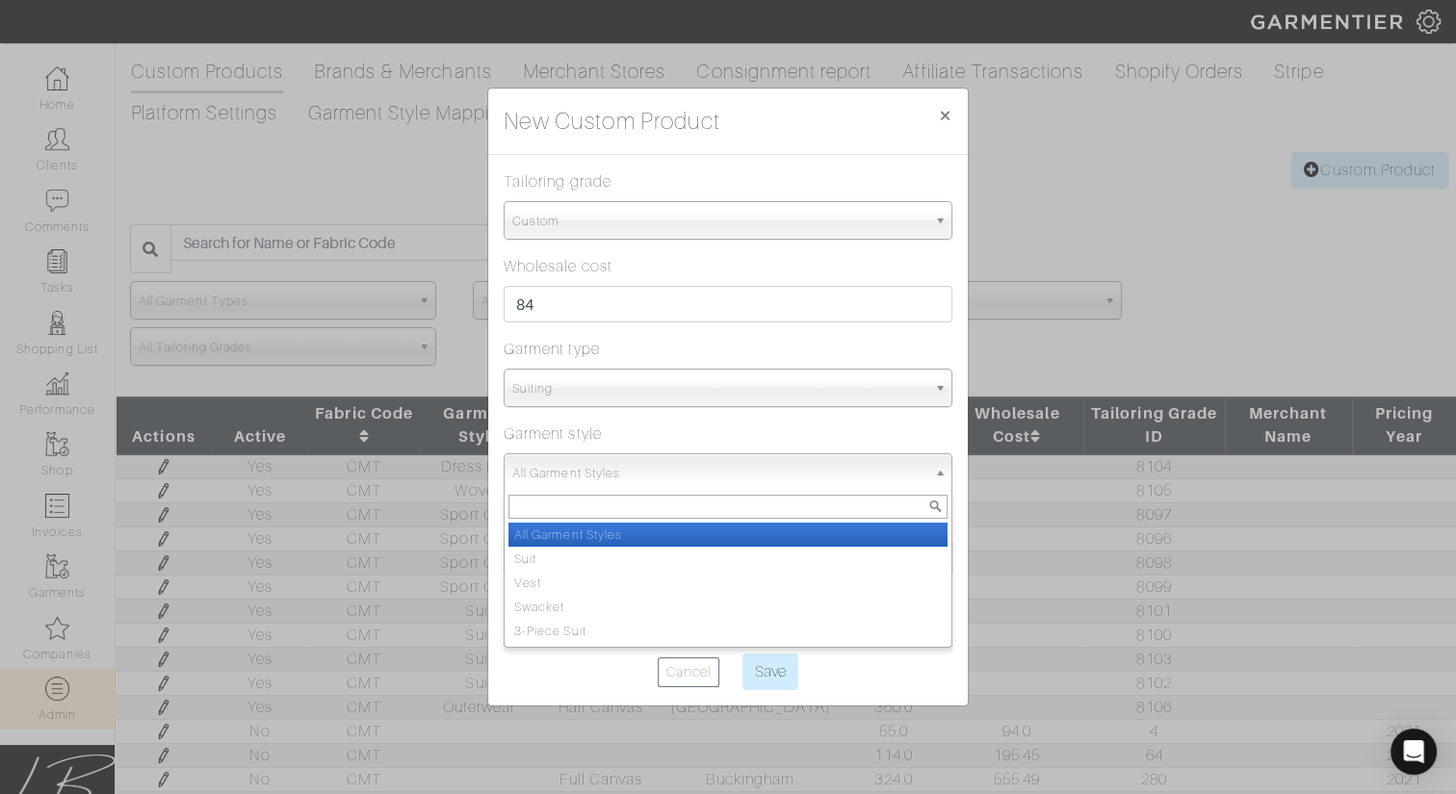
type input "v"
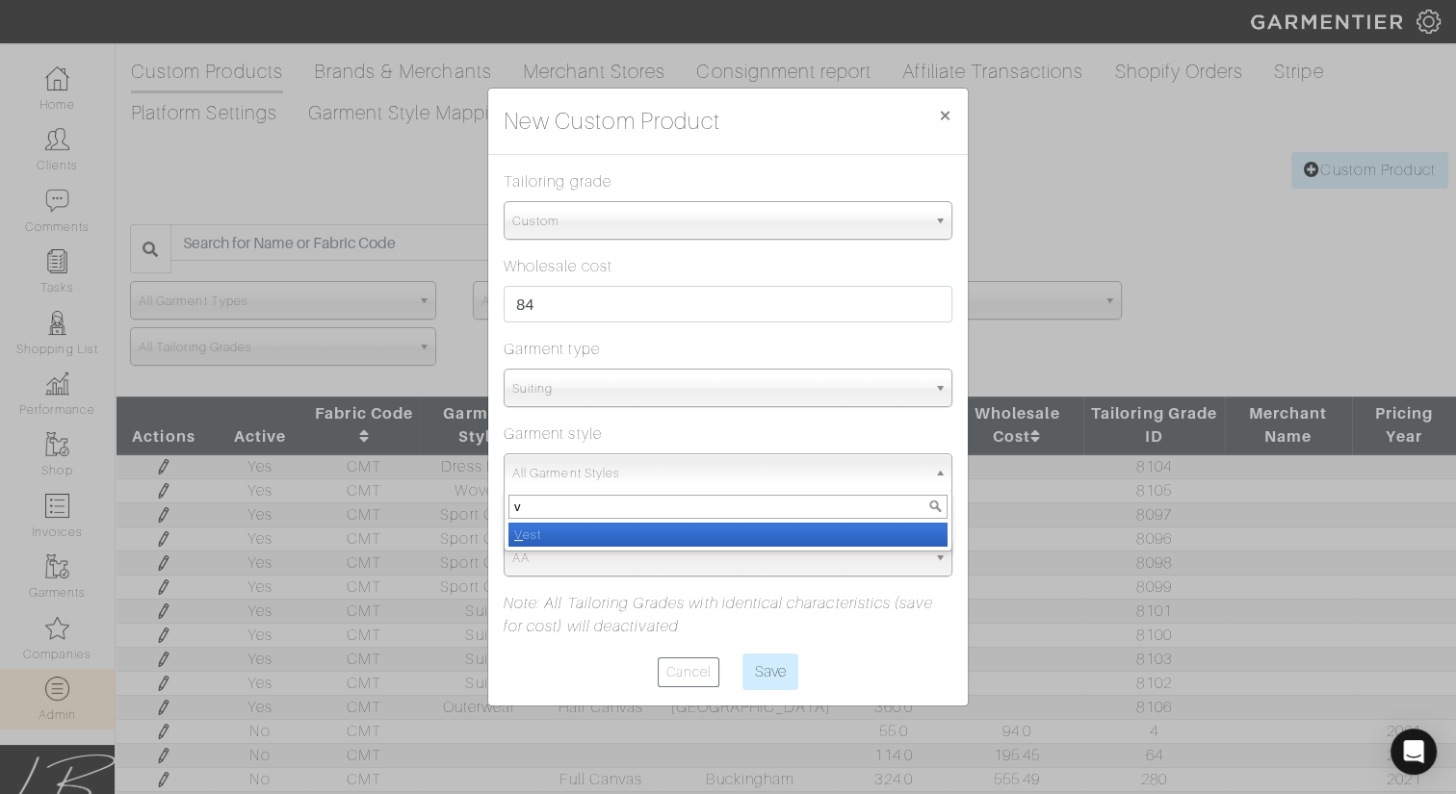
select select "14"
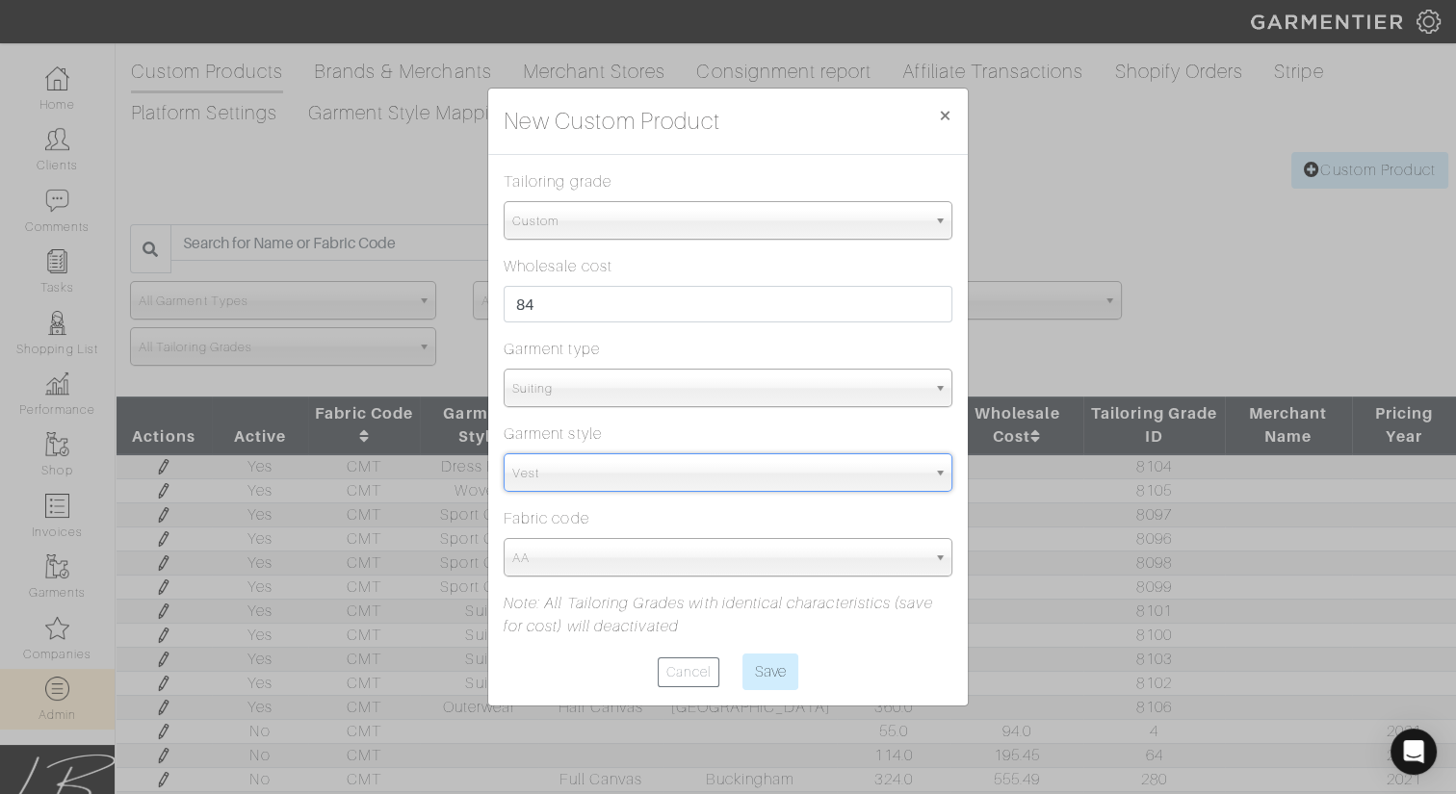
select select "5815"
type input "cm"
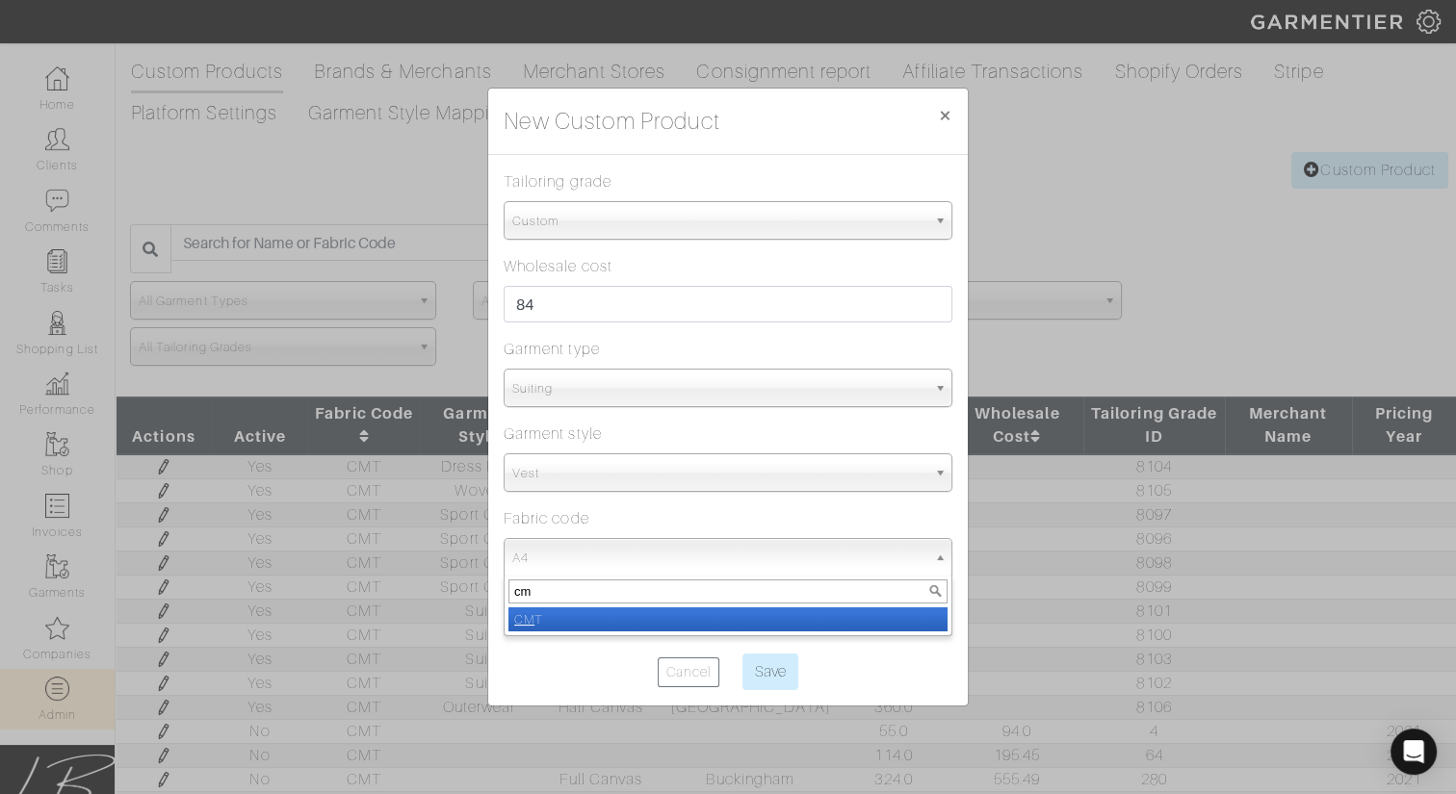
type input "cmt"
select select "1439"
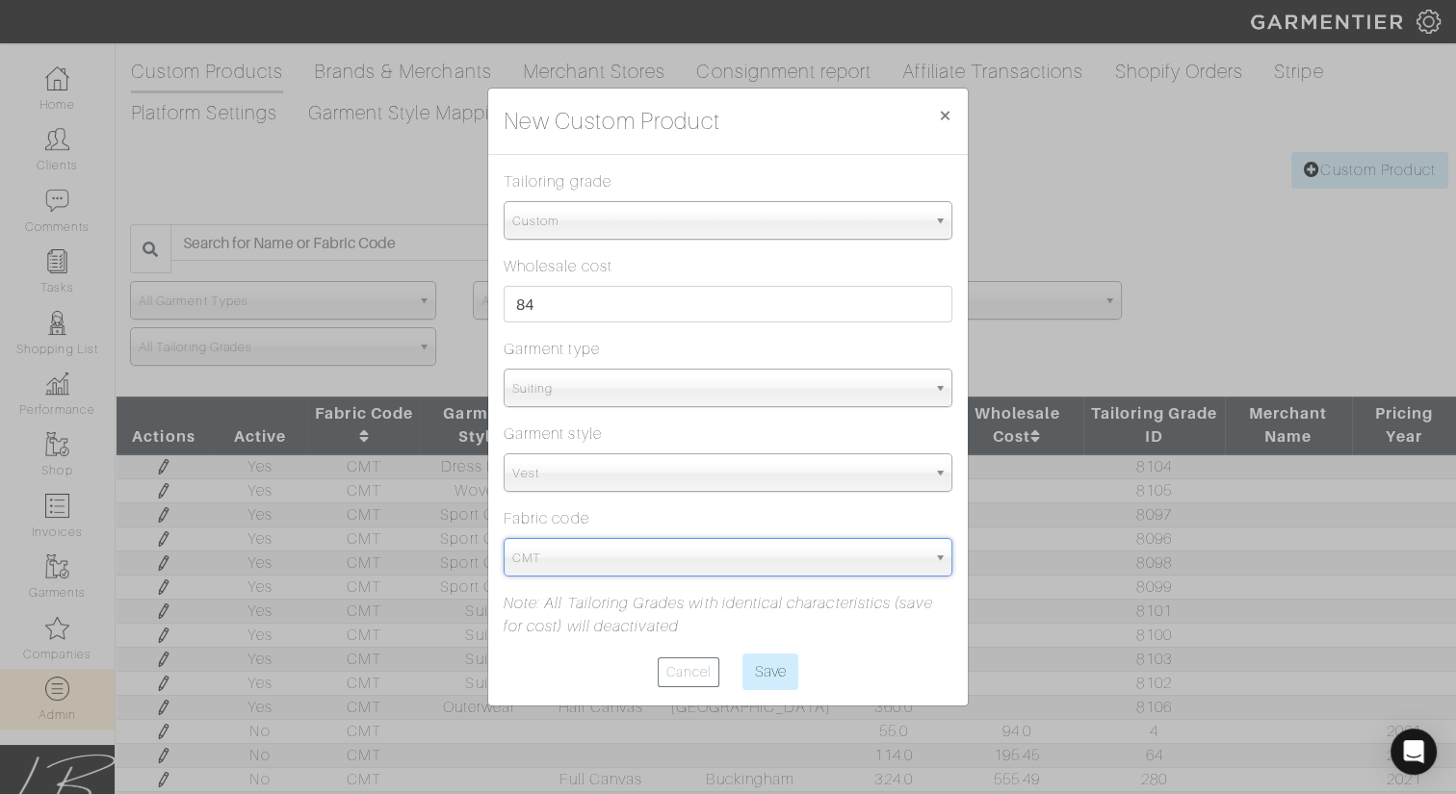
click at [742, 654] on input "Save" at bounding box center [770, 672] width 56 height 37
type input "Save"
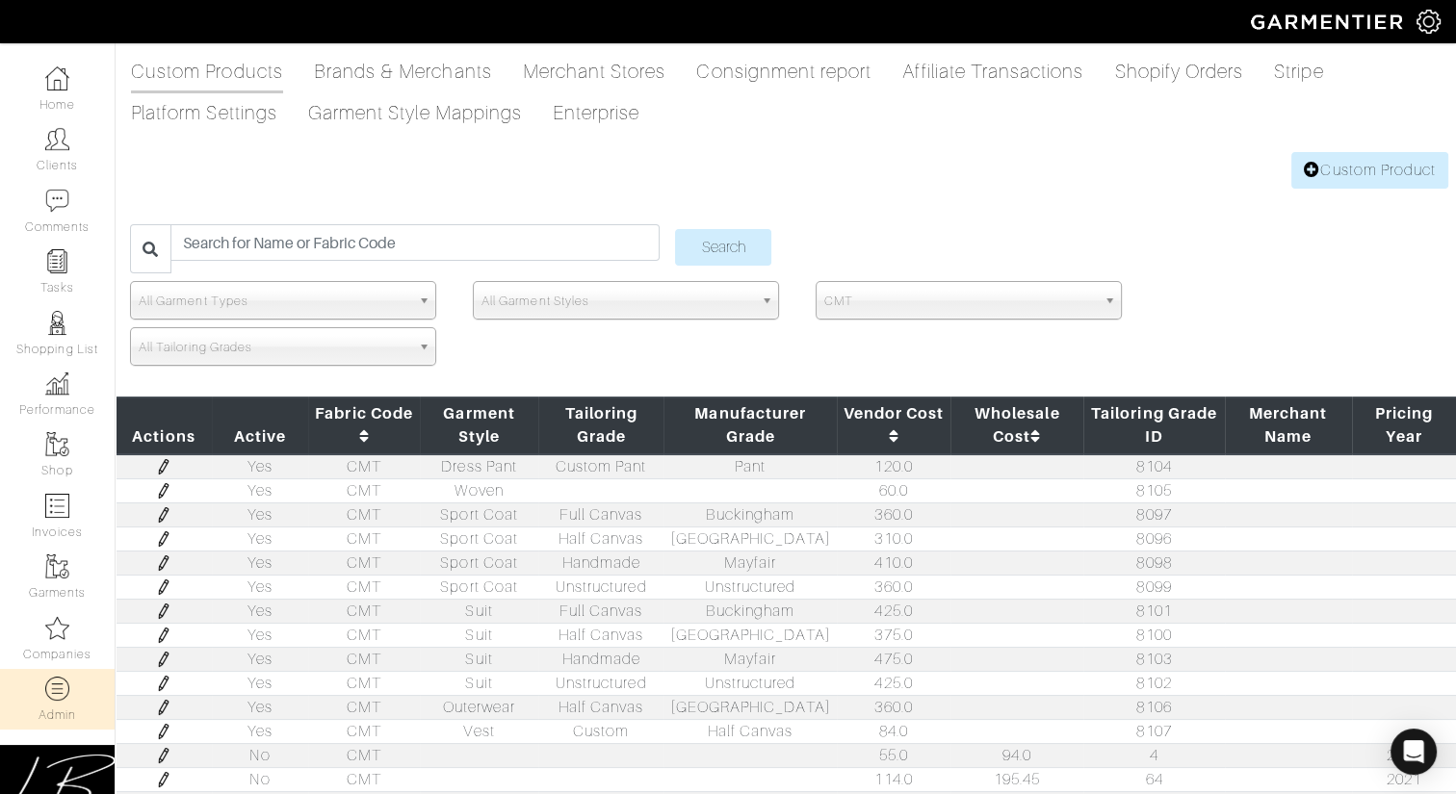
scroll to position [0, 0]
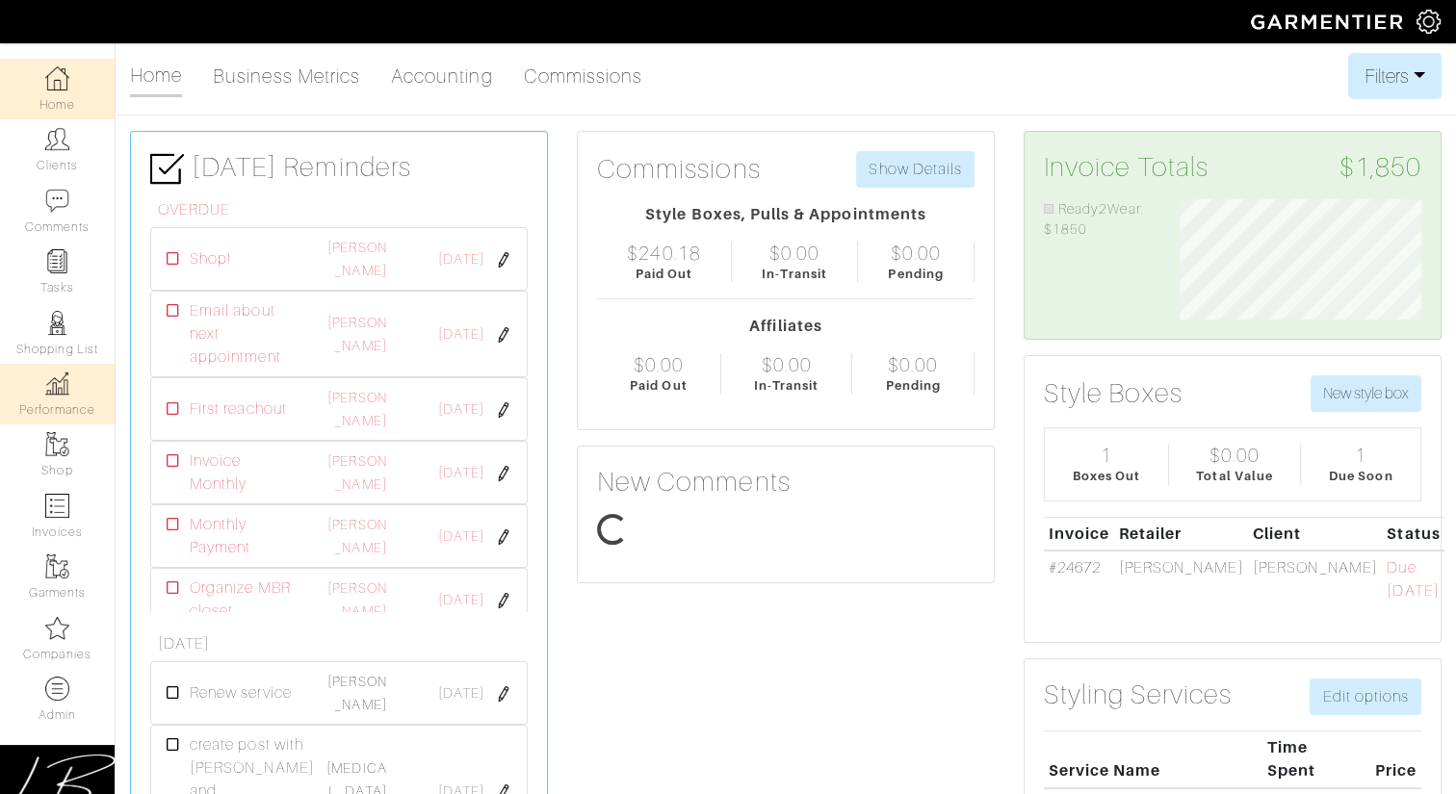
scroll to position [119, 270]
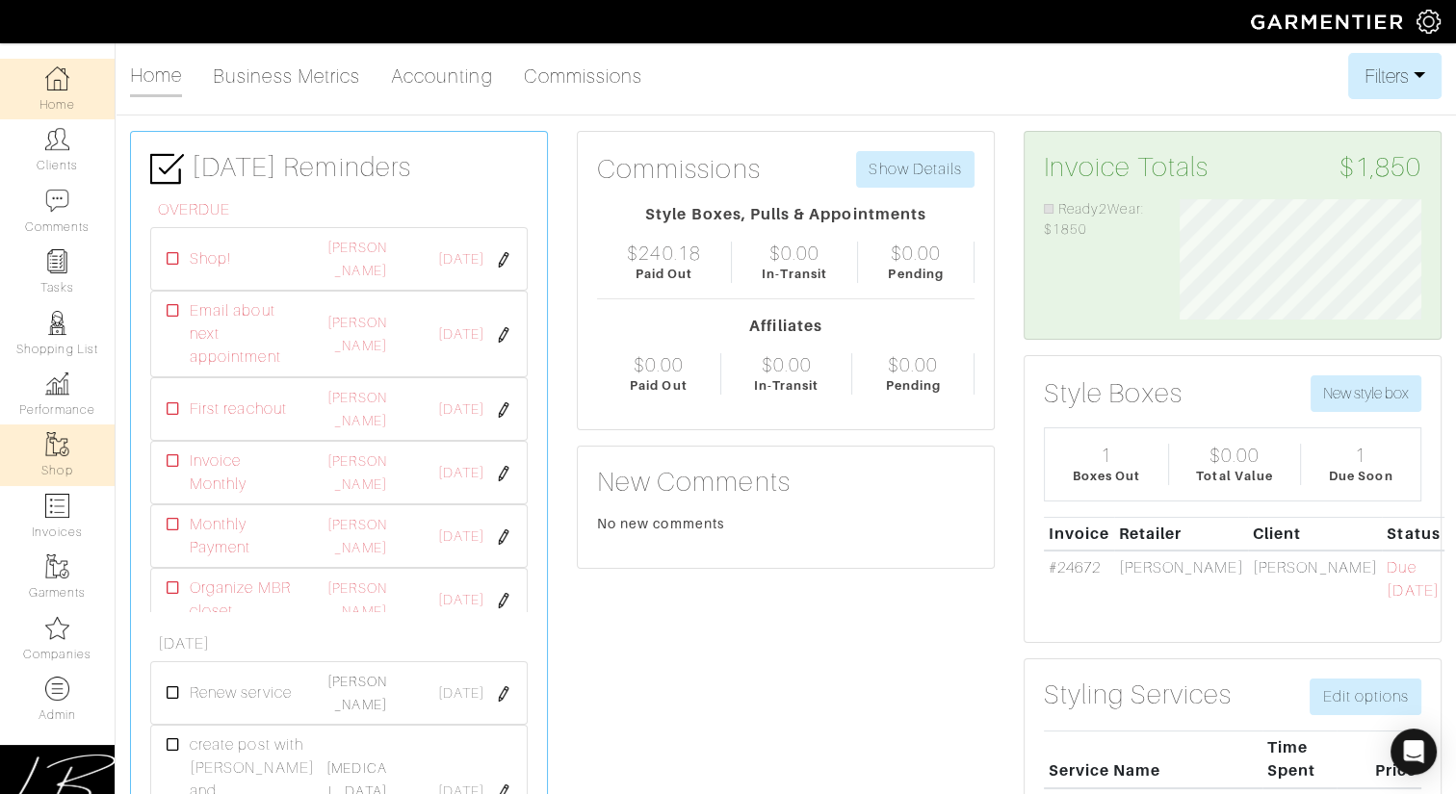
click at [53, 435] on img at bounding box center [57, 444] width 24 height 24
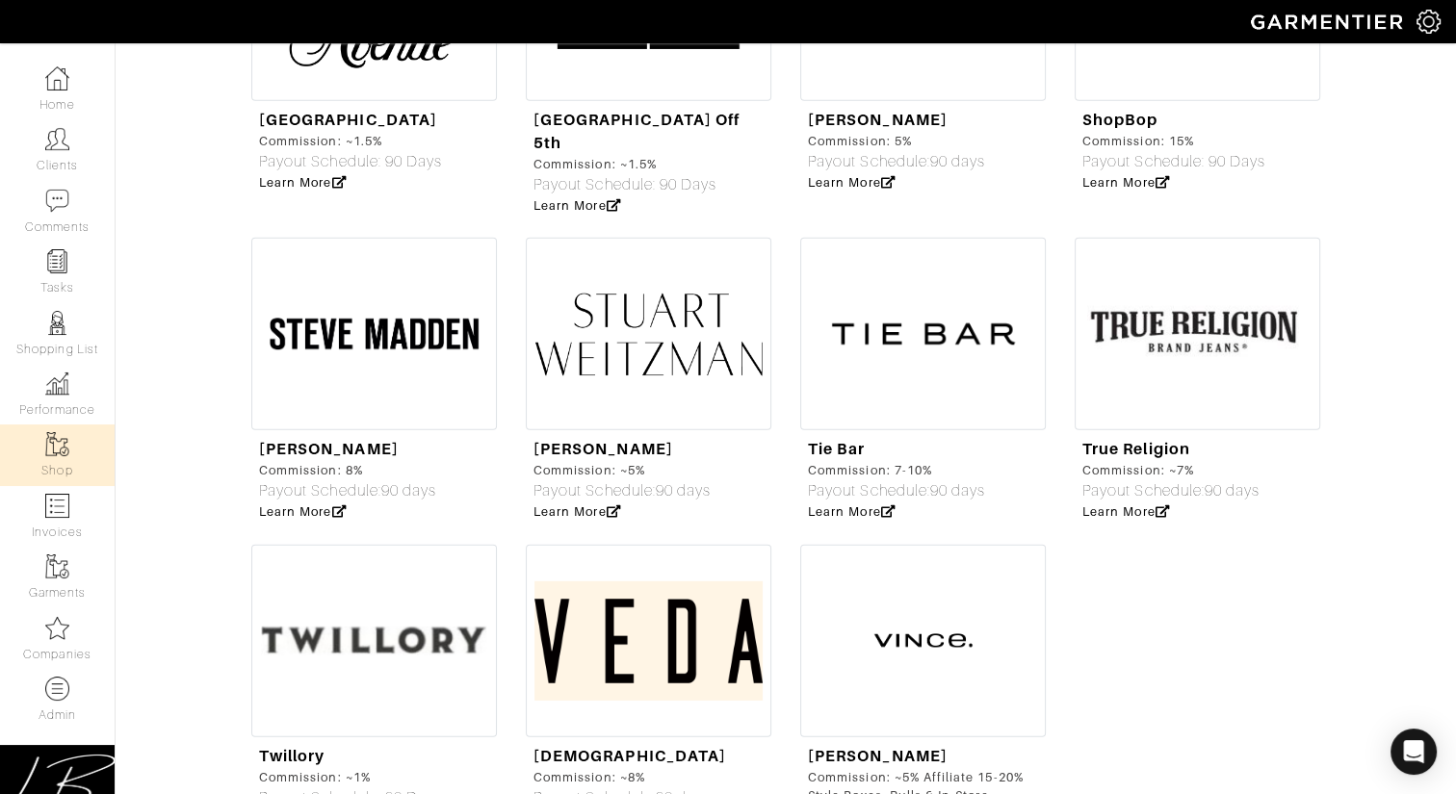
scroll to position [6130, 0]
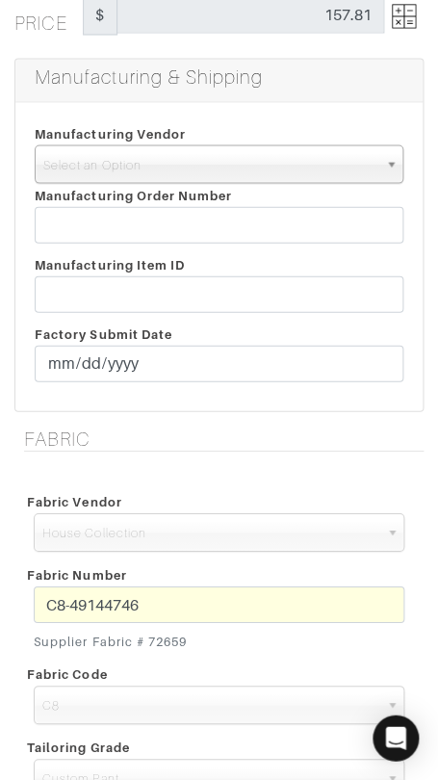
scroll to position [424, 0]
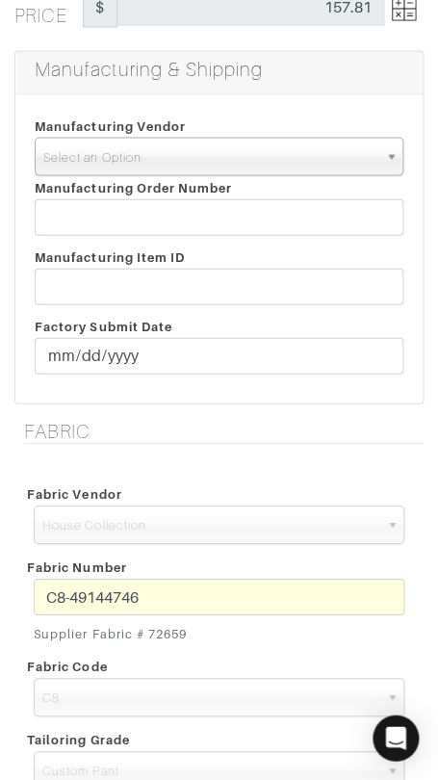
click at [184, 163] on span "Select an Option" at bounding box center [210, 157] width 334 height 39
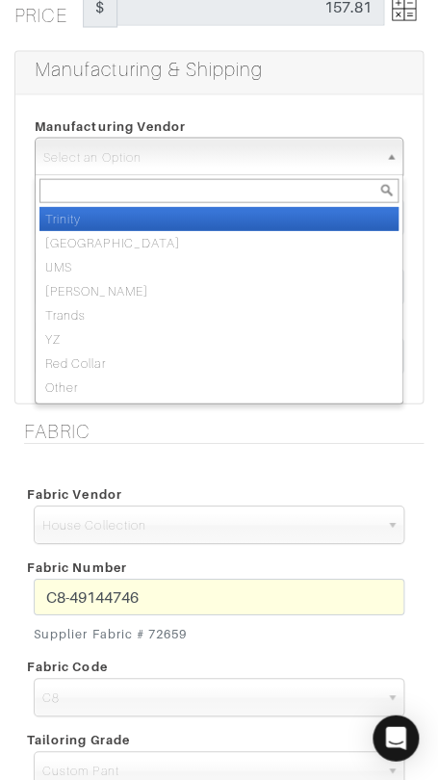
click at [194, 213] on li "Trinity" at bounding box center [218, 218] width 359 height 24
select select "1"
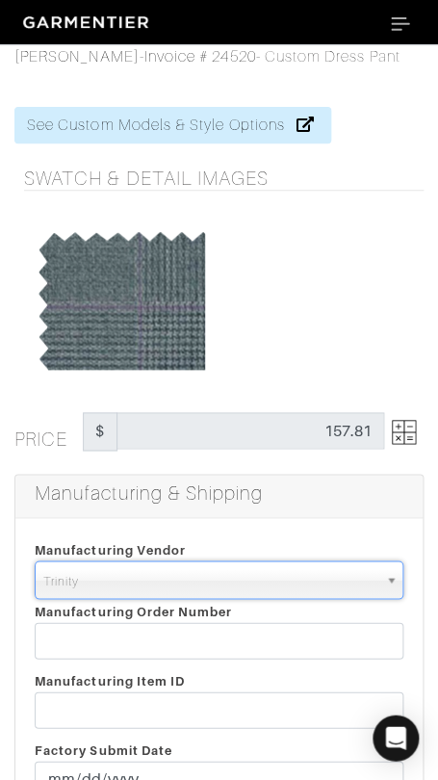
scroll to position [2456, 0]
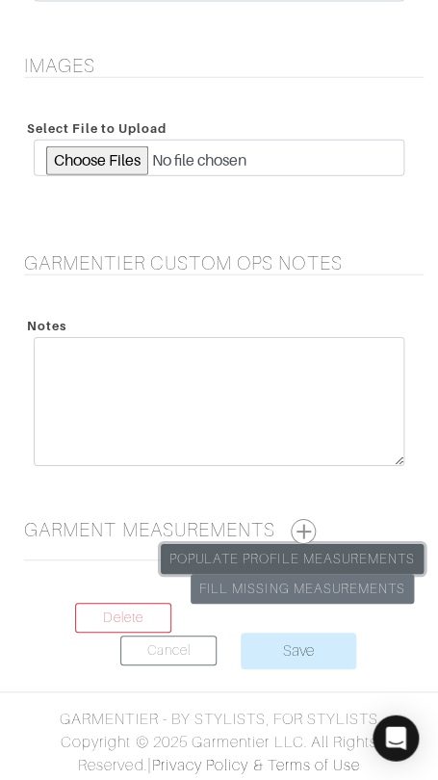
click at [319, 545] on link "Populate Profile Measurements" at bounding box center [292, 559] width 263 height 30
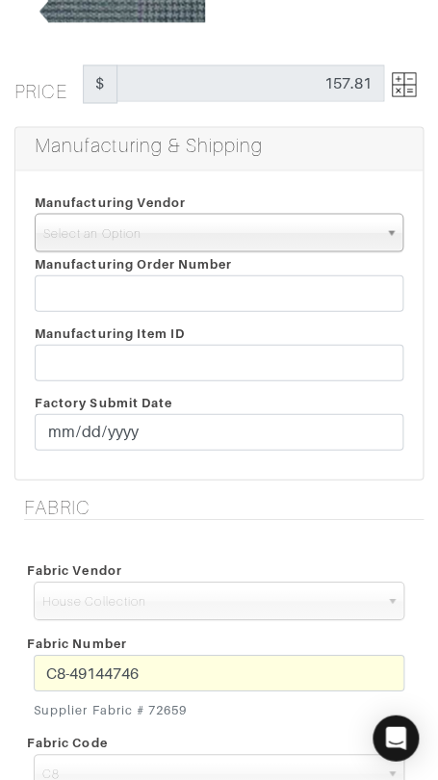
scroll to position [371, 0]
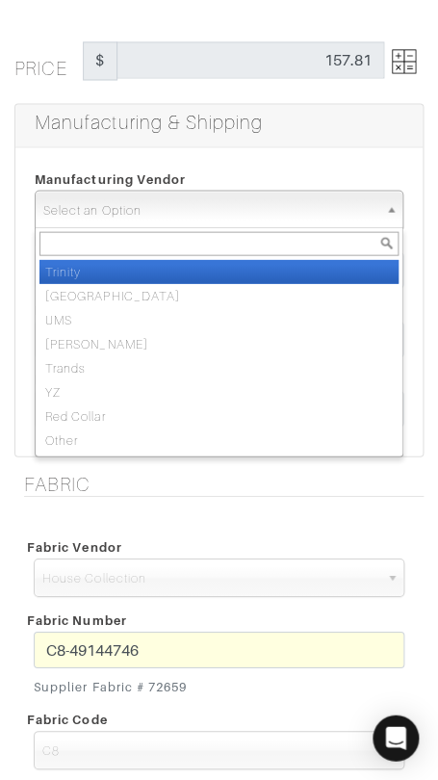
click at [189, 214] on span "Select an Option" at bounding box center [210, 210] width 334 height 39
click at [195, 266] on li "Trinity" at bounding box center [218, 271] width 359 height 24
select select "1"
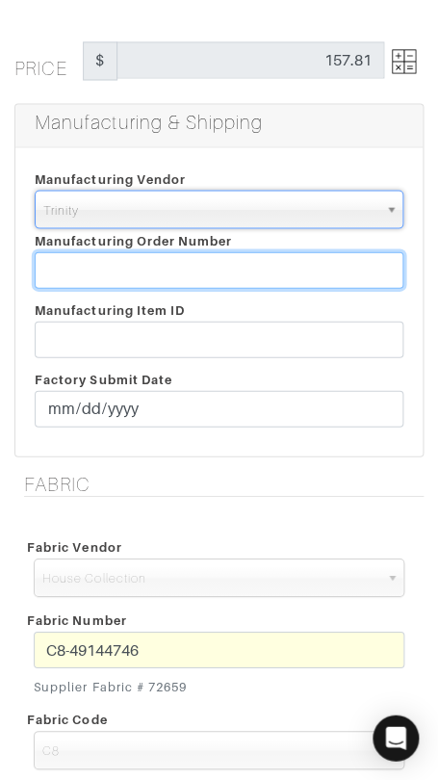
click at [195, 266] on input "text" at bounding box center [219, 269] width 369 height 37
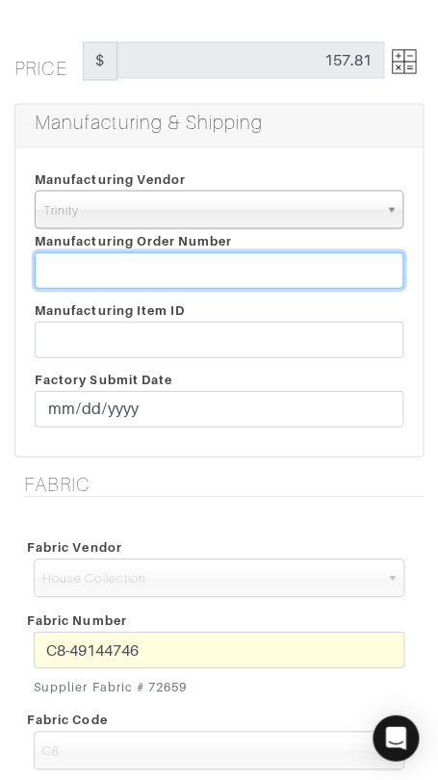
paste input "813306"
type input "813306"
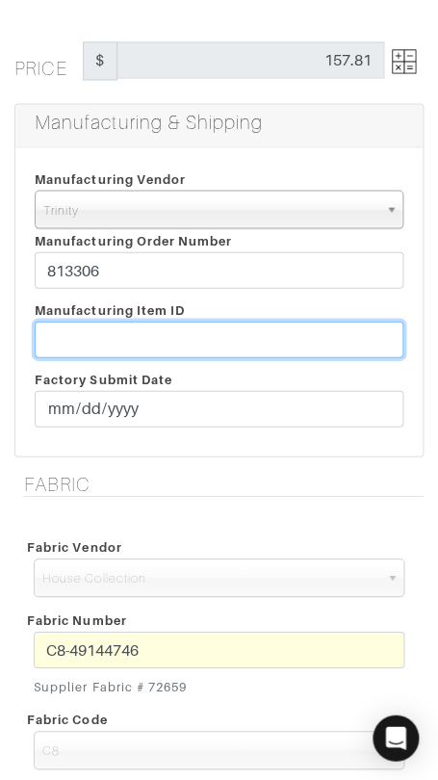
click at [154, 332] on input "text" at bounding box center [219, 339] width 369 height 37
paste input "T2-1781429"
type input "T2-1781429"
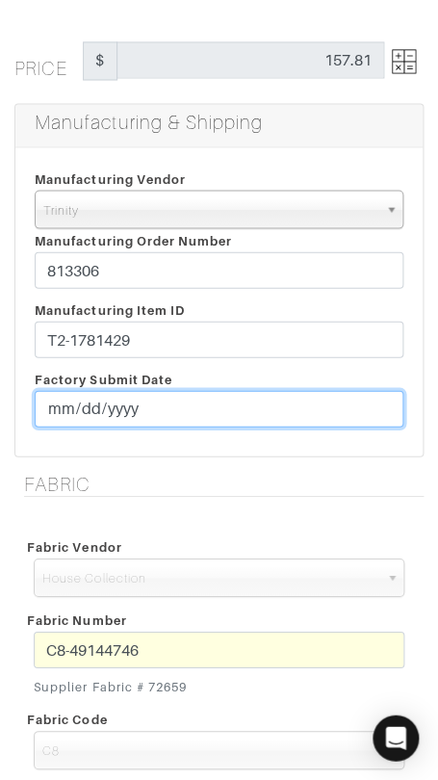
type input "0001-09-30"
type input "[DATE]"
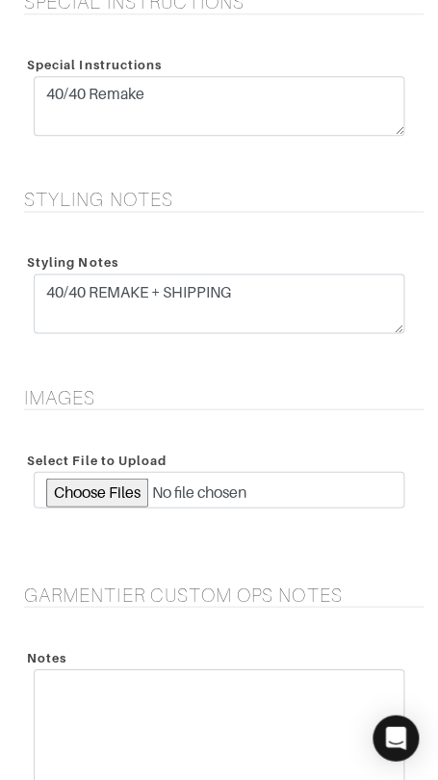
scroll to position [2456, 0]
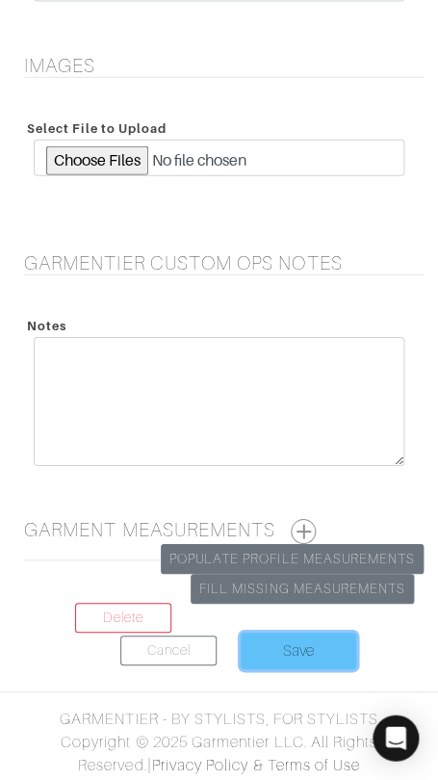
click at [309, 638] on input "Save" at bounding box center [299, 651] width 116 height 37
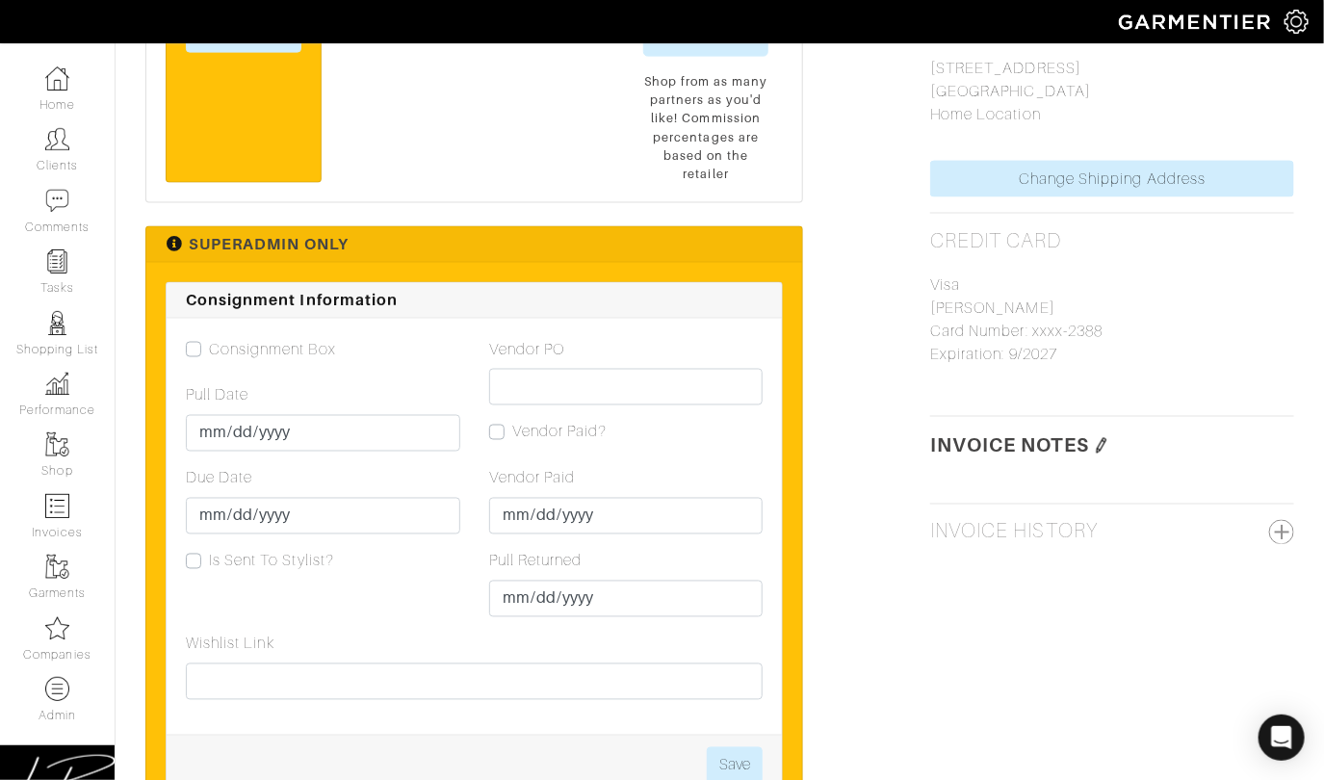
scroll to position [1069, 0]
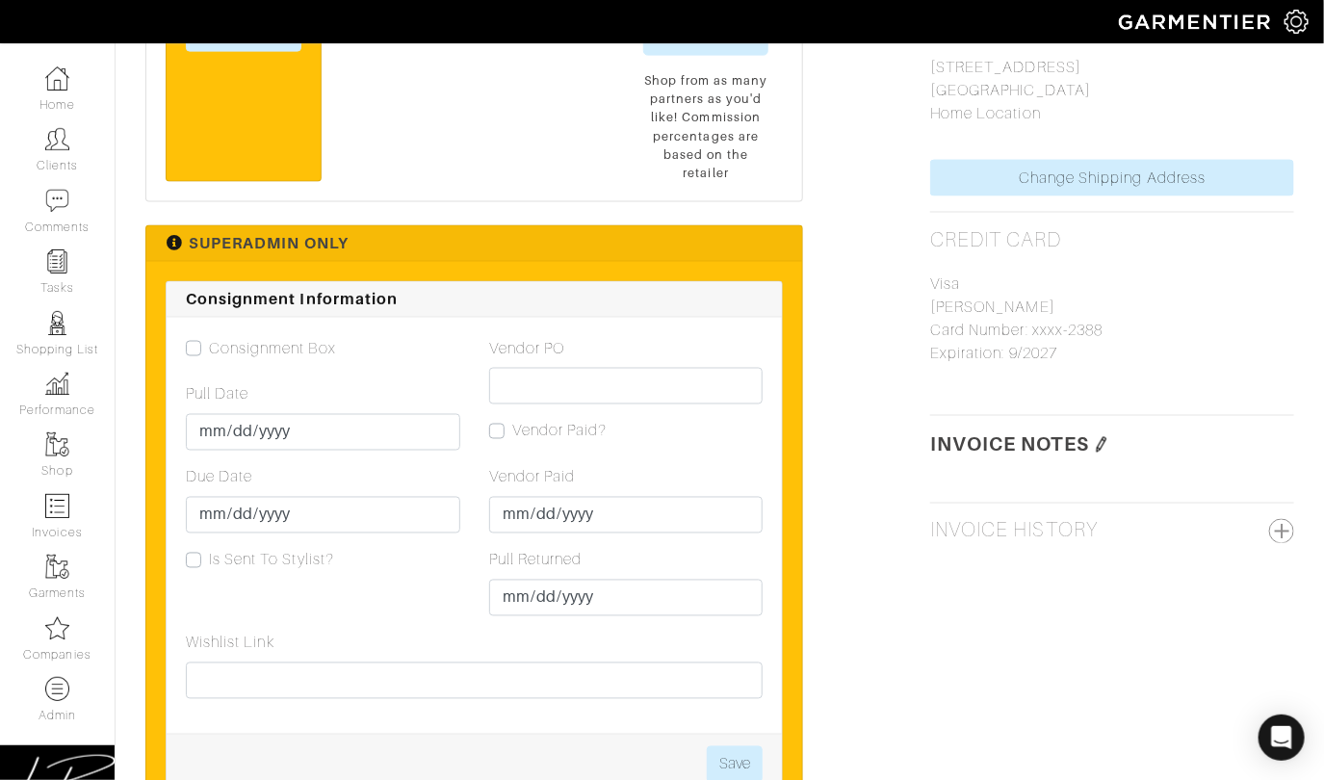
click at [437, 444] on img at bounding box center [1101, 444] width 15 height 15
click at [437, 475] on textarea at bounding box center [1112, 517] width 364 height 106
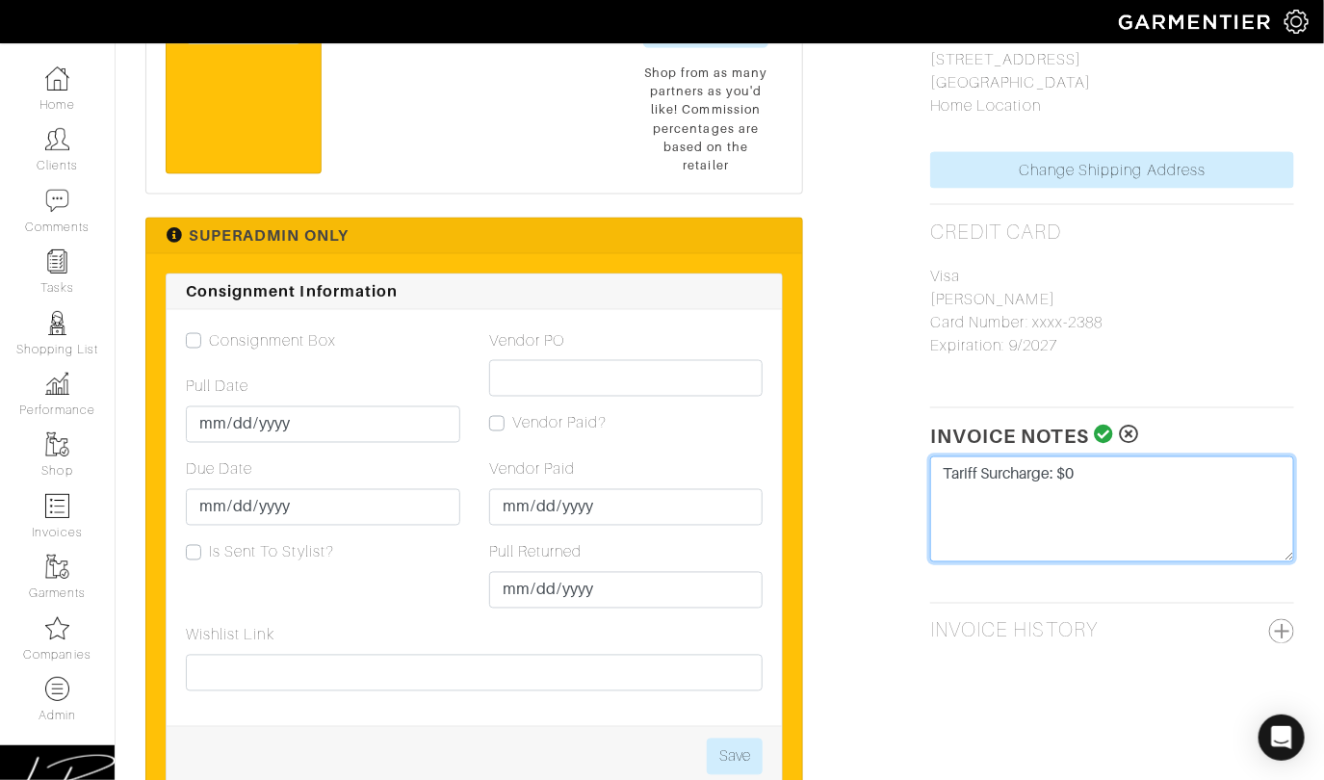
scroll to position [1075, 0]
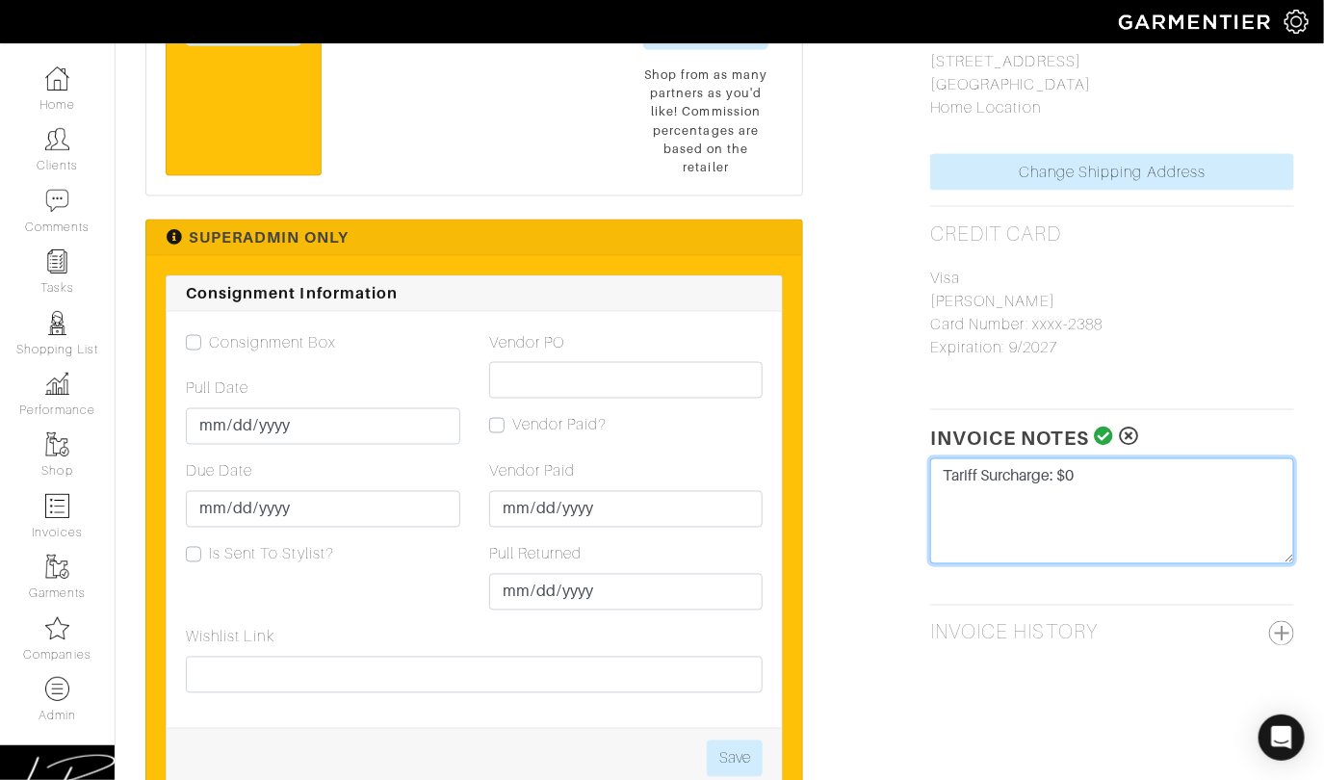
type textarea "Tariff Surcharge: $0"
click at [437, 434] on icon at bounding box center [1104, 437] width 20 height 19
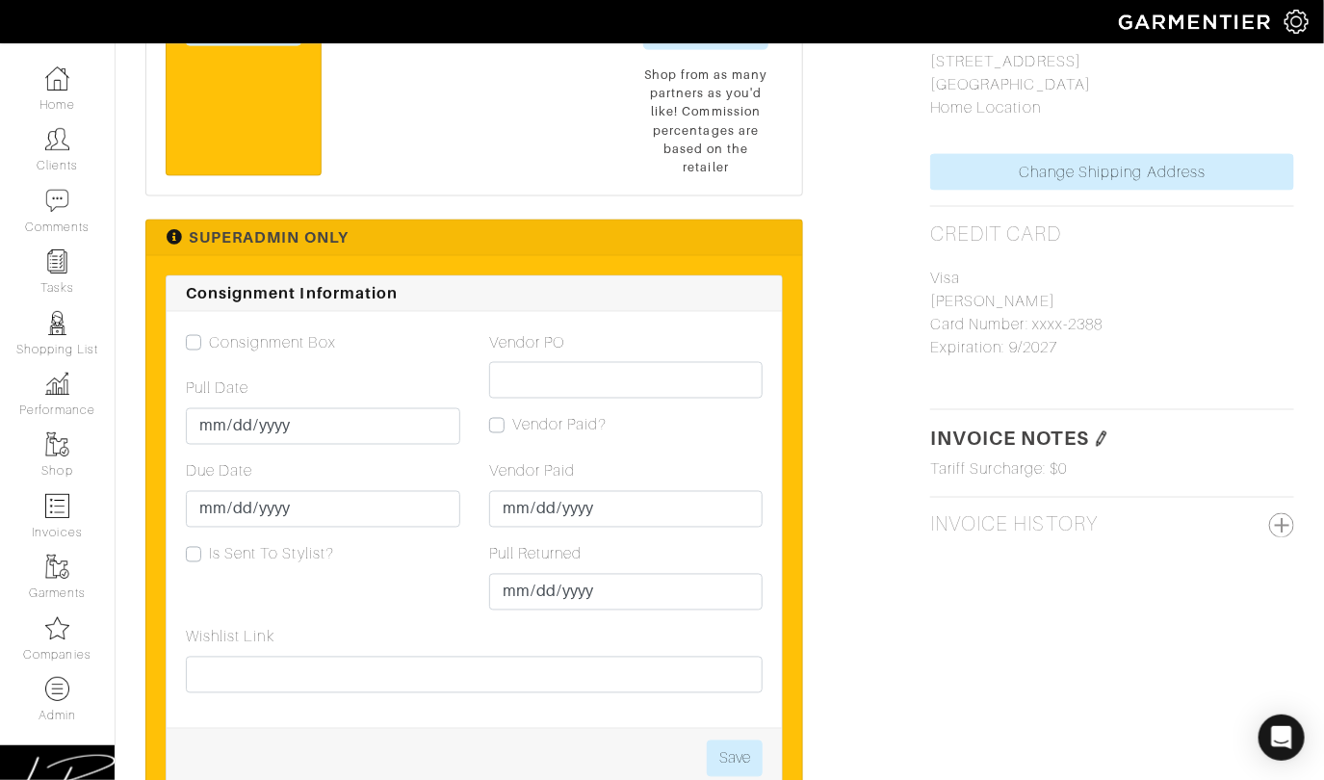
click at [437, 431] on img at bounding box center [1101, 438] width 15 height 15
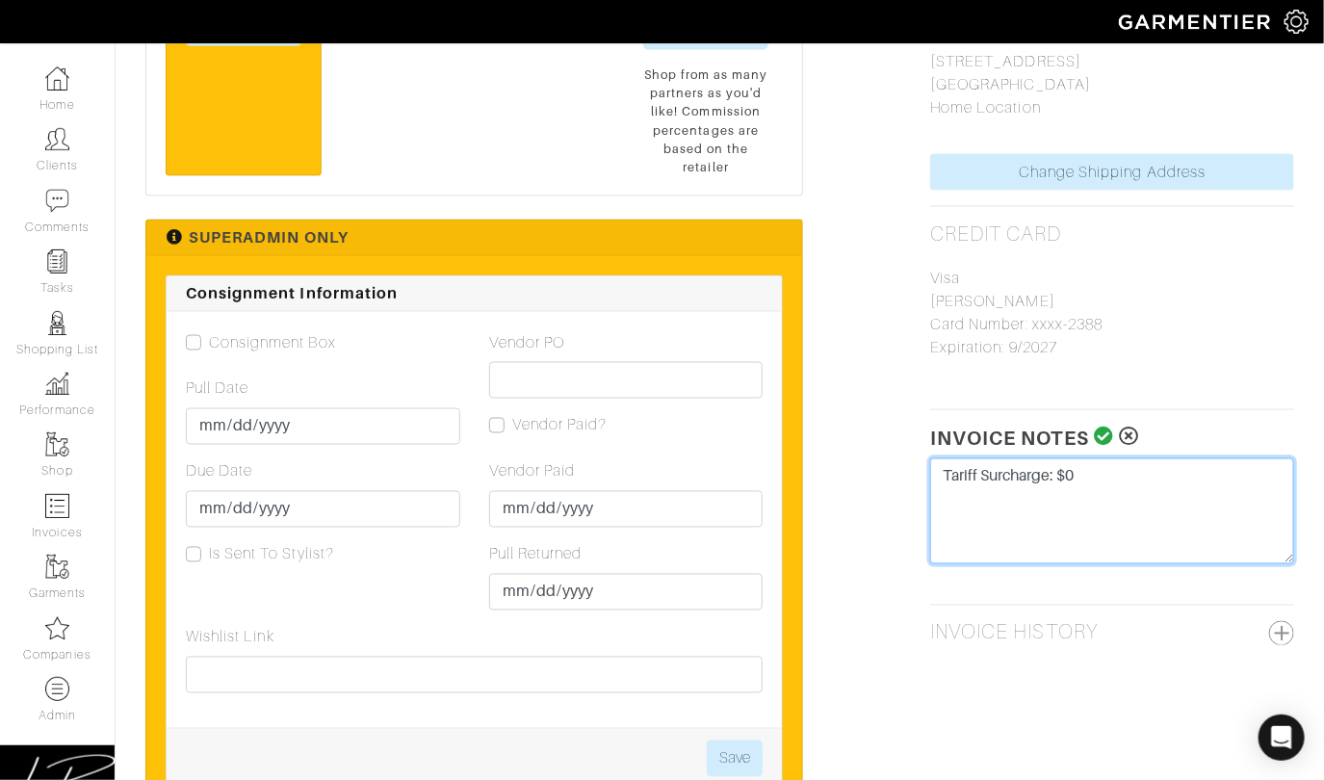
click at [437, 470] on textarea "Tariff Surcharge: $0" at bounding box center [1112, 511] width 364 height 106
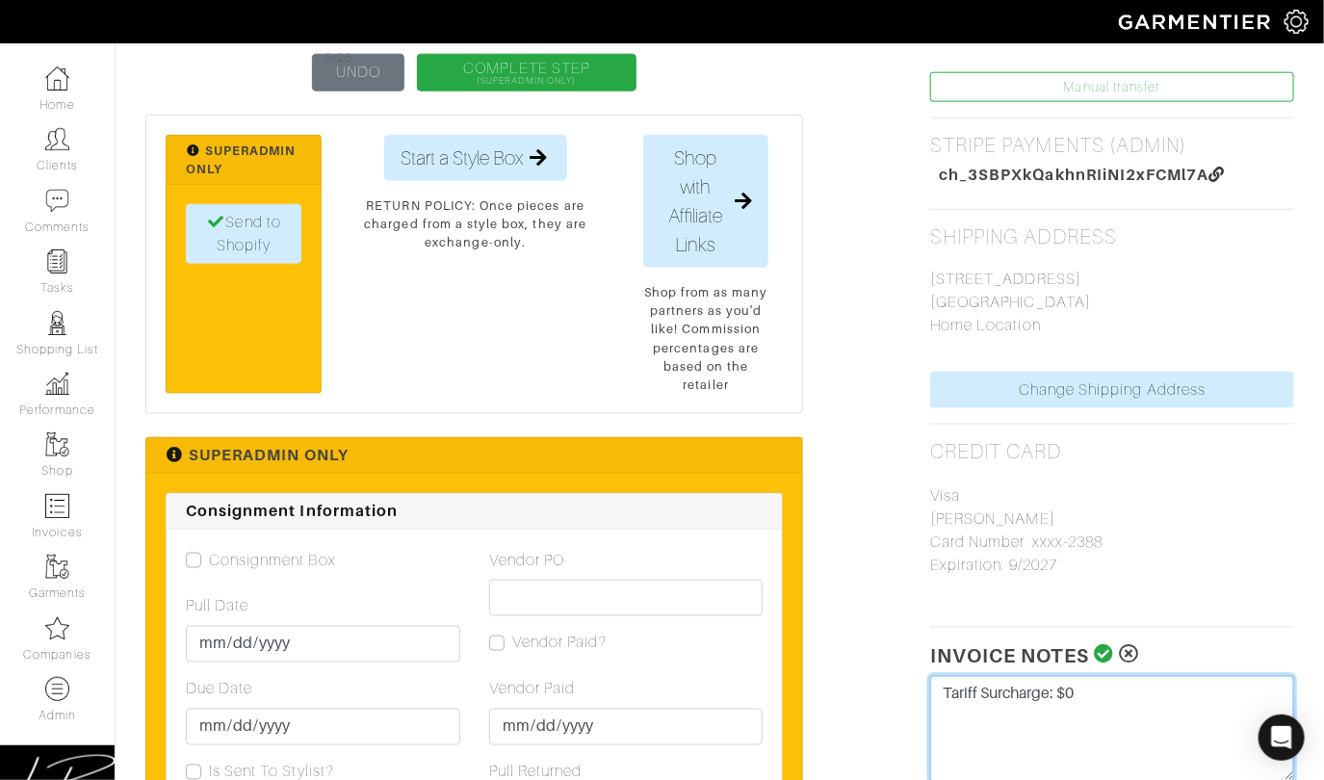
scroll to position [858, 0]
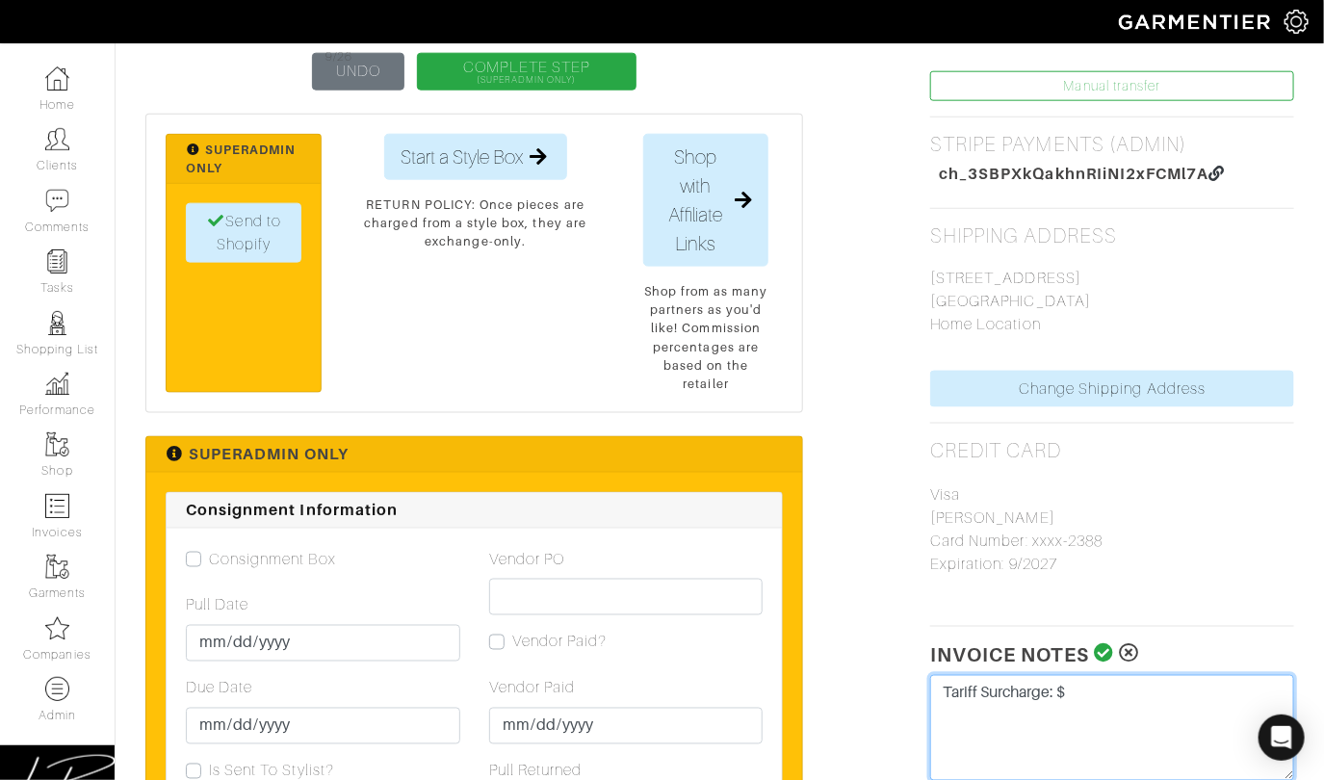
type textarea "Tariff Surcharge: $0"
click at [437, 648] on icon at bounding box center [1104, 653] width 20 height 19
click at [437, 648] on img at bounding box center [1101, 655] width 15 height 15
drag, startPoint x: 1096, startPoint y: 701, endPoint x: 1095, endPoint y: 676, distance: 25.1
click at [437, 676] on textarea "Tariff Surcharge: $0" at bounding box center [1112, 728] width 364 height 106
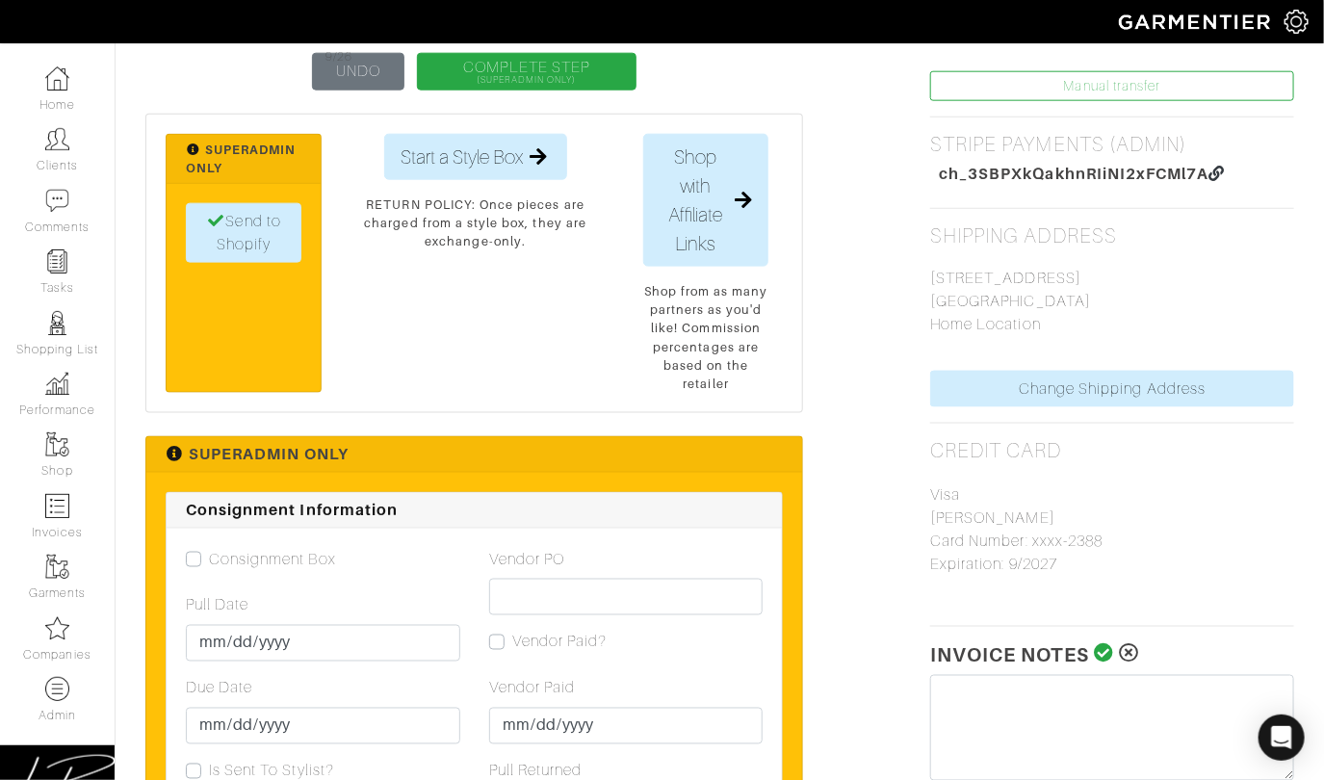
click at [437, 656] on icon at bounding box center [1104, 653] width 20 height 19
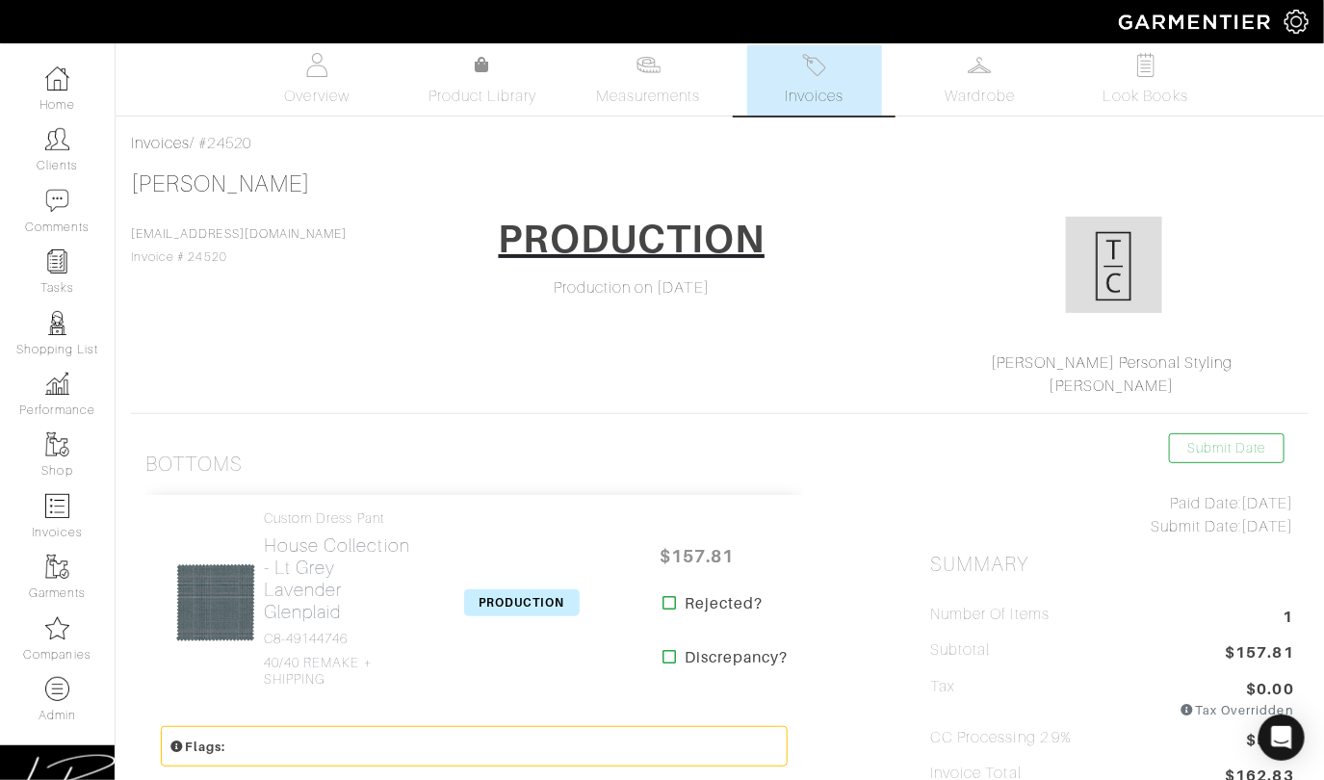
scroll to position [0, 0]
